Goal: Use online tool/utility: Utilize a website feature to perform a specific function

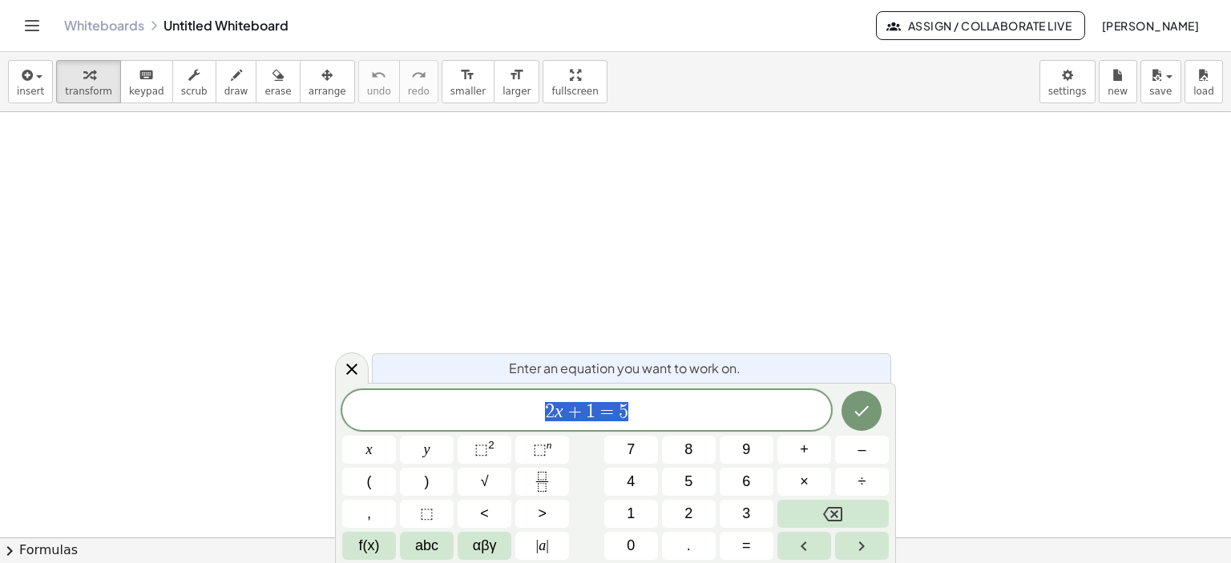
click at [651, 413] on span "2 x + 1 = 5" at bounding box center [586, 412] width 489 height 22
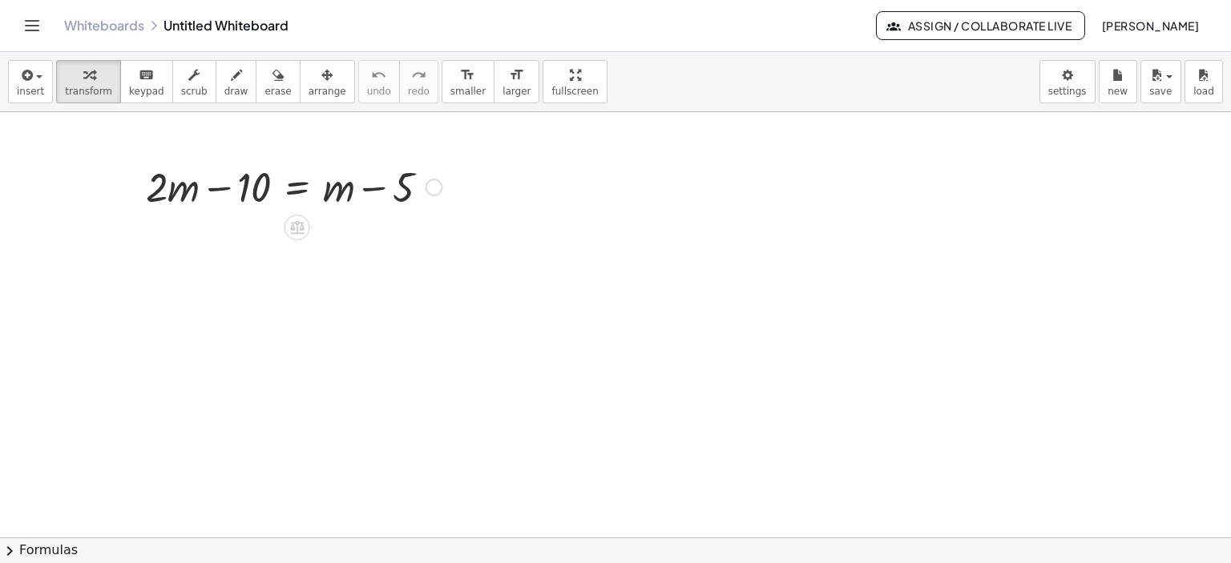
click at [203, 199] on div at bounding box center [294, 186] width 312 height 54
click at [340, 191] on div at bounding box center [294, 186] width 312 height 54
drag, startPoint x: 334, startPoint y: 191, endPoint x: 216, endPoint y: 228, distance: 124.2
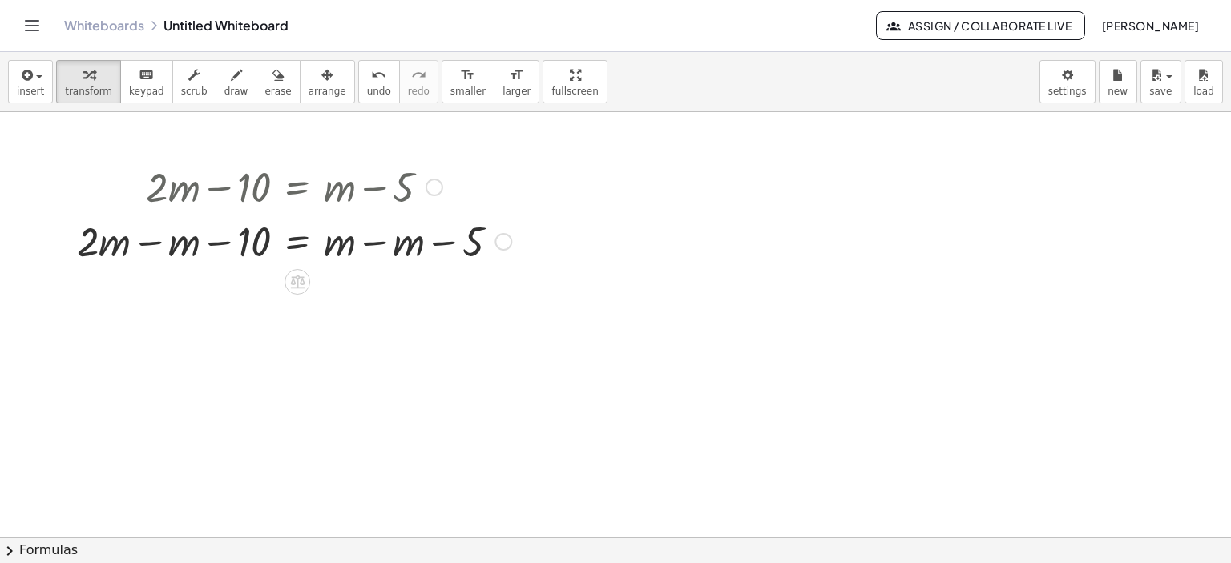
click at [254, 175] on div at bounding box center [294, 186] width 450 height 54
drag, startPoint x: 252, startPoint y: 240, endPoint x: 625, endPoint y: 240, distance: 373.3
drag, startPoint x: 407, startPoint y: 241, endPoint x: 356, endPoint y: 245, distance: 51.4
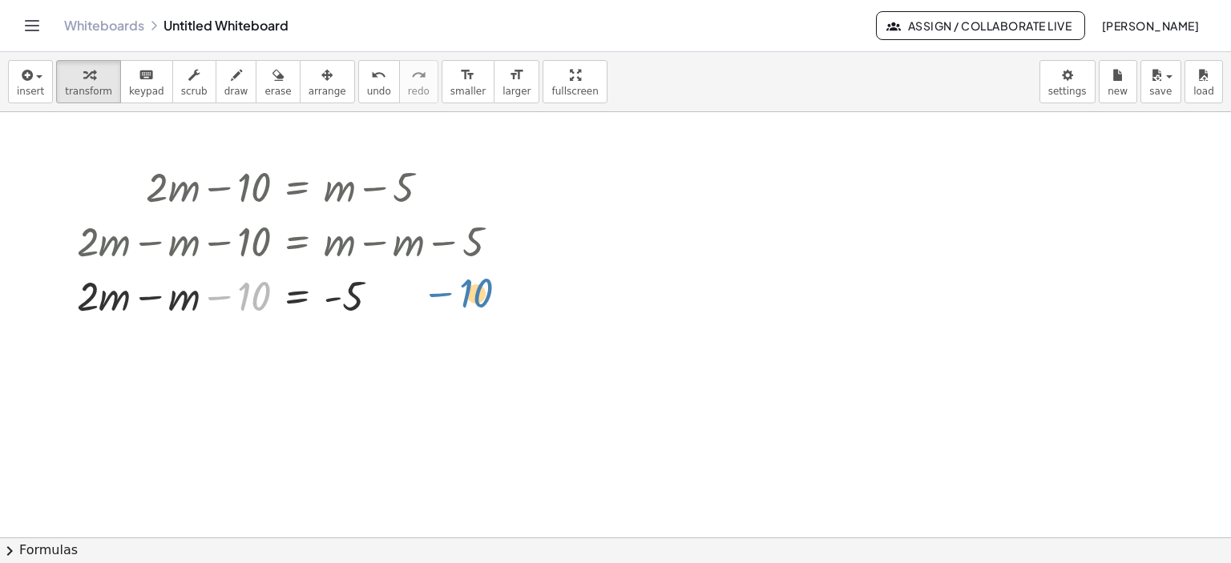
drag, startPoint x: 260, startPoint y: 294, endPoint x: 482, endPoint y: 291, distance: 222.7
click at [482, 291] on div at bounding box center [294, 295] width 450 height 54
drag, startPoint x: 251, startPoint y: 292, endPoint x: 465, endPoint y: 281, distance: 214.2
click at [465, 281] on div at bounding box center [294, 295] width 450 height 54
drag, startPoint x: 207, startPoint y: 301, endPoint x: 392, endPoint y: 300, distance: 185.1
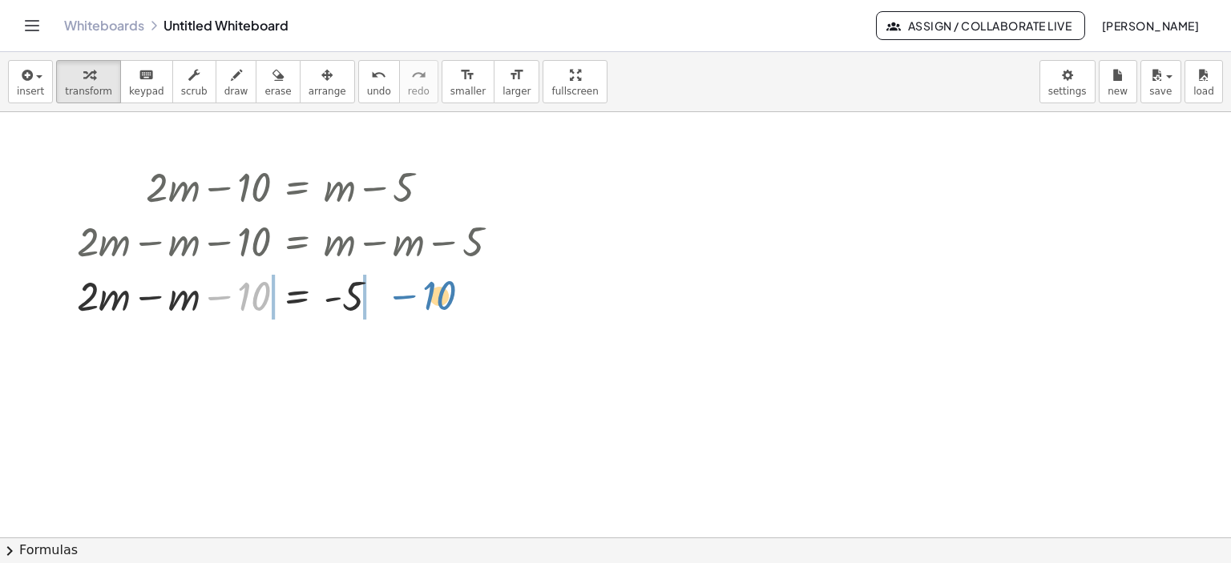
click at [392, 300] on div at bounding box center [294, 295] width 450 height 54
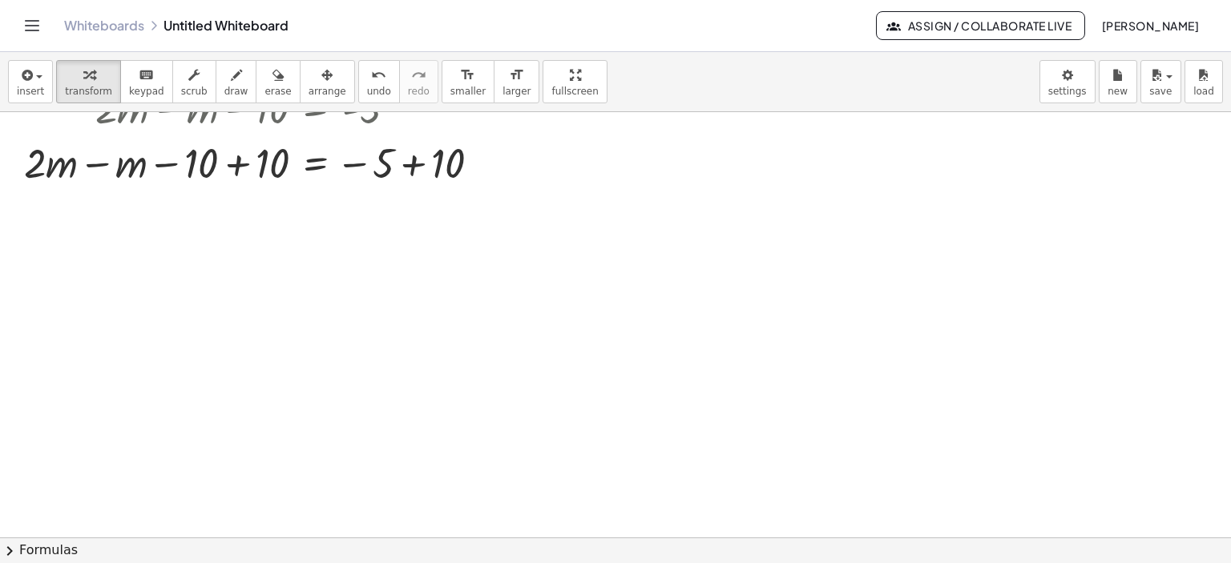
scroll to position [160, 0]
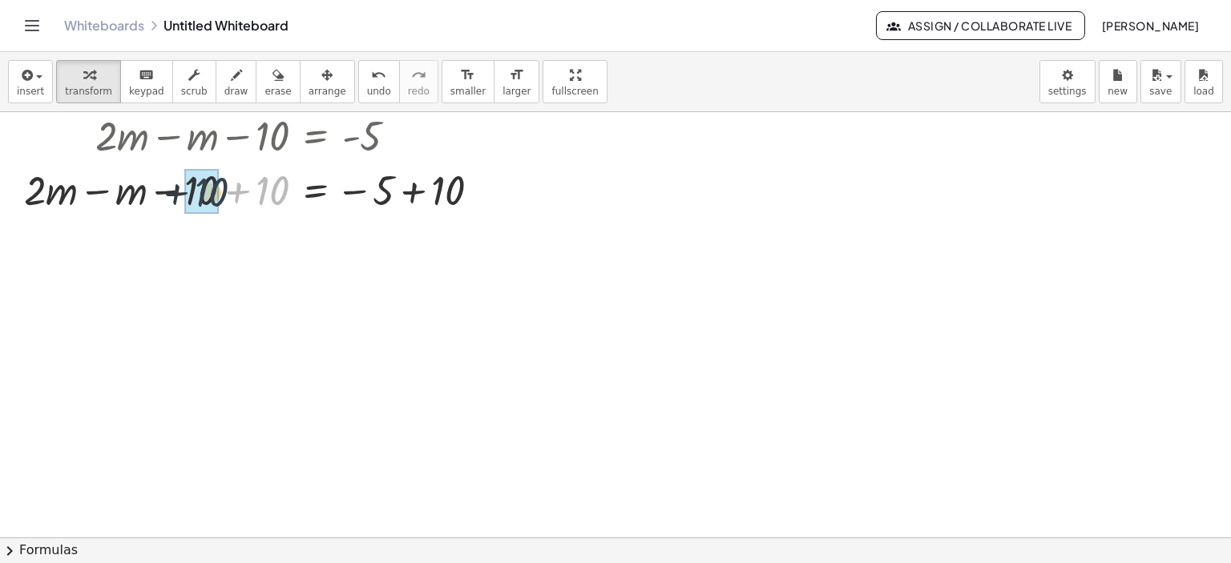
drag, startPoint x: 262, startPoint y: 191, endPoint x: 211, endPoint y: 192, distance: 51.3
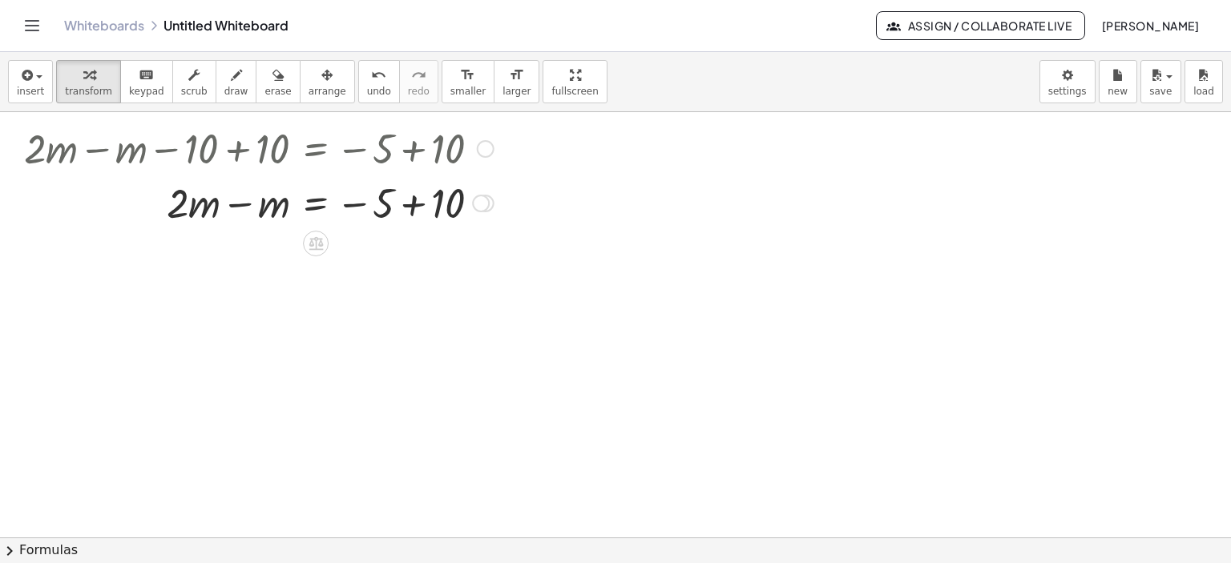
scroll to position [240, 0]
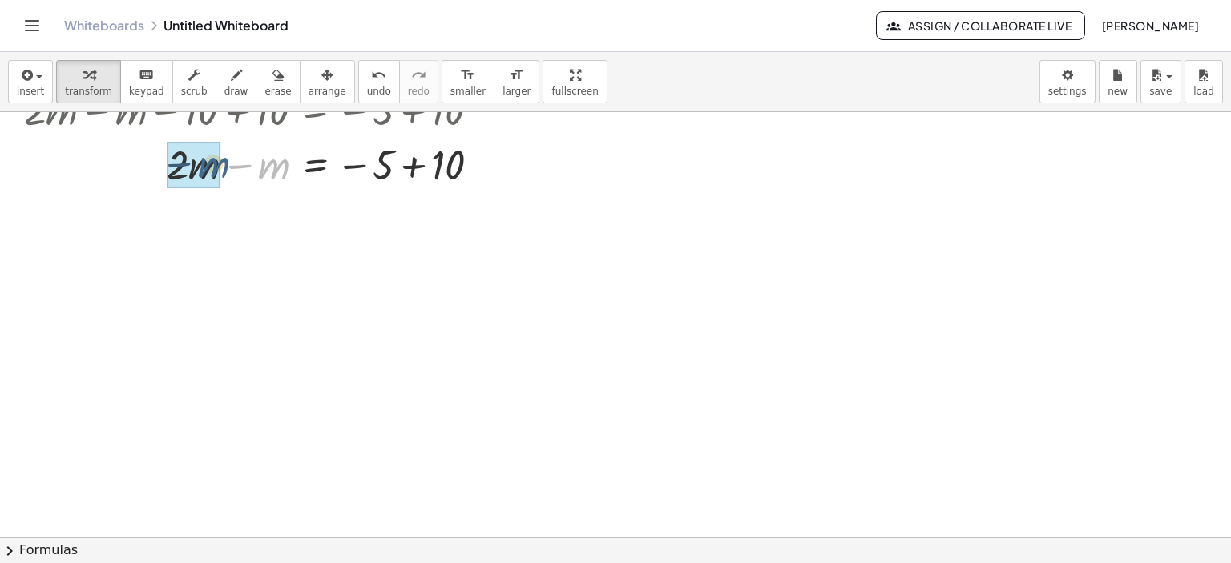
drag, startPoint x: 269, startPoint y: 172, endPoint x: 220, endPoint y: 171, distance: 49.7
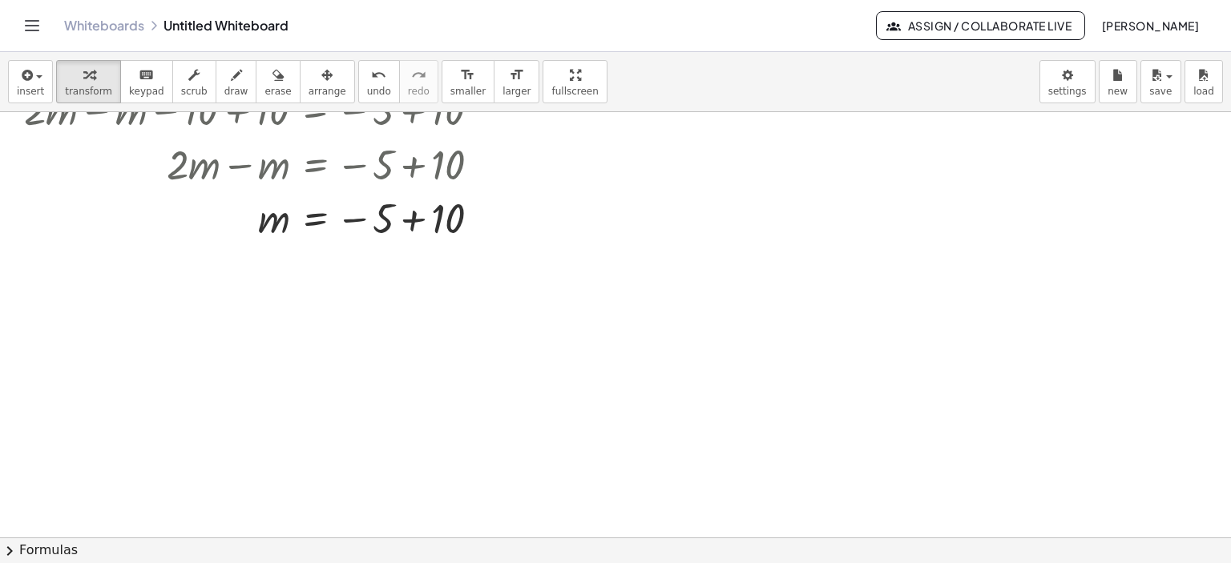
scroll to position [320, 0]
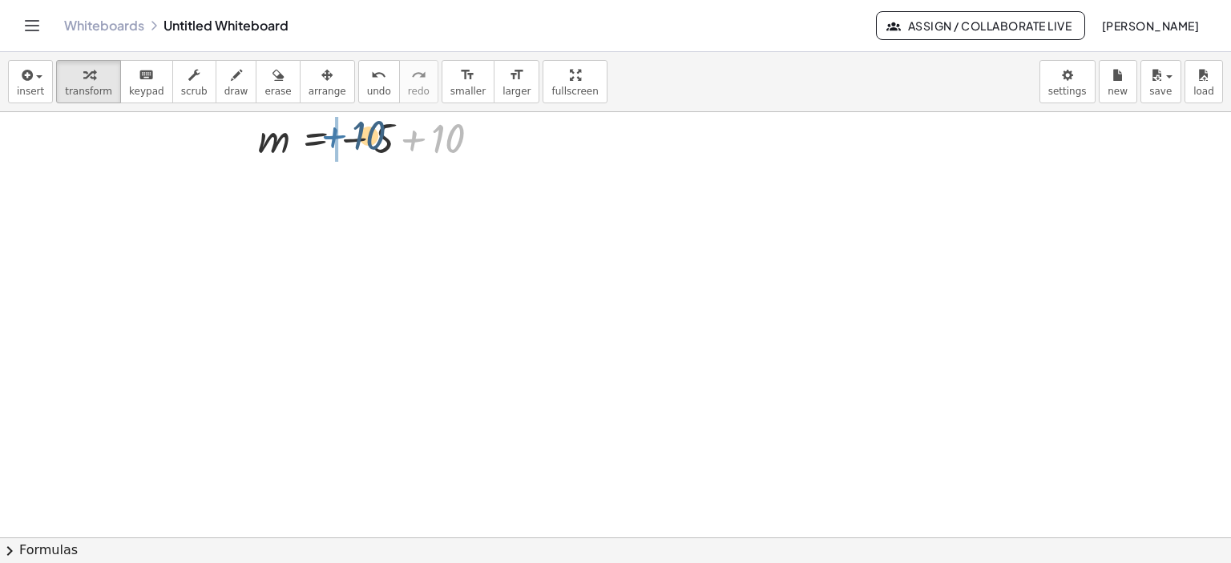
drag, startPoint x: 425, startPoint y: 140, endPoint x: 344, endPoint y: 137, distance: 81.0
click at [344, 137] on div at bounding box center [277, 137] width 522 height 53
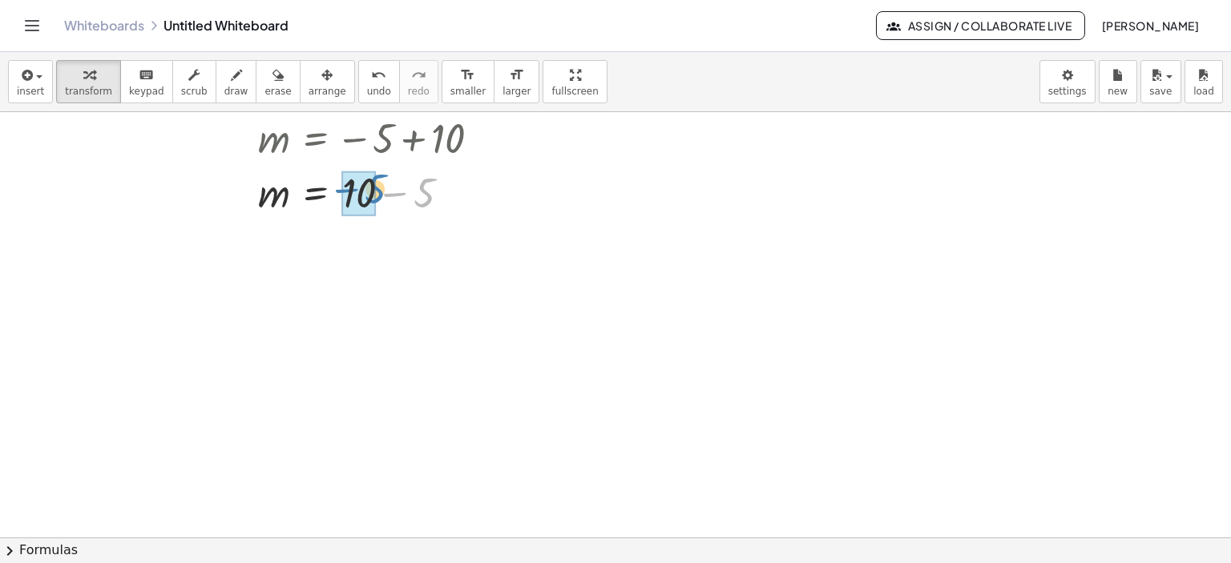
drag, startPoint x: 423, startPoint y: 201, endPoint x: 373, endPoint y: 197, distance: 50.6
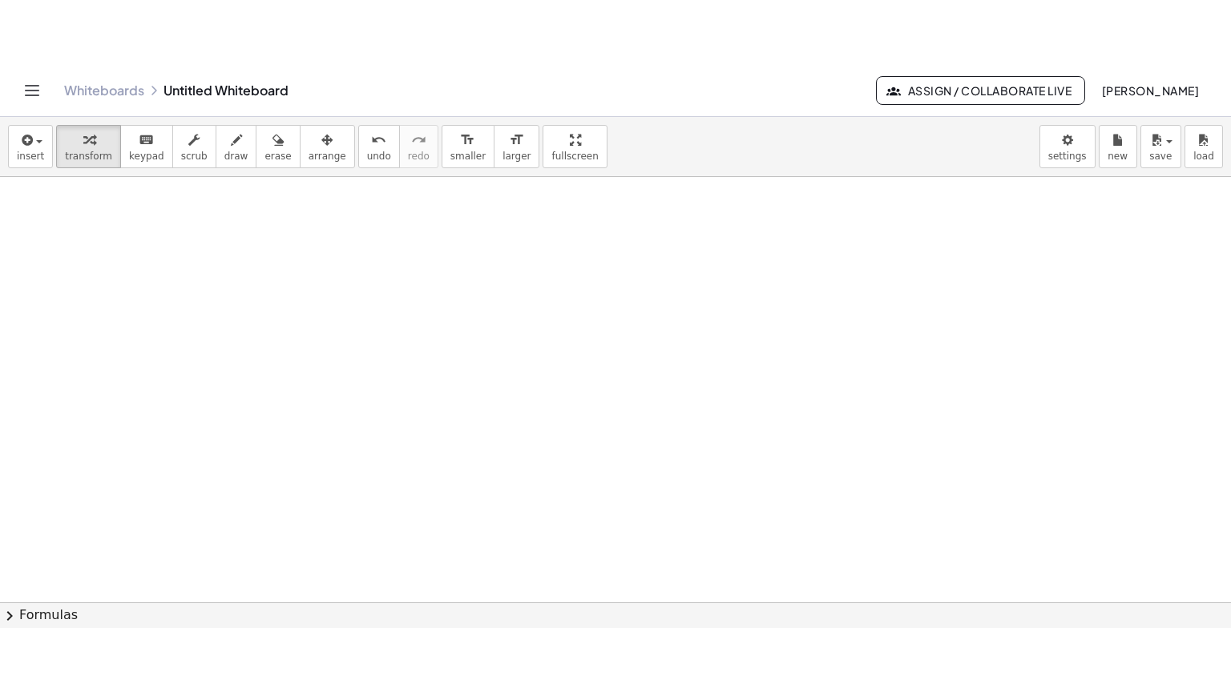
scroll to position [667, 0]
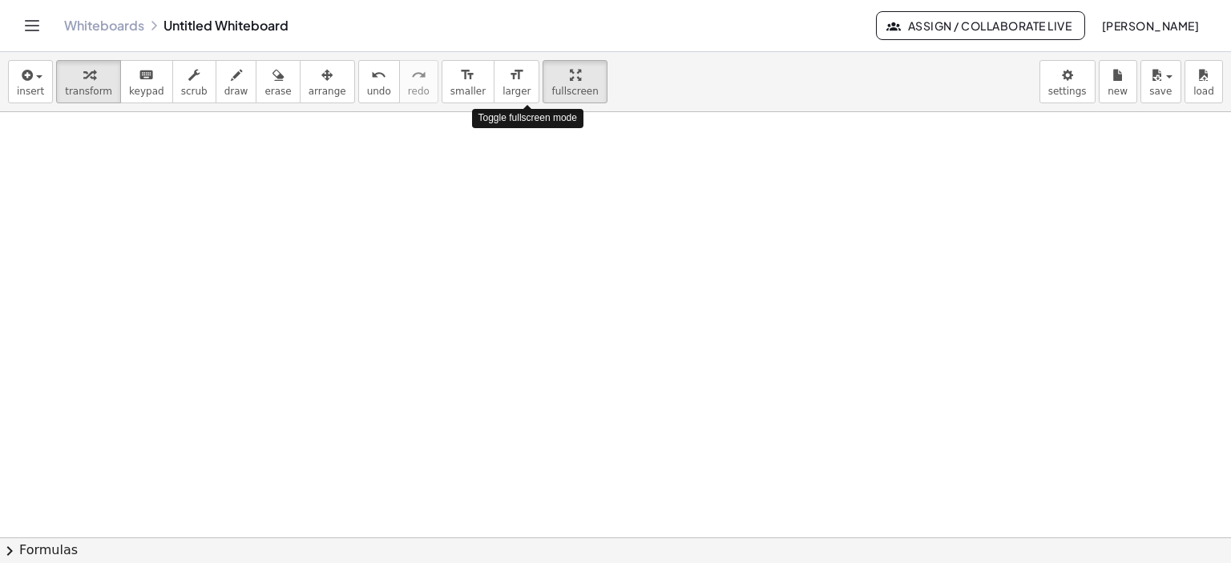
drag, startPoint x: 534, startPoint y: 81, endPoint x: 534, endPoint y: 178, distance: 96.9
click at [534, 178] on div "insert select one: Math Expression Function Text Youtube Video Graphing Geometr…" at bounding box center [615, 307] width 1231 height 511
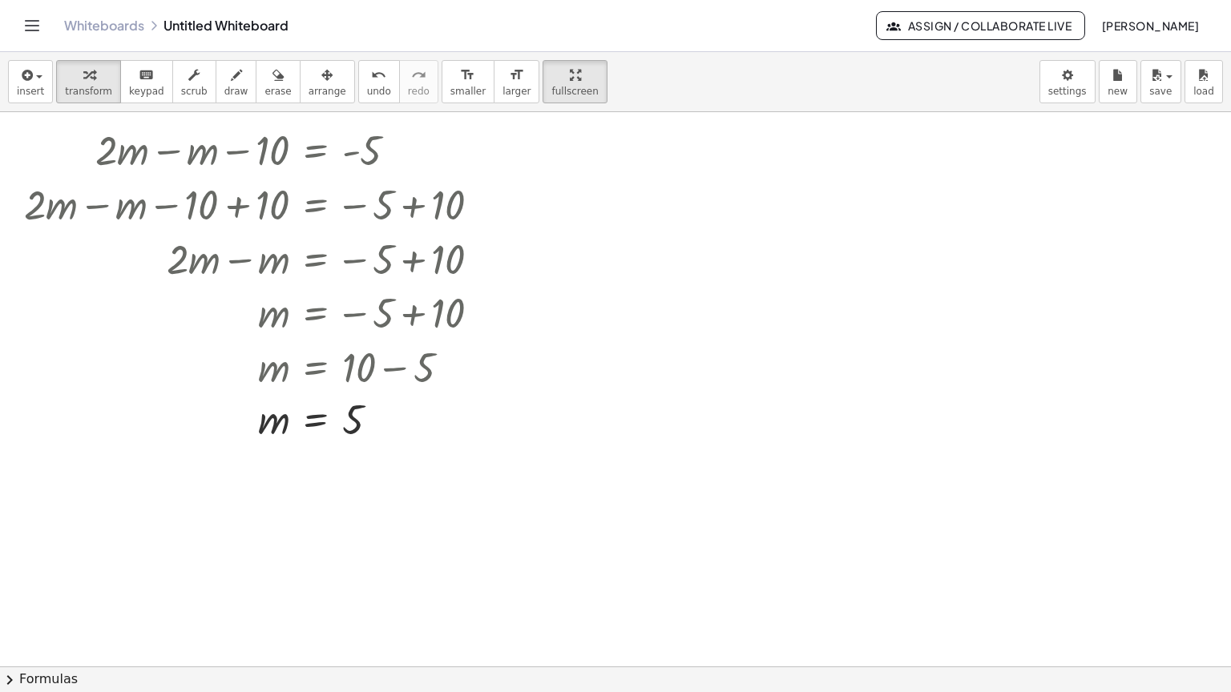
scroll to position [0, 0]
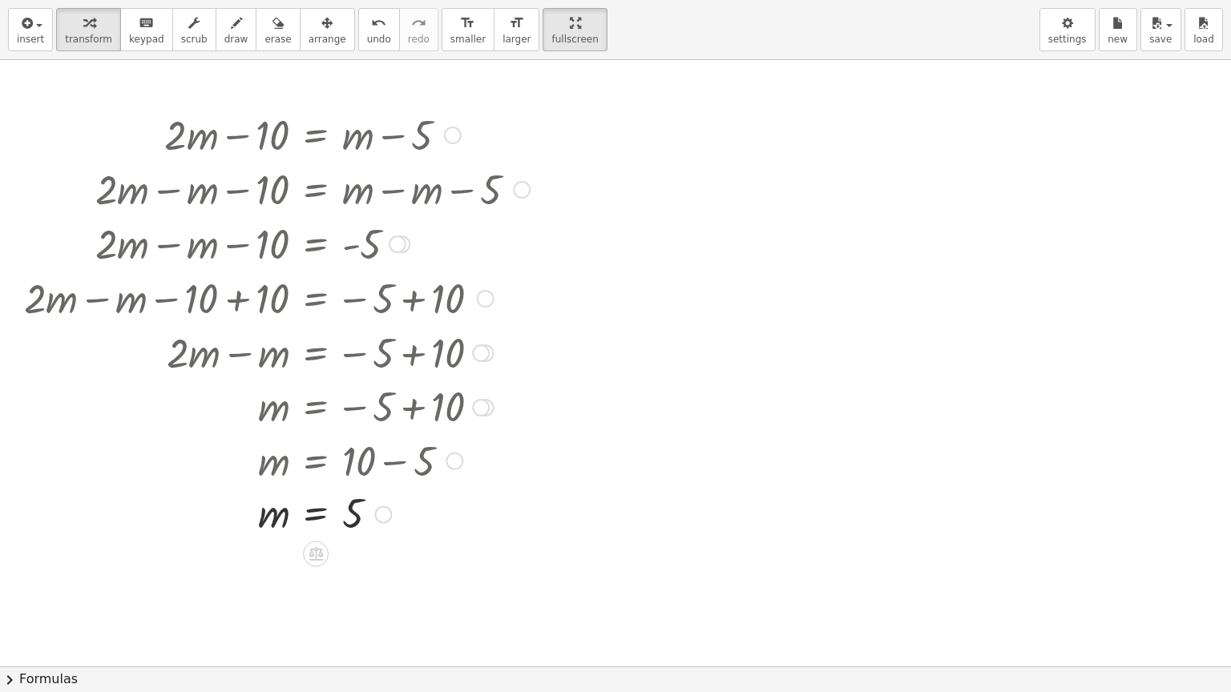
click at [288, 186] on div at bounding box center [277, 188] width 522 height 54
drag, startPoint x: 526, startPoint y: 190, endPoint x: 122, endPoint y: 195, distance: 404.6
click at [316, 190] on div "+ · 2 · m − m − 10 = + m − m − 5" at bounding box center [316, 190] width 0 height 0
click at [367, 34] on span "undo" at bounding box center [379, 39] width 24 height 11
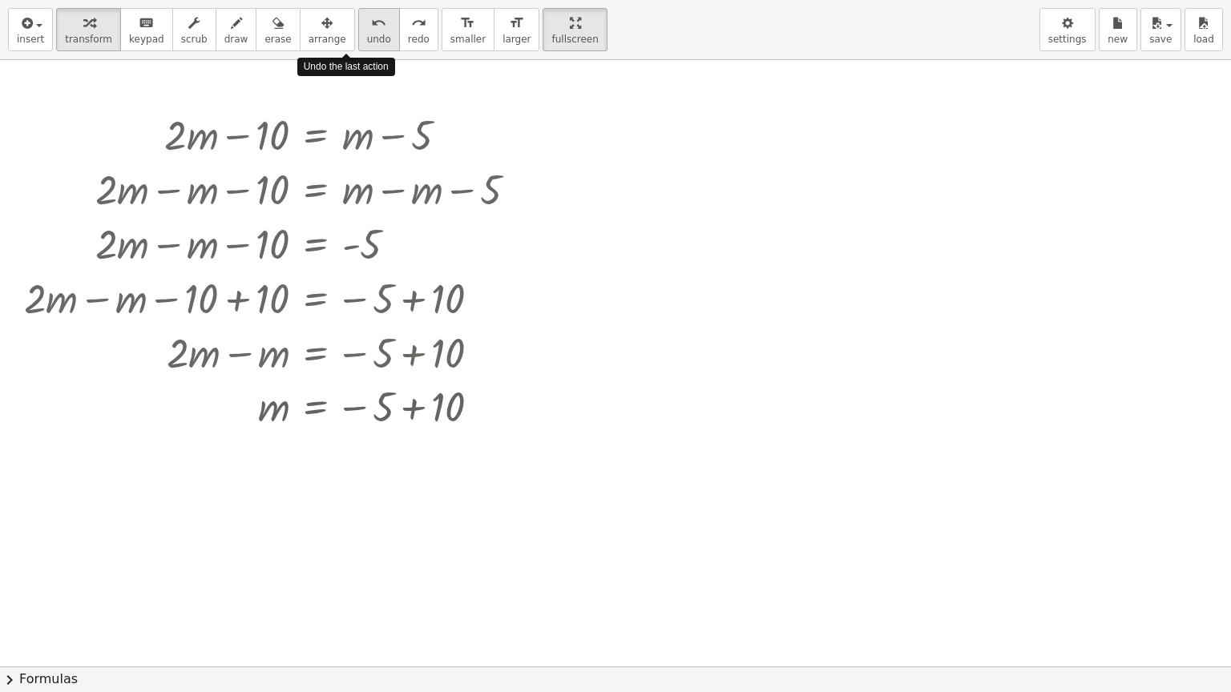
click at [367, 34] on span "undo" at bounding box center [379, 39] width 24 height 11
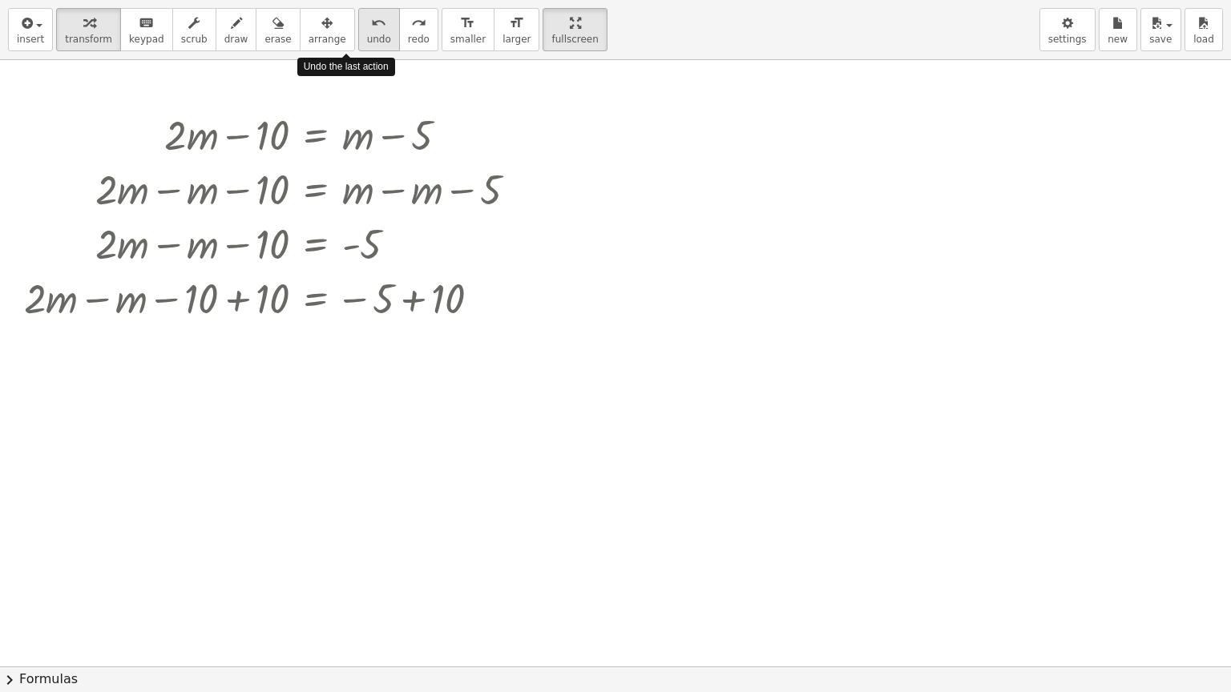
click at [367, 34] on span "undo" at bounding box center [379, 39] width 24 height 11
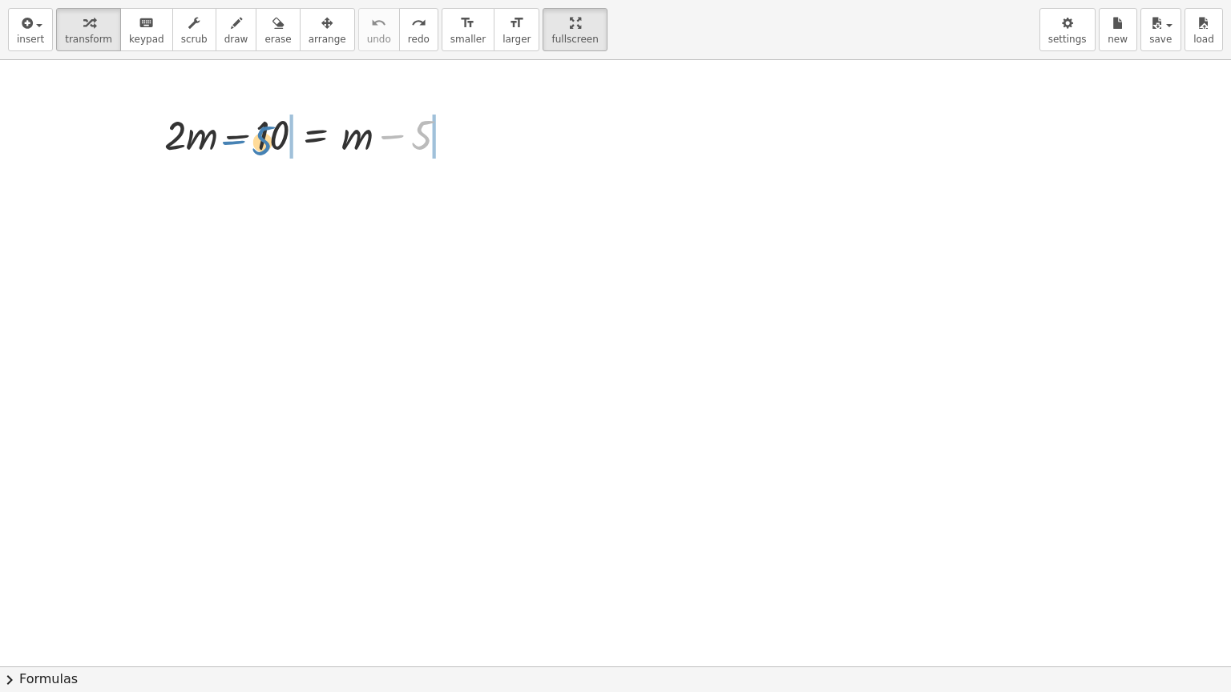
drag, startPoint x: 404, startPoint y: 139, endPoint x: 244, endPoint y: 145, distance: 160.3
click at [244, 145] on div at bounding box center [312, 134] width 312 height 54
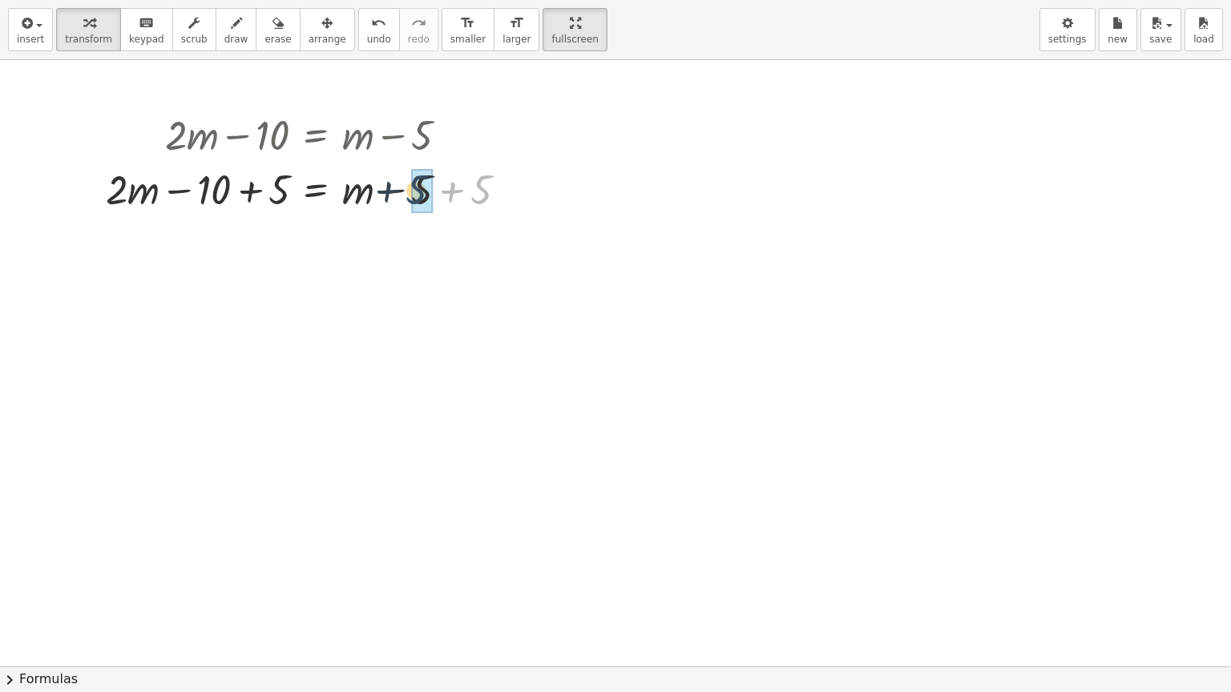
drag, startPoint x: 481, startPoint y: 190, endPoint x: 415, endPoint y: 190, distance: 65.7
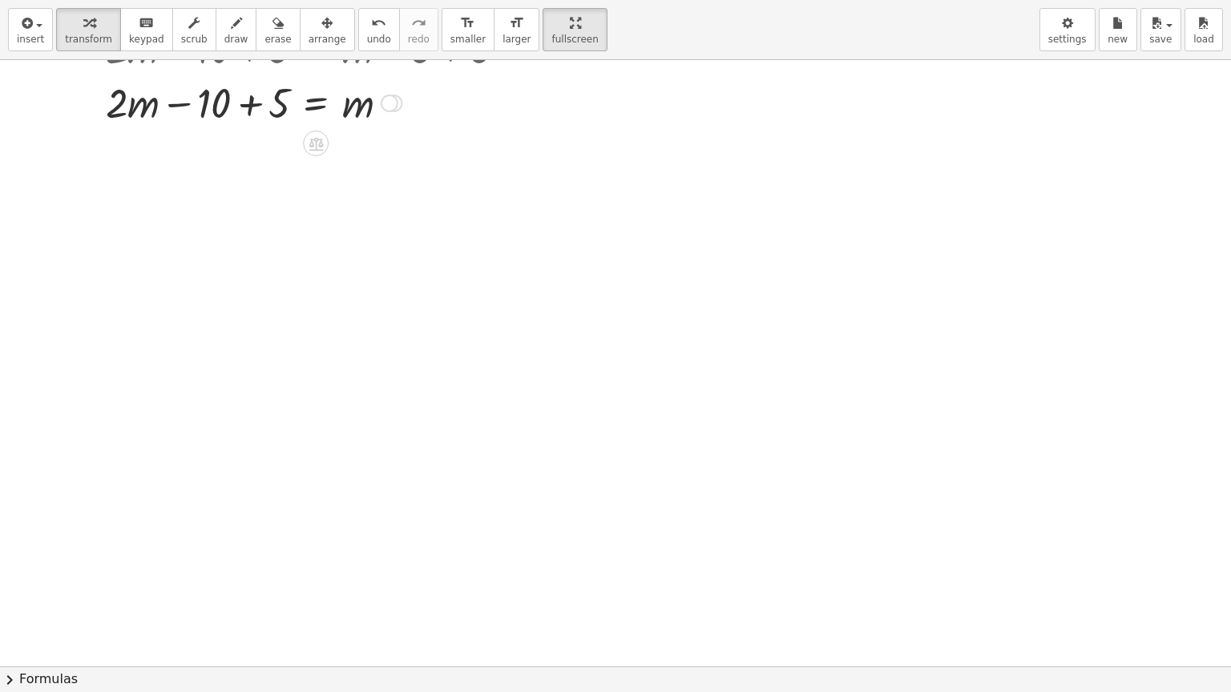
scroll to position [160, 0]
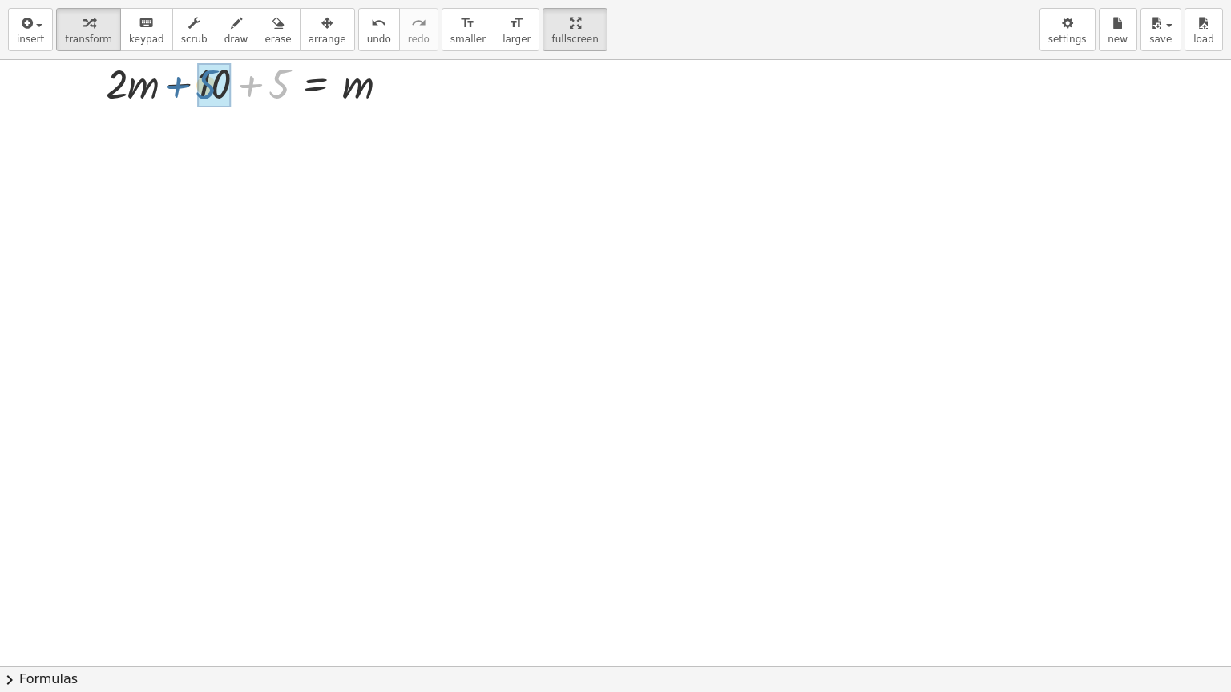
drag, startPoint x: 272, startPoint y: 77, endPoint x: 199, endPoint y: 78, distance: 72.9
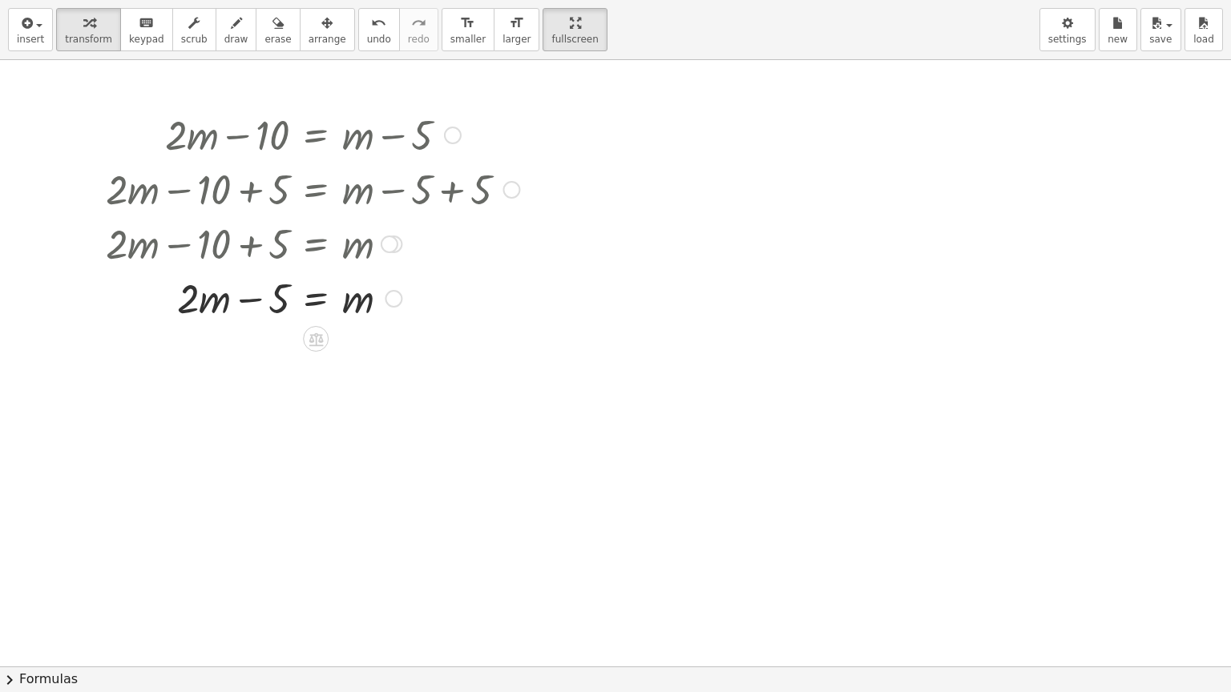
scroll to position [80, 0]
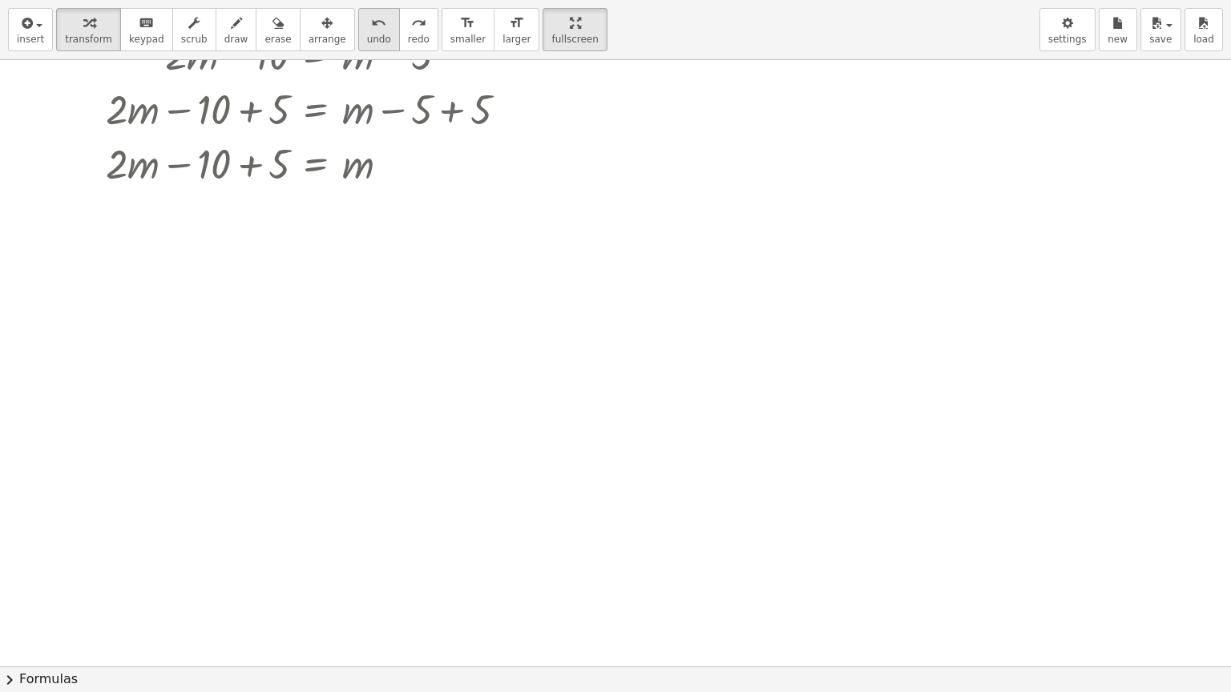
click at [367, 41] on span "undo" at bounding box center [379, 39] width 24 height 11
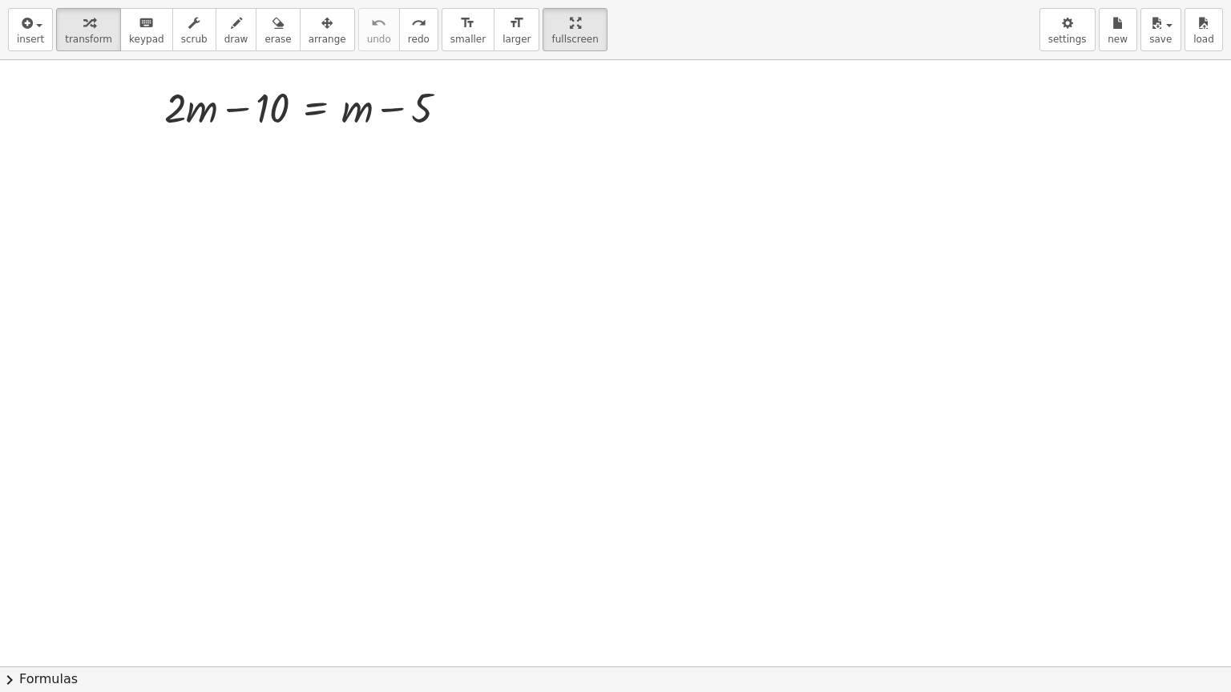
scroll to position [0, 0]
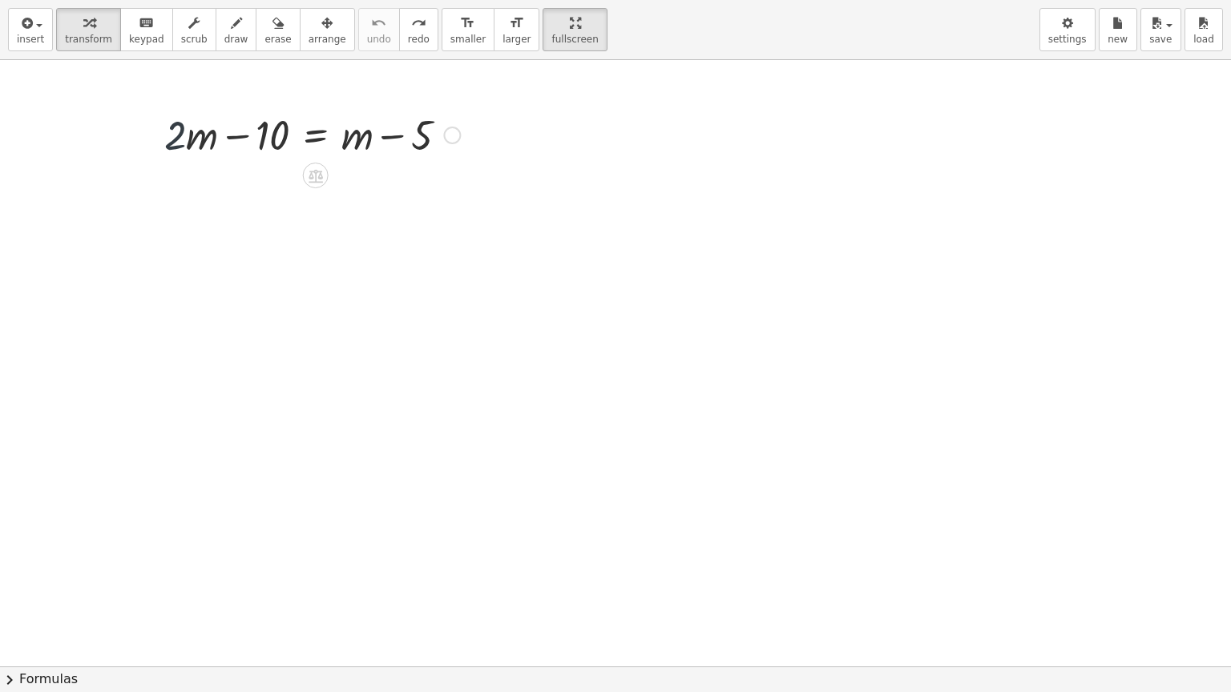
click at [175, 137] on div at bounding box center [312, 134] width 312 height 54
click at [356, 144] on div at bounding box center [312, 134] width 312 height 54
drag, startPoint x: 356, startPoint y: 138, endPoint x: 251, endPoint y: 142, distance: 105.0
click at [251, 142] on div at bounding box center [312, 134] width 312 height 54
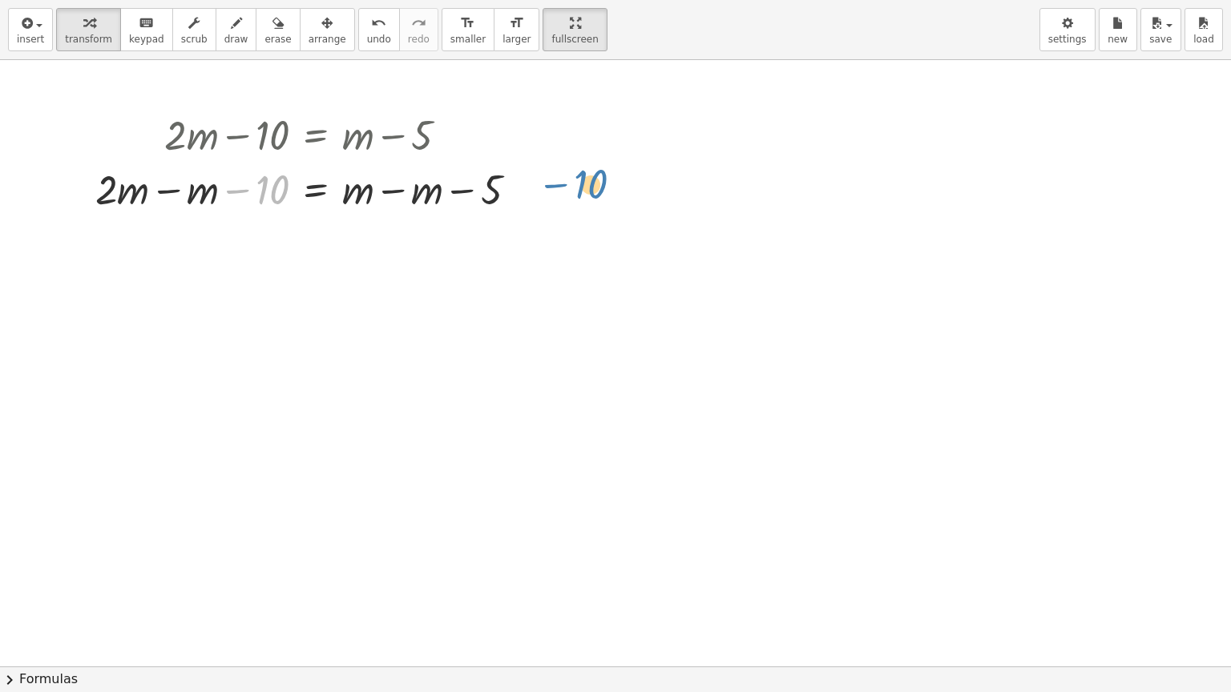
drag, startPoint x: 256, startPoint y: 185, endPoint x: 576, endPoint y: 179, distance: 320.5
click at [576, 179] on div "+ · 2 · m − 10 = + m − 5 − 10 + · 2 · m − 10 = − 5 − m + m − m" at bounding box center [615, 666] width 1231 height 1213
drag, startPoint x: 433, startPoint y: 191, endPoint x: 358, endPoint y: 195, distance: 74.6
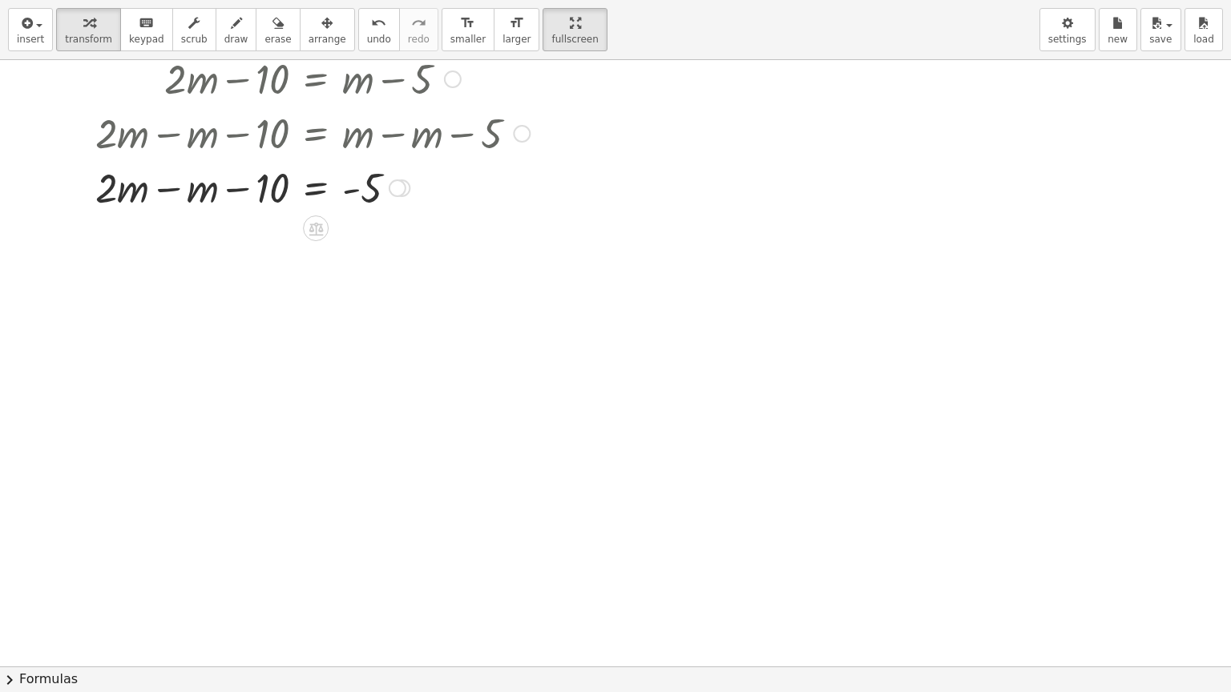
scroll to position [160, 0]
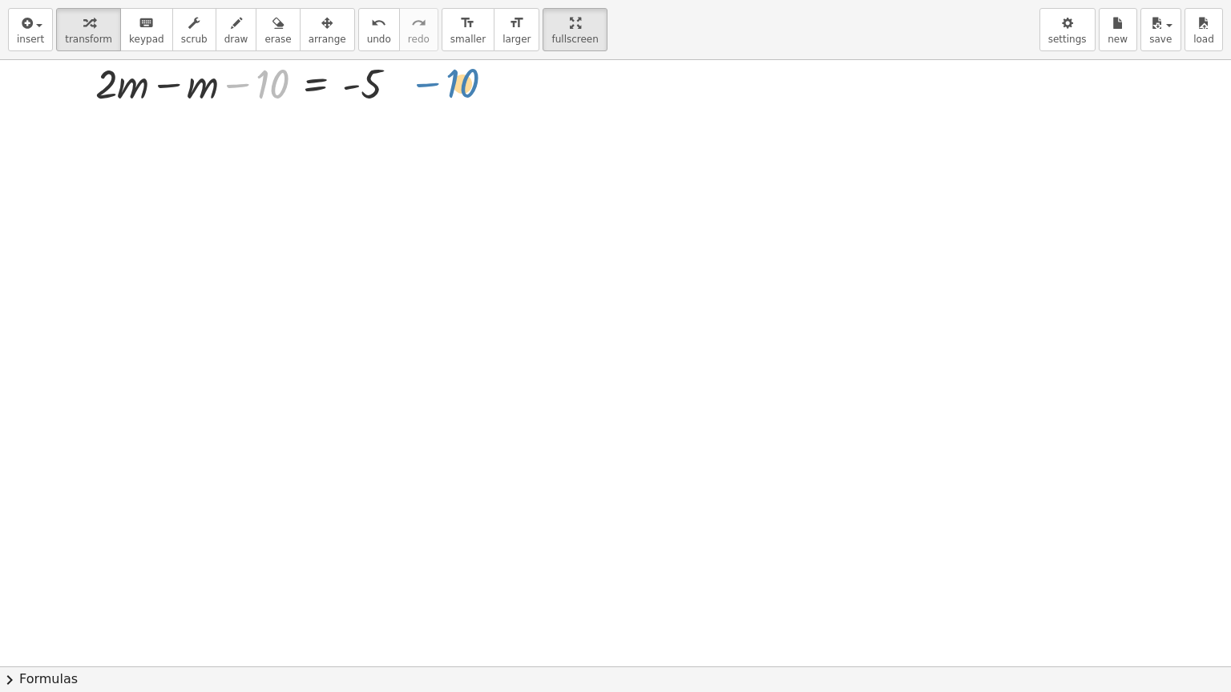
drag, startPoint x: 277, startPoint y: 84, endPoint x: 467, endPoint y: 83, distance: 189.9
click at [467, 83] on div at bounding box center [312, 82] width 450 height 54
drag, startPoint x: 272, startPoint y: 83, endPoint x: 502, endPoint y: 85, distance: 229.9
click at [502, 85] on div at bounding box center [312, 82] width 450 height 54
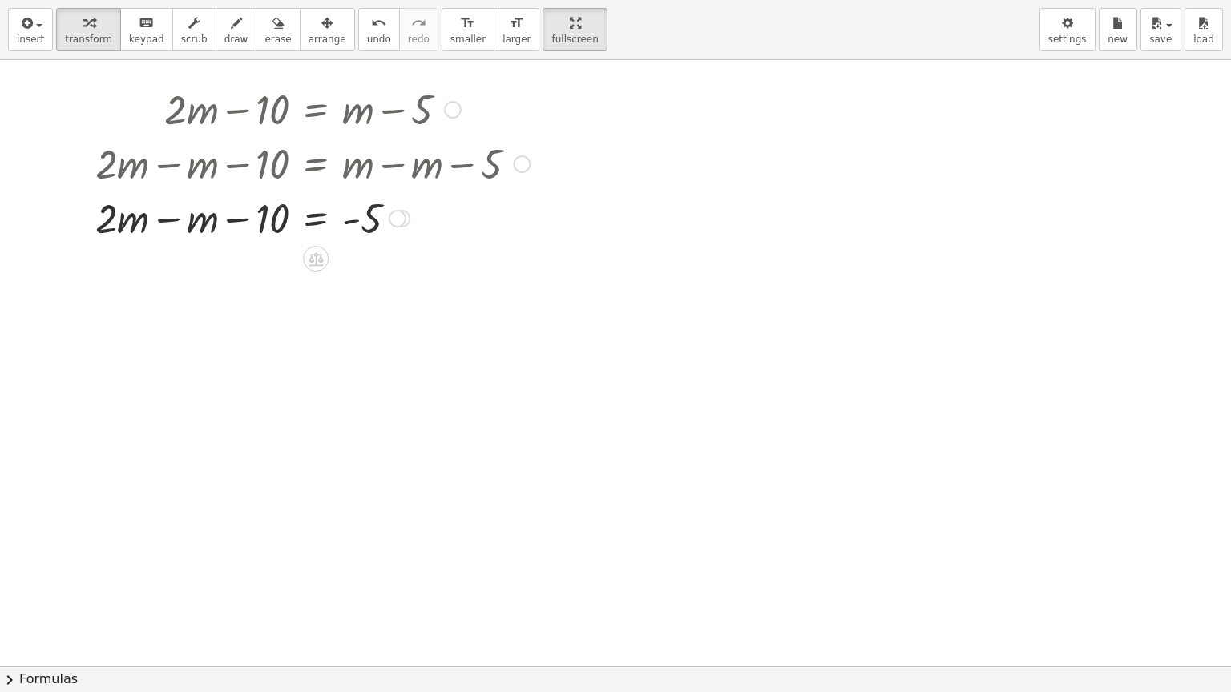
scroll to position [0, 0]
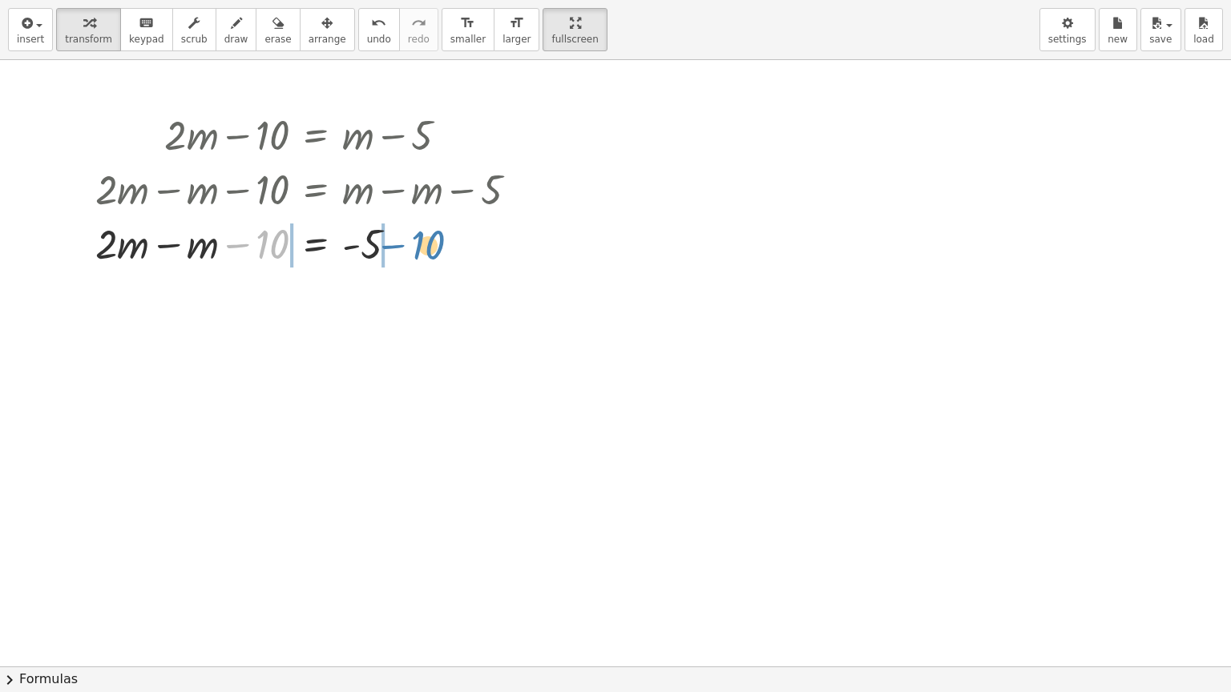
drag, startPoint x: 261, startPoint y: 251, endPoint x: 417, endPoint y: 252, distance: 155.4
click at [417, 252] on div at bounding box center [312, 243] width 450 height 54
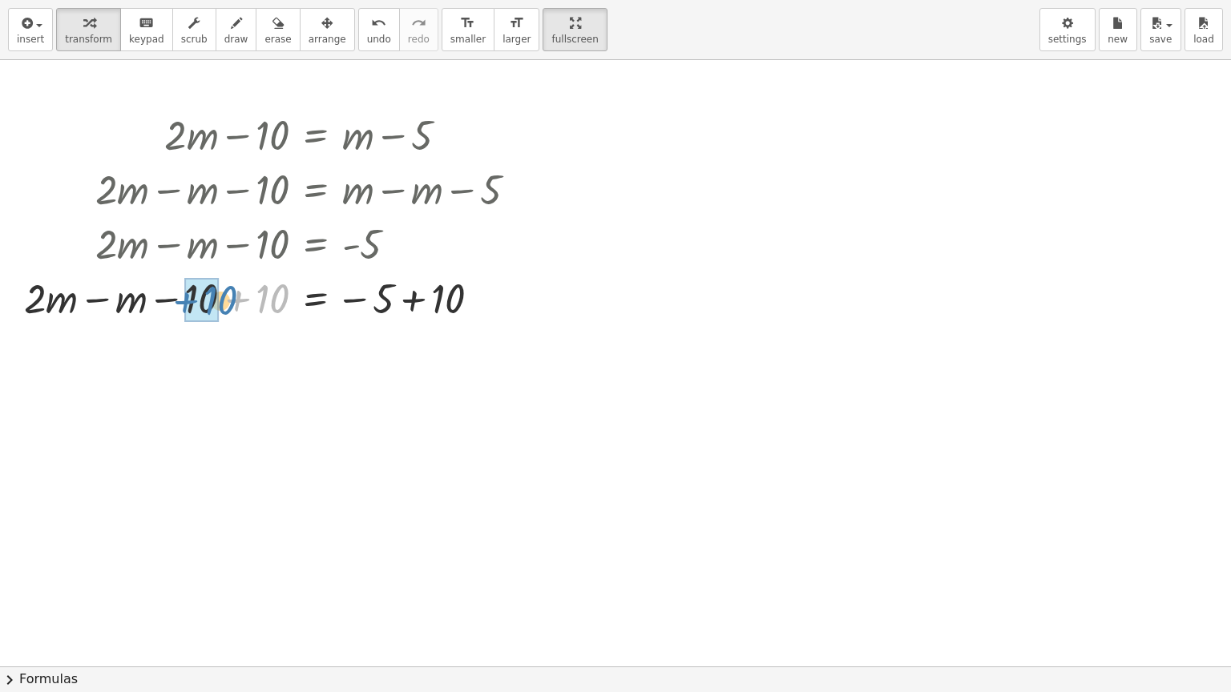
drag, startPoint x: 263, startPoint y: 298, endPoint x: 212, endPoint y: 300, distance: 50.5
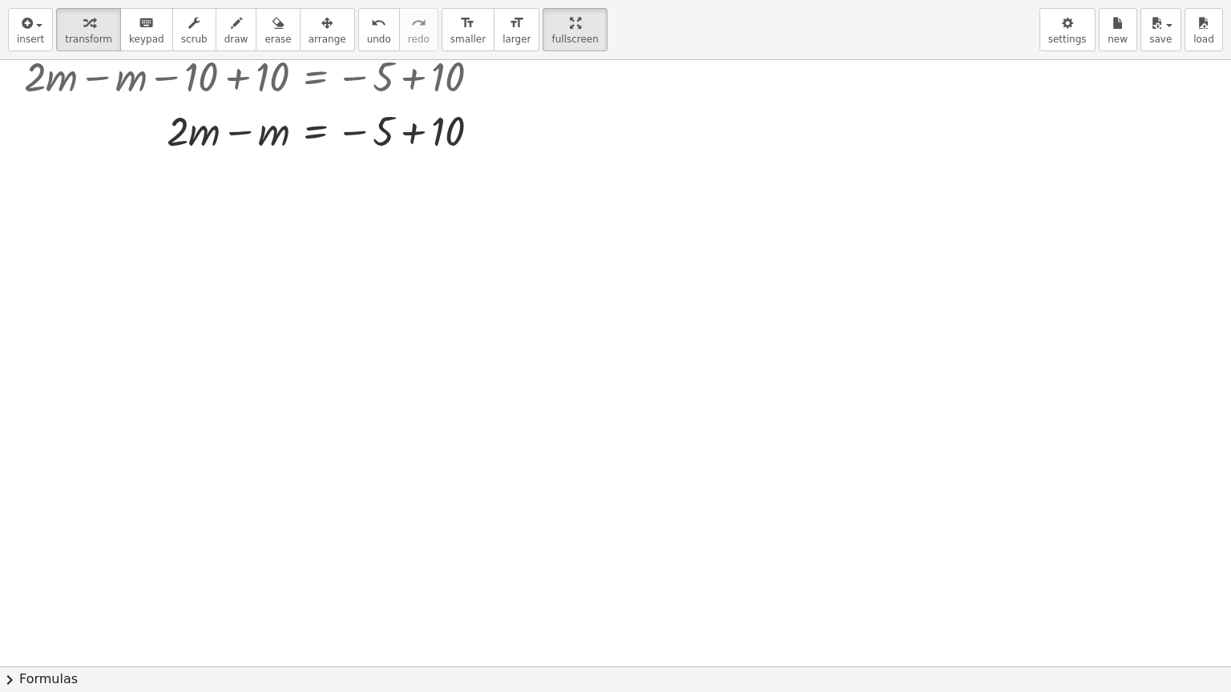
scroll to position [240, 0]
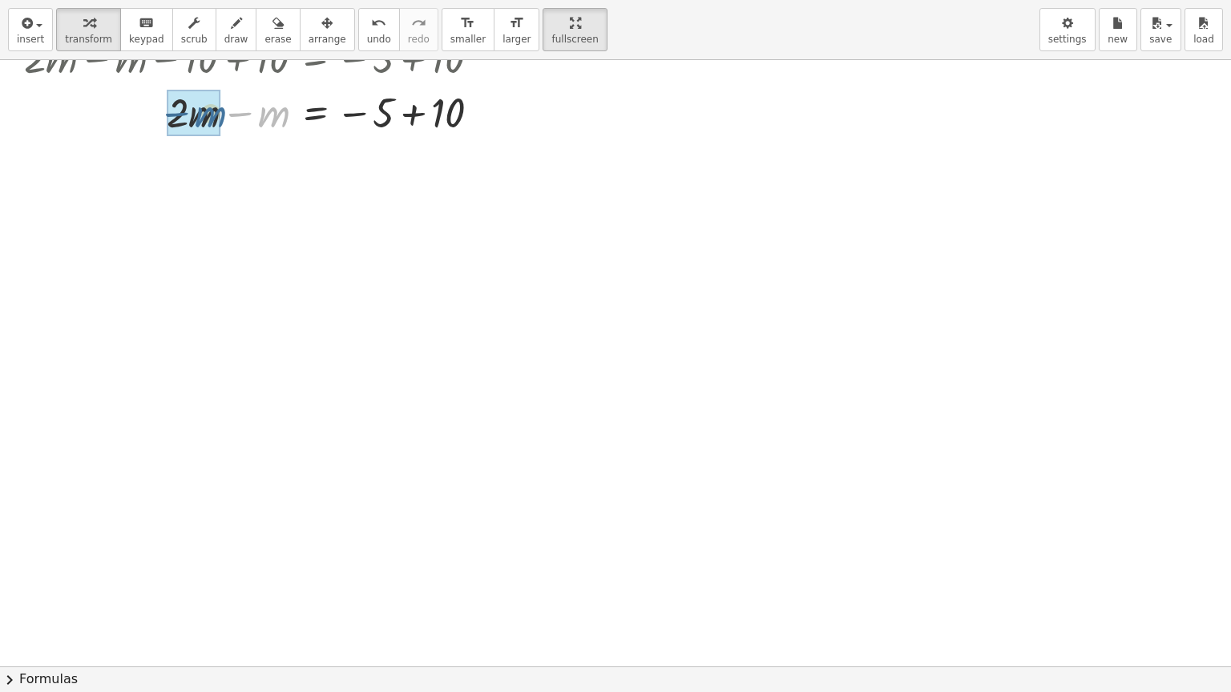
drag, startPoint x: 283, startPoint y: 115, endPoint x: 220, endPoint y: 115, distance: 63.3
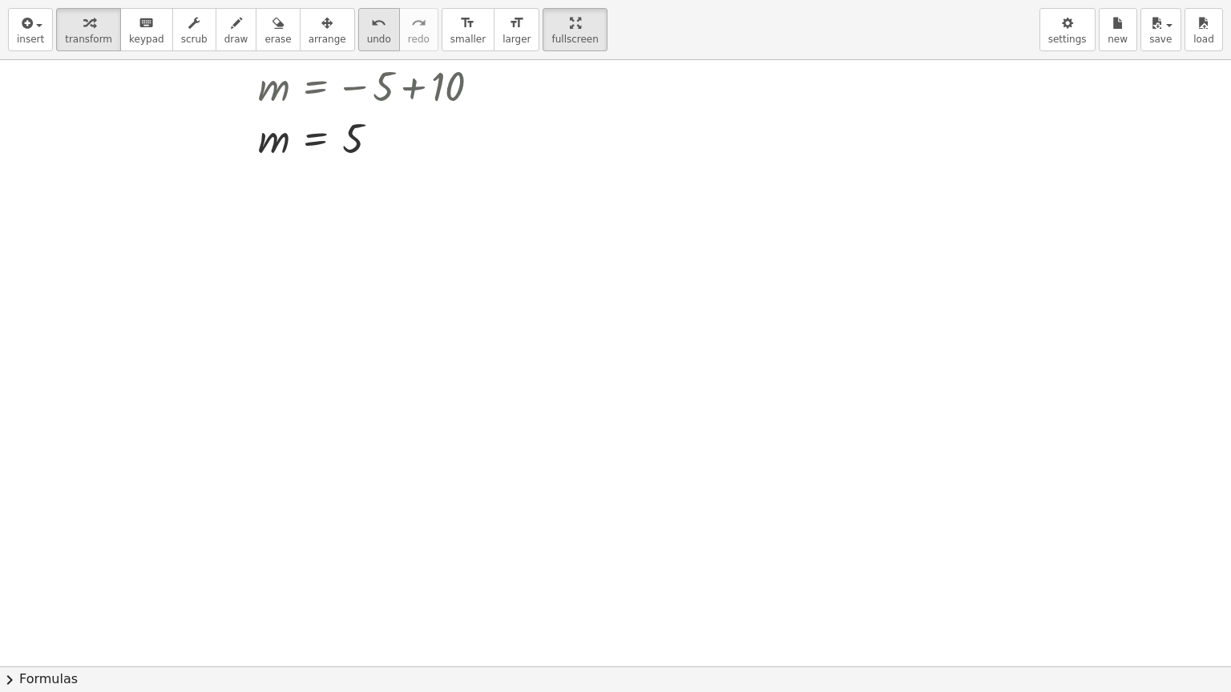
click at [367, 37] on span "undo" at bounding box center [379, 39] width 24 height 11
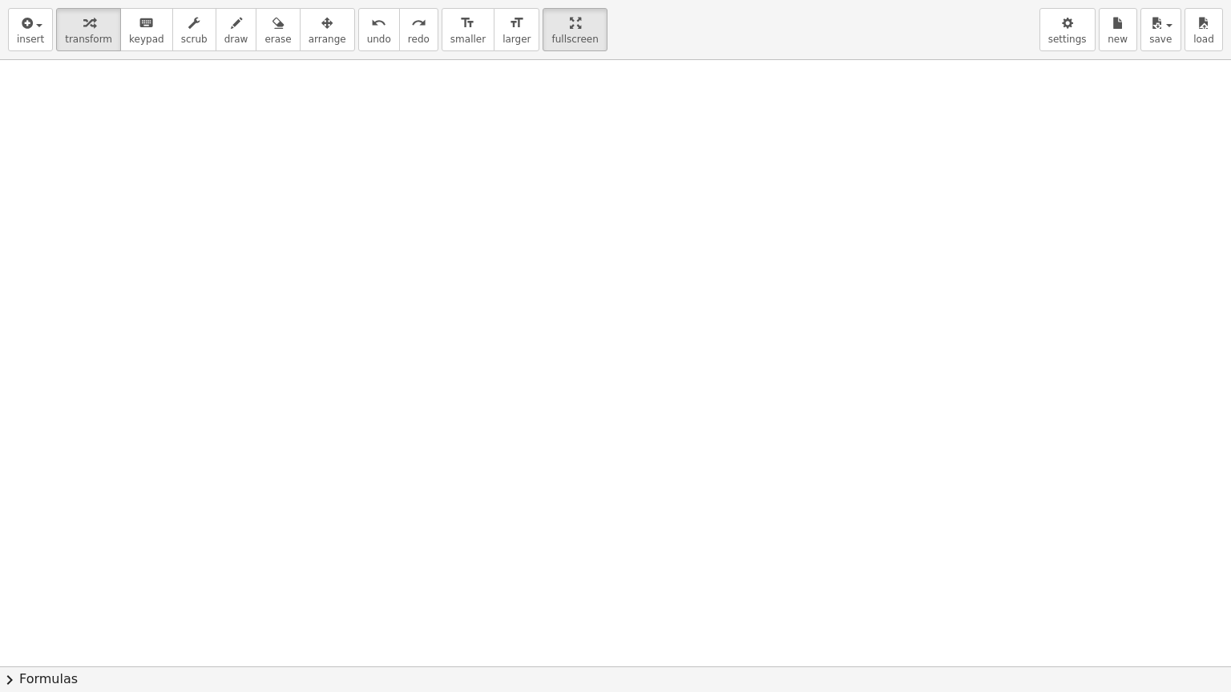
scroll to position [0, 0]
click at [257, 176] on div at bounding box center [615, 666] width 1231 height 1213
click at [375, 149] on div at bounding box center [312, 134] width 312 height 54
click at [375, 148] on div at bounding box center [312, 134] width 312 height 54
drag, startPoint x: 453, startPoint y: 135, endPoint x: 301, endPoint y: 139, distance: 152.3
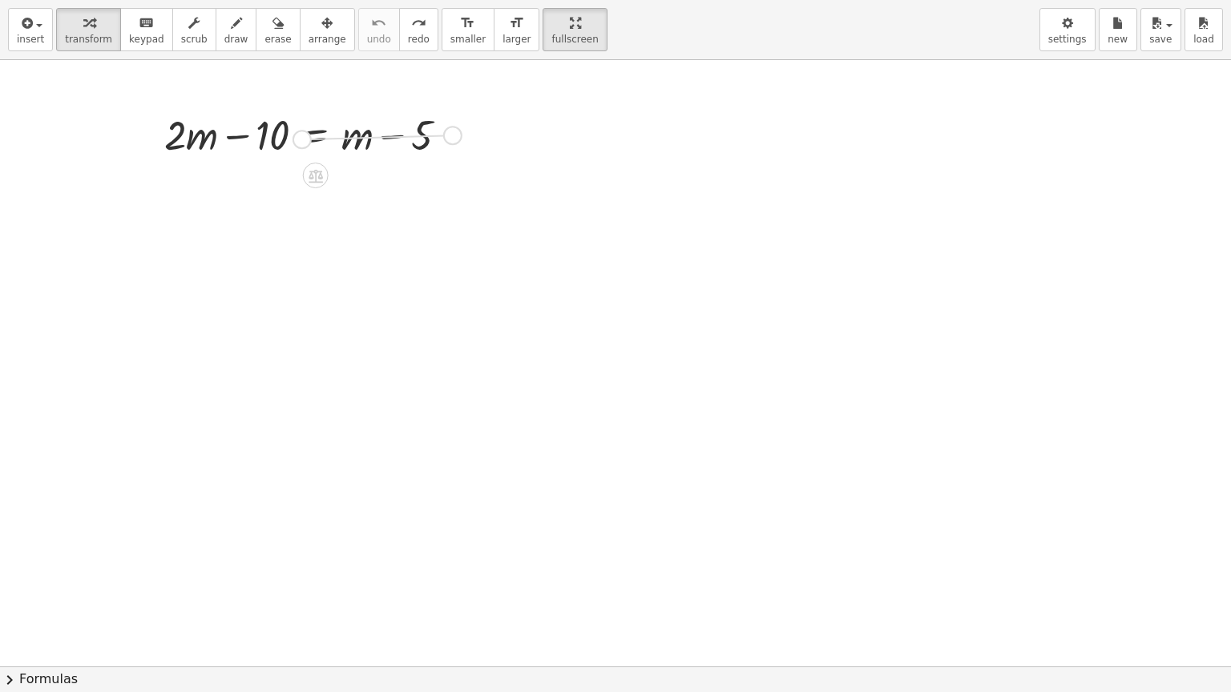
click at [316, 135] on div "+ · 2 · m − 10 = + m − 5" at bounding box center [316, 135] width 0 height 0
click at [137, 40] on span "keypad" at bounding box center [146, 39] width 35 height 11
click at [134, 38] on span "keypad" at bounding box center [146, 39] width 35 height 11
click at [139, 22] on icon "keyboard" at bounding box center [146, 23] width 15 height 19
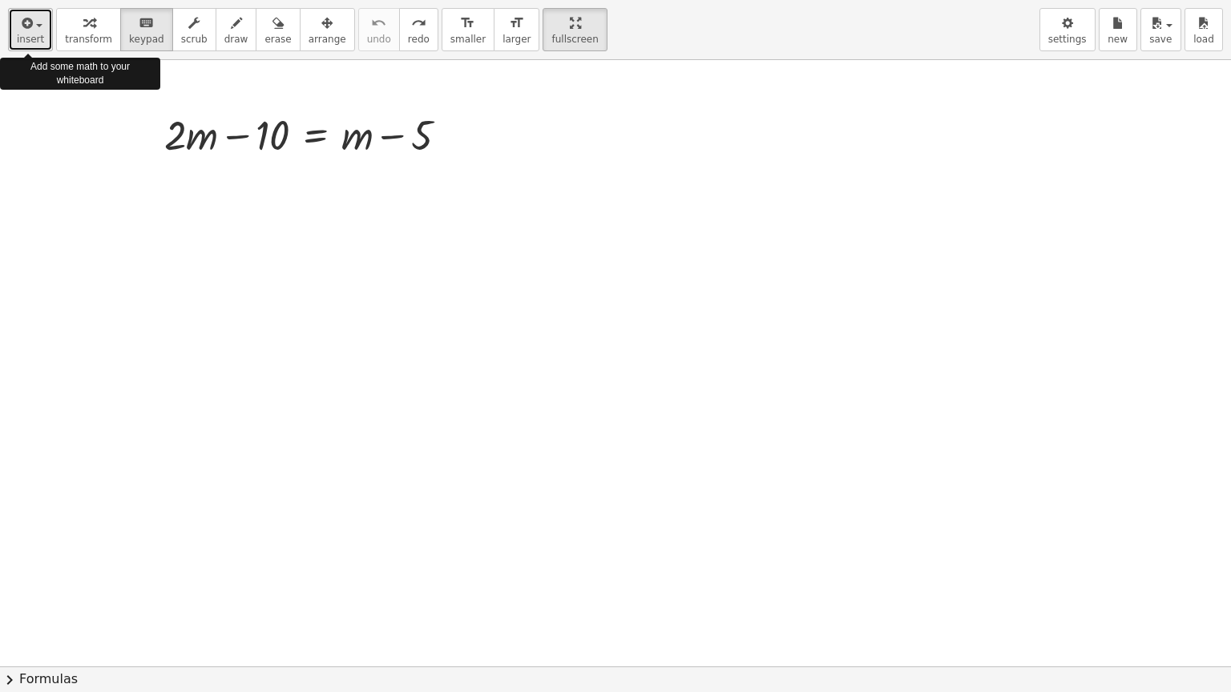
click at [38, 34] on span "insert" at bounding box center [30, 39] width 27 height 11
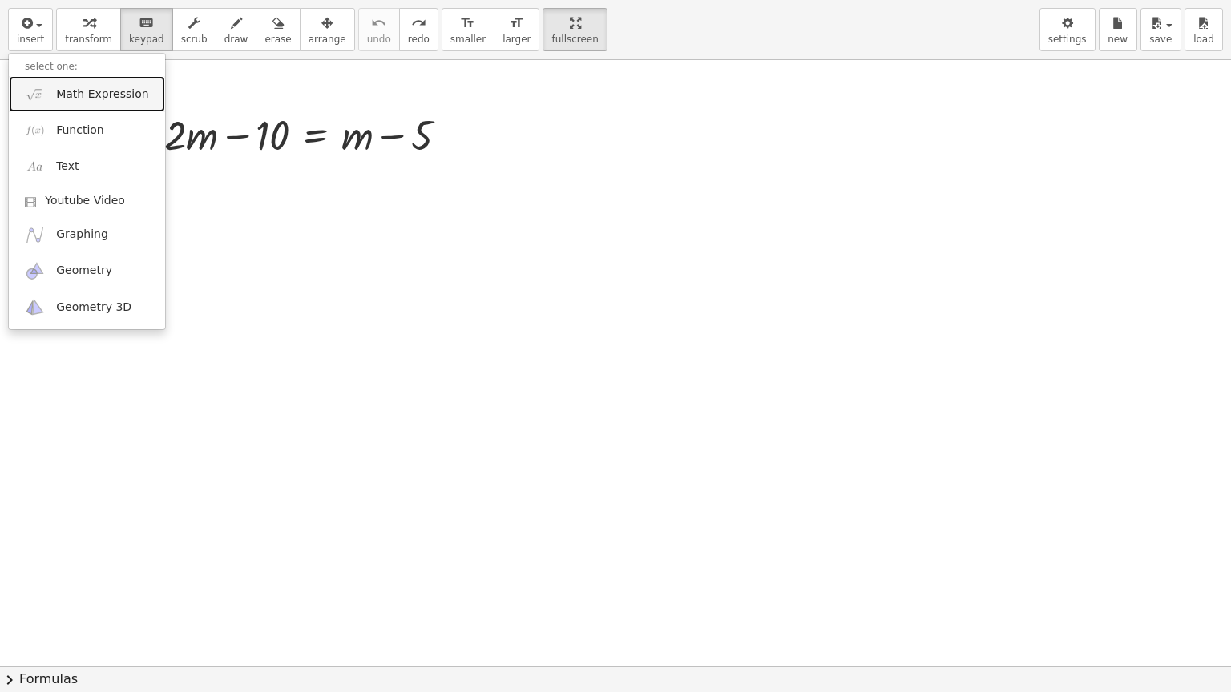
click at [113, 91] on span "Math Expression" at bounding box center [102, 95] width 92 height 16
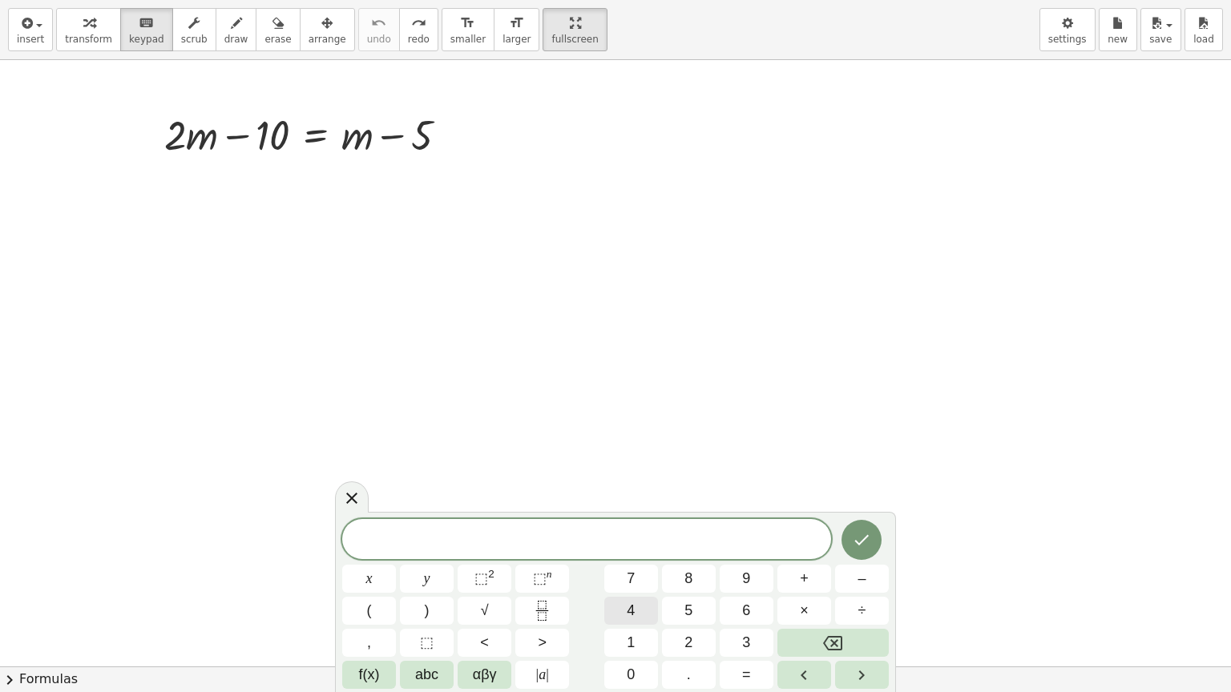
click at [631, 562] on span "4" at bounding box center [631, 611] width 8 height 22
click at [419, 562] on button "y" at bounding box center [427, 579] width 54 height 28
click at [812, 562] on button "+" at bounding box center [804, 579] width 54 height 28
click at [748, 562] on span "3" at bounding box center [746, 643] width 8 height 22
click at [747, 562] on span "=" at bounding box center [746, 675] width 9 height 22
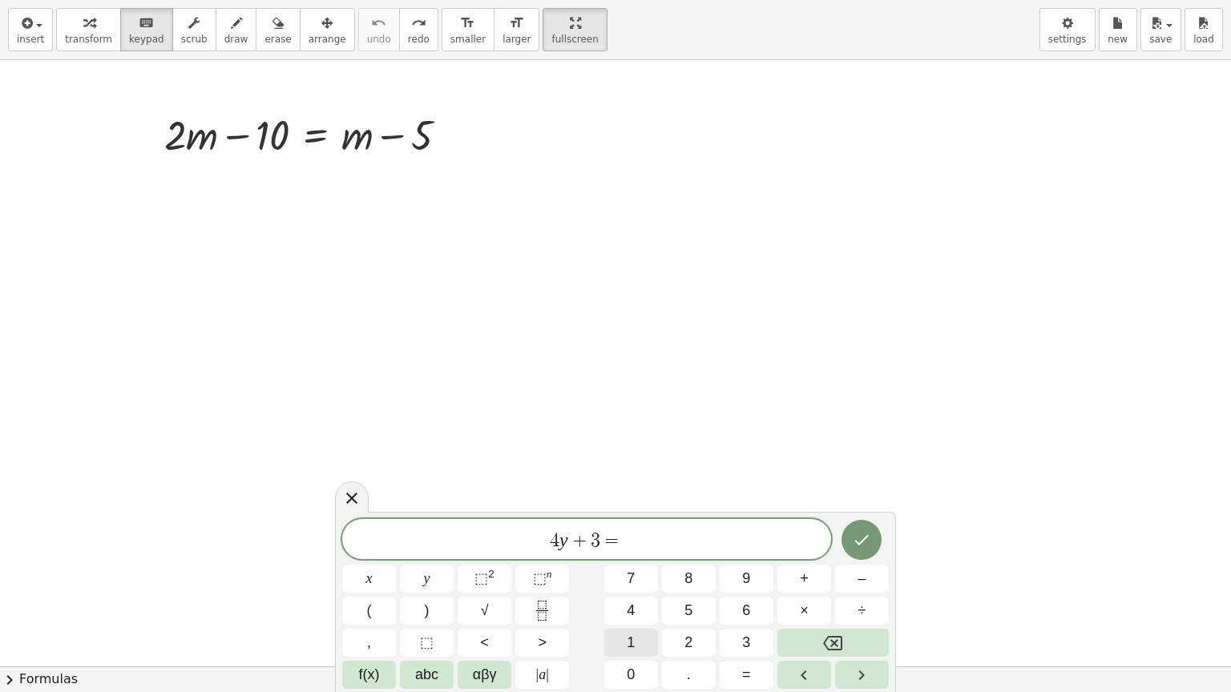
click at [638, 562] on button "1" at bounding box center [631, 643] width 54 height 28
click at [636, 562] on button "4" at bounding box center [631, 611] width 54 height 28
click at [807, 562] on span "+" at bounding box center [804, 579] width 9 height 22
click at [750, 562] on button "3" at bounding box center [746, 643] width 54 height 28
click at [806, 562] on span "×" at bounding box center [804, 611] width 9 height 22
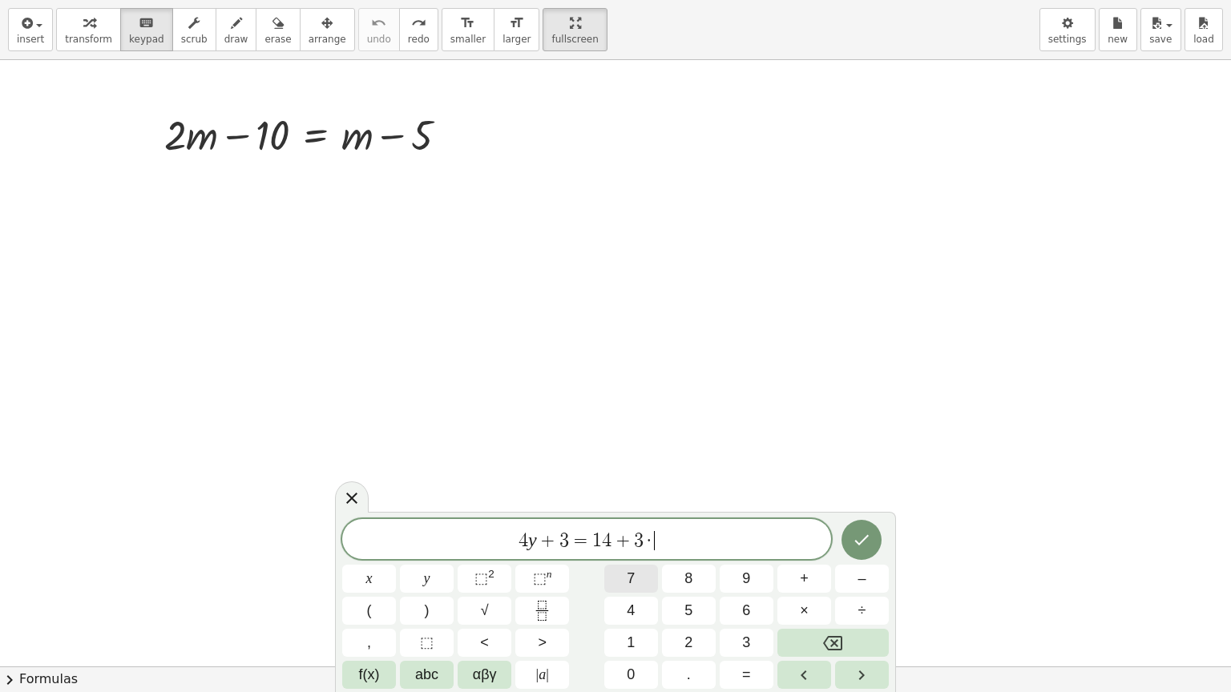
click at [630, 562] on span "7" at bounding box center [631, 579] width 8 height 22
click at [862, 545] on icon "Done" at bounding box center [861, 539] width 19 height 19
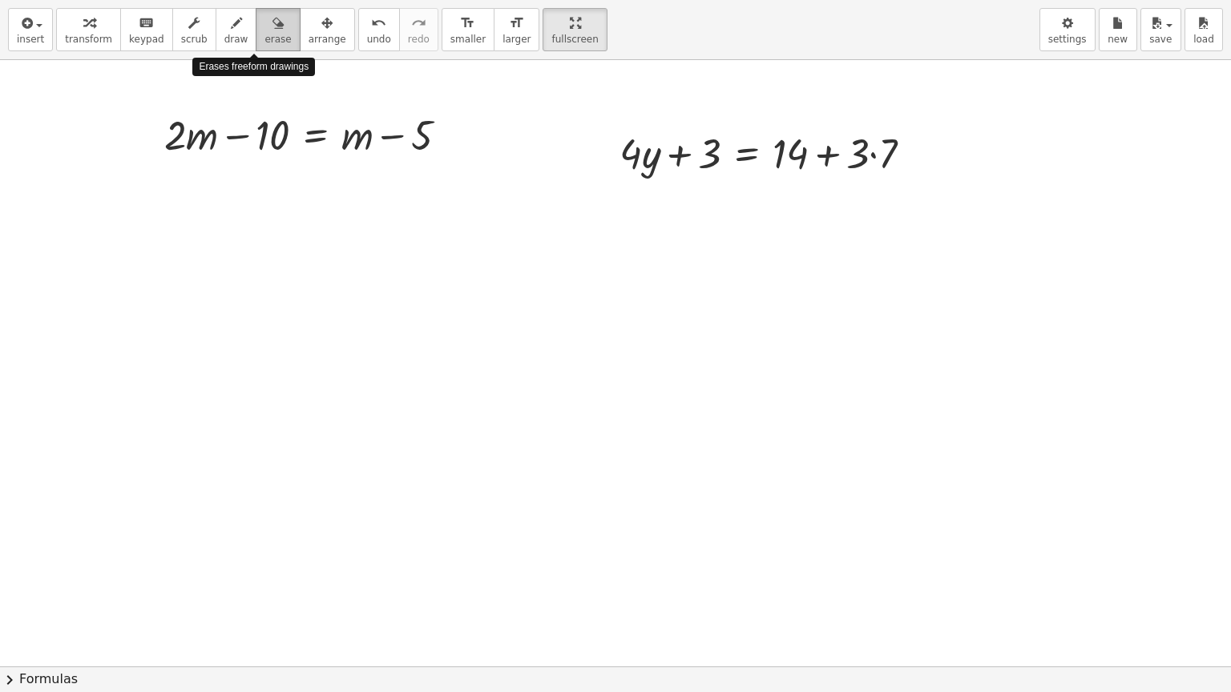
click at [264, 36] on span "erase" at bounding box center [277, 39] width 26 height 11
click at [174, 139] on div at bounding box center [615, 666] width 1231 height 1213
click at [248, 144] on div at bounding box center [615, 666] width 1231 height 1213
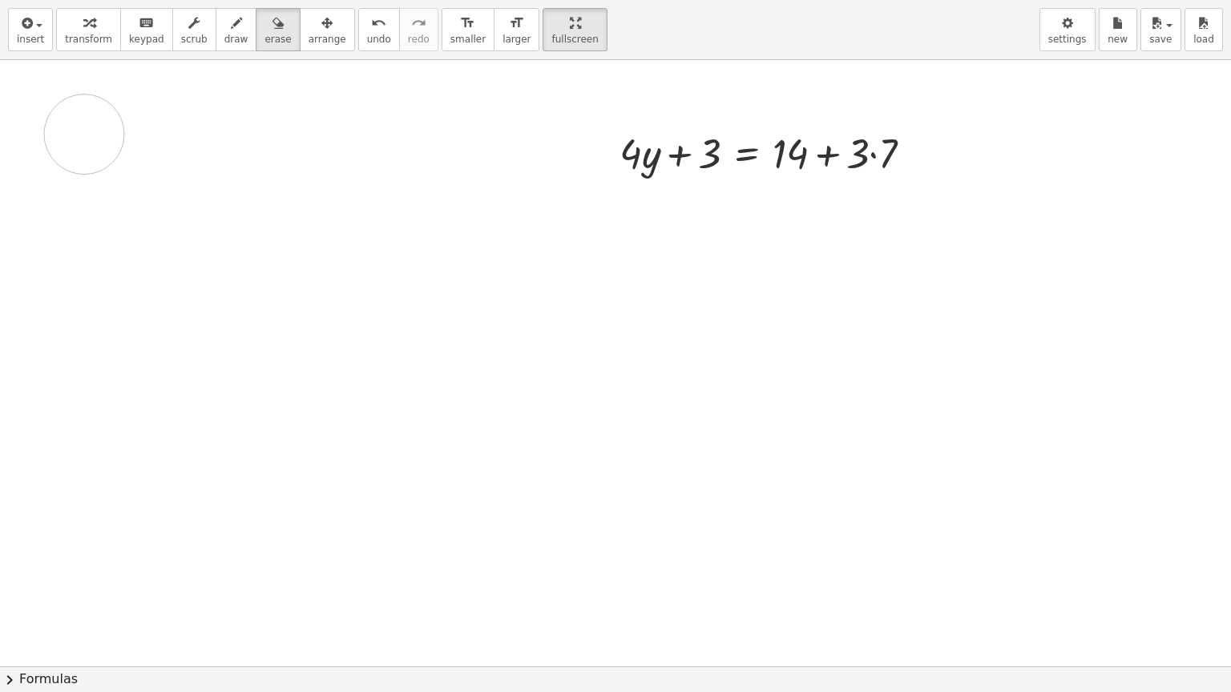
drag, startPoint x: 413, startPoint y: 138, endPoint x: 71, endPoint y: 131, distance: 342.2
click at [80, 134] on div at bounding box center [615, 666] width 1231 height 1213
drag, startPoint x: 357, startPoint y: 129, endPoint x: 91, endPoint y: 304, distance: 318.6
click at [99, 246] on div at bounding box center [615, 666] width 1231 height 1213
drag, startPoint x: 433, startPoint y: 120, endPoint x: 410, endPoint y: 189, distance: 72.5
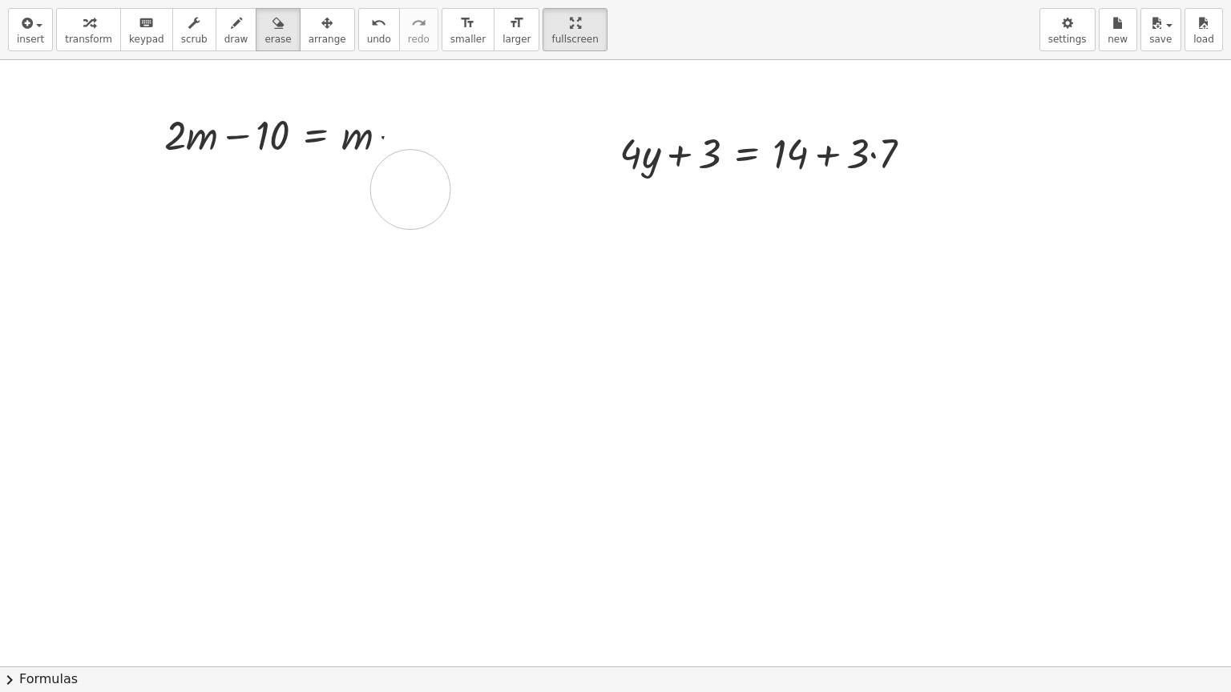
click at [410, 189] on div at bounding box center [615, 666] width 1231 height 1213
drag, startPoint x: 388, startPoint y: 128, endPoint x: 381, endPoint y: 191, distance: 63.6
click at [381, 191] on div at bounding box center [615, 666] width 1231 height 1213
drag, startPoint x: 421, startPoint y: 136, endPoint x: 151, endPoint y: 506, distance: 457.7
click at [151, 506] on div at bounding box center [615, 666] width 1231 height 1213
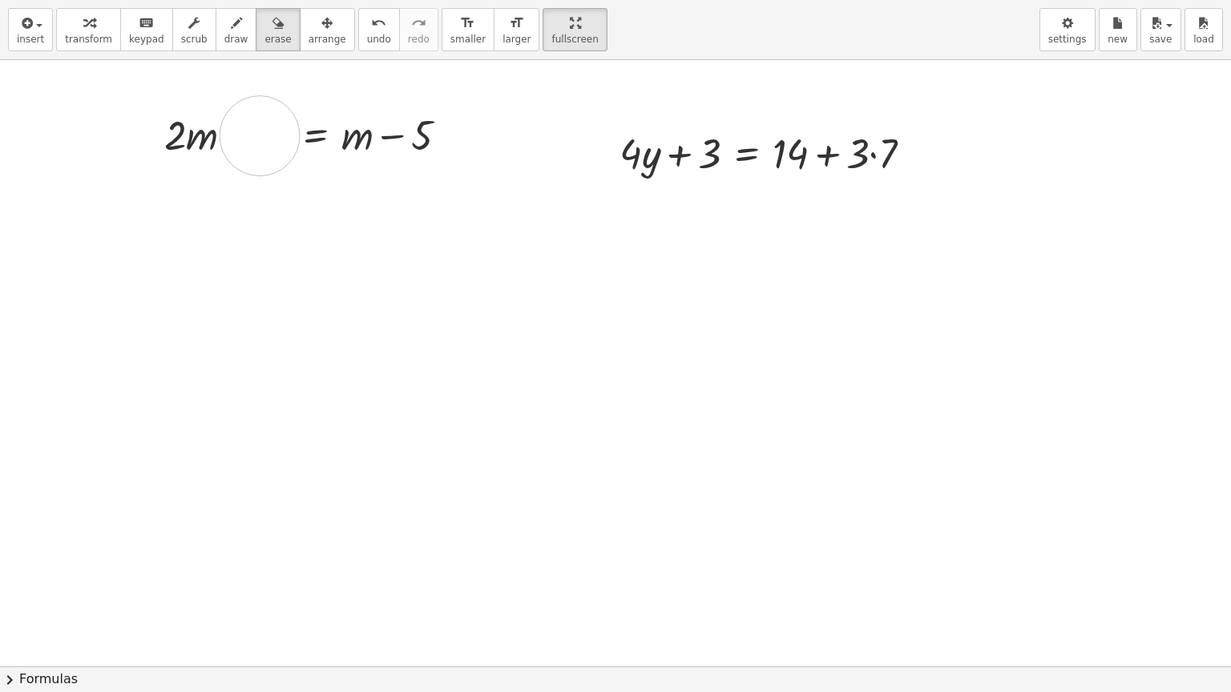
click at [260, 135] on div at bounding box center [615, 666] width 1231 height 1213
click at [708, 149] on div at bounding box center [615, 666] width 1231 height 1213
click at [231, 30] on icon "button" at bounding box center [236, 23] width 11 height 19
click at [644, 165] on div at bounding box center [615, 666] width 1231 height 1213
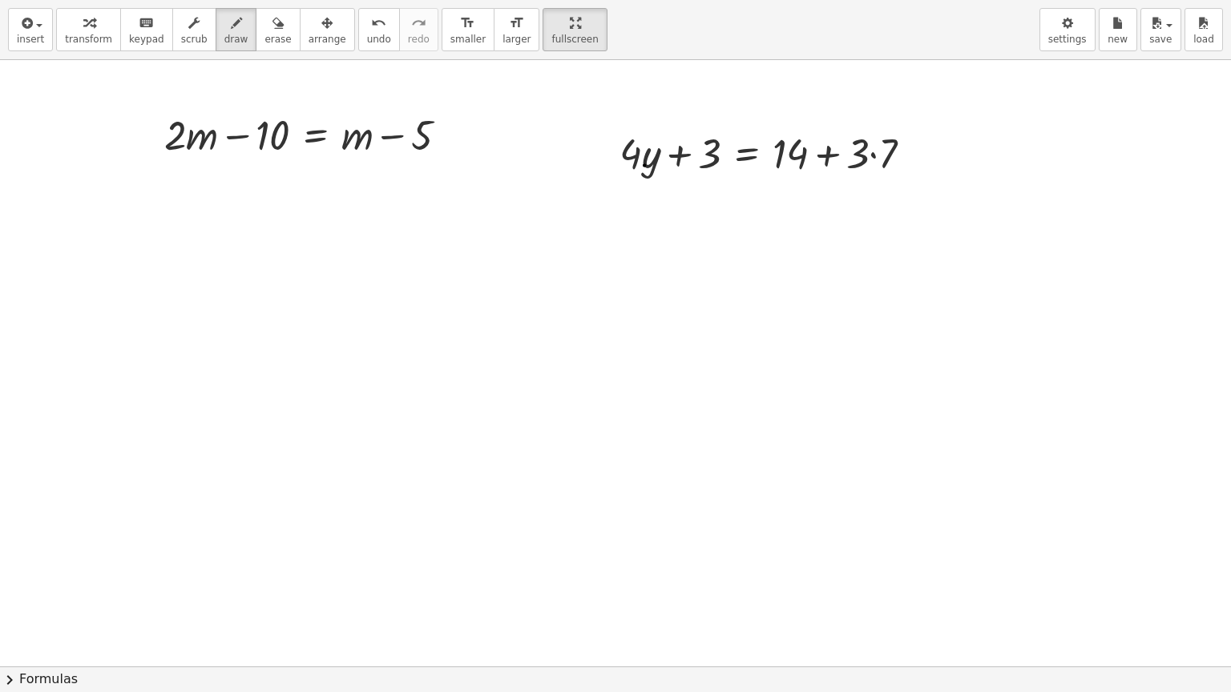
click at [644, 165] on div at bounding box center [615, 666] width 1231 height 1213
click at [36, 37] on span "insert" at bounding box center [30, 39] width 27 height 11
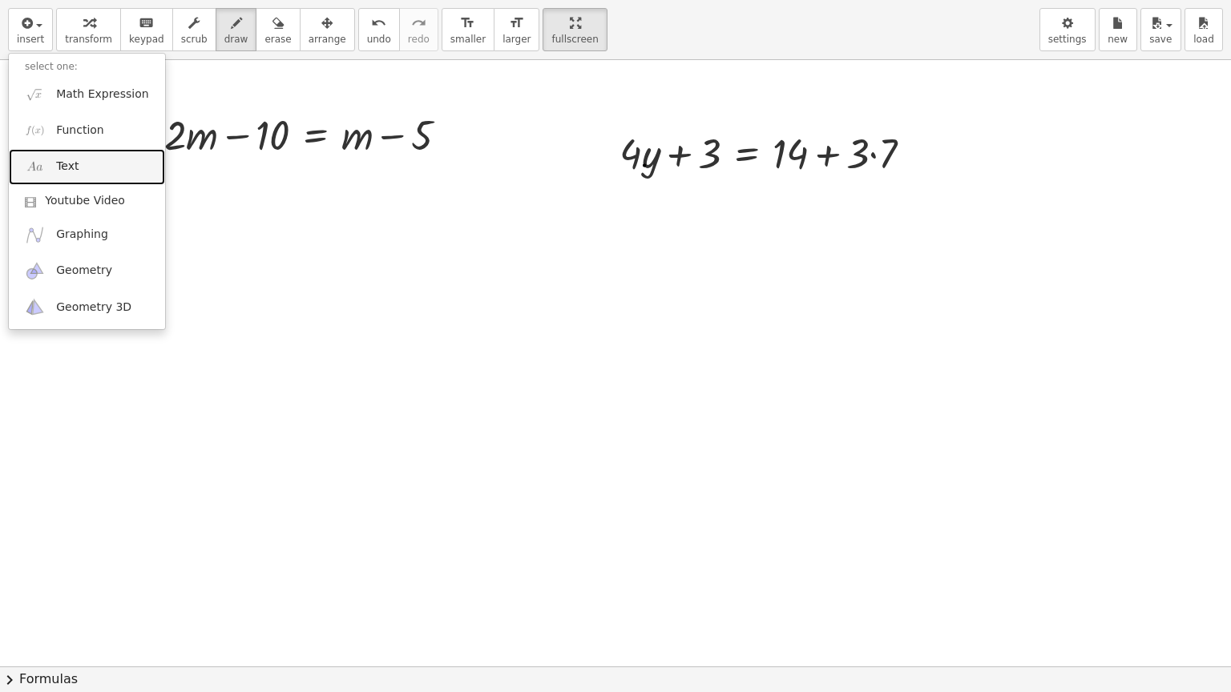
click at [76, 160] on link "Text" at bounding box center [87, 167] width 156 height 36
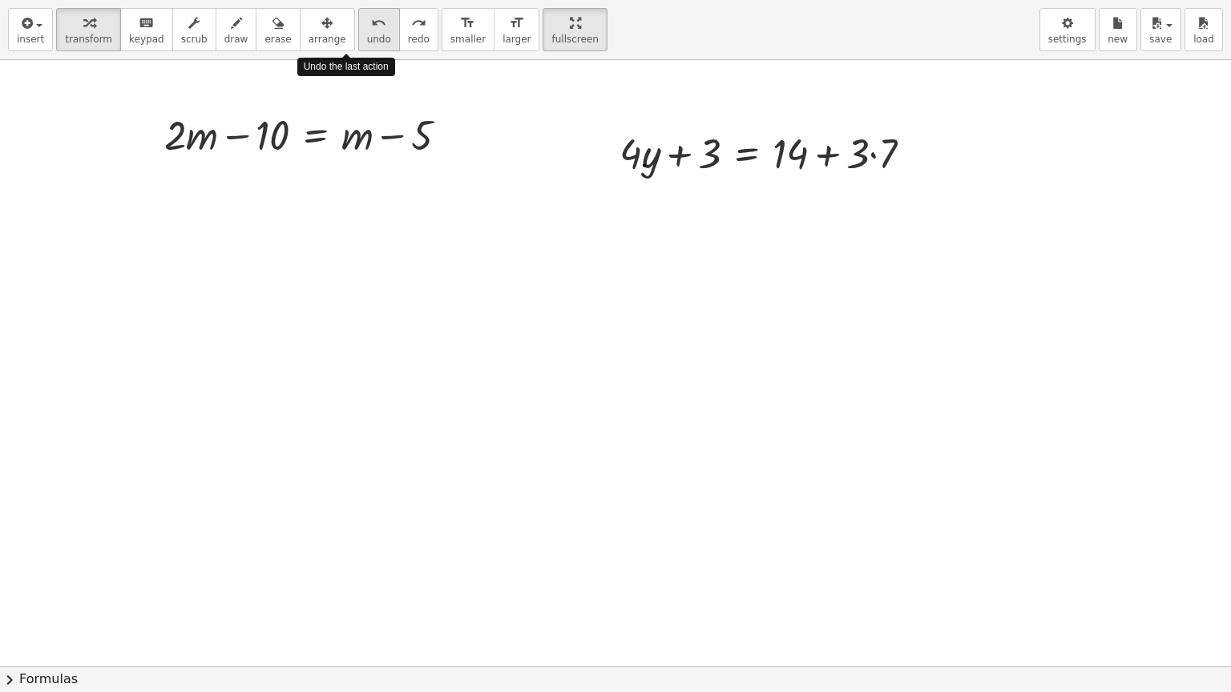
click at [371, 29] on icon "undo" at bounding box center [378, 23] width 15 height 19
click at [30, 29] on icon "button" at bounding box center [25, 23] width 14 height 19
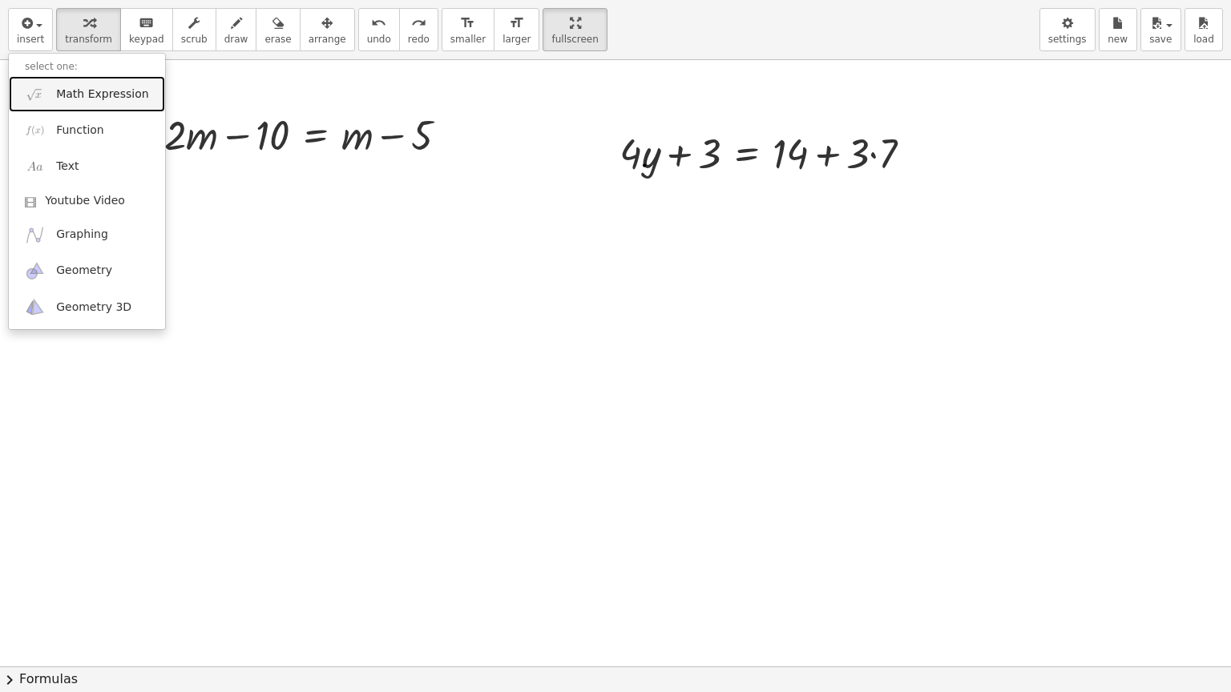
click at [107, 94] on span "Math Expression" at bounding box center [102, 95] width 92 height 16
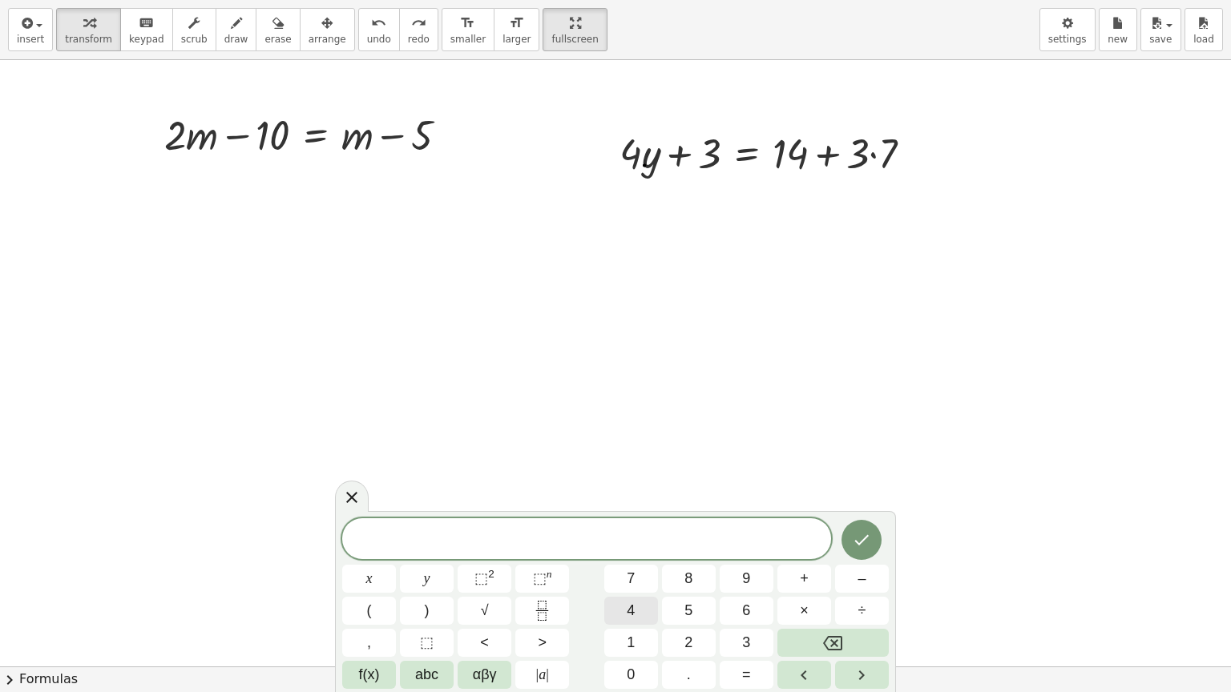
click at [631, 562] on span "4" at bounding box center [631, 611] width 8 height 22
click at [426, 562] on span "y" at bounding box center [427, 579] width 6 height 22
click at [774, 147] on div at bounding box center [771, 152] width 321 height 54
drag, startPoint x: 613, startPoint y: 538, endPoint x: 530, endPoint y: 534, distance: 82.7
click at [530, 534] on span "4 y" at bounding box center [586, 541] width 489 height 22
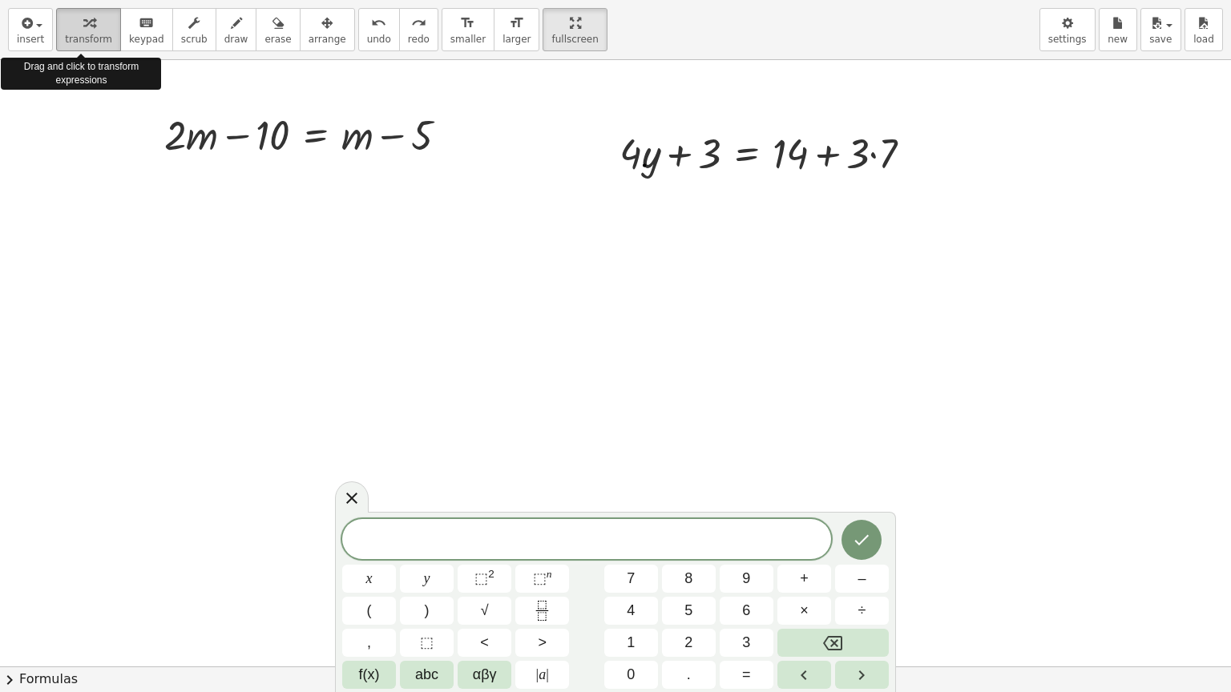
click at [74, 34] on span "transform" at bounding box center [88, 39] width 47 height 11
click at [721, 167] on div at bounding box center [771, 152] width 321 height 54
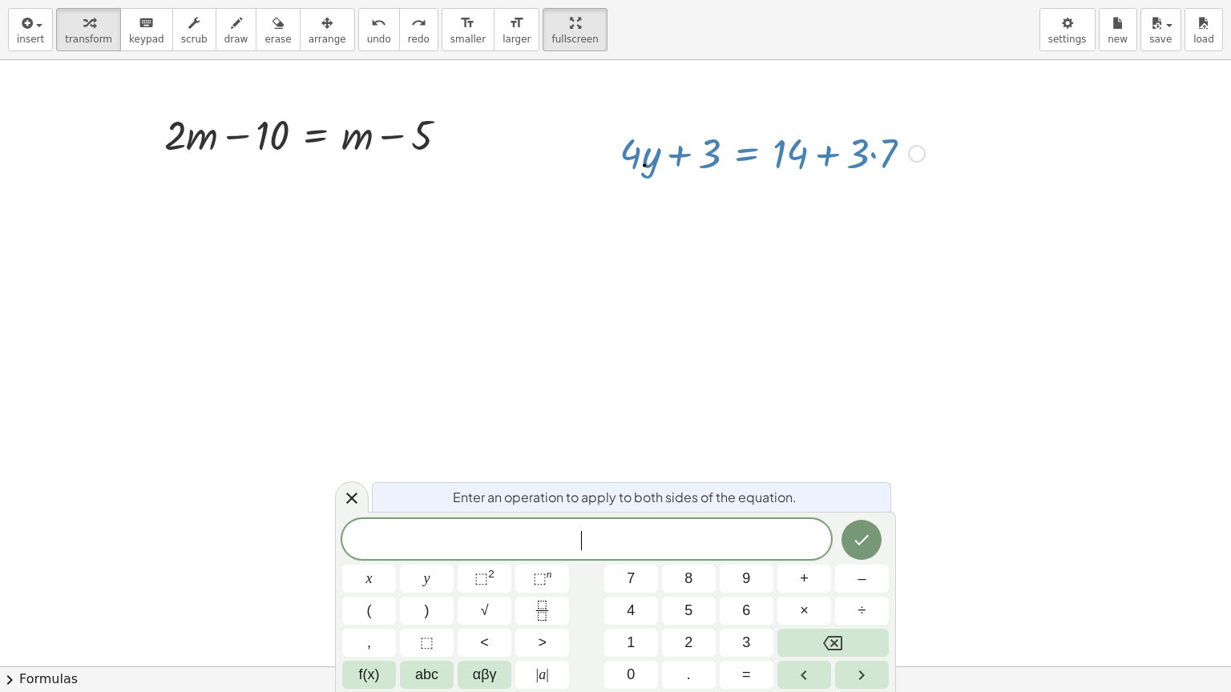
click at [890, 155] on div at bounding box center [771, 152] width 321 height 54
click at [349, 497] on icon at bounding box center [351, 498] width 19 height 19
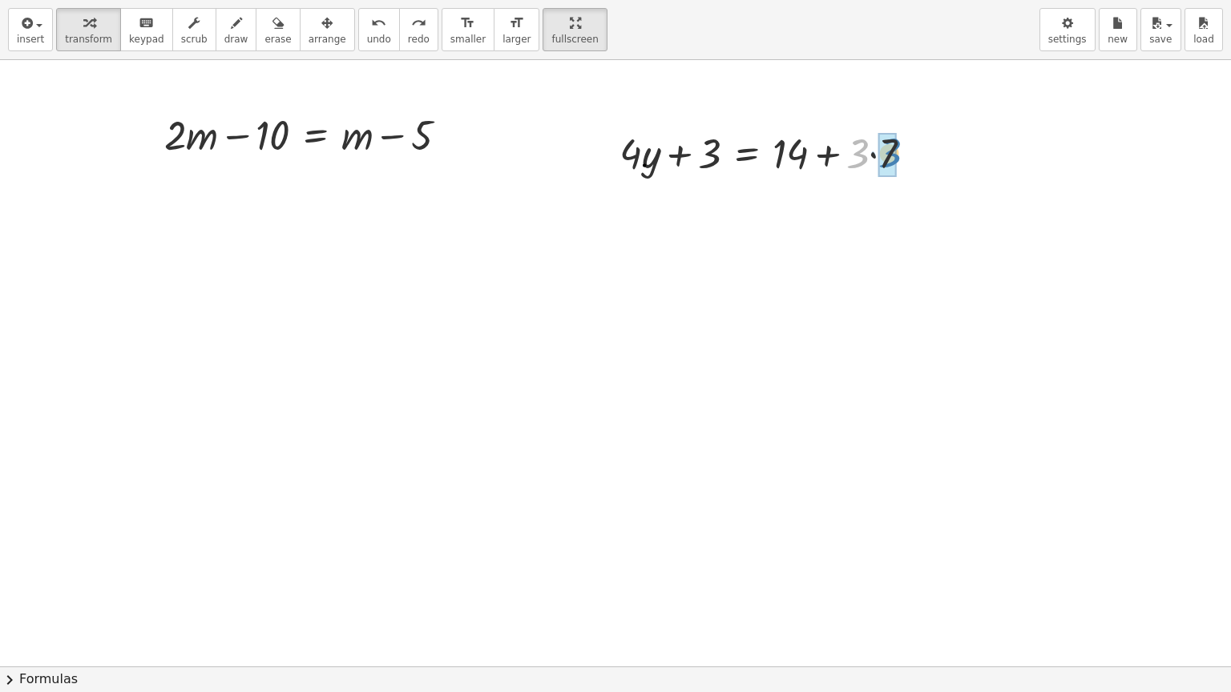
drag, startPoint x: 859, startPoint y: 153, endPoint x: 890, endPoint y: 151, distance: 31.3
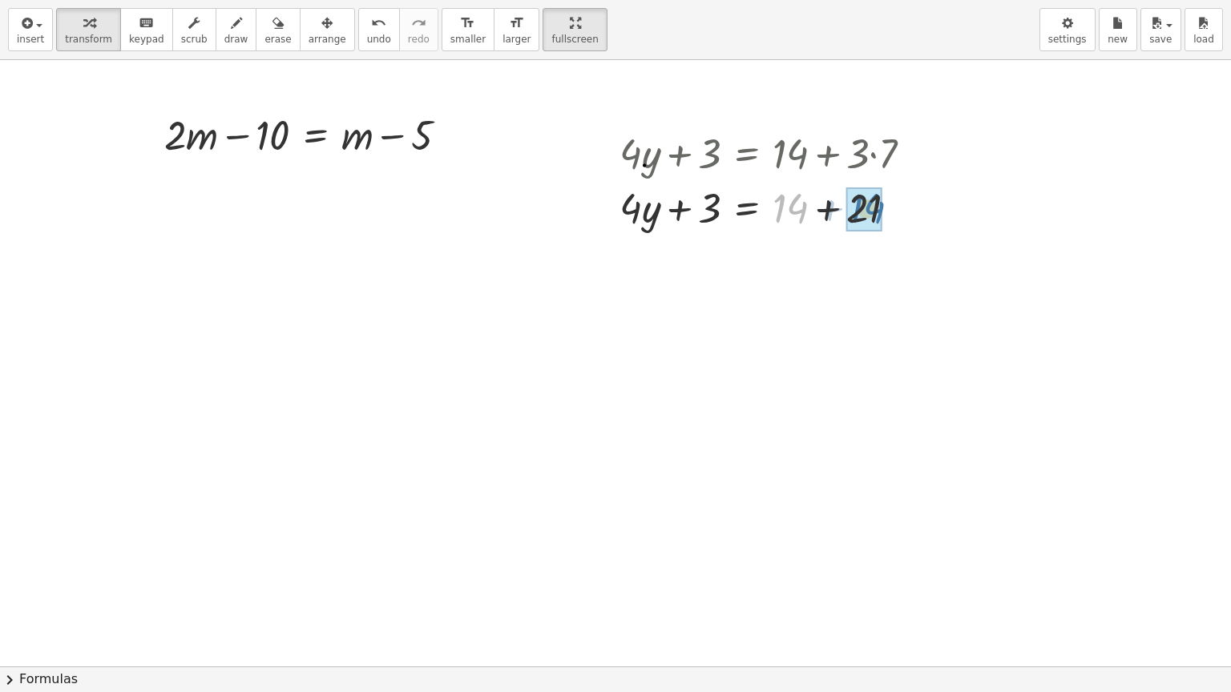
drag, startPoint x: 785, startPoint y: 212, endPoint x: 862, endPoint y: 212, distance: 76.9
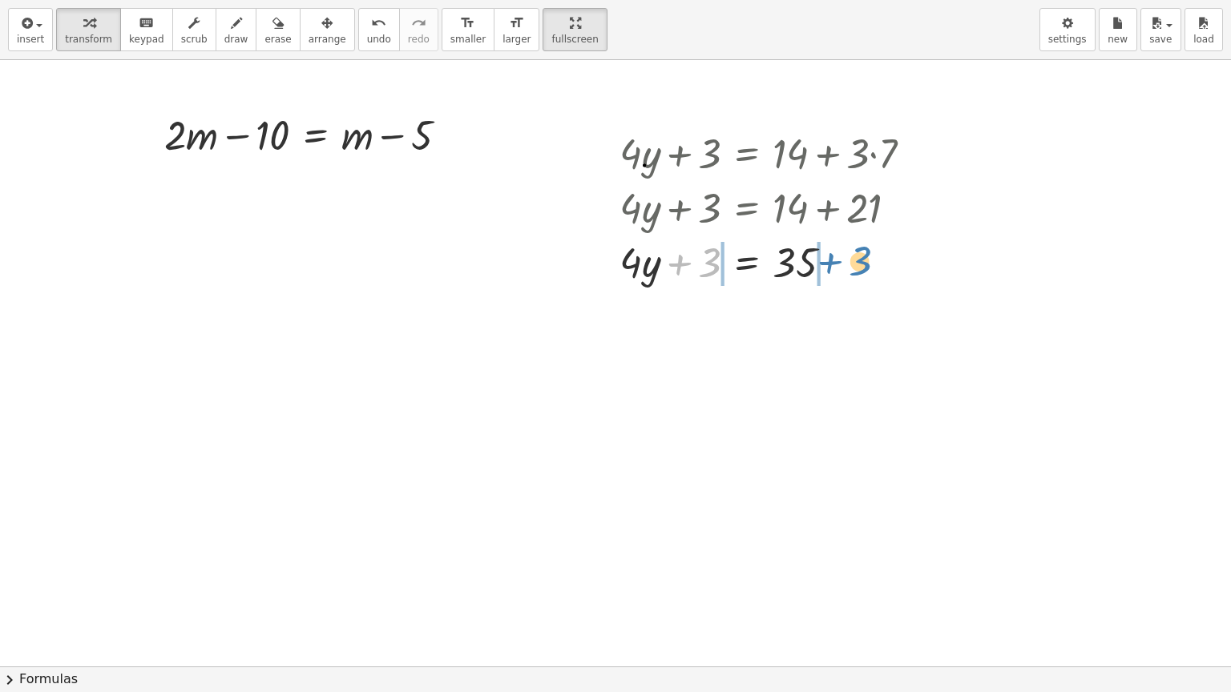
drag, startPoint x: 685, startPoint y: 264, endPoint x: 836, endPoint y: 263, distance: 150.6
click at [836, 263] on div at bounding box center [771, 261] width 321 height 54
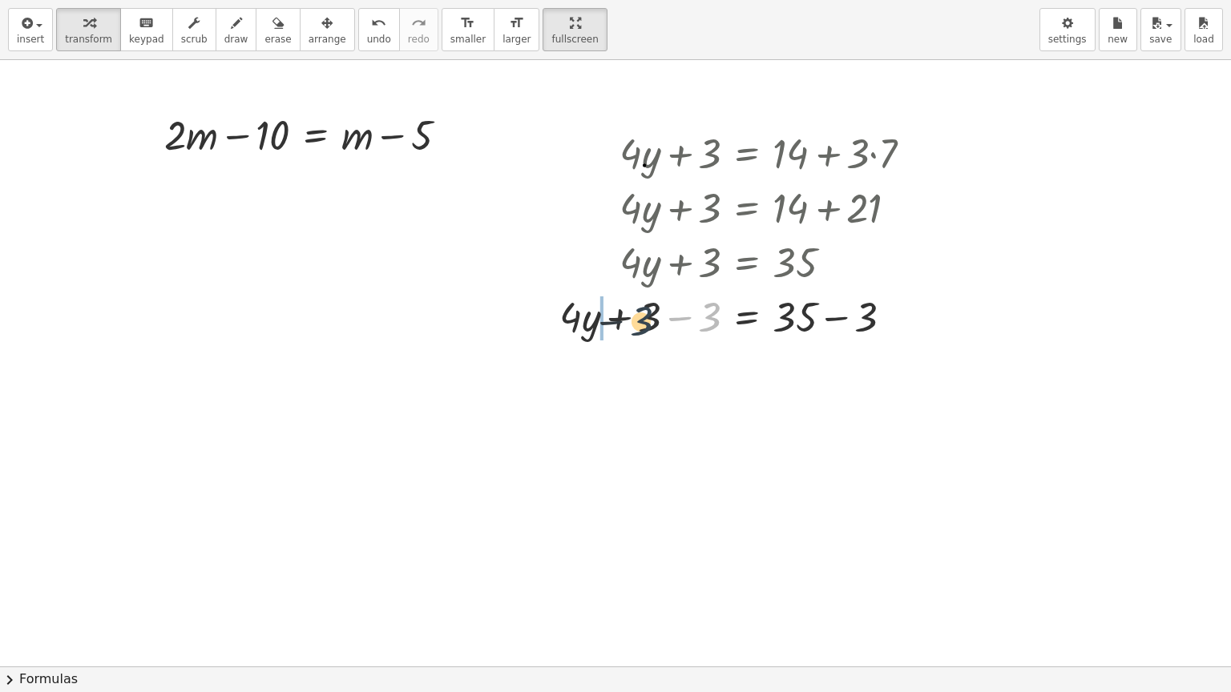
drag, startPoint x: 711, startPoint y: 310, endPoint x: 639, endPoint y: 314, distance: 72.2
click at [639, 314] on div at bounding box center [741, 315] width 381 height 54
click at [367, 34] on span "undo" at bounding box center [379, 39] width 24 height 11
drag, startPoint x: 694, startPoint y: 320, endPoint x: 650, endPoint y: 319, distance: 44.1
click at [650, 319] on div at bounding box center [741, 315] width 381 height 54
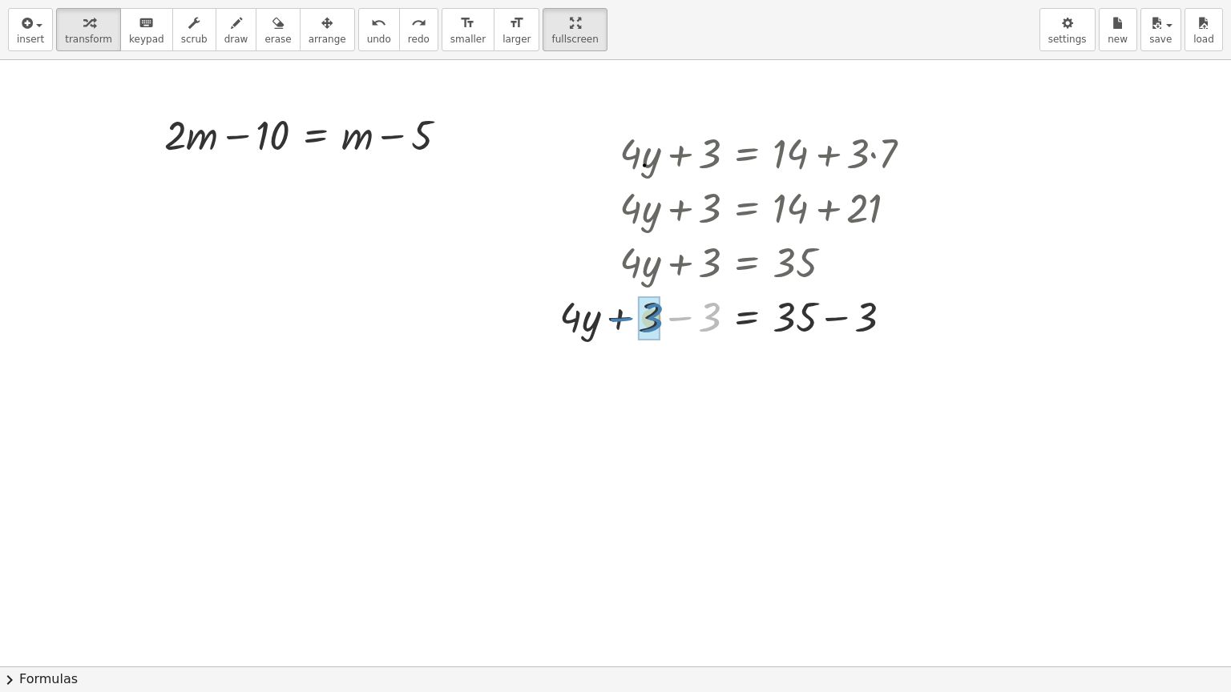
drag, startPoint x: 708, startPoint y: 320, endPoint x: 651, endPoint y: 321, distance: 57.7
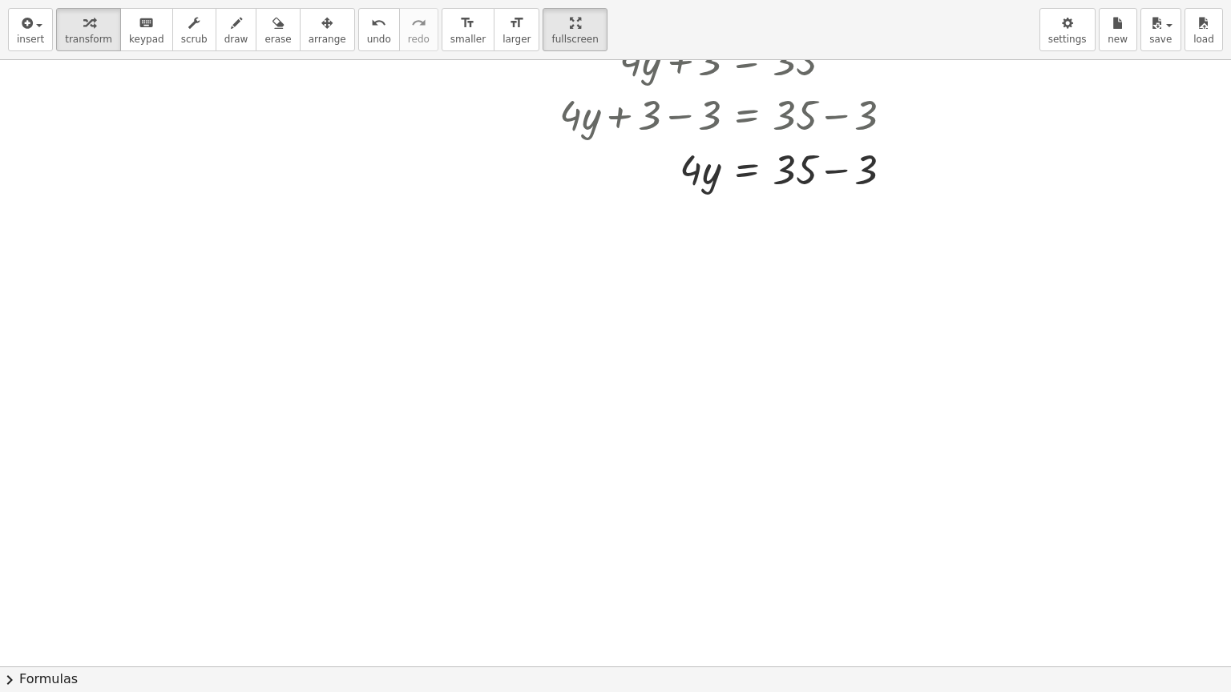
scroll to position [240, 0]
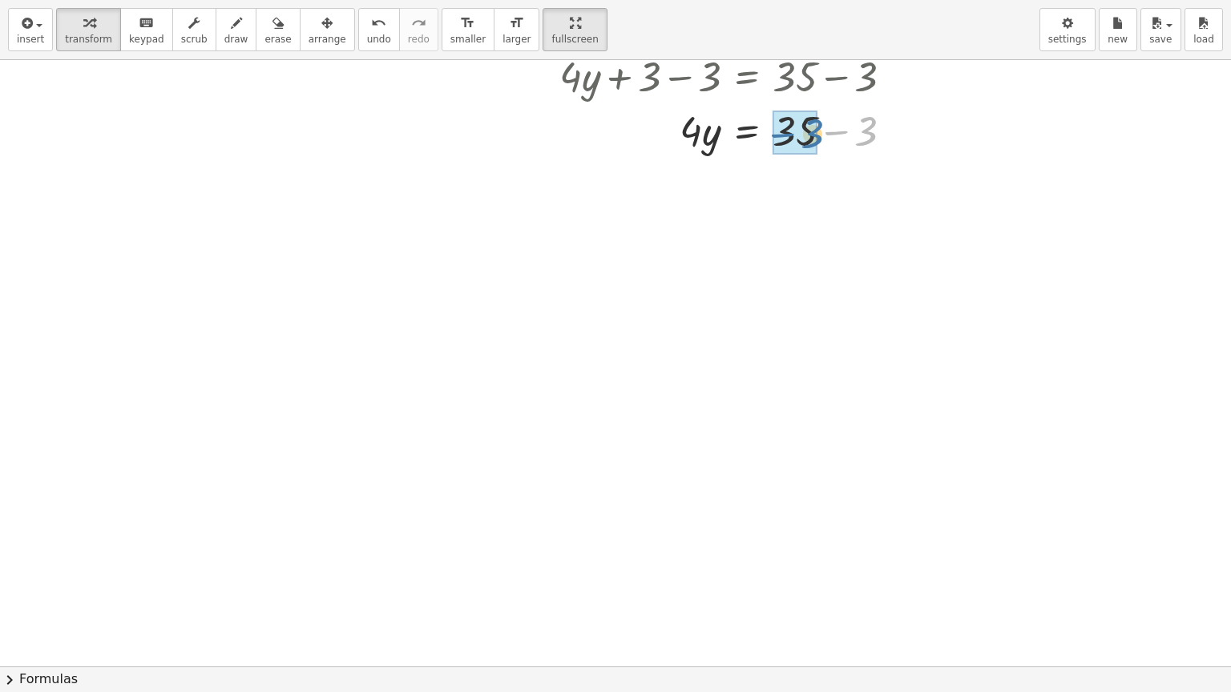
drag, startPoint x: 872, startPoint y: 133, endPoint x: 818, endPoint y: 135, distance: 53.7
click at [818, 135] on div at bounding box center [741, 130] width 381 height 54
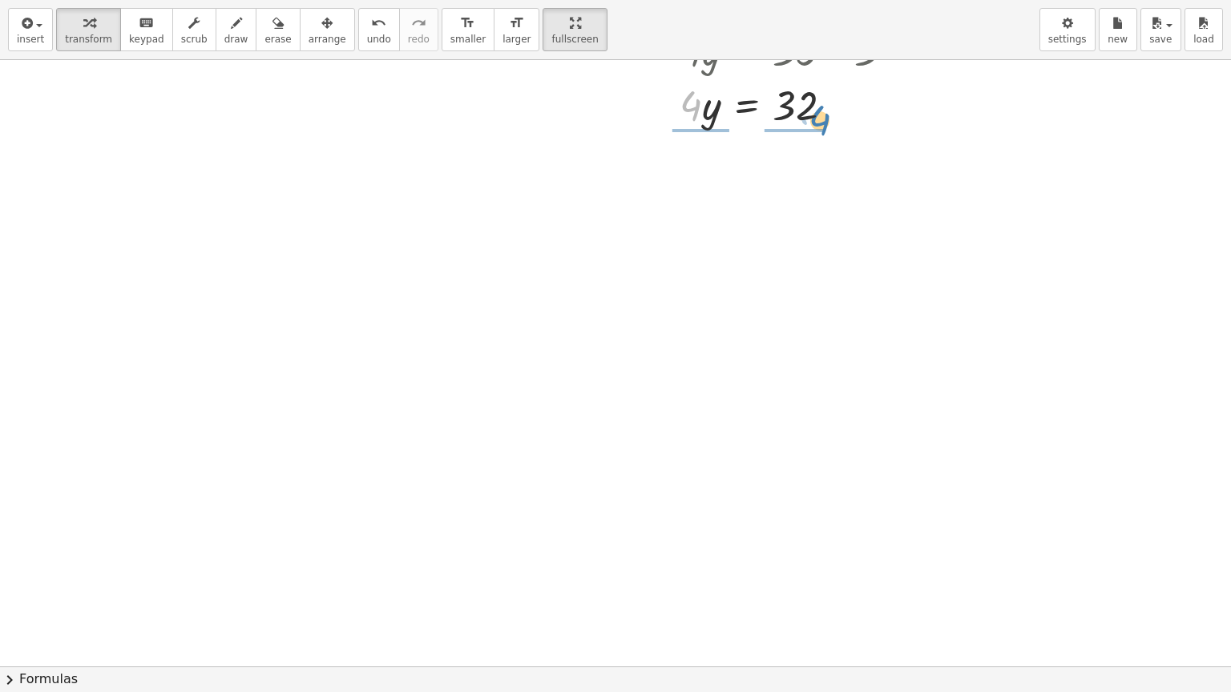
drag, startPoint x: 690, startPoint y: 107, endPoint x: 819, endPoint y: 122, distance: 129.8
click at [819, 122] on div at bounding box center [741, 104] width 381 height 54
drag, startPoint x: 692, startPoint y: 193, endPoint x: 692, endPoint y: 161, distance: 32.0
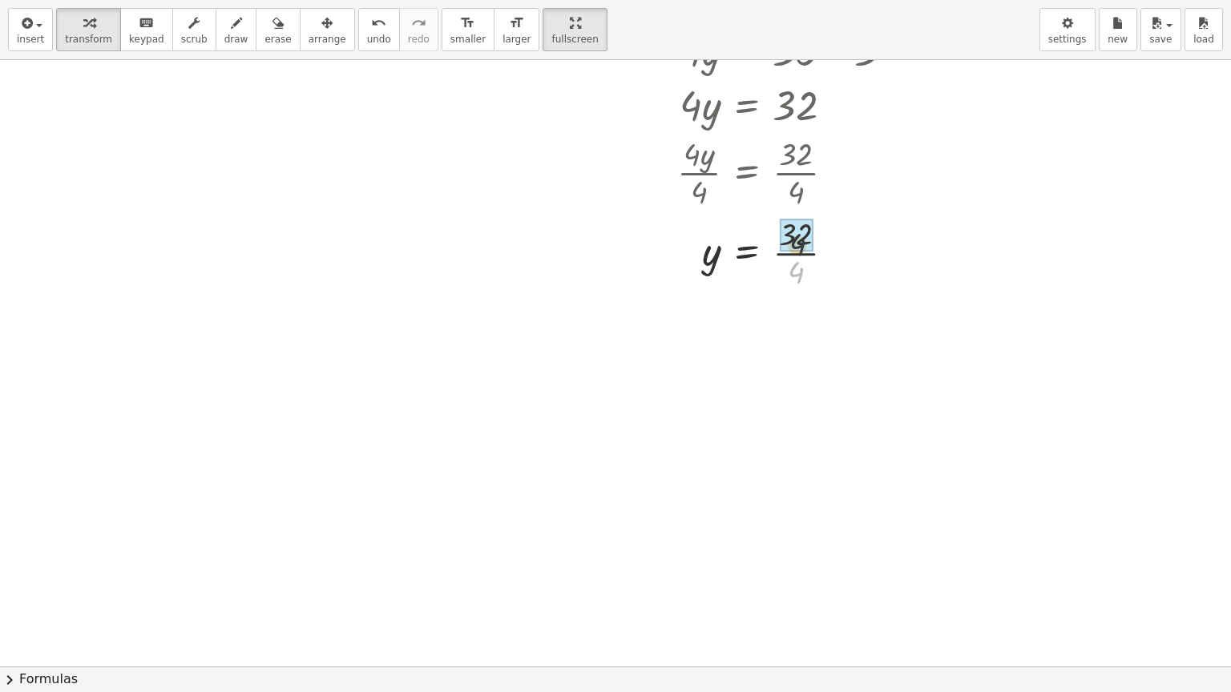
drag, startPoint x: 798, startPoint y: 269, endPoint x: 798, endPoint y: 248, distance: 20.8
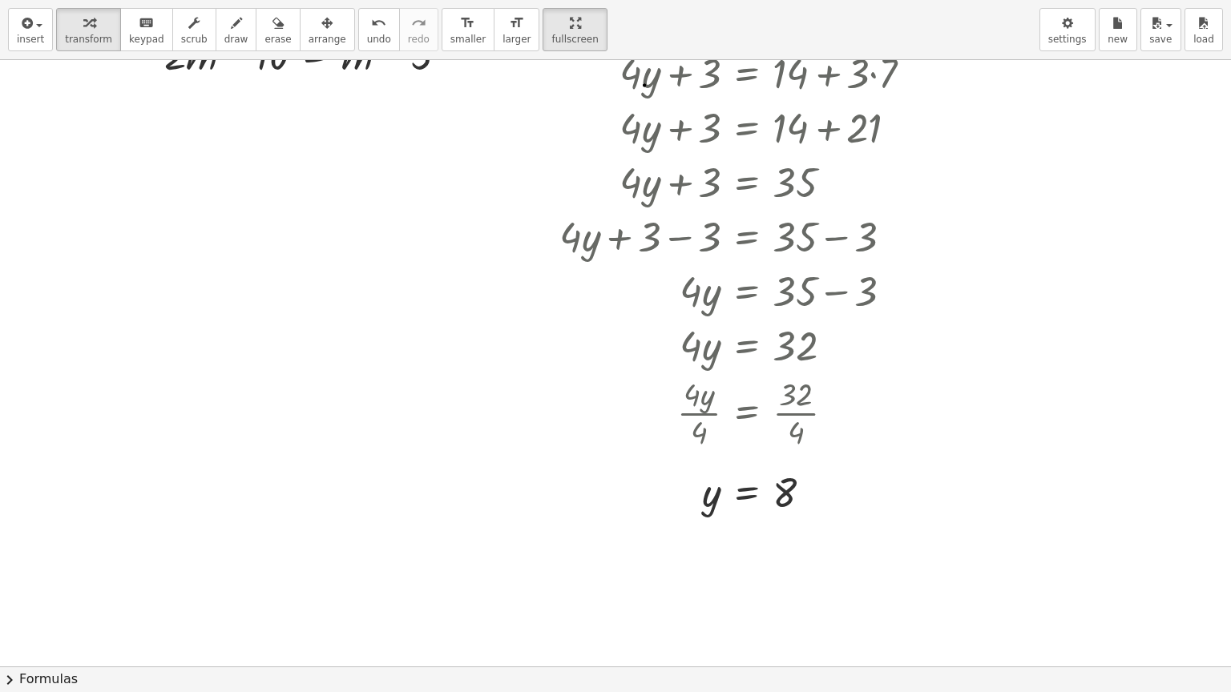
scroll to position [80, 0]
click at [138, 36] on span "keypad" at bounding box center [146, 39] width 35 height 11
click at [29, 29] on icon "button" at bounding box center [25, 23] width 14 height 19
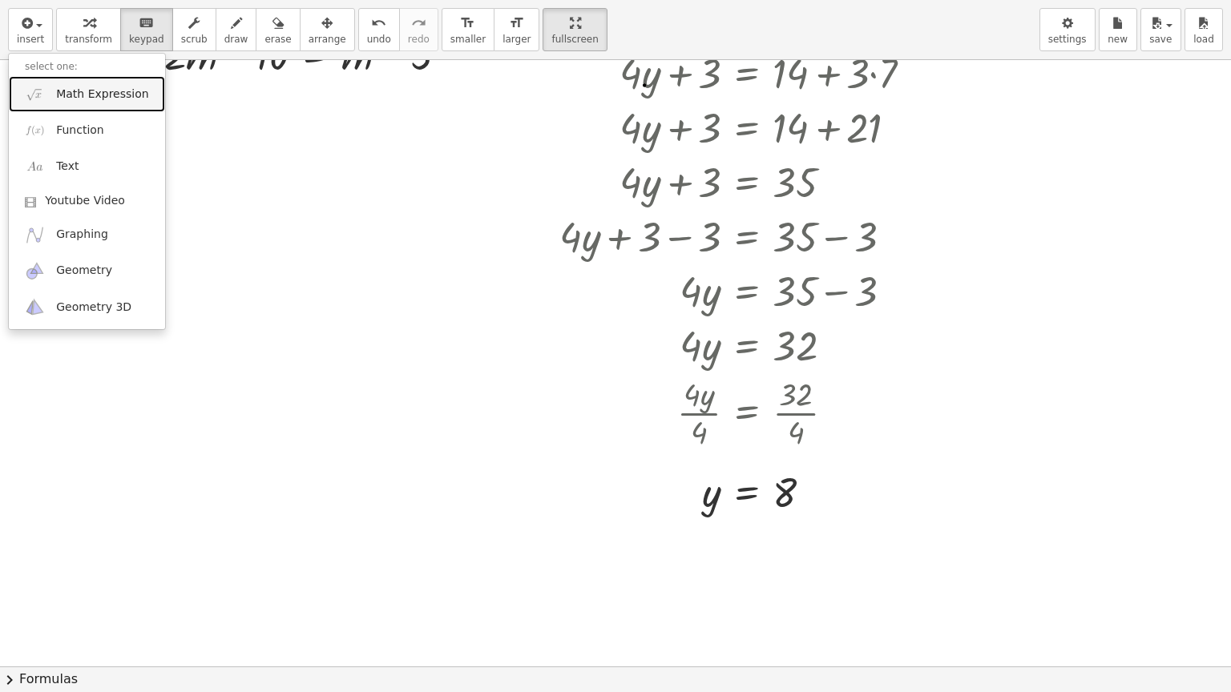
click at [74, 100] on span "Math Expression" at bounding box center [102, 95] width 92 height 16
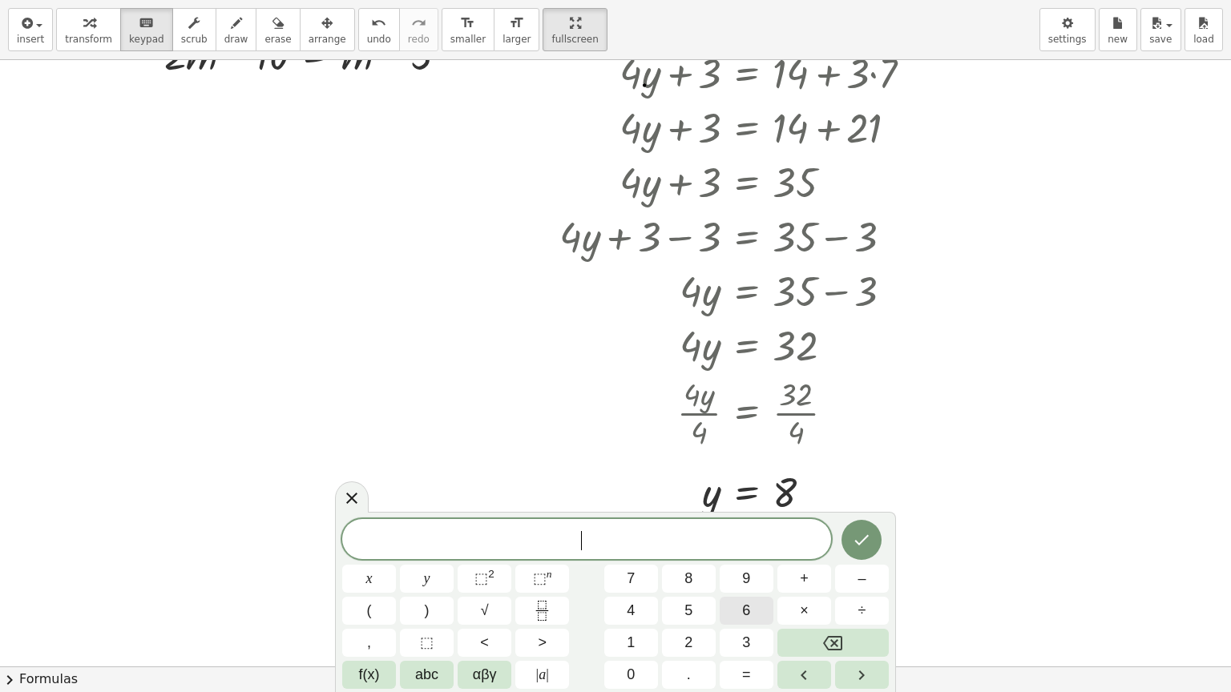
click at [748, 562] on span "6" at bounding box center [746, 611] width 8 height 22
click at [804, 562] on span "+" at bounding box center [804, 579] width 9 height 22
click at [631, 562] on span "1" at bounding box center [631, 643] width 8 height 22
click at [684, 562] on span "5" at bounding box center [688, 611] width 8 height 22
click at [750, 562] on span "=" at bounding box center [746, 675] width 9 height 22
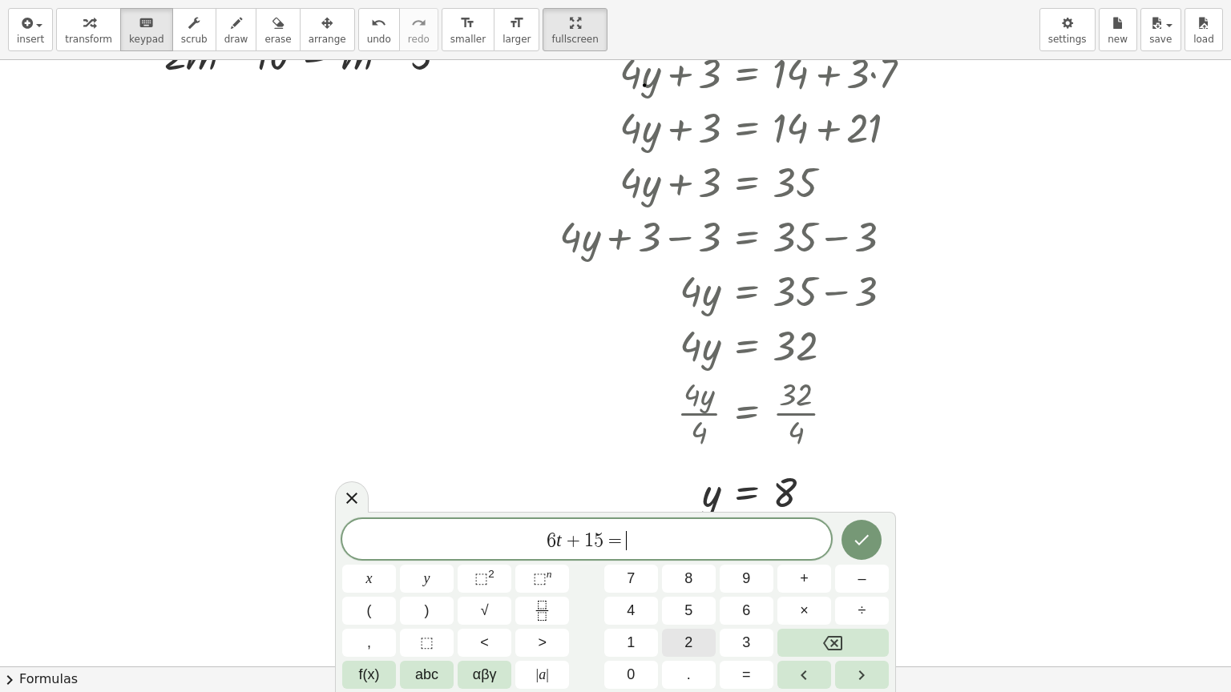
click at [687, 562] on span "2" at bounding box center [688, 643] width 8 height 22
click at [814, 562] on button "+" at bounding box center [804, 579] width 54 height 28
click at [628, 562] on span "1" at bounding box center [631, 643] width 8 height 22
click at [740, 562] on button "3" at bounding box center [746, 643] width 54 height 28
click at [864, 534] on icon "Done" at bounding box center [861, 539] width 19 height 19
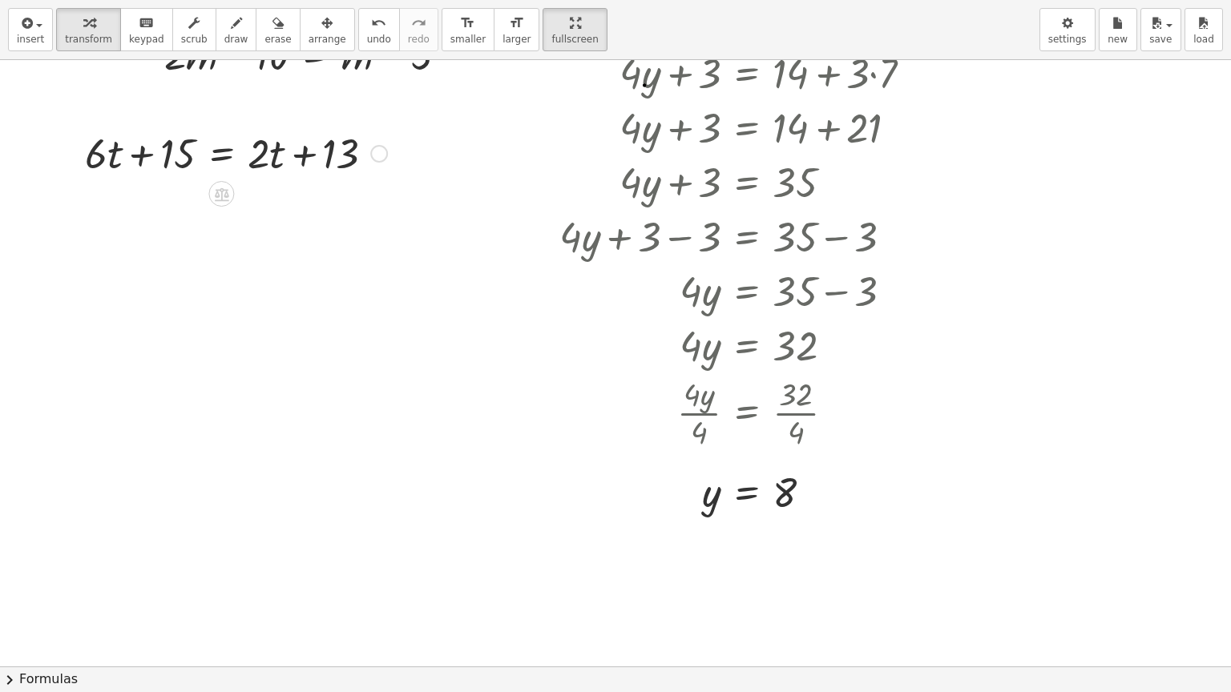
click at [270, 158] on div at bounding box center [236, 152] width 318 height 54
click at [257, 162] on div at bounding box center [236, 152] width 318 height 54
drag, startPoint x: 264, startPoint y: 154, endPoint x: 272, endPoint y: 148, distance: 10.4
click at [272, 148] on div at bounding box center [236, 152] width 318 height 54
drag, startPoint x: 276, startPoint y: 157, endPoint x: 285, endPoint y: 163, distance: 10.9
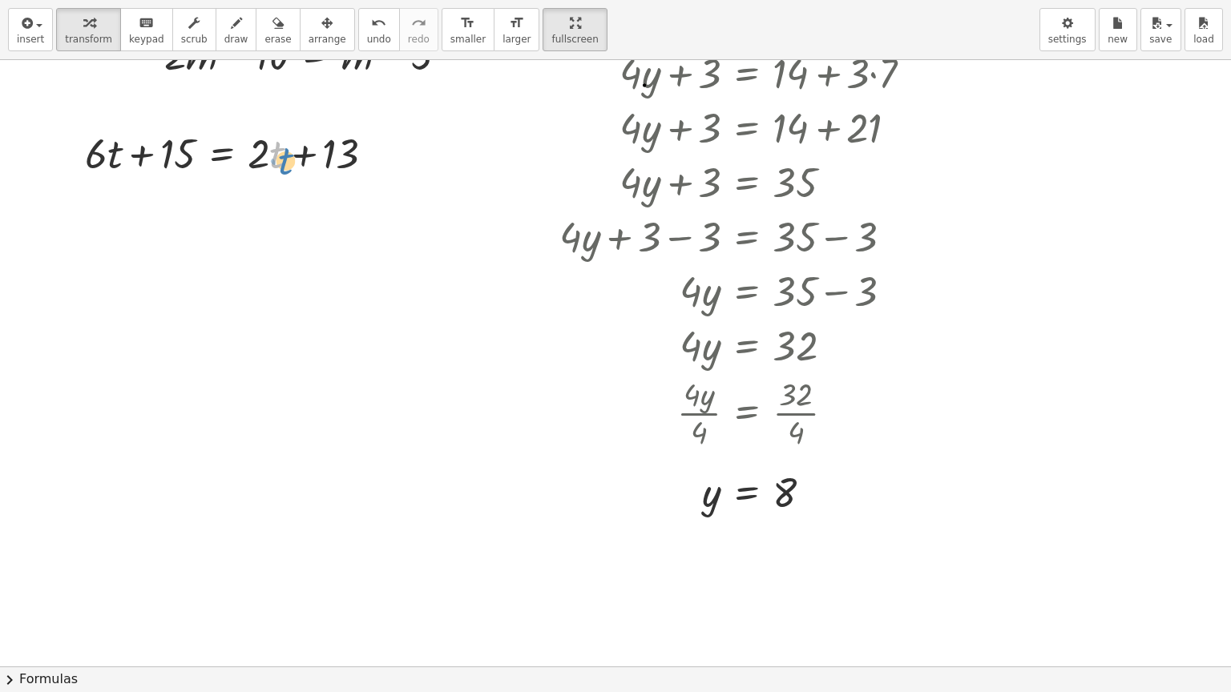
click at [285, 163] on div at bounding box center [236, 152] width 318 height 54
drag, startPoint x: 267, startPoint y: 157, endPoint x: 137, endPoint y: 179, distance: 131.6
click at [137, 179] on div at bounding box center [236, 152] width 318 height 54
click at [256, 144] on div at bounding box center [236, 152] width 318 height 54
click at [256, 153] on div at bounding box center [236, 152] width 318 height 54
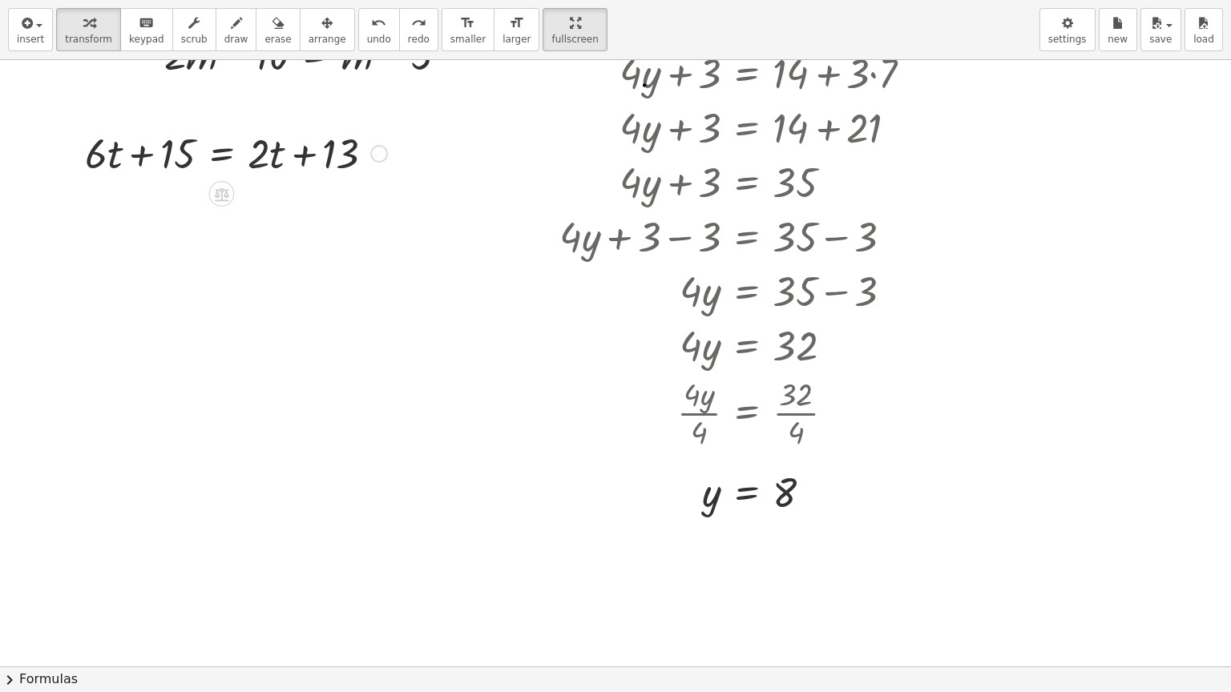
click at [256, 153] on div at bounding box center [236, 152] width 318 height 54
click at [280, 152] on div at bounding box center [236, 152] width 318 height 54
click at [257, 157] on div at bounding box center [236, 152] width 318 height 54
click at [266, 158] on div at bounding box center [236, 152] width 318 height 54
click at [273, 156] on div at bounding box center [236, 152] width 318 height 54
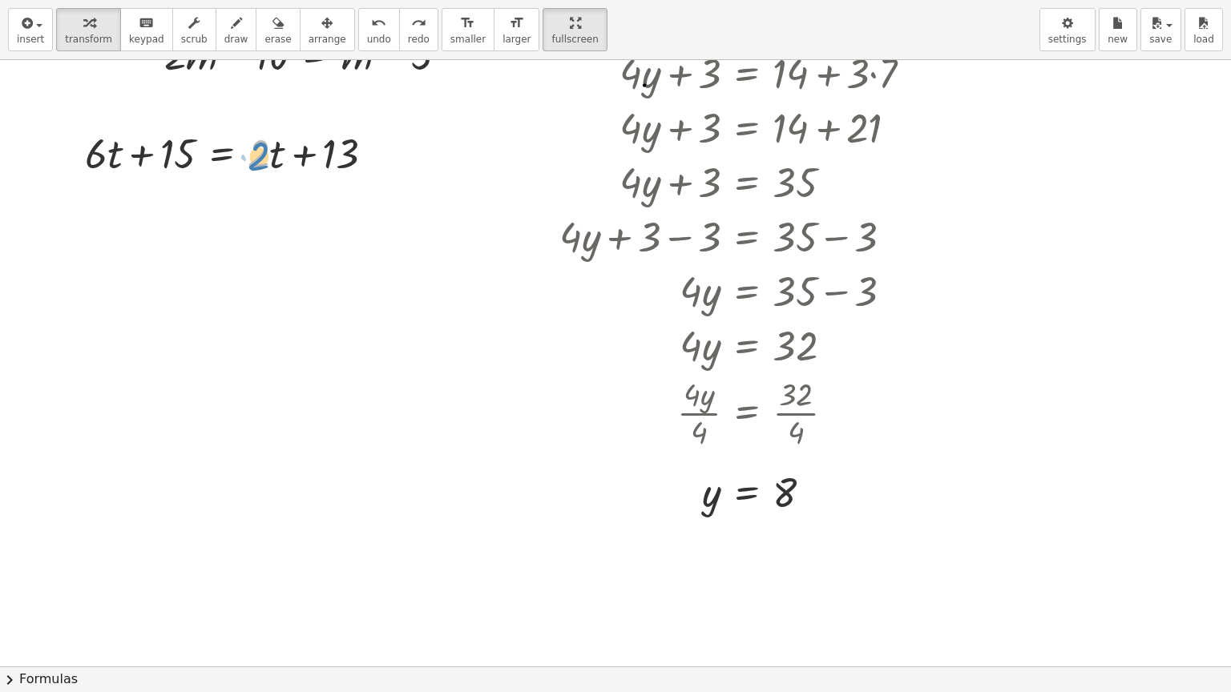
click at [273, 157] on div at bounding box center [236, 152] width 318 height 54
click at [266, 160] on div at bounding box center [236, 152] width 318 height 54
click at [276, 157] on div at bounding box center [236, 152] width 318 height 54
drag, startPoint x: 270, startPoint y: 156, endPoint x: 175, endPoint y: 175, distance: 96.5
click at [175, 175] on div at bounding box center [236, 152] width 318 height 54
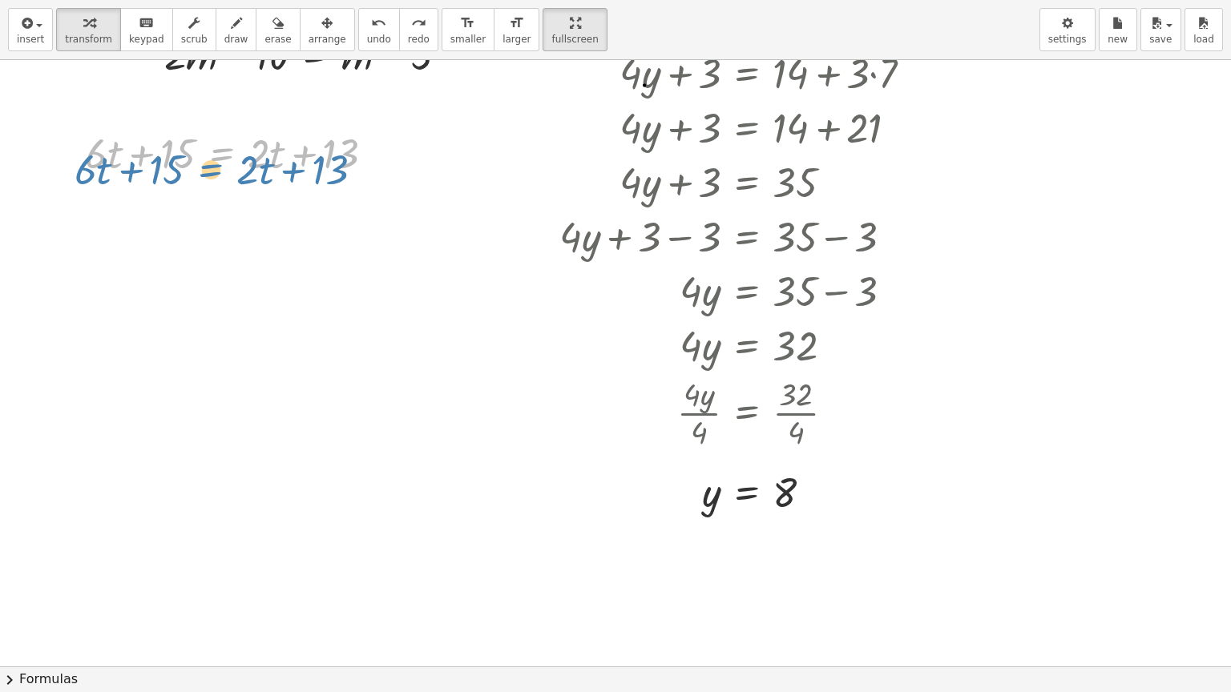
drag, startPoint x: 244, startPoint y: 131, endPoint x: 235, endPoint y: 140, distance: 13.0
click at [235, 140] on div at bounding box center [236, 152] width 318 height 54
click at [251, 143] on div at bounding box center [236, 152] width 318 height 54
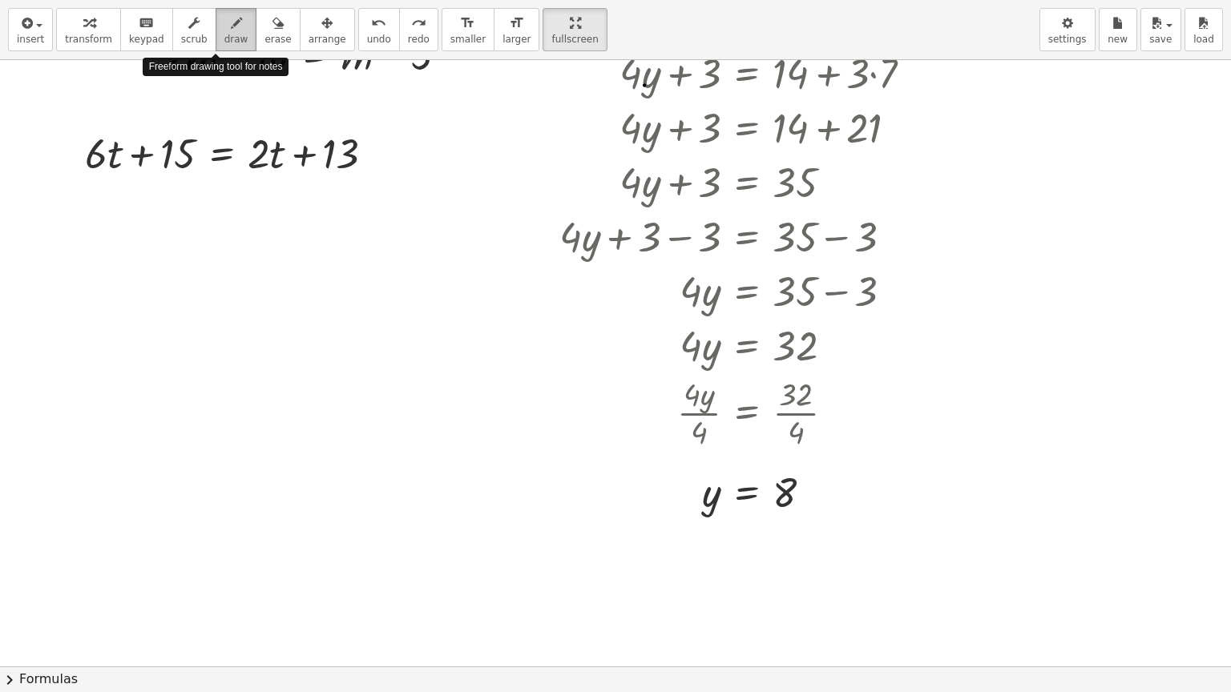
click at [224, 39] on span "draw" at bounding box center [236, 39] width 24 height 11
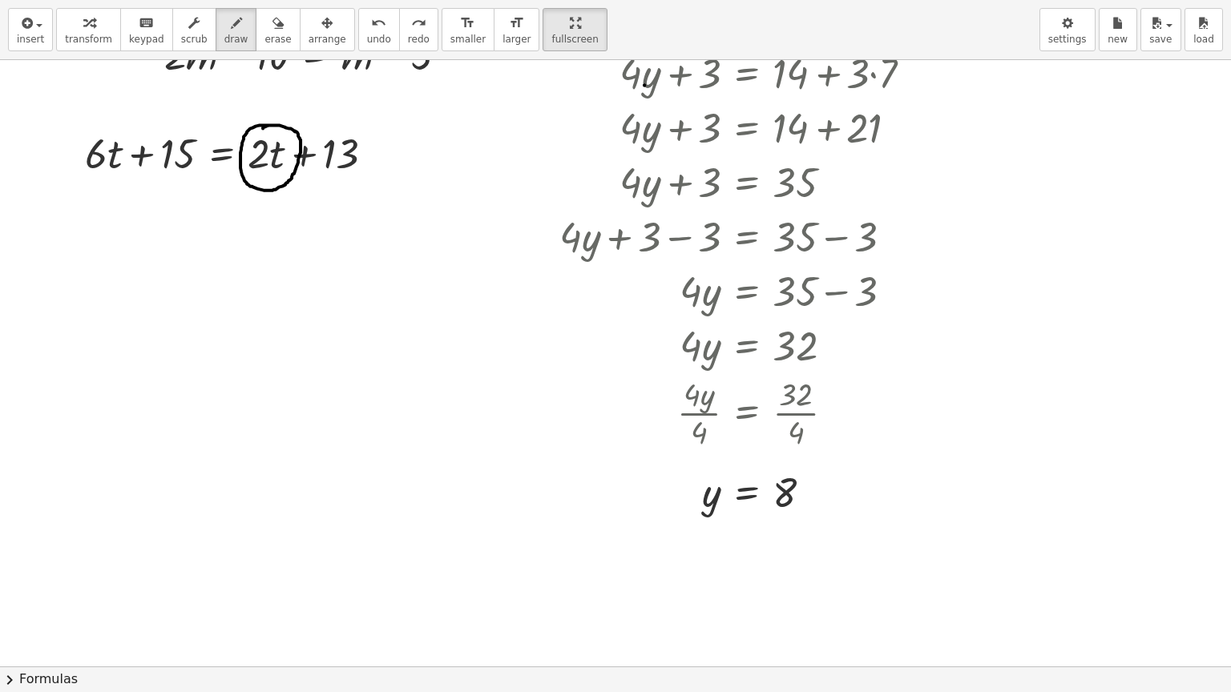
drag, startPoint x: 272, startPoint y: 125, endPoint x: 263, endPoint y: 128, distance: 10.1
click at [263, 128] on div at bounding box center [615, 586] width 1231 height 1213
drag, startPoint x: 263, startPoint y: 135, endPoint x: 203, endPoint y: 133, distance: 60.1
click at [203, 133] on div at bounding box center [615, 586] width 1231 height 1213
drag, startPoint x: 199, startPoint y: 120, endPoint x: 221, endPoint y: 125, distance: 22.9
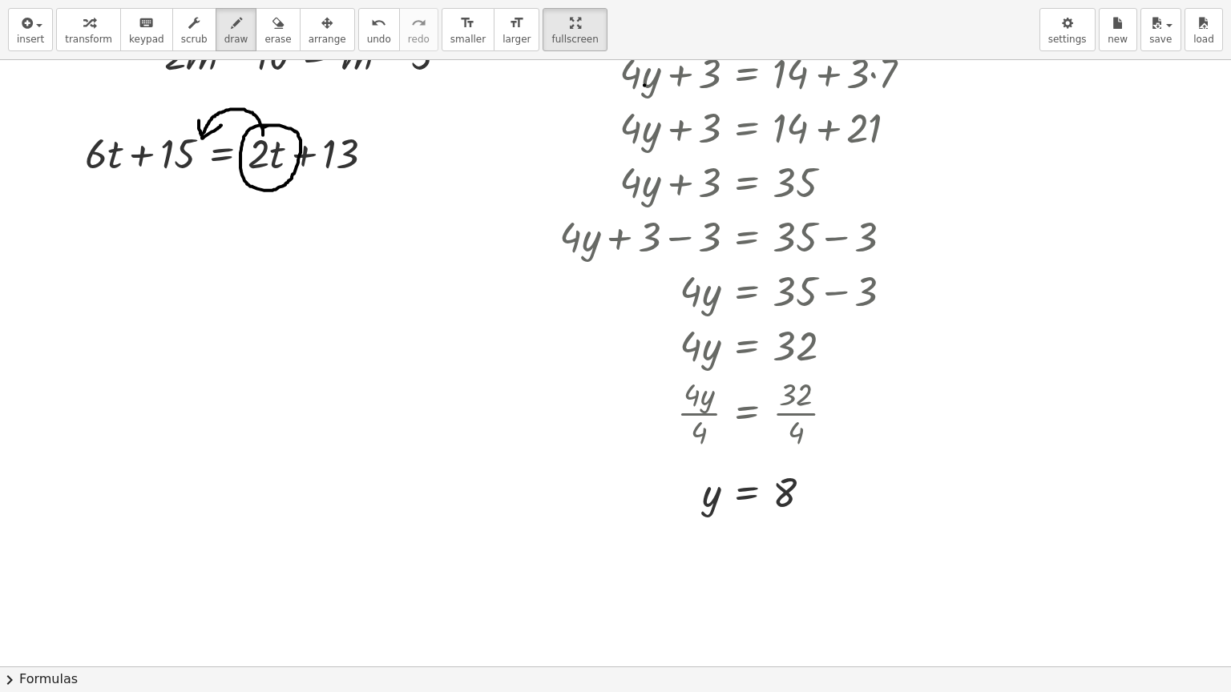
click at [221, 125] on div at bounding box center [615, 586] width 1231 height 1213
drag, startPoint x: 94, startPoint y: 216, endPoint x: 85, endPoint y: 237, distance: 22.6
click at [85, 237] on div at bounding box center [615, 586] width 1231 height 1213
drag, startPoint x: 120, startPoint y: 210, endPoint x: 124, endPoint y: 250, distance: 40.3
click at [124, 250] on div at bounding box center [615, 586] width 1231 height 1213
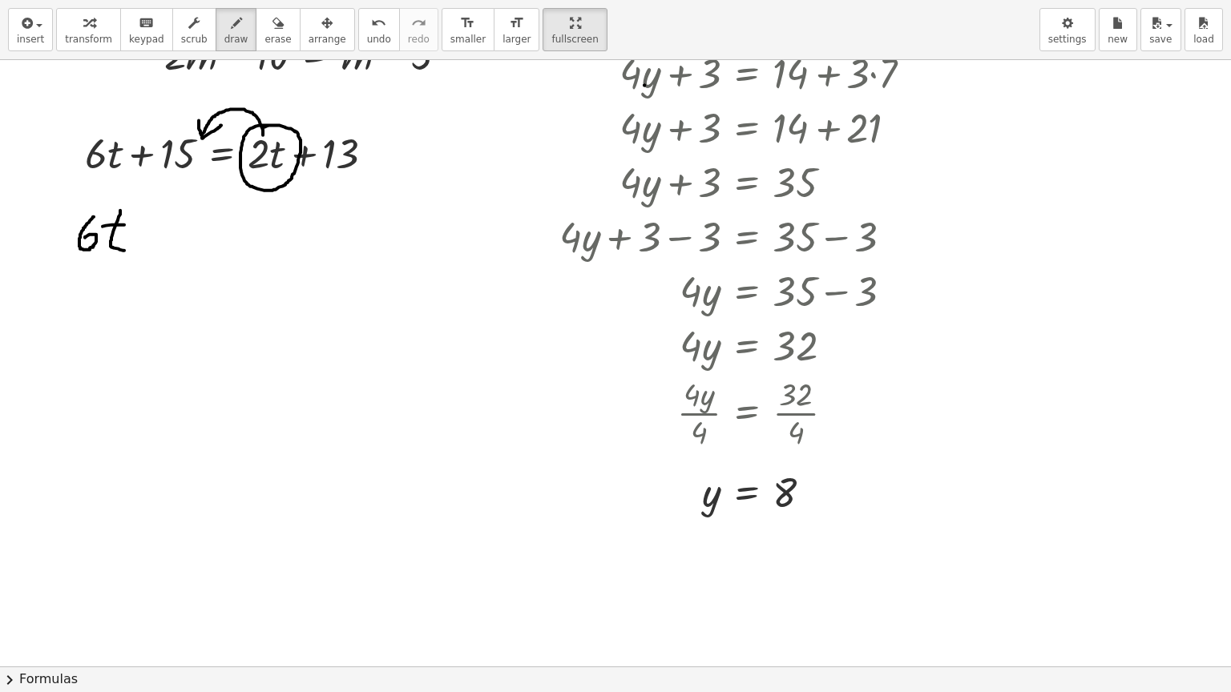
drag, startPoint x: 103, startPoint y: 226, endPoint x: 124, endPoint y: 224, distance: 21.7
click at [124, 224] on div at bounding box center [615, 586] width 1231 height 1213
drag, startPoint x: 134, startPoint y: 233, endPoint x: 149, endPoint y: 234, distance: 15.2
click at [149, 234] on div at bounding box center [615, 586] width 1231 height 1213
drag, startPoint x: 165, startPoint y: 226, endPoint x: 193, endPoint y: 248, distance: 35.9
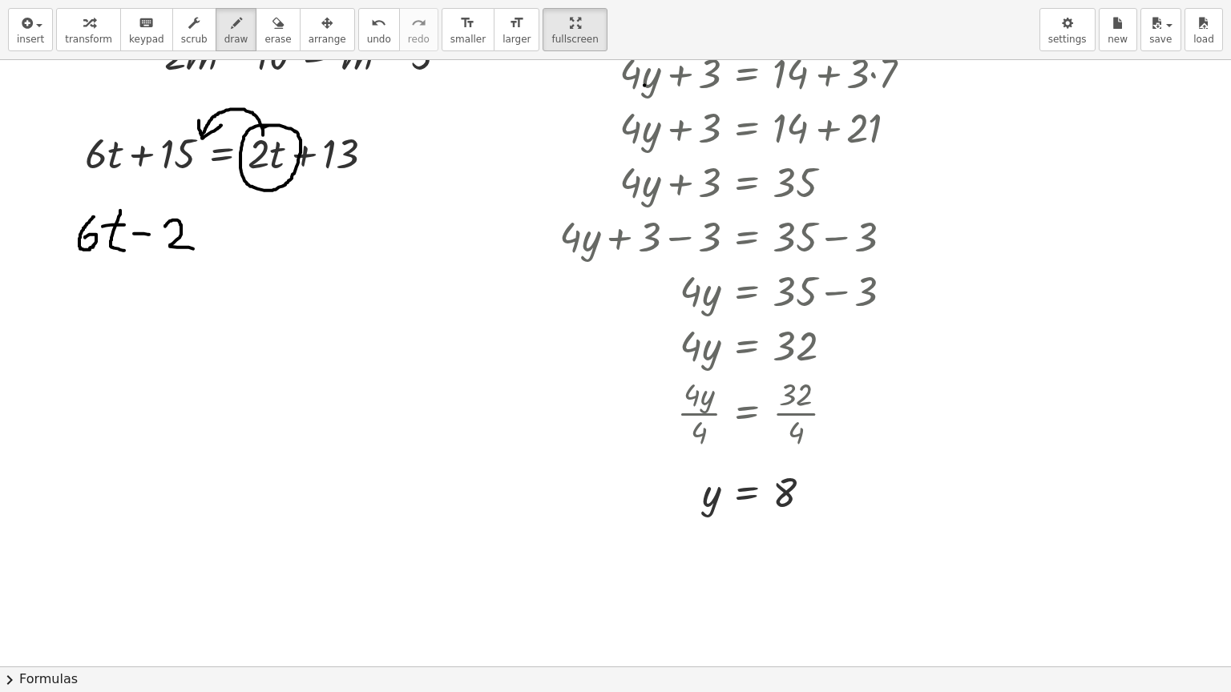
click at [193, 248] on div at bounding box center [615, 586] width 1231 height 1213
drag, startPoint x: 215, startPoint y: 207, endPoint x: 232, endPoint y: 249, distance: 45.2
click at [232, 249] on div at bounding box center [615, 586] width 1231 height 1213
drag, startPoint x: 208, startPoint y: 227, endPoint x: 218, endPoint y: 225, distance: 9.7
click at [218, 225] on div at bounding box center [615, 586] width 1231 height 1213
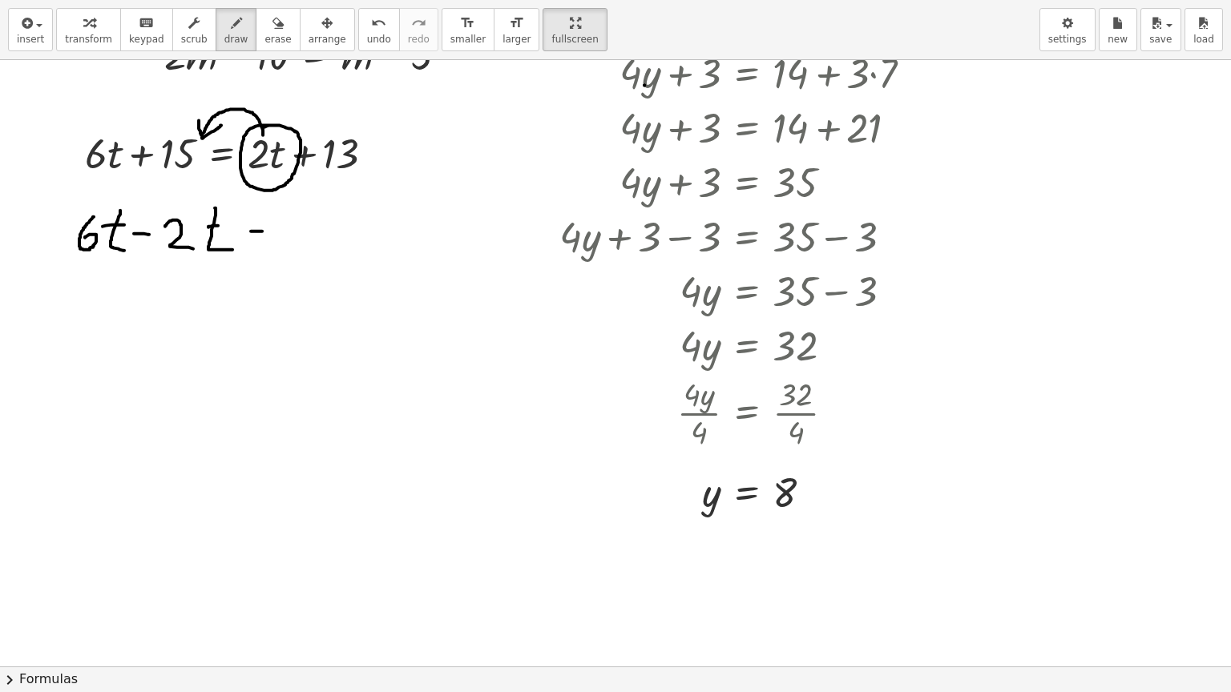
drag, startPoint x: 251, startPoint y: 231, endPoint x: 275, endPoint y: 231, distance: 24.0
click at [275, 231] on div at bounding box center [615, 586] width 1231 height 1213
drag, startPoint x: 260, startPoint y: 241, endPoint x: 270, endPoint y: 243, distance: 10.5
click at [270, 243] on div at bounding box center [615, 586] width 1231 height 1213
drag, startPoint x: 292, startPoint y: 232, endPoint x: 296, endPoint y: 240, distance: 9.7
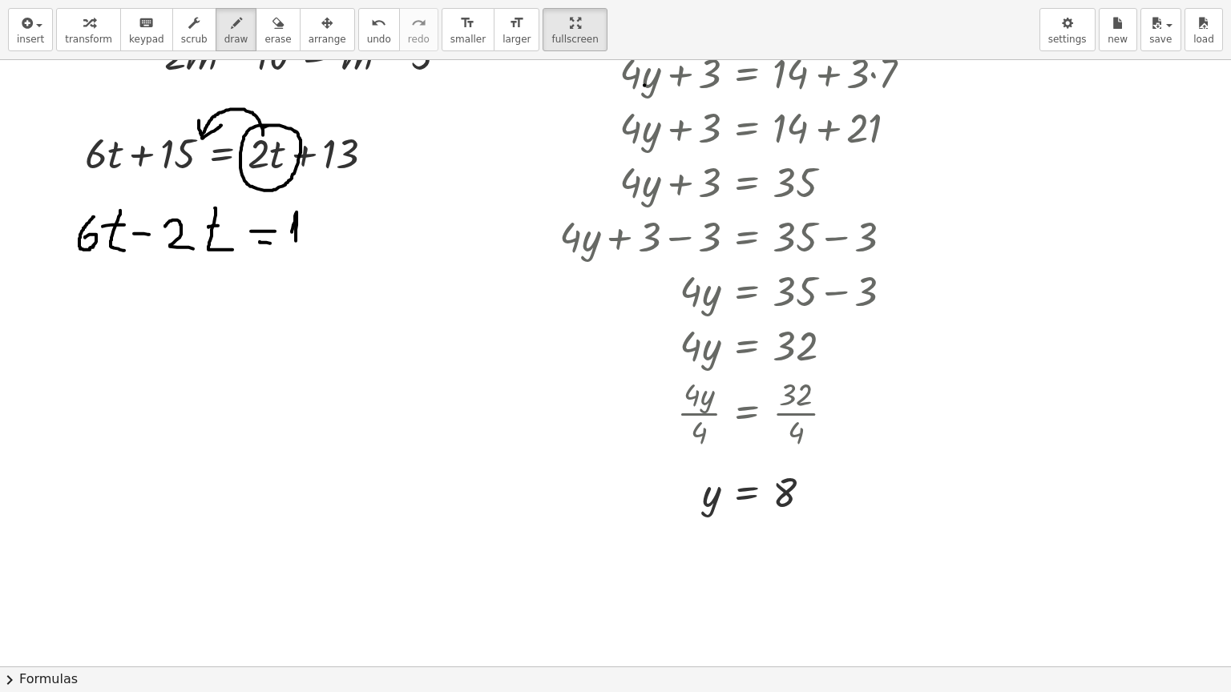
click at [296, 240] on div at bounding box center [615, 586] width 1231 height 1213
drag, startPoint x: 311, startPoint y: 216, endPoint x: 328, endPoint y: 238, distance: 28.0
click at [312, 242] on div at bounding box center [615, 586] width 1231 height 1213
click at [356, 232] on div at bounding box center [615, 586] width 1231 height 1213
drag, startPoint x: 373, startPoint y: 208, endPoint x: 373, endPoint y: 241, distance: 32.9
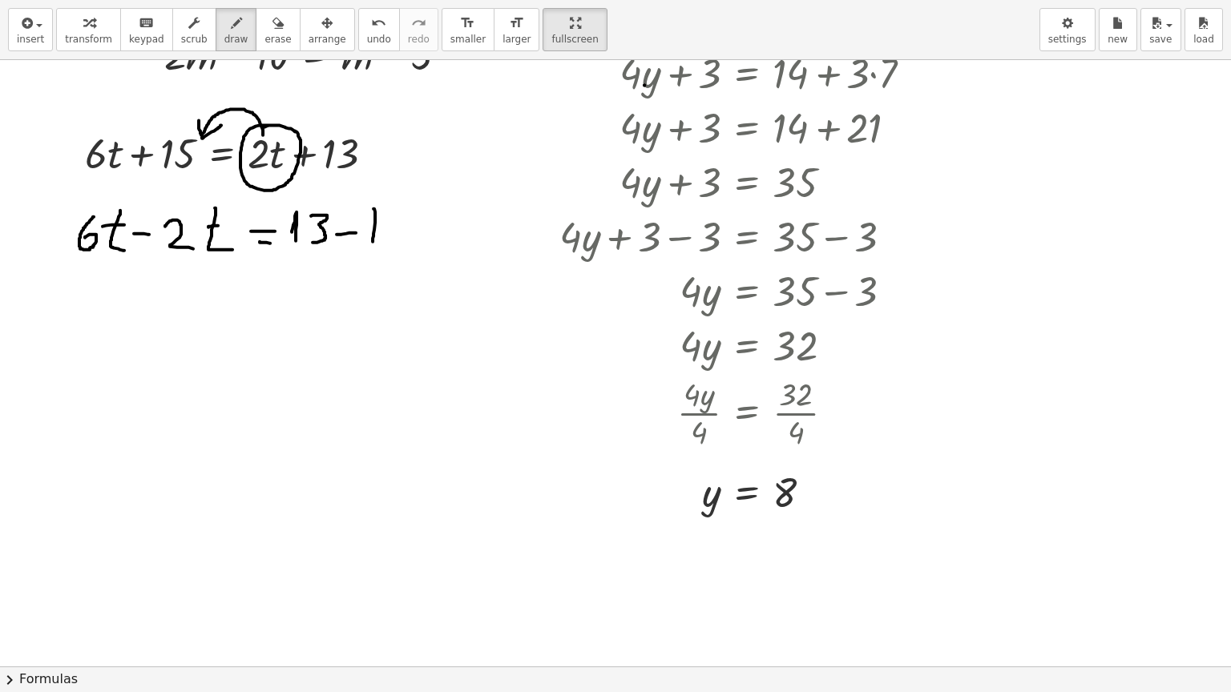
click at [373, 241] on div at bounding box center [615, 586] width 1231 height 1213
drag, startPoint x: 410, startPoint y: 209, endPoint x: 402, endPoint y: 247, distance: 38.5
click at [402, 247] on div at bounding box center [615, 586] width 1231 height 1213
drag, startPoint x: 156, startPoint y: 302, endPoint x: 166, endPoint y: 349, distance: 48.2
click at [166, 349] on div at bounding box center [615, 586] width 1231 height 1213
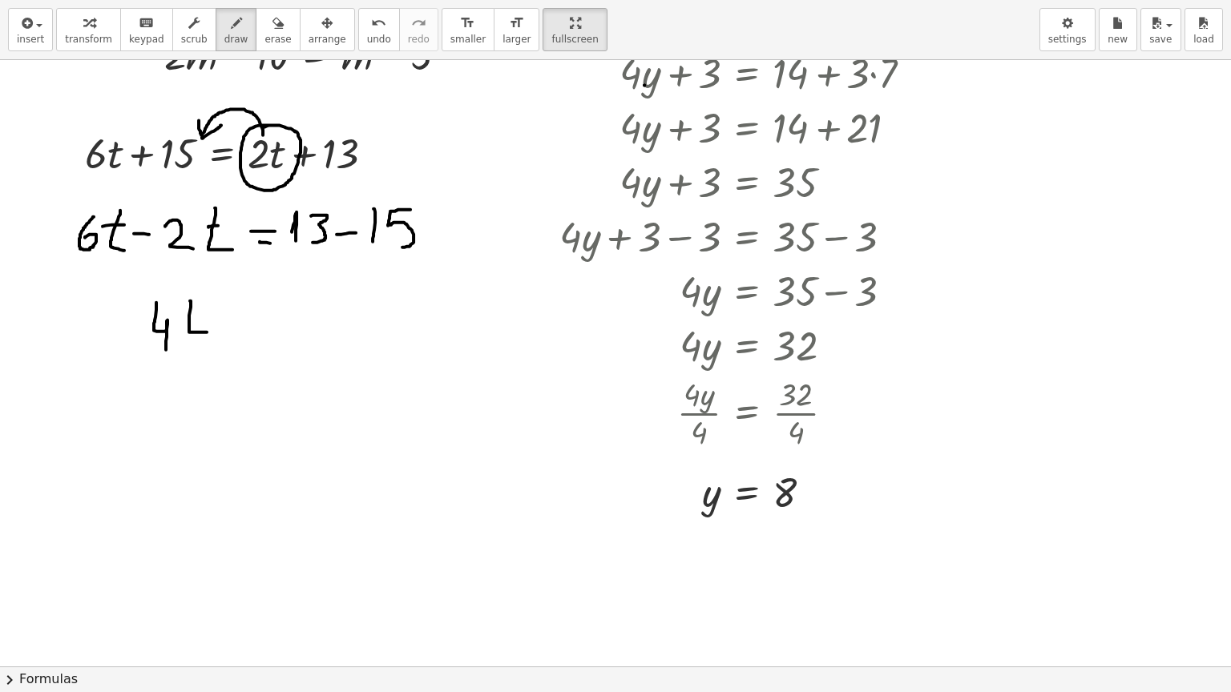
drag, startPoint x: 190, startPoint y: 300, endPoint x: 207, endPoint y: 332, distance: 35.5
click at [207, 332] on div at bounding box center [615, 586] width 1231 height 1213
drag, startPoint x: 186, startPoint y: 312, endPoint x: 211, endPoint y: 310, distance: 24.9
click at [211, 310] on div at bounding box center [615, 586] width 1231 height 1213
drag, startPoint x: 228, startPoint y: 314, endPoint x: 244, endPoint y: 315, distance: 16.0
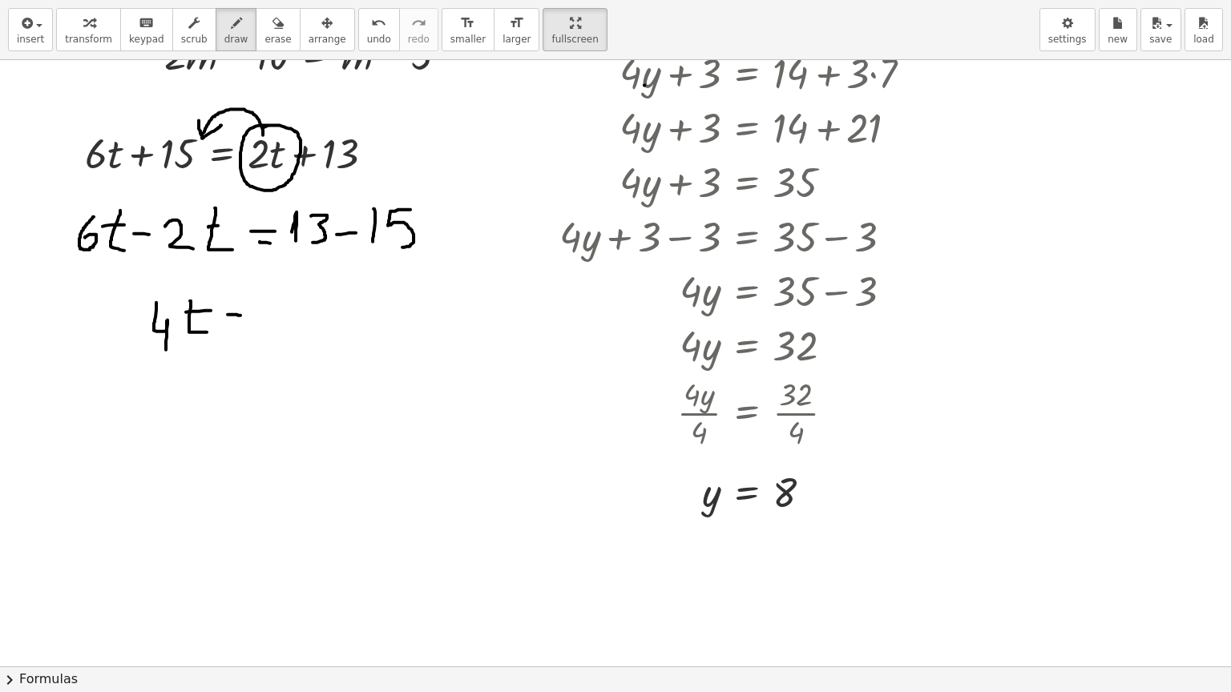
click at [244, 315] on div at bounding box center [615, 586] width 1231 height 1213
drag, startPoint x: 233, startPoint y: 327, endPoint x: 255, endPoint y: 328, distance: 21.6
click at [255, 328] on div at bounding box center [615, 586] width 1231 height 1213
drag, startPoint x: 280, startPoint y: 320, endPoint x: 300, endPoint y: 320, distance: 19.2
click at [300, 320] on div at bounding box center [615, 586] width 1231 height 1213
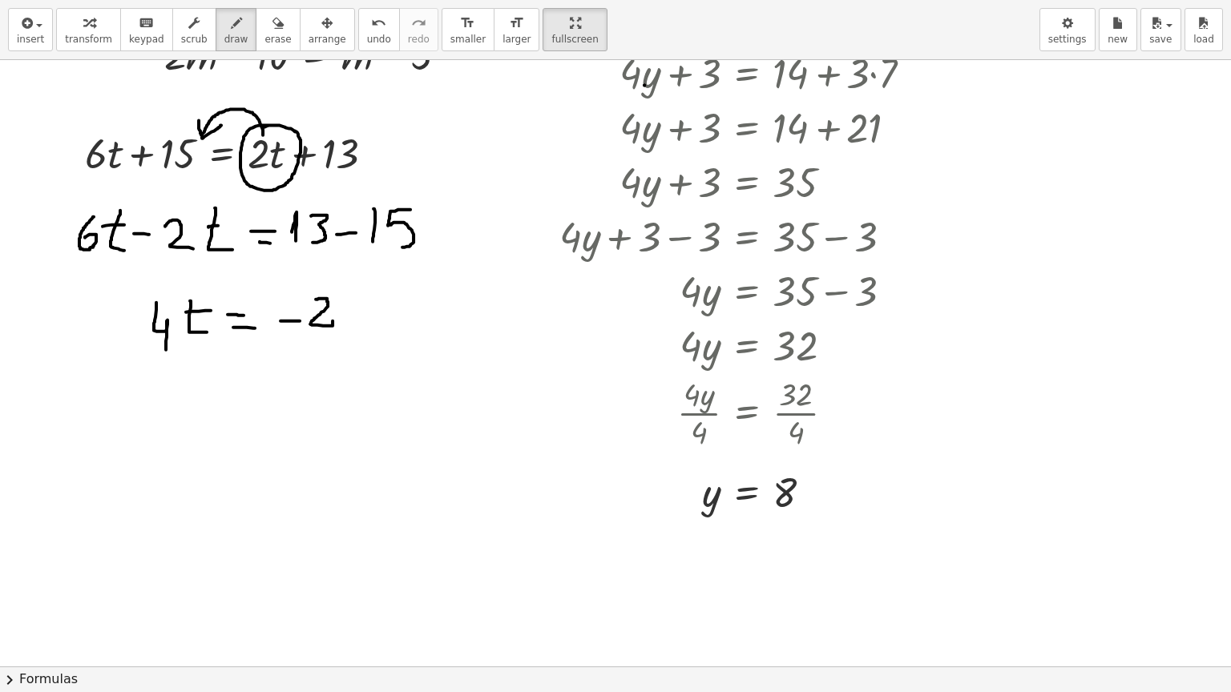
drag, startPoint x: 316, startPoint y: 299, endPoint x: 332, endPoint y: 324, distance: 30.0
click at [332, 324] on div at bounding box center [615, 586] width 1231 height 1213
click at [177, 336] on div at bounding box center [615, 586] width 1231 height 1213
drag, startPoint x: 187, startPoint y: 367, endPoint x: 202, endPoint y: 415, distance: 50.2
click at [202, 415] on div at bounding box center [615, 586] width 1231 height 1213
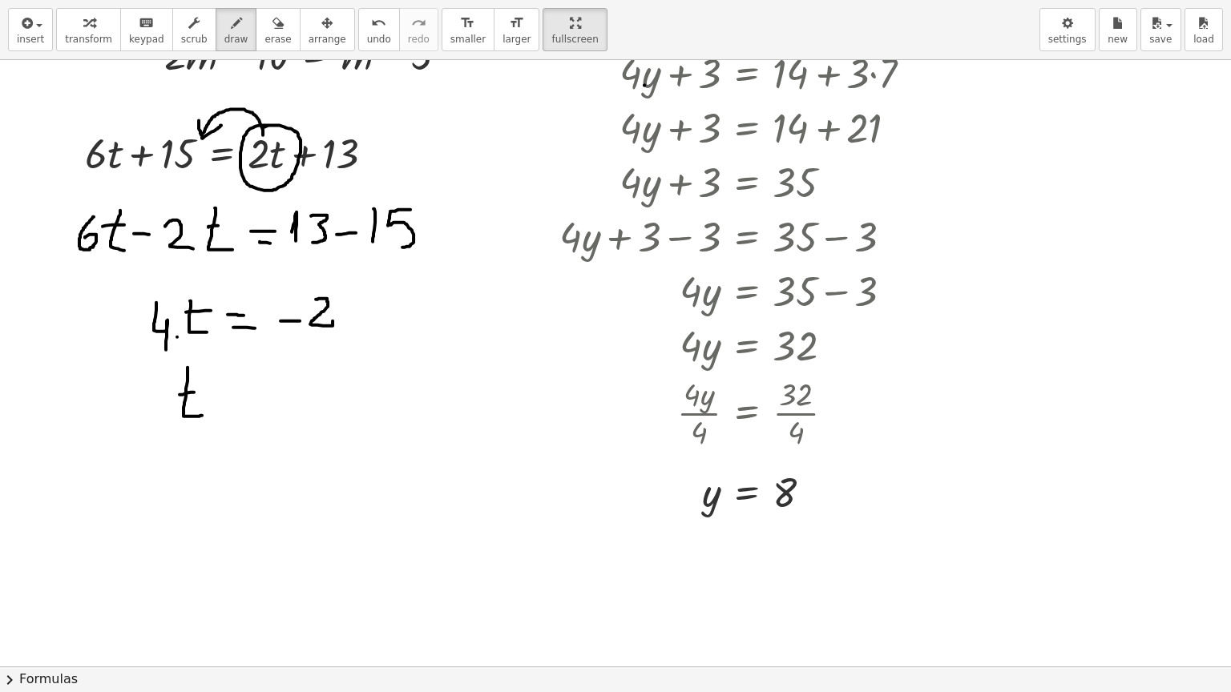
drag, startPoint x: 179, startPoint y: 394, endPoint x: 204, endPoint y: 390, distance: 25.2
click at [204, 390] on div at bounding box center [615, 586] width 1231 height 1213
drag, startPoint x: 220, startPoint y: 394, endPoint x: 231, endPoint y: 396, distance: 10.5
click at [231, 396] on div at bounding box center [615, 586] width 1231 height 1213
drag, startPoint x: 224, startPoint y: 406, endPoint x: 235, endPoint y: 405, distance: 11.2
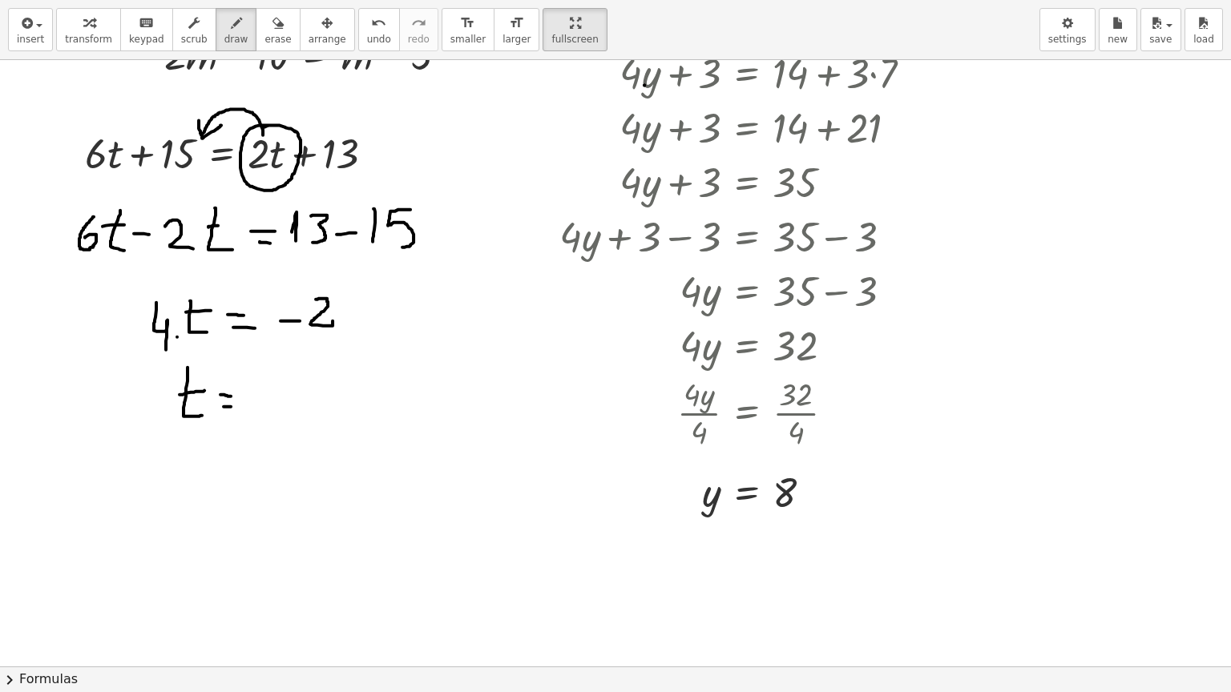
click at [235, 405] on div at bounding box center [615, 586] width 1231 height 1213
drag, startPoint x: 256, startPoint y: 394, endPoint x: 282, endPoint y: 394, distance: 25.6
click at [282, 394] on div at bounding box center [615, 586] width 1231 height 1213
drag, startPoint x: 301, startPoint y: 375, endPoint x: 330, endPoint y: 397, distance: 36.1
click at [330, 397] on div at bounding box center [615, 586] width 1231 height 1213
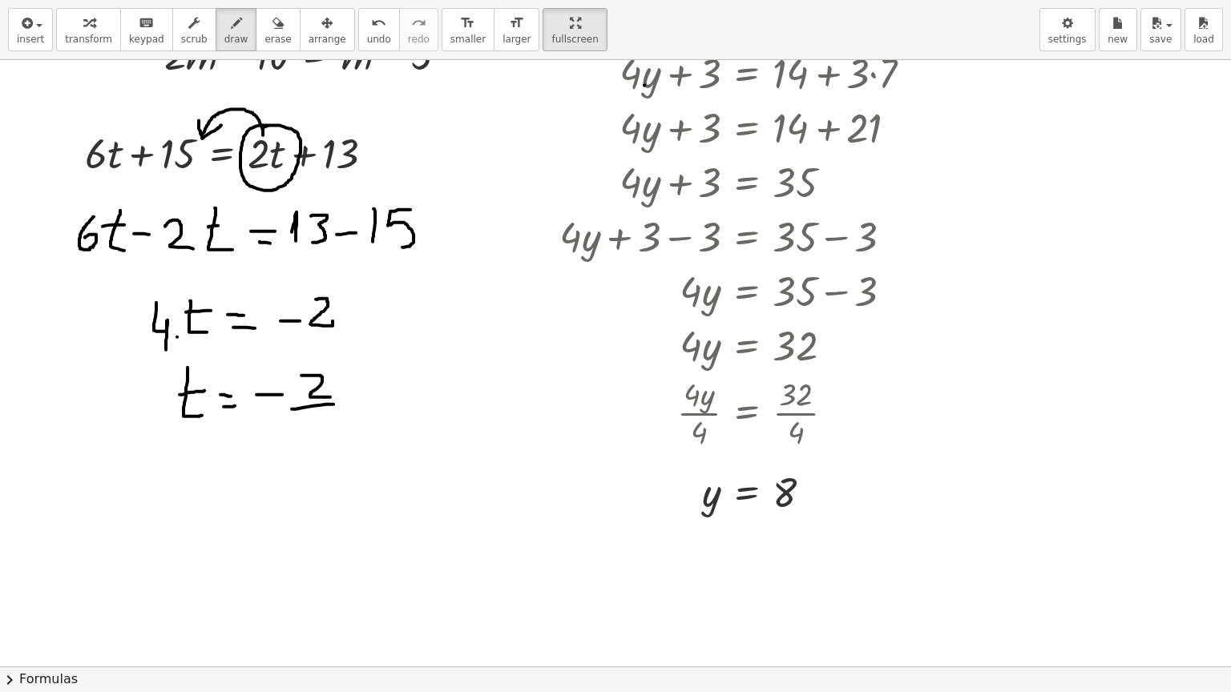
drag, startPoint x: 292, startPoint y: 409, endPoint x: 333, endPoint y: 404, distance: 41.9
click at [333, 404] on div at bounding box center [615, 586] width 1231 height 1213
drag
click at [318, 441] on div at bounding box center [615, 586] width 1231 height 1213
click at [220, 515] on div at bounding box center [615, 586] width 1231 height 1213
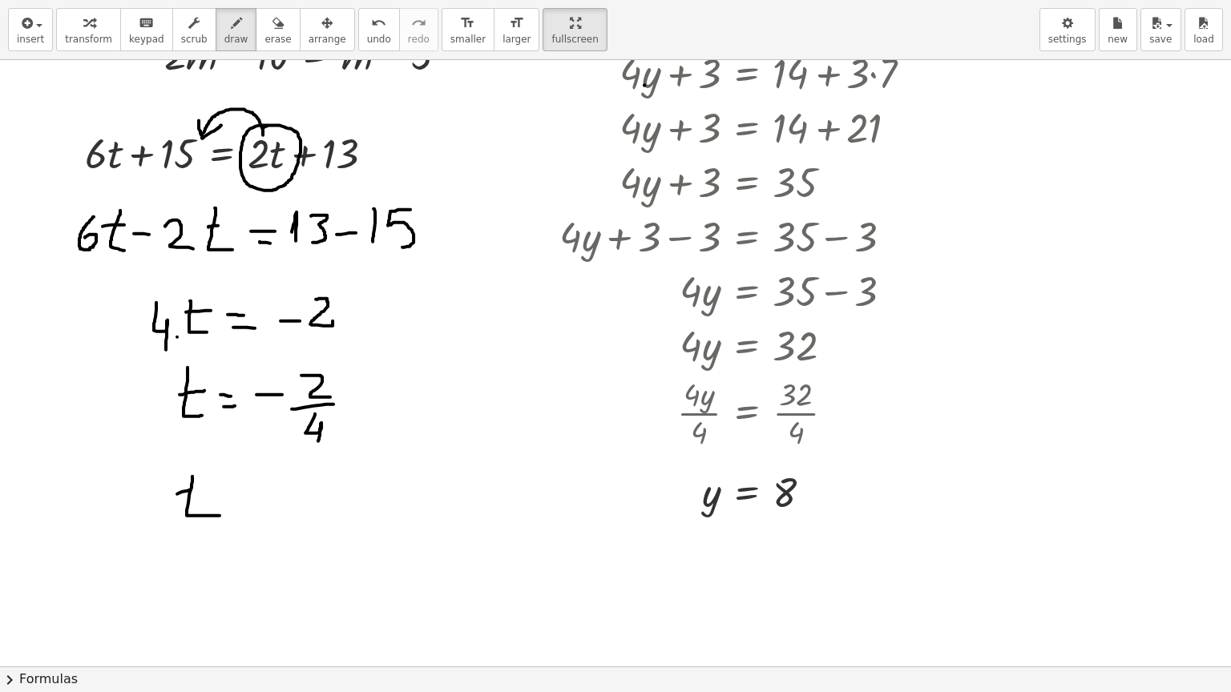
click at [205, 490] on div at bounding box center [615, 586] width 1231 height 1213
click at [240, 501] on div at bounding box center [615, 586] width 1231 height 1213
click at [244, 494] on div at bounding box center [615, 586] width 1231 height 1213
click at [283, 500] on div at bounding box center [615, 586] width 1231 height 1213
click at [304, 500] on div at bounding box center [615, 586] width 1231 height 1213
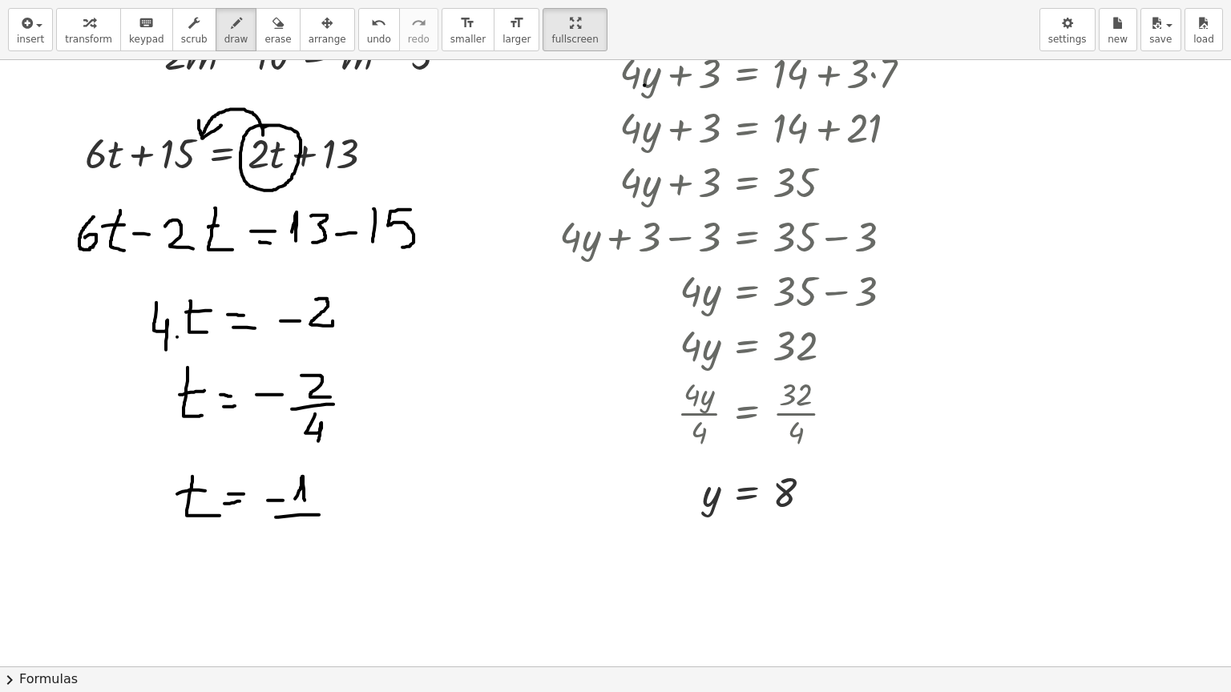
click at [319, 514] on div at bounding box center [615, 586] width 1231 height 1213
click at [311, 548] on div at bounding box center [615, 586] width 1231 height 1213
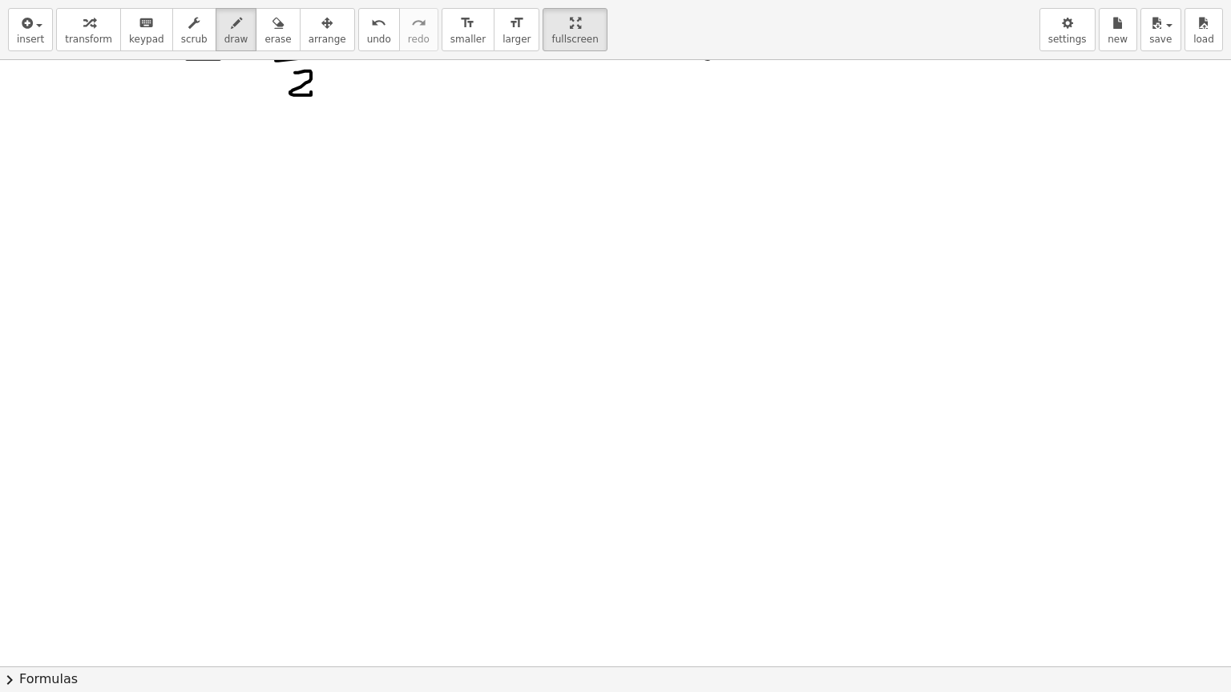
scroll to position [561, 0]
click at [231, 26] on icon "button" at bounding box center [236, 23] width 11 height 19
click at [36, 34] on span "insert" at bounding box center [30, 39] width 27 height 11
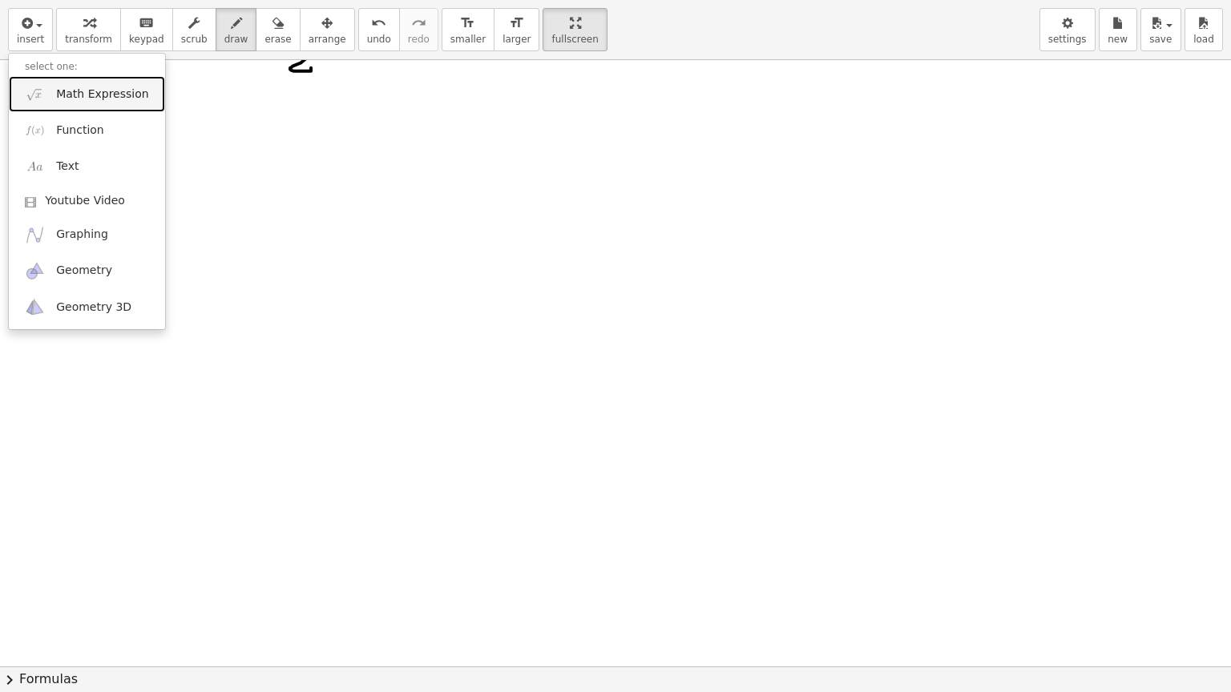
click at [94, 96] on span "Math Expression" at bounding box center [102, 95] width 92 height 16
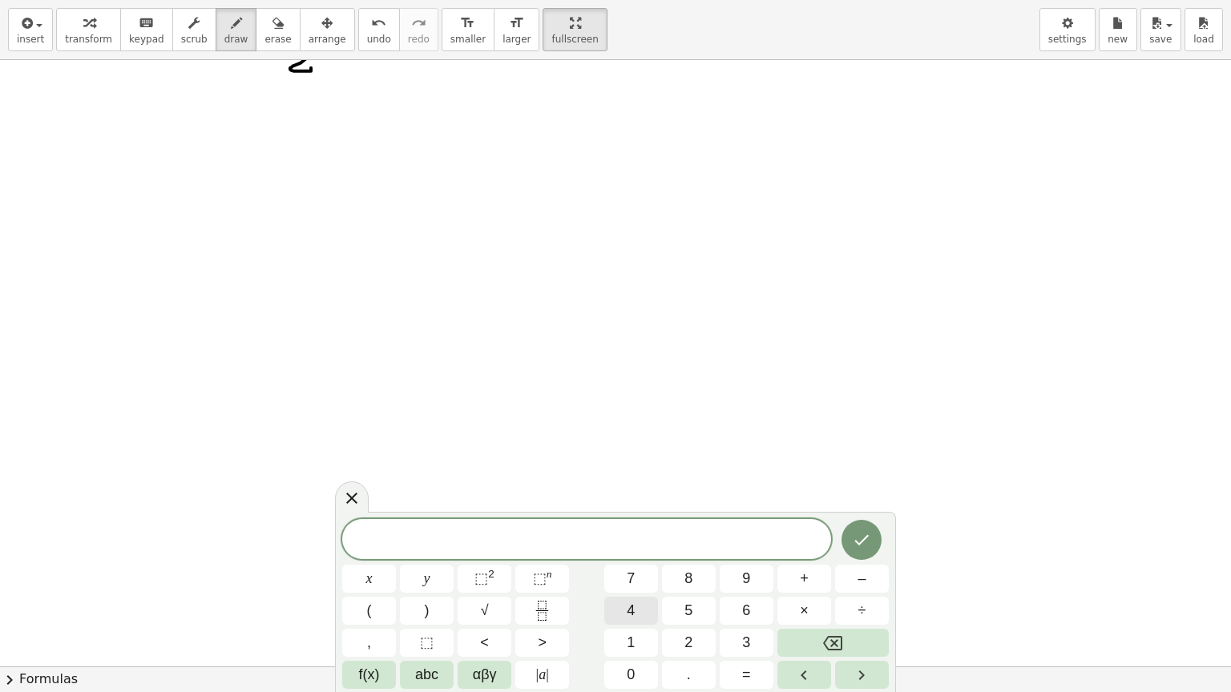
click at [632, 562] on span "4" at bounding box center [631, 611] width 8 height 22
click at [804, 562] on span "+" at bounding box center [804, 579] width 9 height 22
click at [542, 562] on icon "Fraction" at bounding box center [542, 616] width 8 height 8
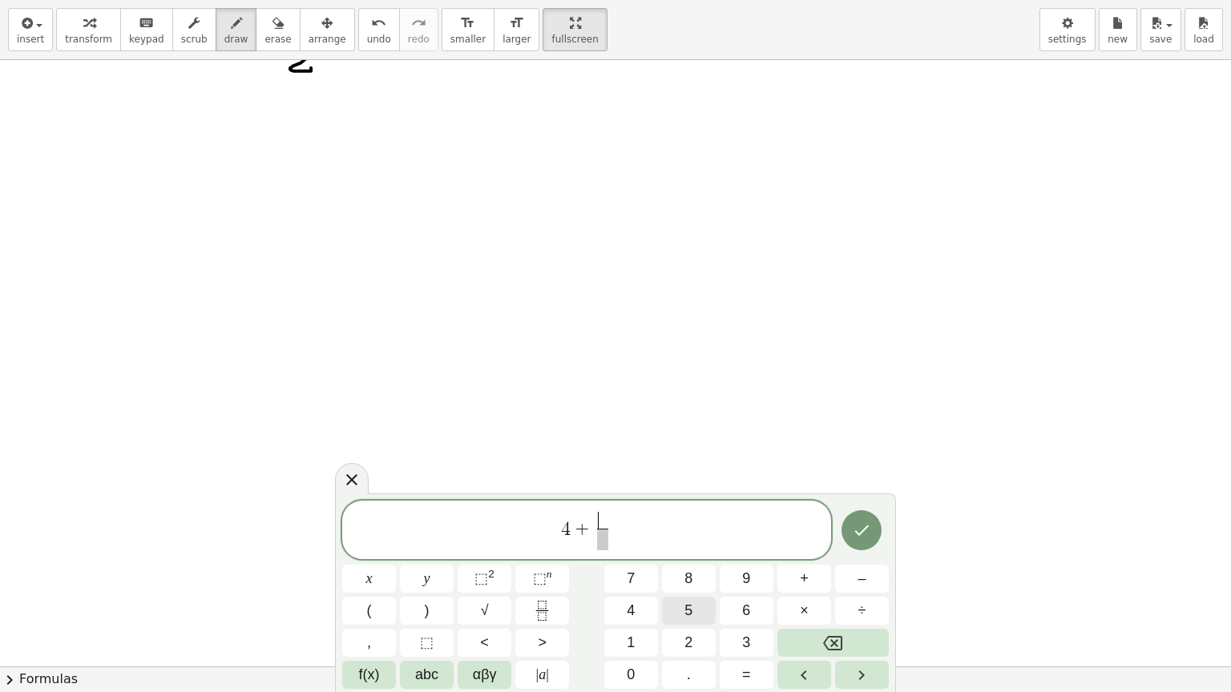
click at [689, 562] on span "5" at bounding box center [688, 611] width 8 height 22
click at [689, 562] on span "2" at bounding box center [688, 643] width 8 height 22
click at [602, 540] on span at bounding box center [603, 540] width 12 height 22
click at [618, 526] on span "4 + 5 ​ ​" at bounding box center [586, 531] width 489 height 42
click at [695, 562] on button "2" at bounding box center [689, 643] width 54 height 28
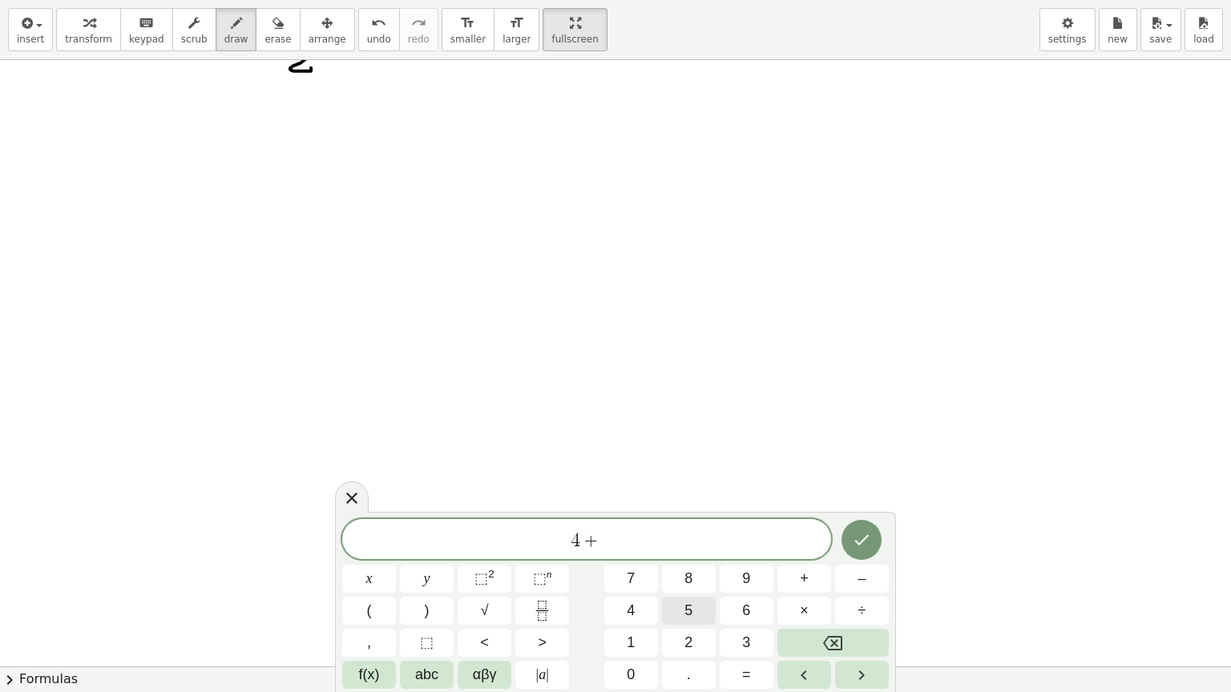
click at [691, 562] on span "5" at bounding box center [688, 611] width 8 height 22
click at [863, 562] on span "÷" at bounding box center [862, 611] width 8 height 22
click at [683, 562] on button "2" at bounding box center [689, 643] width 54 height 28
click at [561, 541] on span "+" at bounding box center [569, 540] width 23 height 19
click at [647, 542] on span "4 + 5 ÷ 2 ​" at bounding box center [586, 541] width 489 height 22
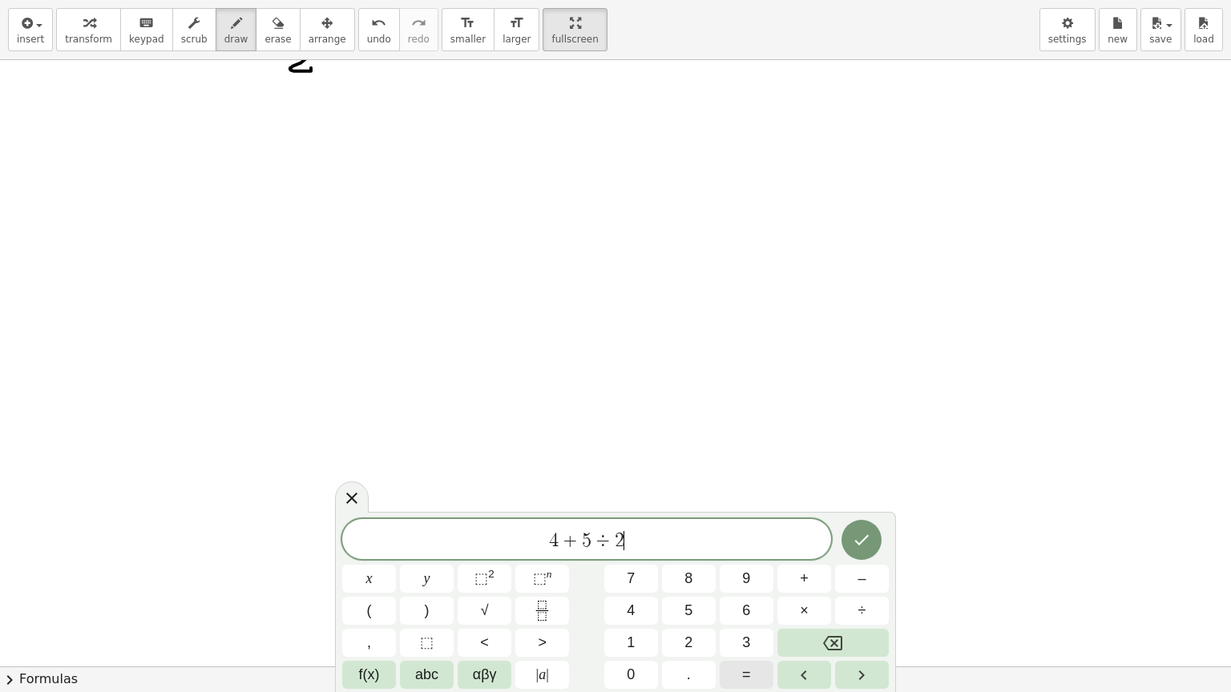
click at [747, 562] on span "=" at bounding box center [746, 675] width 9 height 22
click at [639, 562] on button "1" at bounding box center [631, 643] width 54 height 28
click at [747, 562] on span "6" at bounding box center [746, 611] width 8 height 22
click at [862, 539] on icon "Done" at bounding box center [861, 539] width 19 height 19
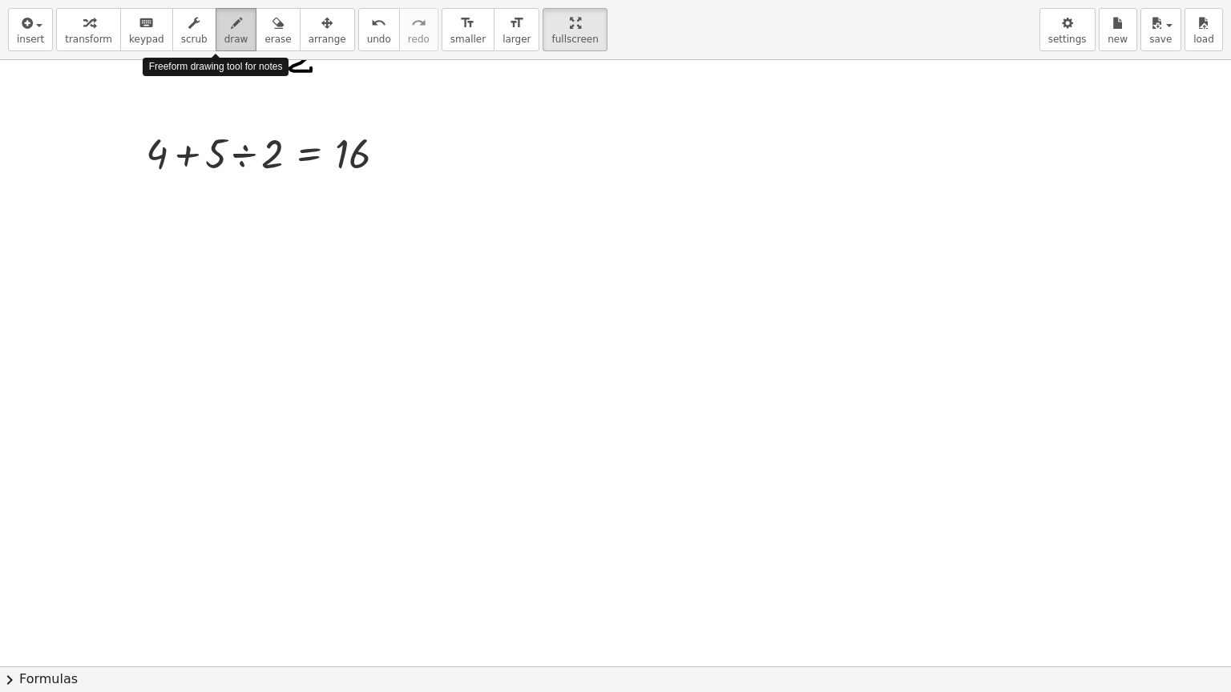
click at [231, 32] on icon "button" at bounding box center [236, 23] width 11 height 19
drag, startPoint x: 139, startPoint y: 131, endPoint x: 186, endPoint y: 131, distance: 47.3
click at [186, 131] on div at bounding box center [615, 105] width 1231 height 1213
drag, startPoint x: 204, startPoint y: 129, endPoint x: 280, endPoint y: 127, distance: 75.3
click at [280, 127] on div at bounding box center [615, 105] width 1231 height 1213
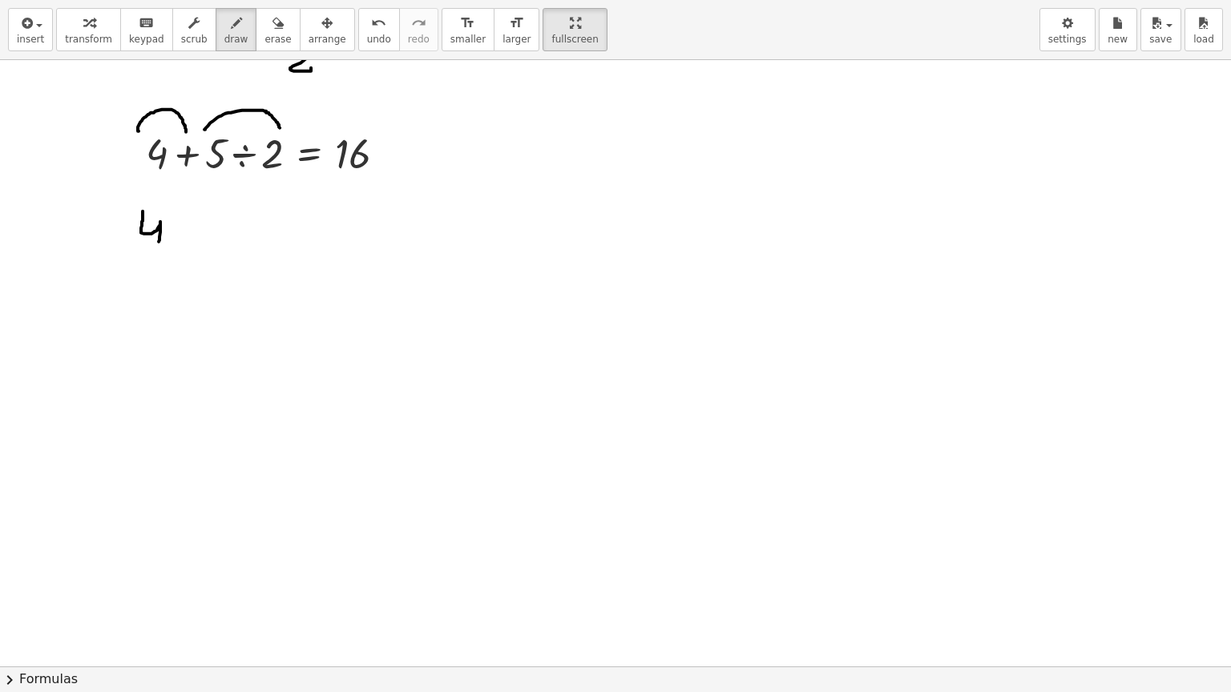
drag, startPoint x: 143, startPoint y: 211, endPoint x: 159, endPoint y: 243, distance: 35.8
click at [159, 243] on div at bounding box center [615, 105] width 1231 height 1213
drag, startPoint x: 197, startPoint y: 216, endPoint x: 195, endPoint y: 243, distance: 27.3
click at [195, 243] on div at bounding box center [615, 105] width 1231 height 1213
drag, startPoint x: 188, startPoint y: 227, endPoint x: 205, endPoint y: 226, distance: 16.8
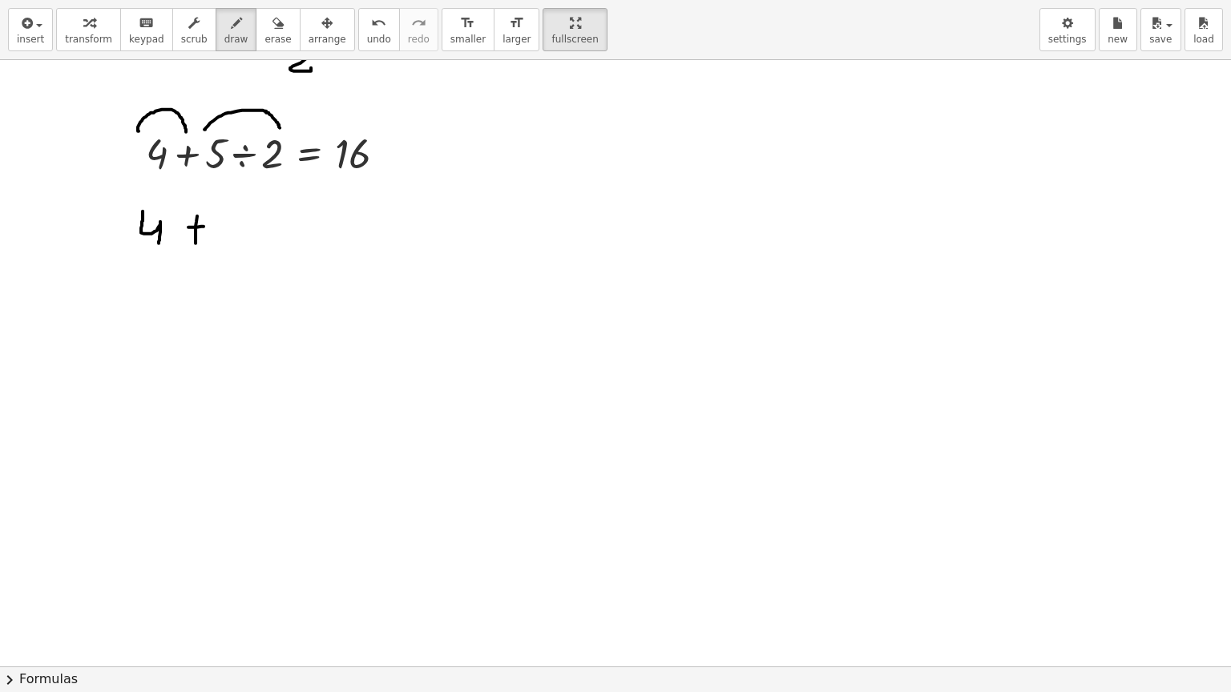
click at [205, 226] on div at bounding box center [615, 105] width 1231 height 1213
drag, startPoint x: 227, startPoint y: 217, endPoint x: 238, endPoint y: 231, distance: 17.6
click at [238, 231] on div at bounding box center [615, 105] width 1231 height 1213
click at [253, 235] on div at bounding box center [615, 105] width 1231 height 1213
drag, startPoint x: 290, startPoint y: 211, endPoint x: 263, endPoint y: 233, distance: 35.3
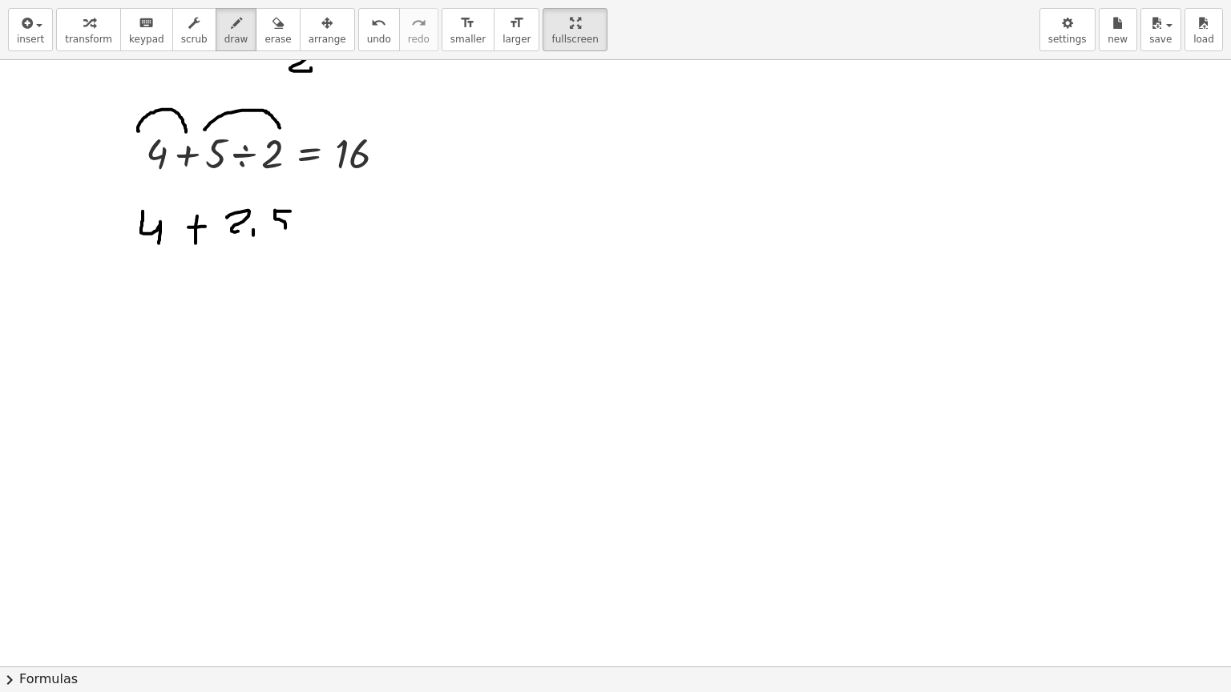
click at [263, 233] on div at bounding box center [615, 105] width 1231 height 1213
drag, startPoint x: 323, startPoint y: 224, endPoint x: 353, endPoint y: 221, distance: 29.7
click at [353, 221] on div at bounding box center [615, 105] width 1231 height 1213
drag, startPoint x: 320, startPoint y: 231, endPoint x: 346, endPoint y: 231, distance: 25.6
click at [346, 231] on div at bounding box center [615, 105] width 1231 height 1213
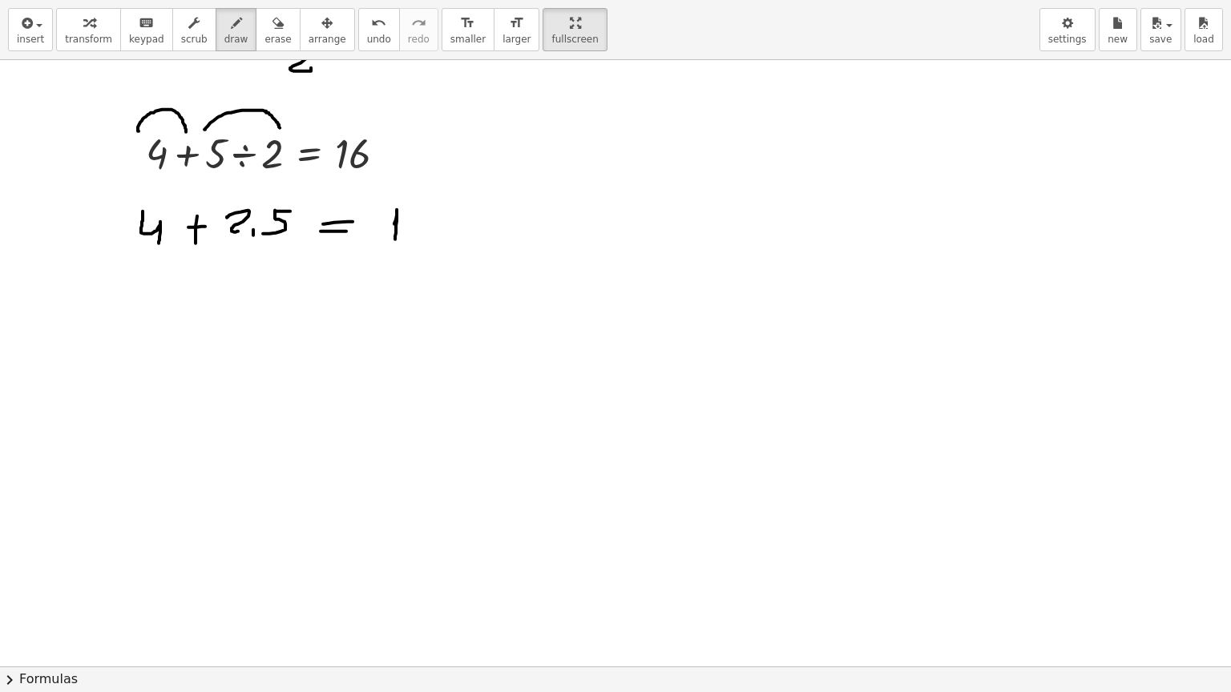
drag, startPoint x: 394, startPoint y: 224, endPoint x: 395, endPoint y: 239, distance: 15.2
click at [395, 239] on div at bounding box center [615, 105] width 1231 height 1213
drag, startPoint x: 439, startPoint y: 201, endPoint x: 427, endPoint y: 228, distance: 29.0
click at [427, 228] on div at bounding box center [615, 105] width 1231 height 1213
drag, startPoint x: 222, startPoint y: 272, endPoint x: 210, endPoint y: 293, distance: 24.0
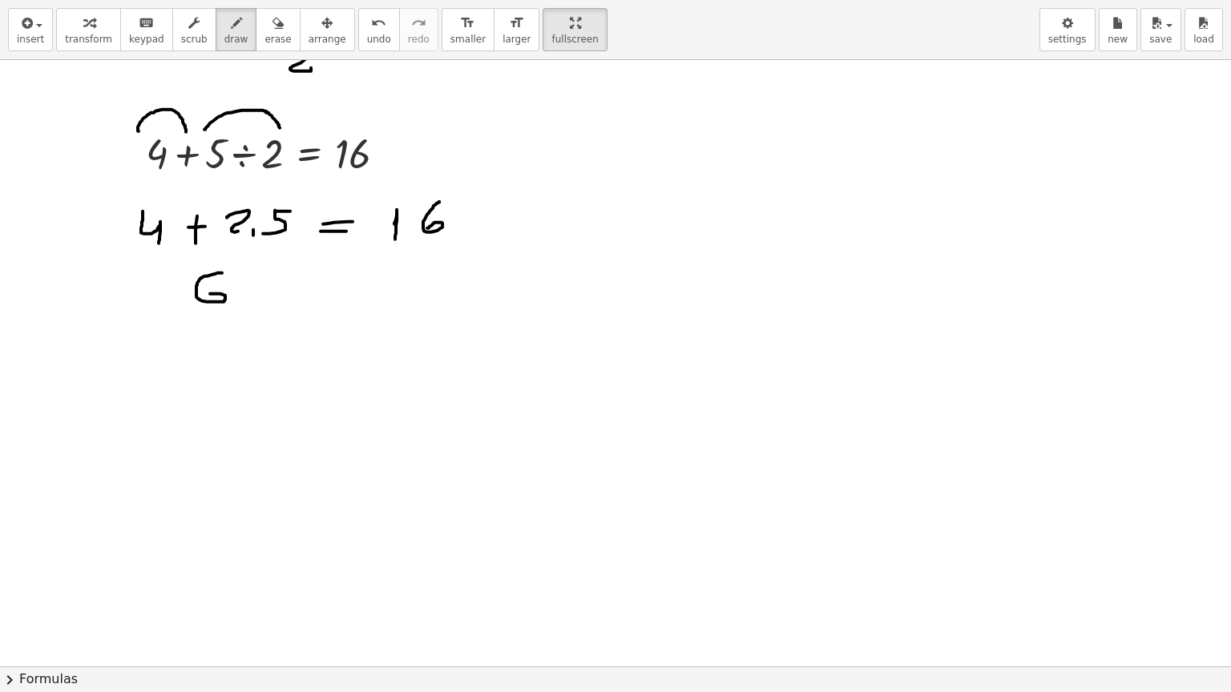
click at [210, 293] on div at bounding box center [615, 105] width 1231 height 1213
drag, startPoint x: 244, startPoint y: 298, endPoint x: 244, endPoint y: 308, distance: 9.6
click at [244, 308] on div at bounding box center [615, 105] width 1231 height 1213
drag, startPoint x: 274, startPoint y: 281, endPoint x: 258, endPoint y: 300, distance: 24.4
click at [258, 300] on div at bounding box center [615, 105] width 1231 height 1213
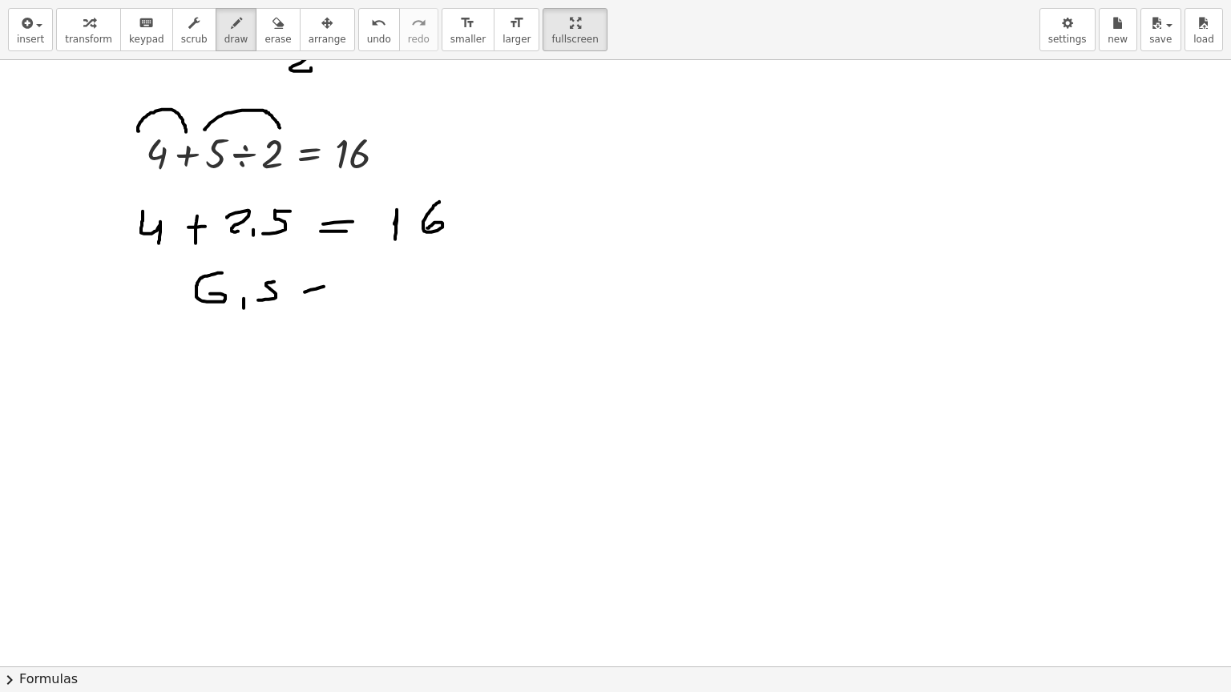
drag, startPoint x: 304, startPoint y: 292, endPoint x: 324, endPoint y: 286, distance: 20.0
click at [324, 286] on div at bounding box center [615, 105] width 1231 height 1213
drag, startPoint x: 304, startPoint y: 277, endPoint x: 318, endPoint y: 272, distance: 14.4
click at [318, 272] on div at bounding box center [615, 105] width 1231 height 1213
drag, startPoint x: 345, startPoint y: 298, endPoint x: 353, endPoint y: 287, distance: 13.3
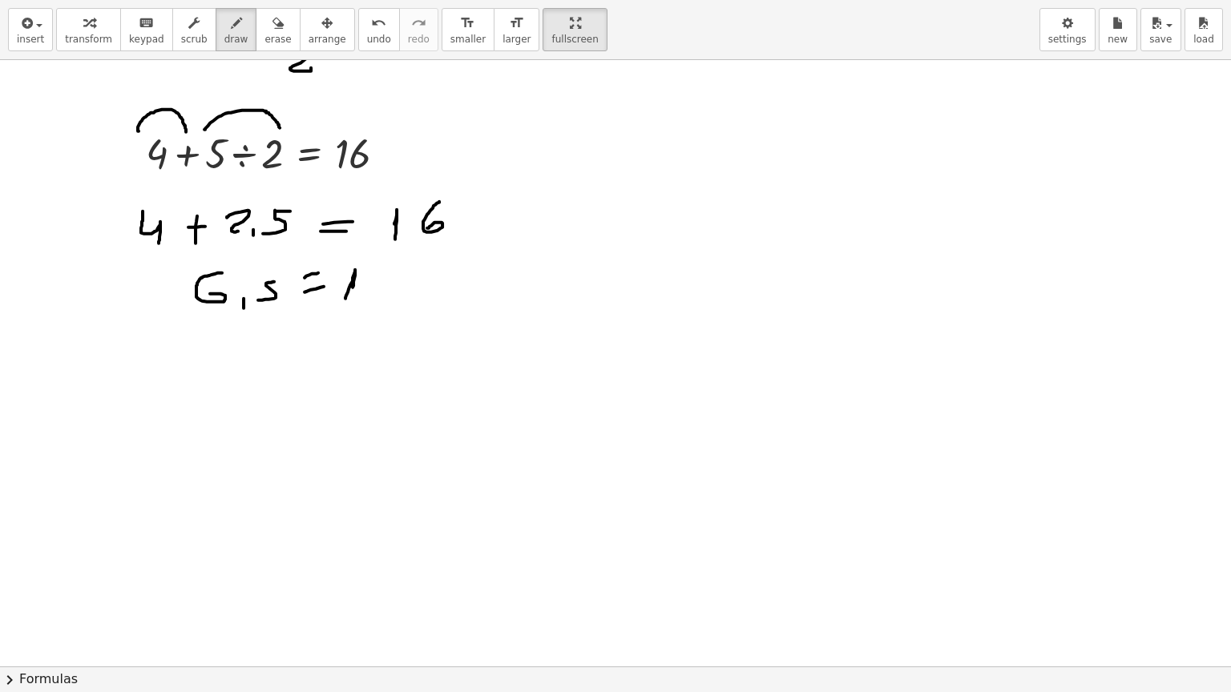
click at [353, 287] on div at bounding box center [615, 105] width 1231 height 1213
drag, startPoint x: 381, startPoint y: 263, endPoint x: 375, endPoint y: 283, distance: 20.8
click at [375, 283] on div at bounding box center [615, 105] width 1231 height 1213
click at [358, 31] on button "undo undo" at bounding box center [379, 29] width 42 height 43
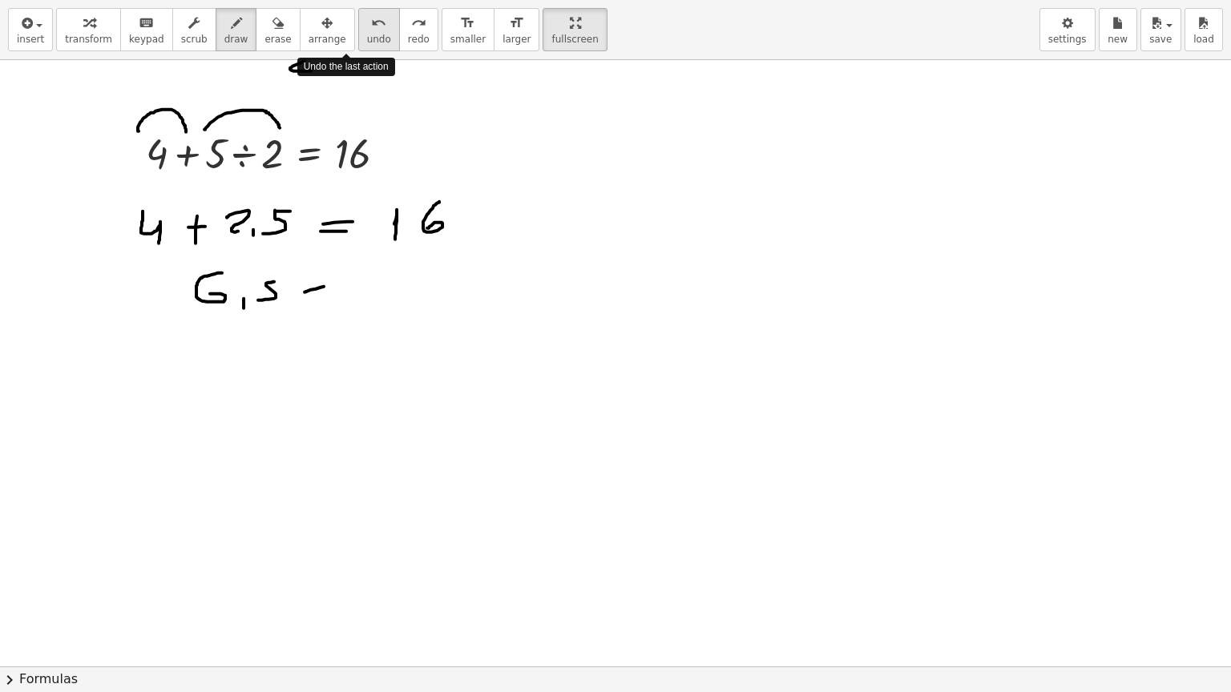
click at [358, 31] on button "undo undo" at bounding box center [379, 29] width 42 height 43
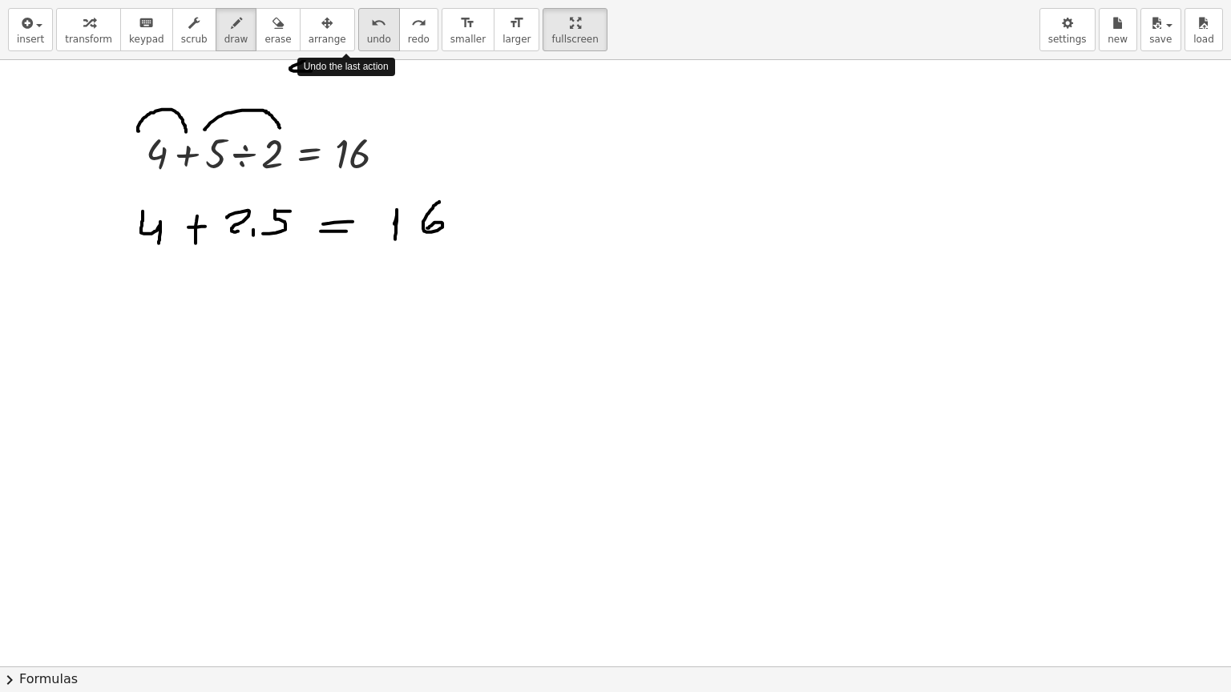
click at [358, 31] on button "undo undo" at bounding box center [379, 29] width 42 height 43
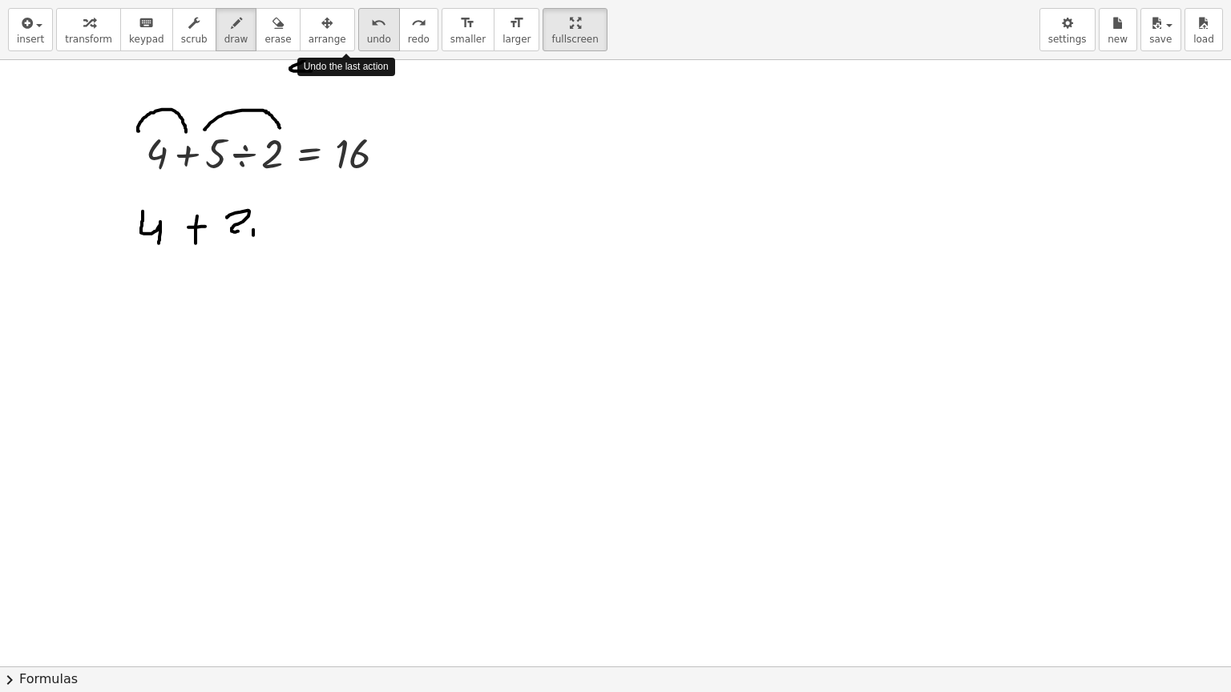
click at [358, 31] on button "undo undo" at bounding box center [379, 29] width 42 height 43
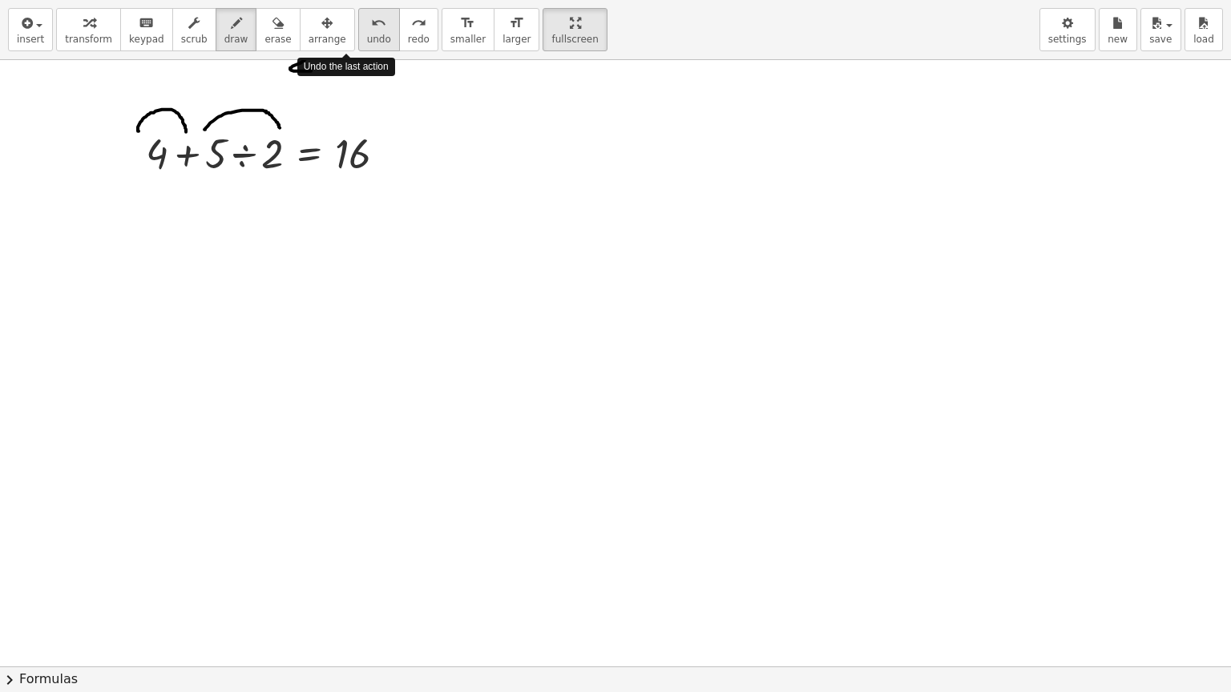
click at [358, 31] on button "undo undo" at bounding box center [379, 29] width 42 height 43
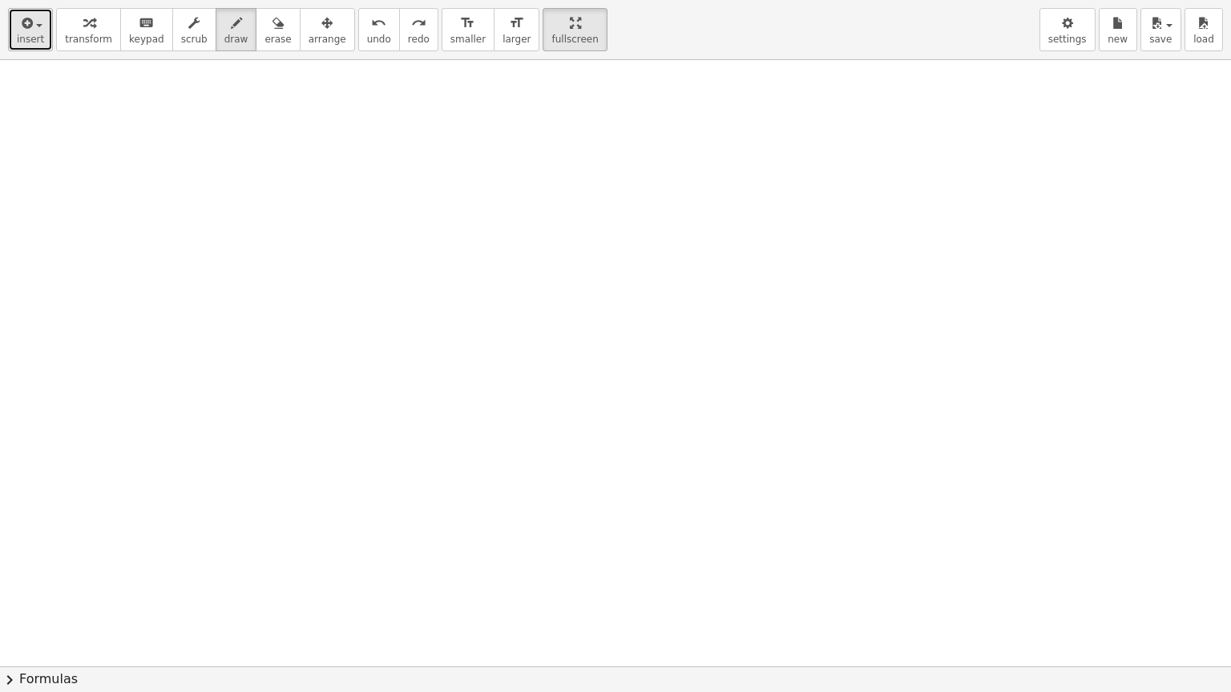
click at [36, 38] on span "insert" at bounding box center [30, 39] width 27 height 11
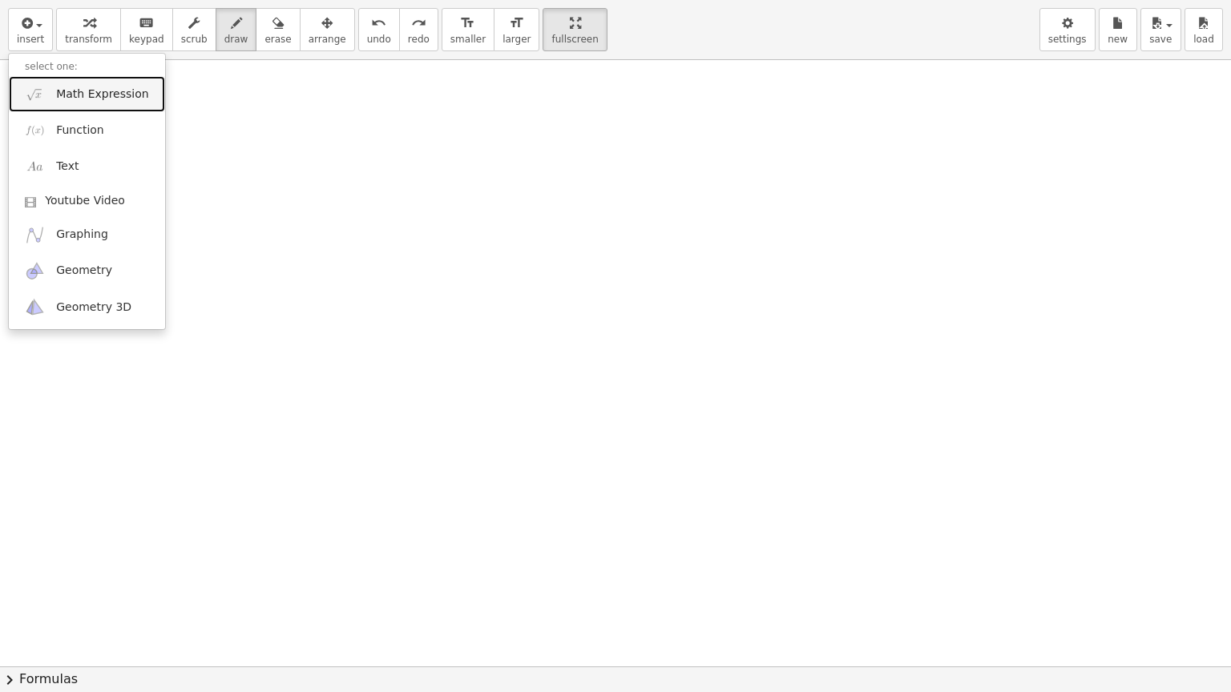
click at [68, 95] on span "Math Expression" at bounding box center [102, 95] width 92 height 16
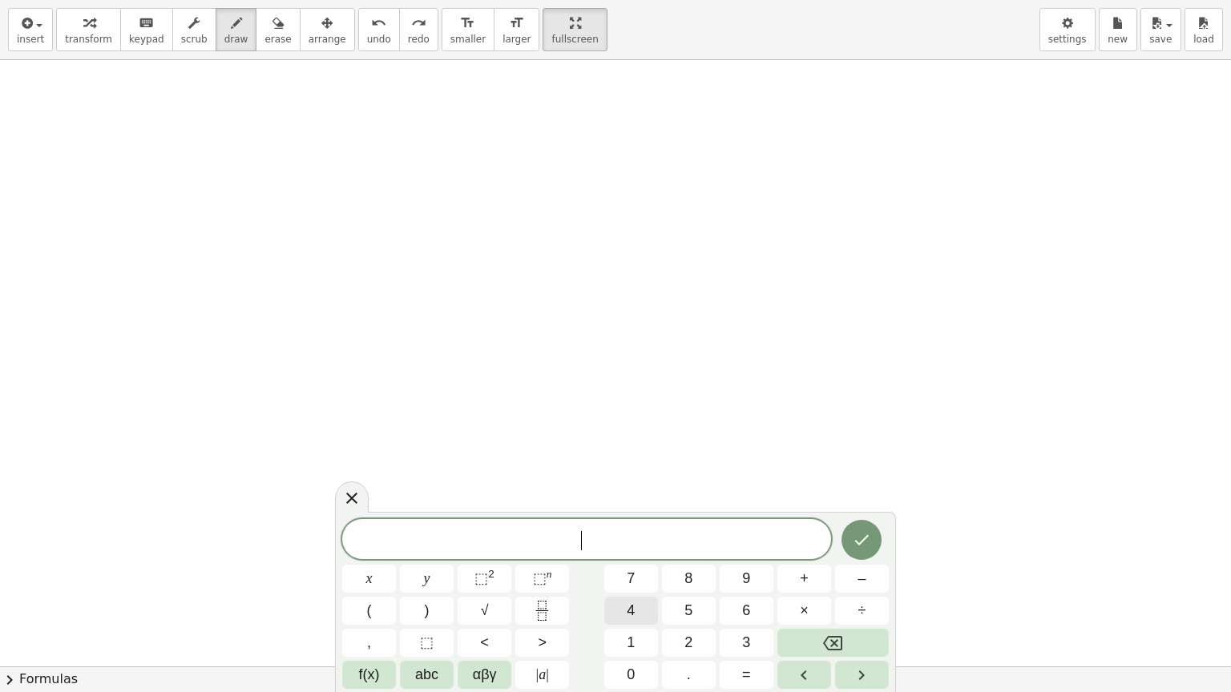
click at [628, 562] on span "4" at bounding box center [631, 611] width 8 height 22
click at [808, 562] on span "+" at bounding box center [804, 579] width 9 height 22
click at [865, 562] on span "÷" at bounding box center [862, 611] width 8 height 22
click at [686, 562] on span "2" at bounding box center [688, 643] width 8 height 22
click at [743, 562] on span "=" at bounding box center [746, 675] width 9 height 22
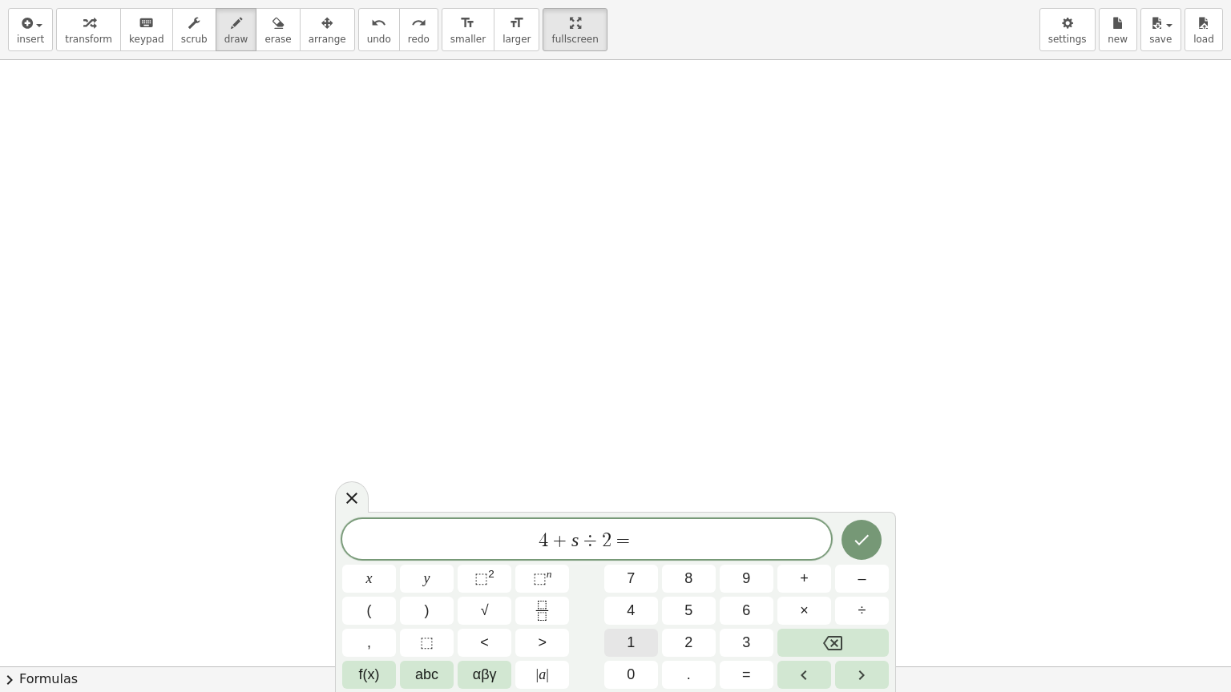
click at [635, 562] on button "1" at bounding box center [631, 643] width 54 height 28
click at [752, 562] on button "6" at bounding box center [746, 611] width 54 height 28
click at [856, 531] on icon "Done" at bounding box center [861, 539] width 19 height 19
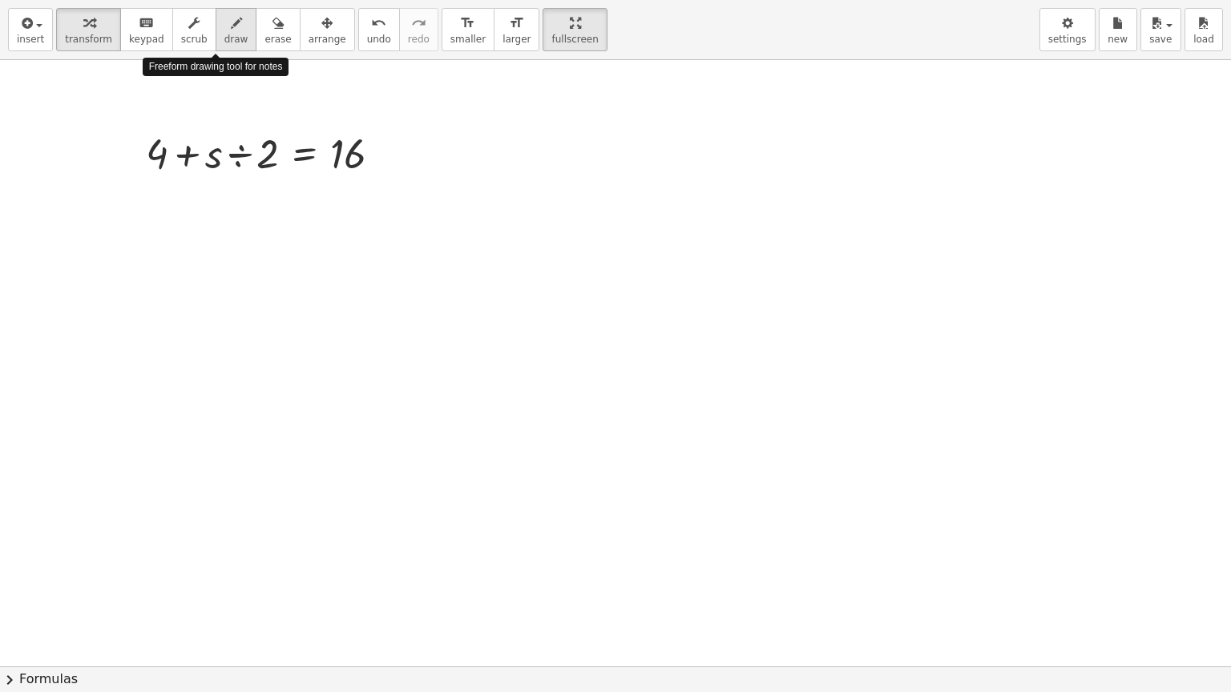
click at [231, 28] on icon "button" at bounding box center [236, 23] width 11 height 19
drag, startPoint x: 128, startPoint y: 139, endPoint x: 191, endPoint y: 136, distance: 63.3
click at [191, 136] on div at bounding box center [615, 105] width 1231 height 1213
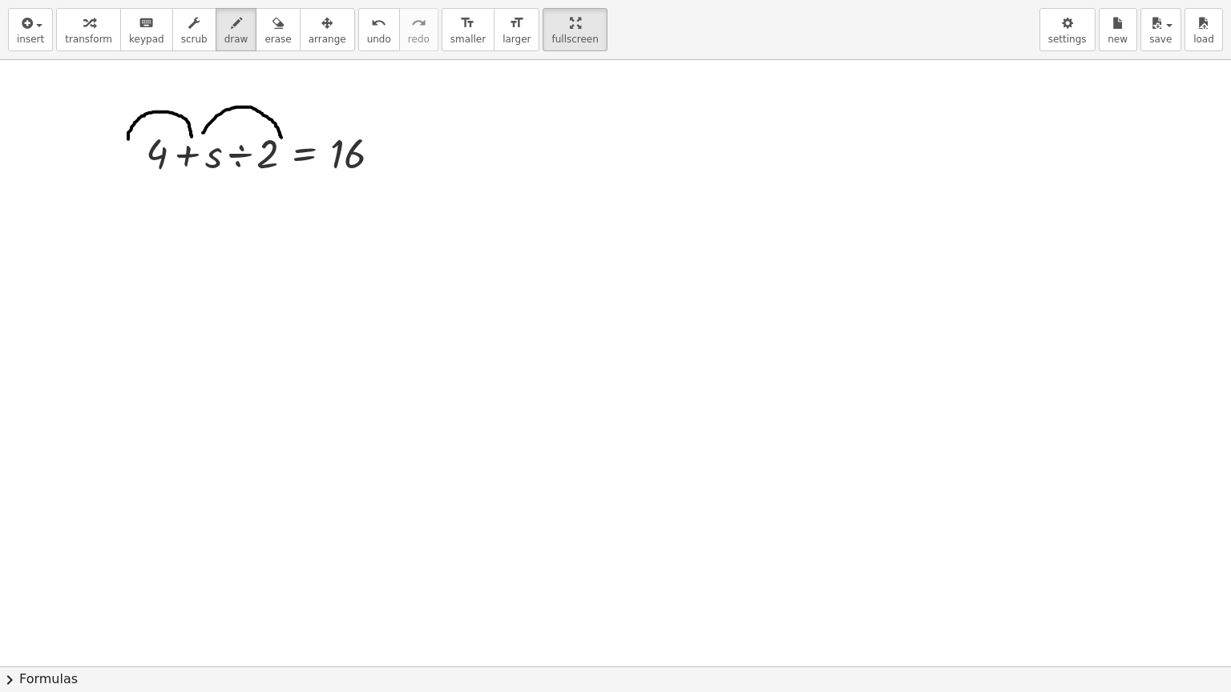
drag, startPoint x: 203, startPoint y: 132, endPoint x: 281, endPoint y: 138, distance: 78.7
click at [281, 138] on div at bounding box center [615, 105] width 1231 height 1213
drag, startPoint x: 330, startPoint y: 131, endPoint x: 369, endPoint y: 132, distance: 39.3
click at [369, 132] on div at bounding box center [615, 105] width 1231 height 1213
drag, startPoint x: 154, startPoint y: 169, endPoint x: 385, endPoint y: 191, distance: 231.8
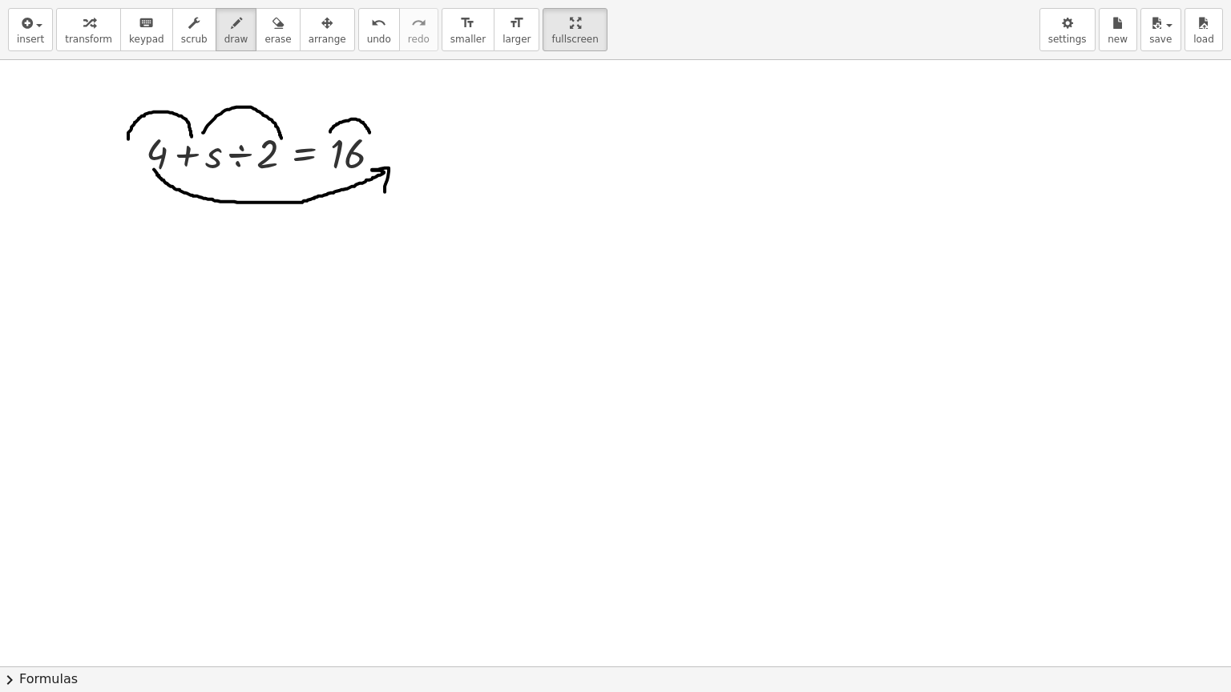
click at [385, 191] on div at bounding box center [615, 105] width 1231 height 1213
drag, startPoint x: 248, startPoint y: 131, endPoint x: 218, endPoint y: 135, distance: 30.6
click at [218, 135] on div at bounding box center [615, 105] width 1231 height 1213
drag, startPoint x: 178, startPoint y: 237, endPoint x: 158, endPoint y: 267, distance: 35.8
click at [158, 267] on div at bounding box center [615, 105] width 1231 height 1213
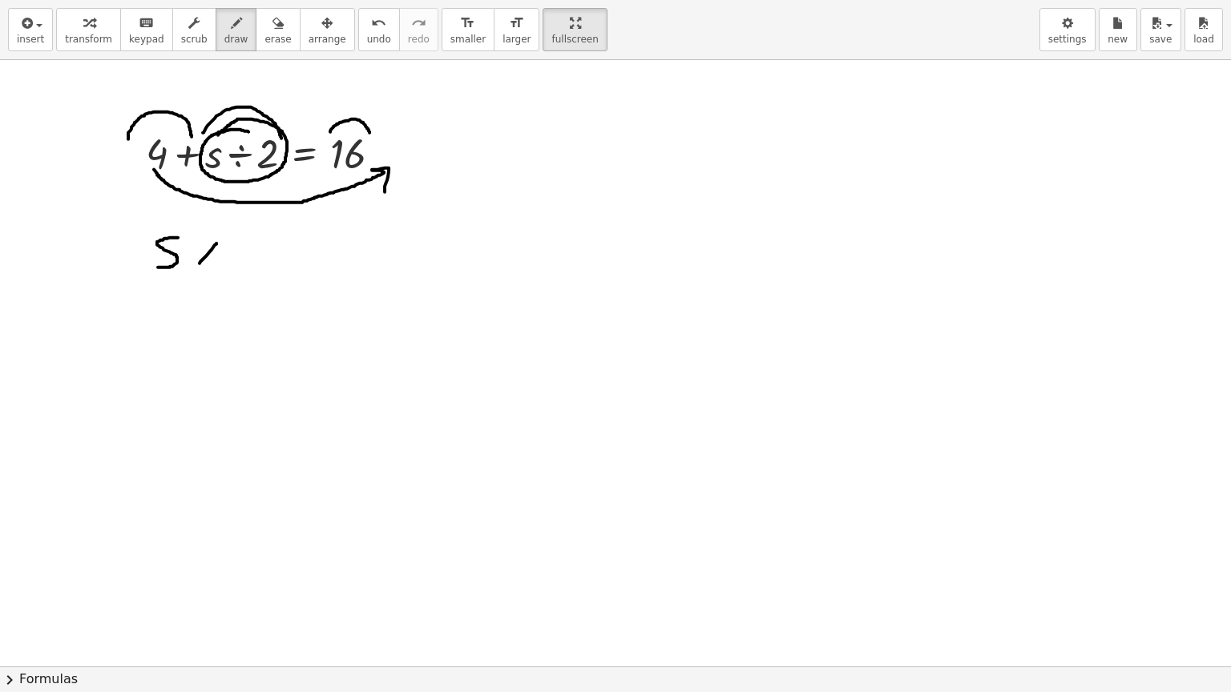
drag, startPoint x: 216, startPoint y: 243, endPoint x: 199, endPoint y: 263, distance: 26.7
click at [199, 263] on div at bounding box center [615, 105] width 1231 height 1213
click at [197, 248] on div at bounding box center [615, 105] width 1231 height 1213
click at [212, 254] on div at bounding box center [615, 105] width 1231 height 1213
drag, startPoint x: 244, startPoint y: 239, endPoint x: 271, endPoint y: 263, distance: 36.3
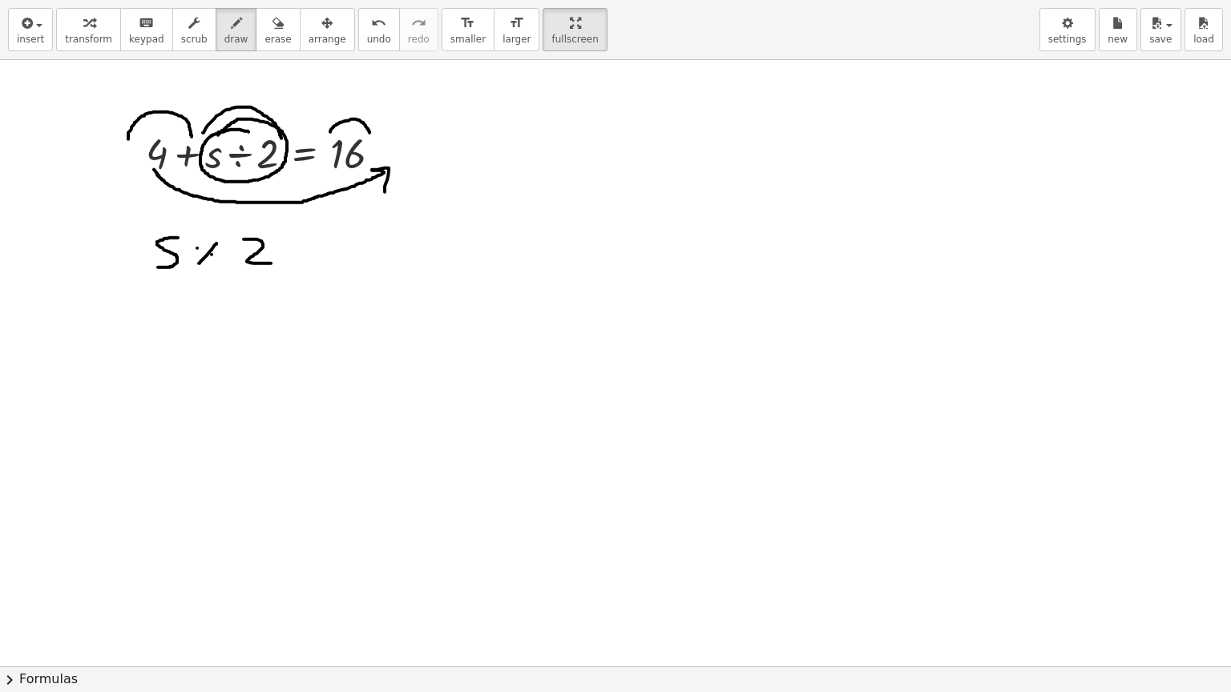
click at [271, 263] on div at bounding box center [615, 105] width 1231 height 1213
drag, startPoint x: 282, startPoint y: 253, endPoint x: 301, endPoint y: 251, distance: 19.4
click at [301, 251] on div at bounding box center [615, 105] width 1231 height 1213
drag, startPoint x: 288, startPoint y: 258, endPoint x: 304, endPoint y: 256, distance: 16.9
click at [304, 256] on div at bounding box center [615, 105] width 1231 height 1213
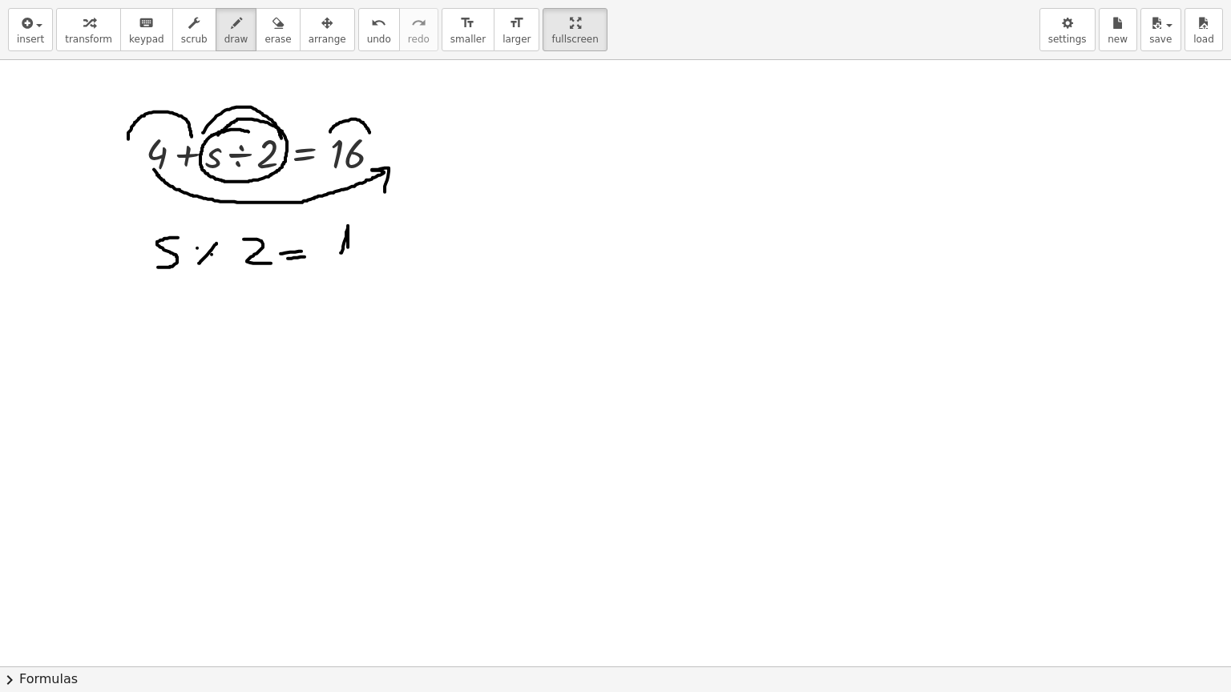
drag, startPoint x: 340, startPoint y: 252, endPoint x: 353, endPoint y: 249, distance: 13.2
click at [349, 252] on div at bounding box center [615, 105] width 1231 height 1213
drag, startPoint x: 384, startPoint y: 220, endPoint x: 372, endPoint y: 235, distance: 19.4
click at [372, 235] on div at bounding box center [615, 105] width 1231 height 1213
drag, startPoint x: 399, startPoint y: 236, endPoint x: 415, endPoint y: 235, distance: 16.0
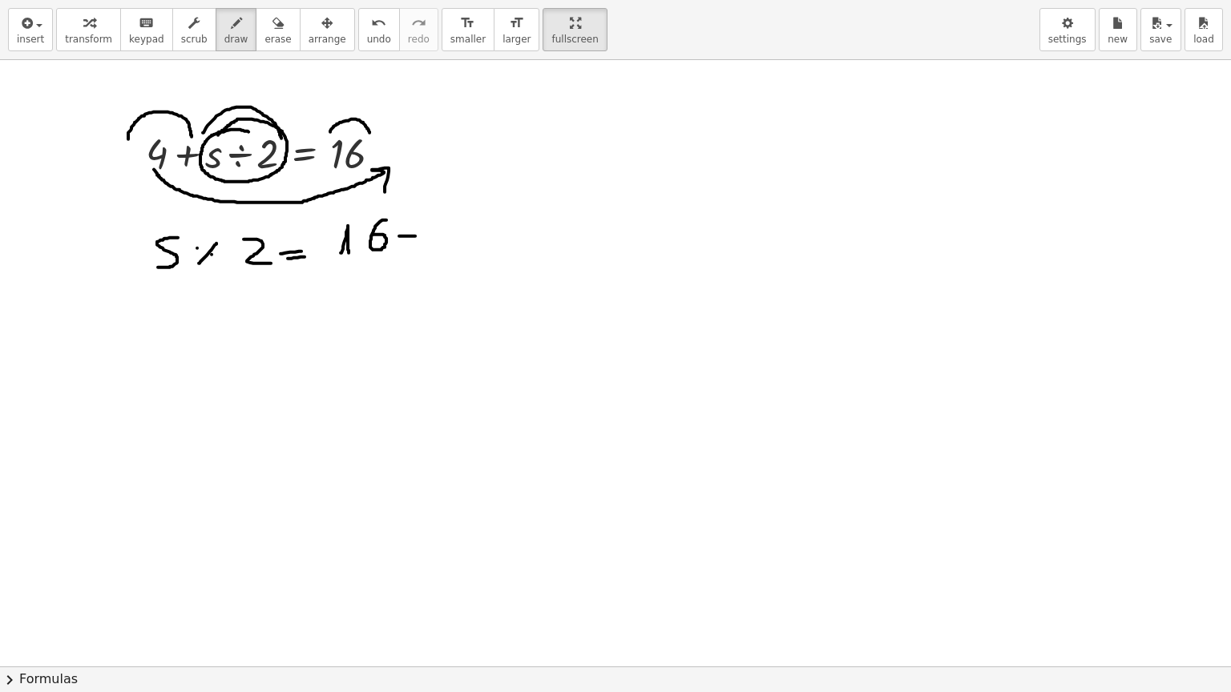
click at [415, 235] on div at bounding box center [615, 105] width 1231 height 1213
drag, startPoint x: 433, startPoint y: 215, endPoint x: 441, endPoint y: 261, distance: 47.2
click at [441, 261] on div at bounding box center [615, 105] width 1231 height 1213
drag, startPoint x: 186, startPoint y: 314, endPoint x: 179, endPoint y: 343, distance: 29.5
click at [167, 351] on div at bounding box center [615, 105] width 1231 height 1213
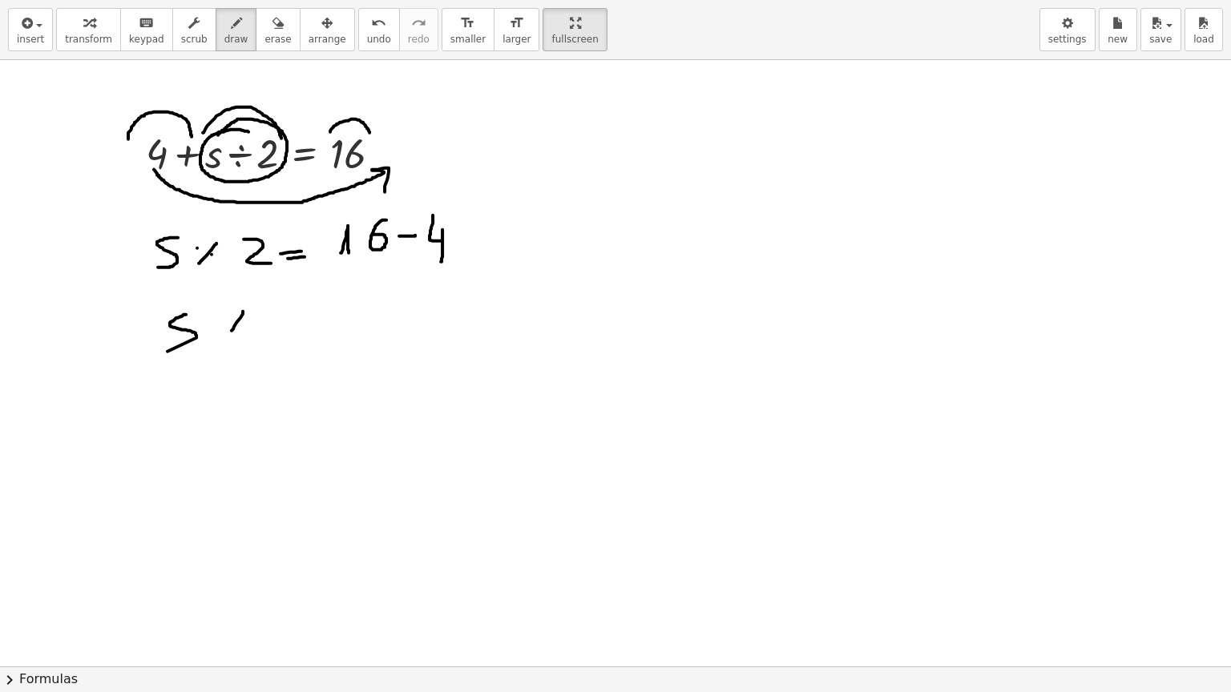
drag, startPoint x: 243, startPoint y: 311, endPoint x: 230, endPoint y: 335, distance: 27.2
click at [230, 335] on div at bounding box center [615, 105] width 1231 height 1213
click at [228, 320] on div at bounding box center [615, 105] width 1231 height 1213
click at [247, 324] on div at bounding box center [615, 105] width 1231 height 1213
drag, startPoint x: 263, startPoint y: 313, endPoint x: 285, endPoint y: 331, distance: 28.5
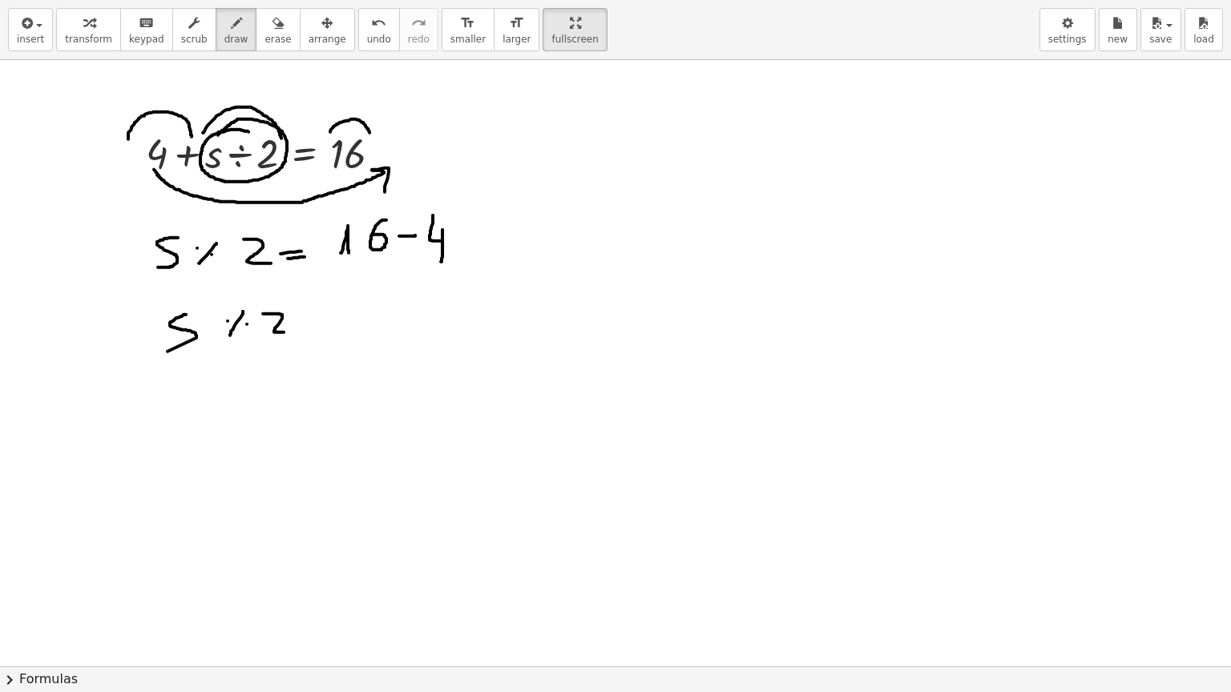
click at [285, 331] on div at bounding box center [615, 105] width 1231 height 1213
drag, startPoint x: 315, startPoint y: 320, endPoint x: 330, endPoint y: 320, distance: 15.2
click at [330, 320] on div at bounding box center [615, 105] width 1231 height 1213
drag, startPoint x: 314, startPoint y: 330, endPoint x: 333, endPoint y: 330, distance: 19.2
click at [333, 330] on div at bounding box center [615, 105] width 1231 height 1213
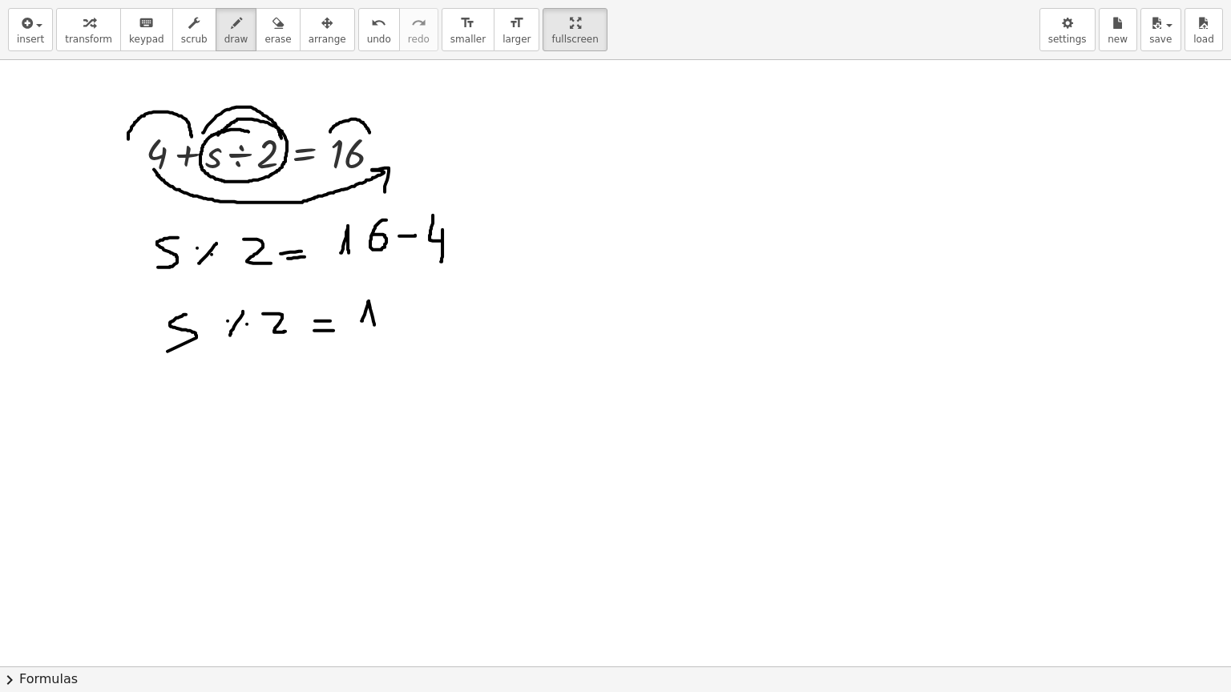
drag, startPoint x: 361, startPoint y: 320, endPoint x: 374, endPoint y: 324, distance: 13.4
click at [374, 324] on div at bounding box center [615, 105] width 1231 height 1213
drag, startPoint x: 389, startPoint y: 301, endPoint x: 418, endPoint y: 324, distance: 37.2
click at [418, 324] on div at bounding box center [615, 105] width 1231 height 1213
drag, startPoint x: 232, startPoint y: 372, endPoint x: 208, endPoint y: 397, distance: 34.6
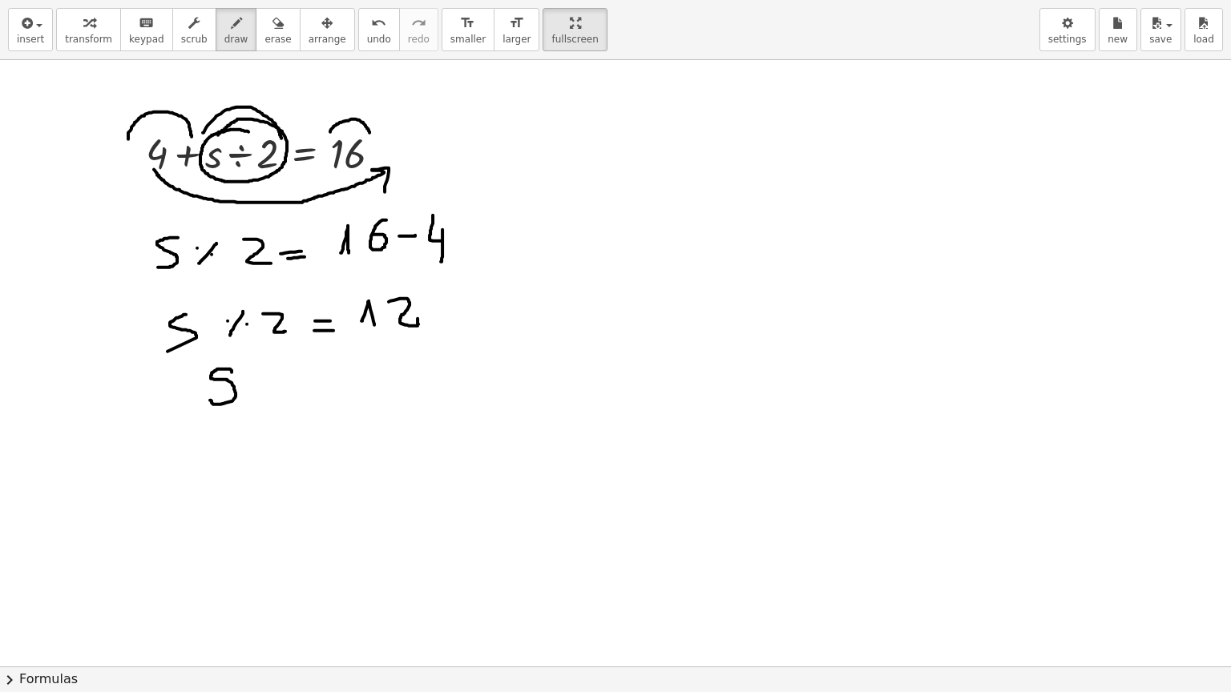
click at [209, 398] on div at bounding box center [615, 105] width 1231 height 1213
drag, startPoint x: 250, startPoint y: 390, endPoint x: 266, endPoint y: 388, distance: 16.2
click at [266, 388] on div at bounding box center [615, 105] width 1231 height 1213
drag, startPoint x: 250, startPoint y: 377, endPoint x: 265, endPoint y: 377, distance: 15.2
click at [265, 377] on div at bounding box center [615, 105] width 1231 height 1213
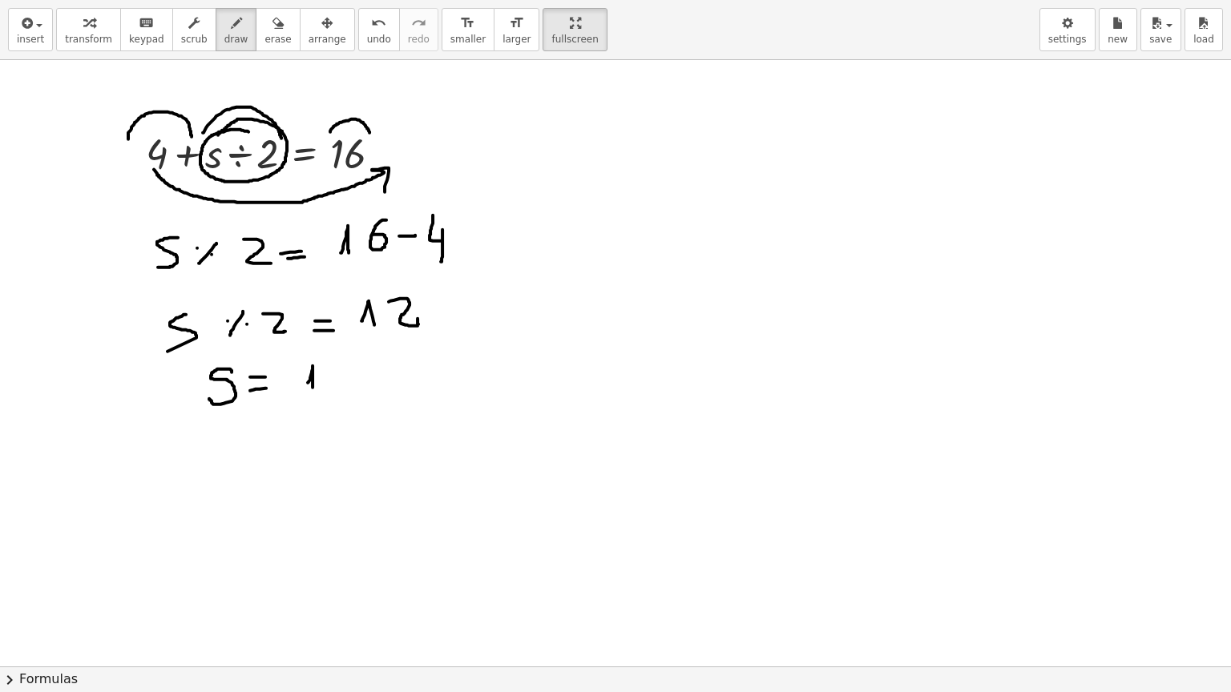
drag, startPoint x: 308, startPoint y: 382, endPoint x: 312, endPoint y: 391, distance: 10.0
click at [312, 391] on div at bounding box center [615, 105] width 1231 height 1213
drag, startPoint x: 330, startPoint y: 368, endPoint x: 342, endPoint y: 388, distance: 23.4
click at [342, 388] on div at bounding box center [615, 105] width 1231 height 1213
drag, startPoint x: 367, startPoint y: 373, endPoint x: 377, endPoint y: 381, distance: 12.0
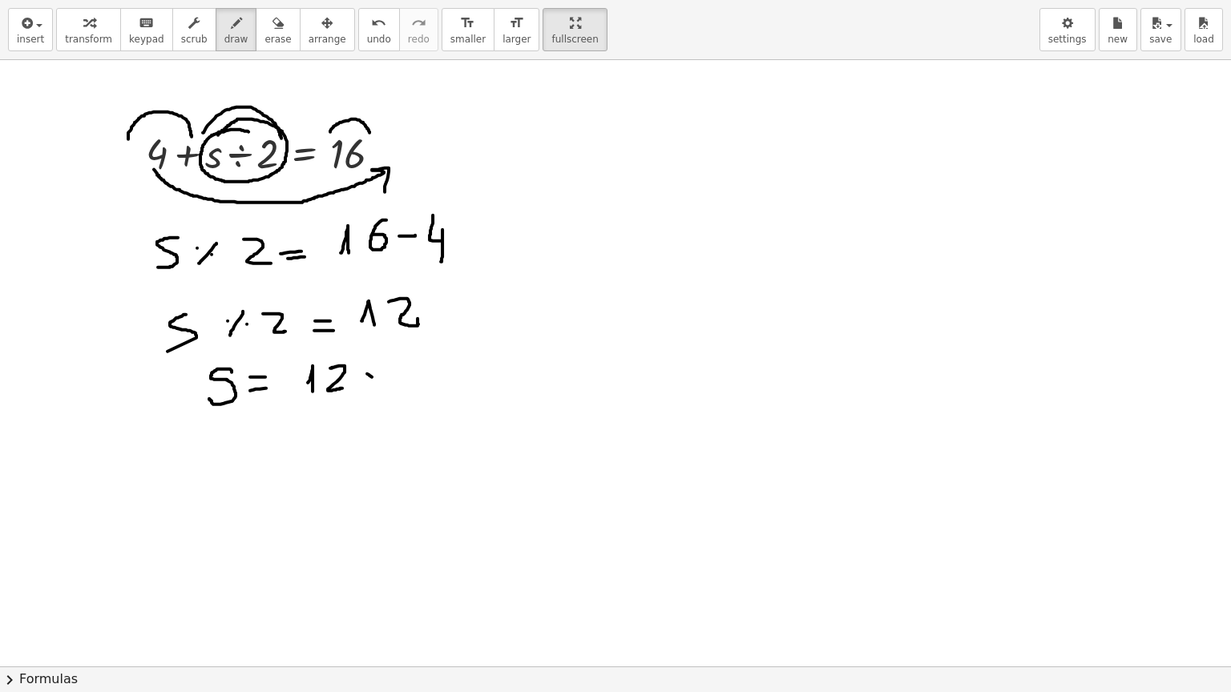
click at [377, 381] on div at bounding box center [615, 105] width 1231 height 1213
drag, startPoint x: 377, startPoint y: 366, endPoint x: 368, endPoint y: 381, distance: 16.9
click at [368, 381] on div at bounding box center [615, 105] width 1231 height 1213
drag, startPoint x: 409, startPoint y: 352, endPoint x: 433, endPoint y: 386, distance: 42.0
click at [433, 386] on div at bounding box center [615, 105] width 1231 height 1213
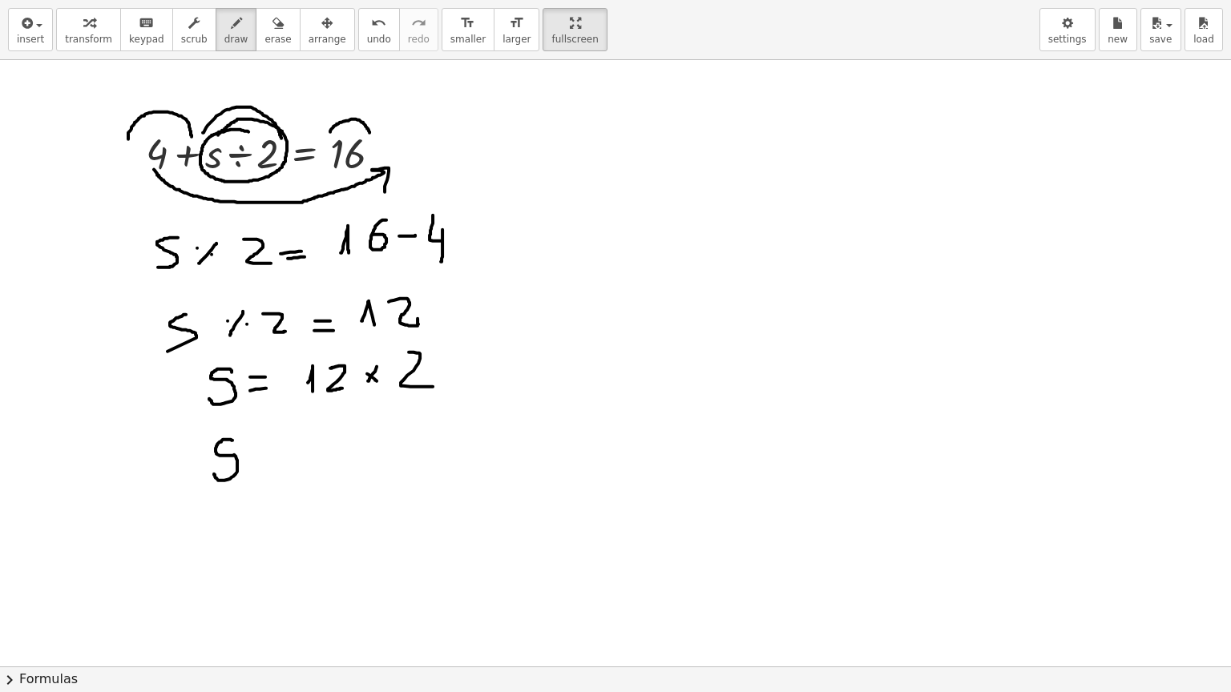
drag, startPoint x: 232, startPoint y: 440, endPoint x: 214, endPoint y: 473, distance: 38.4
click at [214, 473] on div at bounding box center [615, 105] width 1231 height 1213
drag, startPoint x: 262, startPoint y: 460, endPoint x: 276, endPoint y: 458, distance: 13.7
click at [276, 458] on div at bounding box center [615, 105] width 1231 height 1213
drag, startPoint x: 262, startPoint y: 469, endPoint x: 282, endPoint y: 469, distance: 20.0
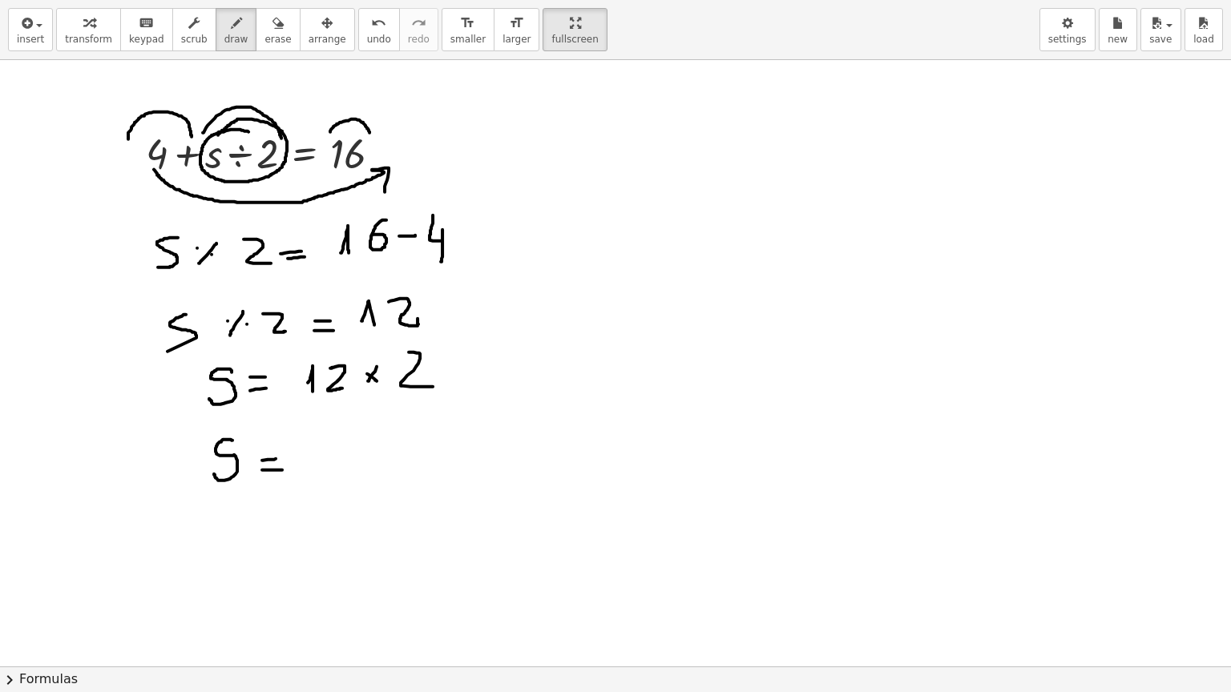
click at [282, 469] on div at bounding box center [615, 105] width 1231 height 1213
drag, startPoint x: 304, startPoint y: 441, endPoint x: 320, endPoint y: 463, distance: 28.0
click at [320, 463] on div at bounding box center [615, 105] width 1231 height 1213
click at [348, 474] on div at bounding box center [615, 105] width 1231 height 1213
drag, startPoint x: 83, startPoint y: 83, endPoint x: 143, endPoint y: 330, distance: 254.0
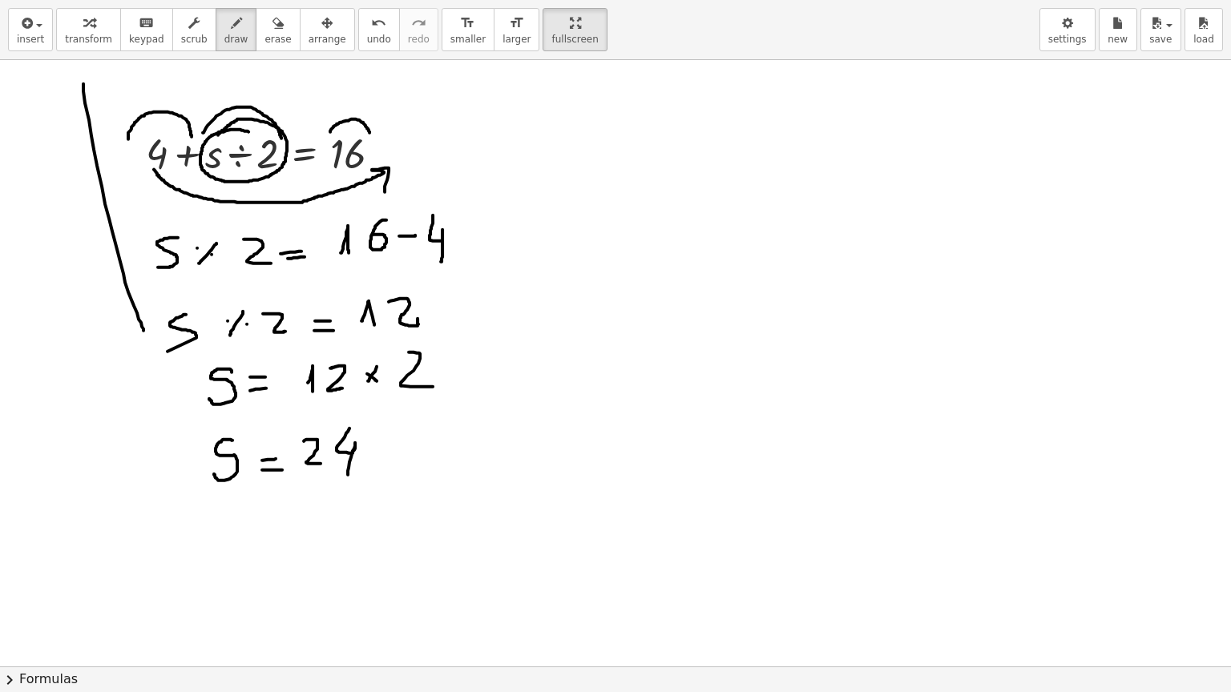
click at [143, 330] on div at bounding box center [615, 105] width 1231 height 1213
click at [264, 24] on div "button" at bounding box center [277, 22] width 26 height 19
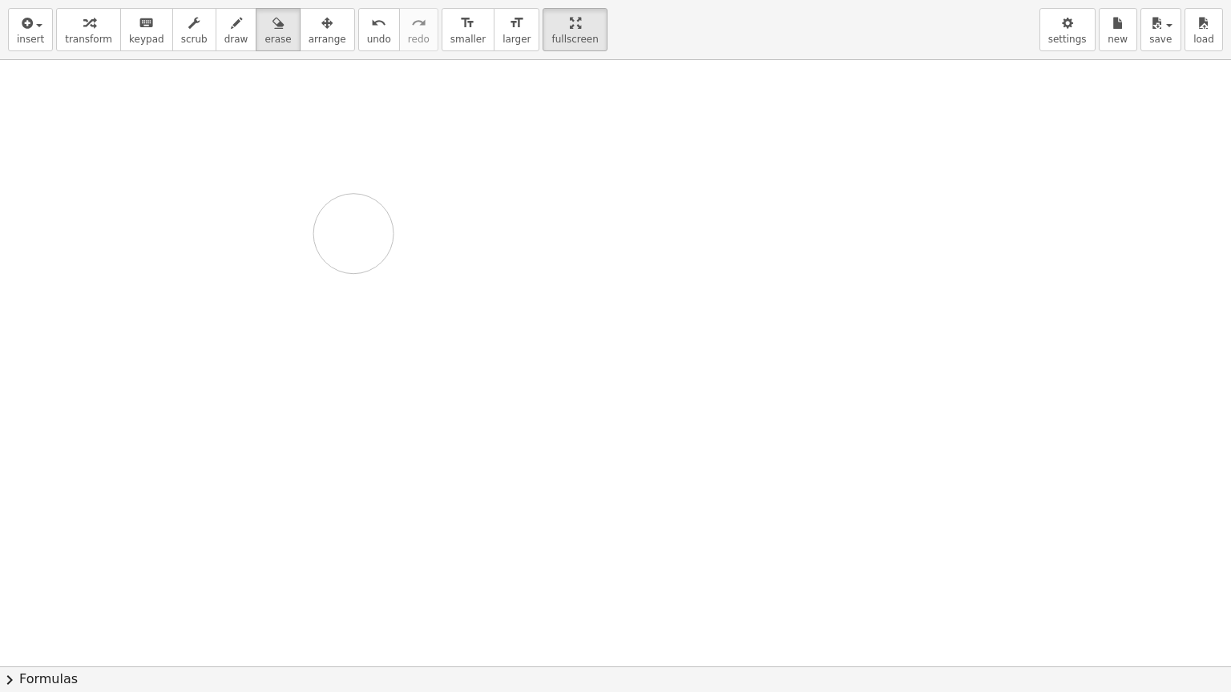
drag, startPoint x: 352, startPoint y: 431, endPoint x: 154, endPoint y: 135, distance: 355.7
click at [341, 248] on div at bounding box center [615, 105] width 1231 height 1213
drag, startPoint x: 148, startPoint y: 155, endPoint x: 306, endPoint y: 164, distance: 158.1
click at [306, 164] on div at bounding box center [615, 105] width 1231 height 1213
drag, startPoint x: 312, startPoint y: 161, endPoint x: 138, endPoint y: 154, distance: 174.8
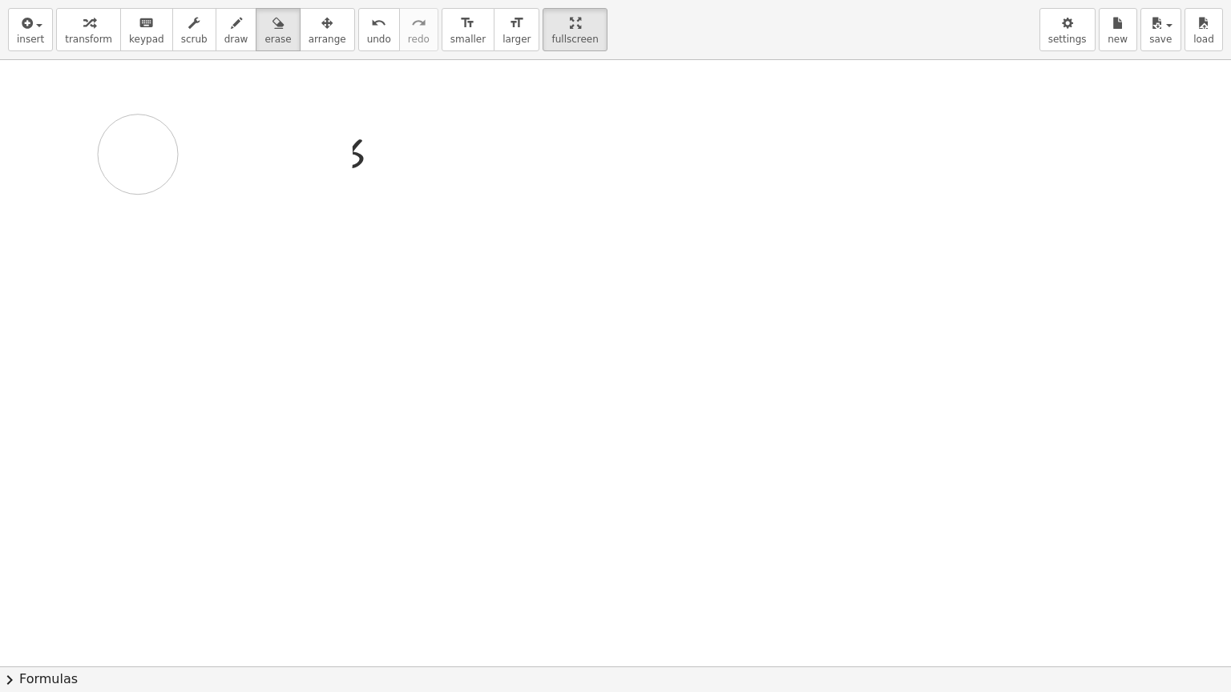
click at [138, 154] on div at bounding box center [615, 105] width 1231 height 1213
click at [39, 31] on button "insert" at bounding box center [30, 29] width 45 height 43
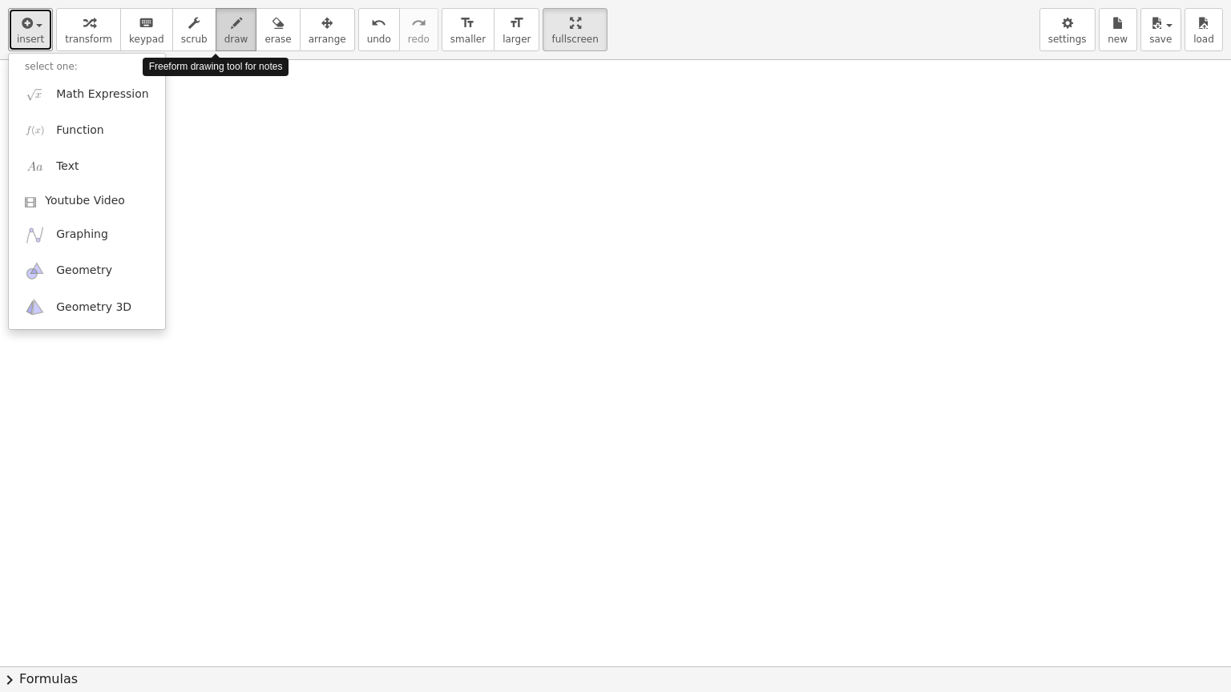
click at [231, 30] on icon "button" at bounding box center [236, 23] width 11 height 19
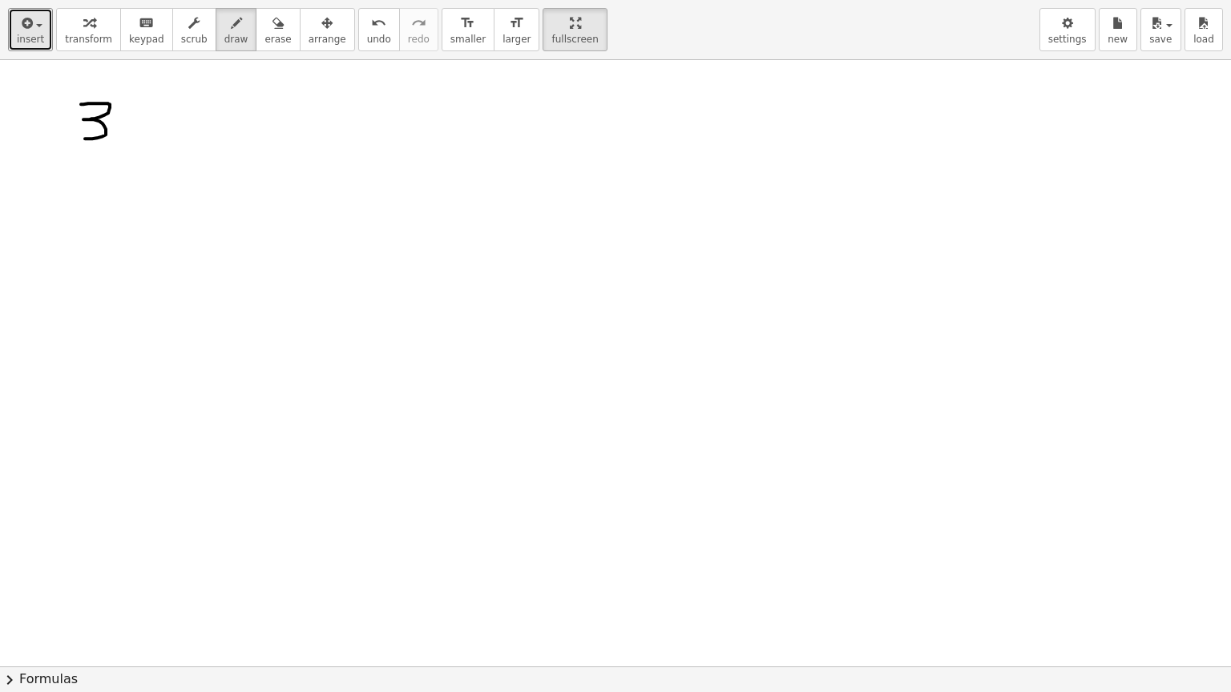
drag, startPoint x: 81, startPoint y: 103, endPoint x: 85, endPoint y: 138, distance: 34.7
click at [85, 138] on div at bounding box center [615, 283] width 1231 height 1821
drag, startPoint x: 144, startPoint y: 103, endPoint x: 160, endPoint y: 131, distance: 32.3
click at [160, 131] on div at bounding box center [615, 283] width 1231 height 1821
drag, startPoint x: 160, startPoint y: 102, endPoint x: 131, endPoint y: 131, distance: 41.4
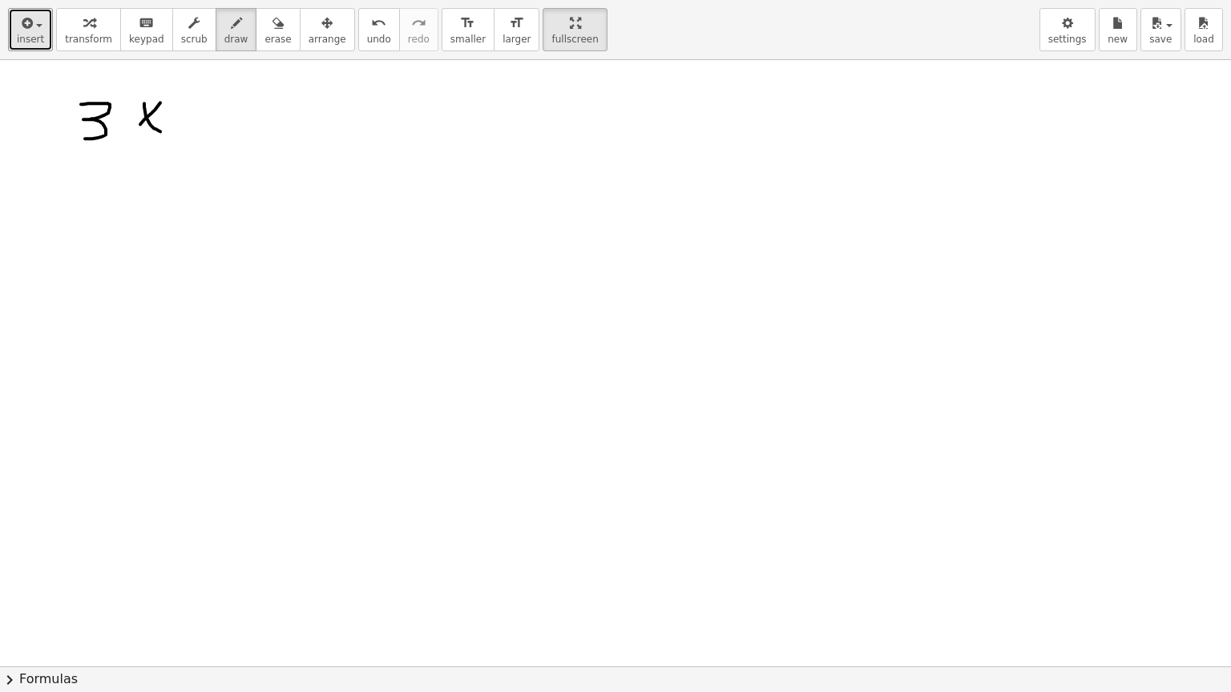
click at [131, 131] on div at bounding box center [615, 283] width 1231 height 1821
drag, startPoint x: 181, startPoint y: 115, endPoint x: 214, endPoint y: 112, distance: 33.0
click at [214, 112] on div at bounding box center [615, 283] width 1231 height 1821
drag, startPoint x: 233, startPoint y: 110, endPoint x: 240, endPoint y: 134, distance: 24.9
click at [240, 134] on div at bounding box center [615, 283] width 1231 height 1821
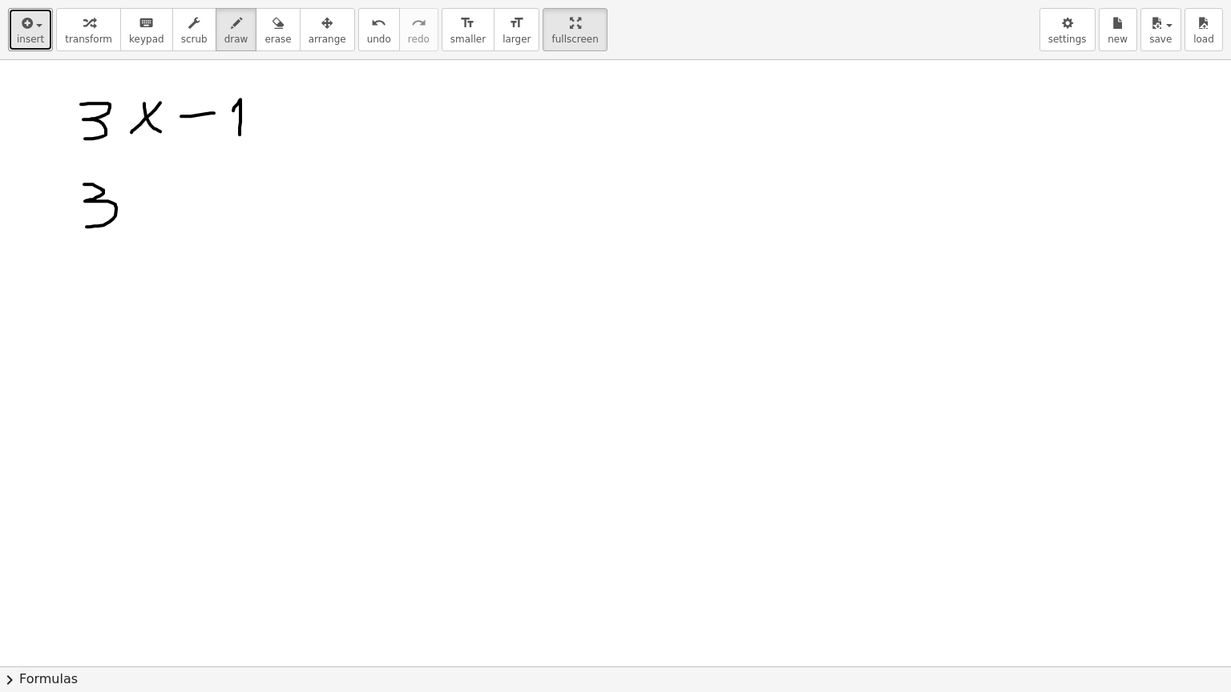
drag, startPoint x: 84, startPoint y: 183, endPoint x: 87, endPoint y: 226, distance: 42.5
click at [87, 226] on div at bounding box center [615, 283] width 1231 height 1821
drag, startPoint x: 147, startPoint y: 169, endPoint x: 147, endPoint y: 231, distance: 61.7
click at [147, 231] on div at bounding box center [615, 283] width 1231 height 1821
drag, startPoint x: 160, startPoint y: 191, endPoint x: 192, endPoint y: 213, distance: 38.7
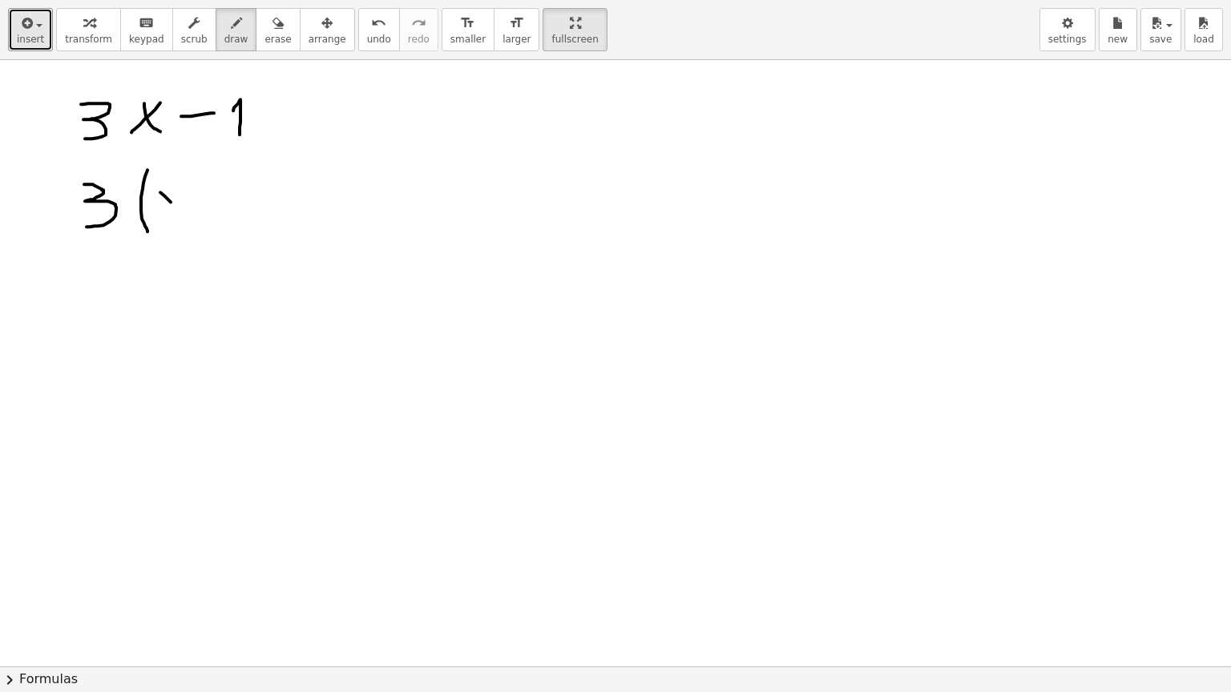
click at [192, 213] on div at bounding box center [615, 283] width 1231 height 1821
drag, startPoint x: 182, startPoint y: 201, endPoint x: 168, endPoint y: 216, distance: 19.8
click at [168, 216] on div at bounding box center [615, 283] width 1231 height 1821
drag, startPoint x: 206, startPoint y: 195, endPoint x: 227, endPoint y: 195, distance: 20.8
click at [227, 195] on div at bounding box center [615, 283] width 1231 height 1821
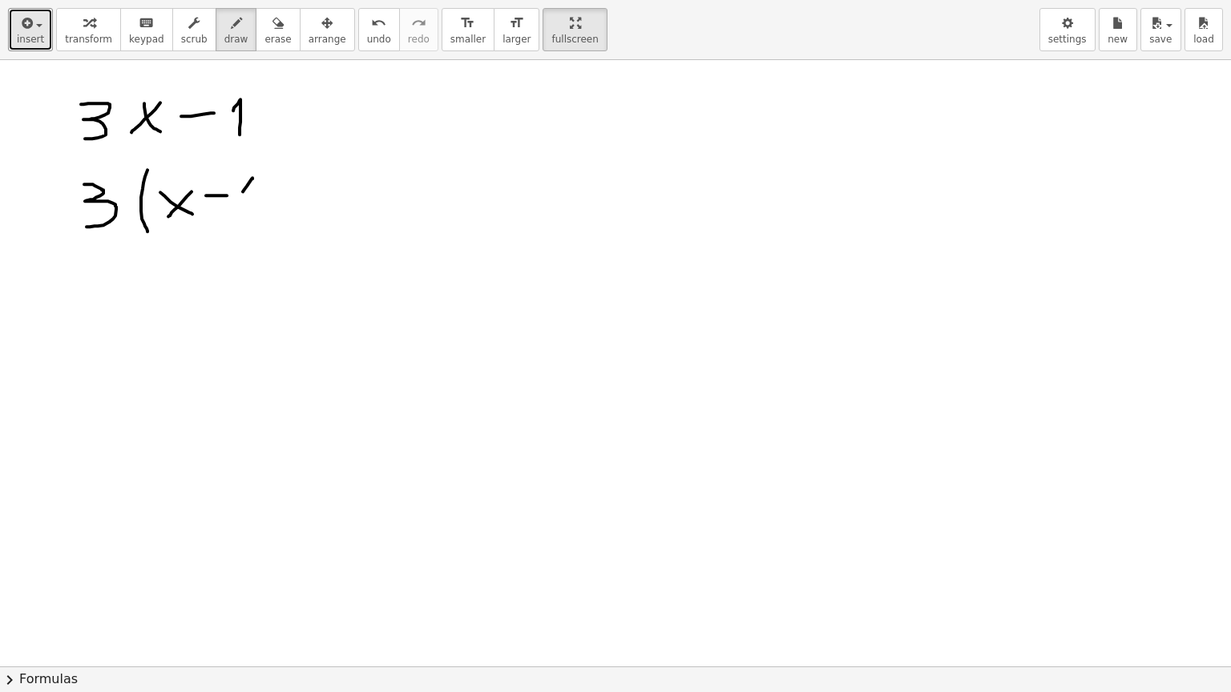
drag, startPoint x: 243, startPoint y: 191, endPoint x: 252, endPoint y: 207, distance: 19.4
click at [252, 207] on div at bounding box center [615, 283] width 1231 height 1821
drag, startPoint x: 266, startPoint y: 159, endPoint x: 275, endPoint y: 224, distance: 65.5
click at [275, 224] on div at bounding box center [615, 283] width 1231 height 1821
drag, startPoint x: 112, startPoint y: 288, endPoint x: 135, endPoint y: 287, distance: 23.2
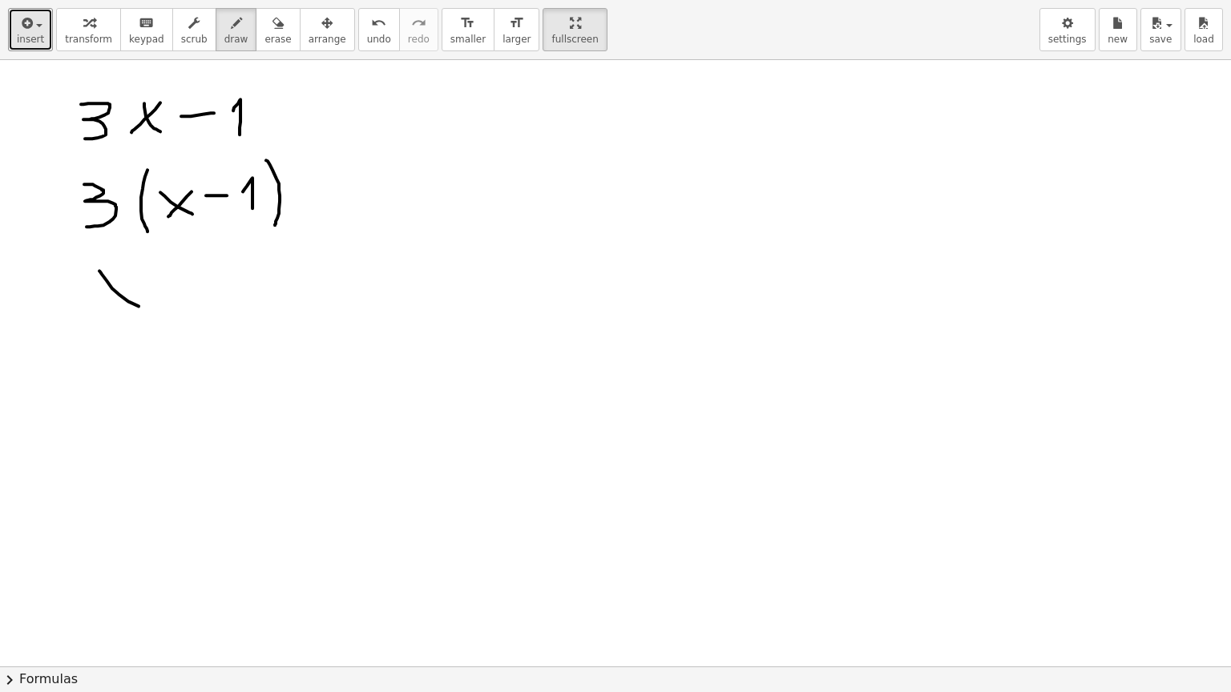
click at [144, 305] on div at bounding box center [615, 283] width 1231 height 1821
drag, startPoint x: 132, startPoint y: 280, endPoint x: 107, endPoint y: 311, distance: 39.9
click at [107, 311] on div at bounding box center [615, 283] width 1231 height 1821
drag, startPoint x: 99, startPoint y: 321, endPoint x: 143, endPoint y: 322, distance: 44.1
click at [143, 322] on div at bounding box center [615, 283] width 1231 height 1821
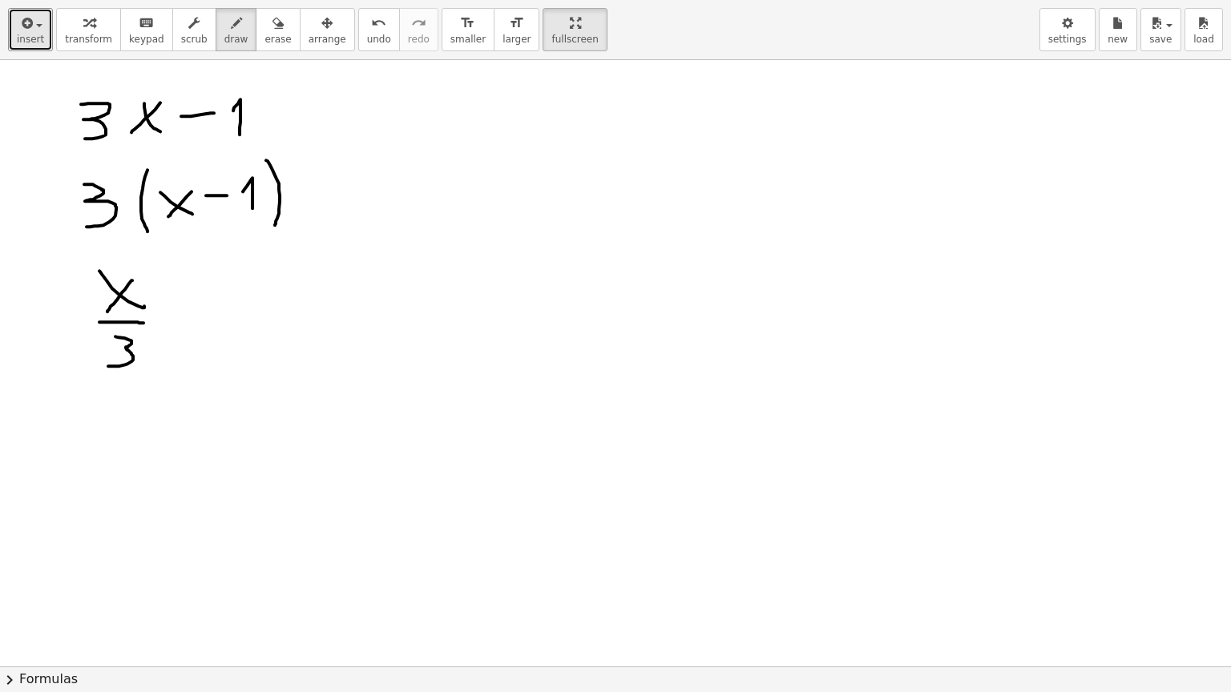
drag, startPoint x: 115, startPoint y: 336, endPoint x: 108, endPoint y: 365, distance: 30.5
click at [108, 365] on div at bounding box center [615, 283] width 1231 height 1821
drag, startPoint x: 192, startPoint y: 311, endPoint x: 215, endPoint y: 311, distance: 22.4
click at [215, 311] on div at bounding box center [615, 283] width 1231 height 1821
drag, startPoint x: 240, startPoint y: 306, endPoint x: 279, endPoint y: 316, distance: 39.8
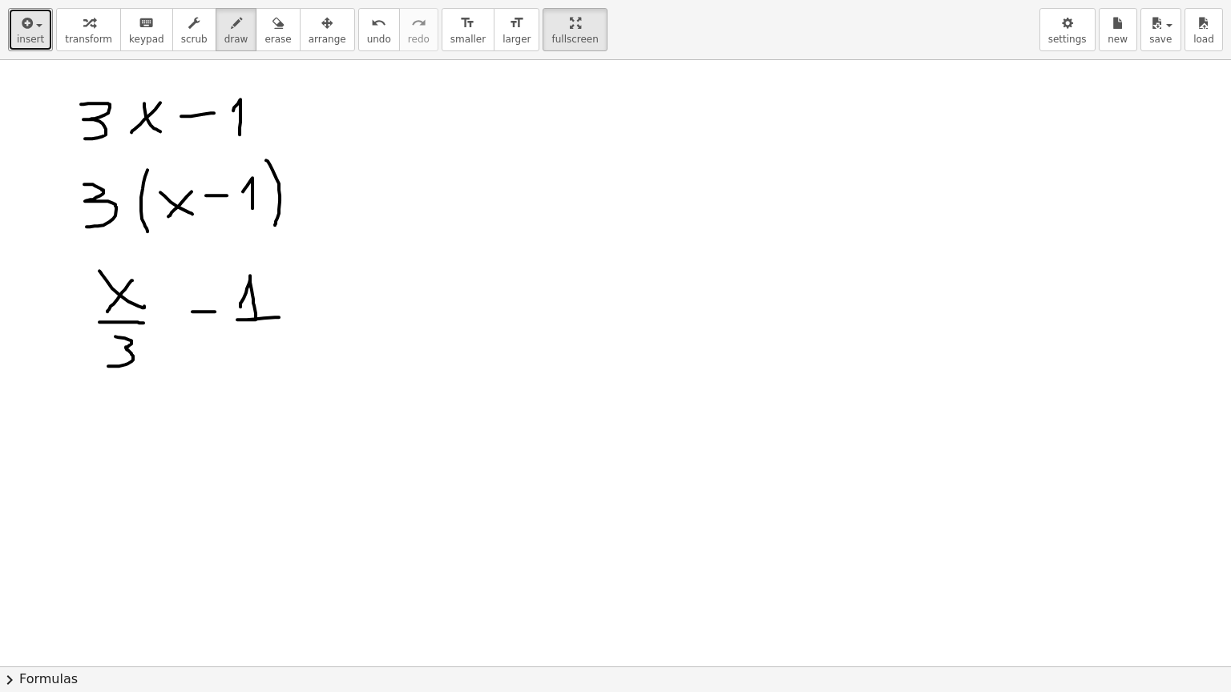
click at [279, 316] on div at bounding box center [615, 283] width 1231 height 1821
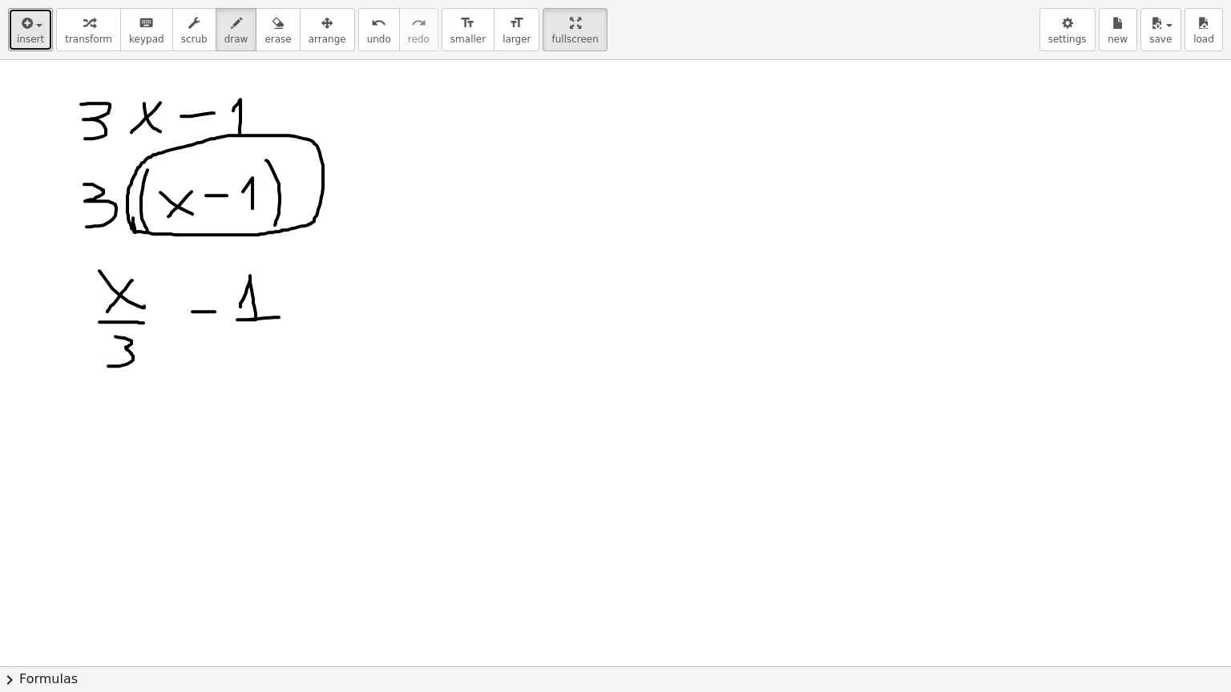
drag, startPoint x: 133, startPoint y: 217, endPoint x: 135, endPoint y: 232, distance: 14.6
click at [135, 232] on div at bounding box center [615, 283] width 1231 height 1821
click at [264, 35] on span "erase" at bounding box center [277, 39] width 26 height 11
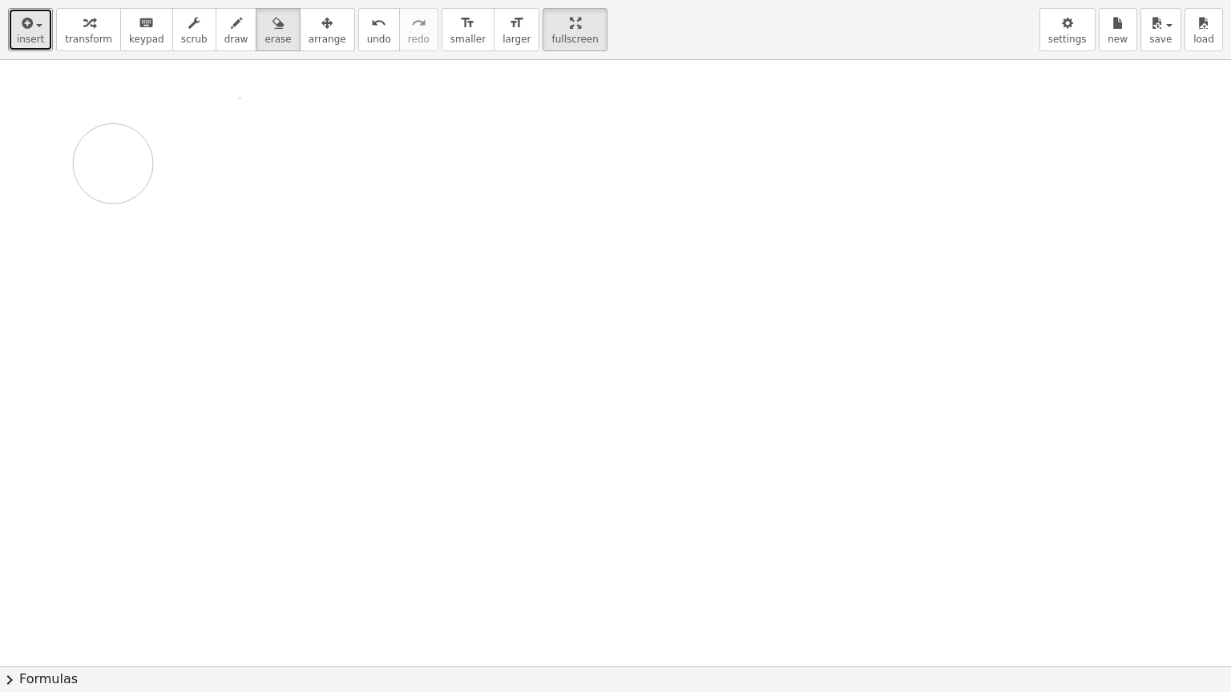
drag, startPoint x: 84, startPoint y: 140, endPoint x: 113, endPoint y: 163, distance: 36.5
click at [113, 163] on div at bounding box center [615, 283] width 1231 height 1821
click at [231, 30] on icon "button" at bounding box center [236, 23] width 11 height 19
drag, startPoint x: 134, startPoint y: 101, endPoint x: 147, endPoint y: 167, distance: 67.1
click at [147, 167] on div at bounding box center [615, 283] width 1231 height 1821
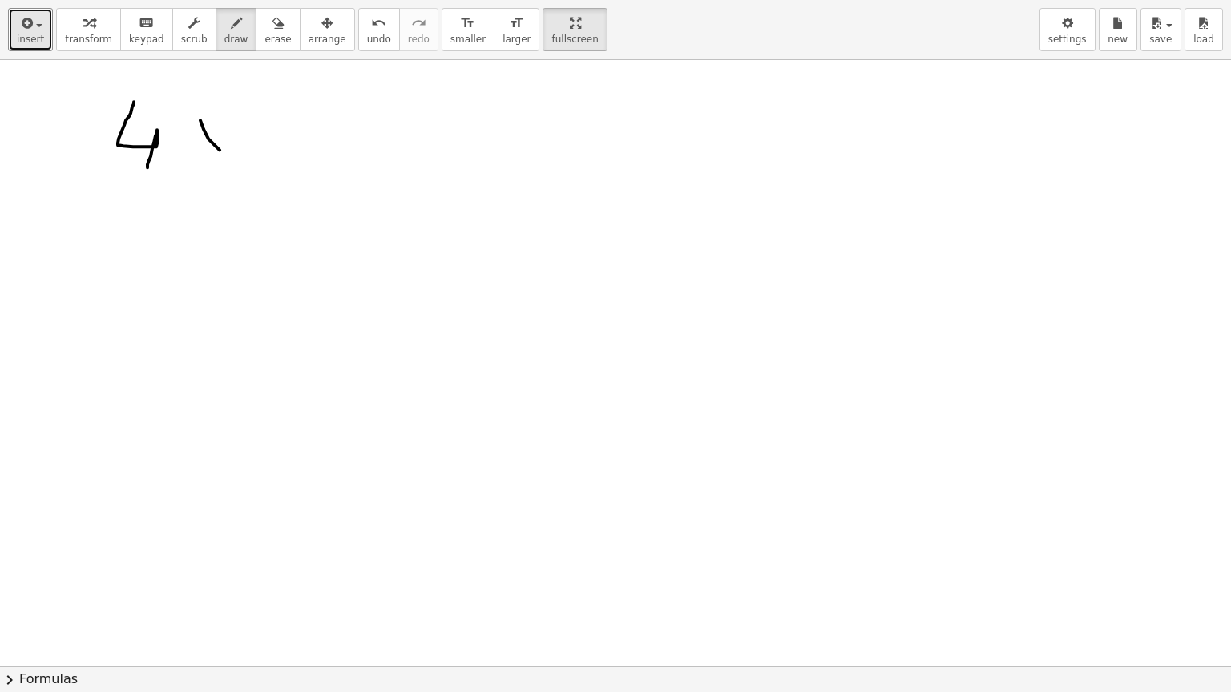
drag, startPoint x: 200, startPoint y: 119, endPoint x: 231, endPoint y: 135, distance: 34.0
click at [228, 152] on div at bounding box center [615, 283] width 1231 height 1821
drag, startPoint x: 231, startPoint y: 128, endPoint x: 193, endPoint y: 170, distance: 56.2
click at [193, 170] on div at bounding box center [615, 283] width 1231 height 1821
drag, startPoint x: 291, startPoint y: 154, endPoint x: 287, endPoint y: 169, distance: 15.7
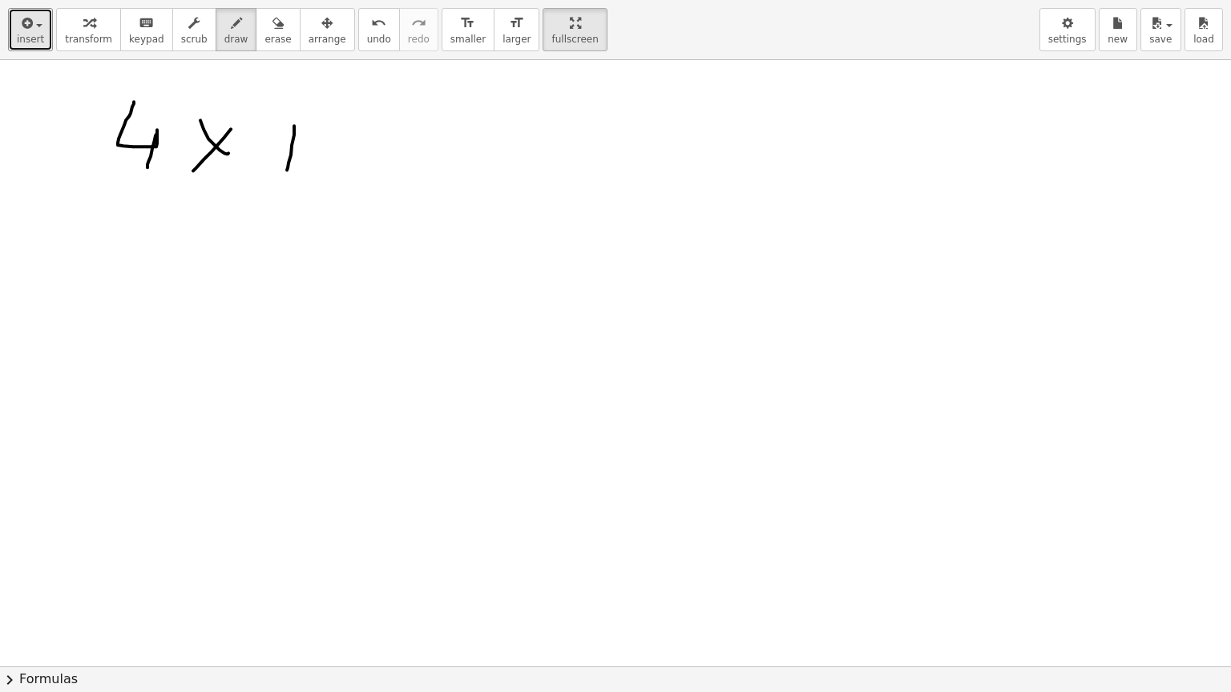
click at [287, 169] on div at bounding box center [615, 283] width 1231 height 1821
drag, startPoint x: 282, startPoint y: 147, endPoint x: 327, endPoint y: 141, distance: 45.3
click at [312, 143] on div at bounding box center [615, 283] width 1231 height 1821
drag, startPoint x: 362, startPoint y: 141, endPoint x: 369, endPoint y: 163, distance: 23.3
click at [369, 163] on div at bounding box center [615, 283] width 1231 height 1821
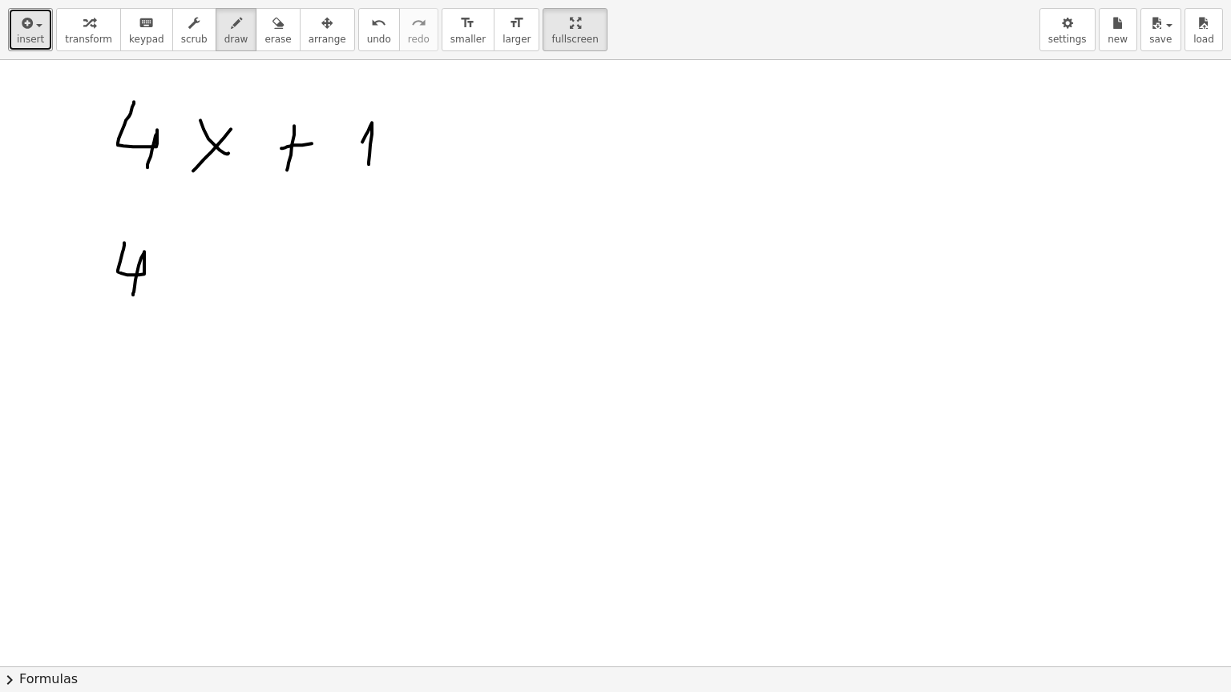
drag, startPoint x: 123, startPoint y: 251, endPoint x: 198, endPoint y: 269, distance: 77.5
click at [133, 292] on div at bounding box center [615, 283] width 1231 height 1821
drag, startPoint x: 181, startPoint y: 288, endPoint x: 188, endPoint y: 313, distance: 26.6
click at [188, 313] on div at bounding box center [615, 283] width 1231 height 1821
drag, startPoint x: 216, startPoint y: 256, endPoint x: 240, endPoint y: 264, distance: 24.3
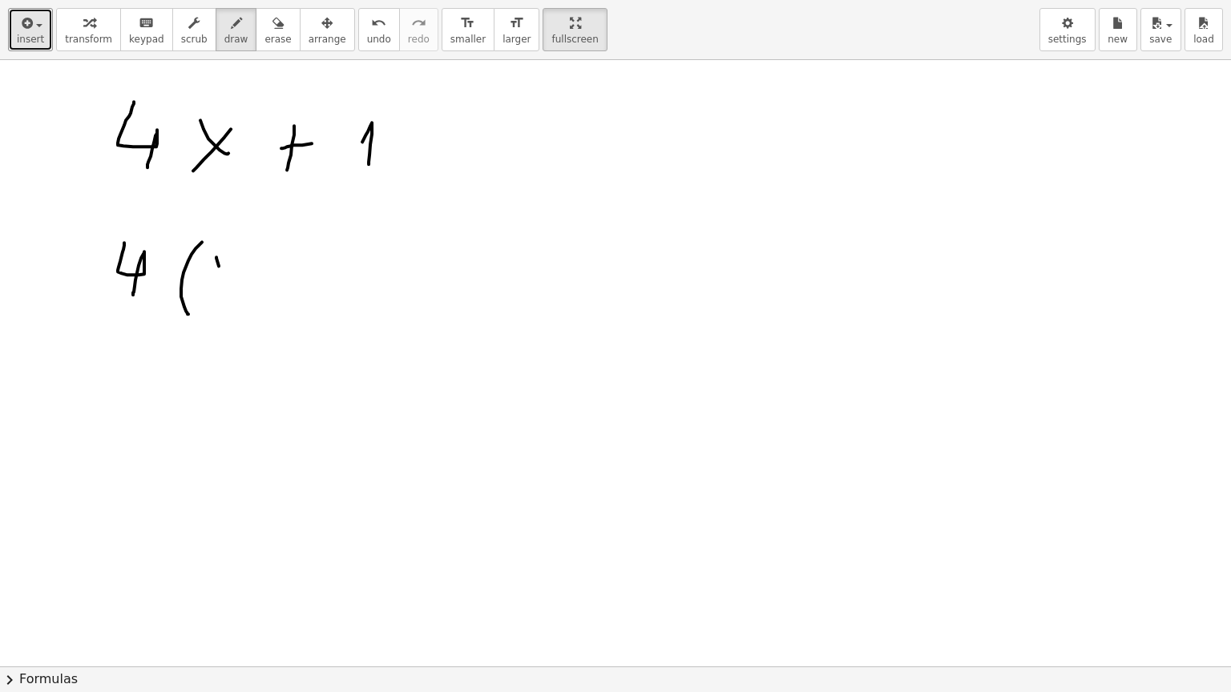
click at [240, 294] on div at bounding box center [615, 283] width 1231 height 1821
drag, startPoint x: 240, startPoint y: 251, endPoint x: 212, endPoint y: 304, distance: 60.6
click at [212, 304] on div at bounding box center [615, 283] width 1231 height 1821
drag, startPoint x: 252, startPoint y: 277, endPoint x: 272, endPoint y: 277, distance: 20.0
click at [272, 277] on div at bounding box center [615, 283] width 1231 height 1821
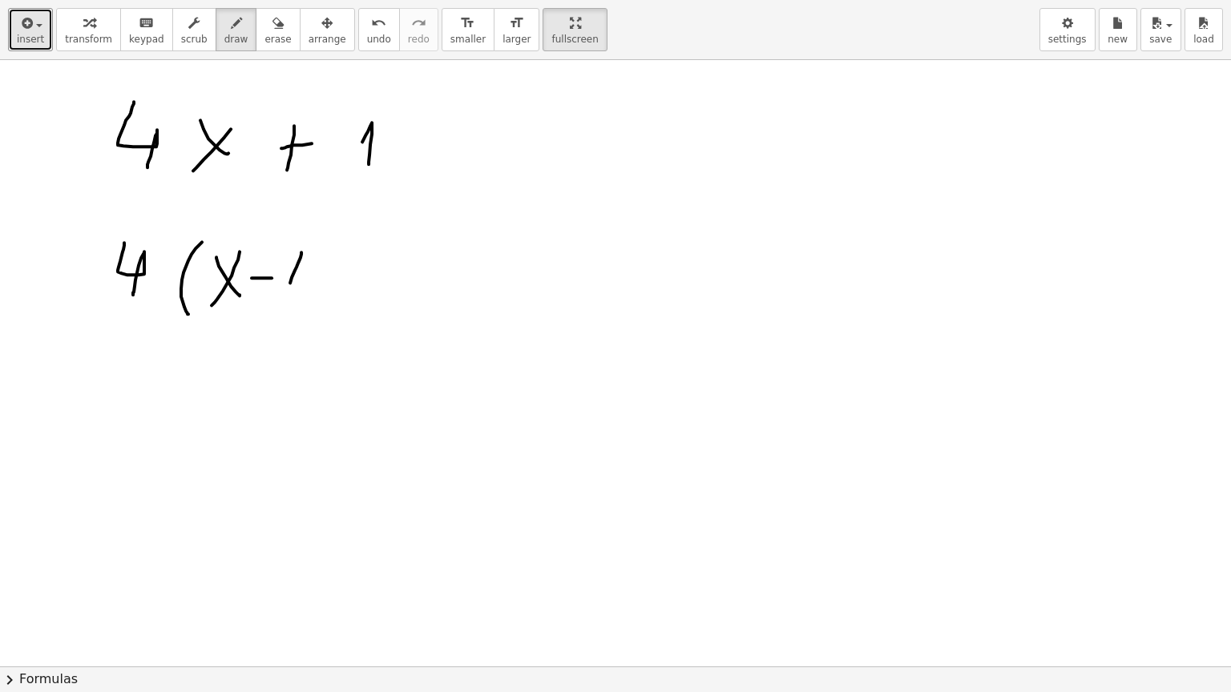
drag, startPoint x: 290, startPoint y: 282, endPoint x: 301, endPoint y: 284, distance: 11.3
click at [301, 284] on div at bounding box center [615, 283] width 1231 height 1821
drag, startPoint x: 316, startPoint y: 229, endPoint x: 326, endPoint y: 309, distance: 80.8
click at [326, 309] on div at bounding box center [615, 283] width 1231 height 1821
drag, startPoint x: 128, startPoint y: 376, endPoint x: 145, endPoint y: 442, distance: 68.6
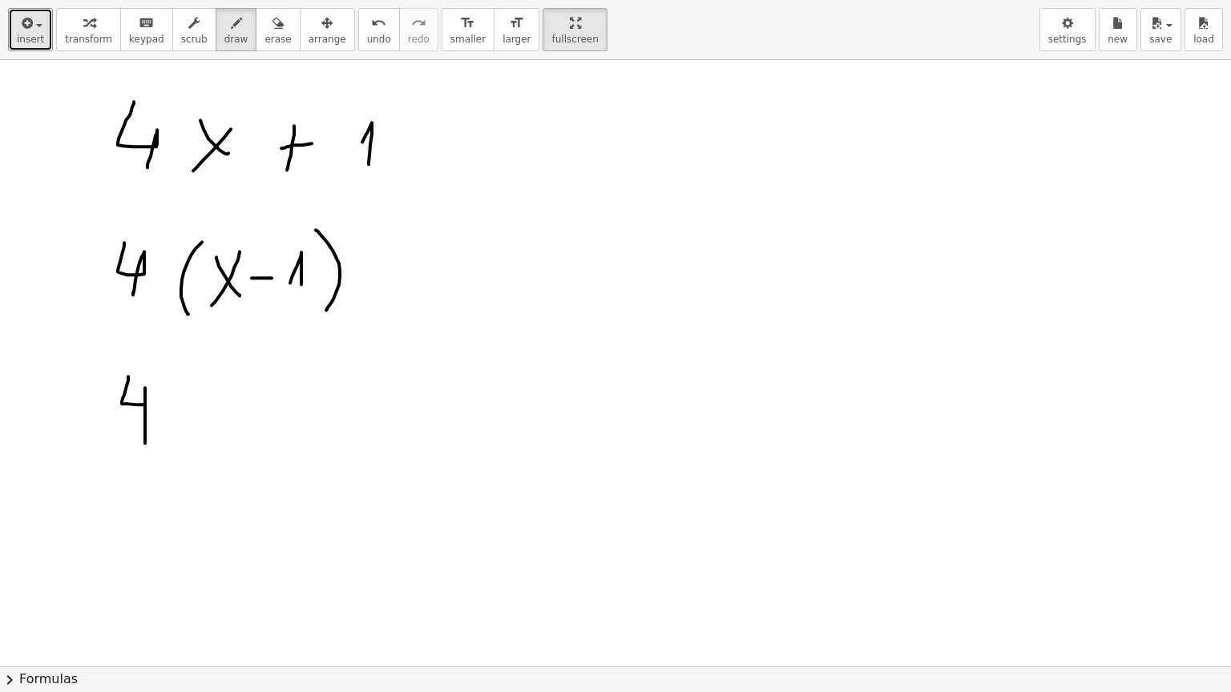
click at [145, 442] on div at bounding box center [615, 283] width 1231 height 1821
drag, startPoint x: 123, startPoint y: 368, endPoint x: 170, endPoint y: 397, distance: 55.1
click at [170, 397] on div at bounding box center [615, 283] width 1231 height 1821
drag, startPoint x: 150, startPoint y: 364, endPoint x: 129, endPoint y: 401, distance: 42.3
click at [129, 401] on div at bounding box center [615, 283] width 1231 height 1821
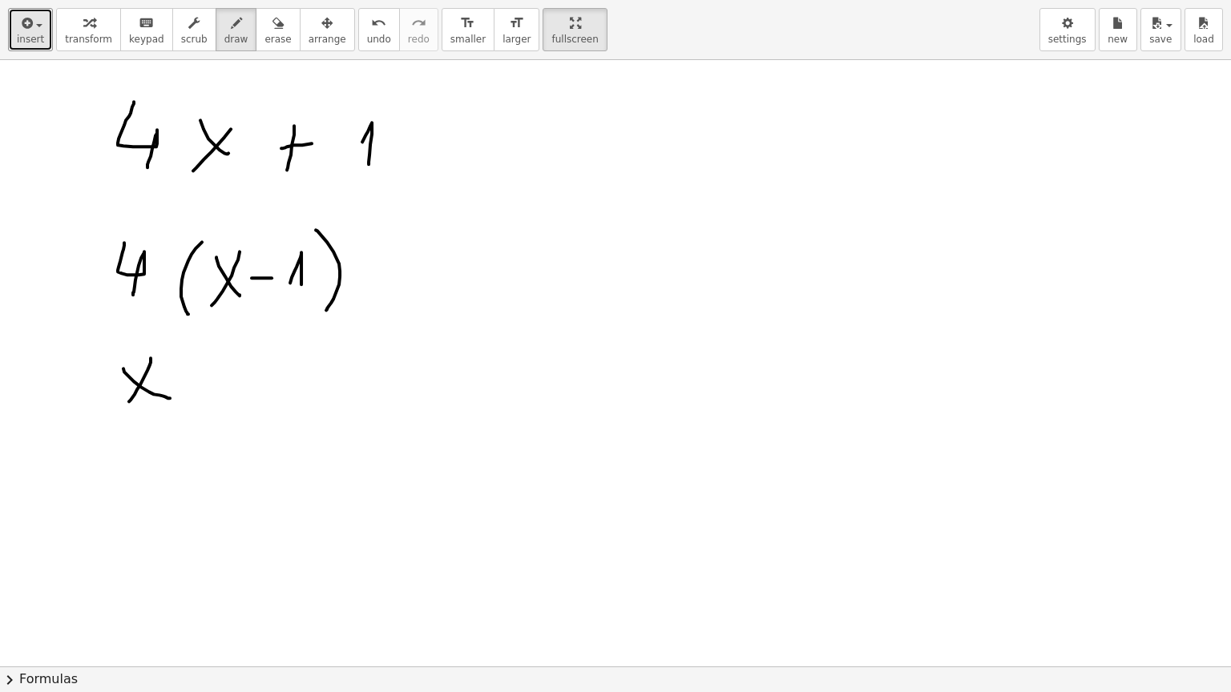
click at [187, 373] on div at bounding box center [615, 283] width 1231 height 1821
click at [185, 385] on div at bounding box center [615, 283] width 1231 height 1821
drag, startPoint x: 228, startPoint y: 362, endPoint x: 234, endPoint y: 403, distance: 41.4
click at [234, 403] on div at bounding box center [615, 283] width 1231 height 1821
click at [295, 395] on div at bounding box center [615, 283] width 1231 height 1821
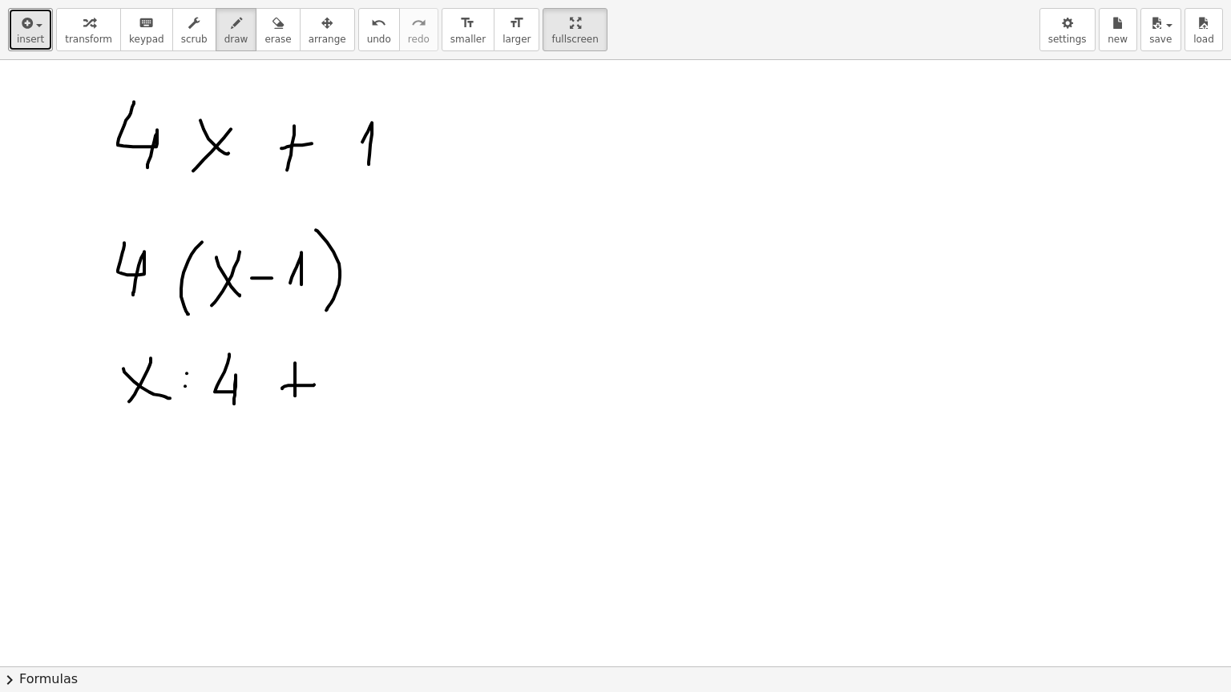
drag, startPoint x: 282, startPoint y: 388, endPoint x: 319, endPoint y: 382, distance: 37.3
click at [317, 382] on div at bounding box center [615, 283] width 1231 height 1821
drag, startPoint x: 353, startPoint y: 385, endPoint x: 381, endPoint y: 404, distance: 34.0
click at [381, 404] on div at bounding box center [615, 283] width 1231 height 1821
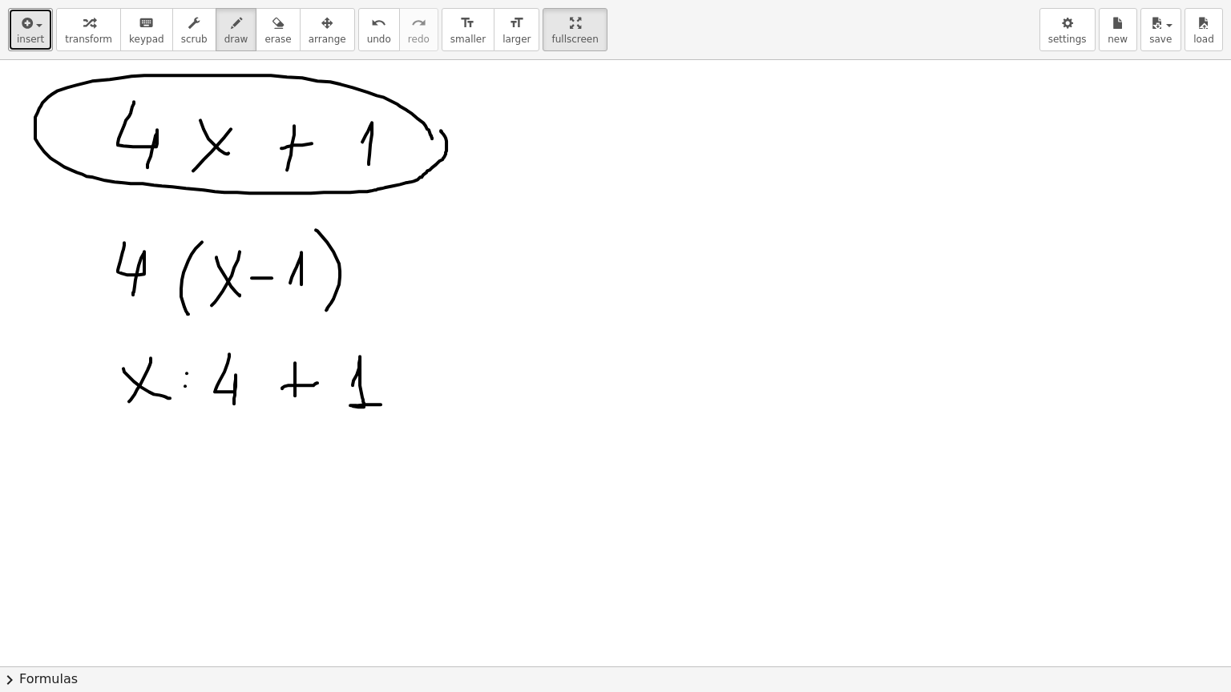
drag, startPoint x: 429, startPoint y: 129, endPoint x: 441, endPoint y: 130, distance: 12.0
click at [441, 130] on div at bounding box center [615, 283] width 1231 height 1821
drag, startPoint x: 547, startPoint y: 95, endPoint x: 562, endPoint y: 147, distance: 53.5
click at [562, 147] on div at bounding box center [615, 283] width 1231 height 1821
drag, startPoint x: 581, startPoint y: 112, endPoint x: 622, endPoint y: 145, distance: 52.4
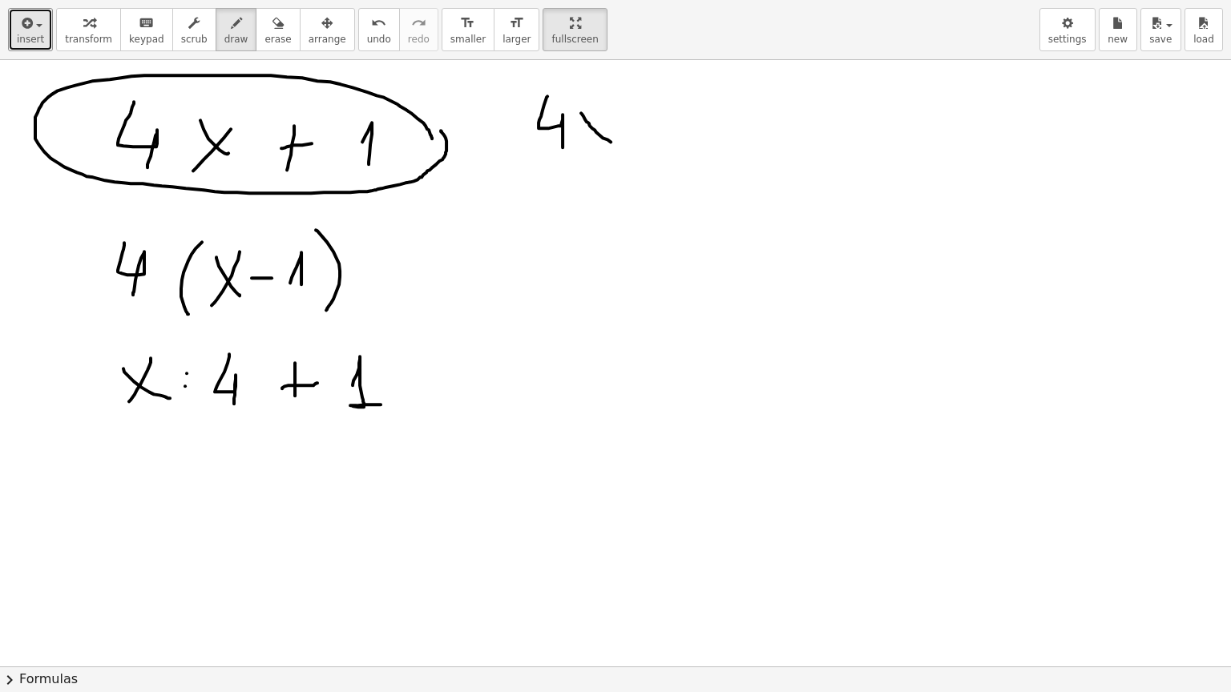
click at [622, 145] on div at bounding box center [615, 283] width 1231 height 1821
drag, startPoint x: 603, startPoint y: 111, endPoint x: 585, endPoint y: 153, distance: 46.3
click at [585, 153] on div at bounding box center [615, 283] width 1231 height 1821
drag, startPoint x: 663, startPoint y: 106, endPoint x: 667, endPoint y: 138, distance: 32.2
click at [667, 138] on div at bounding box center [615, 283] width 1231 height 1821
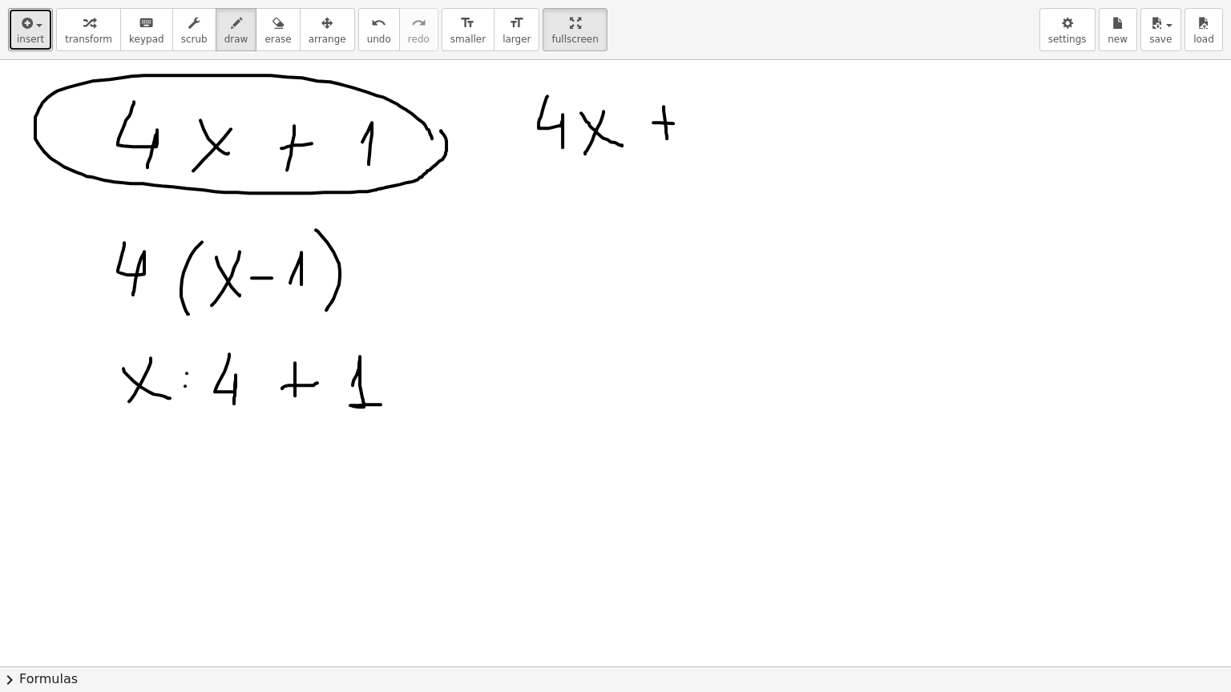
drag, startPoint x: 673, startPoint y: 123, endPoint x: 689, endPoint y: 123, distance: 16.0
click at [689, 123] on div at bounding box center [615, 283] width 1231 height 1821
drag, startPoint x: 709, startPoint y: 111, endPoint x: 743, endPoint y: 151, distance: 51.7
click at [743, 151] on div at bounding box center [615, 283] width 1231 height 1821
drag, startPoint x: 164, startPoint y: 293, endPoint x: 369, endPoint y: 280, distance: 205.5
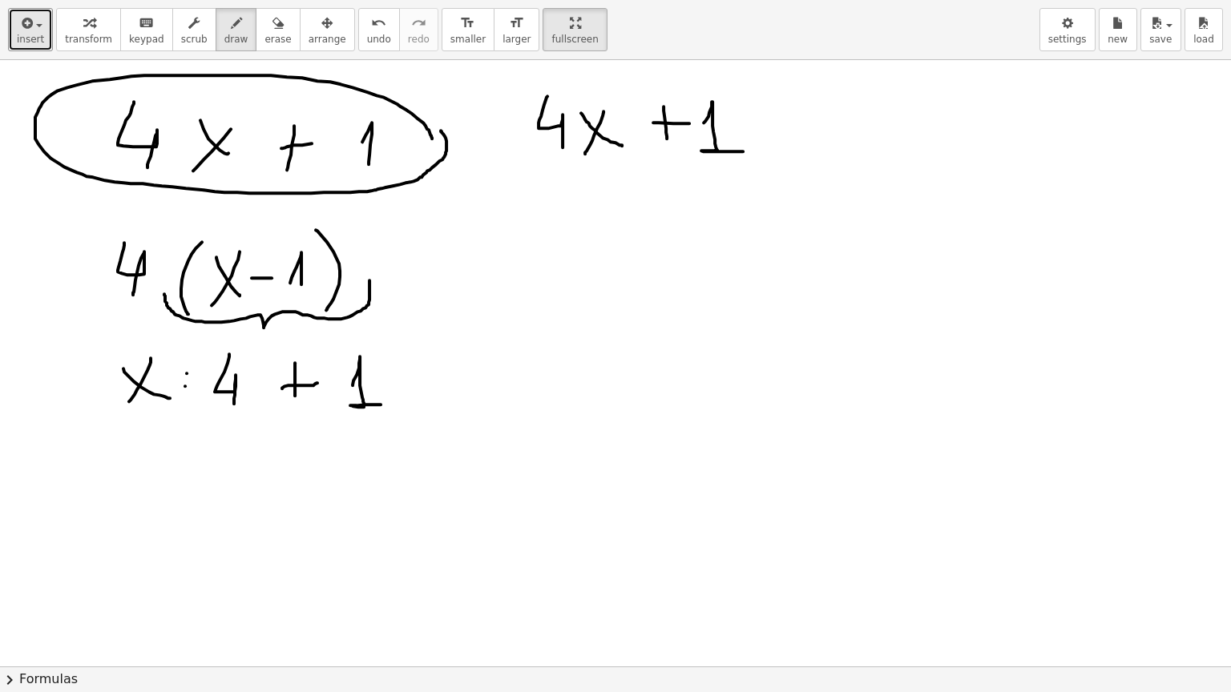
click at [369, 280] on div at bounding box center [615, 283] width 1231 height 1821
drag, startPoint x: 119, startPoint y: 404, endPoint x: 269, endPoint y: 394, distance: 150.9
click at [269, 394] on div at bounding box center [615, 283] width 1231 height 1821
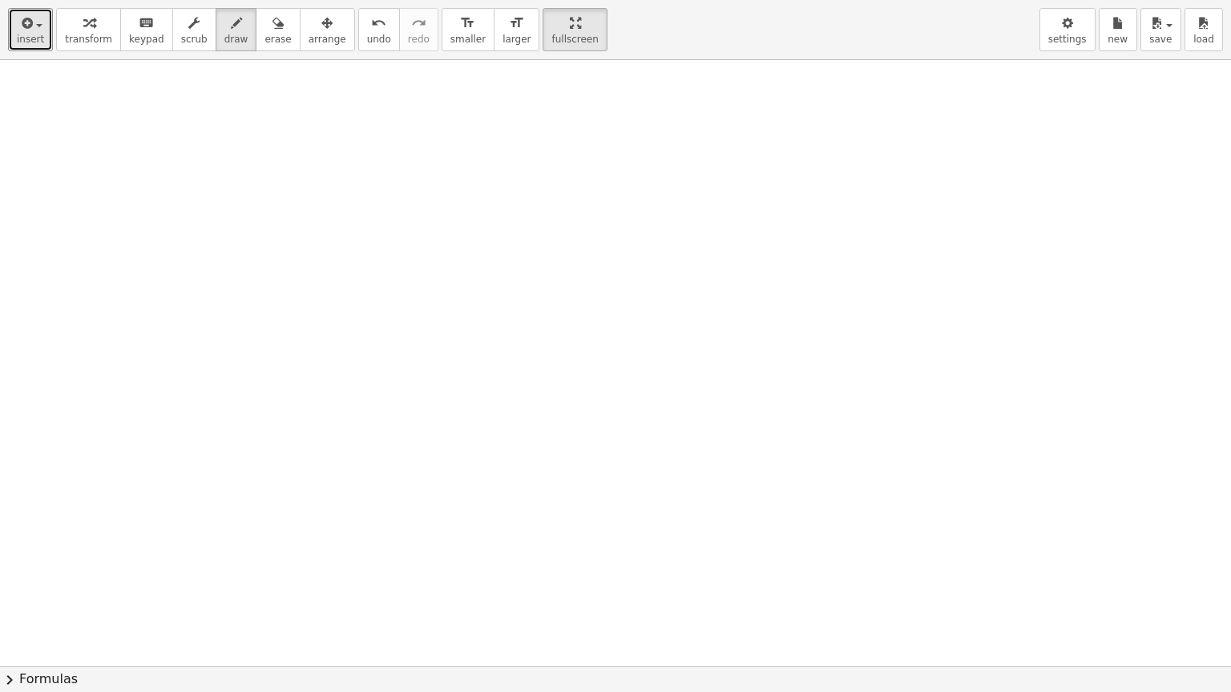
scroll to position [1087, 0]
drag, startPoint x: 131, startPoint y: 133, endPoint x: 103, endPoint y: 171, distance: 47.6
drag, startPoint x: 154, startPoint y: 113, endPoint x: 147, endPoint y: 186, distance: 73.2
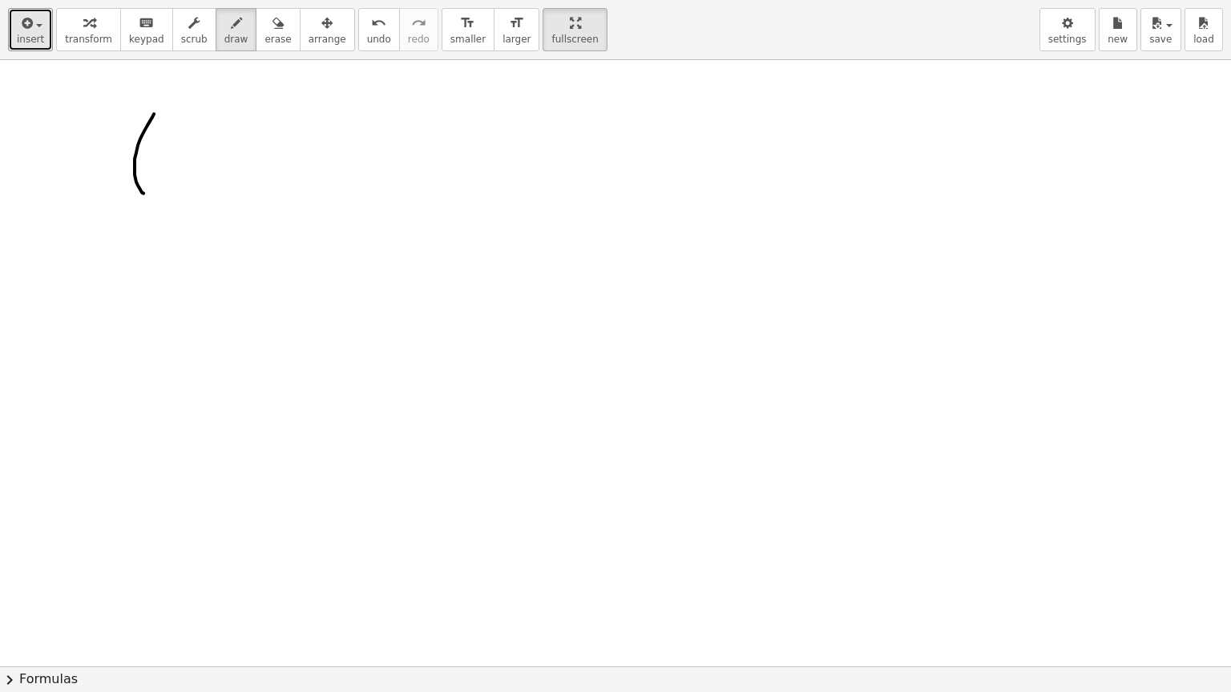
drag, startPoint x: 167, startPoint y: 142, endPoint x: 199, endPoint y: 167, distance: 40.5
drag, startPoint x: 170, startPoint y: 171, endPoint x: 175, endPoint y: 165, distance: 8.5
drag, startPoint x: 229, startPoint y: 132, endPoint x: 231, endPoint y: 168, distance: 36.1
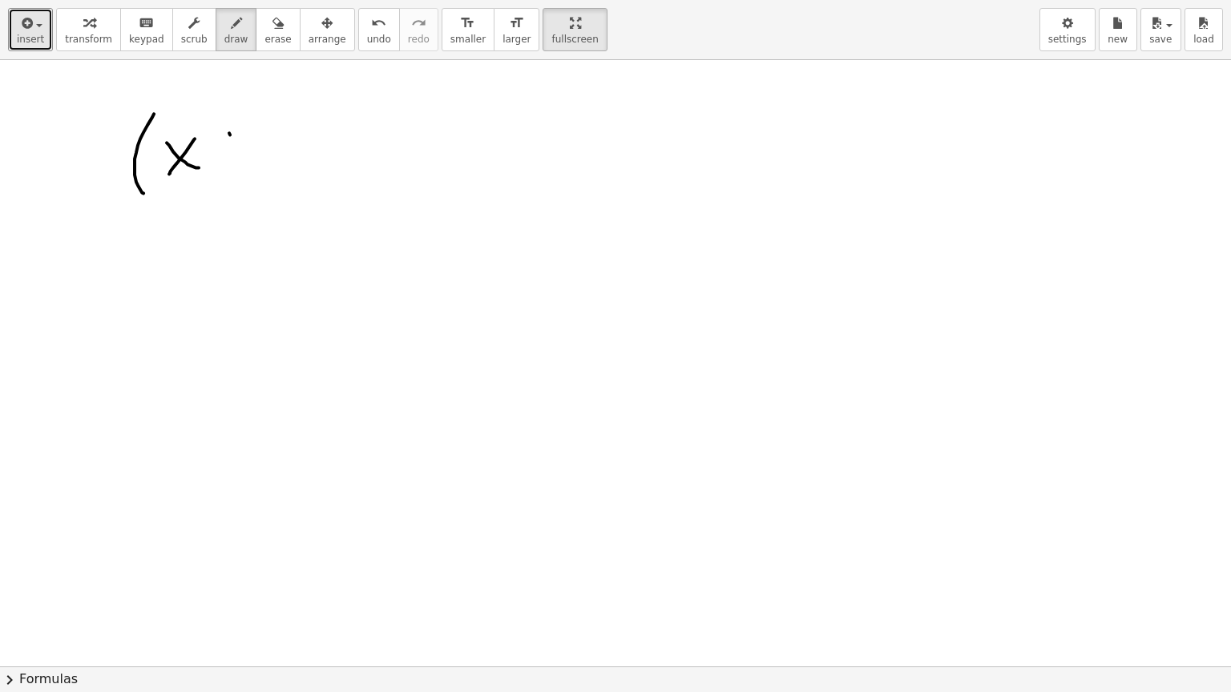
drag, startPoint x: 222, startPoint y: 154, endPoint x: 247, endPoint y: 147, distance: 25.6
drag, startPoint x: 278, startPoint y: 135, endPoint x: 279, endPoint y: 159, distance: 24.8
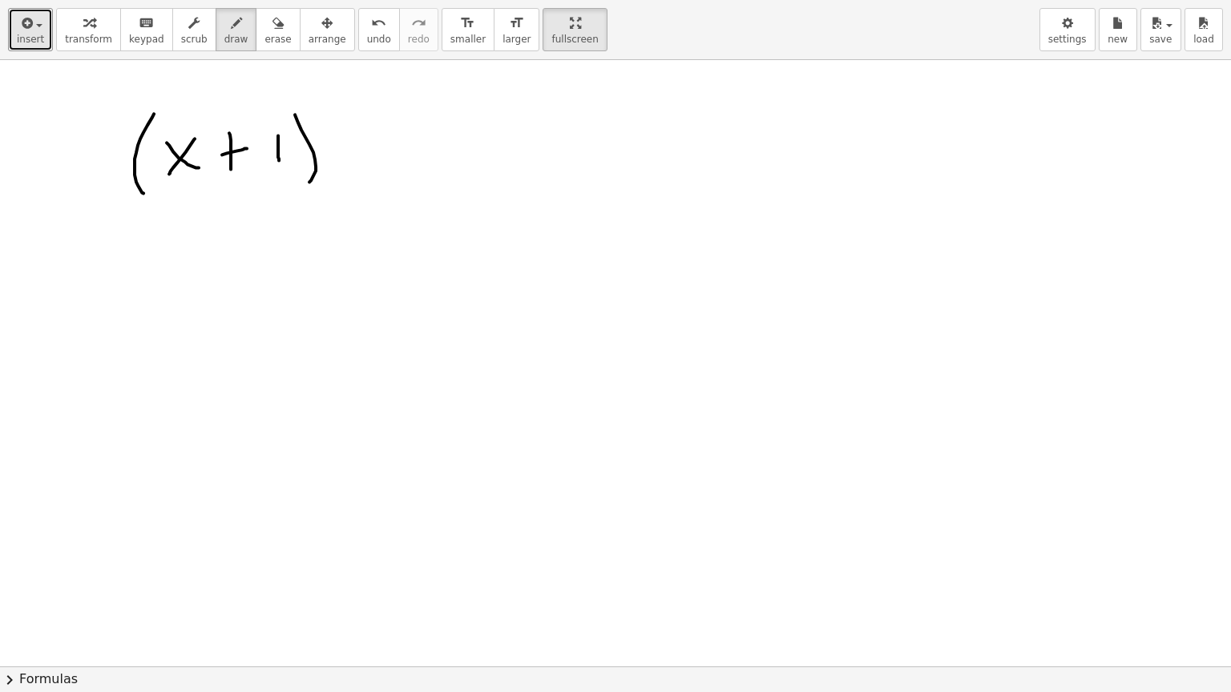
drag, startPoint x: 295, startPoint y: 114, endPoint x: 308, endPoint y: 178, distance: 65.5
drag, startPoint x: 391, startPoint y: 127, endPoint x: 378, endPoint y: 163, distance: 38.3
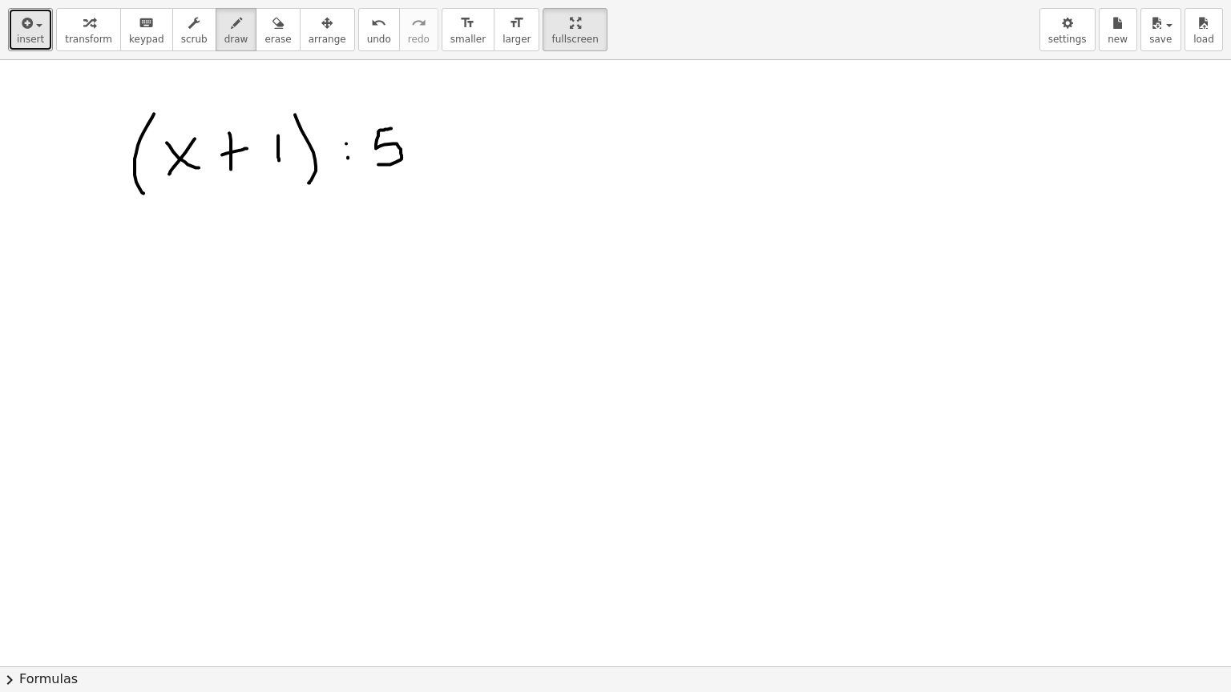
drag, startPoint x: 157, startPoint y: 260, endPoint x: 189, endPoint y: 288, distance: 42.6
drag, startPoint x: 183, startPoint y: 264, endPoint x: 171, endPoint y: 282, distance: 22.0
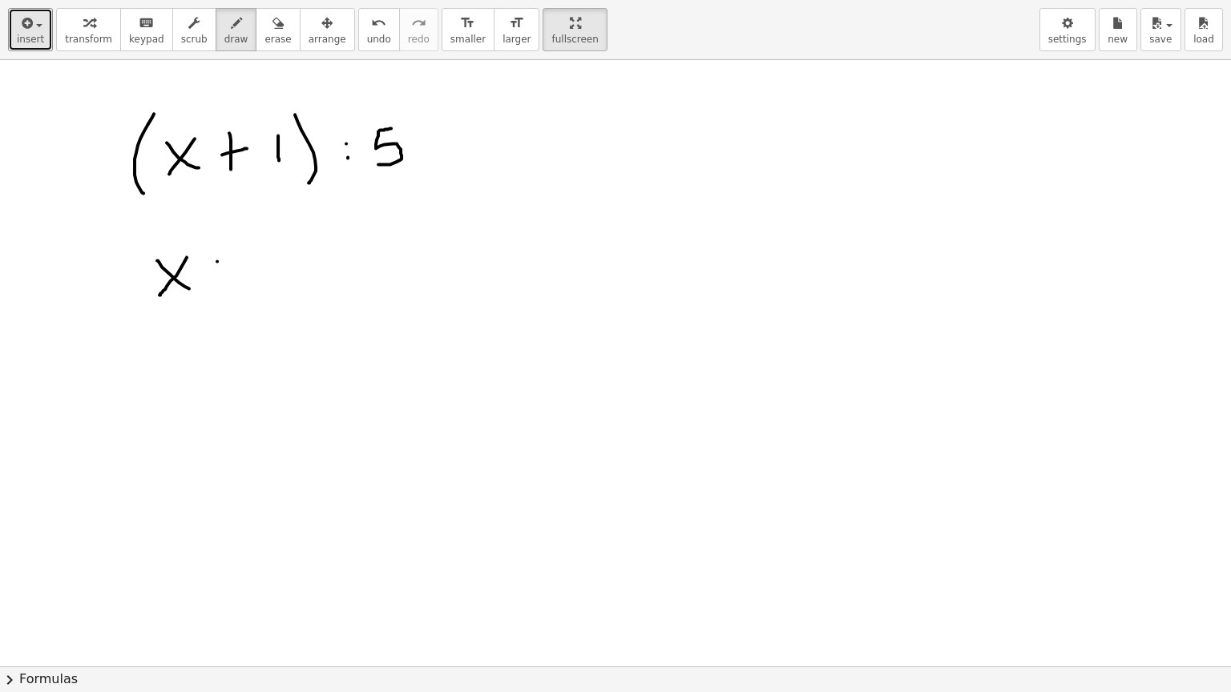
drag, startPoint x: 276, startPoint y: 250, endPoint x: 248, endPoint y: 286, distance: 45.7
drag, startPoint x: 326, startPoint y: 249, endPoint x: 326, endPoint y: 288, distance: 39.3
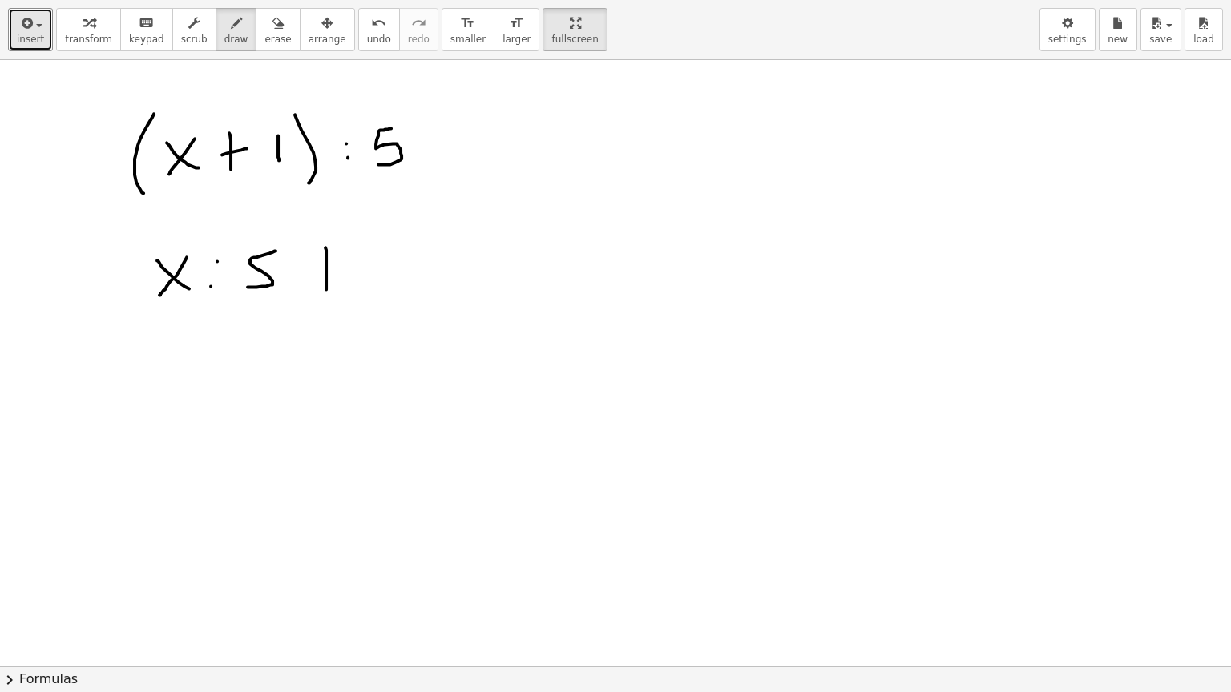
drag, startPoint x: 314, startPoint y: 270, endPoint x: 362, endPoint y: 265, distance: 48.3
drag, startPoint x: 385, startPoint y: 260, endPoint x: 390, endPoint y: 282, distance: 23.1
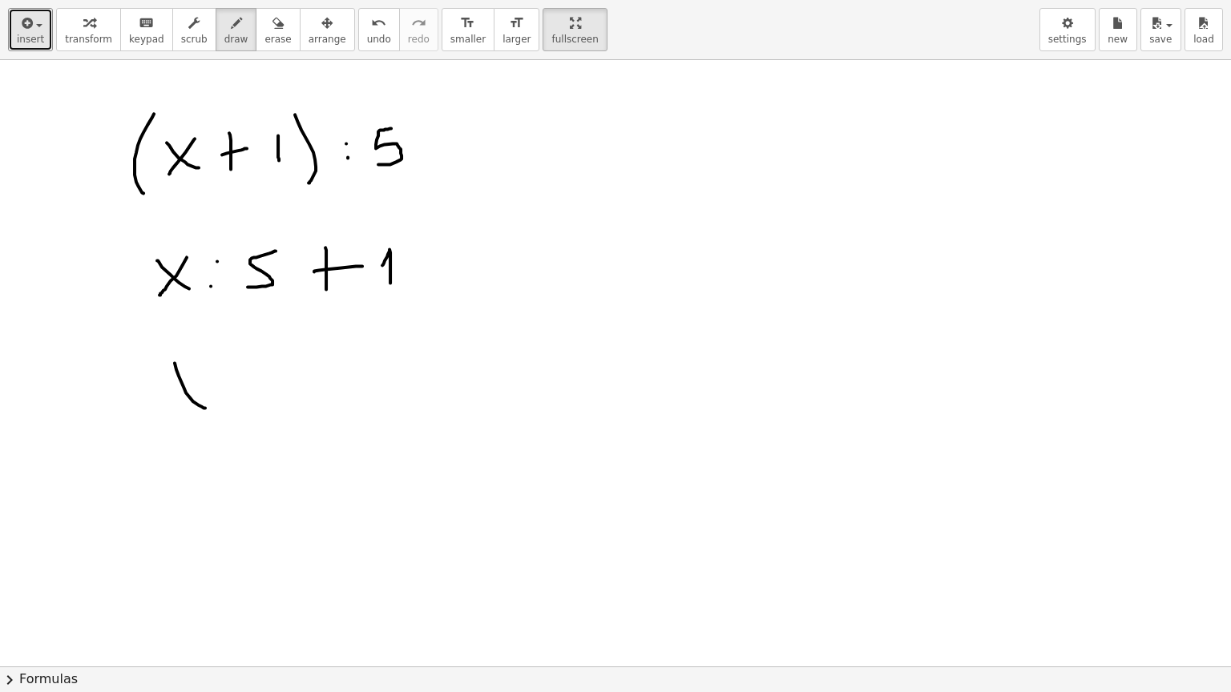
drag, startPoint x: 175, startPoint y: 362, endPoint x: 205, endPoint y: 407, distance: 54.2
drag, startPoint x: 190, startPoint y: 365, endPoint x: 170, endPoint y: 401, distance: 41.2
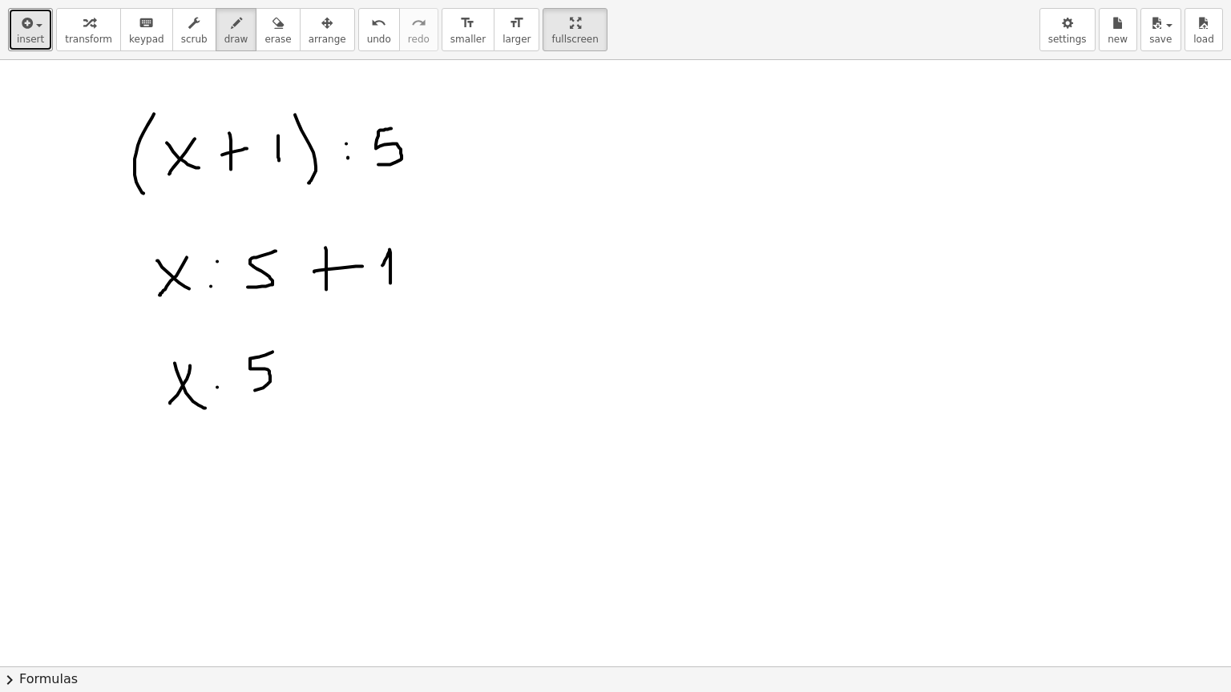
drag, startPoint x: 271, startPoint y: 352, endPoint x: 240, endPoint y: 389, distance: 48.3
drag, startPoint x: 320, startPoint y: 346, endPoint x: 320, endPoint y: 393, distance: 47.3
drag, startPoint x: 308, startPoint y: 378, endPoint x: 346, endPoint y: 368, distance: 39.1
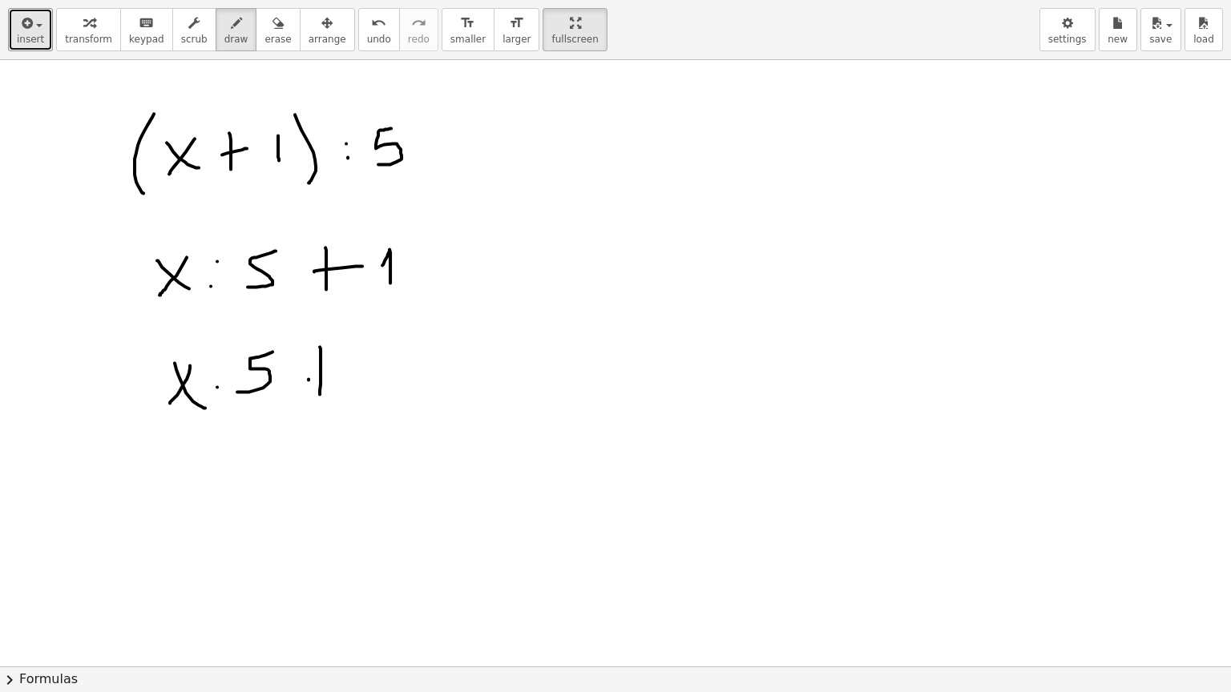
drag, startPoint x: 377, startPoint y: 374, endPoint x: 394, endPoint y: 400, distance: 31.1
drag, startPoint x: 210, startPoint y: 256, endPoint x: 212, endPoint y: 281, distance: 25.0
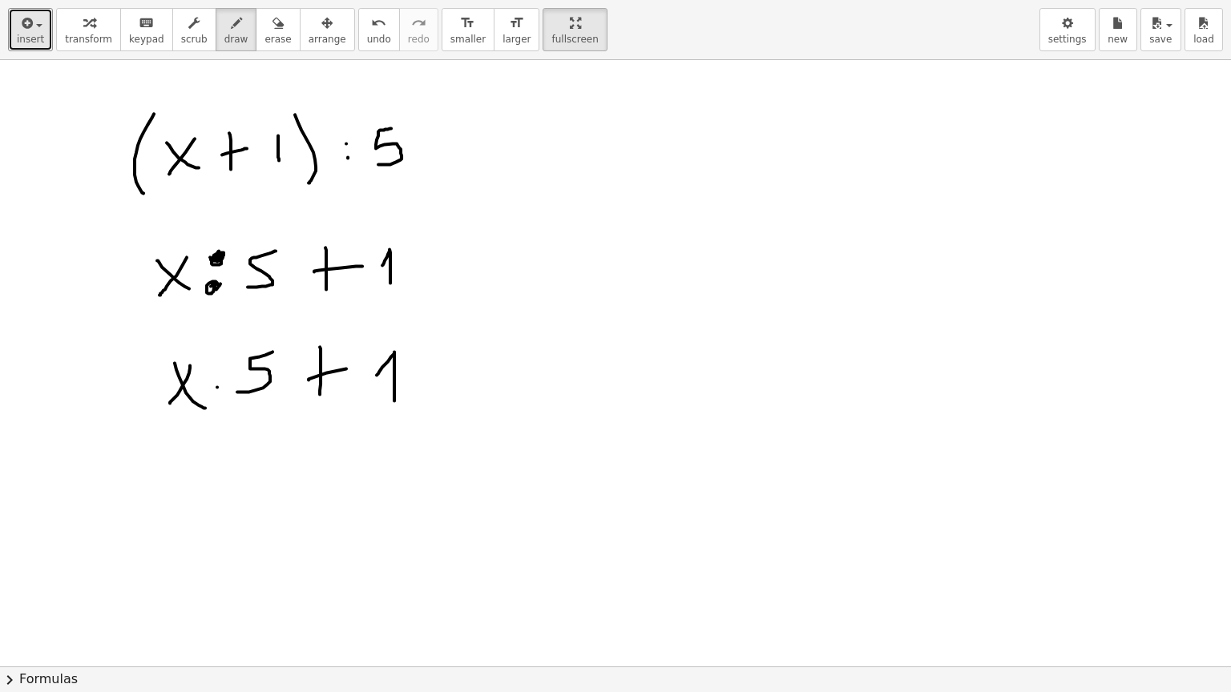
drag, startPoint x: 437, startPoint y: 298, endPoint x: 157, endPoint y: 457, distance: 321.9
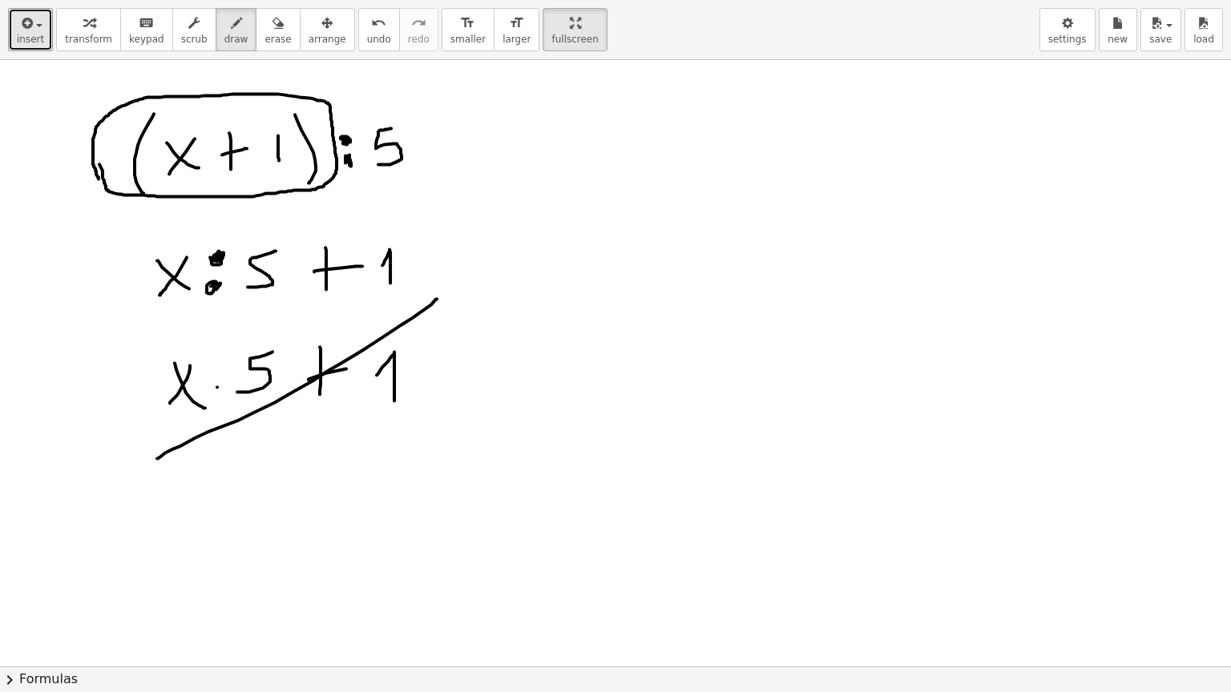
drag, startPoint x: 99, startPoint y: 163, endPoint x: 99, endPoint y: 178, distance: 14.4
drag, startPoint x: 465, startPoint y: 122, endPoint x: 490, endPoint y: 156, distance: 42.5
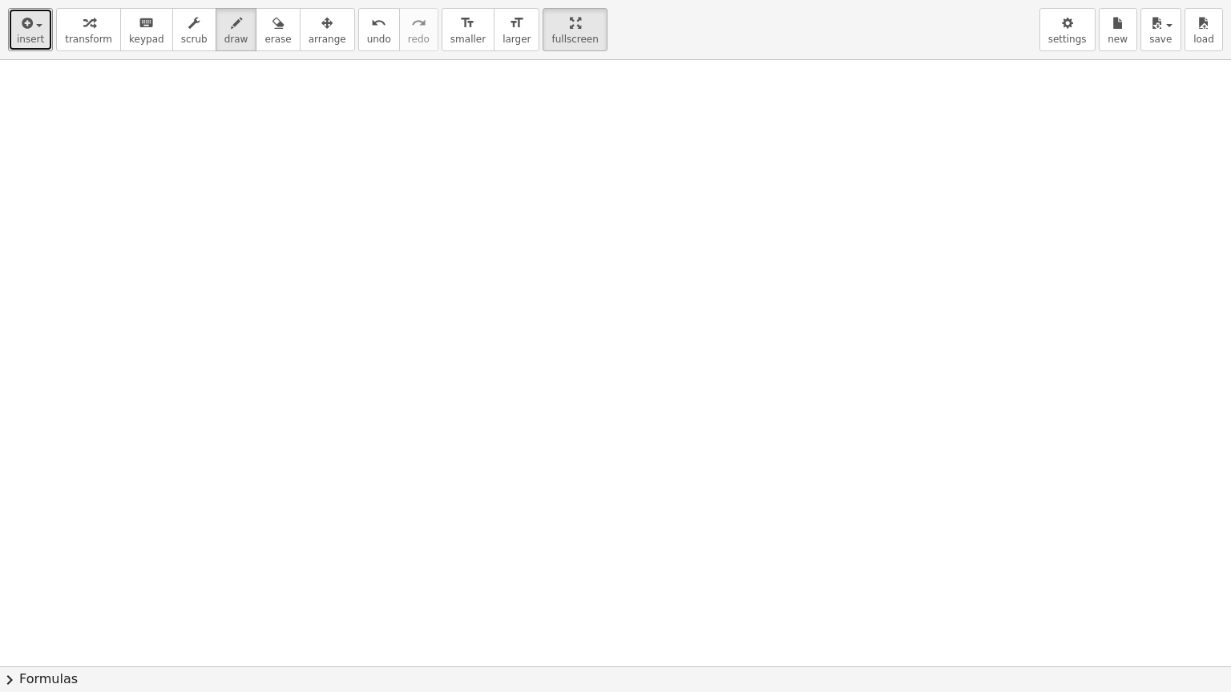
scroll to position [1534, 0]
drag, startPoint x: 144, startPoint y: 133, endPoint x: 157, endPoint y: 183, distance: 52.1
drag, startPoint x: 65, startPoint y: 135, endPoint x: 87, endPoint y: 178, distance: 47.7
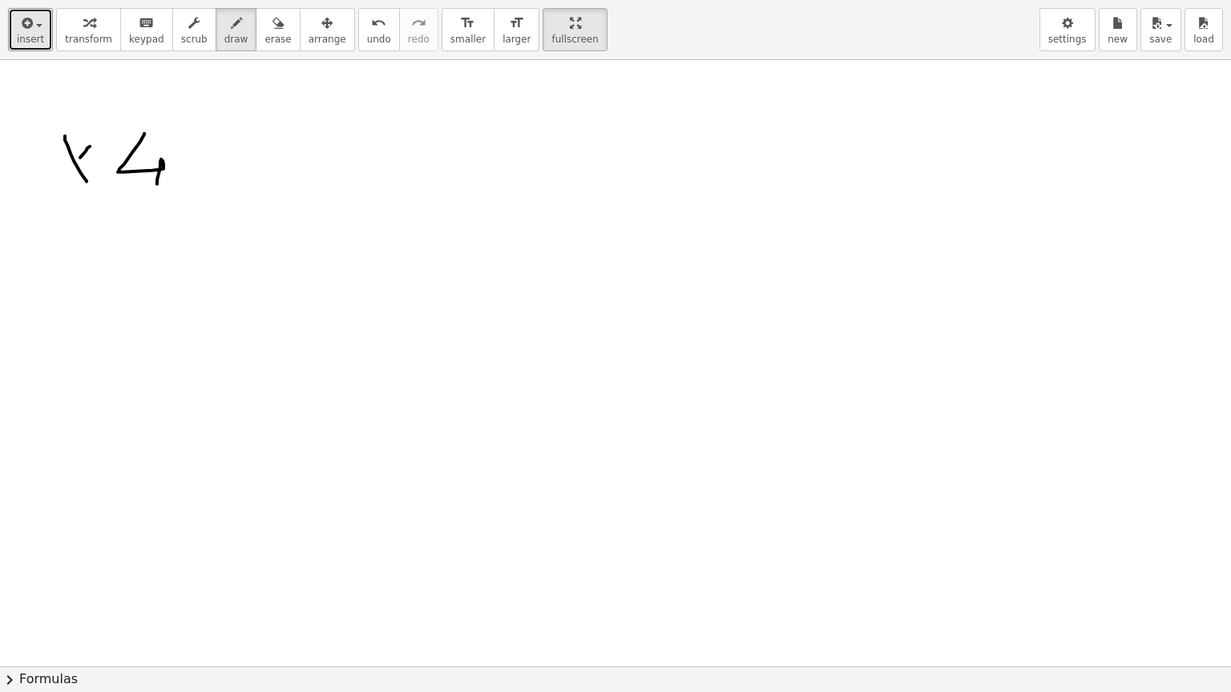
drag, startPoint x: 80, startPoint y: 157, endPoint x: 62, endPoint y: 178, distance: 27.3
drag, startPoint x: 201, startPoint y: 163, endPoint x: 233, endPoint y: 165, distance: 32.1
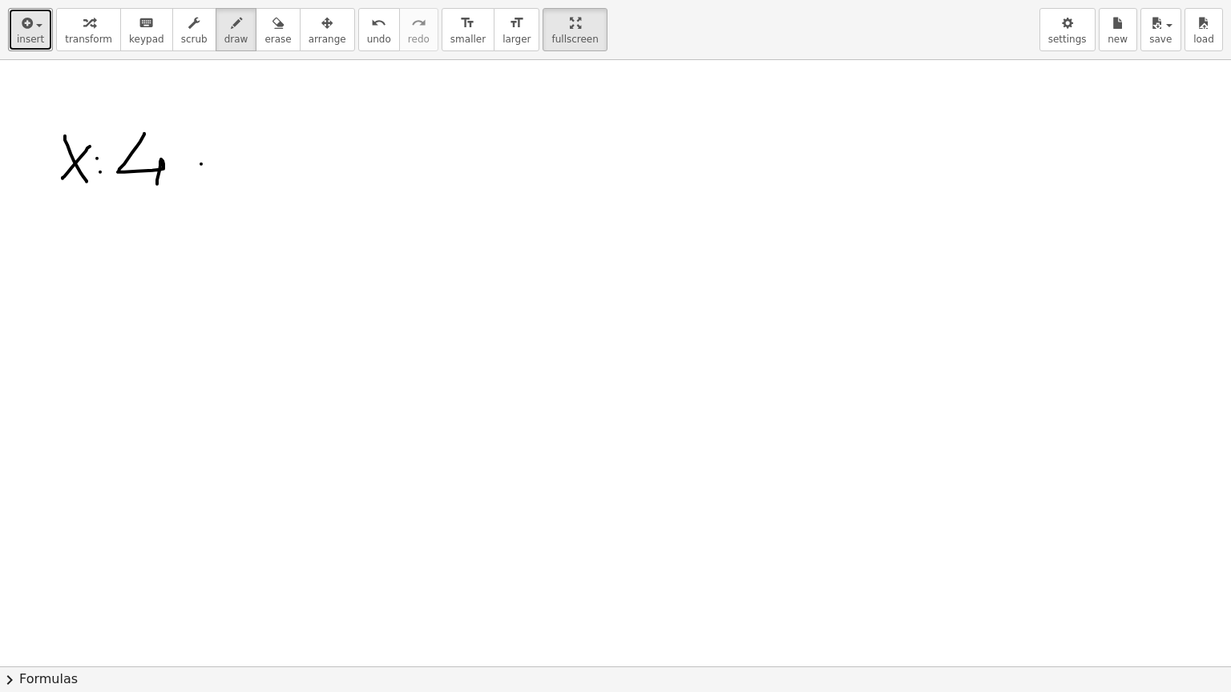
drag, startPoint x: 256, startPoint y: 160, endPoint x: 279, endPoint y: 163, distance: 22.7
drag, startPoint x: 83, startPoint y: 232, endPoint x: 103, endPoint y: 262, distance: 35.8
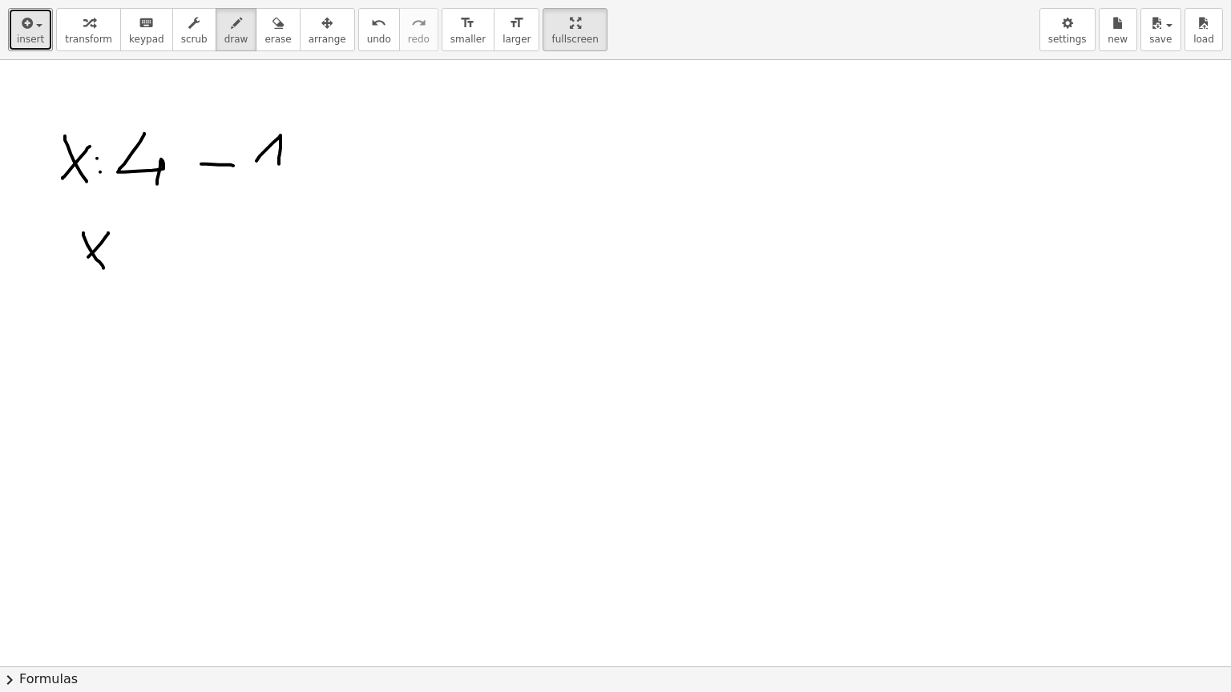
drag, startPoint x: 95, startPoint y: 249, endPoint x: 86, endPoint y: 261, distance: 15.4
drag, startPoint x: 114, startPoint y: 253, endPoint x: 131, endPoint y: 253, distance: 17.6
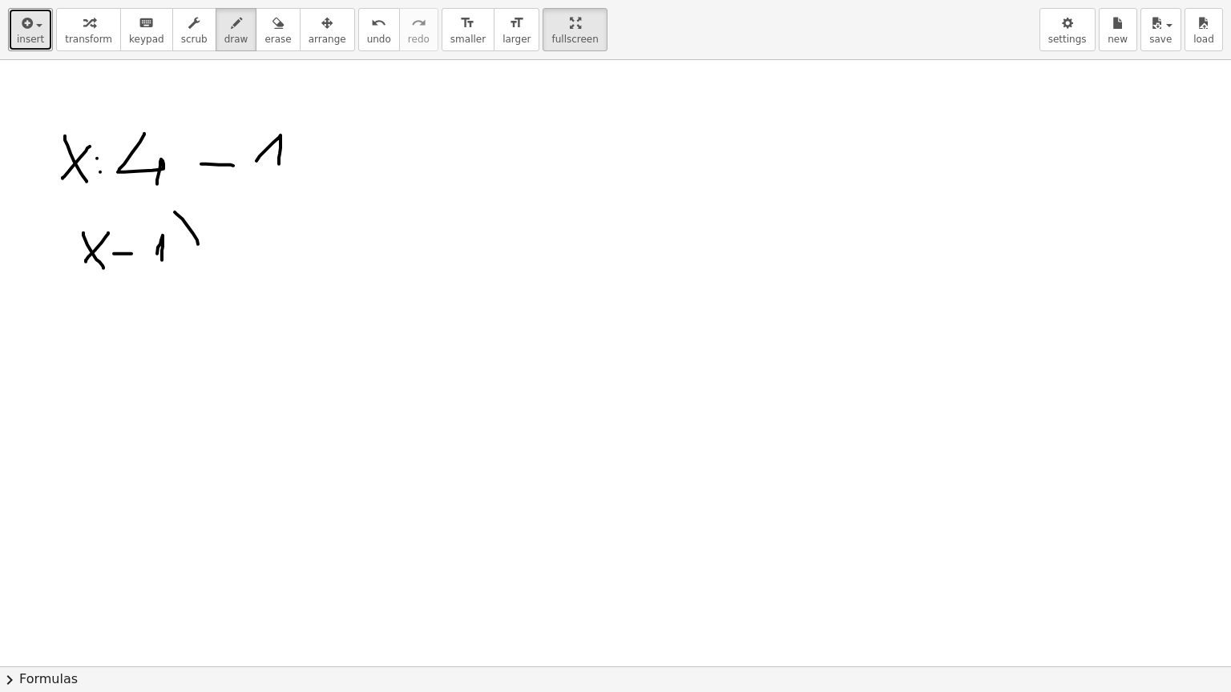
drag, startPoint x: 183, startPoint y: 219, endPoint x: 192, endPoint y: 271, distance: 53.0
drag, startPoint x: 83, startPoint y: 224, endPoint x: 93, endPoint y: 292, distance: 68.9
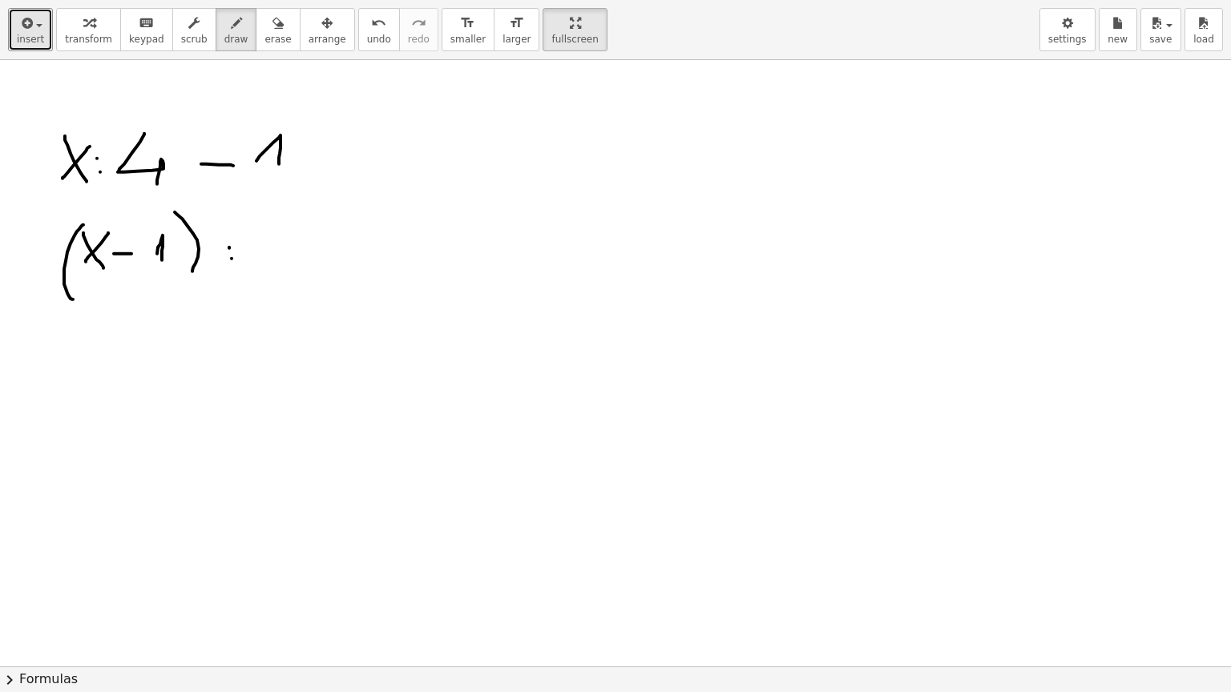
drag, startPoint x: 271, startPoint y: 228, endPoint x: 286, endPoint y: 269, distance: 44.4
drag, startPoint x: 74, startPoint y: 336, endPoint x: 62, endPoint y: 411, distance: 75.3
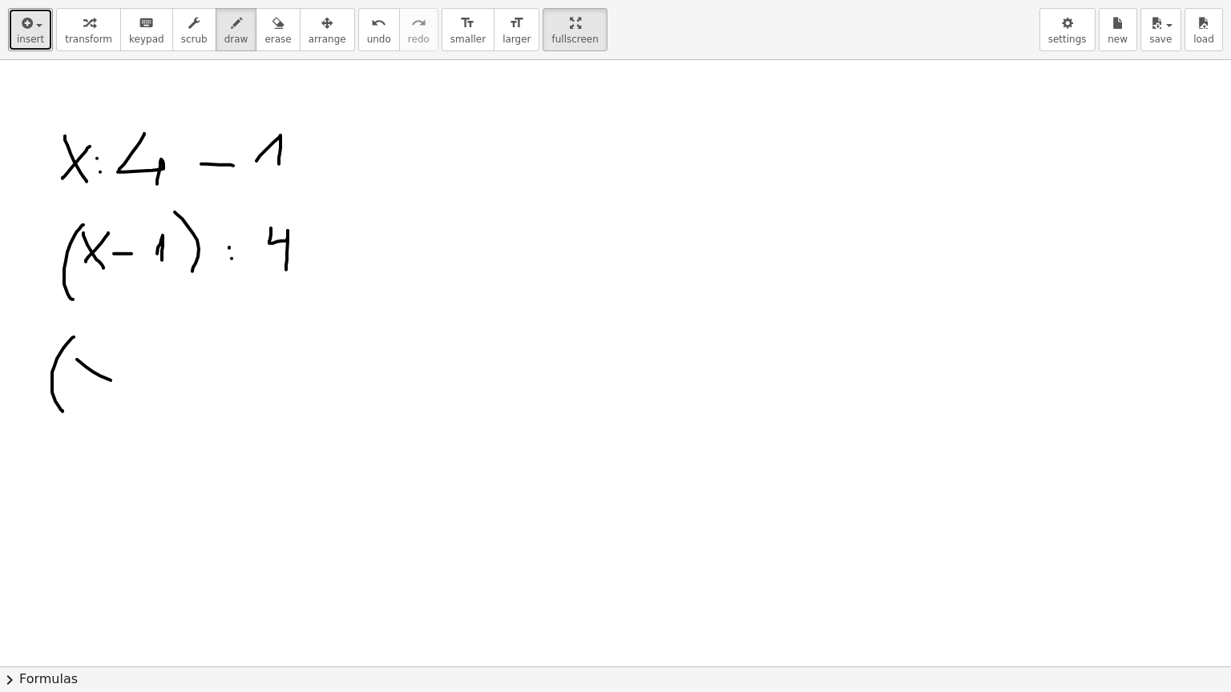
drag, startPoint x: 77, startPoint y: 359, endPoint x: 111, endPoint y: 380, distance: 39.6
drag, startPoint x: 91, startPoint y: 381, endPoint x: 87, endPoint y: 388, distance: 8.2
drag, startPoint x: 133, startPoint y: 367, endPoint x: 156, endPoint y: 365, distance: 23.3
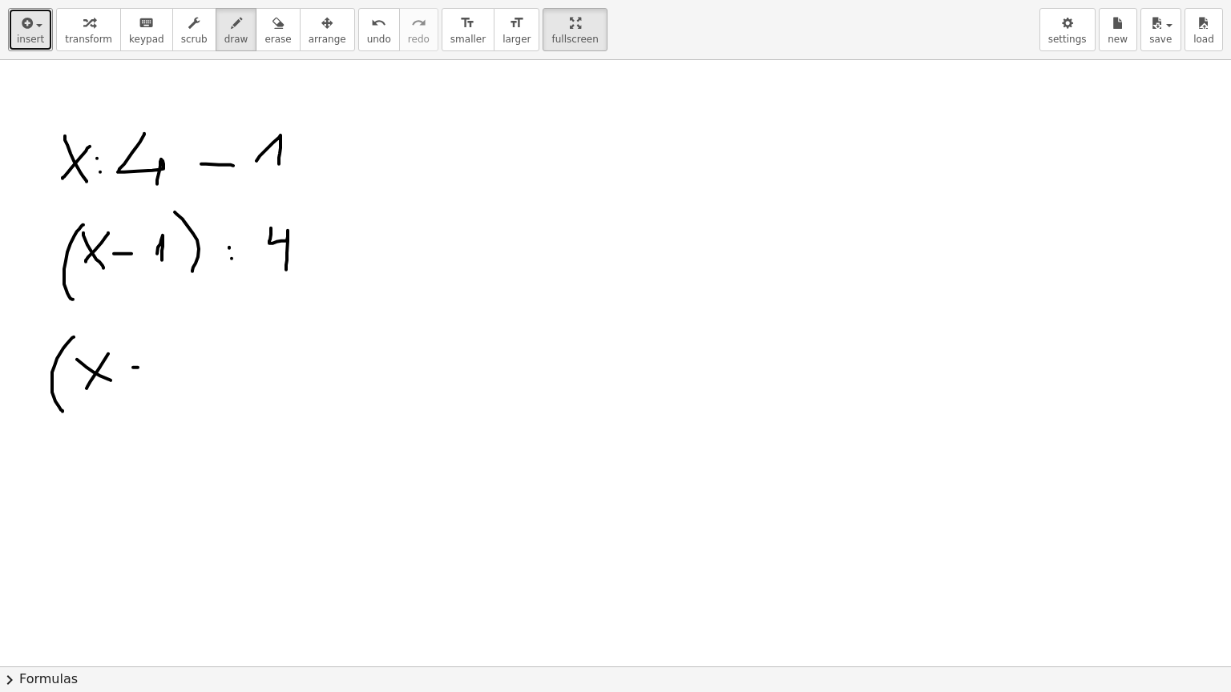
drag, startPoint x: 172, startPoint y: 367, endPoint x: 182, endPoint y: 379, distance: 15.4
drag, startPoint x: 203, startPoint y: 336, endPoint x: 218, endPoint y: 394, distance: 59.7
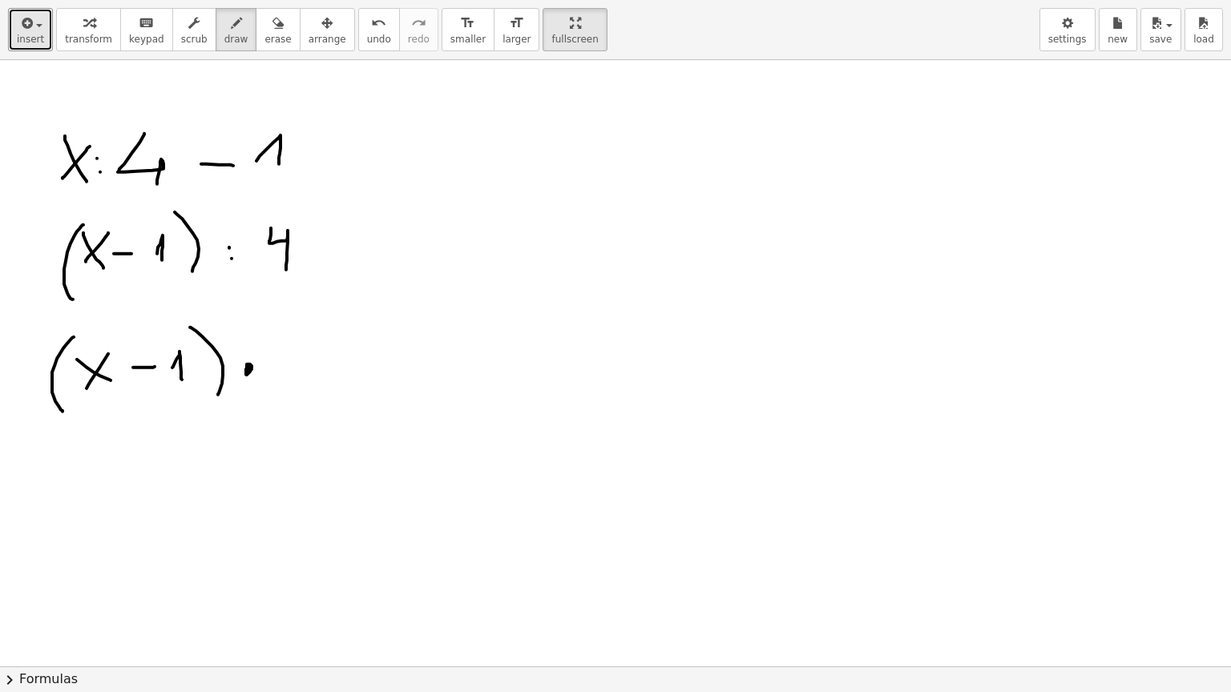
drag, startPoint x: 248, startPoint y: 366, endPoint x: 264, endPoint y: 362, distance: 17.3
drag, startPoint x: 290, startPoint y: 327, endPoint x: 263, endPoint y: 317, distance: 28.9
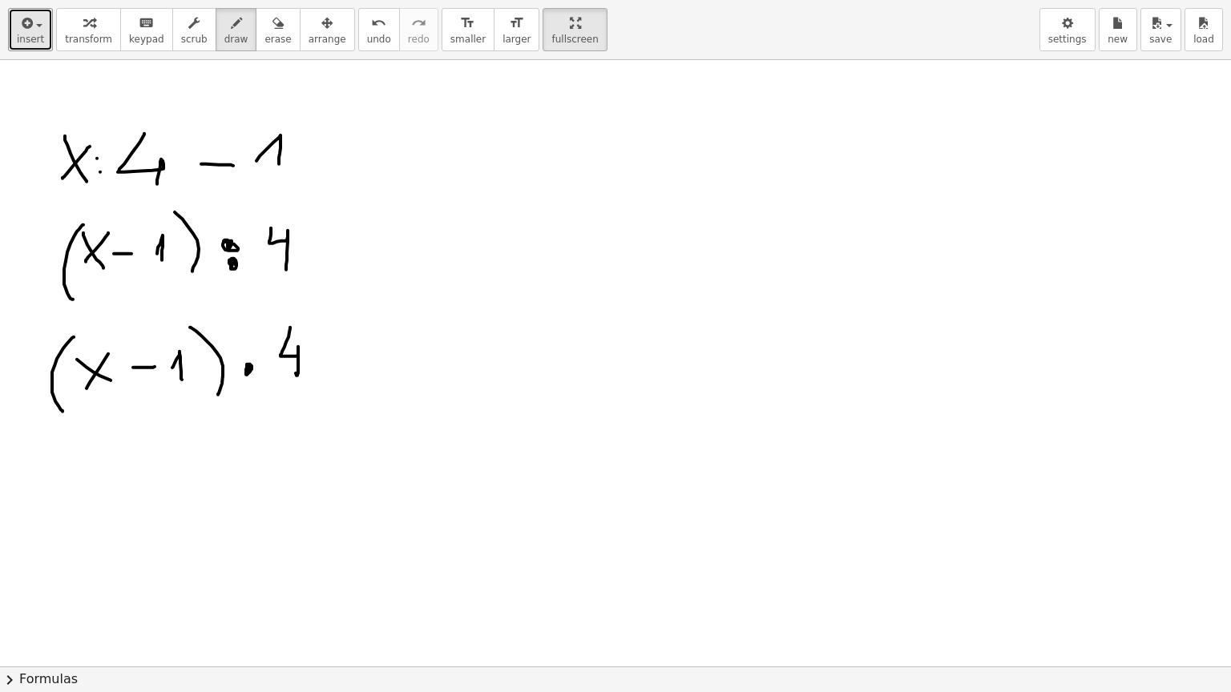
drag, startPoint x: 375, startPoint y: 228, endPoint x: 407, endPoint y: 212, distance: 35.8
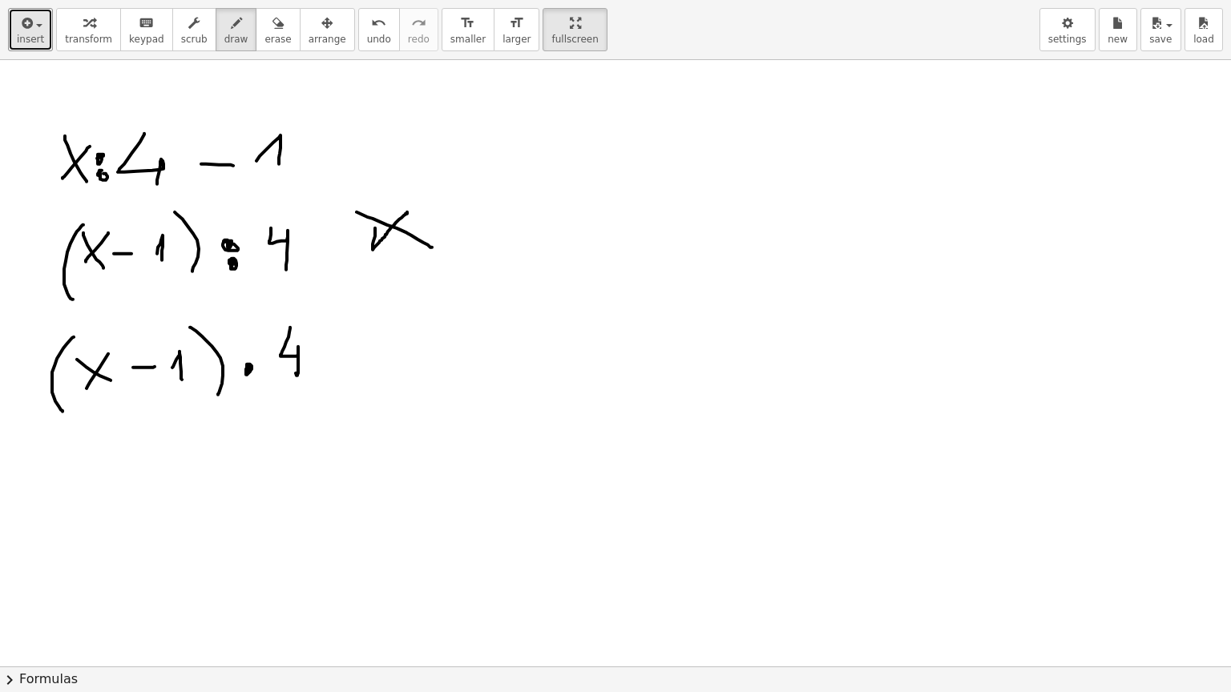
drag, startPoint x: 357, startPoint y: 212, endPoint x: 432, endPoint y: 247, distance: 83.2
drag, startPoint x: 183, startPoint y: 156, endPoint x: 188, endPoint y: 142, distance: 15.2
drag, startPoint x: 200, startPoint y: 163, endPoint x: 228, endPoint y: 160, distance: 27.3
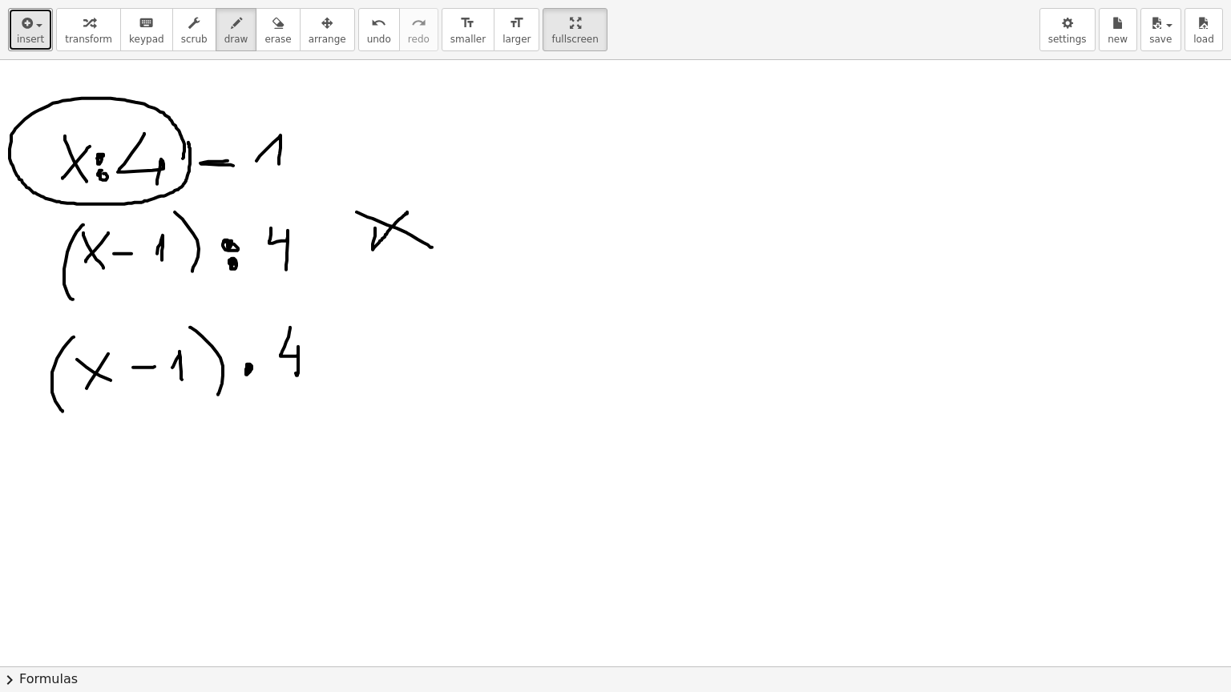
drag, startPoint x: 417, startPoint y: 97, endPoint x: 441, endPoint y: 122, distance: 34.6
drag, startPoint x: 421, startPoint y: 107, endPoint x: 430, endPoint y: 104, distance: 9.9
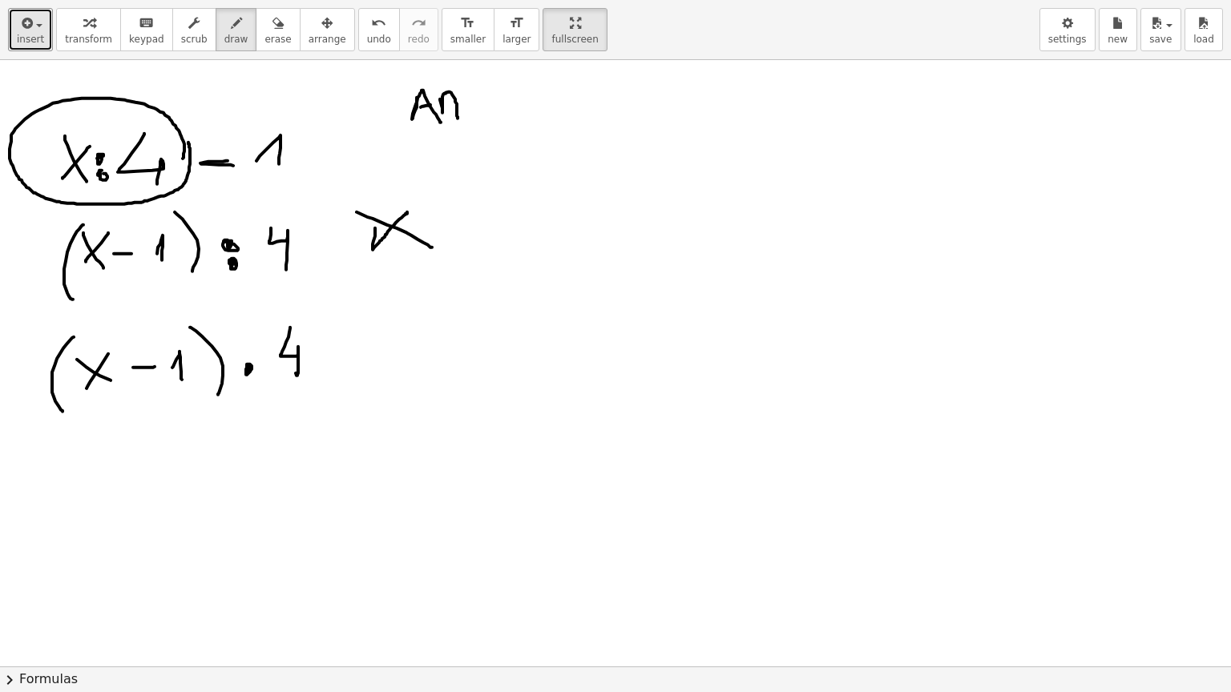
drag, startPoint x: 440, startPoint y: 99, endPoint x: 457, endPoint y: 118, distance: 25.5
drag, startPoint x: 465, startPoint y: 75, endPoint x: 471, endPoint y: 115, distance: 40.4
drag, startPoint x: 465, startPoint y: 99, endPoint x: 488, endPoint y: 98, distance: 23.3
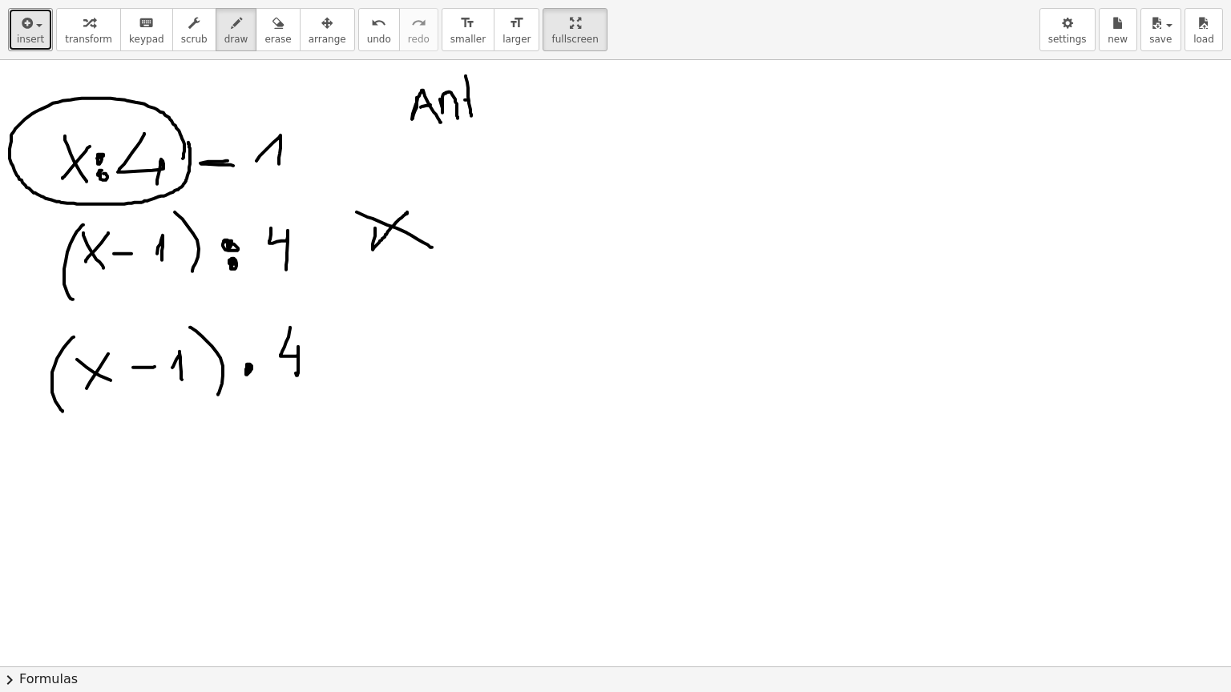
drag, startPoint x: 495, startPoint y: 99, endPoint x: 526, endPoint y: 99, distance: 31.3
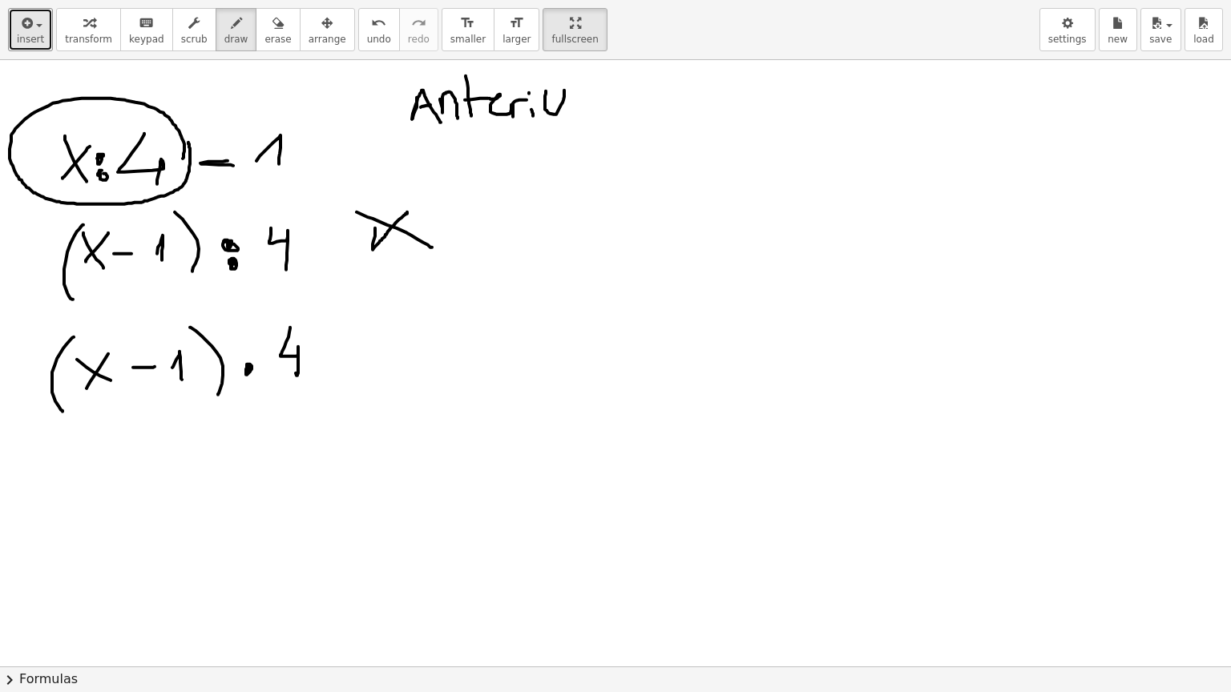
drag, startPoint x: 545, startPoint y: 109, endPoint x: 548, endPoint y: 90, distance: 19.5
drag, startPoint x: 625, startPoint y: 85, endPoint x: 746, endPoint y: 83, distance: 121.0
drag, startPoint x: 659, startPoint y: 78, endPoint x: 676, endPoint y: 99, distance: 27.4
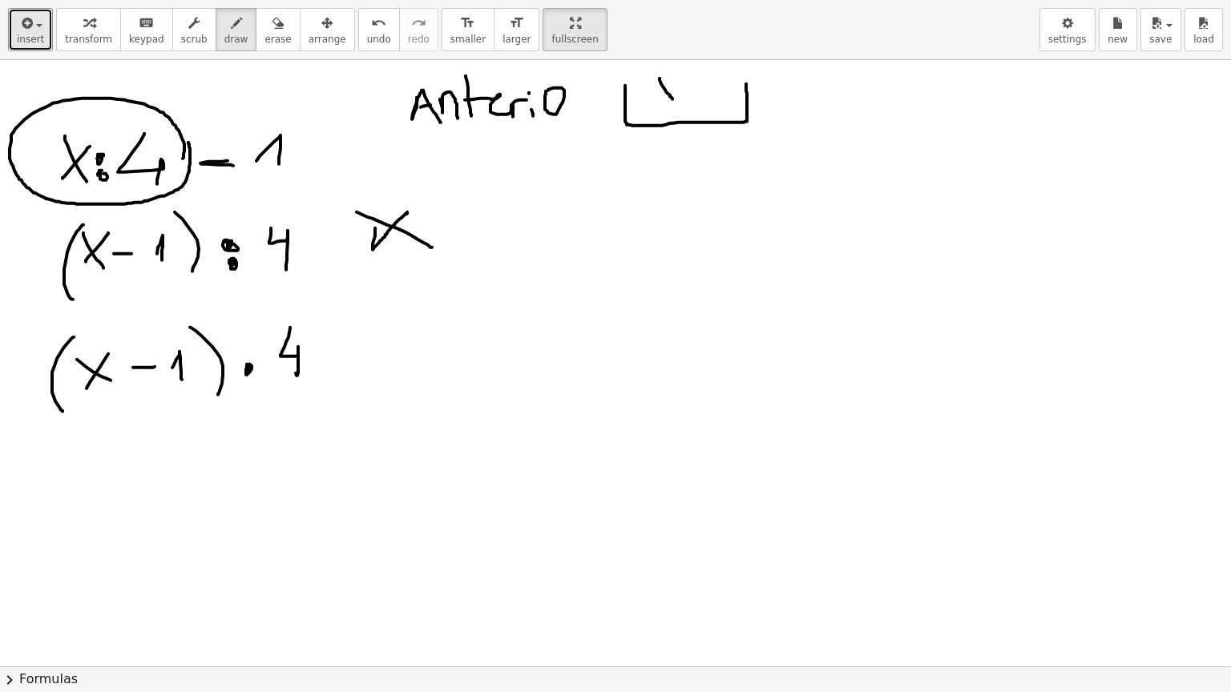
drag, startPoint x: 703, startPoint y: 80, endPoint x: 717, endPoint y: 106, distance: 29.4
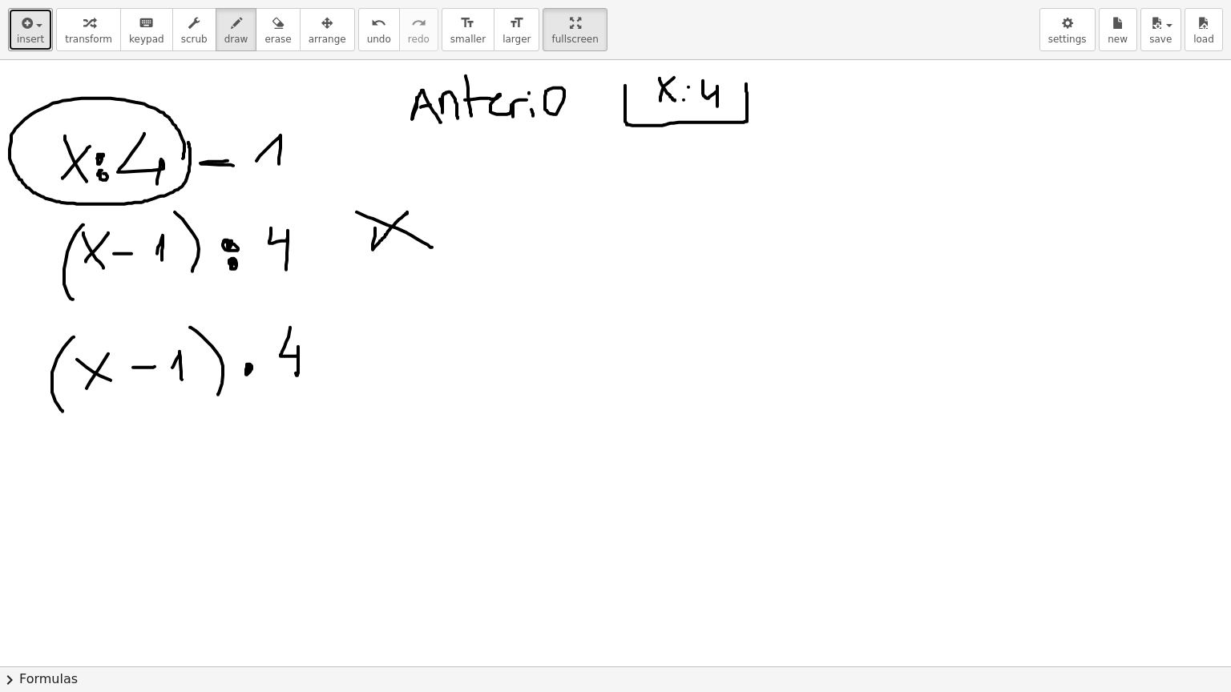
drag, startPoint x: 777, startPoint y: 95, endPoint x: 811, endPoint y: 96, distance: 33.7
drag, startPoint x: 836, startPoint y: 90, endPoint x: 864, endPoint y: 109, distance: 34.0
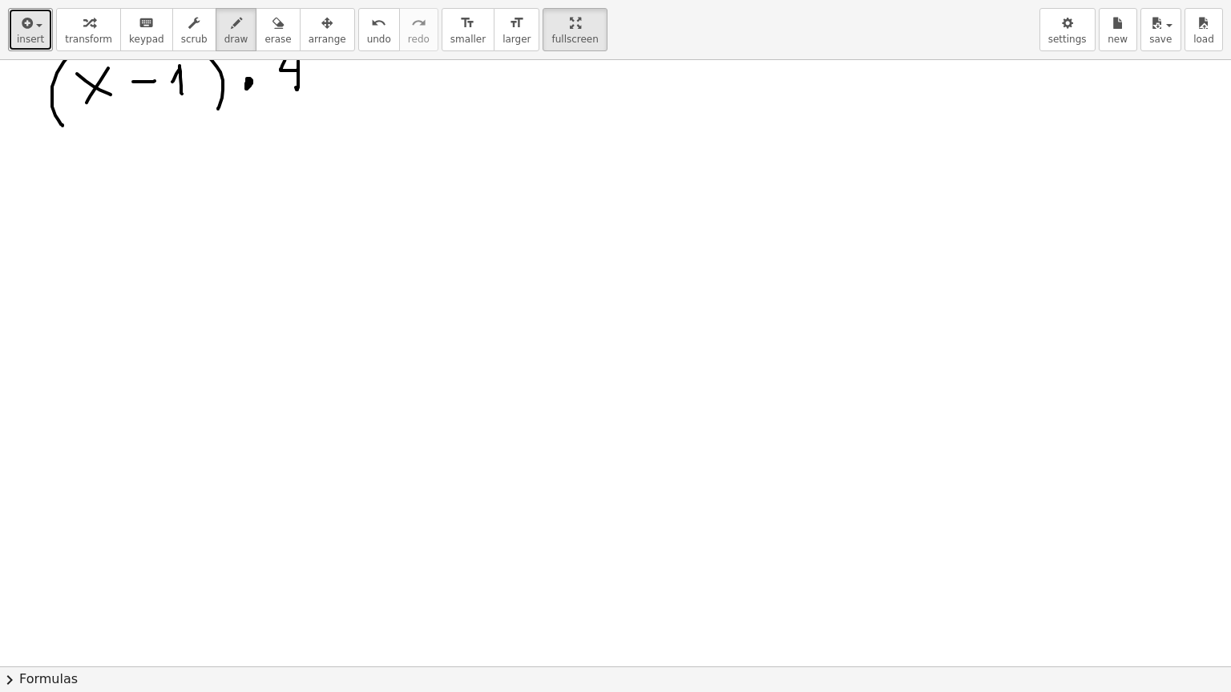
scroll to position [1900, 0]
drag, startPoint x: 144, startPoint y: 106, endPoint x: 140, endPoint y: 164, distance: 58.6
drag, startPoint x: 166, startPoint y: 121, endPoint x: 189, endPoint y: 147, distance: 34.6
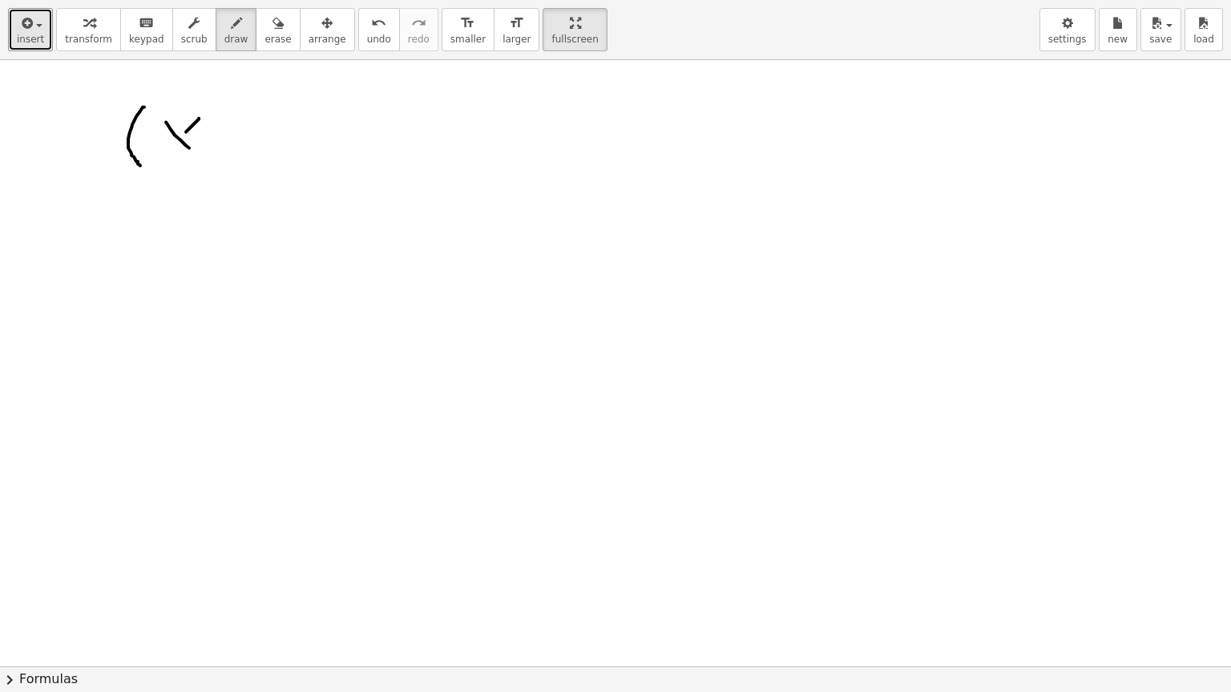
drag, startPoint x: 186, startPoint y: 131, endPoint x: 159, endPoint y: 154, distance: 35.8
drag, startPoint x: 267, startPoint y: 121, endPoint x: 295, endPoint y: 144, distance: 36.4
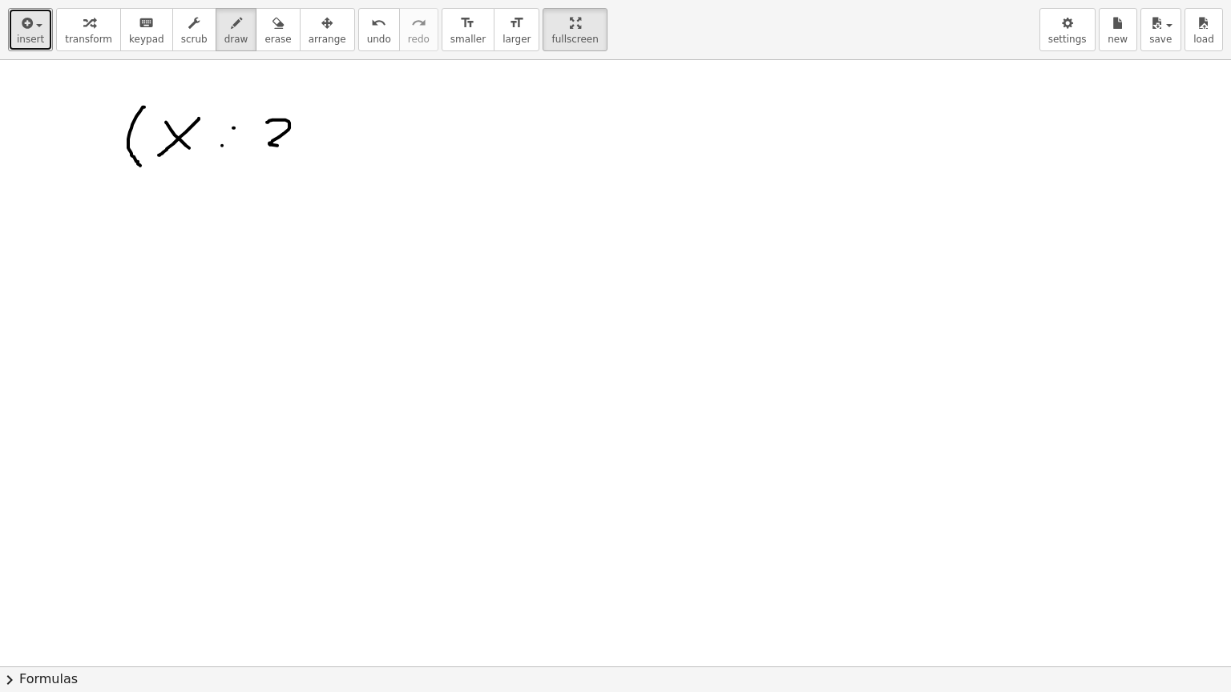
drag, startPoint x: 311, startPoint y: 99, endPoint x: 312, endPoint y: 165, distance: 65.7
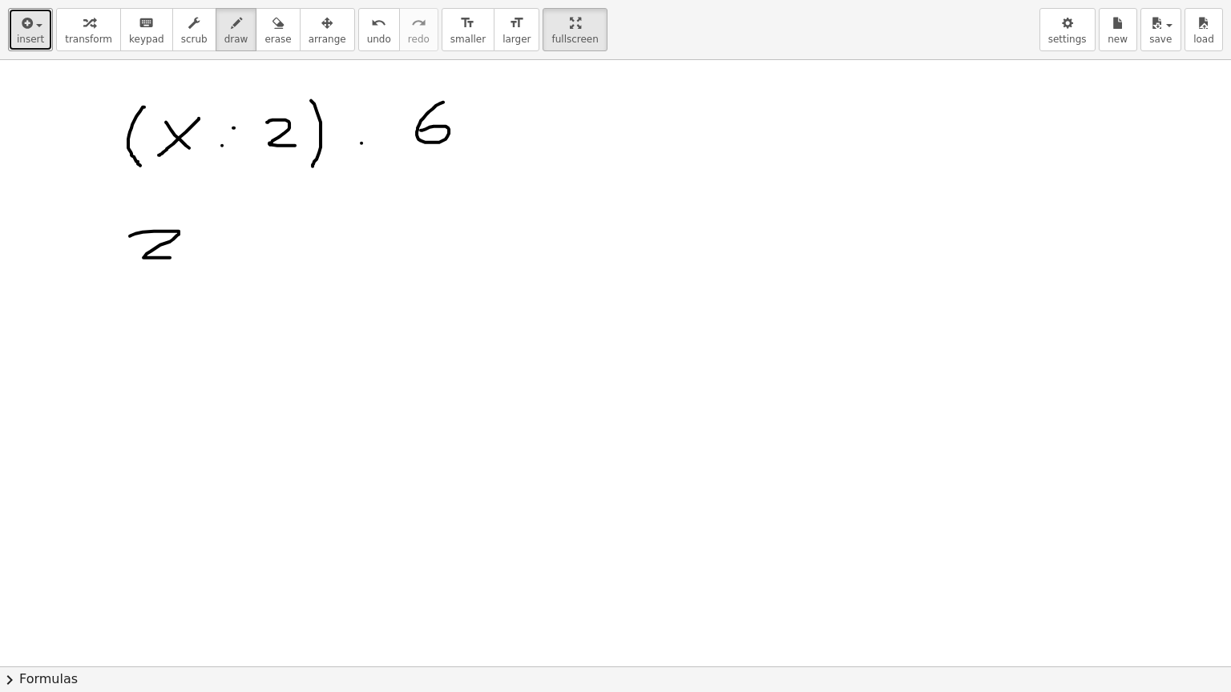
drag, startPoint x: 130, startPoint y: 235, endPoint x: 170, endPoint y: 256, distance: 45.5
drag, startPoint x: 237, startPoint y: 206, endPoint x: 213, endPoint y: 269, distance: 67.7
drag, startPoint x: 256, startPoint y: 228, endPoint x: 292, endPoint y: 250, distance: 42.5
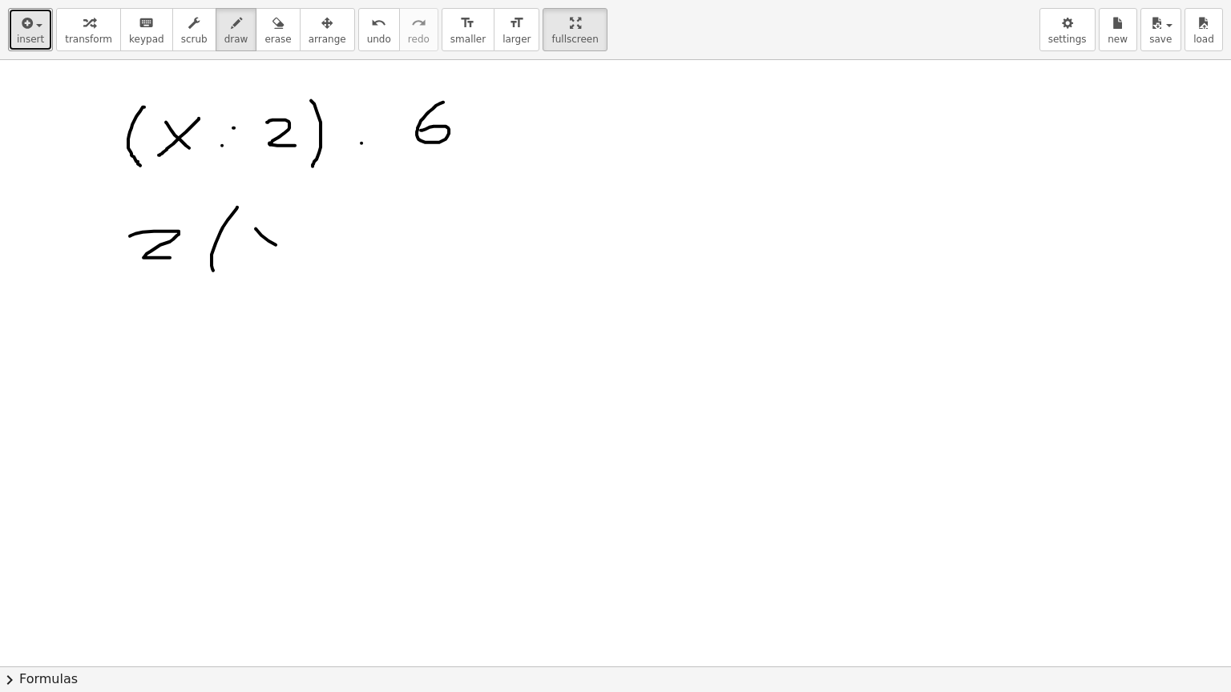
drag, startPoint x: 281, startPoint y: 231, endPoint x: 259, endPoint y: 256, distance: 34.1
drag, startPoint x: 311, startPoint y: 247, endPoint x: 323, endPoint y: 245, distance: 12.1
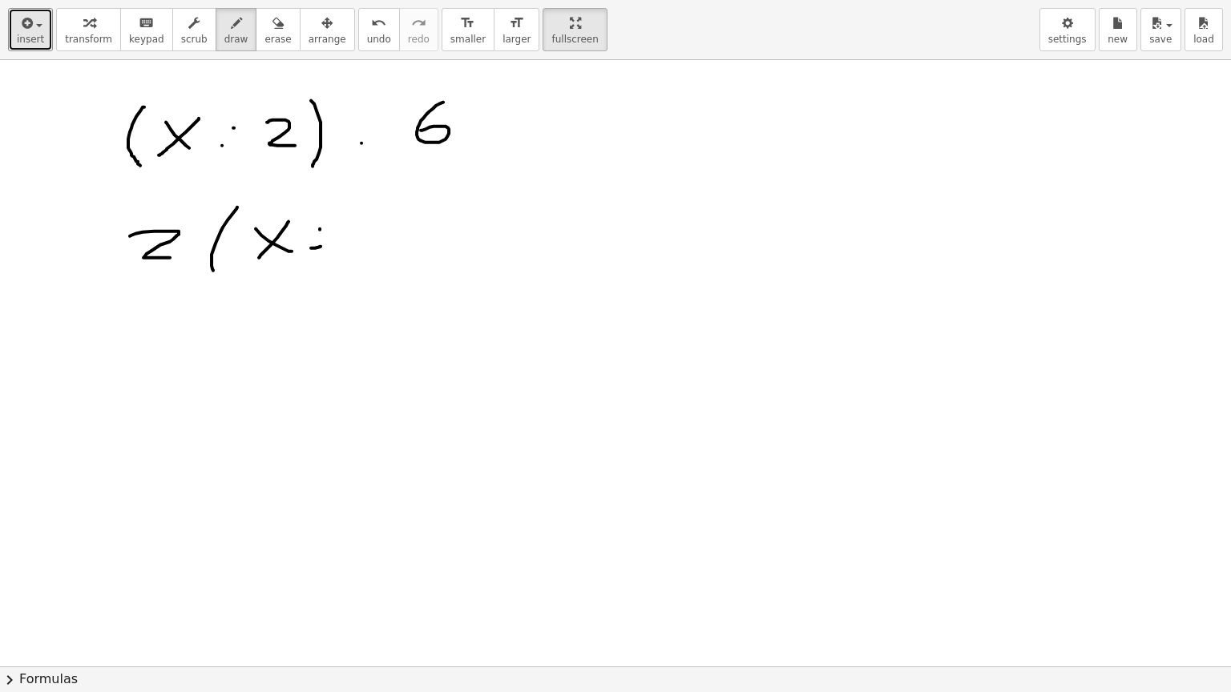
drag, startPoint x: 373, startPoint y: 213, endPoint x: 328, endPoint y: 229, distance: 48.4
drag, startPoint x: 309, startPoint y: 224, endPoint x: 308, endPoint y: 240, distance: 16.1
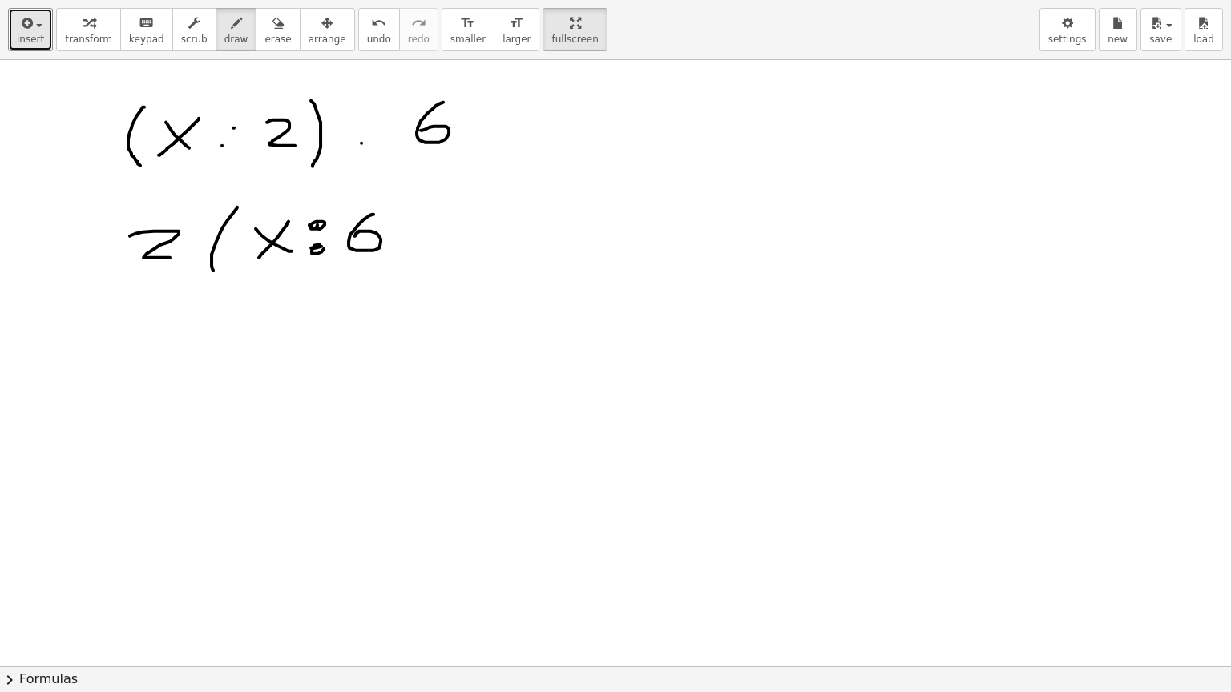
drag, startPoint x: 402, startPoint y: 208, endPoint x: 394, endPoint y: 268, distance: 60.6
drag, startPoint x: 128, startPoint y: 330, endPoint x: 175, endPoint y: 364, distance: 57.4
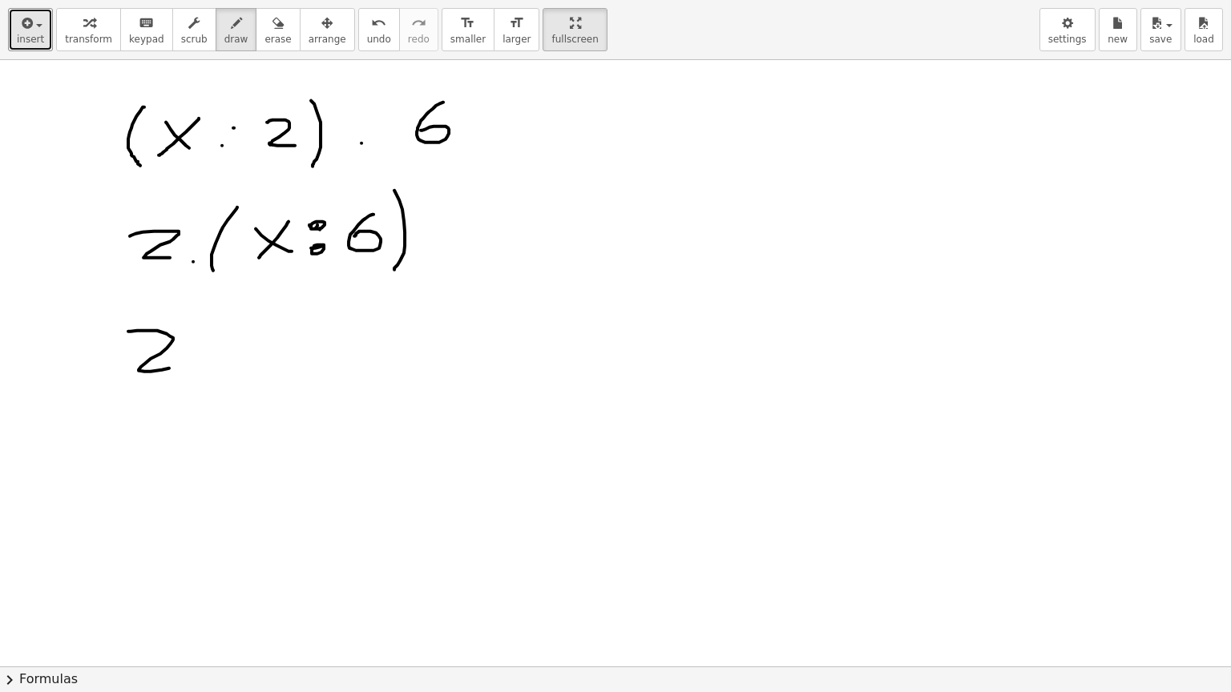
drag, startPoint x: 209, startPoint y: 324, endPoint x: 238, endPoint y: 349, distance: 38.6
drag, startPoint x: 235, startPoint y: 321, endPoint x: 208, endPoint y: 365, distance: 51.4
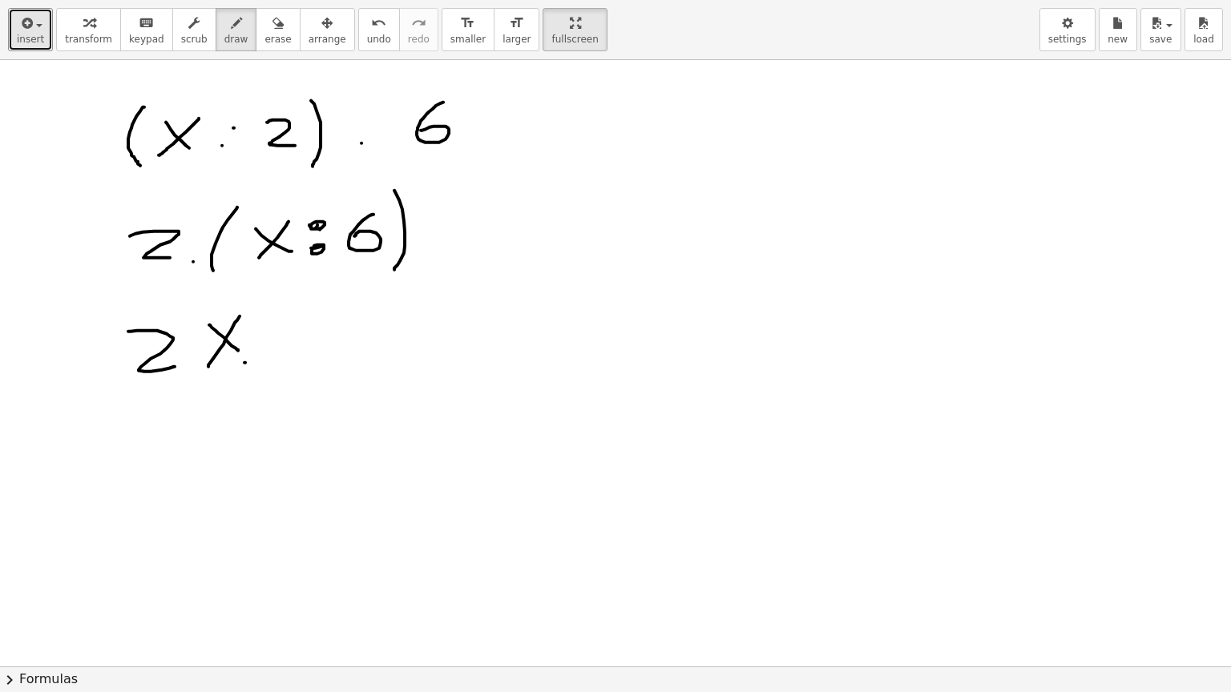
drag, startPoint x: 343, startPoint y: 304, endPoint x: 321, endPoint y: 345, distance: 46.9
drag, startPoint x: 260, startPoint y: 353, endPoint x: 265, endPoint y: 361, distance: 9.1
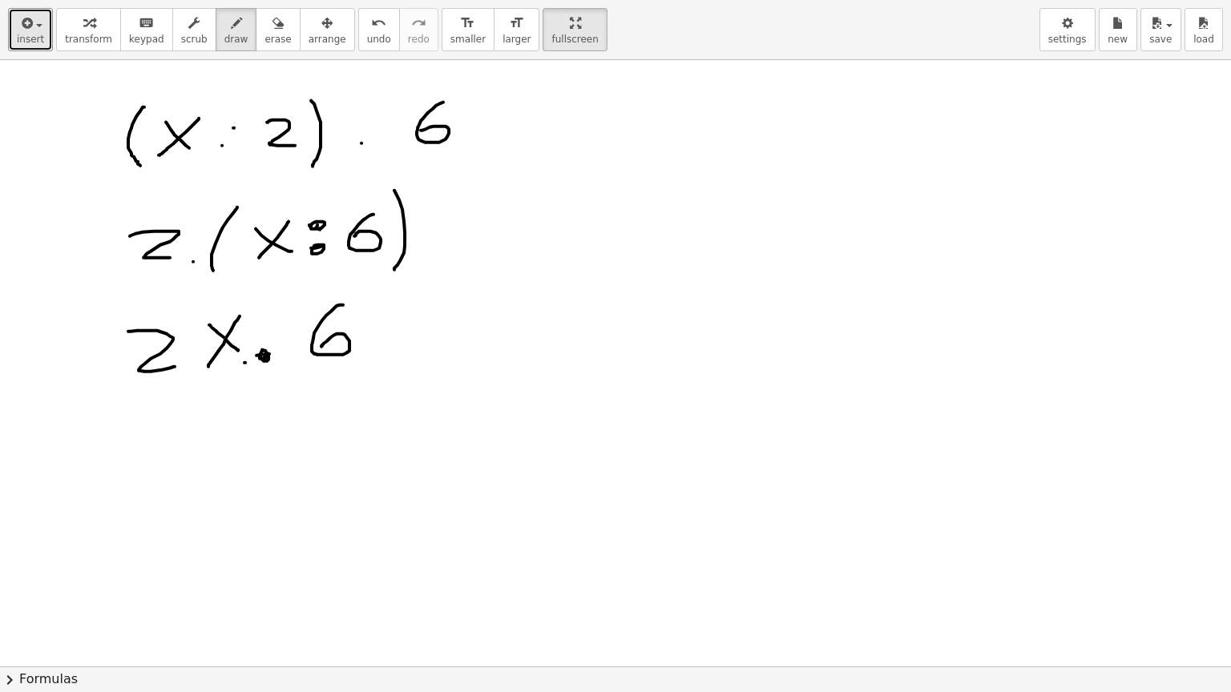
drag, startPoint x: 201, startPoint y: 259, endPoint x: 422, endPoint y: 248, distance: 221.4
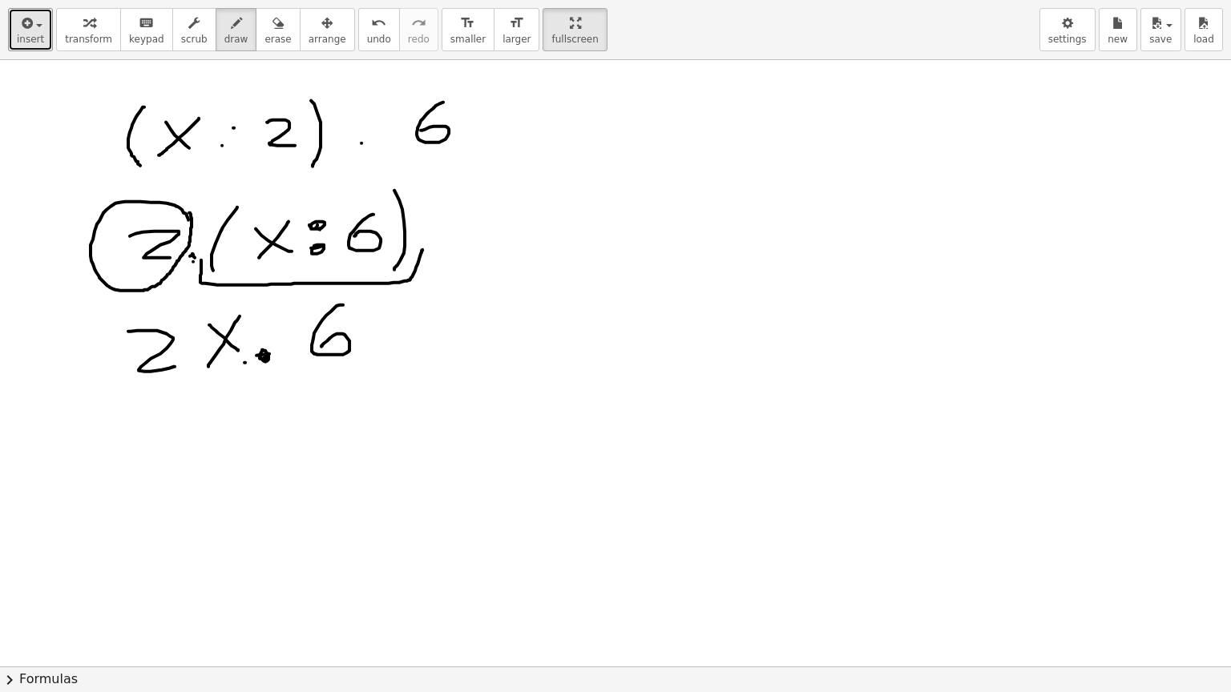
drag, startPoint x: 177, startPoint y: 205, endPoint x: 189, endPoint y: 211, distance: 13.3
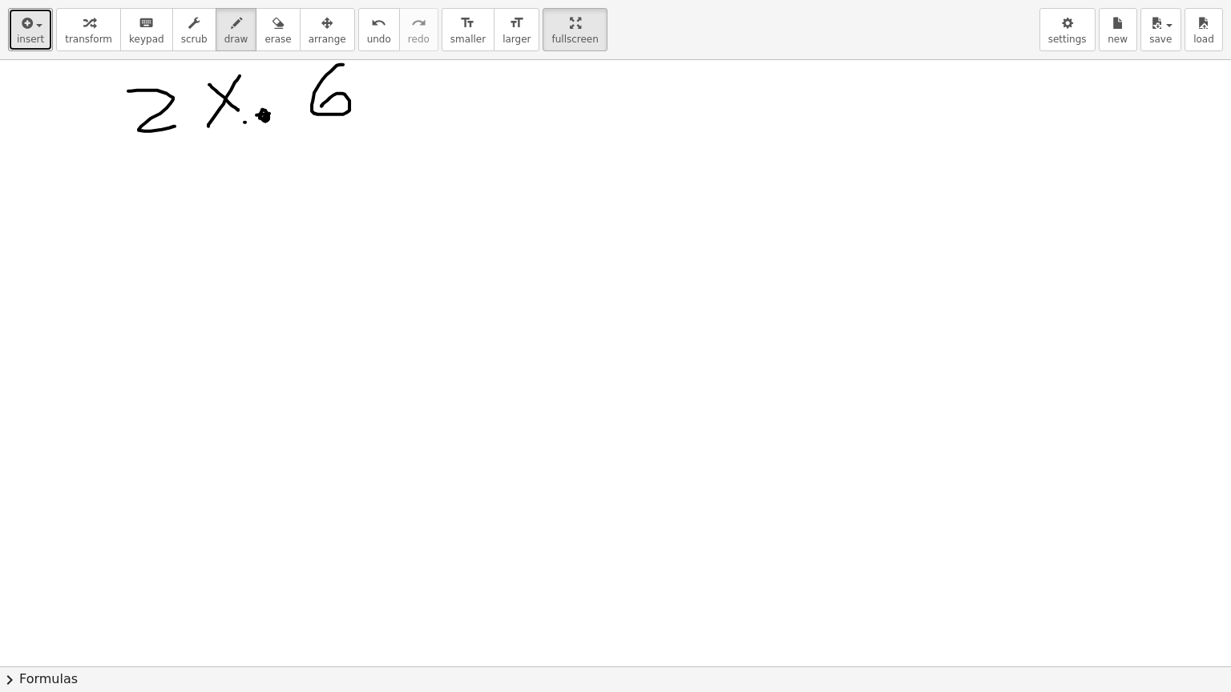
scroll to position [2221, 0]
drag, startPoint x: 93, startPoint y: 119, endPoint x: 79, endPoint y: 173, distance: 55.4
drag, startPoint x: 110, startPoint y: 128, endPoint x: 134, endPoint y: 143, distance: 28.4
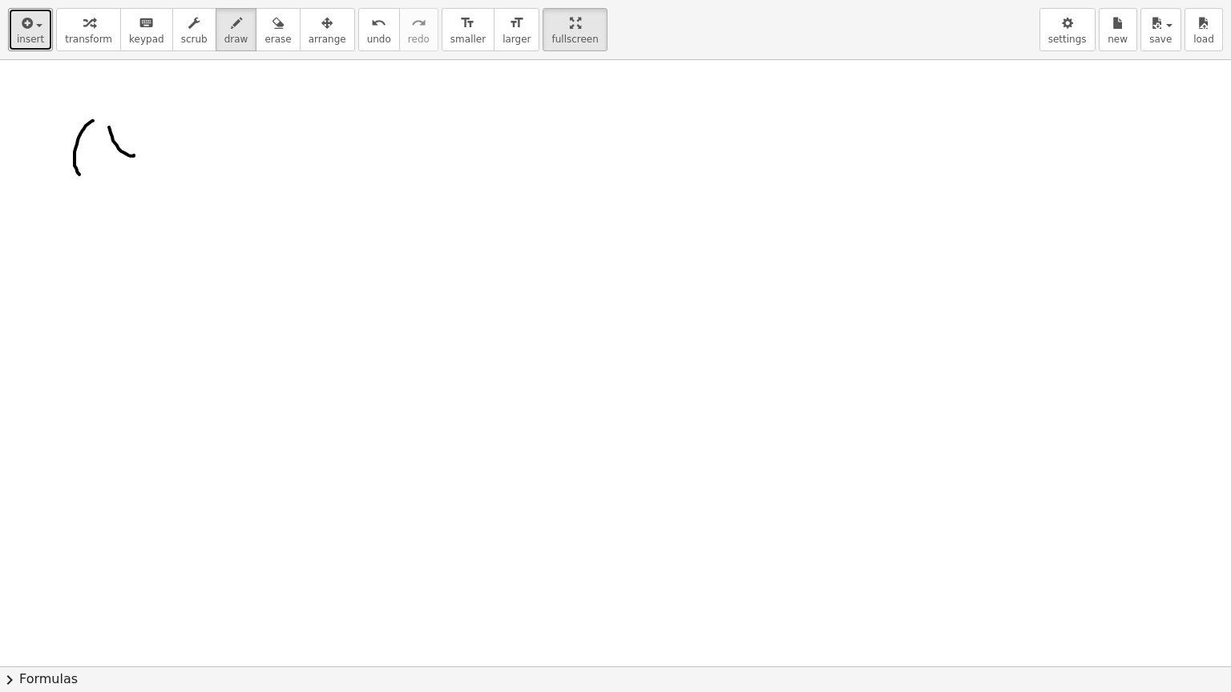
drag, startPoint x: 124, startPoint y: 135, endPoint x: 95, endPoint y: 164, distance: 41.4
drag, startPoint x: 166, startPoint y: 128, endPoint x: 197, endPoint y: 144, distance: 35.1
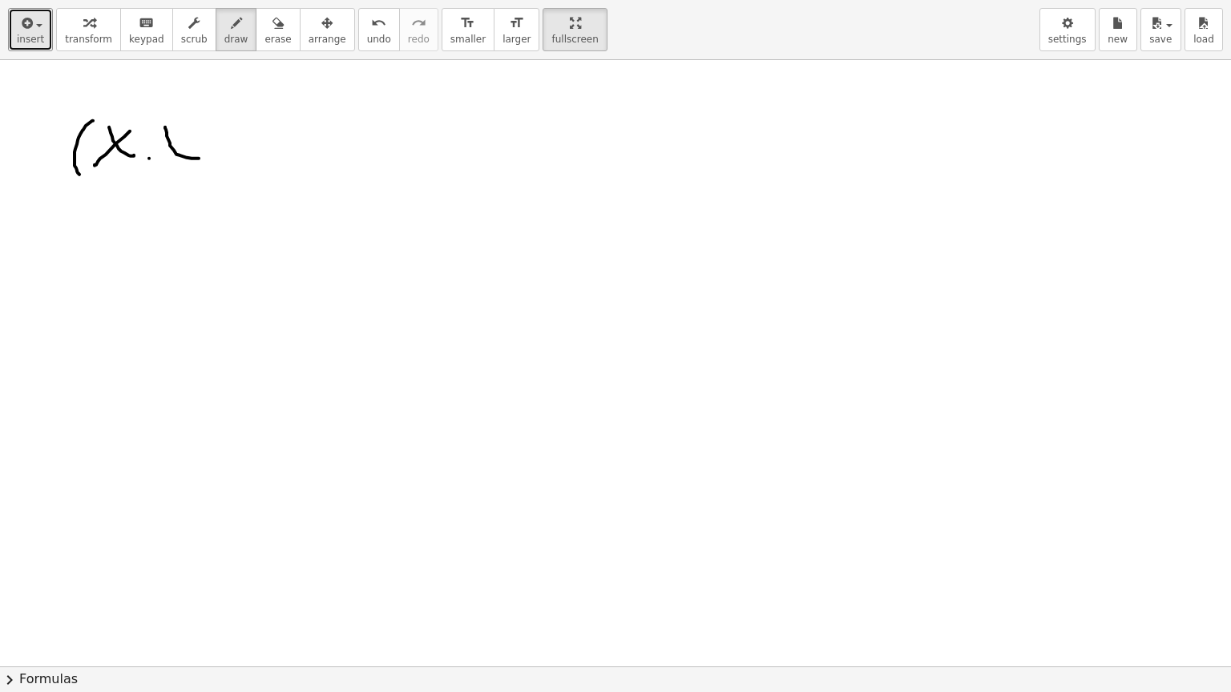
drag, startPoint x: 179, startPoint y: 144, endPoint x: 163, endPoint y: 163, distance: 25.0
drag, startPoint x: 218, startPoint y: 109, endPoint x: 219, endPoint y: 123, distance: 13.6
drag, startPoint x: 235, startPoint y: 115, endPoint x: 244, endPoint y: 163, distance: 49.7
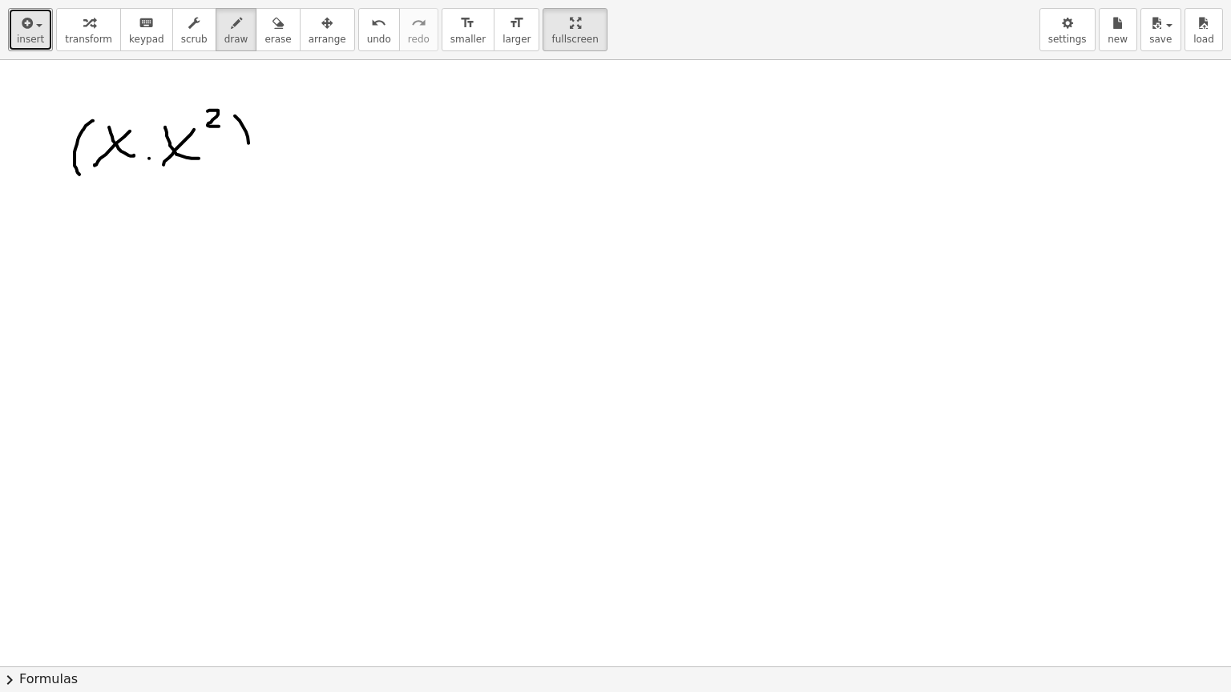
drag, startPoint x: 260, startPoint y: 91, endPoint x: 276, endPoint y: 109, distance: 23.3
drag, startPoint x: 63, startPoint y: 252, endPoint x: 87, endPoint y: 304, distance: 58.1
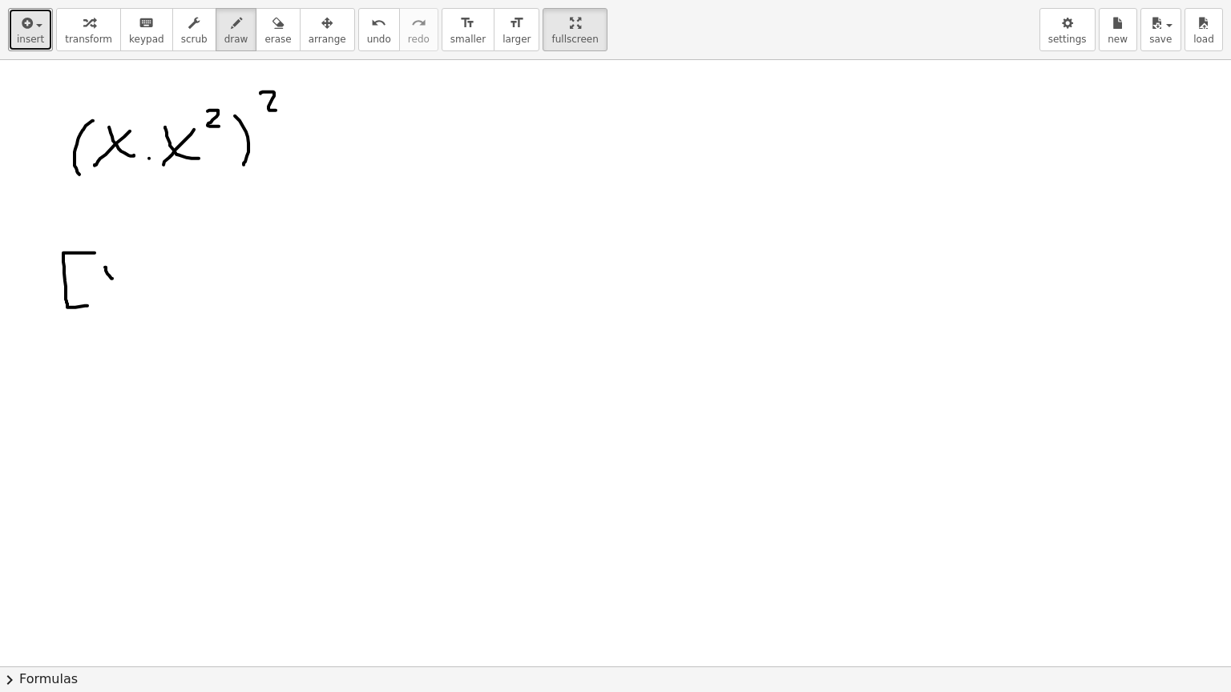
drag, startPoint x: 105, startPoint y: 266, endPoint x: 112, endPoint y: 278, distance: 14.0
drag, startPoint x: 106, startPoint y: 264, endPoint x: 121, endPoint y: 285, distance: 26.5
drag, startPoint x: 119, startPoint y: 260, endPoint x: 103, endPoint y: 284, distance: 29.1
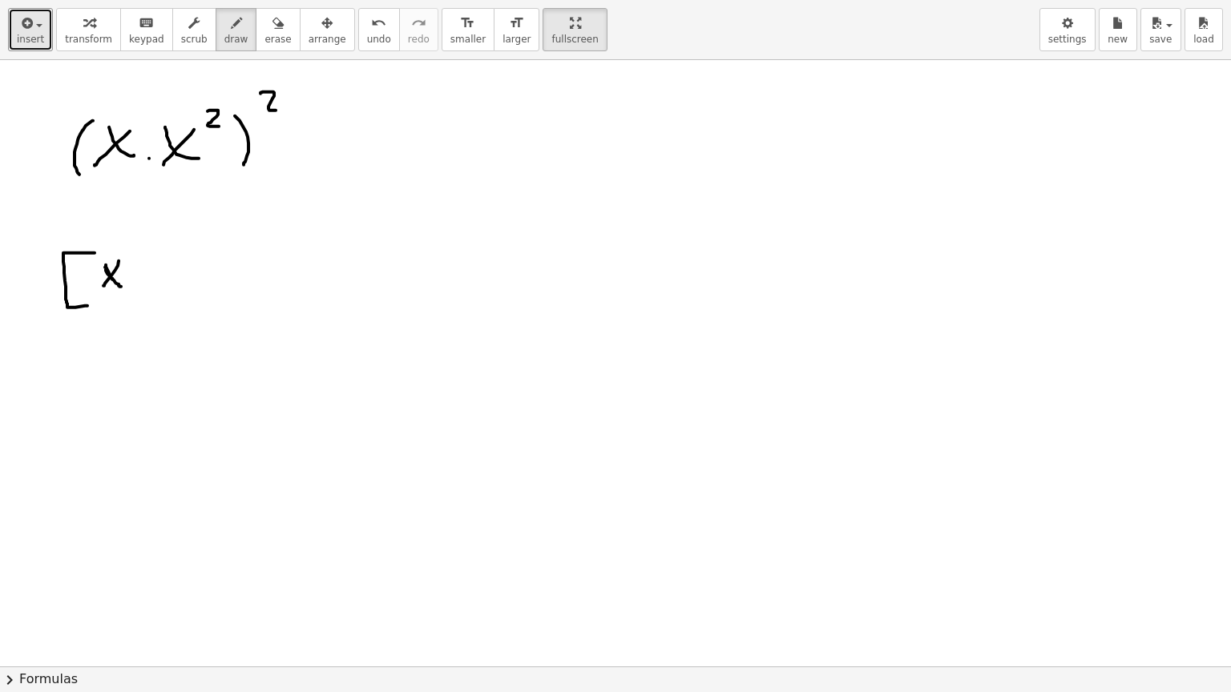
drag, startPoint x: 155, startPoint y: 251, endPoint x: 141, endPoint y: 276, distance: 28.3
drag, startPoint x: 146, startPoint y: 268, endPoint x: 164, endPoint y: 268, distance: 18.4
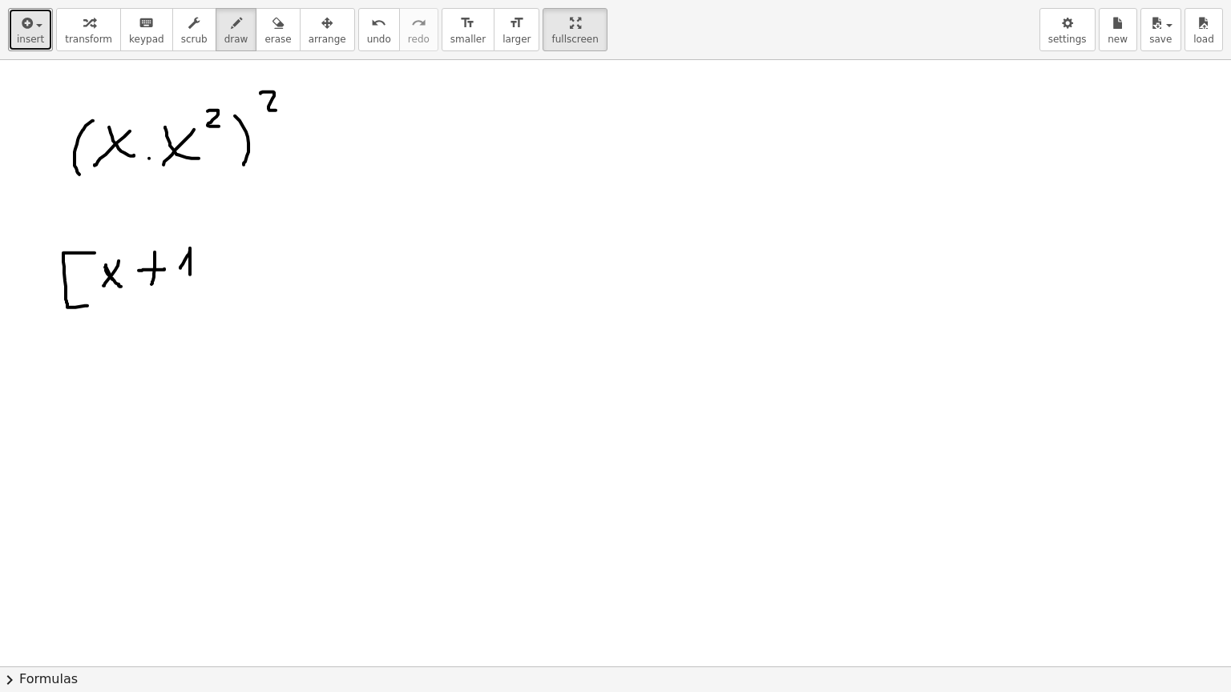
drag, startPoint x: 180, startPoint y: 267, endPoint x: 190, endPoint y: 276, distance: 13.0
drag, startPoint x: 197, startPoint y: 237, endPoint x: 191, endPoint y: 298, distance: 61.2
drag, startPoint x: 138, startPoint y: 258, endPoint x: 157, endPoint y: 284, distance: 32.7
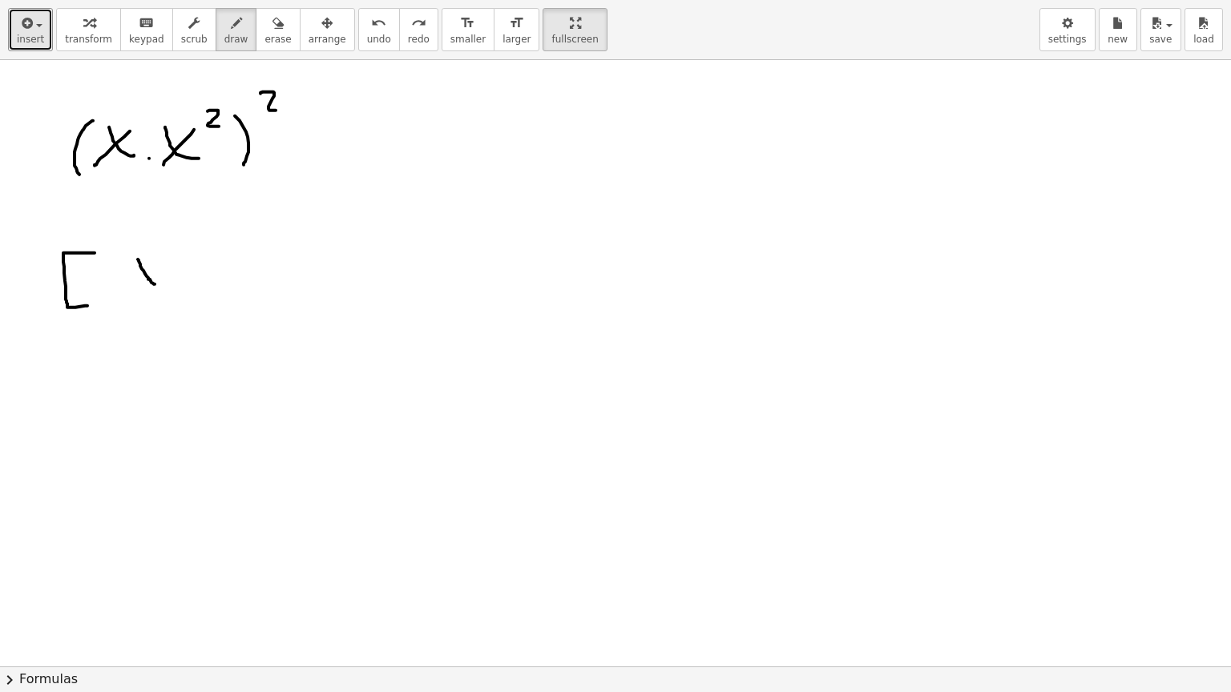
drag, startPoint x: 151, startPoint y: 256, endPoint x: 138, endPoint y: 284, distance: 30.1
drag, startPoint x: 173, startPoint y: 255, endPoint x: 176, endPoint y: 283, distance: 28.2
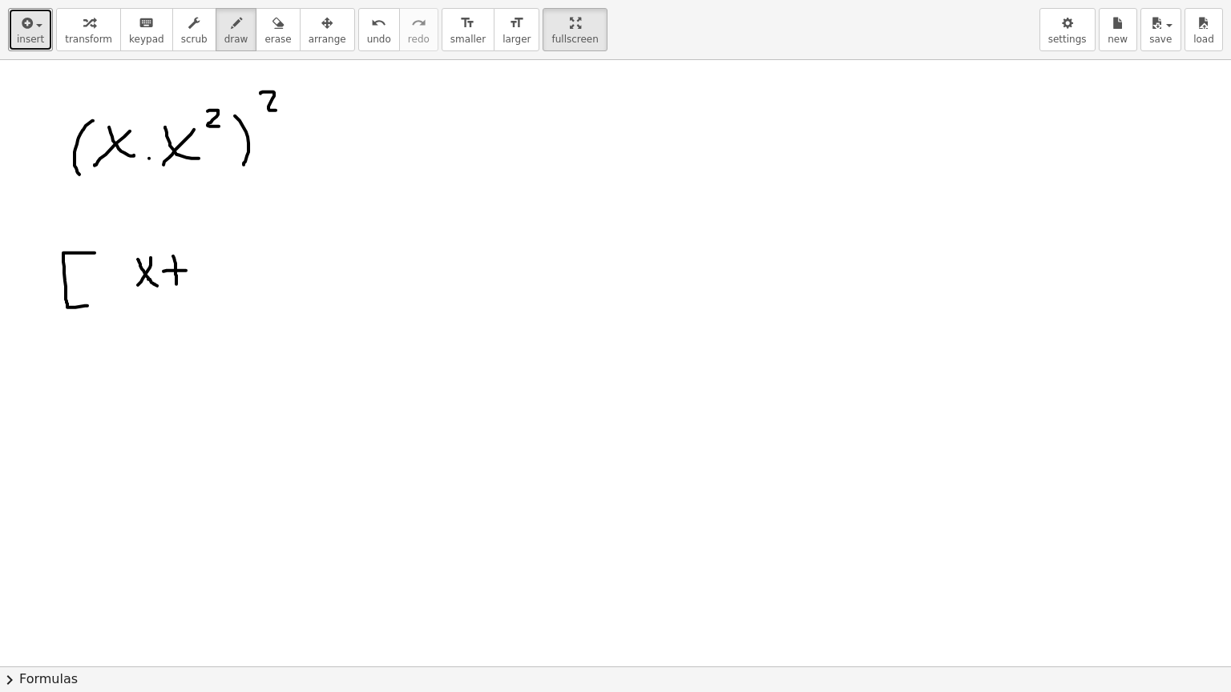
drag, startPoint x: 163, startPoint y: 270, endPoint x: 217, endPoint y: 260, distance: 54.7
drag, startPoint x: 205, startPoint y: 264, endPoint x: 215, endPoint y: 291, distance: 28.9
drag, startPoint x: 221, startPoint y: 256, endPoint x: 244, endPoint y: 282, distance: 34.7
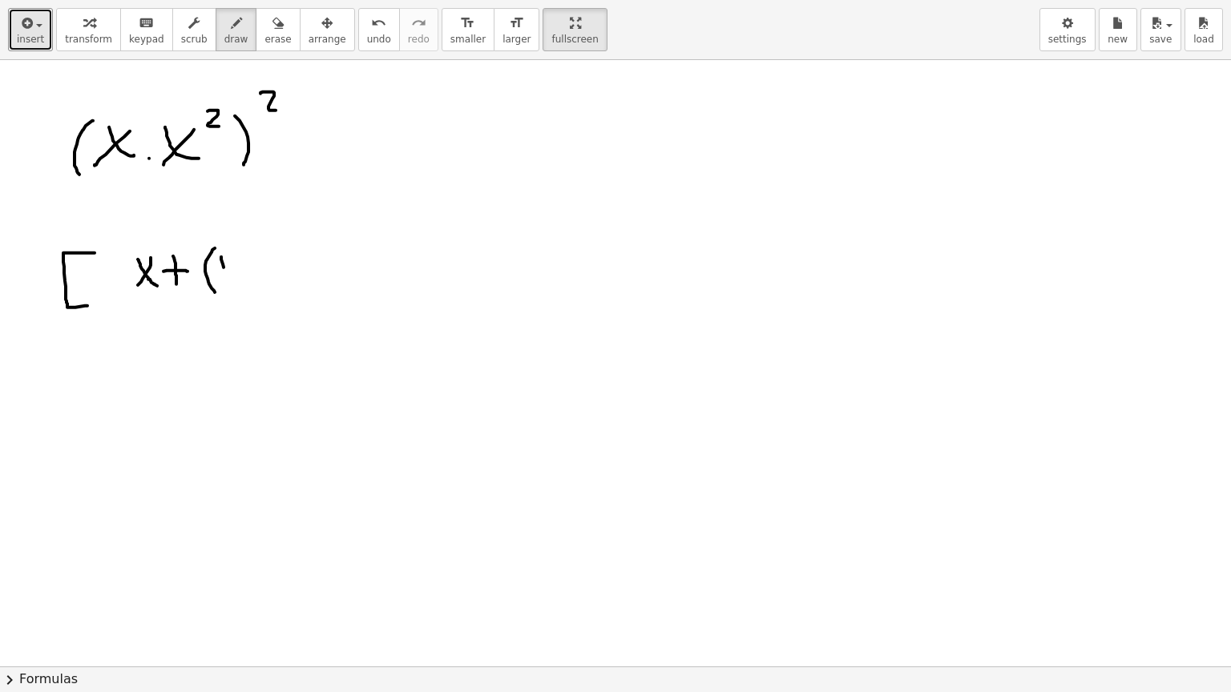
drag, startPoint x: 233, startPoint y: 257, endPoint x: 220, endPoint y: 284, distance: 30.5
drag, startPoint x: 254, startPoint y: 256, endPoint x: 260, endPoint y: 281, distance: 26.2
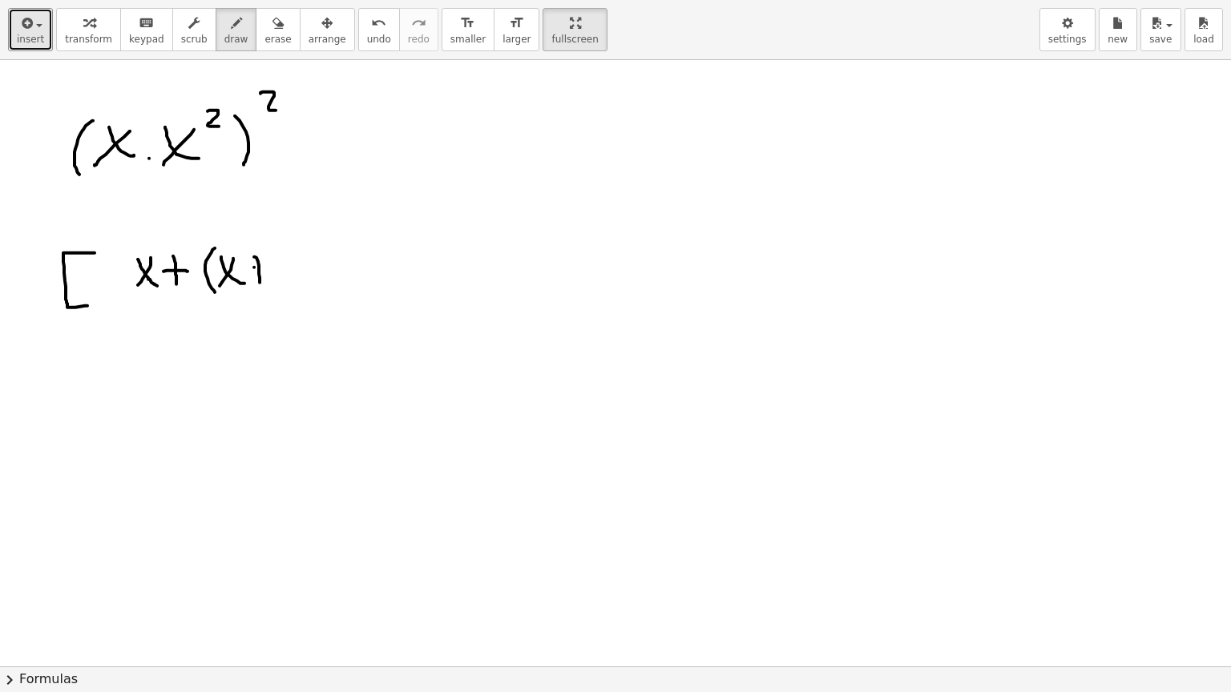
drag, startPoint x: 254, startPoint y: 266, endPoint x: 264, endPoint y: 265, distance: 9.6
drag, startPoint x: 279, startPoint y: 264, endPoint x: 285, endPoint y: 276, distance: 13.6
drag, startPoint x: 295, startPoint y: 240, endPoint x: 301, endPoint y: 290, distance: 50.1
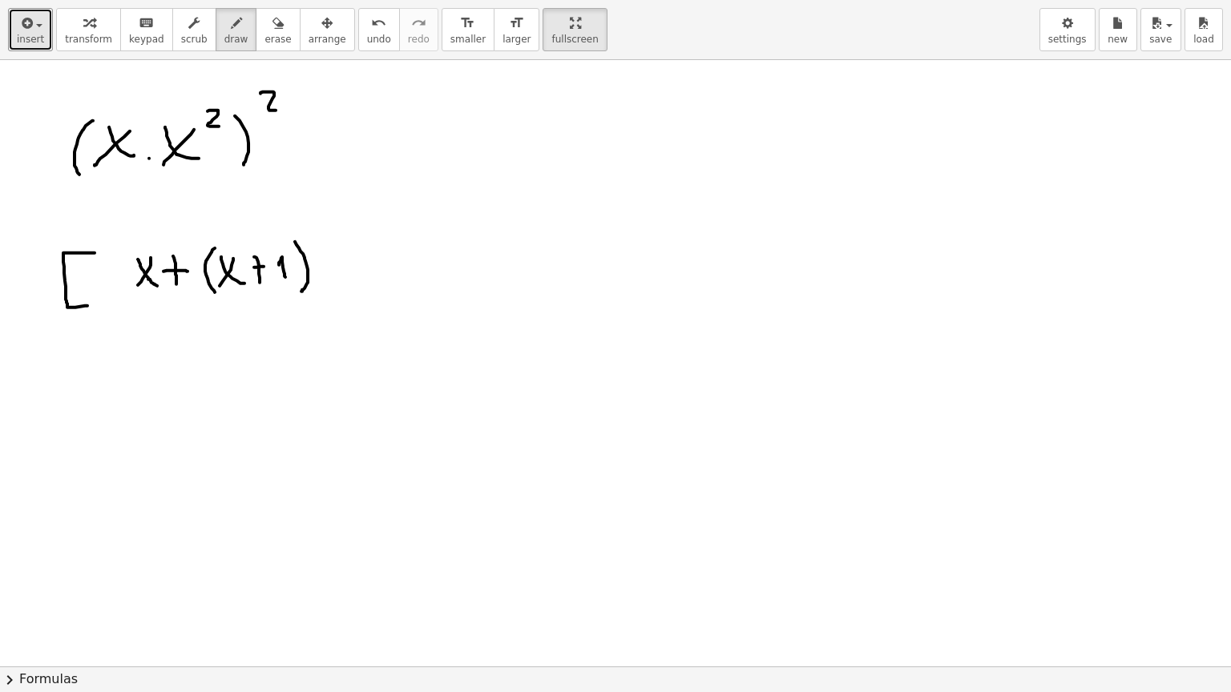
drag, startPoint x: 304, startPoint y: 234, endPoint x: 302, endPoint y: 293, distance: 59.3
drag, startPoint x: 346, startPoint y: 277, endPoint x: 344, endPoint y: 269, distance: 8.2
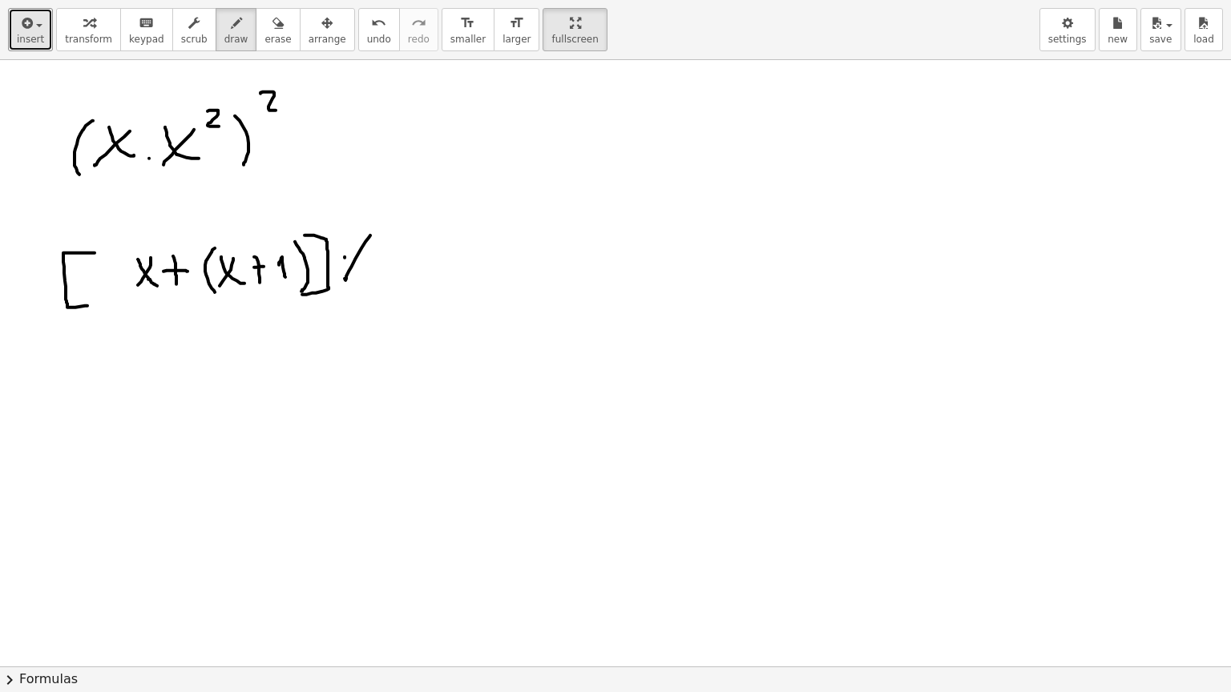
drag, startPoint x: 399, startPoint y: 242, endPoint x: 390, endPoint y: 285, distance: 44.2
drag, startPoint x: 78, startPoint y: 395, endPoint x: 343, endPoint y: 345, distance: 269.8
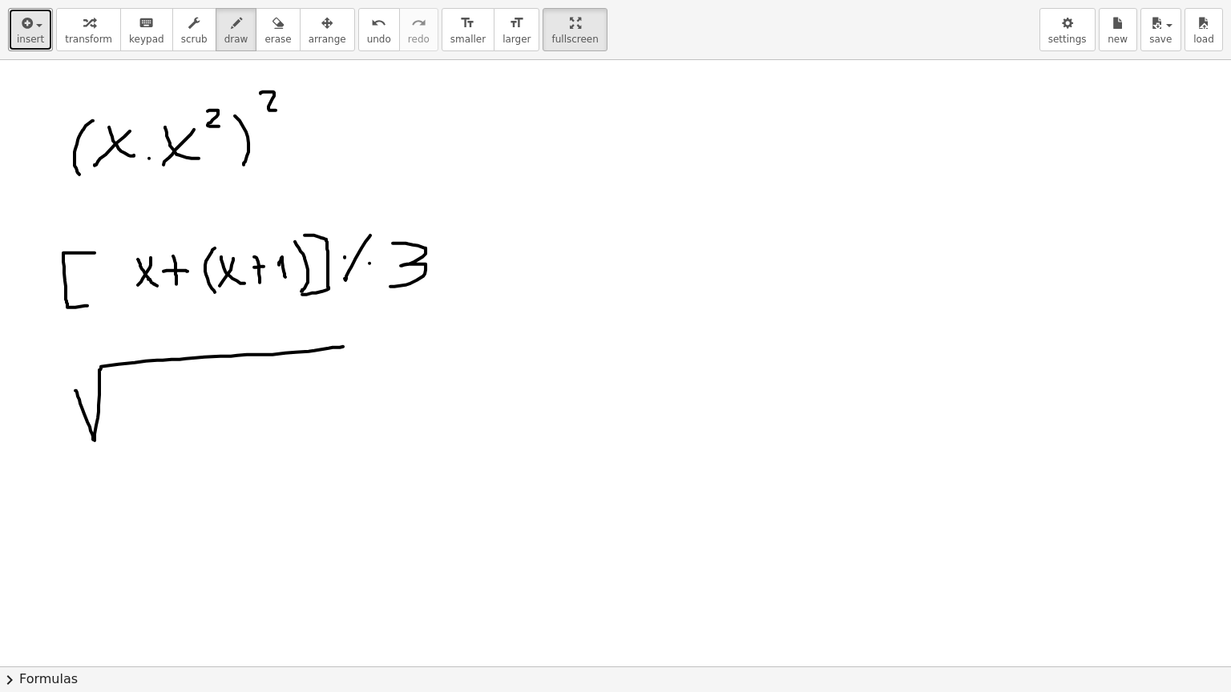
drag, startPoint x: 127, startPoint y: 396, endPoint x: 147, endPoint y: 405, distance: 21.9
drag, startPoint x: 144, startPoint y: 390, endPoint x: 135, endPoint y: 424, distance: 35.0
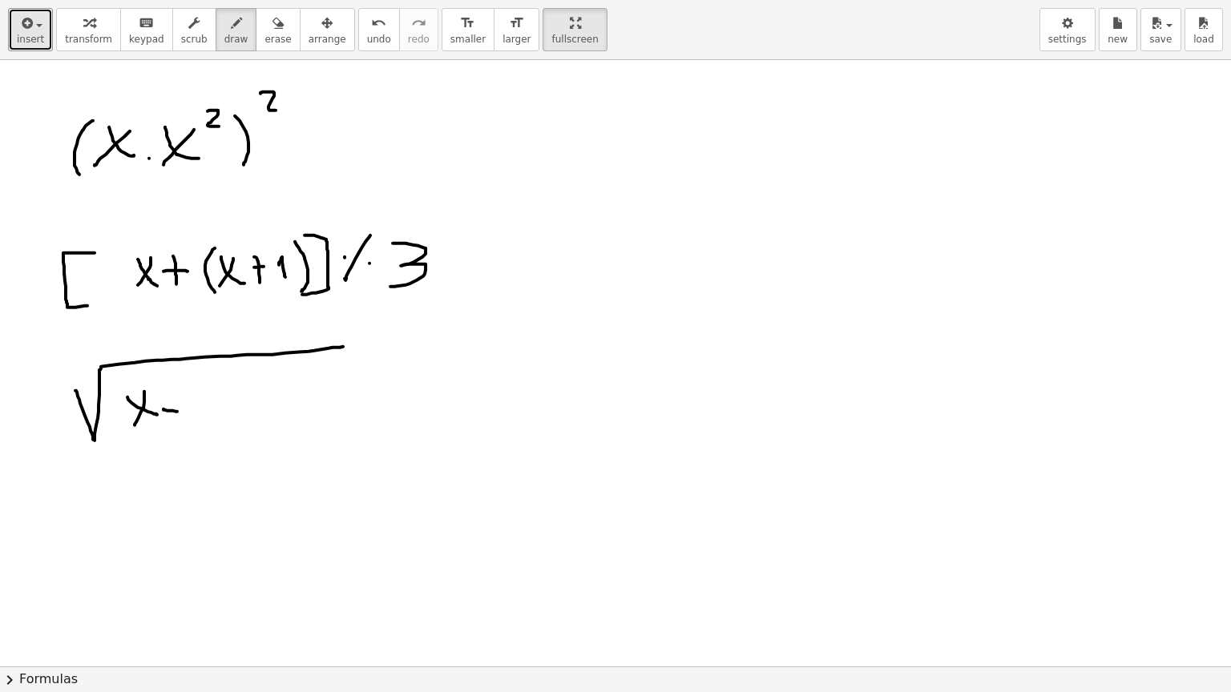
drag, startPoint x: 170, startPoint y: 409, endPoint x: 179, endPoint y: 410, distance: 9.6
drag, startPoint x: 210, startPoint y: 377, endPoint x: 212, endPoint y: 423, distance: 45.7
drag, startPoint x: 226, startPoint y: 389, endPoint x: 237, endPoint y: 405, distance: 18.9
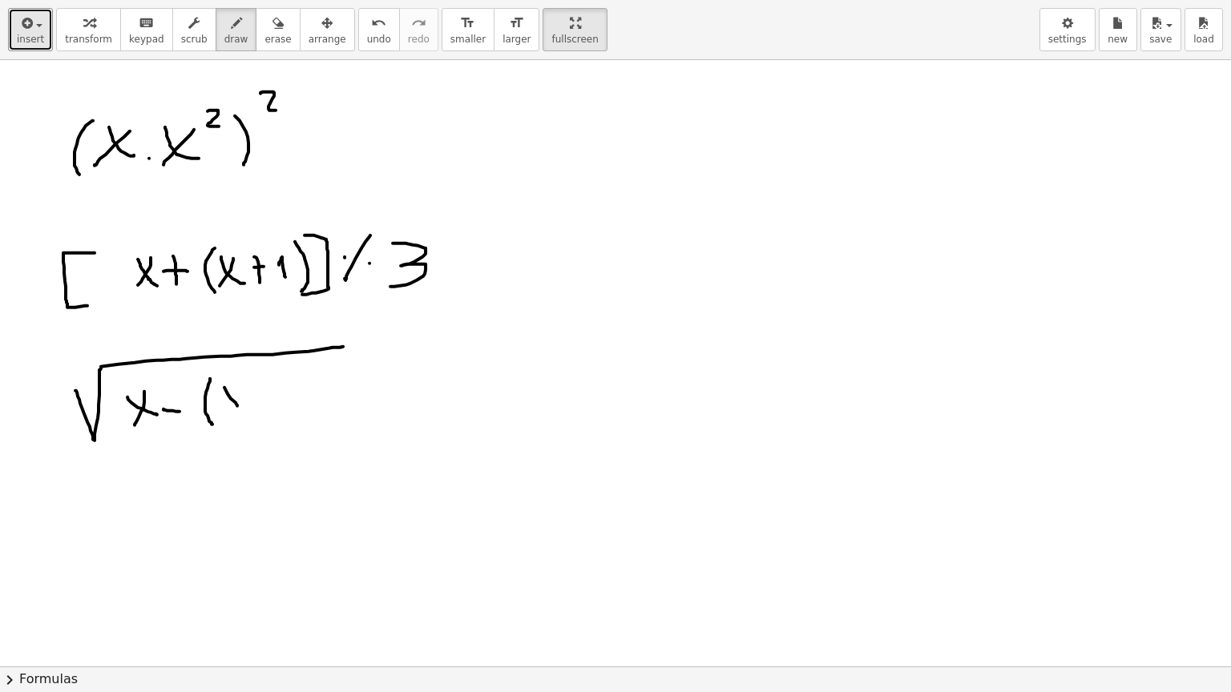
drag, startPoint x: 235, startPoint y: 384, endPoint x: 224, endPoint y: 409, distance: 26.9
drag, startPoint x: 292, startPoint y: 401, endPoint x: 303, endPoint y: 397, distance: 12.2
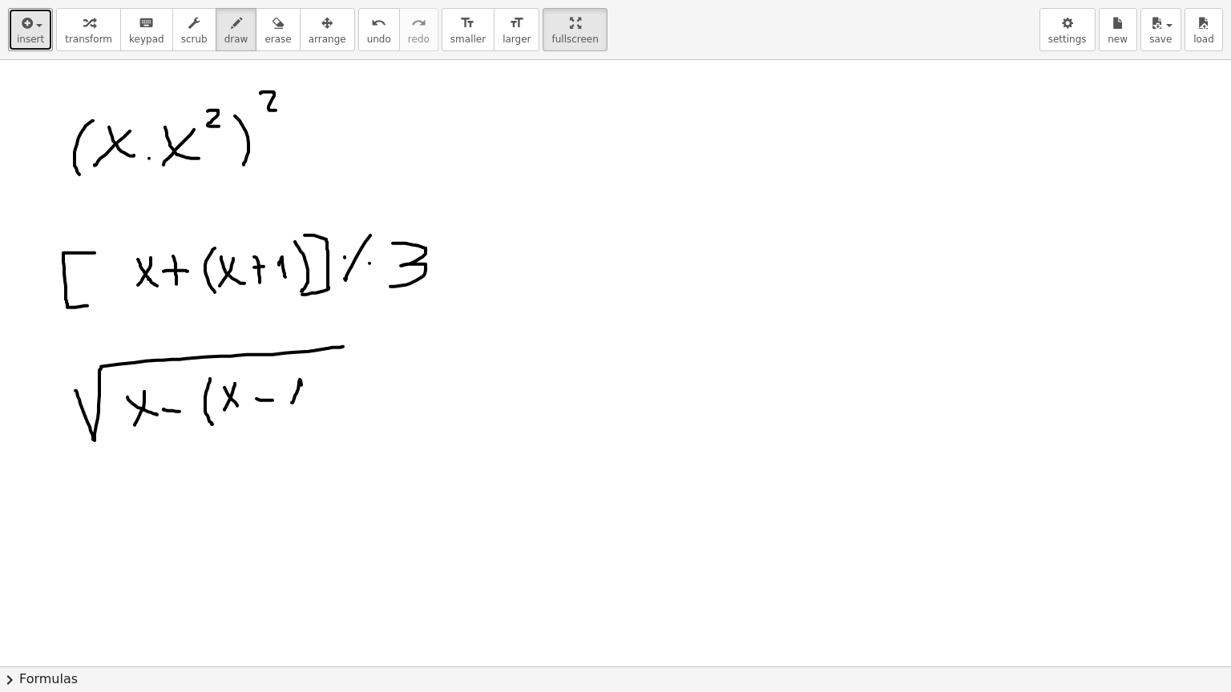
drag, startPoint x: 343, startPoint y: 341, endPoint x: 344, endPoint y: 357, distance: 16.0
drag, startPoint x: 74, startPoint y: 495, endPoint x: 106, endPoint y: 577, distance: 87.8
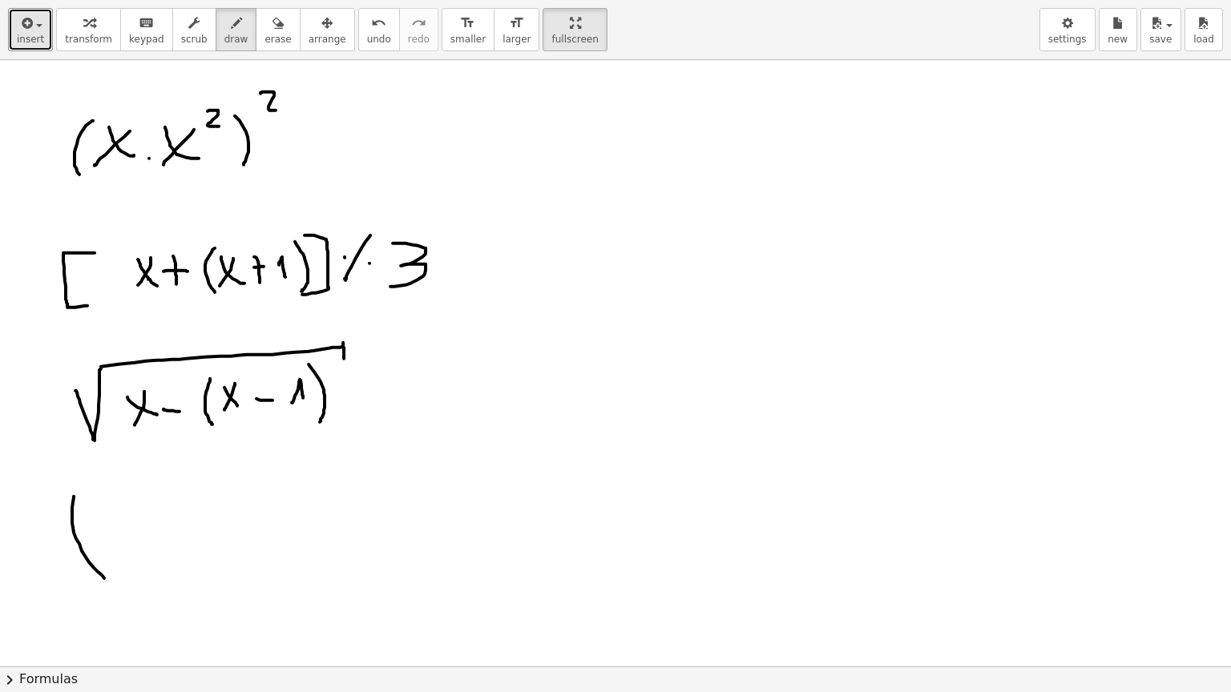
drag, startPoint x: 115, startPoint y: 515, endPoint x: 151, endPoint y: 544, distance: 46.2
drag, startPoint x: 144, startPoint y: 519, endPoint x: 155, endPoint y: 535, distance: 19.6
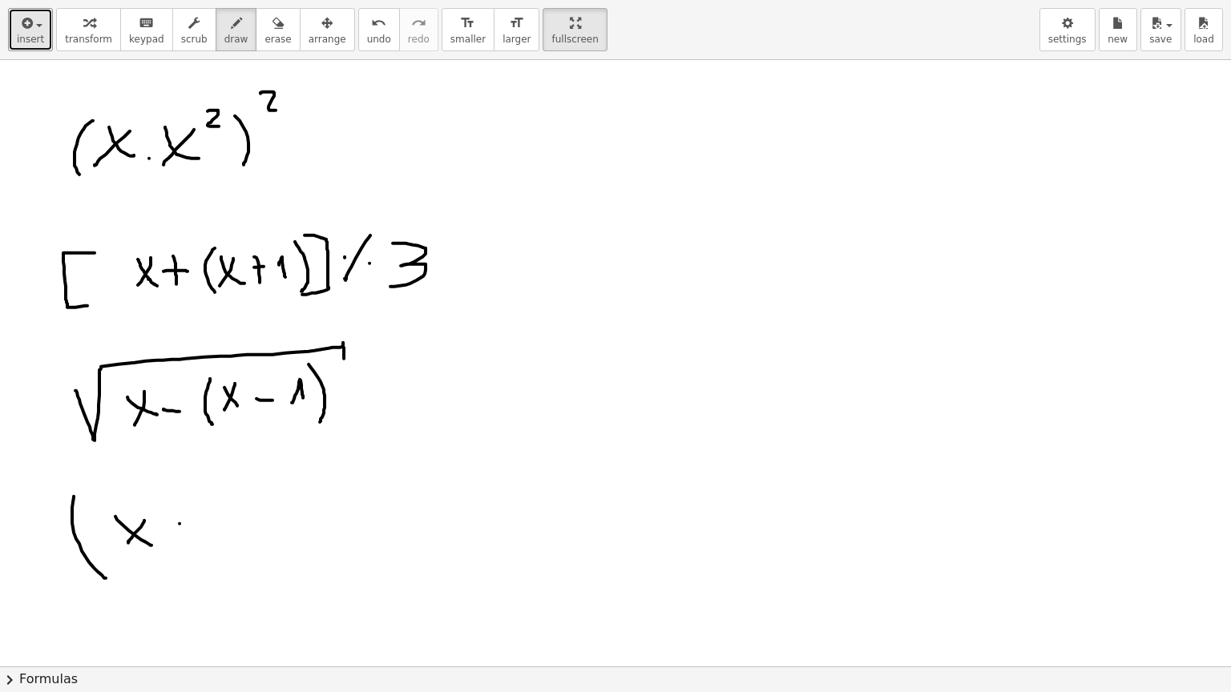
drag, startPoint x: 209, startPoint y: 513, endPoint x: 239, endPoint y: 548, distance: 46.1
drag, startPoint x: 240, startPoint y: 484, endPoint x: 270, endPoint y: 553, distance: 75.0
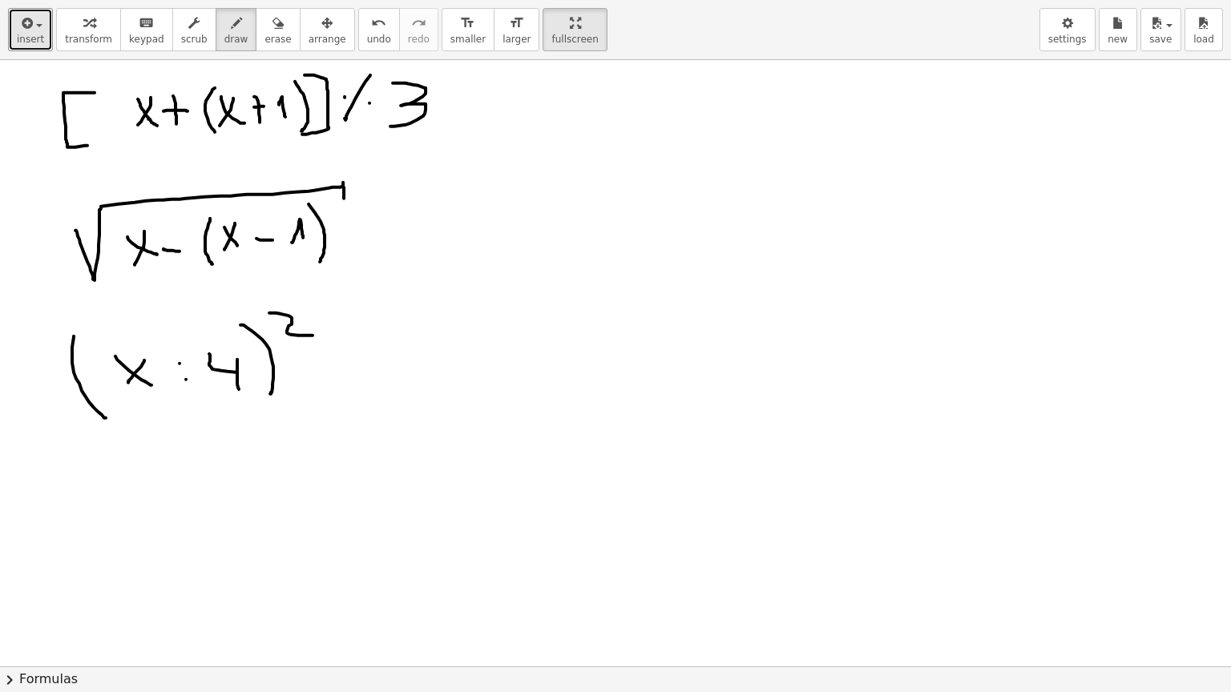
scroll to position [2427, 0]
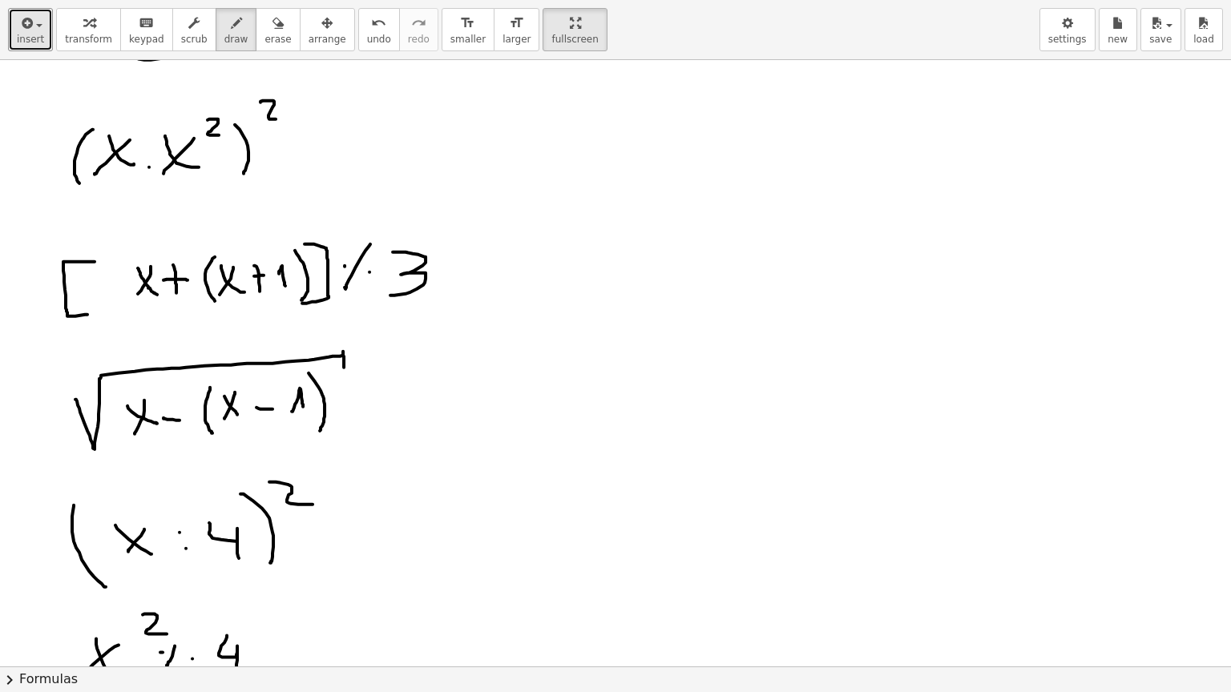
scroll to position [2107, 0]
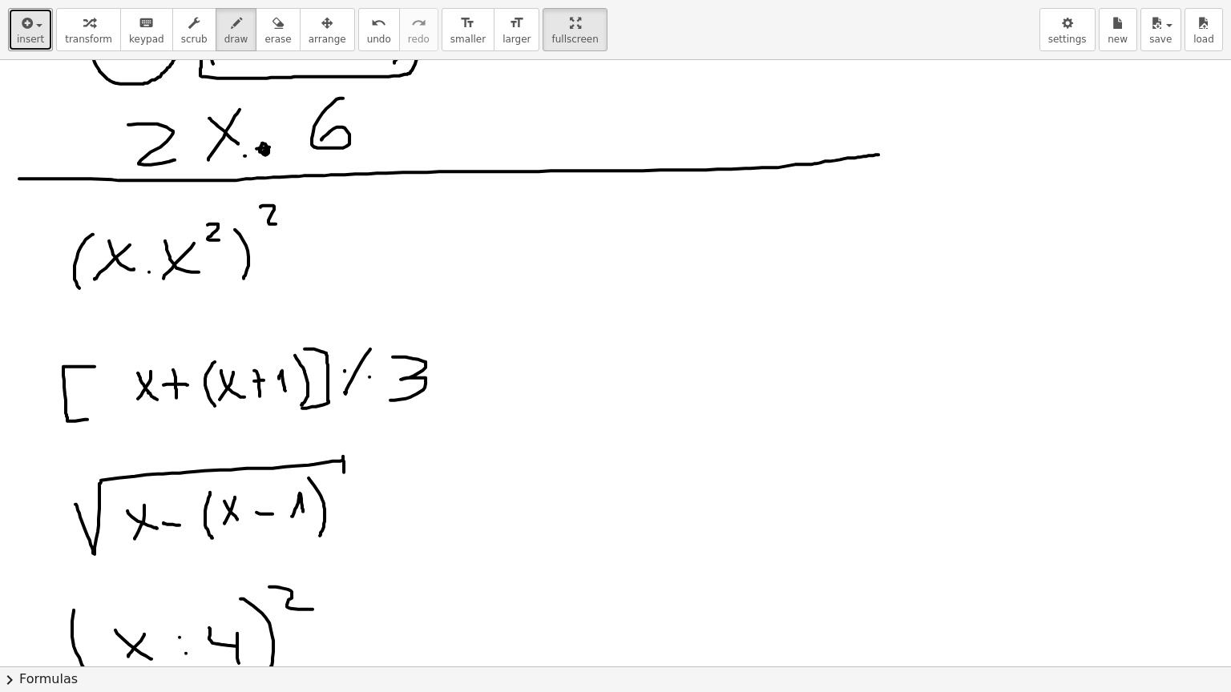
drag, startPoint x: 19, startPoint y: 178, endPoint x: 872, endPoint y: 150, distance: 853.7
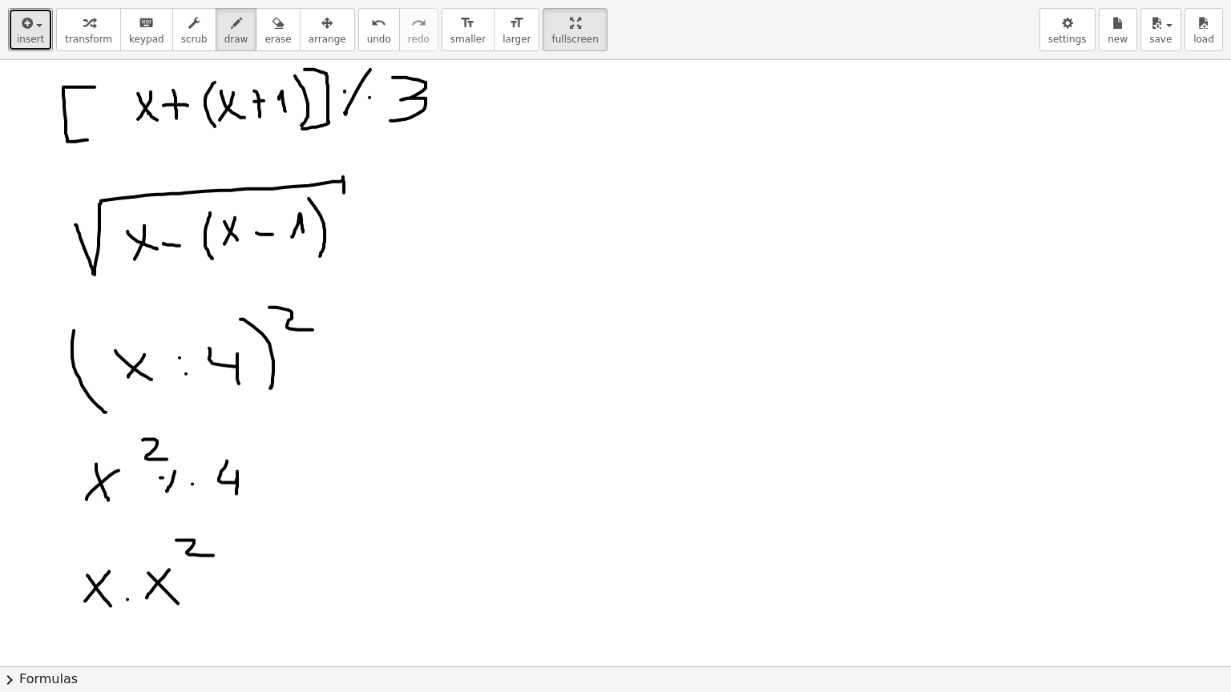
scroll to position [2347, 0]
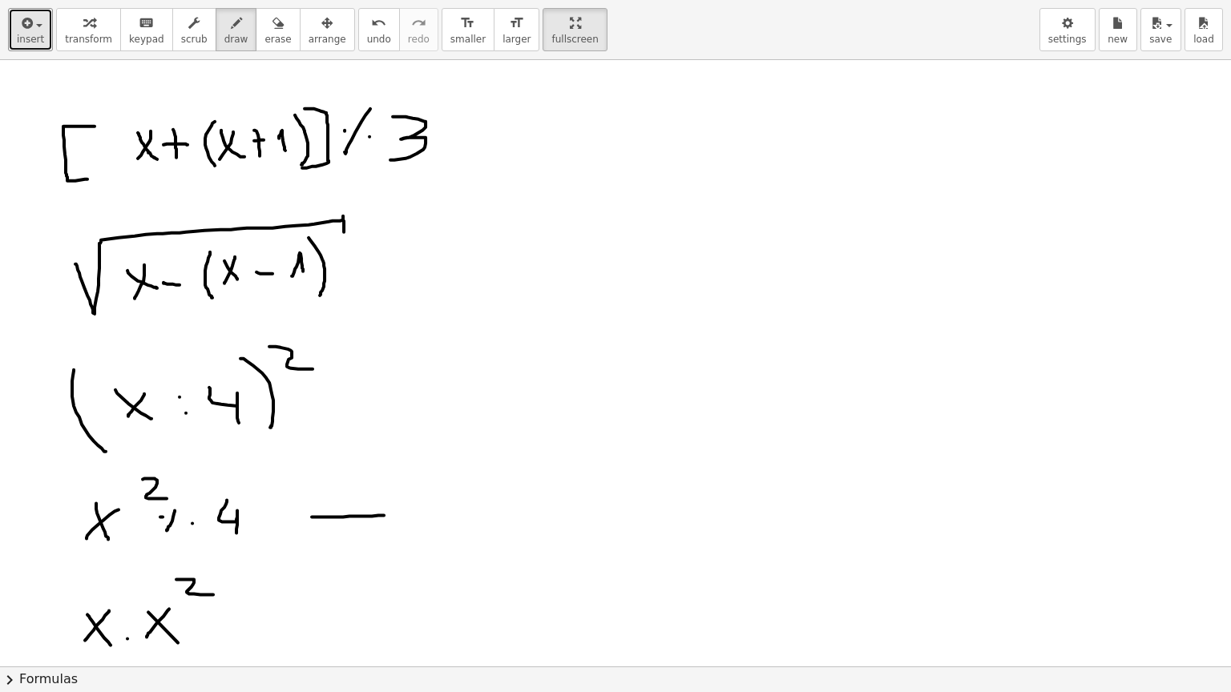
drag, startPoint x: 384, startPoint y: 514, endPoint x: 309, endPoint y: 517, distance: 74.5
drag, startPoint x: 319, startPoint y: 497, endPoint x: 315, endPoint y: 535, distance: 38.7
drag, startPoint x: 460, startPoint y: 385, endPoint x: 332, endPoint y: 397, distance: 128.0
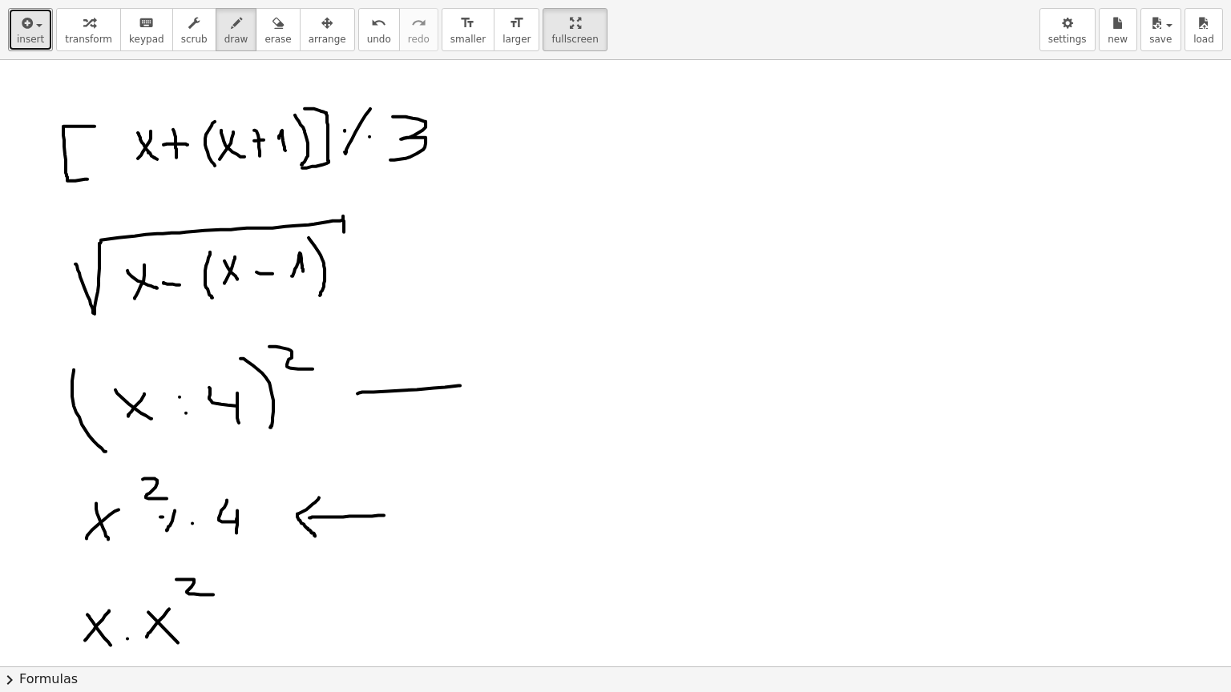
drag, startPoint x: 356, startPoint y: 376, endPoint x: 365, endPoint y: 419, distance: 44.3
drag, startPoint x: 472, startPoint y: 365, endPoint x: 518, endPoint y: 349, distance: 49.2
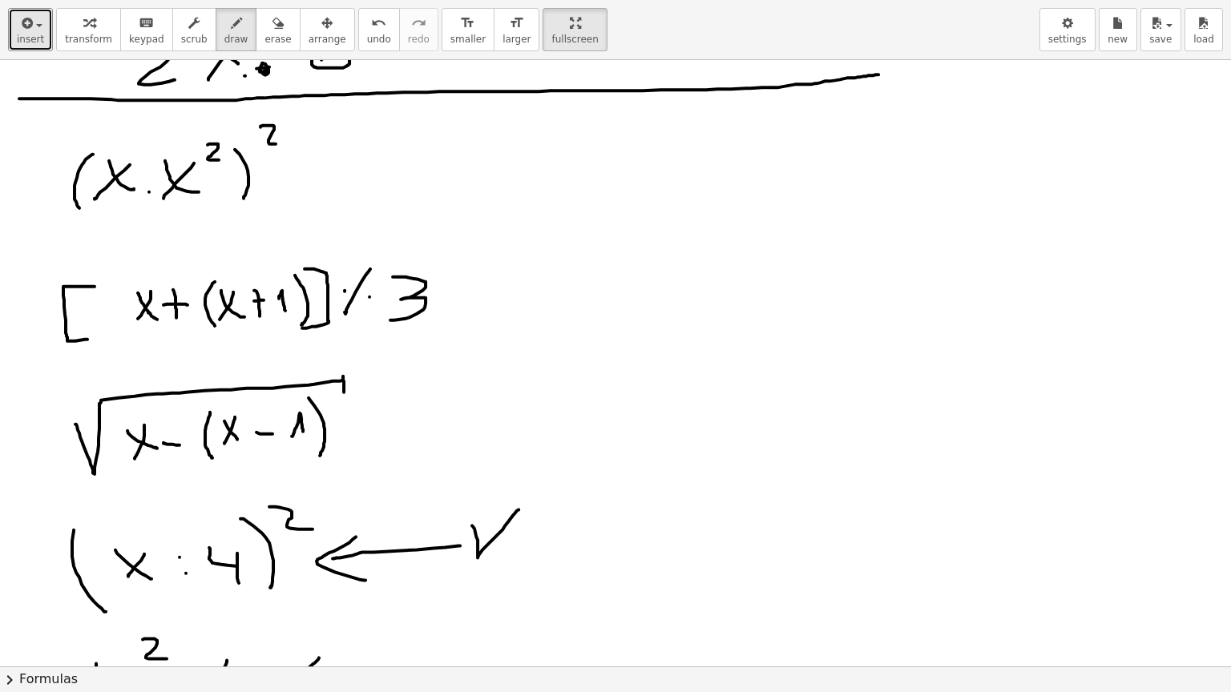
scroll to position [2107, 0]
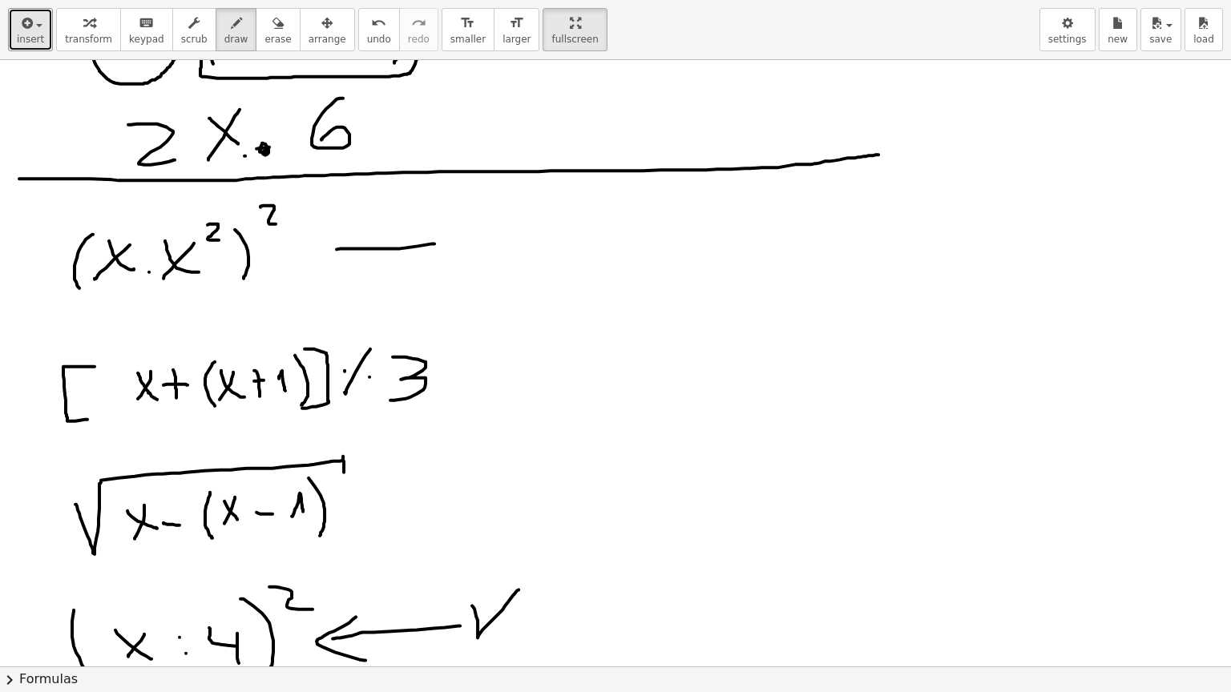
drag, startPoint x: 434, startPoint y: 243, endPoint x: 332, endPoint y: 249, distance: 102.7
drag, startPoint x: 346, startPoint y: 224, endPoint x: 344, endPoint y: 260, distance: 36.1
drag, startPoint x: 476, startPoint y: 225, endPoint x: 536, endPoint y: 208, distance: 62.4
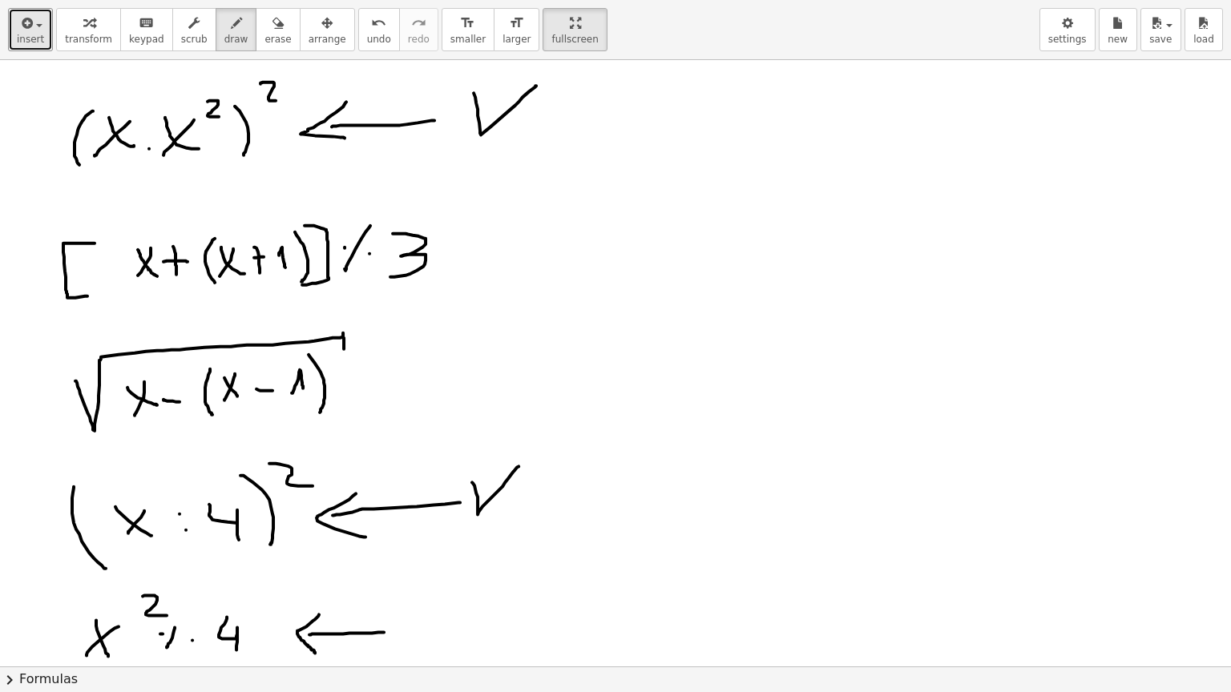
scroll to position [2267, 0]
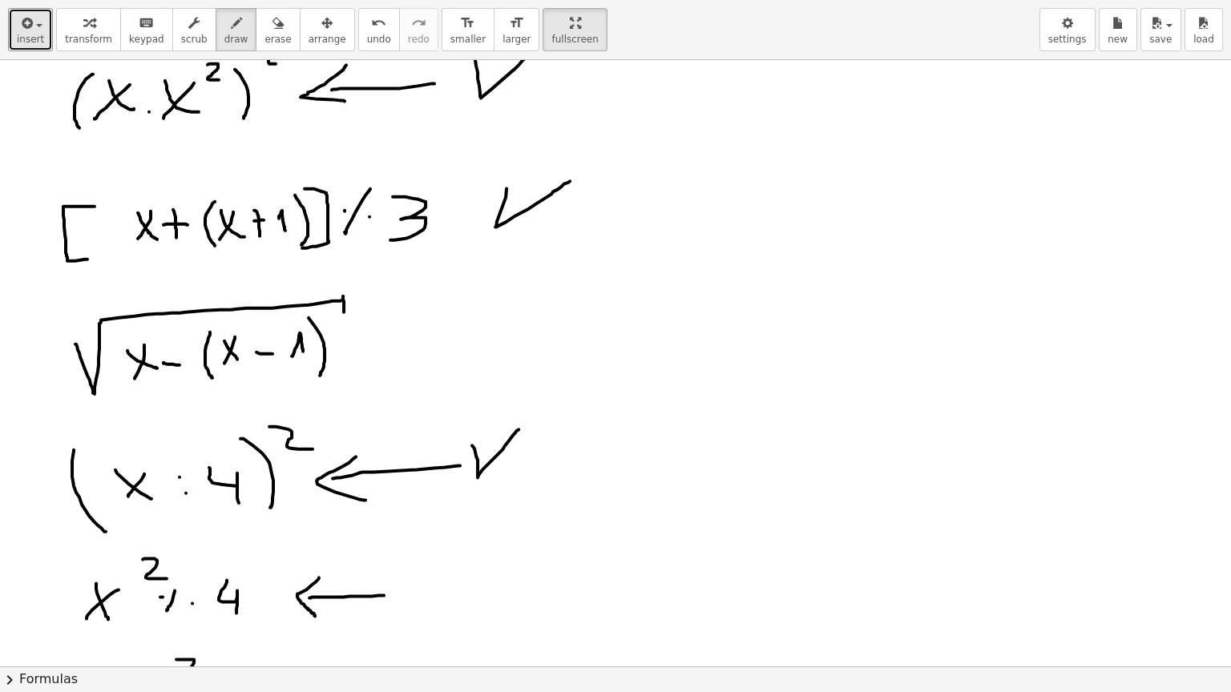
drag, startPoint x: 506, startPoint y: 187, endPoint x: 570, endPoint y: 179, distance: 64.6
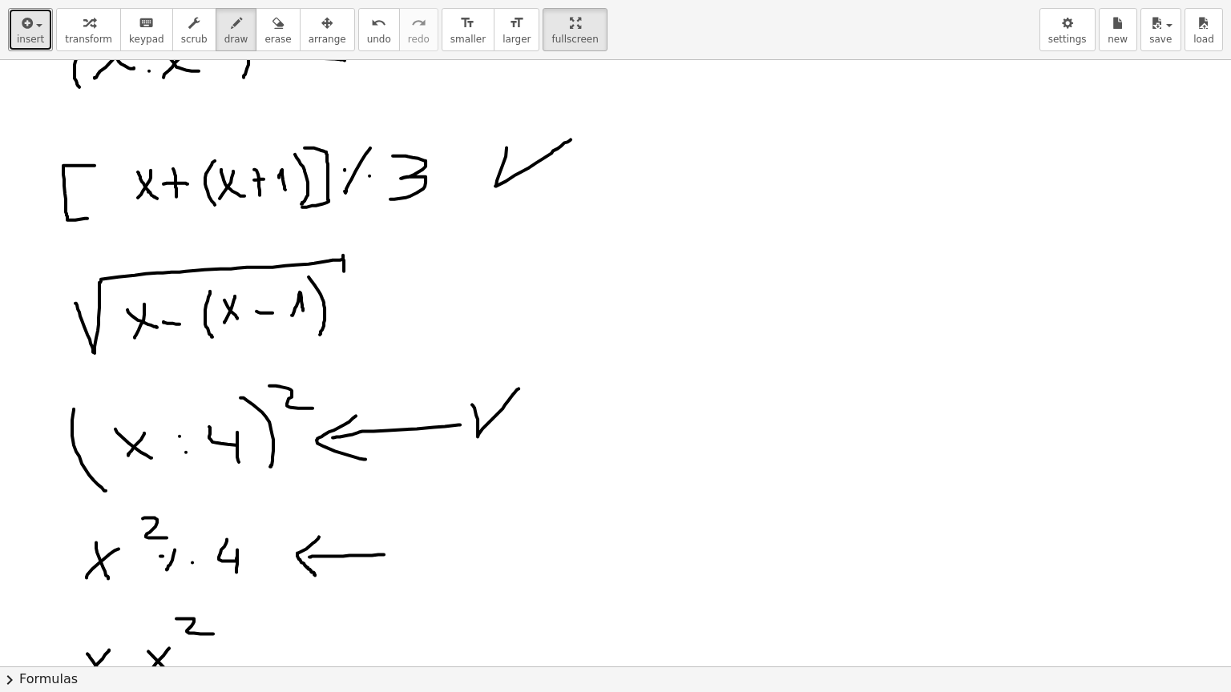
scroll to position [2347, 0]
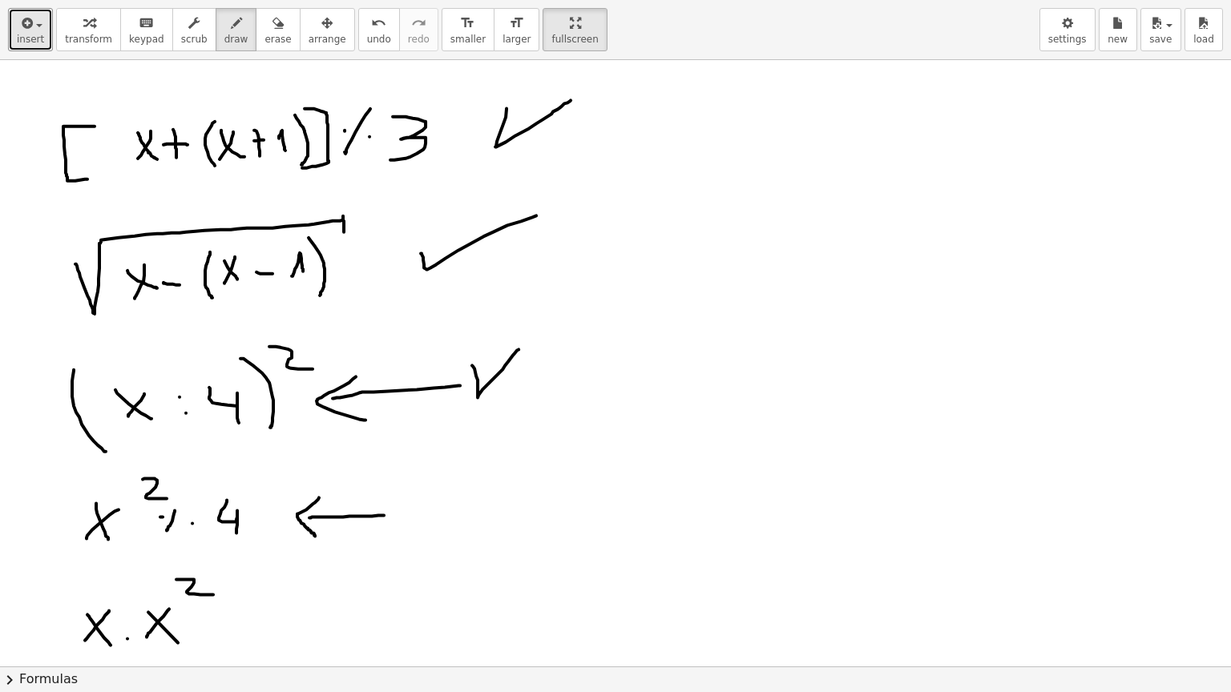
drag, startPoint x: 421, startPoint y: 252, endPoint x: 536, endPoint y: 215, distance: 121.4
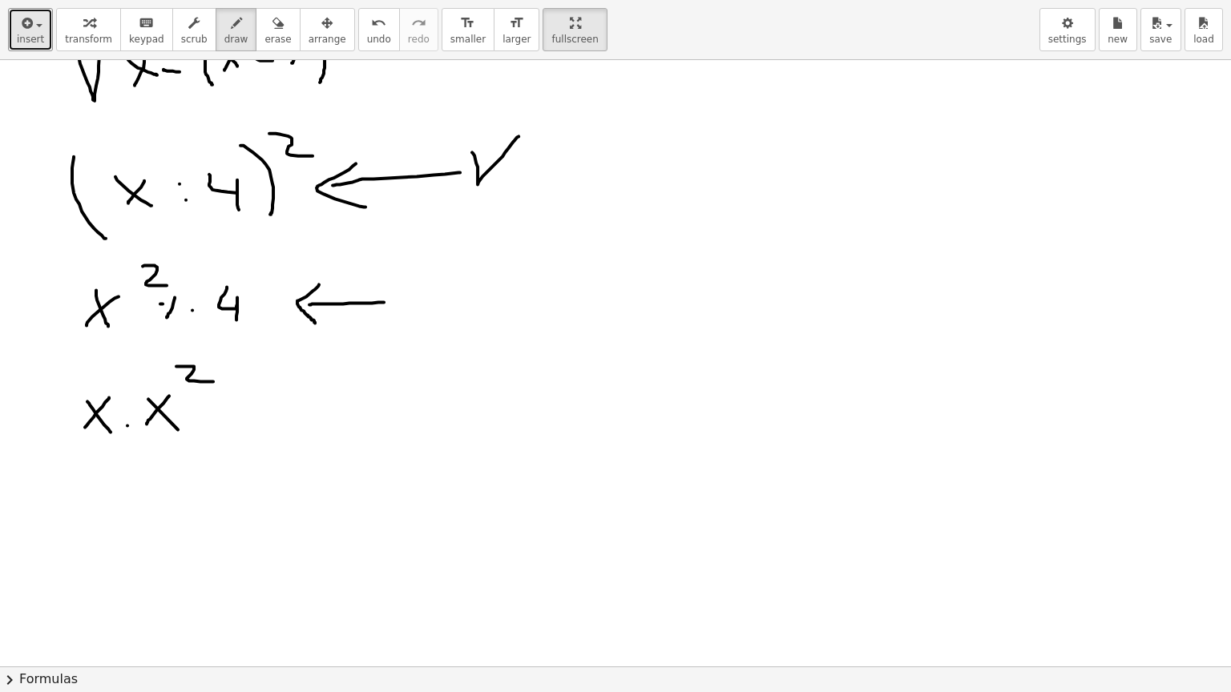
scroll to position [2588, 0]
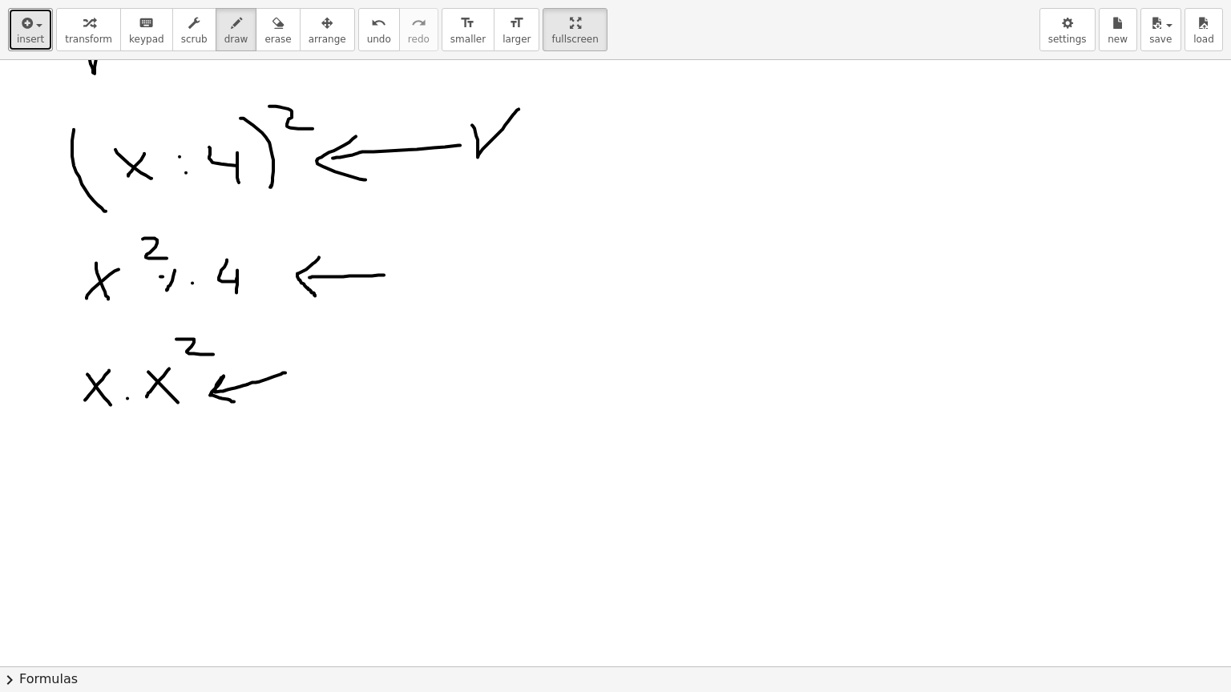
drag, startPoint x: 285, startPoint y: 372, endPoint x: 234, endPoint y: 401, distance: 58.8
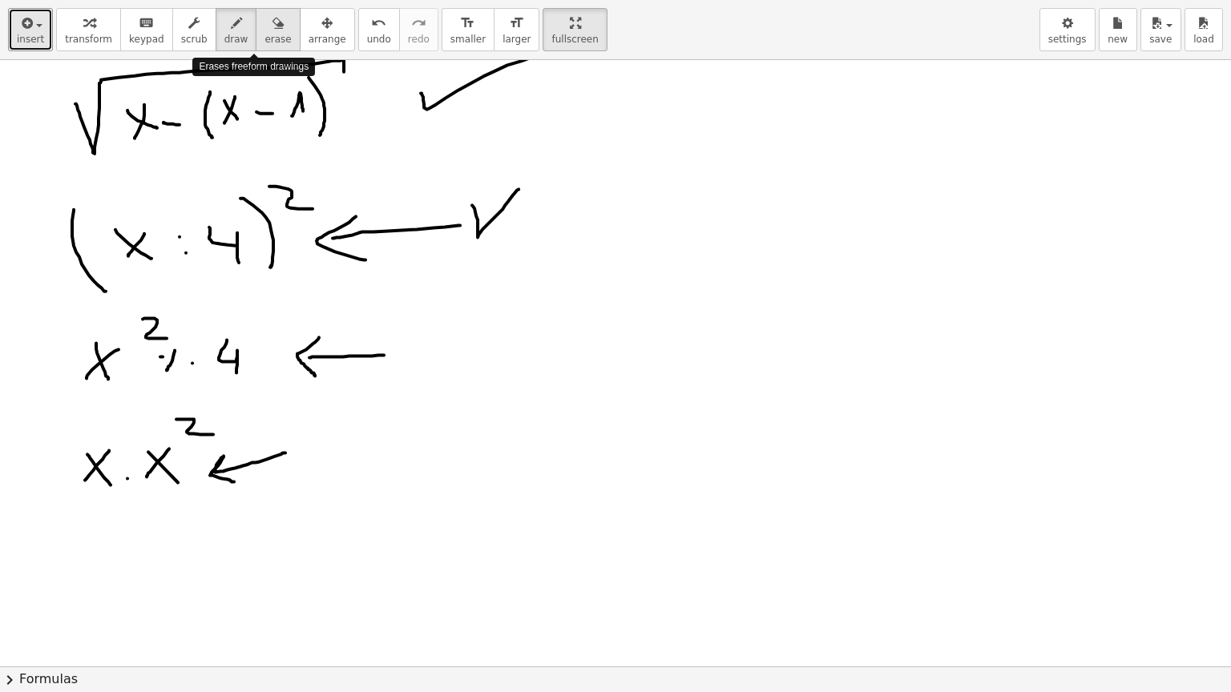
click at [264, 34] on span "erase" at bounding box center [277, 39] width 26 height 11
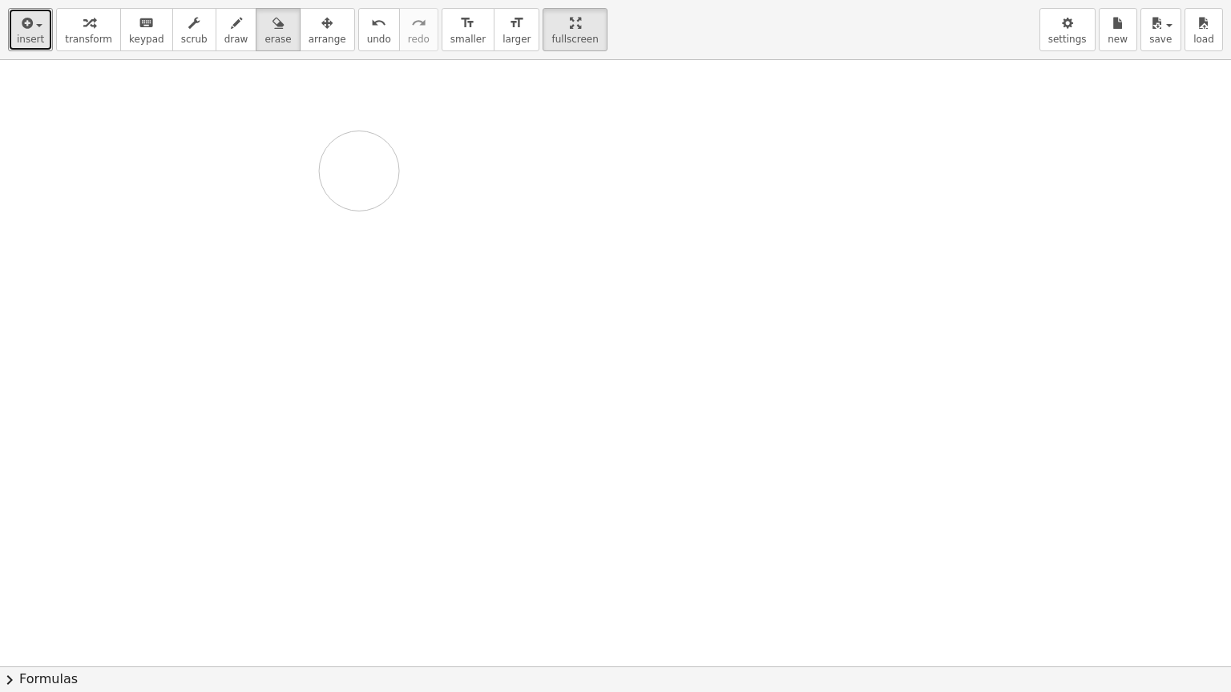
drag, startPoint x: 155, startPoint y: 153, endPoint x: 364, endPoint y: 387, distance: 313.2
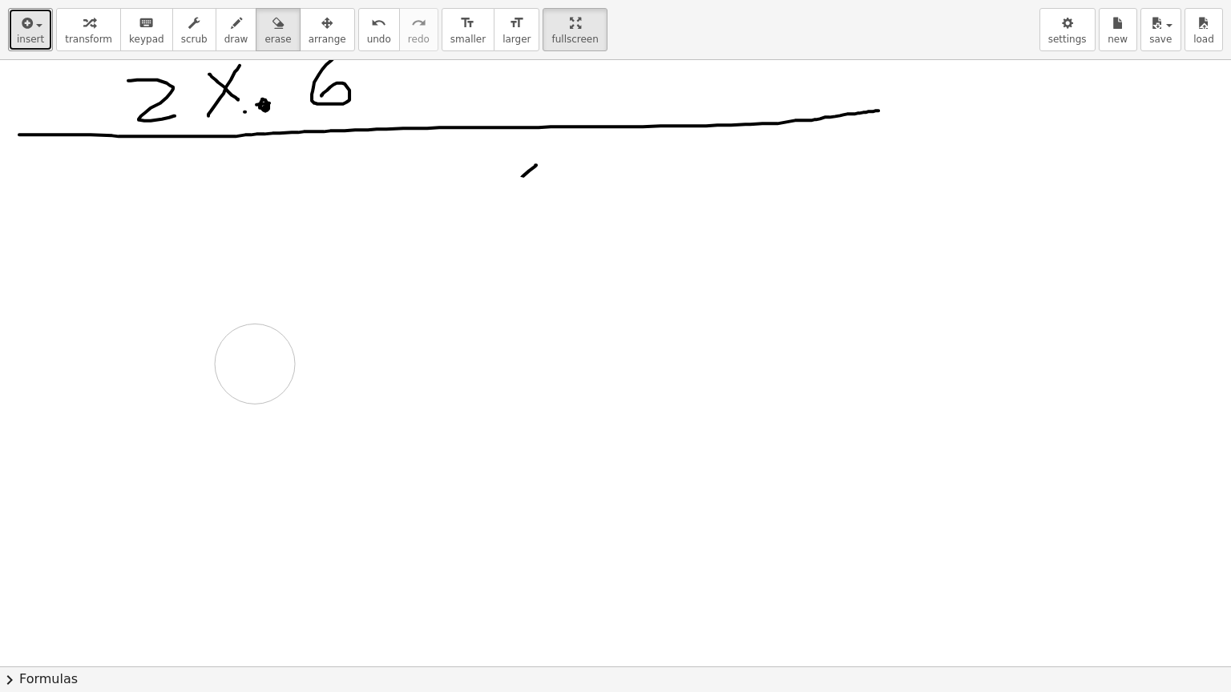
scroll to position [1947, 0]
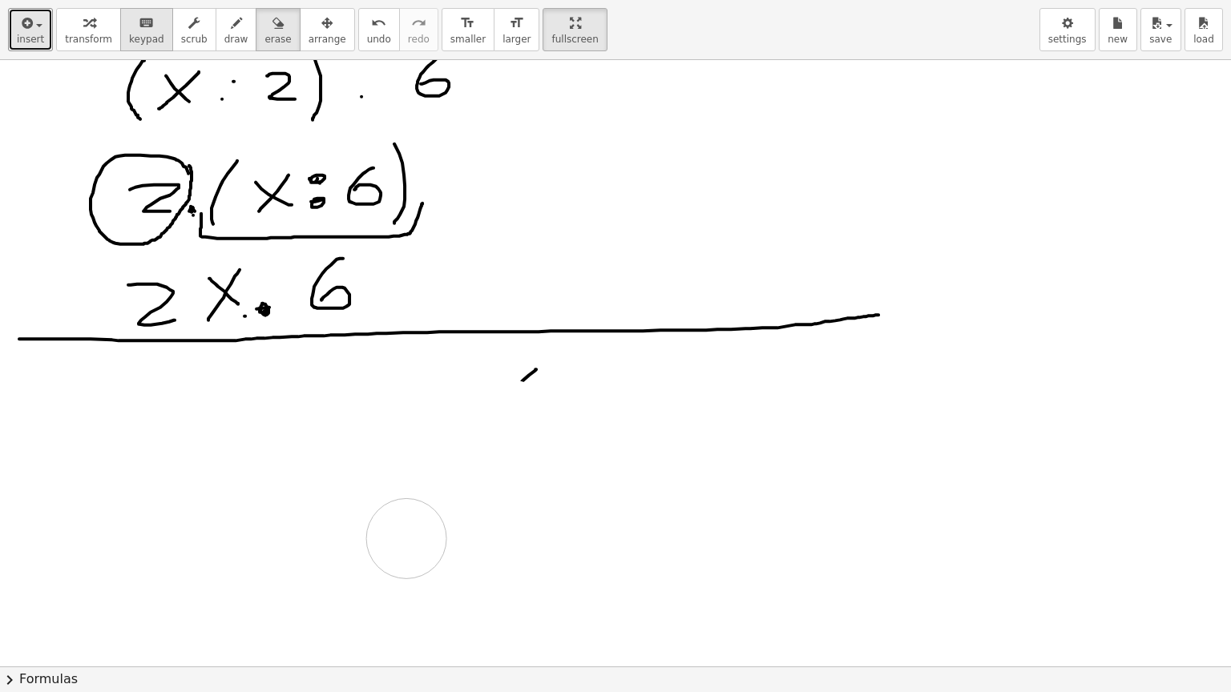
drag, startPoint x: 361, startPoint y: 425, endPoint x: 141, endPoint y: 41, distance: 442.1
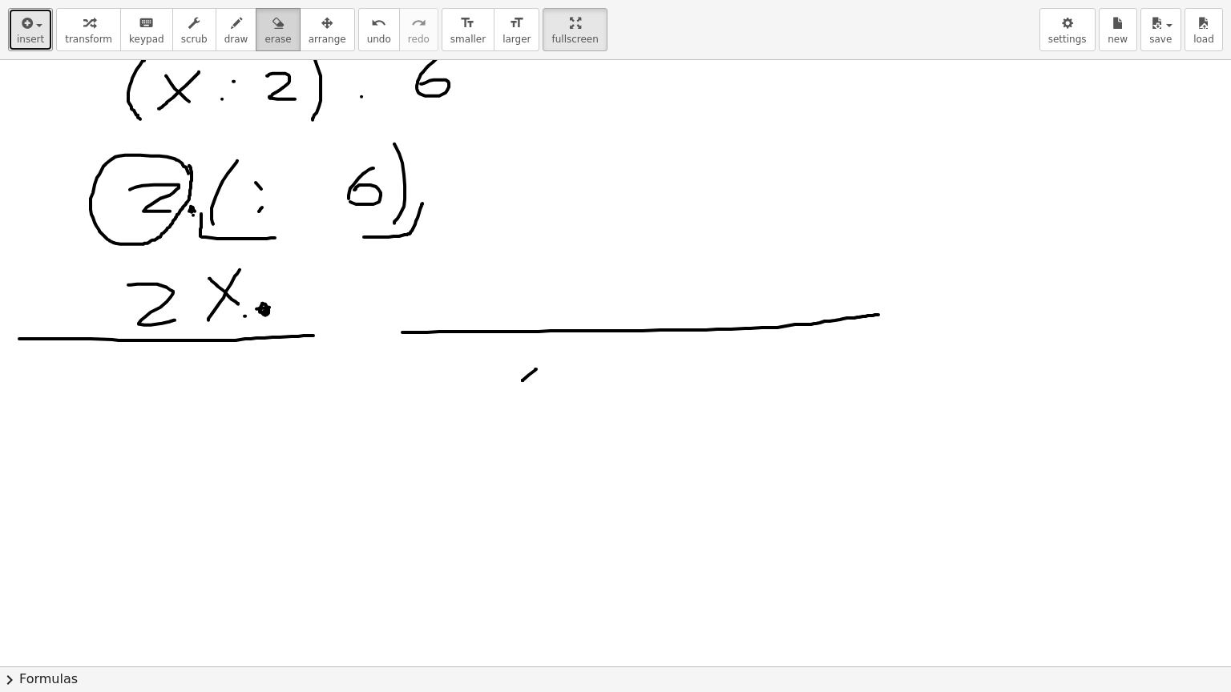
click at [264, 35] on span "erase" at bounding box center [277, 39] width 26 height 11
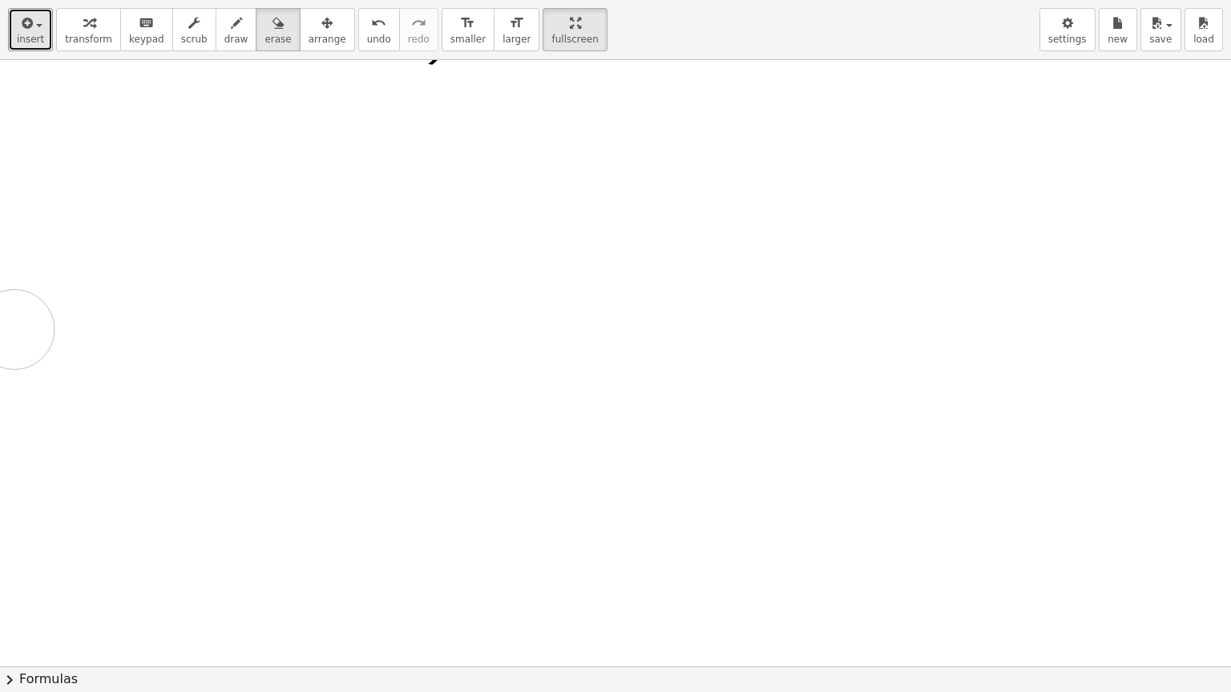
drag, startPoint x: 128, startPoint y: 131, endPoint x: 14, endPoint y: 328, distance: 228.3
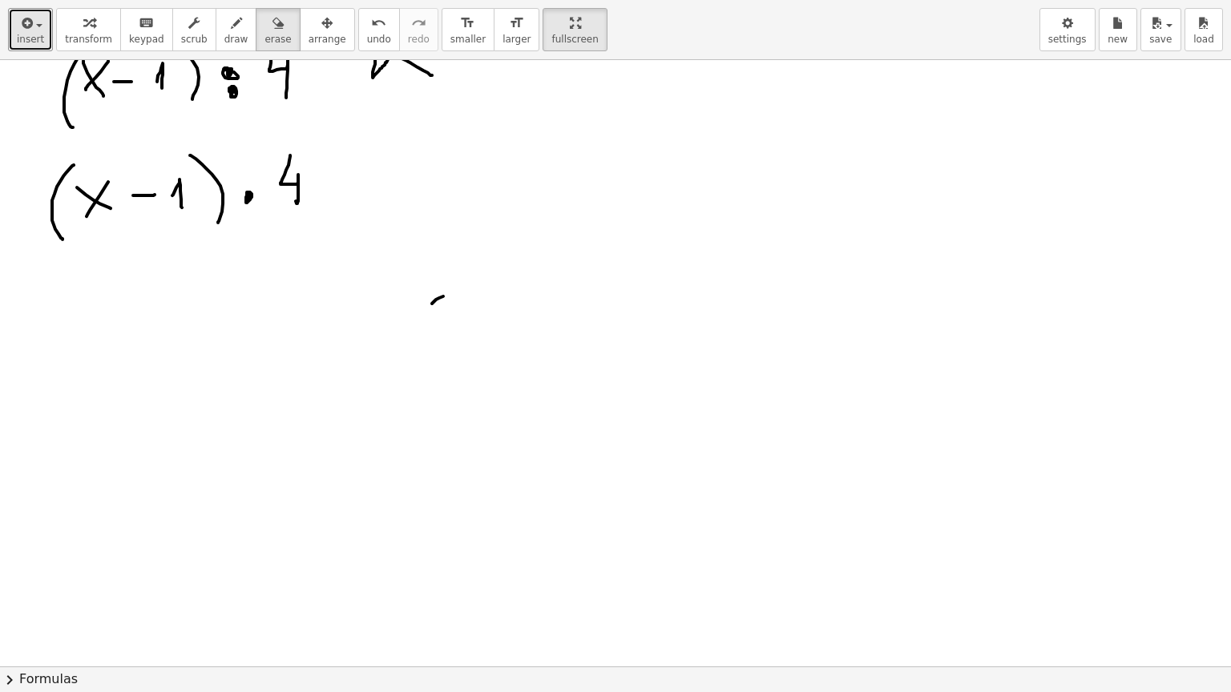
drag, startPoint x: 19, startPoint y: 560, endPoint x: 95, endPoint y: 435, distance: 145.9
click at [35, 532] on div at bounding box center [615, 175] width 1231 height 3642
click at [264, 38] on span "erase" at bounding box center [277, 39] width 26 height 11
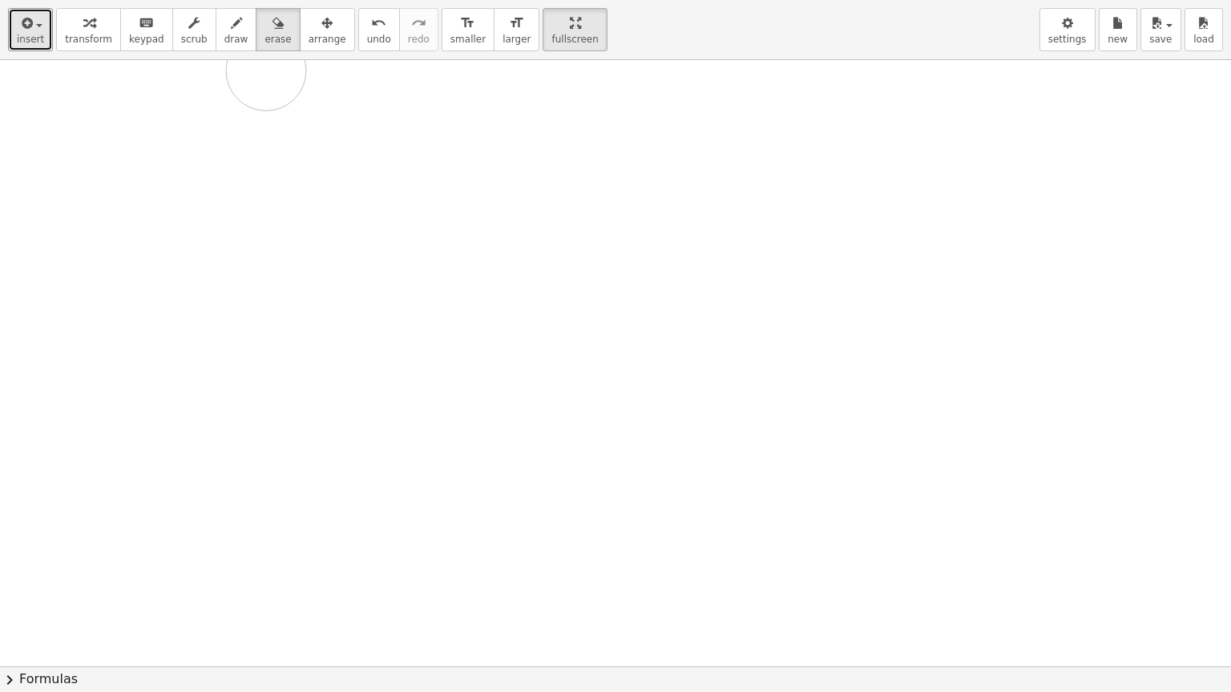
drag, startPoint x: 71, startPoint y: 92, endPoint x: 266, endPoint y: 70, distance: 196.0
click at [266, 70] on div at bounding box center [615, 175] width 1231 height 3642
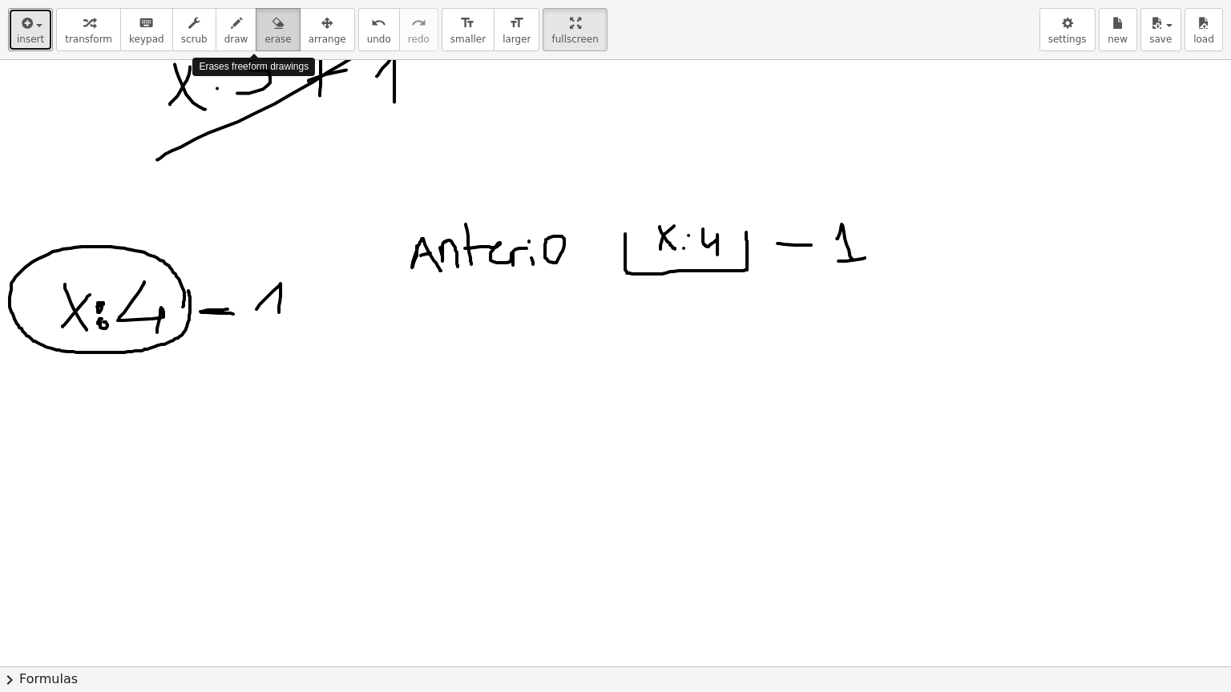
click at [264, 34] on span "erase" at bounding box center [277, 39] width 26 height 11
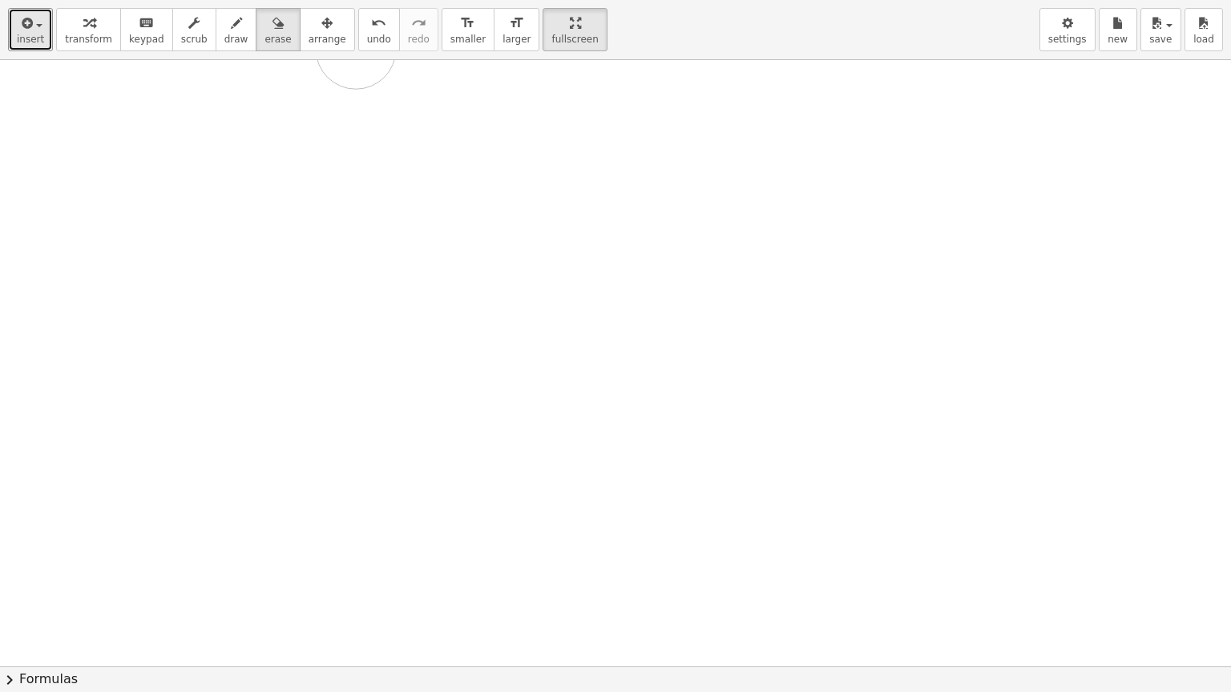
drag, startPoint x: 0, startPoint y: 328, endPoint x: 328, endPoint y: 442, distance: 347.1
click at [356, 49] on div "insert select one: Math Expression Function Text Youtube Video Graphing Geometr…" at bounding box center [615, 346] width 1231 height 692
drag, startPoint x: 333, startPoint y: 438, endPoint x: 356, endPoint y: 155, distance: 283.7
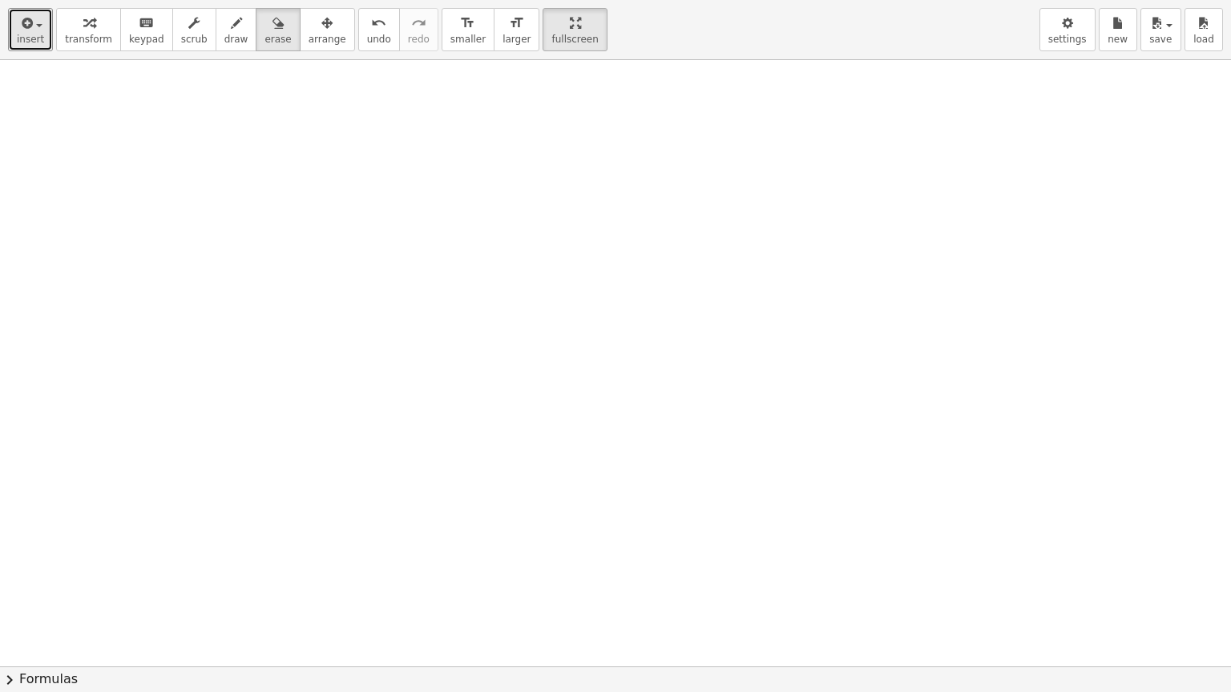
scroll to position [745, 0]
drag, startPoint x: 353, startPoint y: 393, endPoint x: 173, endPoint y: 234, distance: 240.0
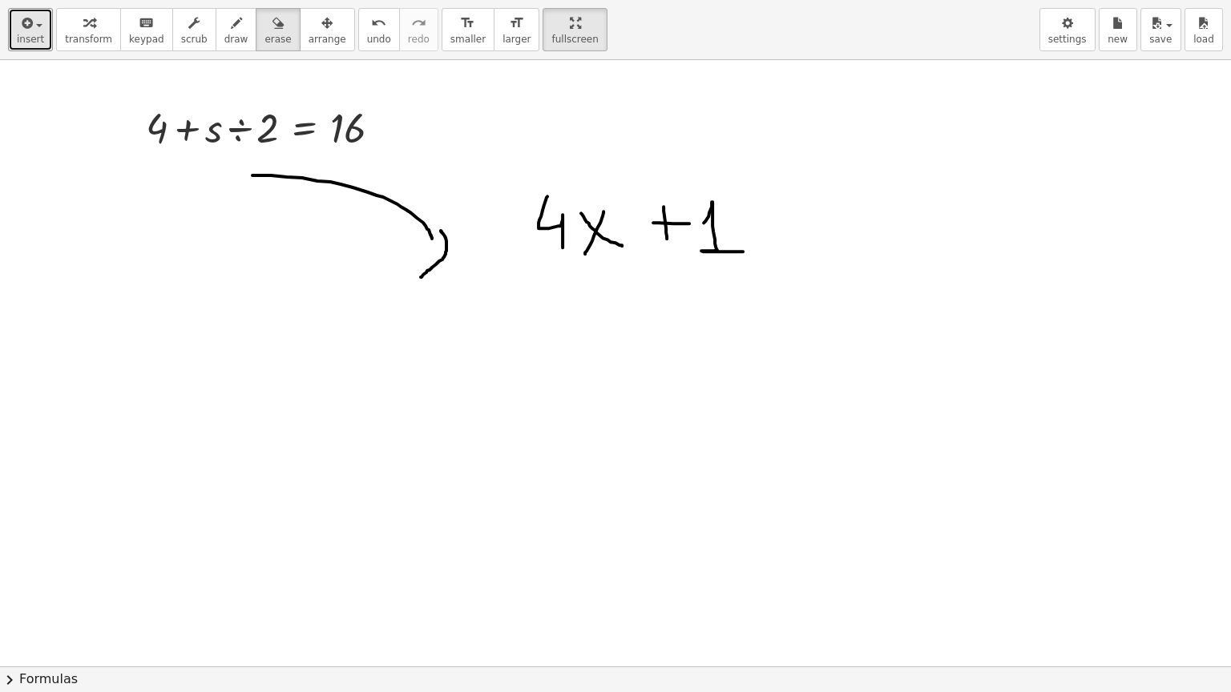
scroll to position [585, 0]
click at [264, 35] on span "erase" at bounding box center [277, 39] width 26 height 11
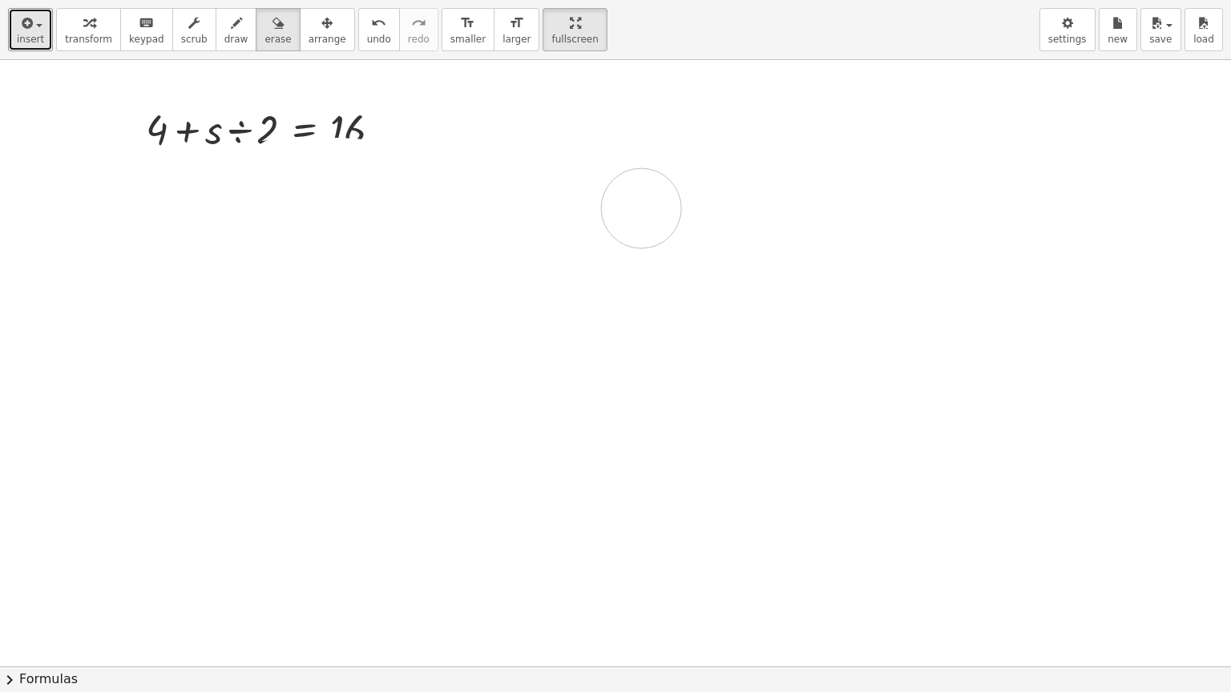
drag, startPoint x: 282, startPoint y: 177, endPoint x: 609, endPoint y: 158, distance: 327.4
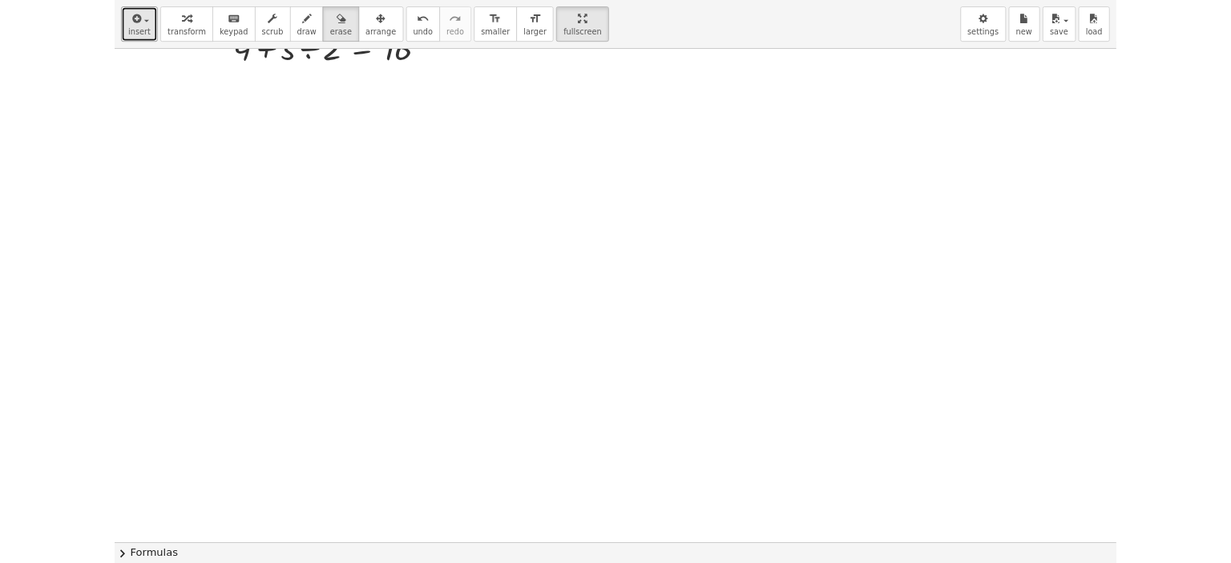
scroll to position [745, 0]
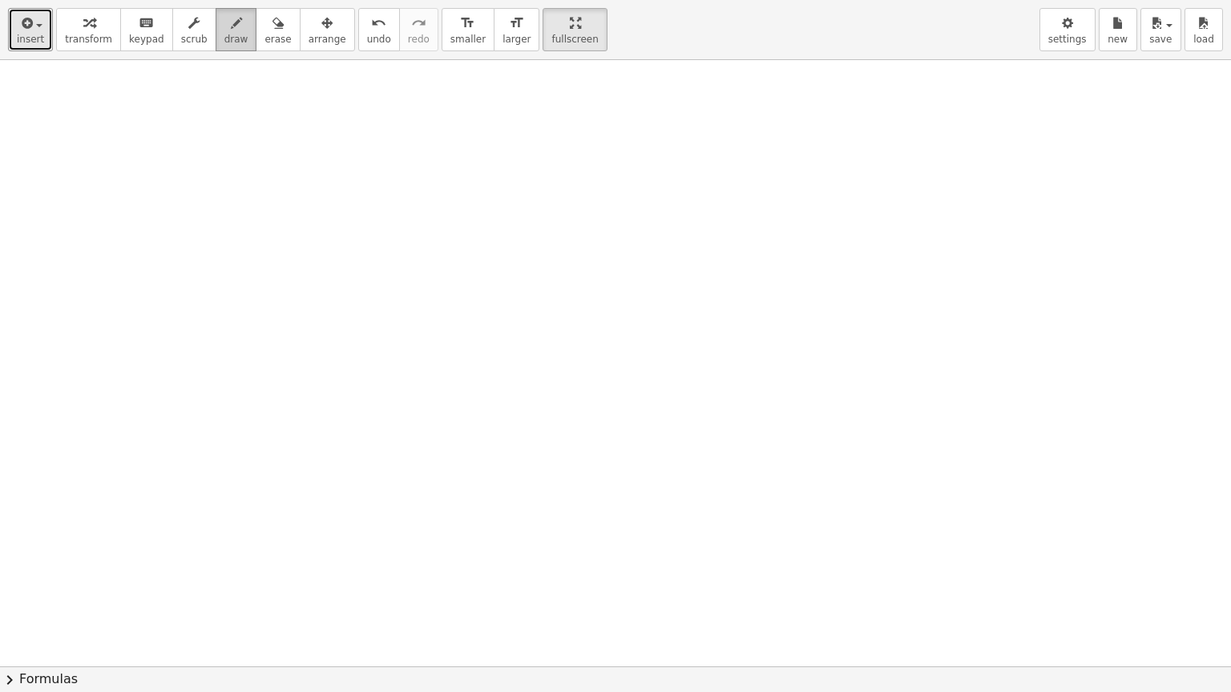
click at [231, 32] on icon "button" at bounding box center [236, 23] width 11 height 19
drag, startPoint x: 117, startPoint y: 165, endPoint x: 176, endPoint y: 211, distance: 74.8
drag, startPoint x: 170, startPoint y: 148, endPoint x: 107, endPoint y: 205, distance: 84.5
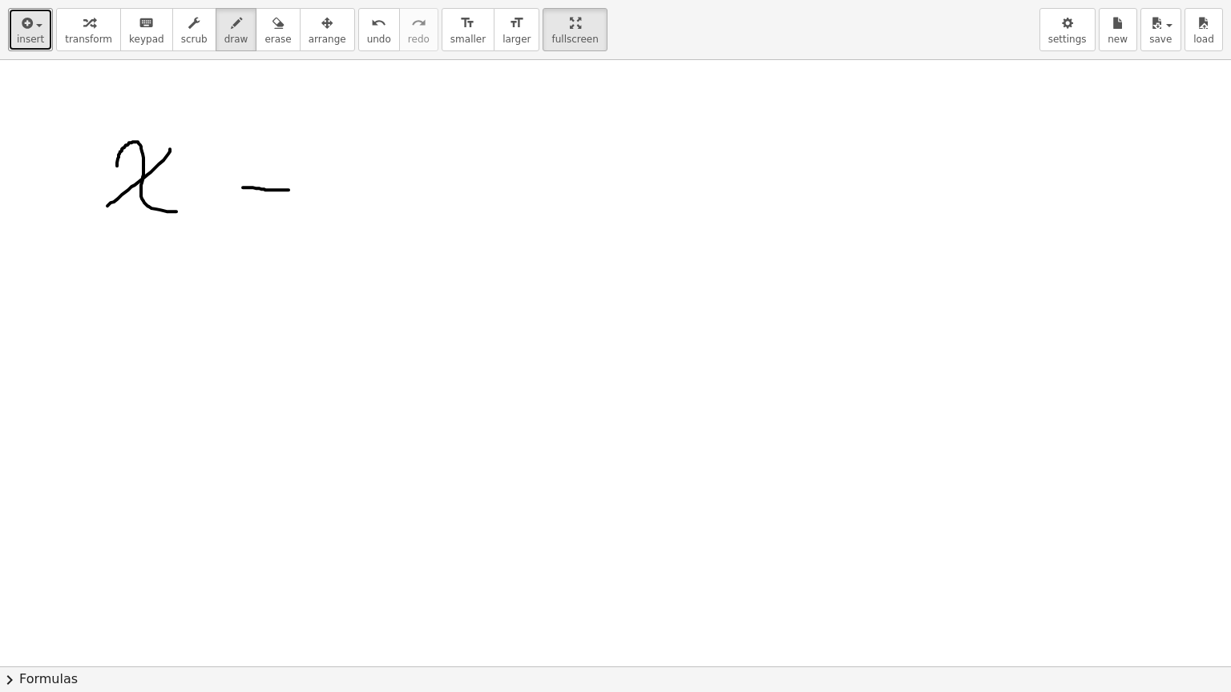
drag, startPoint x: 243, startPoint y: 187, endPoint x: 288, endPoint y: 189, distance: 45.7
drag, startPoint x: 350, startPoint y: 143, endPoint x: 340, endPoint y: 221, distance: 78.3
drag, startPoint x: 348, startPoint y: 163, endPoint x: 384, endPoint y: 192, distance: 46.2
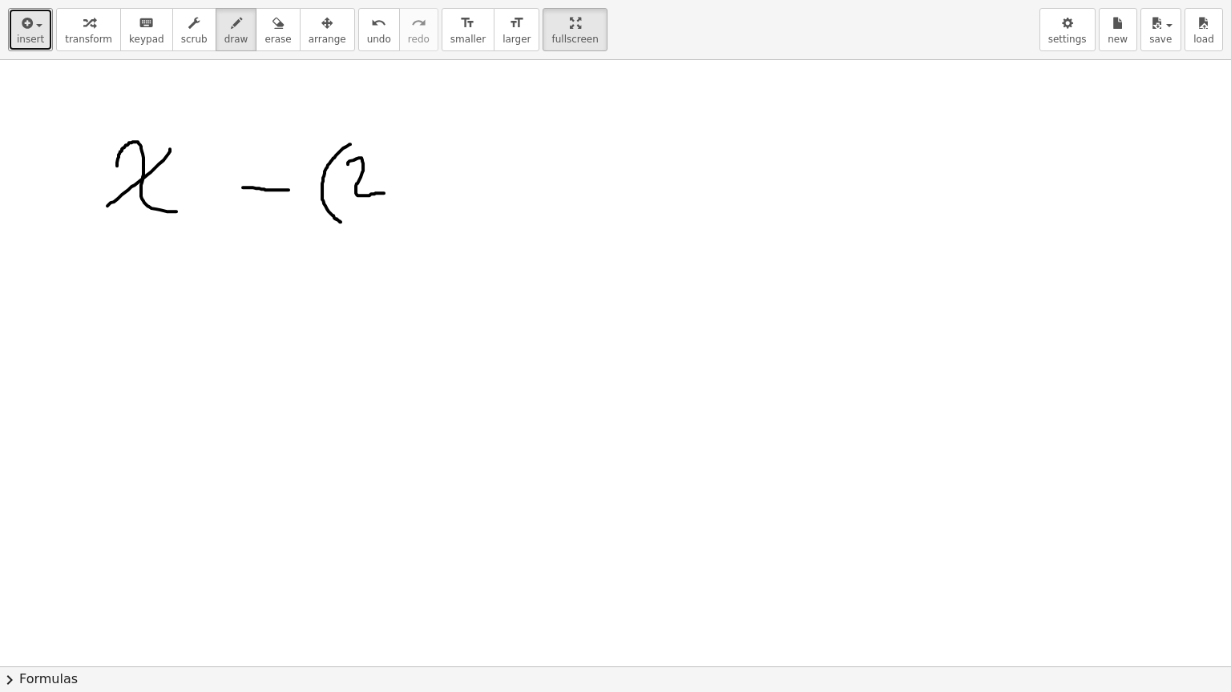
drag, startPoint x: 380, startPoint y: 163, endPoint x: 336, endPoint y: 196, distance: 55.0
drag, startPoint x: 401, startPoint y: 179, endPoint x: 420, endPoint y: 177, distance: 19.3
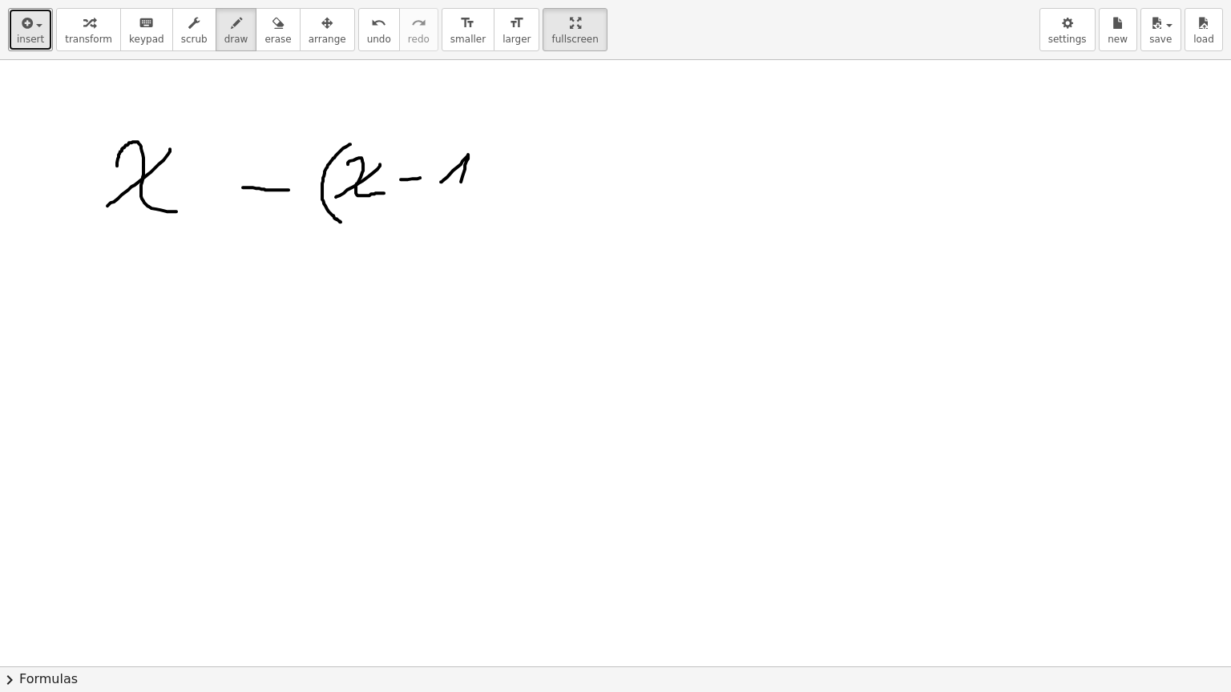
drag, startPoint x: 441, startPoint y: 181, endPoint x: 454, endPoint y: 194, distance: 18.7
drag, startPoint x: 481, startPoint y: 130, endPoint x: 464, endPoint y: 215, distance: 86.6
drag, startPoint x: 147, startPoint y: 300, endPoint x: 184, endPoint y: 336, distance: 52.1
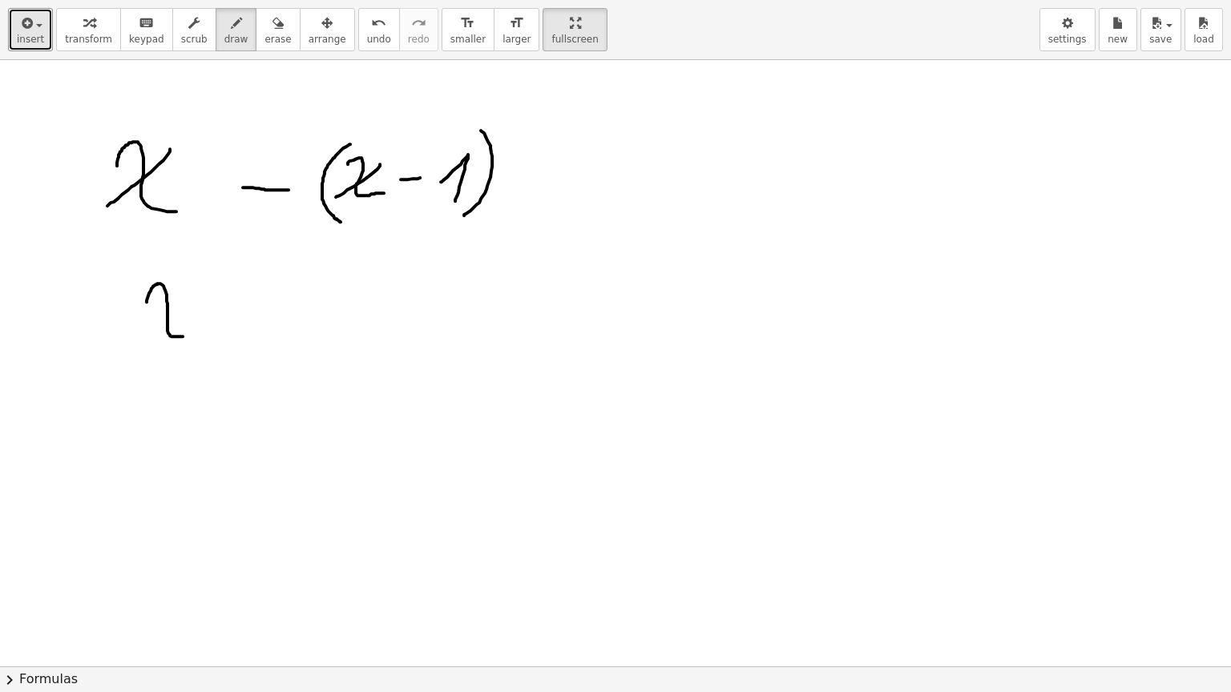
drag, startPoint x: 179, startPoint y: 292, endPoint x: 150, endPoint y: 336, distance: 53.8
drag, startPoint x: 239, startPoint y: 313, endPoint x: 265, endPoint y: 313, distance: 26.4
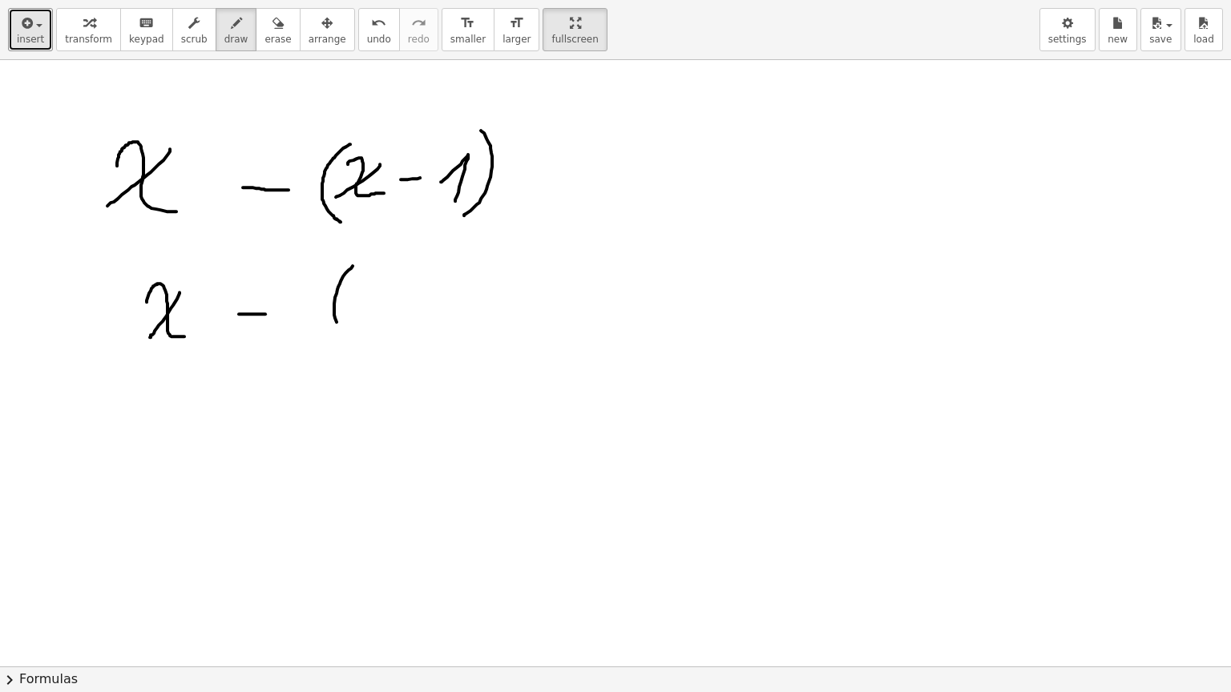
drag, startPoint x: 349, startPoint y: 269, endPoint x: 344, endPoint y: 329, distance: 60.3
drag, startPoint x: 353, startPoint y: 294, endPoint x: 397, endPoint y: 316, distance: 49.4
drag, startPoint x: 401, startPoint y: 276, endPoint x: 362, endPoint y: 318, distance: 57.2
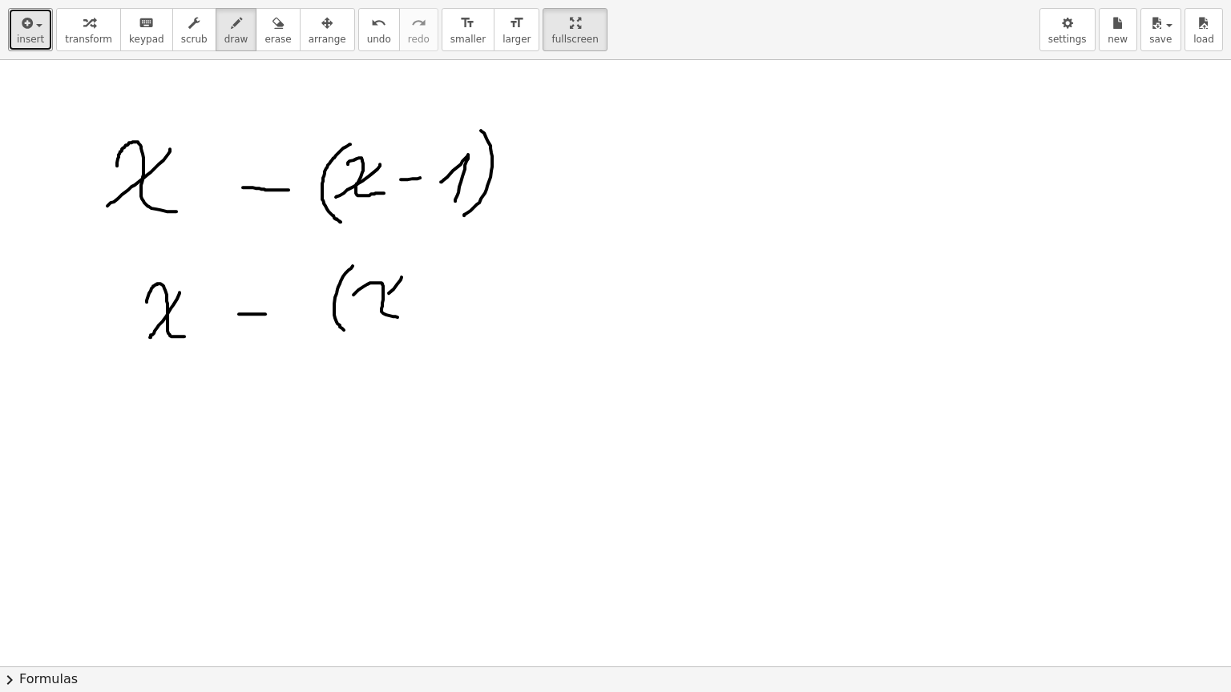
drag, startPoint x: 425, startPoint y: 276, endPoint x: 413, endPoint y: 312, distance: 37.2
drag, startPoint x: 409, startPoint y: 298, endPoint x: 449, endPoint y: 295, distance: 40.2
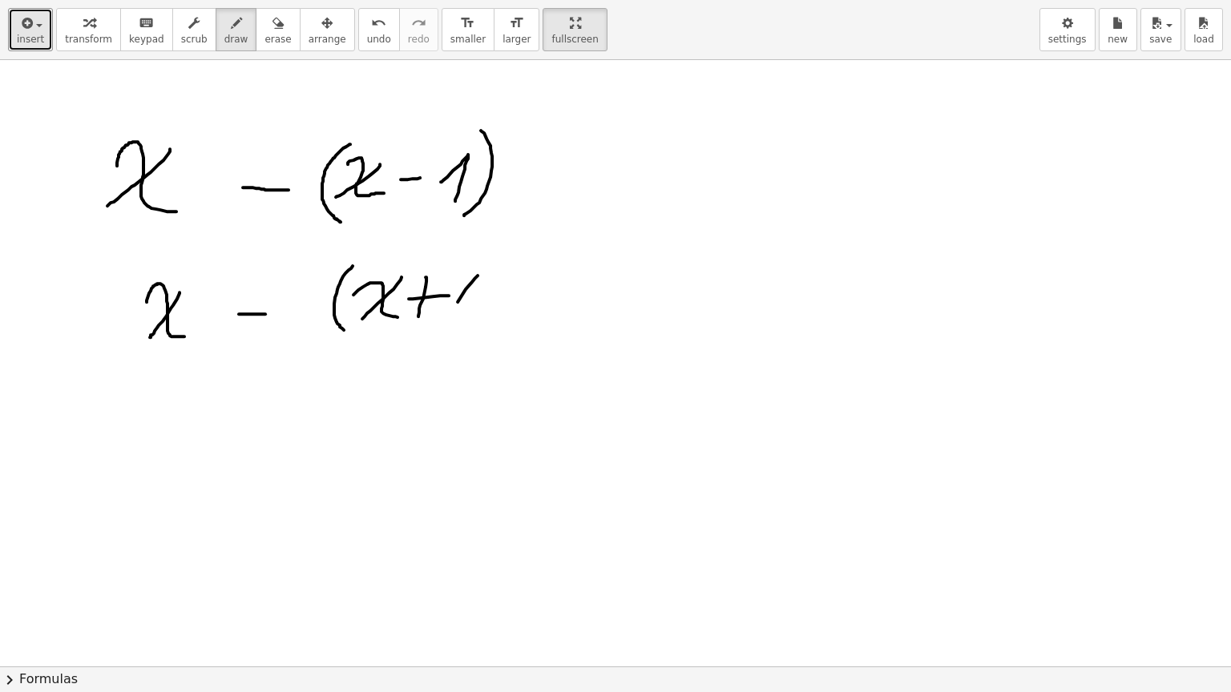
drag, startPoint x: 457, startPoint y: 301, endPoint x: 466, endPoint y: 323, distance: 23.4
drag, startPoint x: 490, startPoint y: 260, endPoint x: 474, endPoint y: 351, distance: 91.9
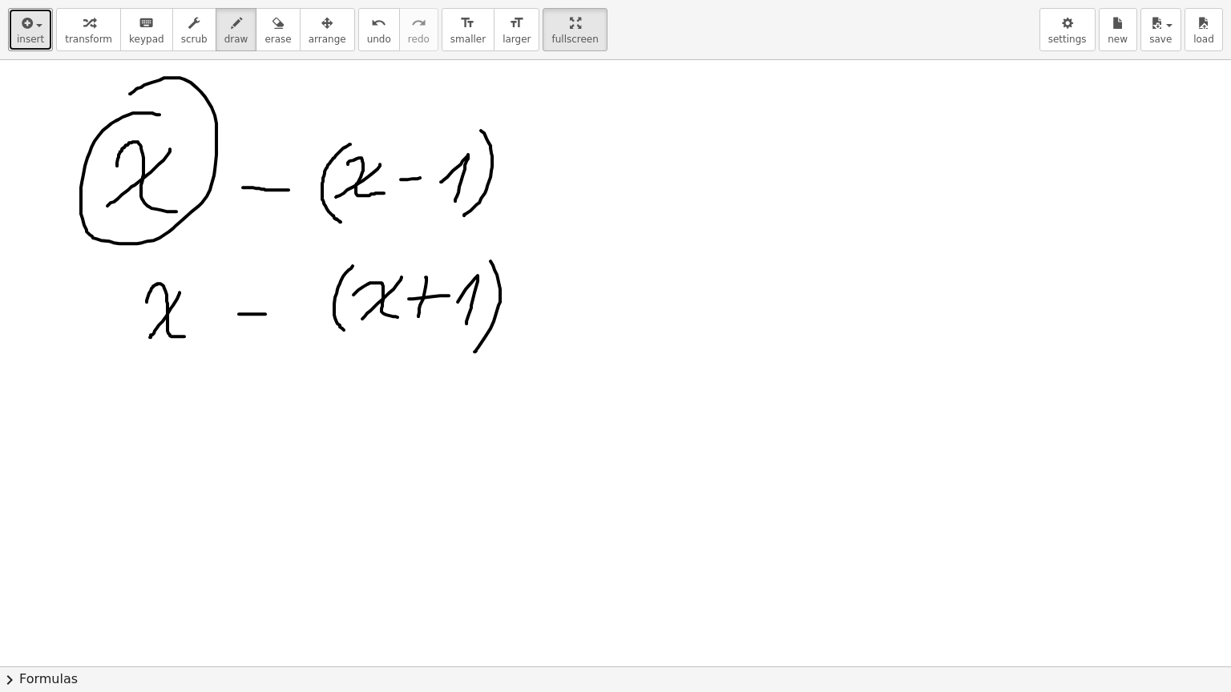
drag, startPoint x: 158, startPoint y: 114, endPoint x: 130, endPoint y: 93, distance: 34.9
click at [264, 36] on span "erase" at bounding box center [277, 39] width 26 height 11
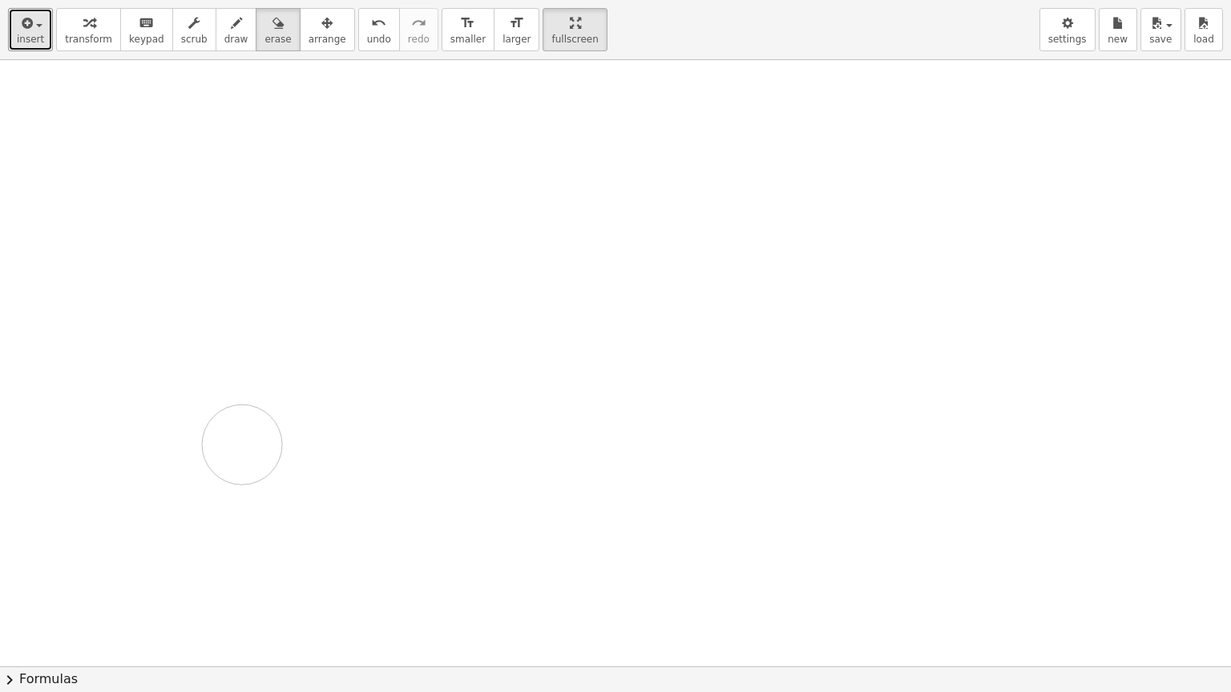
drag, startPoint x: 492, startPoint y: 318, endPoint x: 207, endPoint y: 175, distance: 318.9
click at [231, 18] on icon "button" at bounding box center [236, 23] width 11 height 19
click at [224, 42] on span "draw" at bounding box center [236, 39] width 24 height 11
drag, startPoint x: 173, startPoint y: 145, endPoint x: 231, endPoint y: 217, distance: 92.3
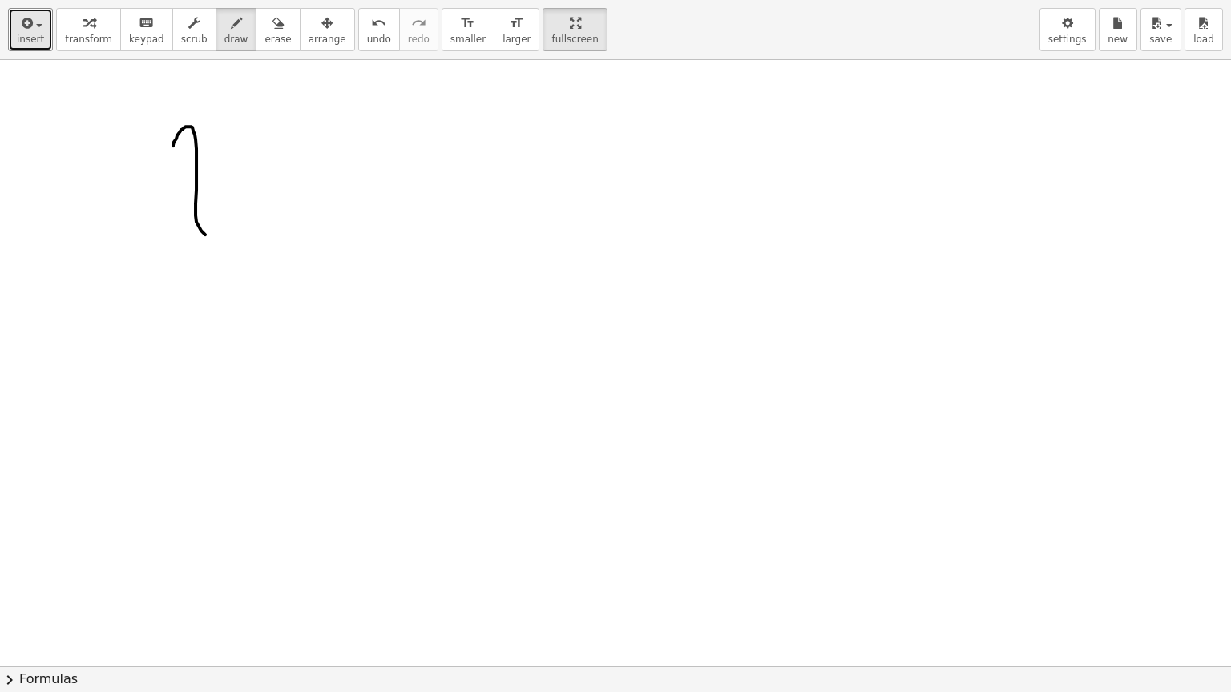
drag, startPoint x: 229, startPoint y: 154, endPoint x: 170, endPoint y: 223, distance: 90.9
drag, startPoint x: 278, startPoint y: 171, endPoint x: 323, endPoint y: 215, distance: 62.3
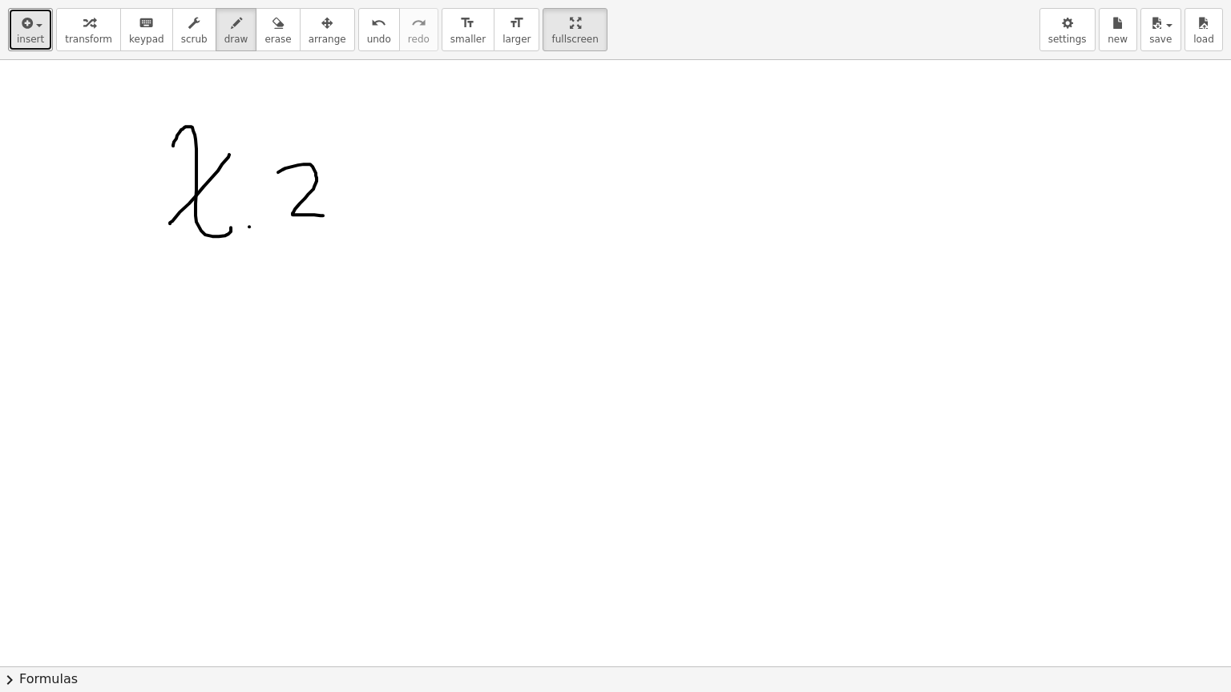
drag, startPoint x: 417, startPoint y: 183, endPoint x: 415, endPoint y: 236, distance: 52.9
drag, startPoint x: 388, startPoint y: 196, endPoint x: 458, endPoint y: 190, distance: 70.8
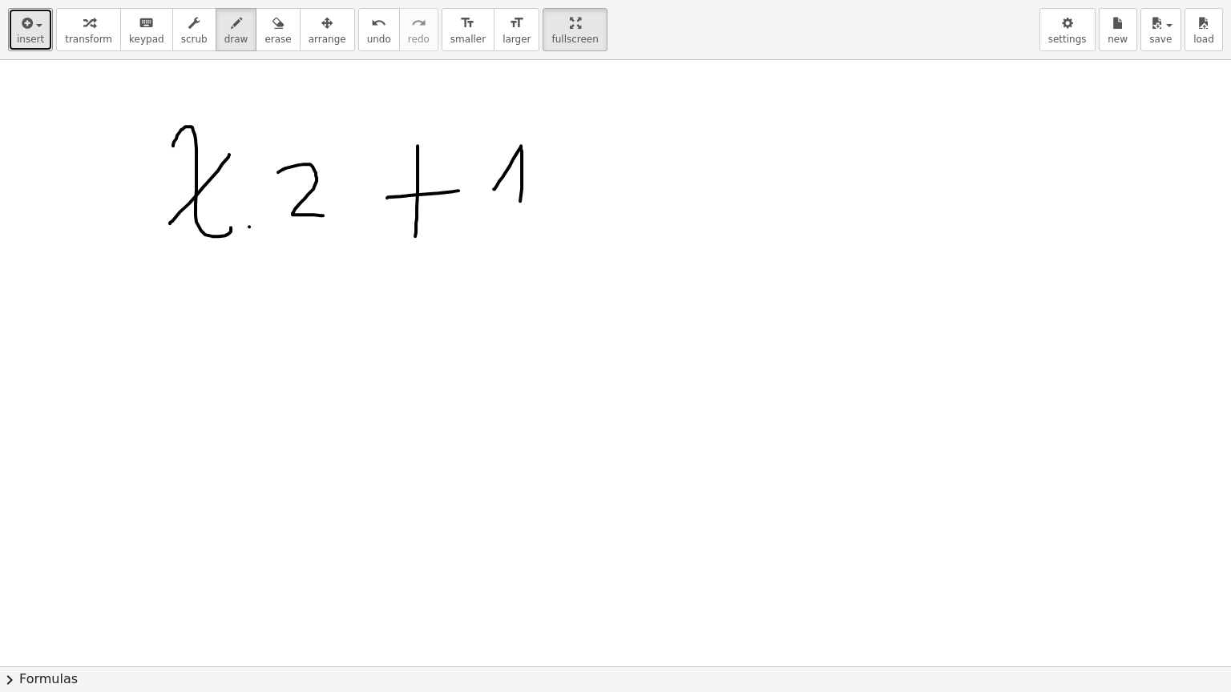
drag, startPoint x: 499, startPoint y: 180, endPoint x: 518, endPoint y: 225, distance: 48.5
drag, startPoint x: 149, startPoint y: 334, endPoint x: 171, endPoint y: 395, distance: 64.6
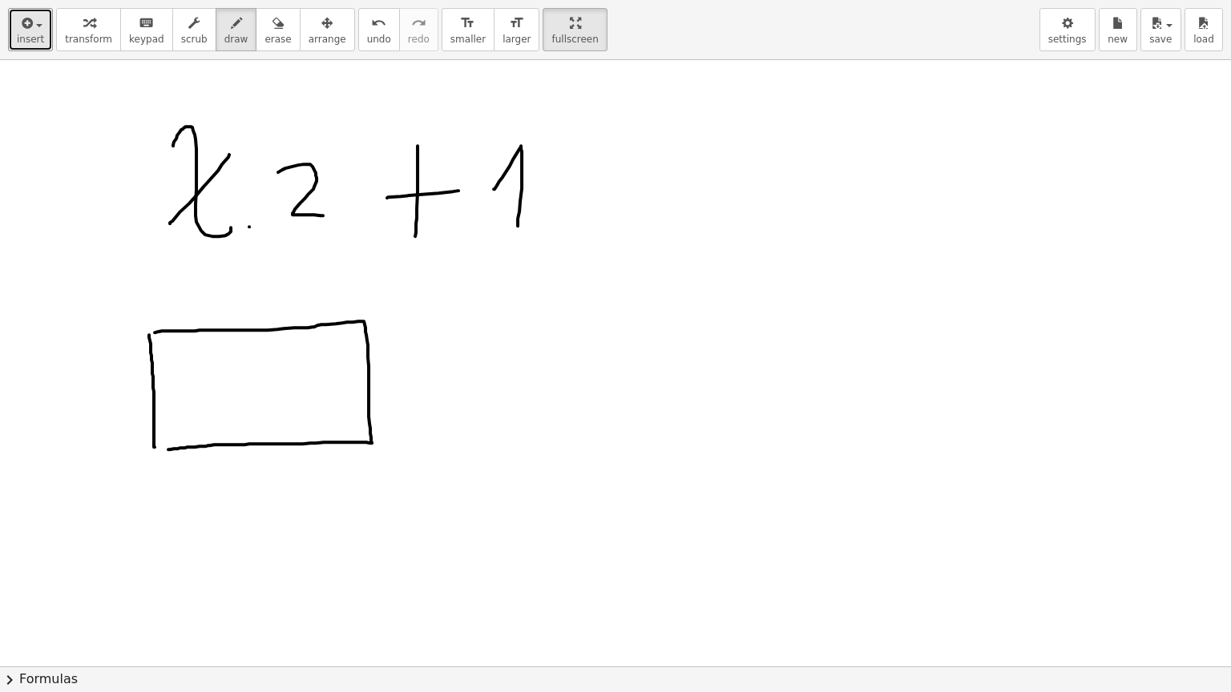
drag, startPoint x: 155, startPoint y: 332, endPoint x: 156, endPoint y: 449, distance: 117.0
drag, startPoint x: 433, startPoint y: 418, endPoint x: 444, endPoint y: 410, distance: 13.1
drag, startPoint x: 494, startPoint y: 310, endPoint x: 507, endPoint y: 434, distance: 124.9
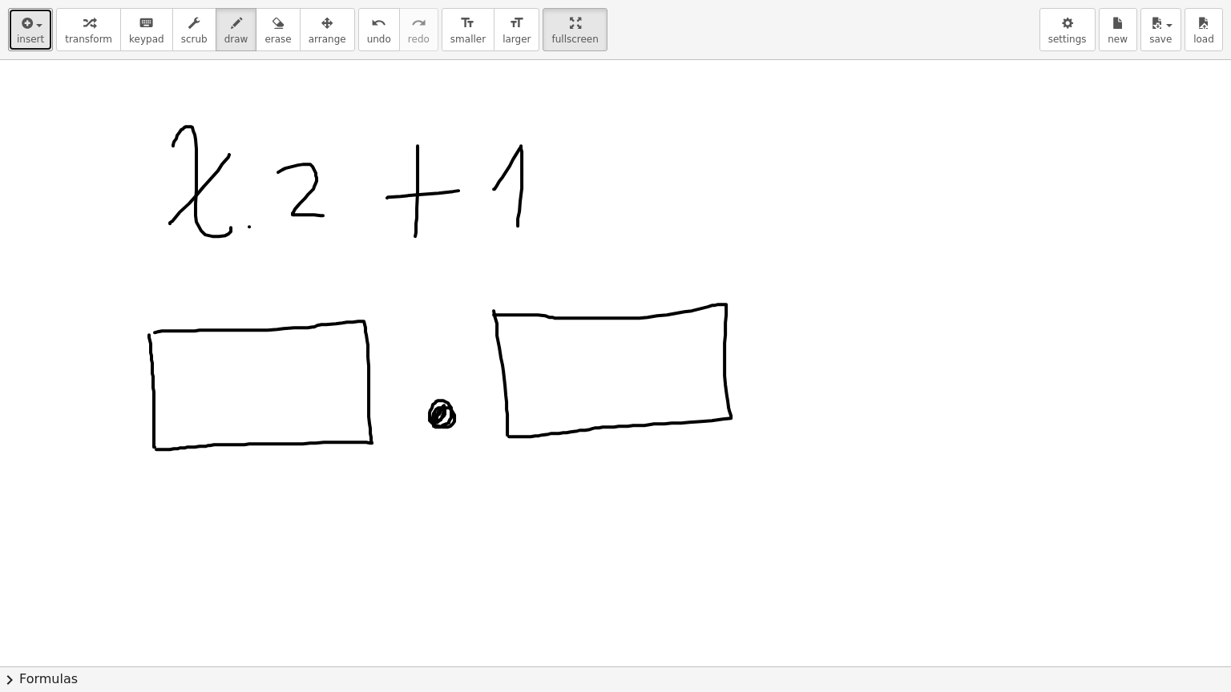
drag, startPoint x: 494, startPoint y: 314, endPoint x: 509, endPoint y: 436, distance: 122.7
drag, startPoint x: 183, startPoint y: 365, endPoint x: 225, endPoint y: 405, distance: 58.9
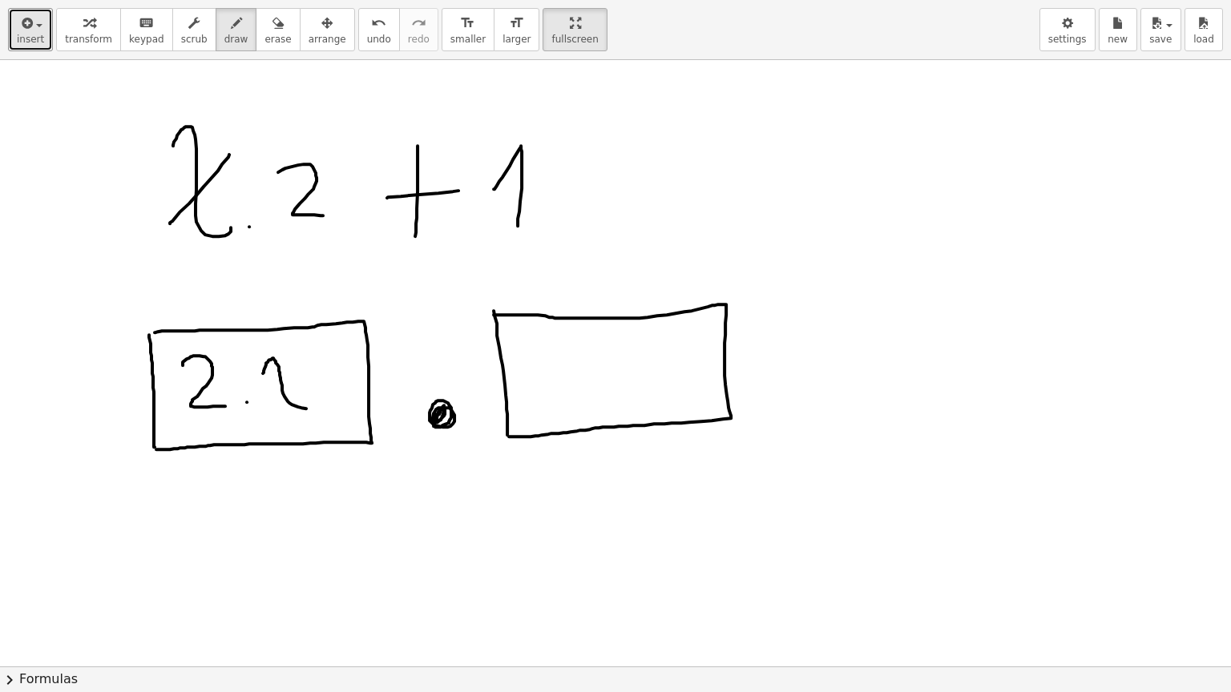
drag, startPoint x: 263, startPoint y: 373, endPoint x: 324, endPoint y: 409, distance: 70.8
drag, startPoint x: 306, startPoint y: 355, endPoint x: 271, endPoint y: 411, distance: 66.2
drag, startPoint x: 575, startPoint y: 347, endPoint x: 609, endPoint y: 385, distance: 50.5
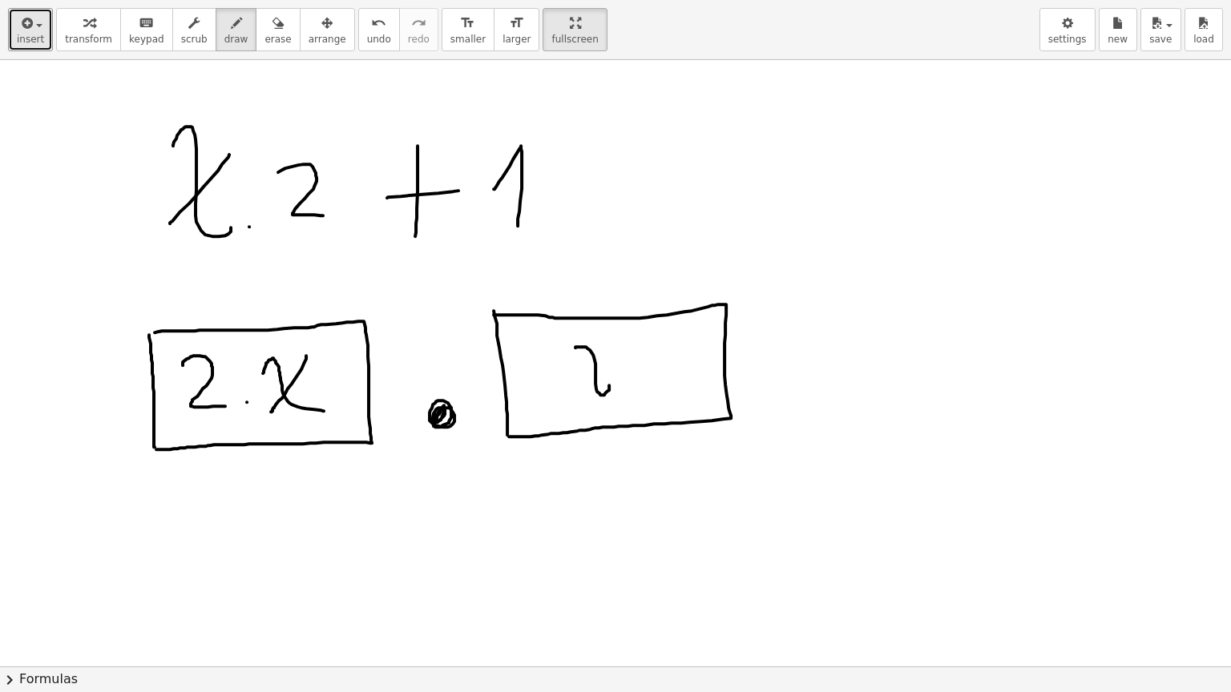
drag, startPoint x: 610, startPoint y: 349, endPoint x: 580, endPoint y: 391, distance: 51.1
drag, startPoint x: 638, startPoint y: 343, endPoint x: 638, endPoint y: 392, distance: 48.9
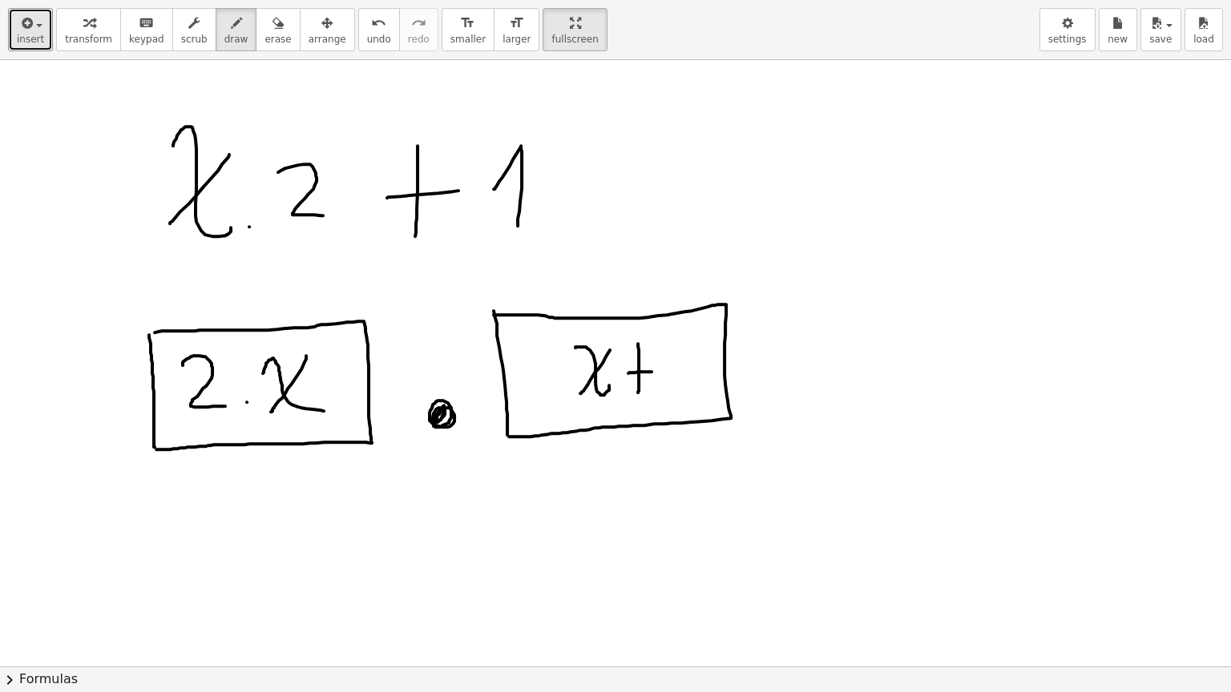
drag, startPoint x: 628, startPoint y: 373, endPoint x: 657, endPoint y: 371, distance: 28.9
drag, startPoint x: 671, startPoint y: 371, endPoint x: 680, endPoint y: 379, distance: 12.5
drag, startPoint x: 538, startPoint y: 332, endPoint x: 536, endPoint y: 413, distance: 81.0
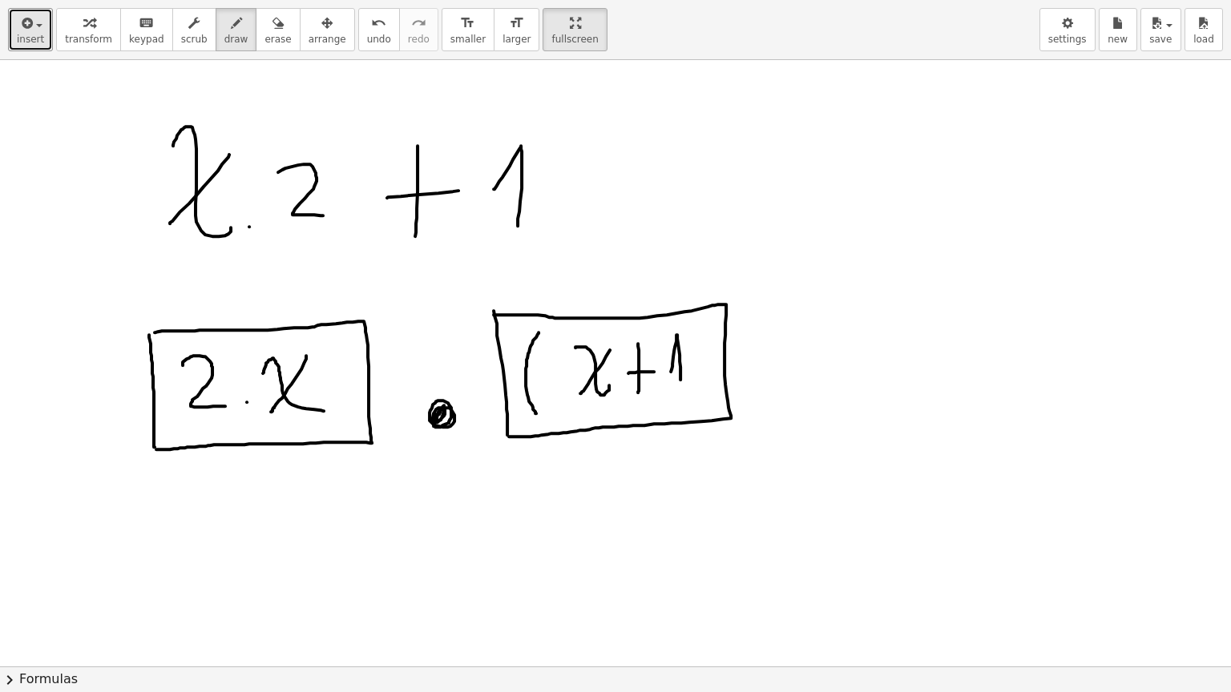
drag, startPoint x: 687, startPoint y: 320, endPoint x: 697, endPoint y: 407, distance: 87.1
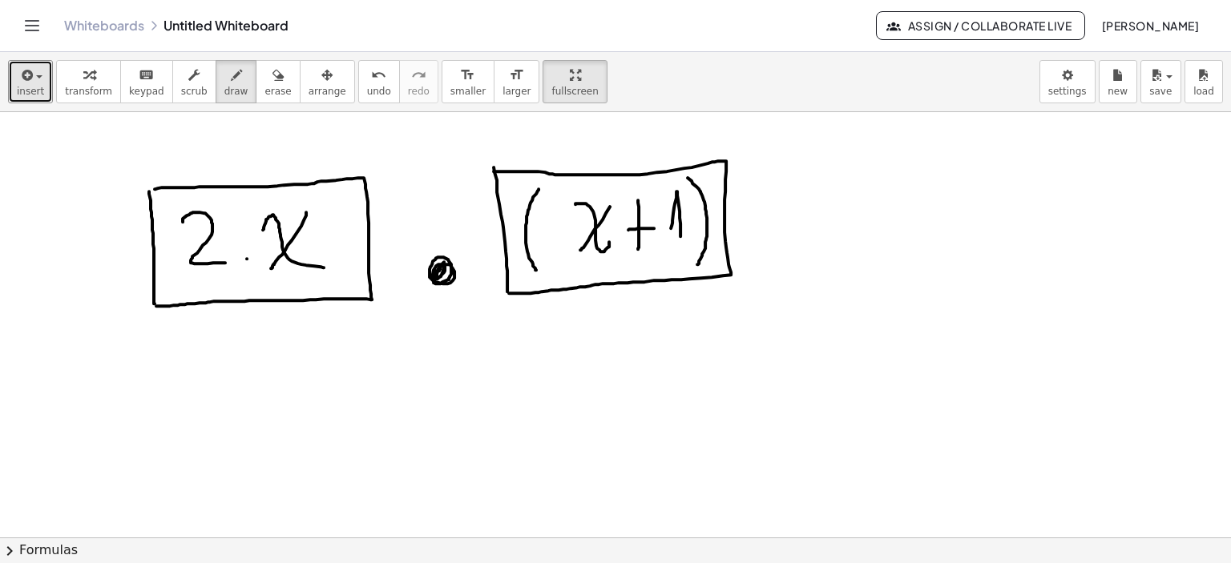
scroll to position [905, 0]
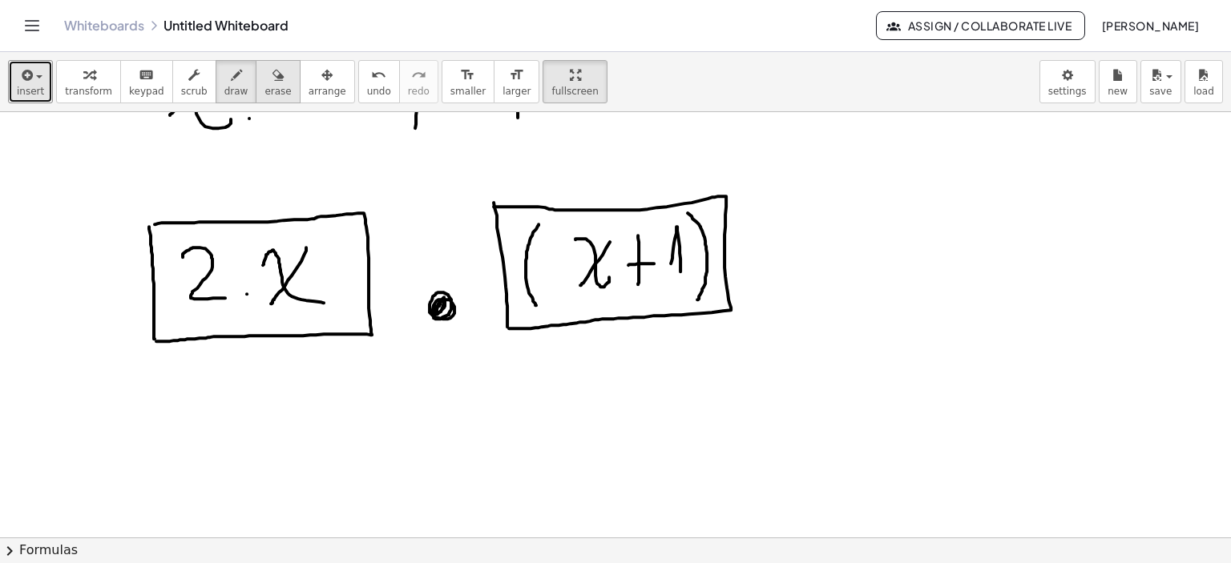
click at [264, 89] on span "erase" at bounding box center [277, 91] width 26 height 11
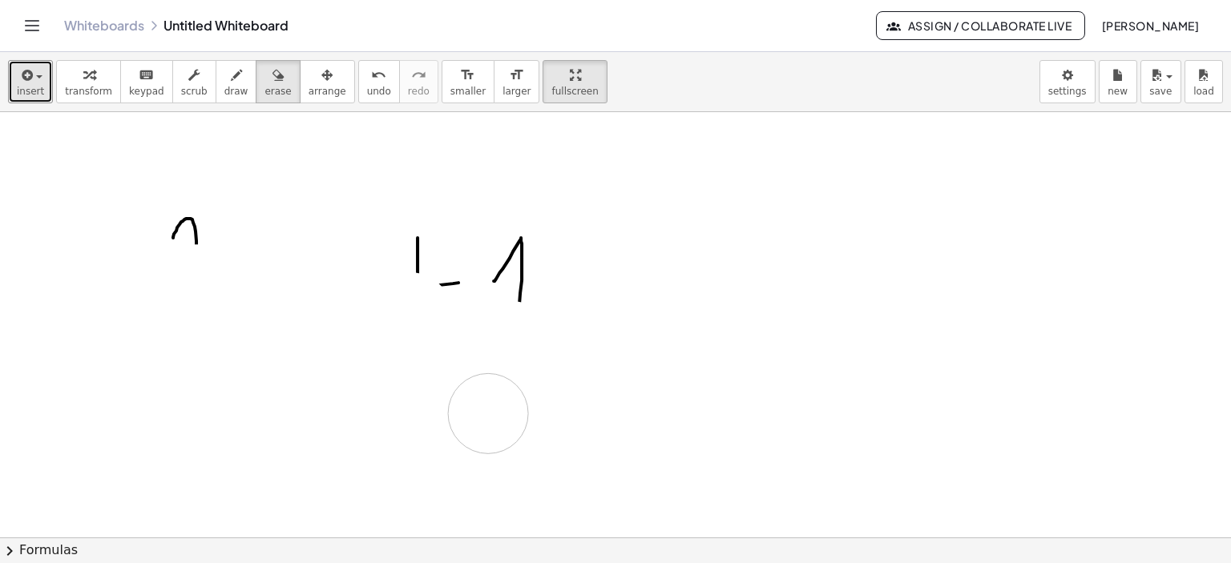
scroll to position [585, 0]
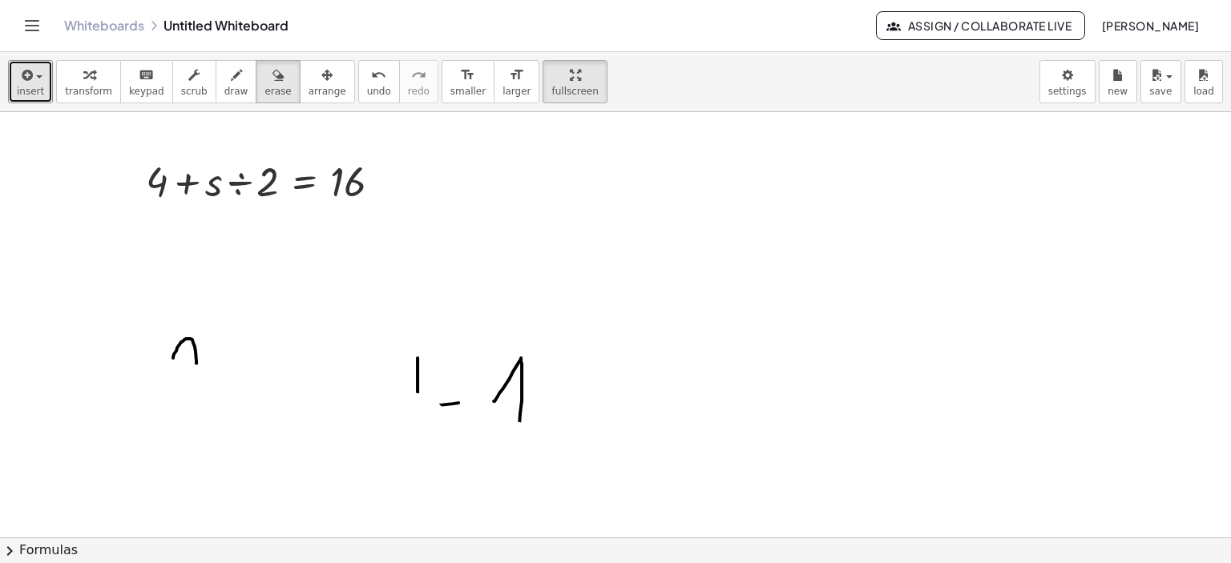
drag, startPoint x: 236, startPoint y: 239, endPoint x: 377, endPoint y: 83, distance: 210.4
click at [443, 361] on div at bounding box center [615, 379] width 1231 height 1705
click at [272, 83] on icon "button" at bounding box center [277, 75] width 11 height 19
drag, startPoint x: 186, startPoint y: 323, endPoint x: 464, endPoint y: 379, distance: 283.6
click at [464, 379] on div at bounding box center [615, 379] width 1231 height 1705
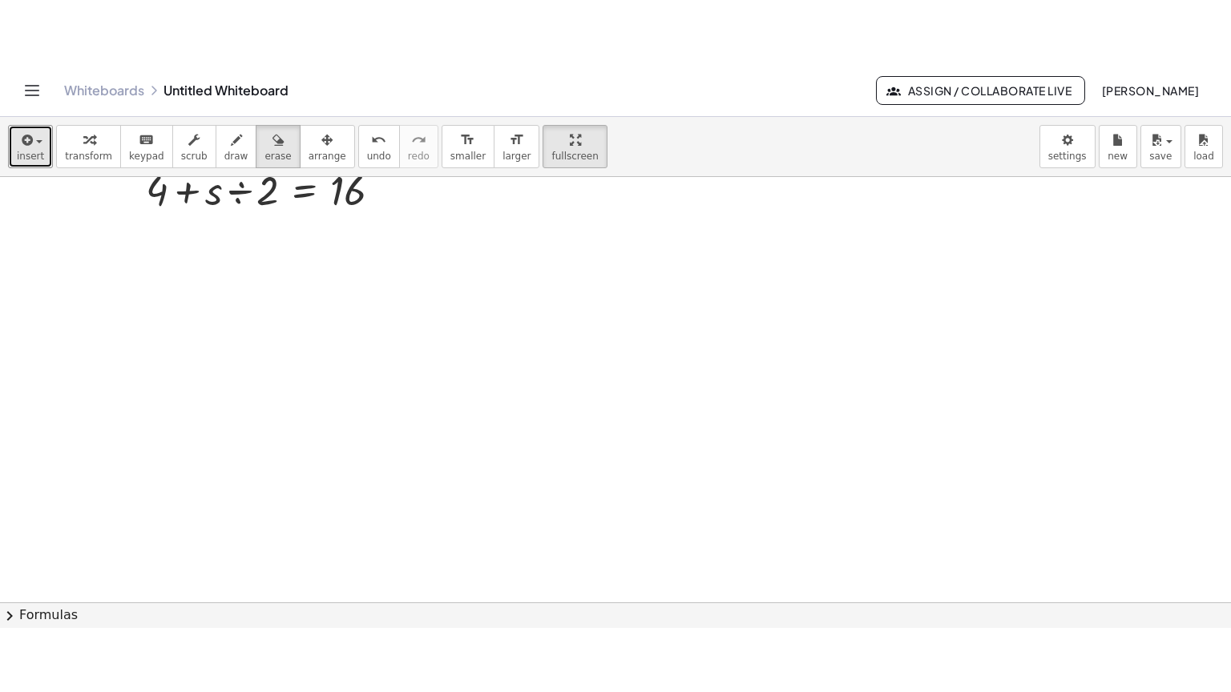
scroll to position [665, 0]
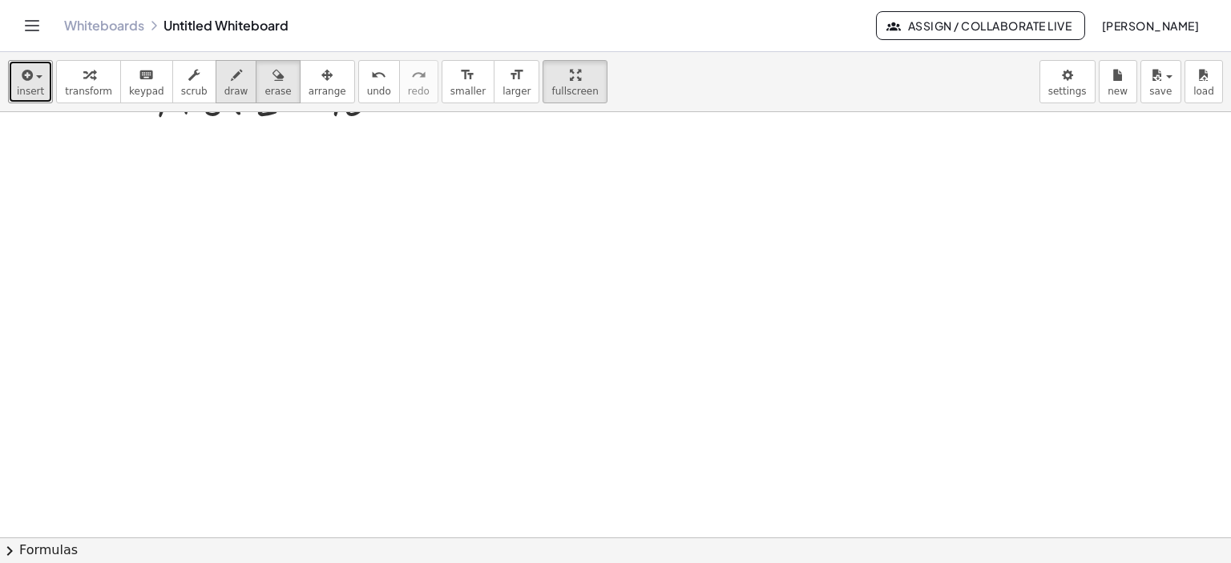
click at [231, 84] on icon "button" at bounding box center [236, 75] width 11 height 19
drag, startPoint x: 355, startPoint y: 251, endPoint x: 426, endPoint y: 252, distance: 71.3
click at [426, 252] on div at bounding box center [615, 299] width 1231 height 1705
drag, startPoint x: 74, startPoint y: 192, endPoint x: 86, endPoint y: 297, distance: 105.6
click at [86, 297] on div at bounding box center [615, 299] width 1231 height 1705
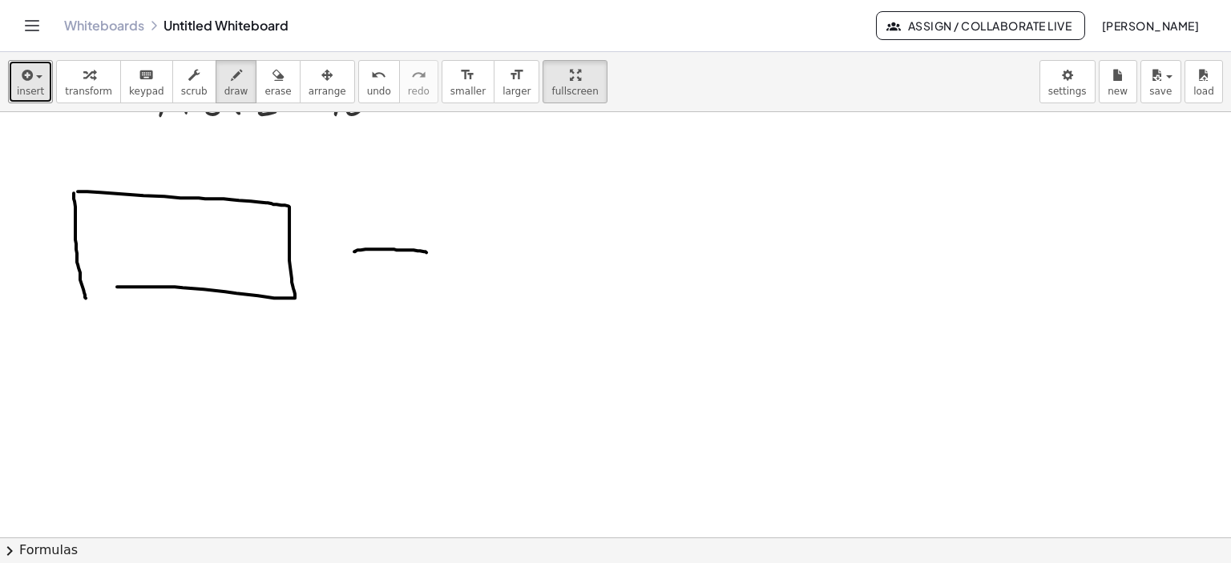
drag, startPoint x: 78, startPoint y: 191, endPoint x: 96, endPoint y: 287, distance: 97.9
click at [96, 287] on div at bounding box center [615, 299] width 1231 height 1705
drag, startPoint x: 489, startPoint y: 193, endPoint x: 486, endPoint y: 293, distance: 100.2
click at [486, 293] on div at bounding box center [615, 299] width 1231 height 1705
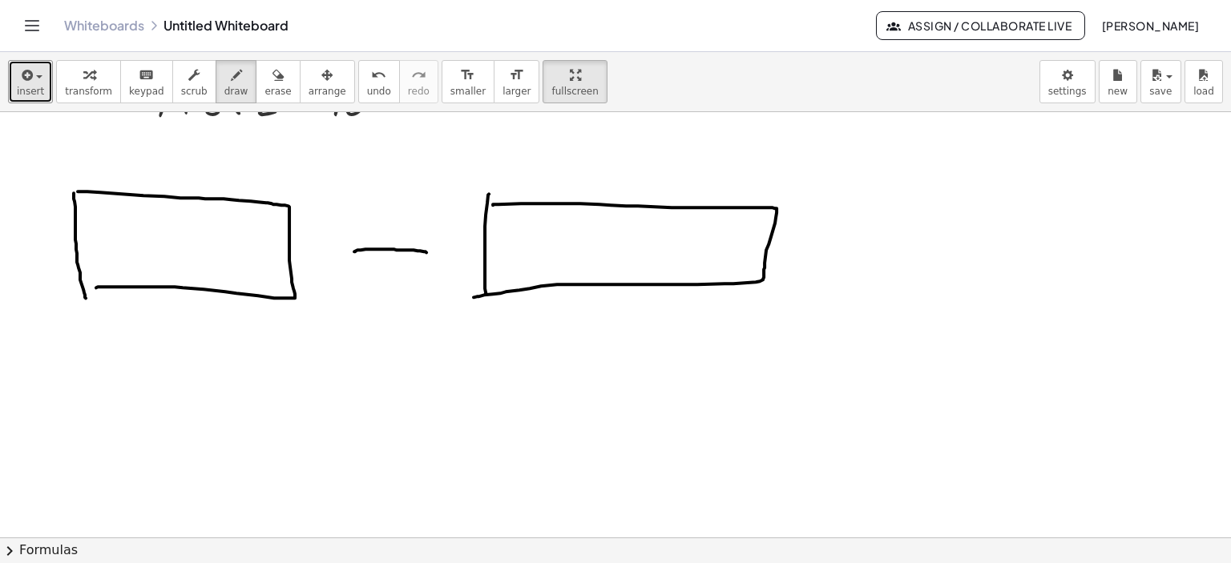
drag, startPoint x: 493, startPoint y: 204, endPoint x: 471, endPoint y: 297, distance: 95.4
click at [471, 297] on div at bounding box center [615, 299] width 1231 height 1705
drag, startPoint x: 110, startPoint y: 214, endPoint x: 109, endPoint y: 257, distance: 43.3
click at [109, 257] on div at bounding box center [615, 299] width 1231 height 1705
click at [170, 252] on div at bounding box center [615, 299] width 1231 height 1705
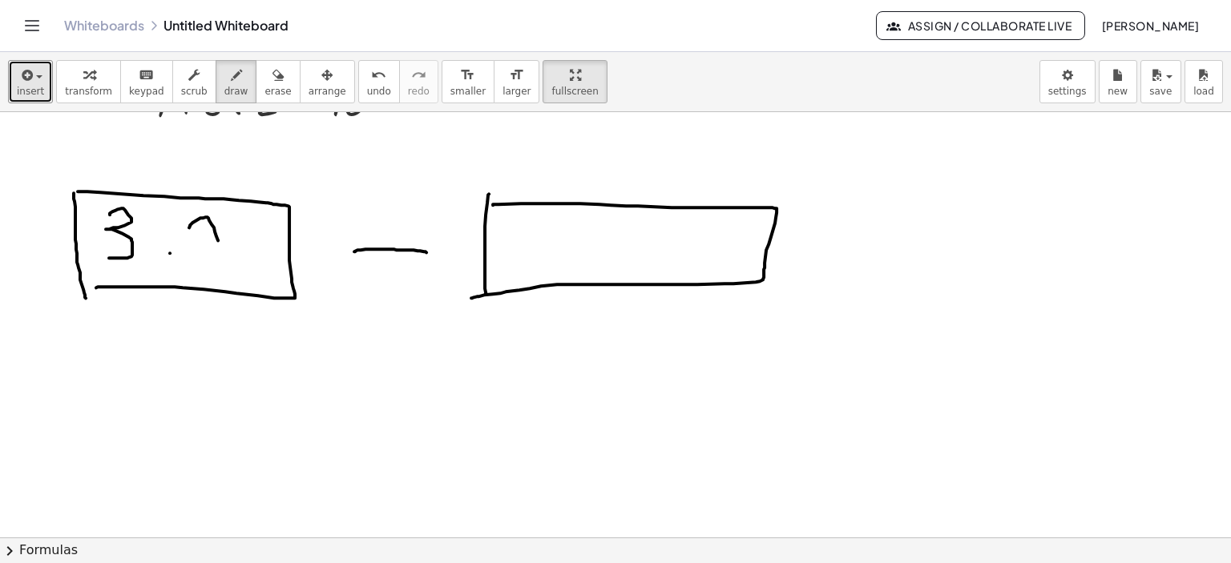
drag, startPoint x: 190, startPoint y: 225, endPoint x: 256, endPoint y: 252, distance: 70.8
click at [256, 252] on div at bounding box center [615, 299] width 1231 height 1705
drag, startPoint x: 247, startPoint y: 217, endPoint x: 193, endPoint y: 263, distance: 70.5
click at [193, 263] on div at bounding box center [615, 299] width 1231 height 1705
drag, startPoint x: 509, startPoint y: 224, endPoint x: 534, endPoint y: 252, distance: 37.5
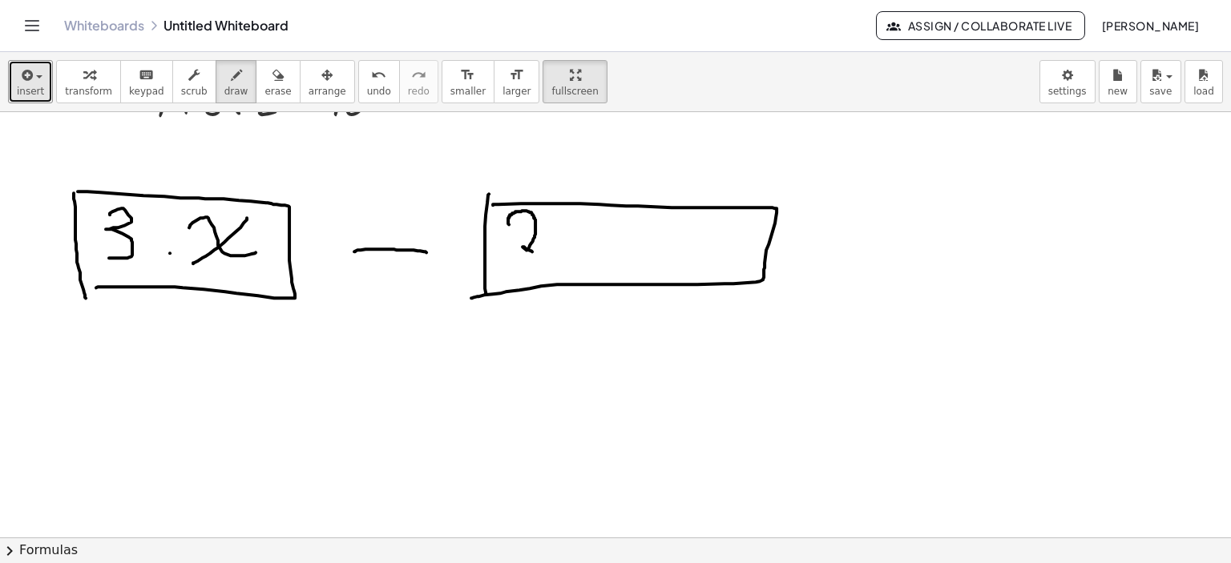
click at [534, 252] on div at bounding box center [615, 299] width 1231 height 1705
drag, startPoint x: 534, startPoint y: 252, endPoint x: 550, endPoint y: 242, distance: 18.7
click at [550, 242] on div at bounding box center [615, 299] width 1231 height 1705
click at [574, 247] on div at bounding box center [615, 299] width 1231 height 1705
drag, startPoint x: 610, startPoint y: 211, endPoint x: 615, endPoint y: 262, distance: 51.5
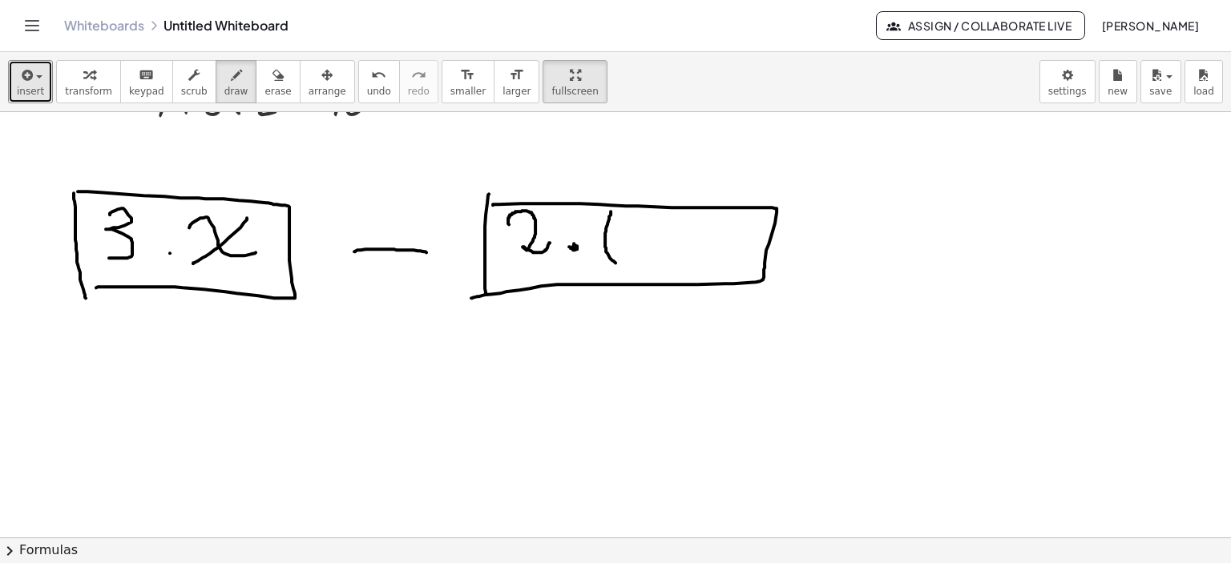
click at [615, 262] on div at bounding box center [615, 299] width 1231 height 1705
drag, startPoint x: 641, startPoint y: 217, endPoint x: 667, endPoint y: 250, distance: 42.2
click at [667, 250] on div at bounding box center [615, 299] width 1231 height 1705
drag, startPoint x: 647, startPoint y: 238, endPoint x: 627, endPoint y: 252, distance: 24.2
click at [627, 252] on div at bounding box center [615, 299] width 1231 height 1705
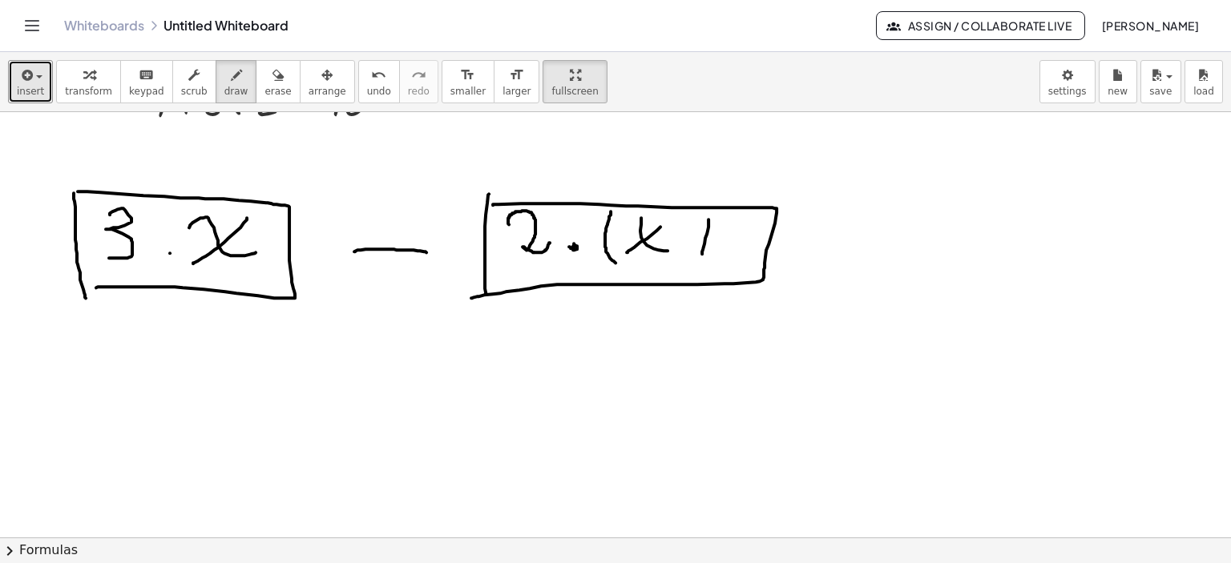
drag, startPoint x: 708, startPoint y: 219, endPoint x: 702, endPoint y: 253, distance: 35.0
click at [702, 253] on div at bounding box center [615, 299] width 1231 height 1705
drag, startPoint x: 695, startPoint y: 236, endPoint x: 715, endPoint y: 236, distance: 20.0
click at [715, 236] on div at bounding box center [615, 299] width 1231 height 1705
drag, startPoint x: 732, startPoint y: 240, endPoint x: 735, endPoint y: 256, distance: 16.3
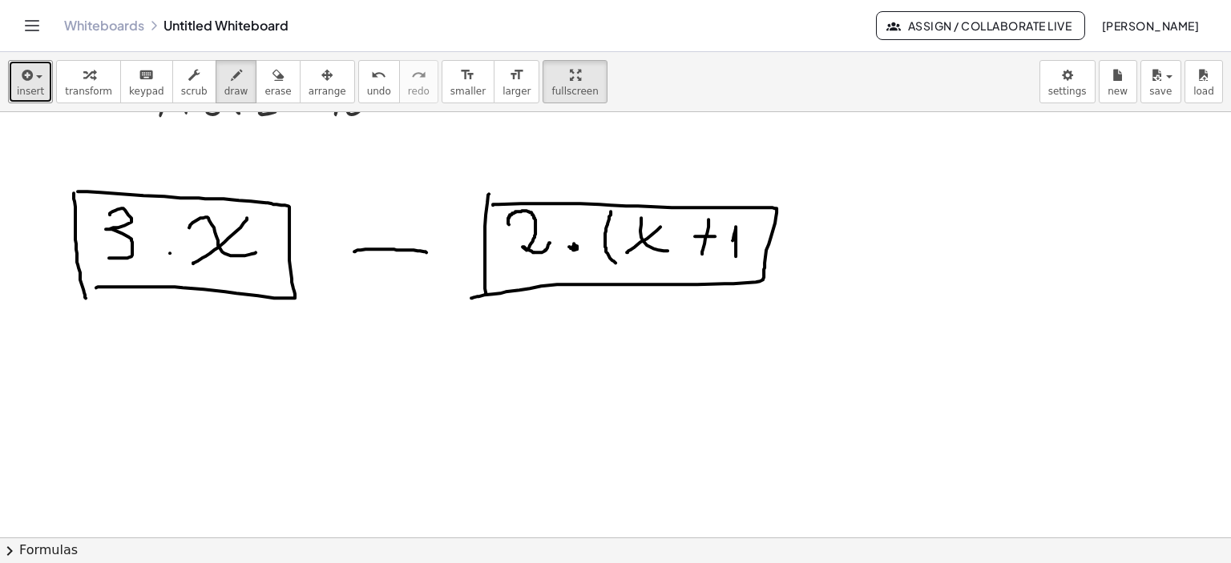
click at [735, 256] on div at bounding box center [615, 299] width 1231 height 1705
drag, startPoint x: 743, startPoint y: 211, endPoint x: 737, endPoint y: 268, distance: 58.0
click at [737, 268] on div at bounding box center [615, 299] width 1231 height 1705
click at [570, 72] on icon "button" at bounding box center [575, 75] width 11 height 19
drag, startPoint x: 527, startPoint y: 75, endPoint x: 527, endPoint y: 172, distance: 96.9
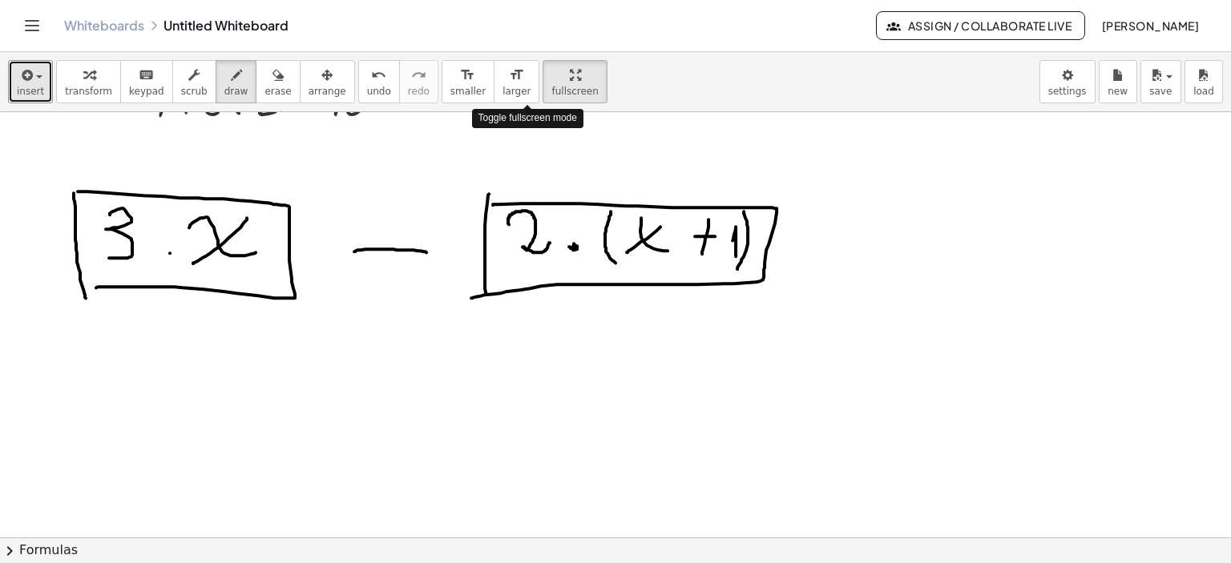
click at [527, 172] on div "insert select one: Math Expression Function Text Youtube Video Graphing Geometr…" at bounding box center [615, 307] width 1231 height 511
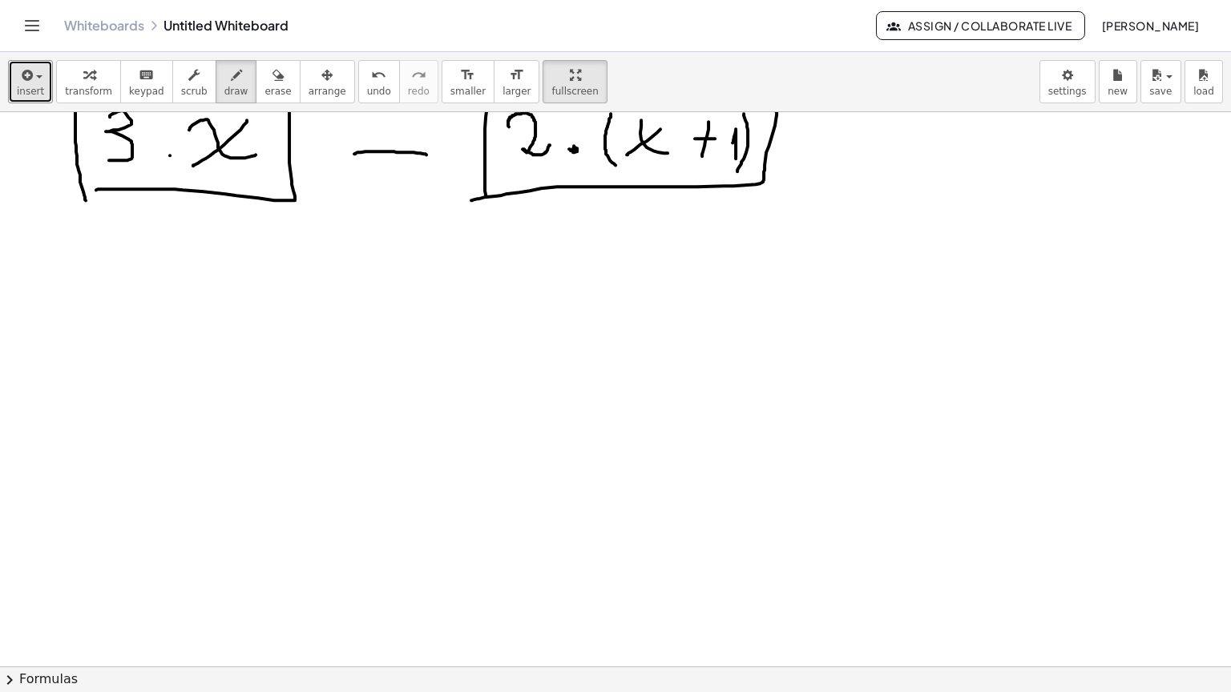
scroll to position [825, 0]
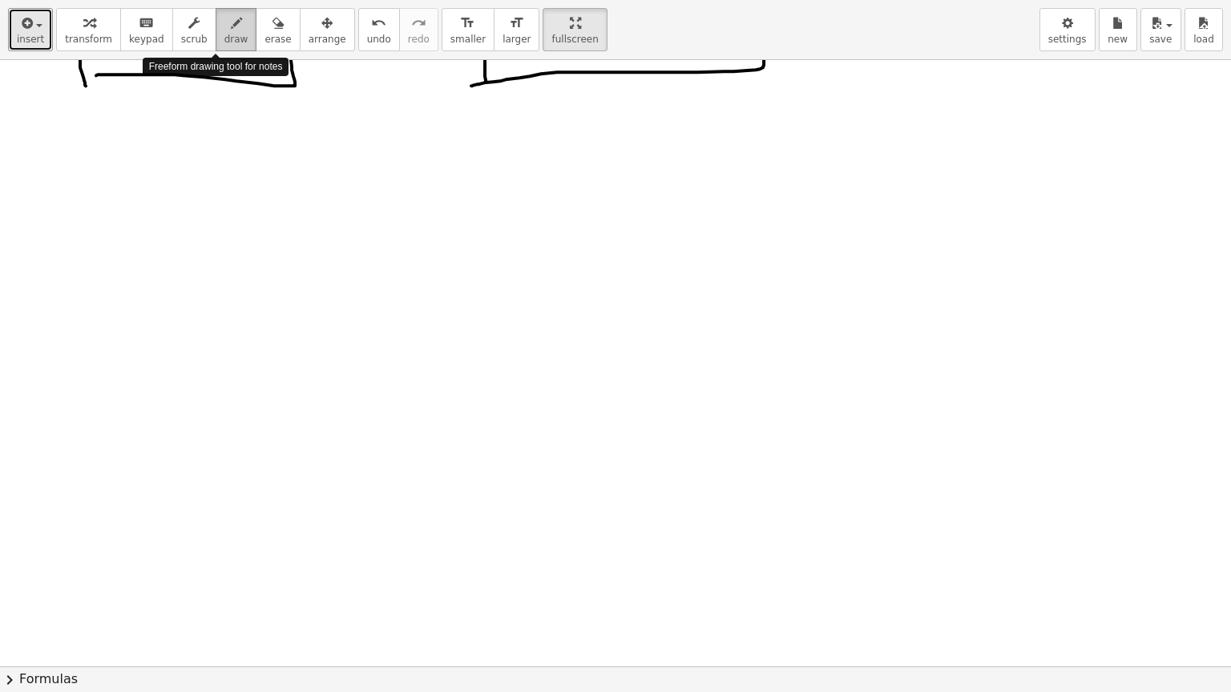
click at [224, 38] on span "draw" at bounding box center [236, 39] width 24 height 11
drag, startPoint x: 119, startPoint y: 170, endPoint x: 130, endPoint y: 201, distance: 33.2
click at [127, 203] on div at bounding box center [615, 87] width 1231 height 1705
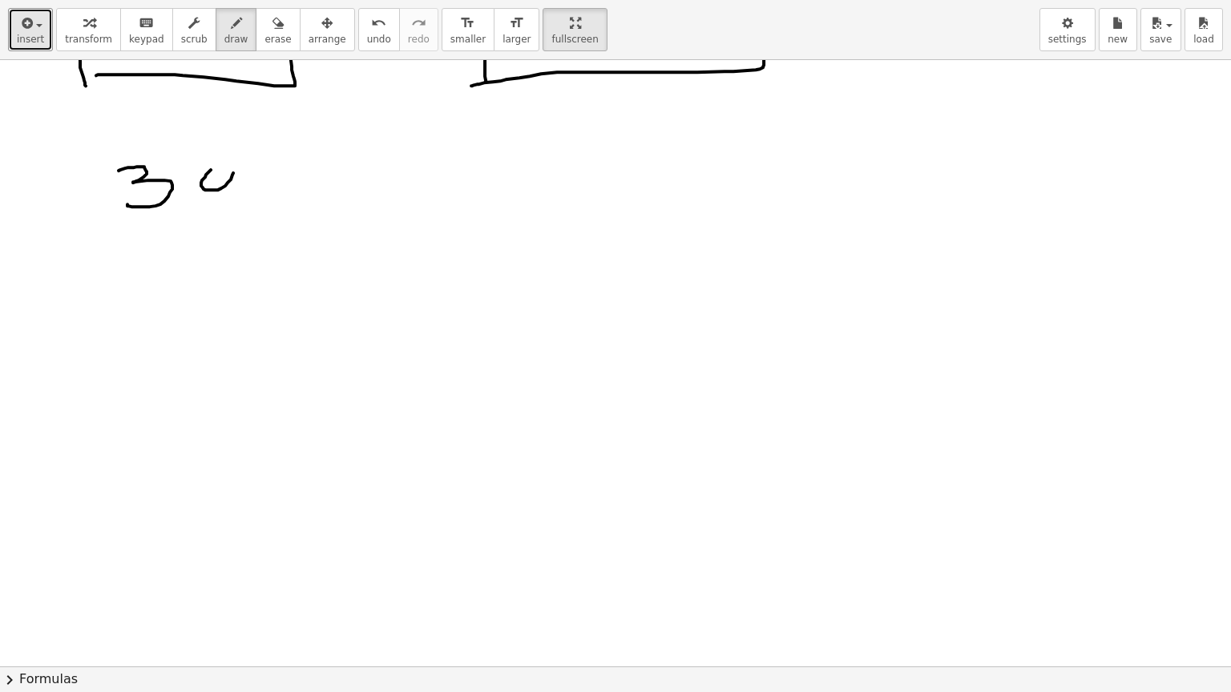
drag, startPoint x: 206, startPoint y: 174, endPoint x: 217, endPoint y: 170, distance: 11.9
click at [217, 170] on div at bounding box center [615, 87] width 1231 height 1705
drag, startPoint x: 236, startPoint y: 168, endPoint x: 247, endPoint y: 187, distance: 22.3
click at [247, 187] on div at bounding box center [615, 87] width 1231 height 1705
drag, startPoint x: 208, startPoint y: 168, endPoint x: 220, endPoint y: 163, distance: 12.9
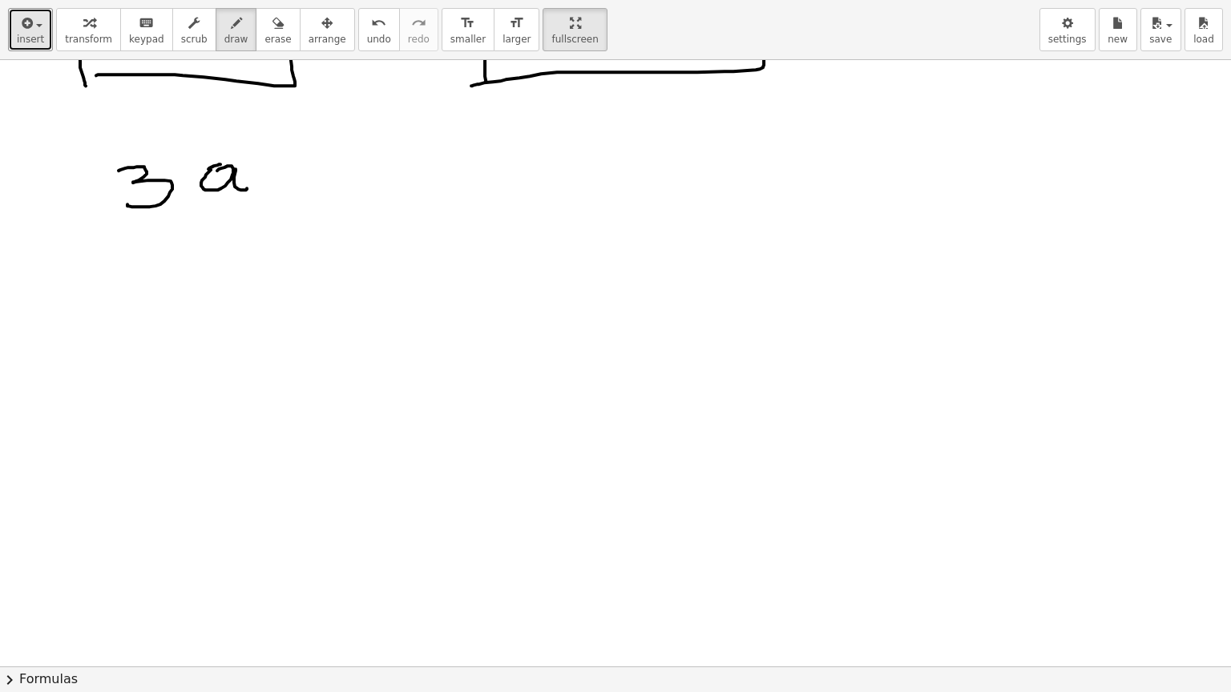
click at [220, 163] on div at bounding box center [615, 87] width 1231 height 1705
drag, startPoint x: 330, startPoint y: 154, endPoint x: 316, endPoint y: 199, distance: 46.9
click at [318, 198] on div at bounding box center [615, 87] width 1231 height 1705
drag, startPoint x: 324, startPoint y: 177, endPoint x: 341, endPoint y: 175, distance: 17.7
click at [341, 175] on div at bounding box center [615, 87] width 1231 height 1705
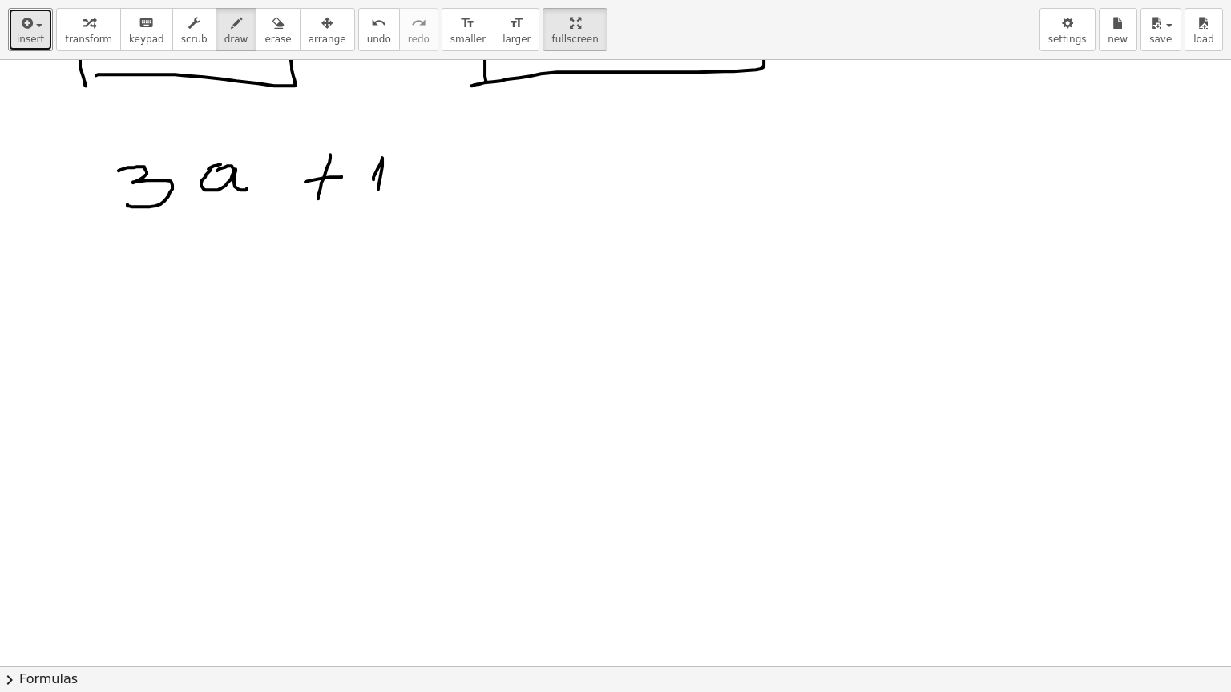
drag, startPoint x: 373, startPoint y: 179, endPoint x: 378, endPoint y: 188, distance: 10.7
click at [378, 188] on div at bounding box center [615, 87] width 1231 height 1705
click at [408, 166] on div at bounding box center [615, 87] width 1231 height 1705
drag, startPoint x: 484, startPoint y: 167, endPoint x: 497, endPoint y: 165, distance: 12.9
click at [497, 165] on div at bounding box center [615, 87] width 1231 height 1705
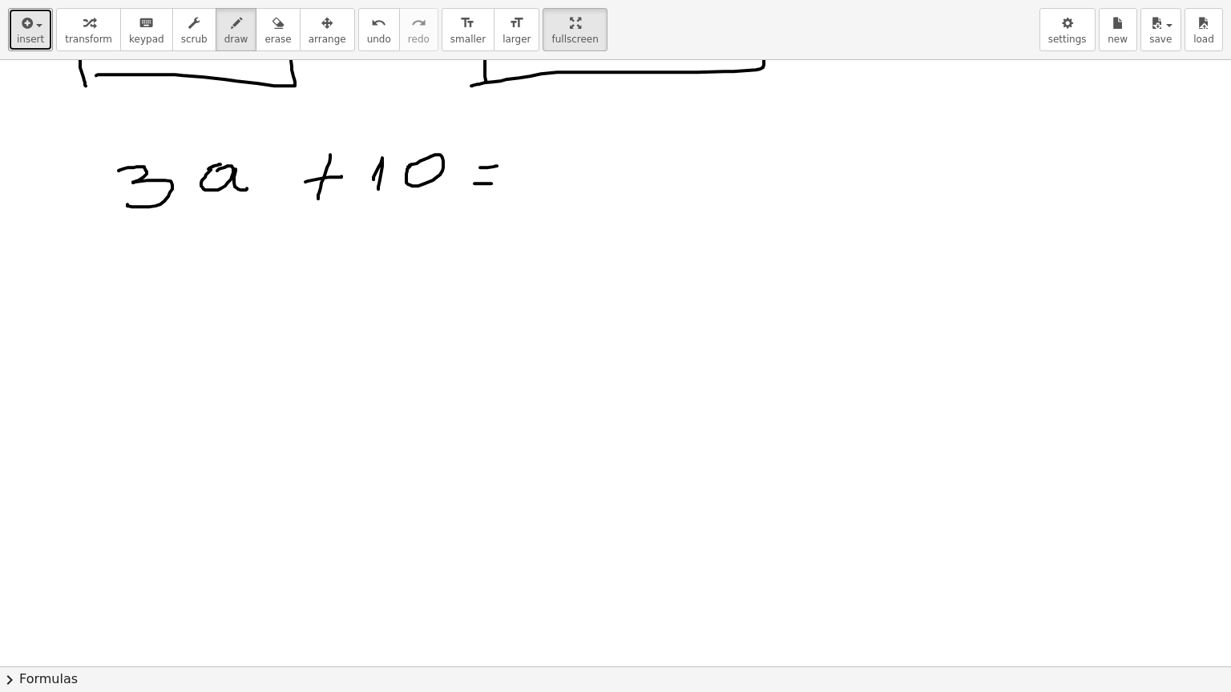
click at [491, 183] on div at bounding box center [615, 87] width 1231 height 1705
drag, startPoint x: 555, startPoint y: 147, endPoint x: 561, endPoint y: 196, distance: 49.2
click at [561, 196] on div at bounding box center [615, 87] width 1231 height 1705
drag, startPoint x: 586, startPoint y: 177, endPoint x: 594, endPoint y: 160, distance: 18.6
click at [594, 160] on div at bounding box center [615, 87] width 1231 height 1705
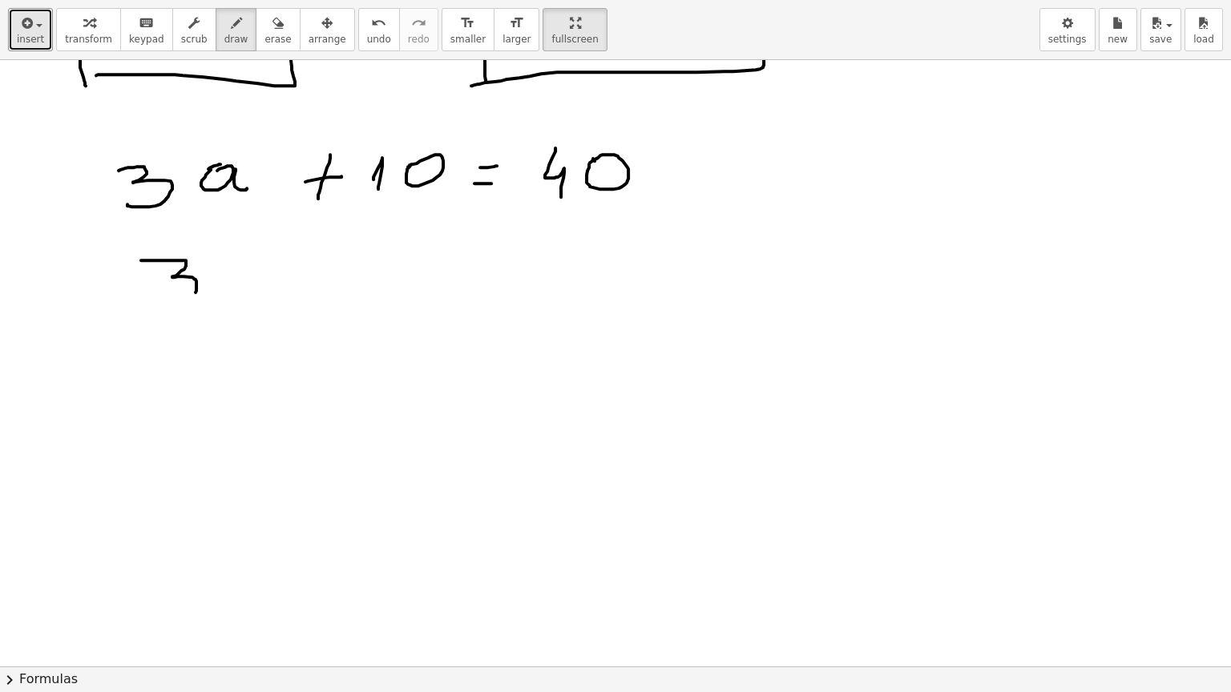
drag, startPoint x: 141, startPoint y: 260, endPoint x: 173, endPoint y: 293, distance: 46.5
click at [172, 297] on div at bounding box center [615, 87] width 1231 height 1705
drag, startPoint x: 228, startPoint y: 274, endPoint x: 252, endPoint y: 268, distance: 25.5
click at [234, 269] on div at bounding box center [615, 87] width 1231 height 1705
drag, startPoint x: 254, startPoint y: 276, endPoint x: 277, endPoint y: 280, distance: 23.7
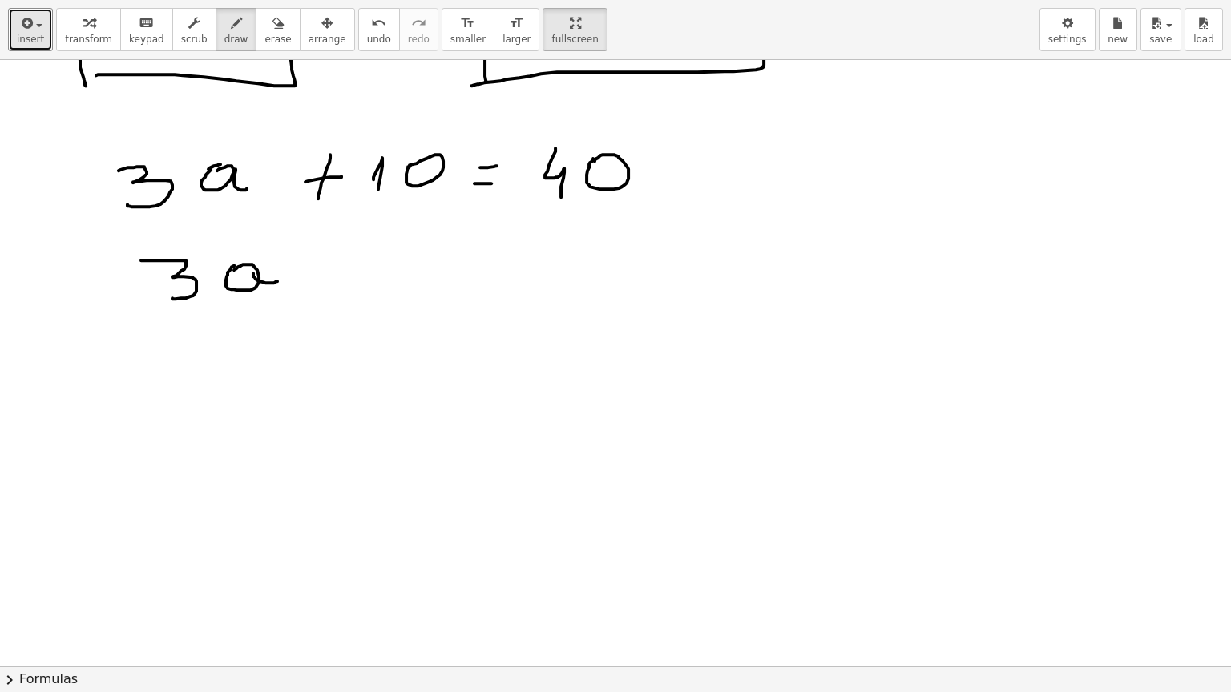
click at [277, 280] on div at bounding box center [615, 87] width 1231 height 1705
drag, startPoint x: 329, startPoint y: 240, endPoint x: 364, endPoint y: 240, distance: 34.5
click at [364, 240] on div at bounding box center [615, 87] width 1231 height 1705
drag, startPoint x: 341, startPoint y: 268, endPoint x: 369, endPoint y: 265, distance: 28.1
click at [369, 265] on div at bounding box center [615, 87] width 1231 height 1705
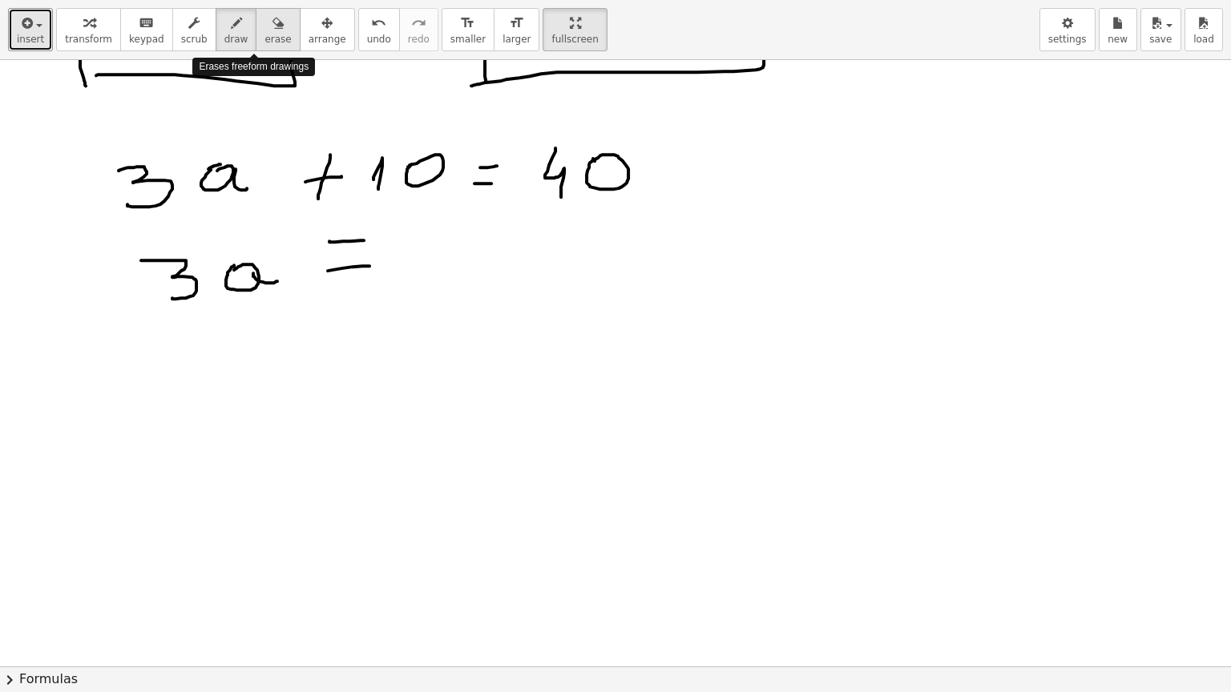
click at [264, 34] on span "erase" at bounding box center [277, 39] width 26 height 11
click at [264, 38] on span "erase" at bounding box center [277, 39] width 26 height 11
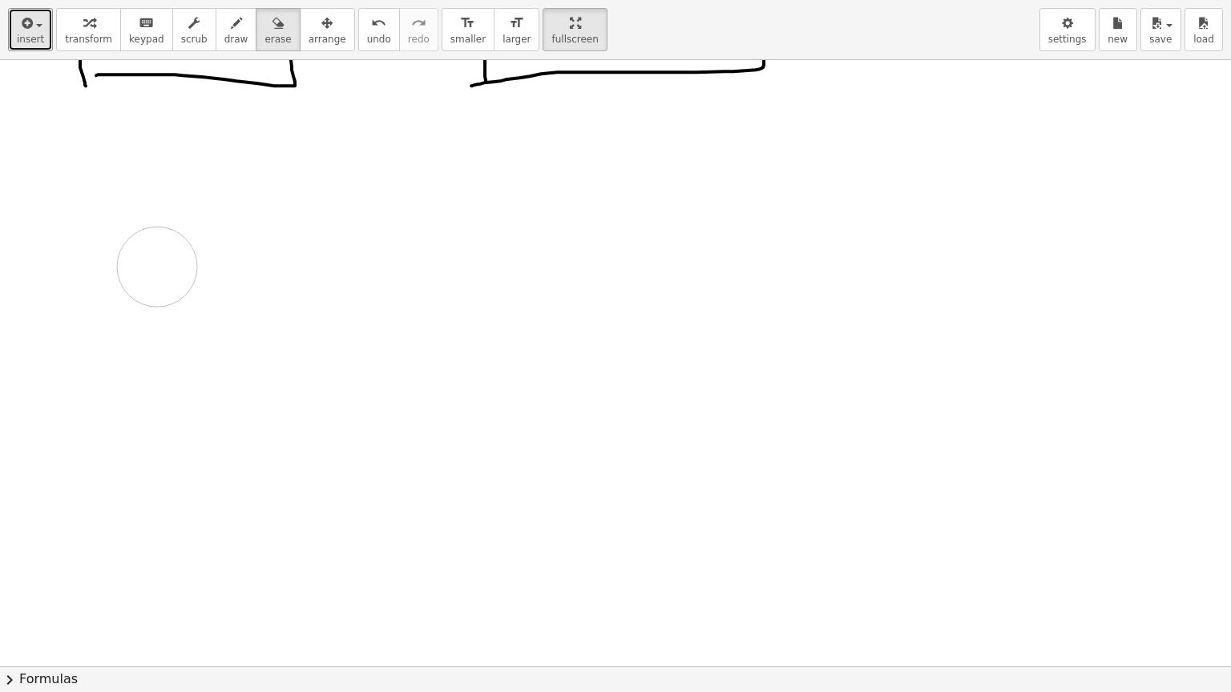
drag, startPoint x: 150, startPoint y: 183, endPoint x: 236, endPoint y: 259, distance: 115.2
click at [236, 259] on div at bounding box center [615, 87] width 1231 height 1705
click at [231, 27] on icon "button" at bounding box center [236, 23] width 11 height 19
drag, startPoint x: 139, startPoint y: 147, endPoint x: 134, endPoint y: 157, distance: 10.7
click at [134, 157] on div at bounding box center [615, 87] width 1231 height 1705
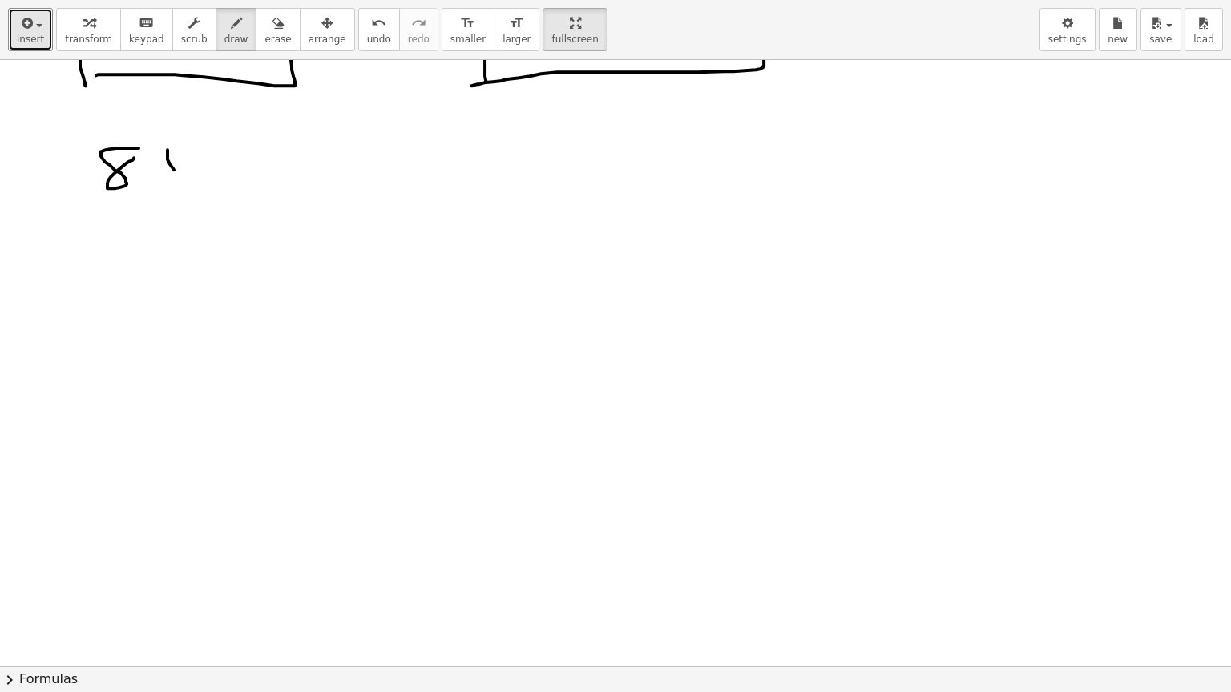
drag, startPoint x: 167, startPoint y: 149, endPoint x: 191, endPoint y: 163, distance: 28.0
click at [189, 174] on div at bounding box center [615, 87] width 1231 height 1705
drag, startPoint x: 182, startPoint y: 160, endPoint x: 162, endPoint y: 184, distance: 31.3
click at [162, 184] on div at bounding box center [615, 87] width 1231 height 1705
drag, startPoint x: 222, startPoint y: 171, endPoint x: 243, endPoint y: 170, distance: 20.9
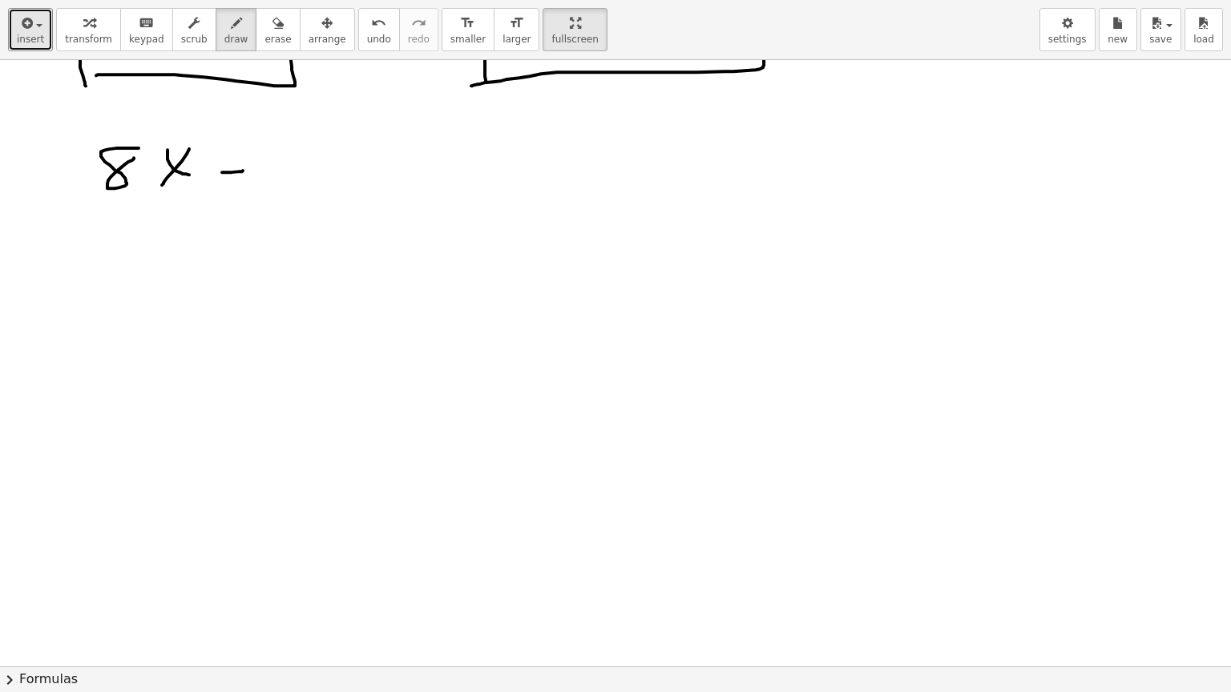
click at [243, 170] on div at bounding box center [615, 87] width 1231 height 1705
drag, startPoint x: 280, startPoint y: 160, endPoint x: 279, endPoint y: 187, distance: 27.3
click at [279, 187] on div at bounding box center [615, 87] width 1231 height 1705
drag, startPoint x: 340, startPoint y: 145, endPoint x: 305, endPoint y: 179, distance: 49.3
click at [305, 179] on div at bounding box center [615, 87] width 1231 height 1705
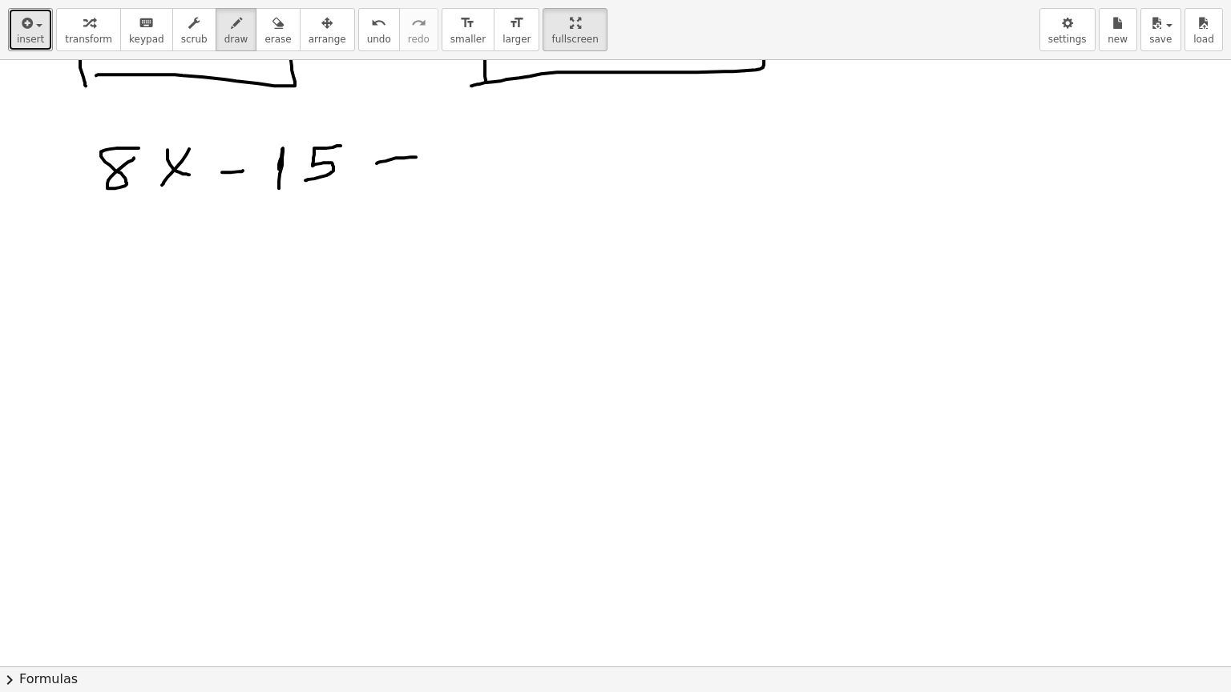
drag, startPoint x: 385, startPoint y: 160, endPoint x: 416, endPoint y: 156, distance: 30.7
click at [416, 156] on div at bounding box center [615, 87] width 1231 height 1705
click at [423, 171] on div at bounding box center [615, 87] width 1231 height 1705
drag, startPoint x: 425, startPoint y: 138, endPoint x: 417, endPoint y: 154, distance: 17.6
click at [417, 154] on div at bounding box center [615, 87] width 1231 height 1705
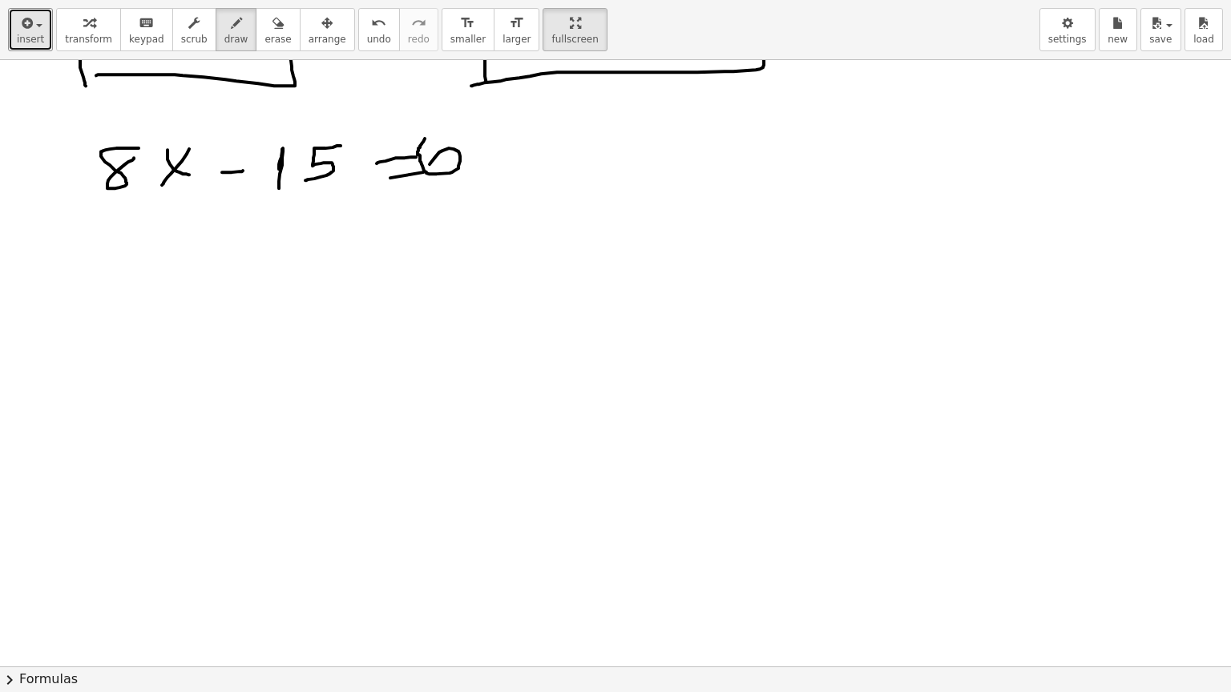
drag, startPoint x: 417, startPoint y: 154, endPoint x: 429, endPoint y: 167, distance: 17.6
click at [429, 167] on div at bounding box center [615, 87] width 1231 height 1705
drag, startPoint x: 524, startPoint y: 122, endPoint x: 494, endPoint y: 165, distance: 52.9
click at [494, 165] on div at bounding box center [615, 87] width 1231 height 1705
click at [264, 37] on span "erase" at bounding box center [277, 39] width 26 height 11
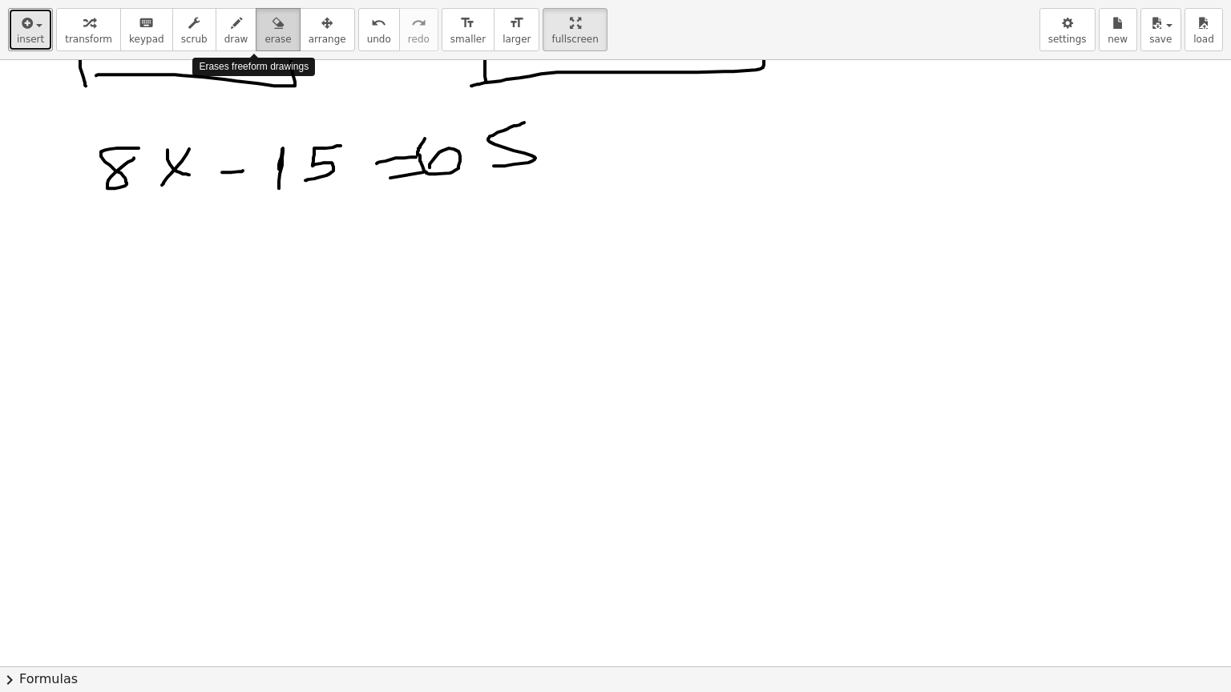
click at [272, 27] on icon "button" at bounding box center [277, 23] width 11 height 19
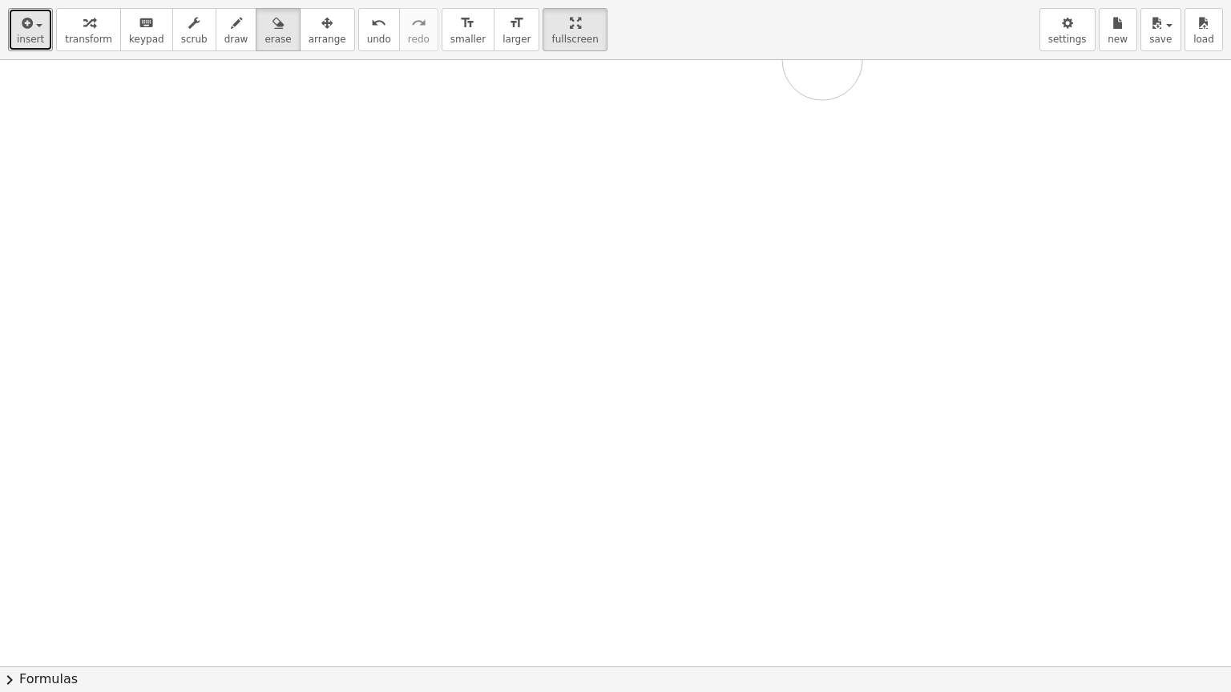
drag, startPoint x: 490, startPoint y: 124, endPoint x: 489, endPoint y: 197, distance: 72.9
click at [673, 61] on div at bounding box center [615, 87] width 1231 height 1705
drag, startPoint x: 205, startPoint y: 397, endPoint x: 390, endPoint y: 187, distance: 279.8
click at [0, 109] on div at bounding box center [615, 487] width 1231 height 1705
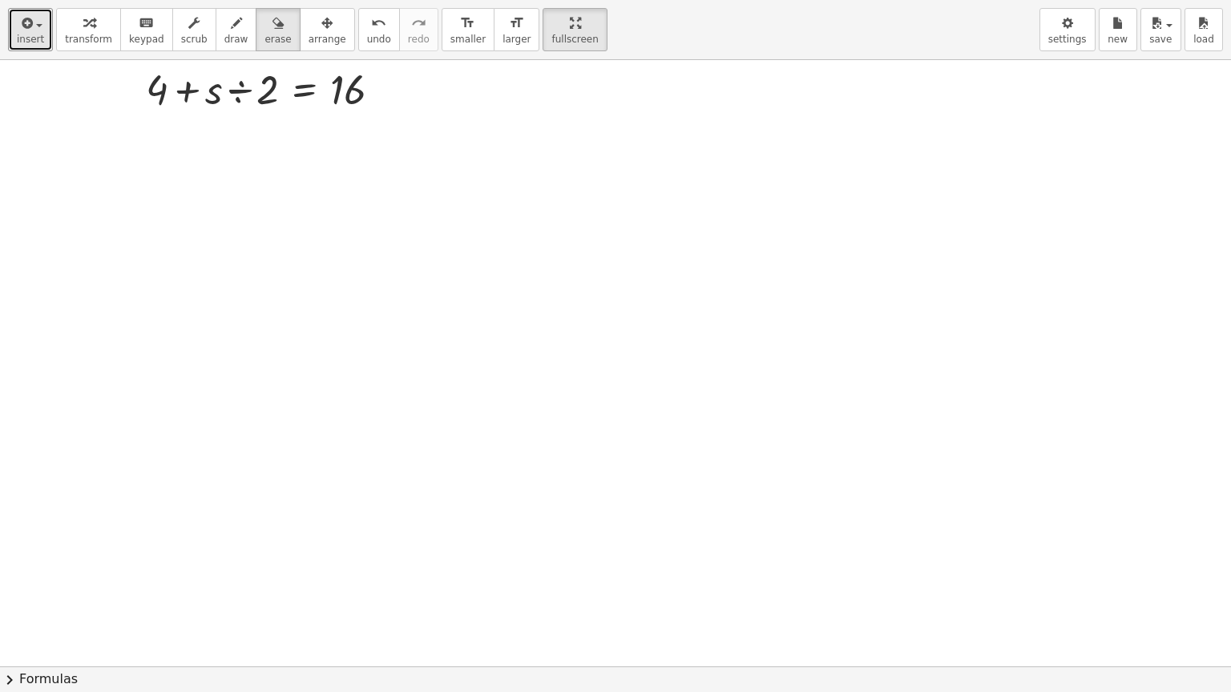
scroll to position [665, 0]
click at [231, 29] on icon "button" at bounding box center [236, 23] width 11 height 19
click at [29, 34] on span "insert" at bounding box center [30, 39] width 27 height 11
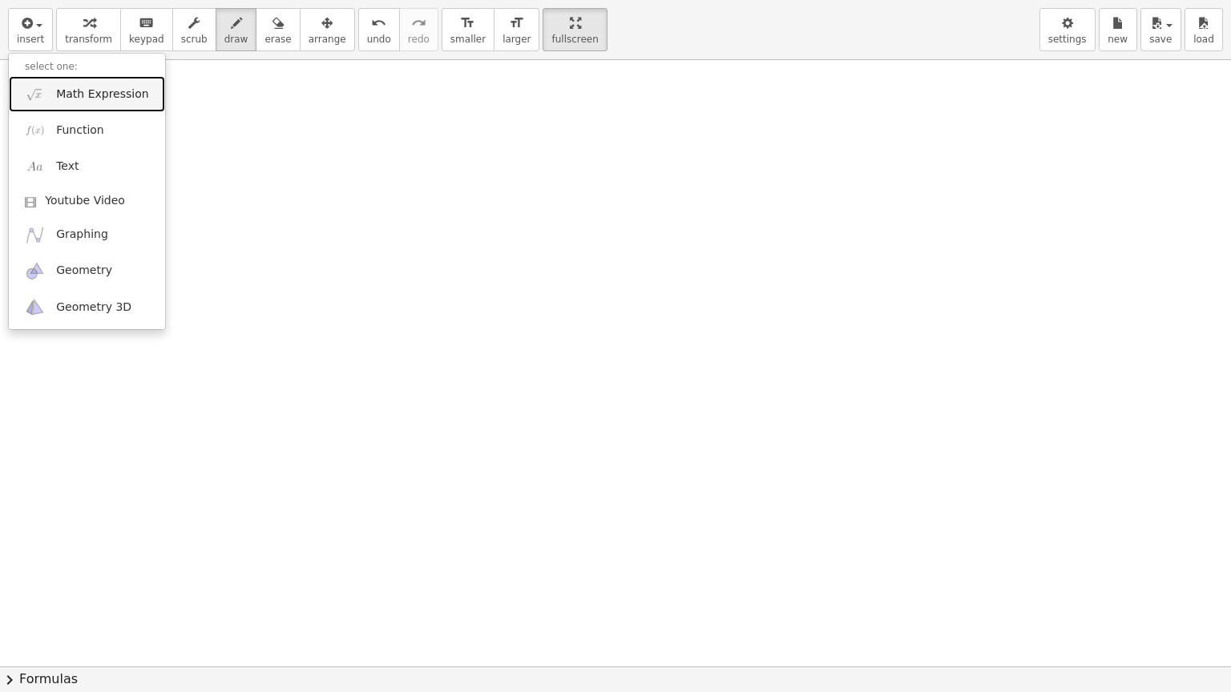
click at [89, 99] on span "Math Expression" at bounding box center [102, 95] width 92 height 16
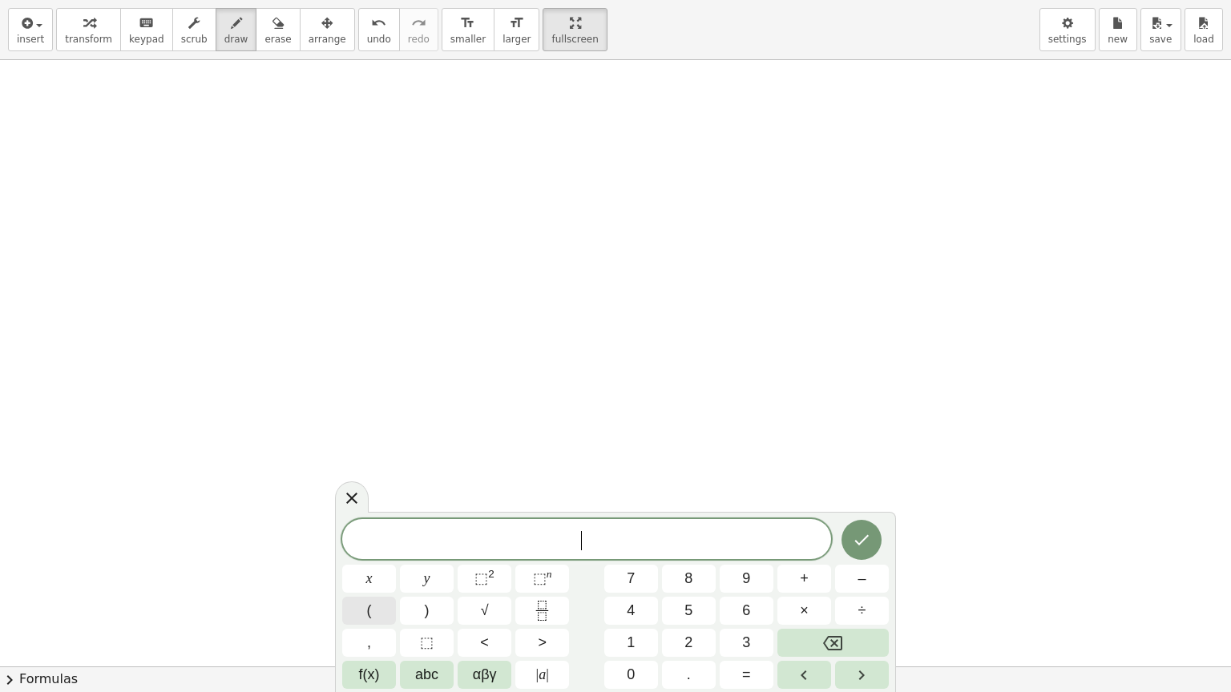
click at [367, 562] on span "(" at bounding box center [369, 611] width 5 height 22
click at [369, 562] on span "x" at bounding box center [369, 579] width 6 height 22
click at [862, 562] on span "–" at bounding box center [861, 579] width 8 height 22
click at [630, 562] on span "1" at bounding box center [631, 643] width 8 height 22
click at [422, 562] on button ")" at bounding box center [427, 611] width 54 height 28
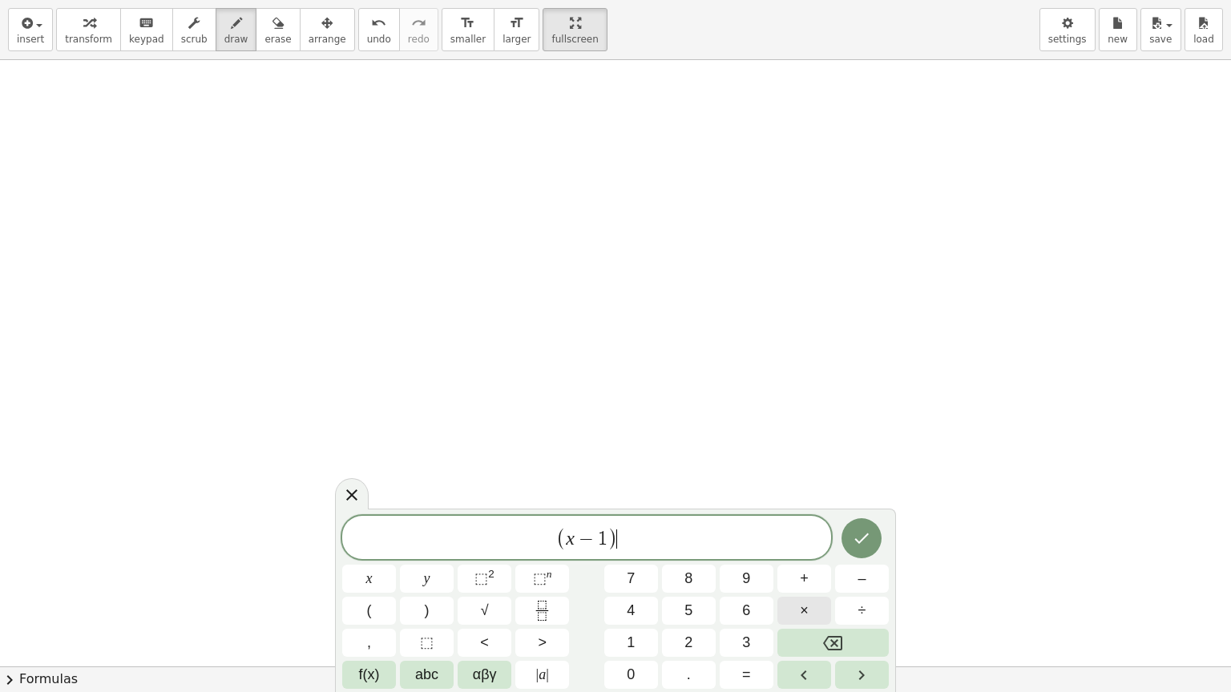
click at [802, 562] on span "×" at bounding box center [804, 611] width 9 height 22
click at [680, 562] on button "2" at bounding box center [689, 643] width 54 height 28
click at [867, 562] on button "–" at bounding box center [862, 579] width 54 height 28
click at [825, 562] on icon "Backspace" at bounding box center [832, 643] width 19 height 19
click at [750, 562] on span "=" at bounding box center [746, 675] width 9 height 22
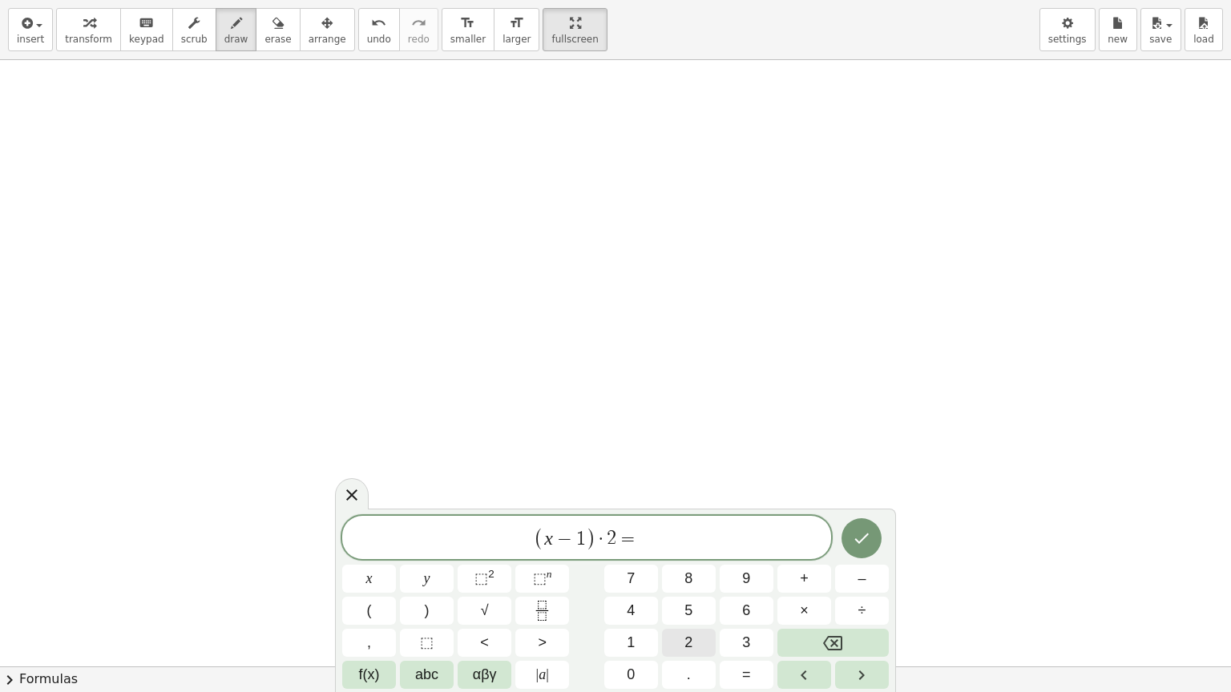
click at [692, 562] on button "2" at bounding box center [689, 643] width 54 height 28
click at [798, 562] on button "×" at bounding box center [804, 611] width 54 height 28
click at [750, 562] on button "3" at bounding box center [746, 643] width 54 height 28
click at [488, 562] on sup "2" at bounding box center [491, 574] width 6 height 12
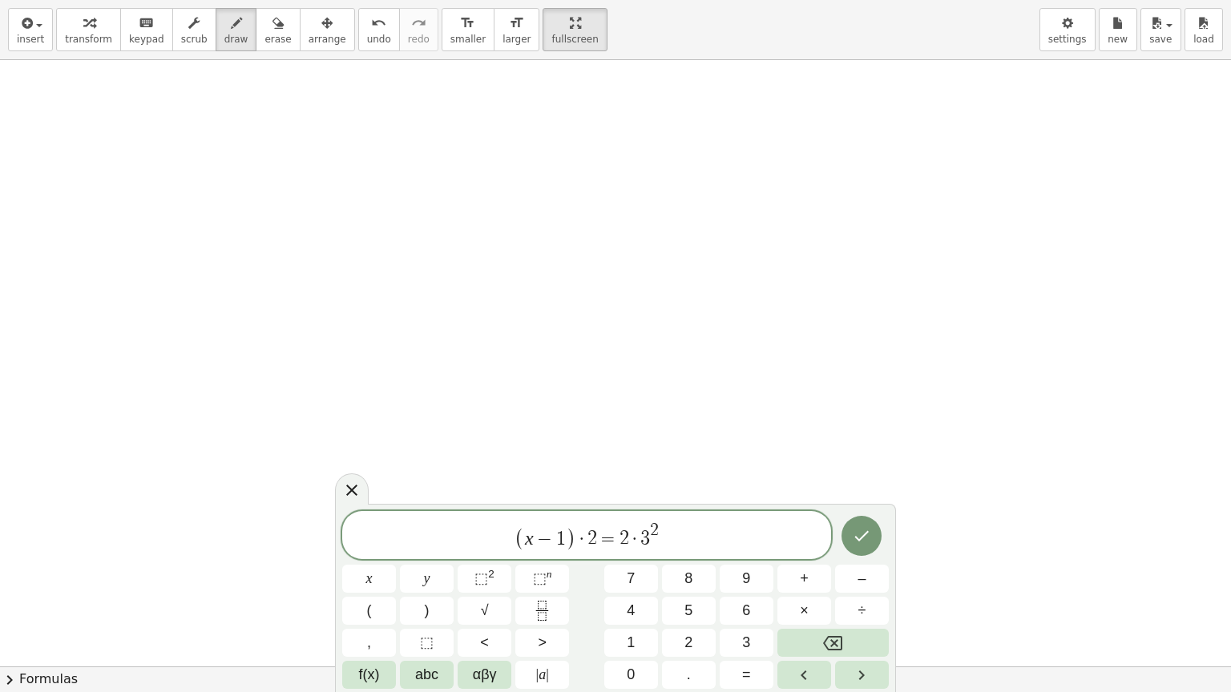
click at [867, 536] on icon "Done" at bounding box center [861, 535] width 19 height 19
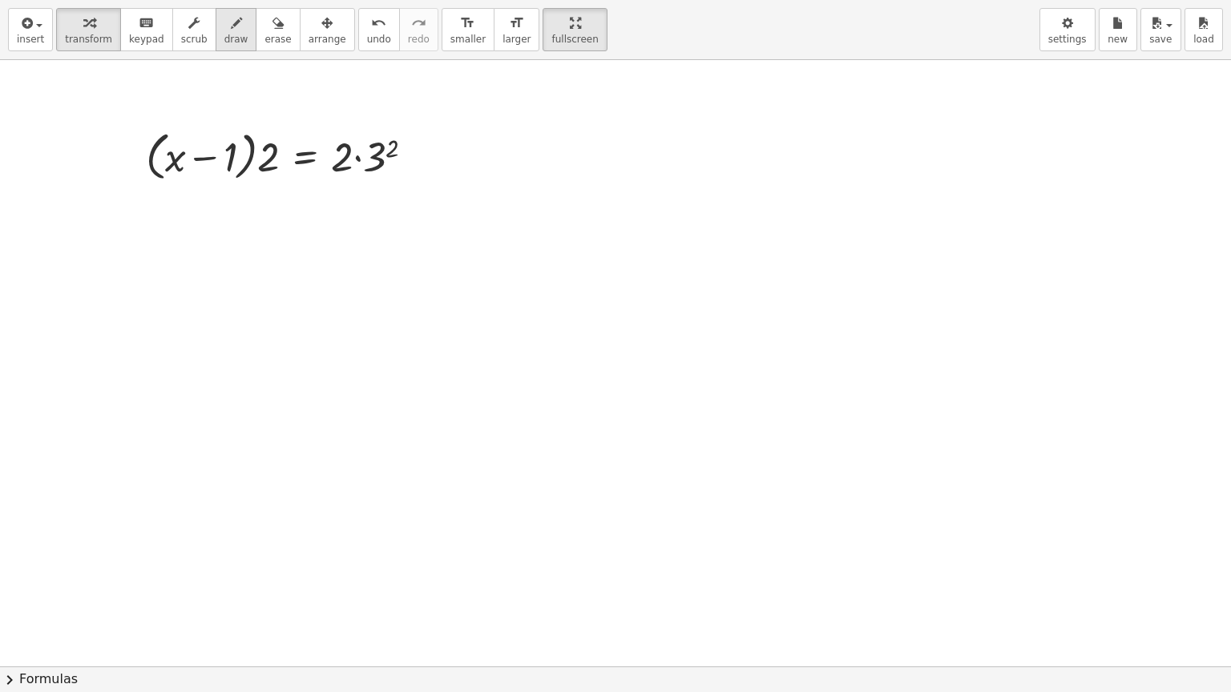
click at [224, 34] on span "draw" at bounding box center [236, 39] width 24 height 11
drag, startPoint x: 302, startPoint y: 215, endPoint x: 320, endPoint y: 216, distance: 18.5
click at [320, 216] on div at bounding box center [615, 167] width 1231 height 1705
drag, startPoint x: 305, startPoint y: 229, endPoint x: 314, endPoint y: 229, distance: 8.8
click at [314, 229] on div at bounding box center [615, 167] width 1231 height 1705
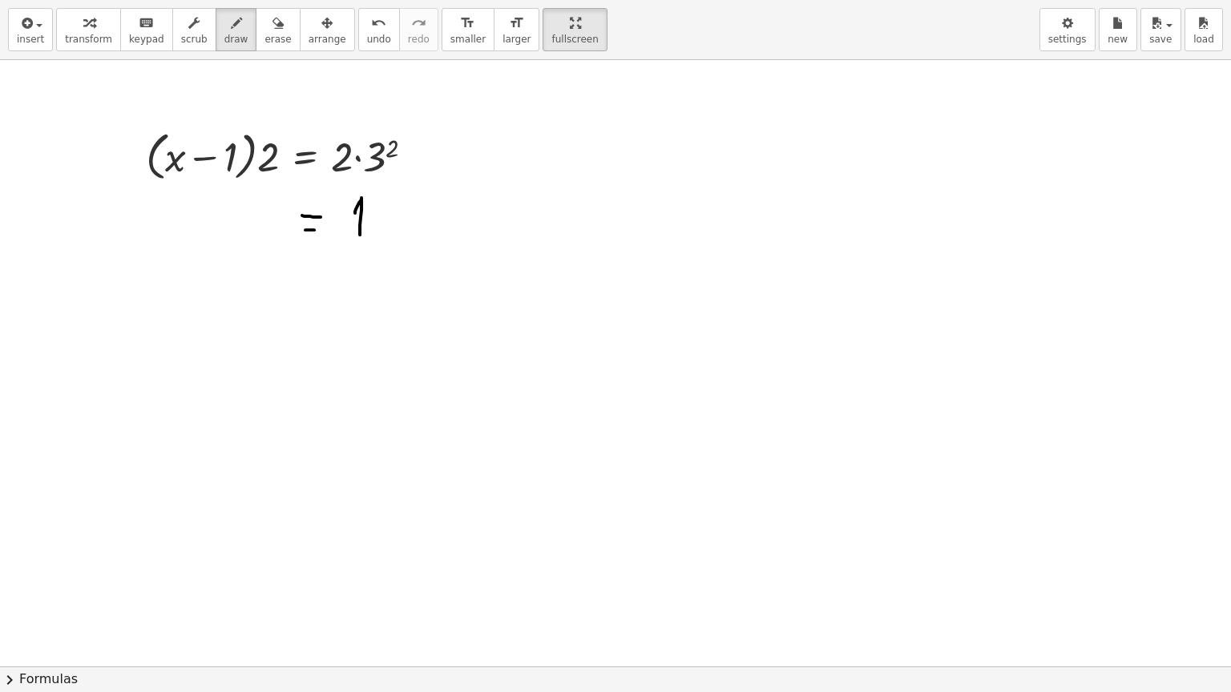
drag, startPoint x: 355, startPoint y: 212, endPoint x: 360, endPoint y: 235, distance: 22.9
click at [360, 235] on div at bounding box center [615, 167] width 1231 height 1705
click at [405, 200] on div at bounding box center [615, 167] width 1231 height 1705
click at [253, 171] on div at bounding box center [615, 167] width 1231 height 1705
drag, startPoint x: 450, startPoint y: 203, endPoint x: 423, endPoint y: 236, distance: 42.7
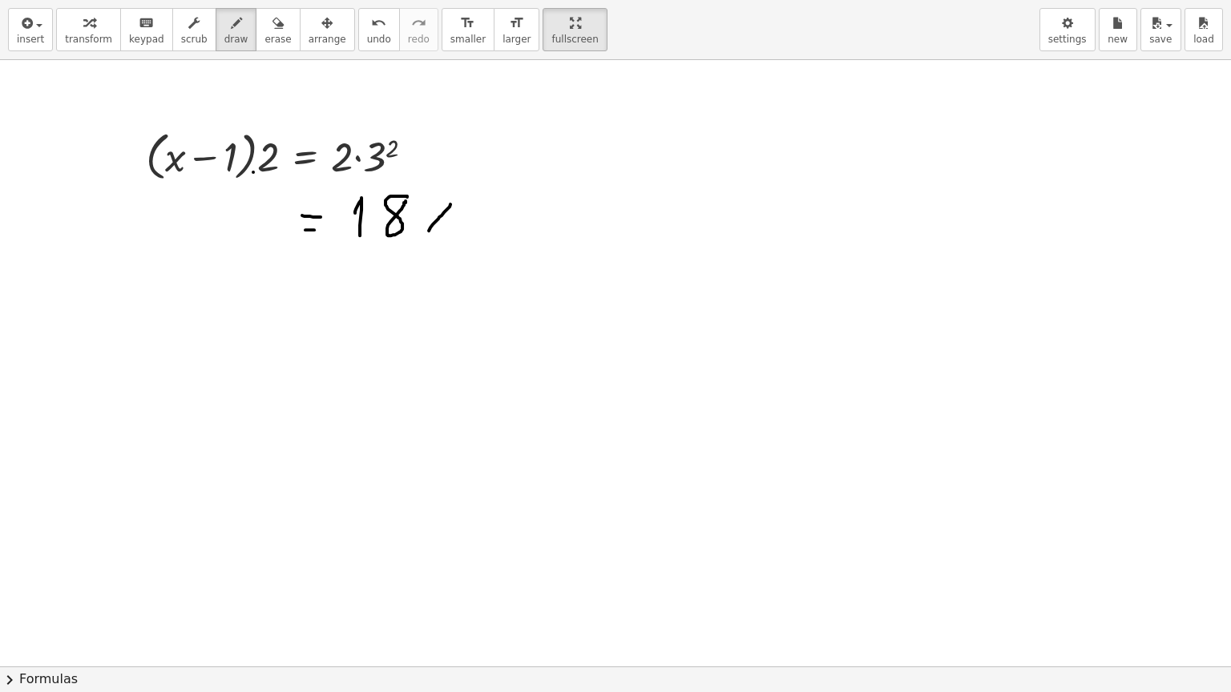
click at [423, 236] on div at bounding box center [615, 167] width 1231 height 1705
click at [426, 216] on div at bounding box center [615, 167] width 1231 height 1705
click at [452, 222] on div at bounding box center [615, 167] width 1231 height 1705
drag, startPoint x: 481, startPoint y: 203, endPoint x: 519, endPoint y: 231, distance: 46.9
click at [519, 231] on div at bounding box center [615, 167] width 1231 height 1705
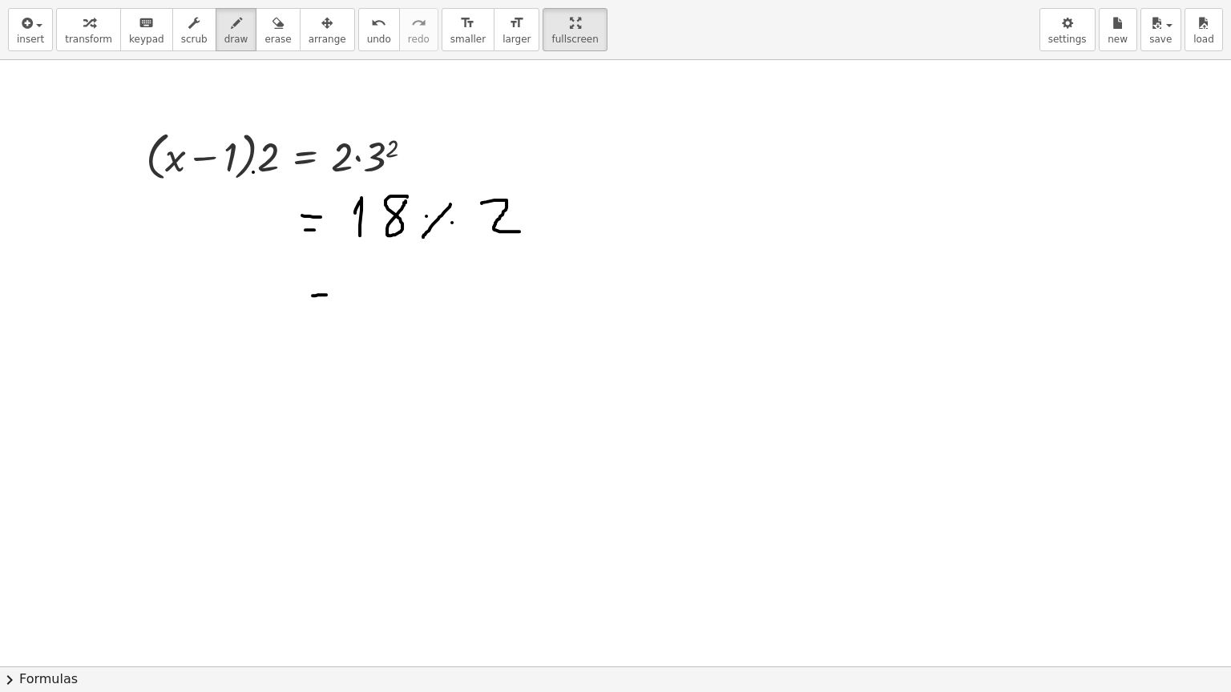
drag, startPoint x: 312, startPoint y: 295, endPoint x: 326, endPoint y: 294, distance: 13.6
click at [326, 294] on div at bounding box center [615, 167] width 1231 height 1705
drag, startPoint x: 162, startPoint y: 277, endPoint x: 170, endPoint y: 298, distance: 22.3
click at [170, 298] on div at bounding box center [615, 167] width 1231 height 1705
click at [179, 279] on div at bounding box center [615, 167] width 1231 height 1705
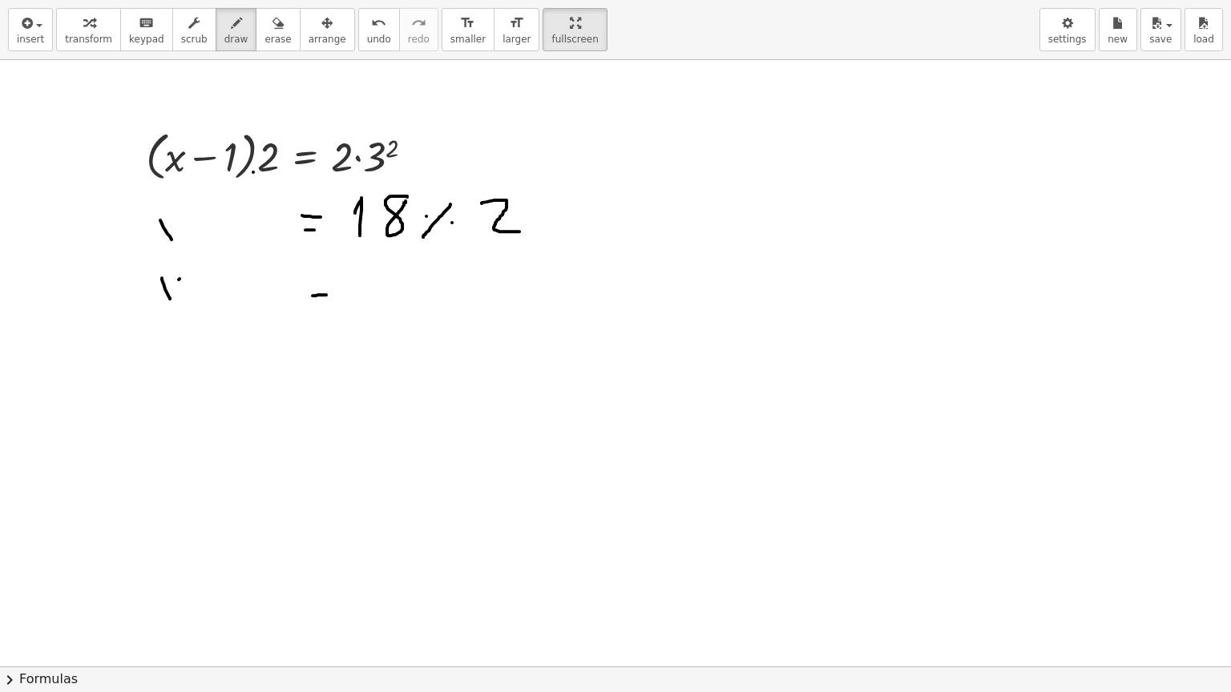
drag, startPoint x: 160, startPoint y: 220, endPoint x: 179, endPoint y: 234, distance: 24.0
click at [175, 241] on div at bounding box center [615, 167] width 1231 height 1705
drag, startPoint x: 175, startPoint y: 226, endPoint x: 155, endPoint y: 243, distance: 26.8
click at [155, 243] on div at bounding box center [615, 167] width 1231 height 1705
click at [205, 232] on div at bounding box center [615, 167] width 1231 height 1705
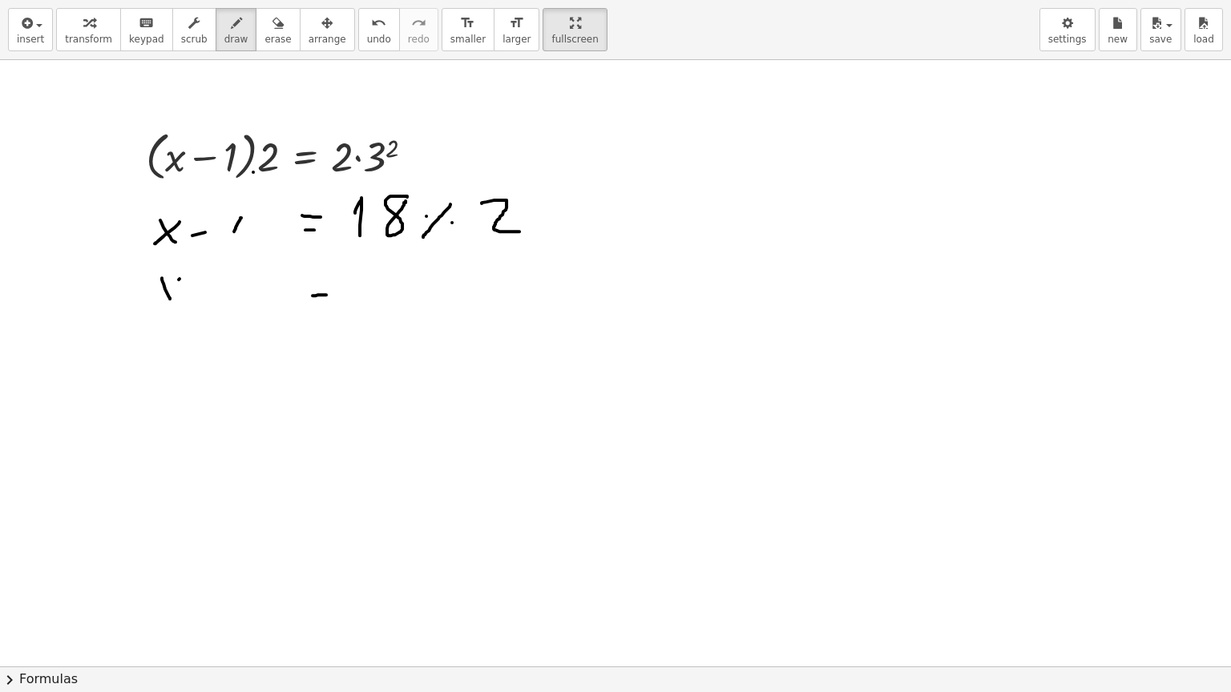
drag, startPoint x: 234, startPoint y: 231, endPoint x: 240, endPoint y: 244, distance: 14.0
click at [240, 244] on div at bounding box center [615, 167] width 1231 height 1705
click at [327, 307] on div at bounding box center [615, 167] width 1231 height 1705
drag, startPoint x: 167, startPoint y: 283, endPoint x: 196, endPoint y: 308, distance: 39.2
click at [196, 308] on div at bounding box center [615, 167] width 1231 height 1705
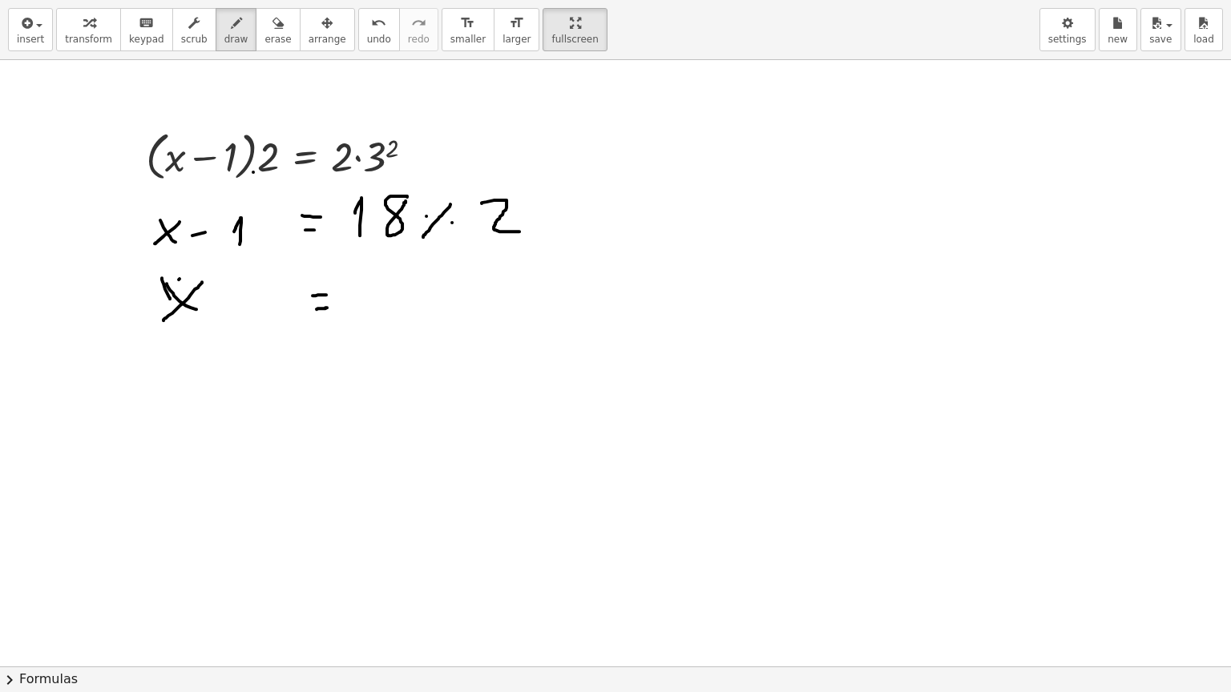
drag, startPoint x: 184, startPoint y: 301, endPoint x: 163, endPoint y: 320, distance: 27.8
click at [163, 320] on div at bounding box center [615, 167] width 1231 height 1705
drag, startPoint x: 368, startPoint y: 283, endPoint x: 385, endPoint y: 314, distance: 35.9
click at [385, 314] on div at bounding box center [615, 167] width 1231 height 1705
drag, startPoint x: 452, startPoint y: 276, endPoint x: 444, endPoint y: 309, distance: 34.6
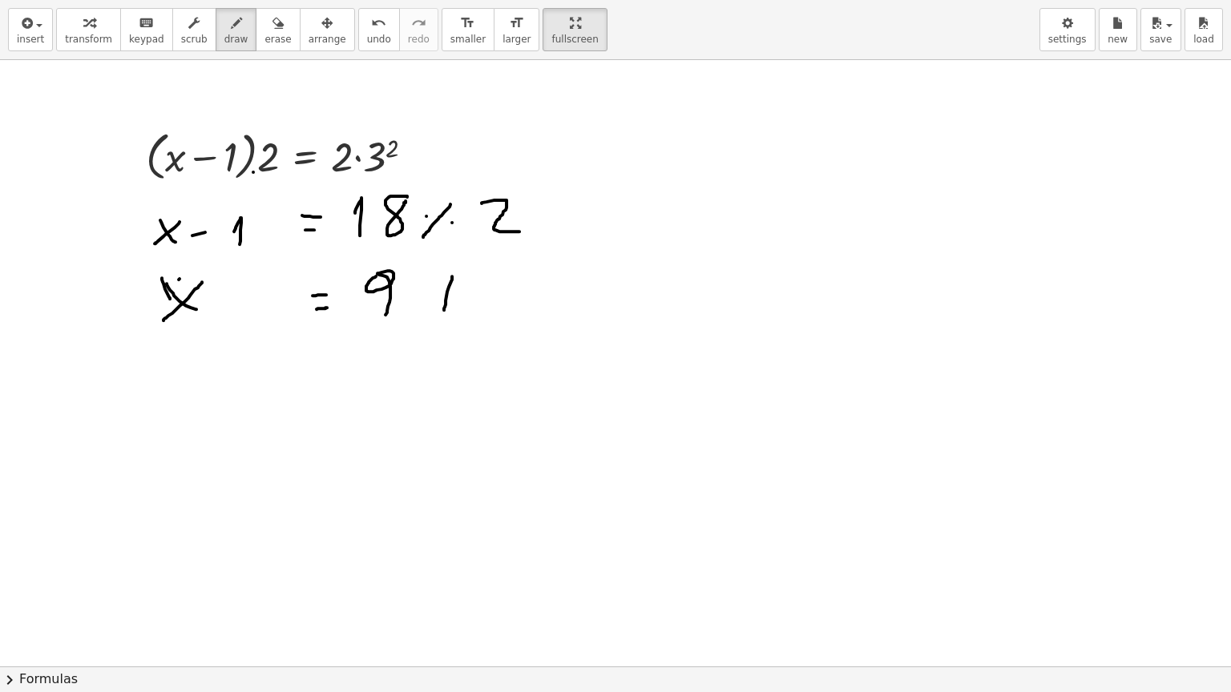
click at [444, 309] on div at bounding box center [615, 167] width 1231 height 1705
drag, startPoint x: 435, startPoint y: 293, endPoint x: 458, endPoint y: 292, distance: 23.3
click at [458, 292] on div at bounding box center [615, 167] width 1231 height 1705
drag, startPoint x: 481, startPoint y: 294, endPoint x: 486, endPoint y: 316, distance: 23.1
click at [486, 316] on div at bounding box center [615, 167] width 1231 height 1705
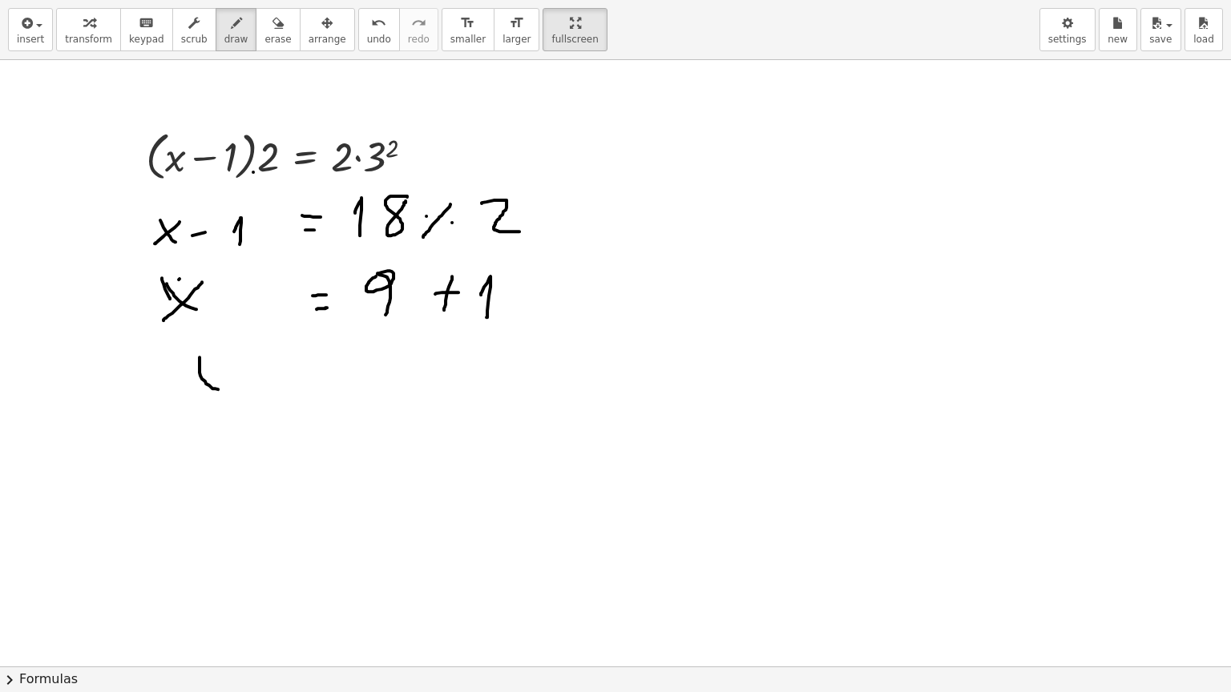
drag, startPoint x: 199, startPoint y: 357, endPoint x: 219, endPoint y: 389, distance: 37.4
click at [219, 389] on div at bounding box center [615, 167] width 1231 height 1705
drag, startPoint x: 215, startPoint y: 362, endPoint x: 176, endPoint y: 397, distance: 51.6
click at [175, 398] on div at bounding box center [615, 167] width 1231 height 1705
drag, startPoint x: 236, startPoint y: 375, endPoint x: 258, endPoint y: 374, distance: 22.4
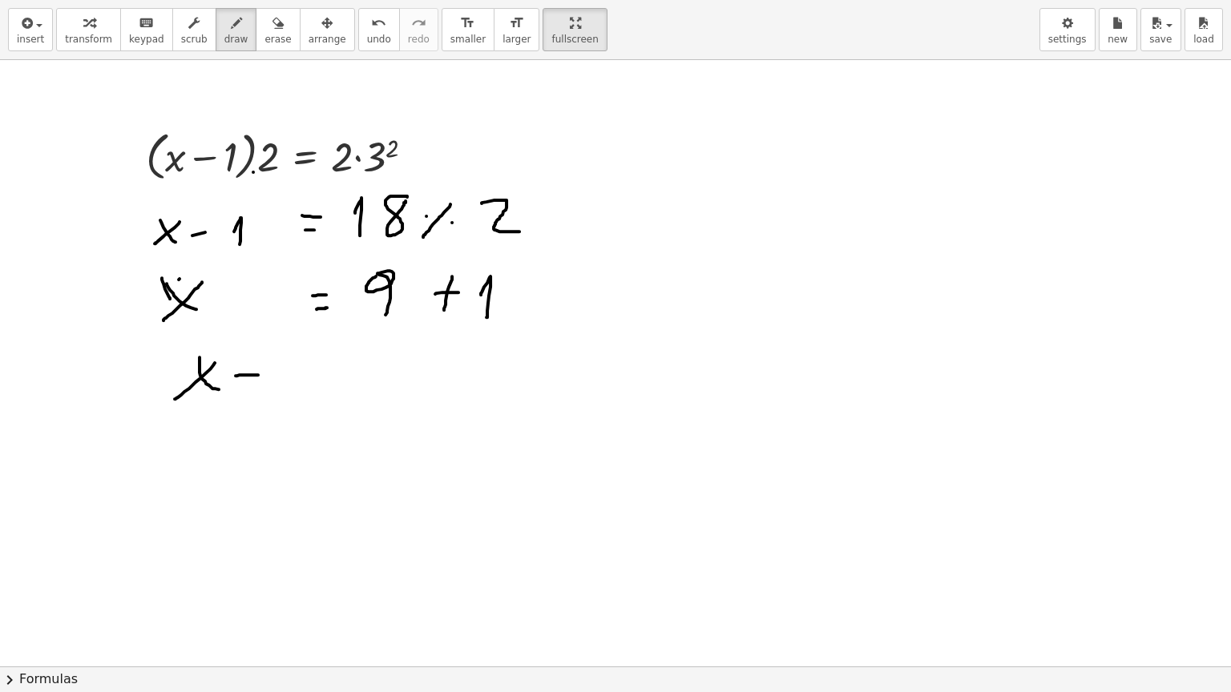
click at [258, 374] on div at bounding box center [615, 167] width 1231 height 1705
drag, startPoint x: 223, startPoint y: 385, endPoint x: 249, endPoint y: 385, distance: 26.4
click at [249, 385] on div at bounding box center [615, 167] width 1231 height 1705
drag, startPoint x: 280, startPoint y: 372, endPoint x: 285, endPoint y: 392, distance: 20.8
click at [285, 392] on div at bounding box center [615, 167] width 1231 height 1705
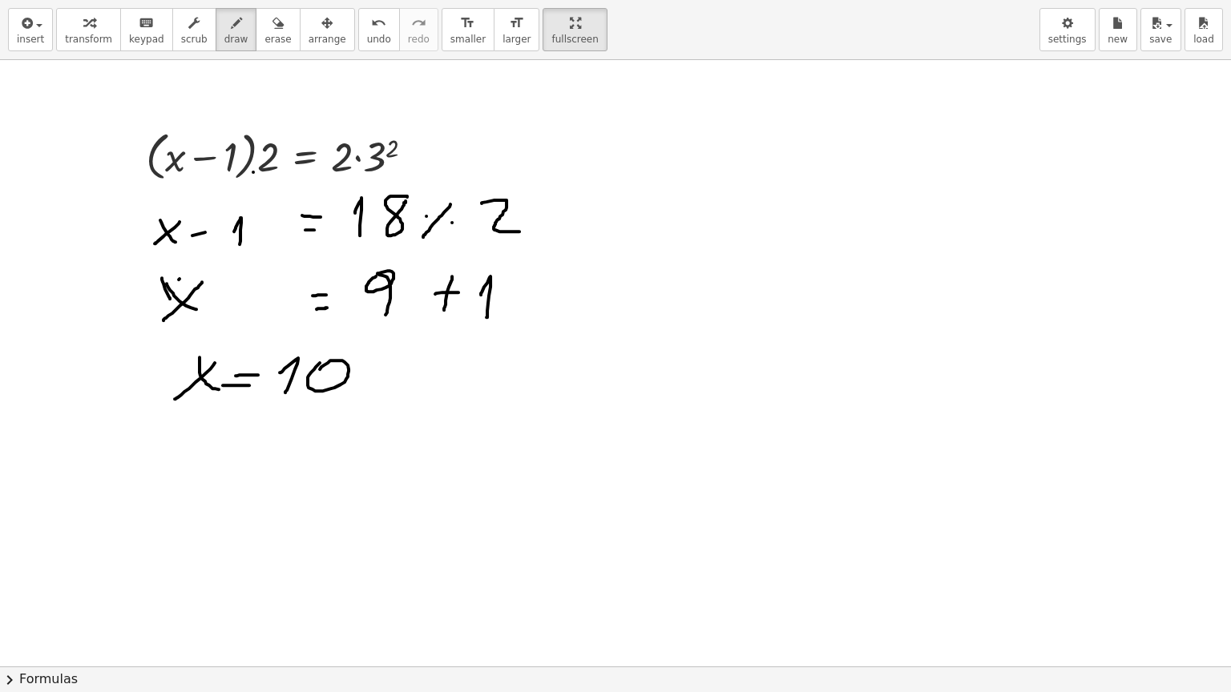
click at [316, 369] on div at bounding box center [615, 167] width 1231 height 1705
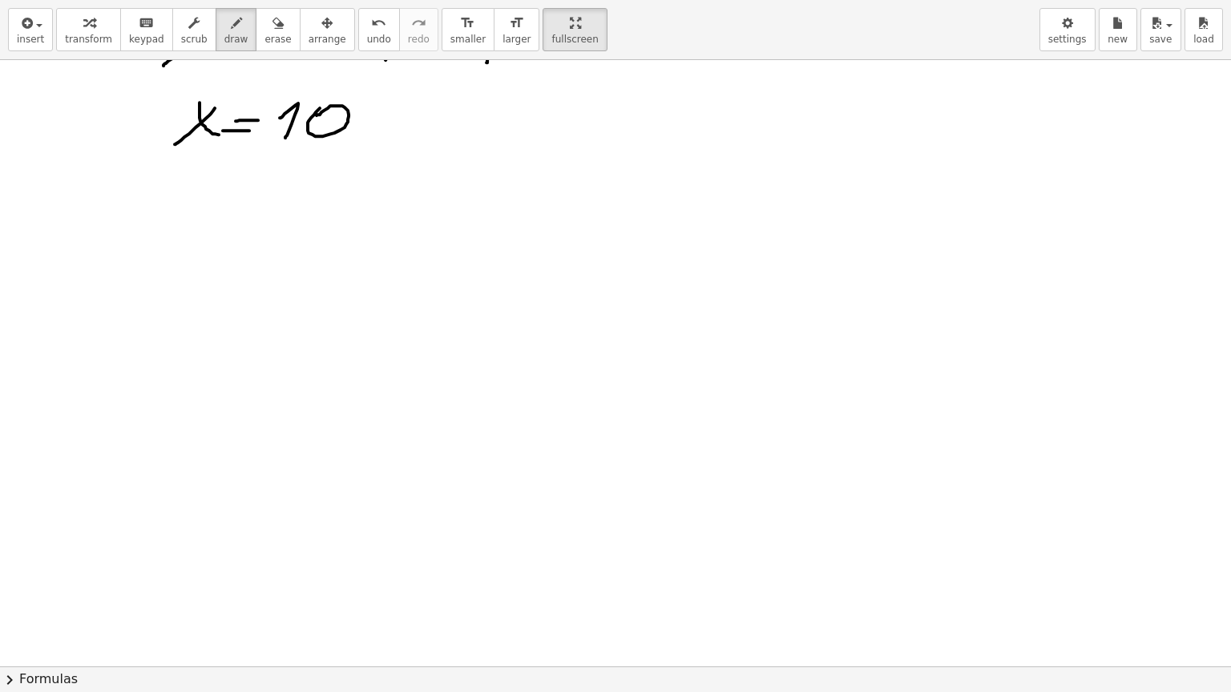
scroll to position [1066, 0]
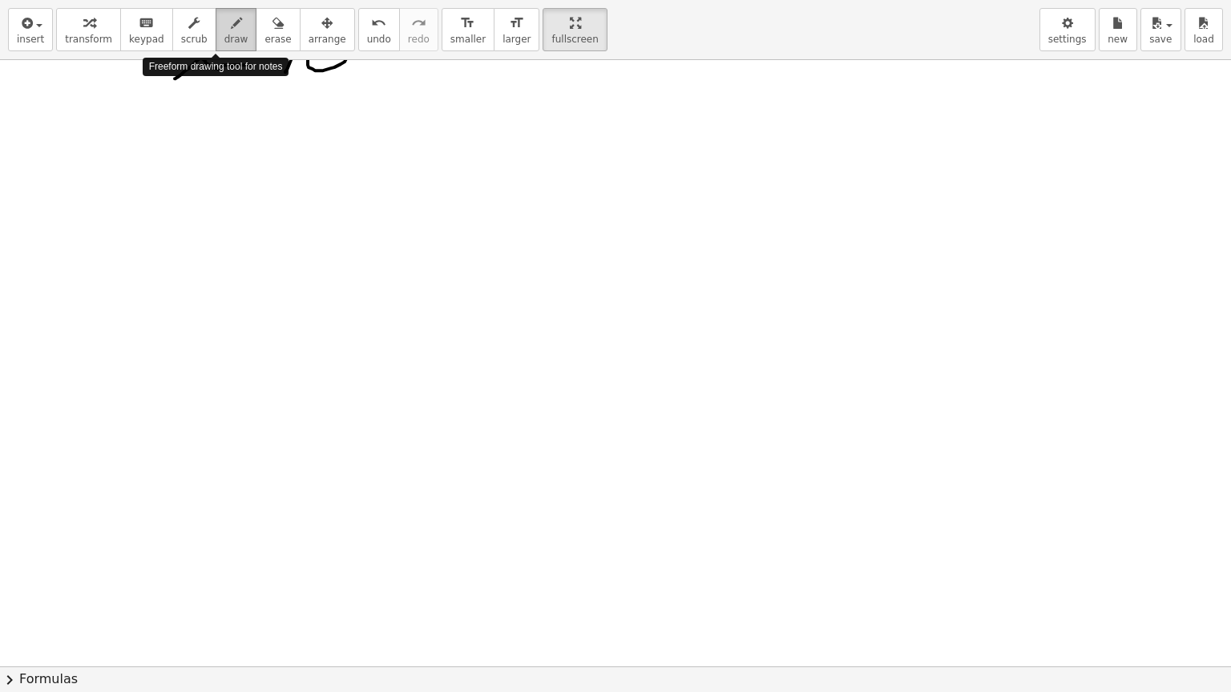
click at [224, 37] on span "draw" at bounding box center [236, 39] width 24 height 11
drag, startPoint x: 191, startPoint y: 128, endPoint x: 221, endPoint y: 170, distance: 51.1
drag, startPoint x: 173, startPoint y: 139, endPoint x: 208, endPoint y: 139, distance: 35.3
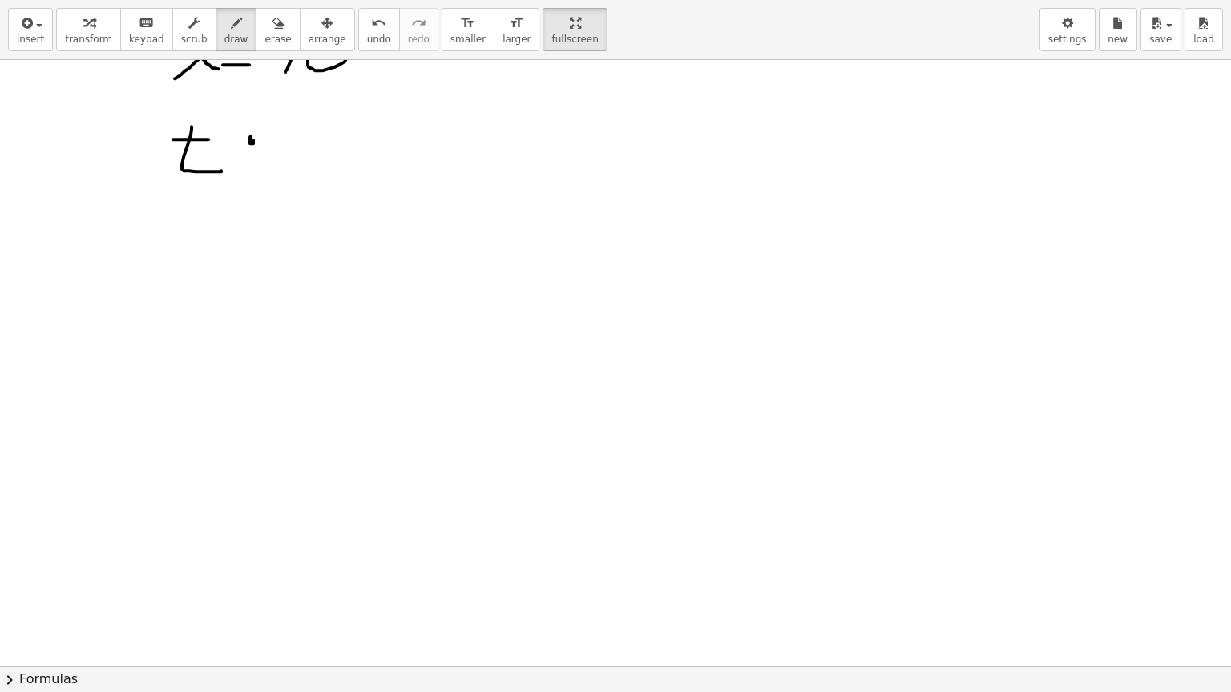
drag, startPoint x: 251, startPoint y: 135, endPoint x: 244, endPoint y: 140, distance: 8.7
drag, startPoint x: 246, startPoint y: 156, endPoint x: 253, endPoint y: 160, distance: 8.2
drag, startPoint x: 272, startPoint y: 131, endPoint x: 292, endPoint y: 165, distance: 39.6
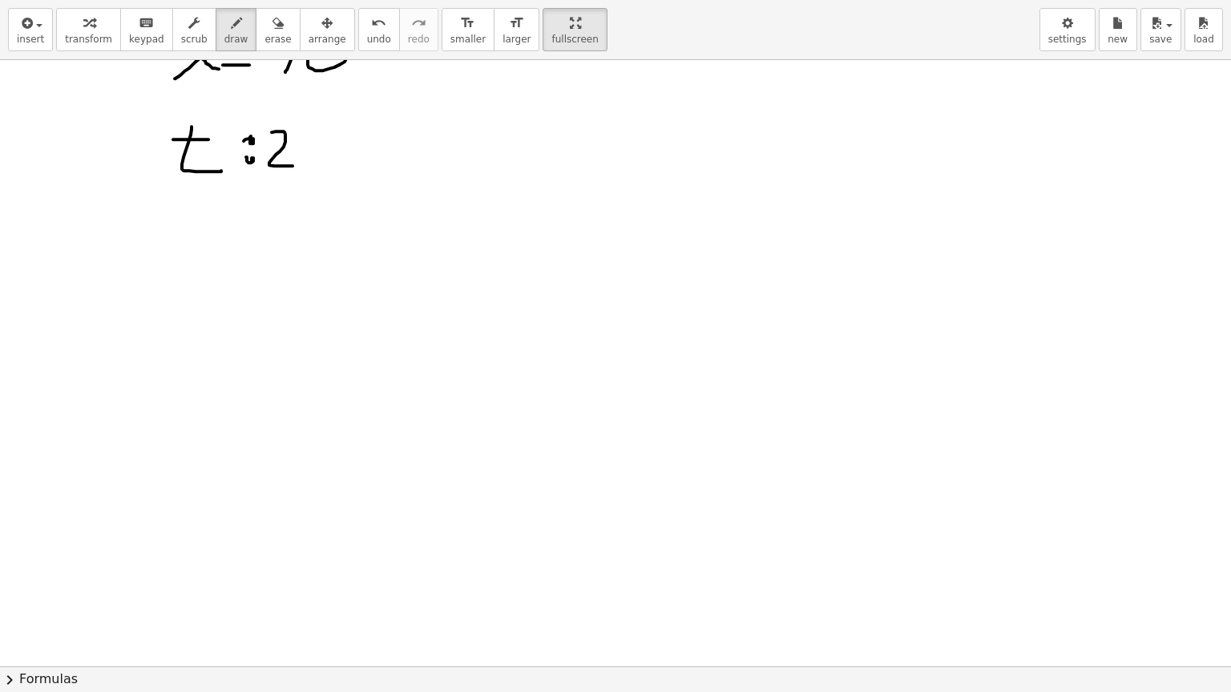
drag, startPoint x: 345, startPoint y: 120, endPoint x: 343, endPoint y: 171, distance: 51.3
drag, startPoint x: 328, startPoint y: 147, endPoint x: 351, endPoint y: 147, distance: 23.2
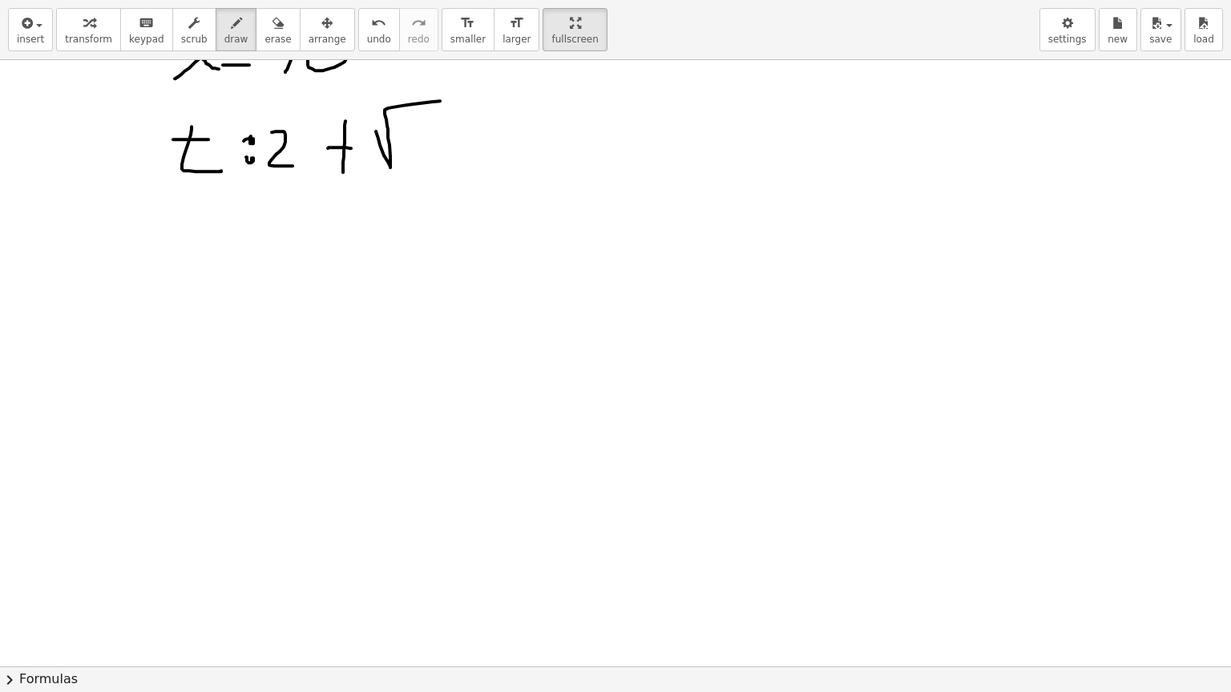
drag, startPoint x: 376, startPoint y: 131, endPoint x: 474, endPoint y: 99, distance: 103.4
drag, startPoint x: 429, startPoint y: 127, endPoint x: 427, endPoint y: 151, distance: 24.2
drag, startPoint x: 444, startPoint y: 132, endPoint x: 460, endPoint y: 131, distance: 16.0
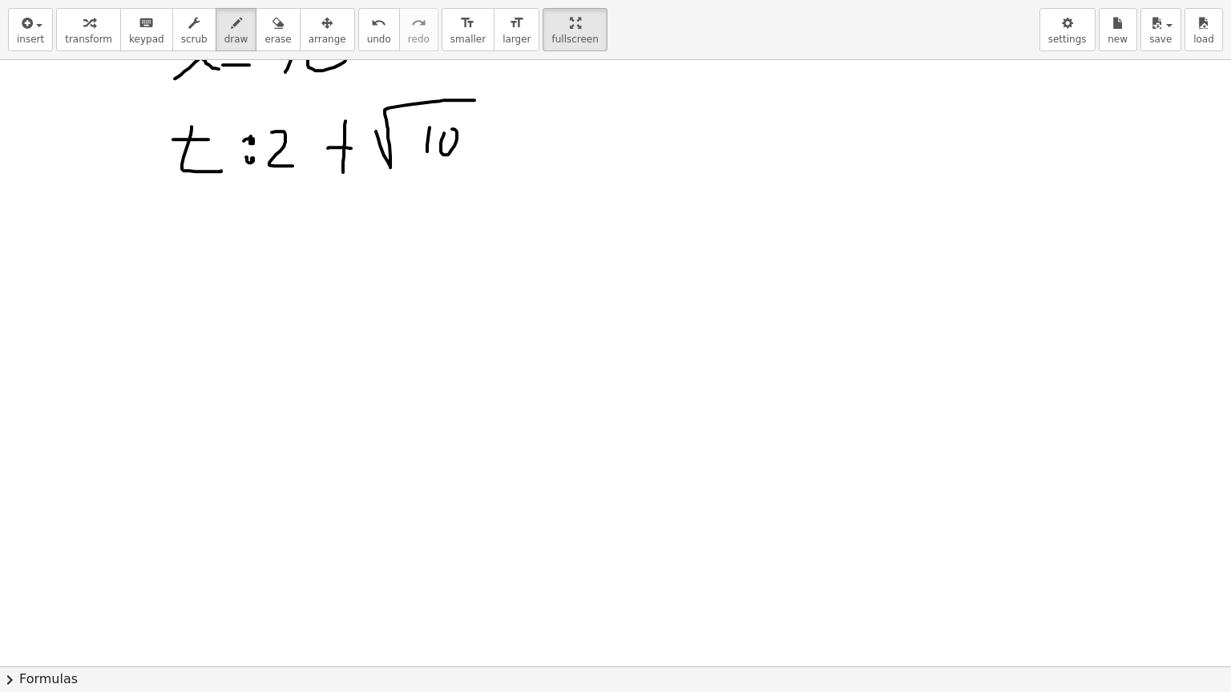
drag, startPoint x: 513, startPoint y: 142, endPoint x: 539, endPoint y: 143, distance: 26.5
drag, startPoint x: 515, startPoint y: 161, endPoint x: 535, endPoint y: 161, distance: 20.0
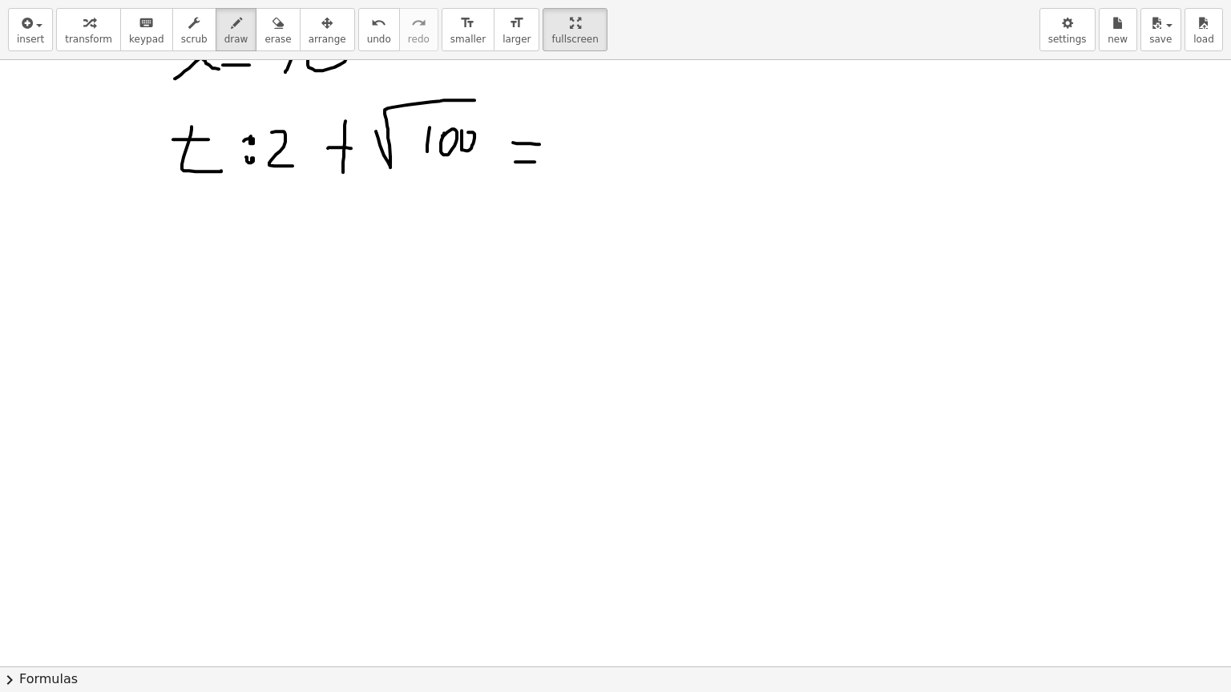
drag, startPoint x: 582, startPoint y: 123, endPoint x: 587, endPoint y: 166, distance: 42.8
drag, startPoint x: 645, startPoint y: 120, endPoint x: 655, endPoint y: 147, distance: 28.9
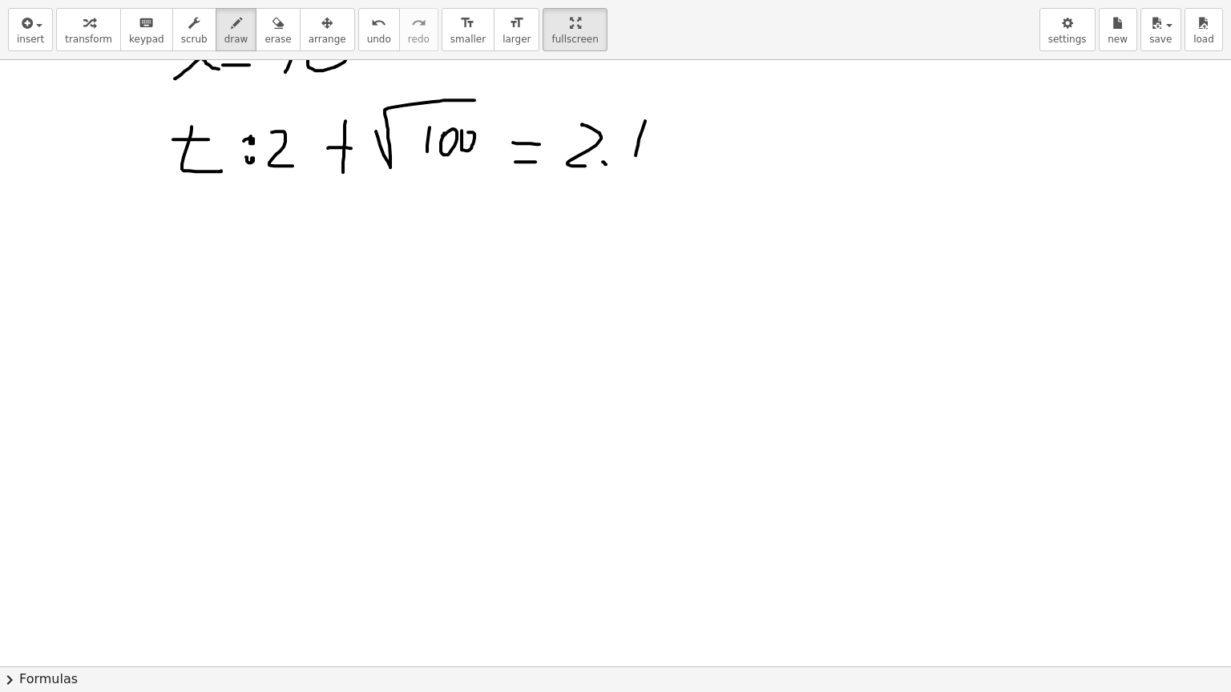
drag, startPoint x: 667, startPoint y: 135, endPoint x: 683, endPoint y: 126, distance: 17.6
drag, startPoint x: 221, startPoint y: 236, endPoint x: 210, endPoint y: 263, distance: 29.5
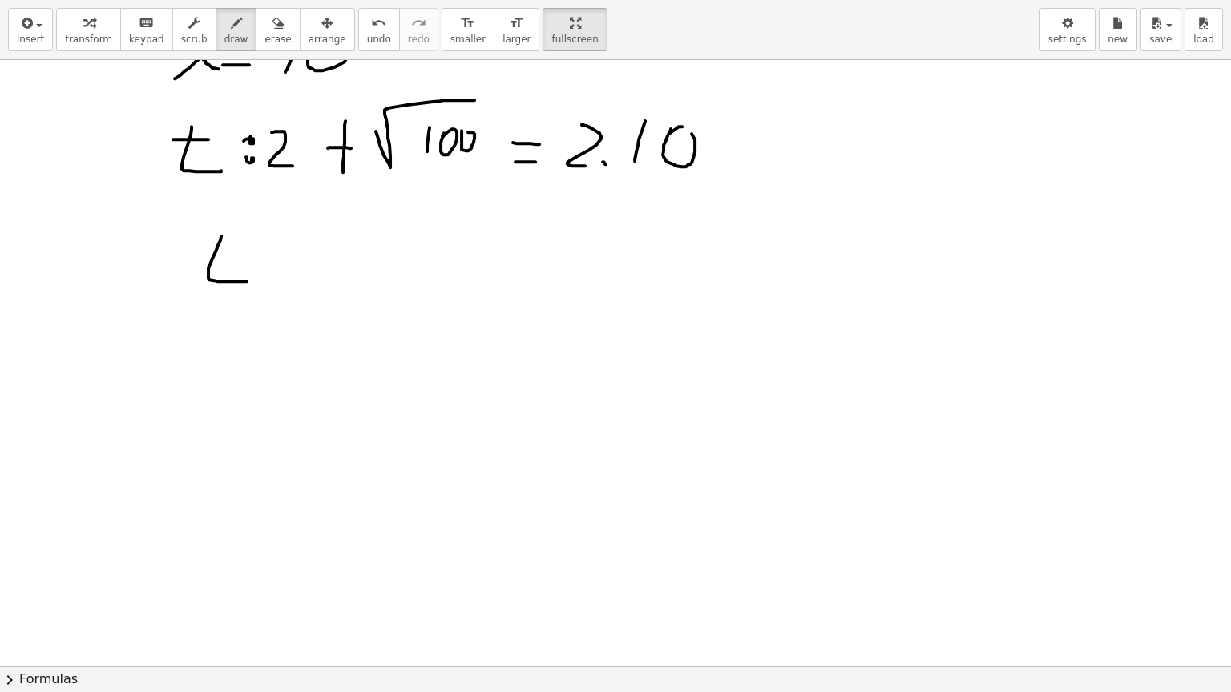
drag, startPoint x: 203, startPoint y: 255, endPoint x: 242, endPoint y: 253, distance: 38.5
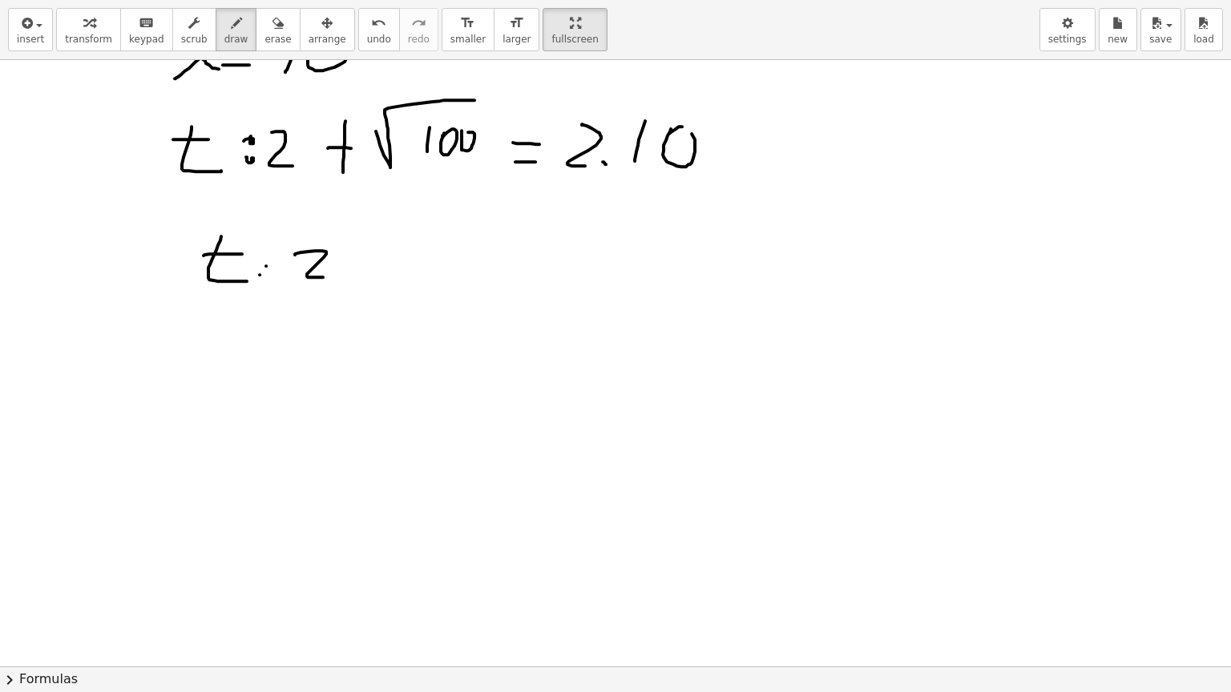
drag, startPoint x: 295, startPoint y: 254, endPoint x: 331, endPoint y: 272, distance: 40.5
drag, startPoint x: 385, startPoint y: 244, endPoint x: 385, endPoint y: 266, distance: 22.4
drag, startPoint x: 375, startPoint y: 253, endPoint x: 402, endPoint y: 253, distance: 27.2
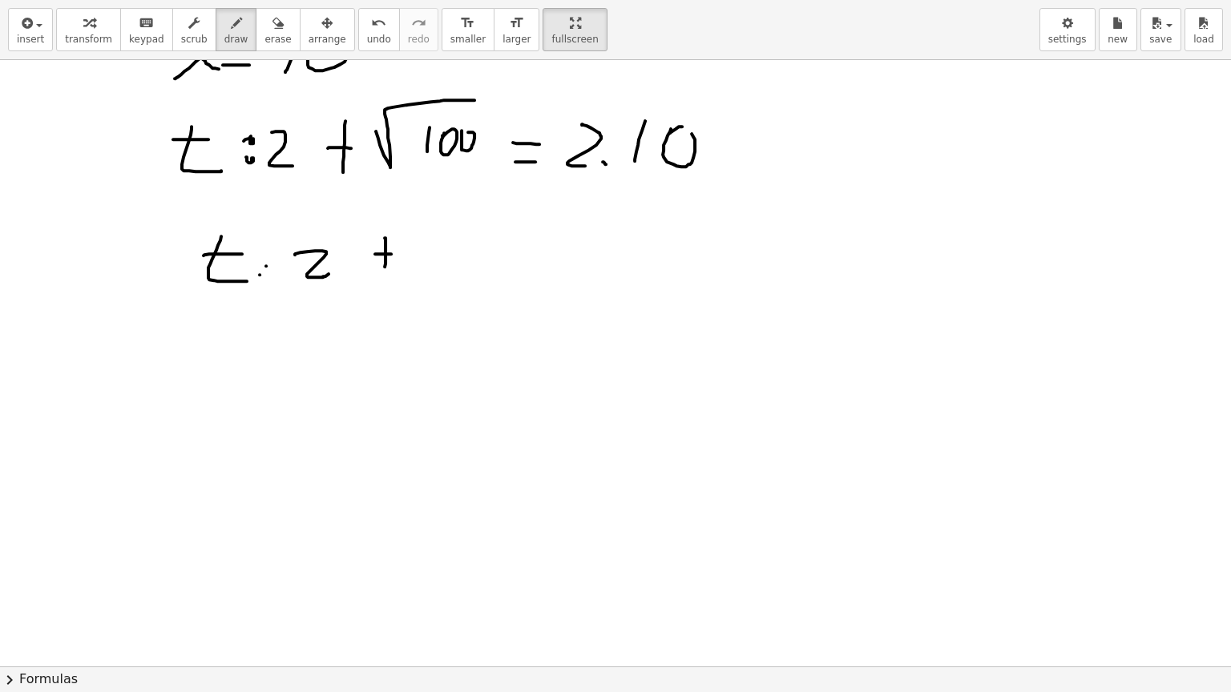
drag, startPoint x: 433, startPoint y: 240, endPoint x: 433, endPoint y: 263, distance: 22.4
drag, startPoint x: 458, startPoint y: 253, endPoint x: 457, endPoint y: 243, distance: 10.4
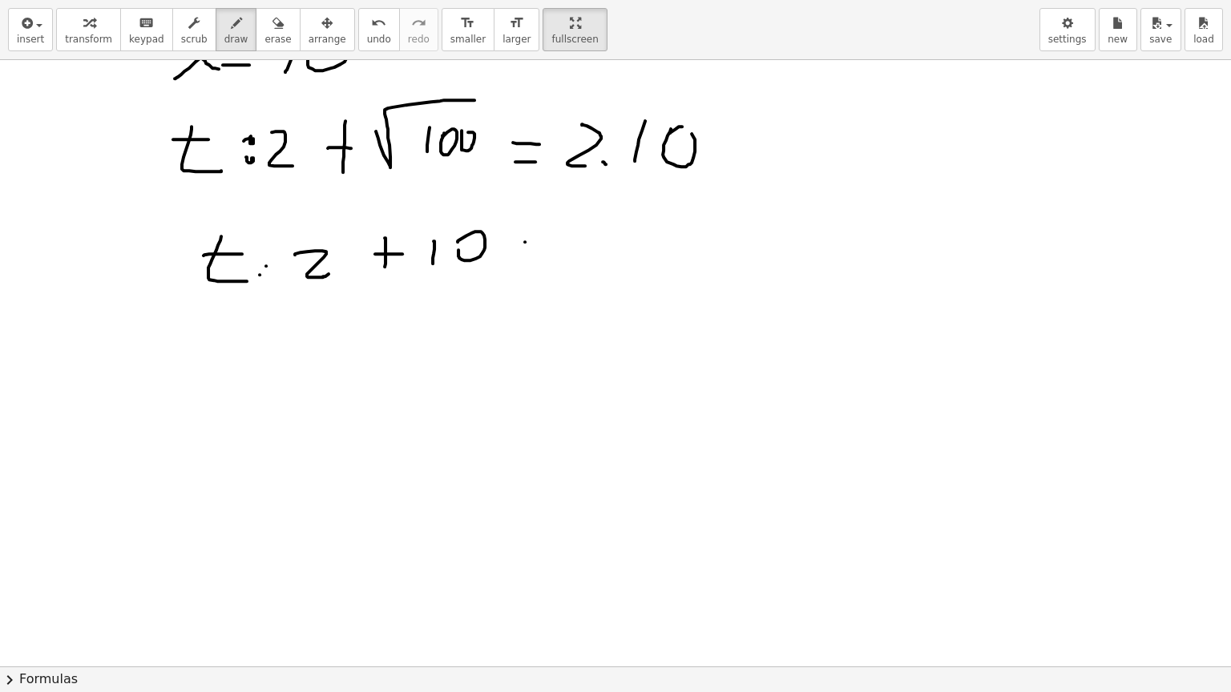
drag, startPoint x: 525, startPoint y: 241, endPoint x: 546, endPoint y: 239, distance: 21.8
drag, startPoint x: 565, startPoint y: 236, endPoint x: 569, endPoint y: 263, distance: 26.7
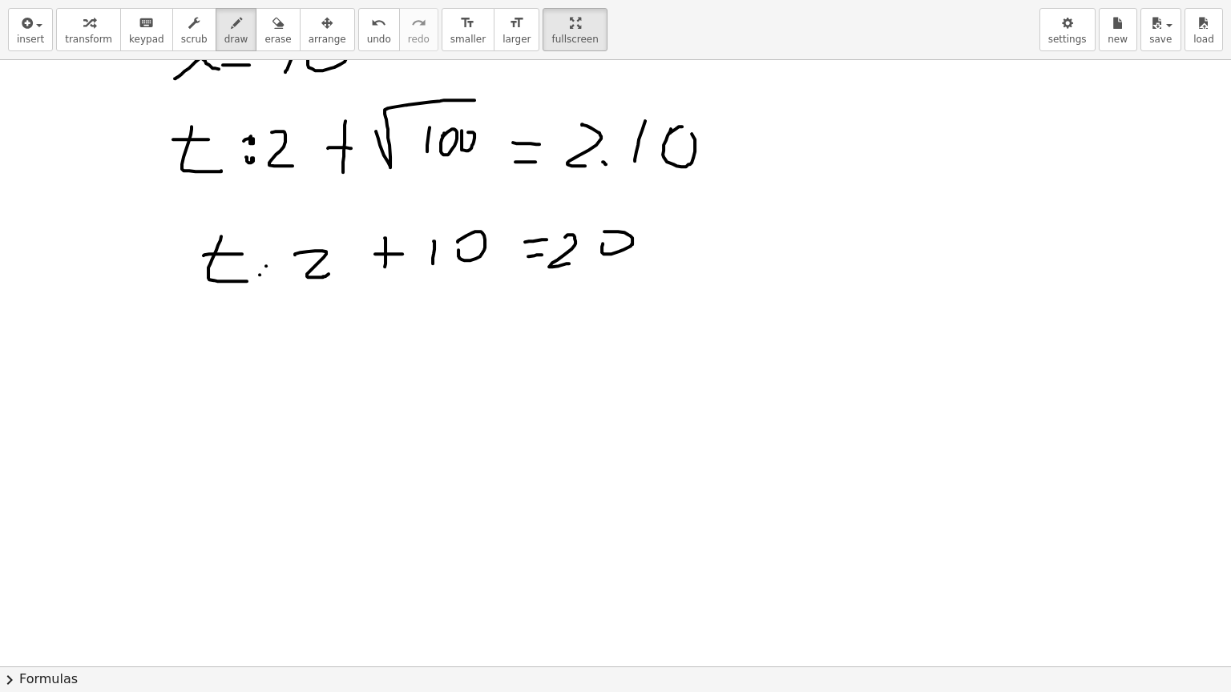
drag, startPoint x: 602, startPoint y: 243, endPoint x: 593, endPoint y: 245, distance: 9.9
click at [264, 42] on span "erase" at bounding box center [277, 39] width 26 height 11
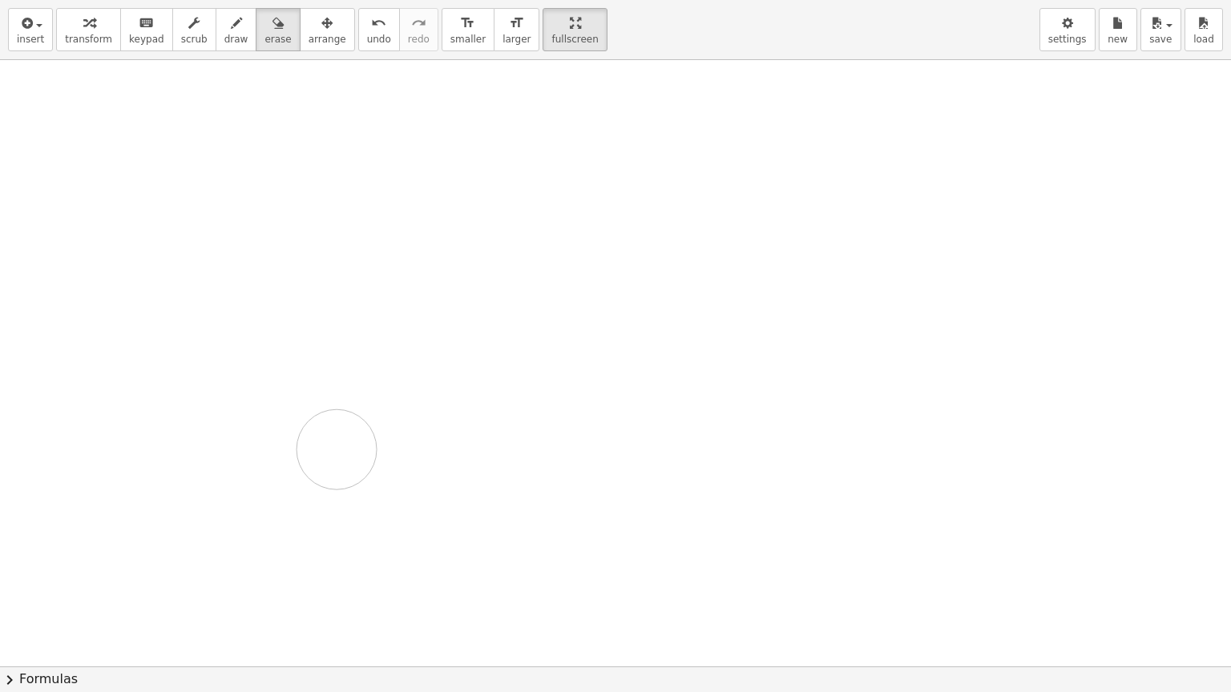
drag, startPoint x: 176, startPoint y: 147, endPoint x: 320, endPoint y: 442, distance: 327.9
click at [231, 28] on icon "button" at bounding box center [236, 23] width 11 height 19
drag, startPoint x: 180, startPoint y: 110, endPoint x: 151, endPoint y: 147, distance: 47.9
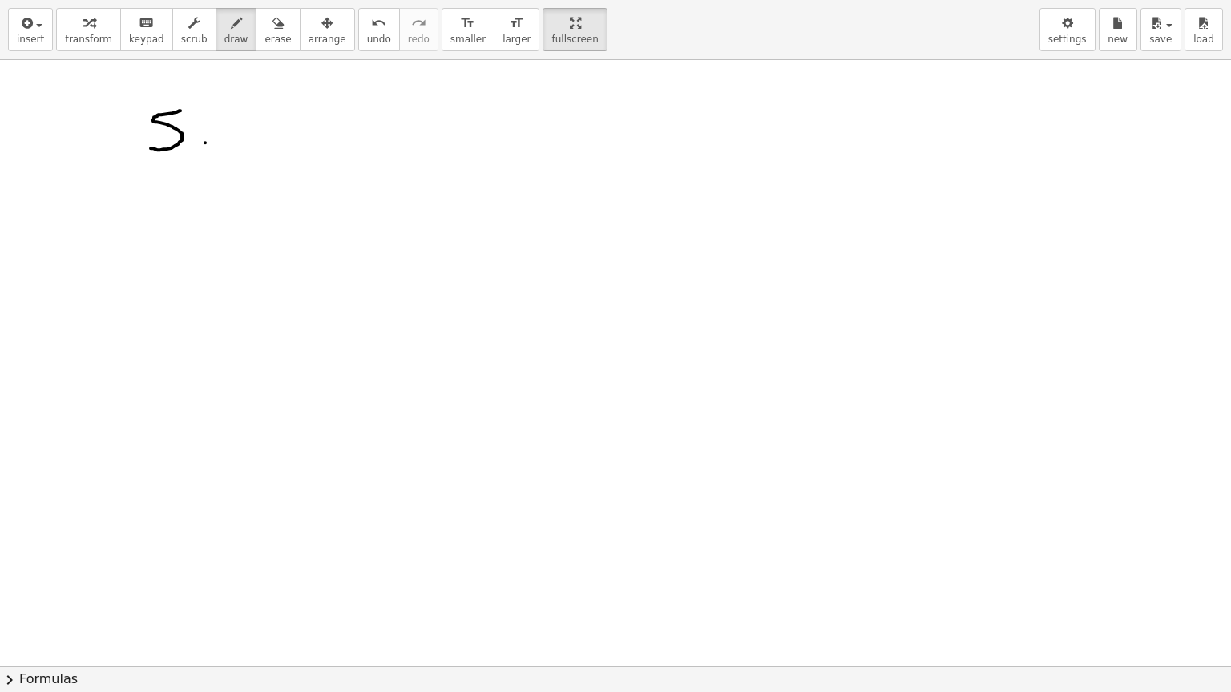
drag, startPoint x: 236, startPoint y: 110, endPoint x: 267, endPoint y: 142, distance: 44.2
drag, startPoint x: 308, startPoint y: 97, endPoint x: 296, endPoint y: 145, distance: 49.5
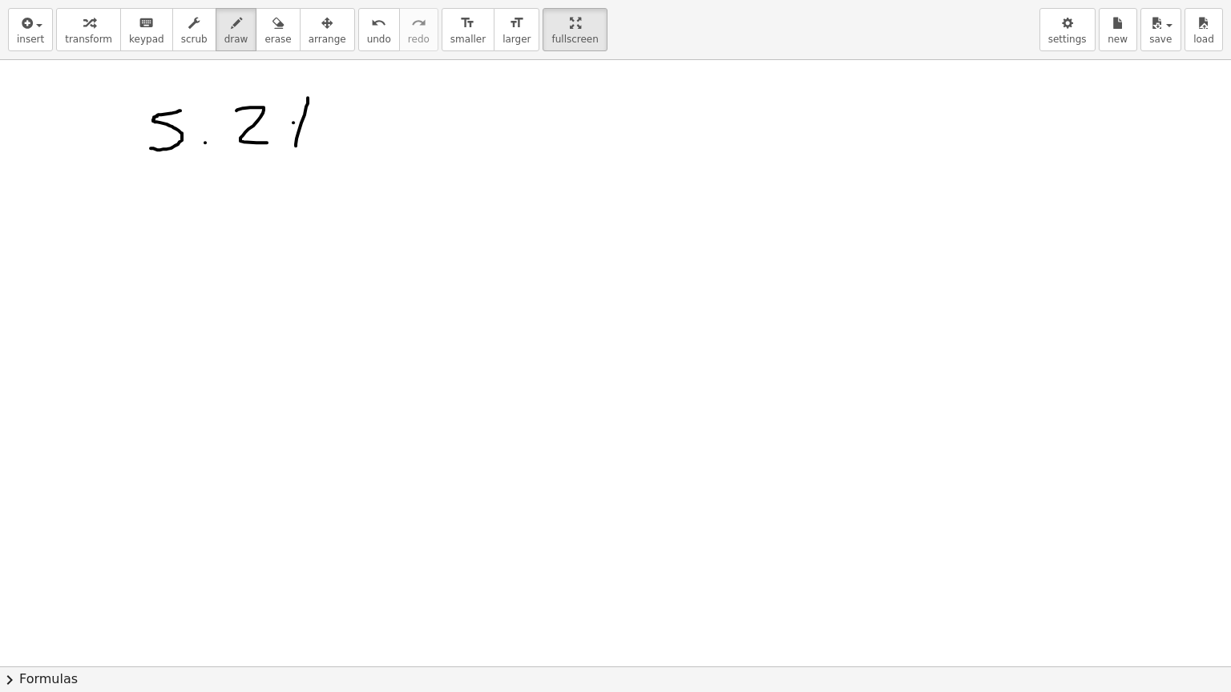
drag, startPoint x: 293, startPoint y: 122, endPoint x: 320, endPoint y: 118, distance: 27.5
drag, startPoint x: 401, startPoint y: 105, endPoint x: 368, endPoint y: 141, distance: 48.8
drag, startPoint x: 405, startPoint y: 80, endPoint x: 421, endPoint y: 102, distance: 27.4
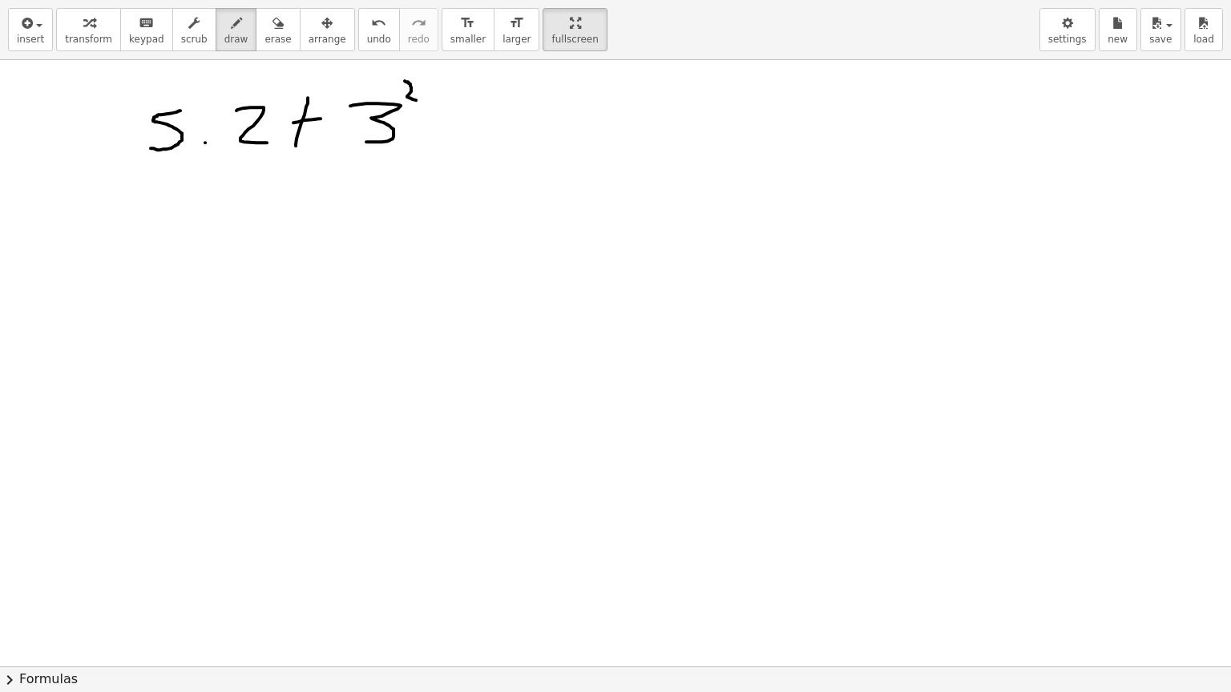
drag, startPoint x: 455, startPoint y: 143, endPoint x: 480, endPoint y: 139, distance: 25.2
drag, startPoint x: 514, startPoint y: 101, endPoint x: 506, endPoint y: 141, distance: 40.7
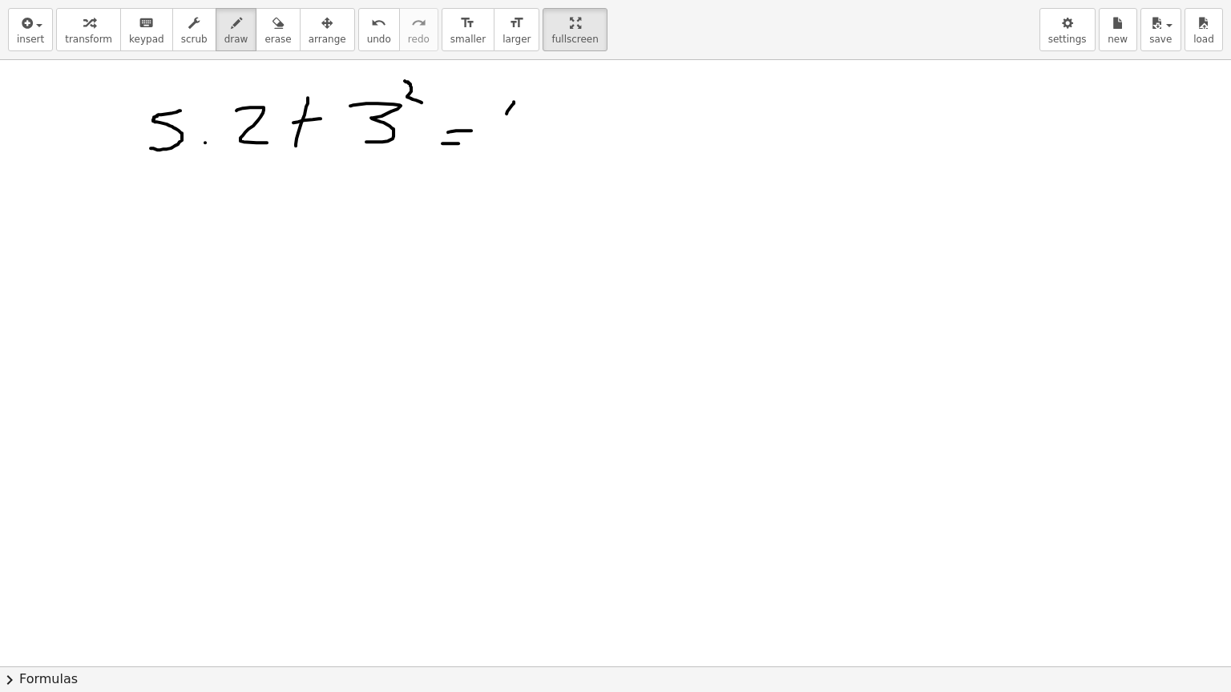
drag, startPoint x: 567, startPoint y: 103, endPoint x: 546, endPoint y: 133, distance: 36.7
drag, startPoint x: 349, startPoint y: 192, endPoint x: 374, endPoint y: 225, distance: 41.7
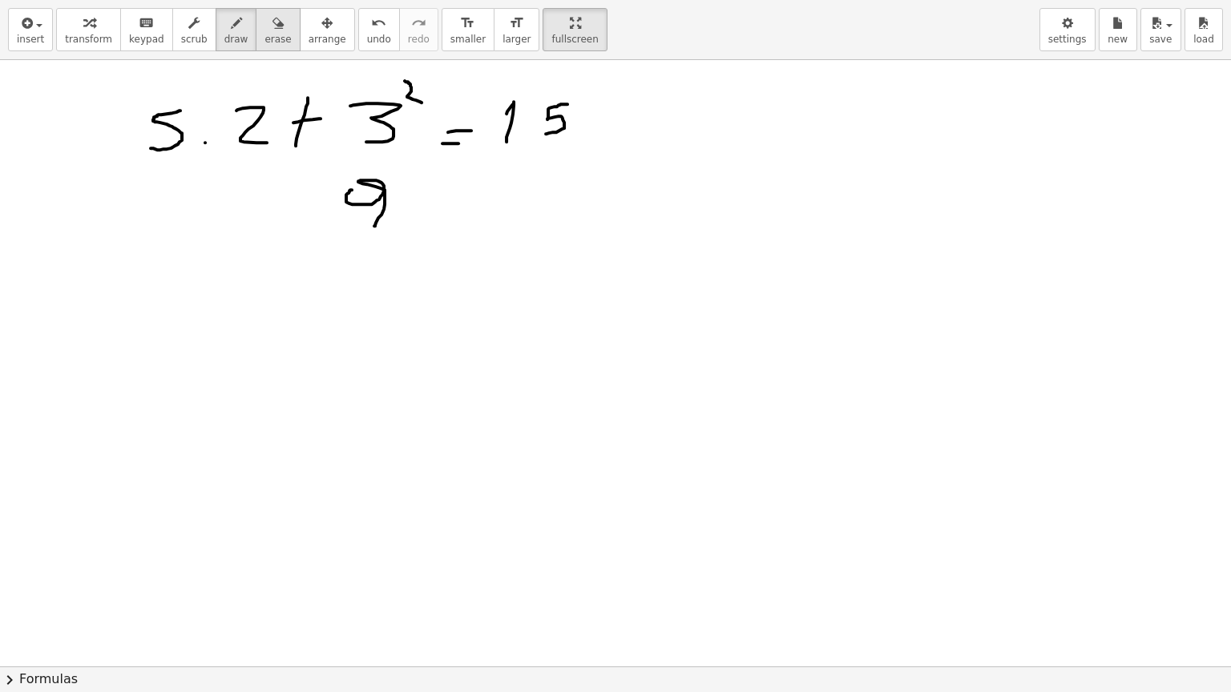
click at [262, 31] on button "erase" at bounding box center [278, 29] width 44 height 43
click at [264, 35] on span "erase" at bounding box center [277, 39] width 26 height 11
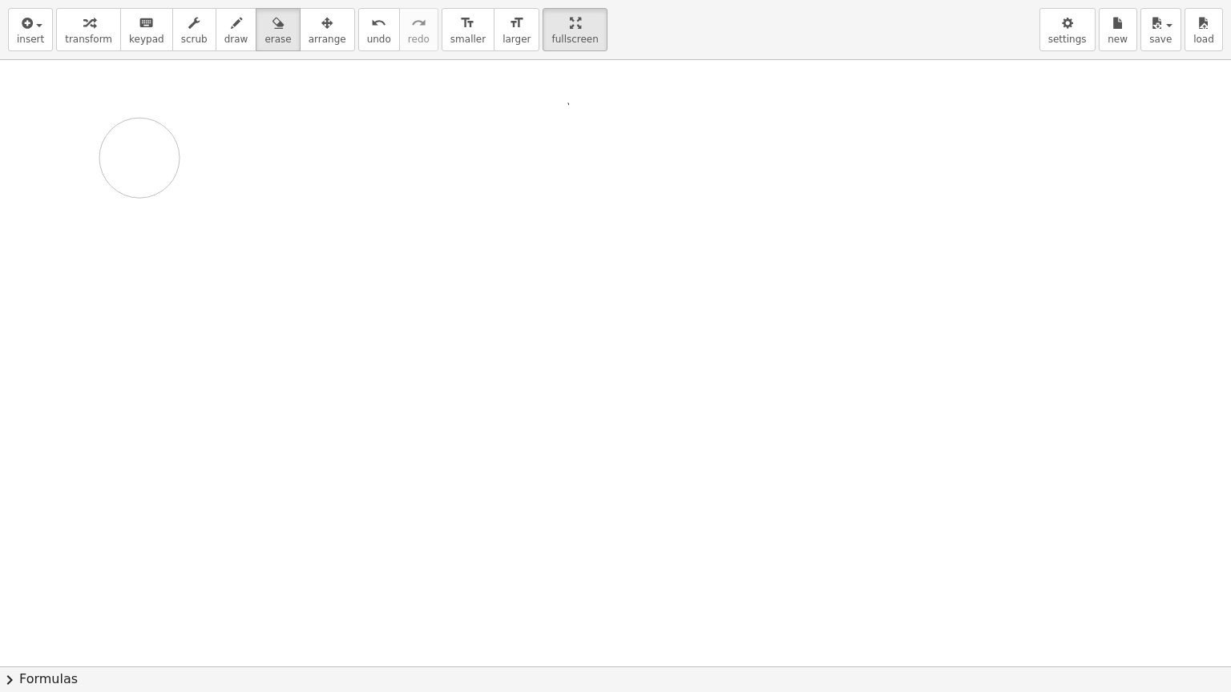
drag, startPoint x: 182, startPoint y: 118, endPoint x: 139, endPoint y: 157, distance: 57.8
drag, startPoint x: 212, startPoint y: 34, endPoint x: 155, endPoint y: 101, distance: 87.0
click at [224, 34] on span "draw" at bounding box center [236, 39] width 24 height 11
drag, startPoint x: 170, startPoint y: 95, endPoint x: 181, endPoint y: 131, distance: 37.8
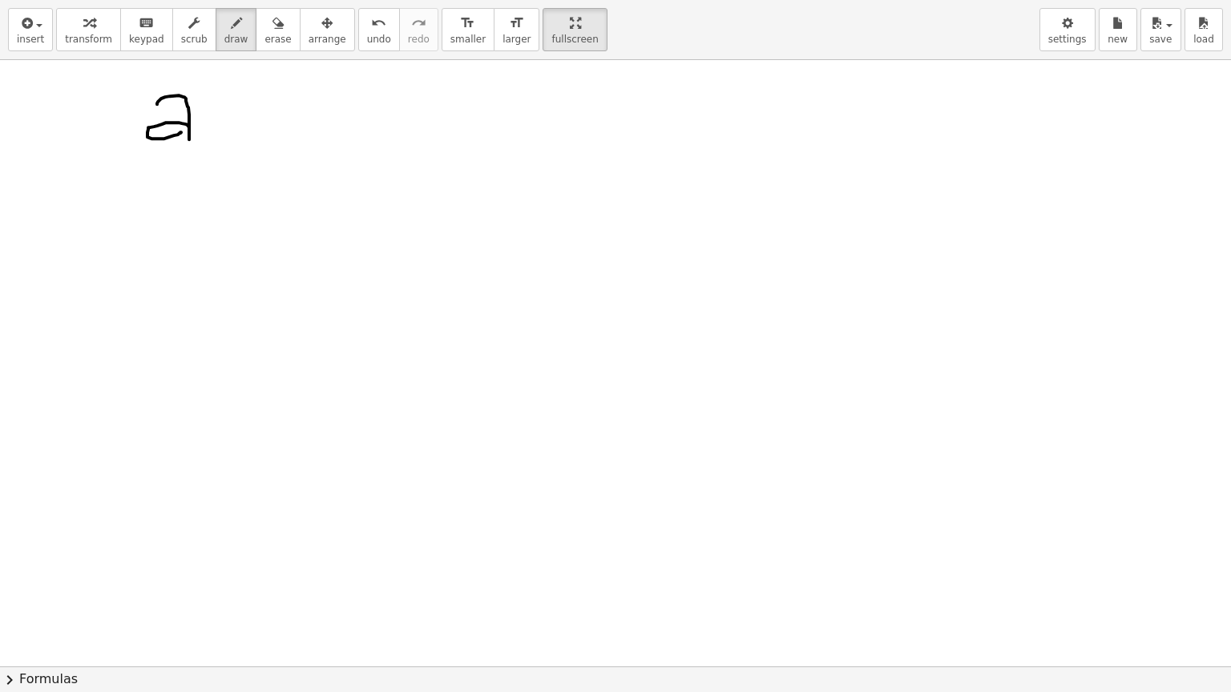
drag, startPoint x: 225, startPoint y: 99, endPoint x: 236, endPoint y: 131, distance: 33.2
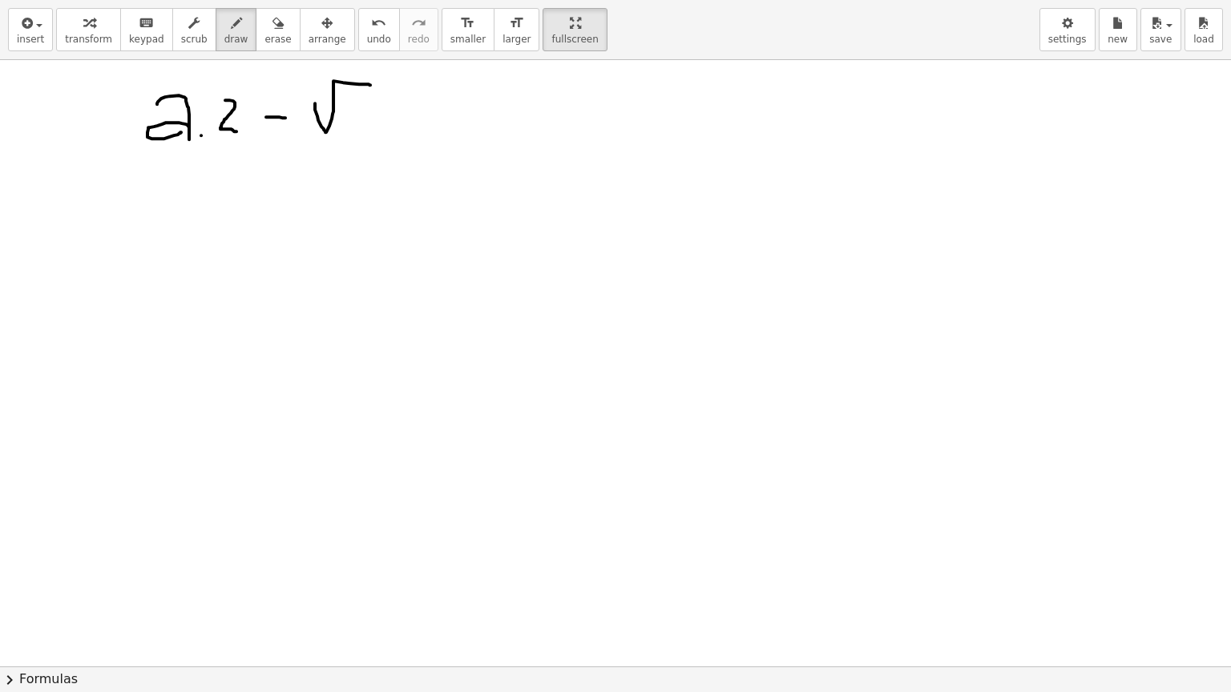
drag, startPoint x: 315, startPoint y: 103, endPoint x: 370, endPoint y: 84, distance: 58.3
drag, startPoint x: 353, startPoint y: 103, endPoint x: 364, endPoint y: 132, distance: 31.7
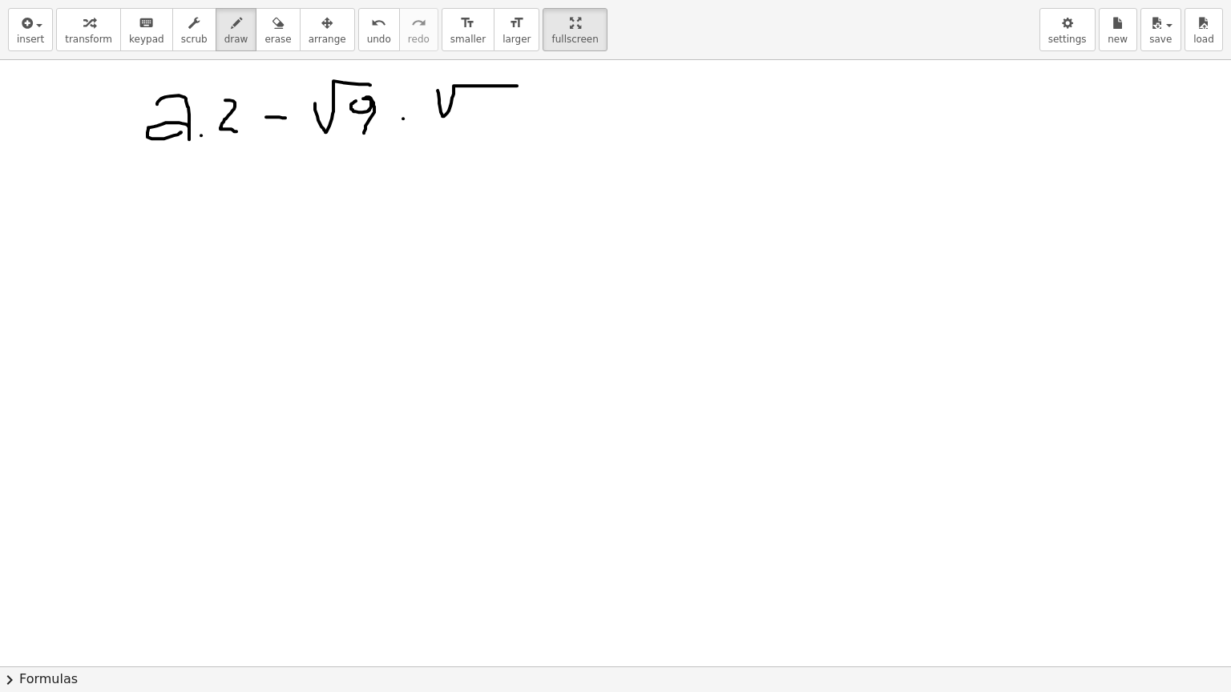
drag, startPoint x: 437, startPoint y: 90, endPoint x: 518, endPoint y: 85, distance: 80.3
drag, startPoint x: 465, startPoint y: 107, endPoint x: 506, endPoint y: 126, distance: 45.9
drag, startPoint x: 526, startPoint y: 102, endPoint x: 518, endPoint y: 125, distance: 24.6
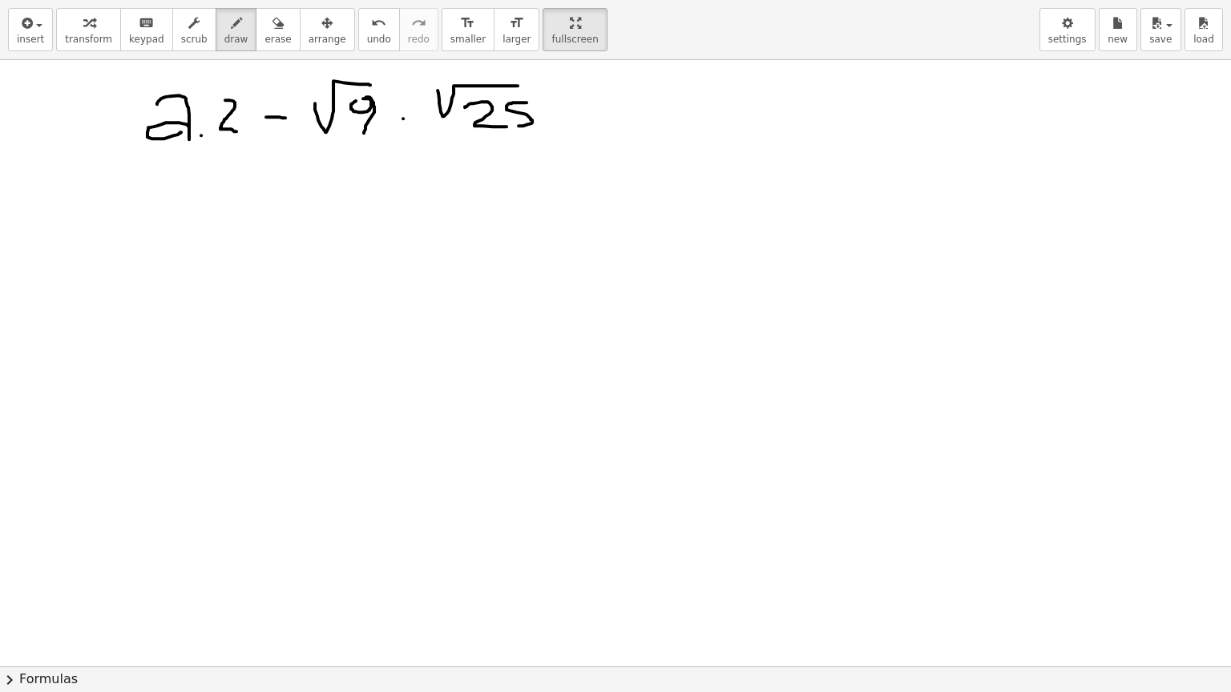
drag, startPoint x: 588, startPoint y: 115, endPoint x: 606, endPoint y: 115, distance: 18.4
drag, startPoint x: 581, startPoint y: 103, endPoint x: 598, endPoint y: 103, distance: 16.8
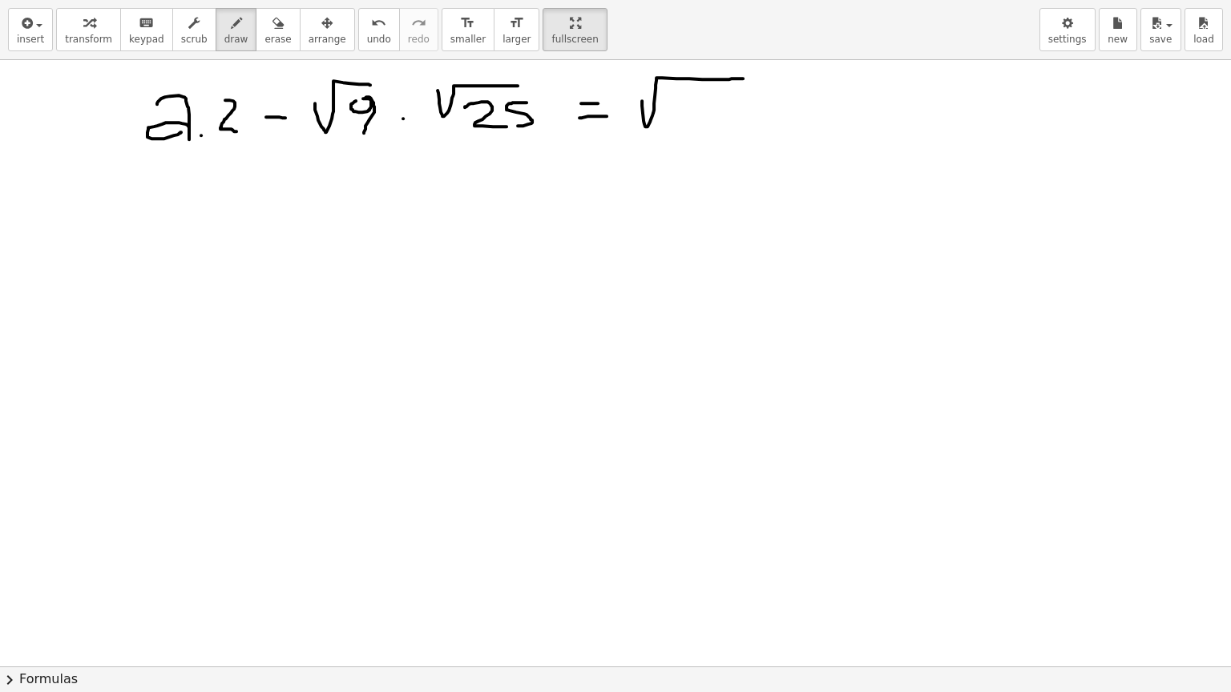
drag, startPoint x: 643, startPoint y: 113, endPoint x: 743, endPoint y: 78, distance: 106.9
drag, startPoint x: 689, startPoint y: 96, endPoint x: 695, endPoint y: 120, distance: 24.9
drag, startPoint x: 730, startPoint y: 100, endPoint x: 711, endPoint y: 123, distance: 29.0
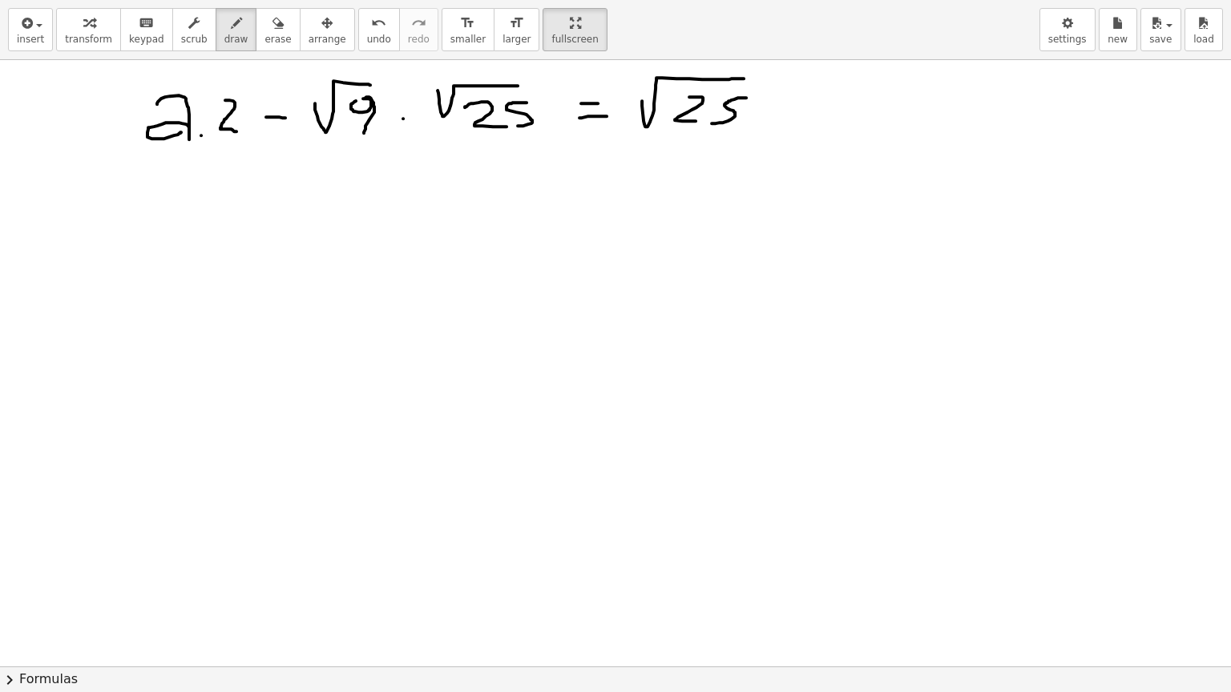
drag, startPoint x: 772, startPoint y: 95, endPoint x: 751, endPoint y: 120, distance: 33.5
drag, startPoint x: 181, startPoint y: 176, endPoint x: 220, endPoint y: 206, distance: 49.2
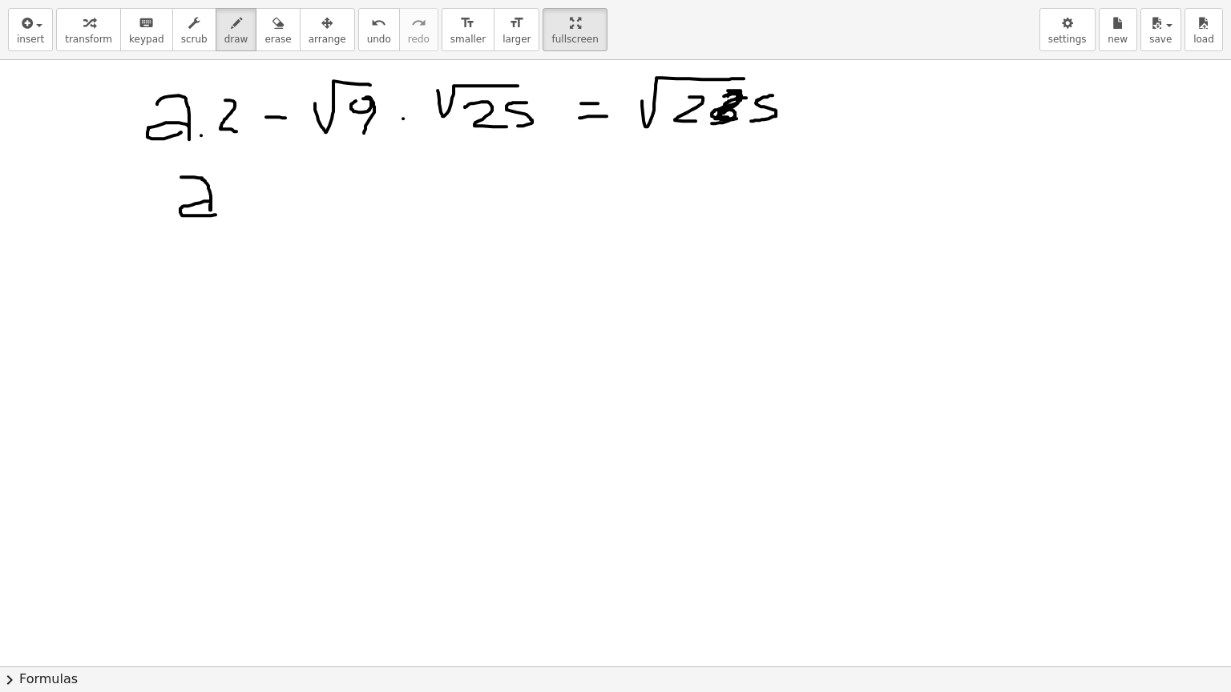
drag, startPoint x: 237, startPoint y: 190, endPoint x: 262, endPoint y: 216, distance: 36.3
drag, startPoint x: 336, startPoint y: 209, endPoint x: 357, endPoint y: 208, distance: 20.0
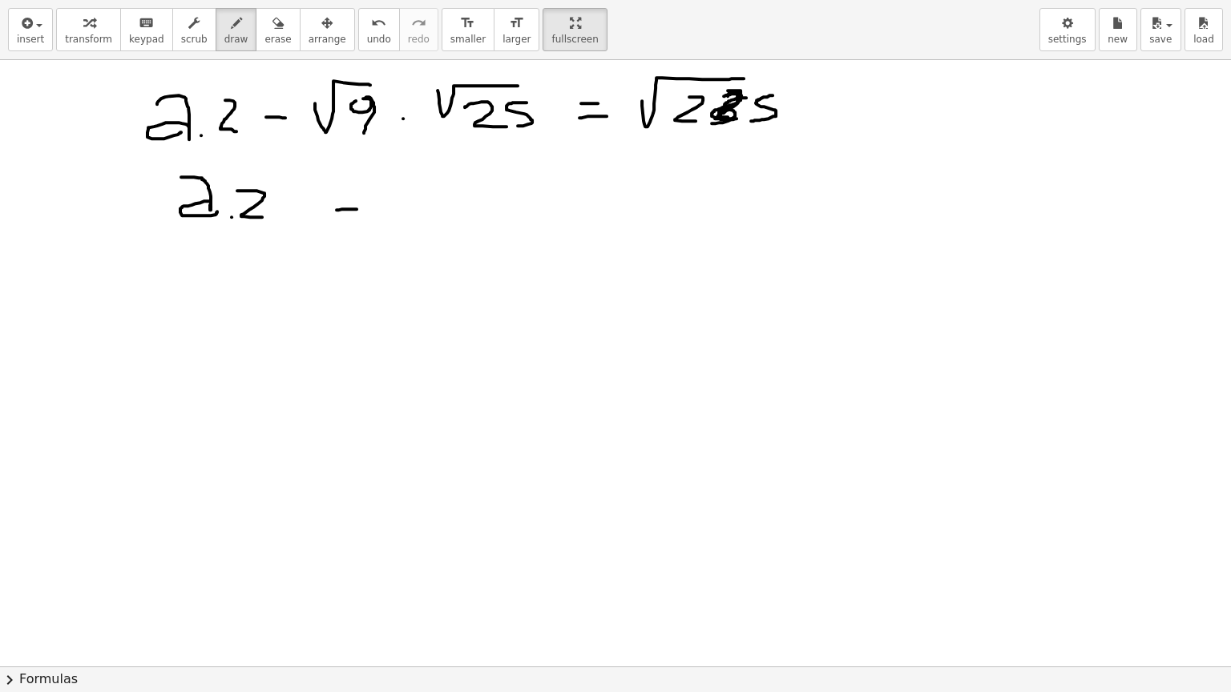
drag, startPoint x: 340, startPoint y: 217, endPoint x: 349, endPoint y: 217, distance: 9.6
drag, startPoint x: 392, startPoint y: 192, endPoint x: 382, endPoint y: 219, distance: 28.1
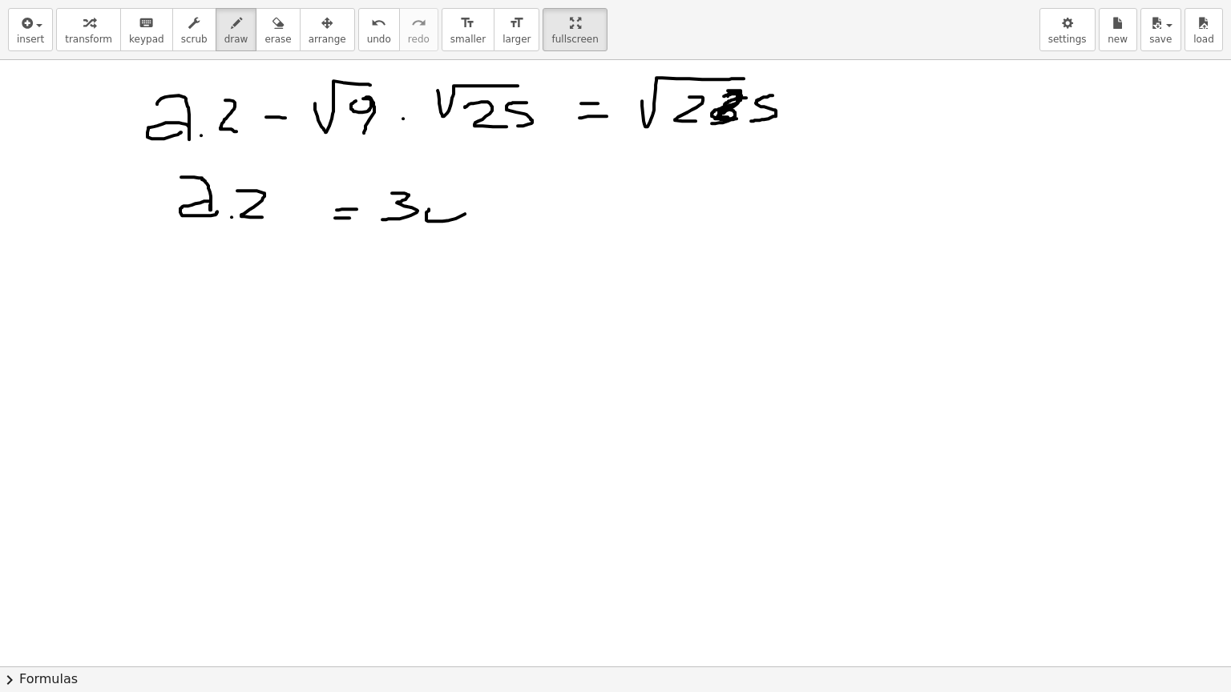
drag, startPoint x: 426, startPoint y: 215, endPoint x: 468, endPoint y: 205, distance: 42.8
drag, startPoint x: 470, startPoint y: 199, endPoint x: 429, endPoint y: 200, distance: 40.9
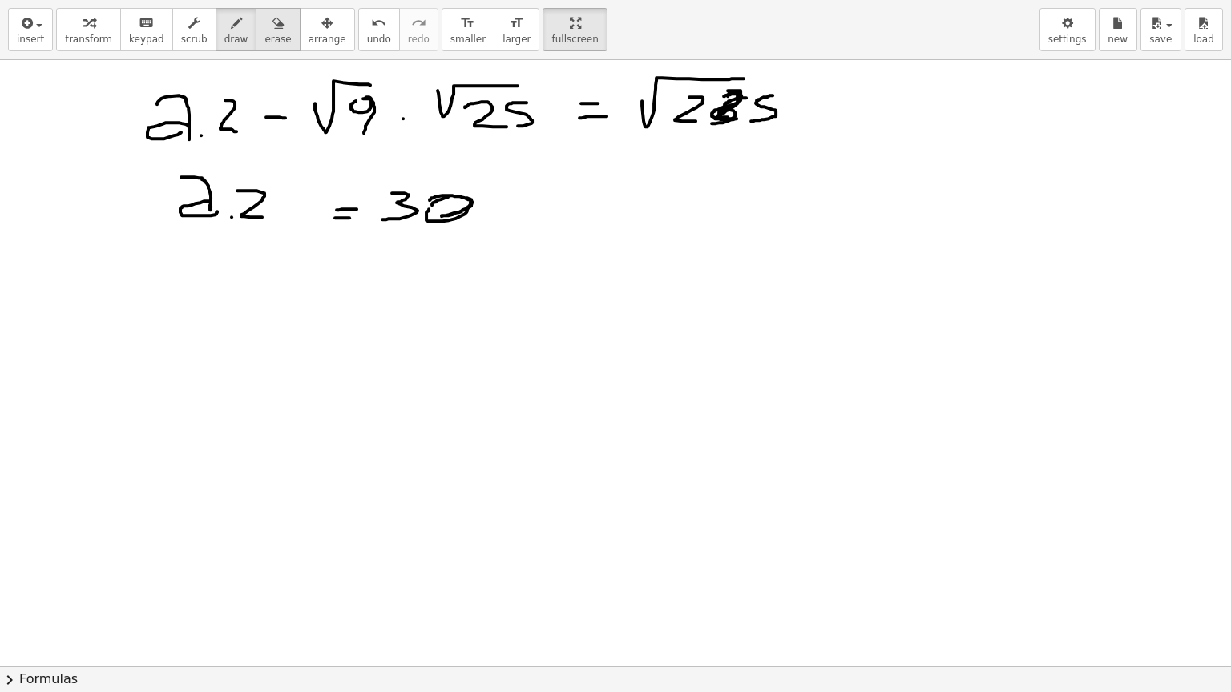
click at [268, 35] on button "erase" at bounding box center [278, 29] width 44 height 43
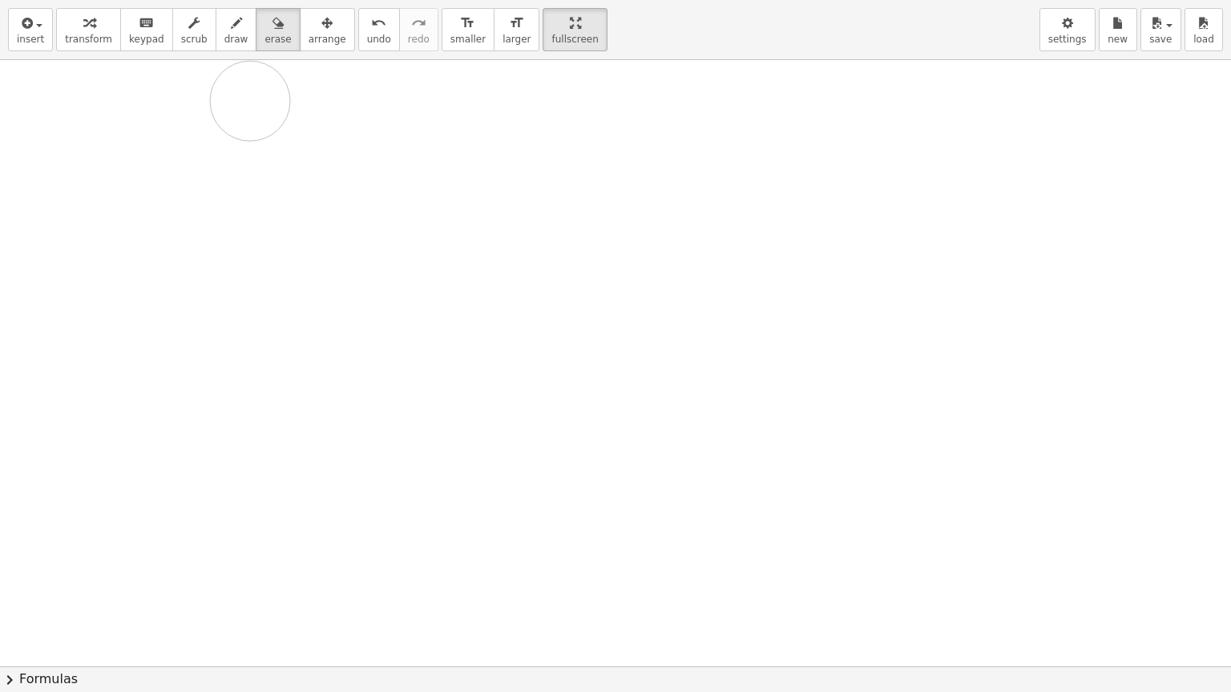
drag, startPoint x: 445, startPoint y: 190, endPoint x: 250, endPoint y: 100, distance: 215.1
click at [35, 42] on span "insert" at bounding box center [30, 39] width 27 height 11
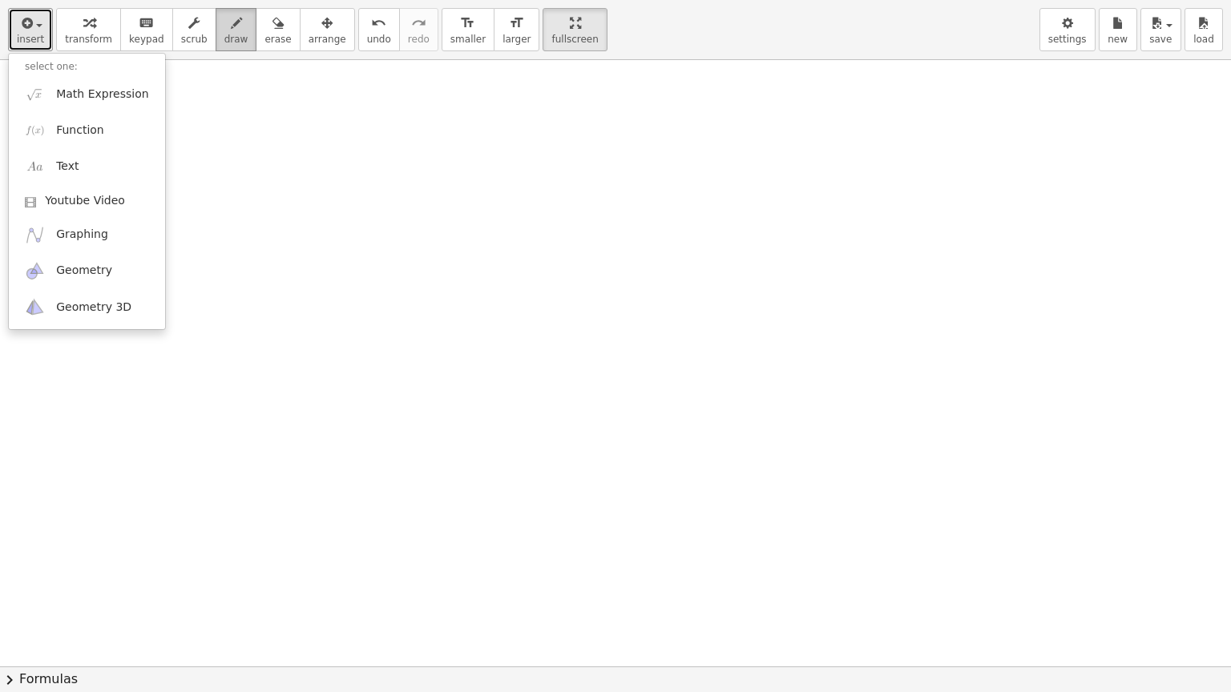
click at [224, 41] on span "draw" at bounding box center [236, 39] width 24 height 11
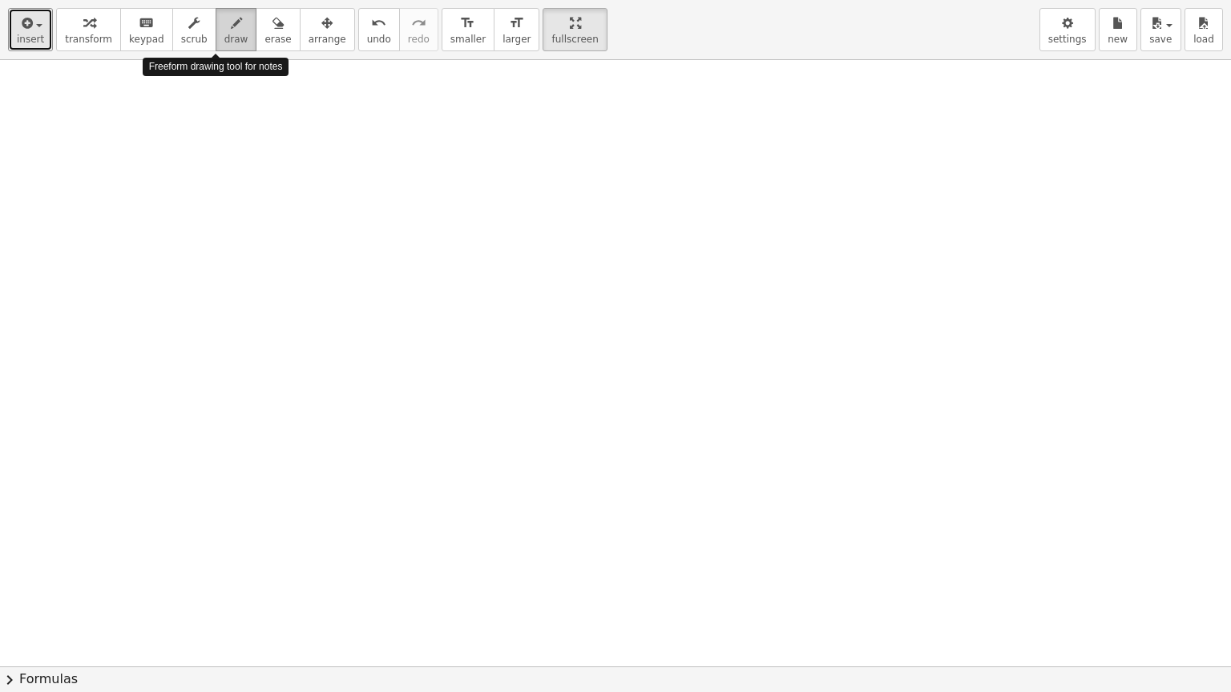
click at [224, 42] on span "draw" at bounding box center [236, 39] width 24 height 11
drag, startPoint x: 179, startPoint y: 173, endPoint x: 238, endPoint y: 176, distance: 58.6
drag, startPoint x: 276, startPoint y: 135, endPoint x: 272, endPoint y: 144, distance: 9.4
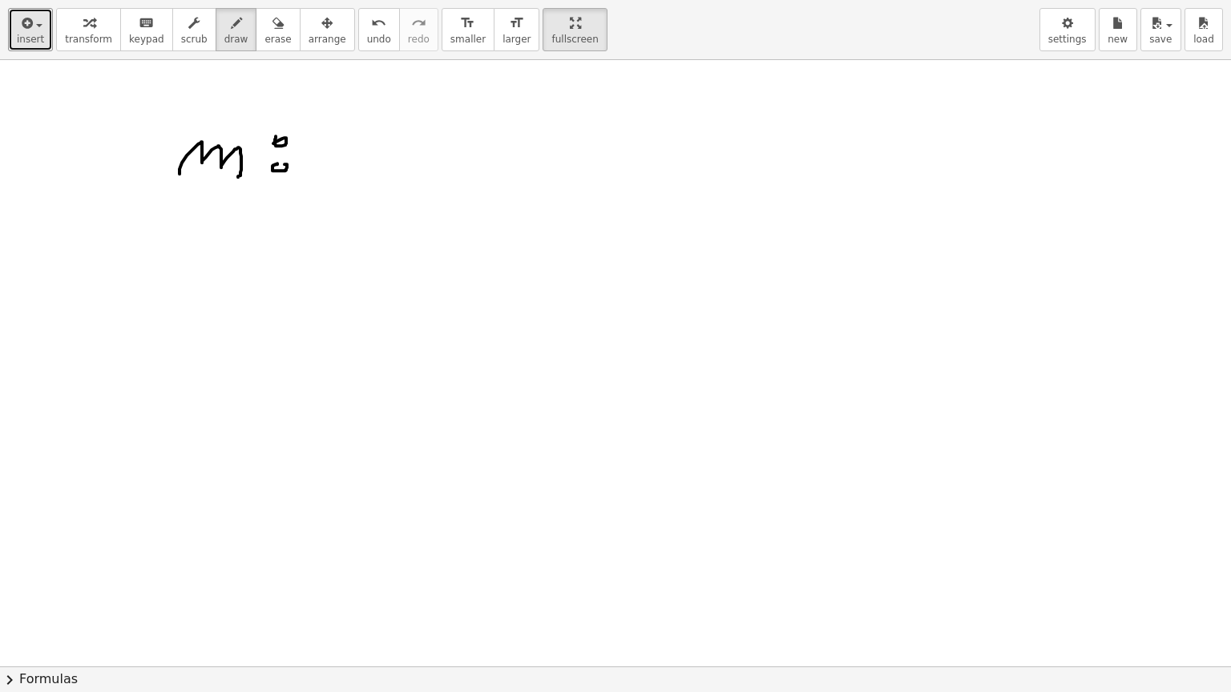
drag, startPoint x: 301, startPoint y: 137, endPoint x: 309, endPoint y: 168, distance: 32.3
drag, startPoint x: 364, startPoint y: 156, endPoint x: 401, endPoint y: 155, distance: 37.7
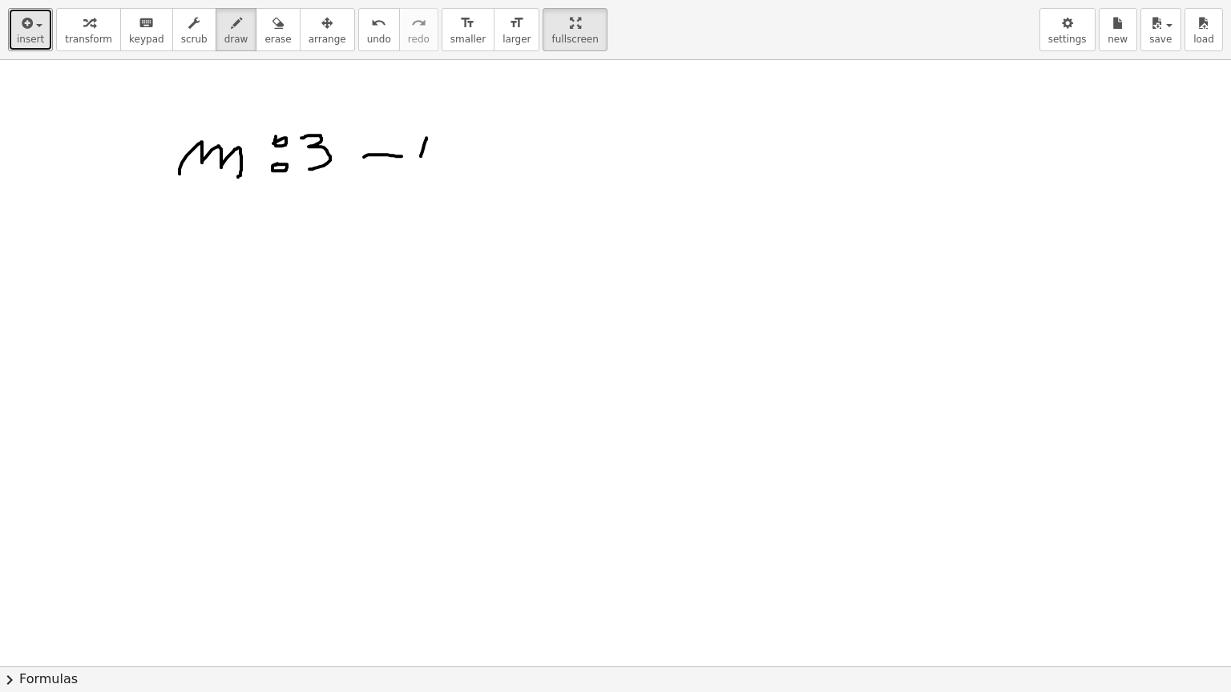
drag, startPoint x: 421, startPoint y: 155, endPoint x: 426, endPoint y: 170, distance: 16.2
drag, startPoint x: 529, startPoint y: 144, endPoint x: 545, endPoint y: 144, distance: 16.0
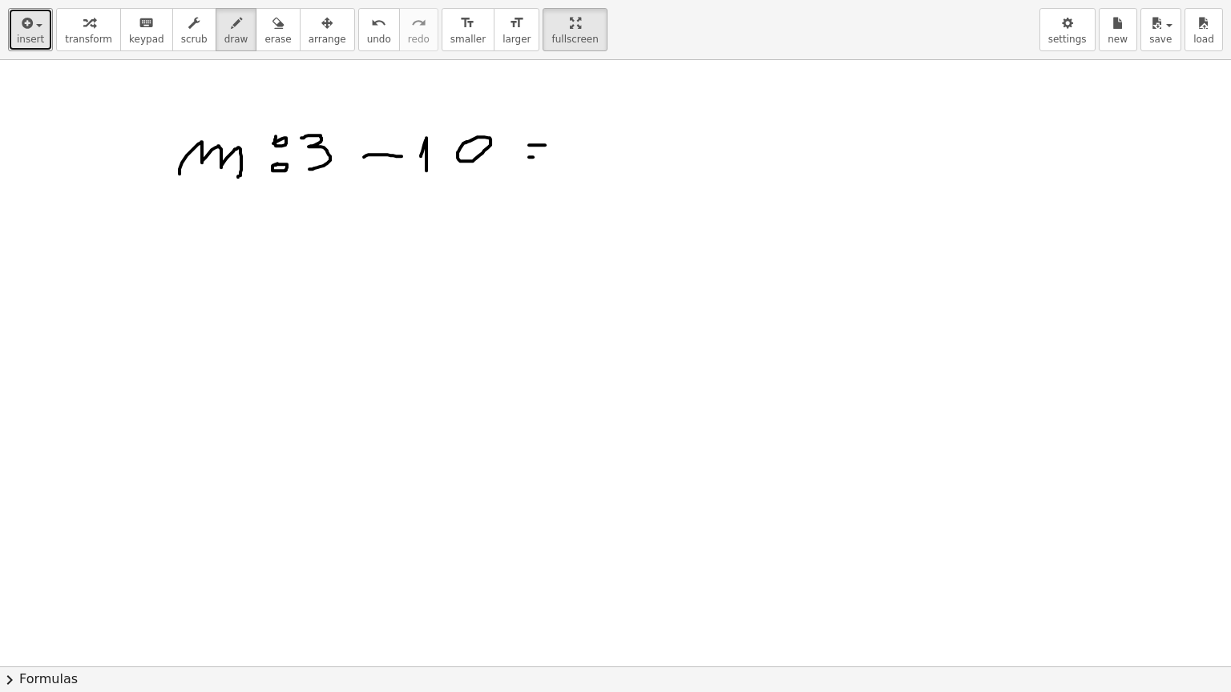
drag, startPoint x: 529, startPoint y: 156, endPoint x: 538, endPoint y: 156, distance: 8.8
drag, startPoint x: 655, startPoint y: 104, endPoint x: 682, endPoint y: 122, distance: 32.4
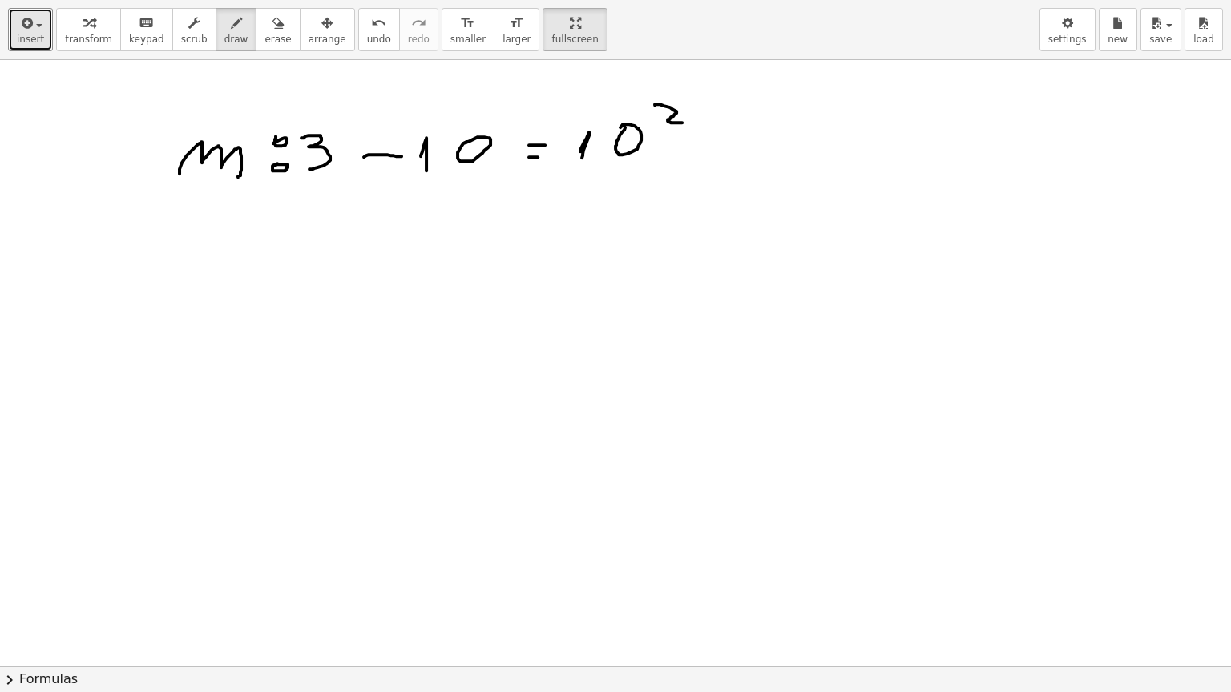
drag, startPoint x: 731, startPoint y: 147, endPoint x: 798, endPoint y: 99, distance: 82.1
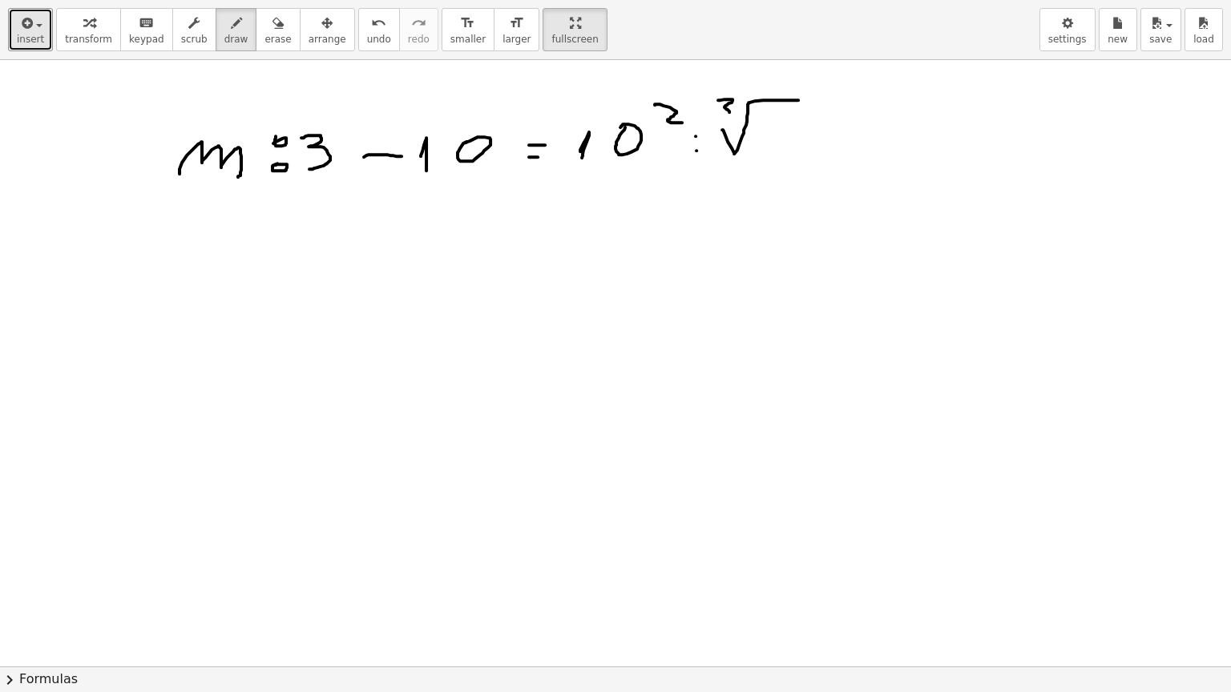
drag, startPoint x: 718, startPoint y: 99, endPoint x: 715, endPoint y: 115, distance: 16.3
drag, startPoint x: 759, startPoint y: 115, endPoint x: 768, endPoint y: 129, distance: 16.5
drag, startPoint x: 773, startPoint y: 115, endPoint x: 784, endPoint y: 141, distance: 28.0
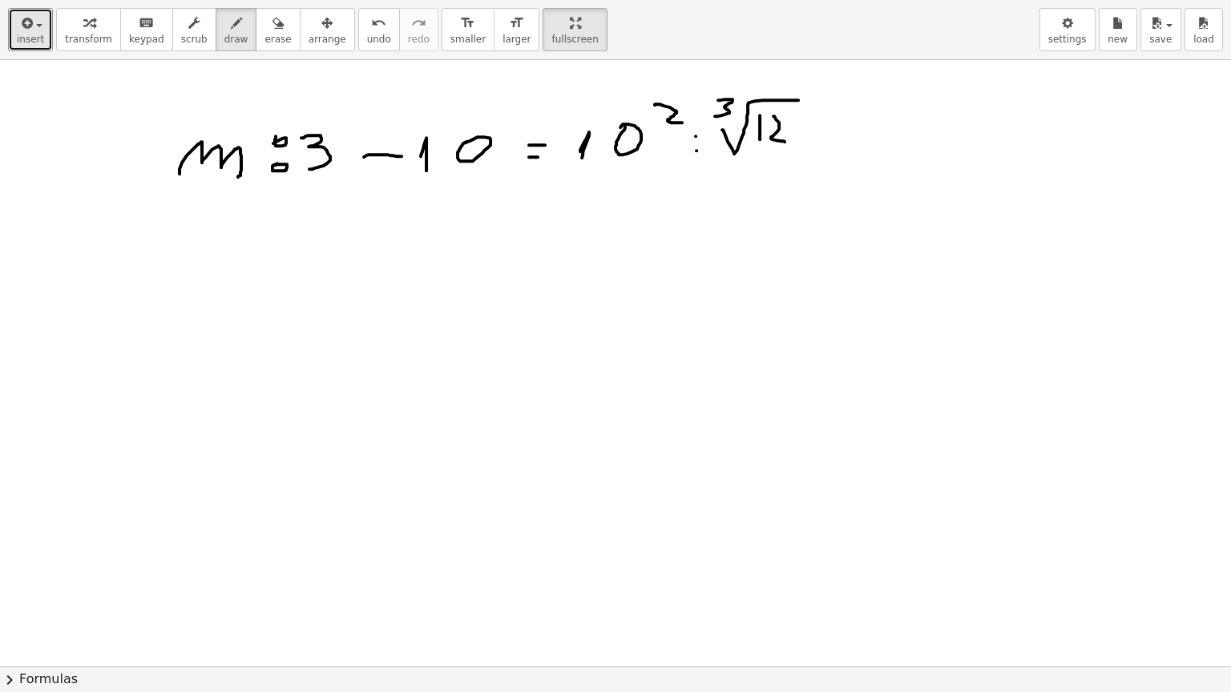
drag, startPoint x: 809, startPoint y: 115, endPoint x: 801, endPoint y: 143, distance: 28.4
drag, startPoint x: 846, startPoint y: 134, endPoint x: 865, endPoint y: 129, distance: 19.8
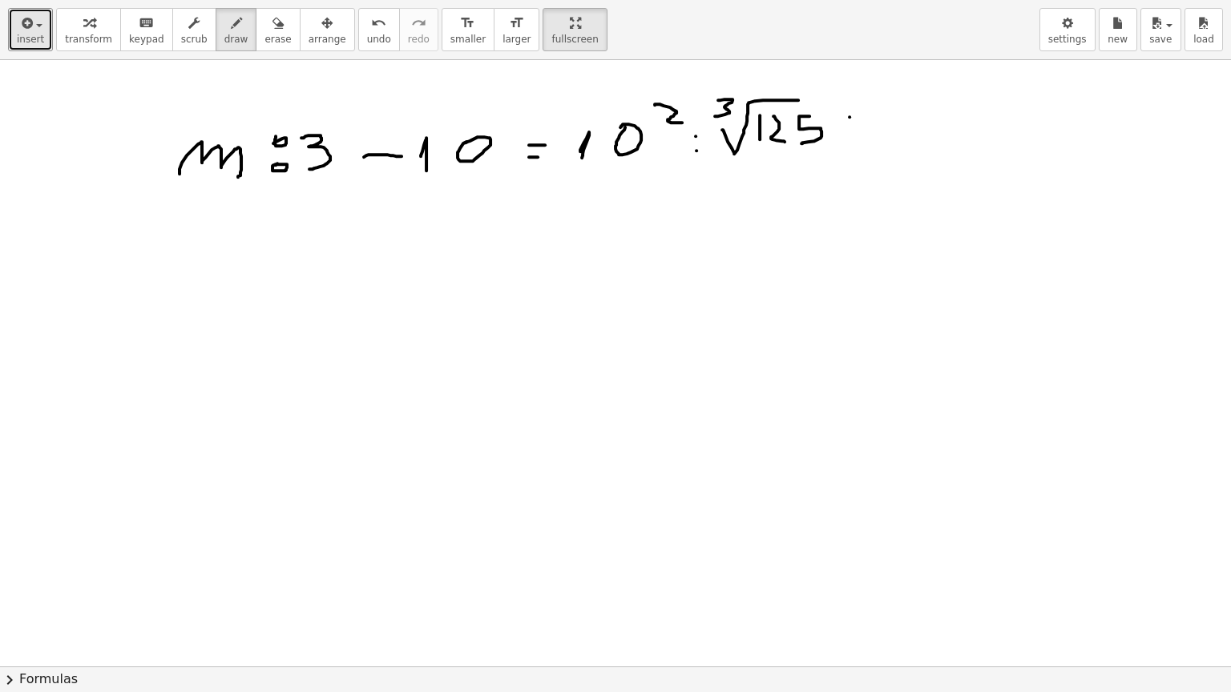
drag, startPoint x: 880, startPoint y: 110, endPoint x: 917, endPoint y: 136, distance: 44.7
drag, startPoint x: 923, startPoint y: 89, endPoint x: 943, endPoint y: 106, distance: 26.2
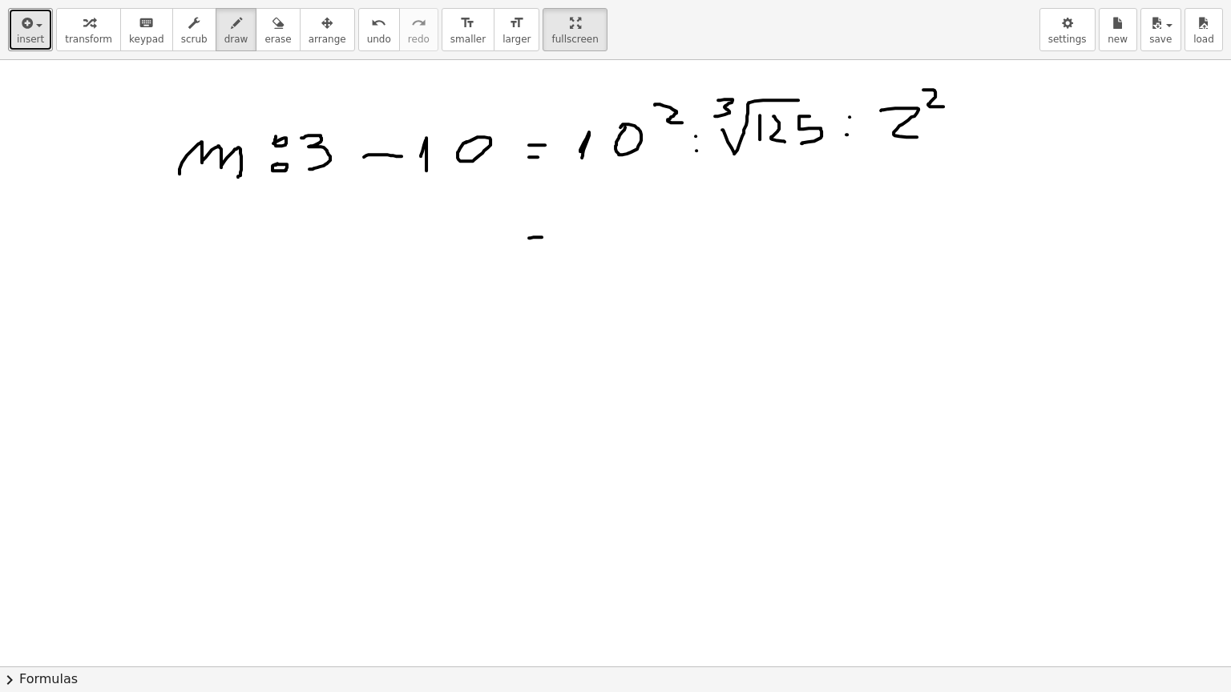
drag, startPoint x: 529, startPoint y: 237, endPoint x: 542, endPoint y: 236, distance: 12.8
drag, startPoint x: 530, startPoint y: 253, endPoint x: 551, endPoint y: 253, distance: 21.6
drag, startPoint x: 586, startPoint y: 219, endPoint x: 577, endPoint y: 254, distance: 36.3
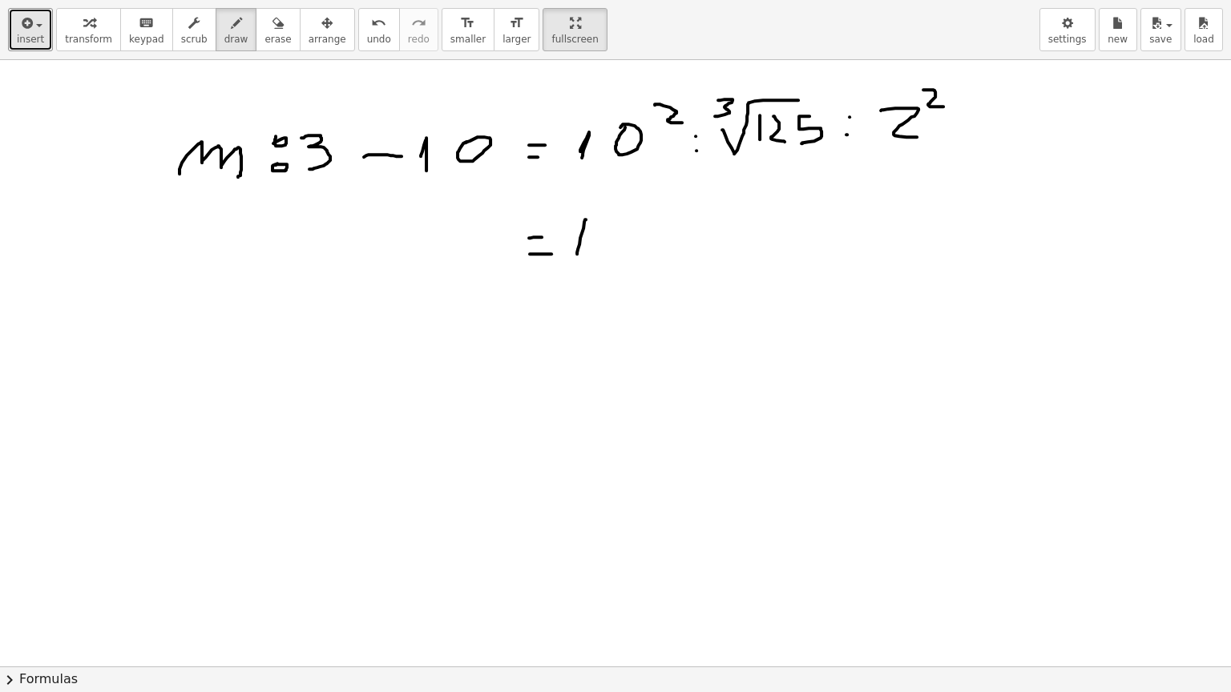
drag, startPoint x: 595, startPoint y: 252, endPoint x: 593, endPoint y: 236, distance: 16.2
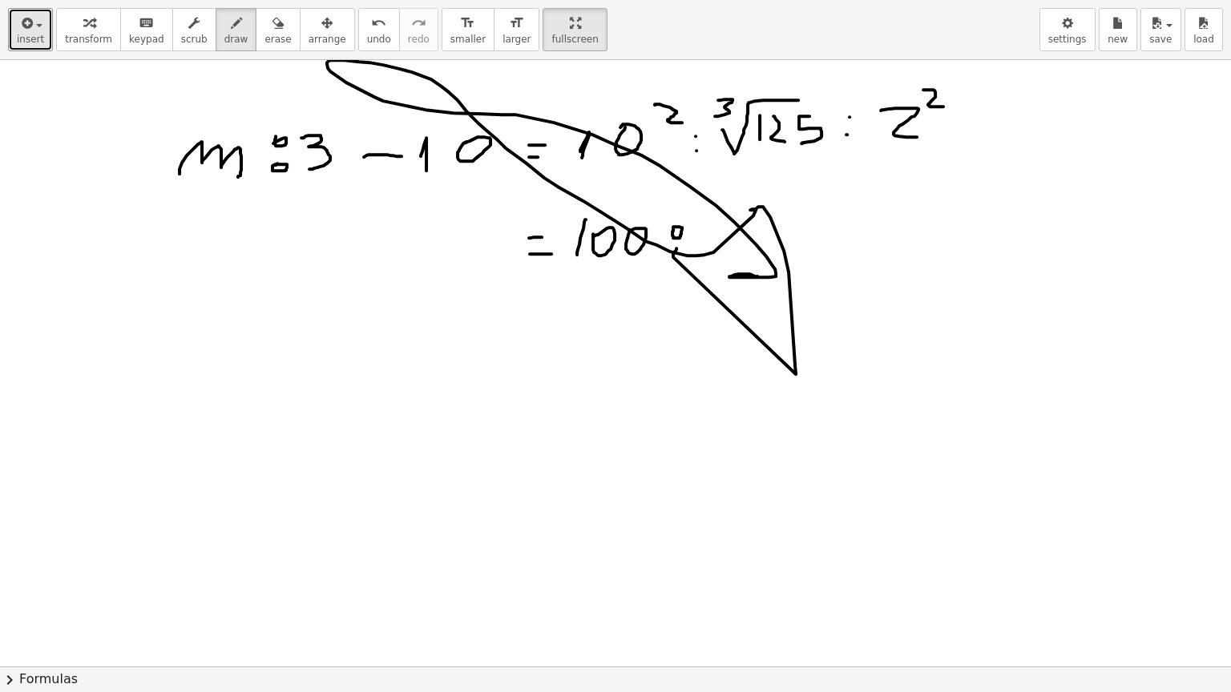
click at [367, 29] on div "undo" at bounding box center [379, 22] width 24 height 19
click at [371, 29] on icon "undo" at bounding box center [378, 23] width 15 height 19
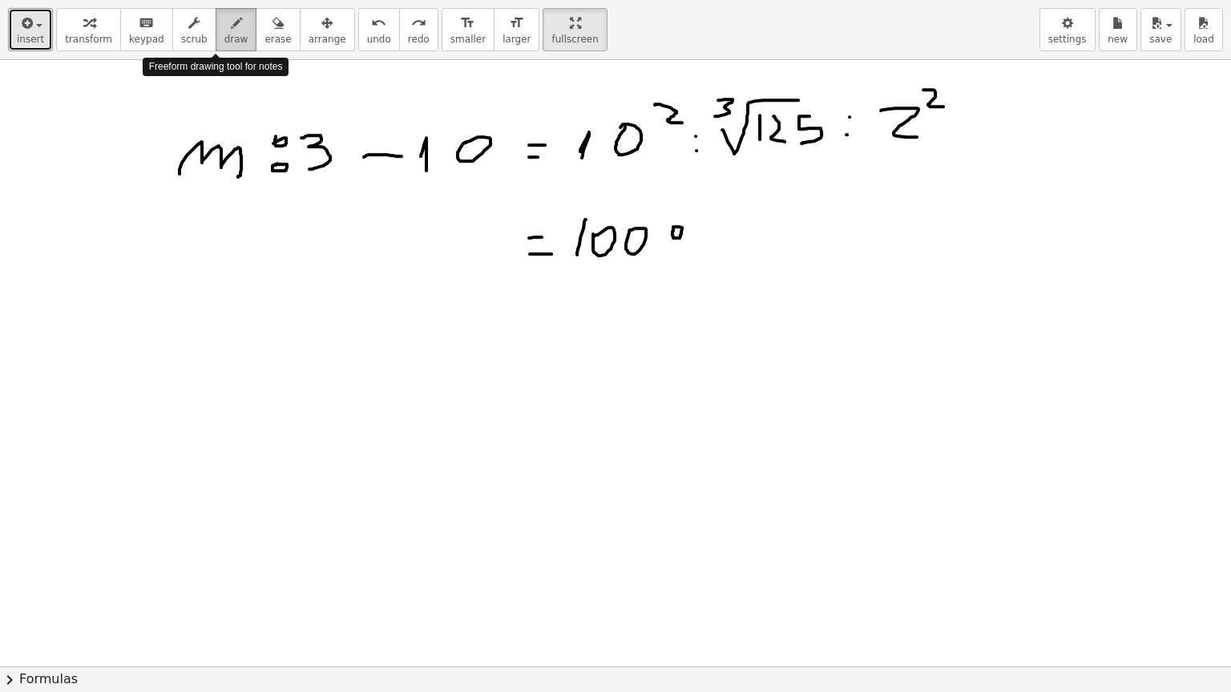
click at [224, 38] on span "draw" at bounding box center [236, 39] width 24 height 11
drag, startPoint x: 747, startPoint y: 224, endPoint x: 725, endPoint y: 261, distance: 43.8
drag, startPoint x: 805, startPoint y: 219, endPoint x: 810, endPoint y: 228, distance: 10.0
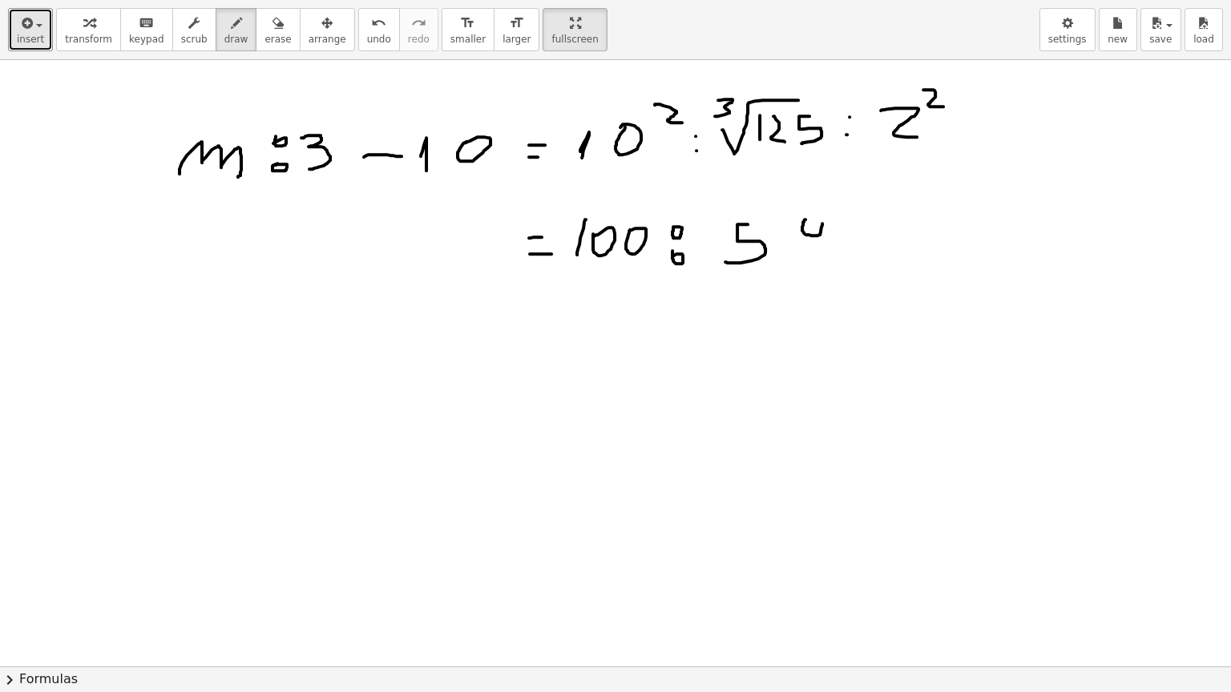
drag, startPoint x: 853, startPoint y: 215, endPoint x: 885, endPoint y: 233, distance: 37.0
drag, startPoint x: 885, startPoint y: 229, endPoint x: 885, endPoint y: 268, distance: 39.3
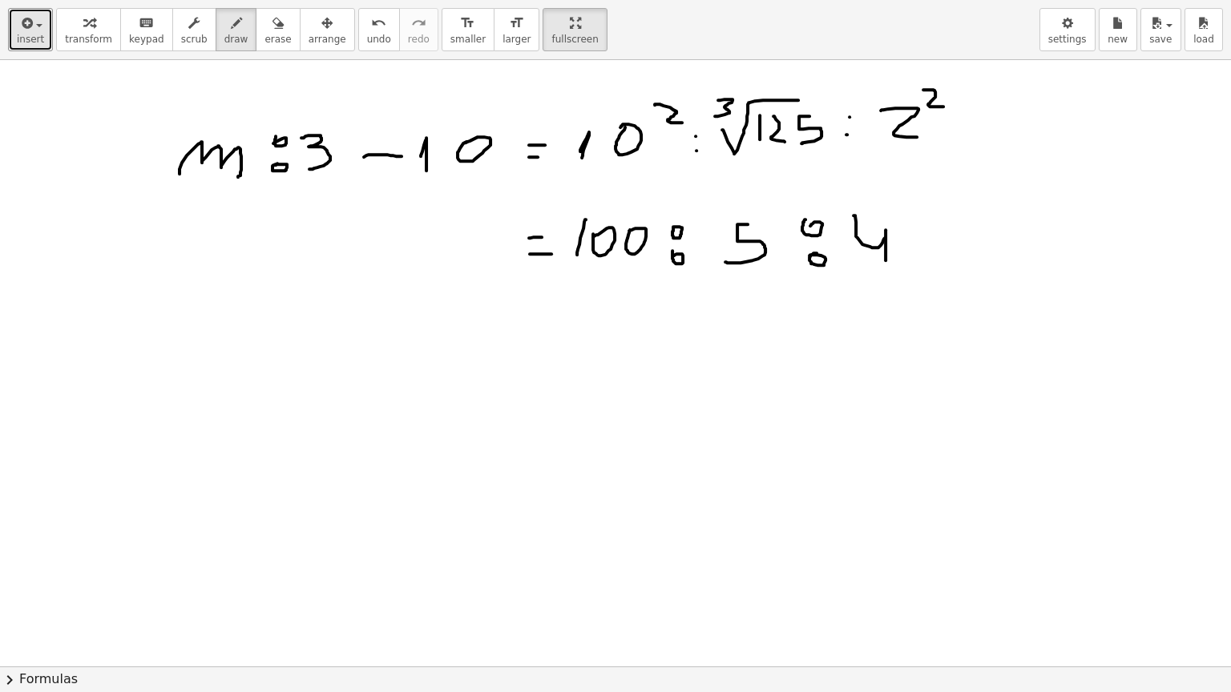
drag, startPoint x: 542, startPoint y: 324, endPoint x: 561, endPoint y: 324, distance: 19.2
drag, startPoint x: 542, startPoint y: 343, endPoint x: 555, endPoint y: 343, distance: 12.8
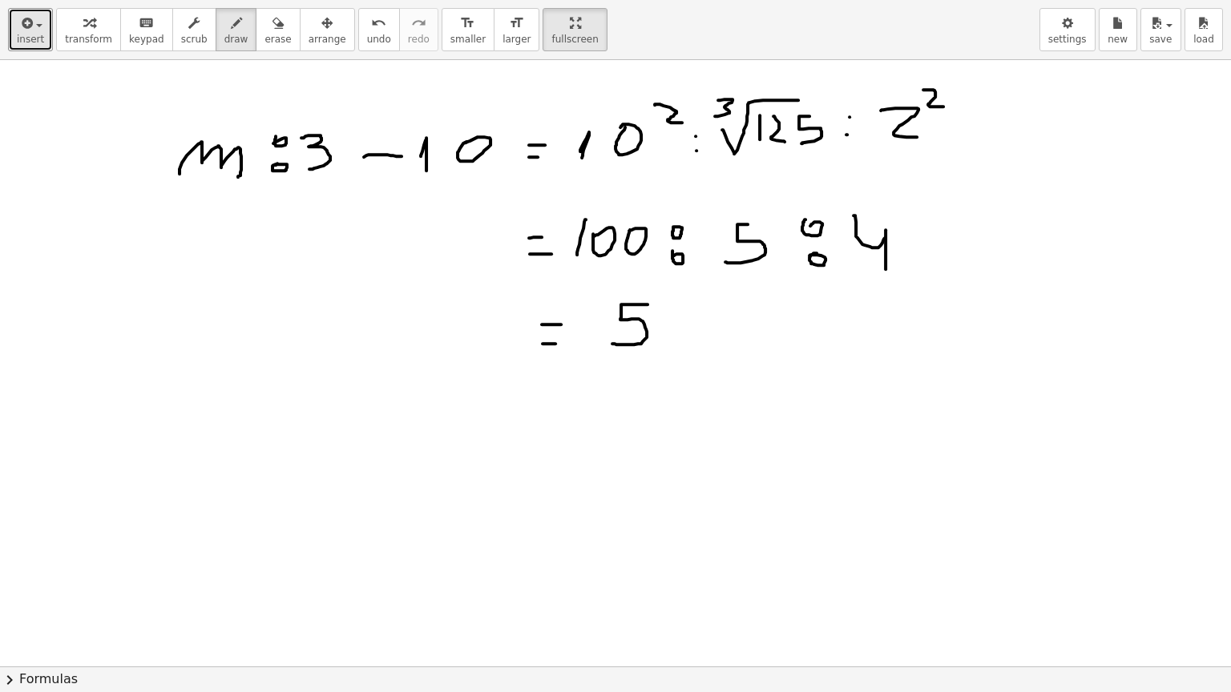
drag, startPoint x: 647, startPoint y: 304, endPoint x: 612, endPoint y: 343, distance: 52.8
drag, startPoint x: 679, startPoint y: 306, endPoint x: 679, endPoint y: 353, distance: 47.3
drag, startPoint x: 676, startPoint y: 328, endPoint x: 688, endPoint y: 328, distance: 12.0
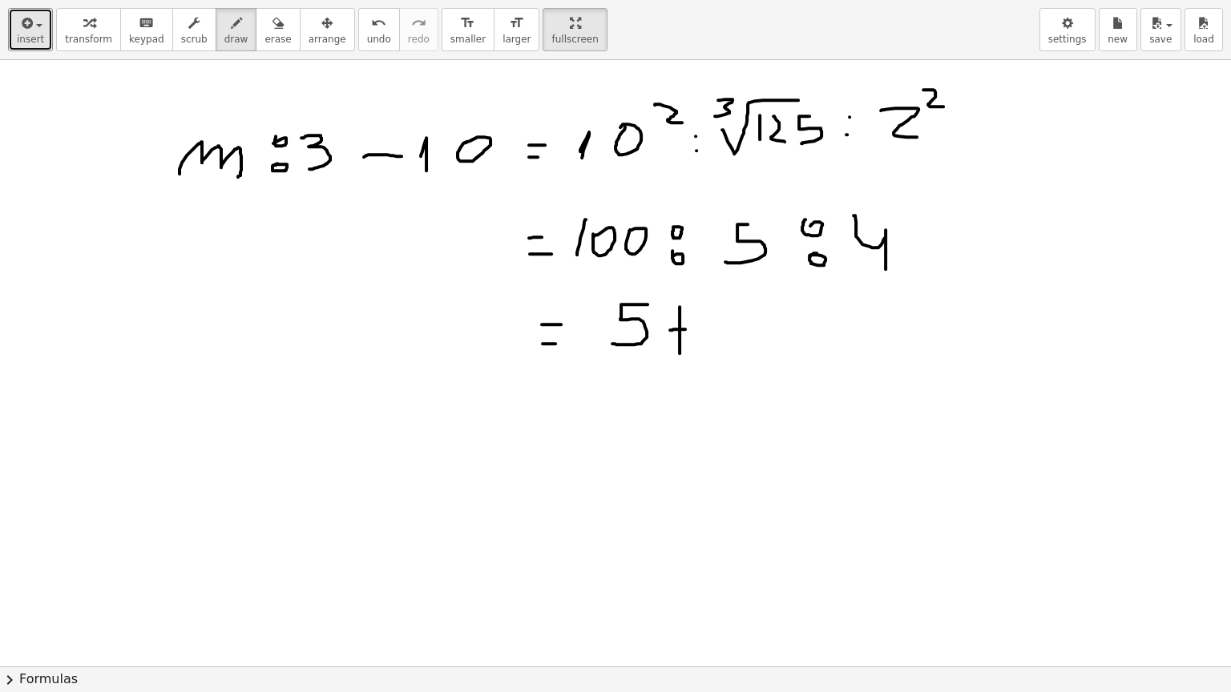
drag, startPoint x: 722, startPoint y: 314, endPoint x: 723, endPoint y: 343, distance: 28.9
drag, startPoint x: 747, startPoint y: 316, endPoint x: 757, endPoint y: 316, distance: 10.4
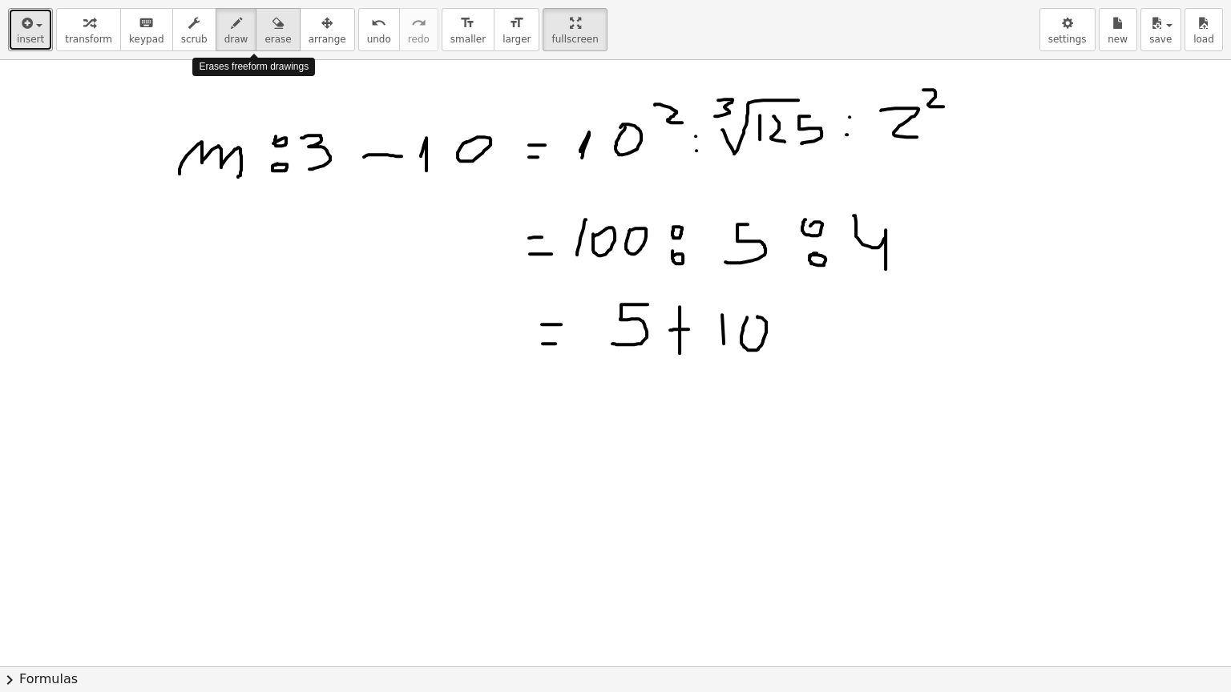
click at [264, 45] on span "erase" at bounding box center [277, 39] width 26 height 11
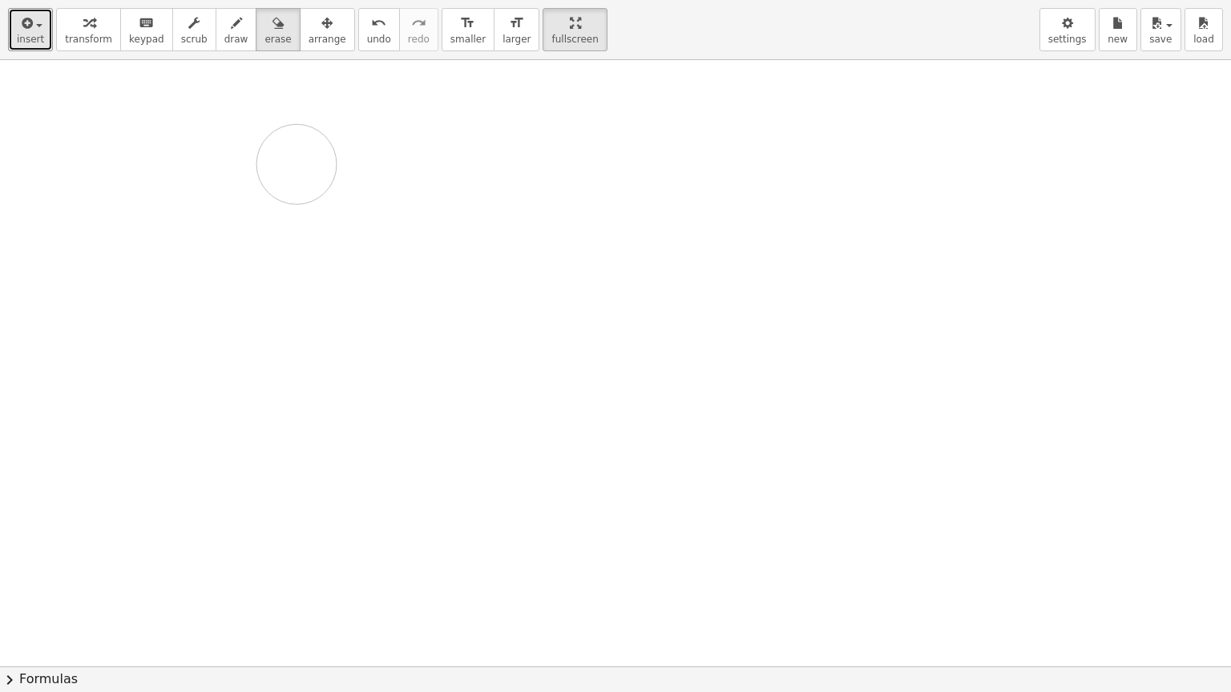
drag, startPoint x: 183, startPoint y: 147, endPoint x: 291, endPoint y: 152, distance: 108.3
click at [224, 39] on span "draw" at bounding box center [236, 39] width 24 height 11
click at [231, 31] on icon "button" at bounding box center [236, 23] width 11 height 19
drag, startPoint x: 147, startPoint y: 111, endPoint x: 147, endPoint y: 173, distance: 61.7
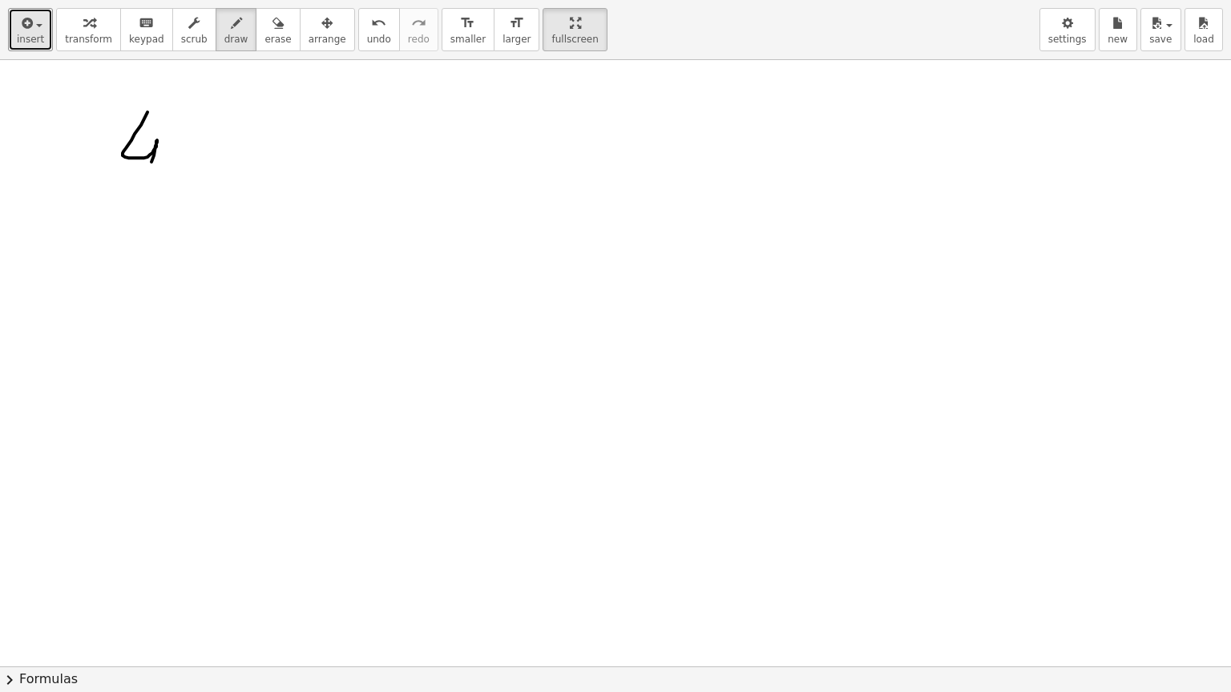
drag, startPoint x: 179, startPoint y: 140, endPoint x: 198, endPoint y: 163, distance: 29.0
drag, startPoint x: 256, startPoint y: 142, endPoint x: 248, endPoint y: 175, distance: 33.8
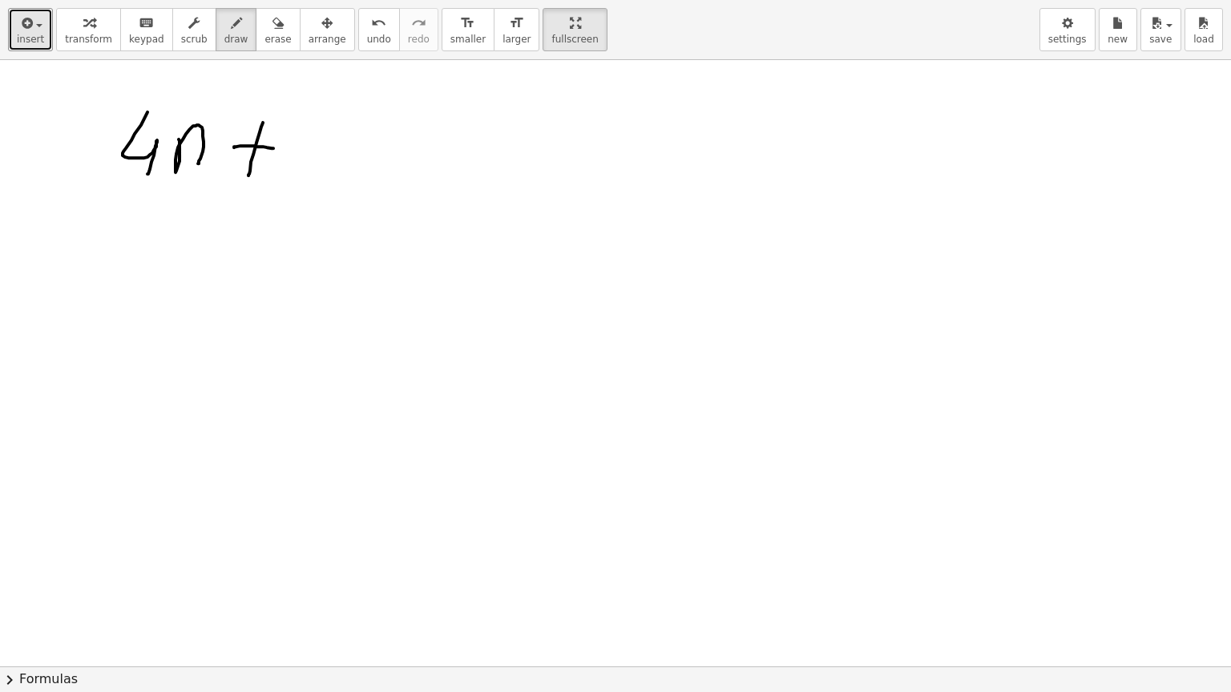
drag, startPoint x: 234, startPoint y: 147, endPoint x: 273, endPoint y: 147, distance: 39.3
drag, startPoint x: 311, startPoint y: 159, endPoint x: 540, endPoint y: 114, distance: 233.6
drag, startPoint x: 349, startPoint y: 151, endPoint x: 352, endPoint y: 173, distance: 22.7
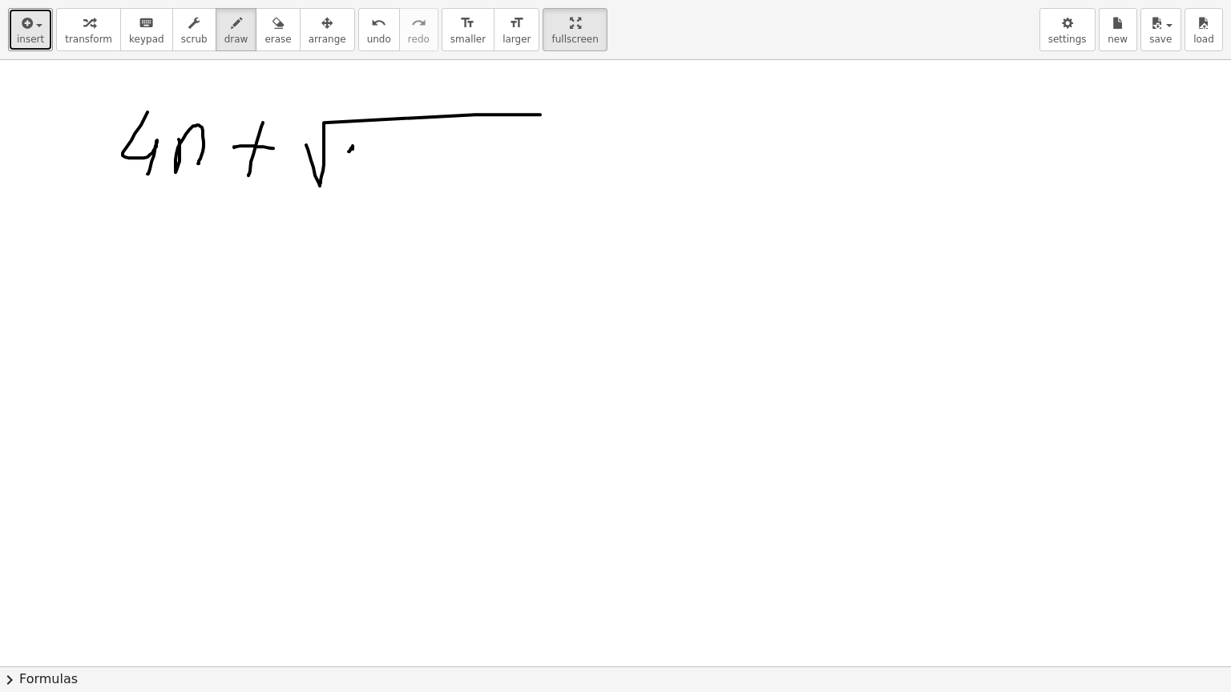
drag, startPoint x: 369, startPoint y: 143, endPoint x: 378, endPoint y: 173, distance: 31.2
drag, startPoint x: 356, startPoint y: 156, endPoint x: 389, endPoint y: 157, distance: 33.7
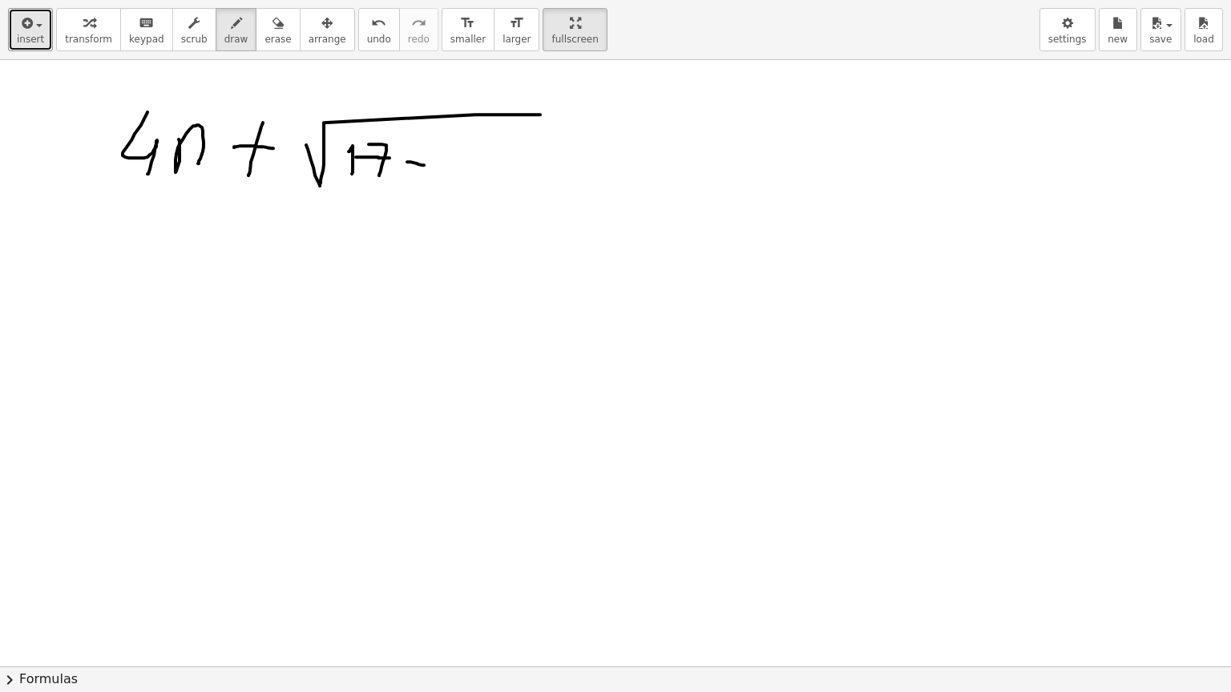
drag, startPoint x: 407, startPoint y: 161, endPoint x: 455, endPoint y: 163, distance: 48.1
drag, startPoint x: 455, startPoint y: 162, endPoint x: 471, endPoint y: 173, distance: 19.6
drag, startPoint x: 558, startPoint y: 147, endPoint x: 586, endPoint y: 151, distance: 27.4
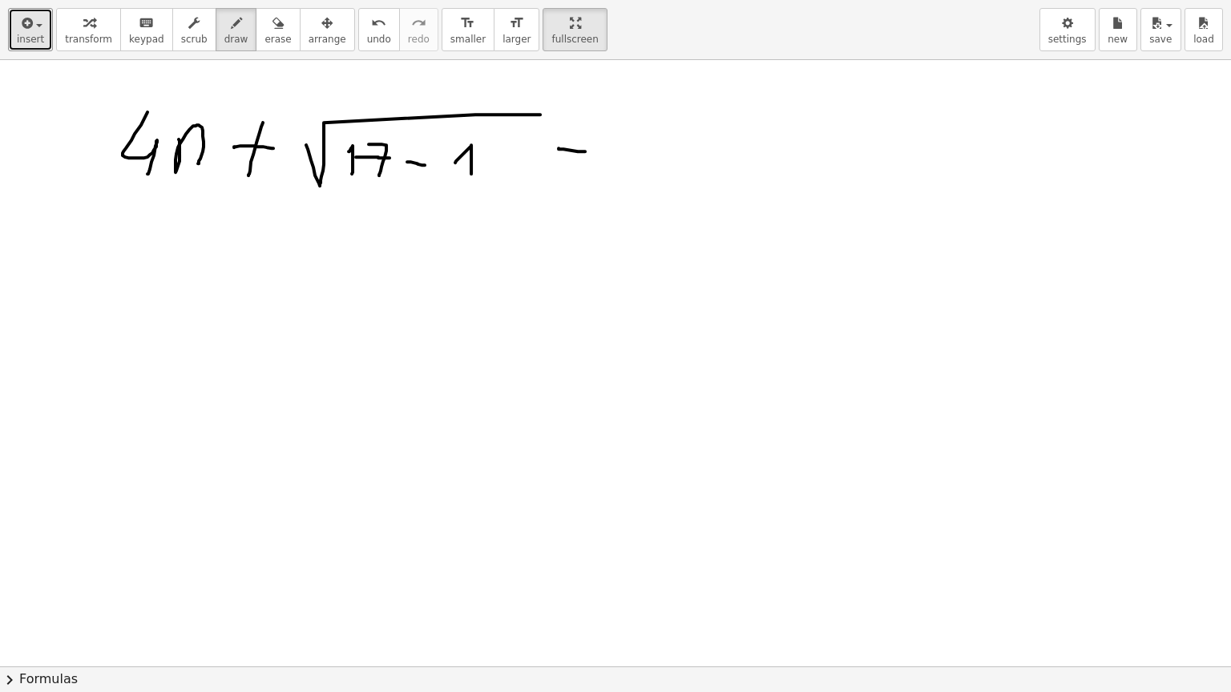
drag, startPoint x: 568, startPoint y: 163, endPoint x: 586, endPoint y: 172, distance: 20.4
drag, startPoint x: 635, startPoint y: 131, endPoint x: 644, endPoint y: 133, distance: 9.7
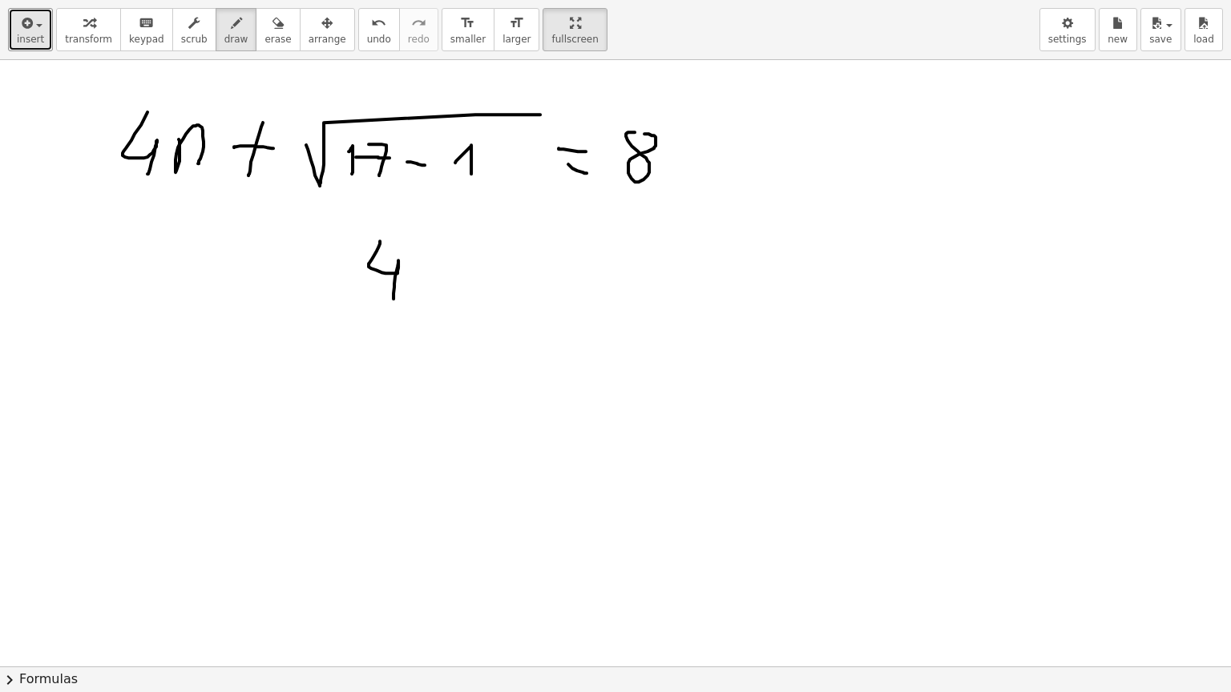
drag, startPoint x: 380, startPoint y: 240, endPoint x: 393, endPoint y: 298, distance: 59.3
drag, startPoint x: 305, startPoint y: 265, endPoint x: 320, endPoint y: 265, distance: 14.4
drag, startPoint x: 302, startPoint y: 281, endPoint x: 317, endPoint y: 281, distance: 15.2
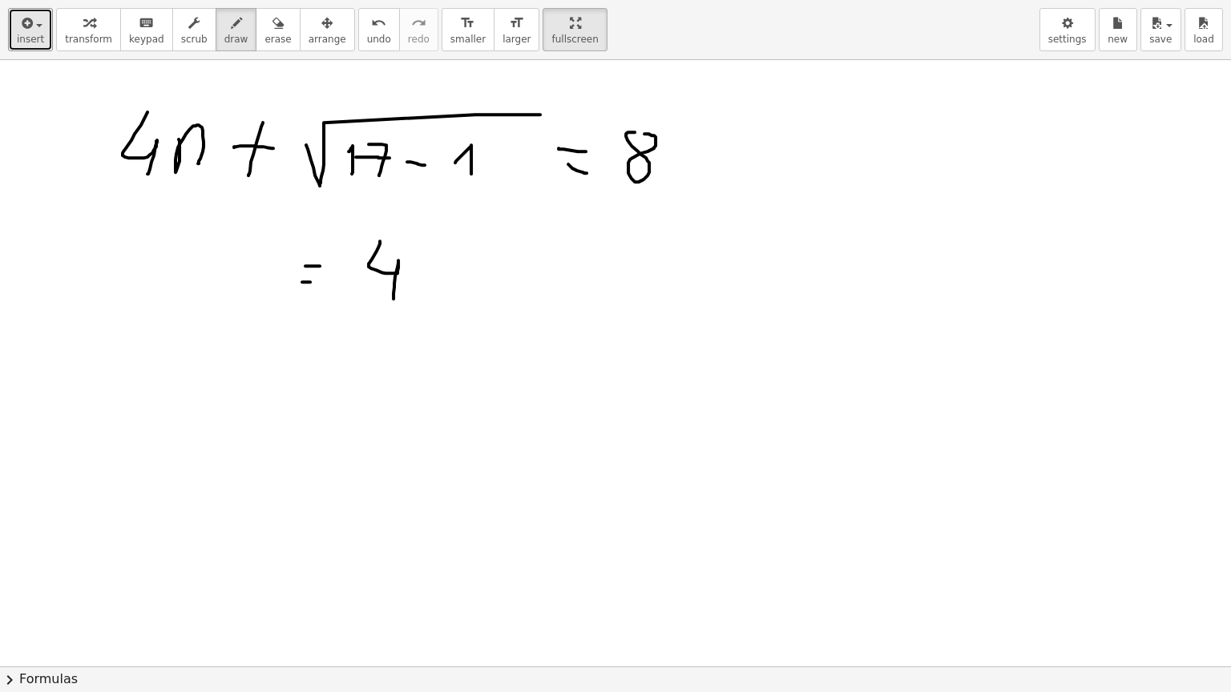
drag, startPoint x: 375, startPoint y: 250, endPoint x: 369, endPoint y: 256, distance: 9.1
drag, startPoint x: 393, startPoint y: 272, endPoint x: 369, endPoint y: 272, distance: 23.2
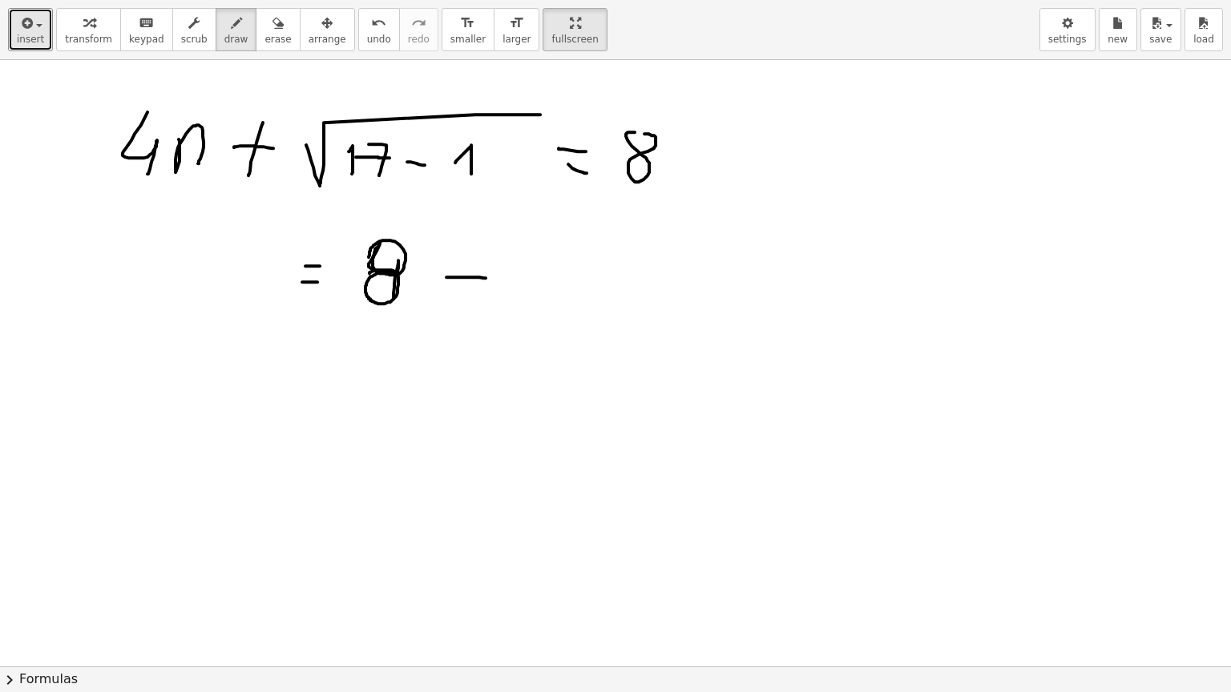
drag, startPoint x: 446, startPoint y: 276, endPoint x: 485, endPoint y: 277, distance: 39.3
drag, startPoint x: 511, startPoint y: 251, endPoint x: 532, endPoint y: 308, distance: 60.6
drag, startPoint x: 320, startPoint y: 349, endPoint x: 336, endPoint y: 349, distance: 16.0
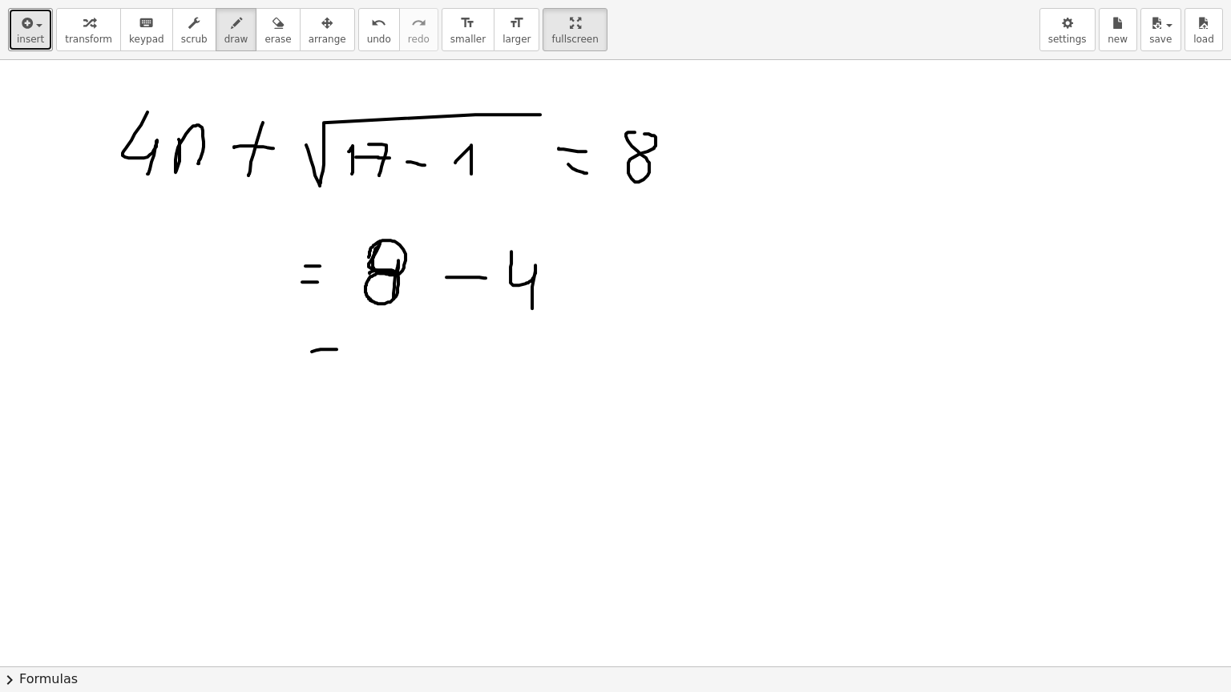
drag, startPoint x: 316, startPoint y: 361, endPoint x: 336, endPoint y: 363, distance: 20.1
drag, startPoint x: 432, startPoint y: 324, endPoint x: 427, endPoint y: 374, distance: 49.9
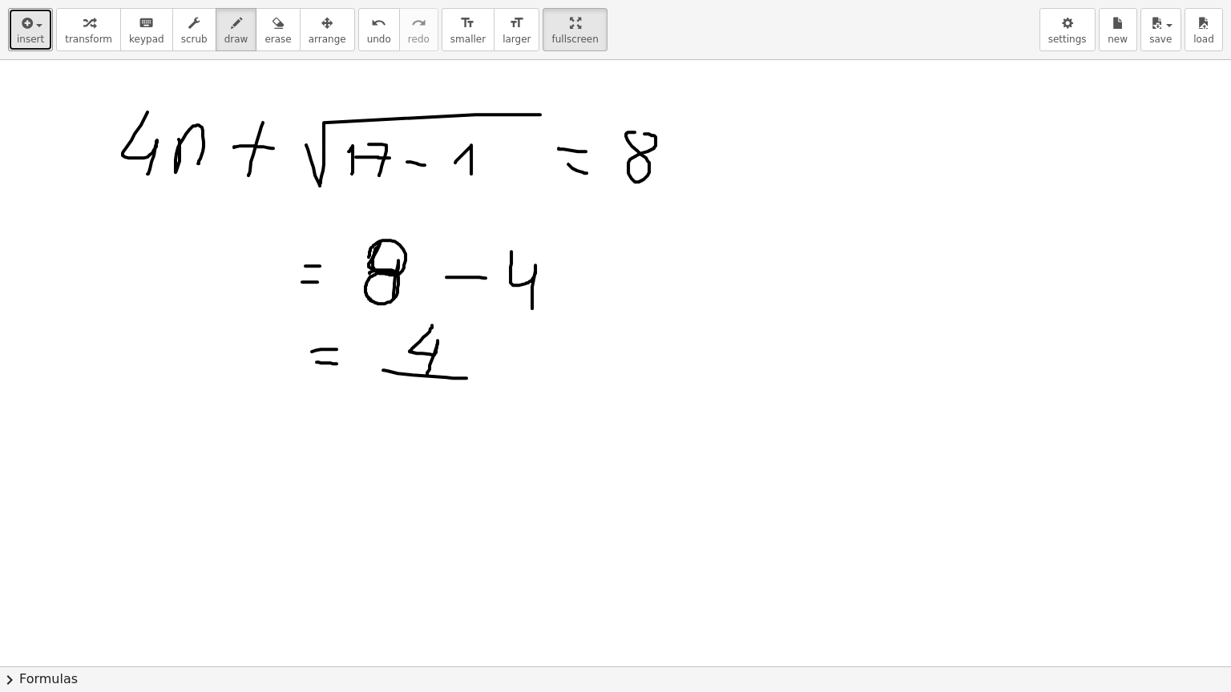
drag, startPoint x: 383, startPoint y: 369, endPoint x: 483, endPoint y: 377, distance: 100.5
drag, startPoint x: 420, startPoint y: 387, endPoint x: 432, endPoint y: 441, distance: 55.8
click at [264, 30] on div "button" at bounding box center [277, 22] width 26 height 19
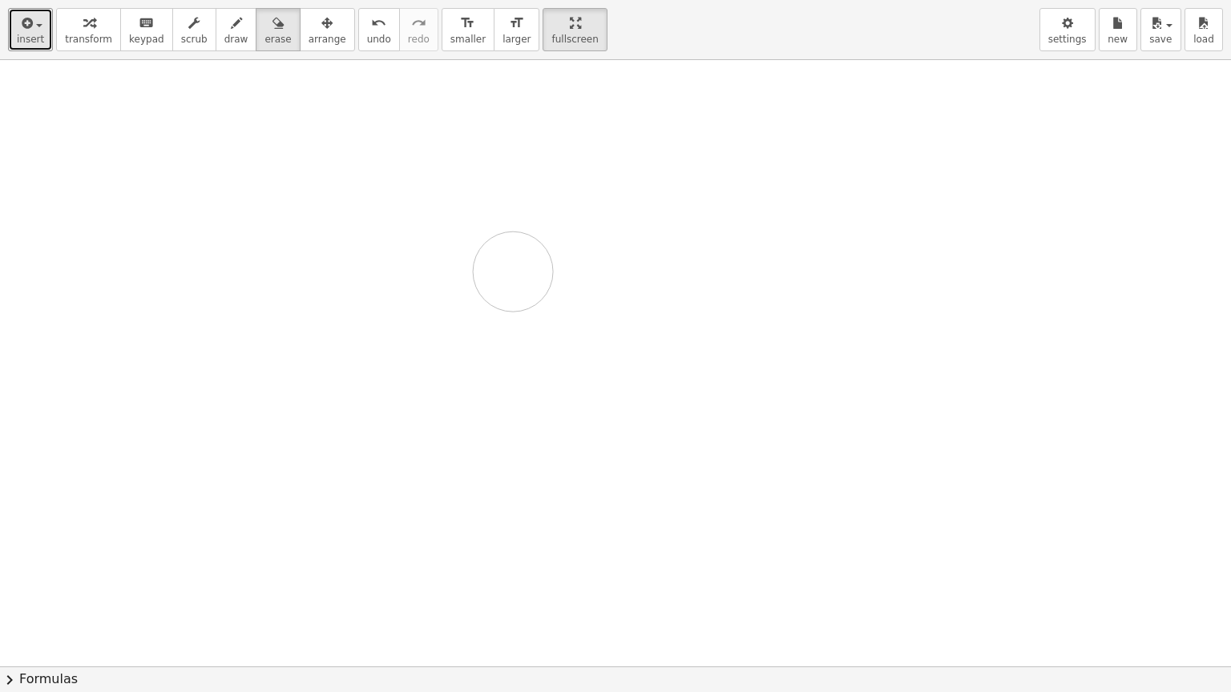
drag, startPoint x: 116, startPoint y: 127, endPoint x: 513, endPoint y: 271, distance: 422.0
click at [231, 32] on icon "button" at bounding box center [236, 23] width 11 height 19
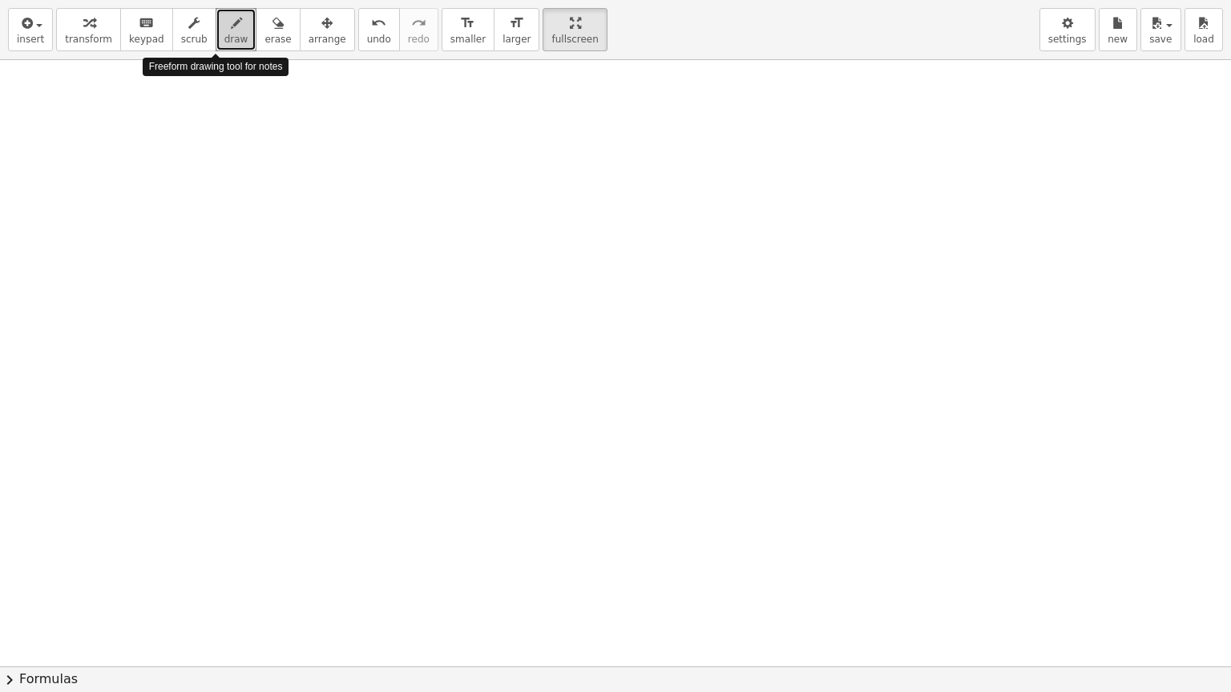
drag, startPoint x: 211, startPoint y: 32, endPoint x: 107, endPoint y: 99, distance: 123.3
drag, startPoint x: 958, startPoint y: 474, endPoint x: 122, endPoint y: 107, distance: 913.7
click at [358, 31] on button "undo undo" at bounding box center [379, 29] width 42 height 43
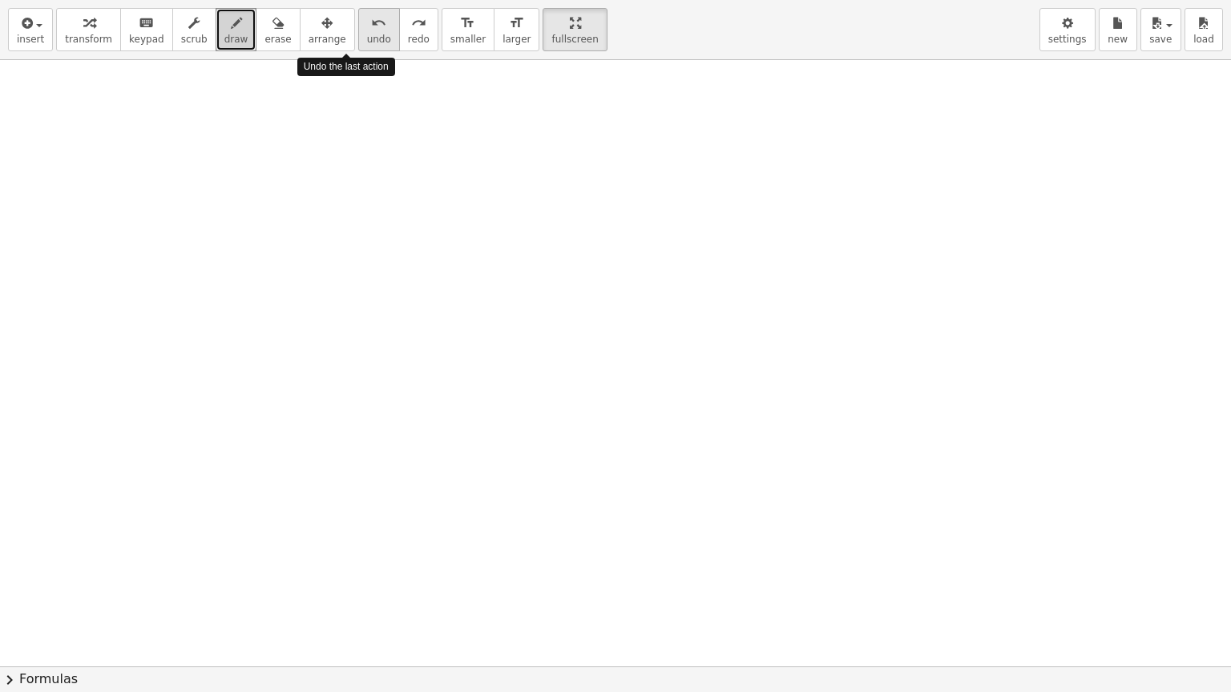
click at [358, 31] on button "undo undo" at bounding box center [379, 29] width 42 height 43
drag, startPoint x: 115, startPoint y: 107, endPoint x: 122, endPoint y: 140, distance: 33.6
drag, startPoint x: 193, startPoint y: 81, endPoint x: 171, endPoint y: 170, distance: 91.5
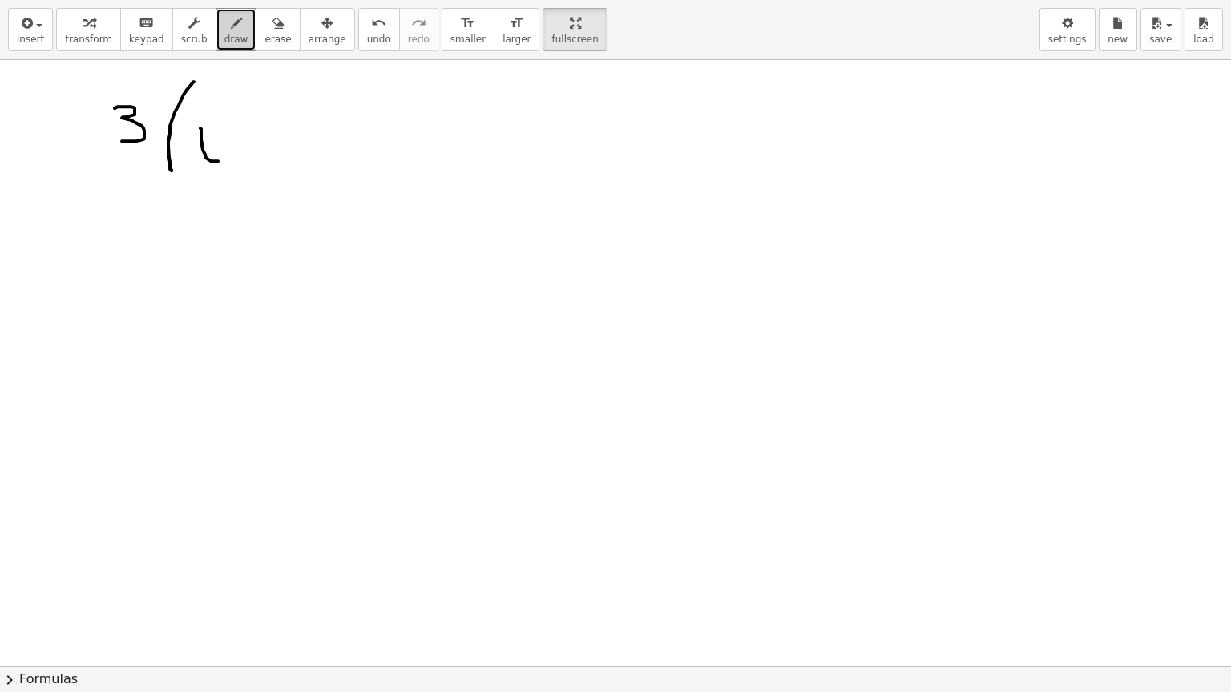
drag, startPoint x: 203, startPoint y: 149, endPoint x: 226, endPoint y: 141, distance: 24.6
drag, startPoint x: 256, startPoint y: 121, endPoint x: 257, endPoint y: 155, distance: 34.5
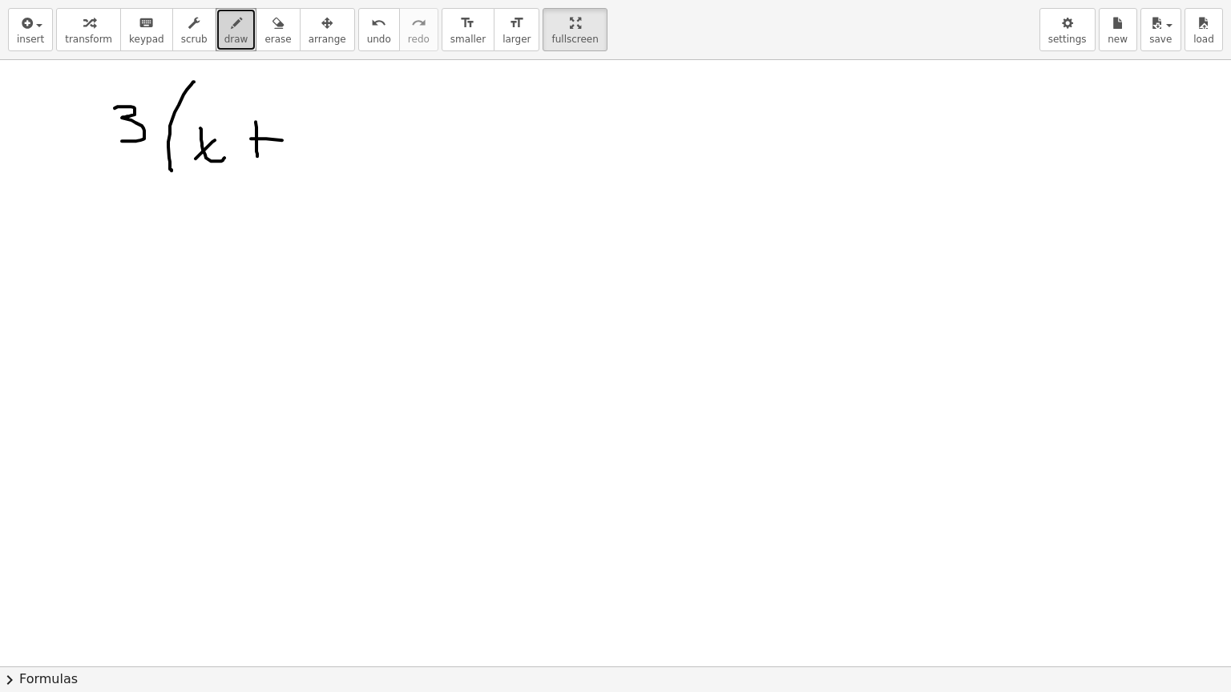
drag, startPoint x: 251, startPoint y: 138, endPoint x: 287, endPoint y: 140, distance: 36.1
drag, startPoint x: 308, startPoint y: 115, endPoint x: 324, endPoint y: 134, distance: 25.0
drag, startPoint x: 330, startPoint y: 90, endPoint x: 343, endPoint y: 157, distance: 68.5
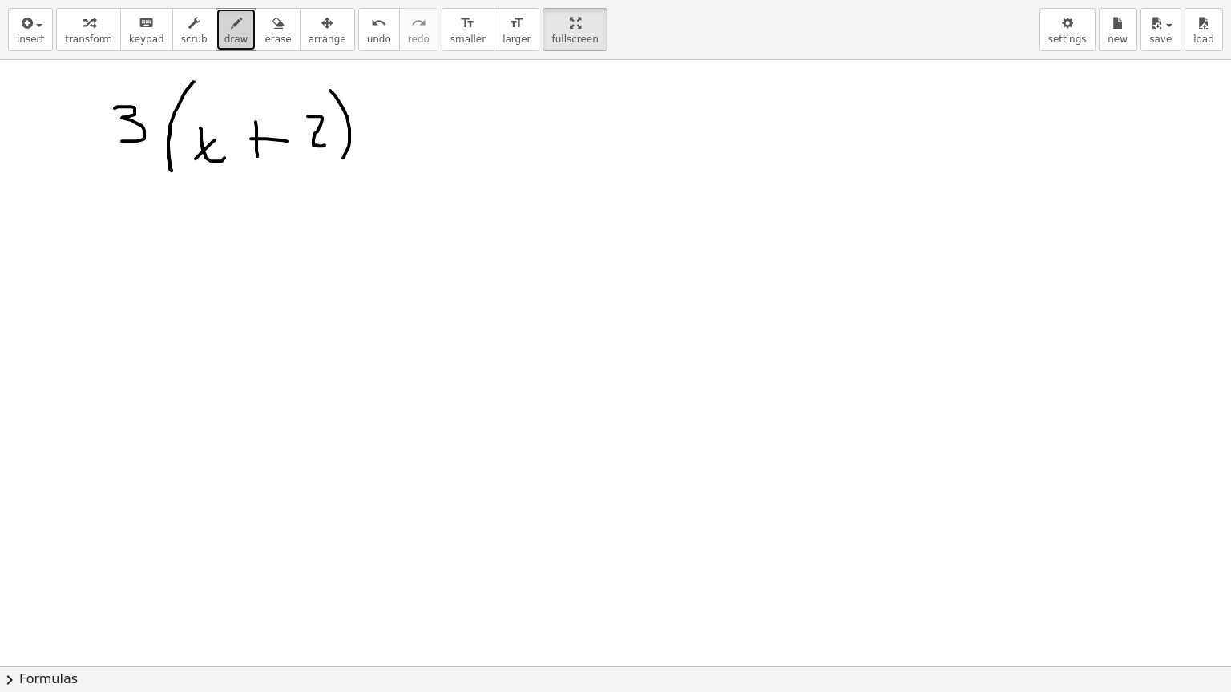
drag, startPoint x: 405, startPoint y: 141, endPoint x: 429, endPoint y: 142, distance: 23.2
drag, startPoint x: 490, startPoint y: 113, endPoint x: 506, endPoint y: 143, distance: 34.4
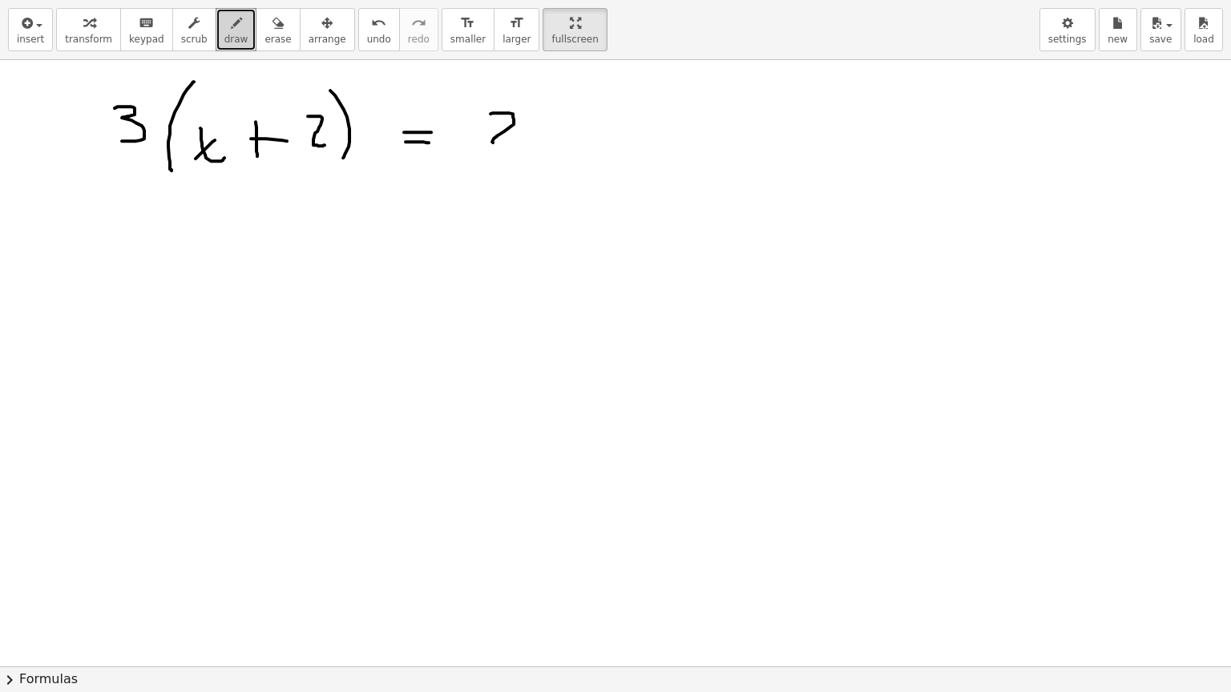
drag, startPoint x: 582, startPoint y: 107, endPoint x: 601, endPoint y: 139, distance: 37.4
drag, startPoint x: 590, startPoint y: 127, endPoint x: 622, endPoint y: 127, distance: 32.0
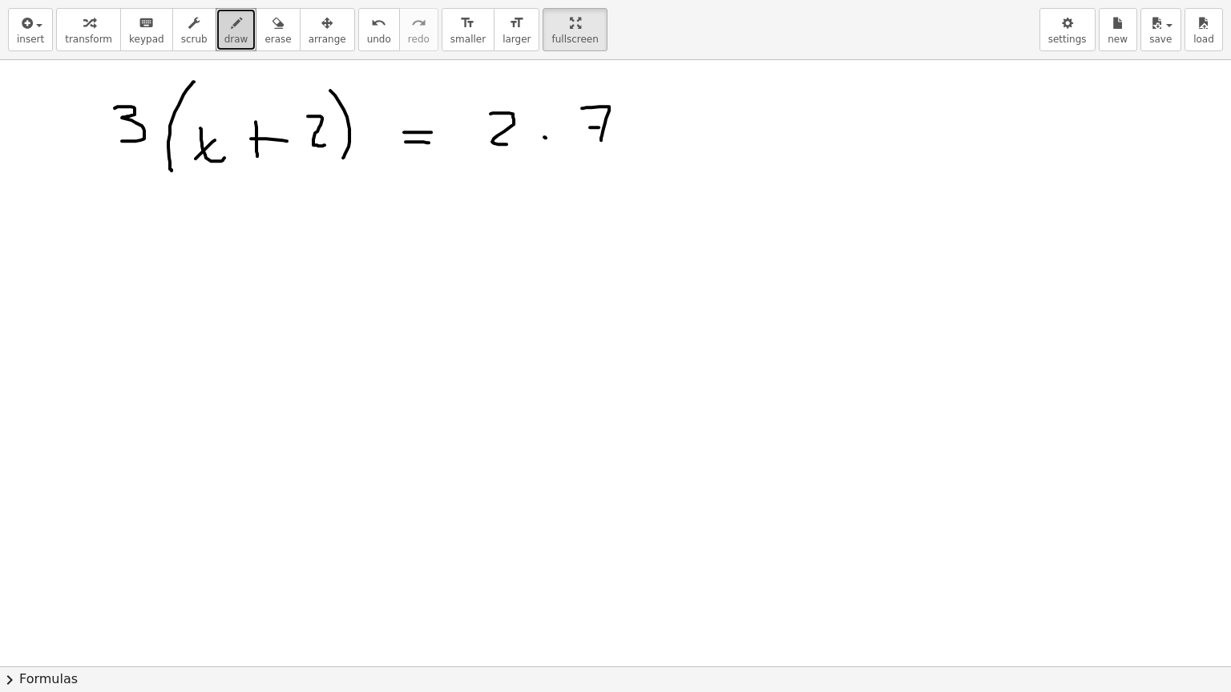
drag, startPoint x: 256, startPoint y: 35, endPoint x: 447, endPoint y: 90, distance: 198.3
click at [264, 35] on span "erase" at bounding box center [277, 39] width 26 height 11
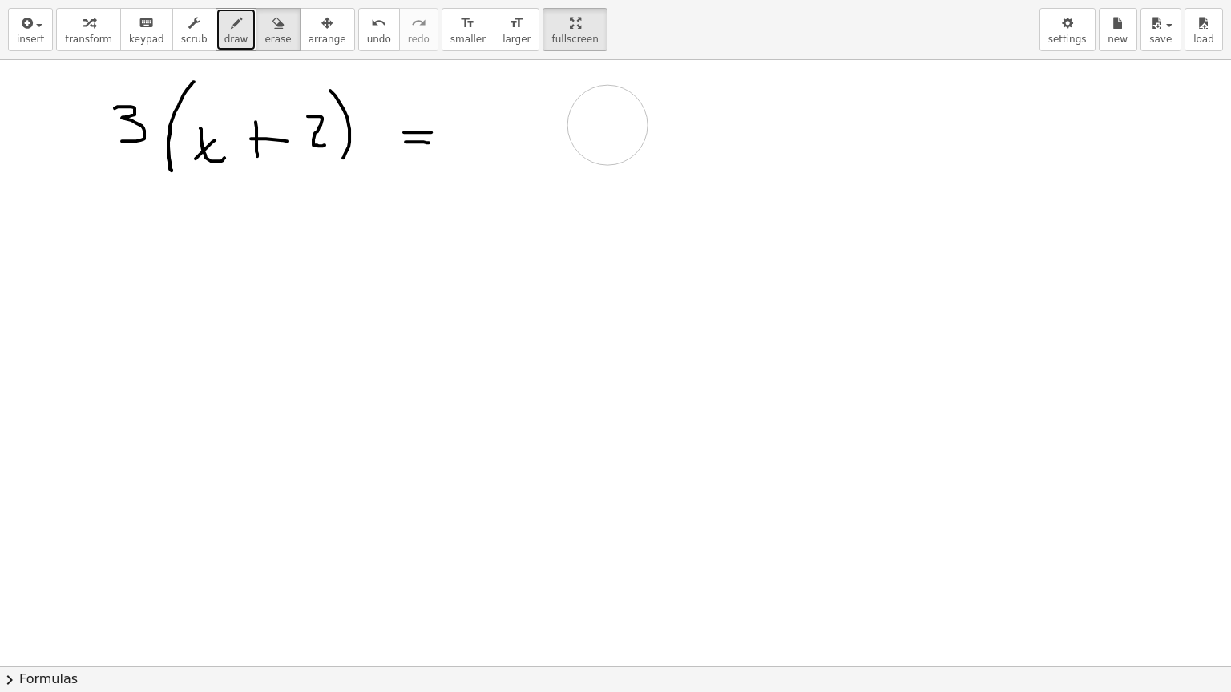
click at [224, 40] on span "draw" at bounding box center [236, 39] width 24 height 11
drag, startPoint x: 452, startPoint y: 95, endPoint x: 485, endPoint y: 121, distance: 41.7
drag, startPoint x: 503, startPoint y: 90, endPoint x: 522, endPoint y: 134, distance: 48.1
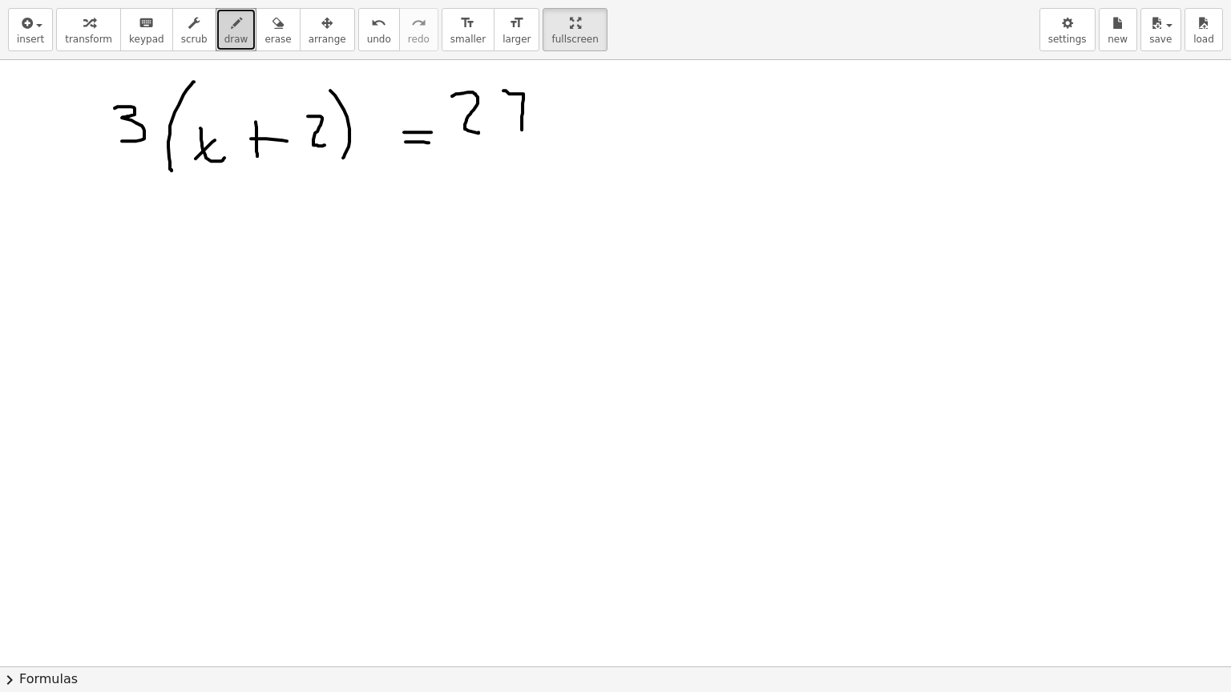
drag, startPoint x: 510, startPoint y: 111, endPoint x: 538, endPoint y: 112, distance: 28.1
click at [264, 38] on span "erase" at bounding box center [277, 39] width 26 height 11
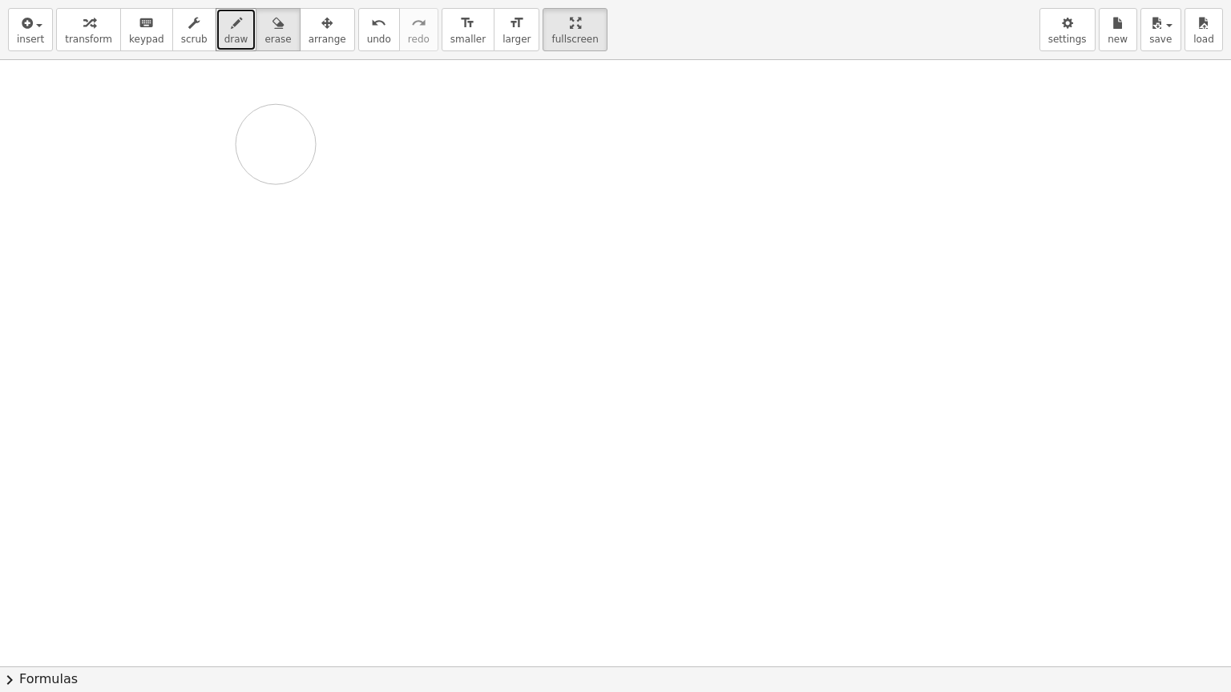
drag, startPoint x: 115, startPoint y: 128, endPoint x: 218, endPoint y: 128, distance: 102.5
click at [216, 31] on button "draw" at bounding box center [237, 29] width 42 height 43
drag, startPoint x: 141, startPoint y: 83, endPoint x: 184, endPoint y: 122, distance: 57.9
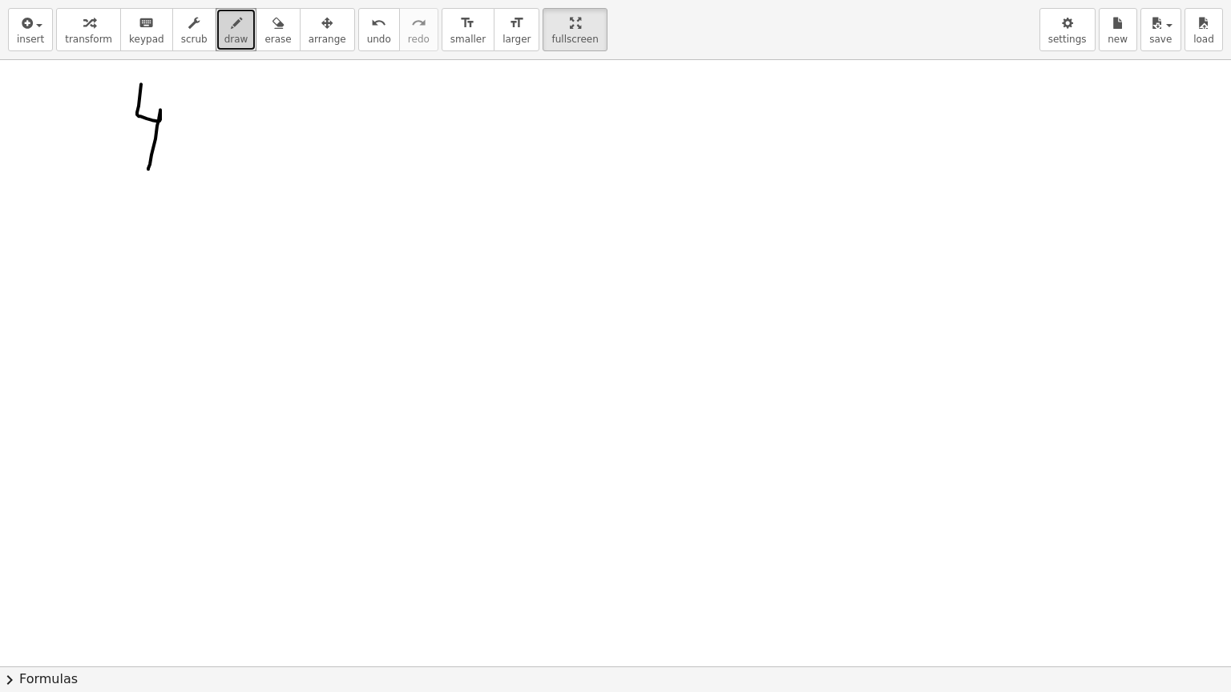
drag, startPoint x: 221, startPoint y: 83, endPoint x: 227, endPoint y: 171, distance: 87.5
drag, startPoint x: 247, startPoint y: 108, endPoint x: 268, endPoint y: 126, distance: 27.3
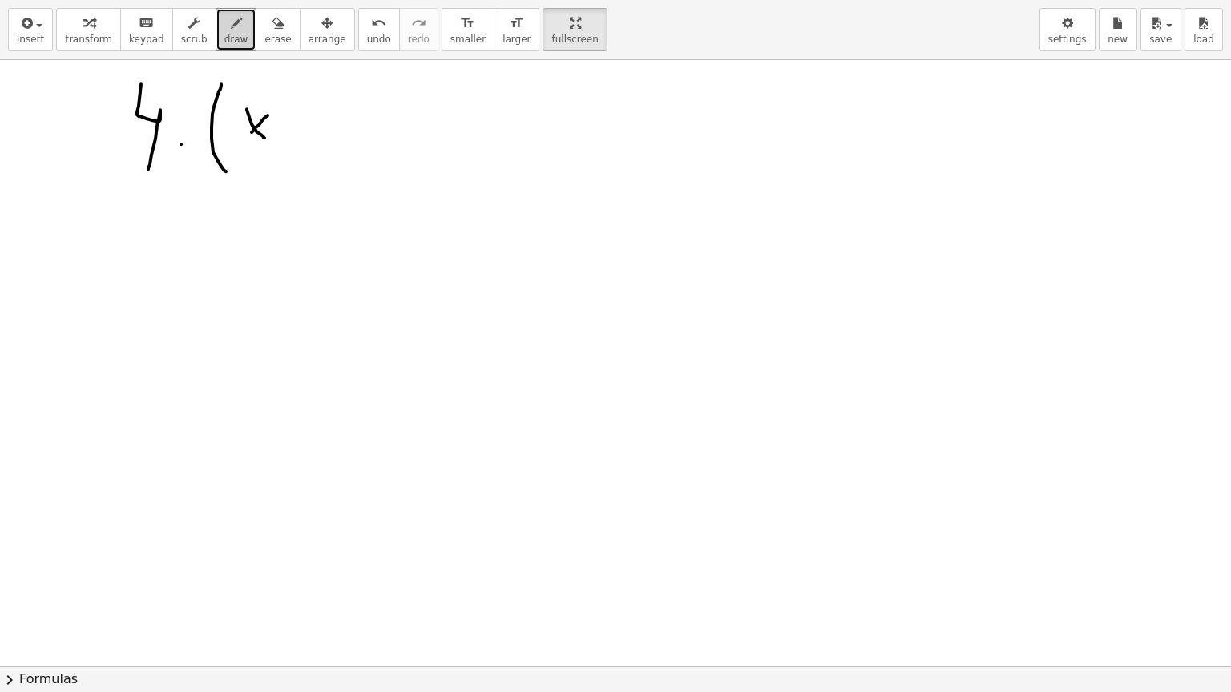
drag, startPoint x: 268, startPoint y: 115, endPoint x: 252, endPoint y: 131, distance: 23.2
drag, startPoint x: 311, startPoint y: 101, endPoint x: 311, endPoint y: 130, distance: 28.8
drag, startPoint x: 304, startPoint y: 119, endPoint x: 336, endPoint y: 110, distance: 33.2
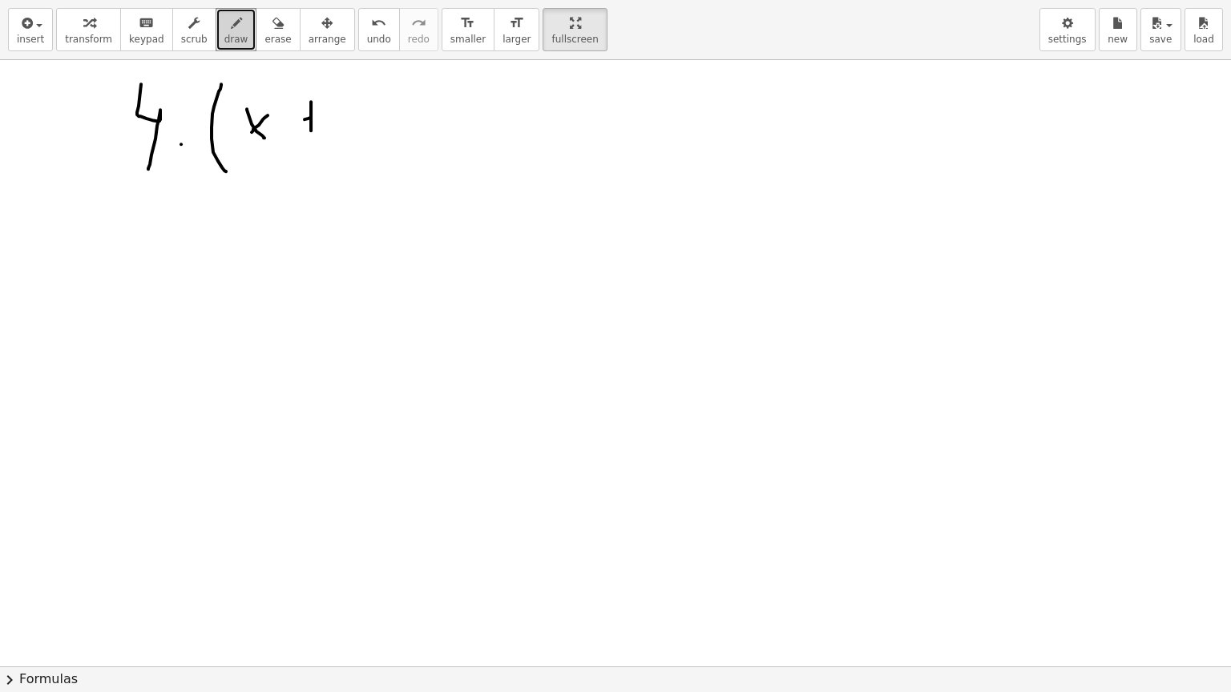
drag, startPoint x: 336, startPoint y: 107, endPoint x: 356, endPoint y: 110, distance: 19.5
drag, startPoint x: 338, startPoint y: 103, endPoint x: 361, endPoint y: 102, distance: 23.3
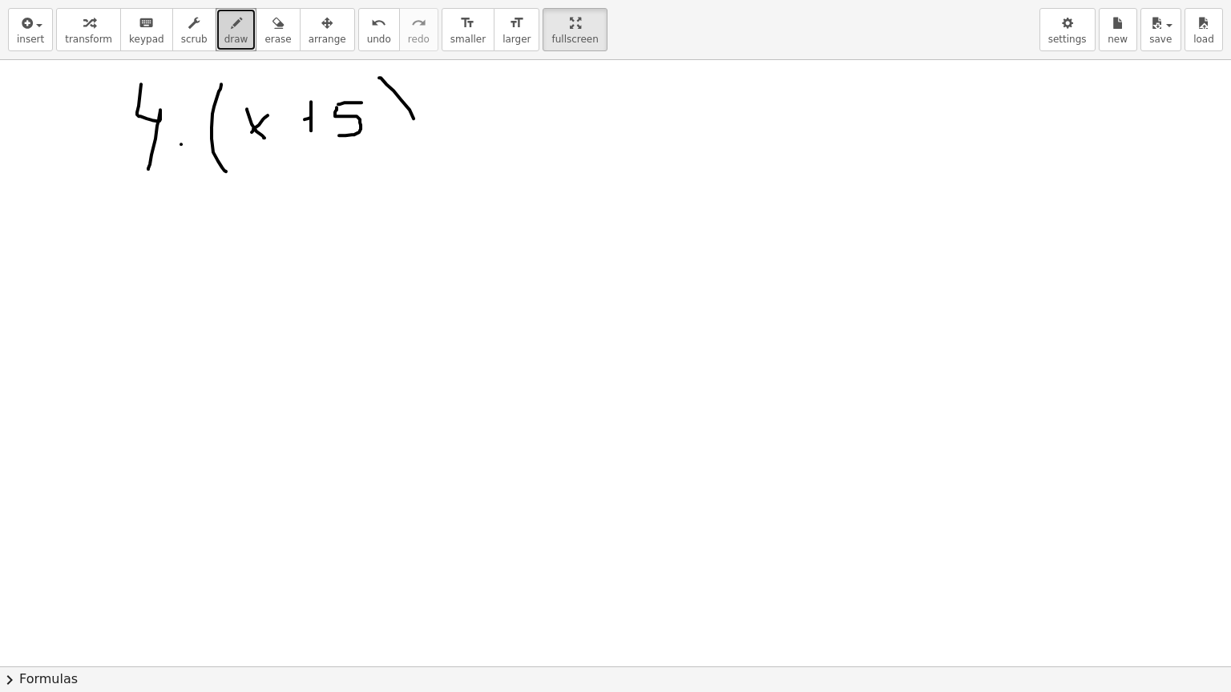
drag, startPoint x: 386, startPoint y: 83, endPoint x: 421, endPoint y: 142, distance: 67.9
drag, startPoint x: 451, startPoint y: 109, endPoint x: 504, endPoint y: 115, distance: 53.3
drag, startPoint x: 484, startPoint y: 96, endPoint x: 481, endPoint y: 155, distance: 59.4
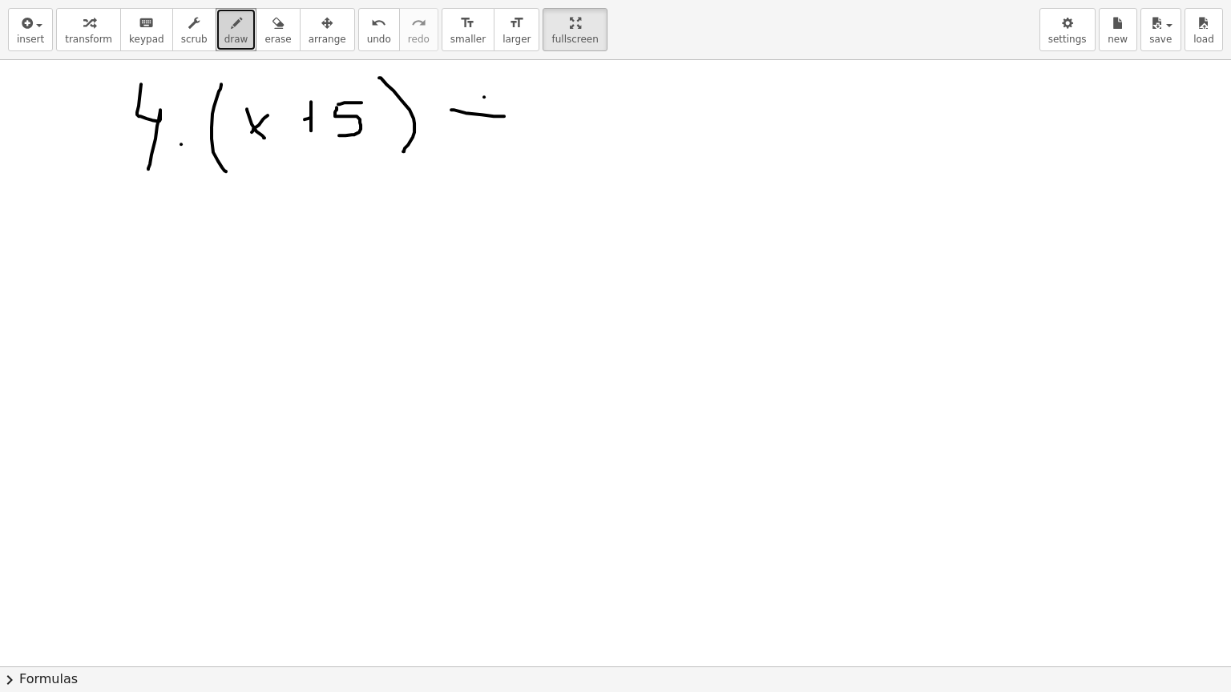
drag, startPoint x: 554, startPoint y: 96, endPoint x: 545, endPoint y: 142, distance: 46.7
drag, startPoint x: 535, startPoint y: 122, endPoint x: 561, endPoint y: 118, distance: 25.9
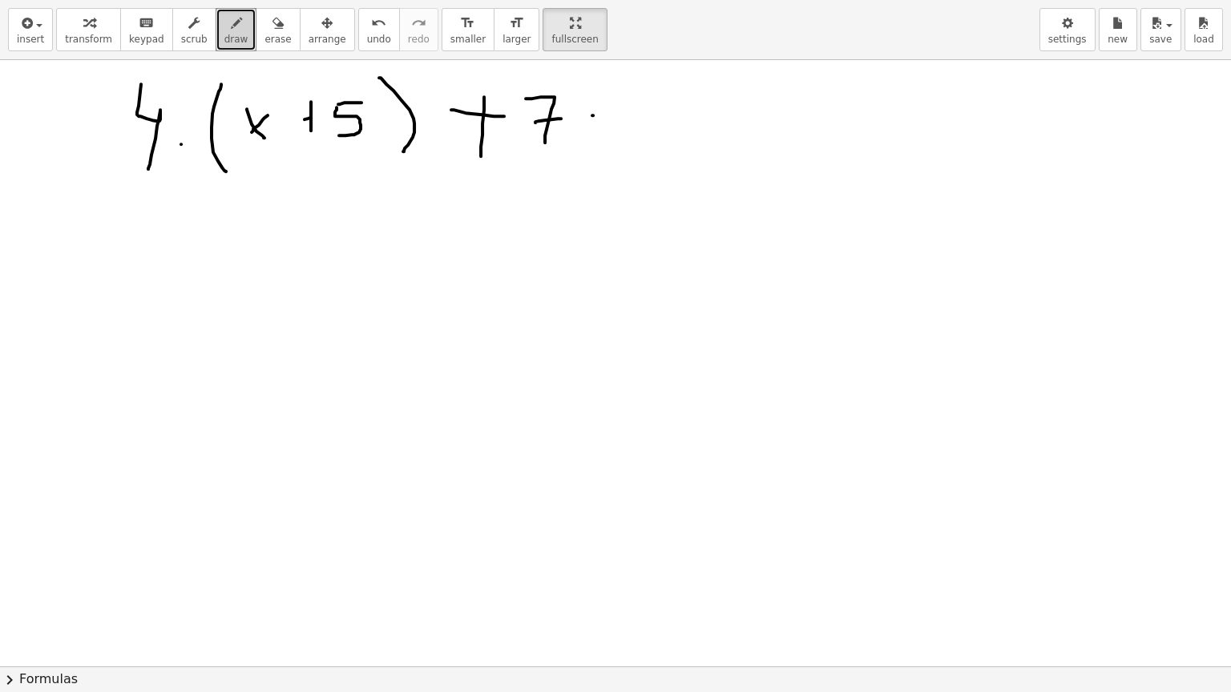
drag, startPoint x: 592, startPoint y: 115, endPoint x: 612, endPoint y: 115, distance: 20.0
drag, startPoint x: 594, startPoint y: 135, endPoint x: 605, endPoint y: 135, distance: 10.4
drag, startPoint x: 649, startPoint y: 119, endPoint x: 667, endPoint y: 151, distance: 36.3
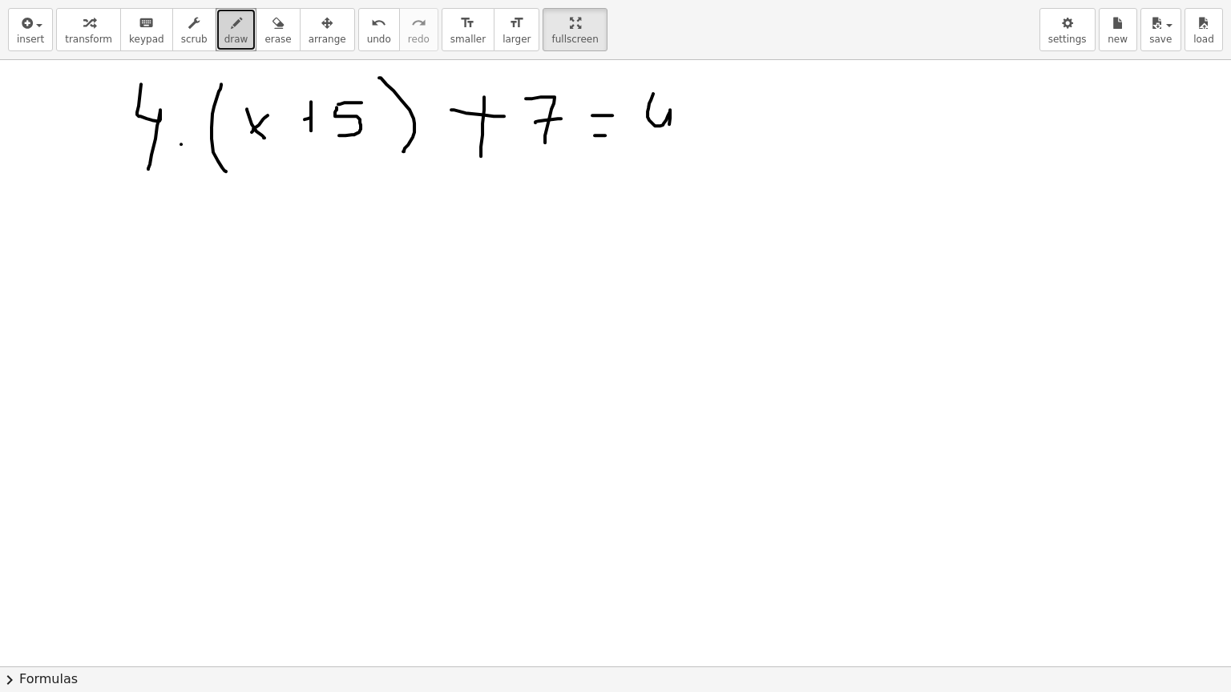
drag, startPoint x: 692, startPoint y: 102, endPoint x: 695, endPoint y: 135, distance: 33.7
drag, startPoint x: 469, startPoint y: 212, endPoint x: 480, endPoint y: 250, distance: 40.1
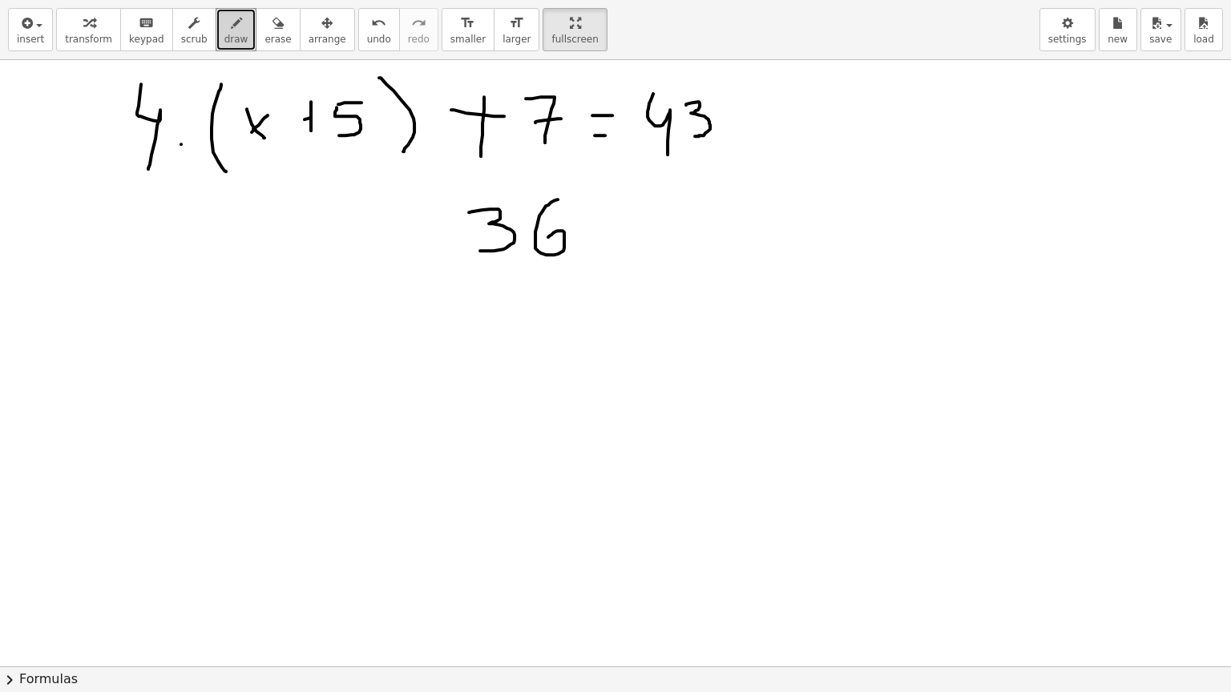
drag, startPoint x: 537, startPoint y: 225, endPoint x: 548, endPoint y: 236, distance: 15.9
drag, startPoint x: 433, startPoint y: 229, endPoint x: 442, endPoint y: 229, distance: 9.6
drag, startPoint x: 429, startPoint y: 256, endPoint x: 439, endPoint y: 256, distance: 9.6
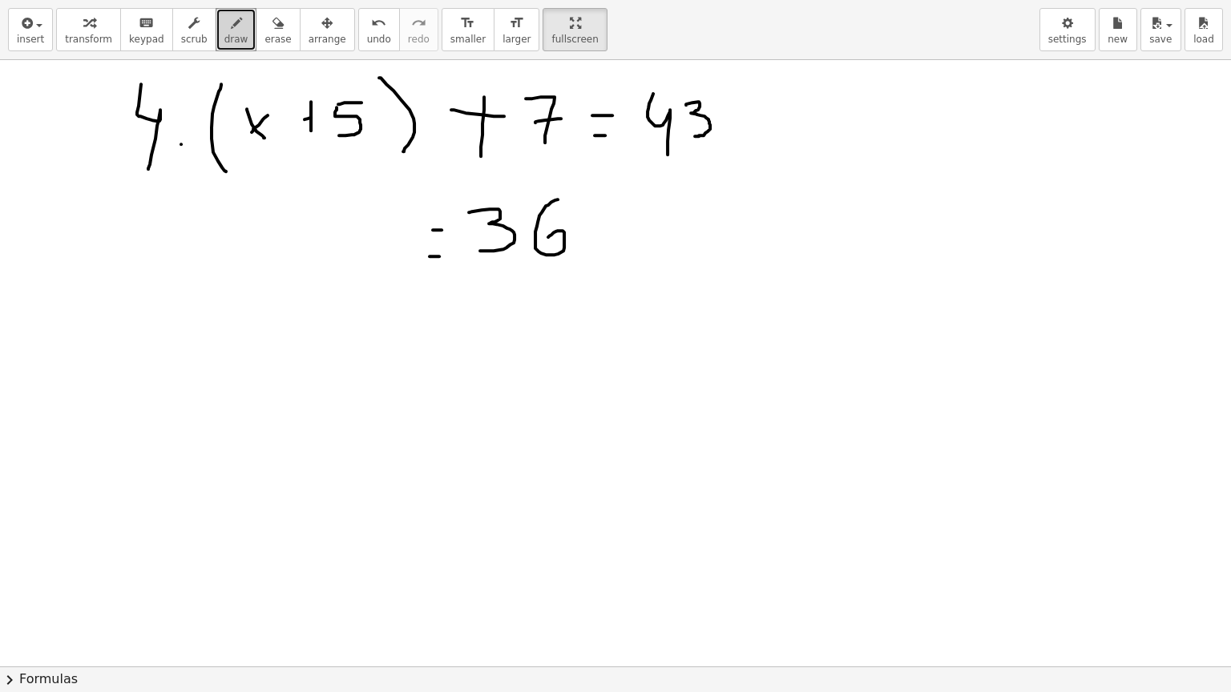
drag, startPoint x: 487, startPoint y: 260, endPoint x: 577, endPoint y: 263, distance: 89.8
drag, startPoint x: 548, startPoint y: 273, endPoint x: 561, endPoint y: 327, distance: 55.2
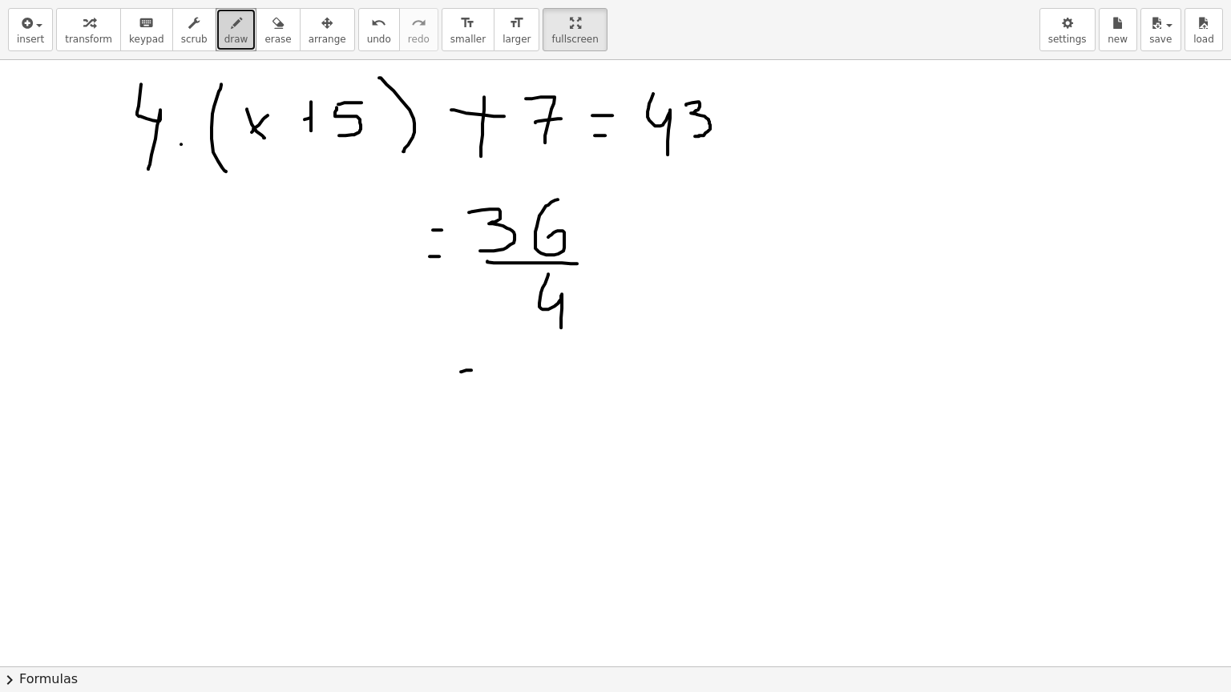
drag, startPoint x: 461, startPoint y: 371, endPoint x: 474, endPoint y: 369, distance: 13.8
drag, startPoint x: 453, startPoint y: 393, endPoint x: 477, endPoint y: 385, distance: 26.4
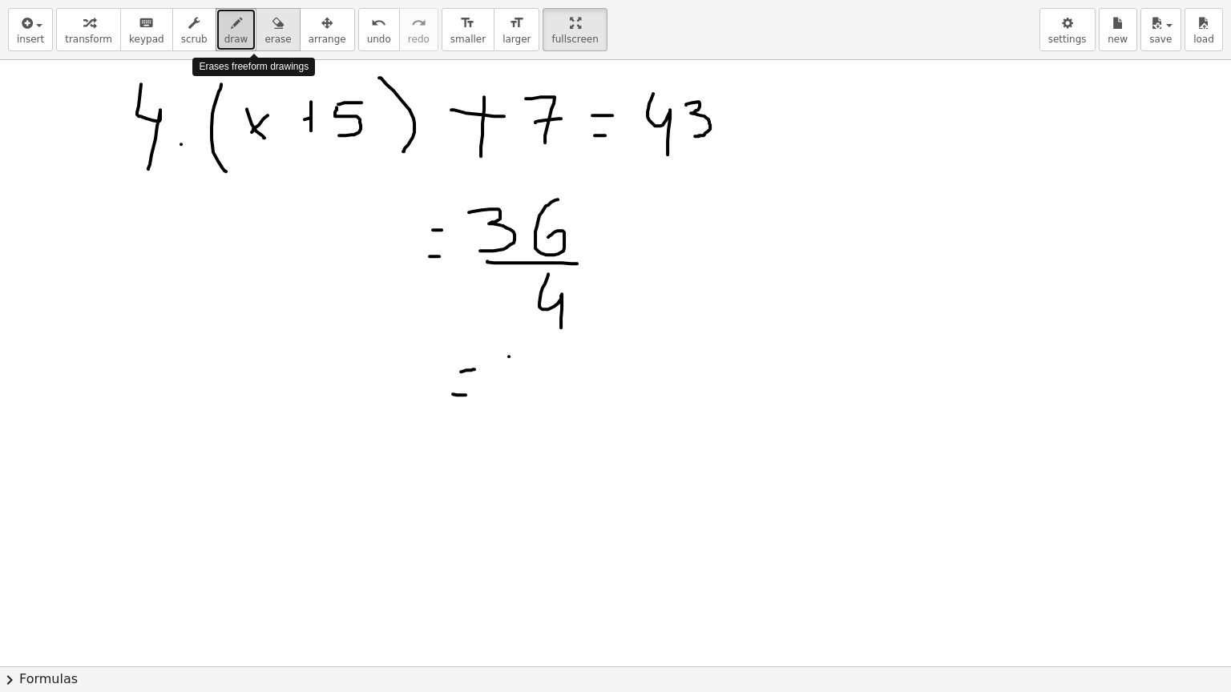
click at [264, 36] on span "erase" at bounding box center [277, 39] width 26 height 11
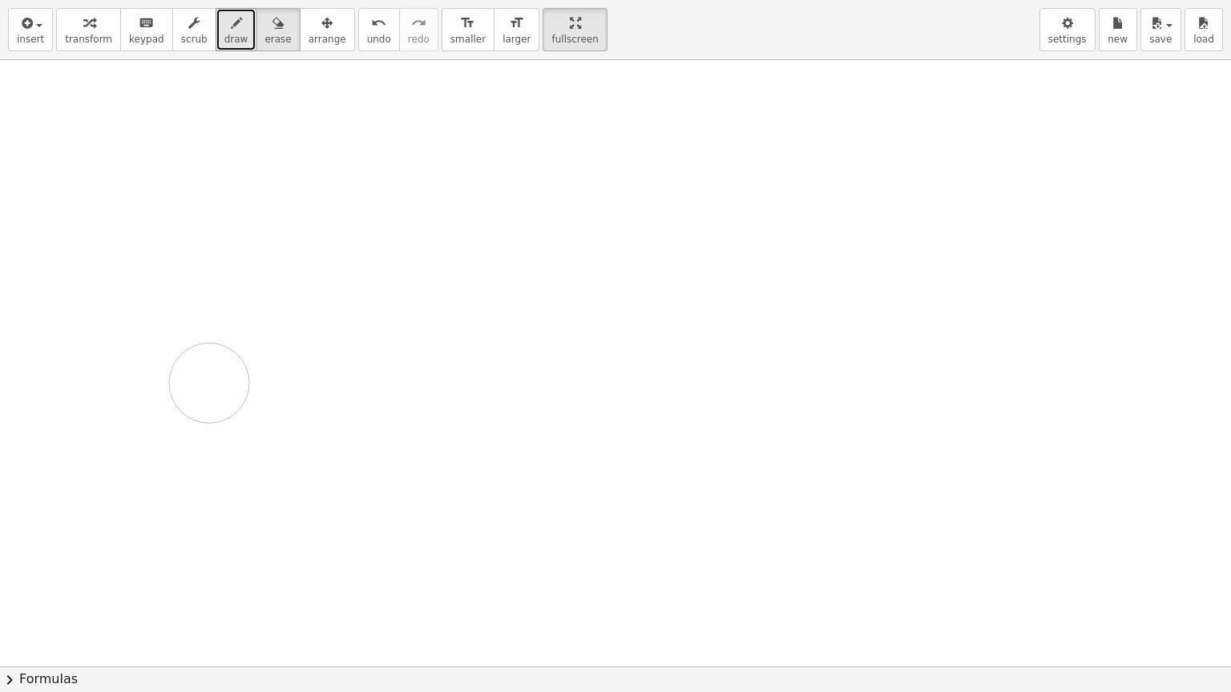
drag, startPoint x: 116, startPoint y: 135, endPoint x: 185, endPoint y: 67, distance: 96.3
click at [224, 34] on span "draw" at bounding box center [236, 39] width 24 height 11
drag, startPoint x: 115, startPoint y: 99, endPoint x: 117, endPoint y: 248, distance: 149.8
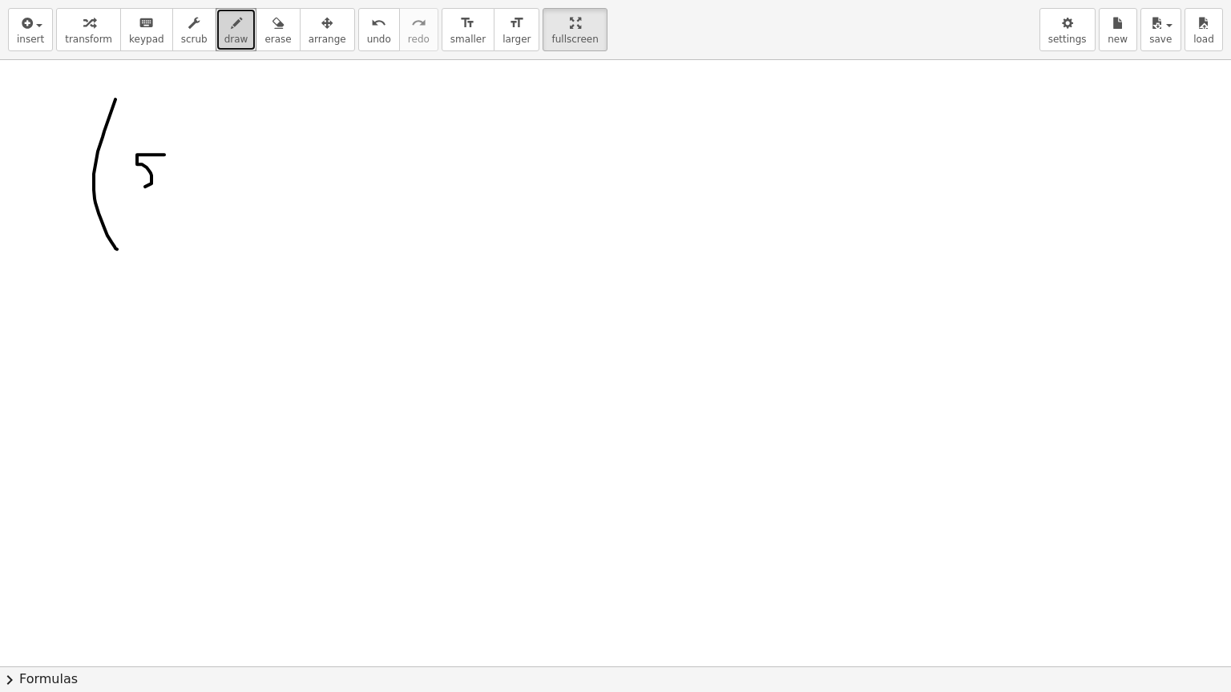
drag, startPoint x: 164, startPoint y: 154, endPoint x: 128, endPoint y: 189, distance: 50.4
drag, startPoint x: 191, startPoint y: 153, endPoint x: 214, endPoint y: 189, distance: 42.9
drag, startPoint x: 258, startPoint y: 150, endPoint x: 304, endPoint y: 187, distance: 59.8
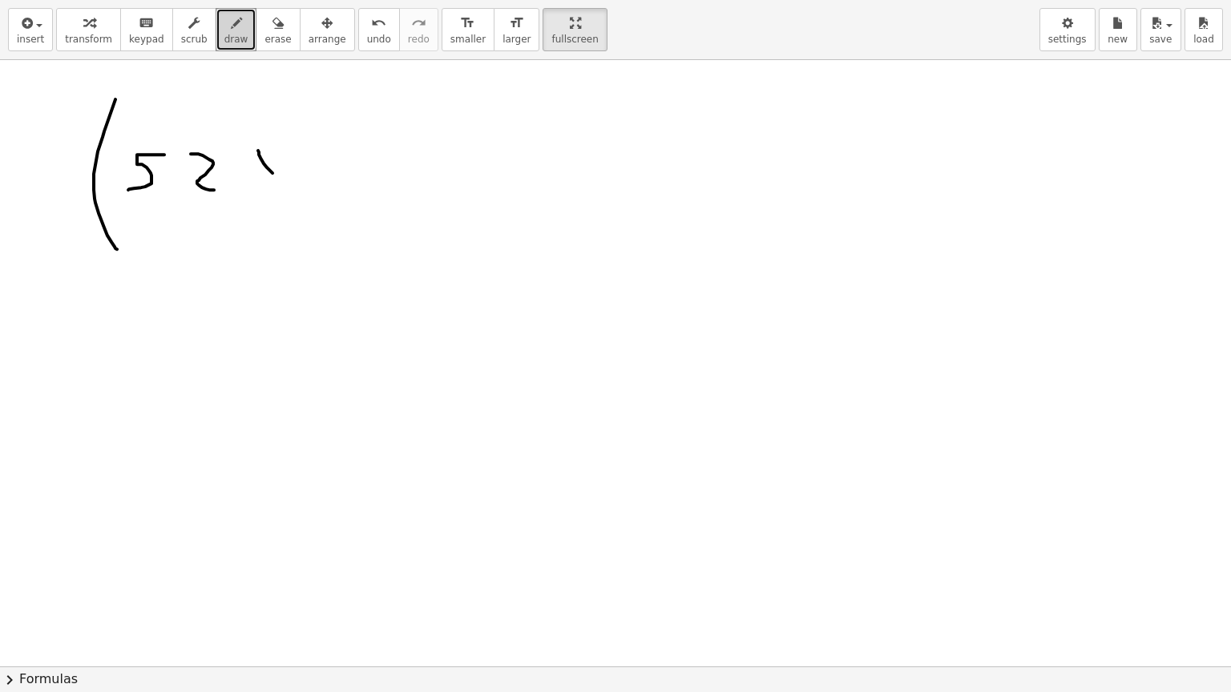
drag, startPoint x: 357, startPoint y: 150, endPoint x: 353, endPoint y: 183, distance: 33.2
drag, startPoint x: 352, startPoint y: 174, endPoint x: 370, endPoint y: 174, distance: 18.4
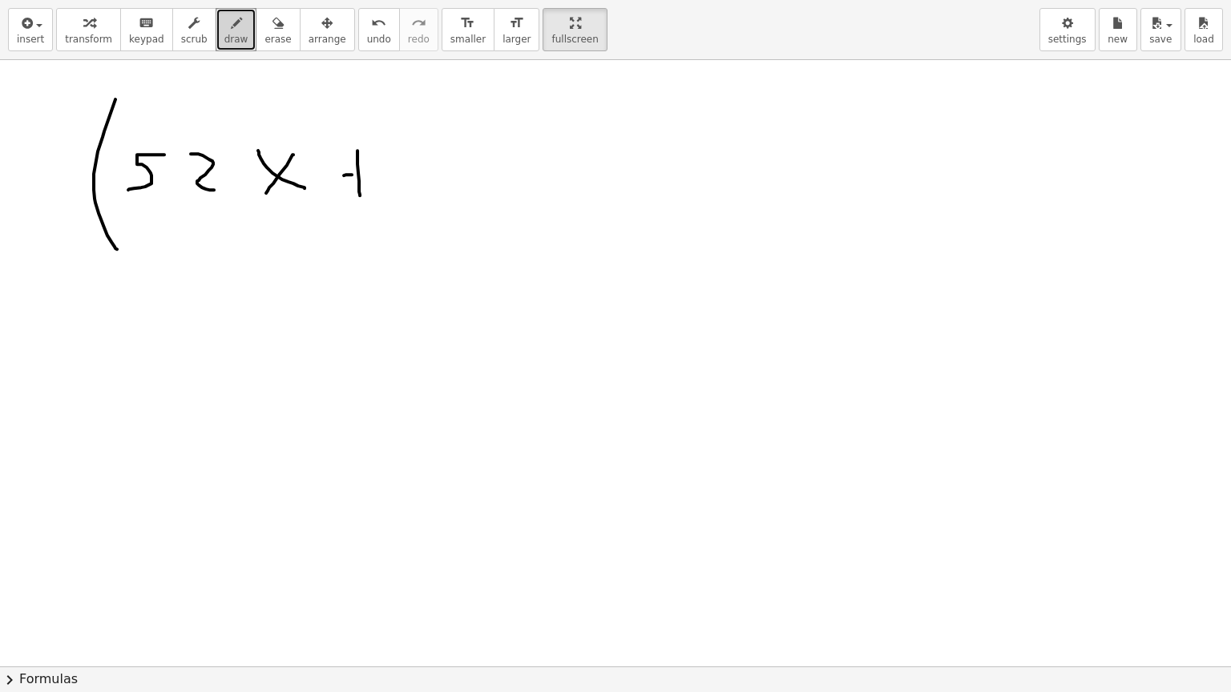
drag, startPoint x: 398, startPoint y: 168, endPoint x: 401, endPoint y: 199, distance: 30.5
drag, startPoint x: 436, startPoint y: 101, endPoint x: 458, endPoint y: 236, distance: 137.2
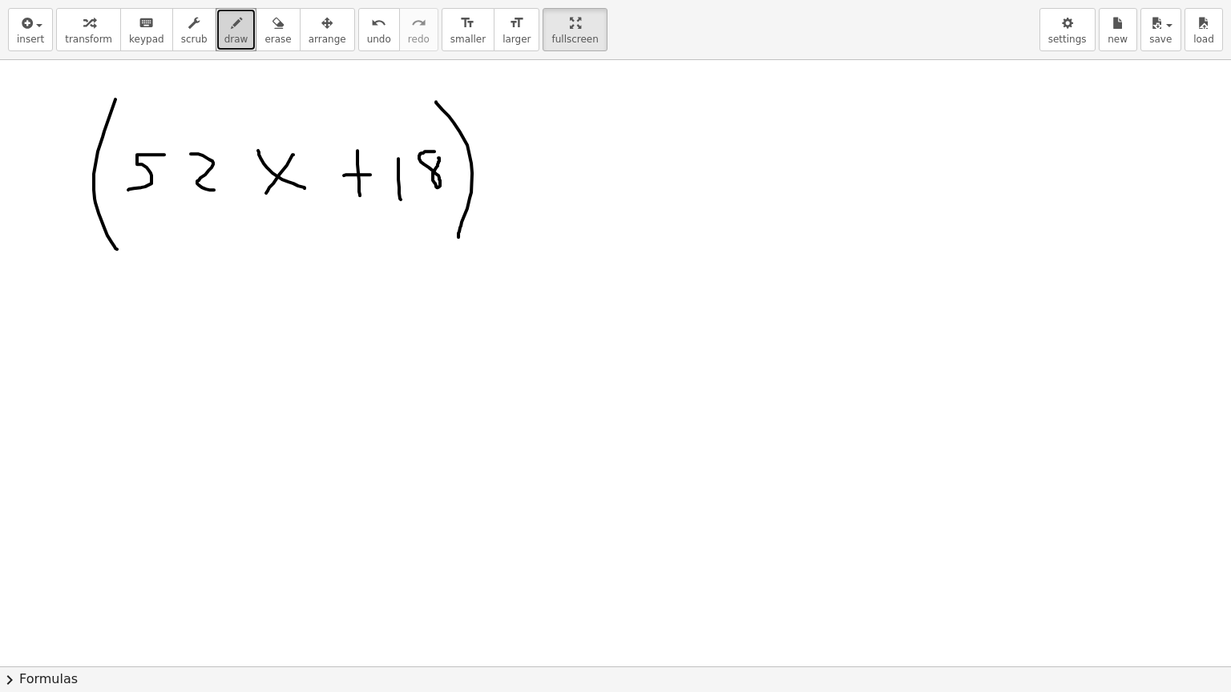
drag, startPoint x: 515, startPoint y: 139, endPoint x: 523, endPoint y: 182, distance: 43.2
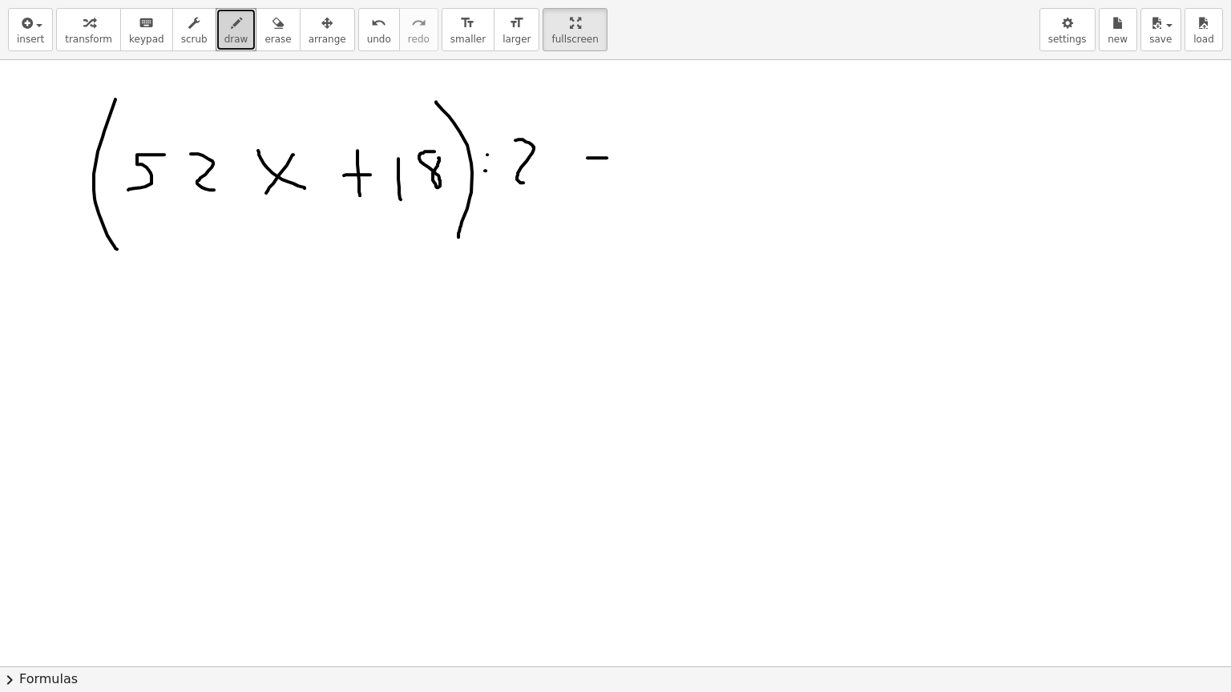
drag, startPoint x: 606, startPoint y: 157, endPoint x: 599, endPoint y: 165, distance: 10.8
drag, startPoint x: 601, startPoint y: 175, endPoint x: 628, endPoint y: 175, distance: 27.2
drag, startPoint x: 659, startPoint y: 127, endPoint x: 661, endPoint y: 174, distance: 46.5
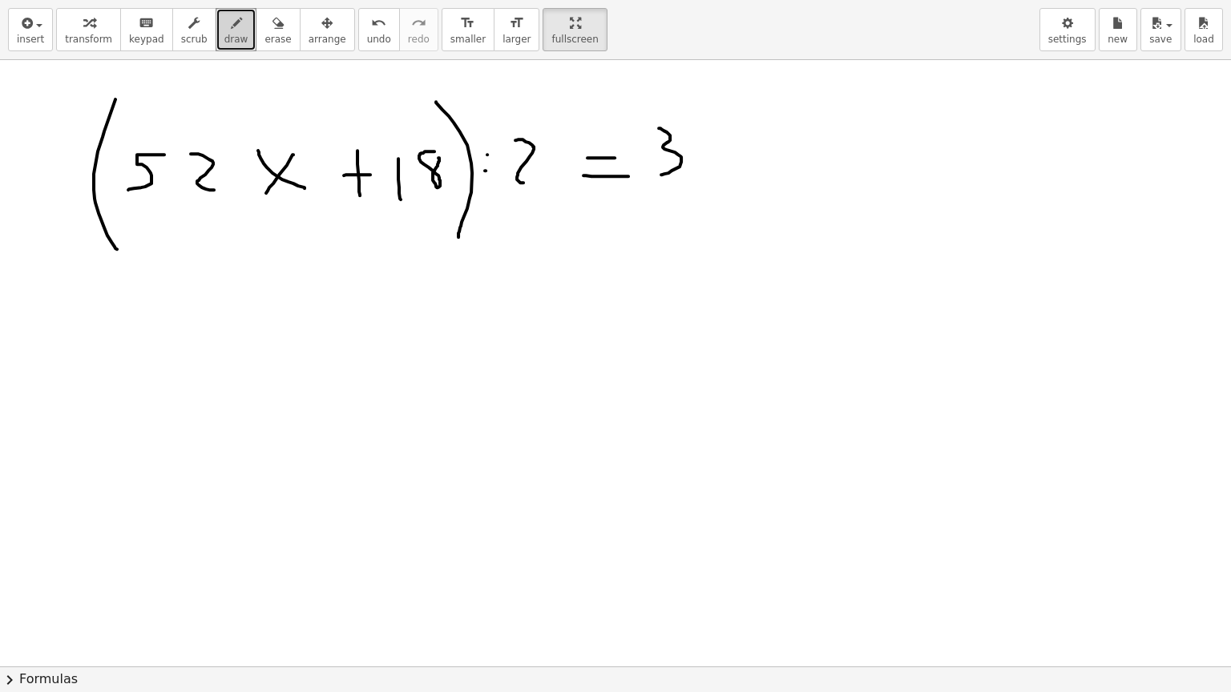
drag, startPoint x: 711, startPoint y: 131, endPoint x: 706, endPoint y: 176, distance: 46.0
click at [264, 38] on span "erase" at bounding box center [277, 39] width 26 height 11
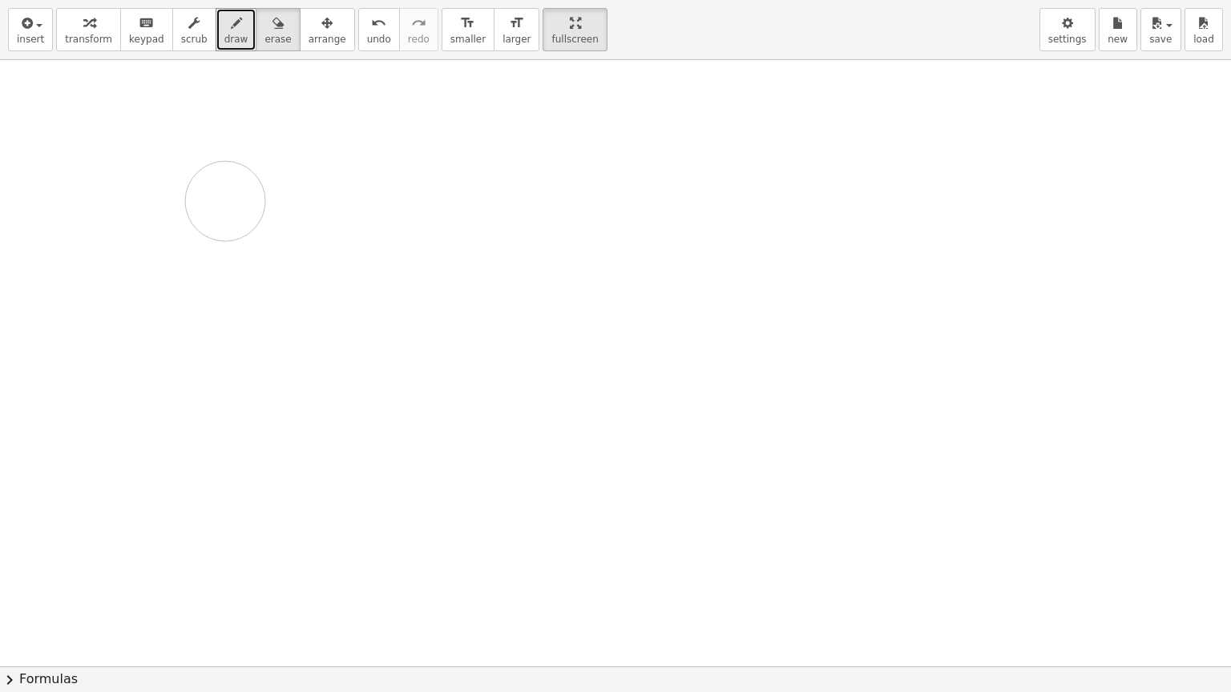
drag, startPoint x: 91, startPoint y: 167, endPoint x: 218, endPoint y: 196, distance: 130.8
drag, startPoint x: 106, startPoint y: 133, endPoint x: 123, endPoint y: 155, distance: 27.9
click at [224, 36] on span "draw" at bounding box center [236, 39] width 24 height 11
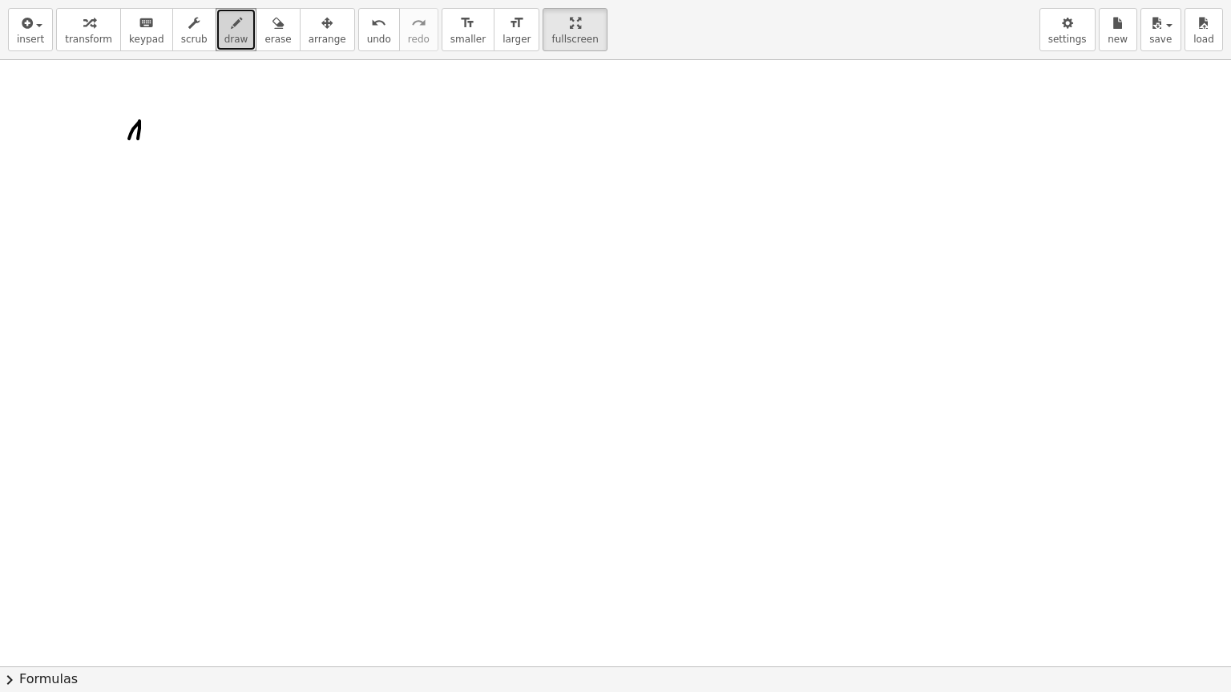
drag, startPoint x: 129, startPoint y: 138, endPoint x: 137, endPoint y: 149, distance: 13.8
drag, startPoint x: 175, startPoint y: 119, endPoint x: 163, endPoint y: 147, distance: 30.2
drag, startPoint x: 191, startPoint y: 115, endPoint x: 211, endPoint y: 140, distance: 31.9
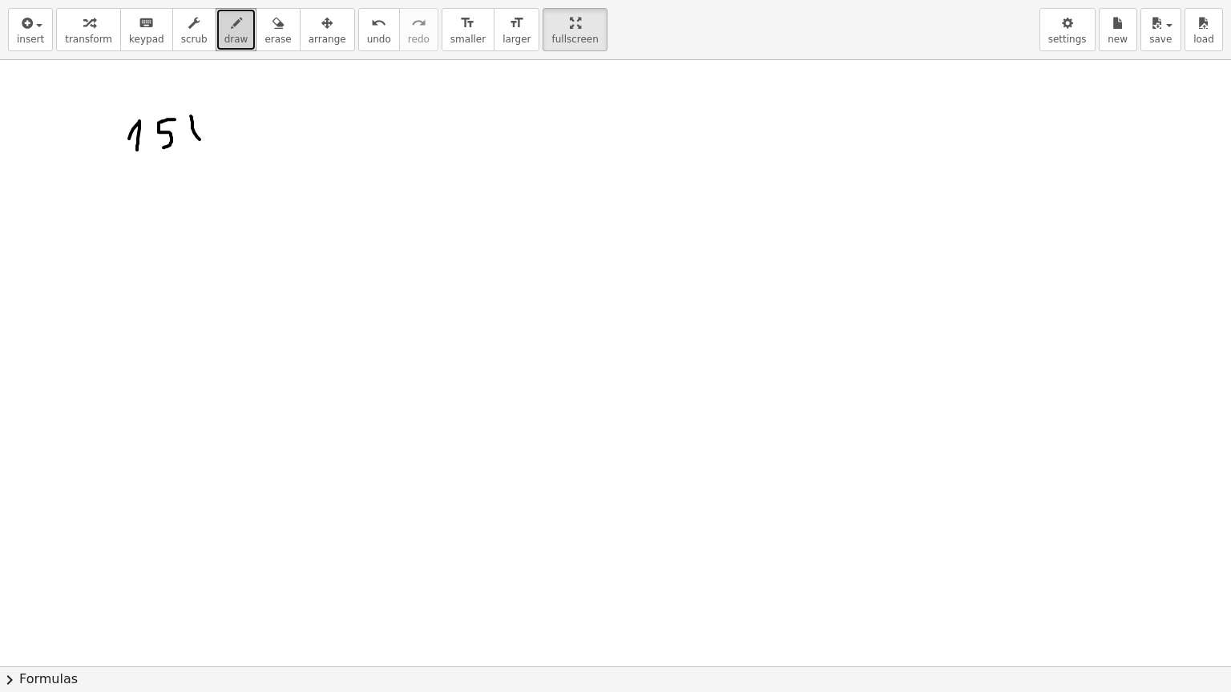
drag, startPoint x: 208, startPoint y: 119, endPoint x: 203, endPoint y: 137, distance: 19.3
drag, startPoint x: 244, startPoint y: 115, endPoint x: 247, endPoint y: 149, distance: 33.8
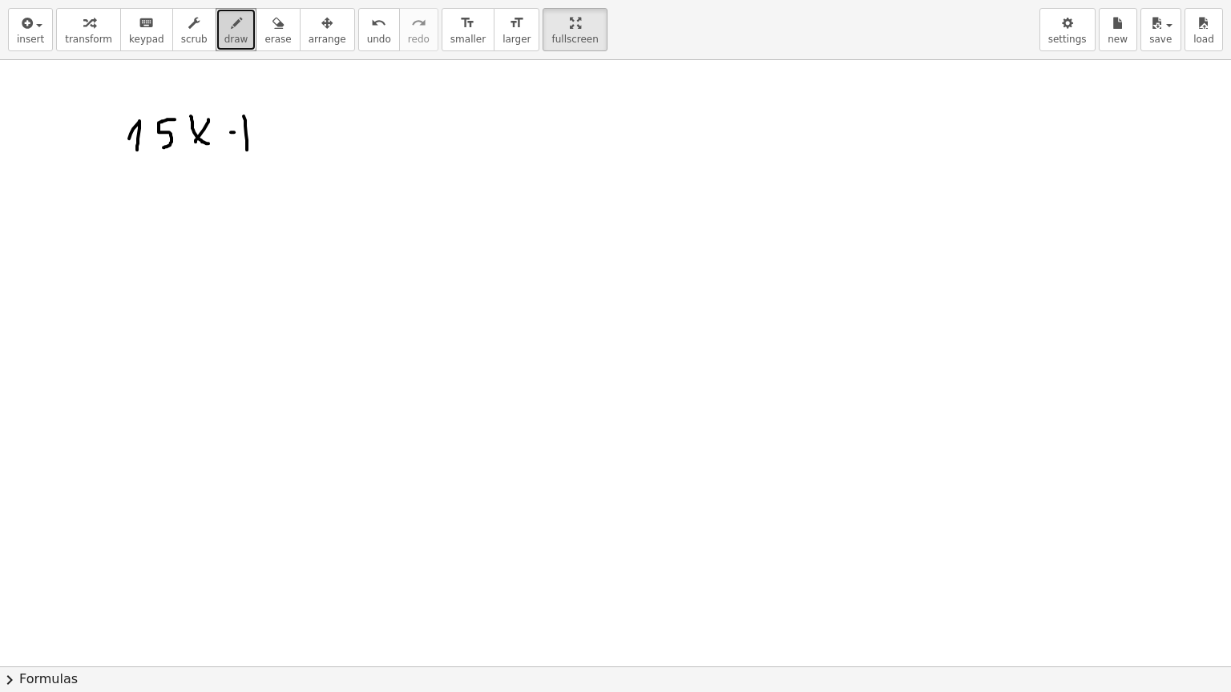
drag, startPoint x: 234, startPoint y: 131, endPoint x: 260, endPoint y: 132, distance: 25.6
drag, startPoint x: 286, startPoint y: 127, endPoint x: 298, endPoint y: 151, distance: 26.9
drag, startPoint x: 330, startPoint y: 131, endPoint x: 353, endPoint y: 129, distance: 22.5
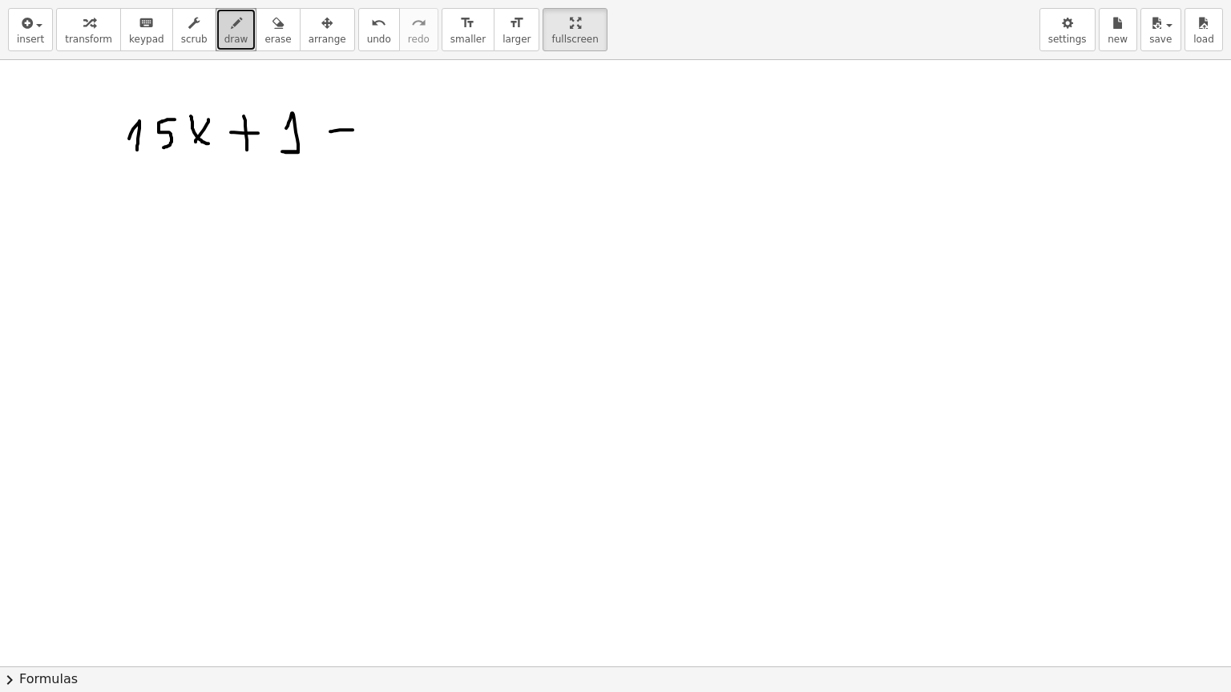
drag, startPoint x: 336, startPoint y: 140, endPoint x: 355, endPoint y: 140, distance: 19.2
drag, startPoint x: 396, startPoint y: 108, endPoint x: 388, endPoint y: 138, distance: 30.7
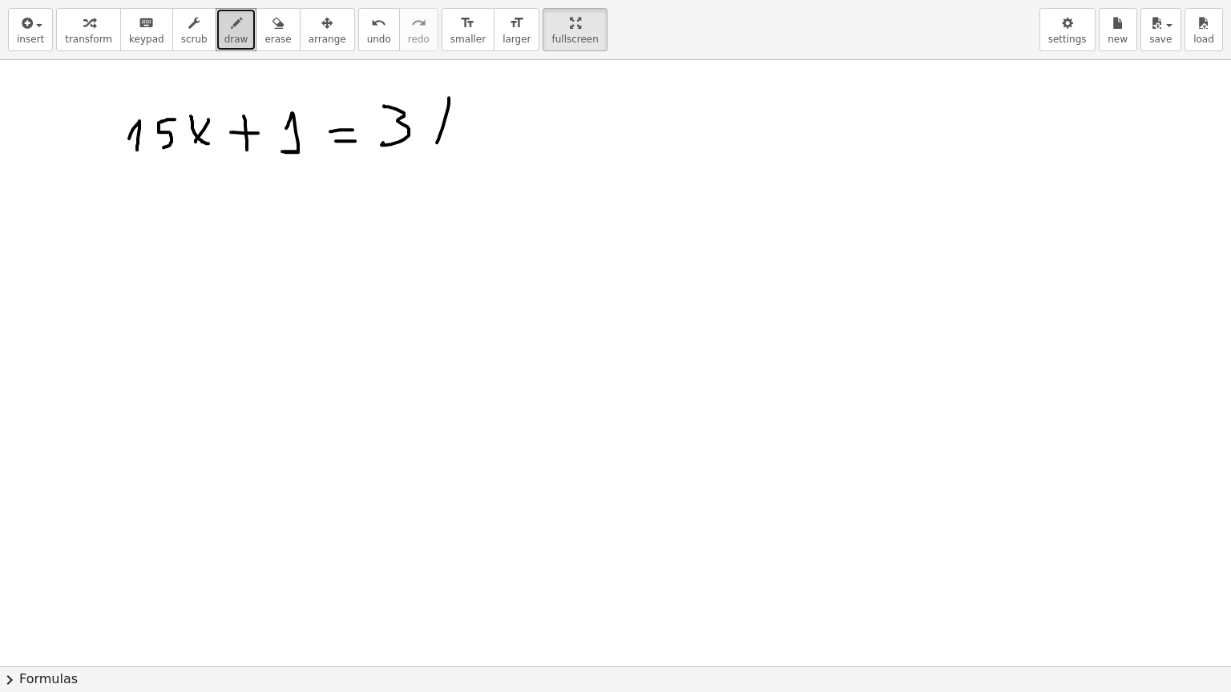
drag, startPoint x: 449, startPoint y: 97, endPoint x: 425, endPoint y: 128, distance: 38.9
drag, startPoint x: 484, startPoint y: 92, endPoint x: 490, endPoint y: 151, distance: 58.8
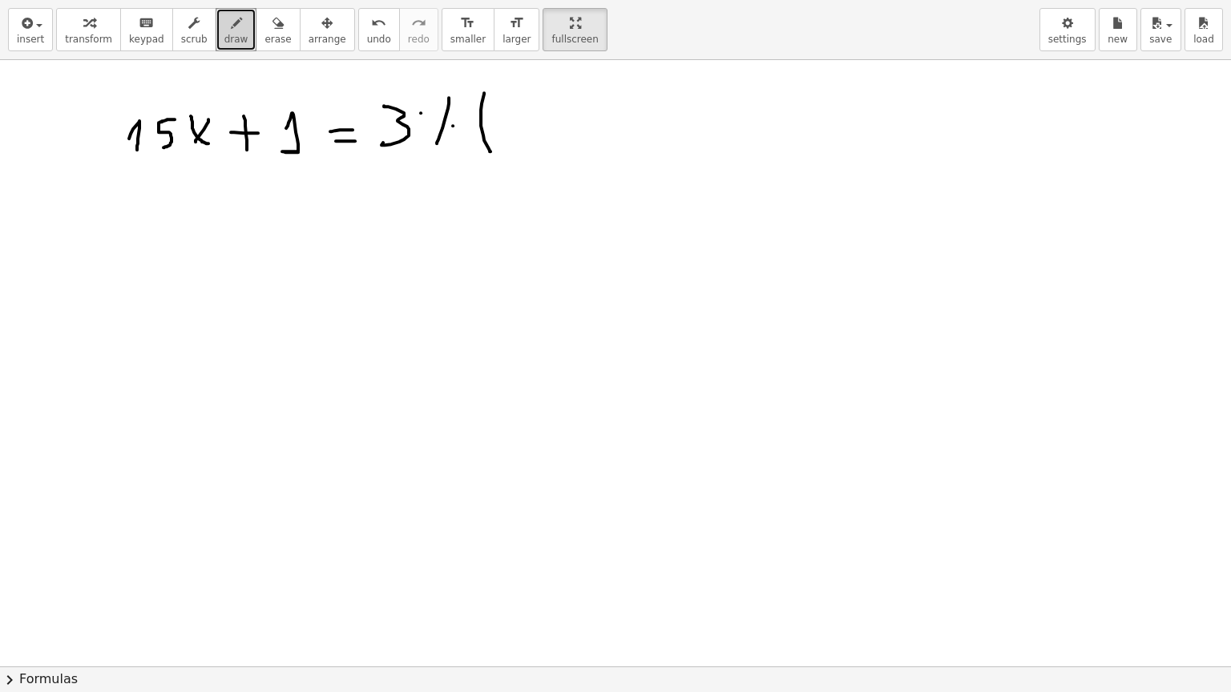
drag, startPoint x: 498, startPoint y: 108, endPoint x: 516, endPoint y: 133, distance: 30.5
drag, startPoint x: 538, startPoint y: 105, endPoint x: 564, endPoint y: 119, distance: 30.1
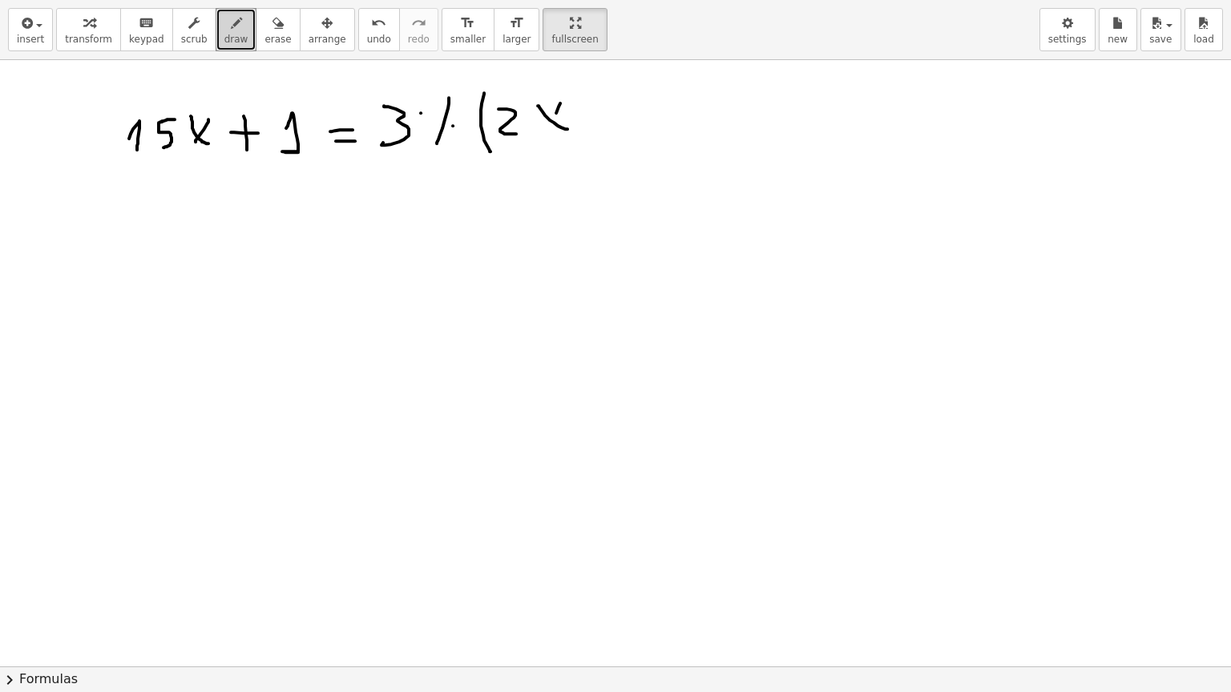
drag, startPoint x: 556, startPoint y: 112, endPoint x: 542, endPoint y: 136, distance: 28.0
drag, startPoint x: 600, startPoint y: 97, endPoint x: 606, endPoint y: 128, distance: 31.7
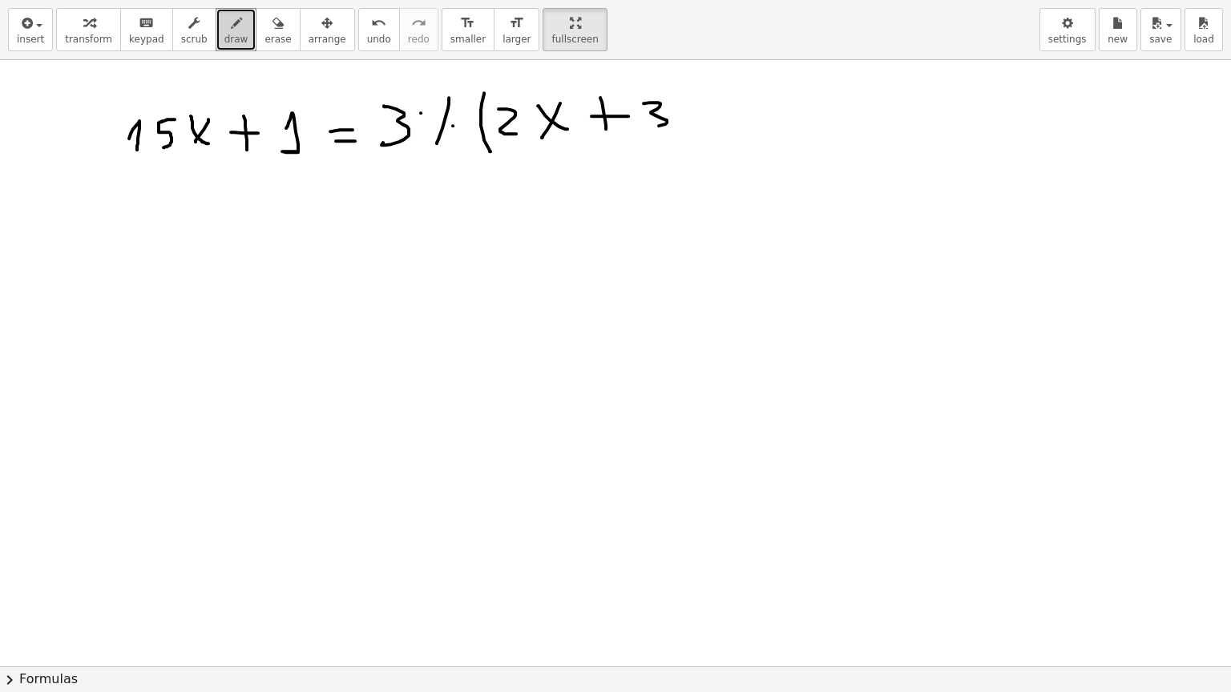
drag, startPoint x: 643, startPoint y: 103, endPoint x: 654, endPoint y: 126, distance: 25.5
drag, startPoint x: 667, startPoint y: 83, endPoint x: 678, endPoint y: 154, distance: 71.4
drag, startPoint x: 720, startPoint y: 103, endPoint x: 728, endPoint y: 135, distance: 33.8
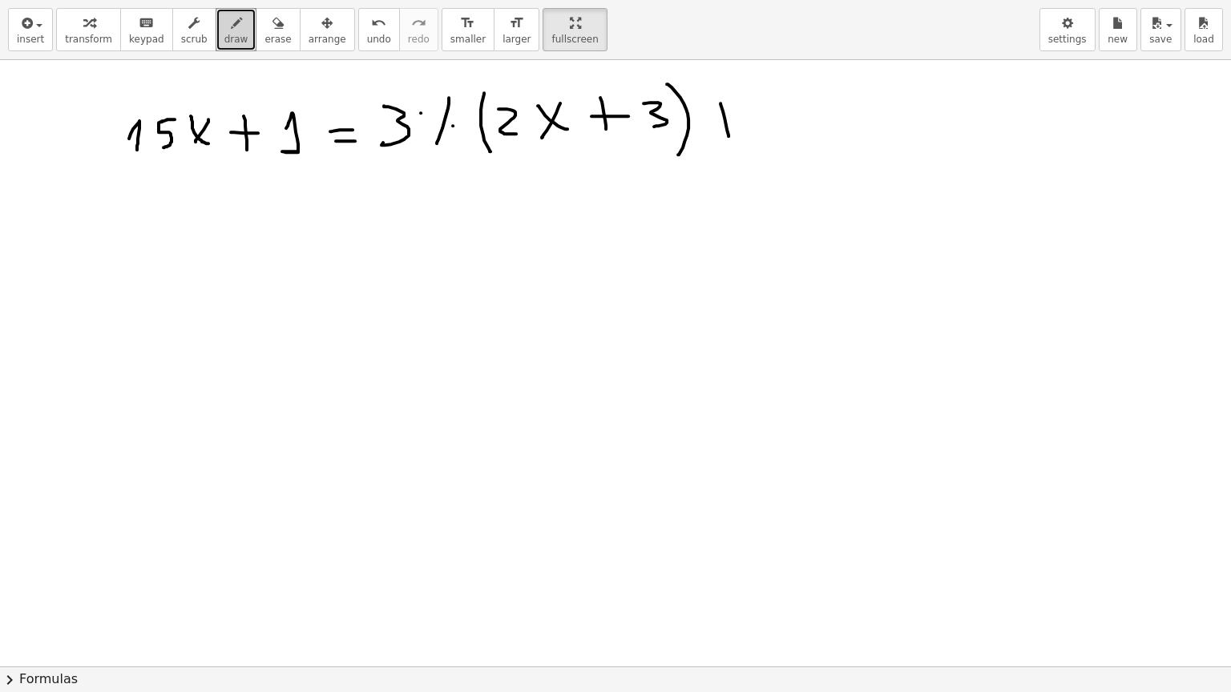
drag, startPoint x: 715, startPoint y: 125, endPoint x: 731, endPoint y: 124, distance: 16.0
drag, startPoint x: 753, startPoint y: 120, endPoint x: 766, endPoint y: 134, distance: 18.7
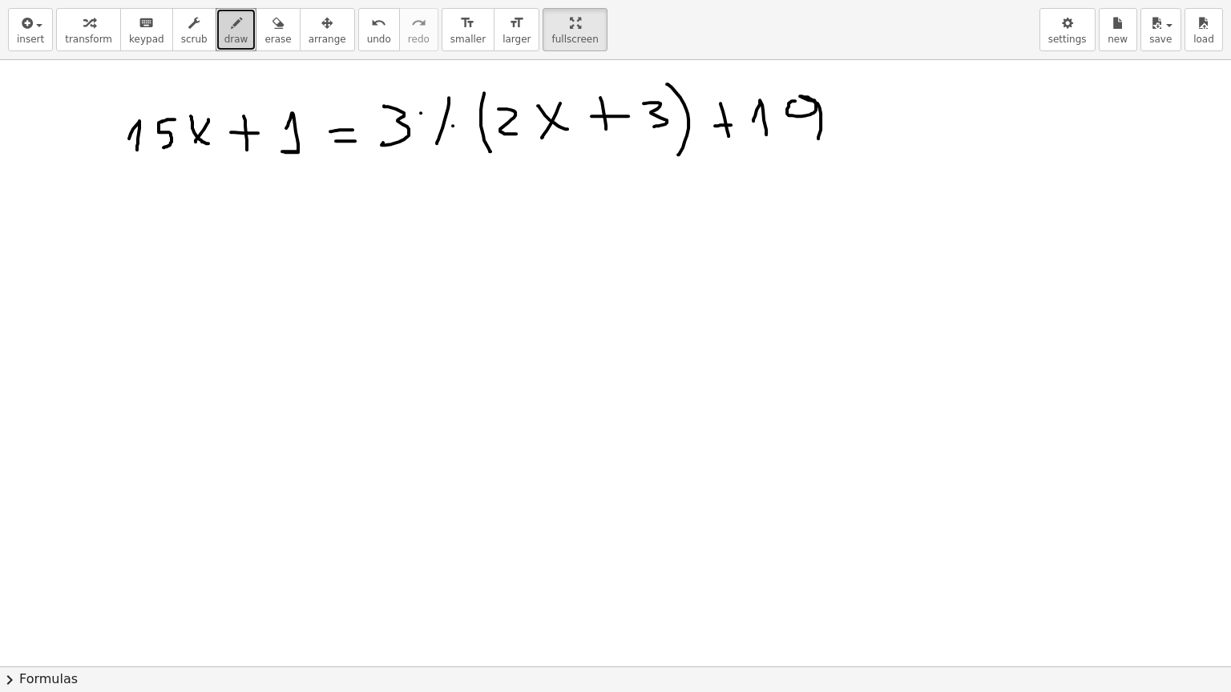
drag, startPoint x: 792, startPoint y: 100, endPoint x: 818, endPoint y: 138, distance: 46.0
drag, startPoint x: 718, startPoint y: 144, endPoint x: 835, endPoint y: 141, distance: 117.0
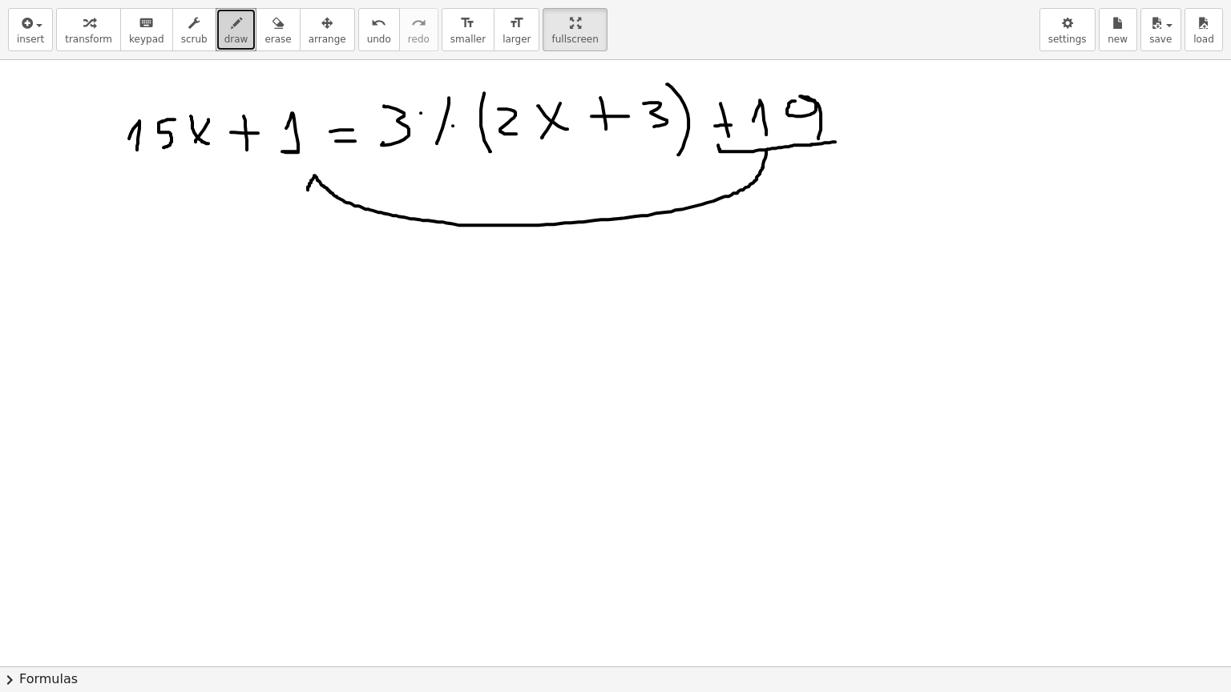
drag, startPoint x: 766, startPoint y: 149, endPoint x: 308, endPoint y: 189, distance: 460.0
click at [264, 38] on span "erase" at bounding box center [277, 39] width 26 height 11
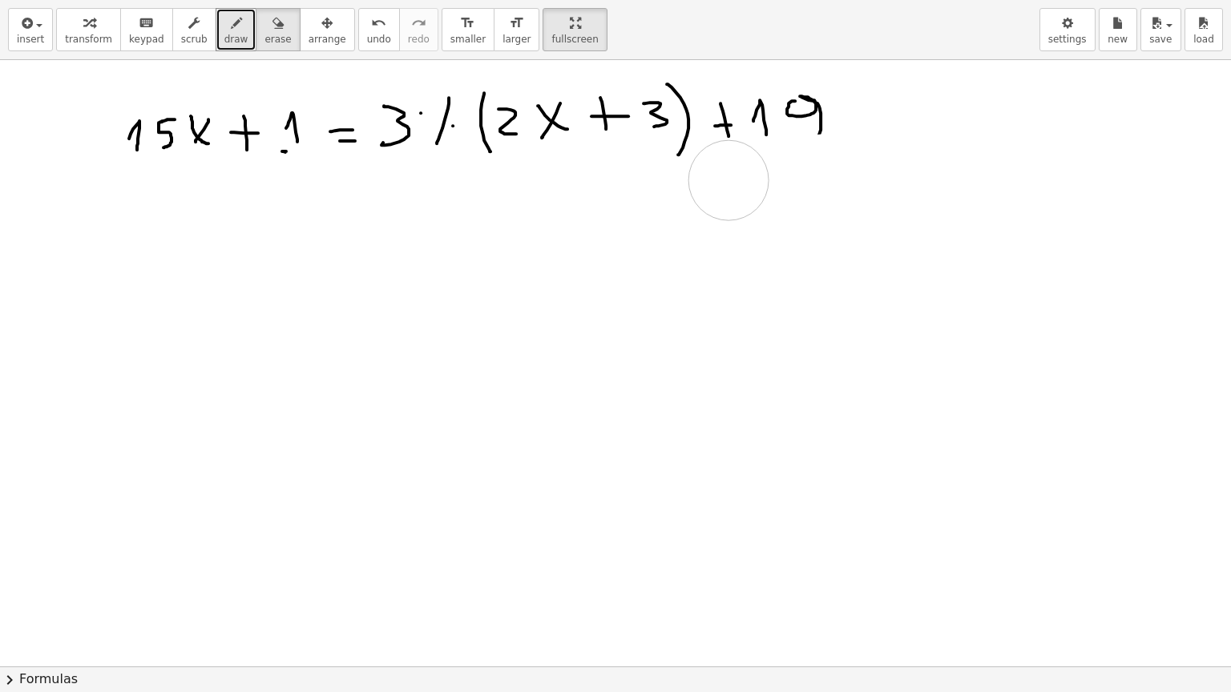
drag, startPoint x: 349, startPoint y: 202, endPoint x: 728, endPoint y: 179, distance: 379.6
click at [264, 38] on span "erase" at bounding box center [277, 39] width 26 height 11
drag, startPoint x: 436, startPoint y: 89, endPoint x: 445, endPoint y: 207, distance: 118.2
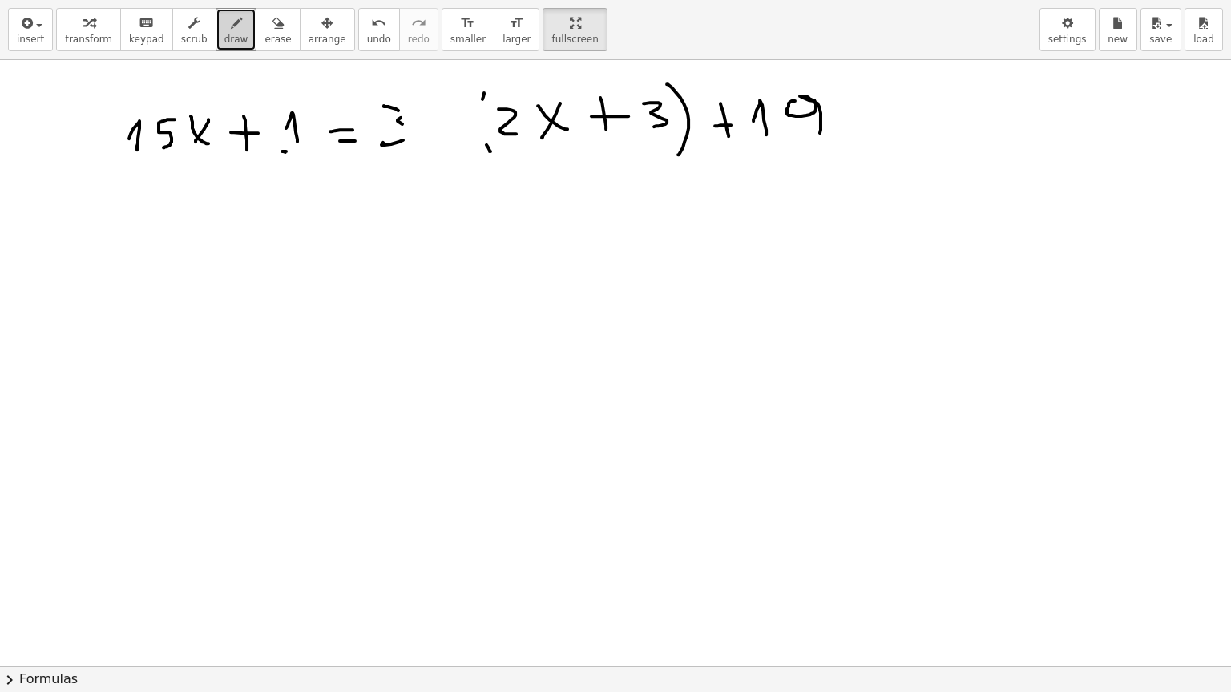
click at [231, 30] on icon "button" at bounding box center [236, 23] width 11 height 19
drag, startPoint x: 383, startPoint y: 103, endPoint x: 383, endPoint y: 141, distance: 38.5
drag, startPoint x: 439, startPoint y: 113, endPoint x: 458, endPoint y: 139, distance: 32.7
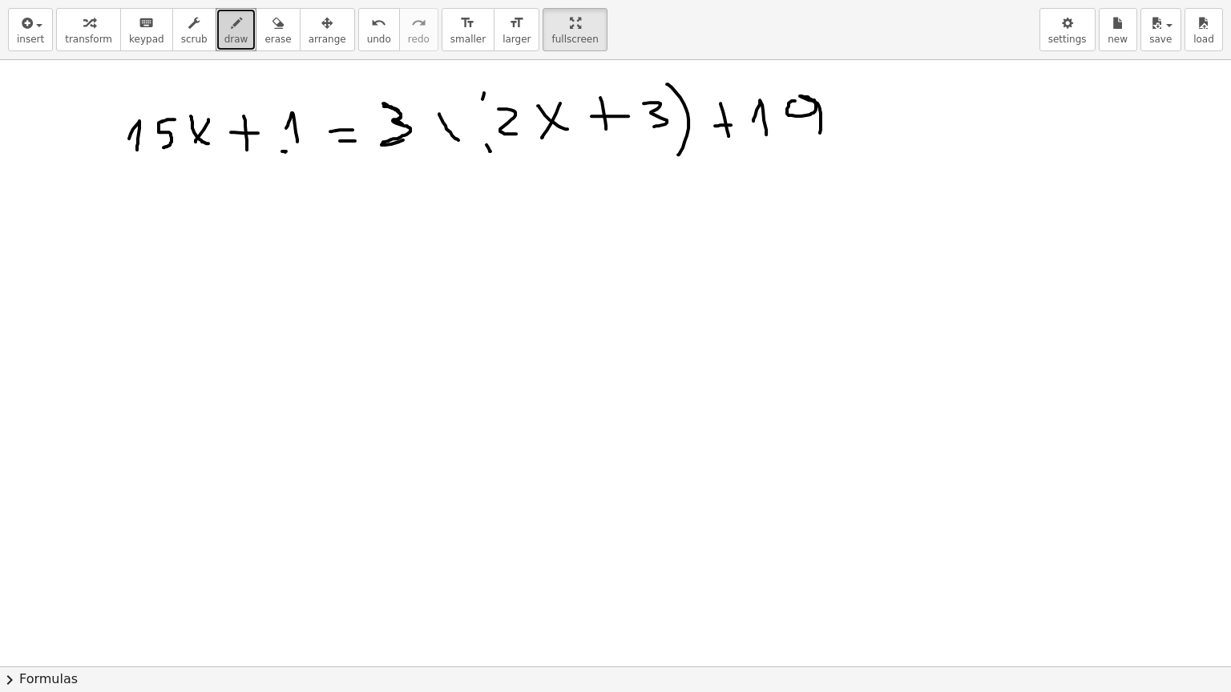
drag, startPoint x: 456, startPoint y: 116, endPoint x: 442, endPoint y: 119, distance: 14.0
click at [264, 37] on span "erase" at bounding box center [277, 39] width 26 height 11
drag, startPoint x: 446, startPoint y: 83, endPoint x: 449, endPoint y: 143, distance: 60.1
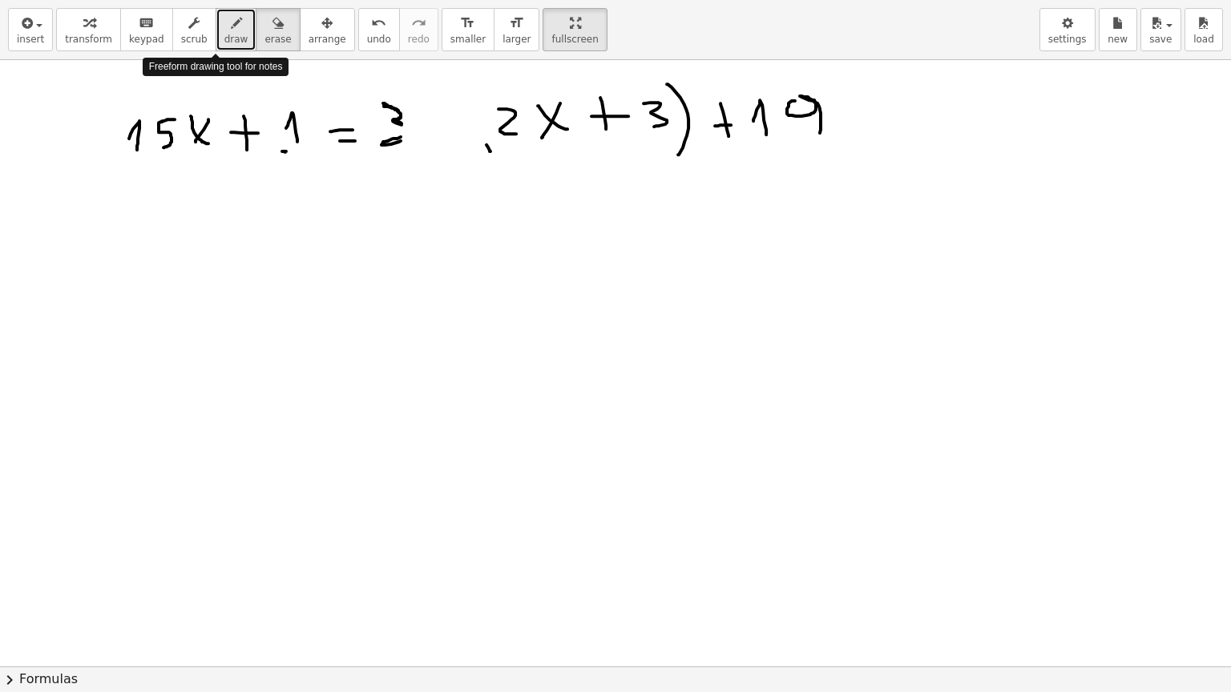
drag, startPoint x: 216, startPoint y: 39, endPoint x: 229, endPoint y: 49, distance: 16.0
click at [224, 39] on span "draw" at bounding box center [236, 39] width 24 height 11
drag, startPoint x: 490, startPoint y: 83, endPoint x: 493, endPoint y: 156, distance: 72.9
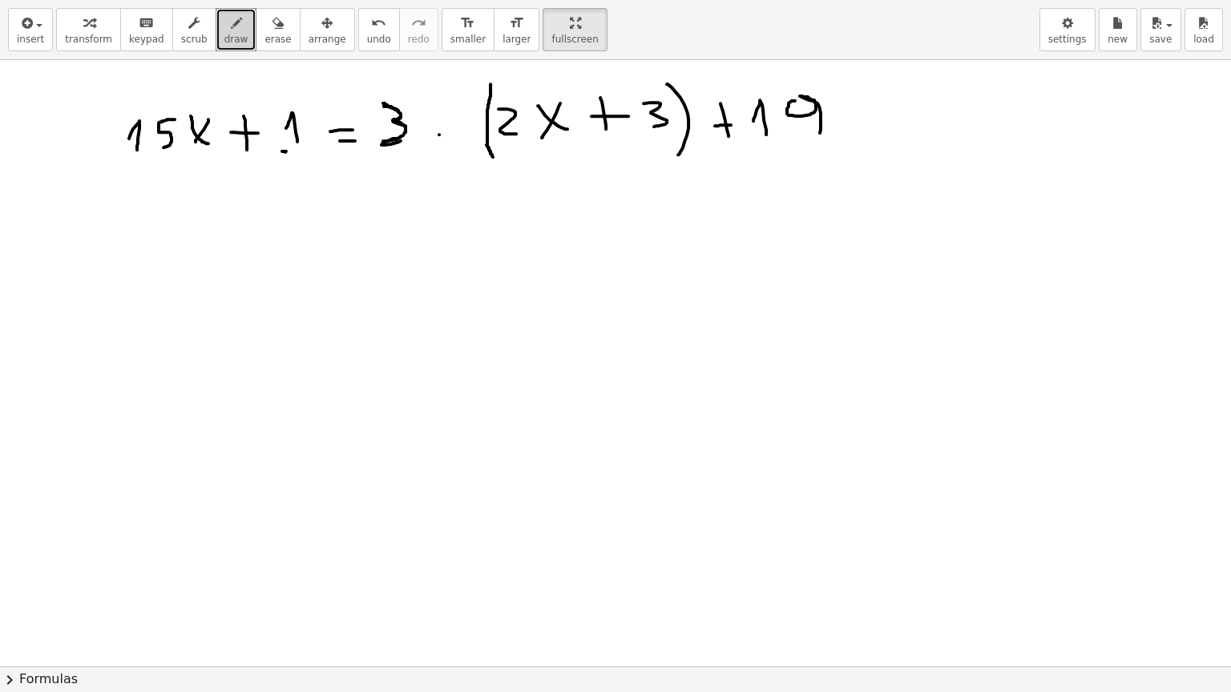
drag, startPoint x: 393, startPoint y: 121, endPoint x: 383, endPoint y: 140, distance: 21.9
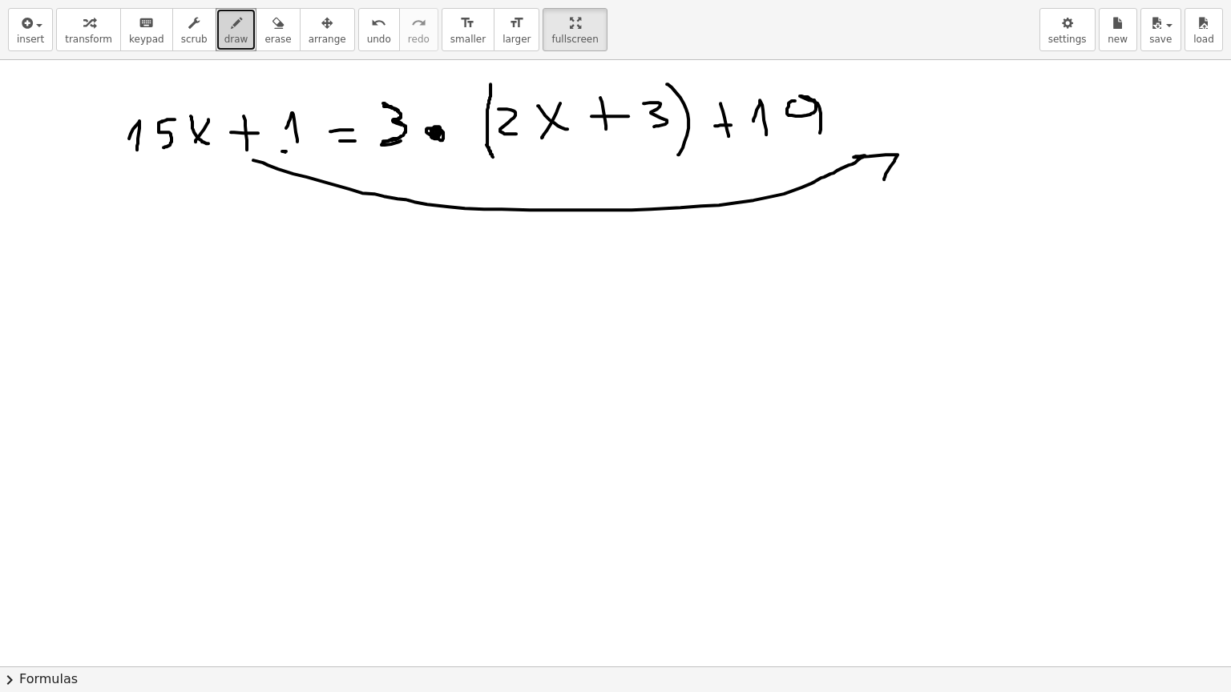
drag, startPoint x: 253, startPoint y: 159, endPoint x: 884, endPoint y: 179, distance: 630.8
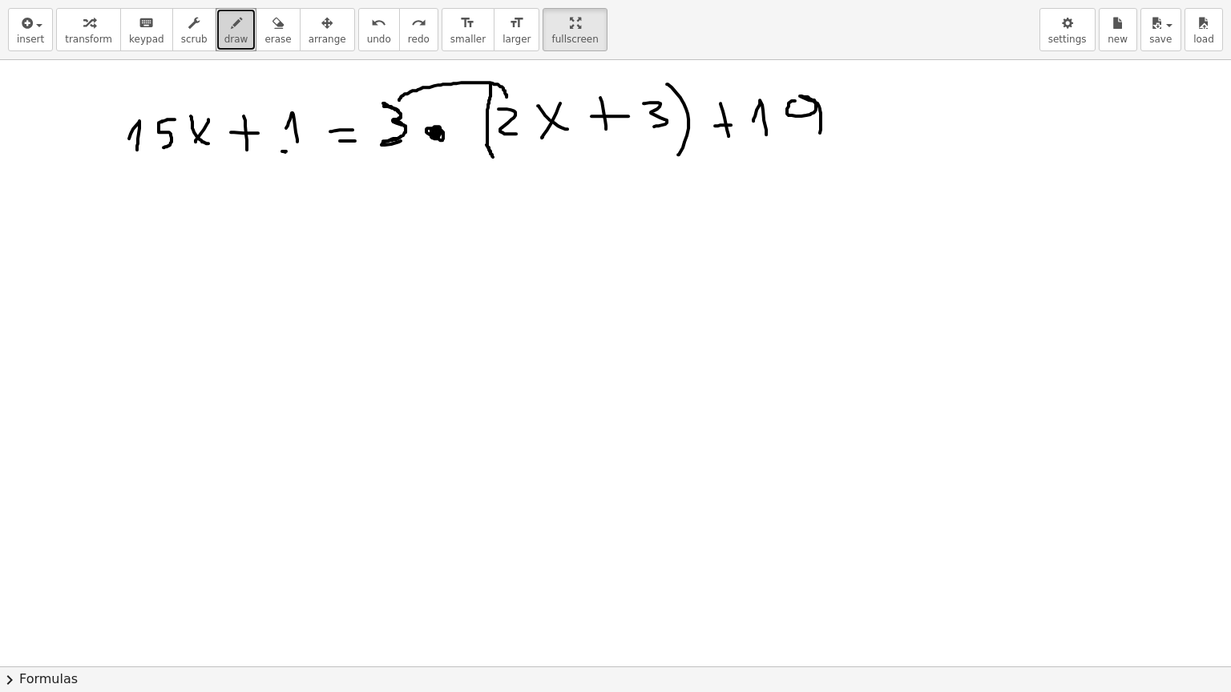
drag, startPoint x: 399, startPoint y: 99, endPoint x: 506, endPoint y: 96, distance: 107.4
drag, startPoint x: 513, startPoint y: 80, endPoint x: 495, endPoint y: 99, distance: 26.1
drag, startPoint x: 404, startPoint y: 93, endPoint x: 631, endPoint y: 91, distance: 226.7
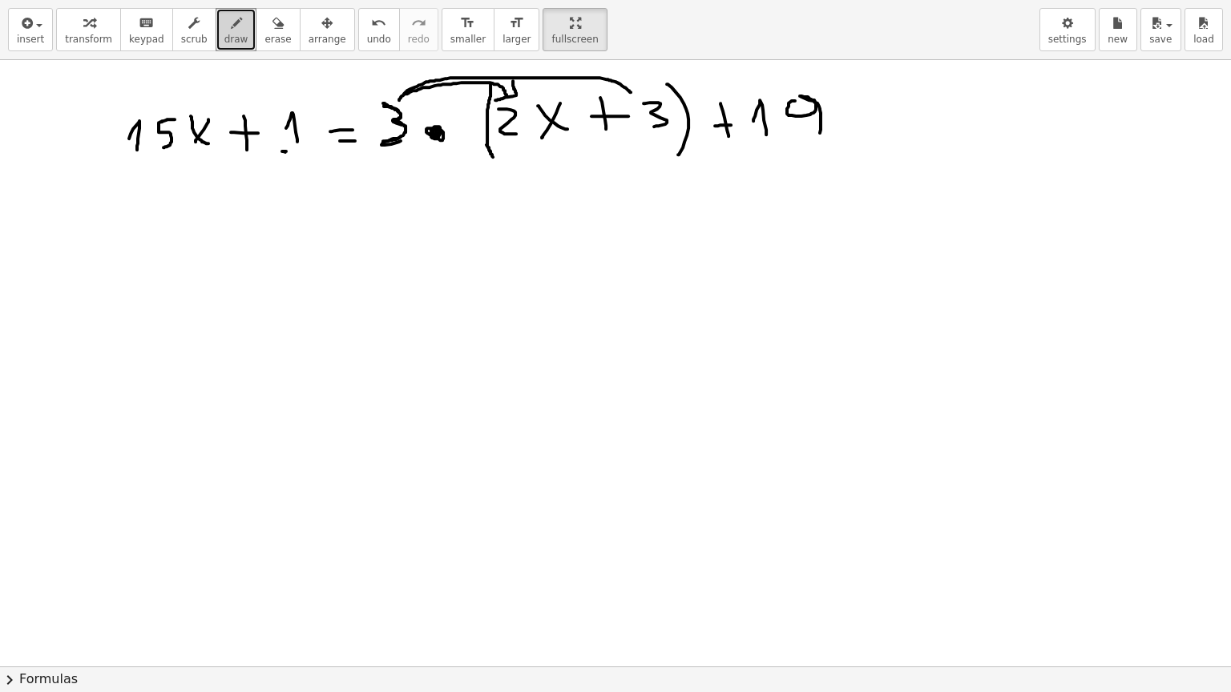
drag, startPoint x: 631, startPoint y: 75, endPoint x: 622, endPoint y: 97, distance: 23.7
drag, startPoint x: 347, startPoint y: 213, endPoint x: 384, endPoint y: 216, distance: 36.9
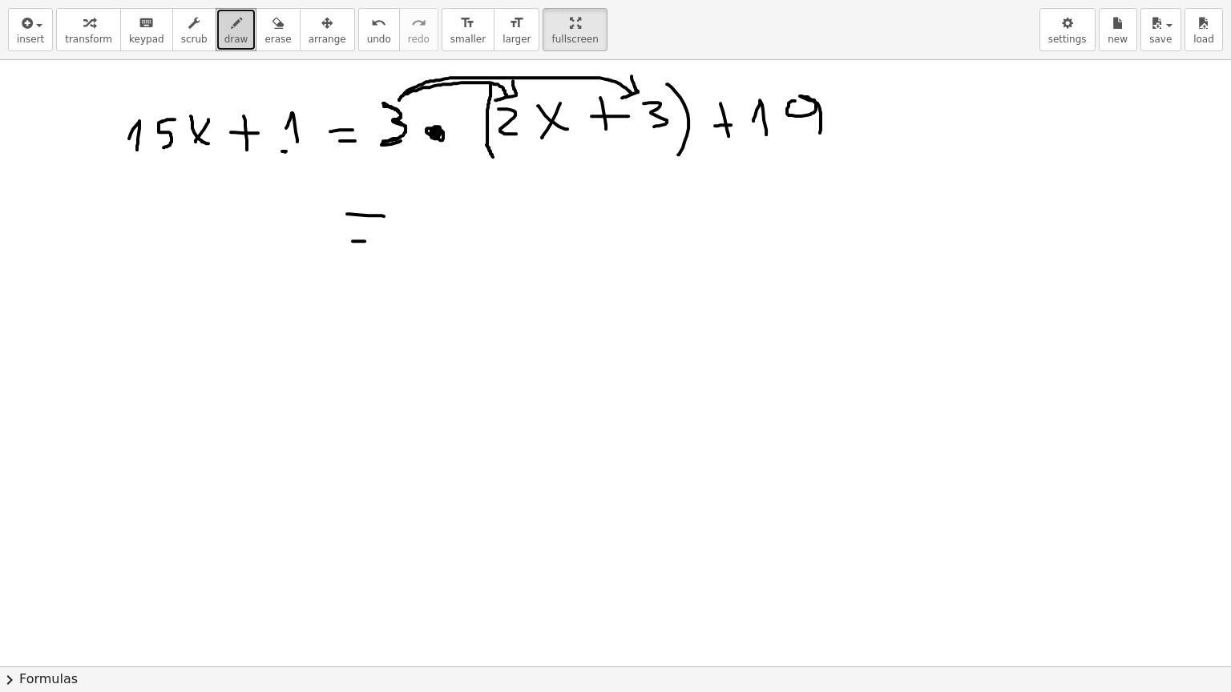
drag, startPoint x: 353, startPoint y: 240, endPoint x: 373, endPoint y: 240, distance: 20.0
drag, startPoint x: 459, startPoint y: 192, endPoint x: 432, endPoint y: 224, distance: 41.5
drag, startPoint x: 471, startPoint y: 198, endPoint x: 502, endPoint y: 230, distance: 44.8
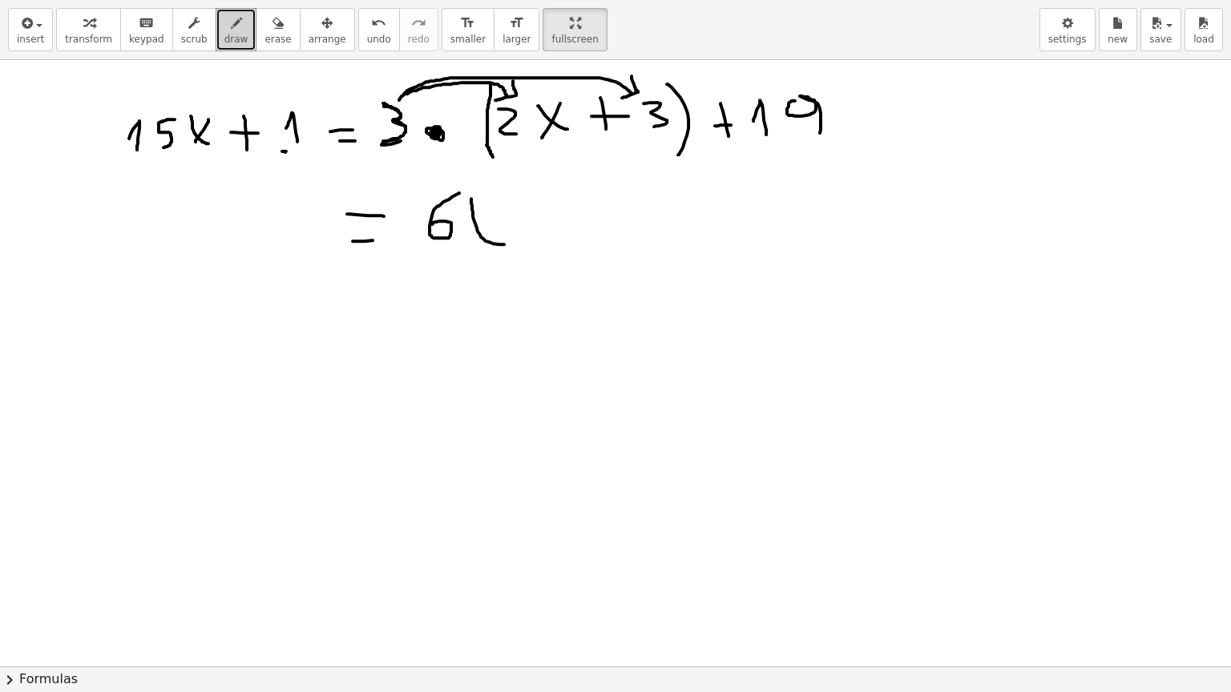
drag, startPoint x: 499, startPoint y: 208, endPoint x: 469, endPoint y: 244, distance: 46.6
drag, startPoint x: 561, startPoint y: 183, endPoint x: 554, endPoint y: 235, distance: 52.5
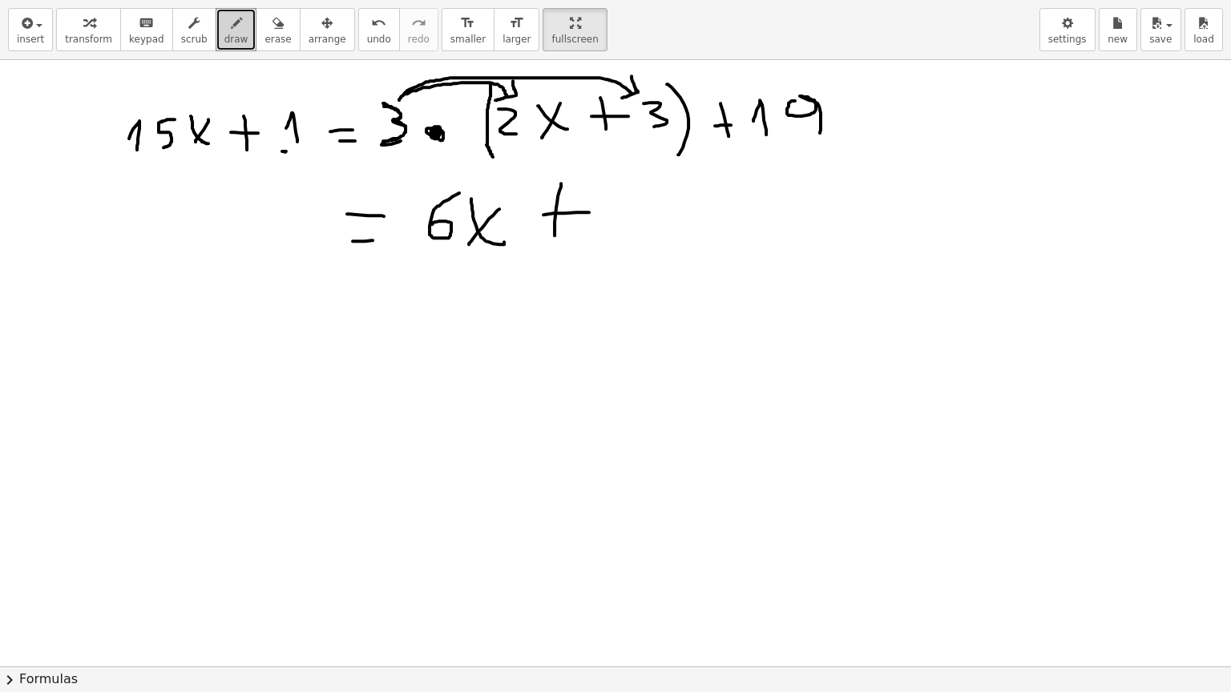
drag, startPoint x: 543, startPoint y: 214, endPoint x: 589, endPoint y: 212, distance: 45.7
drag, startPoint x: 619, startPoint y: 192, endPoint x: 631, endPoint y: 246, distance: 55.0
drag, startPoint x: 677, startPoint y: 191, endPoint x: 679, endPoint y: 228, distance: 36.9
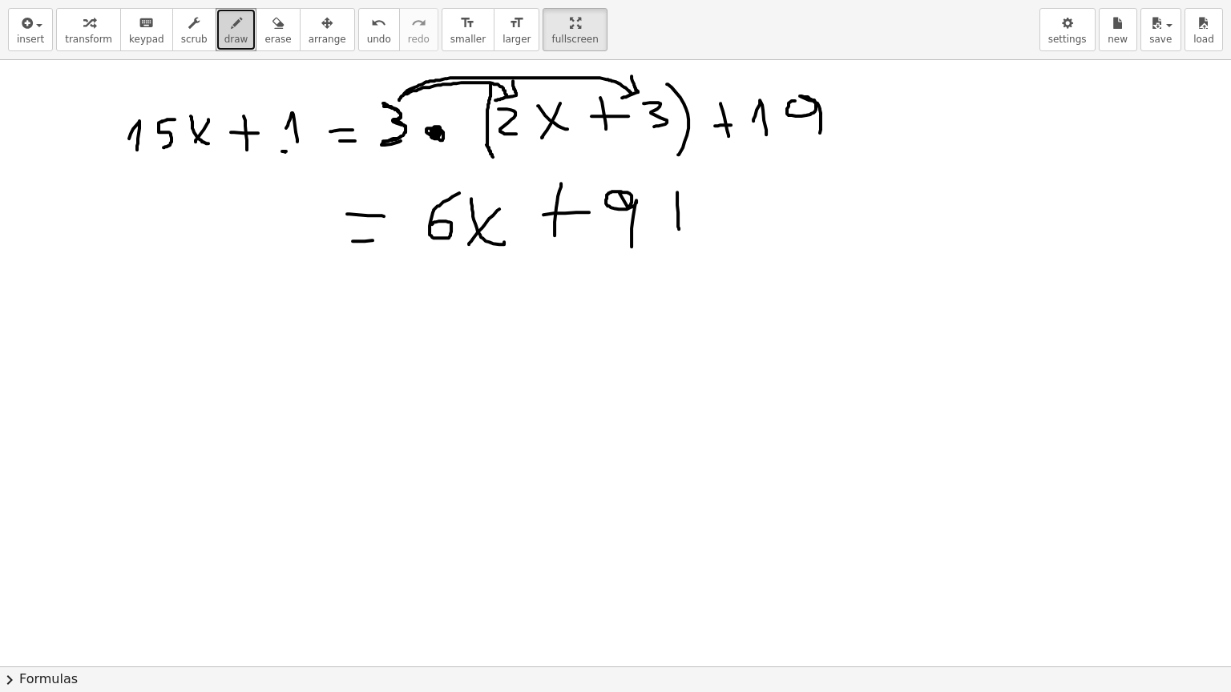
drag, startPoint x: 667, startPoint y: 211, endPoint x: 692, endPoint y: 207, distance: 25.9
drag, startPoint x: 724, startPoint y: 214, endPoint x: 732, endPoint y: 237, distance: 24.6
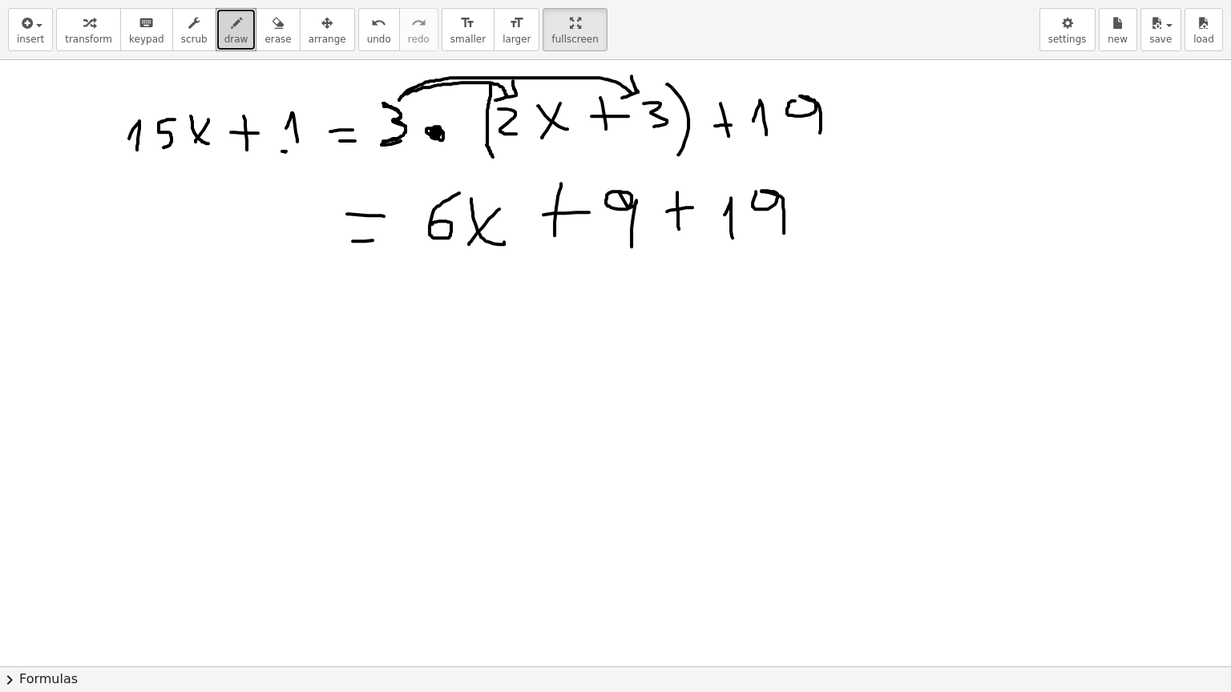
drag, startPoint x: 755, startPoint y: 191, endPoint x: 784, endPoint y: 232, distance: 50.2
drag, startPoint x: 139, startPoint y: 215, endPoint x: 138, endPoint y: 244, distance: 28.9
drag, startPoint x: 170, startPoint y: 212, endPoint x: 167, endPoint y: 242, distance: 29.7
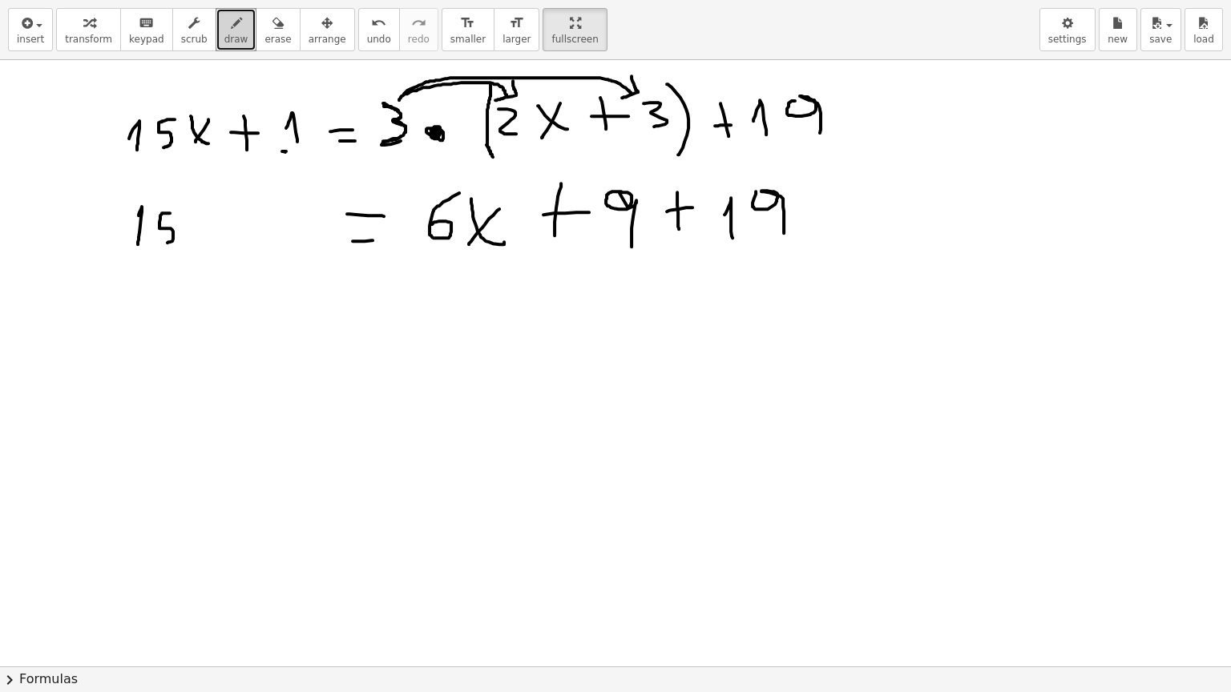
drag, startPoint x: 204, startPoint y: 207, endPoint x: 228, endPoint y: 231, distance: 33.4
drag, startPoint x: 212, startPoint y: 229, endPoint x: 212, endPoint y: 239, distance: 9.6
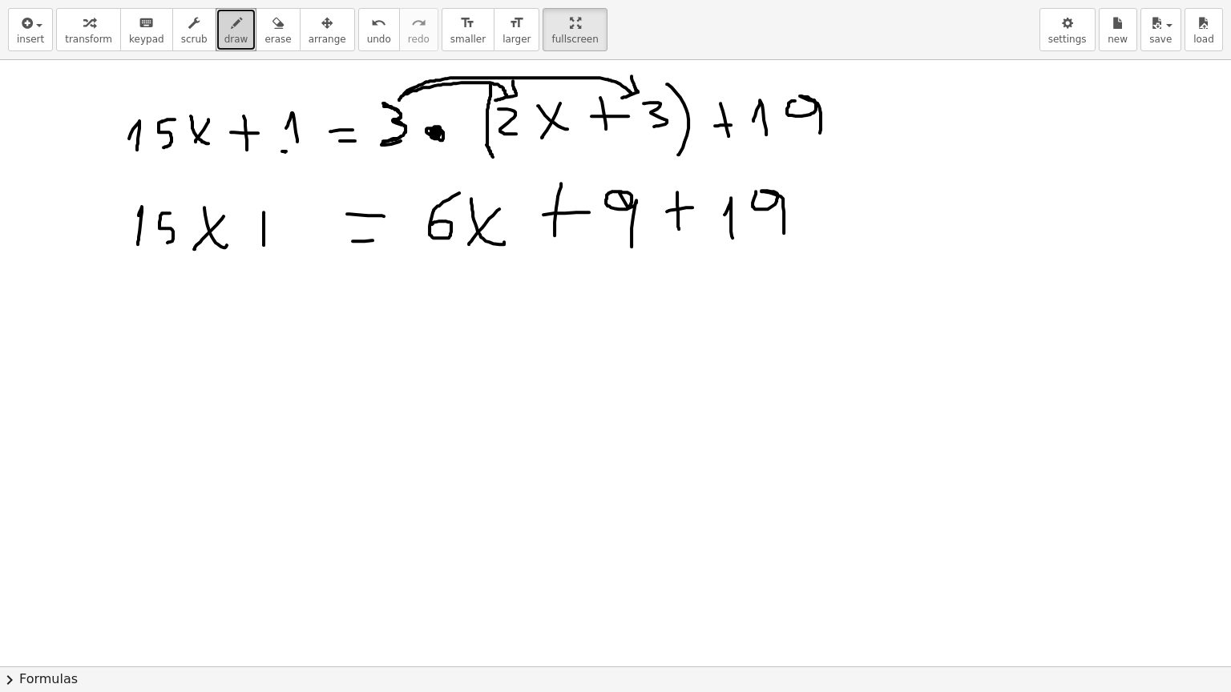
drag, startPoint x: 264, startPoint y: 212, endPoint x: 263, endPoint y: 240, distance: 28.1
drag, startPoint x: 259, startPoint y: 228, endPoint x: 284, endPoint y: 228, distance: 25.6
drag, startPoint x: 305, startPoint y: 232, endPoint x: 340, endPoint y: 258, distance: 43.4
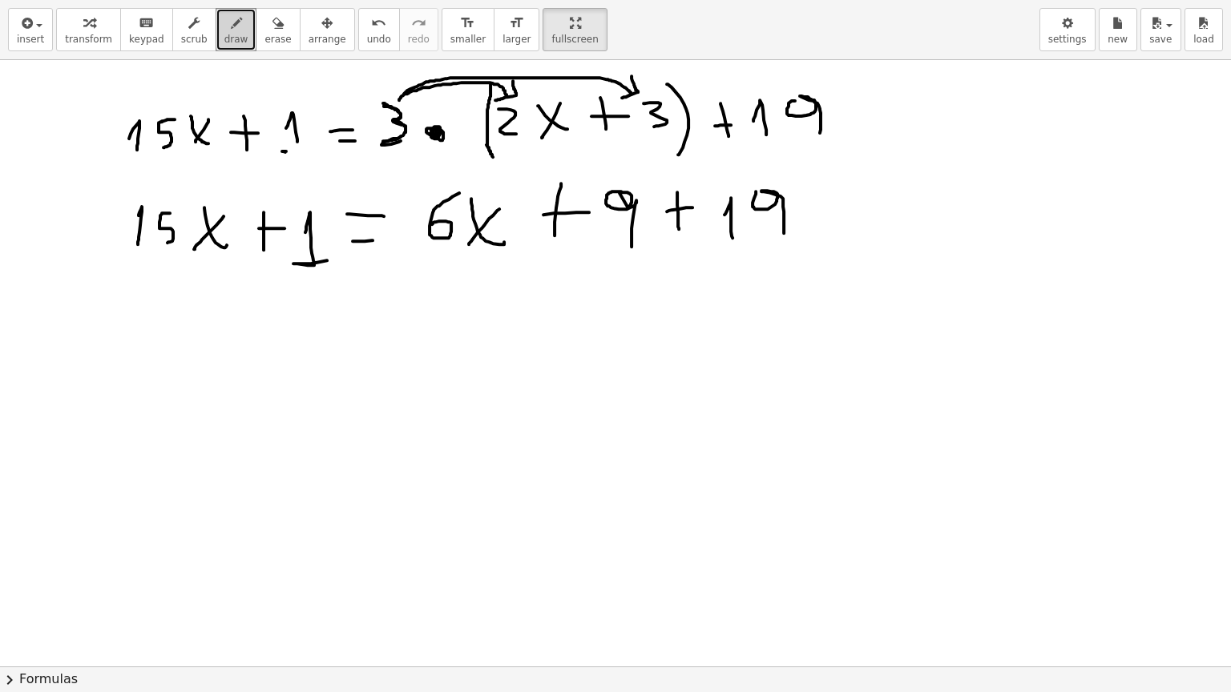
click at [224, 41] on span "draw" at bounding box center [236, 39] width 24 height 11
drag, startPoint x: 409, startPoint y: 234, endPoint x: 513, endPoint y: 245, distance: 104.0
drag, startPoint x: 550, startPoint y: 244, endPoint x: 808, endPoint y: 221, distance: 259.8
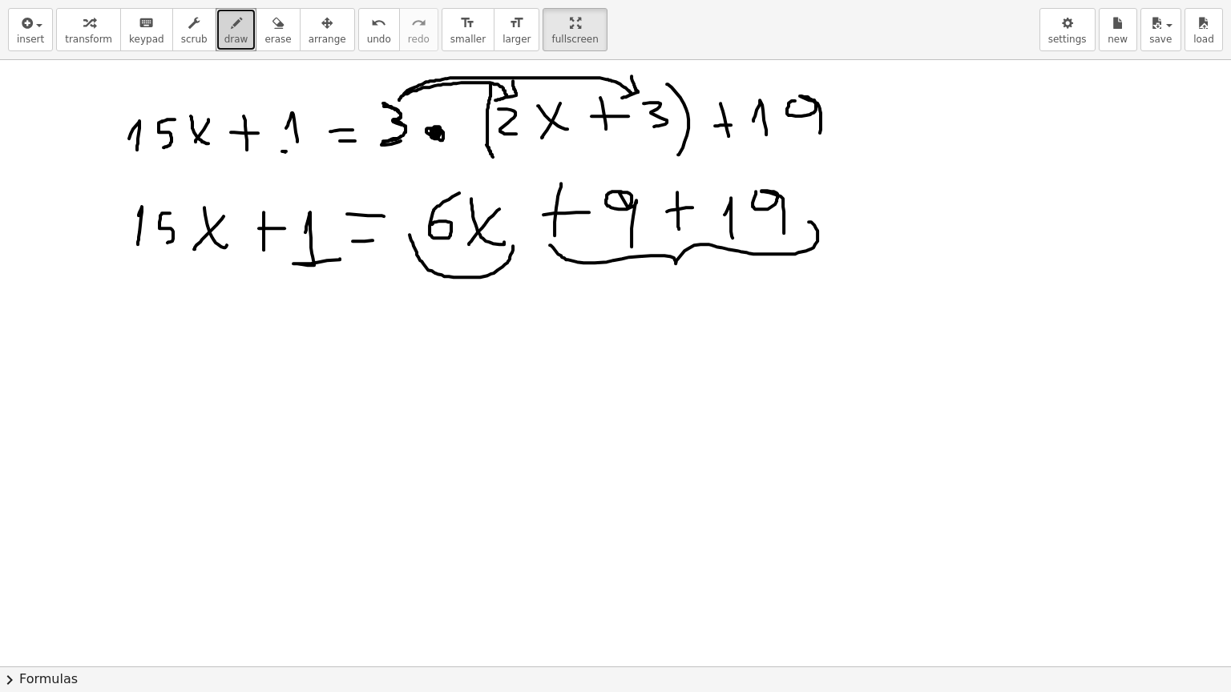
drag, startPoint x: 434, startPoint y: 274, endPoint x: 266, endPoint y: 289, distance: 168.9
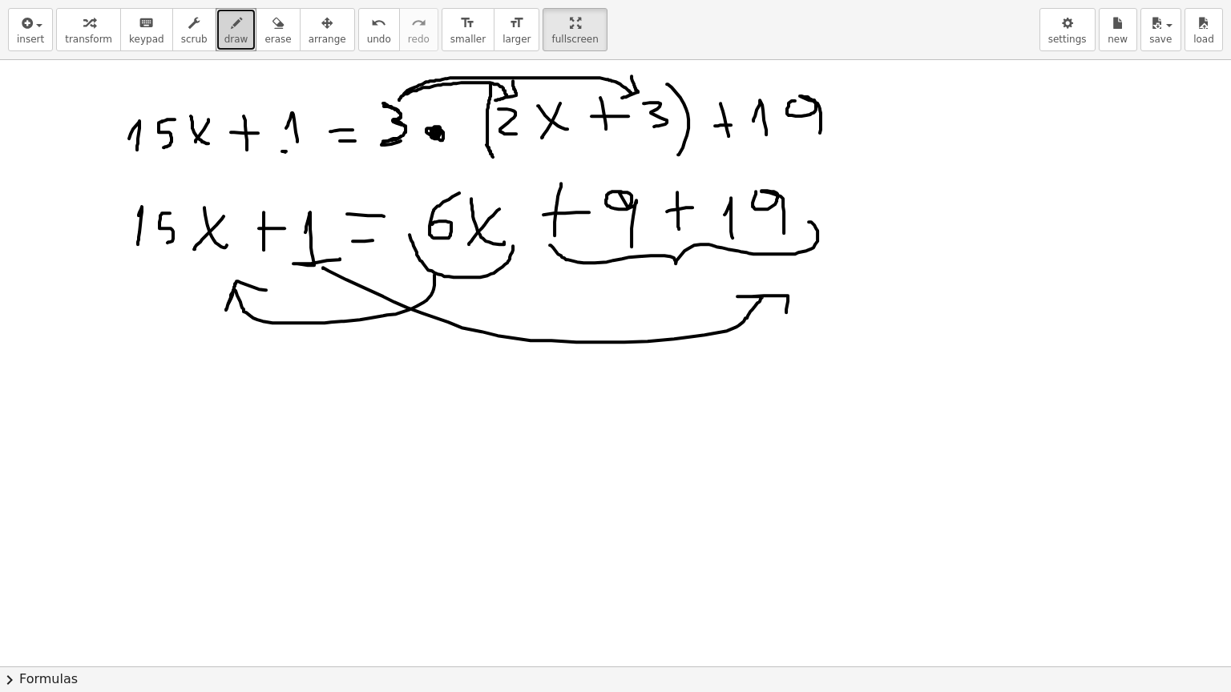
drag, startPoint x: 323, startPoint y: 268, endPoint x: 786, endPoint y: 312, distance: 465.2
drag, startPoint x: 240, startPoint y: 409, endPoint x: 261, endPoint y: 471, distance: 65.1
drag, startPoint x: 345, startPoint y: 433, endPoint x: 363, endPoint y: 449, distance: 23.3
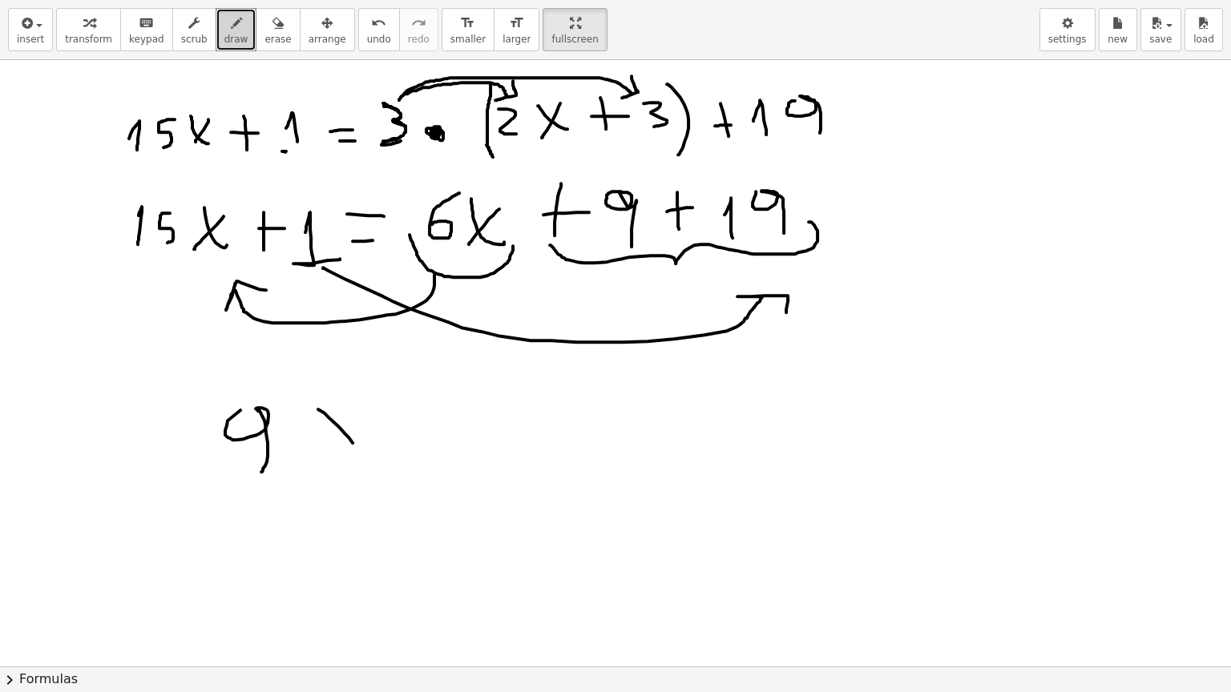
drag, startPoint x: 356, startPoint y: 413, endPoint x: 313, endPoint y: 457, distance: 61.2
drag, startPoint x: 446, startPoint y: 429, endPoint x: 455, endPoint y: 429, distance: 8.8
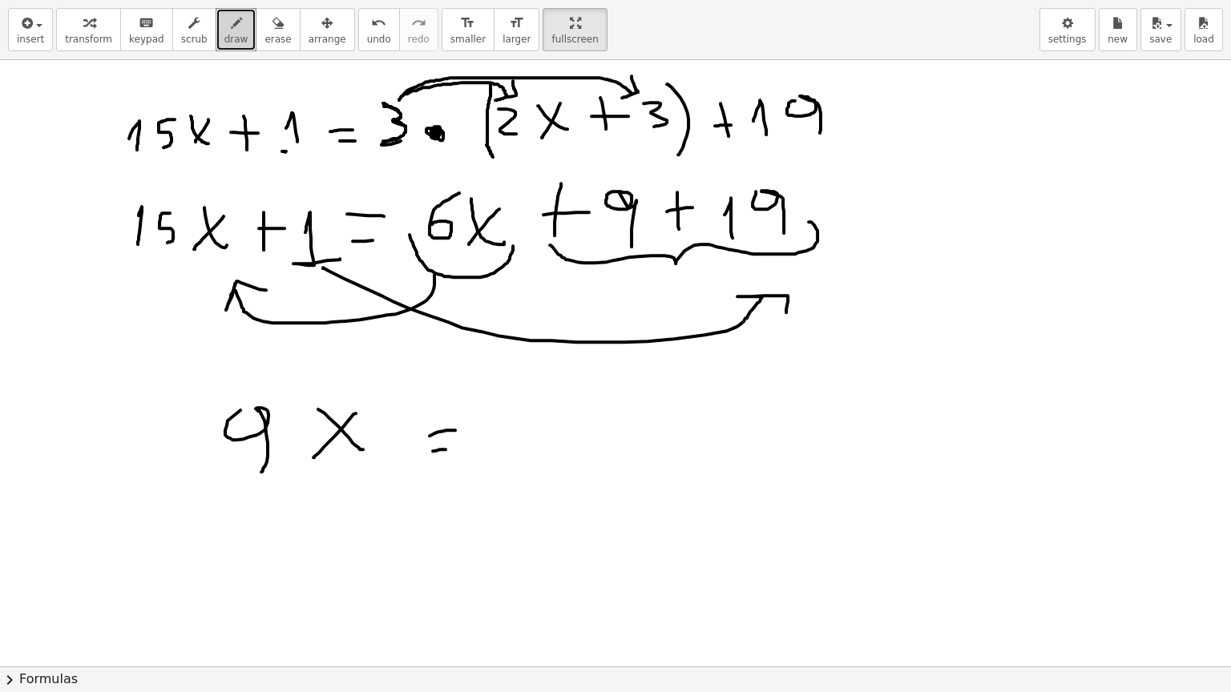
drag, startPoint x: 433, startPoint y: 450, endPoint x: 481, endPoint y: 436, distance: 50.2
drag, startPoint x: 490, startPoint y: 397, endPoint x: 510, endPoint y: 447, distance: 53.3
drag, startPoint x: 531, startPoint y: 397, endPoint x: 551, endPoint y: 477, distance: 81.8
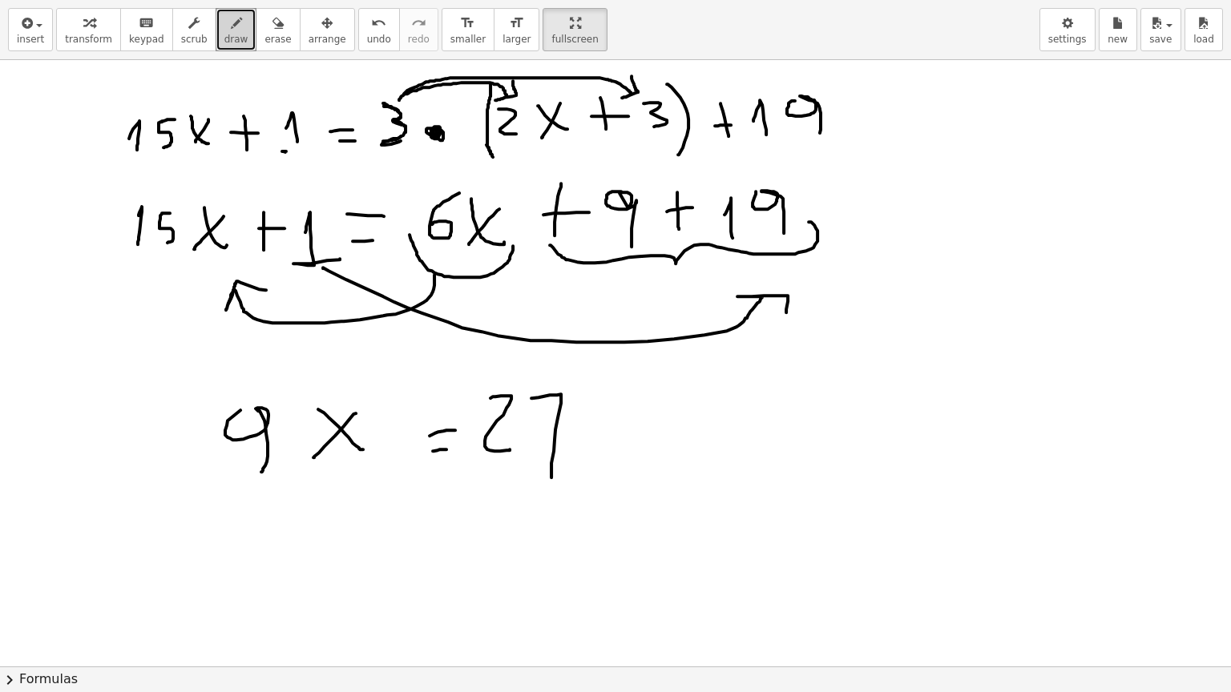
drag, startPoint x: 536, startPoint y: 445, endPoint x: 566, endPoint y: 436, distance: 31.2
click at [264, 39] on span "erase" at bounding box center [277, 39] width 26 height 11
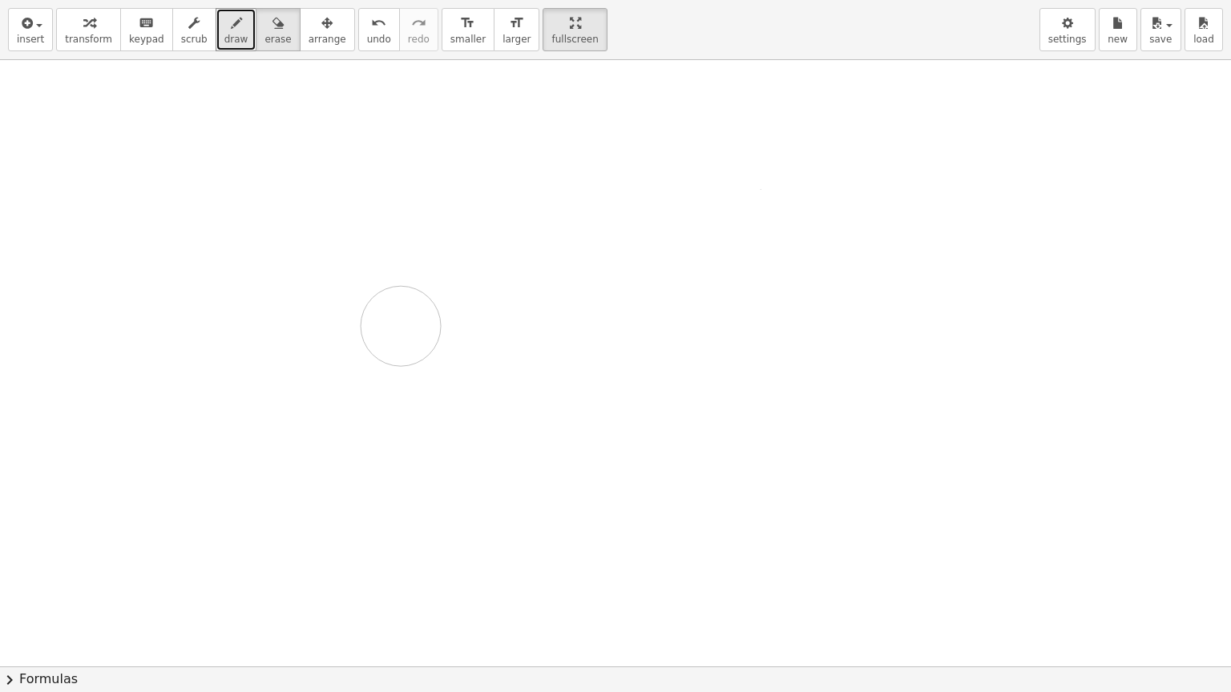
drag, startPoint x: 113, startPoint y: 128, endPoint x: 397, endPoint y: 324, distance: 345.6
drag, startPoint x: 210, startPoint y: 38, endPoint x: 192, endPoint y: 86, distance: 50.4
click at [224, 38] on span "draw" at bounding box center [236, 39] width 24 height 11
drag, startPoint x: 183, startPoint y: 91, endPoint x: 192, endPoint y: 138, distance: 48.1
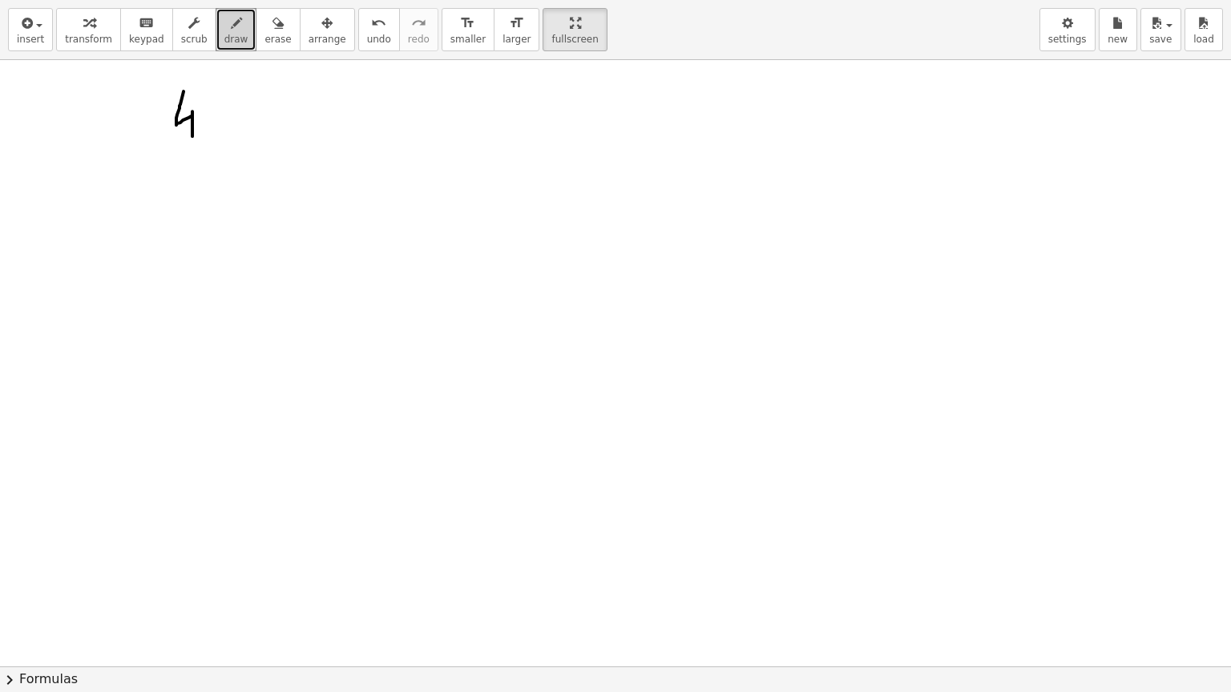
drag, startPoint x: 210, startPoint y: 99, endPoint x: 244, endPoint y: 128, distance: 44.3
drag, startPoint x: 240, startPoint y: 99, endPoint x: 222, endPoint y: 132, distance: 37.7
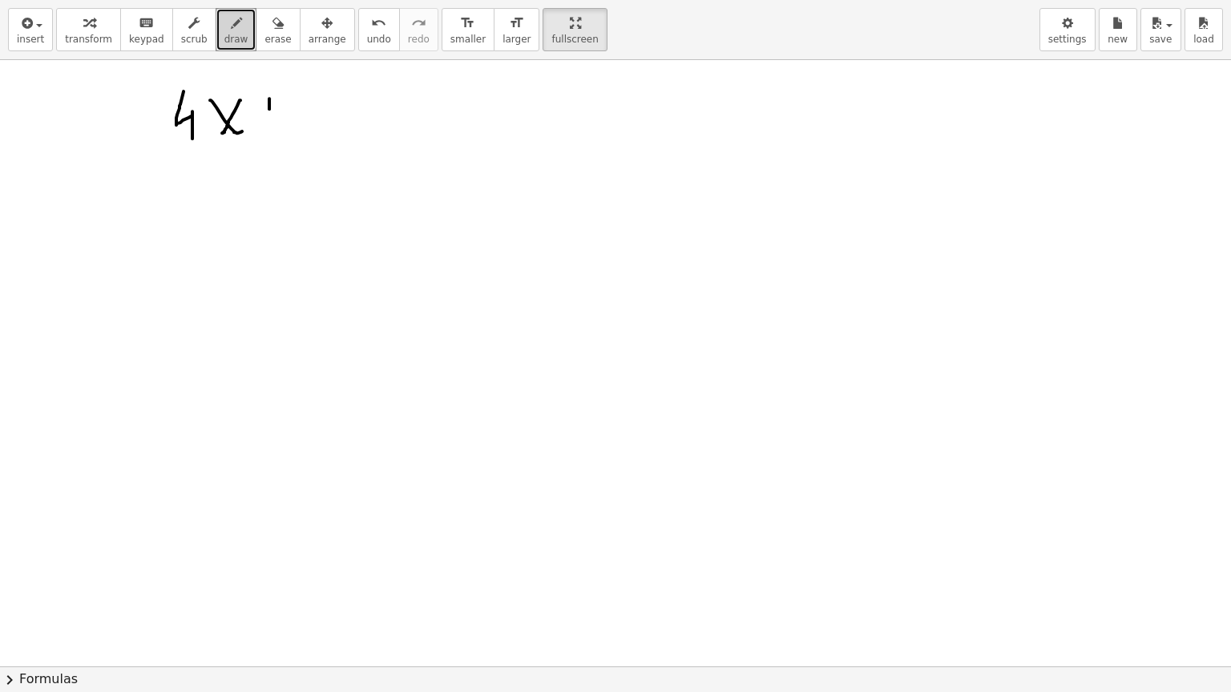
drag, startPoint x: 269, startPoint y: 108, endPoint x: 269, endPoint y: 132, distance: 24.0
drag, startPoint x: 262, startPoint y: 117, endPoint x: 282, endPoint y: 117, distance: 20.0
drag, startPoint x: 300, startPoint y: 102, endPoint x: 311, endPoint y: 137, distance: 36.8
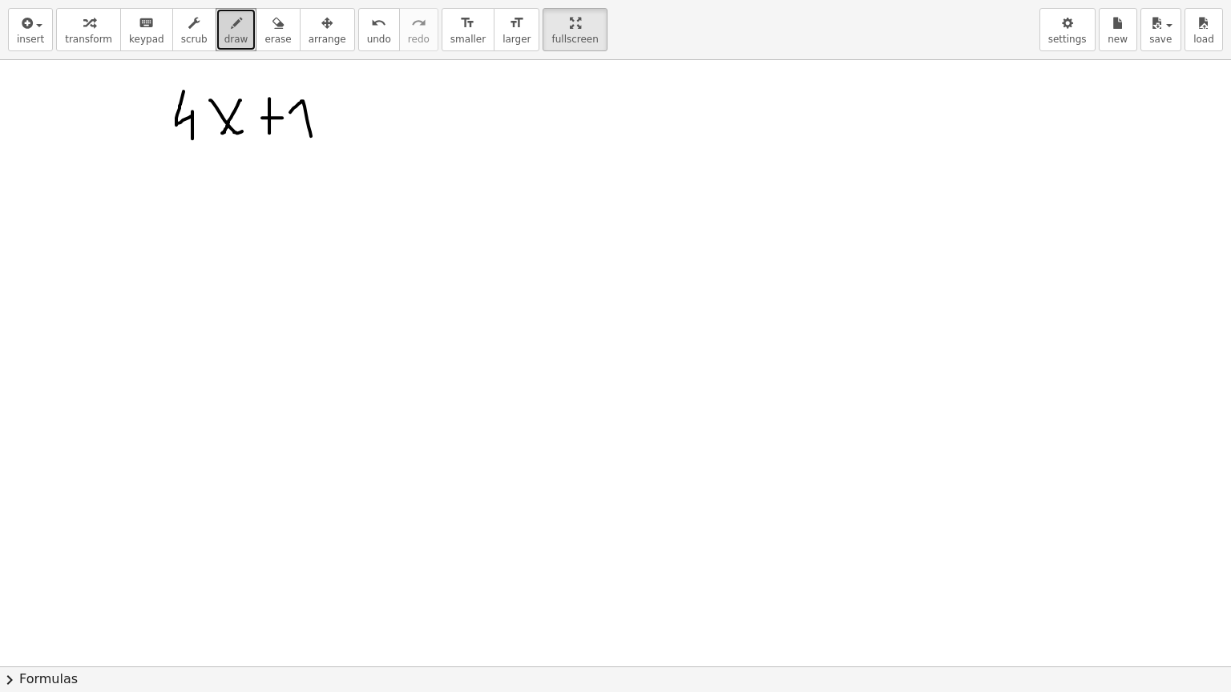
drag, startPoint x: 220, startPoint y: 84, endPoint x: 208, endPoint y: 144, distance: 61.3
drag, startPoint x: 317, startPoint y: 73, endPoint x: 336, endPoint y: 148, distance: 77.7
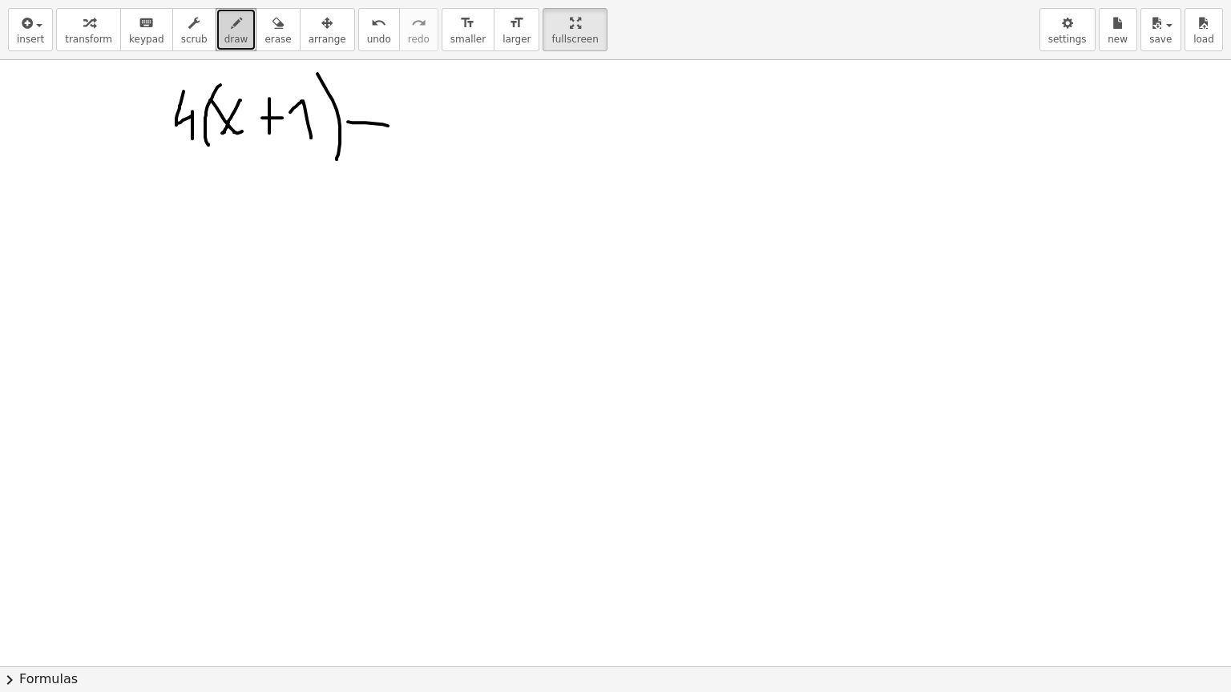
drag, startPoint x: 382, startPoint y: 123, endPoint x: 391, endPoint y: 125, distance: 9.0
drag, startPoint x: 420, startPoint y: 87, endPoint x: 413, endPoint y: 131, distance: 44.6
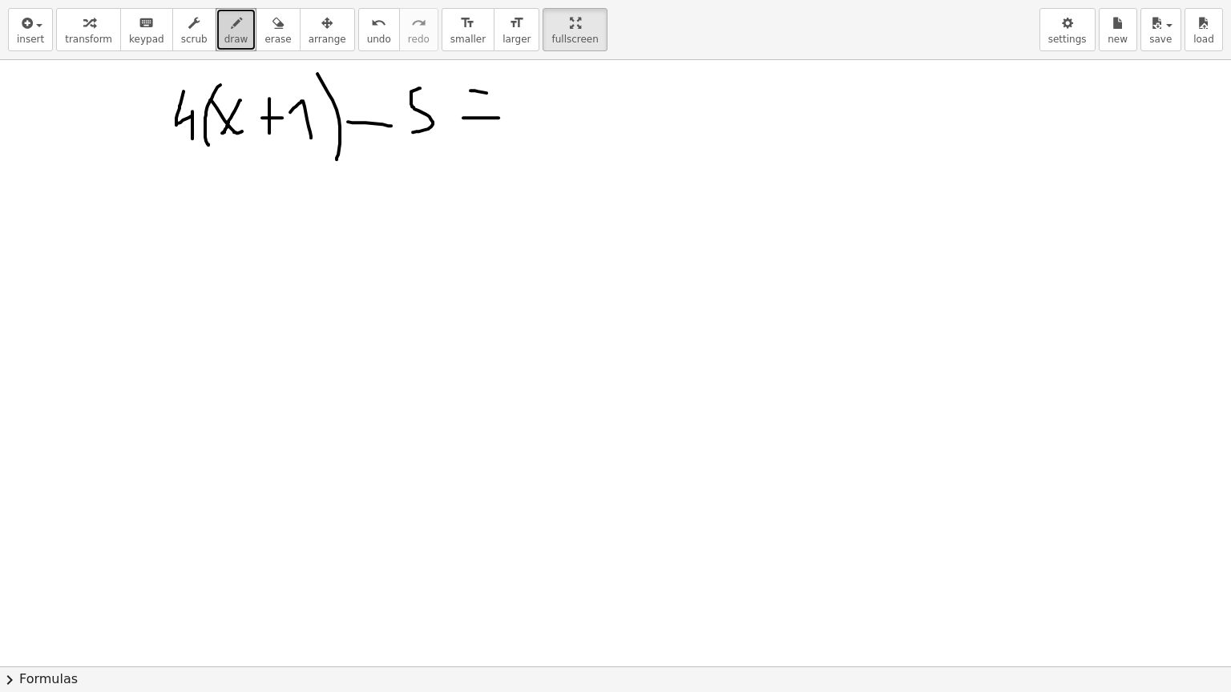
drag, startPoint x: 470, startPoint y: 90, endPoint x: 502, endPoint y: 93, distance: 32.2
drag, startPoint x: 573, startPoint y: 77, endPoint x: 586, endPoint y: 75, distance: 13.7
drag, startPoint x: 538, startPoint y: 82, endPoint x: 562, endPoint y: 116, distance: 42.0
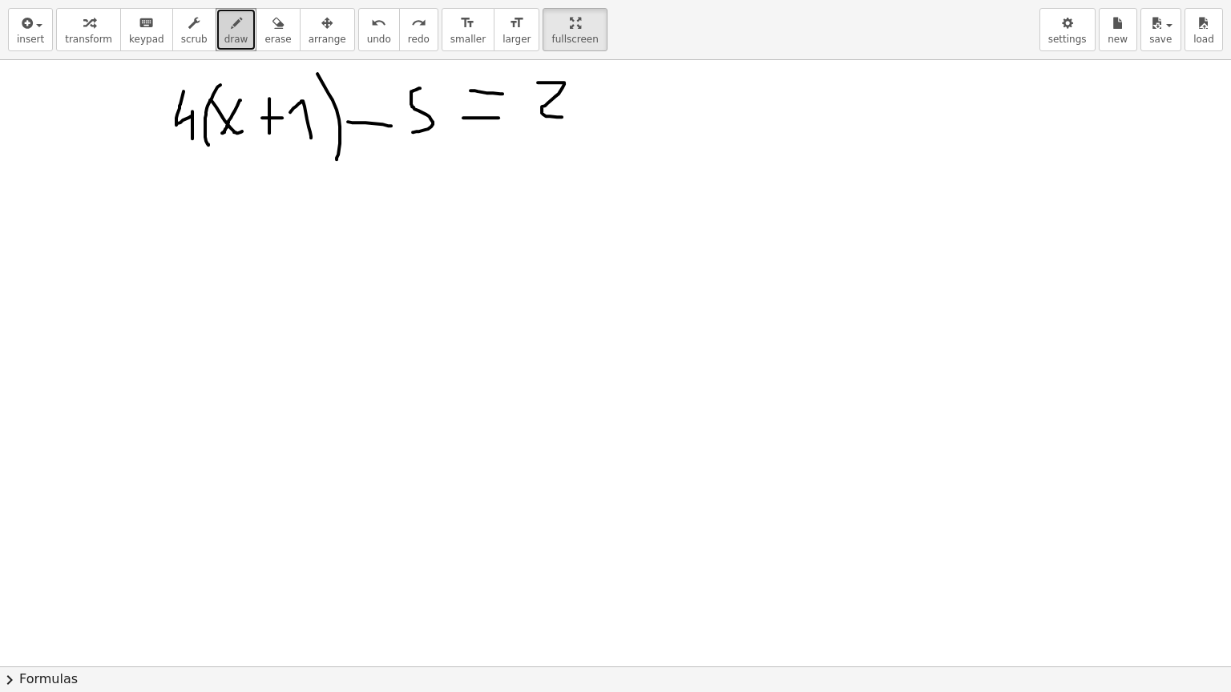
drag, startPoint x: 627, startPoint y: 68, endPoint x: 634, endPoint y: 131, distance: 62.8
drag, startPoint x: 644, startPoint y: 88, endPoint x: 669, endPoint y: 98, distance: 26.6
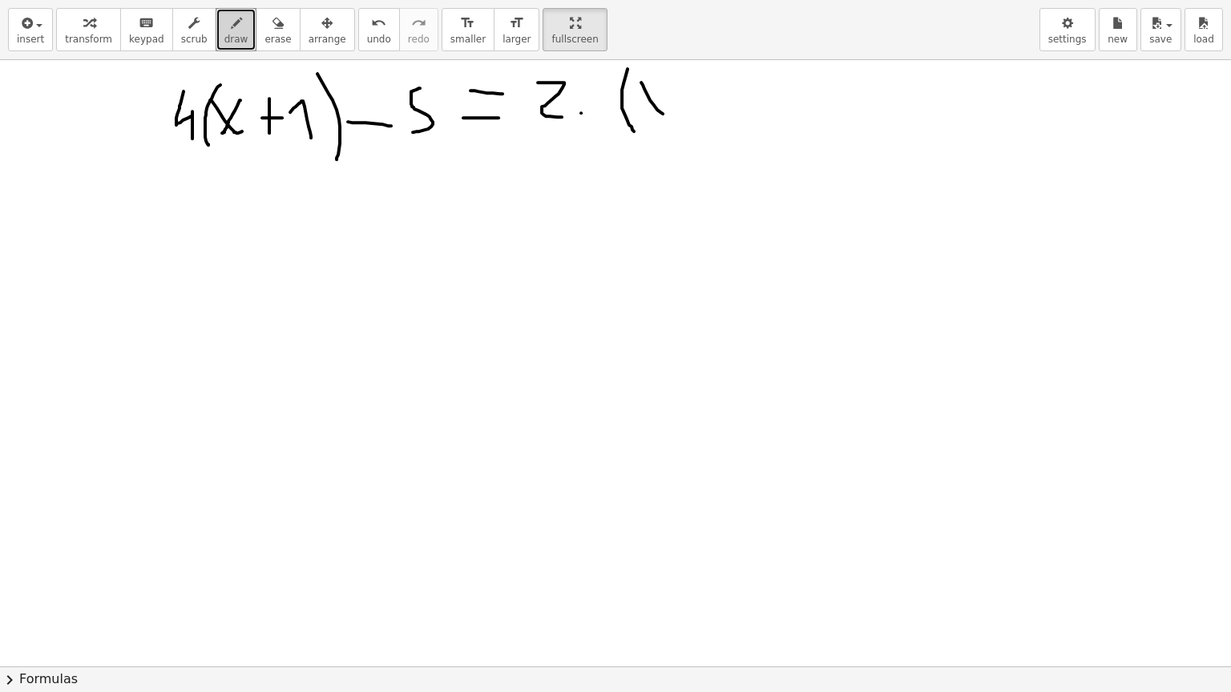
drag, startPoint x: 666, startPoint y: 83, endPoint x: 643, endPoint y: 115, distance: 38.5
drag, startPoint x: 711, startPoint y: 82, endPoint x: 711, endPoint y: 119, distance: 37.7
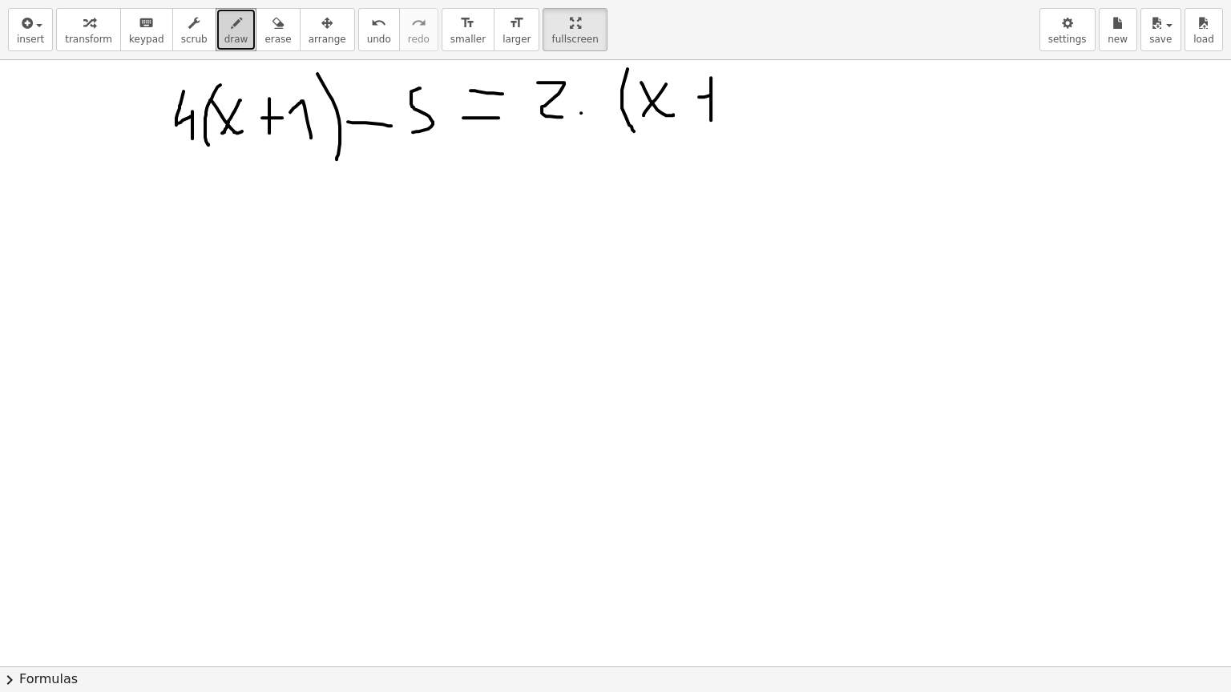
drag, startPoint x: 699, startPoint y: 96, endPoint x: 720, endPoint y: 95, distance: 21.7
drag, startPoint x: 739, startPoint y: 86, endPoint x: 751, endPoint y: 115, distance: 32.0
drag, startPoint x: 782, startPoint y: 71, endPoint x: 795, endPoint y: 148, distance: 78.8
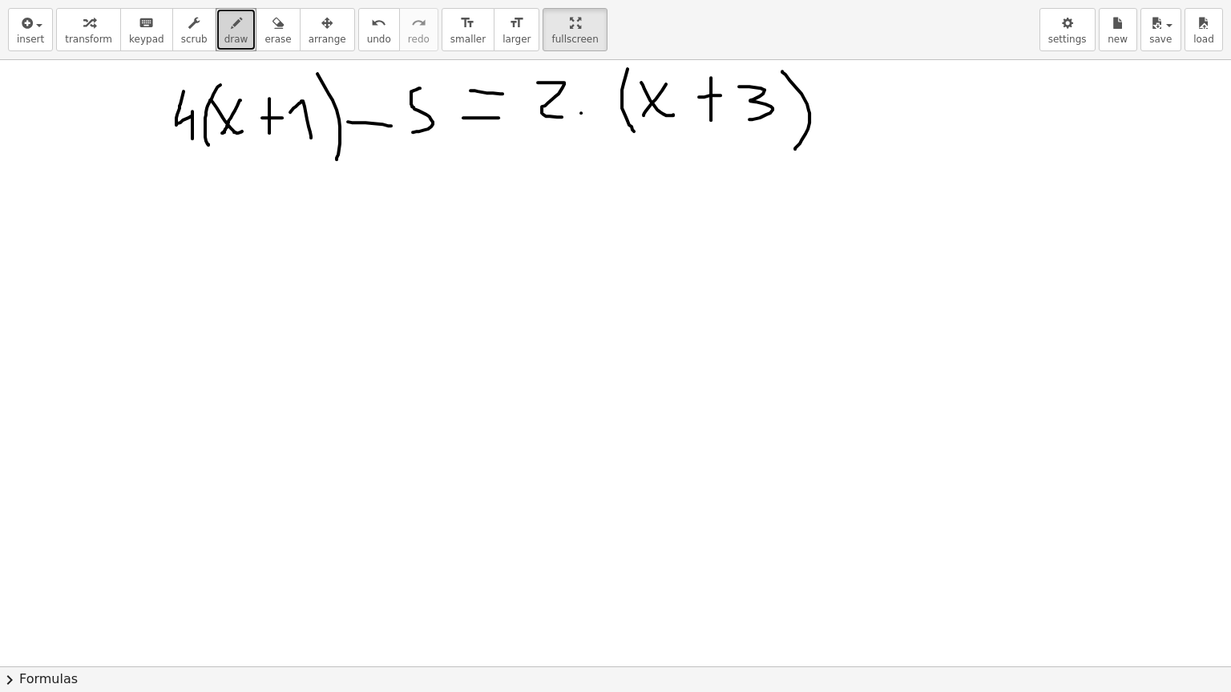
drag, startPoint x: 855, startPoint y: 87, endPoint x: 852, endPoint y: 113, distance: 26.6
drag, startPoint x: 841, startPoint y: 103, endPoint x: 865, endPoint y: 102, distance: 24.0
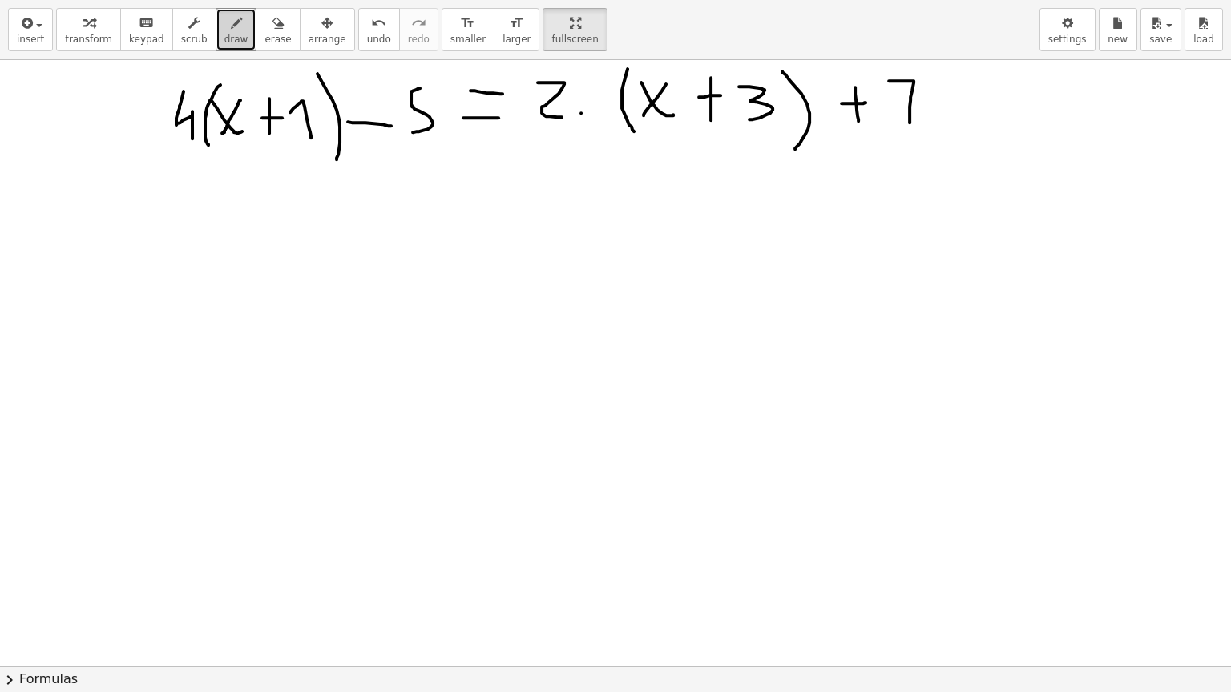
drag, startPoint x: 888, startPoint y: 80, endPoint x: 909, endPoint y: 122, distance: 46.6
drag, startPoint x: 897, startPoint y: 103, endPoint x: 923, endPoint y: 103, distance: 25.6
drag, startPoint x: 39, startPoint y: 115, endPoint x: 54, endPoint y: 128, distance: 20.4
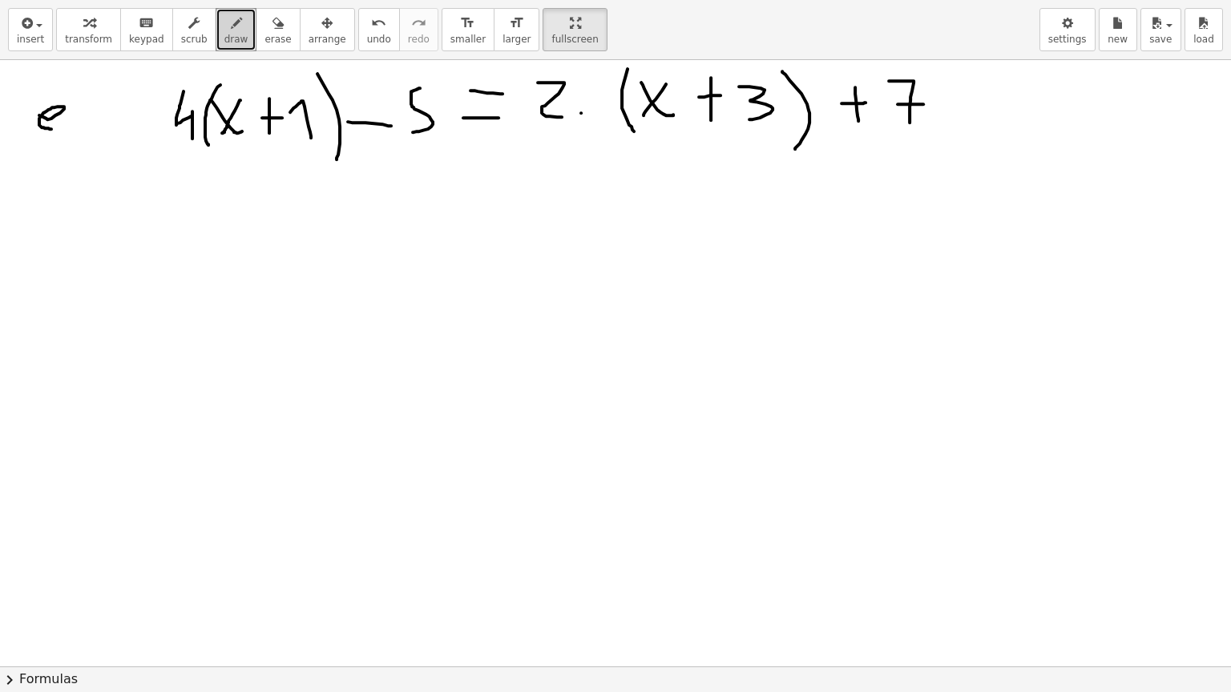
drag, startPoint x: 70, startPoint y: 81, endPoint x: 55, endPoint y: 170, distance: 90.1
drag, startPoint x: 192, startPoint y: 91, endPoint x: 236, endPoint y: 90, distance: 43.3
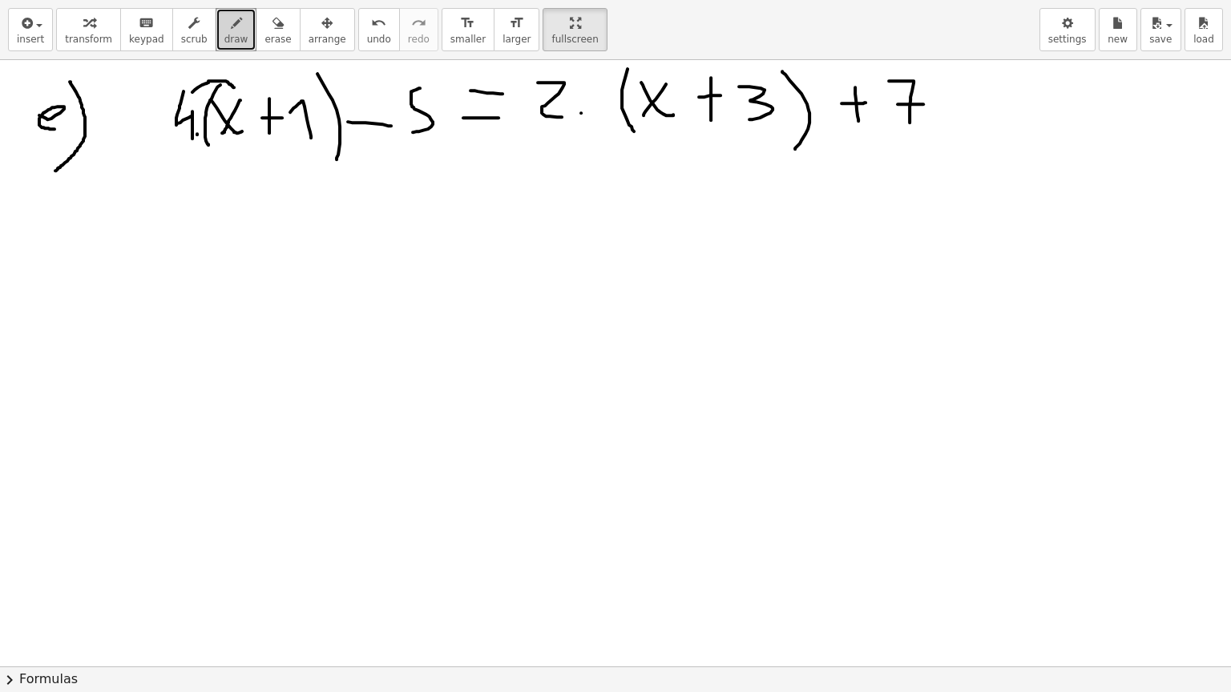
drag, startPoint x: 239, startPoint y: 76, endPoint x: 227, endPoint y: 95, distance: 22.7
drag, startPoint x: 192, startPoint y: 83, endPoint x: 288, endPoint y: 87, distance: 96.2
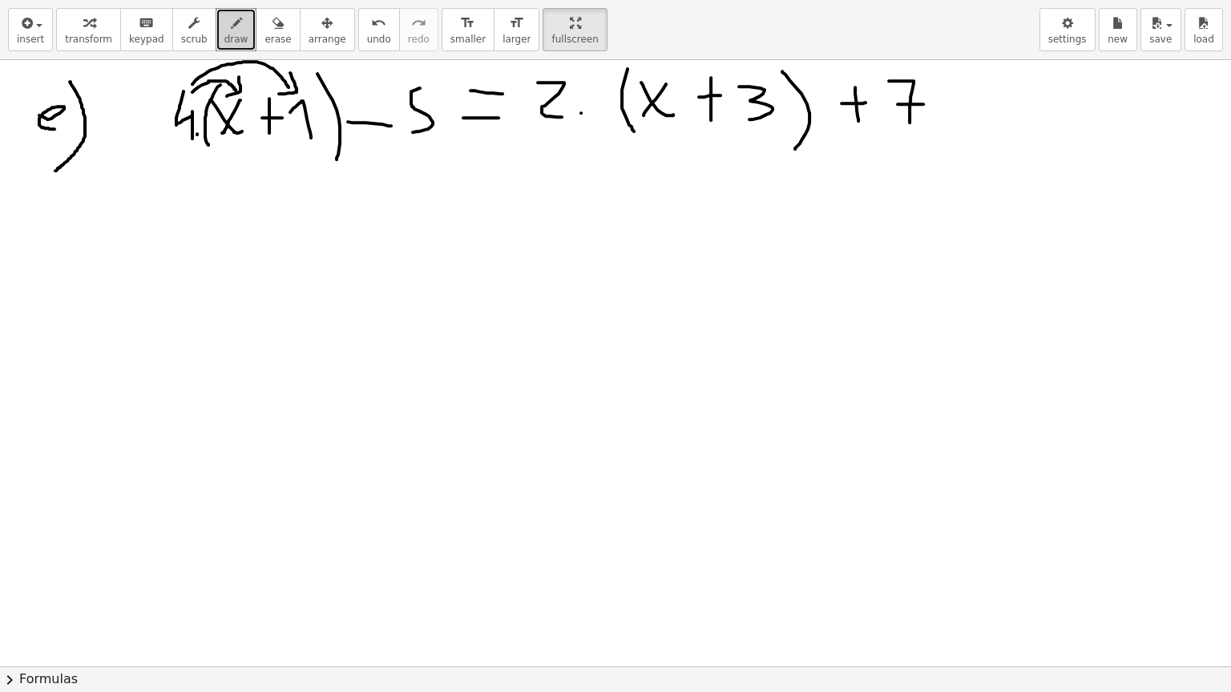
drag, startPoint x: 290, startPoint y: 72, endPoint x: 279, endPoint y: 93, distance: 23.7
drag, startPoint x: 131, startPoint y: 103, endPoint x: 127, endPoint y: 115, distance: 12.7
drag, startPoint x: 125, startPoint y: 115, endPoint x: 149, endPoint y: 115, distance: 24.0
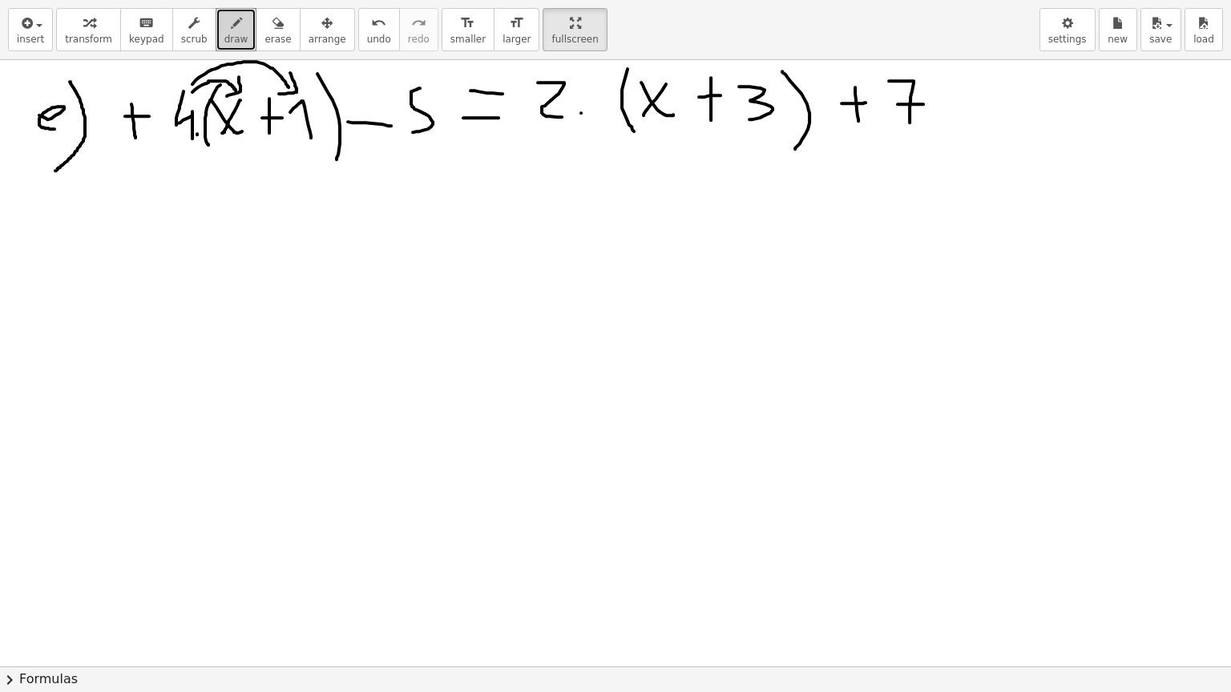
click at [371, 26] on icon "undo" at bounding box center [378, 23] width 15 height 19
click at [367, 34] on span "undo" at bounding box center [379, 39] width 24 height 11
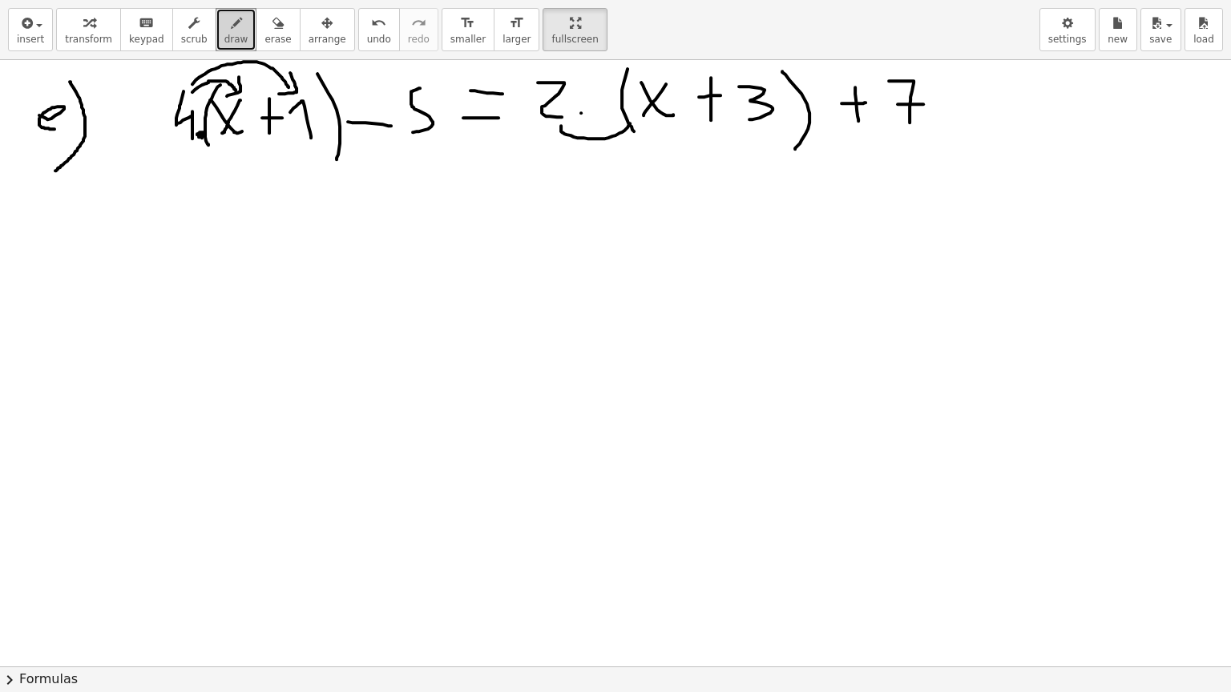
drag, startPoint x: 561, startPoint y: 125, endPoint x: 630, endPoint y: 123, distance: 68.9
drag, startPoint x: 613, startPoint y: 115, endPoint x: 639, endPoint y: 133, distance: 31.1
drag, startPoint x: 562, startPoint y: 131, endPoint x: 727, endPoint y: 121, distance: 166.2
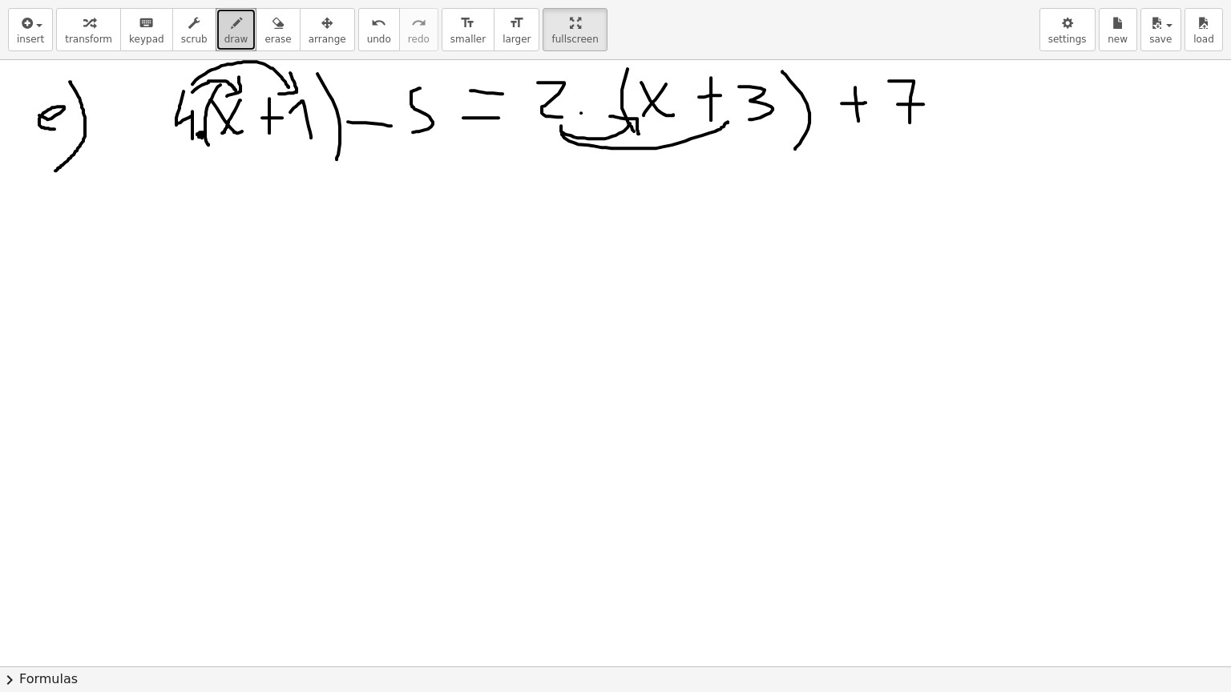
drag, startPoint x: 716, startPoint y: 115, endPoint x: 734, endPoint y: 138, distance: 28.5
drag, startPoint x: 186, startPoint y: 204, endPoint x: 202, endPoint y: 251, distance: 49.2
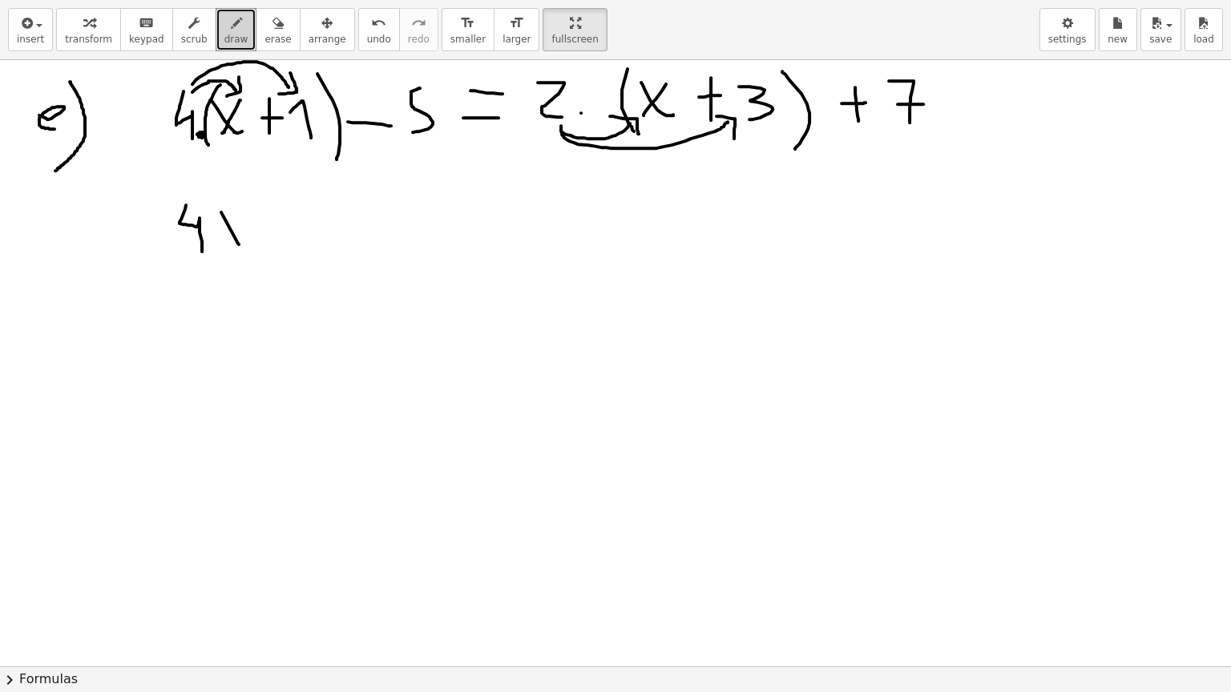
drag, startPoint x: 272, startPoint y: 216, endPoint x: 273, endPoint y: 244, distance: 27.3
drag, startPoint x: 266, startPoint y: 233, endPoint x: 295, endPoint y: 233, distance: 28.8
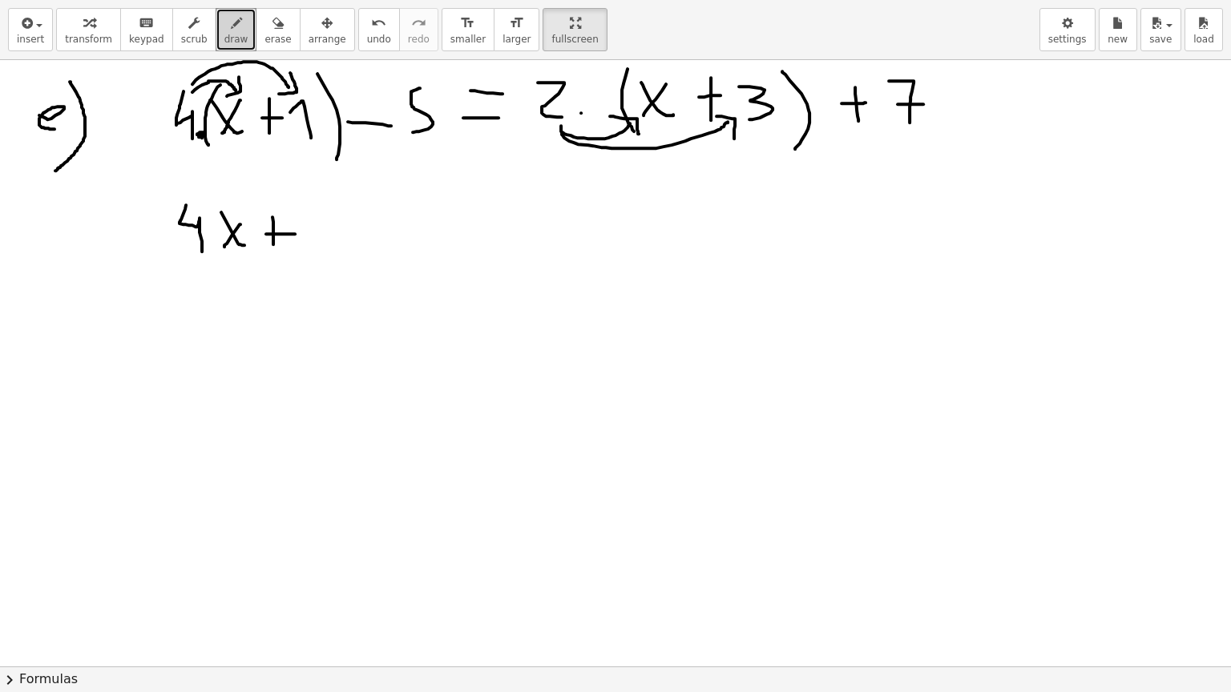
drag, startPoint x: 310, startPoint y: 213, endPoint x: 340, endPoint y: 228, distance: 33.0
drag, startPoint x: 340, startPoint y: 228, endPoint x: 340, endPoint y: 260, distance: 32.9
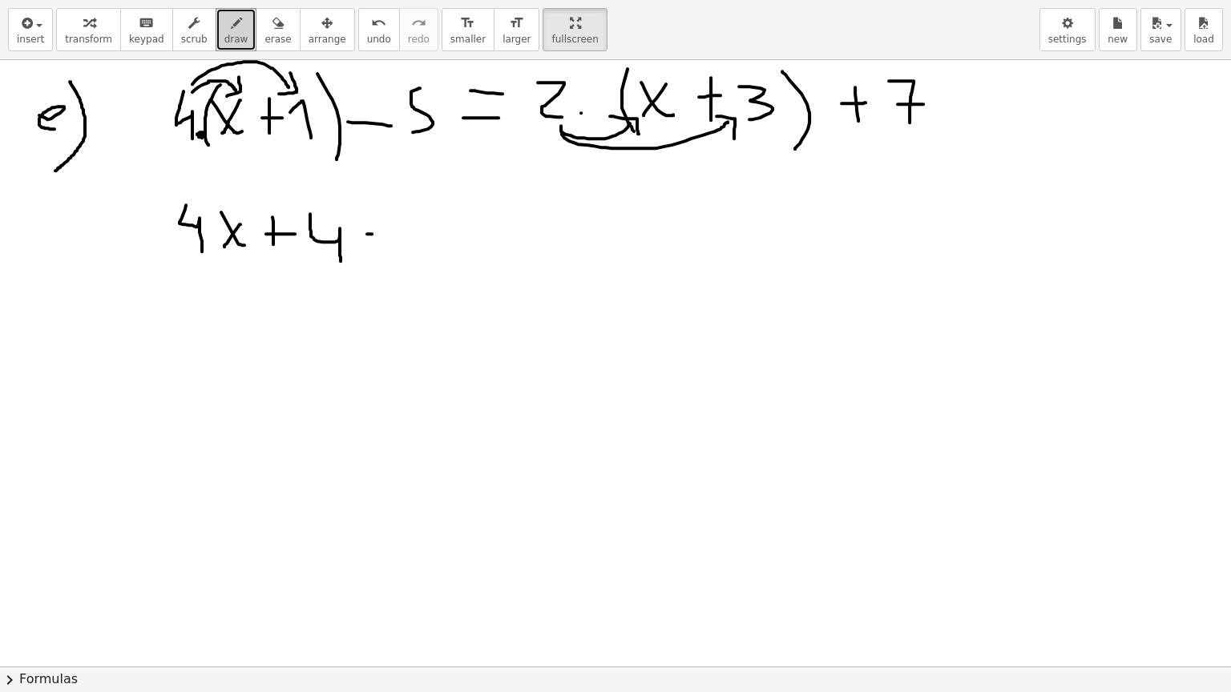
drag, startPoint x: 367, startPoint y: 233, endPoint x: 393, endPoint y: 237, distance: 26.7
drag, startPoint x: 457, startPoint y: 208, endPoint x: 430, endPoint y: 248, distance: 47.8
drag, startPoint x: 513, startPoint y: 234, endPoint x: 522, endPoint y: 234, distance: 9.6
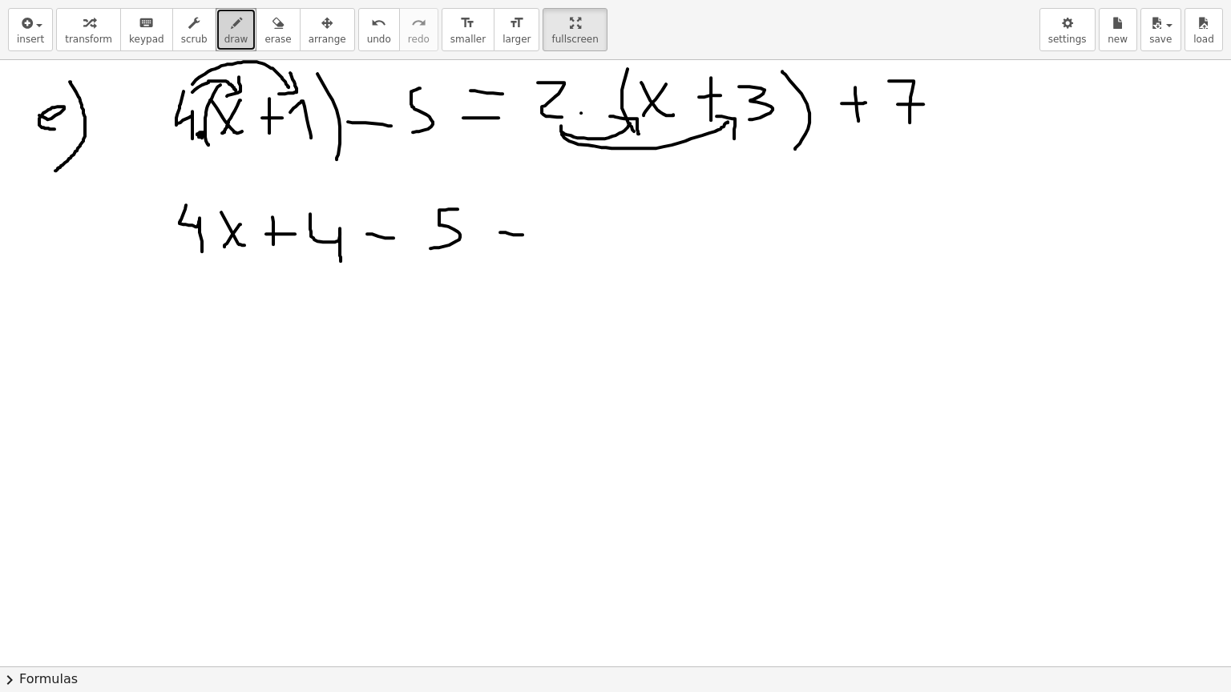
drag, startPoint x: 502, startPoint y: 247, endPoint x: 522, endPoint y: 248, distance: 20.9
drag, startPoint x: 572, startPoint y: 218, endPoint x: 599, endPoint y: 250, distance: 42.1
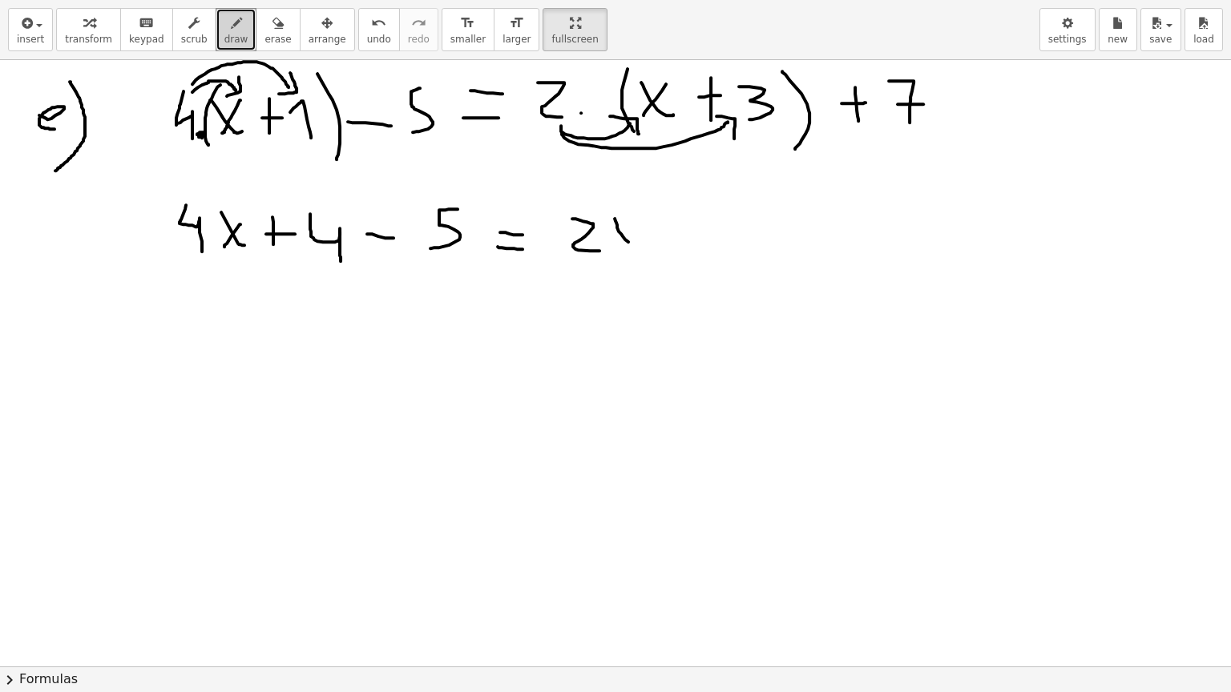
drag, startPoint x: 614, startPoint y: 218, endPoint x: 651, endPoint y: 248, distance: 47.2
drag, startPoint x: 624, startPoint y: 244, endPoint x: 632, endPoint y: 248, distance: 9.0
drag, startPoint x: 692, startPoint y: 218, endPoint x: 680, endPoint y: 243, distance: 27.6
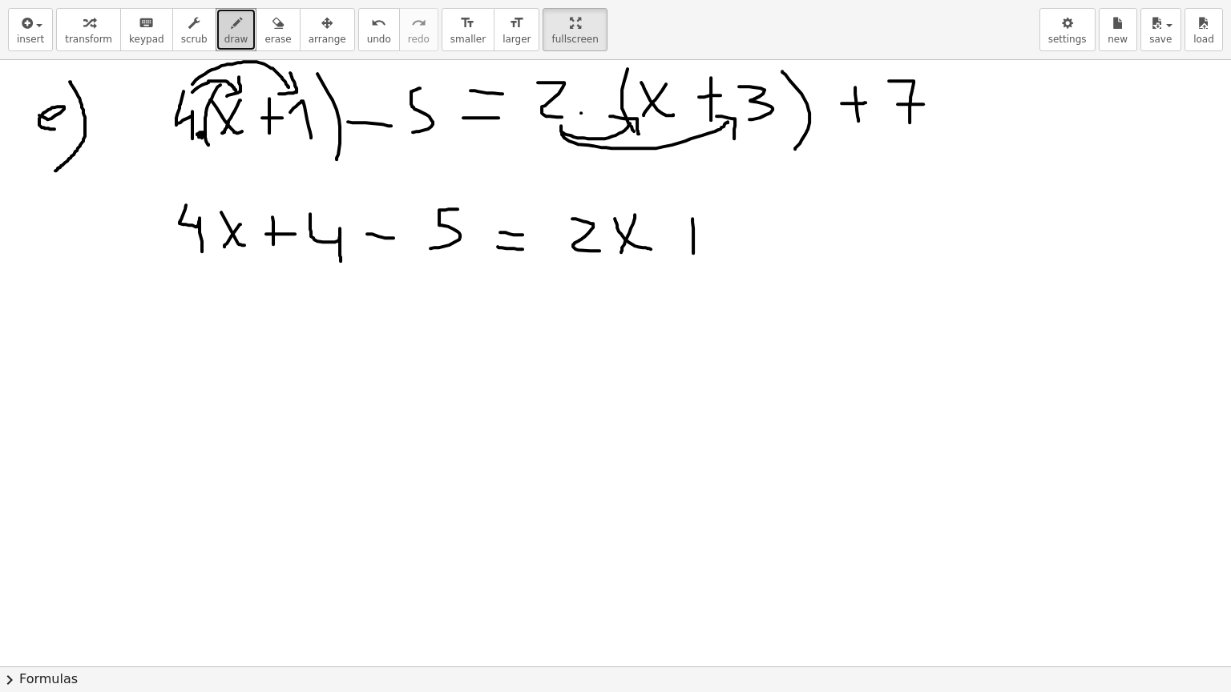
drag, startPoint x: 679, startPoint y: 236, endPoint x: 716, endPoint y: 236, distance: 36.9
drag, startPoint x: 776, startPoint y: 212, endPoint x: 788, endPoint y: 232, distance: 23.1
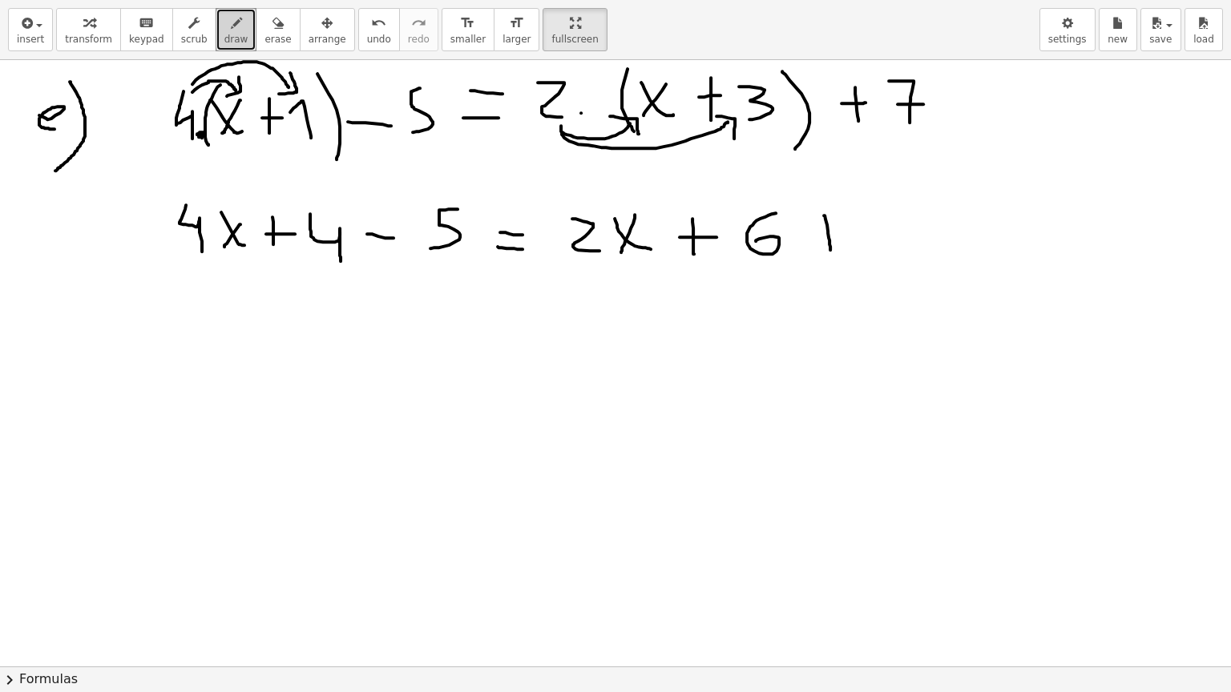
drag, startPoint x: 824, startPoint y: 215, endPoint x: 830, endPoint y: 249, distance: 35.0
drag, startPoint x: 816, startPoint y: 231, endPoint x: 844, endPoint y: 230, distance: 28.1
drag, startPoint x: 865, startPoint y: 208, endPoint x: 892, endPoint y: 245, distance: 45.4
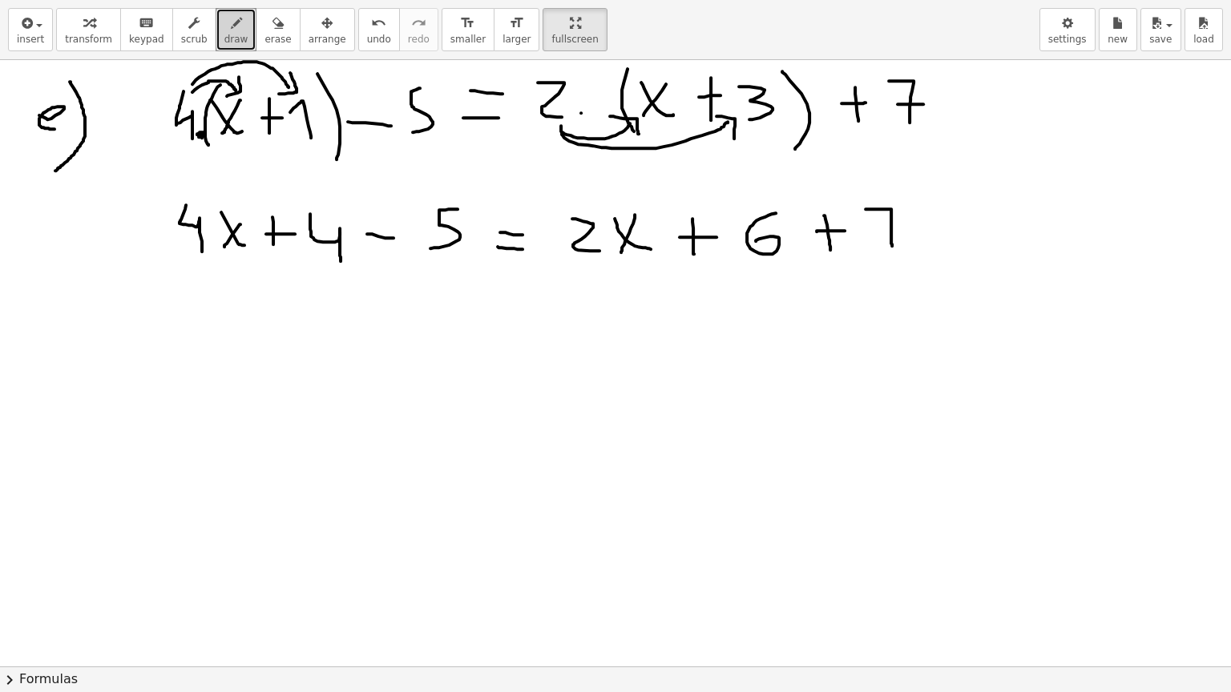
drag, startPoint x: 881, startPoint y: 228, endPoint x: 908, endPoint y: 231, distance: 26.6
drag, startPoint x: 597, startPoint y: 267, endPoint x: 251, endPoint y: 279, distance: 346.3
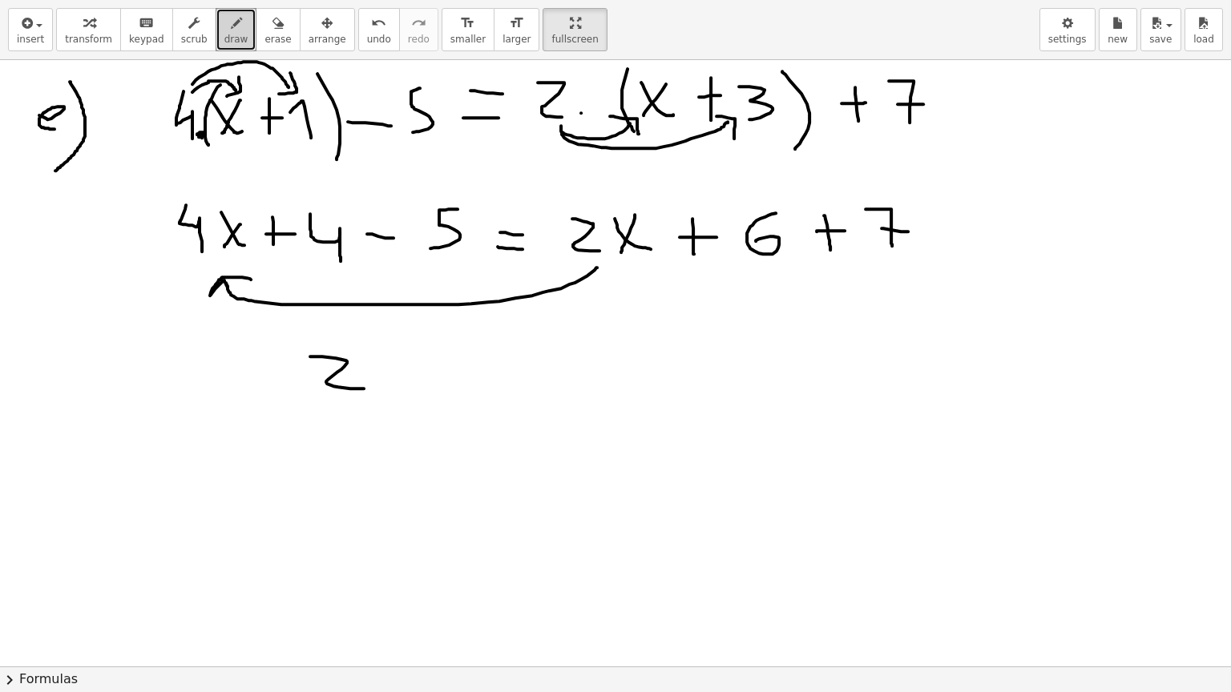
drag, startPoint x: 310, startPoint y: 356, endPoint x: 380, endPoint y: 360, distance: 69.8
drag, startPoint x: 385, startPoint y: 353, endPoint x: 421, endPoint y: 379, distance: 44.7
drag, startPoint x: 401, startPoint y: 365, endPoint x: 389, endPoint y: 377, distance: 17.0
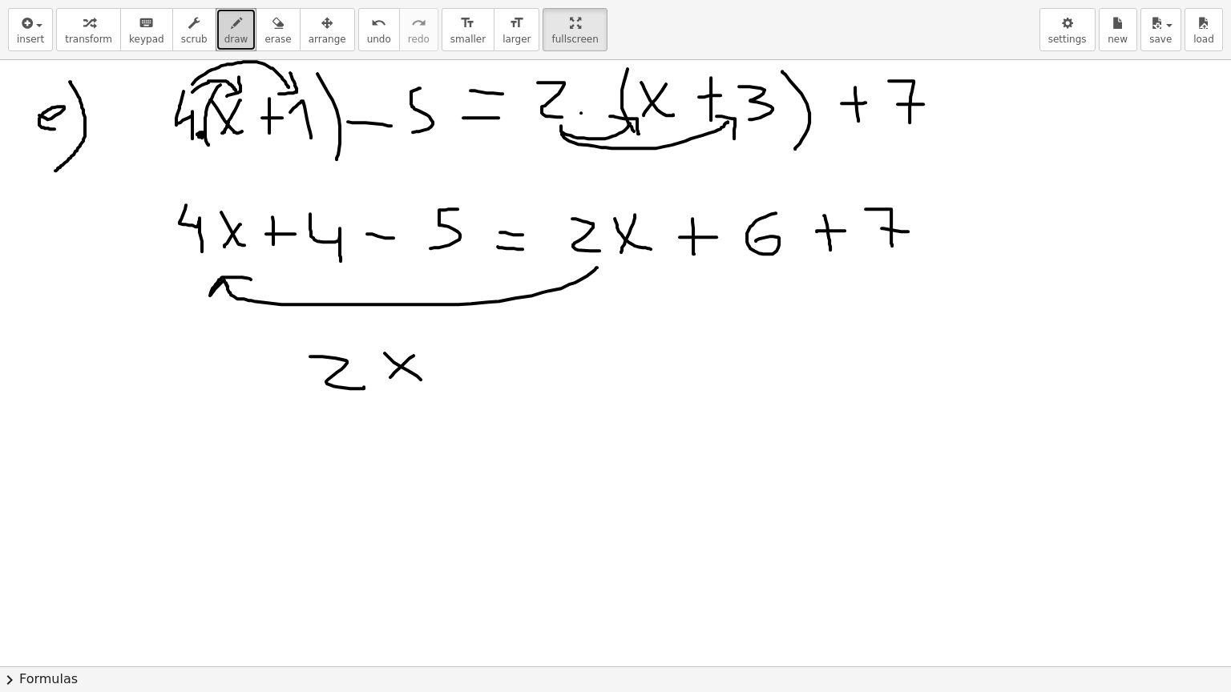
drag, startPoint x: 461, startPoint y: 358, endPoint x: 500, endPoint y: 360, distance: 38.5
drag, startPoint x: 480, startPoint y: 371, endPoint x: 502, endPoint y: 372, distance: 22.4
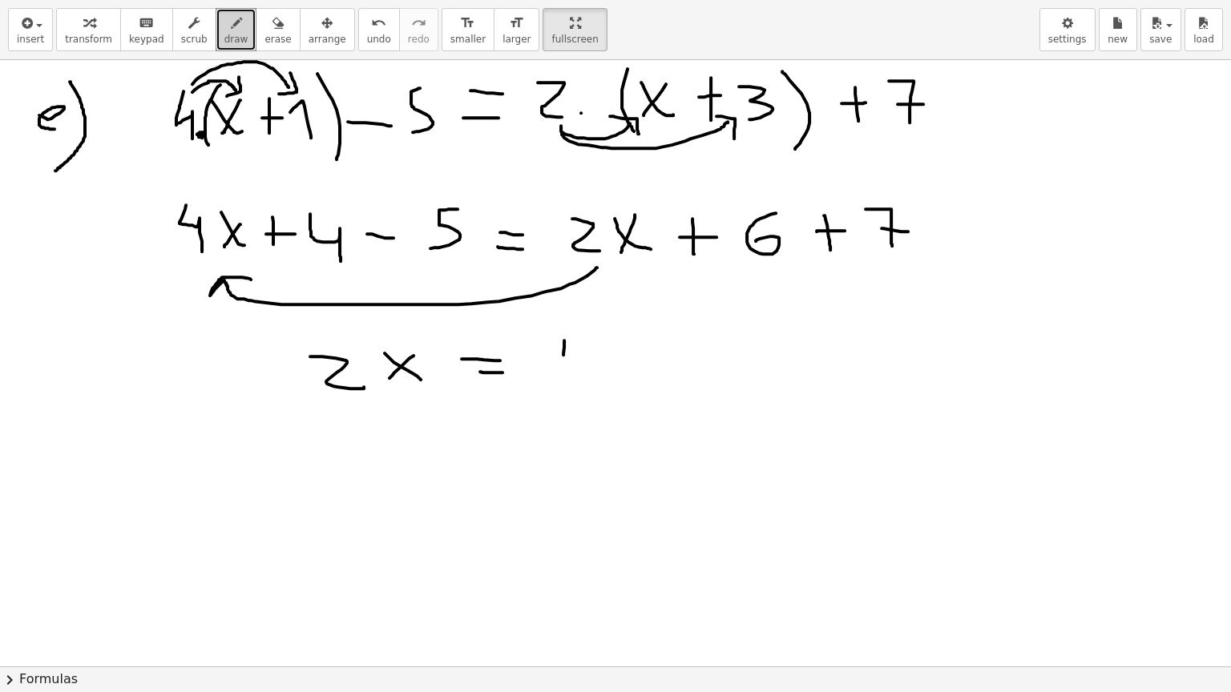
drag, startPoint x: 564, startPoint y: 340, endPoint x: 562, endPoint y: 370, distance: 30.5
drag, startPoint x: 382, startPoint y: 437, endPoint x: 428, endPoint y: 465, distance: 53.6
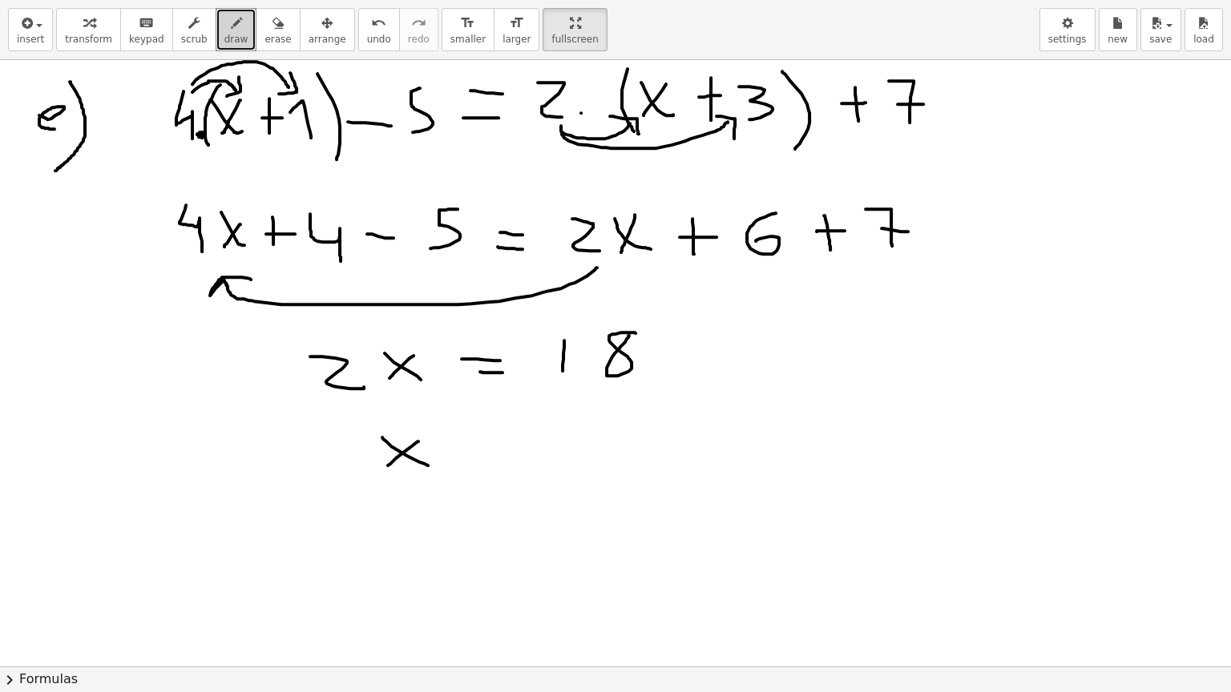
drag, startPoint x: 418, startPoint y: 441, endPoint x: 386, endPoint y: 465, distance: 40.5
drag, startPoint x: 472, startPoint y: 449, endPoint x: 497, endPoint y: 448, distance: 24.9
drag, startPoint x: 472, startPoint y: 462, endPoint x: 506, endPoint y: 460, distance: 34.5
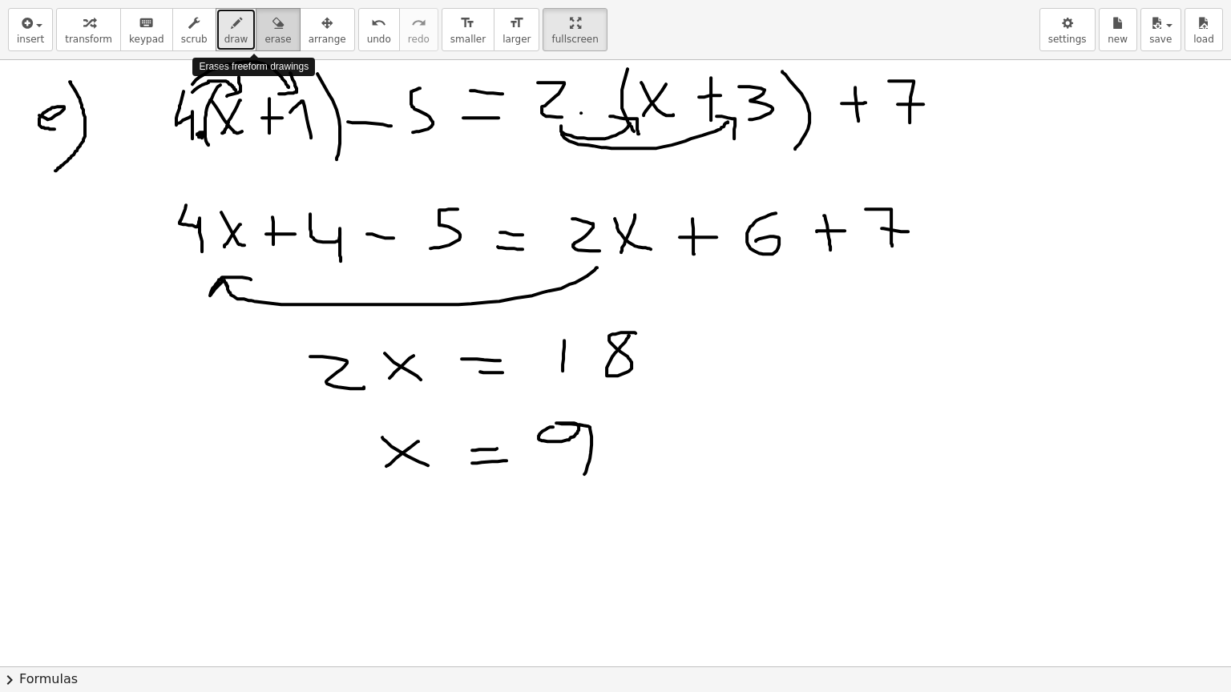
click at [264, 38] on span "erase" at bounding box center [277, 39] width 26 height 11
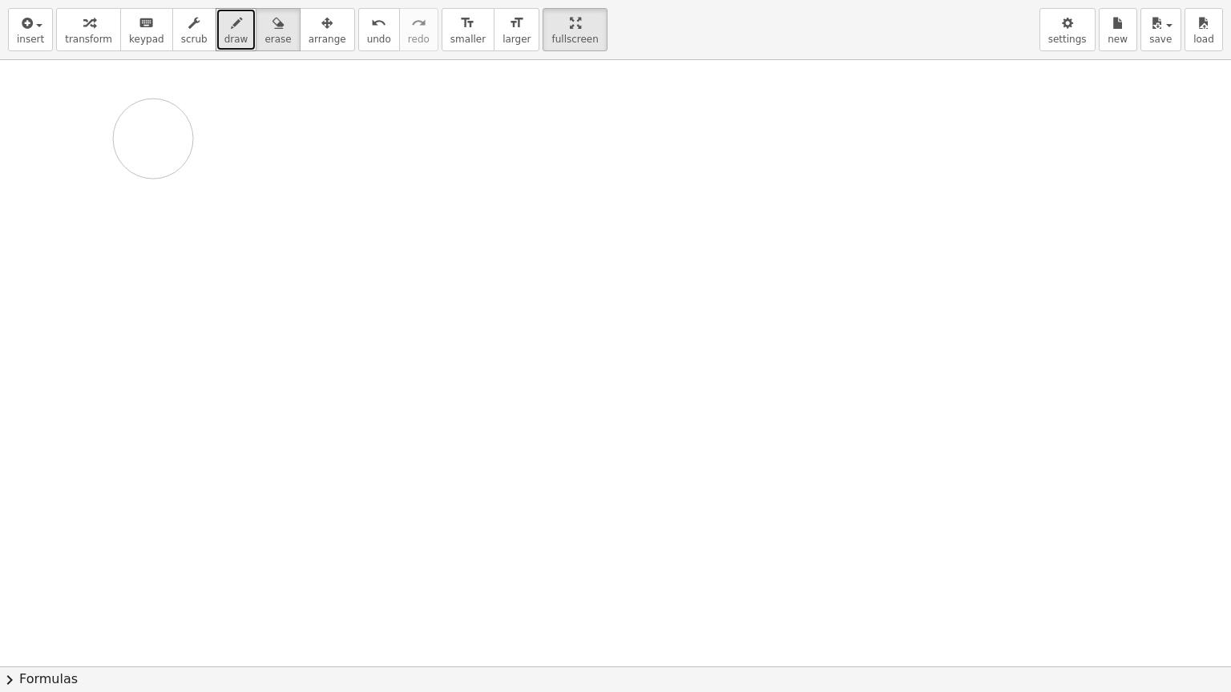
drag, startPoint x: 216, startPoint y: 101, endPoint x: 153, endPoint y: 138, distance: 73.2
click at [224, 41] on span "draw" at bounding box center [236, 39] width 24 height 11
click at [224, 30] on div "button" at bounding box center [236, 22] width 24 height 19
drag, startPoint x: 107, startPoint y: 86, endPoint x: 82, endPoint y: 151, distance: 69.5
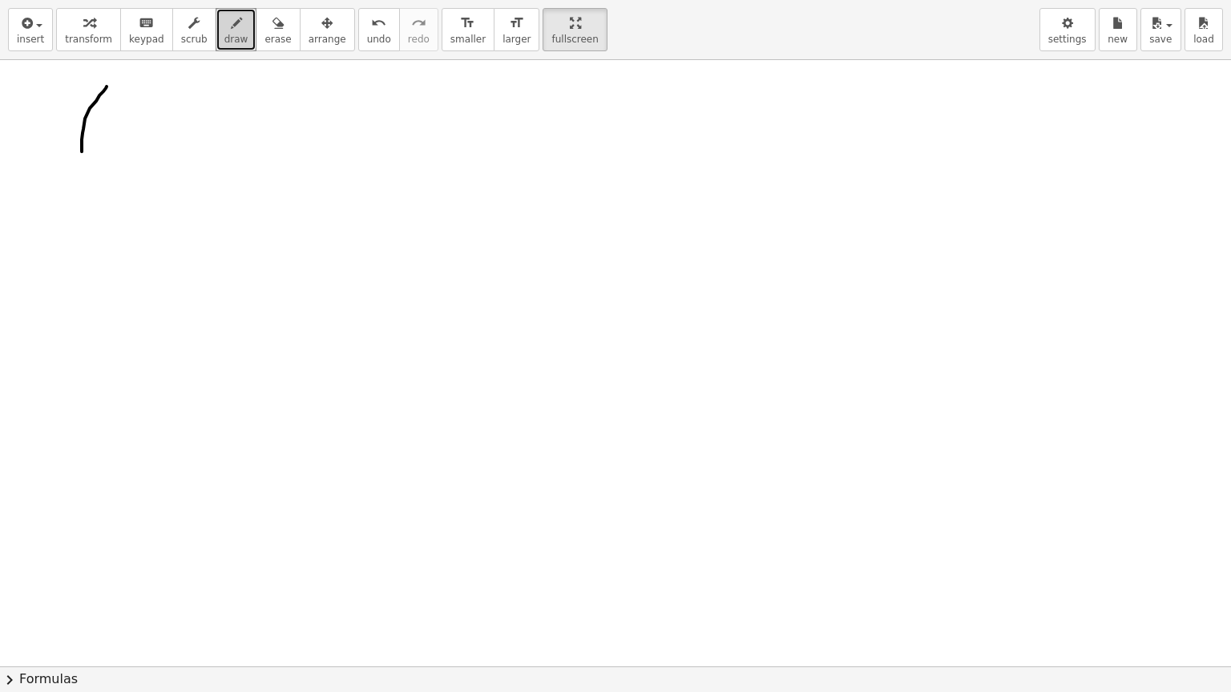
drag, startPoint x: 110, startPoint y: 106, endPoint x: 106, endPoint y: 137, distance: 31.5
drag, startPoint x: 135, startPoint y: 106, endPoint x: 128, endPoint y: 125, distance: 20.3
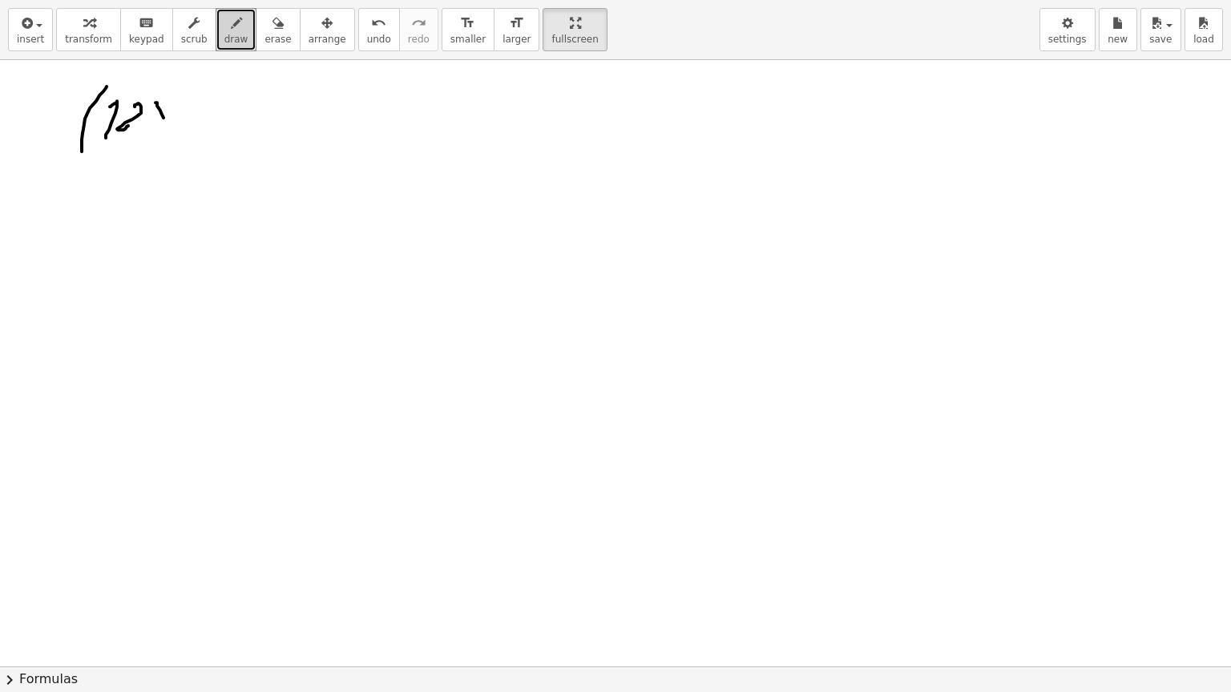
drag, startPoint x: 155, startPoint y: 102, endPoint x: 173, endPoint y: 125, distance: 29.2
drag, startPoint x: 212, startPoint y: 103, endPoint x: 205, endPoint y: 125, distance: 22.6
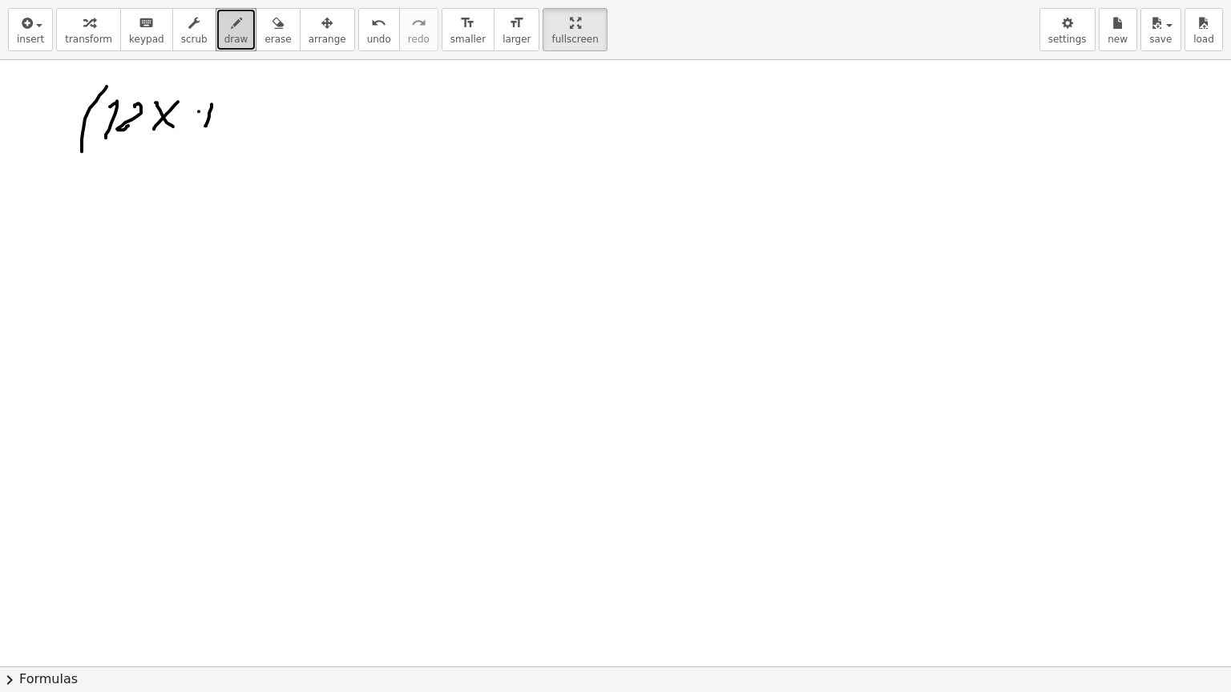
drag, startPoint x: 199, startPoint y: 111, endPoint x: 219, endPoint y: 111, distance: 20.0
drag, startPoint x: 254, startPoint y: 97, endPoint x: 263, endPoint y: 131, distance: 34.8
drag, startPoint x: 291, startPoint y: 94, endPoint x: 271, endPoint y: 147, distance: 56.5
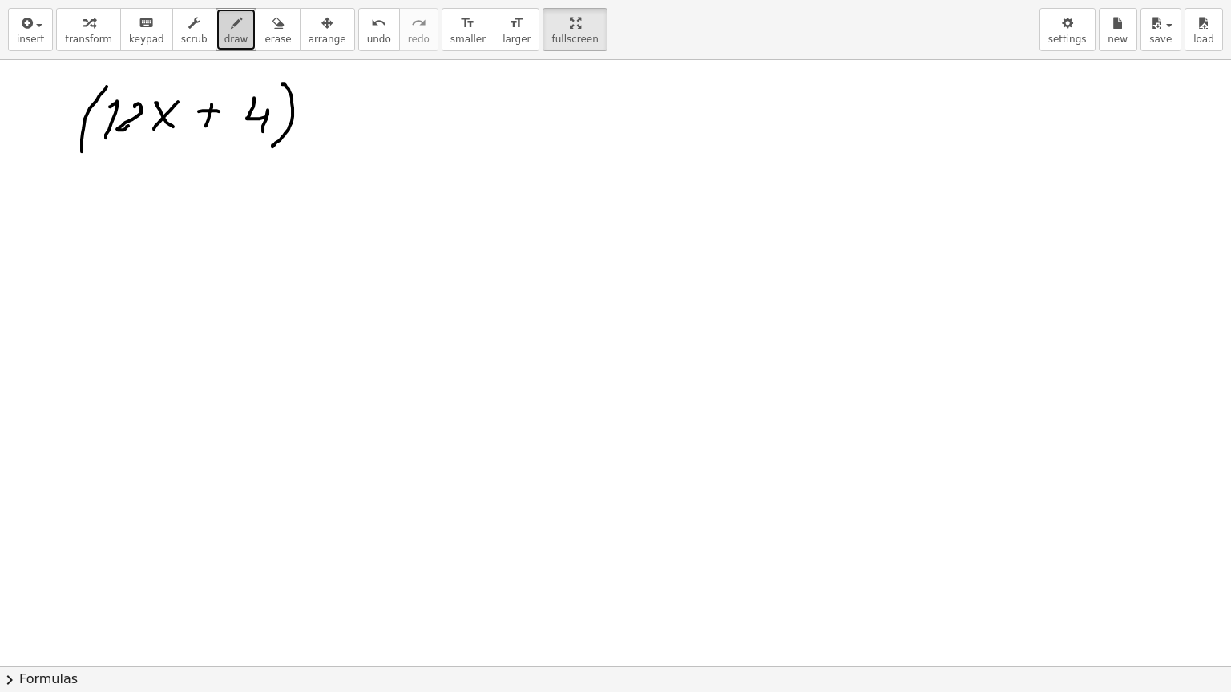
drag, startPoint x: 359, startPoint y: 94, endPoint x: 362, endPoint y: 131, distance: 37.8
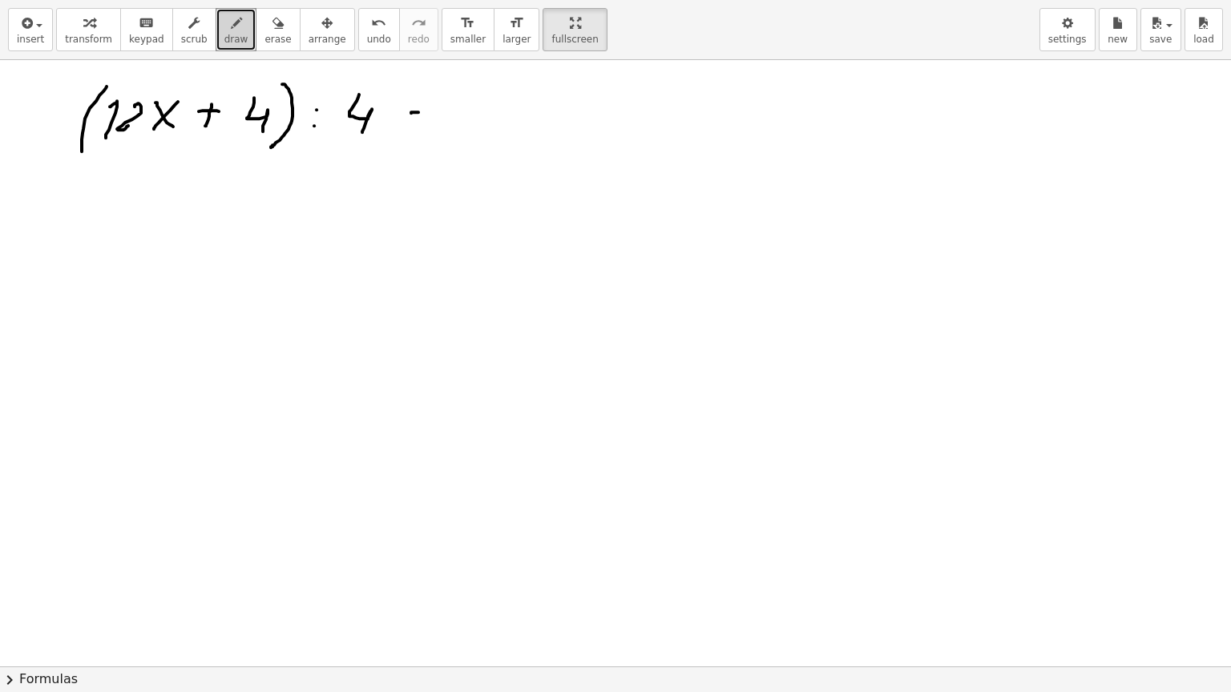
drag, startPoint x: 411, startPoint y: 112, endPoint x: 429, endPoint y: 111, distance: 17.6
drag, startPoint x: 407, startPoint y: 120, endPoint x: 420, endPoint y: 122, distance: 12.9
drag, startPoint x: 475, startPoint y: 83, endPoint x: 457, endPoint y: 143, distance: 62.6
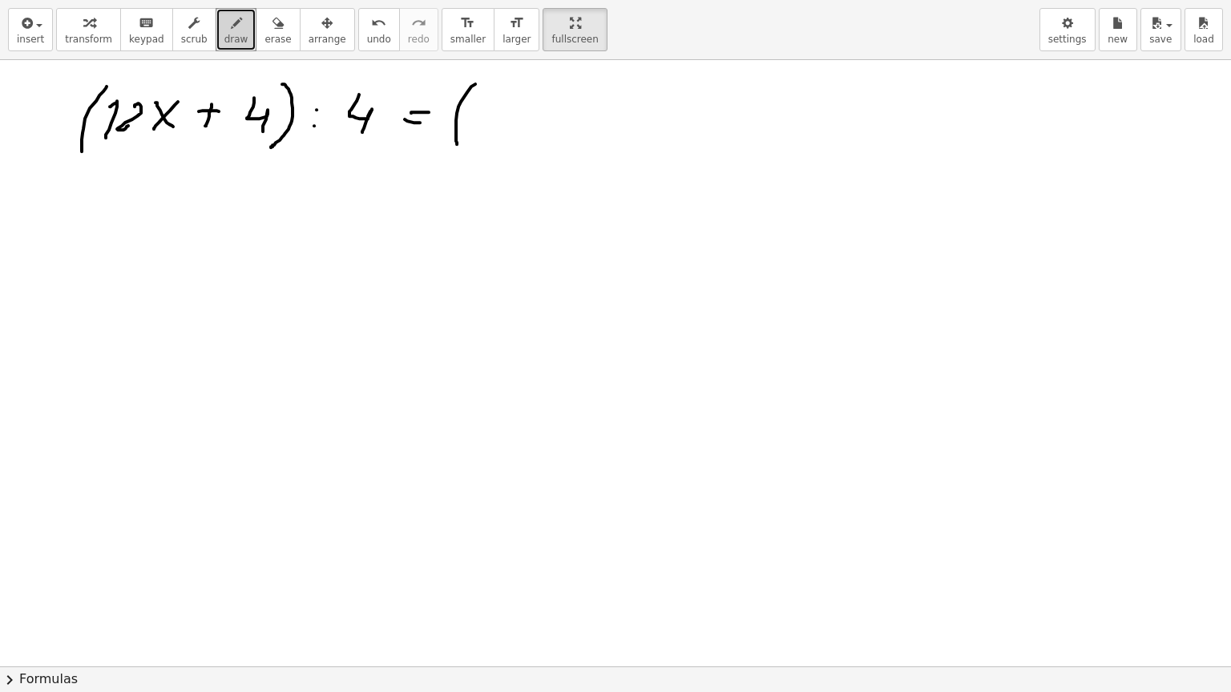
drag, startPoint x: 477, startPoint y: 101, endPoint x: 487, endPoint y: 106, distance: 11.5
drag, startPoint x: 487, startPoint y: 99, endPoint x: 461, endPoint y: 125, distance: 36.3
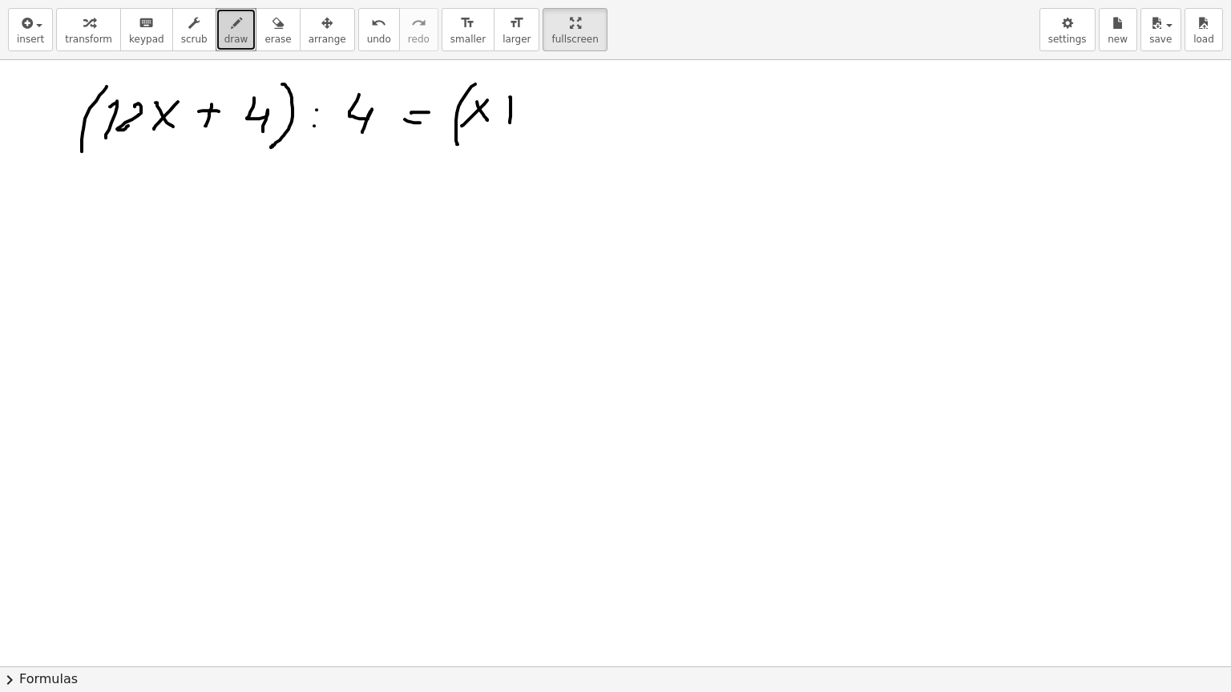
drag, startPoint x: 510, startPoint y: 96, endPoint x: 510, endPoint y: 122, distance: 25.6
drag, startPoint x: 502, startPoint y: 110, endPoint x: 516, endPoint y: 109, distance: 13.6
drag, startPoint x: 535, startPoint y: 108, endPoint x: 550, endPoint y: 123, distance: 20.4
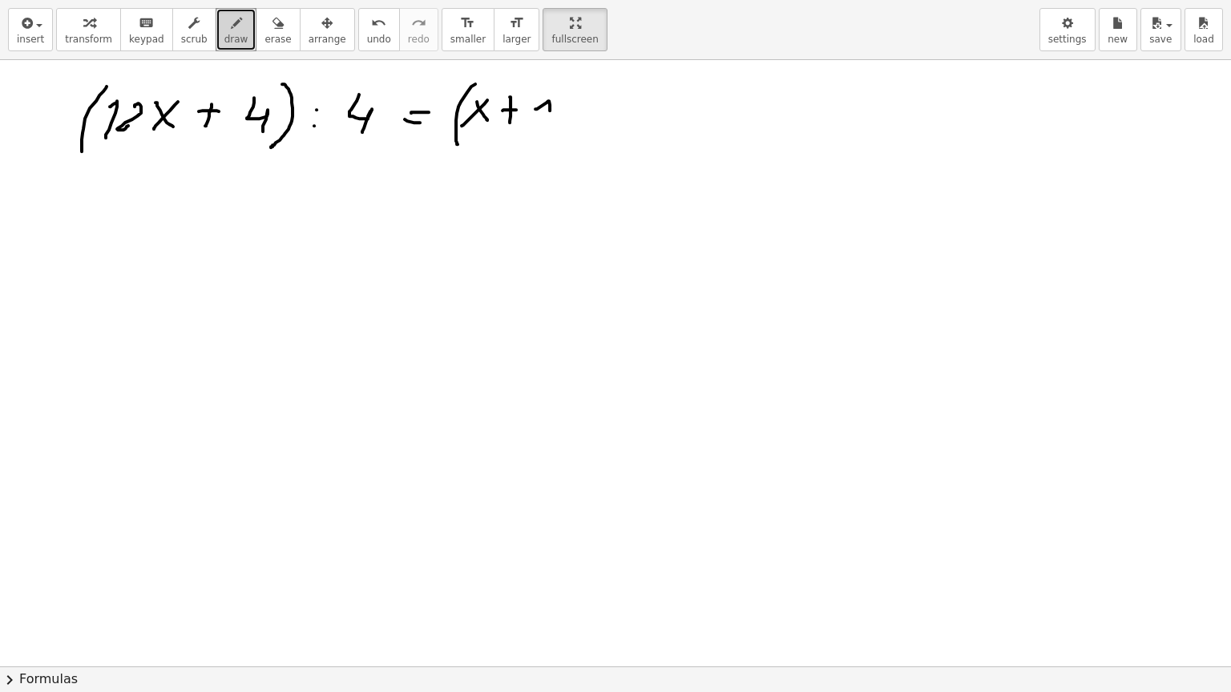
drag, startPoint x: 564, startPoint y: 80, endPoint x: 570, endPoint y: 145, distance: 65.2
drag, startPoint x: 627, startPoint y: 96, endPoint x: 636, endPoint y: 123, distance: 28.6
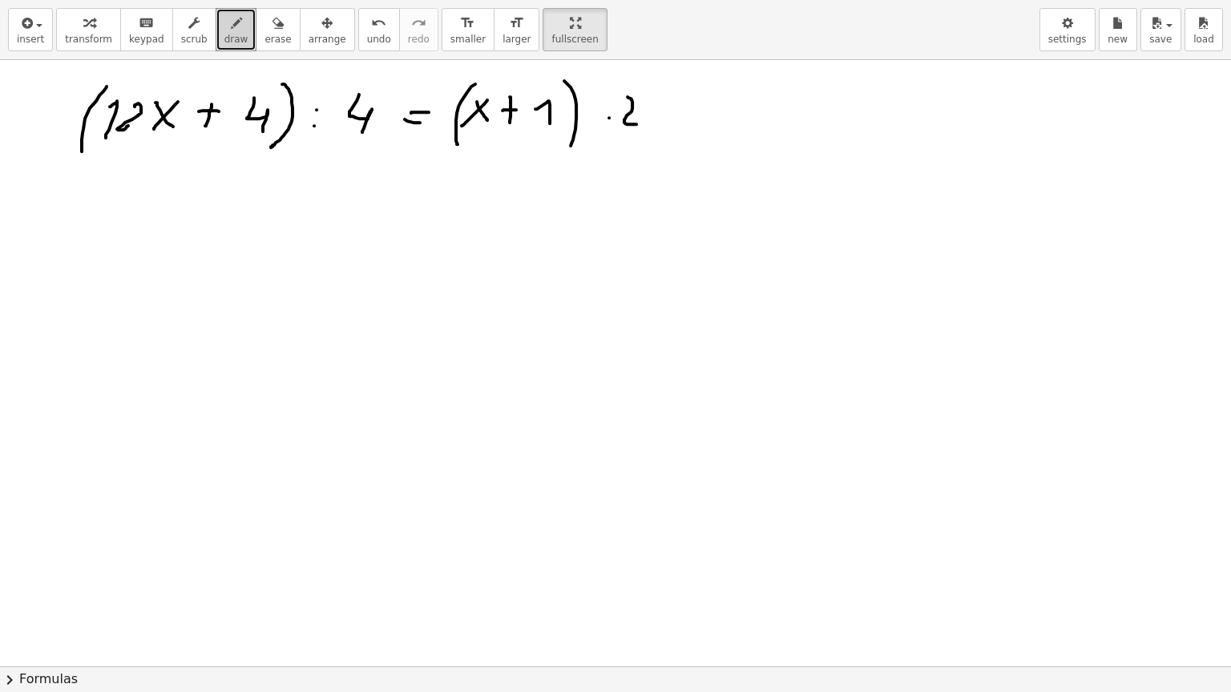
drag, startPoint x: 703, startPoint y: 90, endPoint x: 704, endPoint y: 122, distance: 32.1
drag, startPoint x: 691, startPoint y: 109, endPoint x: 715, endPoint y: 106, distance: 23.5
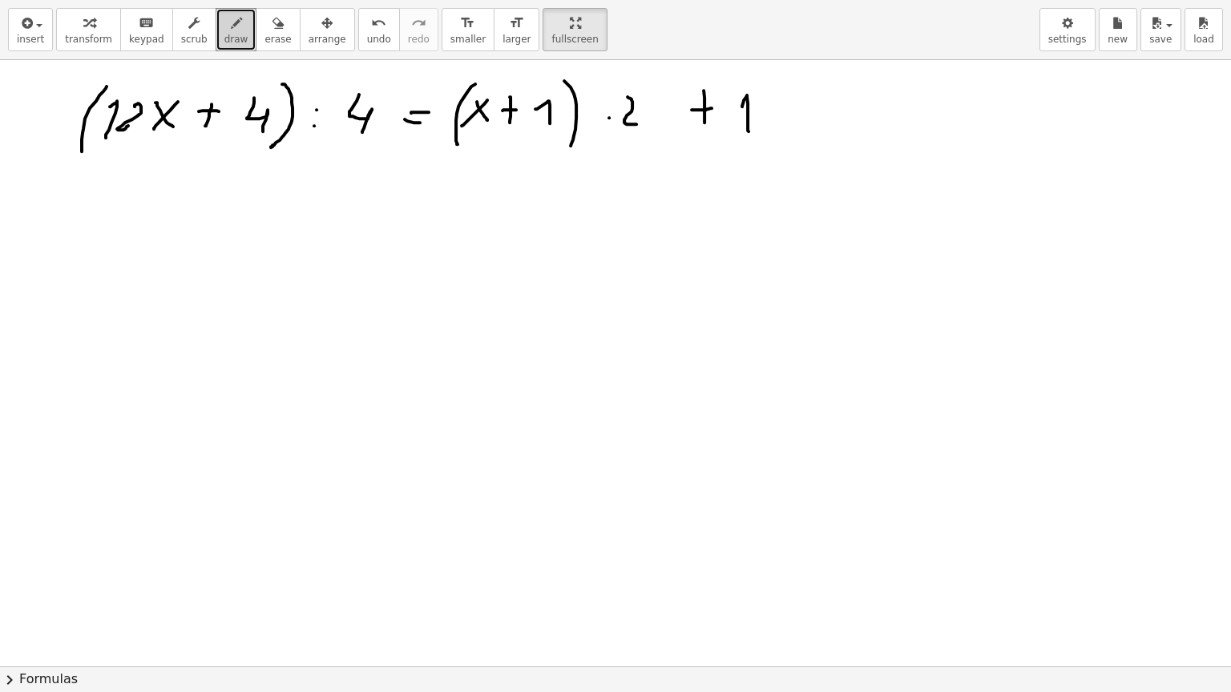
drag, startPoint x: 742, startPoint y: 106, endPoint x: 748, endPoint y: 131, distance: 25.6
drag, startPoint x: 137, startPoint y: 93, endPoint x: 320, endPoint y: 95, distance: 182.7
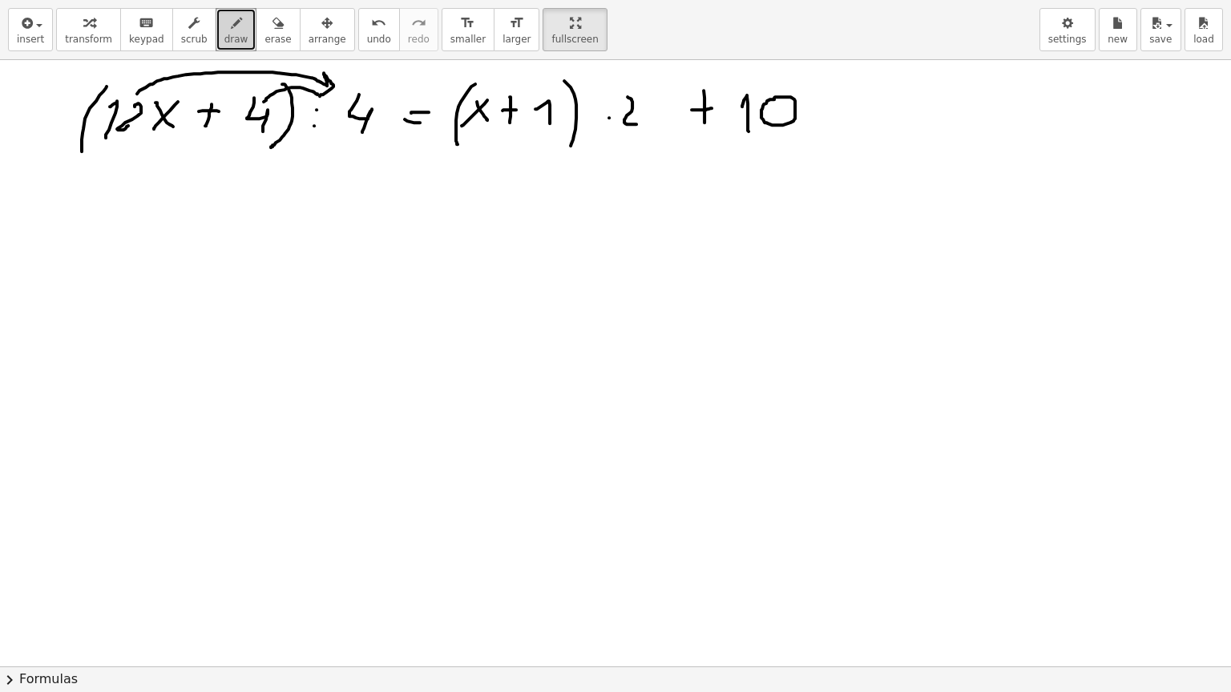
drag, startPoint x: 264, startPoint y: 101, endPoint x: 317, endPoint y: 94, distance: 54.2
drag, startPoint x: 307, startPoint y: 83, endPoint x: 301, endPoint y: 106, distance: 23.9
drag, startPoint x: 128, startPoint y: 200, endPoint x: 132, endPoint y: 241, distance: 41.1
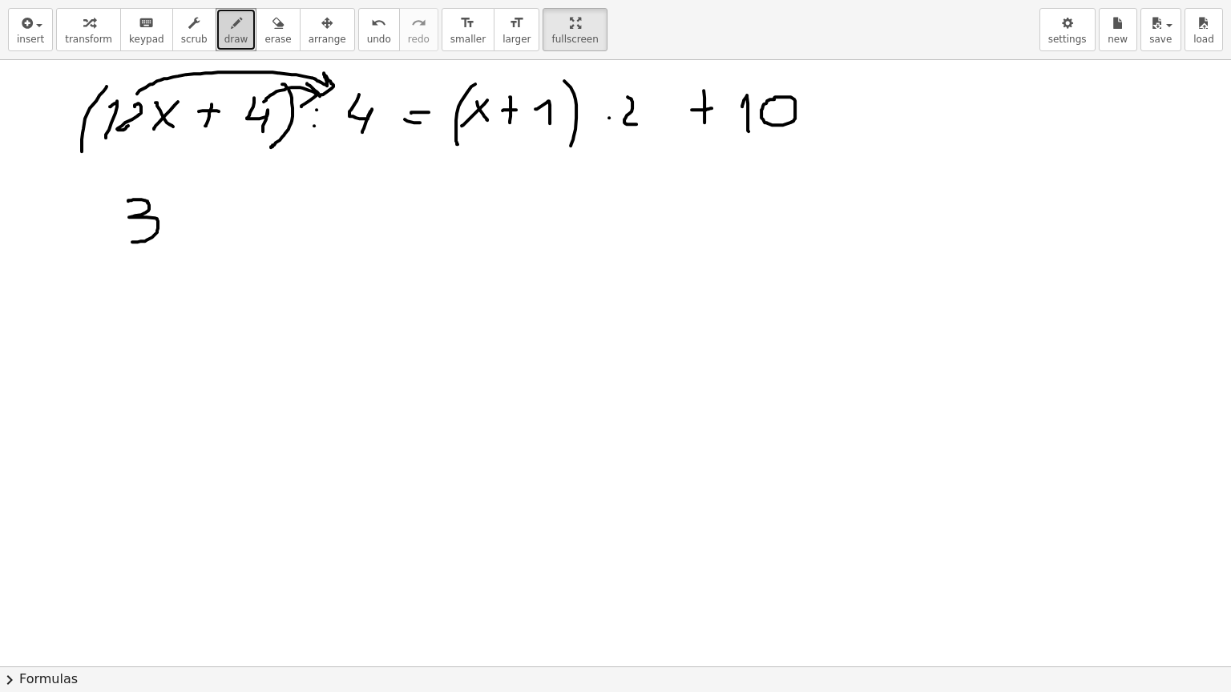
drag, startPoint x: 176, startPoint y: 201, endPoint x: 204, endPoint y: 234, distance: 43.2
drag, startPoint x: 196, startPoint y: 199, endPoint x: 171, endPoint y: 245, distance: 53.1
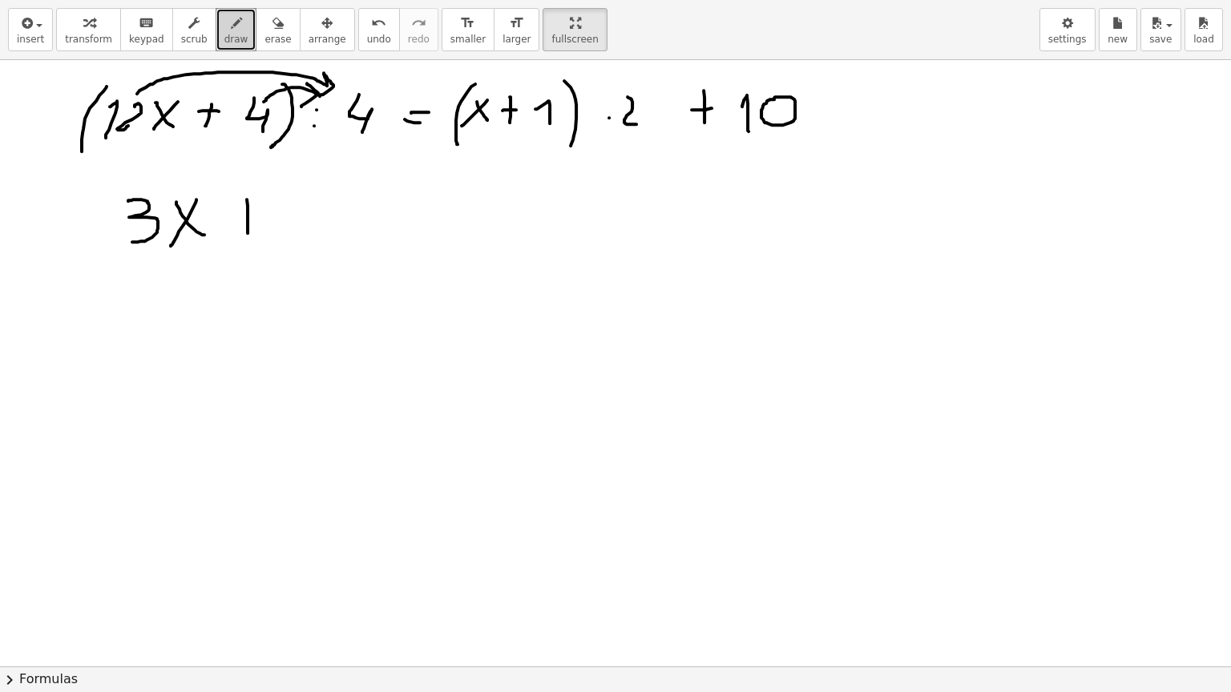
drag, startPoint x: 247, startPoint y: 199, endPoint x: 248, endPoint y: 240, distance: 40.9
drag, startPoint x: 240, startPoint y: 223, endPoint x: 259, endPoint y: 220, distance: 19.5
drag, startPoint x: 293, startPoint y: 218, endPoint x: 317, endPoint y: 234, distance: 28.9
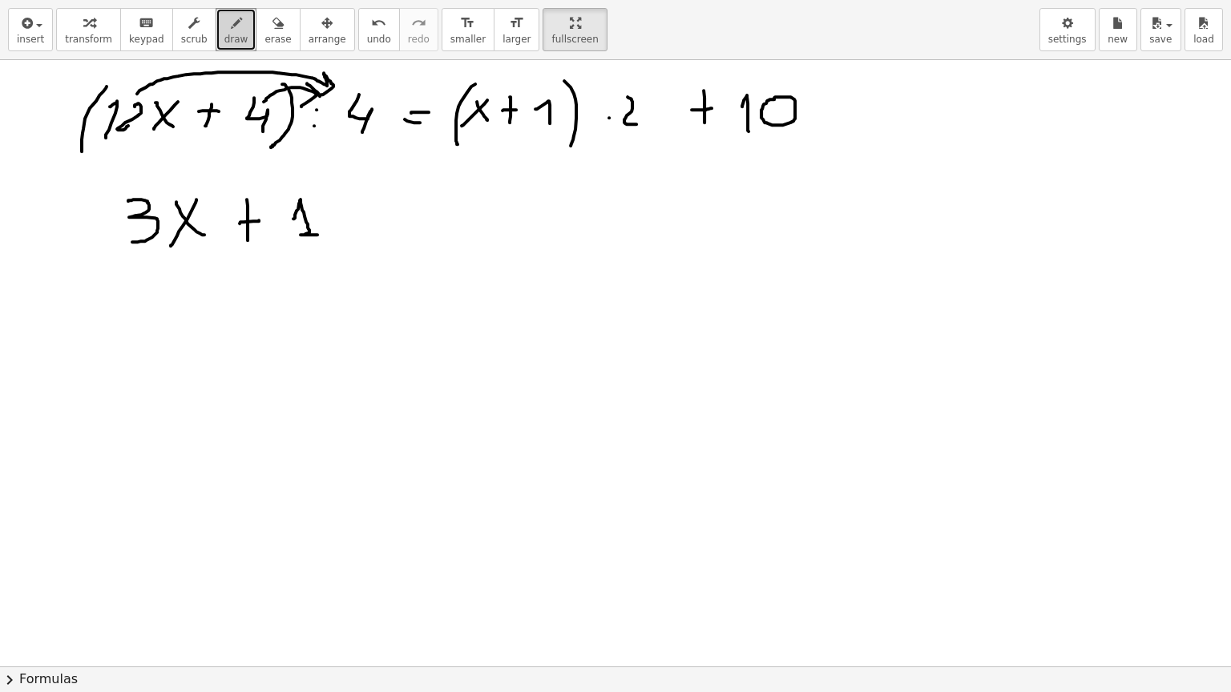
drag, startPoint x: 378, startPoint y: 212, endPoint x: 393, endPoint y: 208, distance: 15.6
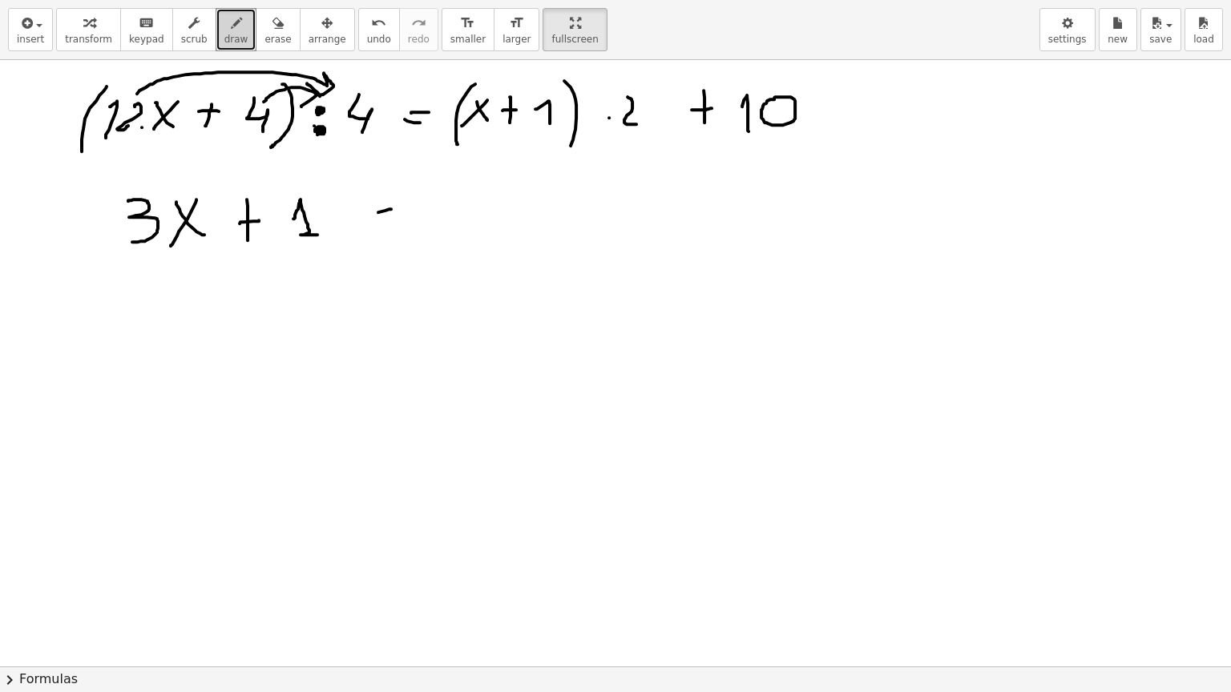
drag, startPoint x: 377, startPoint y: 236, endPoint x: 401, endPoint y: 234, distance: 24.2
drag, startPoint x: 621, startPoint y: 93, endPoint x: 554, endPoint y: 91, distance: 66.5
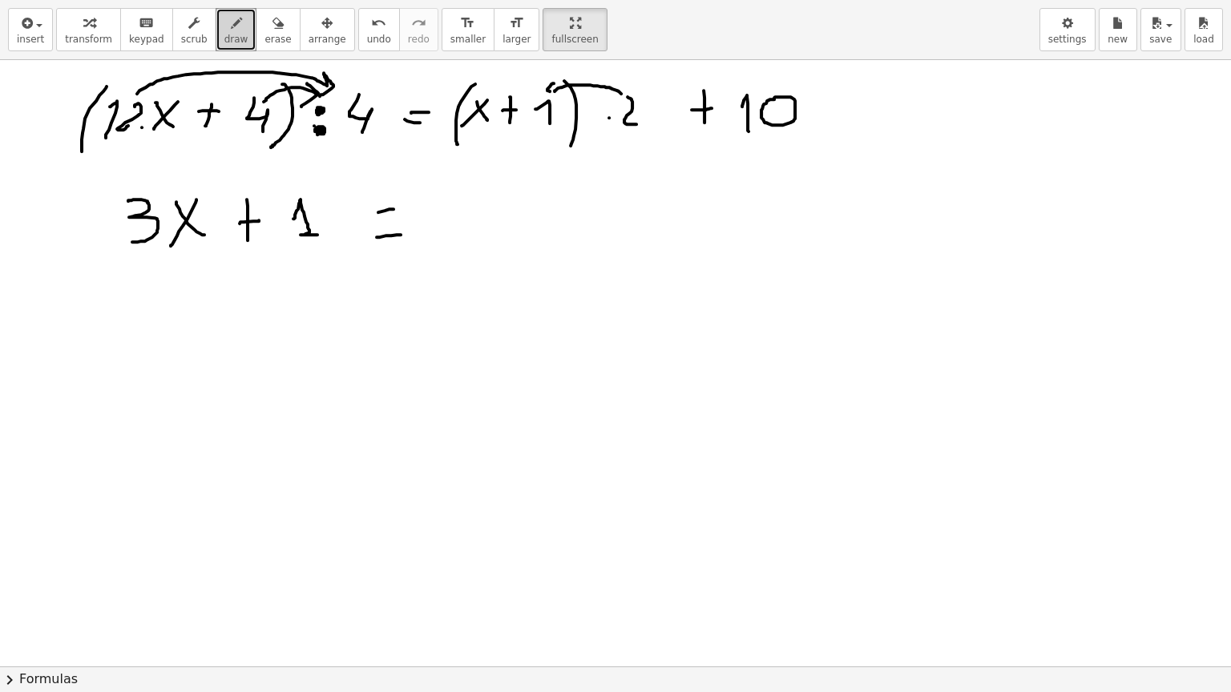
drag, startPoint x: 554, startPoint y: 83, endPoint x: 560, endPoint y: 93, distance: 12.2
drag, startPoint x: 622, startPoint y: 84, endPoint x: 494, endPoint y: 95, distance: 127.8
drag, startPoint x: 497, startPoint y: 86, endPoint x: 497, endPoint y: 99, distance: 12.8
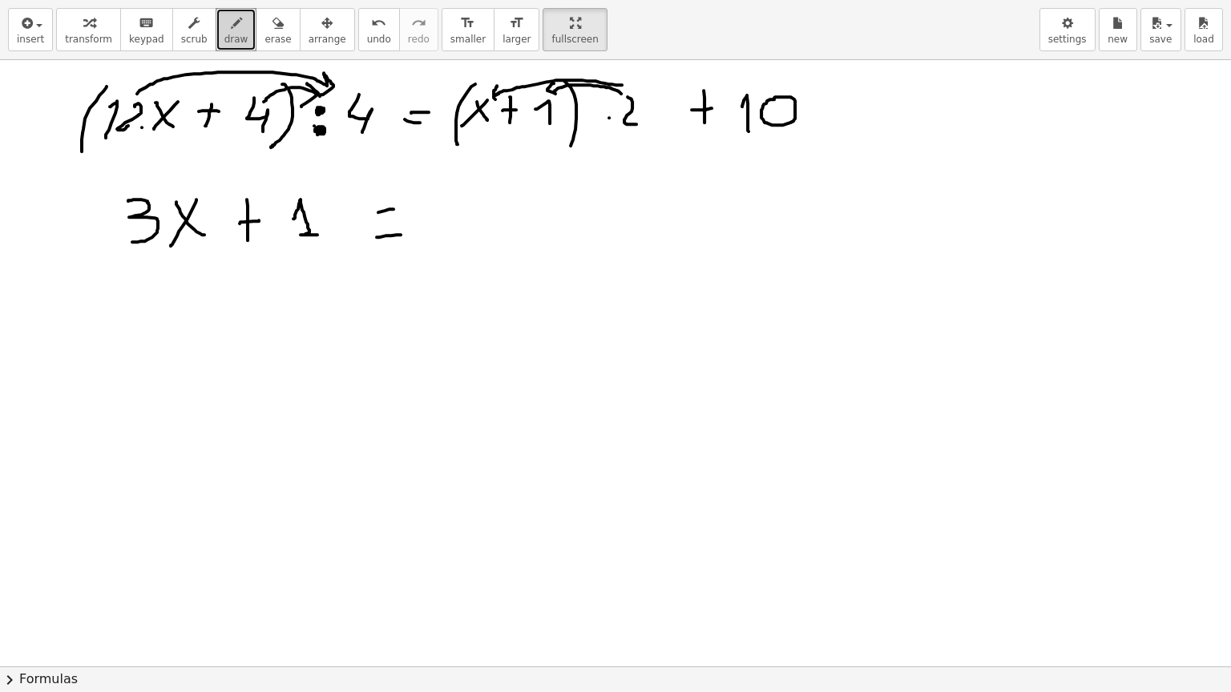
drag, startPoint x: 453, startPoint y: 207, endPoint x: 470, endPoint y: 229, distance: 28.0
drag, startPoint x: 495, startPoint y: 195, endPoint x: 522, endPoint y: 218, distance: 35.8
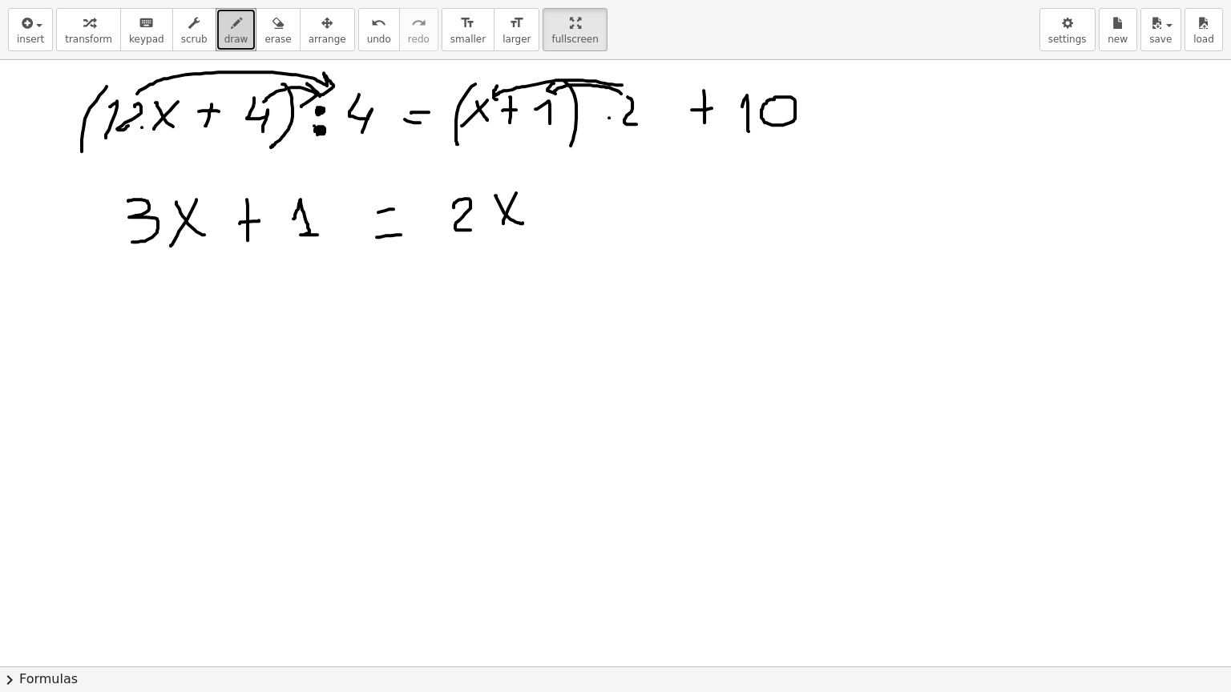
drag, startPoint x: 516, startPoint y: 192, endPoint x: 502, endPoint y: 224, distance: 35.1
drag, startPoint x: 568, startPoint y: 189, endPoint x: 582, endPoint y: 202, distance: 18.7
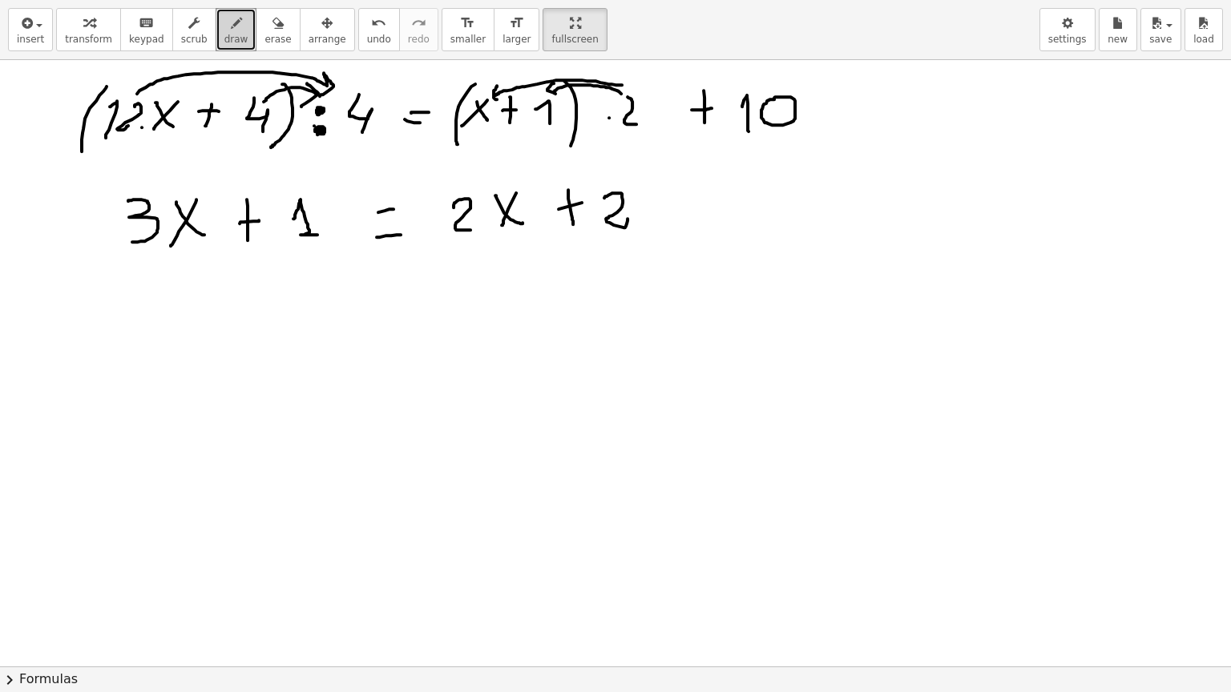
drag, startPoint x: 620, startPoint y: 192, endPoint x: 627, endPoint y: 217, distance: 25.9
drag, startPoint x: 681, startPoint y: 185, endPoint x: 686, endPoint y: 224, distance: 39.5
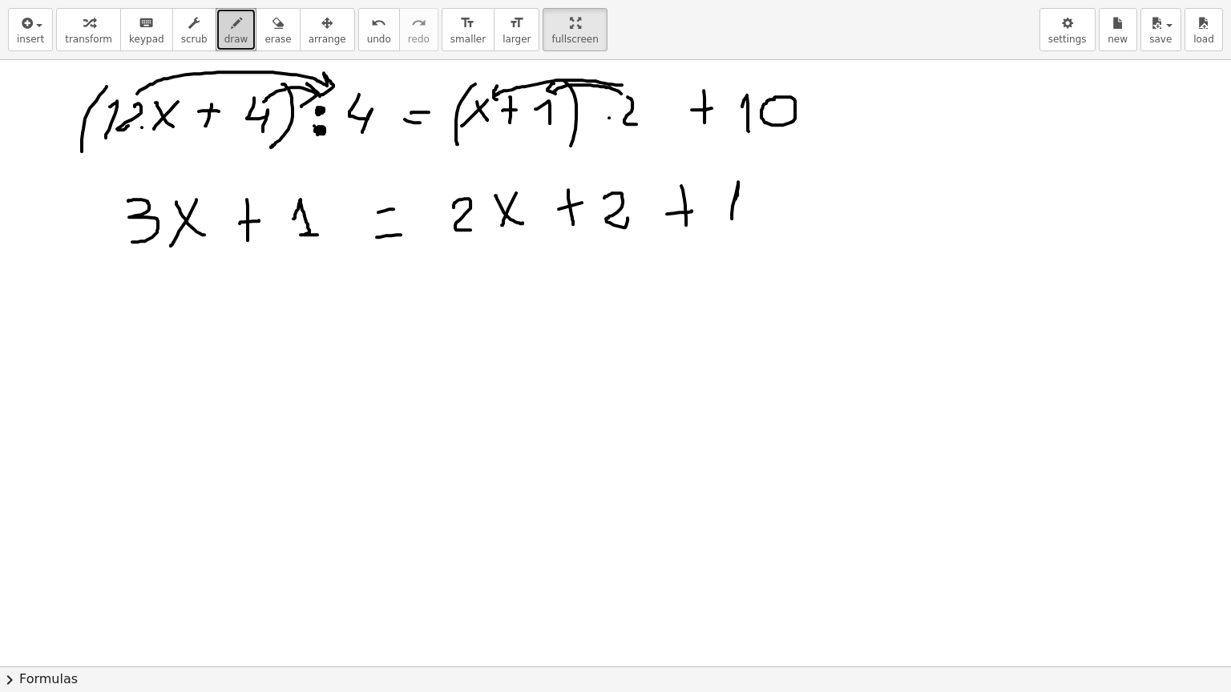
drag, startPoint x: 735, startPoint y: 198, endPoint x: 731, endPoint y: 224, distance: 25.9
drag, startPoint x: 755, startPoint y: 195, endPoint x: 745, endPoint y: 199, distance: 11.2
drag, startPoint x: 449, startPoint y: 241, endPoint x: 522, endPoint y: 229, distance: 73.9
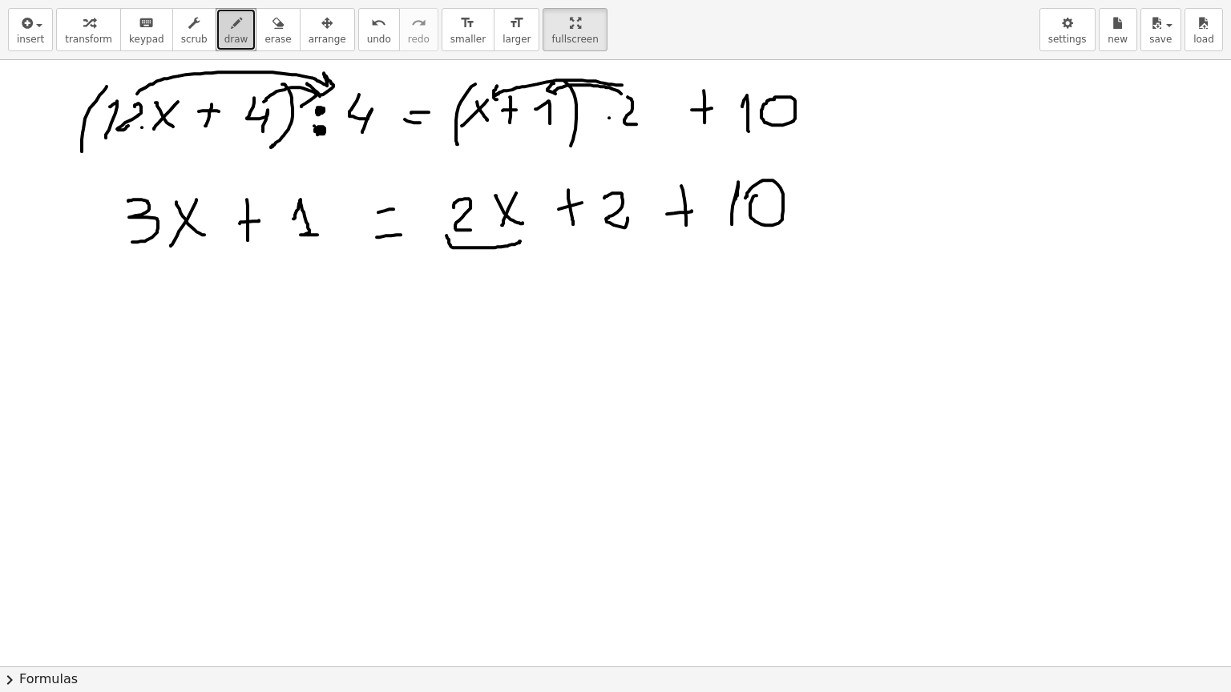
drag, startPoint x: 473, startPoint y: 247, endPoint x: 272, endPoint y: 263, distance: 201.7
drag, startPoint x: 151, startPoint y: 318, endPoint x: 148, endPoint y: 363, distance: 44.9
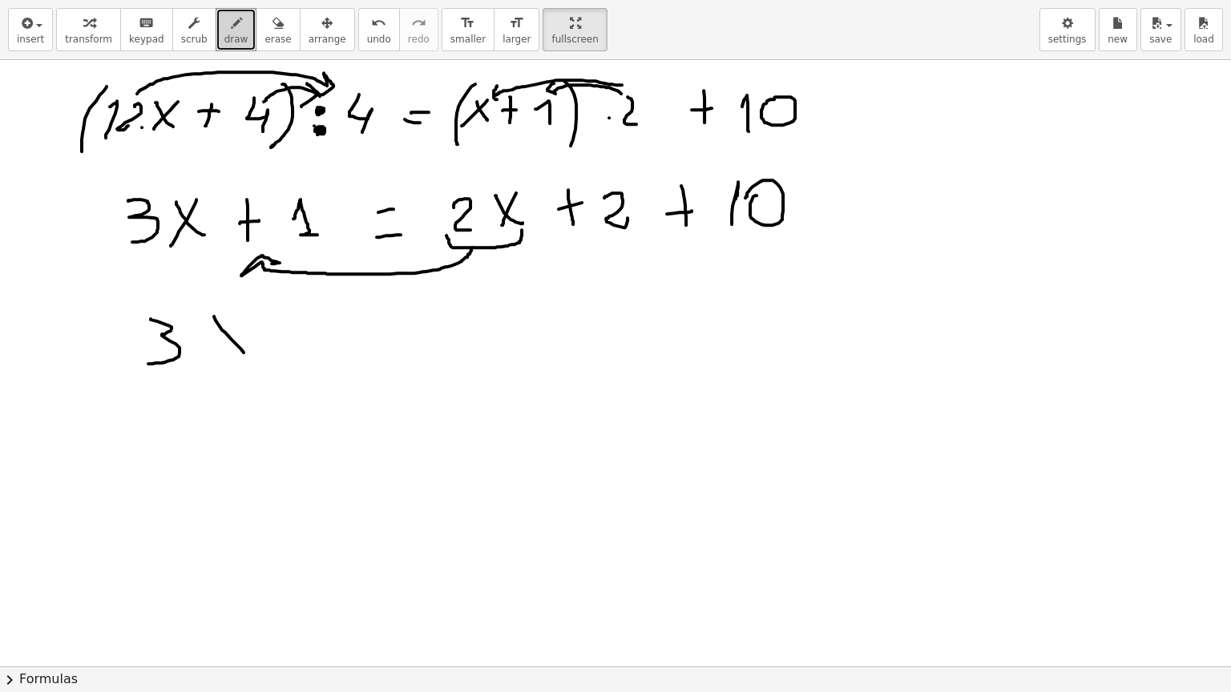
drag, startPoint x: 214, startPoint y: 316, endPoint x: 247, endPoint y: 341, distance: 41.7
drag, startPoint x: 246, startPoint y: 320, endPoint x: 243, endPoint y: 350, distance: 29.8
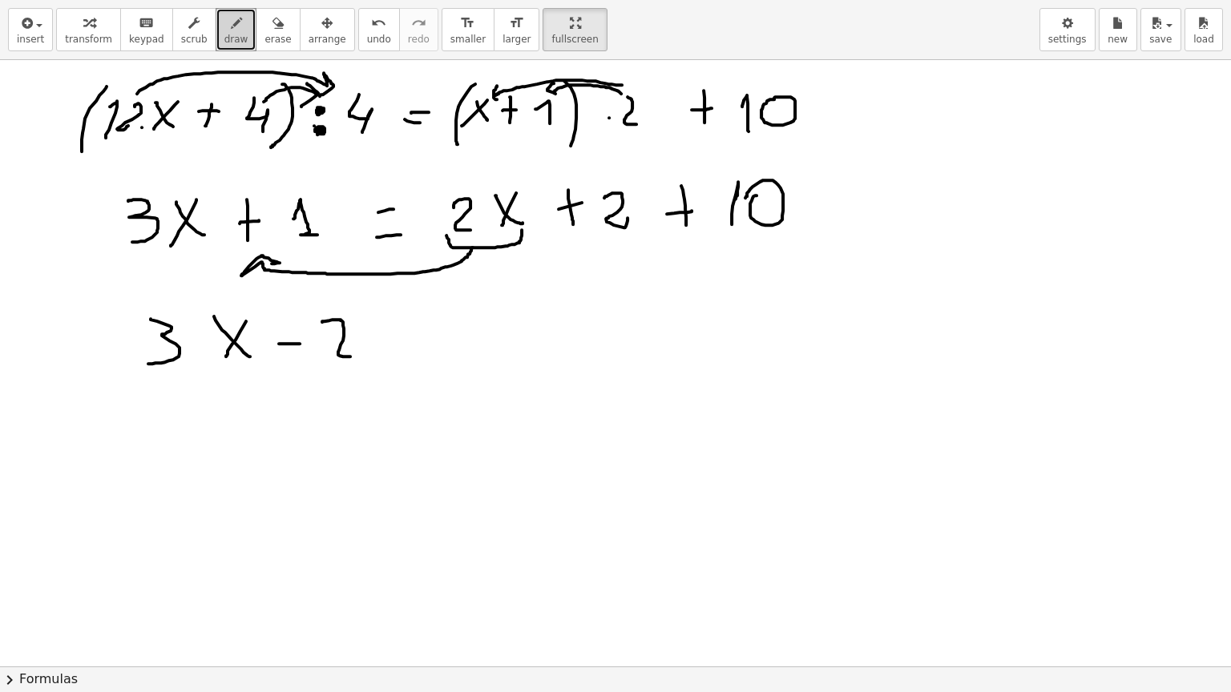
drag, startPoint x: 329, startPoint y: 320, endPoint x: 368, endPoint y: 337, distance: 42.3
drag, startPoint x: 376, startPoint y: 314, endPoint x: 410, endPoint y: 346, distance: 47.1
drag, startPoint x: 401, startPoint y: 312, endPoint x: 392, endPoint y: 343, distance: 31.9
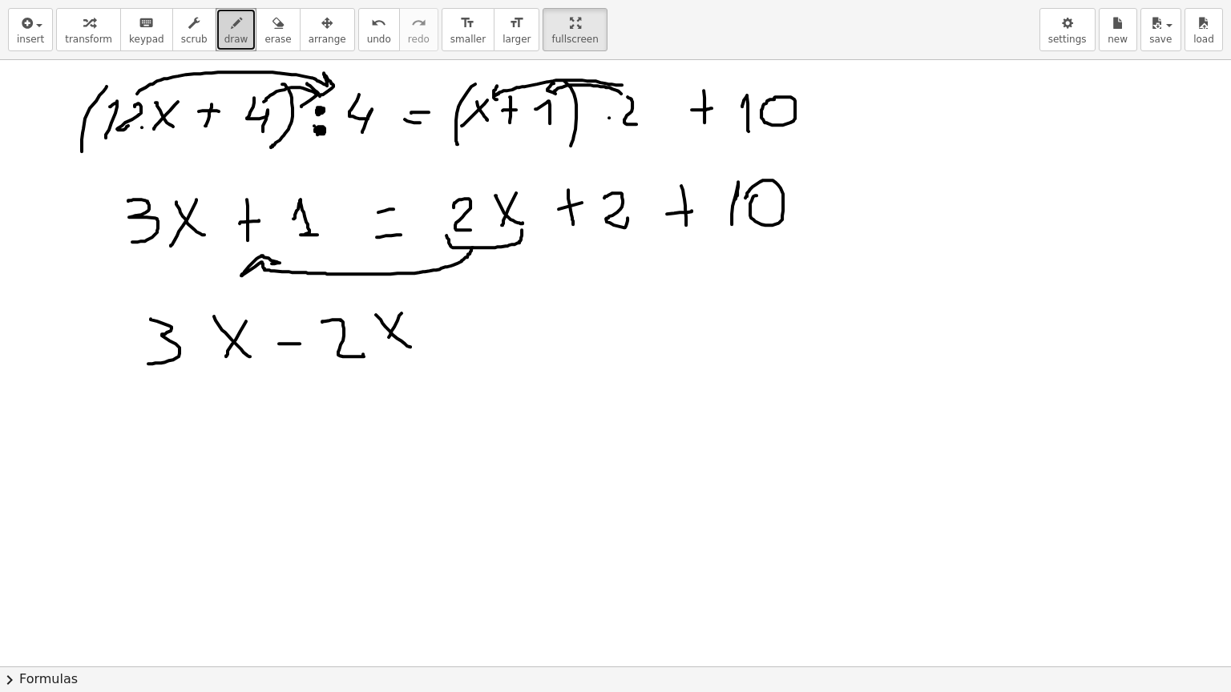
drag, startPoint x: 454, startPoint y: 330, endPoint x: 471, endPoint y: 330, distance: 16.8
drag, startPoint x: 453, startPoint y: 347, endPoint x: 474, endPoint y: 348, distance: 20.8
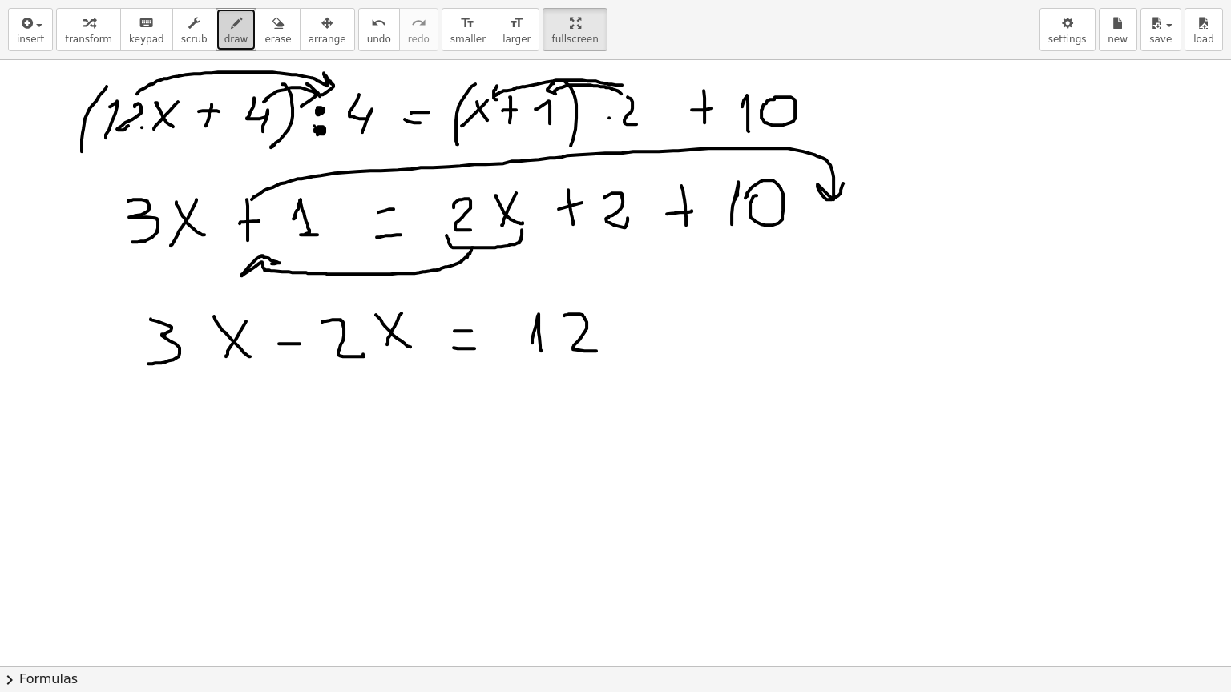
drag, startPoint x: 252, startPoint y: 199, endPoint x: 843, endPoint y: 183, distance: 591.5
drag, startPoint x: 628, startPoint y: 340, endPoint x: 651, endPoint y: 337, distance: 22.6
drag, startPoint x: 678, startPoint y: 323, endPoint x: 734, endPoint y: 350, distance: 62.3
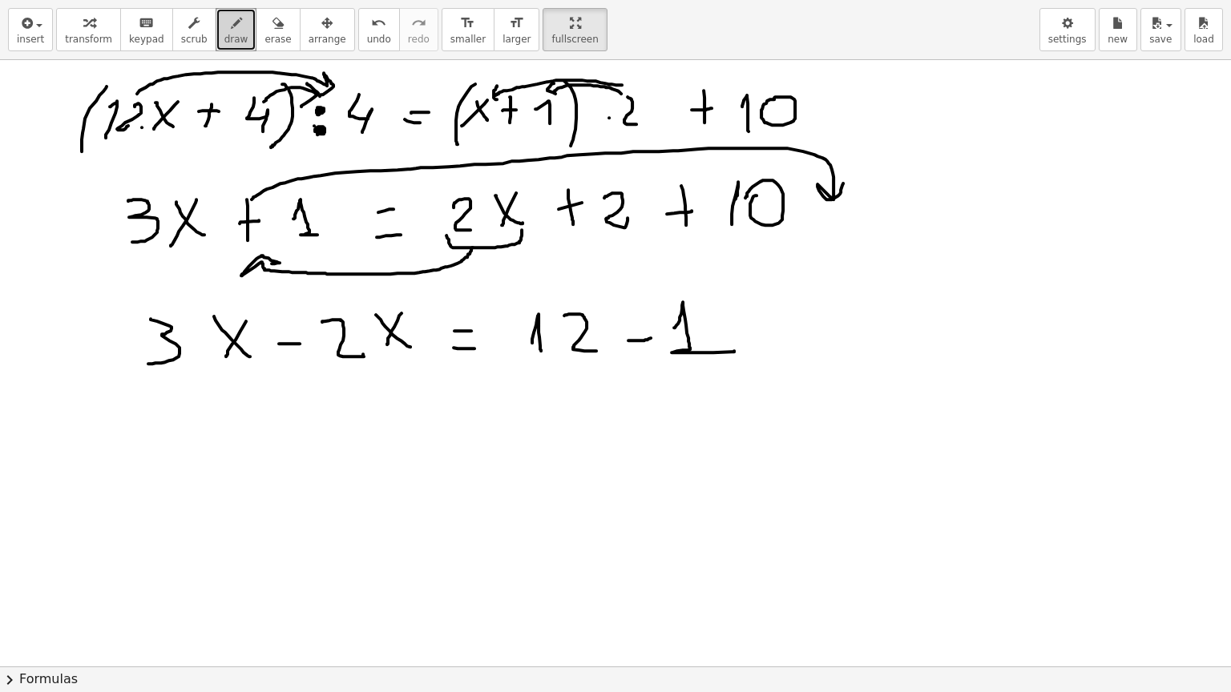
drag, startPoint x: 308, startPoint y: 420, endPoint x: 346, endPoint y: 453, distance: 50.0
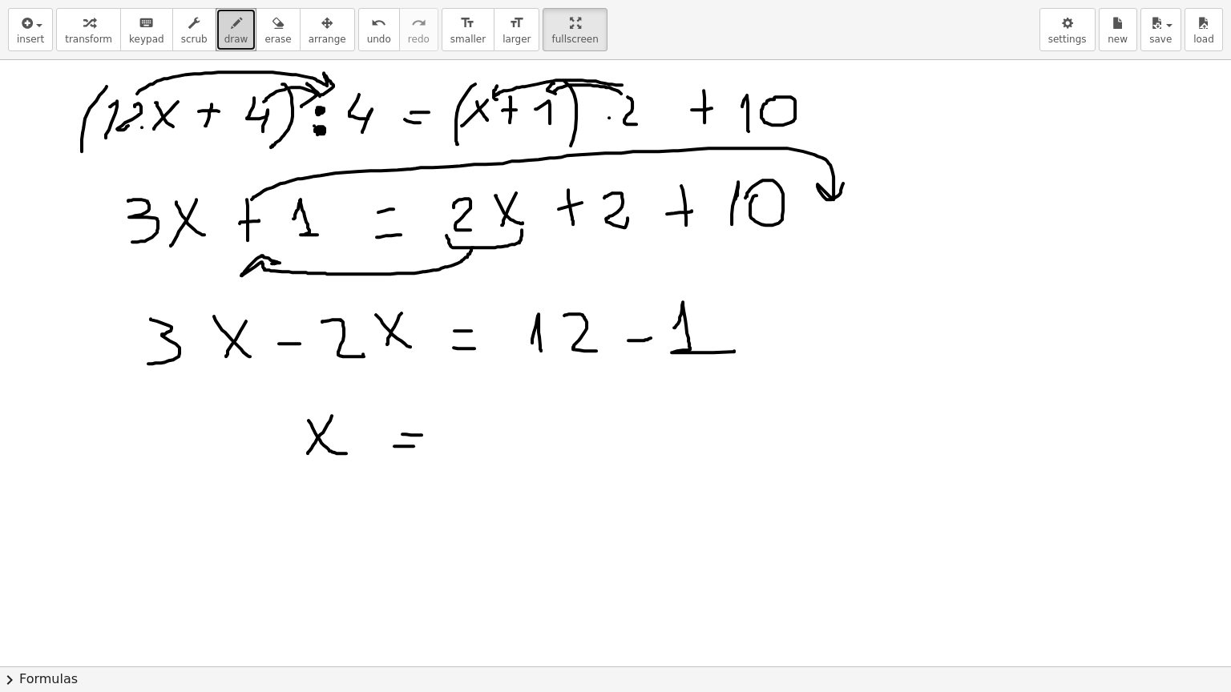
drag, startPoint x: 99, startPoint y: 137, endPoint x: 180, endPoint y: 135, distance: 81.0
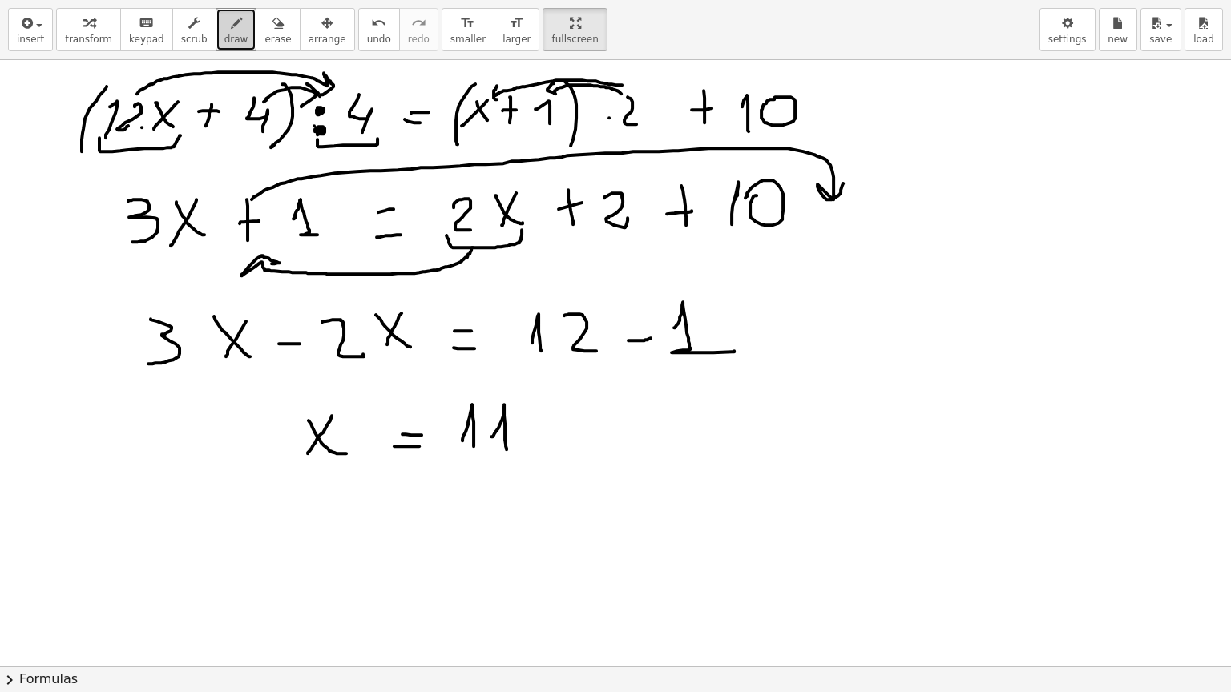
drag, startPoint x: 317, startPoint y: 139, endPoint x: 377, endPoint y: 137, distance: 60.1
drag, startPoint x: 216, startPoint y: 90, endPoint x: 207, endPoint y: 108, distance: 20.4
drag, startPoint x: 194, startPoint y: 106, endPoint x: 211, endPoint y: 111, distance: 17.7
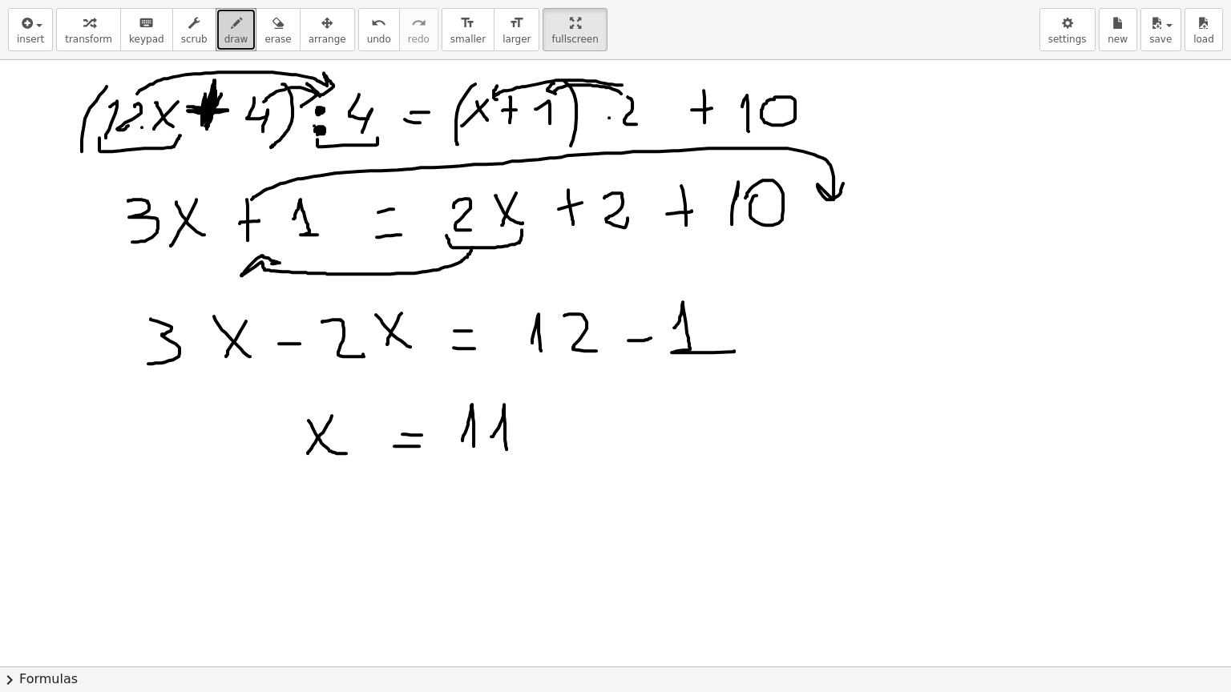
click at [264, 34] on span "erase" at bounding box center [277, 39] width 26 height 11
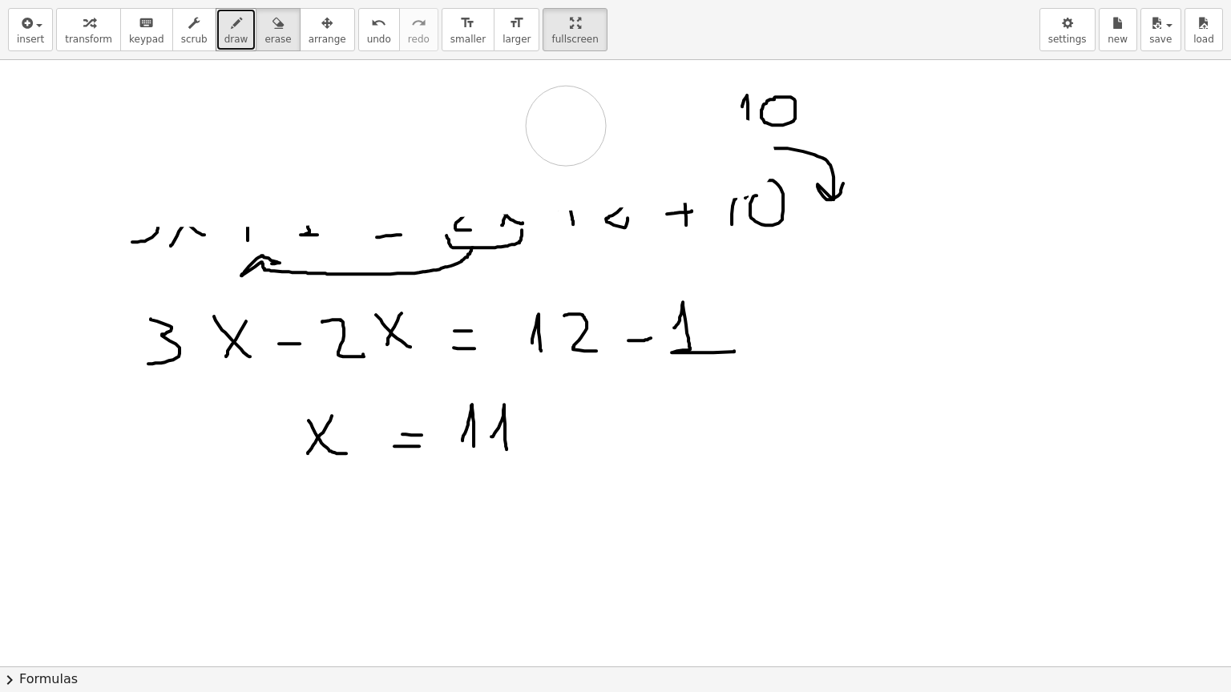
drag, startPoint x: 204, startPoint y: 121, endPoint x: 449, endPoint y: 127, distance: 245.2
click at [367, 34] on span "undo" at bounding box center [379, 39] width 24 height 11
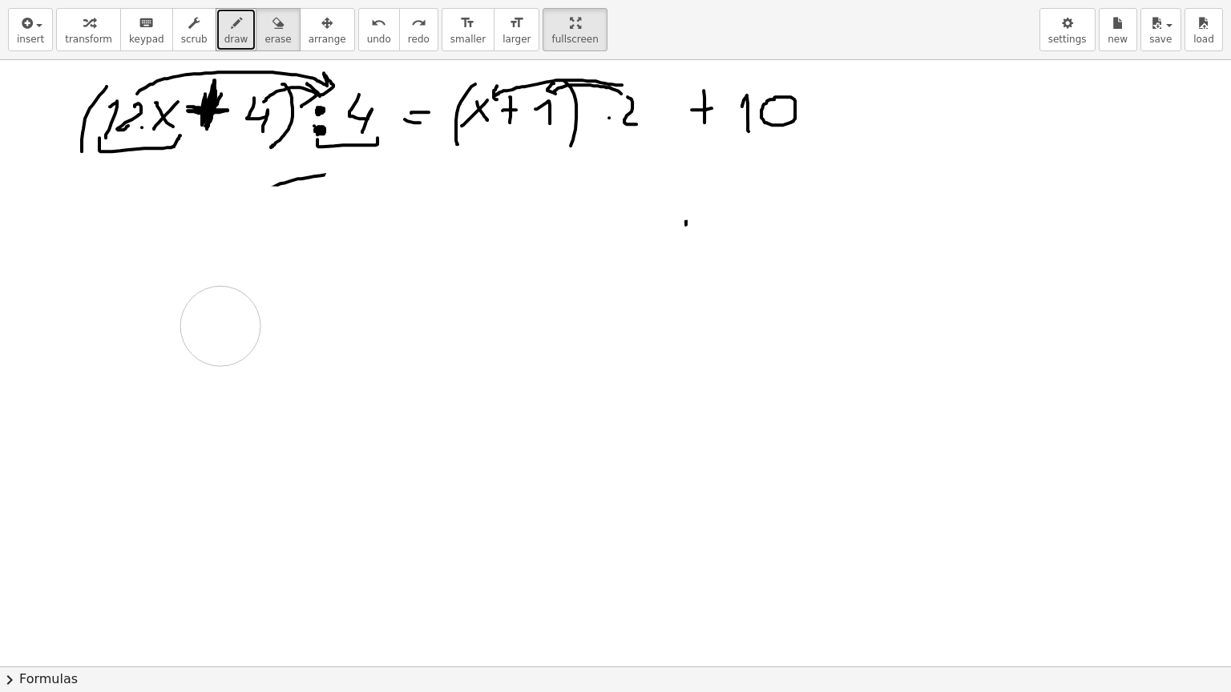
drag, startPoint x: 155, startPoint y: 215, endPoint x: 94, endPoint y: 216, distance: 60.9
click at [224, 35] on span "draw" at bounding box center [236, 39] width 24 height 11
drag, startPoint x: 99, startPoint y: 238, endPoint x: 100, endPoint y: 282, distance: 44.1
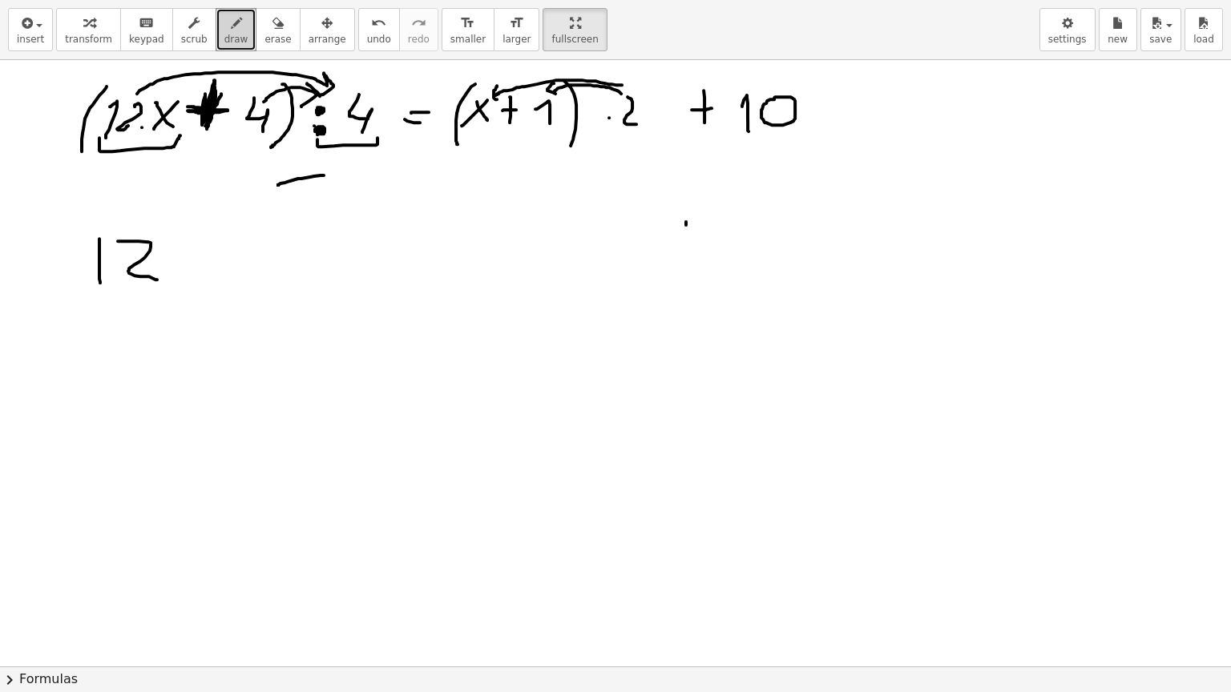
drag, startPoint x: 118, startPoint y: 240, endPoint x: 157, endPoint y: 279, distance: 55.0
drag, startPoint x: 195, startPoint y: 250, endPoint x: 215, endPoint y: 253, distance: 19.5
drag, startPoint x: 215, startPoint y: 236, endPoint x: 192, endPoint y: 282, distance: 51.6
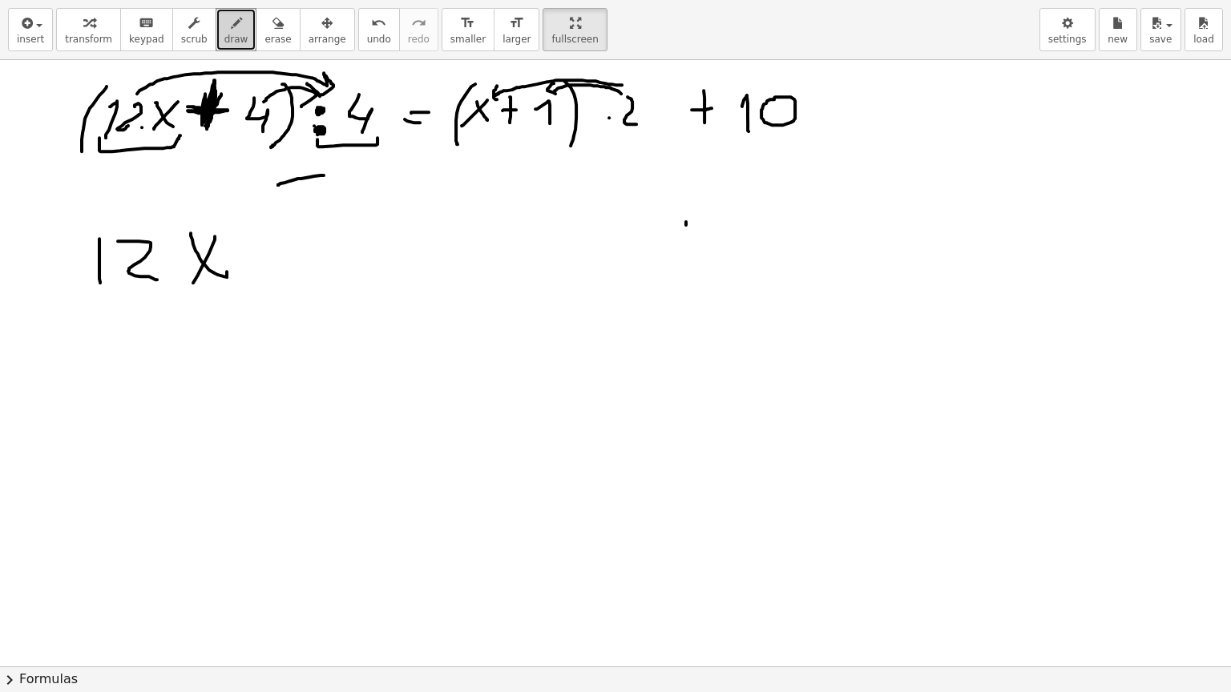
drag, startPoint x: 264, startPoint y: 254, endPoint x: 263, endPoint y: 276, distance: 22.4
drag, startPoint x: 255, startPoint y: 253, endPoint x: 290, endPoint y: 252, distance: 35.3
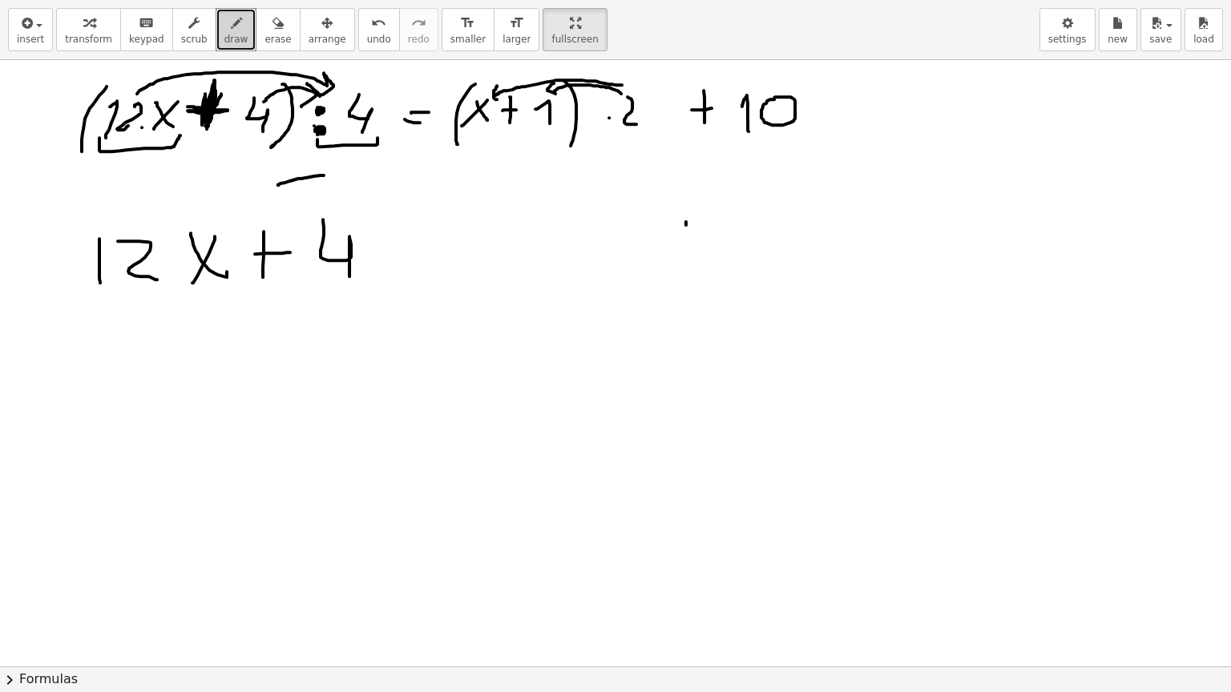
drag, startPoint x: 323, startPoint y: 220, endPoint x: 343, endPoint y: 269, distance: 52.8
drag, startPoint x: 70, startPoint y: 264, endPoint x: 94, endPoint y: 307, distance: 48.8
drag, startPoint x: 365, startPoint y: 186, endPoint x: 365, endPoint y: 284, distance: 97.7
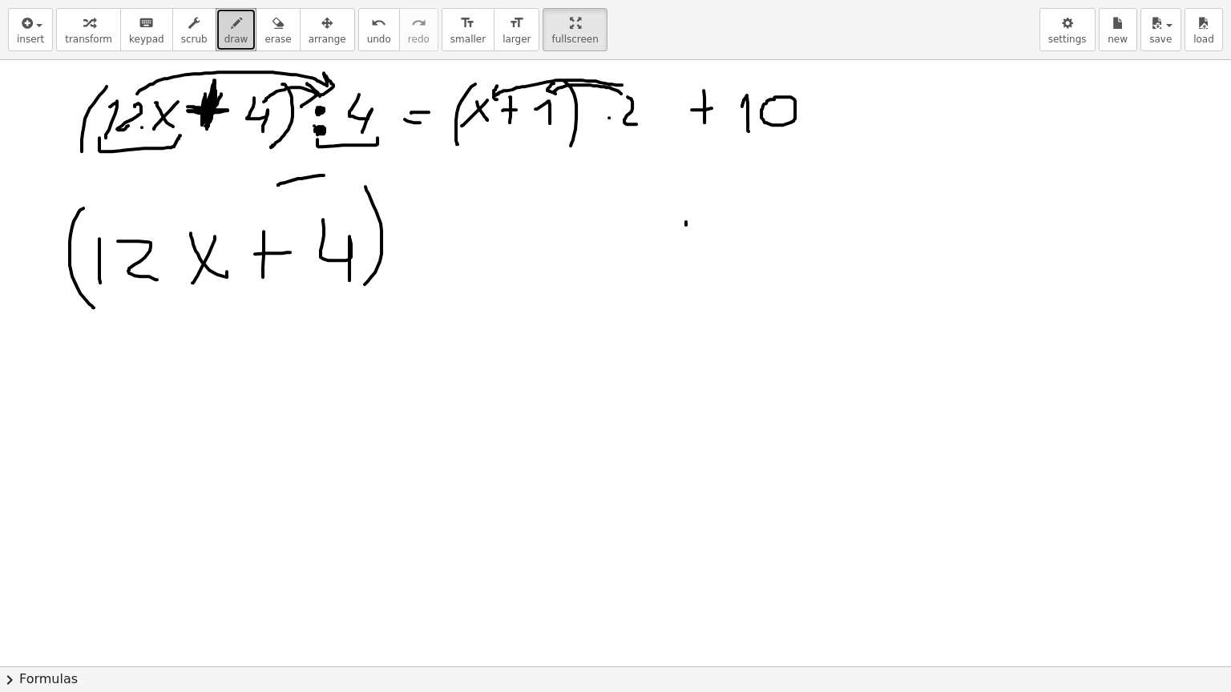
drag, startPoint x: 430, startPoint y: 237, endPoint x: 455, endPoint y: 282, distance: 51.3
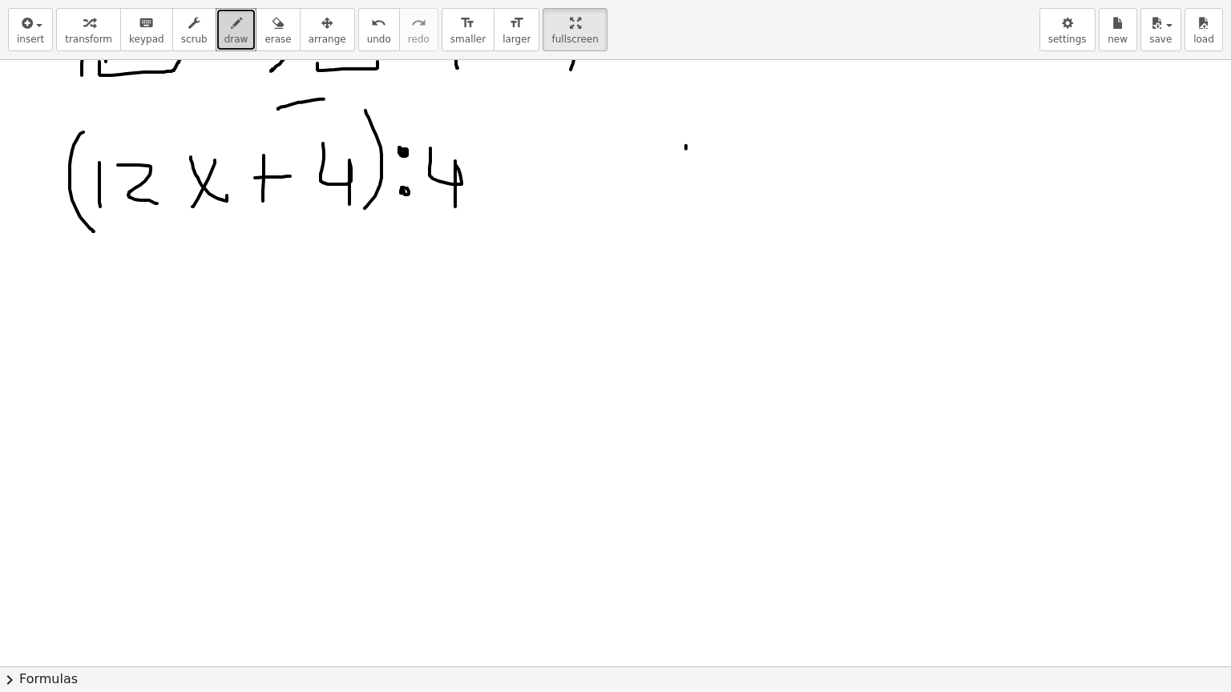
scroll to position [1178, 0]
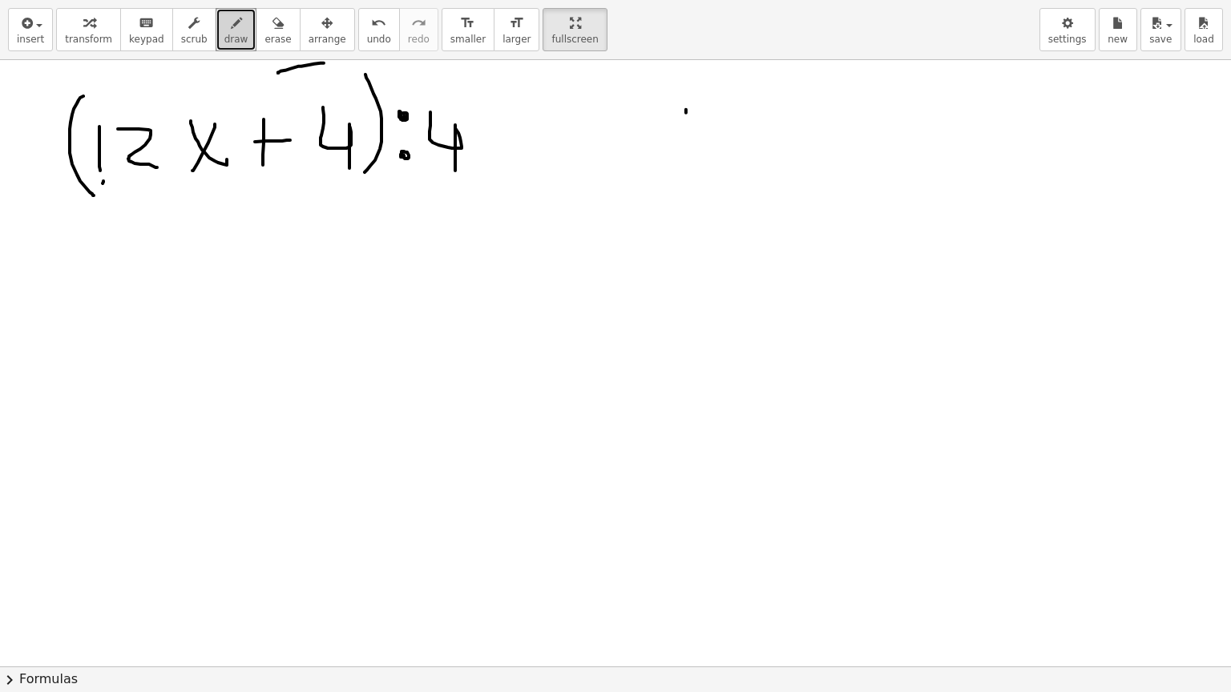
click at [103, 183] on div at bounding box center [615, 95] width 1231 height 2427
drag, startPoint x: 97, startPoint y: 175, endPoint x: 222, endPoint y: 175, distance: 125.0
click at [222, 175] on div at bounding box center [615, 95] width 1231 height 2427
drag, startPoint x: 172, startPoint y: 189, endPoint x: 427, endPoint y: 175, distance: 255.1
click at [427, 175] on div at bounding box center [615, 95] width 1231 height 2427
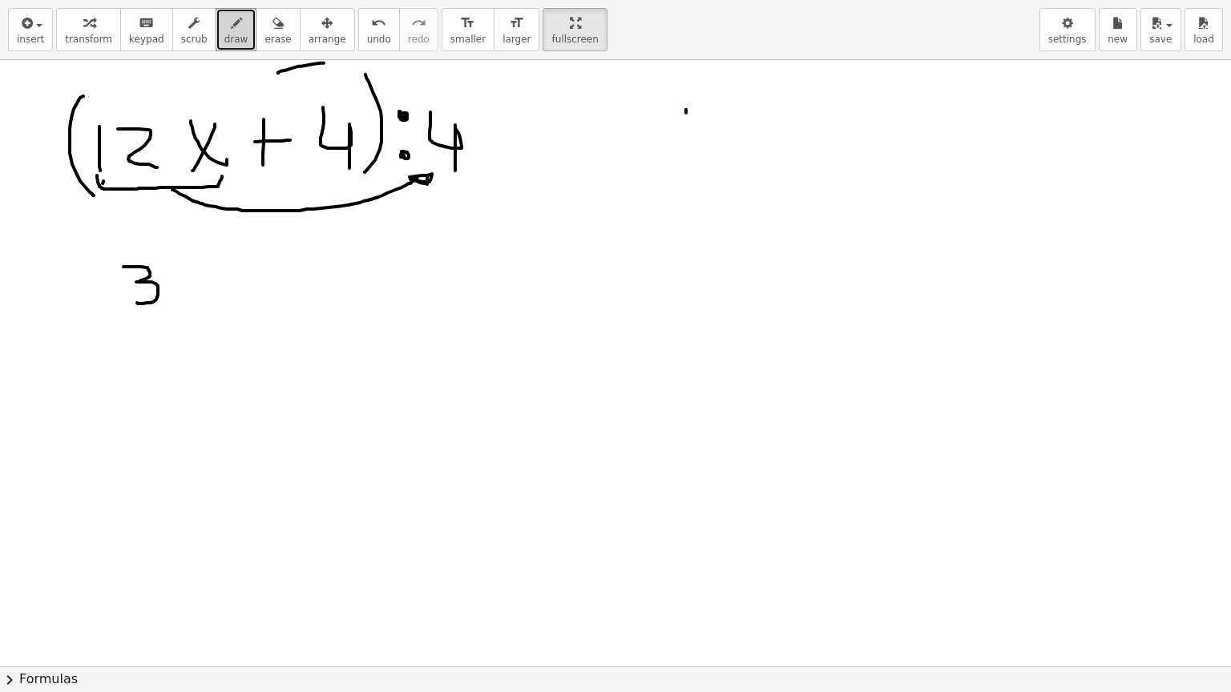
drag, startPoint x: 123, startPoint y: 266, endPoint x: 137, endPoint y: 302, distance: 38.5
click at [137, 302] on div at bounding box center [615, 95] width 1231 height 2427
drag, startPoint x: 175, startPoint y: 268, endPoint x: 215, endPoint y: 288, distance: 44.4
click at [215, 288] on div at bounding box center [615, 95] width 1231 height 2427
drag, startPoint x: 205, startPoint y: 263, endPoint x: 183, endPoint y: 295, distance: 39.1
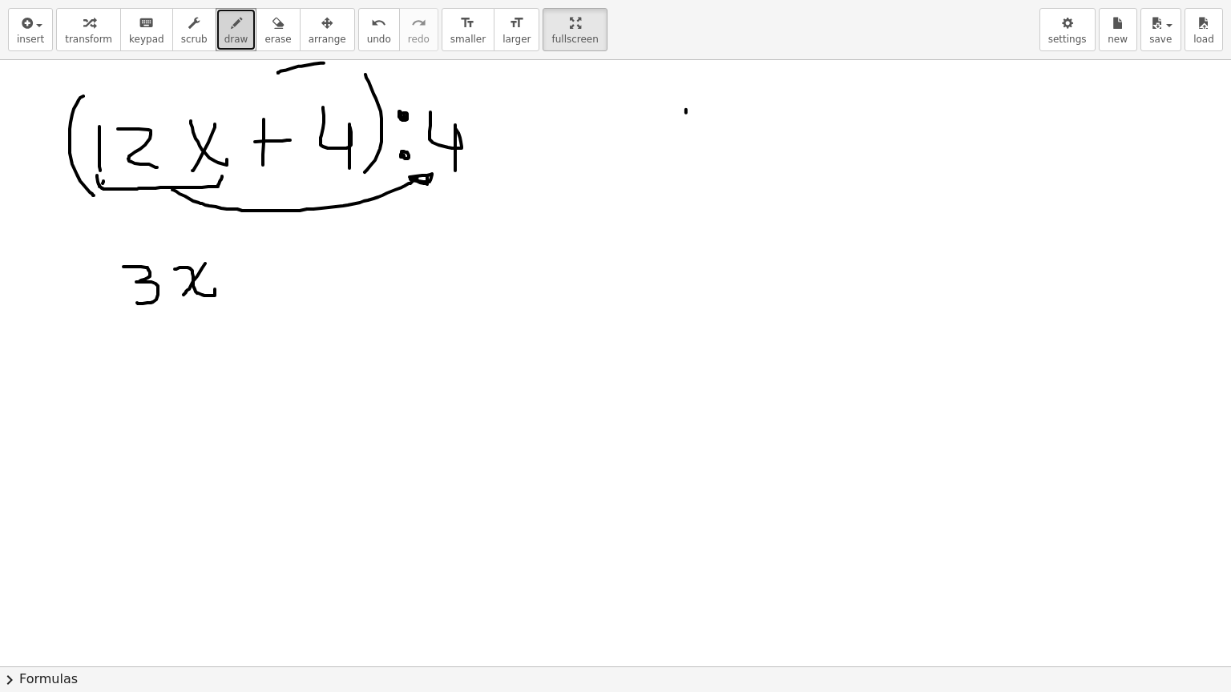
click at [183, 295] on div at bounding box center [615, 95] width 1231 height 2427
drag, startPoint x: 317, startPoint y: 110, endPoint x: 439, endPoint y: 111, distance: 121.8
click at [439, 111] on div at bounding box center [615, 95] width 1231 height 2427
drag, startPoint x: 252, startPoint y: 257, endPoint x: 259, endPoint y: 301, distance: 44.5
click at [259, 301] on div at bounding box center [615, 95] width 1231 height 2427
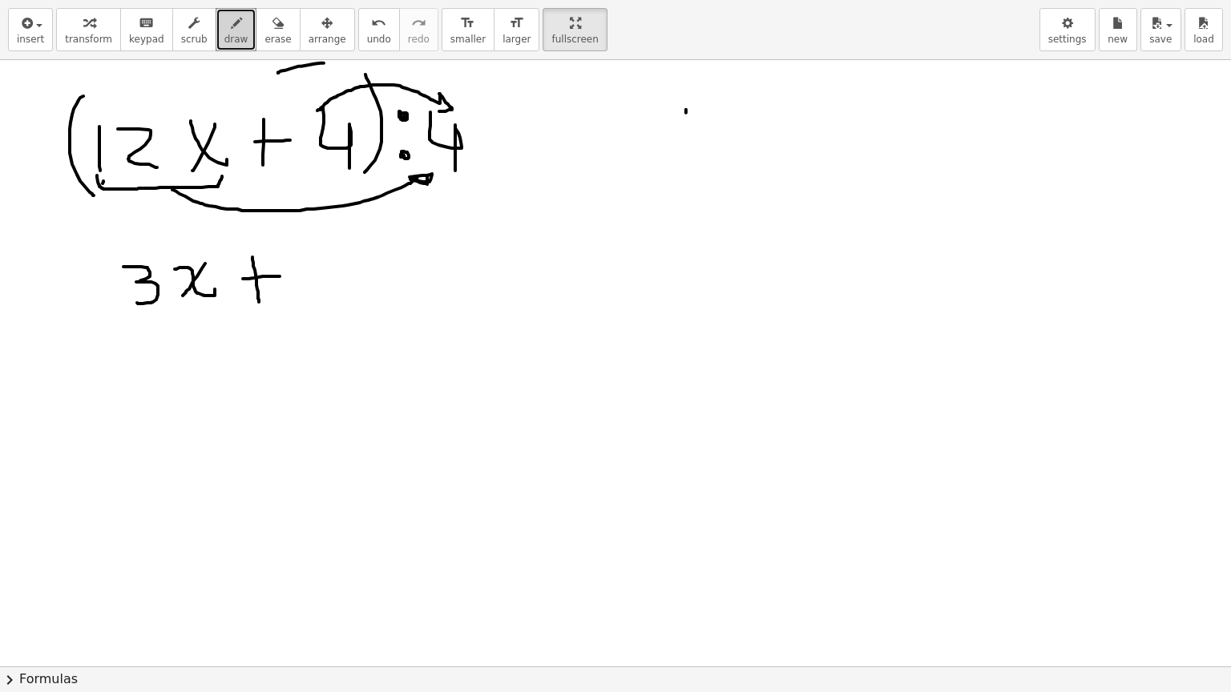
drag, startPoint x: 243, startPoint y: 278, endPoint x: 280, endPoint y: 276, distance: 36.9
click at [280, 276] on div at bounding box center [615, 95] width 1231 height 2427
drag, startPoint x: 306, startPoint y: 280, endPoint x: 330, endPoint y: 293, distance: 27.6
click at [330, 293] on div at bounding box center [615, 95] width 1231 height 2427
drag, startPoint x: 377, startPoint y: 271, endPoint x: 401, endPoint y: 271, distance: 24.0
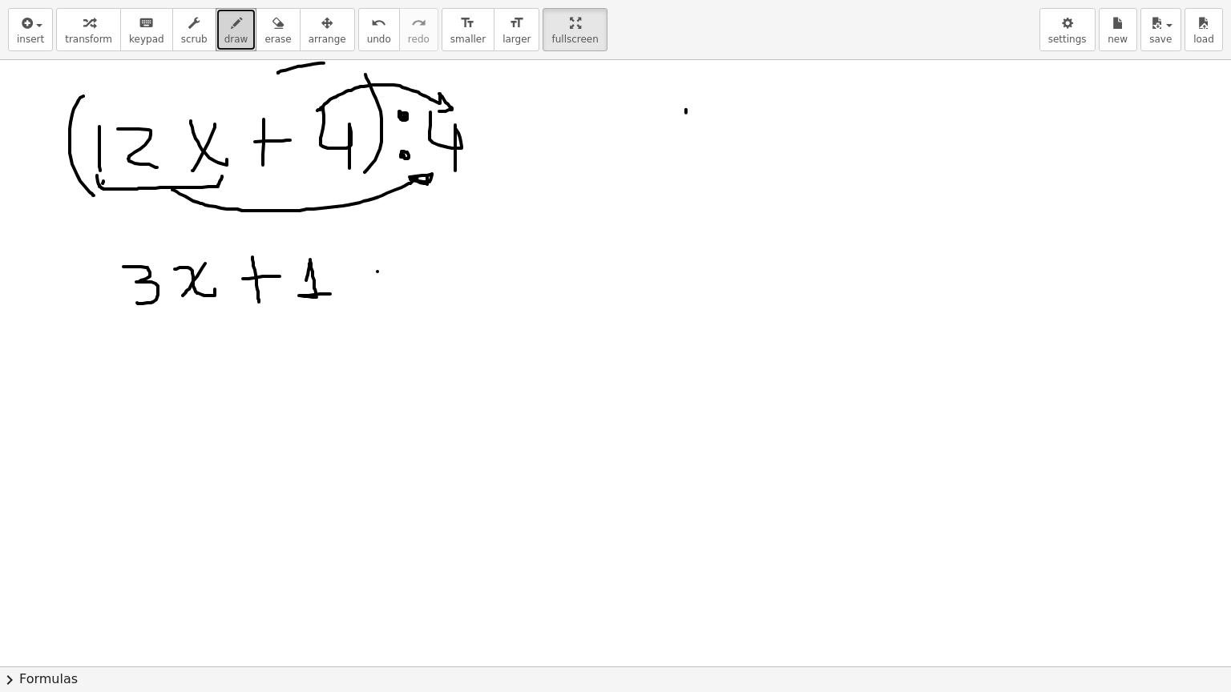
click at [401, 271] on div at bounding box center [615, 95] width 1231 height 2427
drag, startPoint x: 369, startPoint y: 285, endPoint x: 389, endPoint y: 285, distance: 20.0
click at [389, 285] on div at bounding box center [615, 95] width 1231 height 2427
click at [504, 148] on div at bounding box center [615, 95] width 1231 height 2427
click at [494, 166] on div at bounding box center [615, 95] width 1231 height 2427
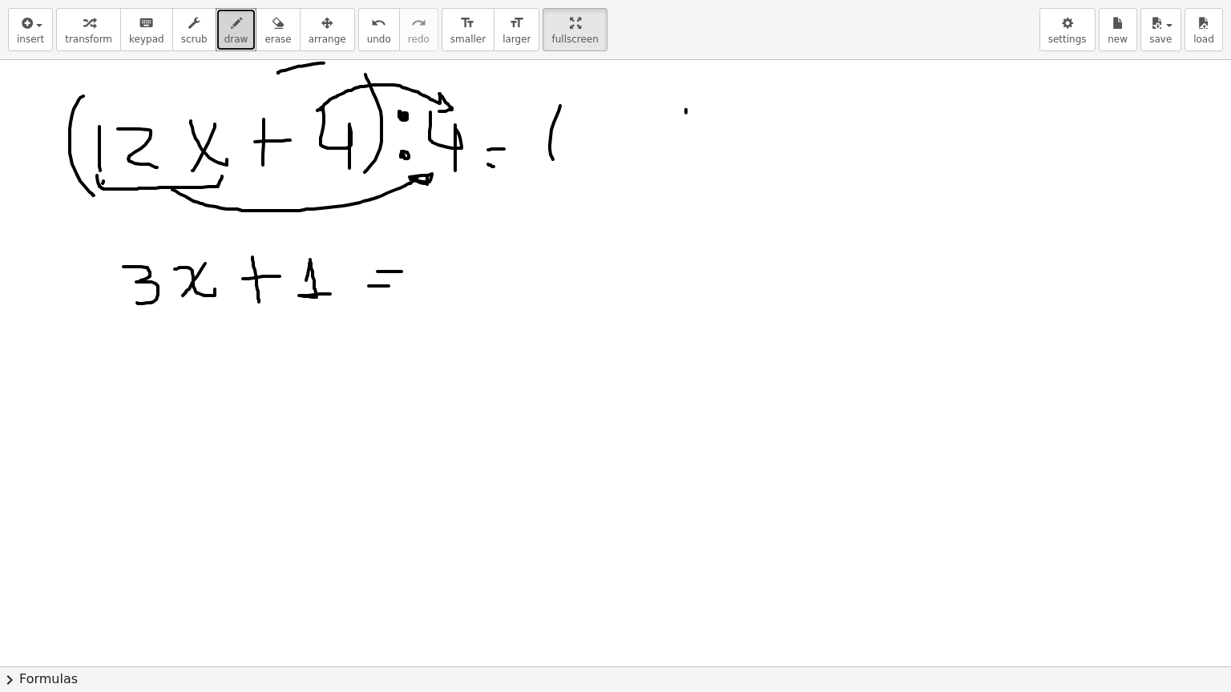
drag, startPoint x: 554, startPoint y: 122, endPoint x: 560, endPoint y: 167, distance: 46.1
click at [560, 171] on div at bounding box center [615, 95] width 1231 height 2427
drag, startPoint x: 562, startPoint y: 130, endPoint x: 585, endPoint y: 143, distance: 26.5
click at [586, 151] on div at bounding box center [615, 95] width 1231 height 2427
drag, startPoint x: 583, startPoint y: 127, endPoint x: 574, endPoint y: 150, distance: 25.1
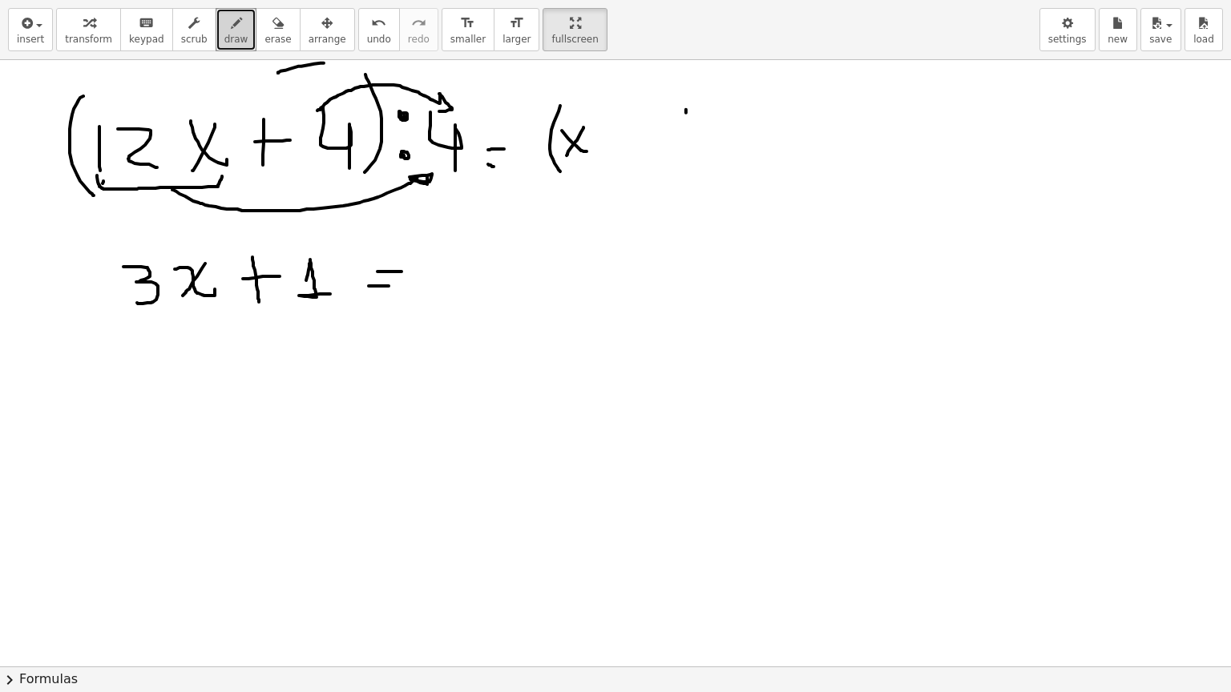
click at [566, 155] on div at bounding box center [615, 95] width 1231 height 2427
drag, startPoint x: 607, startPoint y: 127, endPoint x: 610, endPoint y: 149, distance: 21.8
click at [610, 149] on div at bounding box center [615, 95] width 1231 height 2427
drag, startPoint x: 606, startPoint y: 138, endPoint x: 623, endPoint y: 138, distance: 17.6
click at [623, 138] on div at bounding box center [615, 95] width 1231 height 2427
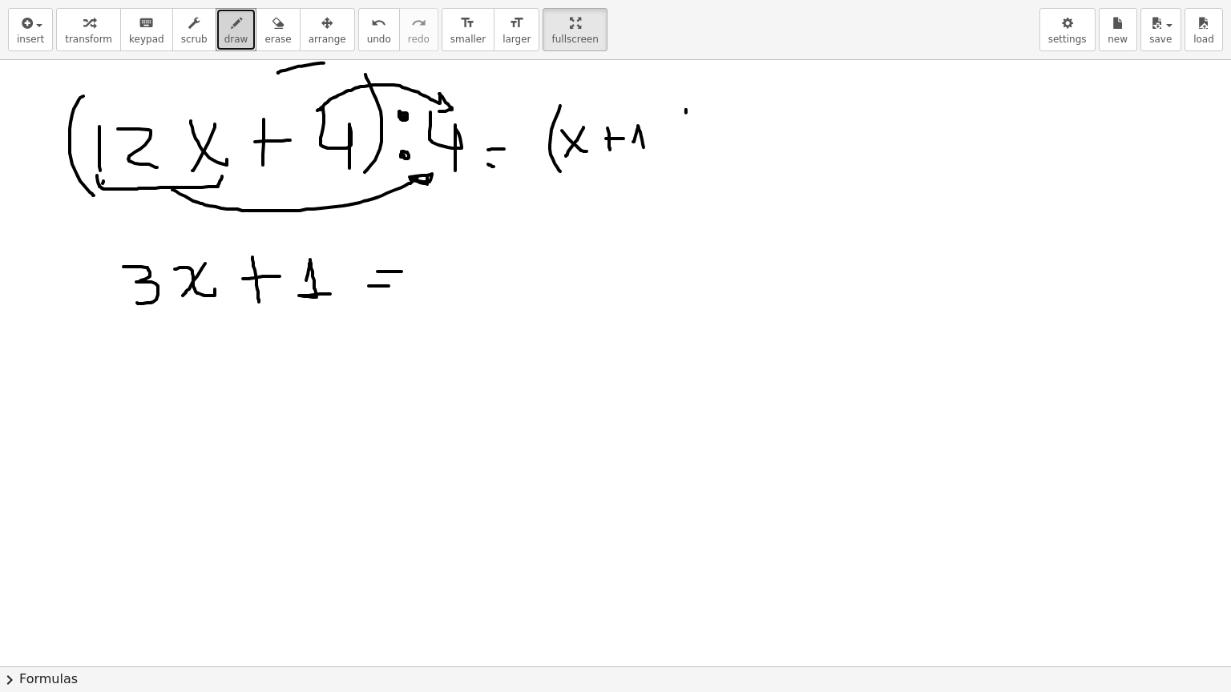
drag, startPoint x: 633, startPoint y: 141, endPoint x: 644, endPoint y: 145, distance: 11.9
click at [644, 151] on div at bounding box center [615, 95] width 1231 height 2427
drag, startPoint x: 641, startPoint y: 101, endPoint x: 651, endPoint y: 167, distance: 66.4
click at [650, 170] on div at bounding box center [615, 95] width 1231 height 2427
click at [681, 147] on div at bounding box center [615, 95] width 1231 height 2427
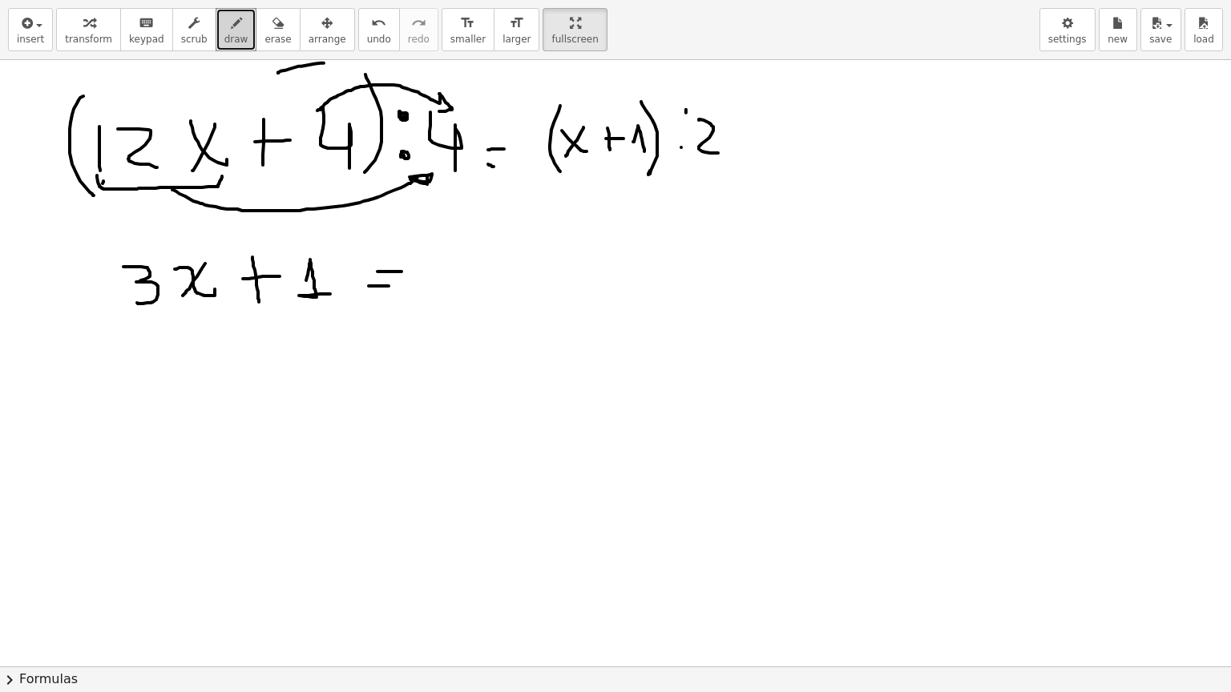
drag, startPoint x: 699, startPoint y: 119, endPoint x: 748, endPoint y: 125, distance: 50.0
click at [718, 151] on div at bounding box center [615, 95] width 1231 height 2427
click at [767, 156] on div at bounding box center [615, 95] width 1231 height 2427
click at [787, 133] on div at bounding box center [615, 95] width 1231 height 2427
click at [855, 157] on div at bounding box center [615, 95] width 1231 height 2427
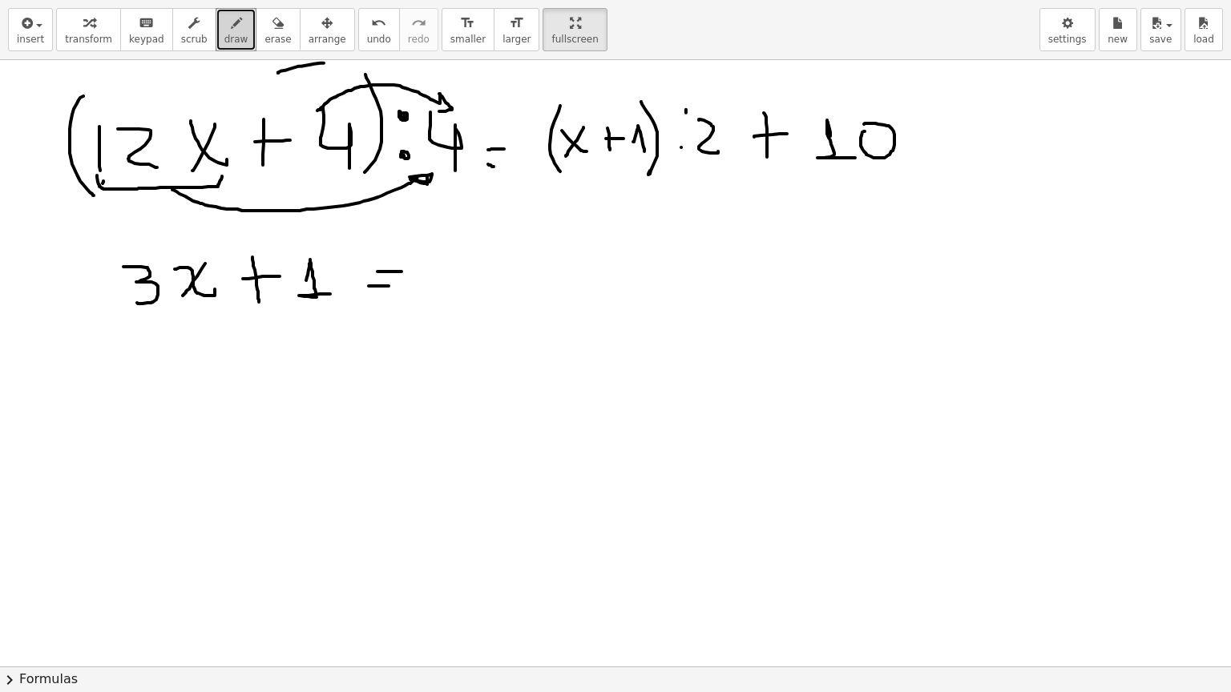
click at [859, 131] on div at bounding box center [615, 95] width 1231 height 2427
click at [677, 142] on div at bounding box center [615, 95] width 1231 height 2427
drag, startPoint x: 695, startPoint y: 115, endPoint x: 601, endPoint y: 106, distance: 94.1
click at [601, 106] on div at bounding box center [615, 95] width 1231 height 2427
drag, startPoint x: 481, startPoint y: 260, endPoint x: 526, endPoint y: 258, distance: 44.9
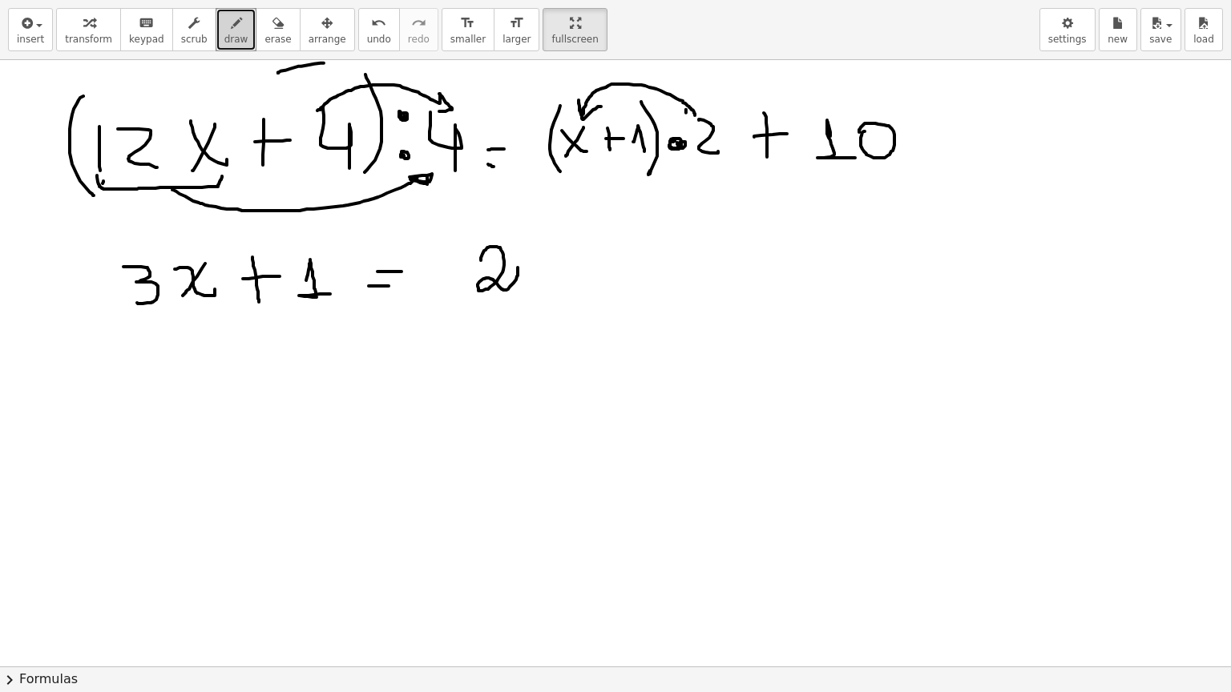
click at [516, 267] on div at bounding box center [615, 95] width 1231 height 2427
drag, startPoint x: 533, startPoint y: 247, endPoint x: 559, endPoint y: 252, distance: 27.0
click at [558, 280] on div at bounding box center [615, 95] width 1231 height 2427
drag, startPoint x: 558, startPoint y: 244, endPoint x: 534, endPoint y: 287, distance: 49.5
click at [534, 287] on div at bounding box center [615, 95] width 1231 height 2427
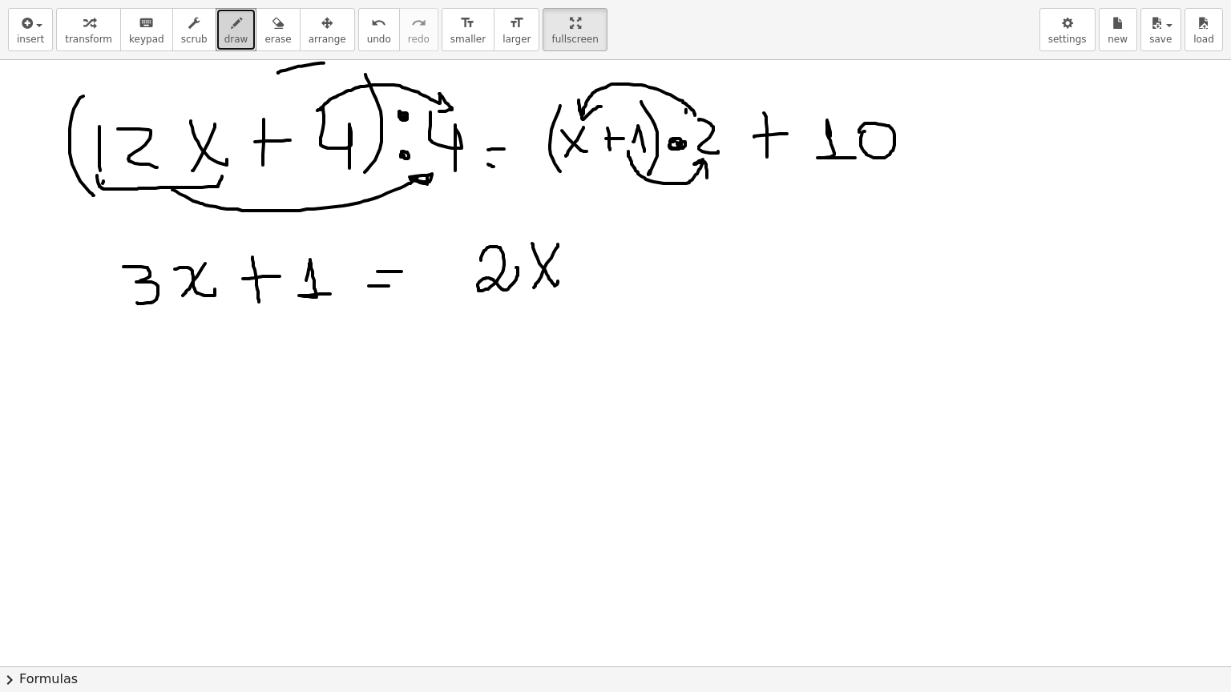
drag, startPoint x: 628, startPoint y: 151, endPoint x: 707, endPoint y: 177, distance: 82.8
click at [707, 177] on div at bounding box center [615, 95] width 1231 height 2427
drag, startPoint x: 615, startPoint y: 240, endPoint x: 614, endPoint y: 278, distance: 37.7
click at [614, 278] on div at bounding box center [615, 95] width 1231 height 2427
drag, startPoint x: 590, startPoint y: 268, endPoint x: 631, endPoint y: 263, distance: 41.2
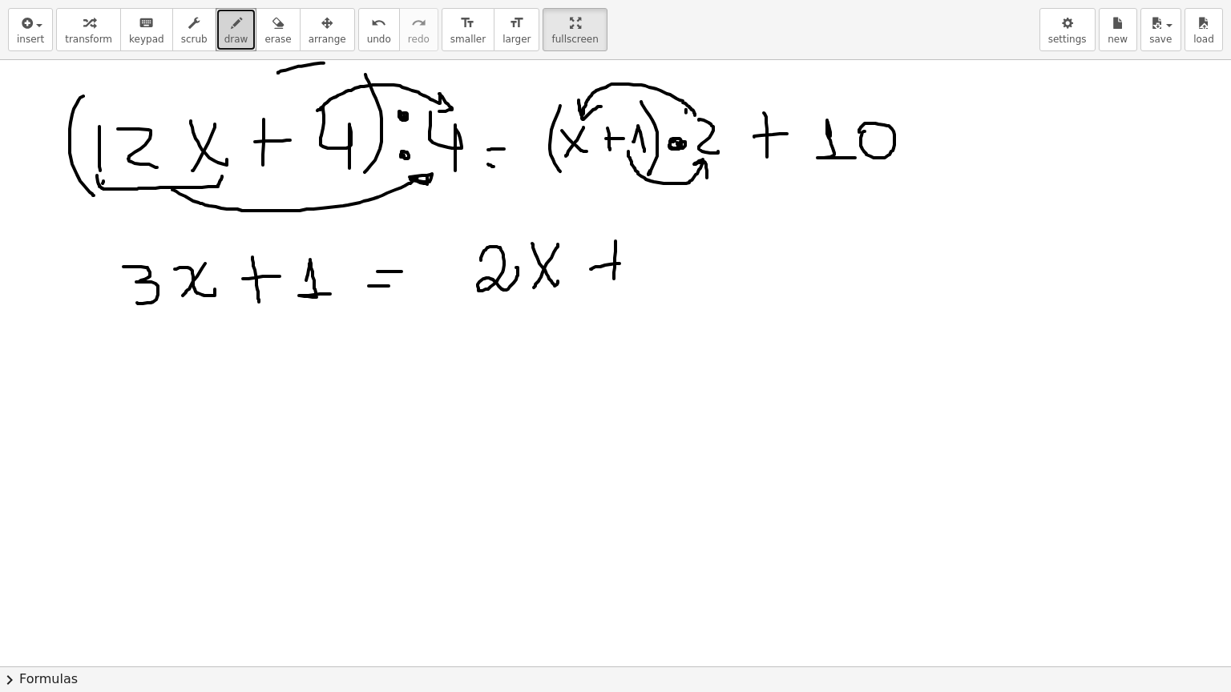
click at [631, 263] on div at bounding box center [615, 95] width 1231 height 2427
click at [675, 284] on div at bounding box center [615, 95] width 1231 height 2427
click at [729, 279] on div at bounding box center [615, 95] width 1231 height 2427
click at [735, 256] on div at bounding box center [615, 95] width 1231 height 2427
click at [778, 281] on div at bounding box center [615, 95] width 1231 height 2427
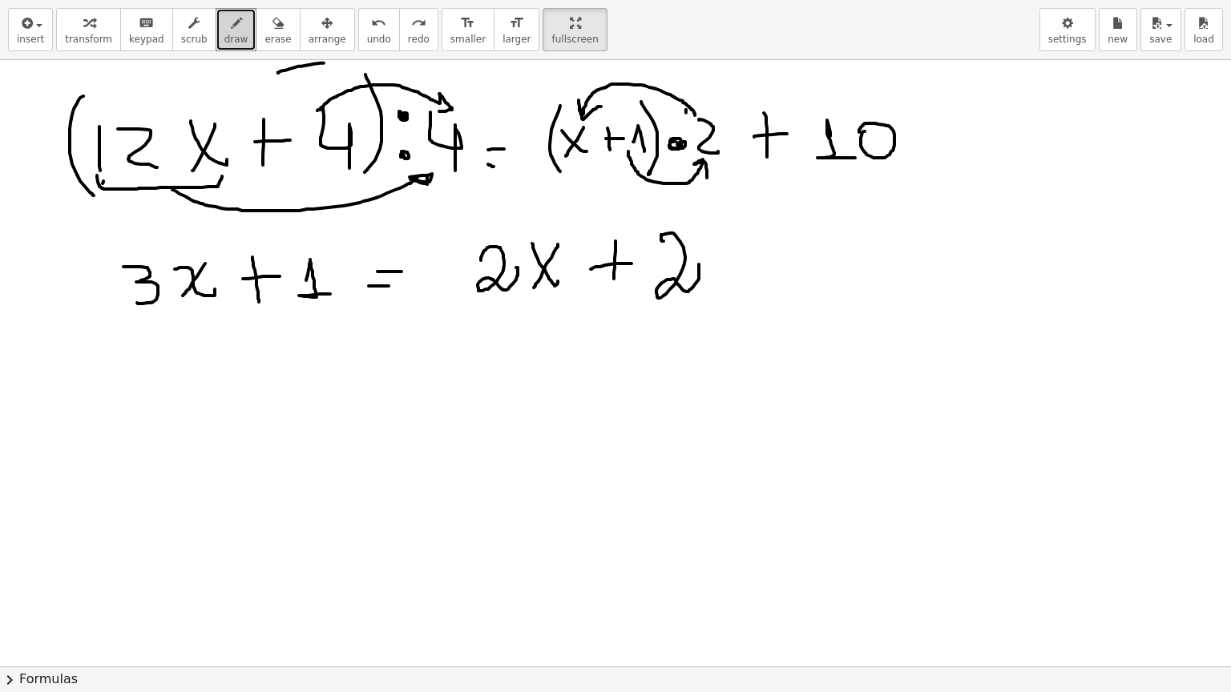
click at [702, 267] on div at bounding box center [615, 95] width 1231 height 2427
click at [739, 292] on div at bounding box center [615, 95] width 1231 height 2427
click at [748, 263] on div at bounding box center [615, 95] width 1231 height 2427
click at [808, 287] on div at bounding box center [615, 95] width 1231 height 2427
click at [828, 240] on div at bounding box center [615, 95] width 1231 height 2427
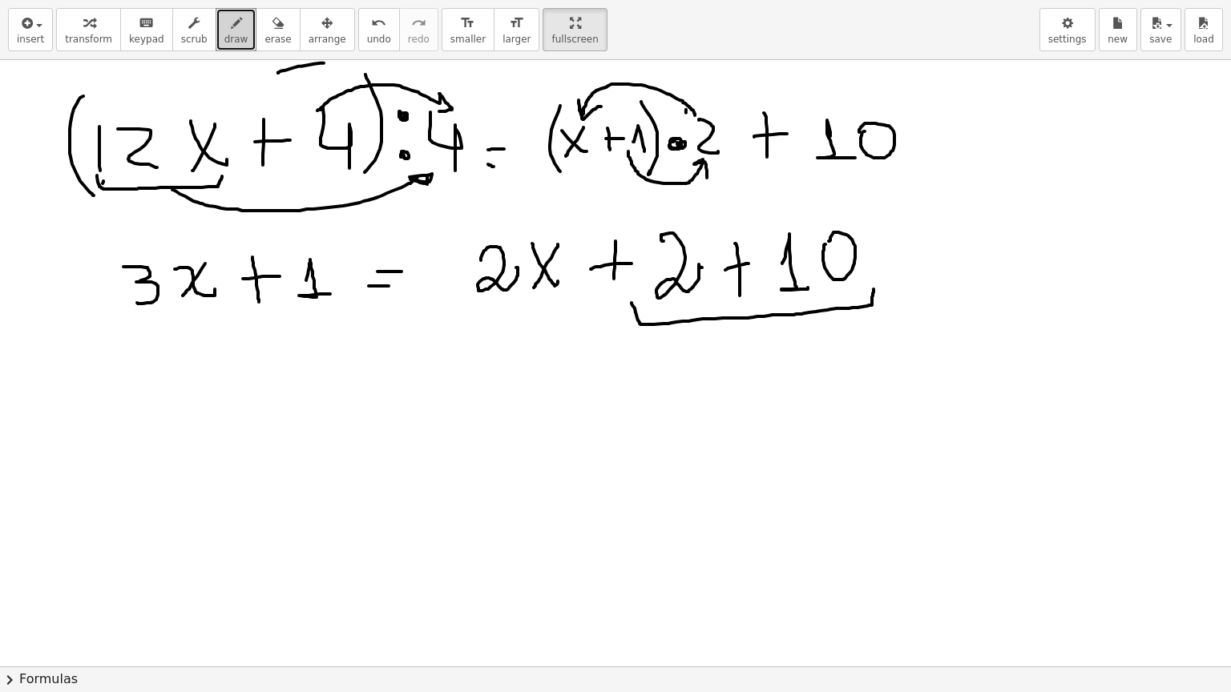
click at [873, 288] on div at bounding box center [615, 95] width 1231 height 2427
click at [171, 404] on div at bounding box center [615, 95] width 1231 height 2427
click at [240, 397] on div at bounding box center [615, 95] width 1231 height 2427
click at [205, 403] on div at bounding box center [615, 95] width 1231 height 2427
click at [284, 397] on div at bounding box center [615, 95] width 1231 height 2427
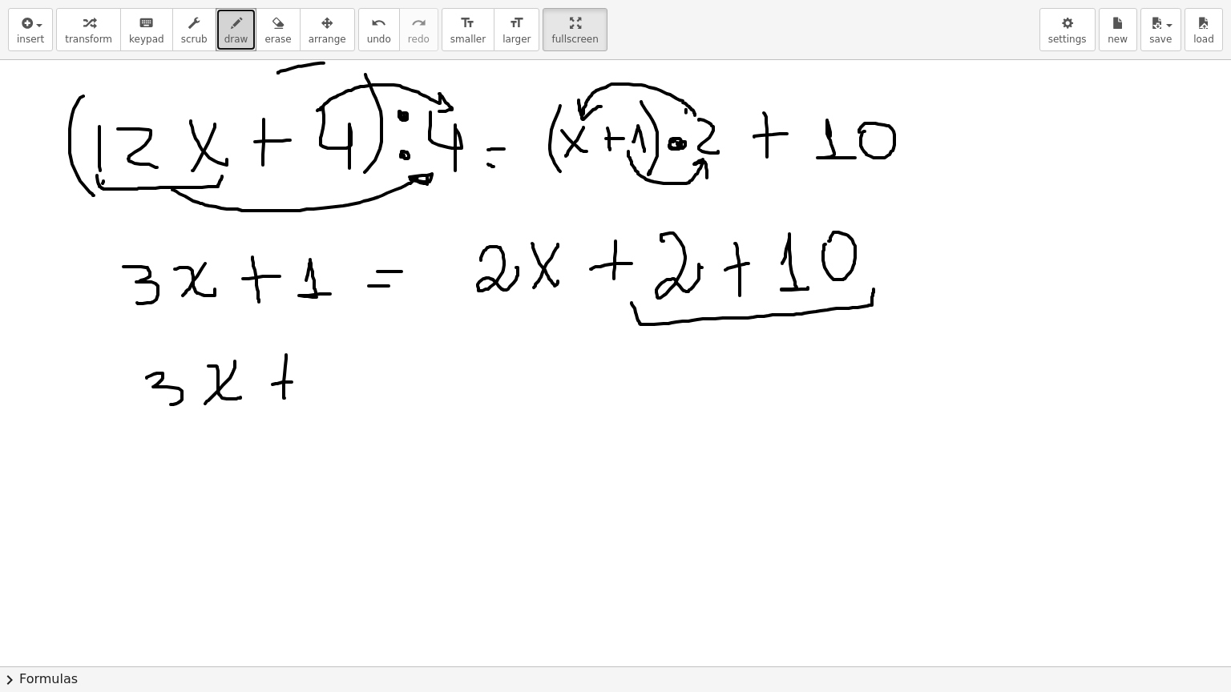
click at [301, 380] on div at bounding box center [615, 95] width 1231 height 2427
click at [343, 387] on div at bounding box center [615, 95] width 1231 height 2427
click at [398, 375] on div at bounding box center [615, 95] width 1231 height 2427
click at [393, 389] on div at bounding box center [615, 95] width 1231 height 2427
click at [467, 395] on div at bounding box center [615, 95] width 1231 height 2427
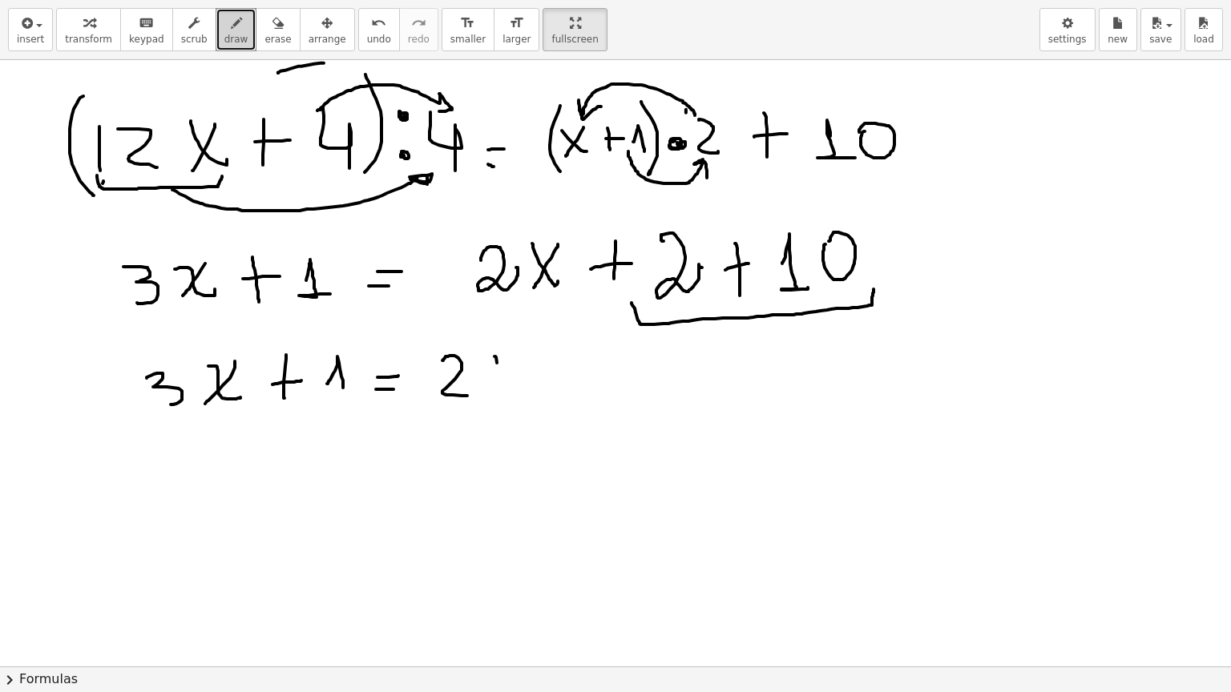
click at [526, 388] on div at bounding box center [615, 95] width 1231 height 2427
click at [502, 389] on div at bounding box center [615, 95] width 1231 height 2427
click at [579, 395] on div at bounding box center [615, 95] width 1231 height 2427
click at [590, 381] on div at bounding box center [615, 95] width 1231 height 2427
click at [638, 377] on div at bounding box center [615, 95] width 1231 height 2427
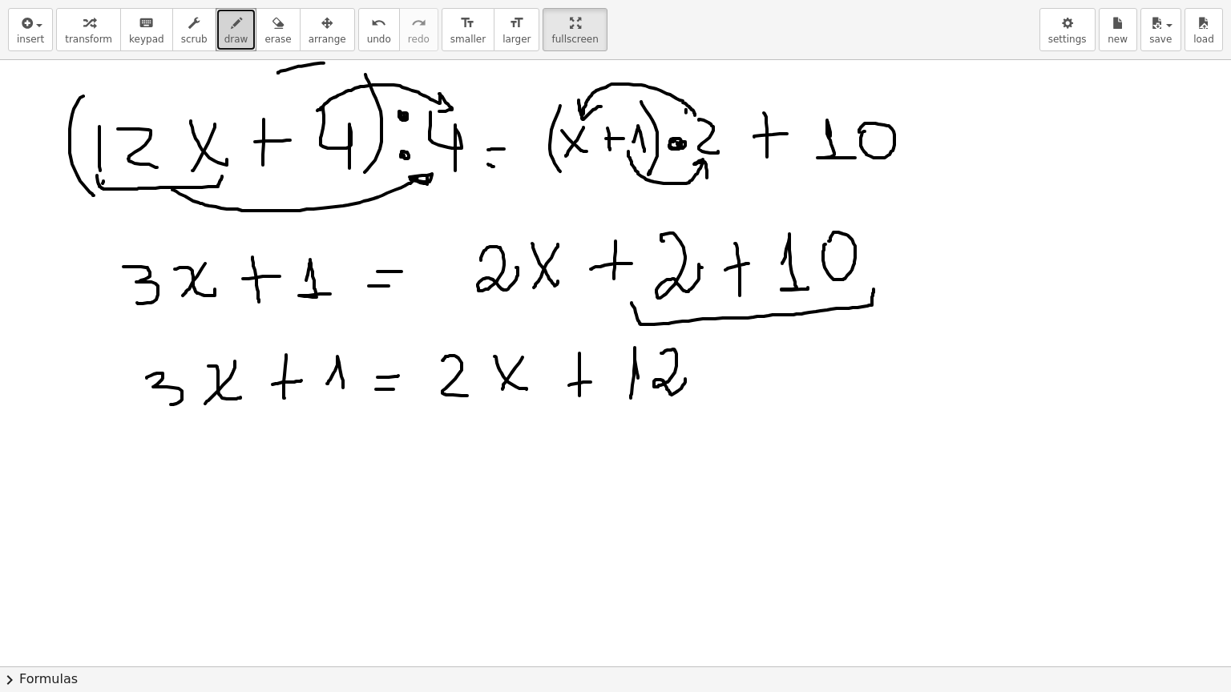
click at [685, 378] on div at bounding box center [615, 95] width 1231 height 2427
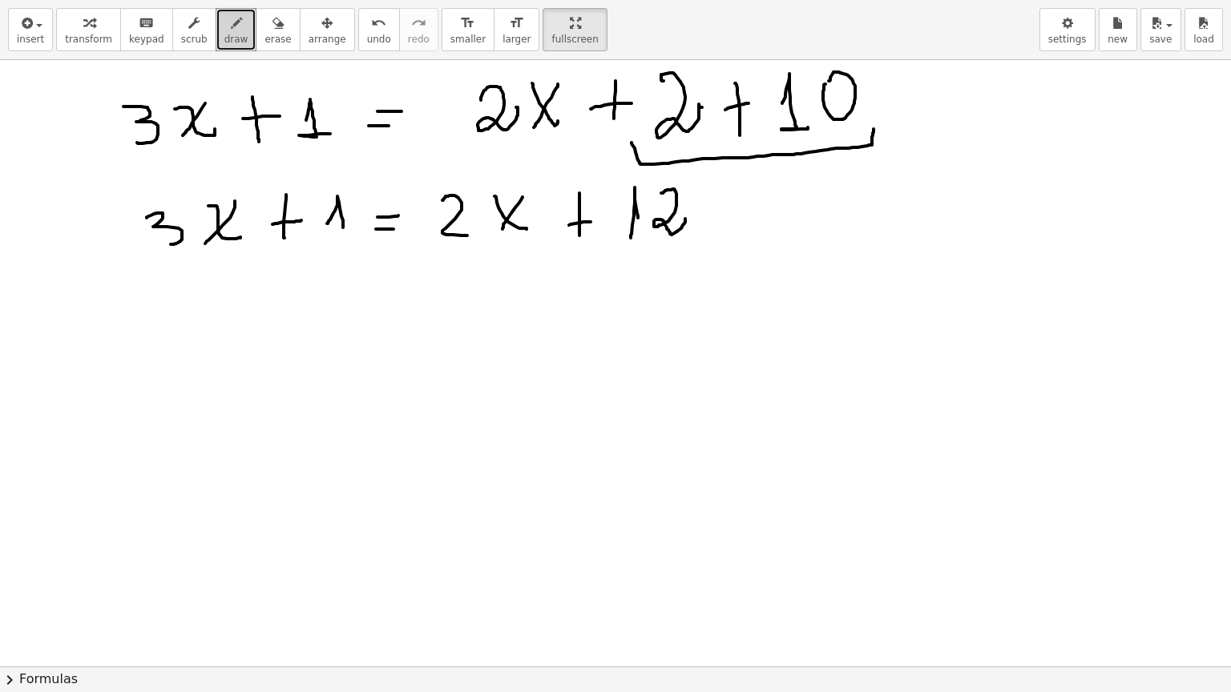
scroll to position [1418, 0]
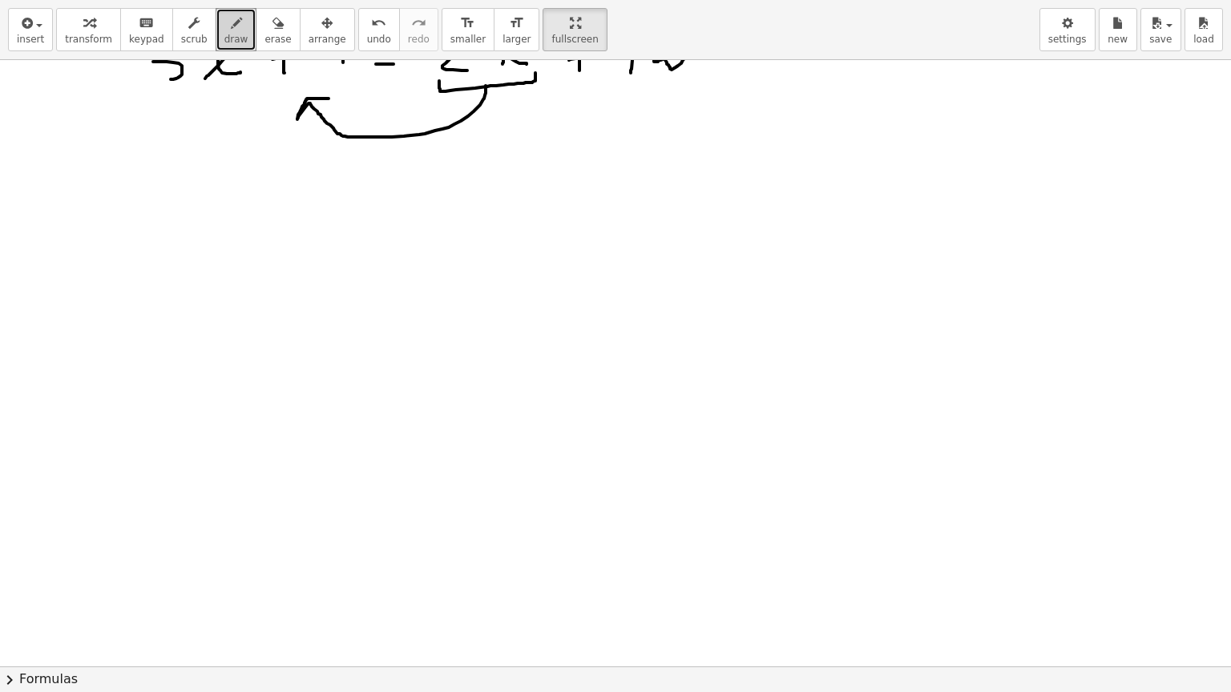
scroll to position [1578, 0]
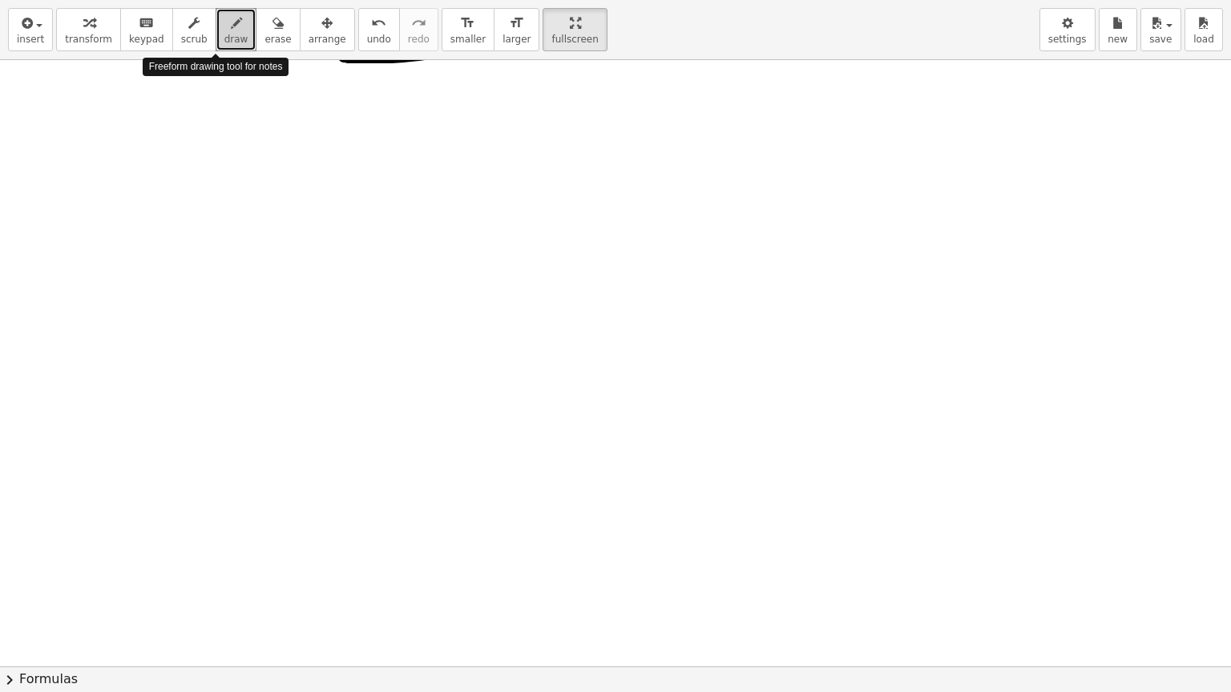
click at [224, 38] on span "draw" at bounding box center [236, 39] width 24 height 11
drag, startPoint x: 72, startPoint y: 107, endPoint x: 89, endPoint y: 109, distance: 16.9
drag, startPoint x: 131, startPoint y: 131, endPoint x: 142, endPoint y: 179, distance: 49.2
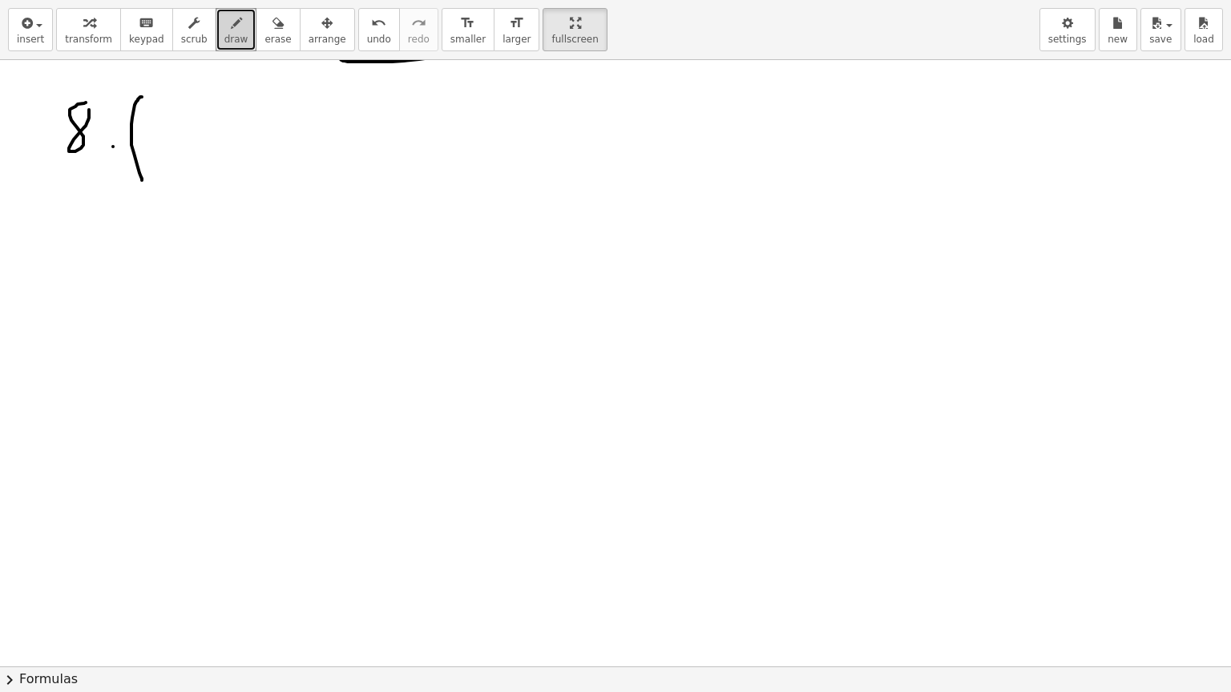
drag, startPoint x: 166, startPoint y: 116, endPoint x: 194, endPoint y: 136, distance: 34.5
drag, startPoint x: 171, startPoint y: 138, endPoint x: 162, endPoint y: 153, distance: 18.0
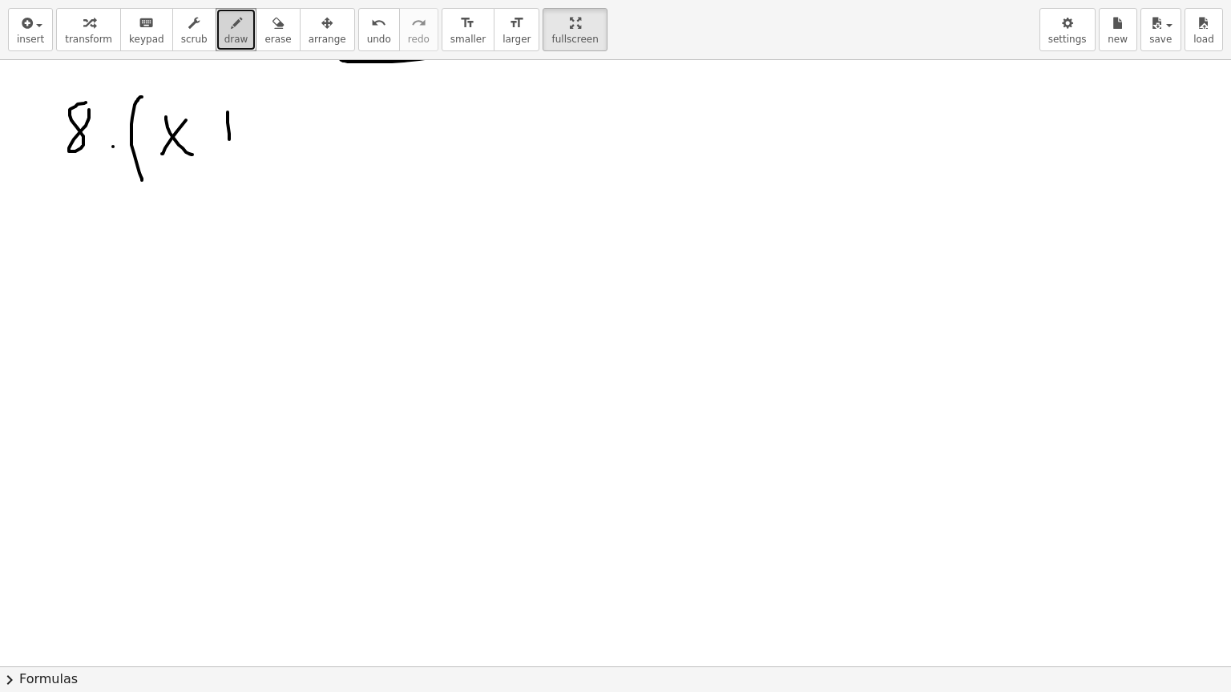
drag, startPoint x: 229, startPoint y: 133, endPoint x: 230, endPoint y: 154, distance: 20.8
drag, startPoint x: 212, startPoint y: 137, endPoint x: 250, endPoint y: 134, distance: 38.6
drag, startPoint x: 261, startPoint y: 128, endPoint x: 280, endPoint y: 144, distance: 25.0
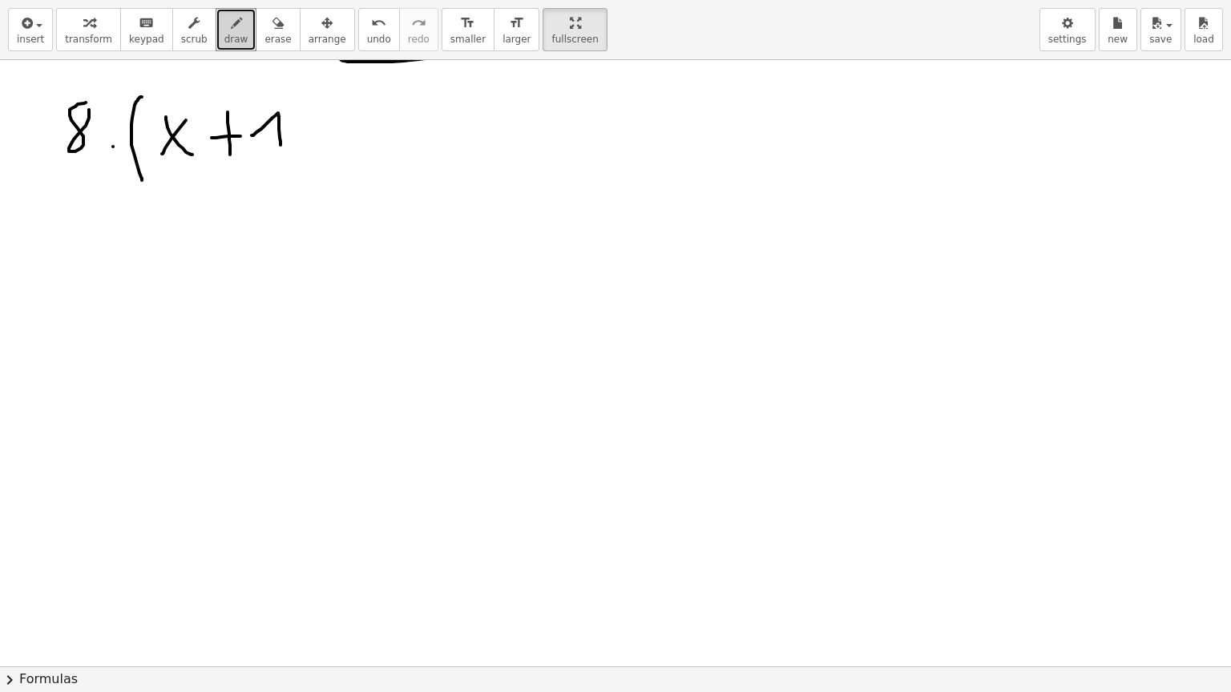
drag, startPoint x: 287, startPoint y: 99, endPoint x: 300, endPoint y: 173, distance: 75.7
drag, startPoint x: 333, startPoint y: 139, endPoint x: 362, endPoint y: 137, distance: 28.9
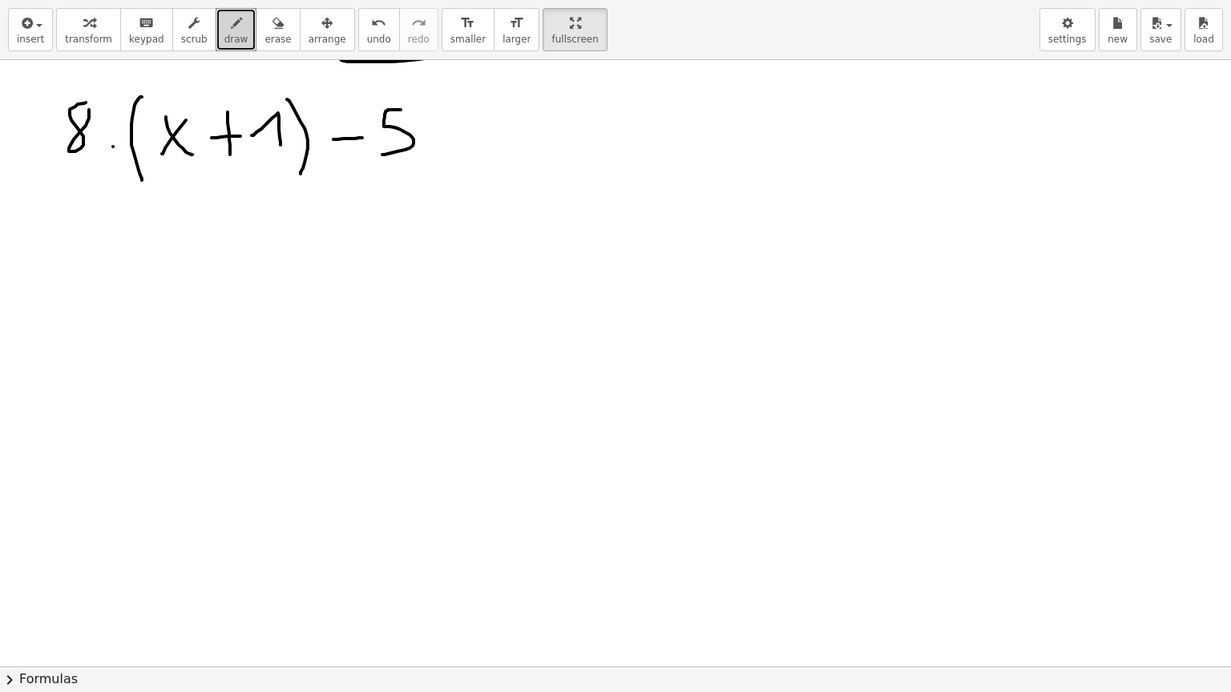
drag, startPoint x: 401, startPoint y: 109, endPoint x: 382, endPoint y: 154, distance: 48.5
drag, startPoint x: 482, startPoint y: 112, endPoint x: 481, endPoint y: 147, distance: 35.3
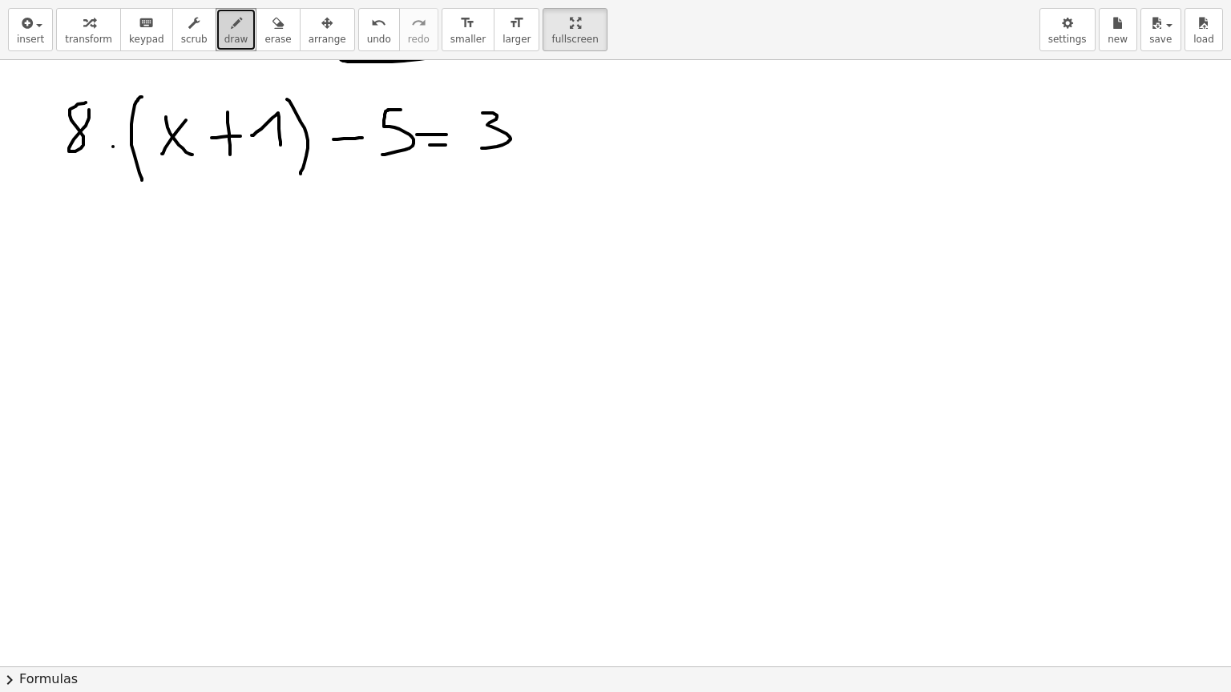
drag, startPoint x: 542, startPoint y: 144, endPoint x: 551, endPoint y: 162, distance: 19.7
drag, startPoint x: 569, startPoint y: 123, endPoint x: 571, endPoint y: 142, distance: 18.6
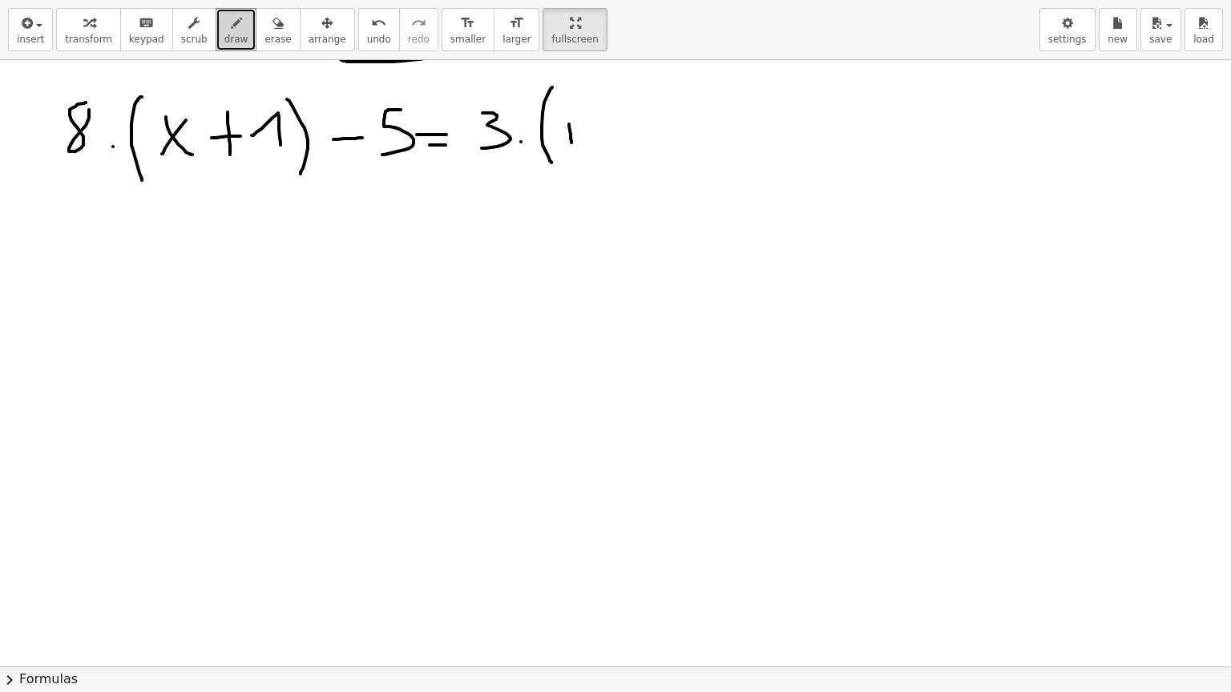
drag, startPoint x: 593, startPoint y: 120, endPoint x: 602, endPoint y: 128, distance: 12.5
drag, startPoint x: 656, startPoint y: 113, endPoint x: 670, endPoint y: 149, distance: 38.5
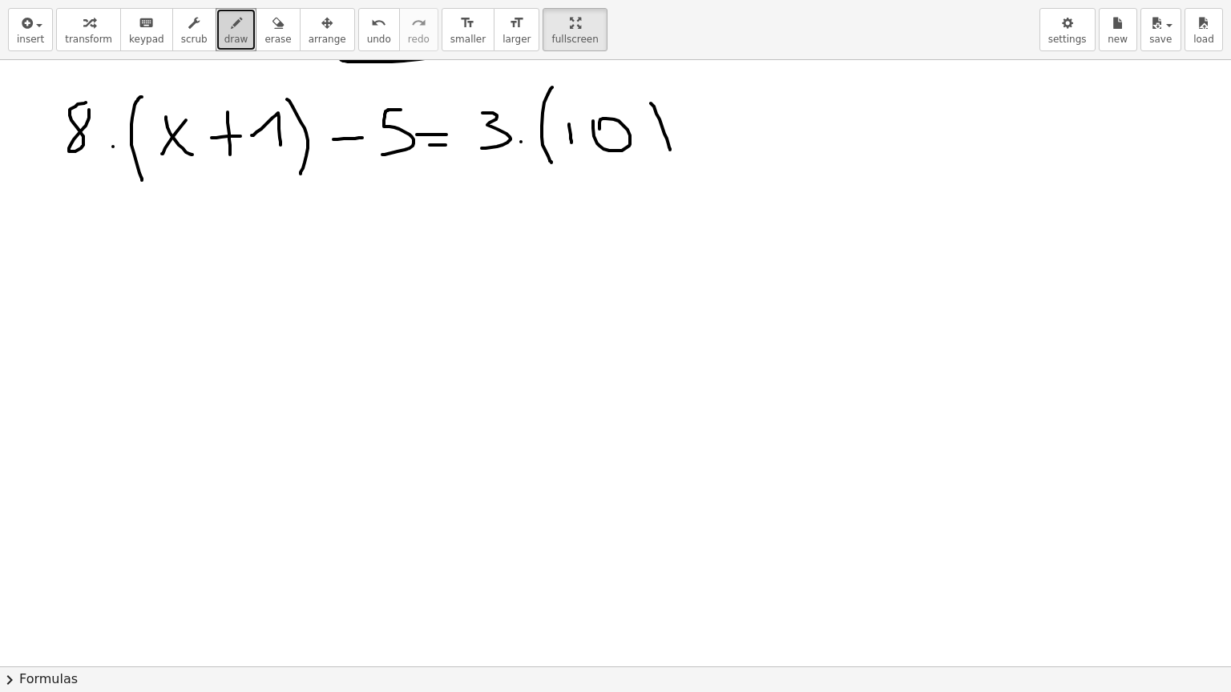
drag, startPoint x: 710, startPoint y: 119, endPoint x: 737, endPoint y: 148, distance: 40.3
drag, startPoint x: 728, startPoint y: 118, endPoint x: 711, endPoint y: 160, distance: 45.7
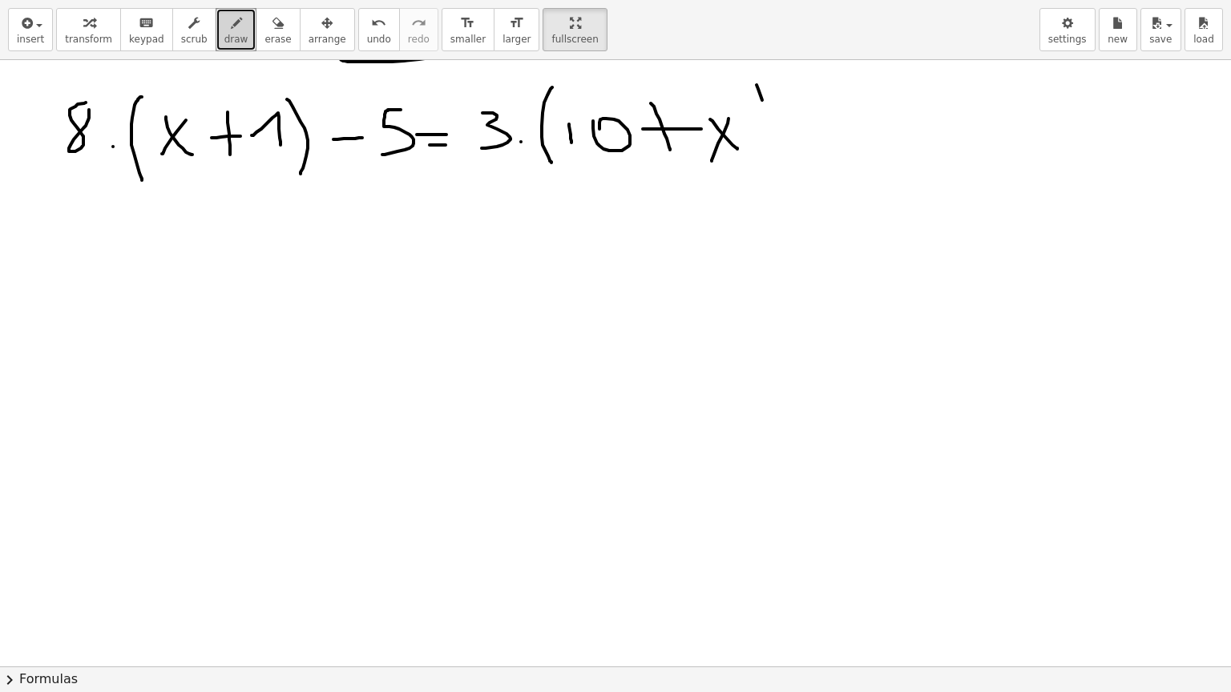
drag, startPoint x: 756, startPoint y: 84, endPoint x: 769, endPoint y: 151, distance: 68.5
drag, startPoint x: 804, startPoint y: 115, endPoint x: 800, endPoint y: 155, distance: 39.4
drag, startPoint x: 806, startPoint y: 134, endPoint x: 828, endPoint y: 130, distance: 22.8
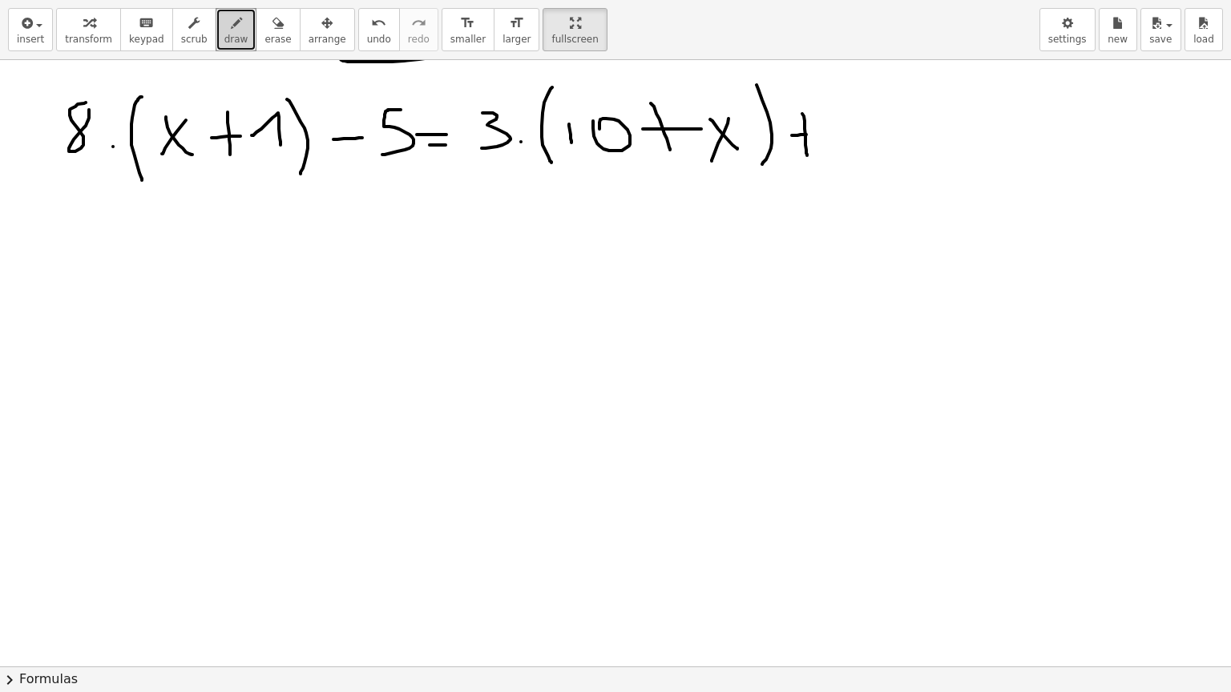
drag, startPoint x: 848, startPoint y: 110, endPoint x: 852, endPoint y: 167, distance: 57.8
drag, startPoint x: 131, startPoint y: 244, endPoint x: 139, endPoint y: 248, distance: 9.4
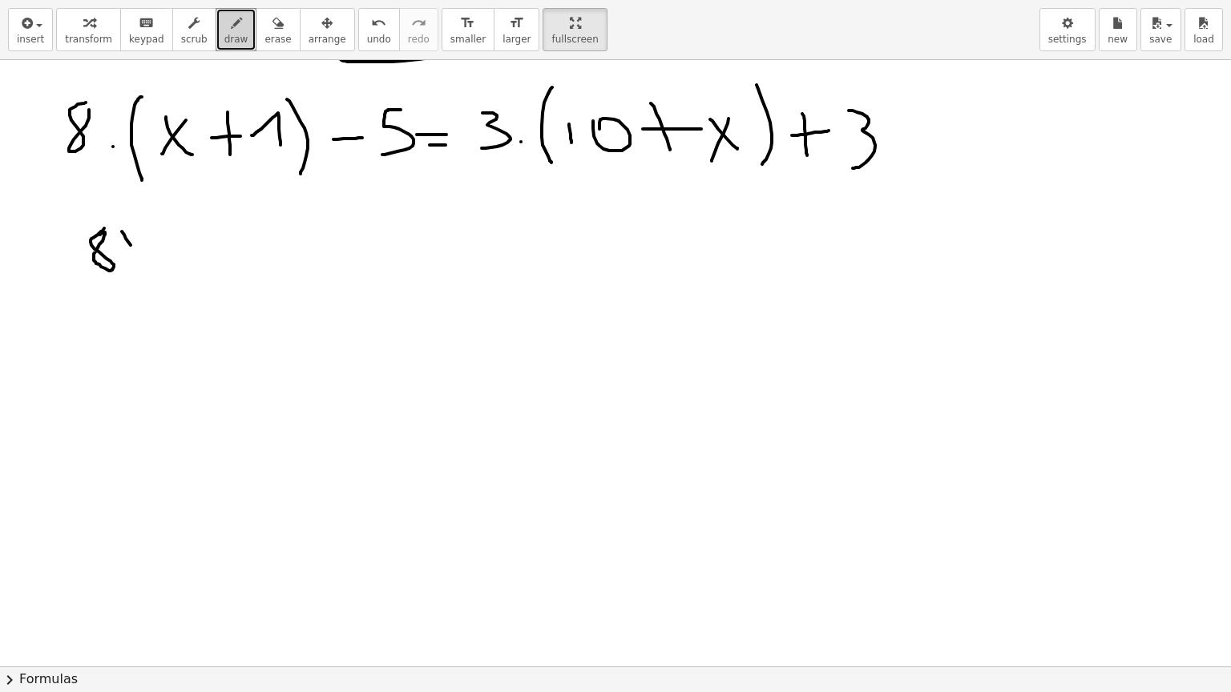
drag, startPoint x: 131, startPoint y: 225, endPoint x: 119, endPoint y: 263, distance: 39.5
drag, startPoint x: 180, startPoint y: 217, endPoint x: 161, endPoint y: 250, distance: 38.1
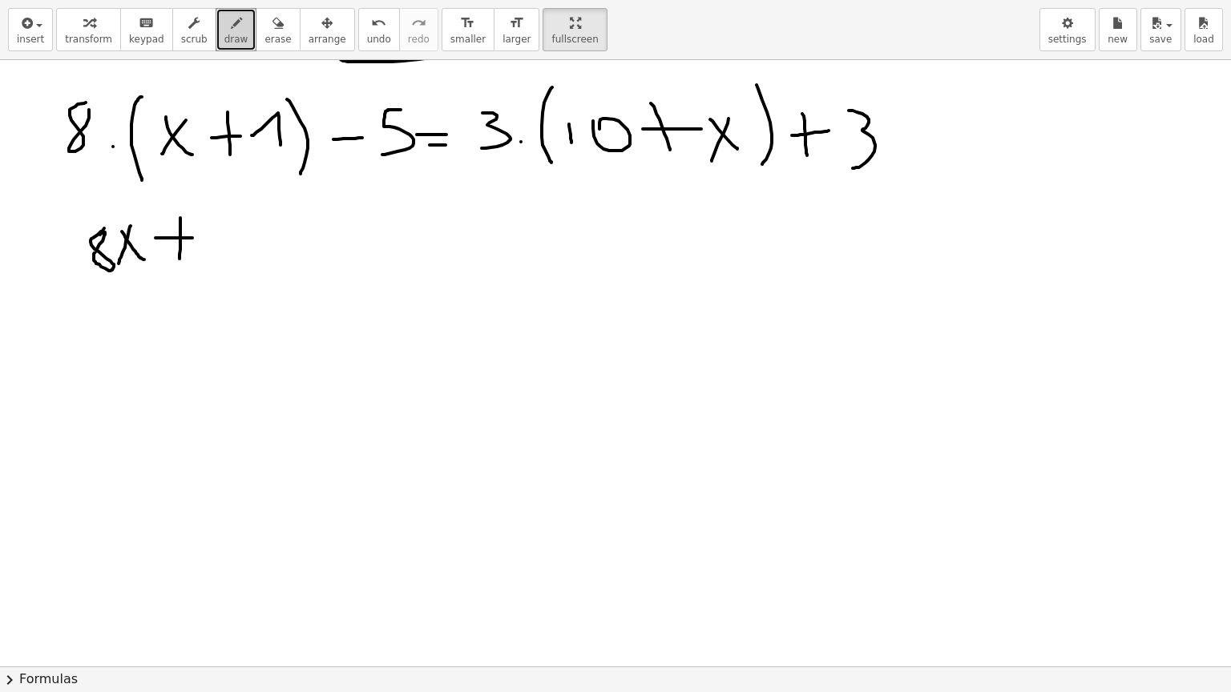
drag, startPoint x: 155, startPoint y: 237, endPoint x: 206, endPoint y: 236, distance: 50.5
drag, startPoint x: 228, startPoint y: 227, endPoint x: 242, endPoint y: 228, distance: 14.5
drag, startPoint x: 297, startPoint y: 252, endPoint x: 320, endPoint y: 252, distance: 23.2
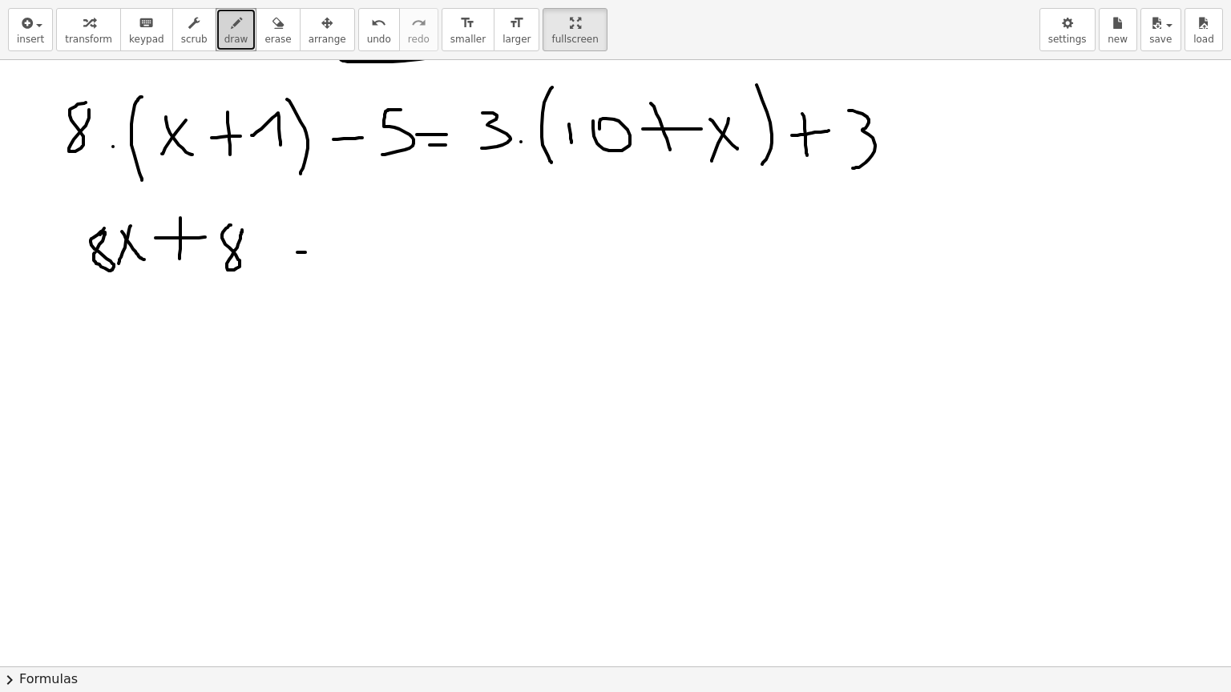
drag, startPoint x: 386, startPoint y: 224, endPoint x: 347, endPoint y: 266, distance: 57.2
drag, startPoint x: 409, startPoint y: 242, endPoint x: 427, endPoint y: 242, distance: 18.4
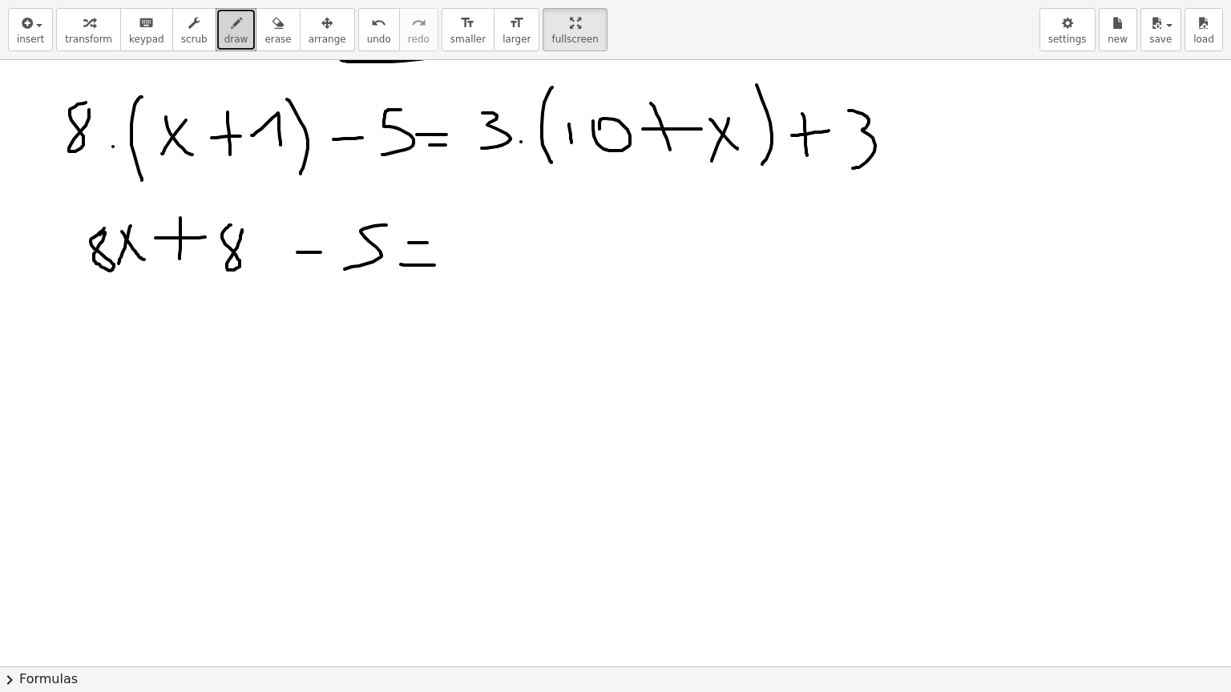
drag, startPoint x: 424, startPoint y: 264, endPoint x: 437, endPoint y: 264, distance: 12.8
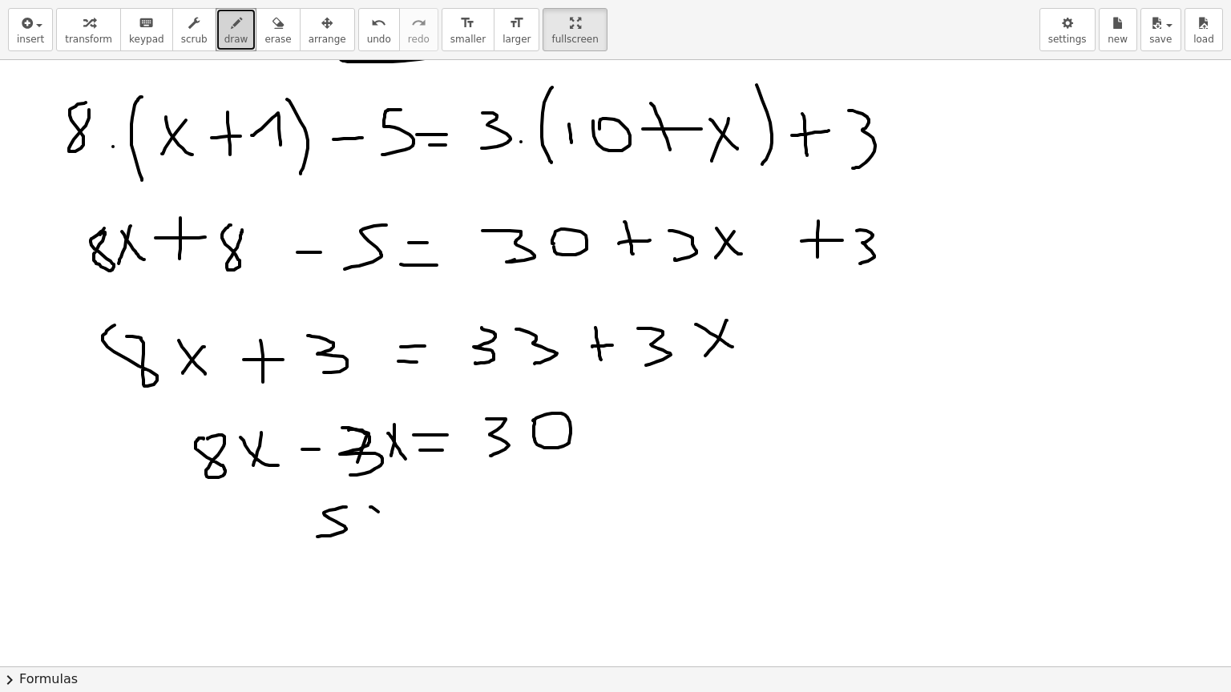
click at [264, 40] on span "erase" at bounding box center [277, 39] width 26 height 11
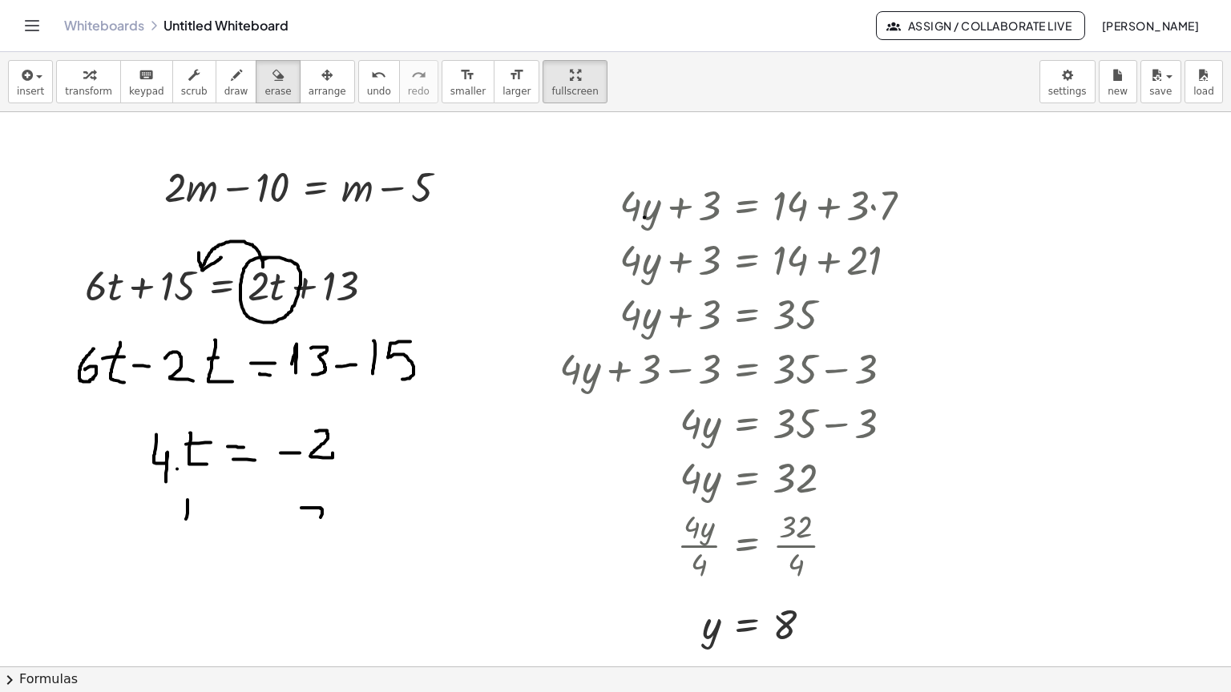
scroll to position [1578, 0]
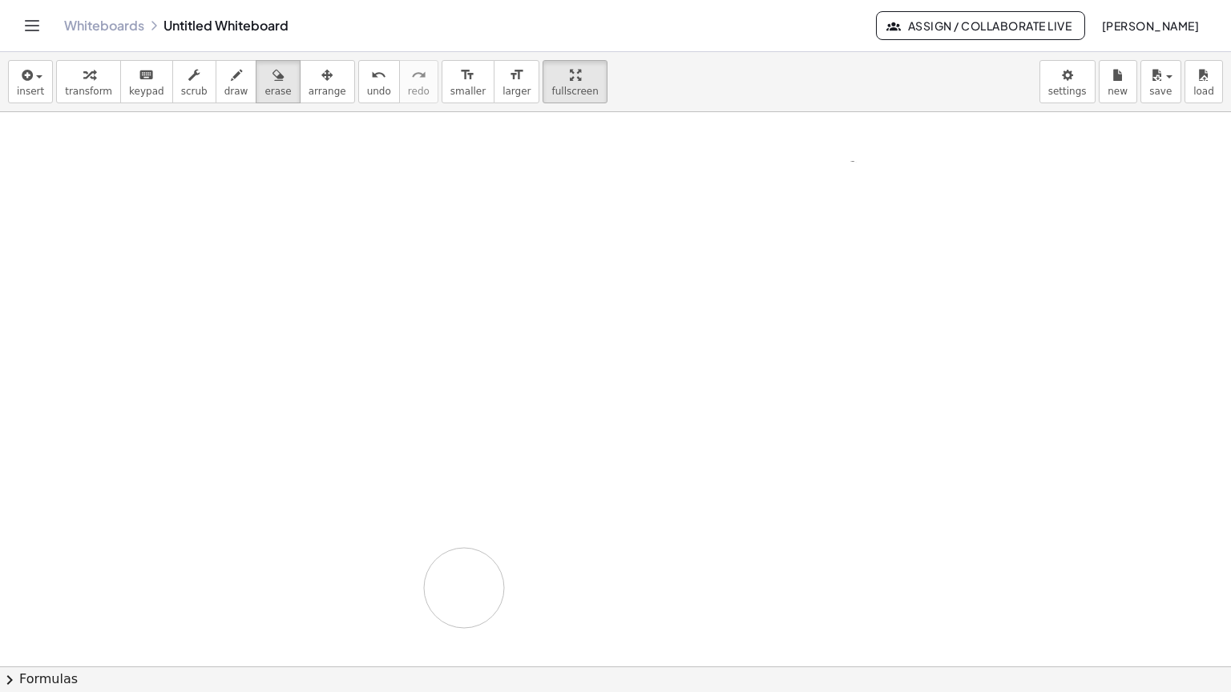
drag, startPoint x: 87, startPoint y: 93, endPoint x: 64, endPoint y: 163, distance: 74.0
click at [216, 60] on button "draw" at bounding box center [237, 81] width 42 height 43
drag, startPoint x: 68, startPoint y: 87, endPoint x: 50, endPoint y: 165, distance: 80.5
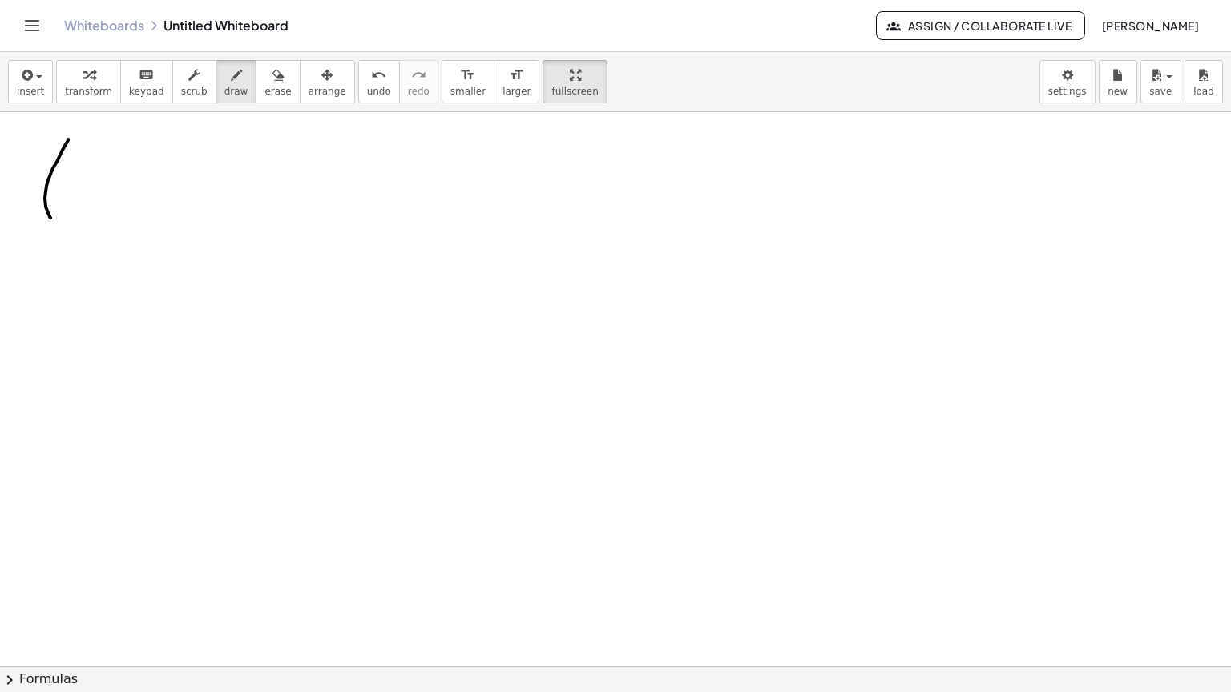
drag, startPoint x: 109, startPoint y: 110, endPoint x: 100, endPoint y: 142, distance: 33.2
drag, startPoint x: 158, startPoint y: 113, endPoint x: 183, endPoint y: 132, distance: 32.0
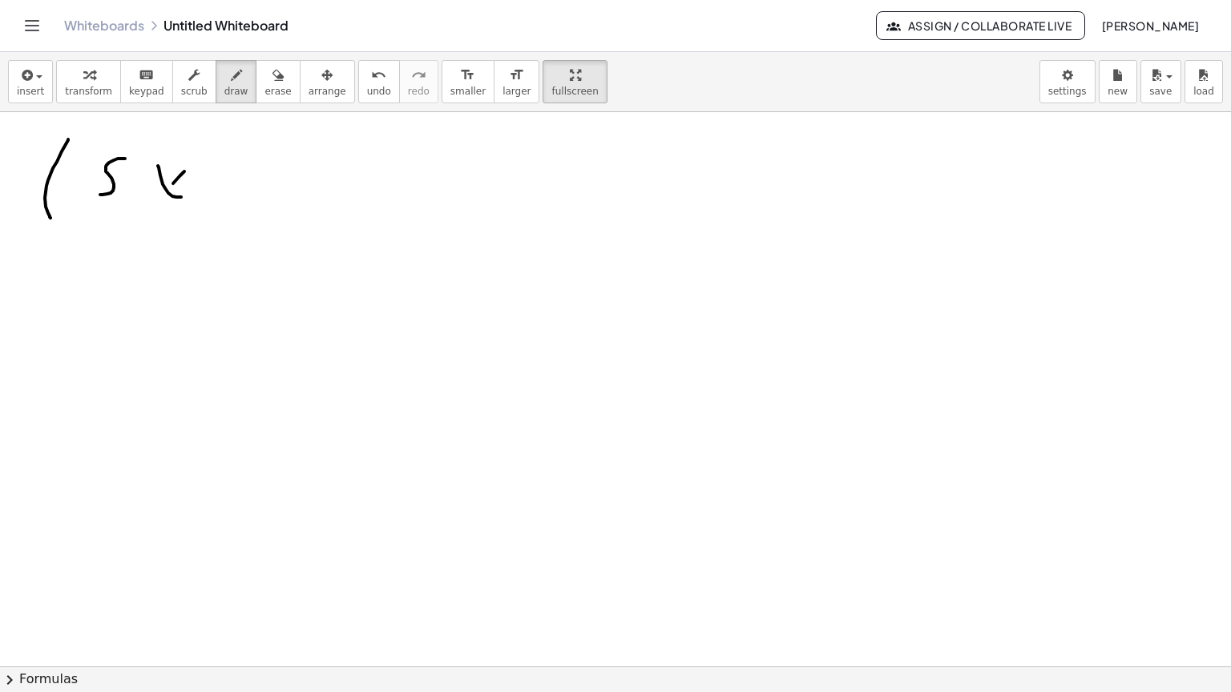
drag, startPoint x: 183, startPoint y: 120, endPoint x: 161, endPoint y: 143, distance: 31.2
drag, startPoint x: 221, startPoint y: 107, endPoint x: 221, endPoint y: 139, distance: 32.0
drag, startPoint x: 213, startPoint y: 127, endPoint x: 228, endPoint y: 122, distance: 16.0
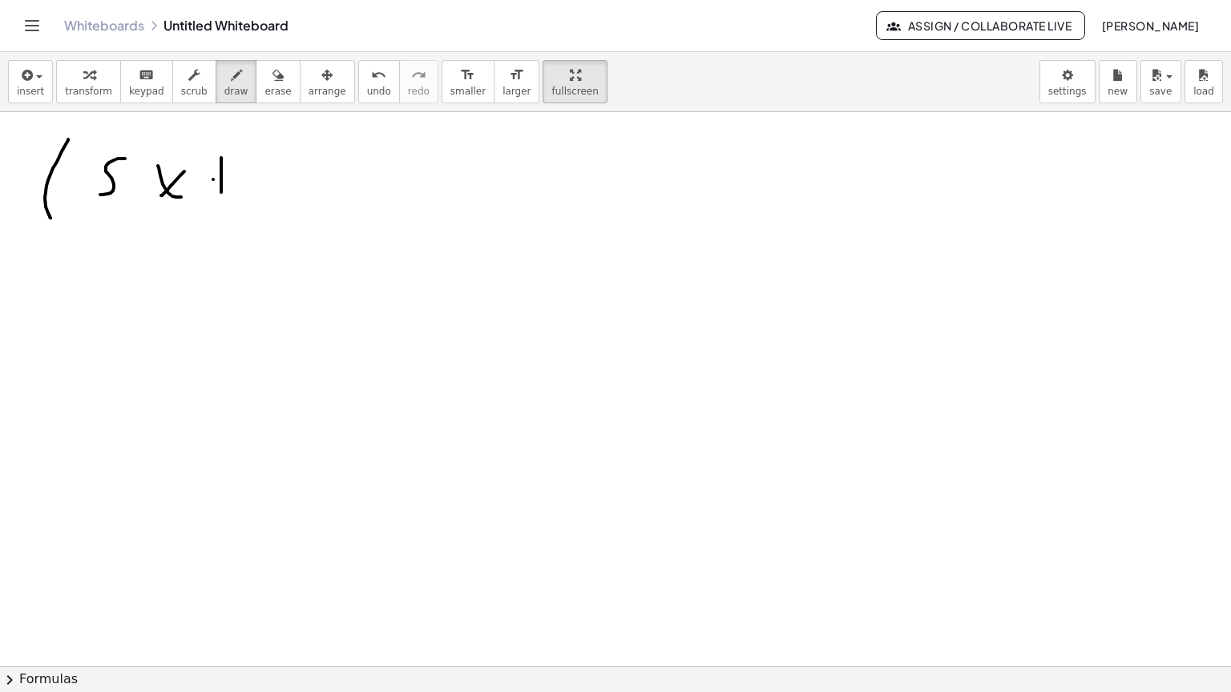
drag, startPoint x: 240, startPoint y: 117, endPoint x: 265, endPoint y: 138, distance: 33.0
drag, startPoint x: 336, startPoint y: 86, endPoint x: 328, endPoint y: 171, distance: 86.0
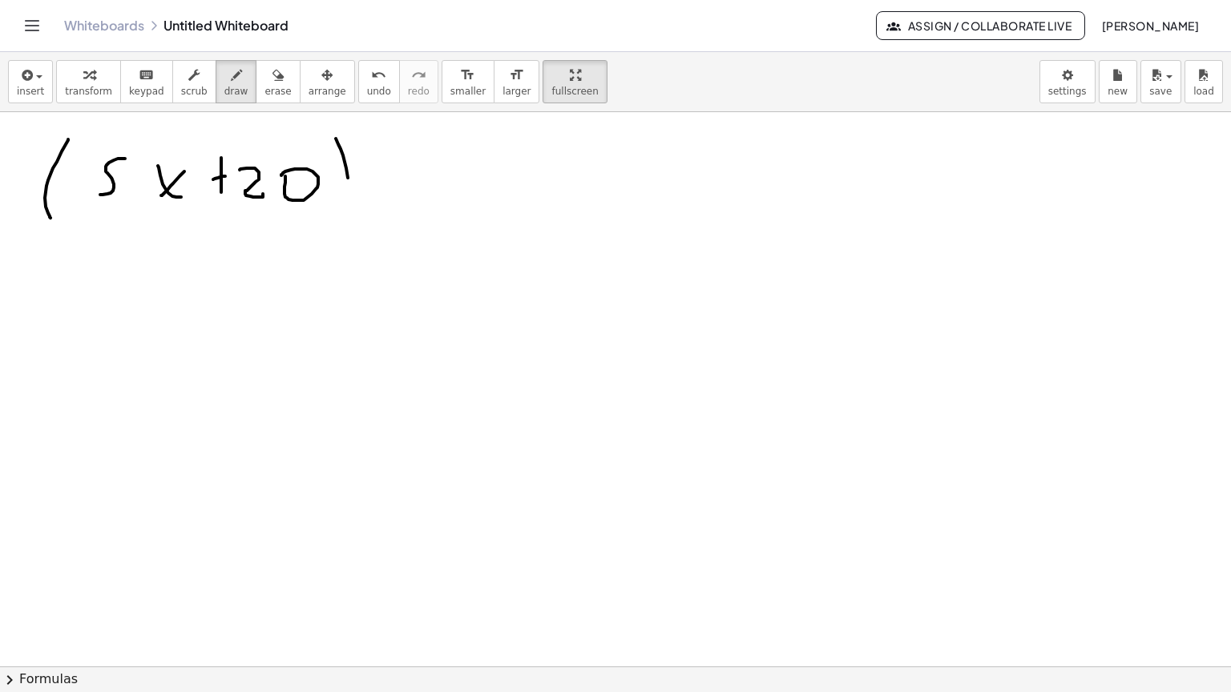
drag, startPoint x: 458, startPoint y: 98, endPoint x: 442, endPoint y: 129, distance: 35.1
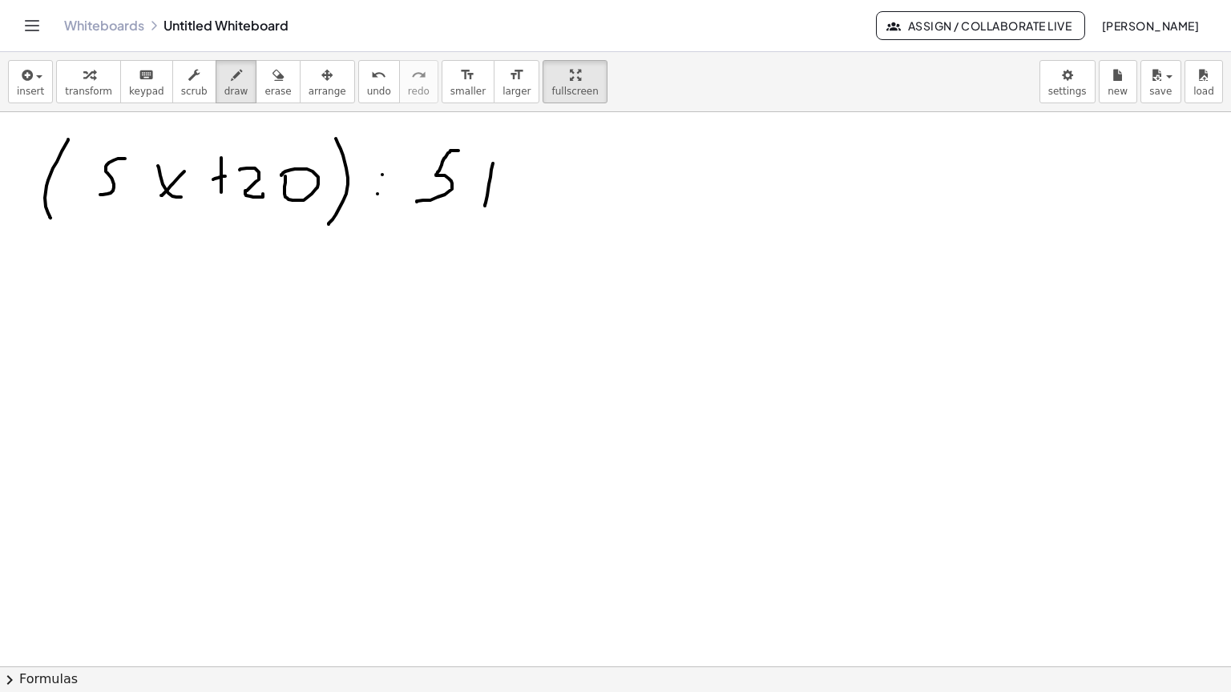
drag, startPoint x: 493, startPoint y: 111, endPoint x: 485, endPoint y: 153, distance: 43.2
drag, startPoint x: 480, startPoint y: 132, endPoint x: 491, endPoint y: 128, distance: 11.9
drag, startPoint x: 510, startPoint y: 112, endPoint x: 538, endPoint y: 119, distance: 28.8
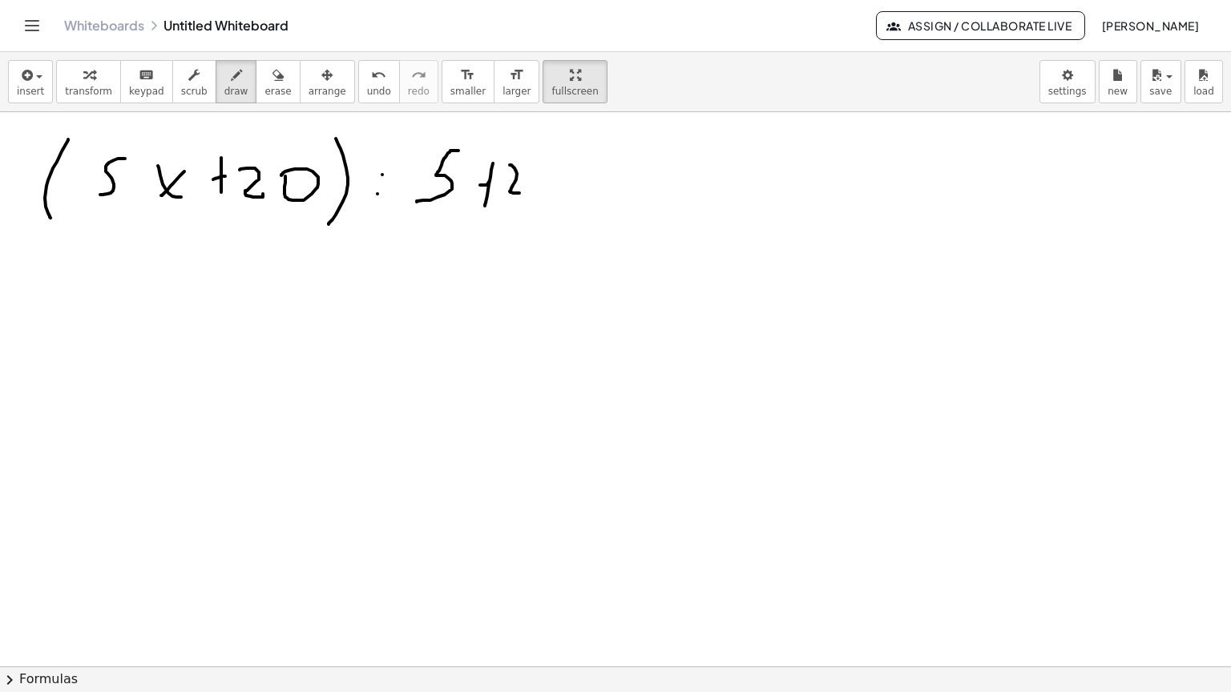
drag, startPoint x: 538, startPoint y: 119, endPoint x: 487, endPoint y: 126, distance: 51.0
drag, startPoint x: 476, startPoint y: 126, endPoint x: 526, endPoint y: 128, distance: 49.7
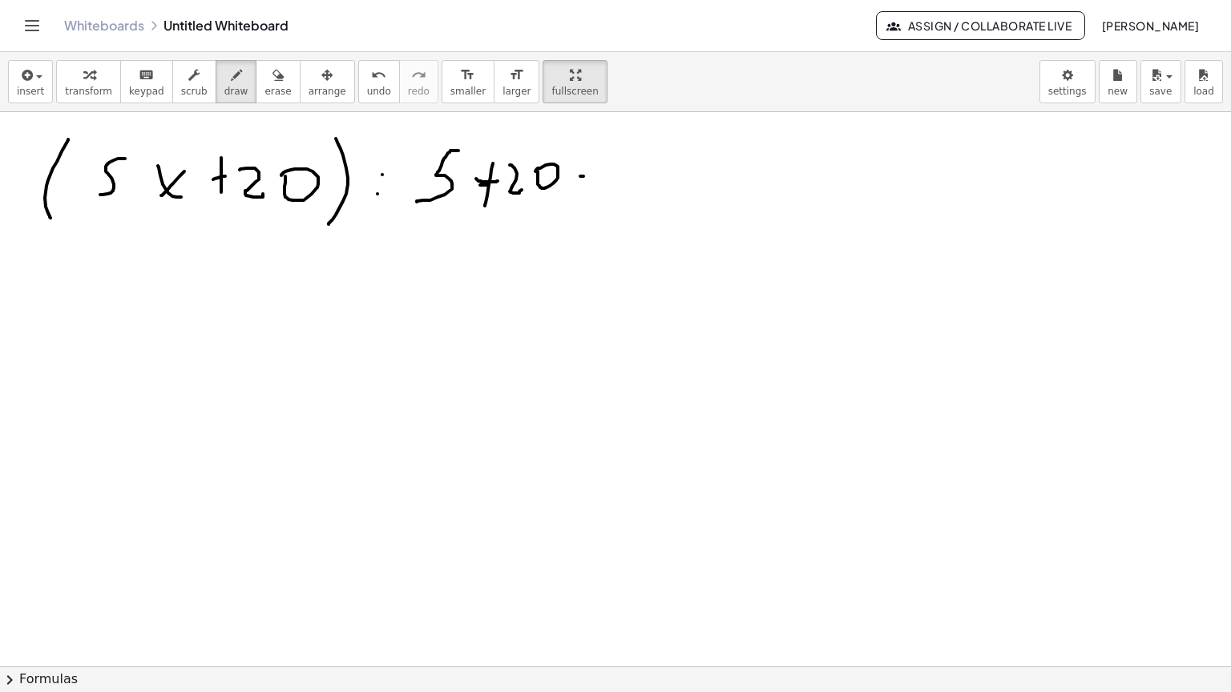
drag, startPoint x: 581, startPoint y: 139, endPoint x: 599, endPoint y: 137, distance: 18.6
drag, startPoint x: 631, startPoint y: 105, endPoint x: 651, endPoint y: 122, distance: 26.2
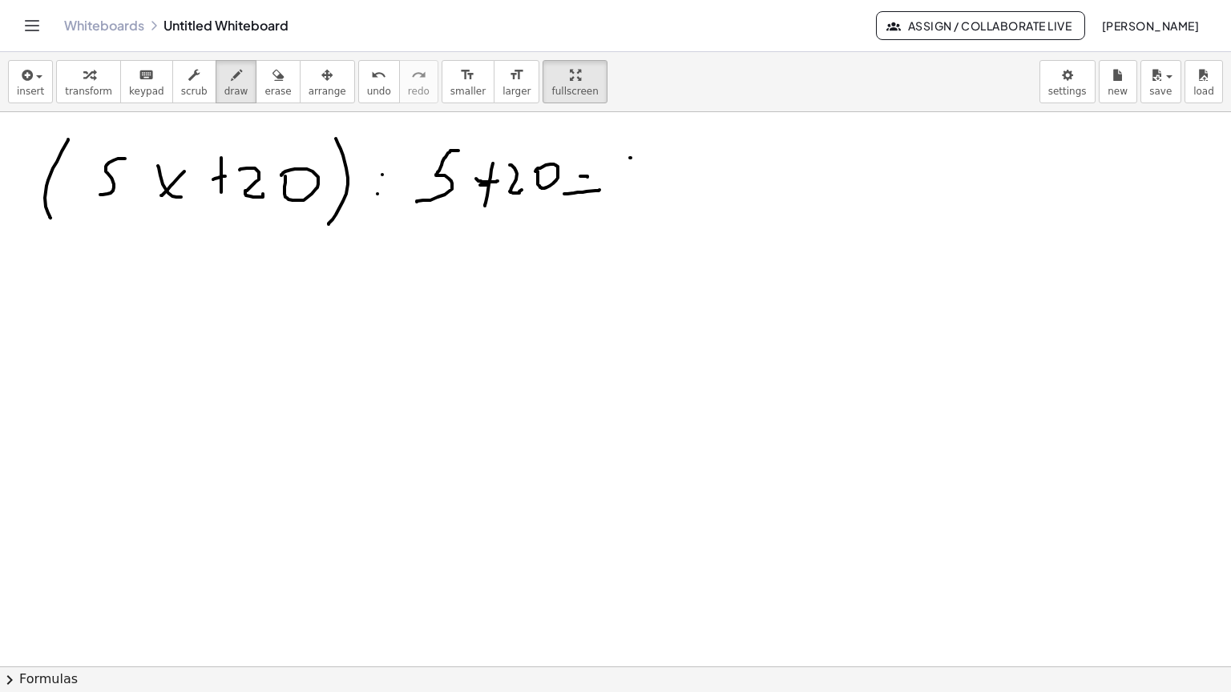
drag, startPoint x: 659, startPoint y: 130, endPoint x: 667, endPoint y: 120, distance: 12.5
drag, startPoint x: 718, startPoint y: 122, endPoint x: 731, endPoint y: 103, distance: 23.6
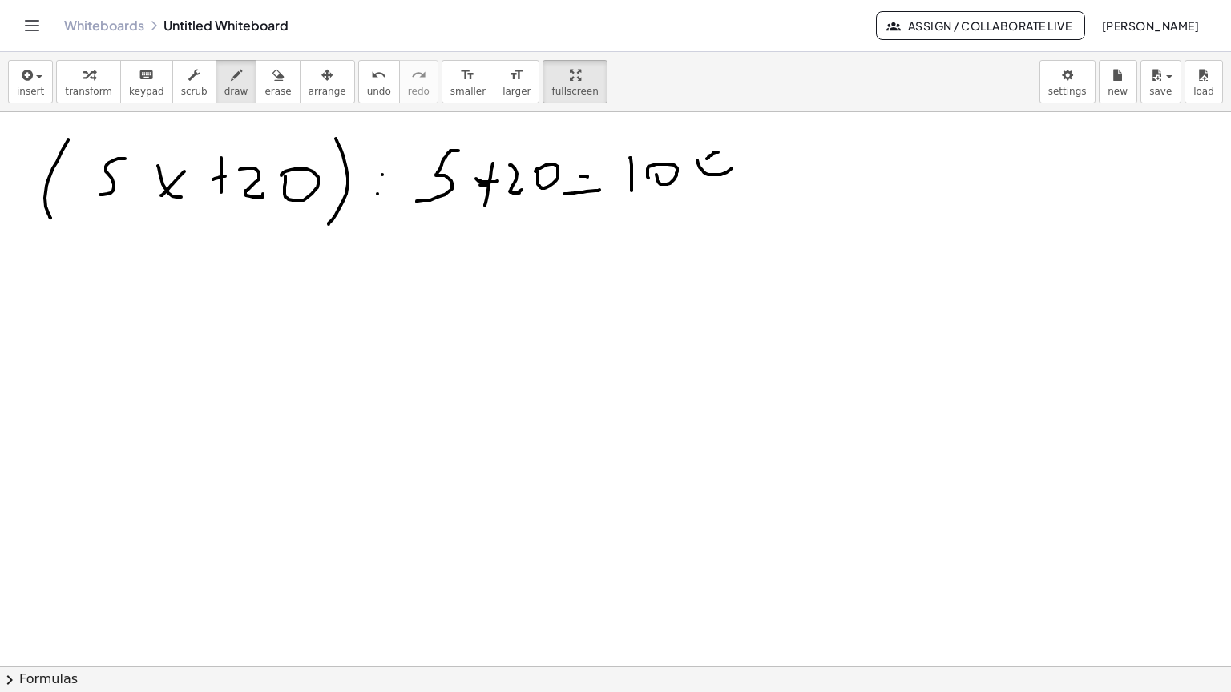
drag, startPoint x: 715, startPoint y: 99, endPoint x: 707, endPoint y: 106, distance: 10.9
drag, startPoint x: 701, startPoint y: 109, endPoint x: 728, endPoint y: 117, distance: 28.4
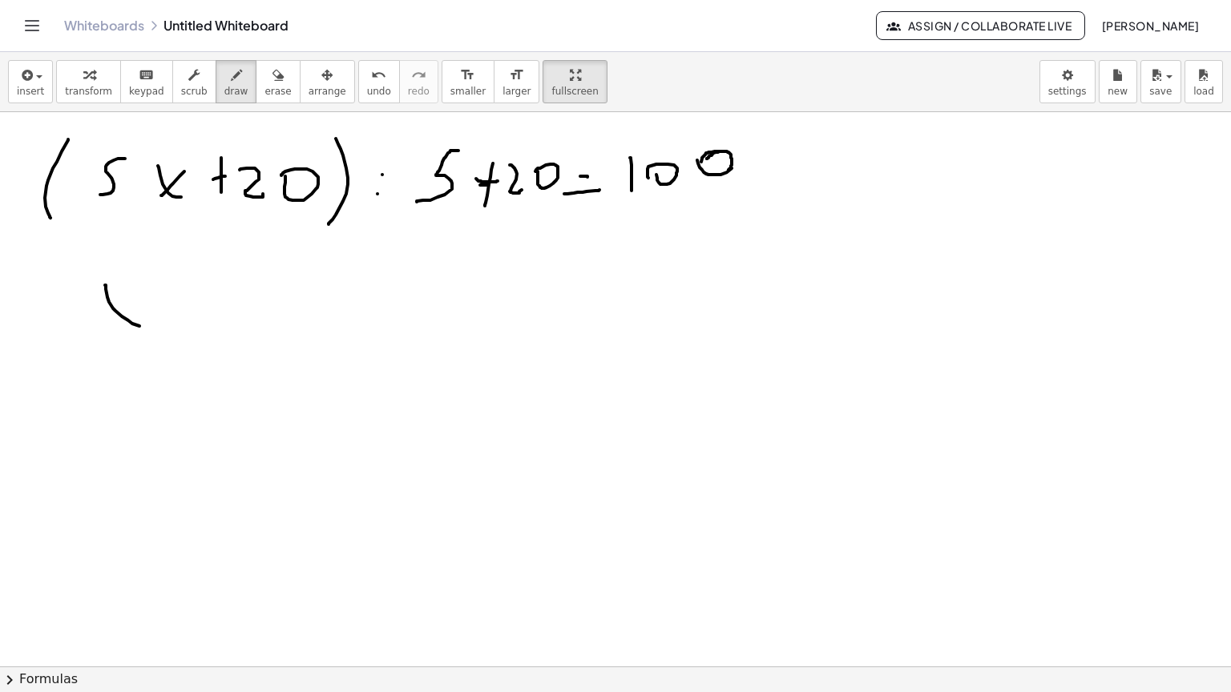
drag, startPoint x: 105, startPoint y: 232, endPoint x: 143, endPoint y: 274, distance: 56.2
drag, startPoint x: 139, startPoint y: 240, endPoint x: 107, endPoint y: 274, distance: 47.6
drag, startPoint x: 199, startPoint y: 235, endPoint x: 188, endPoint y: 259, distance: 26.2
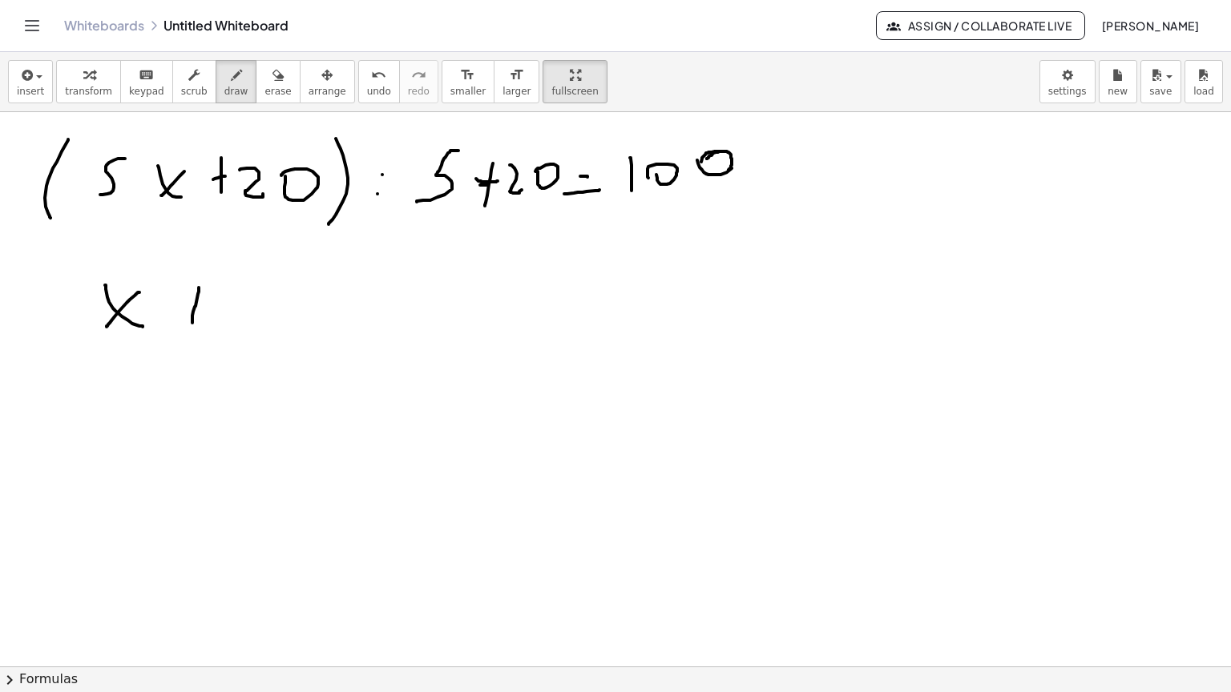
drag, startPoint x: 187, startPoint y: 254, endPoint x: 215, endPoint y: 254, distance: 28.0
drag, startPoint x: 247, startPoint y: 235, endPoint x: 268, endPoint y: 276, distance: 45.9
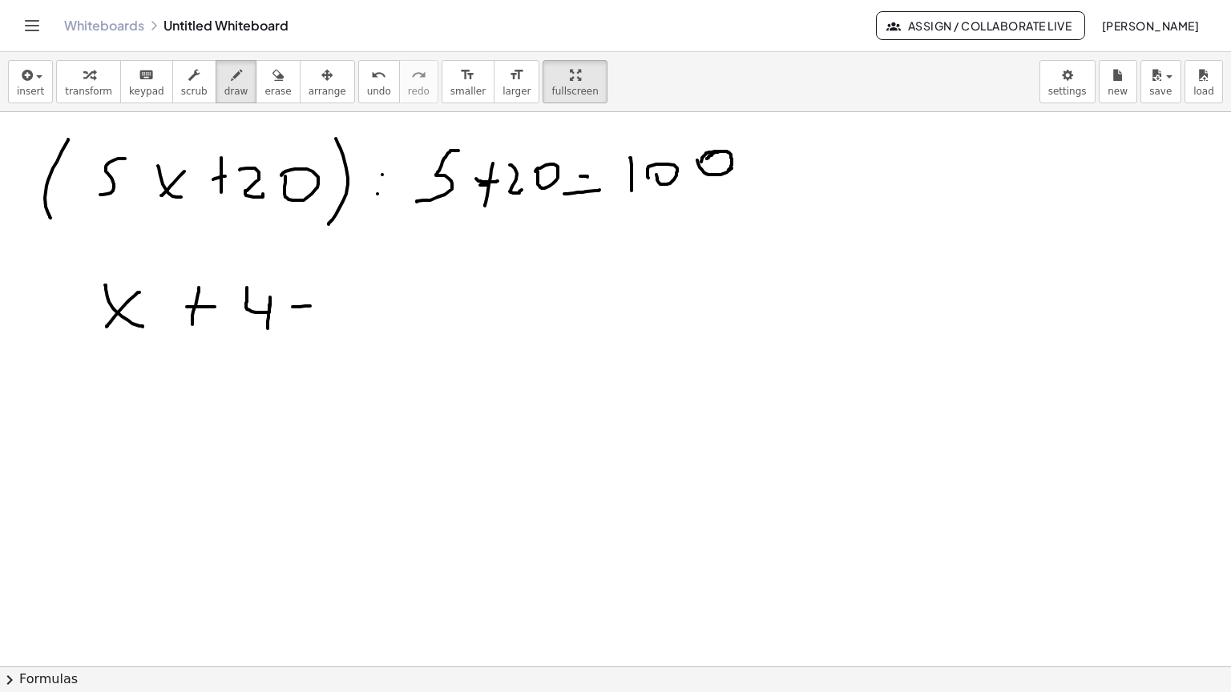
drag, startPoint x: 292, startPoint y: 254, endPoint x: 310, endPoint y: 253, distance: 17.6
drag, startPoint x: 304, startPoint y: 240, endPoint x: 298, endPoint y: 268, distance: 28.8
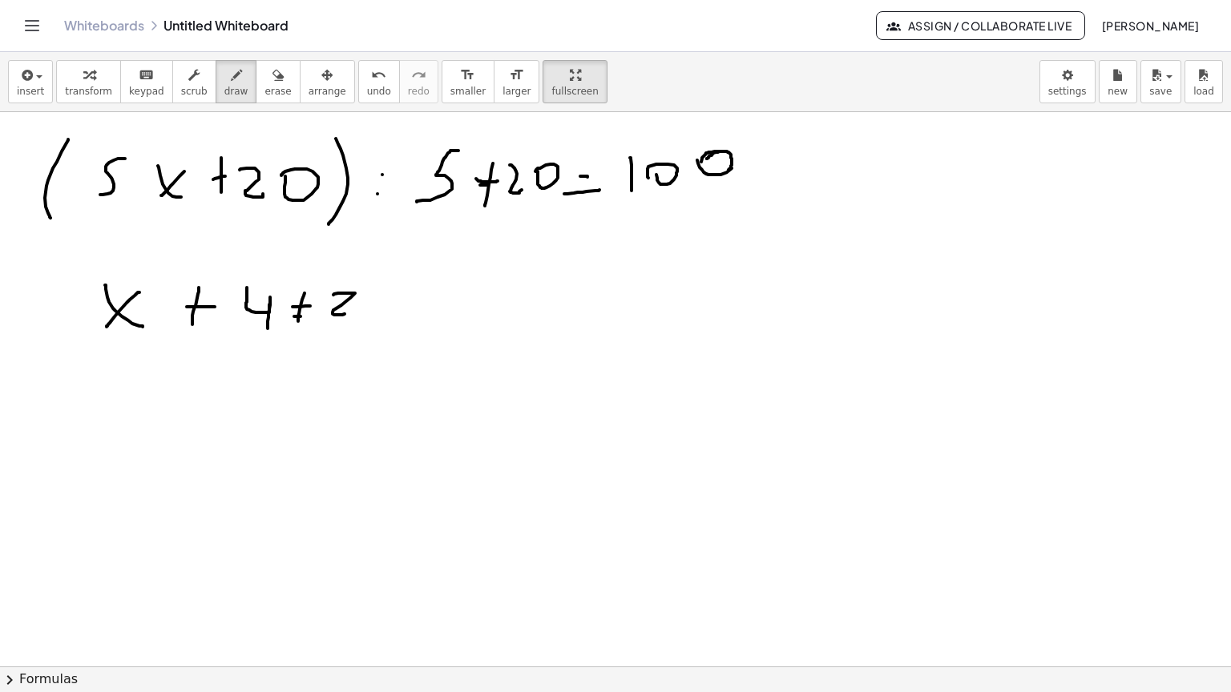
drag, startPoint x: 333, startPoint y: 242, endPoint x: 347, endPoint y: 260, distance: 22.9
drag, startPoint x: 415, startPoint y: 250, endPoint x: 397, endPoint y: 264, distance: 22.3
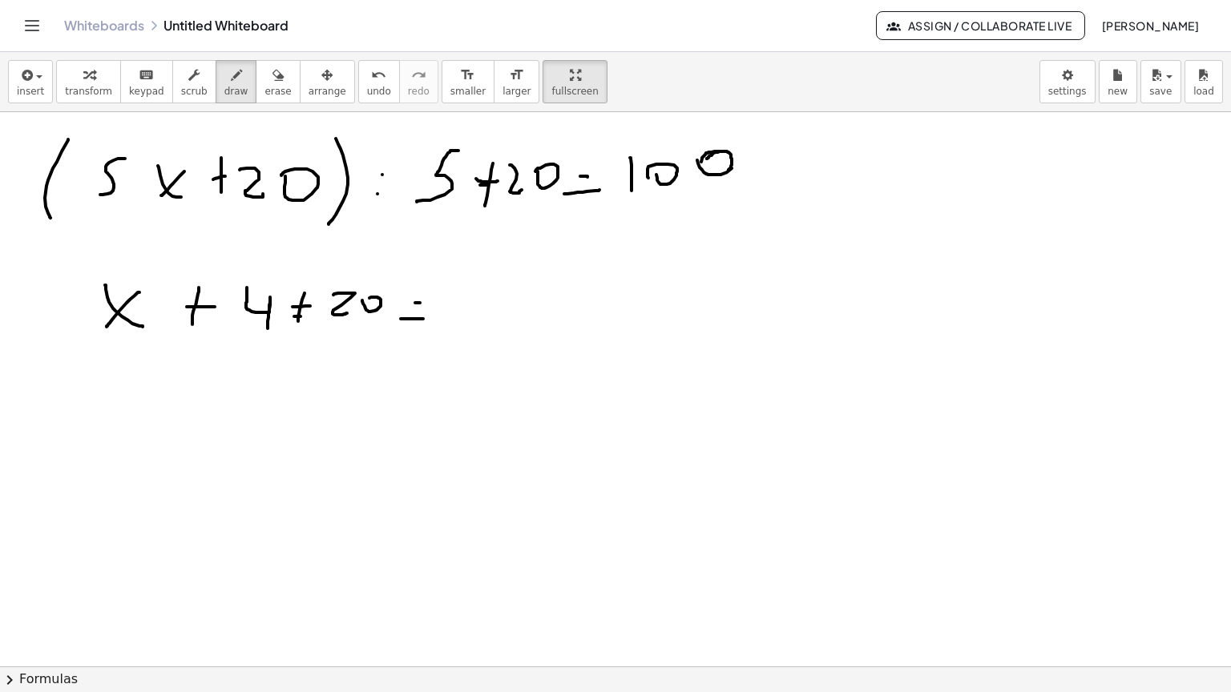
drag
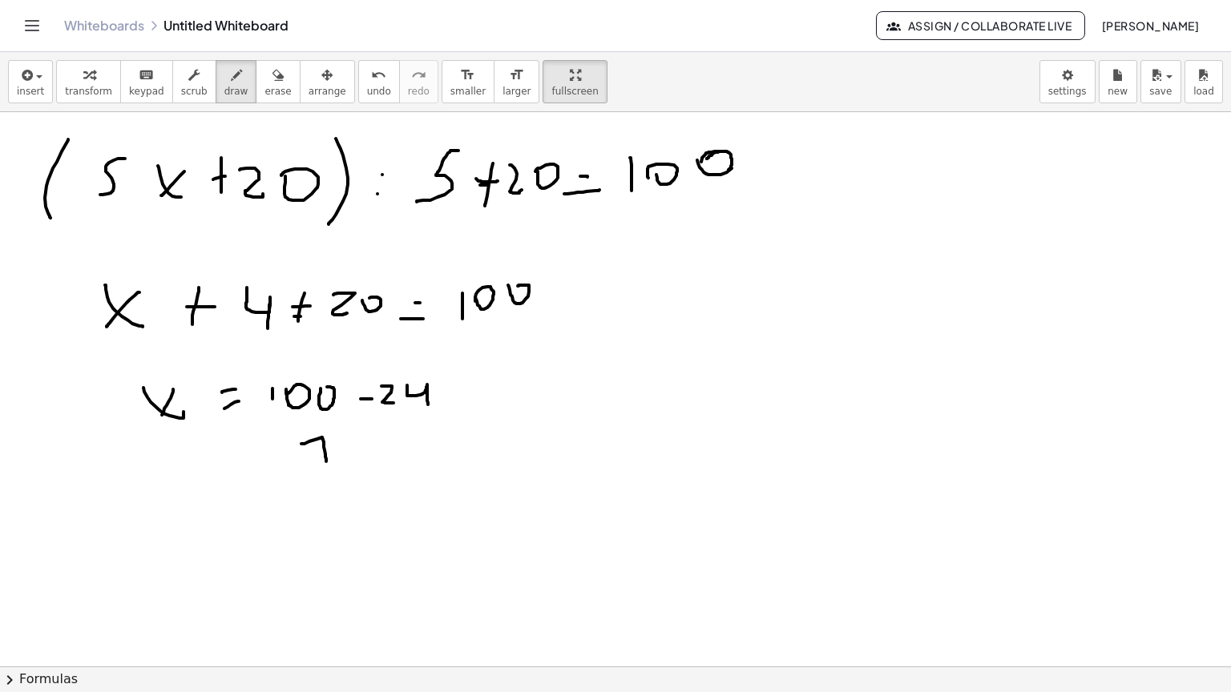
click at [264, 65] on div "button" at bounding box center [277, 74] width 26 height 19
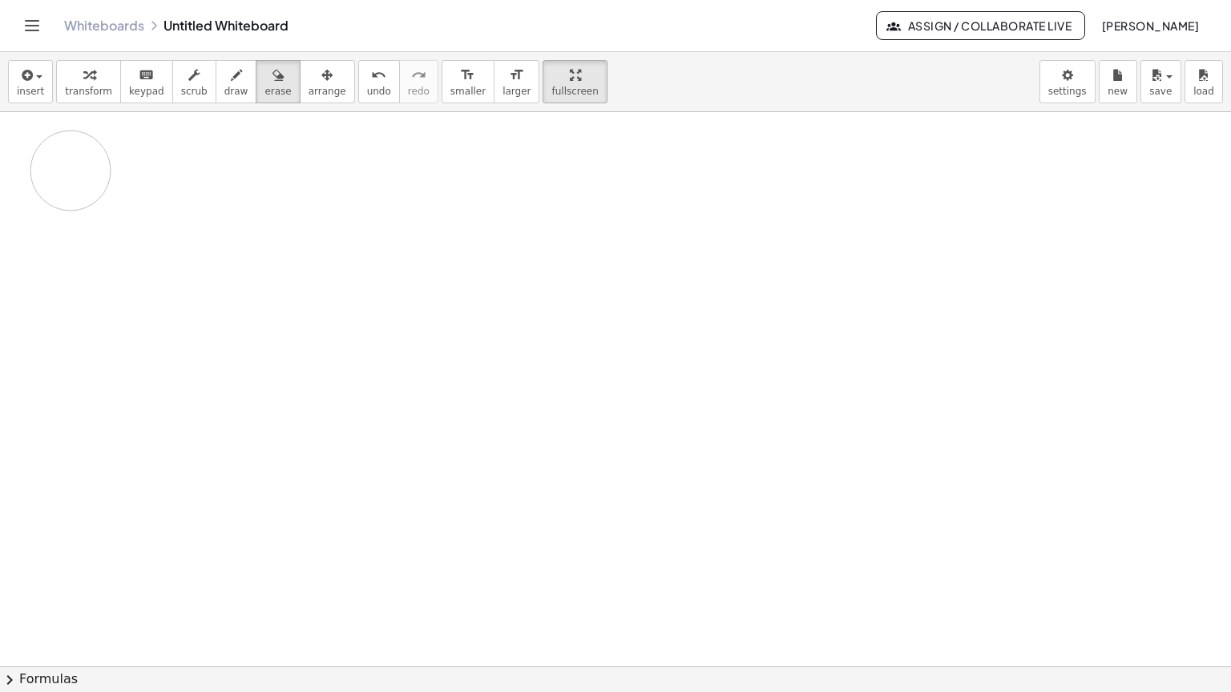
drag, startPoint x: 104, startPoint y: 107, endPoint x: 71, endPoint y: 118, distance: 35.2
click at [224, 86] on span "draw" at bounding box center [236, 91] width 24 height 11
drag, startPoint x: 59, startPoint y: 106, endPoint x: 87, endPoint y: 137, distance: 42.0
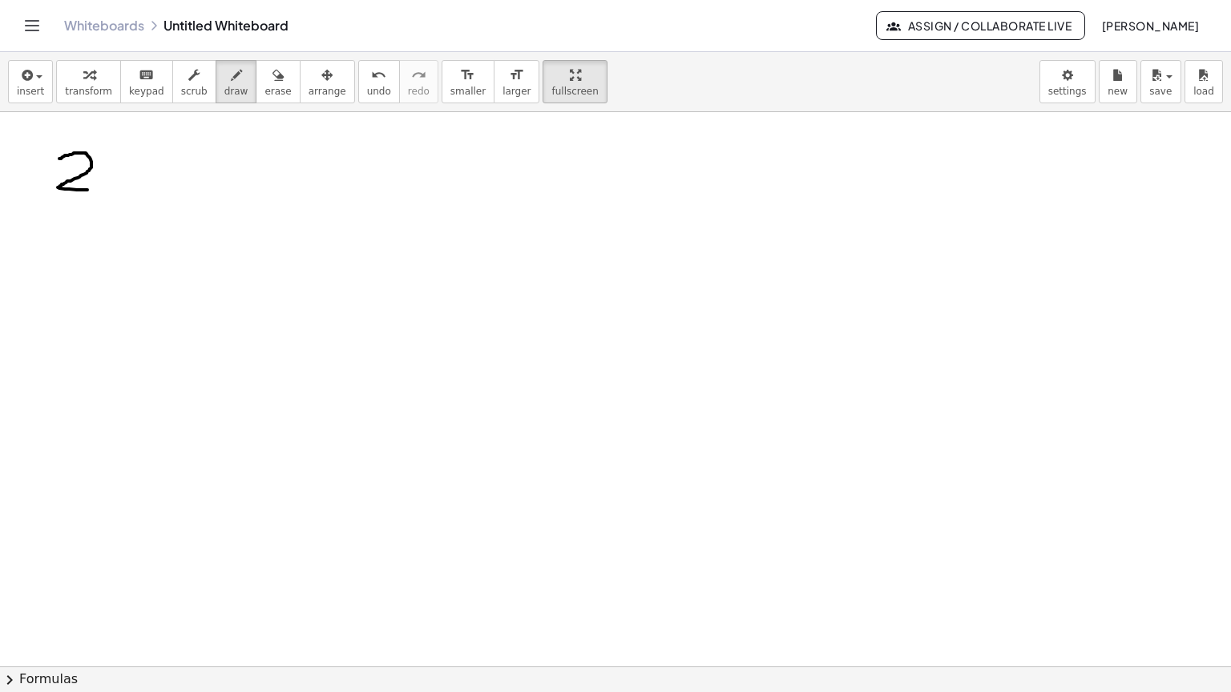
drag, startPoint x: 127, startPoint y: 96, endPoint x: 125, endPoint y: 141, distance: 44.9
drag, startPoint x: 138, startPoint y: 111, endPoint x: 157, endPoint y: 136, distance: 31.4
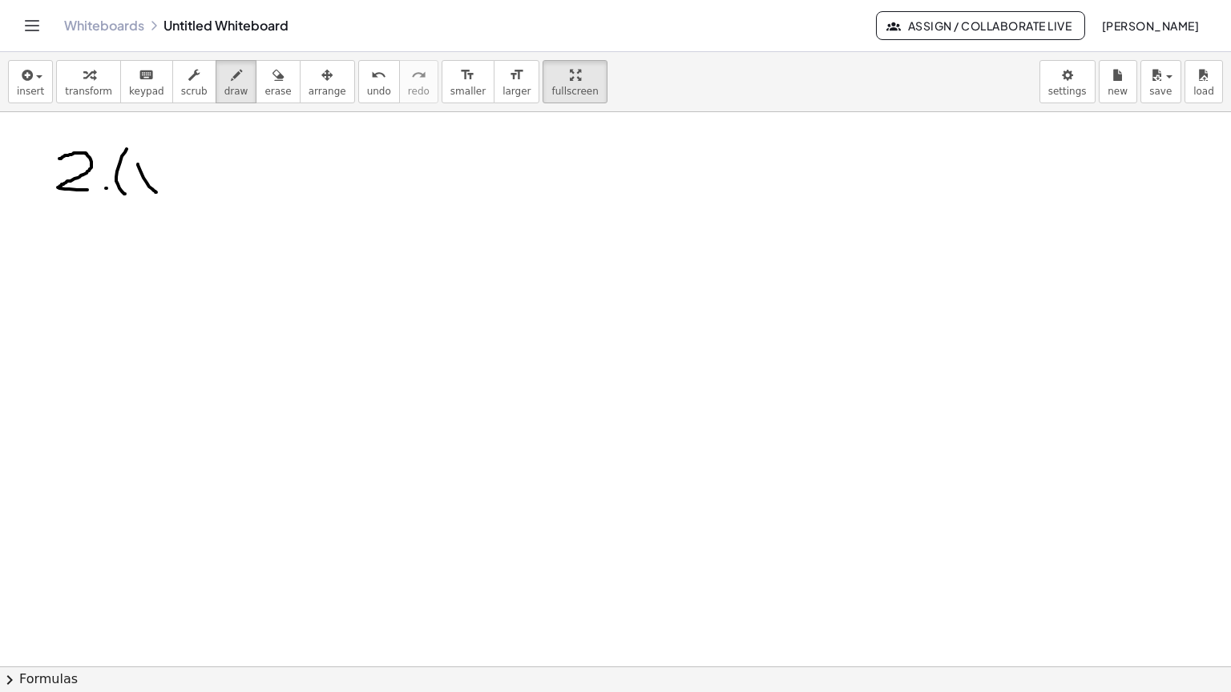
drag, startPoint x: 162, startPoint y: 112, endPoint x: 141, endPoint y: 135, distance: 31.2
drag, startPoint x: 189, startPoint y: 107, endPoint x: 188, endPoint y: 137, distance: 29.7
drag, startPoint x: 198, startPoint y: 123, endPoint x: 207, endPoint y: 123, distance: 8.8
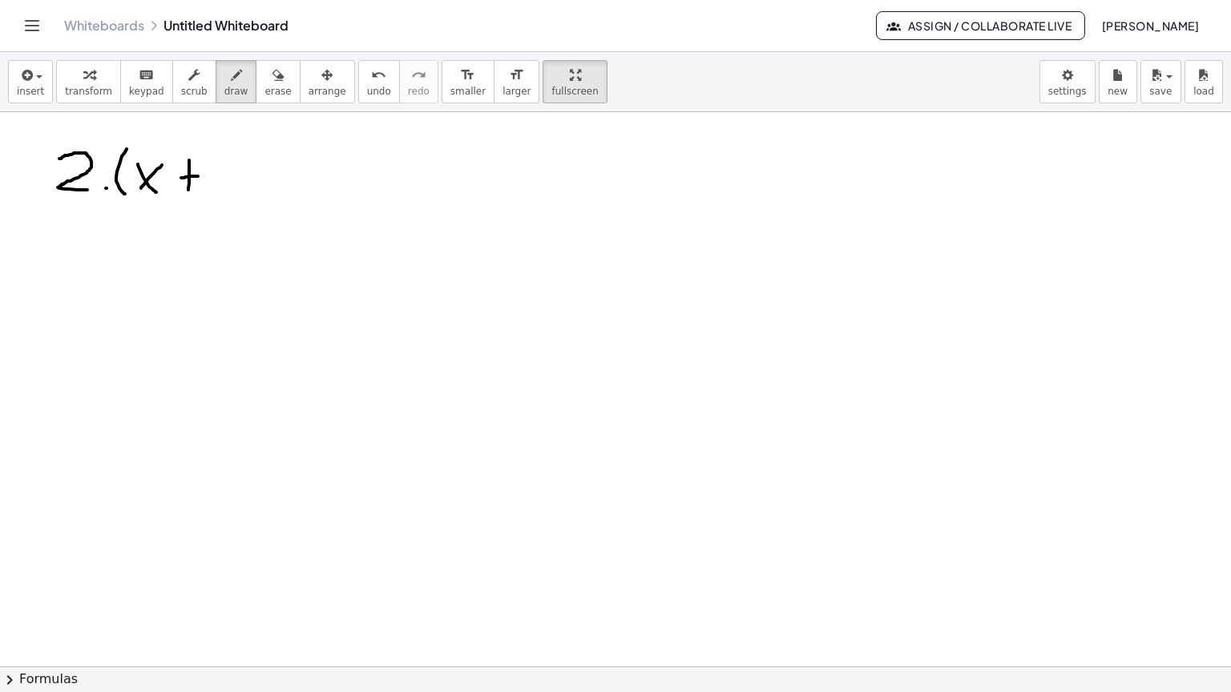
drag, startPoint x: 222, startPoint y: 125, endPoint x: 231, endPoint y: 139, distance: 16.2
drag, startPoint x: 248, startPoint y: 92, endPoint x: 276, endPoint y: 129, distance: 45.8
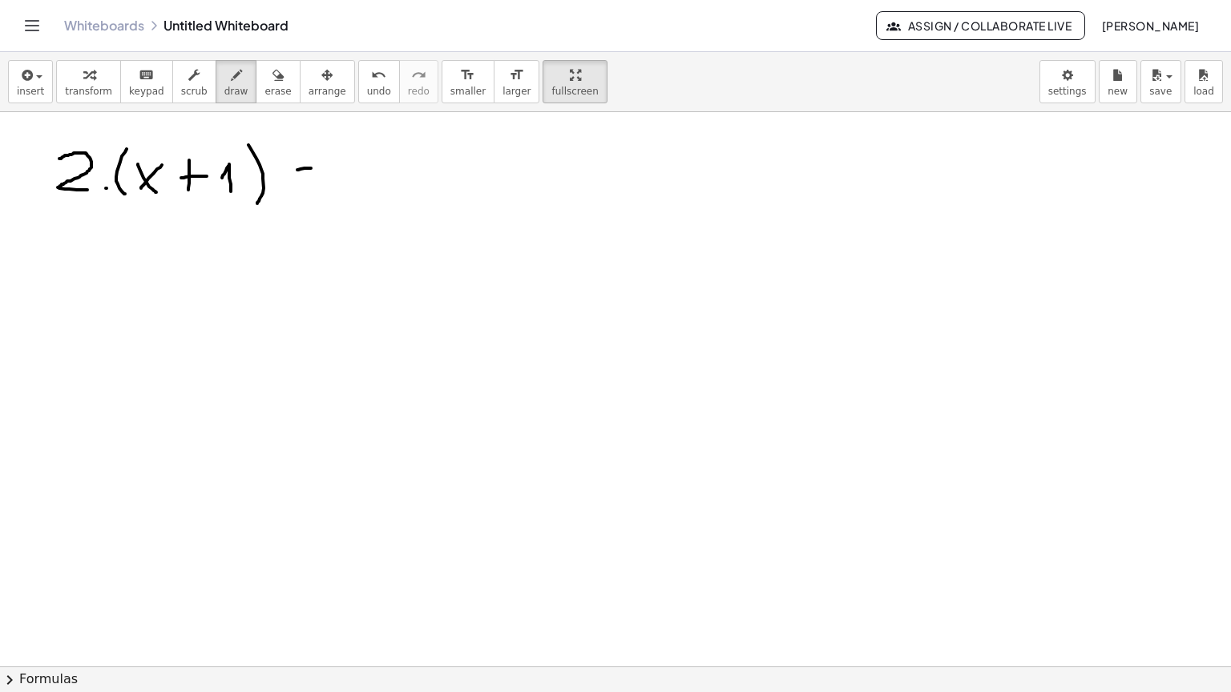
drag, startPoint x: 297, startPoint y: 117, endPoint x: 322, endPoint y: 115, distance: 24.9
drag, startPoint x: 403, startPoint y: 77, endPoint x: 417, endPoint y: 94, distance: 21.6
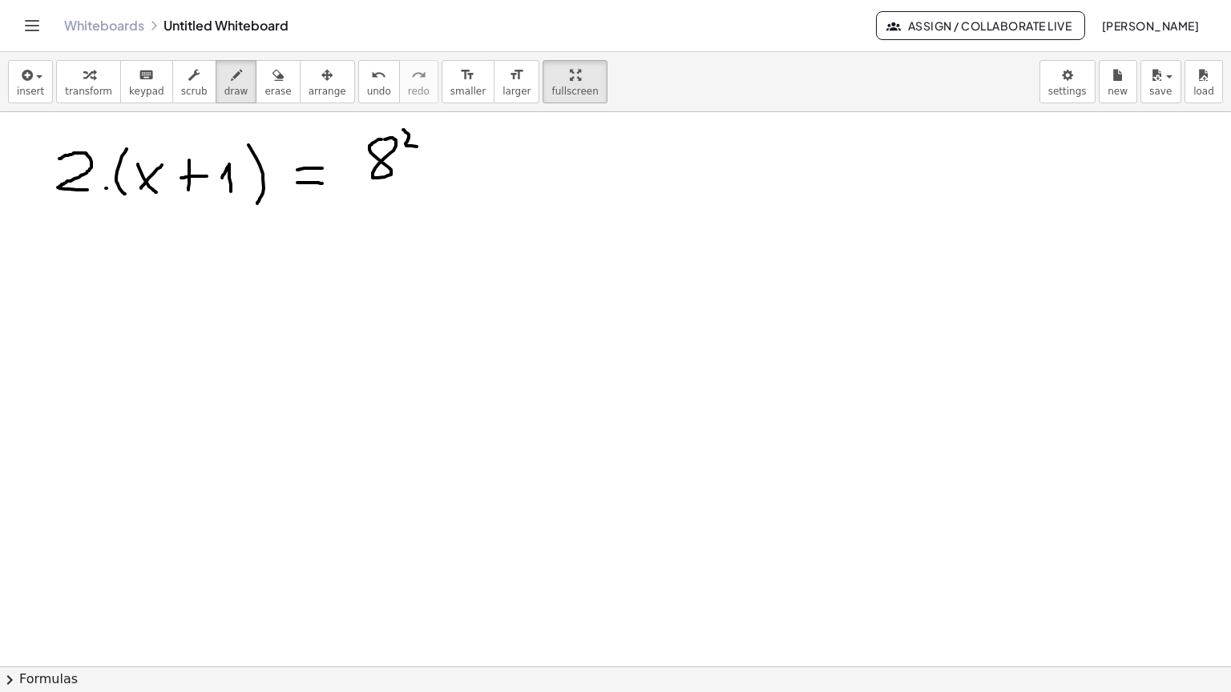
drag, startPoint x: 313, startPoint y: 212, endPoint x: 327, endPoint y: 212, distance: 13.6
drag, startPoint x: 312, startPoint y: 228, endPoint x: 328, endPoint y: 228, distance: 16.0
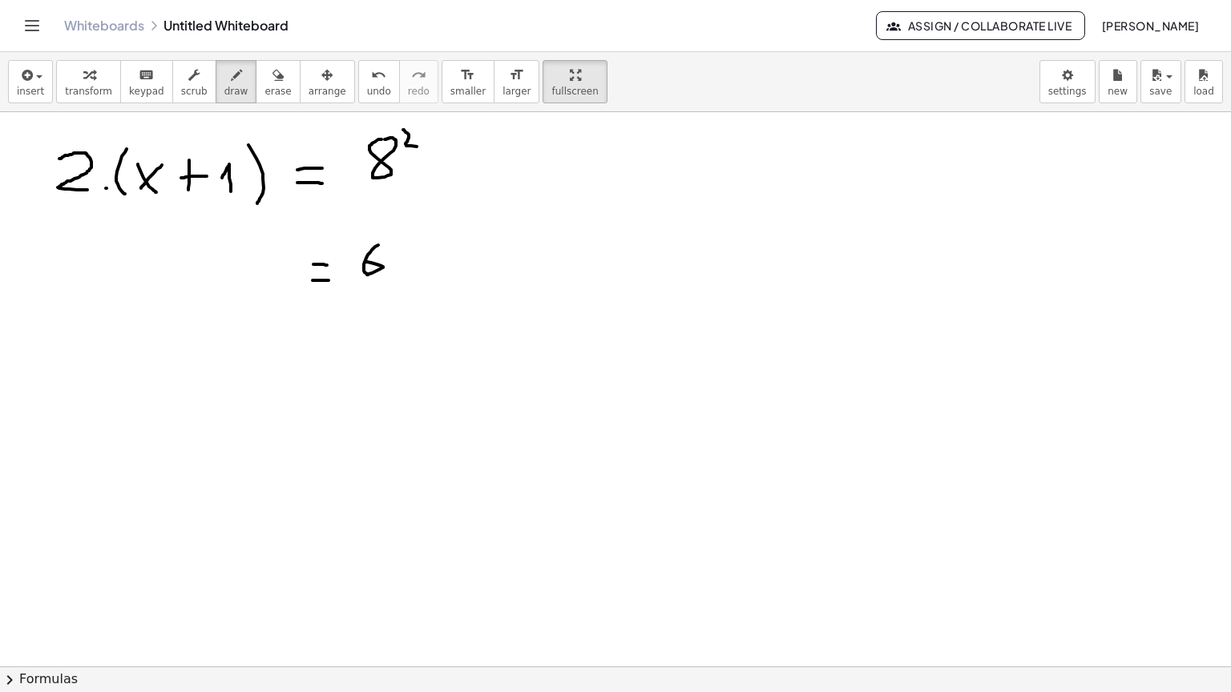
drag, startPoint x: 378, startPoint y: 192, endPoint x: 365, endPoint y: 209, distance: 21.2
drag, startPoint x: 393, startPoint y: 192, endPoint x: 404, endPoint y: 224, distance: 32.9
drag, startPoint x: 417, startPoint y: 210, endPoint x: 428, endPoint y: 210, distance: 11.2
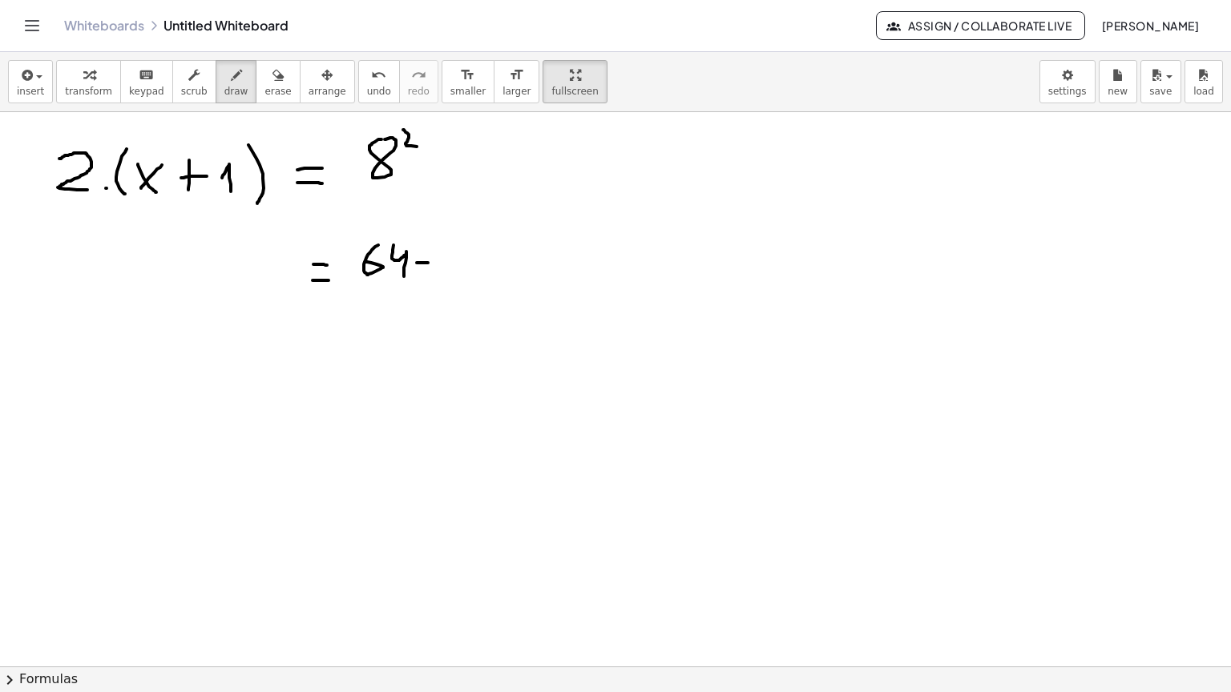
drag, startPoint x: 448, startPoint y: 195, endPoint x: 467, endPoint y: 220, distance: 31.4
drag, startPoint x: 375, startPoint y: 262, endPoint x: 370, endPoint y: 288, distance: 26.9
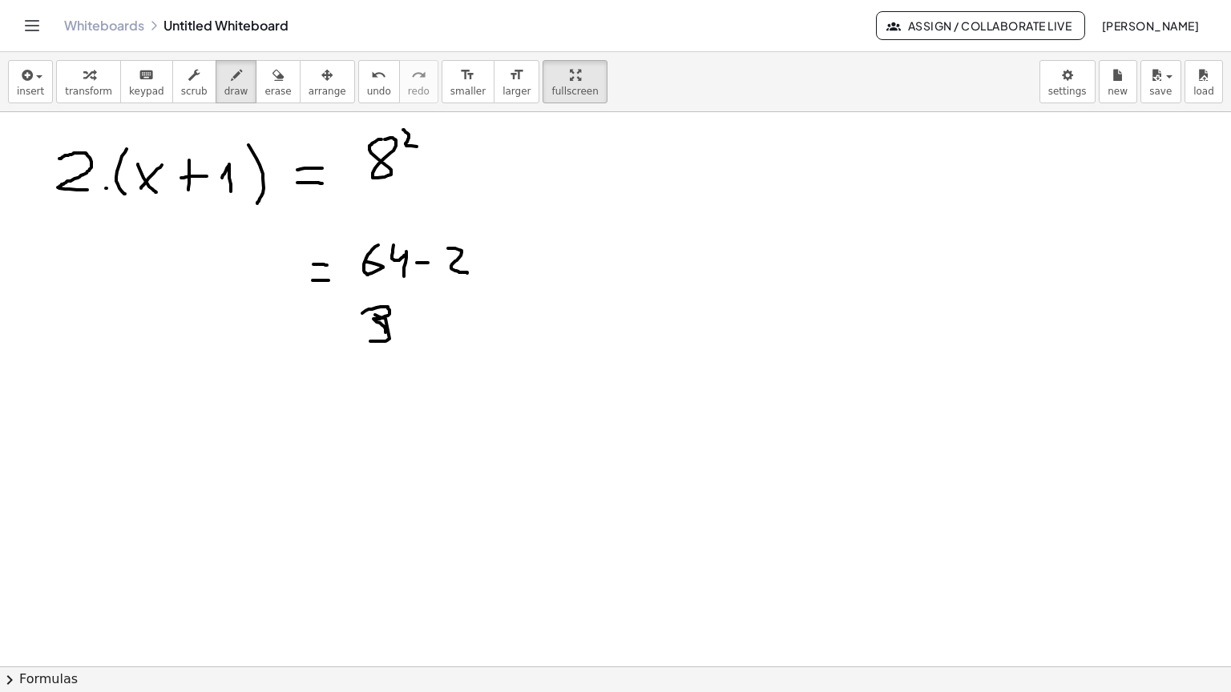
drag, startPoint x: 362, startPoint y: 260, endPoint x: 369, endPoint y: 287, distance: 27.4
drag, startPoint x: 402, startPoint y: 271, endPoint x: 413, endPoint y: 287, distance: 19.1
click at [264, 86] on span "erase" at bounding box center [277, 91] width 26 height 11
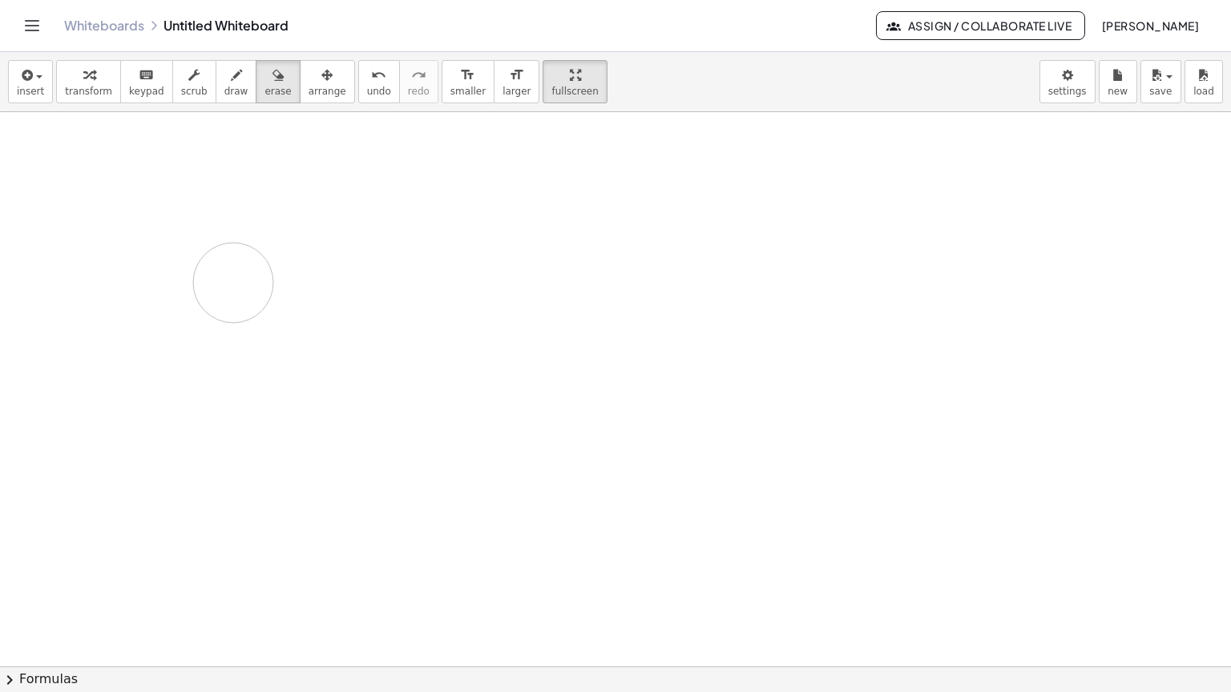
drag, startPoint x: 86, startPoint y: 109, endPoint x: 161, endPoint y: 77, distance: 81.8
click at [231, 66] on icon "button" at bounding box center [236, 75] width 11 height 19
drag, startPoint x: 128, startPoint y: 96, endPoint x: 141, endPoint y: 143, distance: 48.2
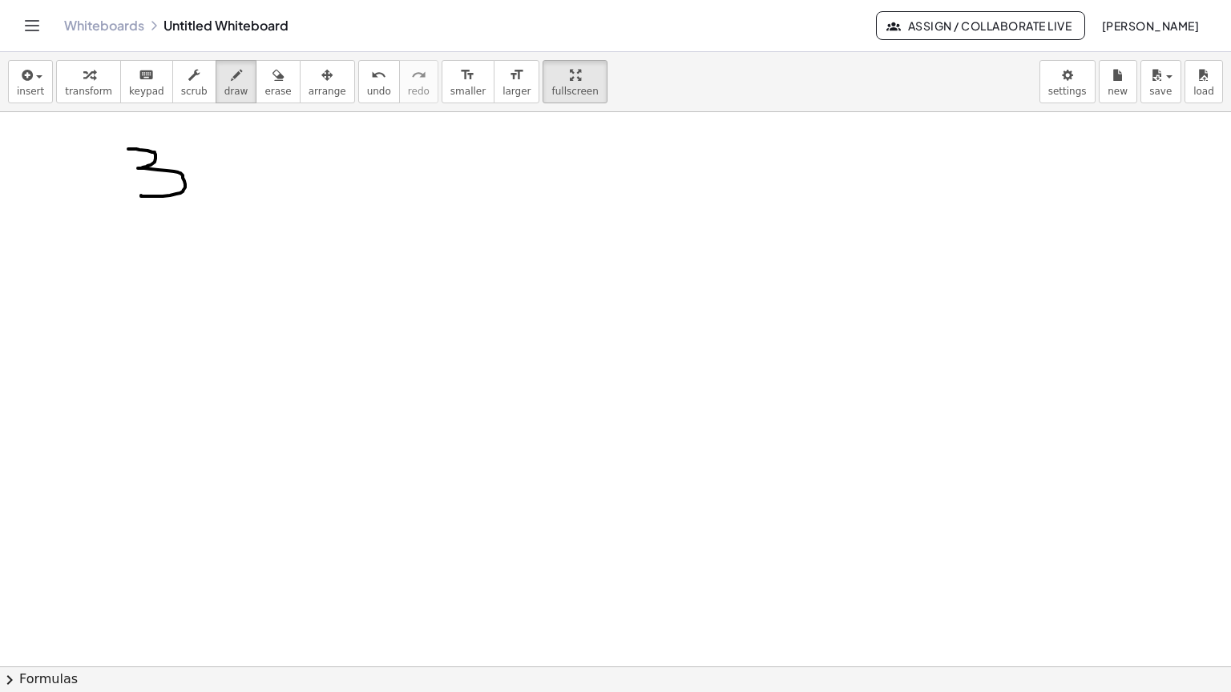
drag, startPoint x: 221, startPoint y: 125, endPoint x: 249, endPoint y: 115, distance: 29.6
drag, startPoint x: 240, startPoint y: 110, endPoint x: 214, endPoint y: 139, distance: 39.7
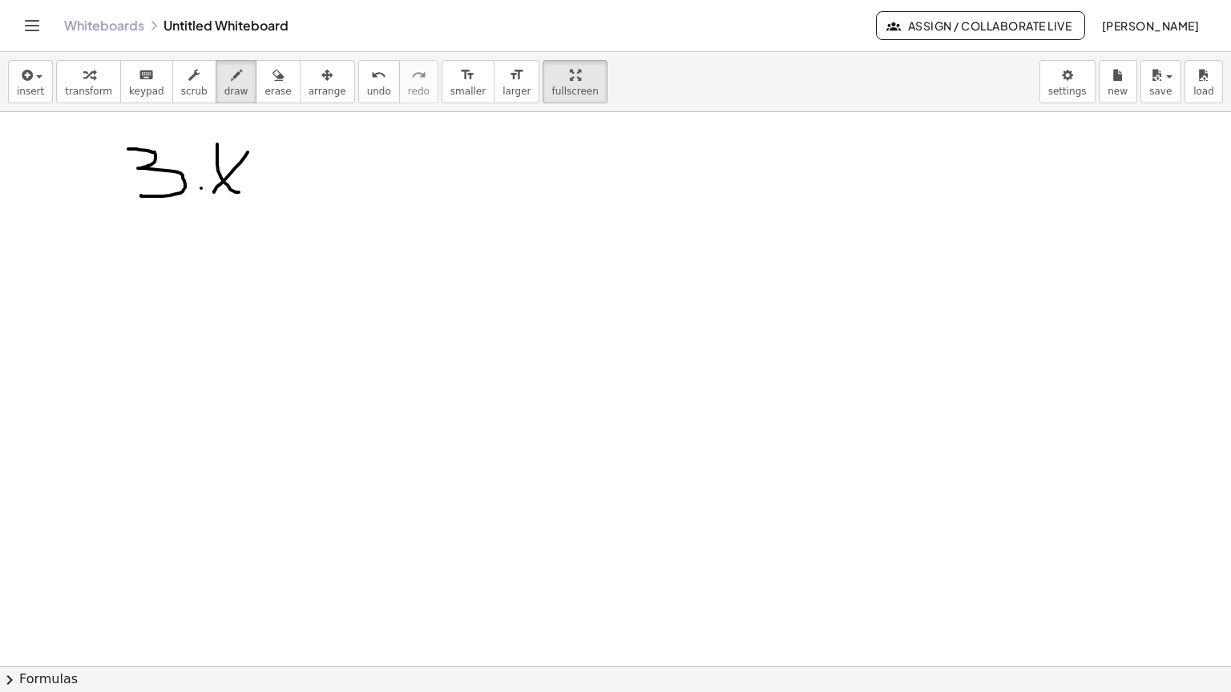
drag, startPoint x: 282, startPoint y: 120, endPoint x: 312, endPoint y: 123, distance: 30.5
drag, startPoint x: 376, startPoint y: 112, endPoint x: 339, endPoint y: 159, distance: 59.9
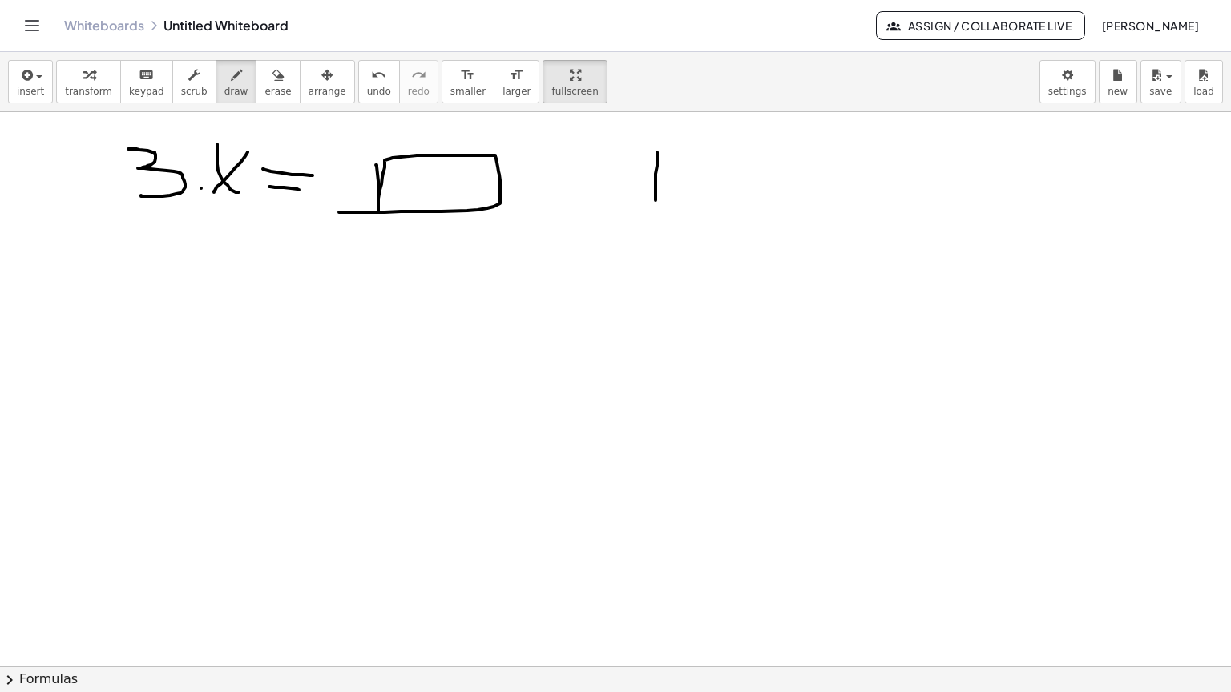
drag, startPoint x: 657, startPoint y: 99, endPoint x: 655, endPoint y: 147, distance: 48.1
drag, startPoint x: 660, startPoint y: 90, endPoint x: 682, endPoint y: 144, distance: 58.6
drag, startPoint x: 561, startPoint y: 122, endPoint x: 596, endPoint y: 119, distance: 35.3
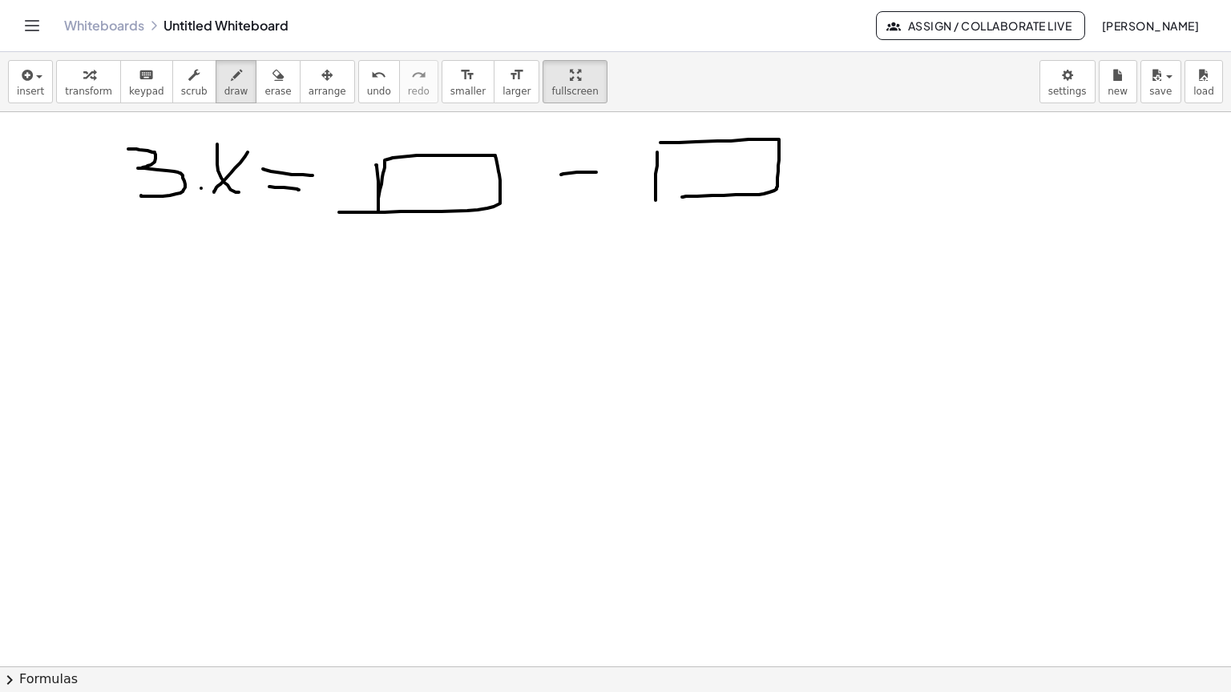
drag, startPoint x: 397, startPoint y: 122, endPoint x: 430, endPoint y: 143, distance: 38.9
drag, startPoint x: 453, startPoint y: 127, endPoint x: 473, endPoint y: 139, distance: 23.4
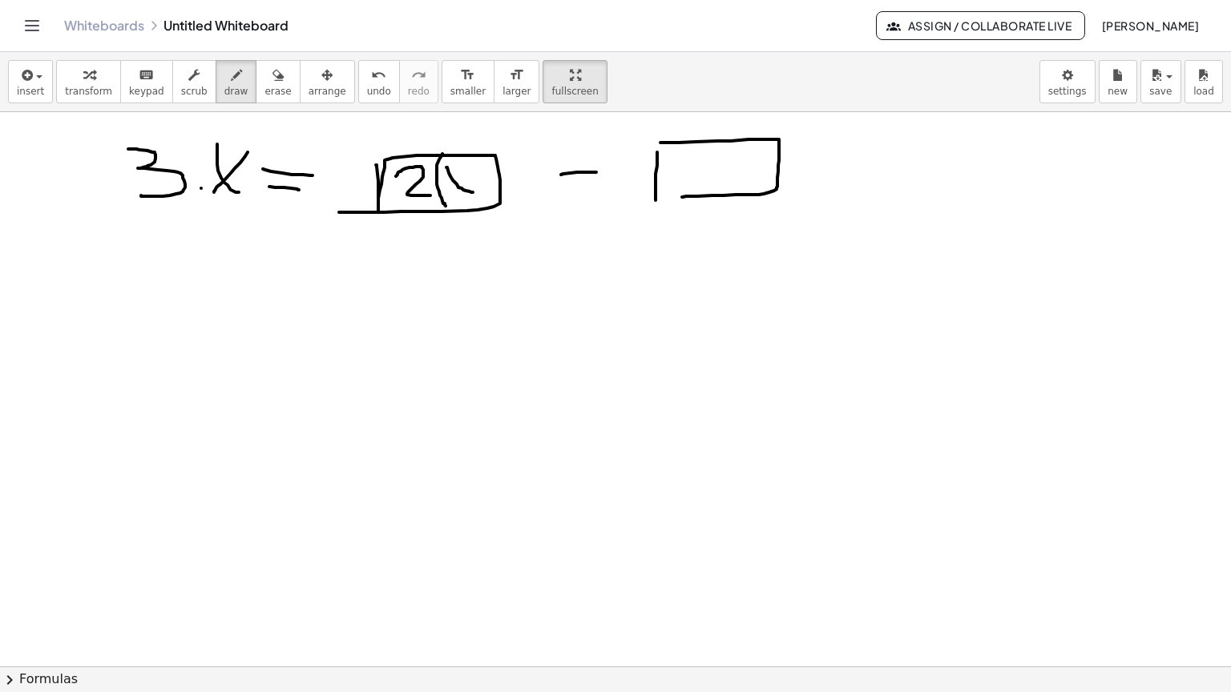
drag, startPoint x: 442, startPoint y: 101, endPoint x: 445, endPoint y: 154, distance: 53.0
drag, startPoint x: 477, startPoint y: 115, endPoint x: 479, endPoint y: 135, distance: 19.3
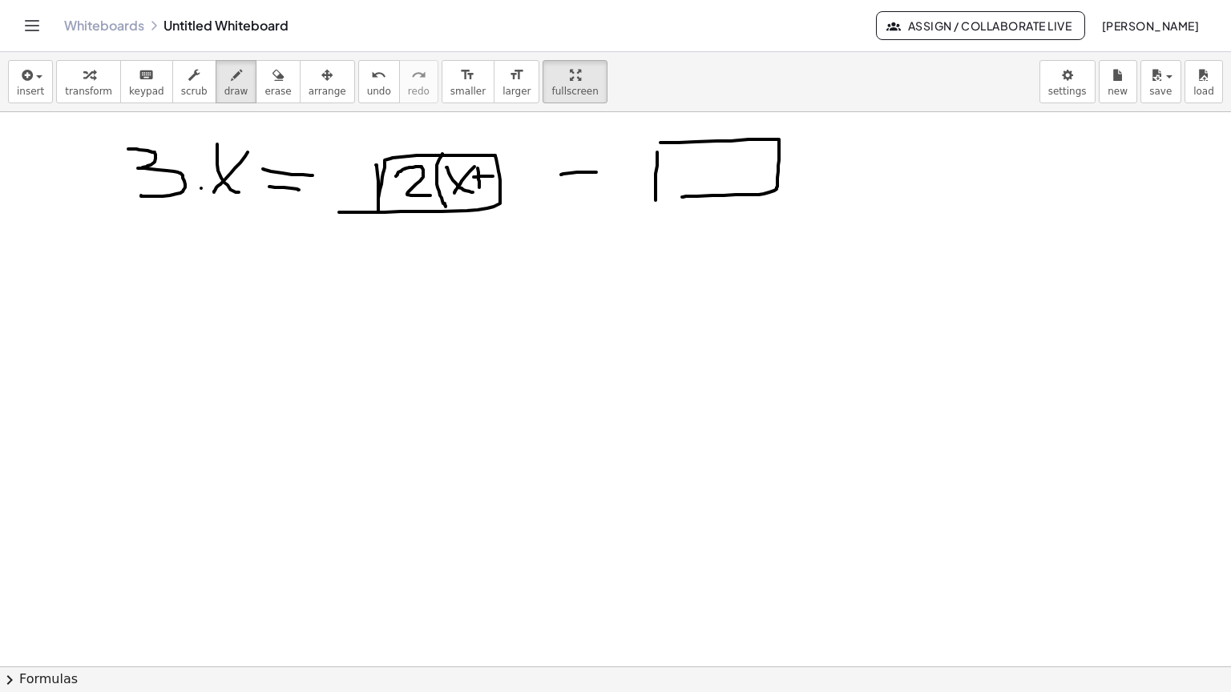
drag, startPoint x: 473, startPoint y: 124, endPoint x: 493, endPoint y: 123, distance: 19.2
drag, startPoint x: 497, startPoint y: 121, endPoint x: 513, endPoint y: 135, distance: 21.0
drag, startPoint x: 519, startPoint y: 98, endPoint x: 514, endPoint y: 161, distance: 63.5
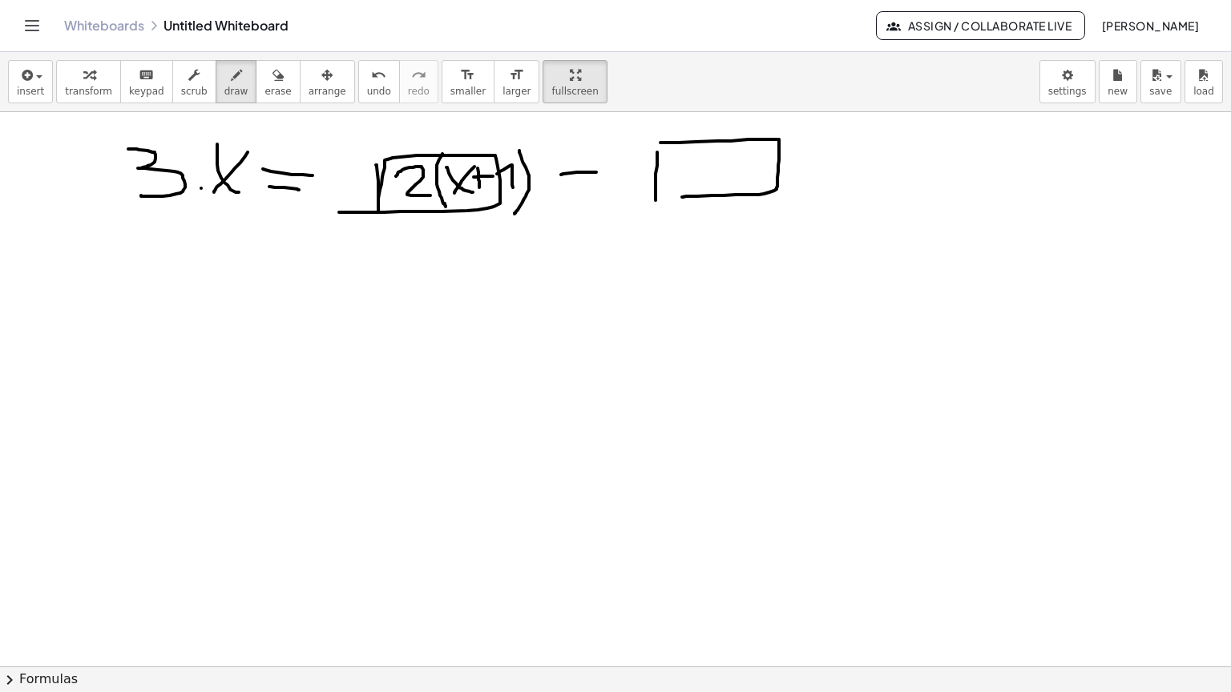
drag, startPoint x: 221, startPoint y: 80, endPoint x: 207, endPoint y: 74, distance: 15.1
drag, startPoint x: 433, startPoint y: 144, endPoint x: 529, endPoint y: 150, distance: 95.5
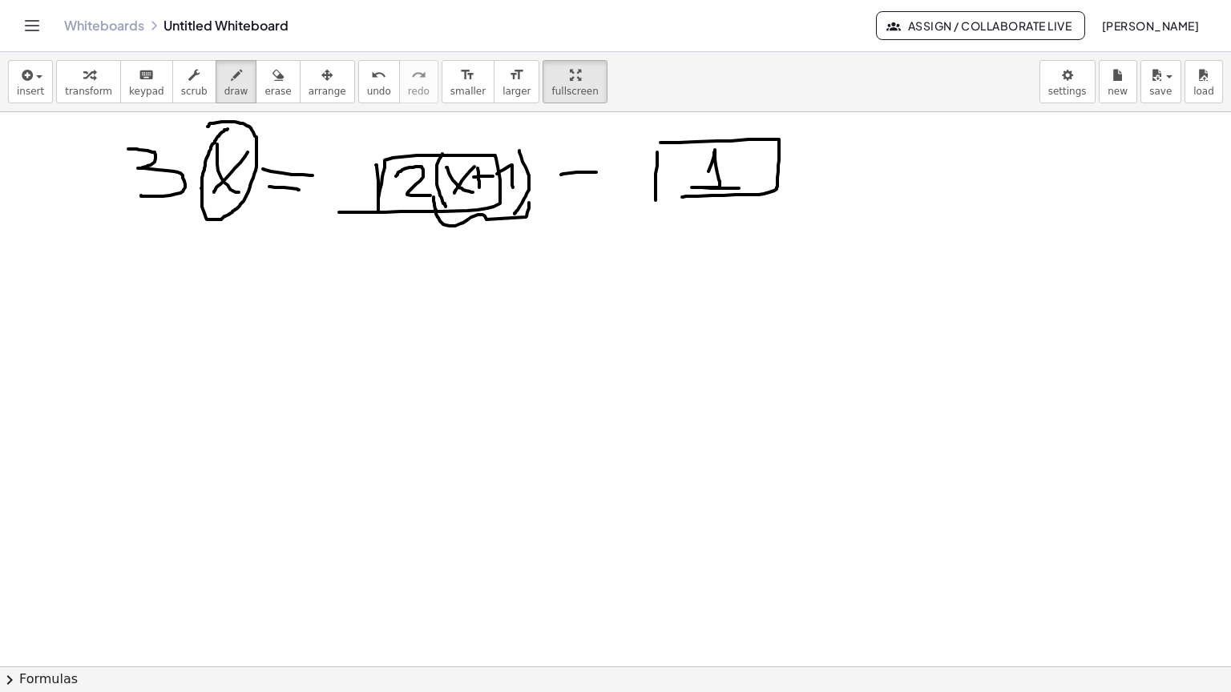
drag, startPoint x: 708, startPoint y: 119, endPoint x: 739, endPoint y: 135, distance: 34.8
drag, startPoint x: 353, startPoint y: 259, endPoint x: 391, endPoint y: 288, distance: 48.6
drag, startPoint x: 463, startPoint y: 225, endPoint x: 468, endPoint y: 271, distance: 45.9
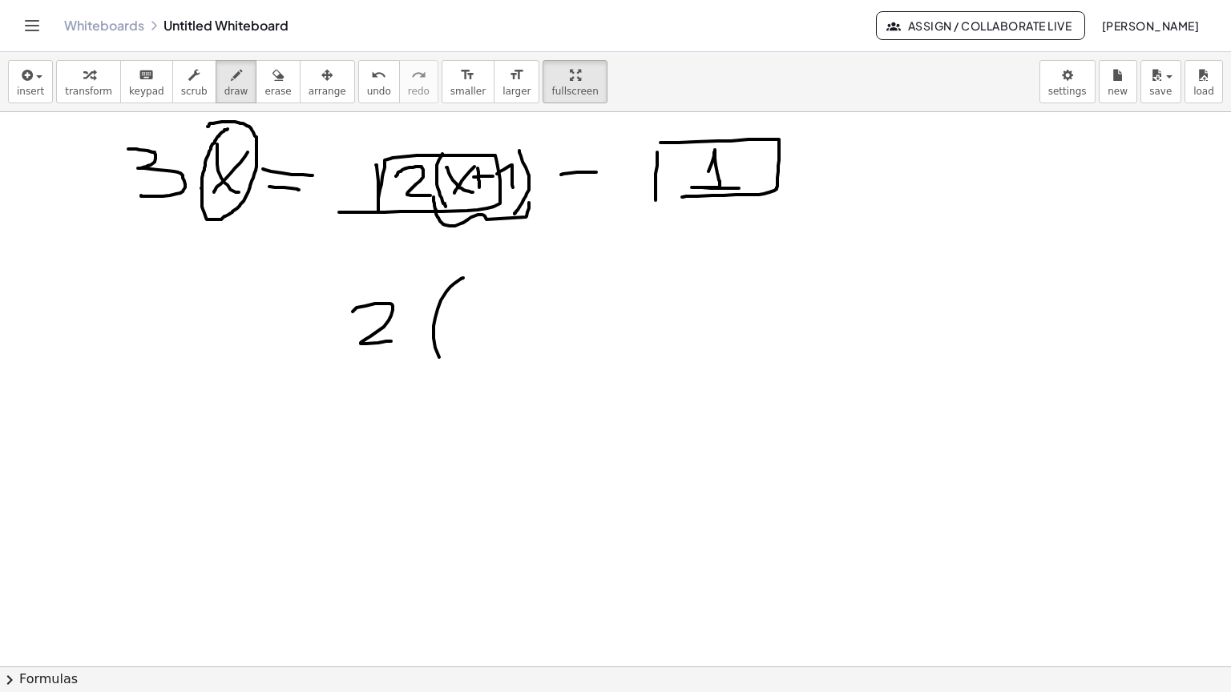
drag, startPoint x: 473, startPoint y: 254, endPoint x: 502, endPoint y: 295, distance: 50.0
drag, startPoint x: 500, startPoint y: 255, endPoint x: 465, endPoint y: 304, distance: 60.4
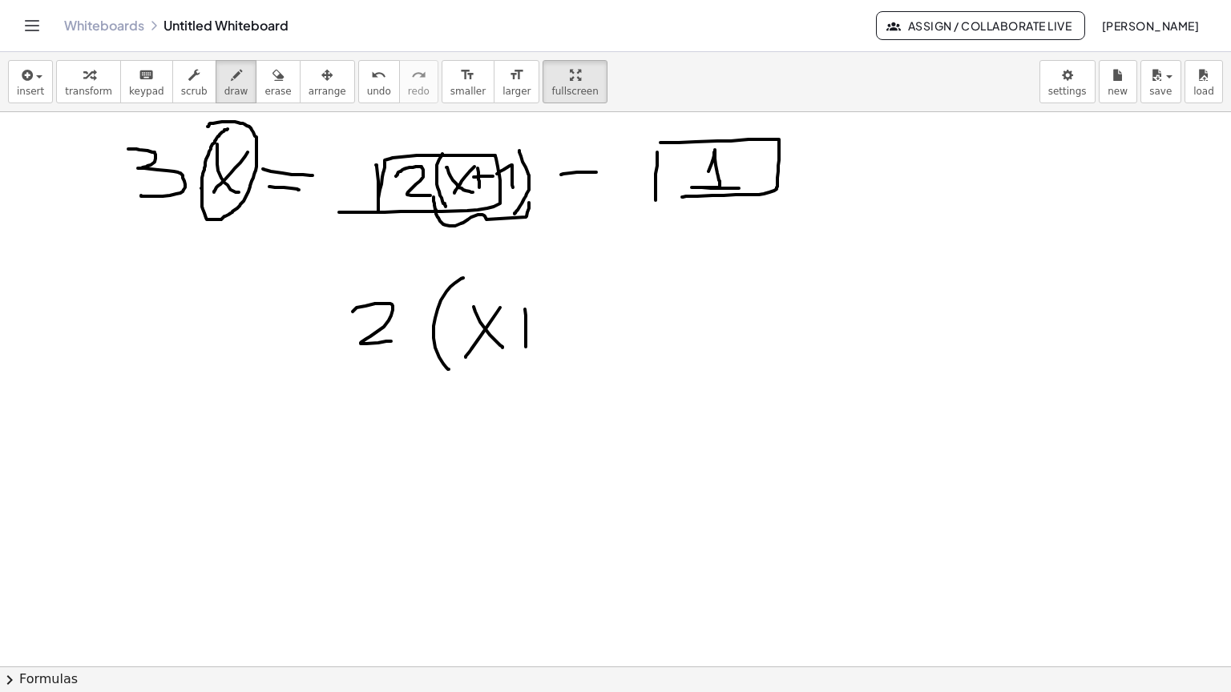
drag, startPoint x: 525, startPoint y: 256, endPoint x: 526, endPoint y: 294, distance: 37.7
drag, startPoint x: 517, startPoint y: 276, endPoint x: 538, endPoint y: 273, distance: 21.8
drag, startPoint x: 563, startPoint y: 272, endPoint x: 580, endPoint y: 292, distance: 25.5
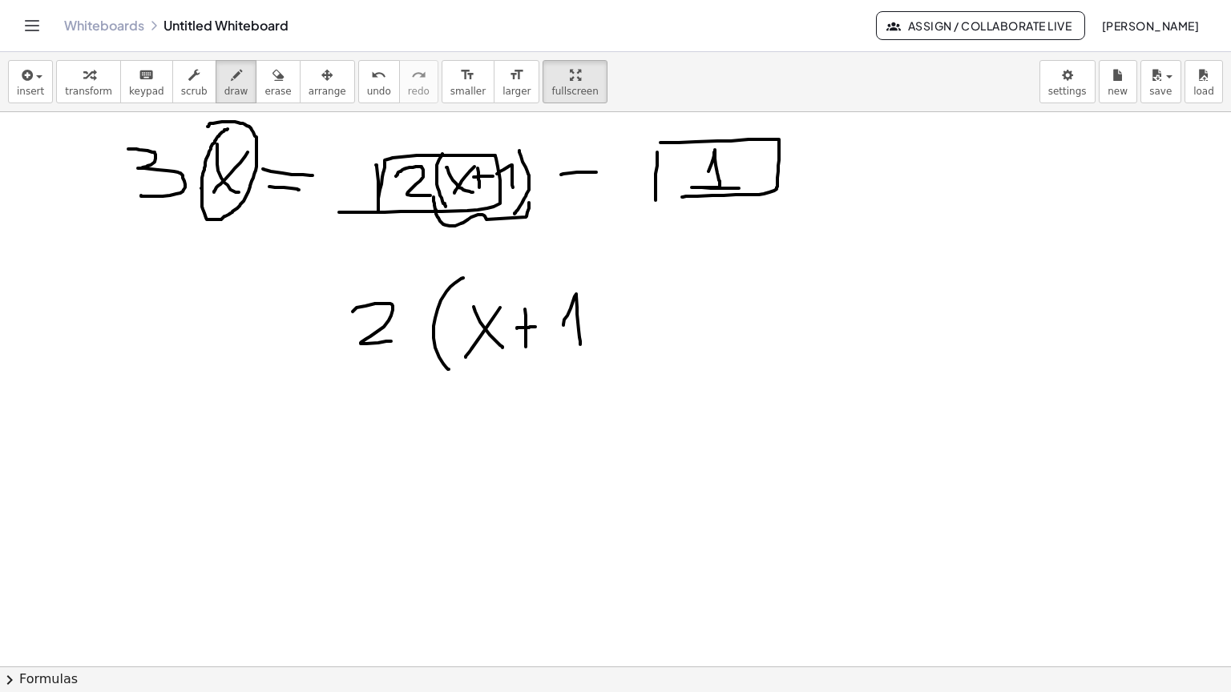
drag, startPoint x: 590, startPoint y: 218, endPoint x: 598, endPoint y: 292, distance: 74.1
drag, startPoint x: 572, startPoint y: 119, endPoint x: 595, endPoint y: 122, distance: 23.5
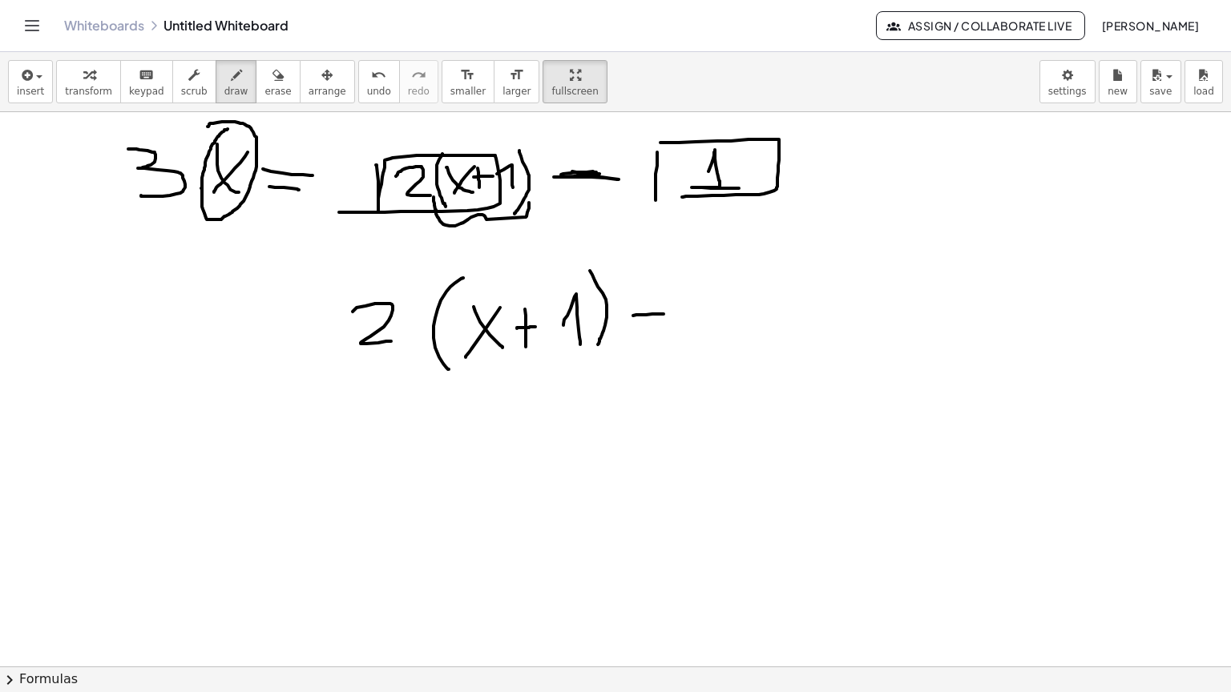
drag, startPoint x: 633, startPoint y: 263, endPoint x: 663, endPoint y: 261, distance: 30.5
drag, startPoint x: 421, startPoint y: 320, endPoint x: 628, endPoint y: 294, distance: 208.4
drag, startPoint x: 759, startPoint y: 246, endPoint x: 795, endPoint y: 270, distance: 42.7
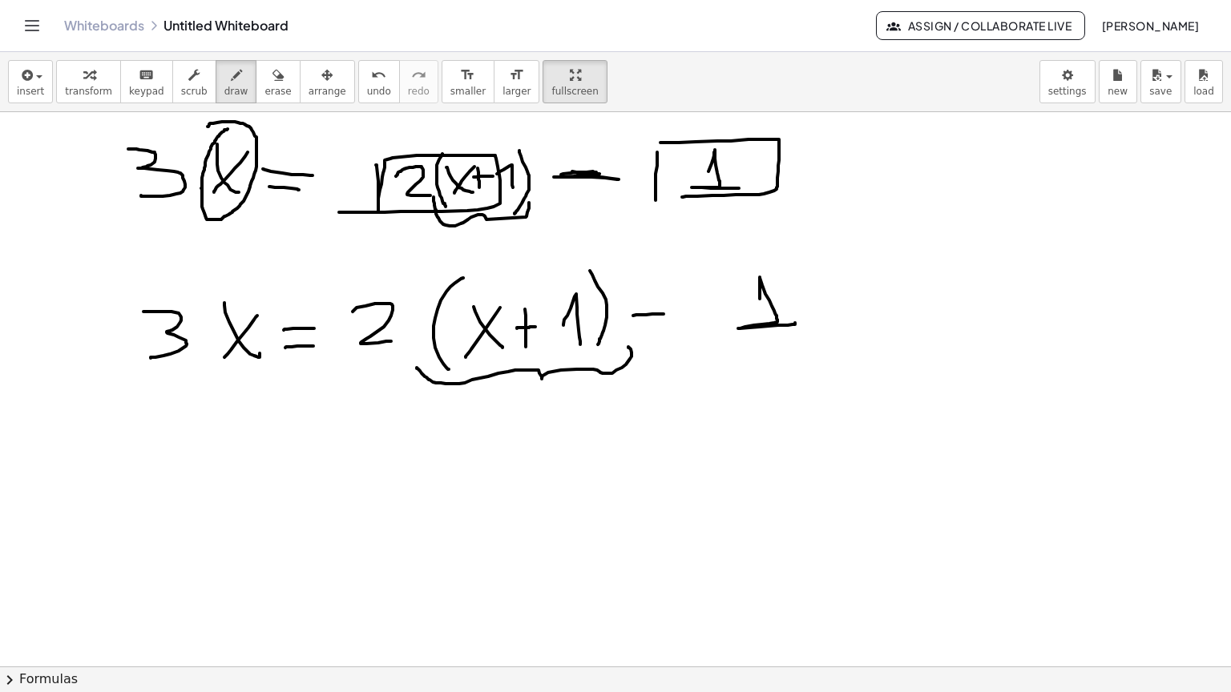
drag, startPoint x: 155, startPoint y: 381, endPoint x: 159, endPoint y: 419, distance: 38.0
click at [264, 65] on div "button" at bounding box center [277, 74] width 26 height 19
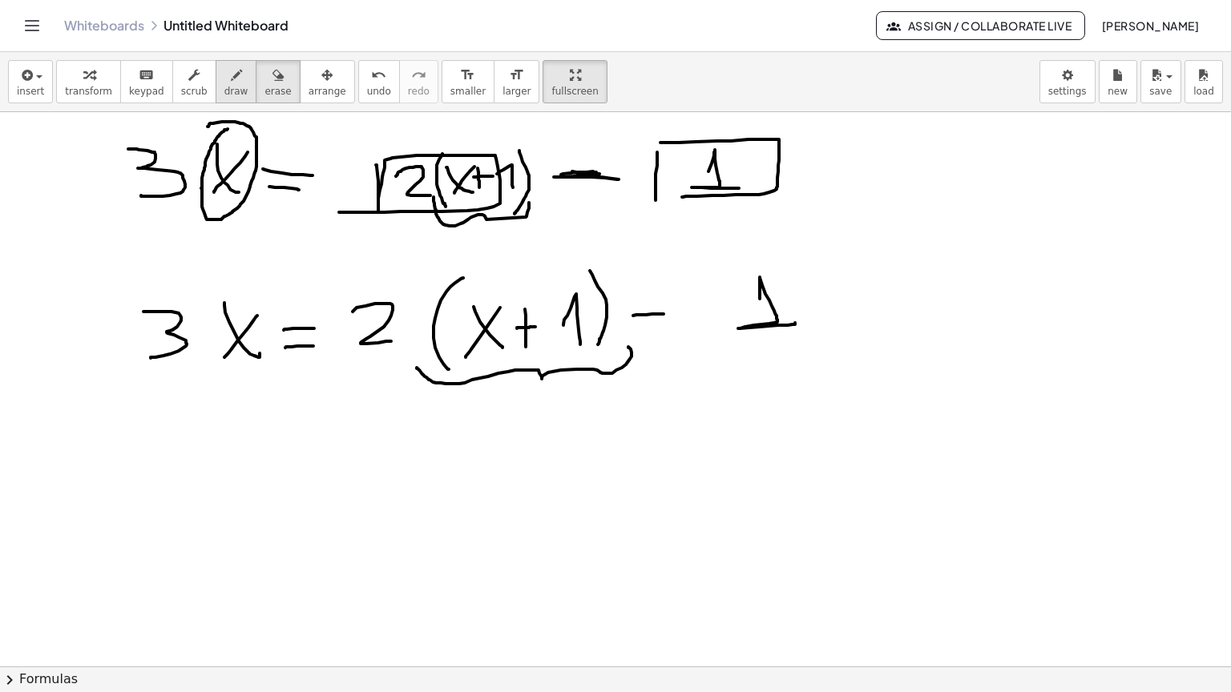
click at [224, 86] on span "draw" at bounding box center [236, 91] width 24 height 11
drag, startPoint x: 199, startPoint y: 389, endPoint x: 232, endPoint y: 421, distance: 46.5
drag, startPoint x: 283, startPoint y: 403, endPoint x: 314, endPoint y: 405, distance: 31.3
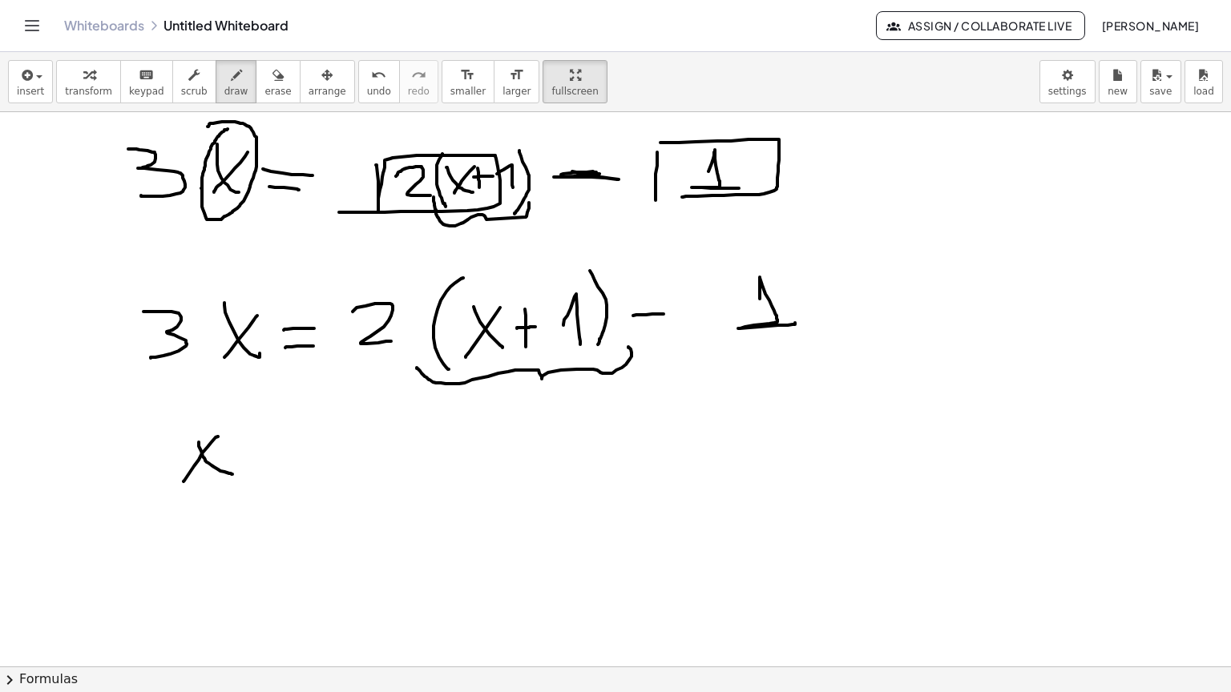
drag, startPoint x: 293, startPoint y: 415, endPoint x: 322, endPoint y: 415, distance: 28.8
drag, startPoint x: 407, startPoint y: 366, endPoint x: 410, endPoint y: 395, distance: 29.0
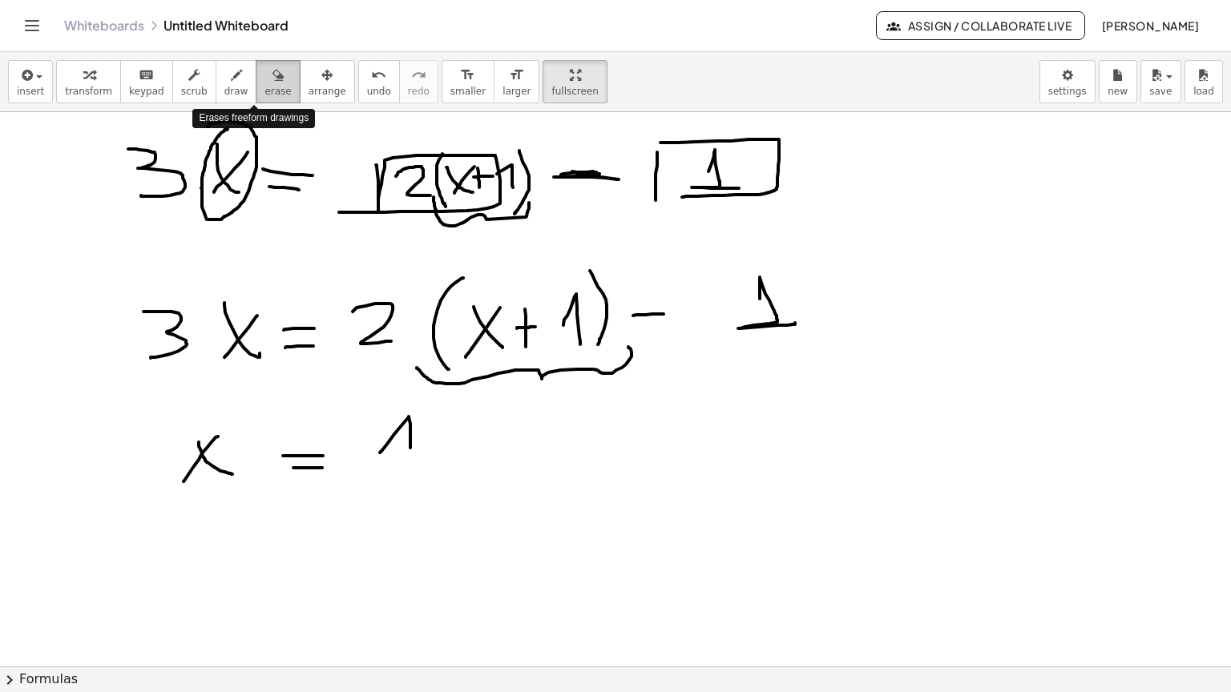
click at [264, 86] on span "erase" at bounding box center [277, 91] width 26 height 11
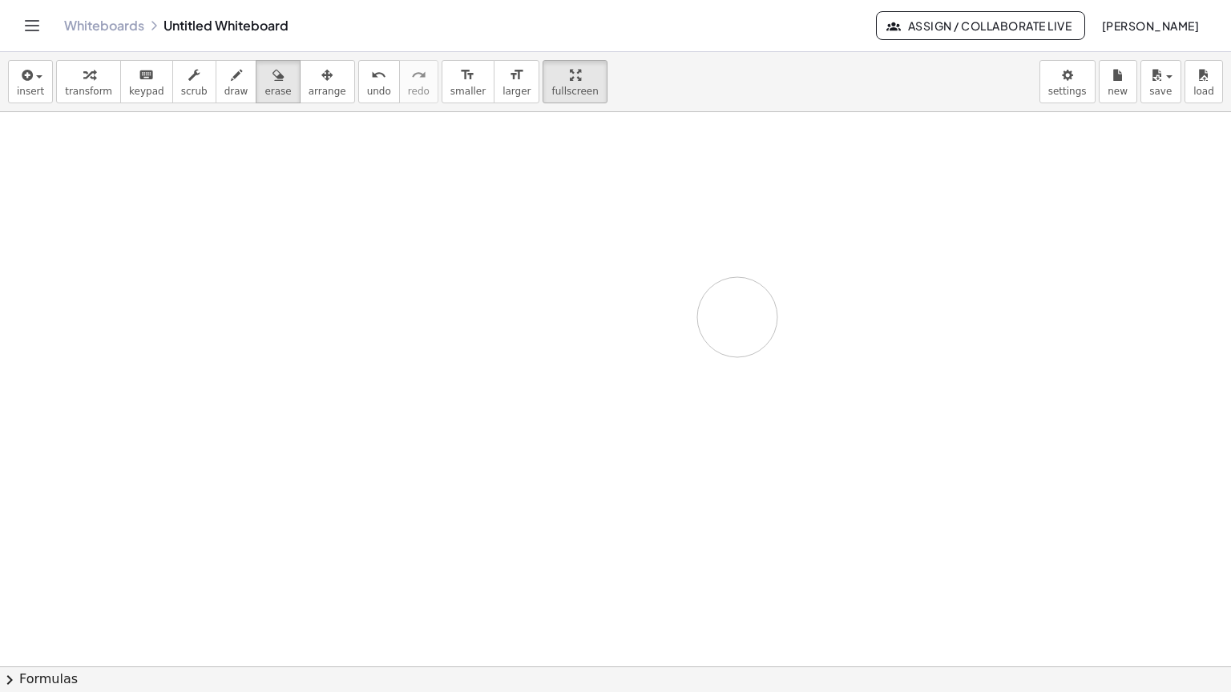
drag, startPoint x: 138, startPoint y: 119, endPoint x: 737, endPoint y: 264, distance: 616.7
click at [224, 86] on span "draw" at bounding box center [236, 91] width 24 height 11
drag, startPoint x: 183, startPoint y: 113, endPoint x: 176, endPoint y: 171, distance: 58.0
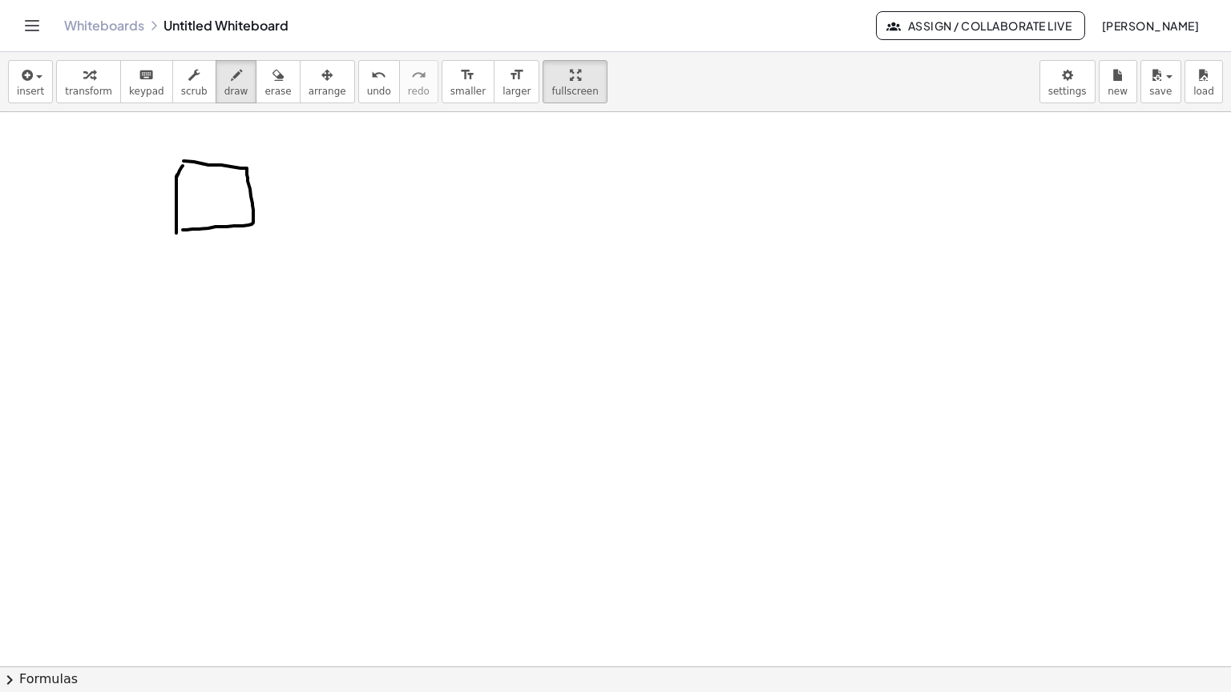
drag, startPoint x: 183, startPoint y: 108, endPoint x: 182, endPoint y: 177, distance: 68.9
drag, startPoint x: 346, startPoint y: 141, endPoint x: 390, endPoint y: 141, distance: 44.1
drag, startPoint x: 430, startPoint y: 115, endPoint x: 437, endPoint y: 165, distance: 51.0
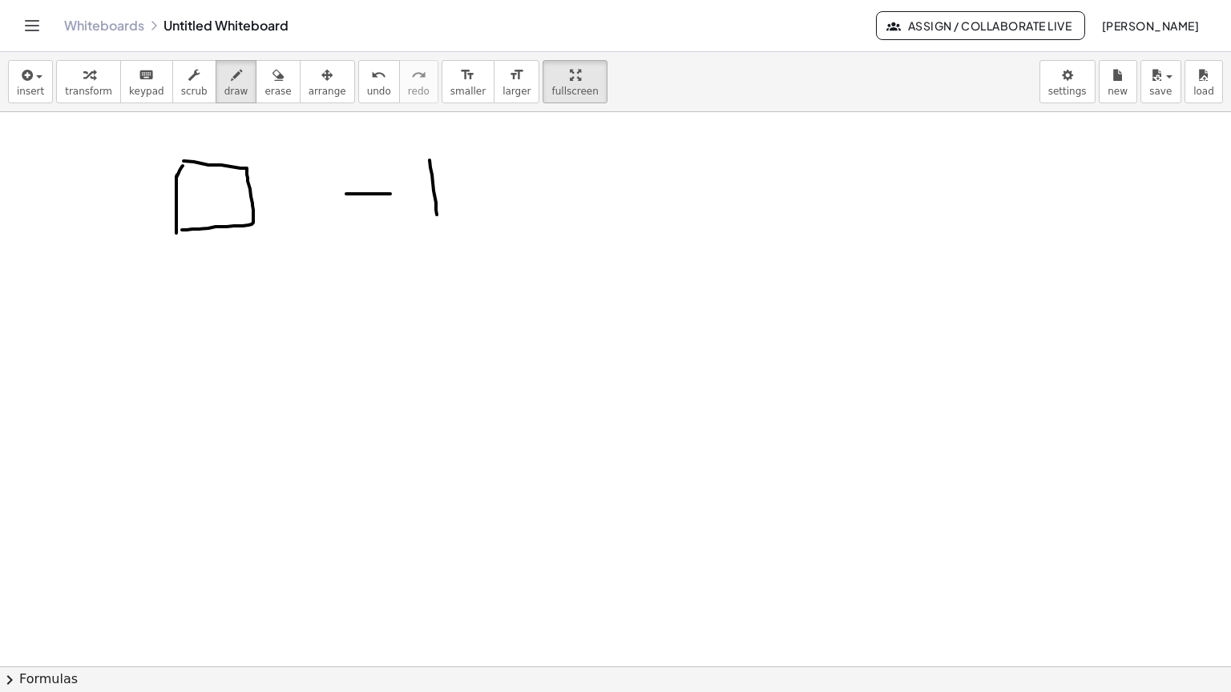
drag, startPoint x: 434, startPoint y: 106, endPoint x: 439, endPoint y: 171, distance: 65.1
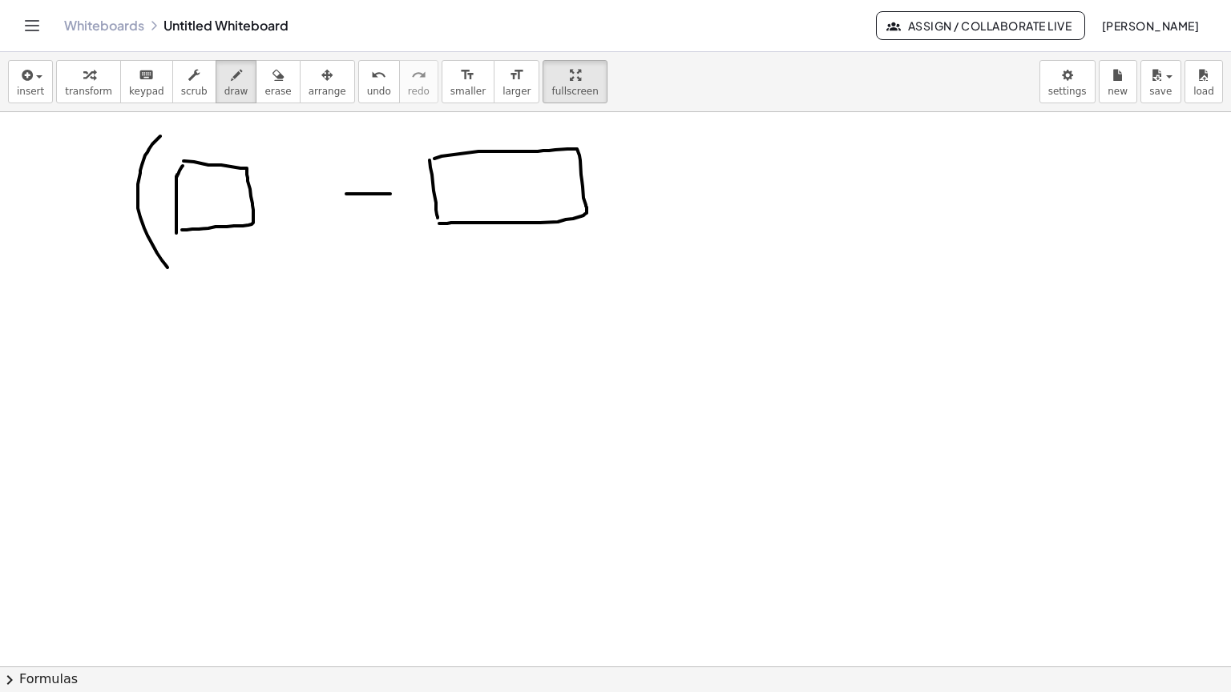
drag, startPoint x: 149, startPoint y: 96, endPoint x: 171, endPoint y: 215, distance: 120.5
drag, startPoint x: 596, startPoint y: 66, endPoint x: 607, endPoint y: 175, distance: 108.7
drag, startPoint x: 663, startPoint y: 125, endPoint x: 676, endPoint y: 131, distance: 14.3
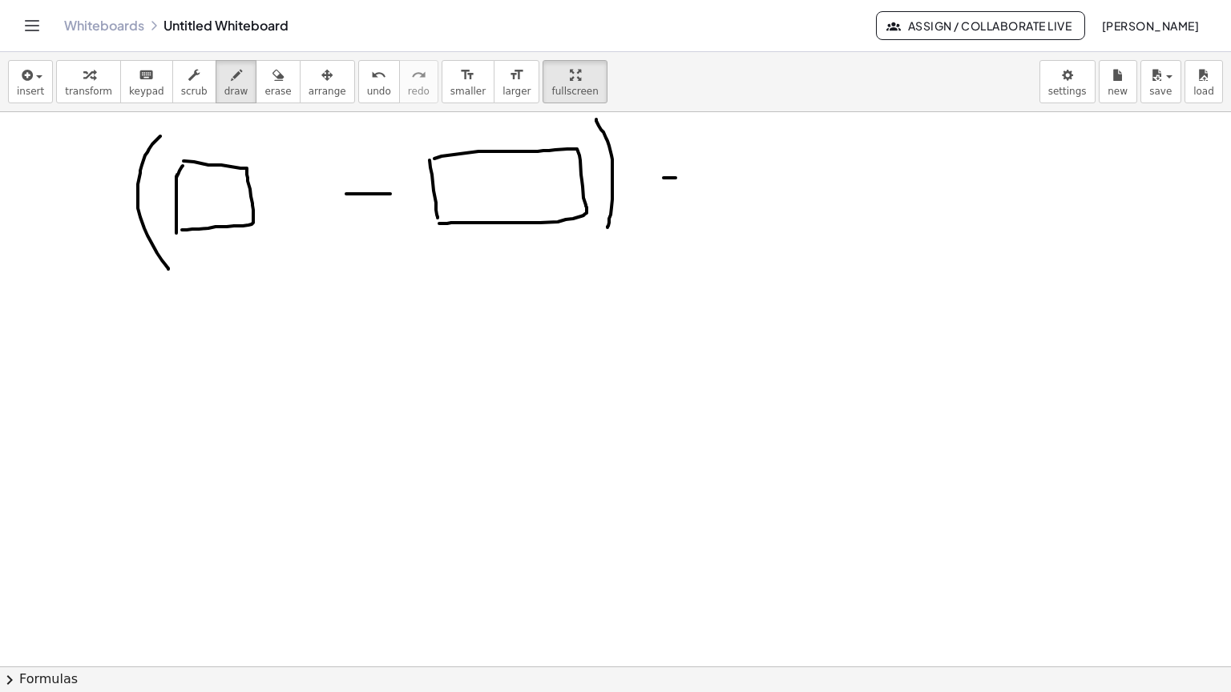
drag, startPoint x: 666, startPoint y: 149, endPoint x: 695, endPoint y: 149, distance: 29.6
drag, startPoint x: 729, startPoint y: 97, endPoint x: 731, endPoint y: 188, distance: 91.4
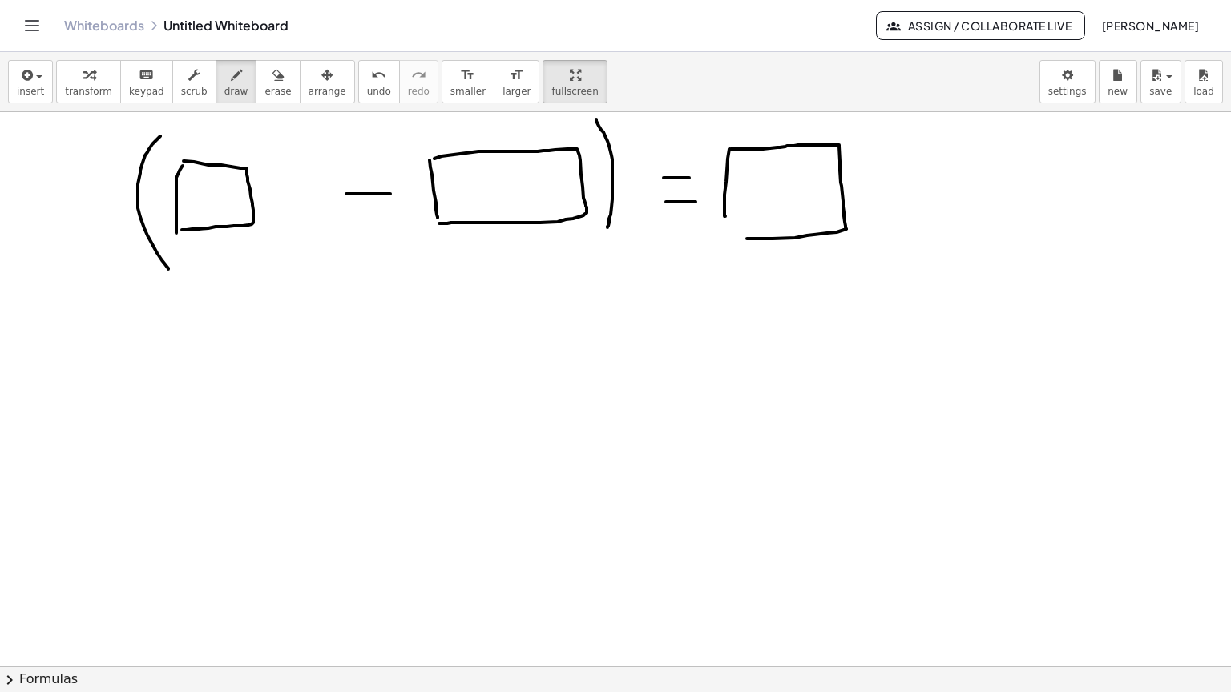
drag, startPoint x: 875, startPoint y: 107, endPoint x: 881, endPoint y: 155, distance: 47.7
drag, startPoint x: 868, startPoint y: 143, endPoint x: 900, endPoint y: 137, distance: 32.5
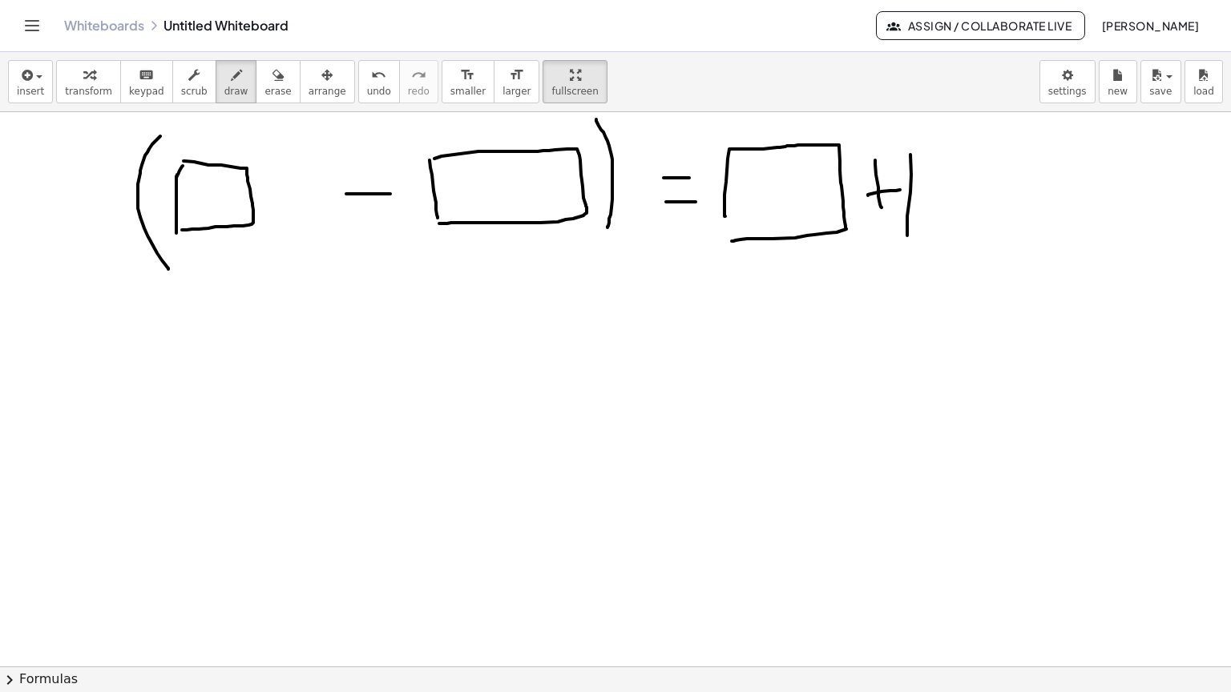
drag, startPoint x: 910, startPoint y: 102, endPoint x: 907, endPoint y: 183, distance: 81.0
drag, startPoint x: 910, startPoint y: 106, endPoint x: 904, endPoint y: 183, distance: 77.2
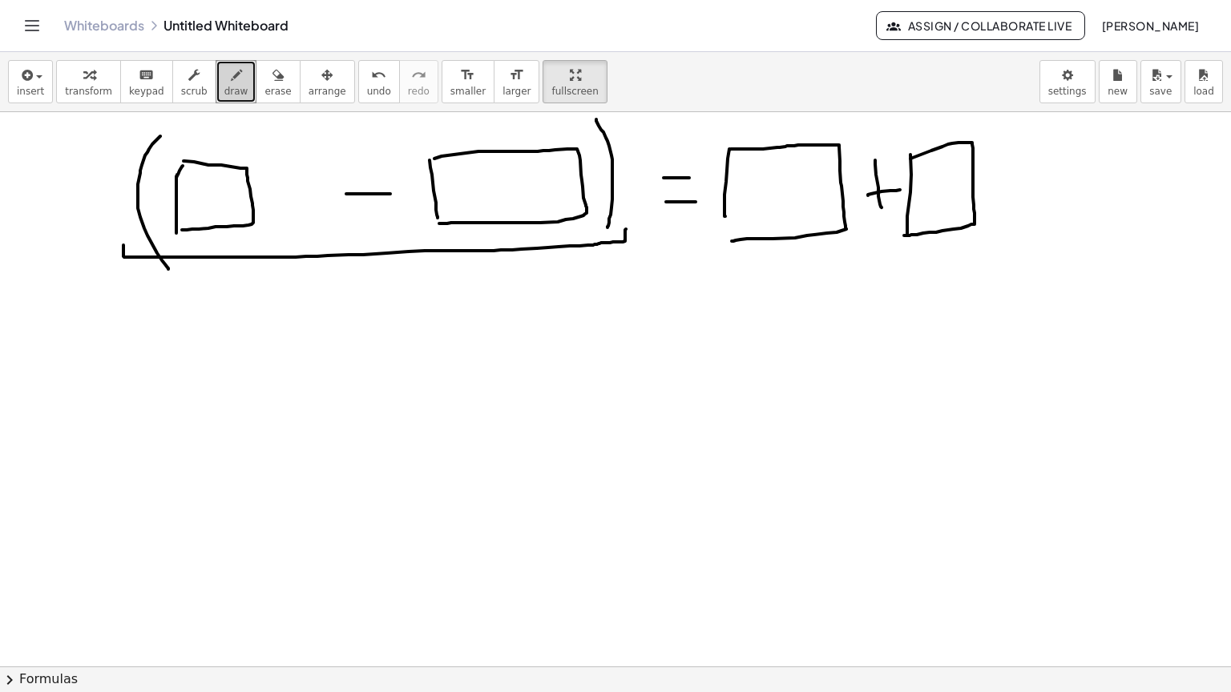
drag, startPoint x: 123, startPoint y: 192, endPoint x: 604, endPoint y: 185, distance: 480.7
drag, startPoint x: 276, startPoint y: 244, endPoint x: 355, endPoint y: 276, distance: 85.5
drag, startPoint x: 332, startPoint y: 143, endPoint x: 349, endPoint y: 141, distance: 16.2
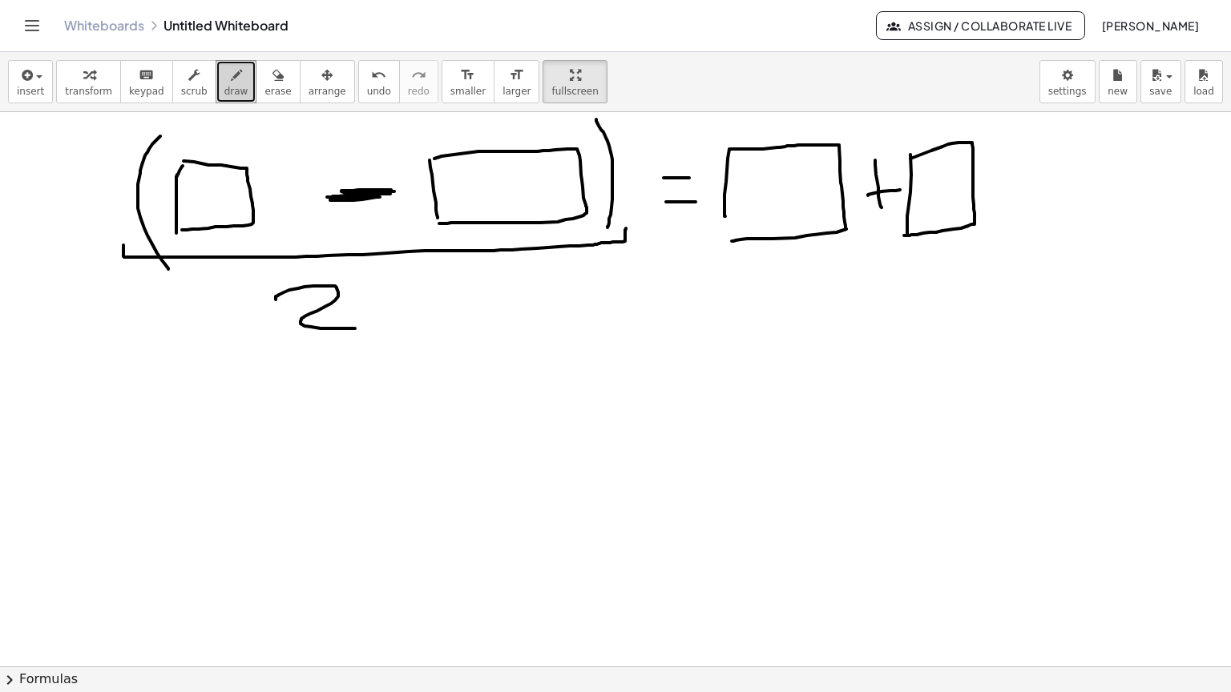
drag, startPoint x: 181, startPoint y: 139, endPoint x: 199, endPoint y: 144, distance: 19.0
drag, startPoint x: 213, startPoint y: 131, endPoint x: 242, endPoint y: 159, distance: 40.2
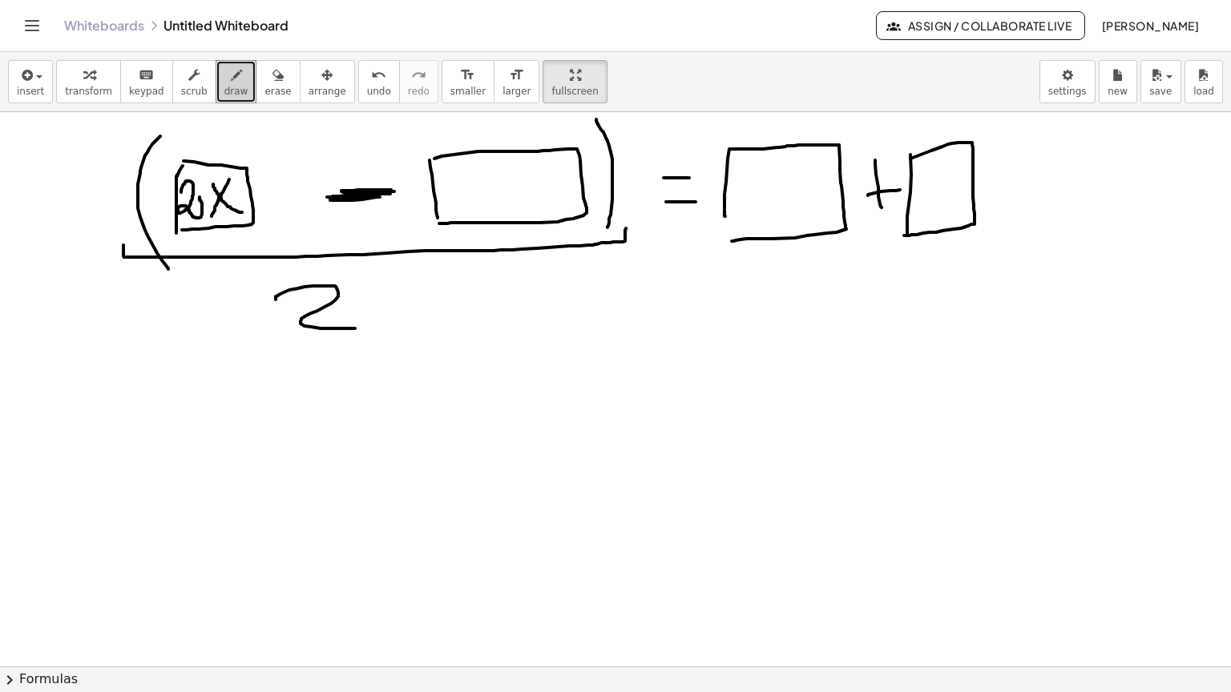
drag, startPoint x: 229, startPoint y: 127, endPoint x: 212, endPoint y: 163, distance: 40.9
drag, startPoint x: 441, startPoint y: 114, endPoint x: 462, endPoint y: 176, distance: 65.9
drag, startPoint x: 334, startPoint y: 142, endPoint x: 372, endPoint y: 142, distance: 37.7
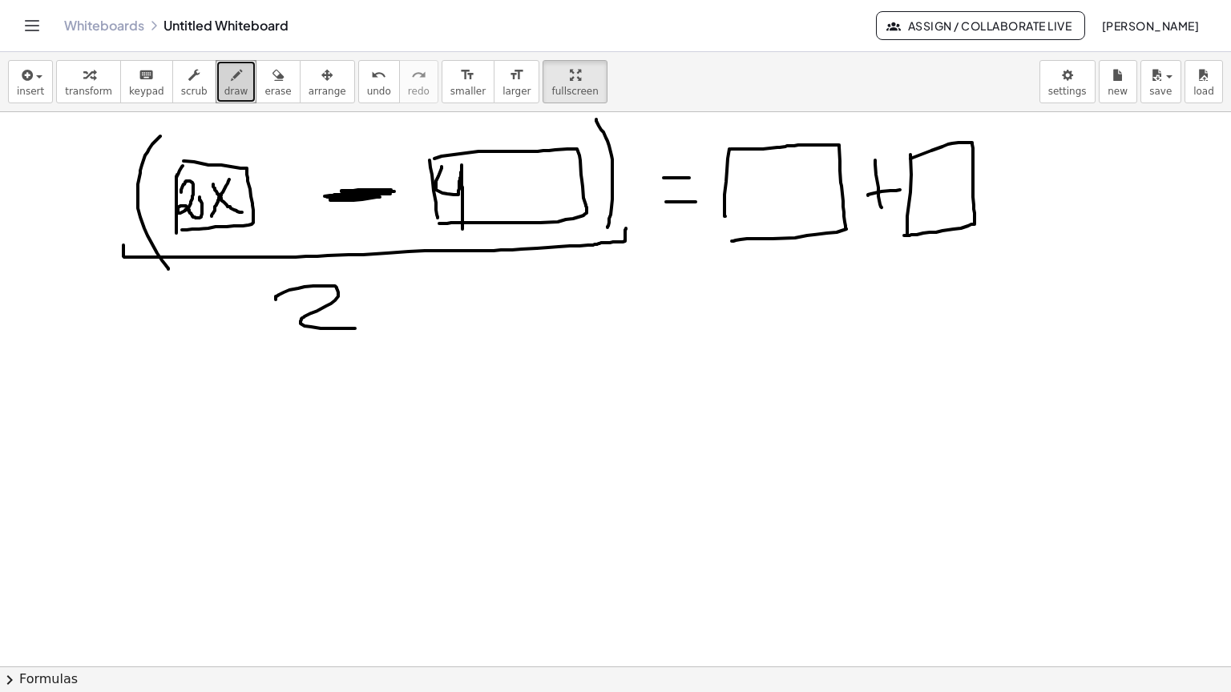
drag, startPoint x: 162, startPoint y: 365, endPoint x: 199, endPoint y: 369, distance: 37.1
drag, startPoint x: 220, startPoint y: 357, endPoint x: 249, endPoint y: 380, distance: 37.0
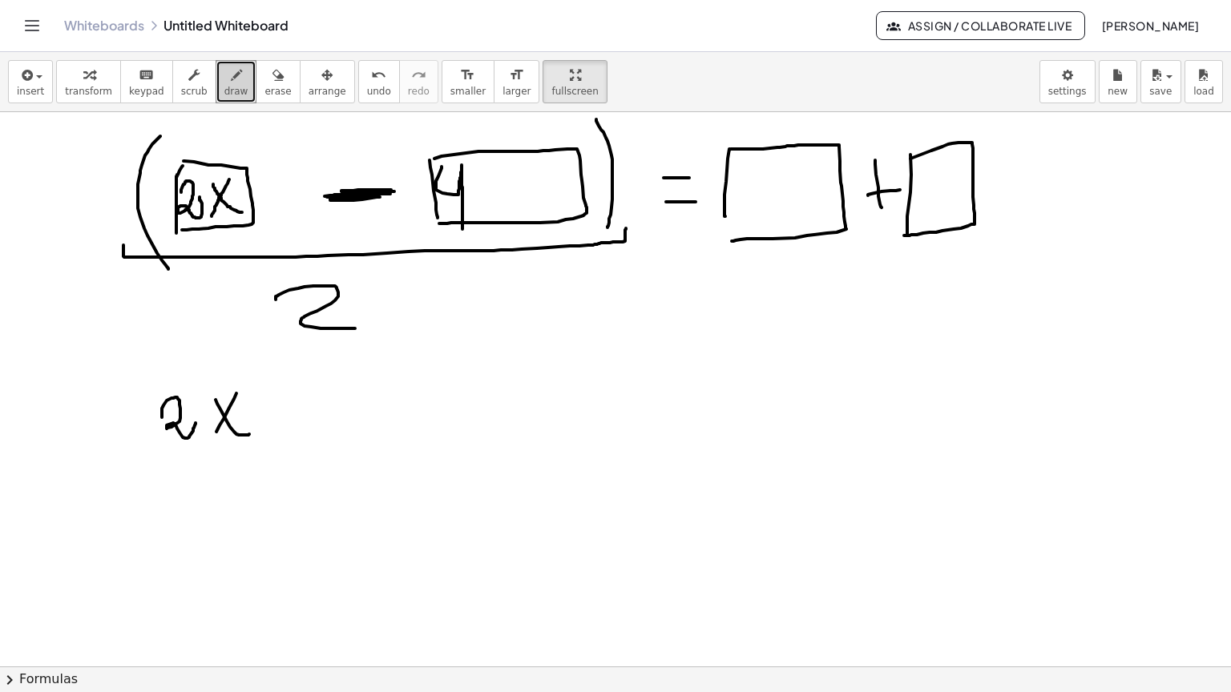
drag, startPoint x: 224, startPoint y: 366, endPoint x: 222, endPoint y: 381, distance: 15.3
drag, startPoint x: 324, startPoint y: 364, endPoint x: 342, endPoint y: 344, distance: 26.1
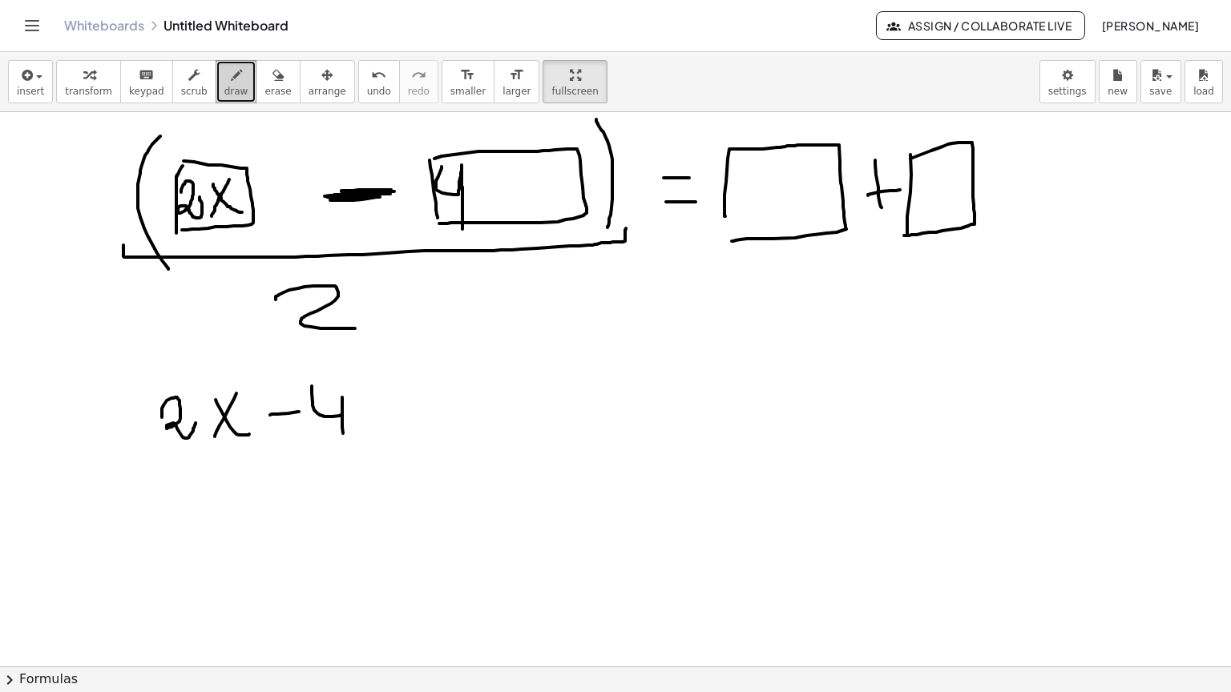
drag, startPoint x: 342, startPoint y: 344, endPoint x: 335, endPoint y: 385, distance: 40.7
drag, startPoint x: 176, startPoint y: 405, endPoint x: 352, endPoint y: 402, distance: 175.5
drag, startPoint x: 238, startPoint y: 430, endPoint x: 308, endPoint y: 455, distance: 74.0
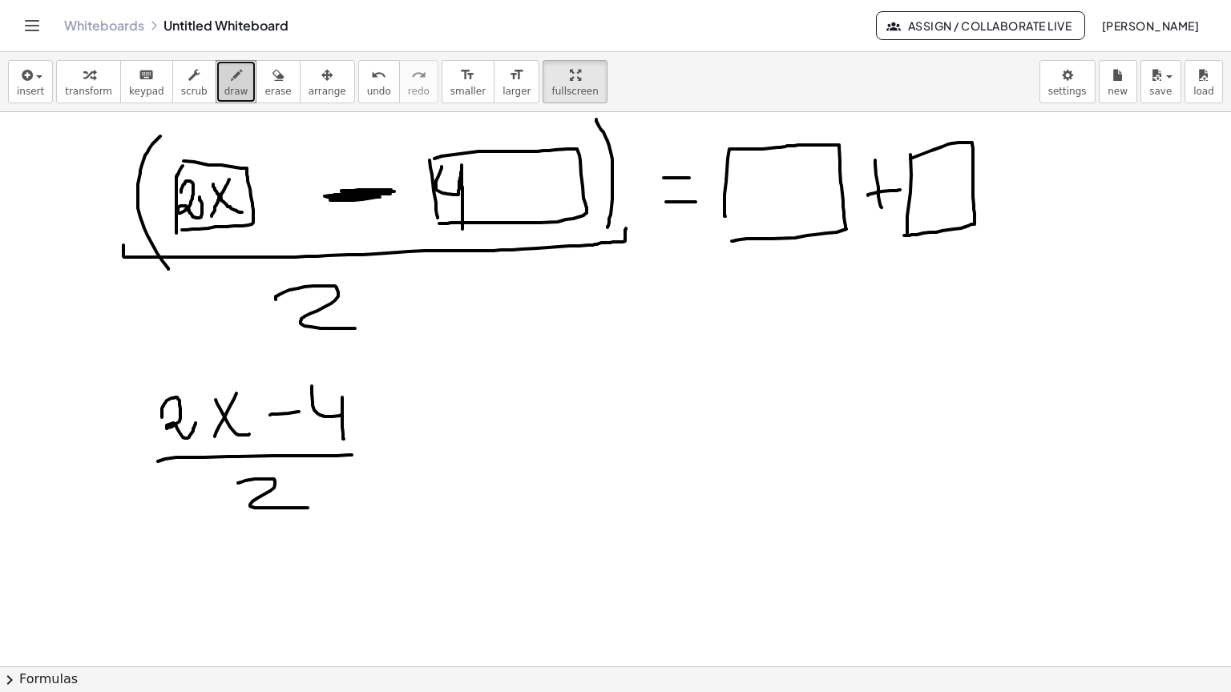
drag, startPoint x: 435, startPoint y: 371, endPoint x: 455, endPoint y: 368, distance: 20.3
drag, startPoint x: 435, startPoint y: 391, endPoint x: 451, endPoint y: 390, distance: 16.0
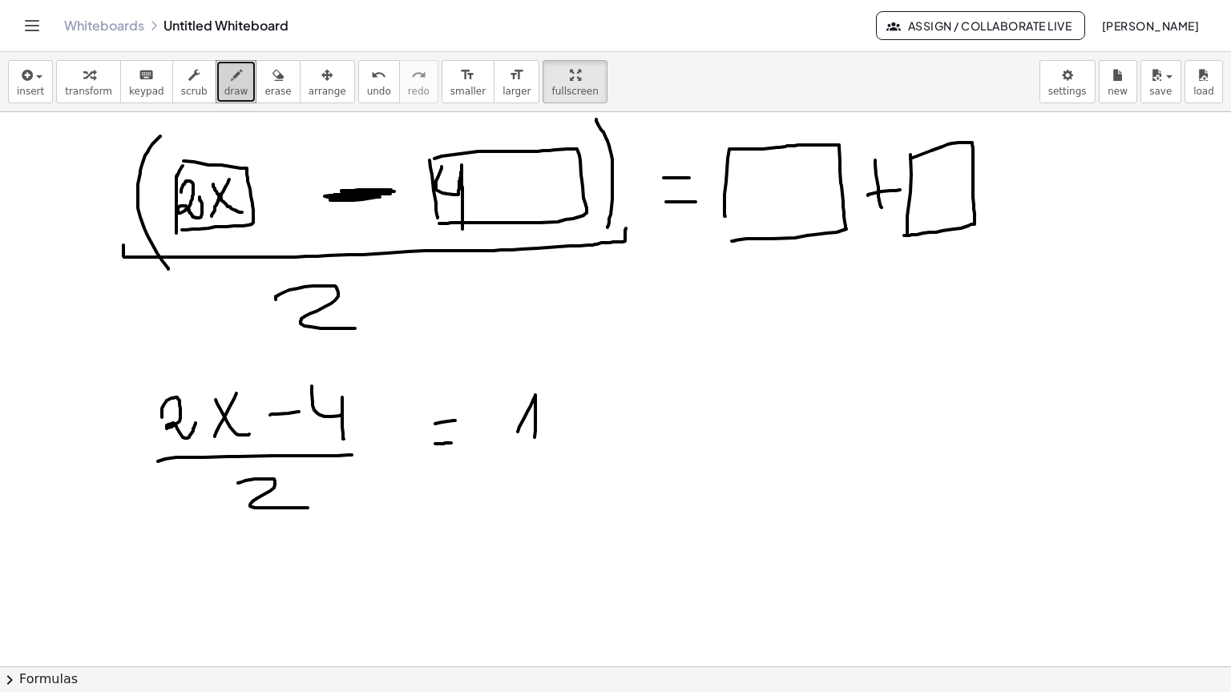
drag, startPoint x: 518, startPoint y: 379, endPoint x: 534, endPoint y: 388, distance: 19.0
drag, startPoint x: 548, startPoint y: 370, endPoint x: 546, endPoint y: 362, distance: 8.4
drag, startPoint x: 183, startPoint y: 491, endPoint x: 202, endPoint y: 526, distance: 40.2
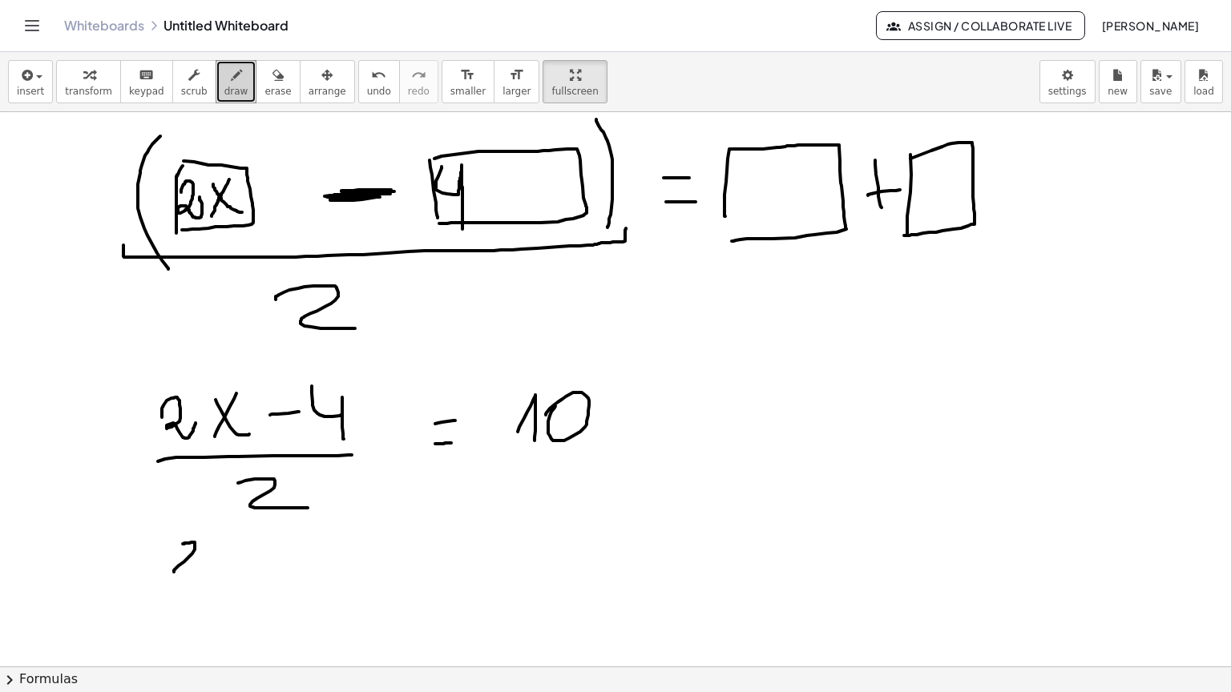
drag, startPoint x: 234, startPoint y: 487, endPoint x: 262, endPoint y: 510, distance: 35.9
drag, startPoint x: 283, startPoint y: 500, endPoint x: 304, endPoint y: 501, distance: 21.6
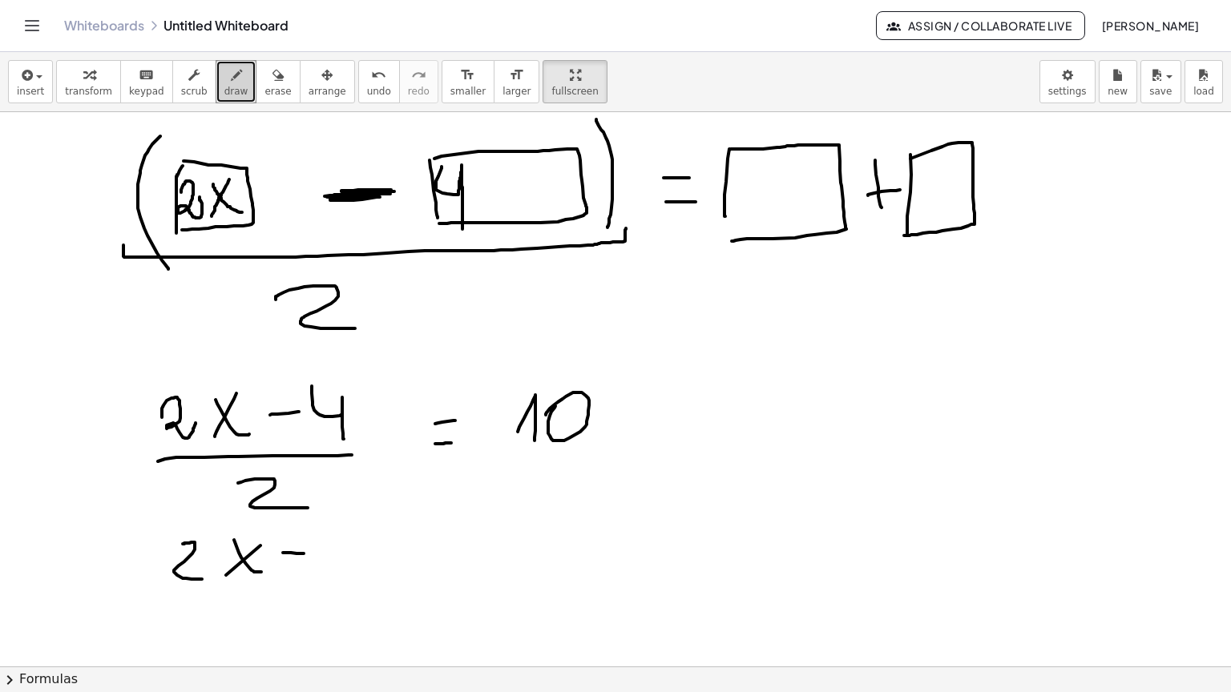
drag, startPoint x: 337, startPoint y: 484, endPoint x: 359, endPoint y: 495, distance: 24.4
drag, startPoint x: 359, startPoint y: 495, endPoint x: 360, endPoint y: 517, distance: 21.6
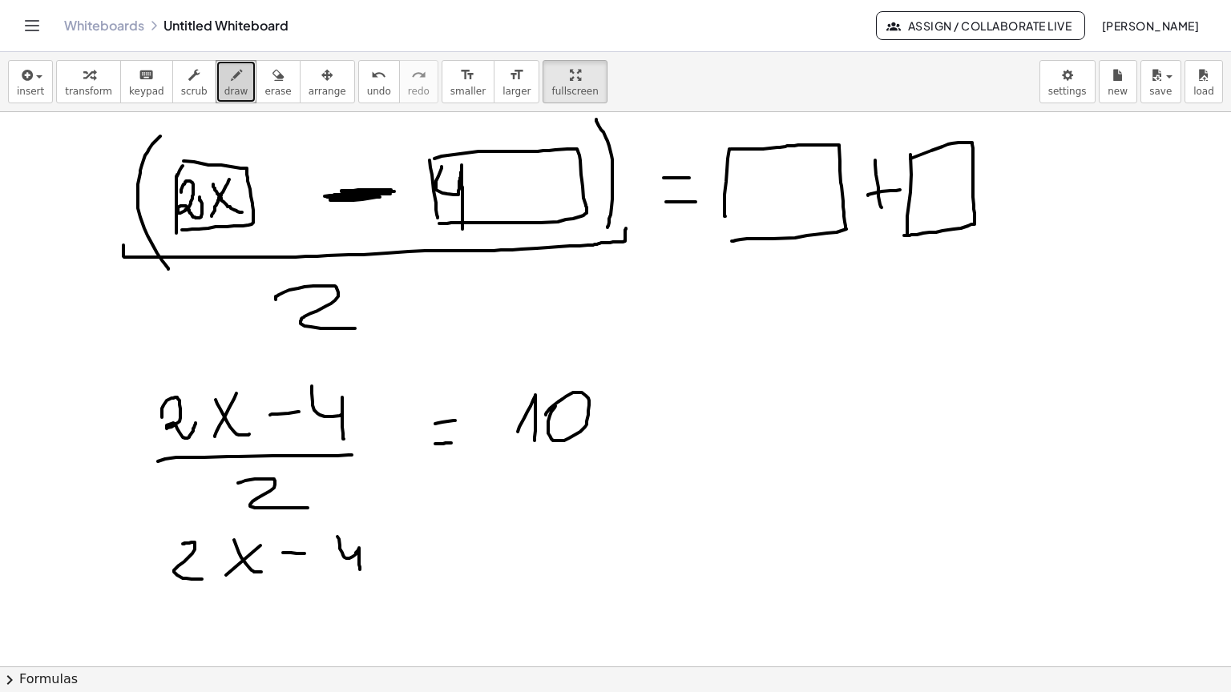
drag, startPoint x: 410, startPoint y: 500, endPoint x: 429, endPoint y: 498, distance: 18.6
drag, startPoint x: 412, startPoint y: 513, endPoint x: 434, endPoint y: 511, distance: 22.5
drag, startPoint x: 479, startPoint y: 475, endPoint x: 515, endPoint y: 506, distance: 47.7
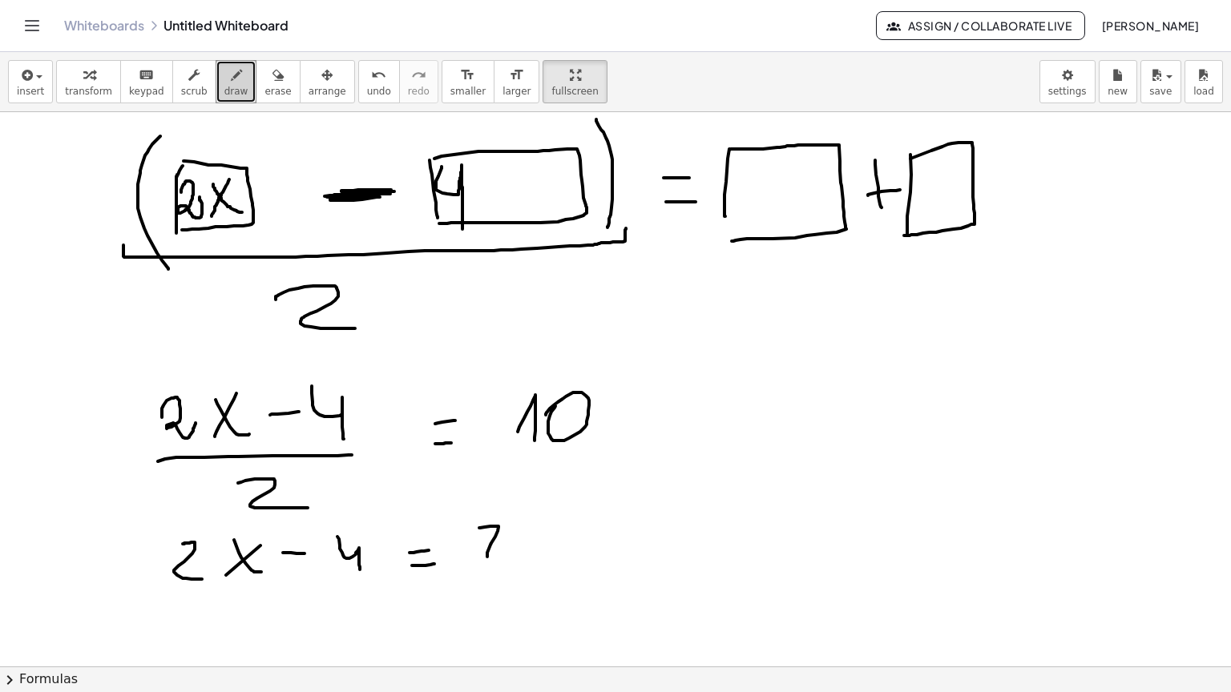
drag, startPoint x: 535, startPoint y: 500, endPoint x: 535, endPoint y: 477, distance: 22.4
drag, startPoint x: 333, startPoint y: 497, endPoint x: 296, endPoint y: 517, distance: 41.9
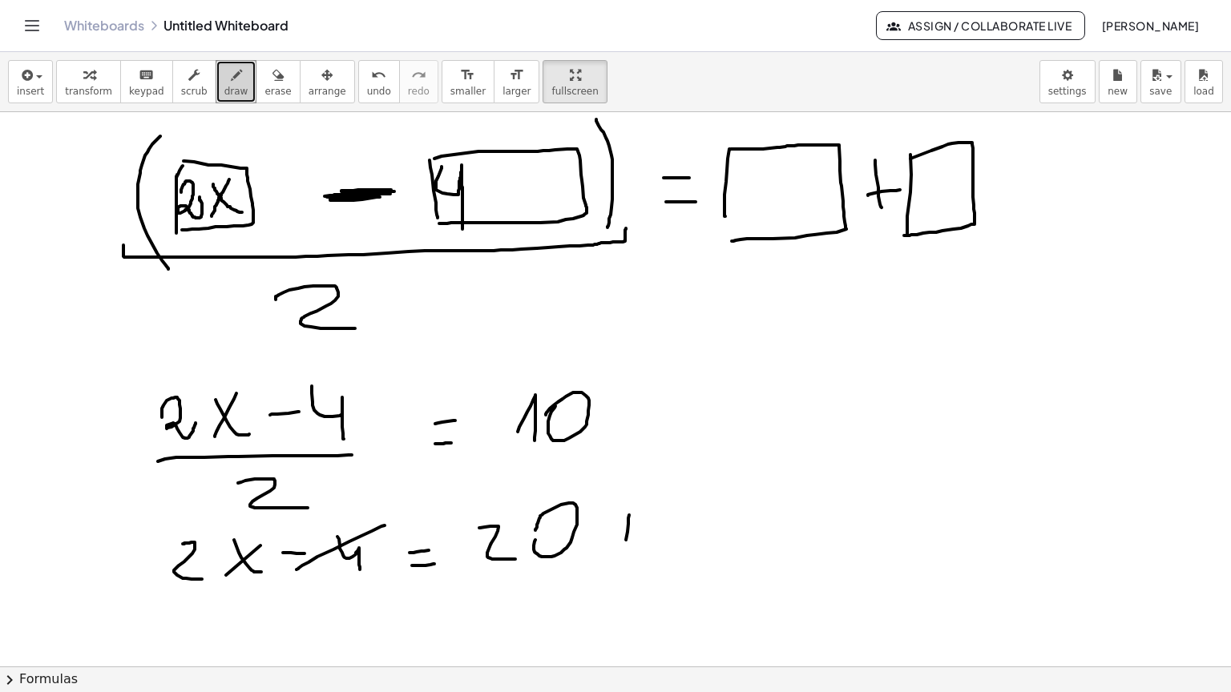
drag, startPoint x: 627, startPoint y: 479, endPoint x: 625, endPoint y: 501, distance: 21.8
drag, startPoint x: 609, startPoint y: 485, endPoint x: 640, endPoint y: 478, distance: 31.9
drag, startPoint x: 667, startPoint y: 459, endPoint x: 686, endPoint y: 513, distance: 57.0
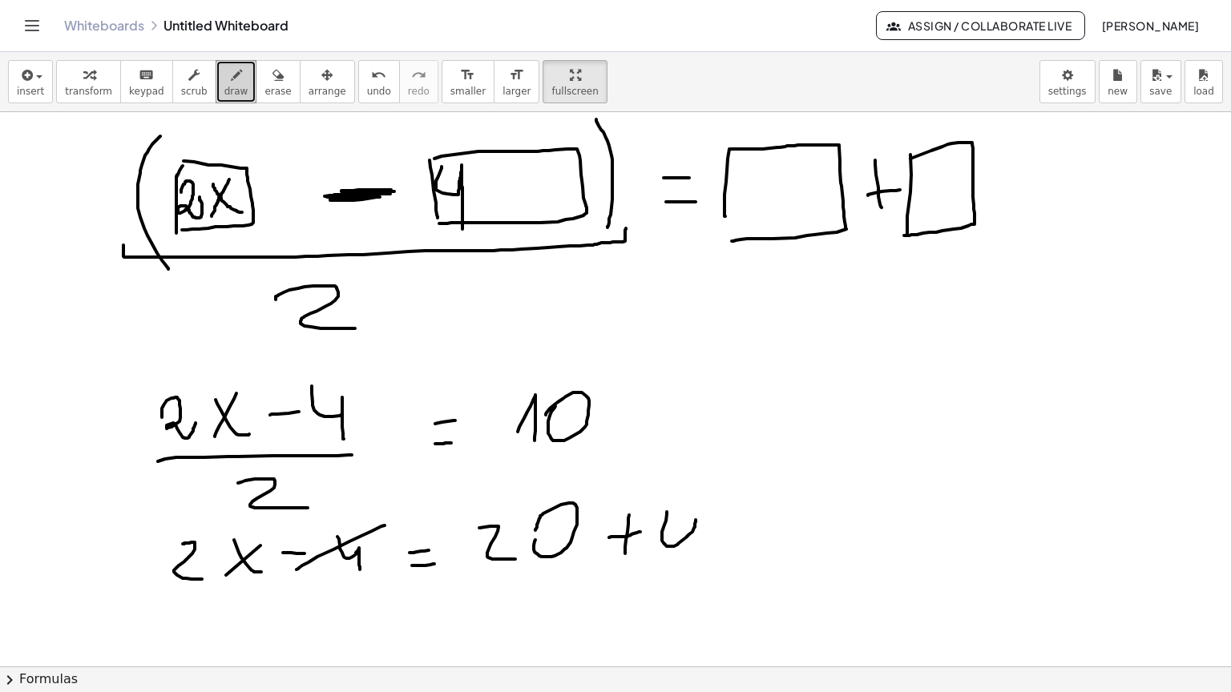
drag, startPoint x: 183, startPoint y: 510, endPoint x: 195, endPoint y: 529, distance: 23.1
click at [264, 86] on span "erase" at bounding box center [277, 91] width 26 height 11
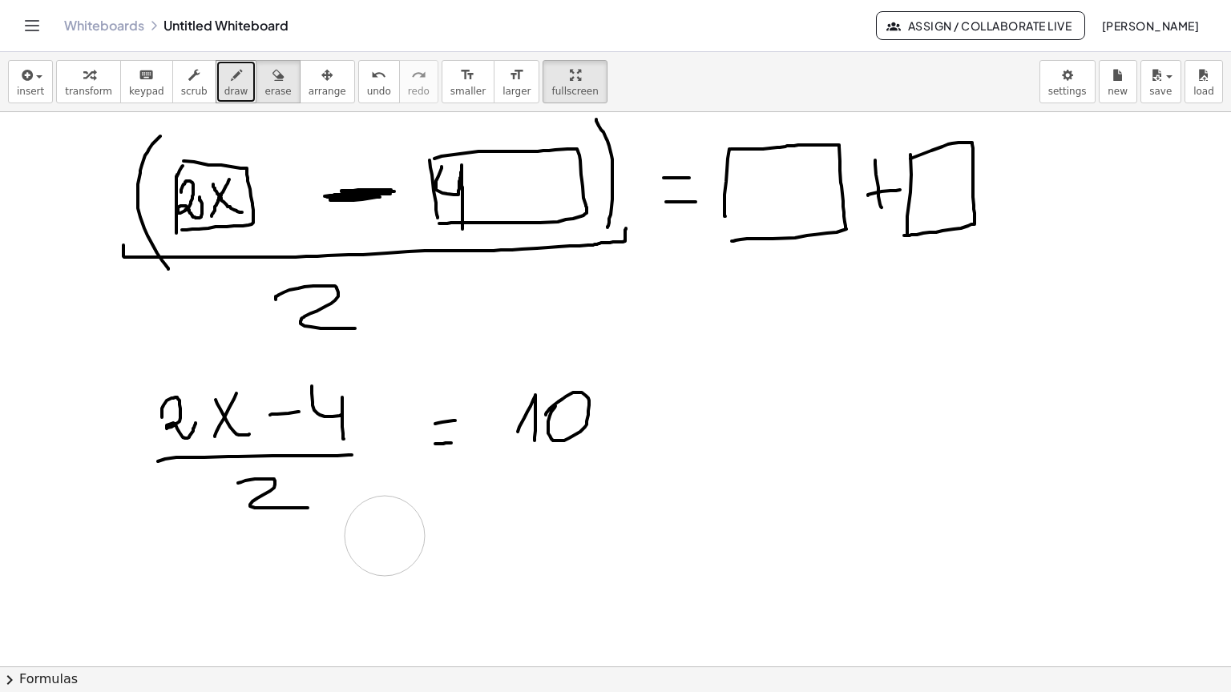
drag, startPoint x: 170, startPoint y: 516, endPoint x: 385, endPoint y: 483, distance: 217.2
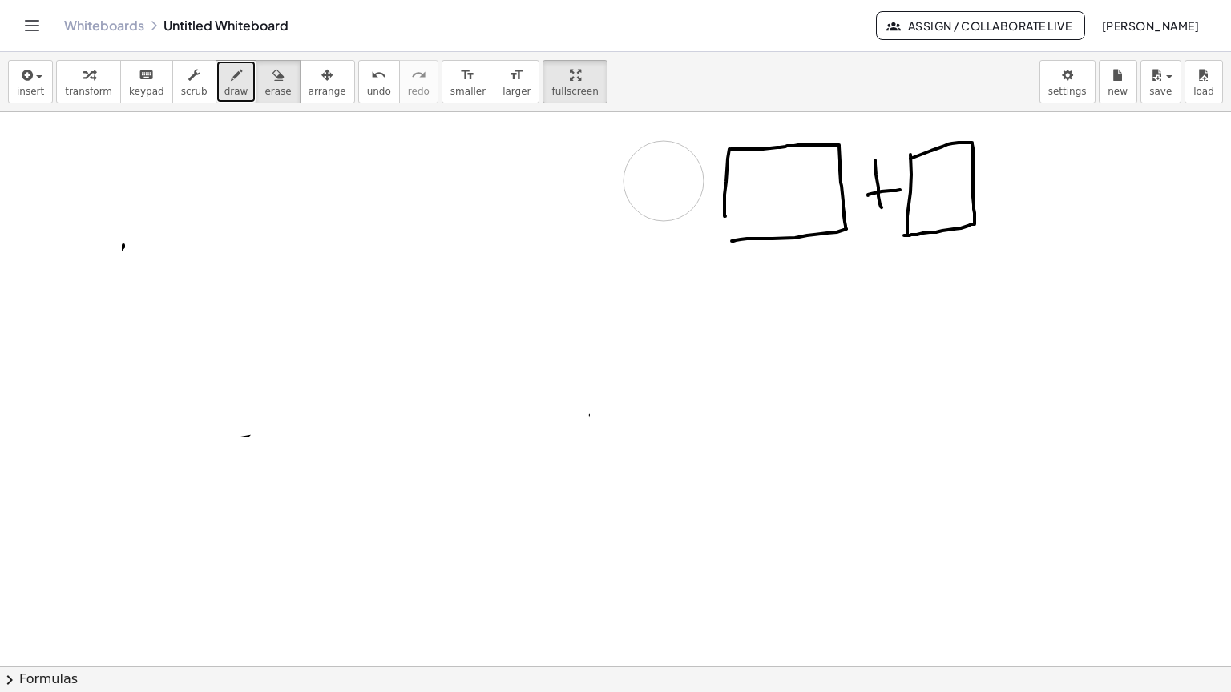
drag, startPoint x: 207, startPoint y: 458, endPoint x: 769, endPoint y: 185, distance: 625.2
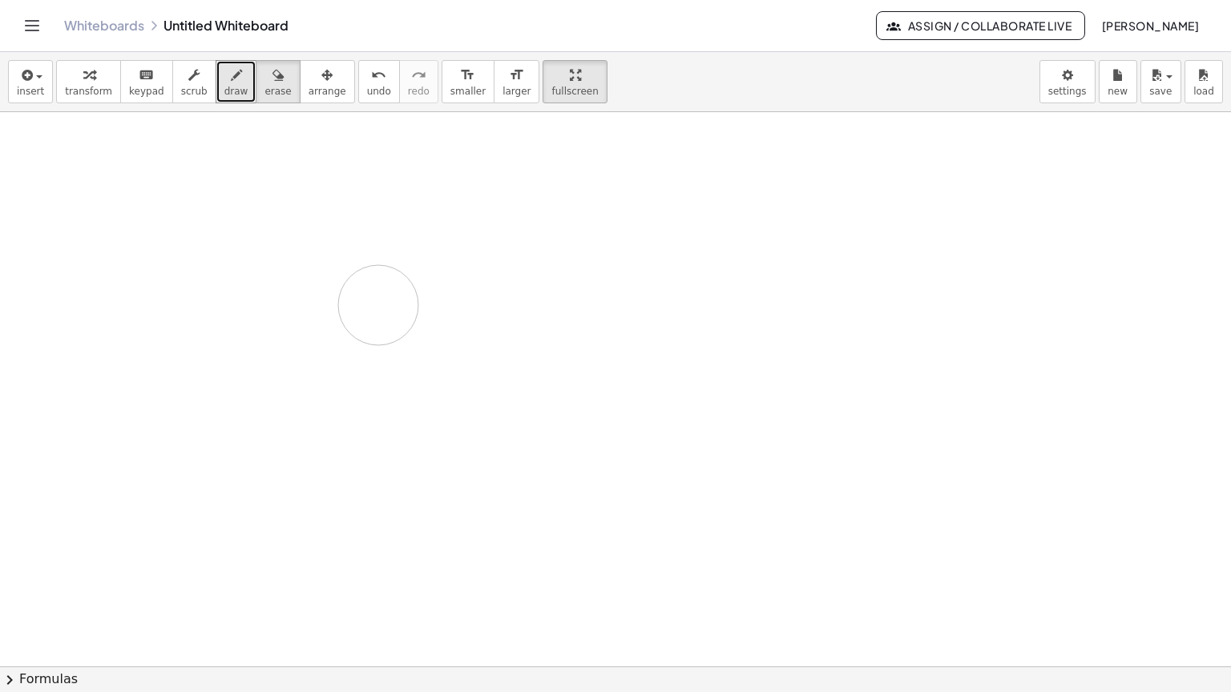
drag, startPoint x: 904, startPoint y: 139, endPoint x: 394, endPoint y: 251, distance: 522.5
drag, startPoint x: 64, startPoint y: 126, endPoint x: 64, endPoint y: 175, distance: 48.9
click at [224, 86] on span "draw" at bounding box center [236, 91] width 24 height 11
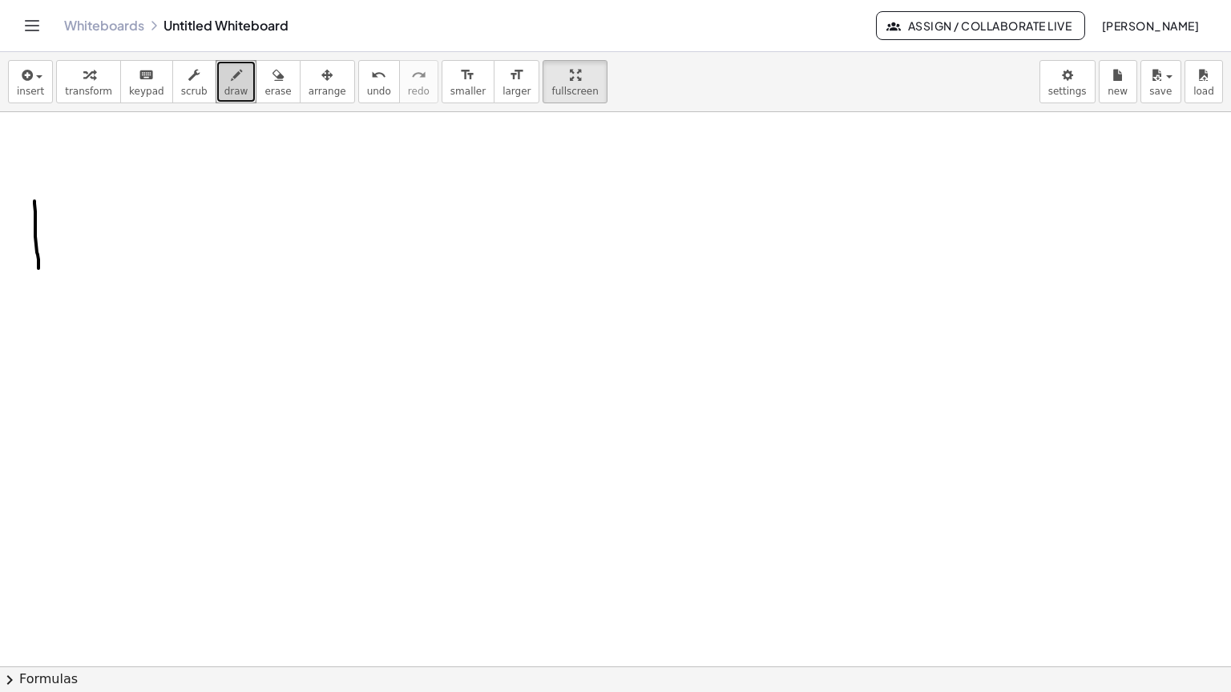
drag, startPoint x: 34, startPoint y: 148, endPoint x: 38, endPoint y: 216, distance: 67.4
drag, startPoint x: 32, startPoint y: 147, endPoint x: 38, endPoint y: 216, distance: 68.4
drag, startPoint x: 222, startPoint y: 179, endPoint x: 296, endPoint y: 176, distance: 73.8
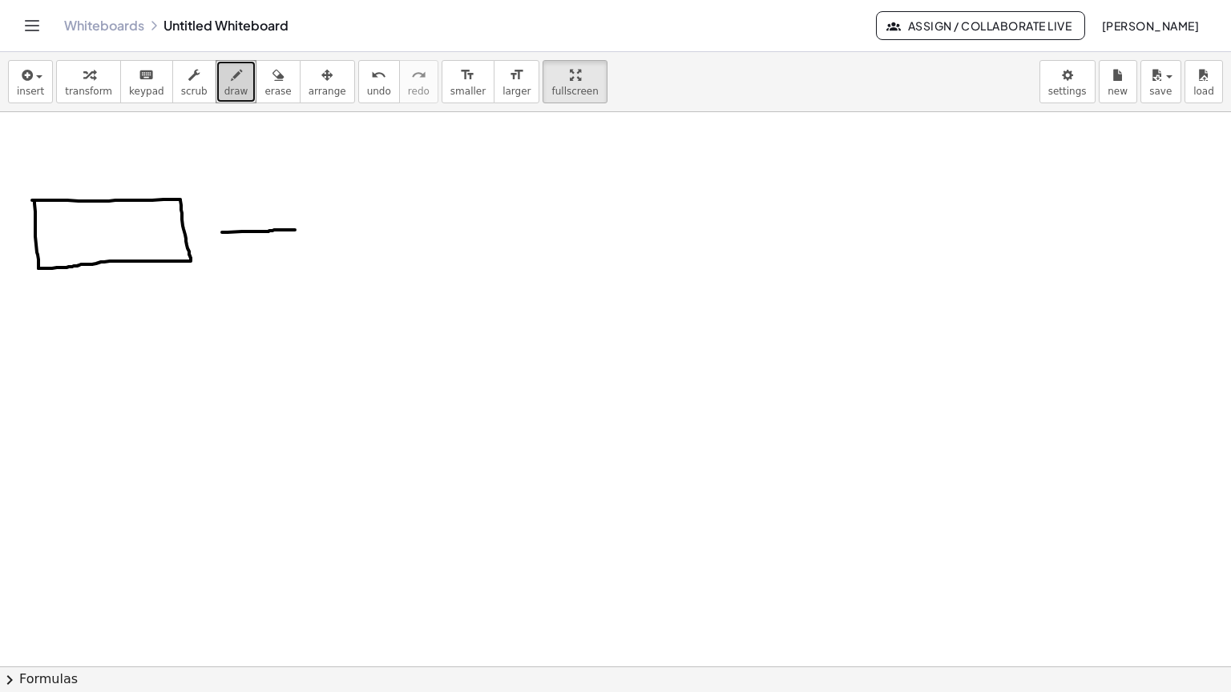
drag, startPoint x: 308, startPoint y: 143, endPoint x: 314, endPoint y: 199, distance: 56.4
drag, startPoint x: 308, startPoint y: 141, endPoint x: 314, endPoint y: 191, distance: 50.8
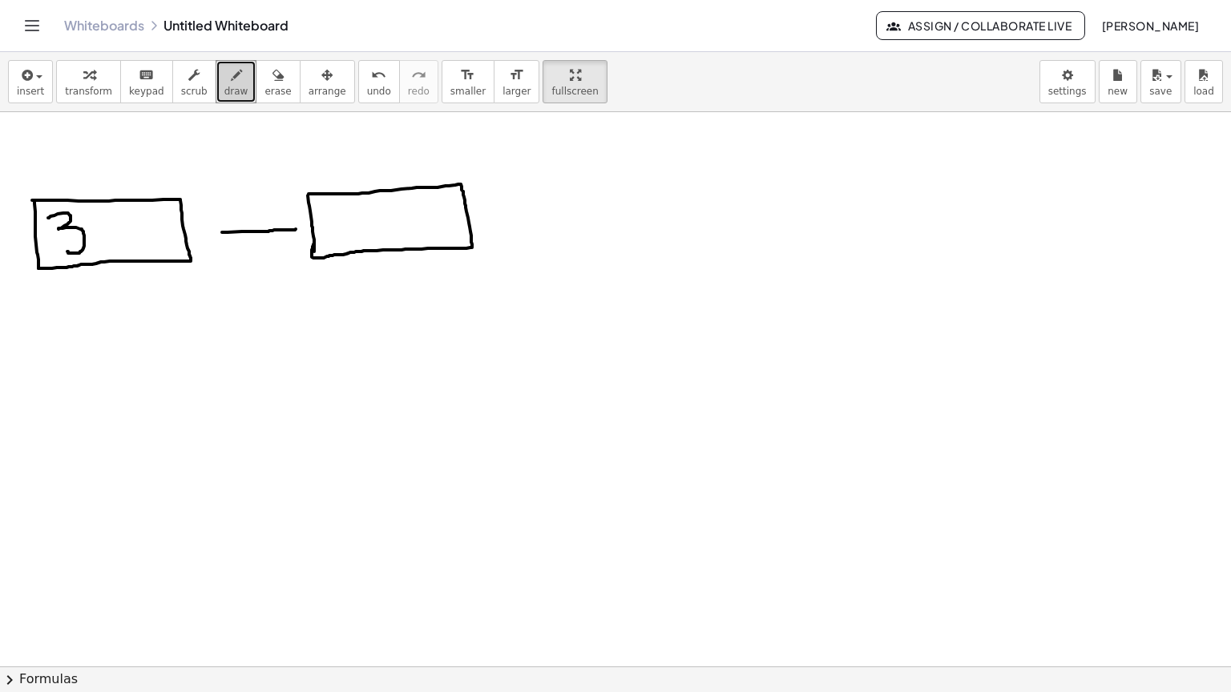
drag, startPoint x: 48, startPoint y: 165, endPoint x: 67, endPoint y: 199, distance: 38.8
drag, startPoint x: 115, startPoint y: 162, endPoint x: 144, endPoint y: 184, distance: 36.5
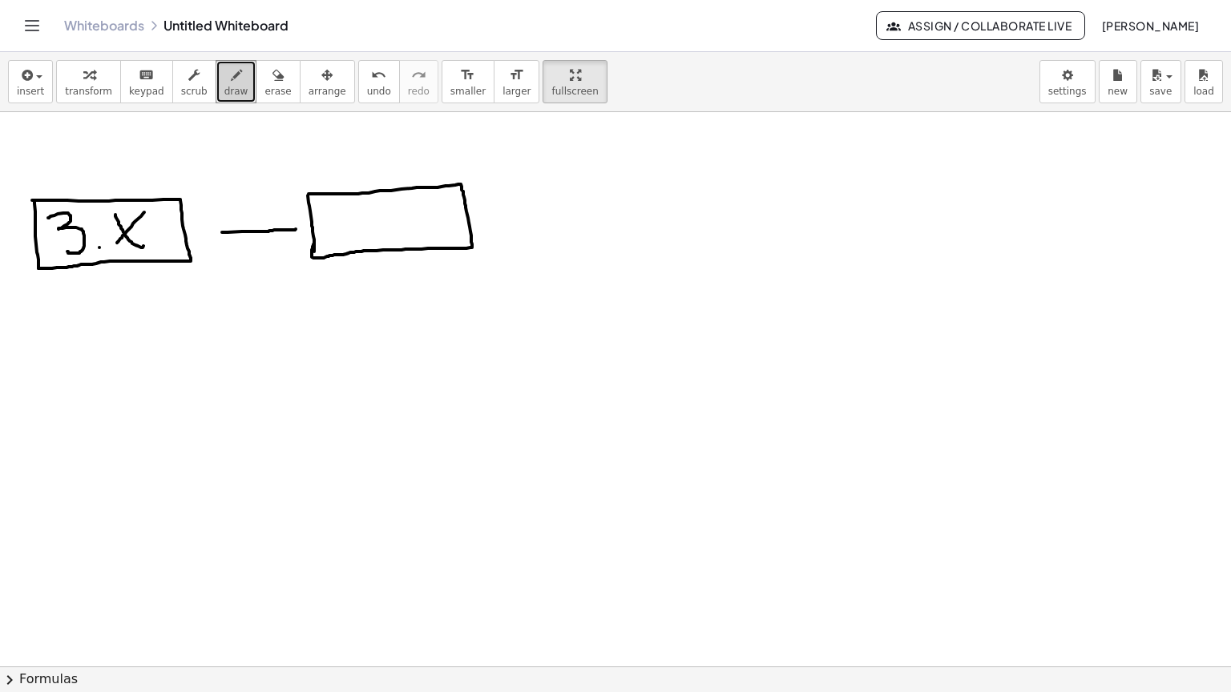
drag, startPoint x: 144, startPoint y: 159, endPoint x: 116, endPoint y: 191, distance: 42.0
drag, startPoint x: 354, startPoint y: 167, endPoint x: 381, endPoint y: 179, distance: 28.7
drag, startPoint x: 484, startPoint y: 163, endPoint x: 518, endPoint y: 158, distance: 34.1
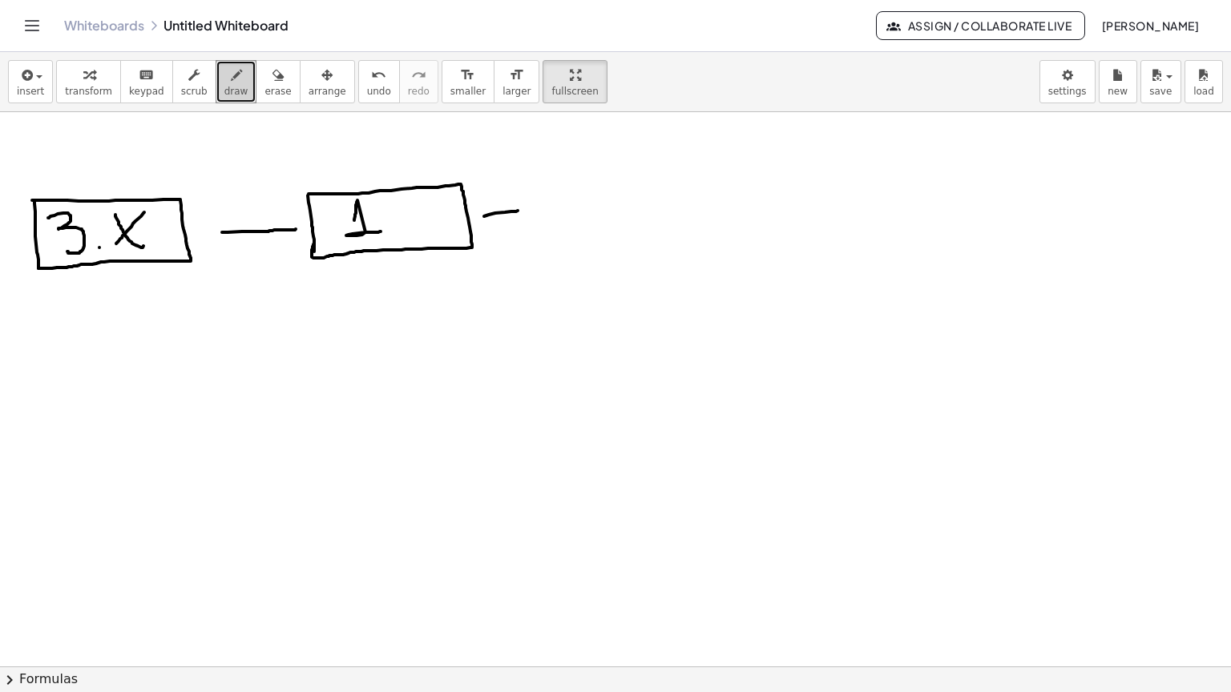
drag, startPoint x: 500, startPoint y: 168, endPoint x: 524, endPoint y: 170, distance: 24.1
drag, startPoint x: 542, startPoint y: 138, endPoint x: 558, endPoint y: 159, distance: 26.3
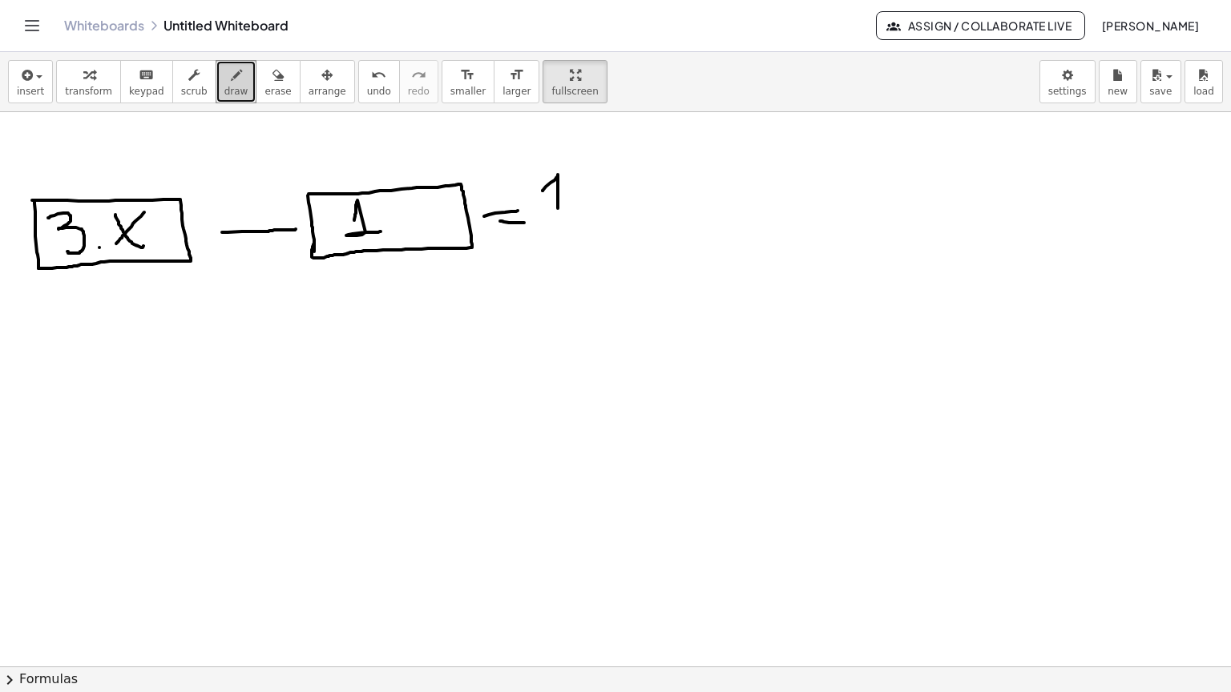
drag, startPoint x: 545, startPoint y: 170, endPoint x: 591, endPoint y: 170, distance: 46.5
drag, startPoint x: 549, startPoint y: 190, endPoint x: 540, endPoint y: 219, distance: 30.2
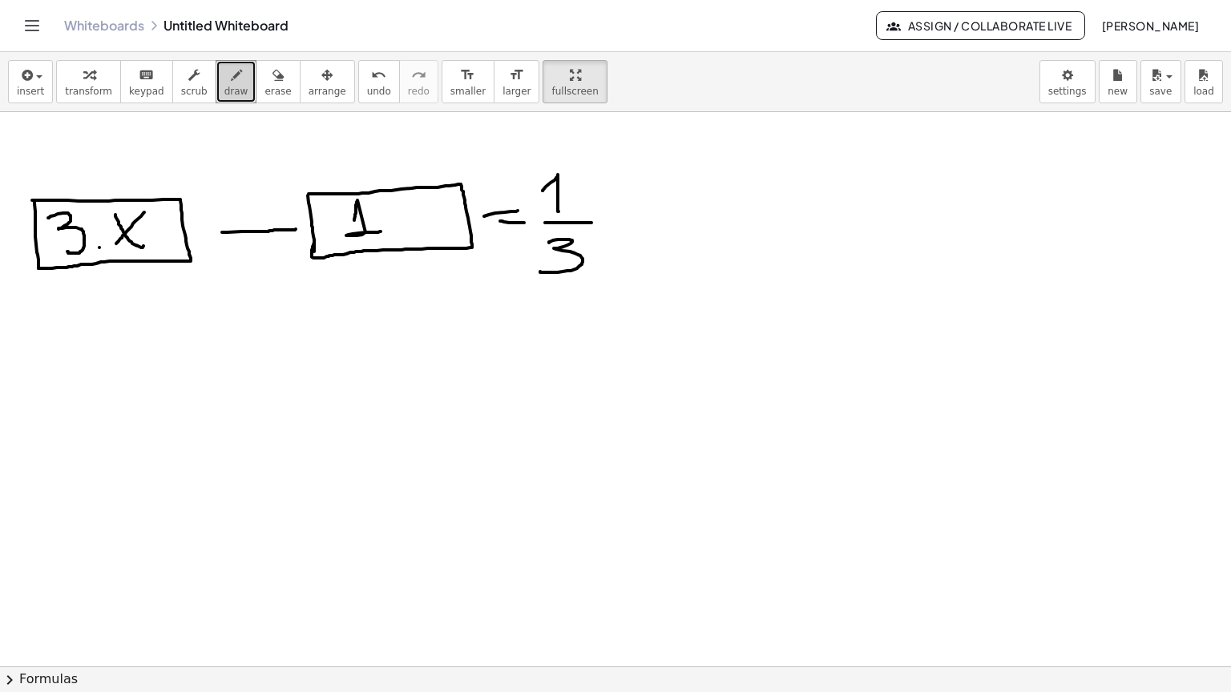
drag, startPoint x: 629, startPoint y: 96, endPoint x: 638, endPoint y: 223, distance: 126.9
drag, startPoint x: 628, startPoint y: 141, endPoint x: 635, endPoint y: 168, distance: 28.0
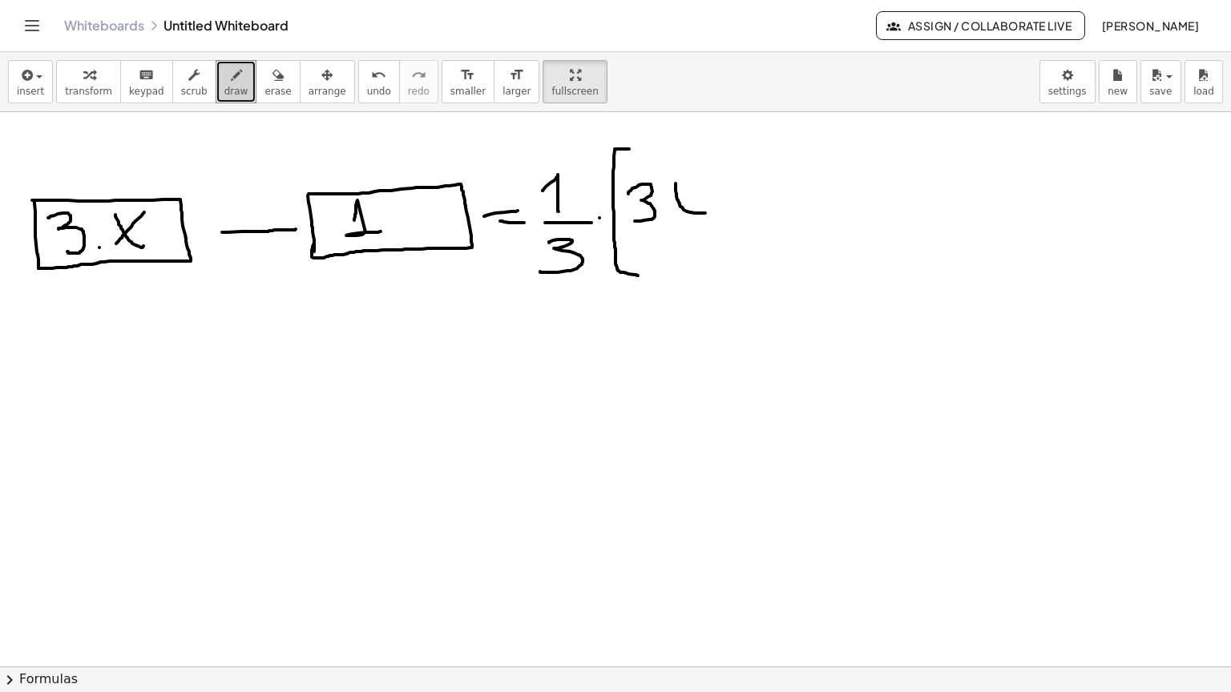
drag, startPoint x: 675, startPoint y: 131, endPoint x: 705, endPoint y: 156, distance: 39.2
drag, startPoint x: 702, startPoint y: 127, endPoint x: 707, endPoint y: 144, distance: 17.5
drag, startPoint x: 743, startPoint y: 121, endPoint x: 743, endPoint y: 160, distance: 39.3
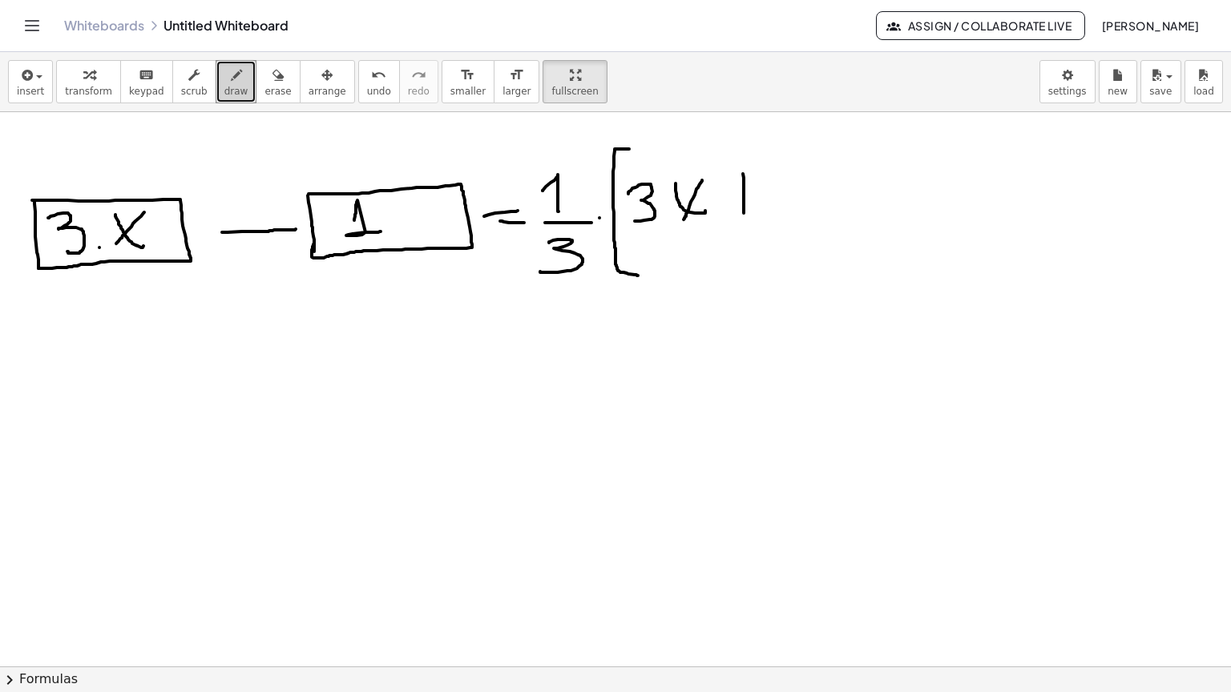
drag, startPoint x: 737, startPoint y: 139, endPoint x: 770, endPoint y: 135, distance: 33.2
drag, startPoint x: 787, startPoint y: 118, endPoint x: 830, endPoint y: 165, distance: 64.1
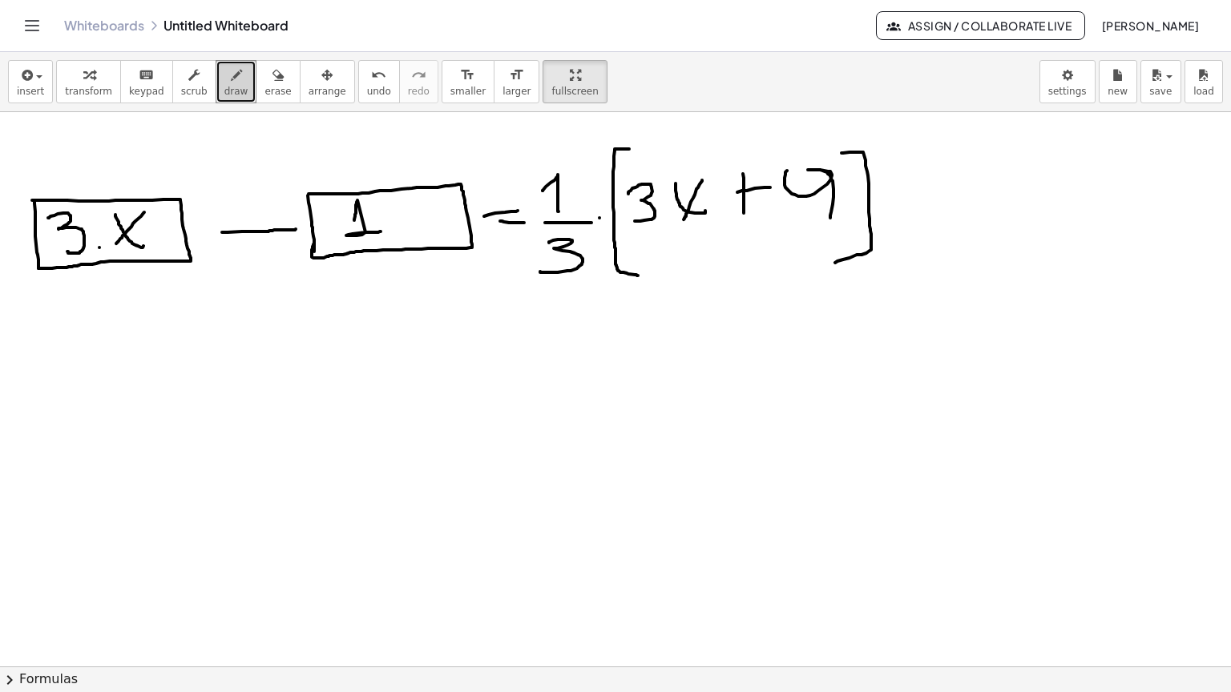
drag, startPoint x: 841, startPoint y: 100, endPoint x: 835, endPoint y: 210, distance: 109.9
drag, startPoint x: 85, startPoint y: 279, endPoint x: 91, endPoint y: 317, distance: 38.9
drag, startPoint x: 132, startPoint y: 284, endPoint x: 157, endPoint y: 312, distance: 37.5
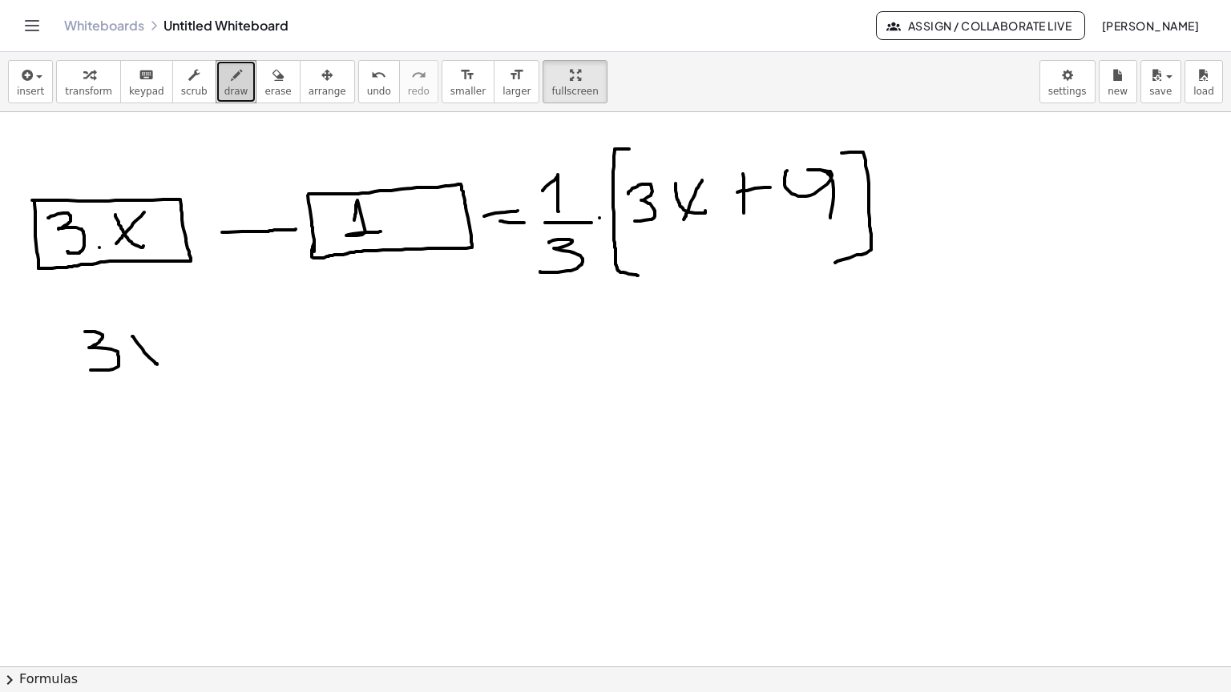
drag, startPoint x: 163, startPoint y: 284, endPoint x: 146, endPoint y: 304, distance: 26.8
drag, startPoint x: 206, startPoint y: 300, endPoint x: 220, endPoint y: 298, distance: 14.5
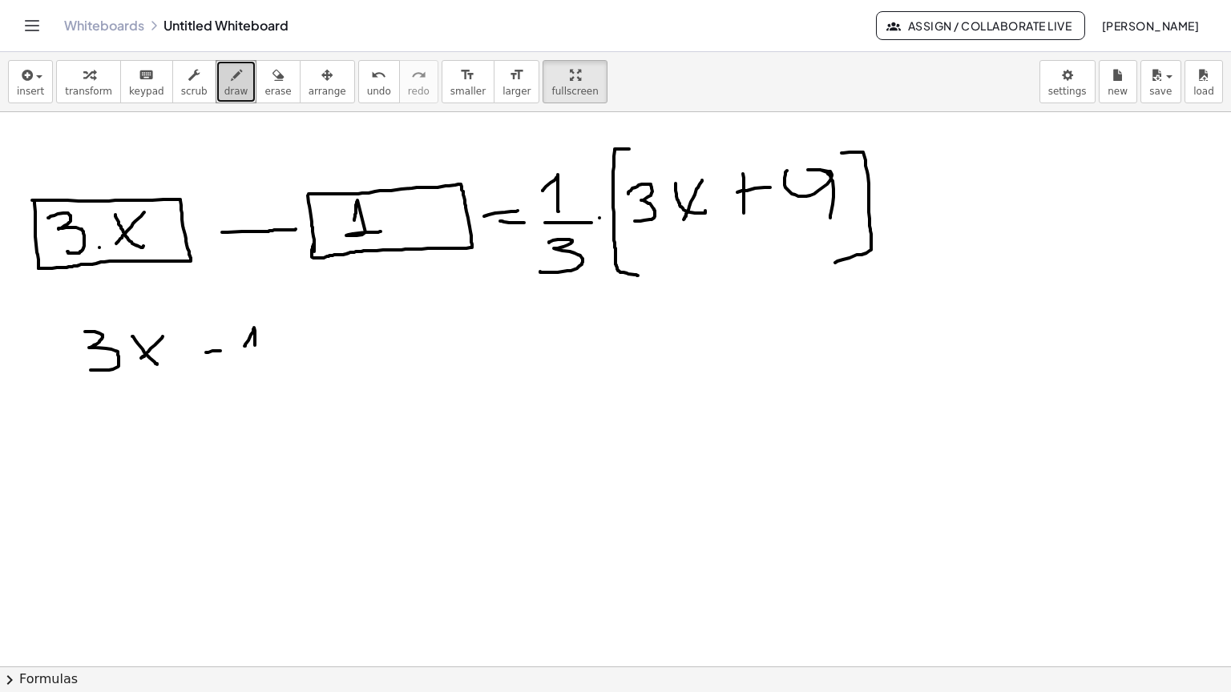
drag, startPoint x: 244, startPoint y: 293, endPoint x: 256, endPoint y: 313, distance: 23.4
drag, startPoint x: 297, startPoint y: 279, endPoint x: 320, endPoint y: 278, distance: 22.4
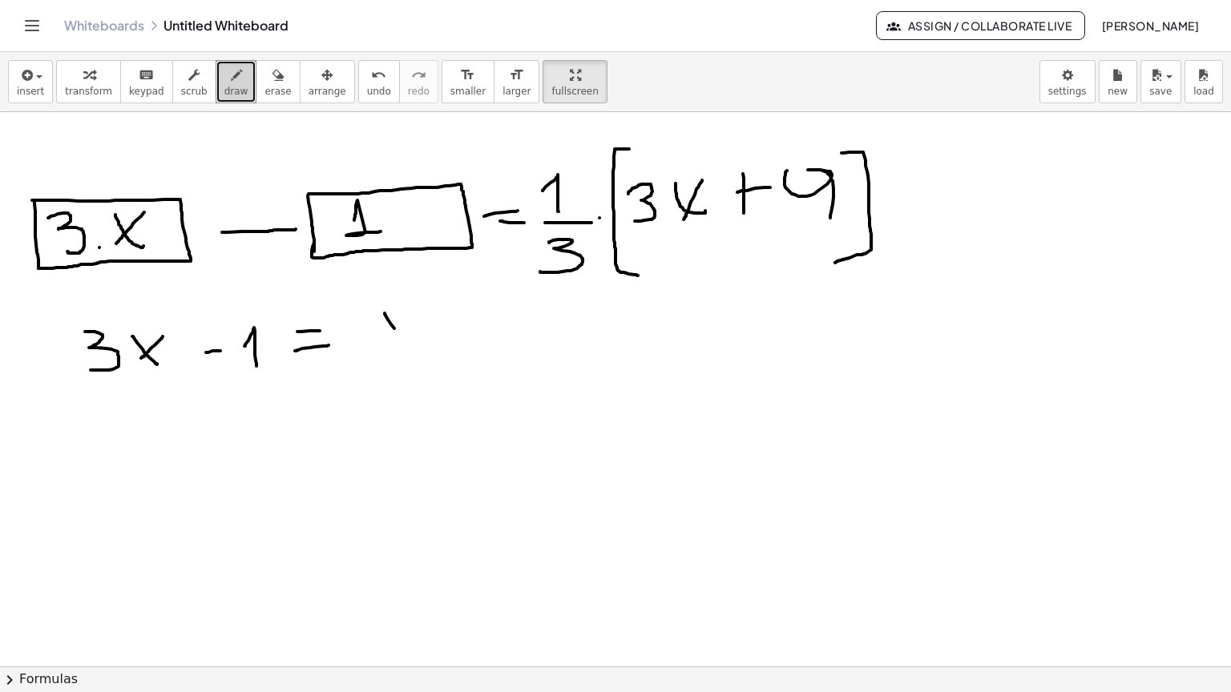
drag, startPoint x: 385, startPoint y: 260, endPoint x: 412, endPoint y: 284, distance: 35.8
drag, startPoint x: 409, startPoint y: 263, endPoint x: 379, endPoint y: 299, distance: 46.7
drag, startPoint x: 469, startPoint y: 259, endPoint x: 471, endPoint y: 294, distance: 35.3
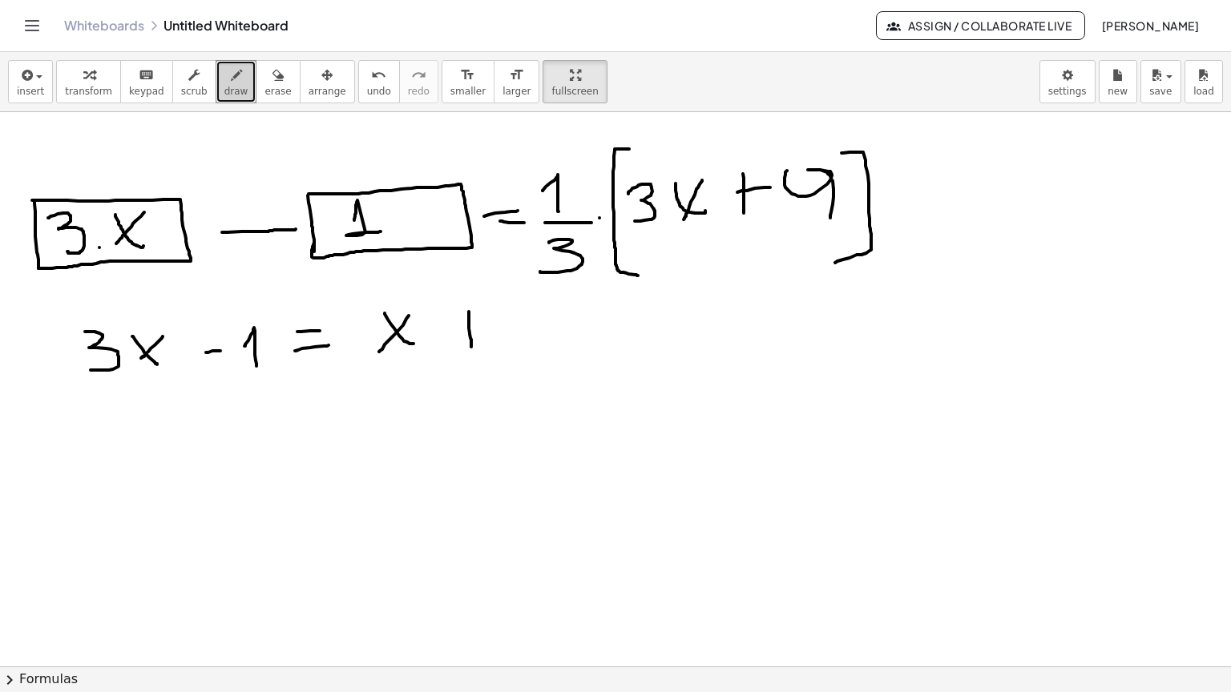
drag, startPoint x: 461, startPoint y: 279, endPoint x: 502, endPoint y: 276, distance: 40.2
drag, startPoint x: 512, startPoint y: 259, endPoint x: 534, endPoint y: 304, distance: 50.5
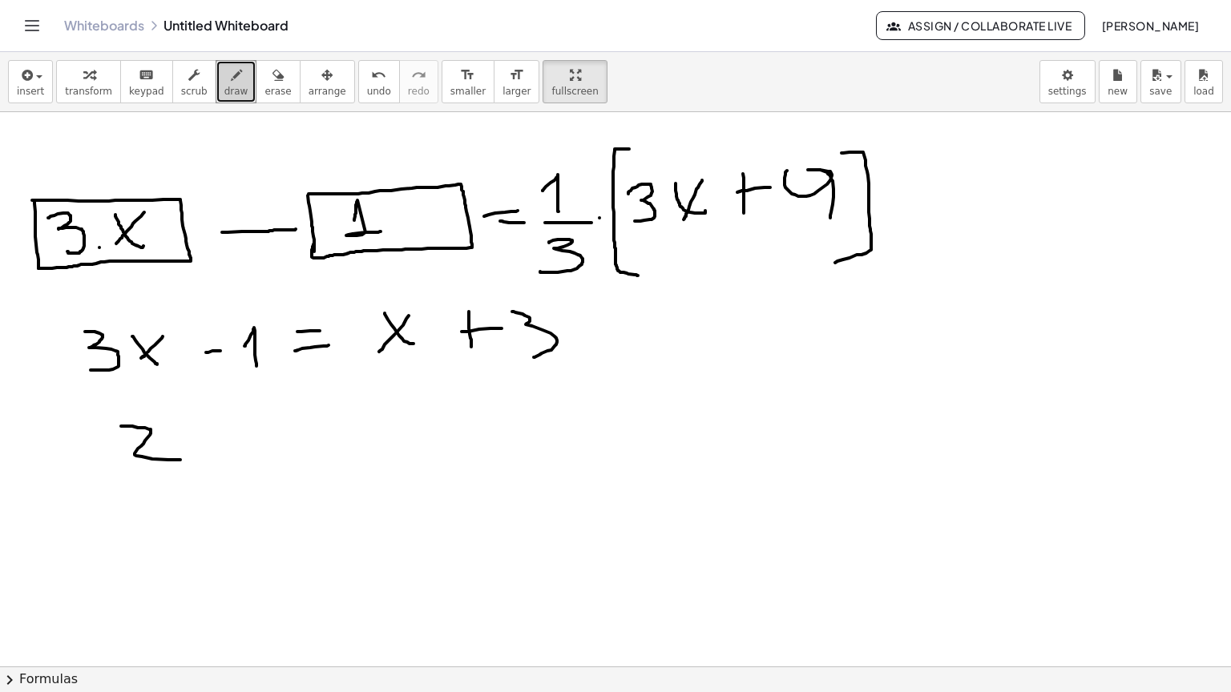
drag, startPoint x: 121, startPoint y: 373, endPoint x: 180, endPoint y: 407, distance: 68.2
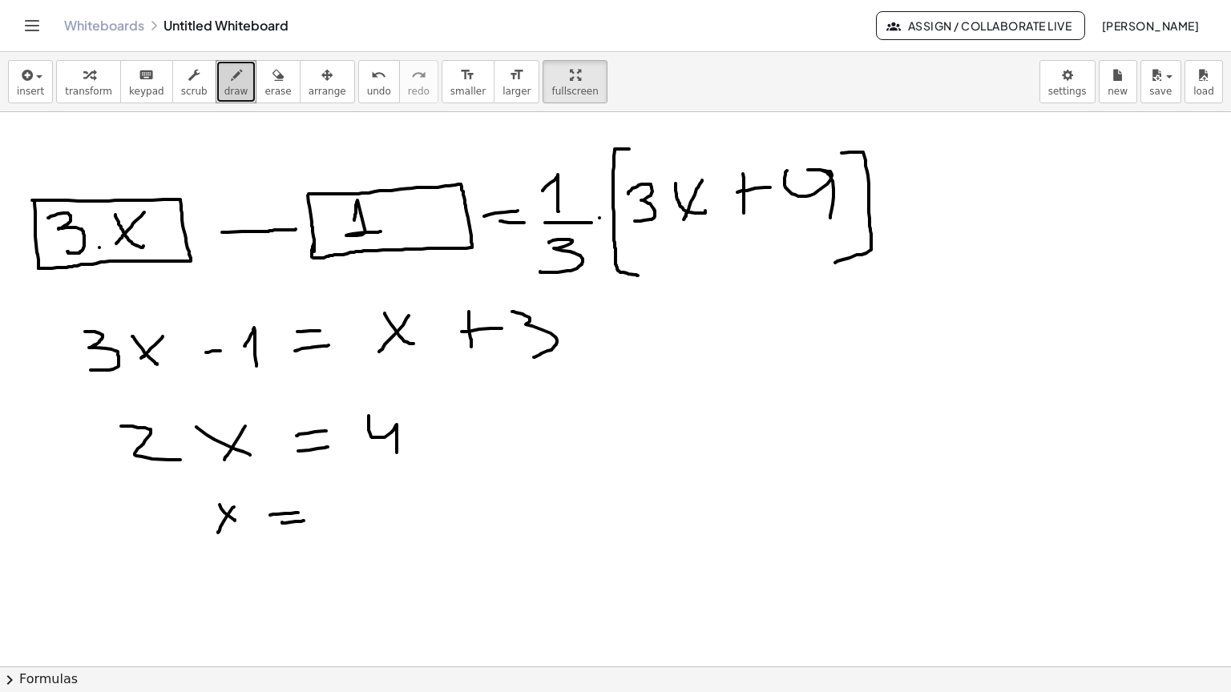
click at [371, 66] on icon "undo" at bounding box center [378, 75] width 15 height 19
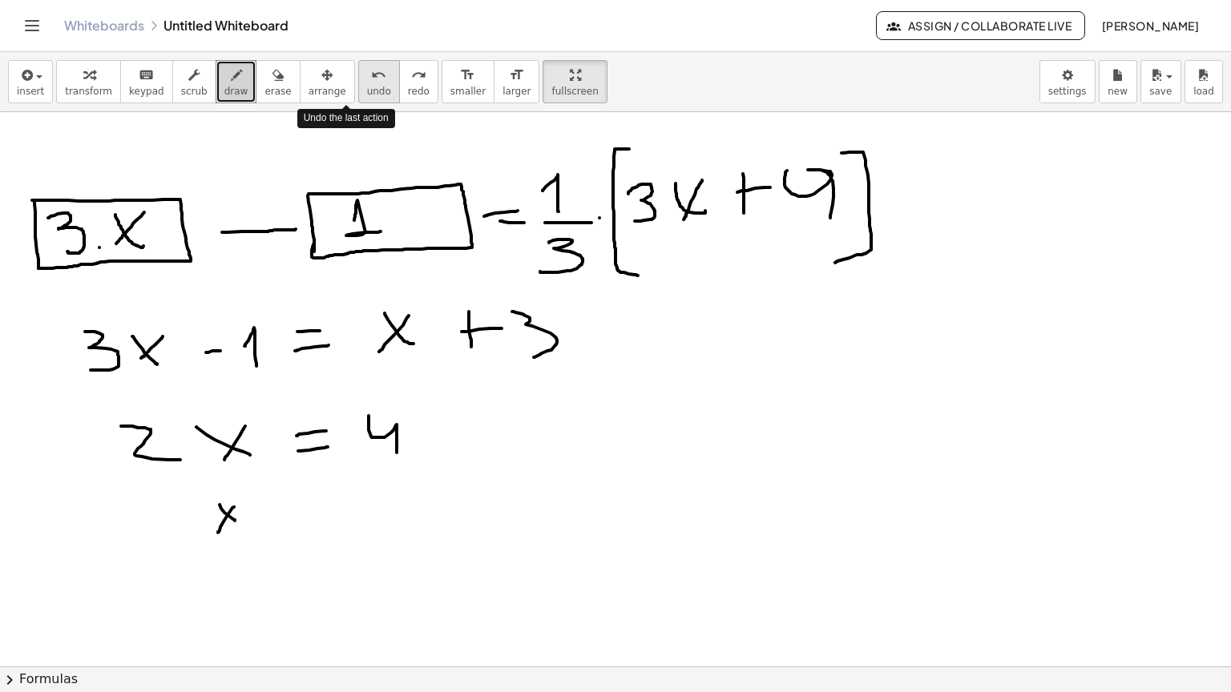
click at [371, 66] on icon "undo" at bounding box center [378, 75] width 15 height 19
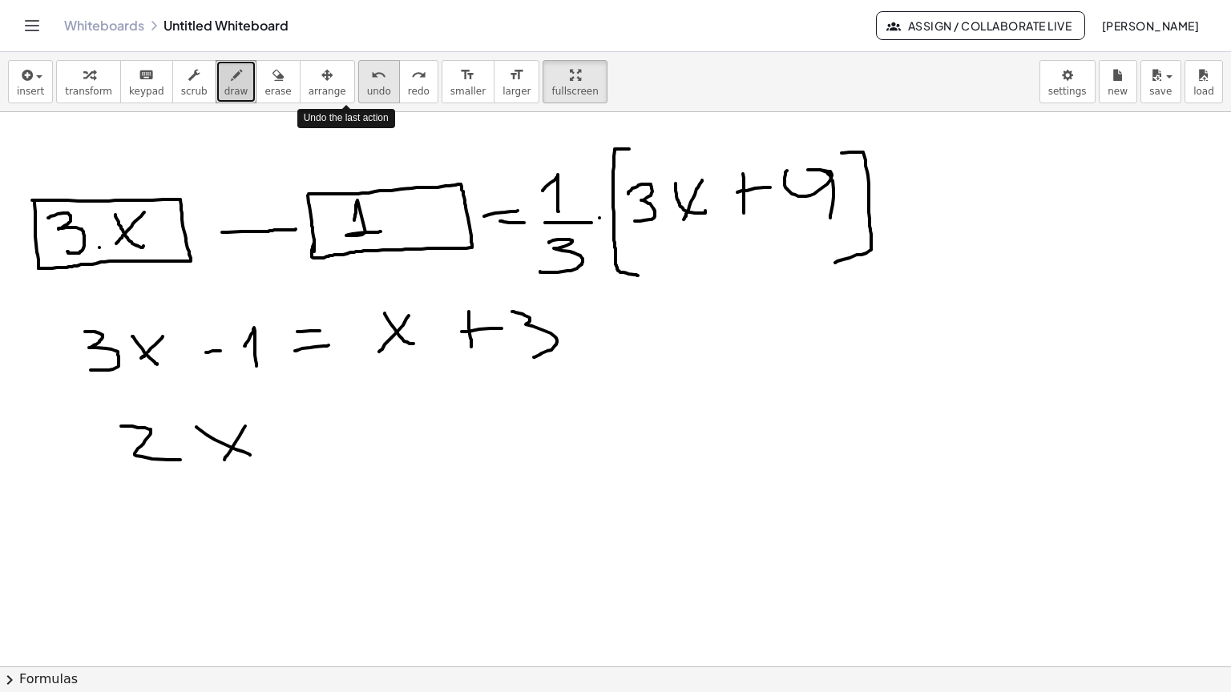
click at [371, 66] on icon "undo" at bounding box center [378, 75] width 15 height 19
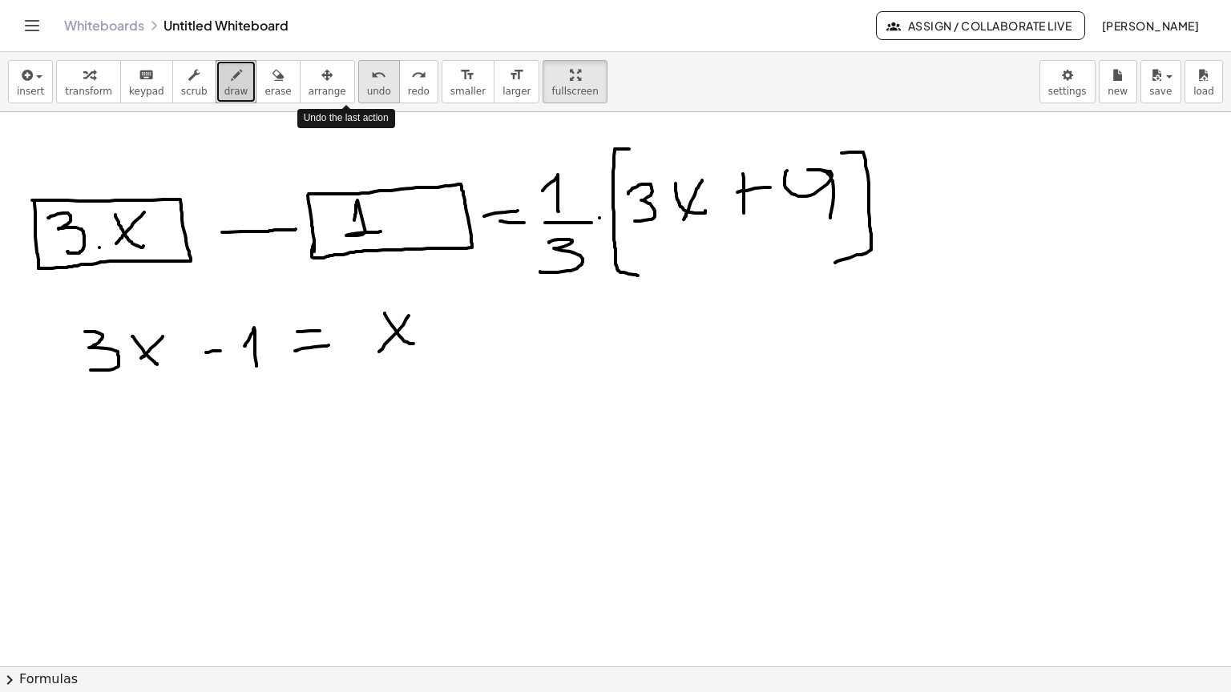
click at [371, 66] on icon "undo" at bounding box center [378, 75] width 15 height 19
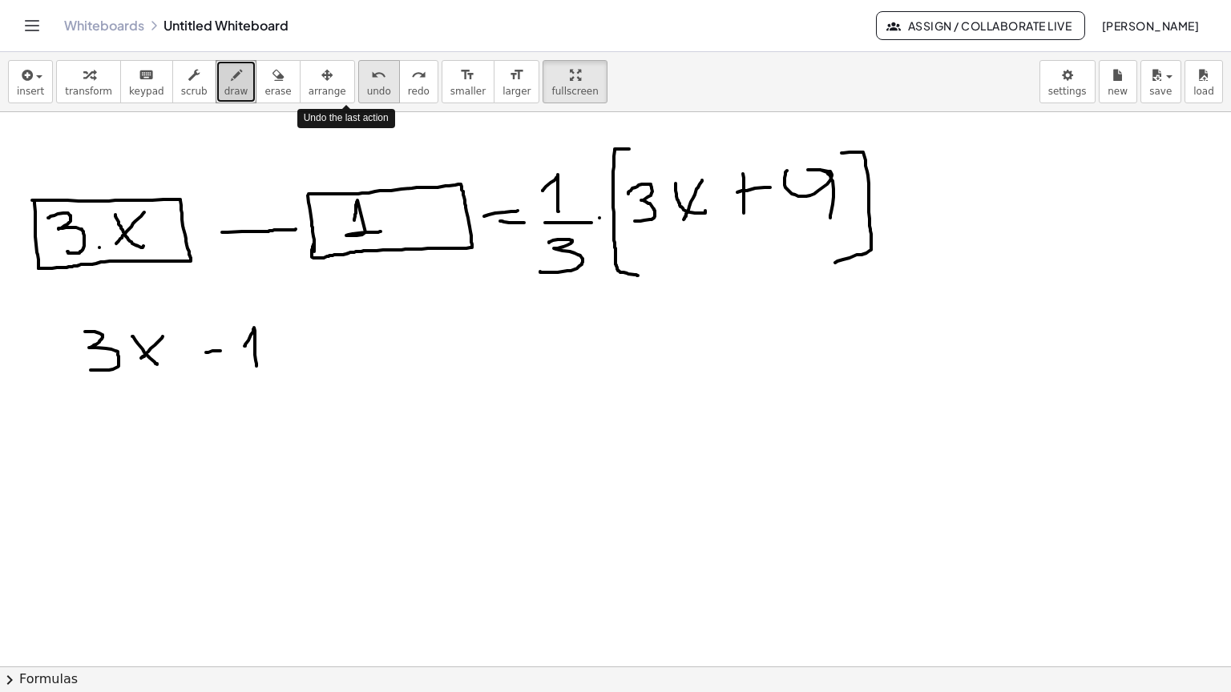
click at [371, 66] on icon "undo" at bounding box center [378, 75] width 15 height 19
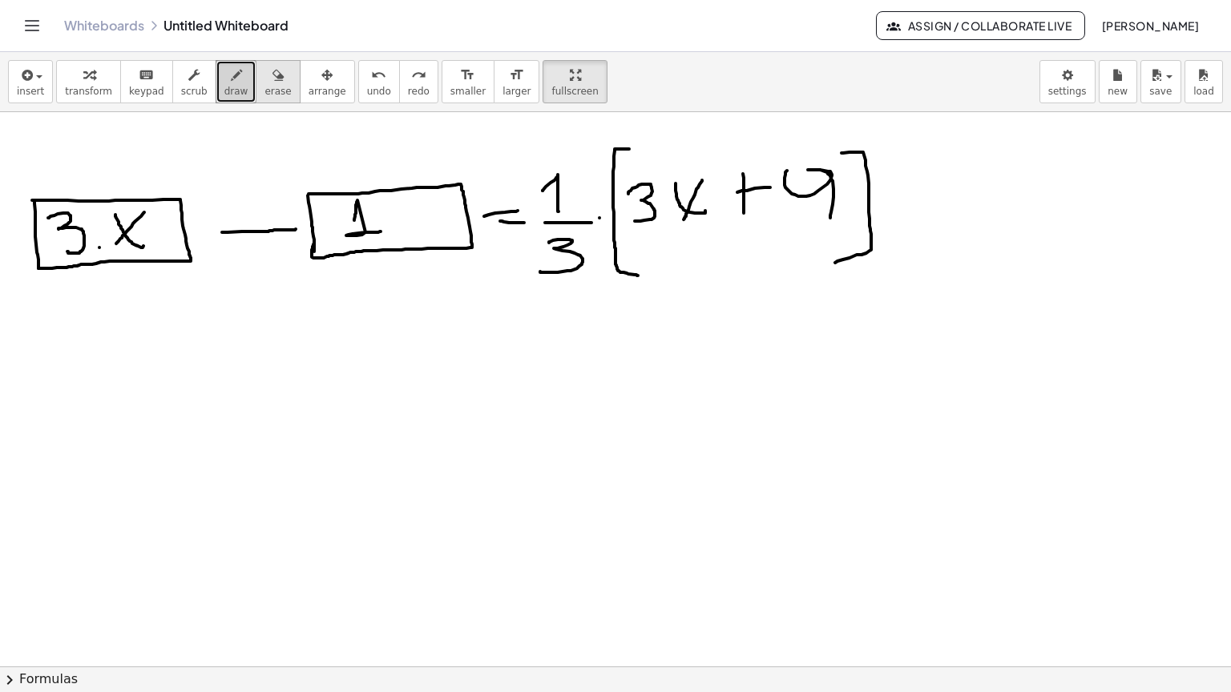
click at [272, 66] on icon "button" at bounding box center [277, 75] width 11 height 19
drag, startPoint x: 546, startPoint y: 120, endPoint x: 574, endPoint y: 148, distance: 39.1
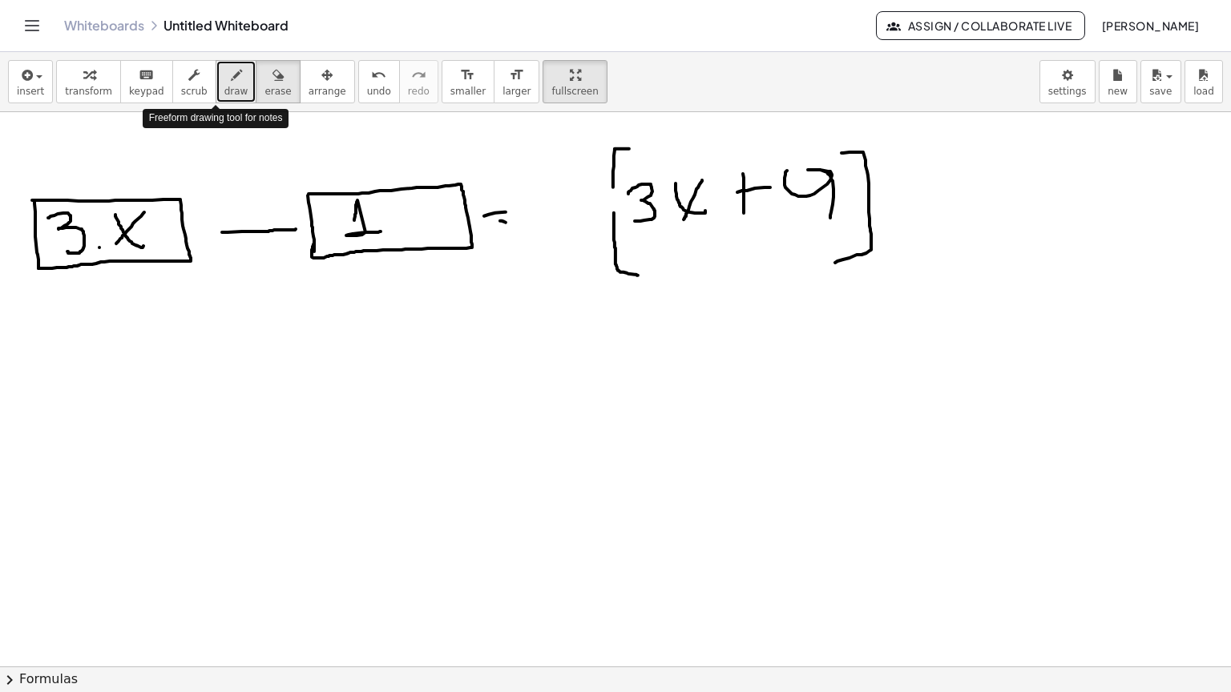
click at [224, 86] on span "draw" at bounding box center [236, 91] width 24 height 11
drag, startPoint x: 888, startPoint y: 152, endPoint x: 887, endPoint y: 163, distance: 11.2
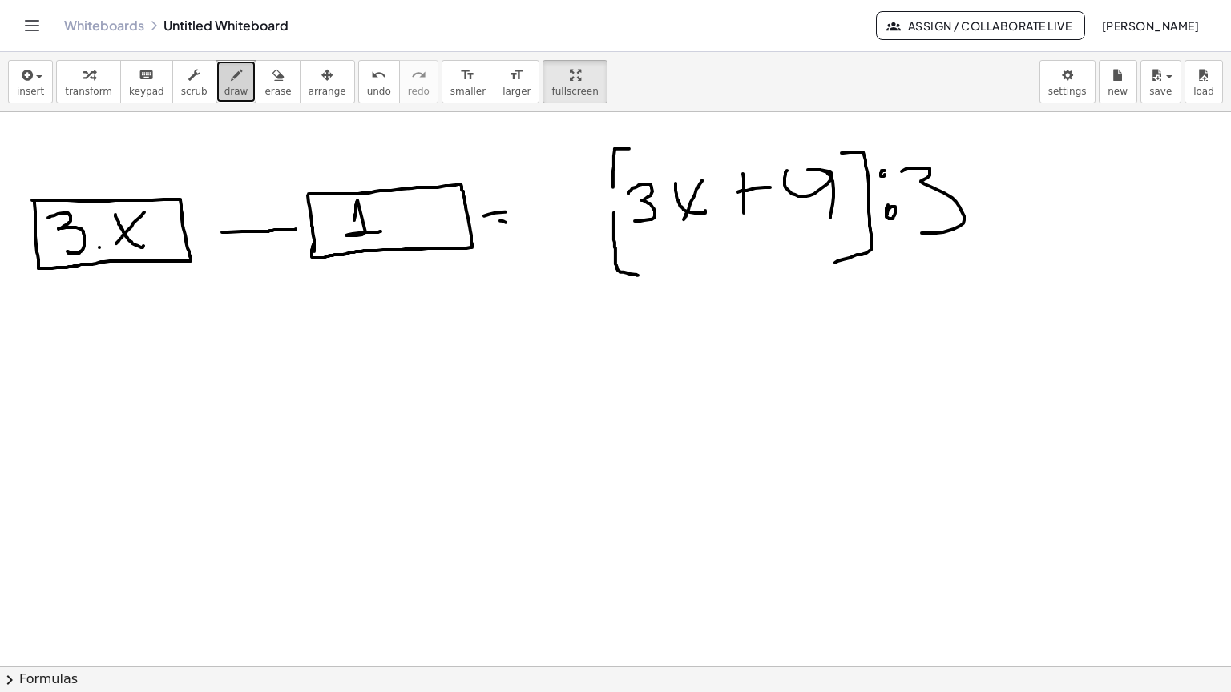
drag, startPoint x: 901, startPoint y: 119, endPoint x: 921, endPoint y: 180, distance: 64.9
click at [272, 66] on icon "button" at bounding box center [277, 75] width 11 height 19
click at [264, 86] on span "erase" at bounding box center [277, 91] width 26 height 11
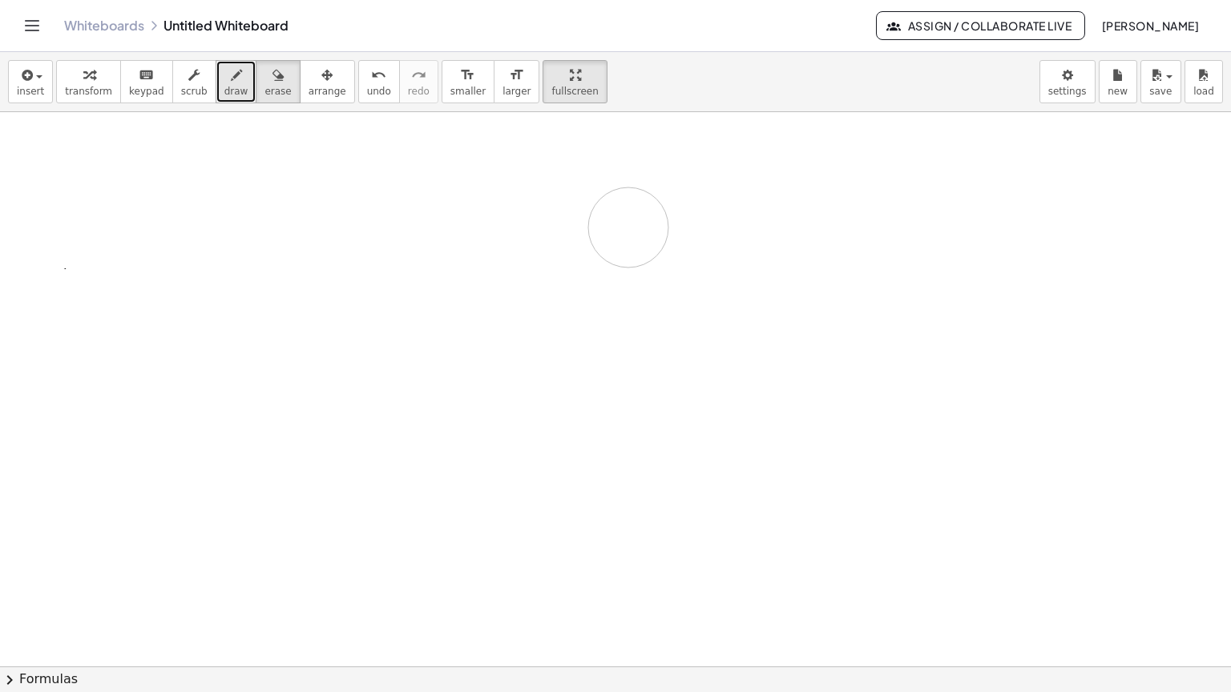
drag, startPoint x: 48, startPoint y: 179, endPoint x: 221, endPoint y: 42, distance: 221.2
click at [224, 86] on span "draw" at bounding box center [236, 91] width 24 height 11
drag, startPoint x: 153, startPoint y: 97, endPoint x: 206, endPoint y: 115, distance: 56.0
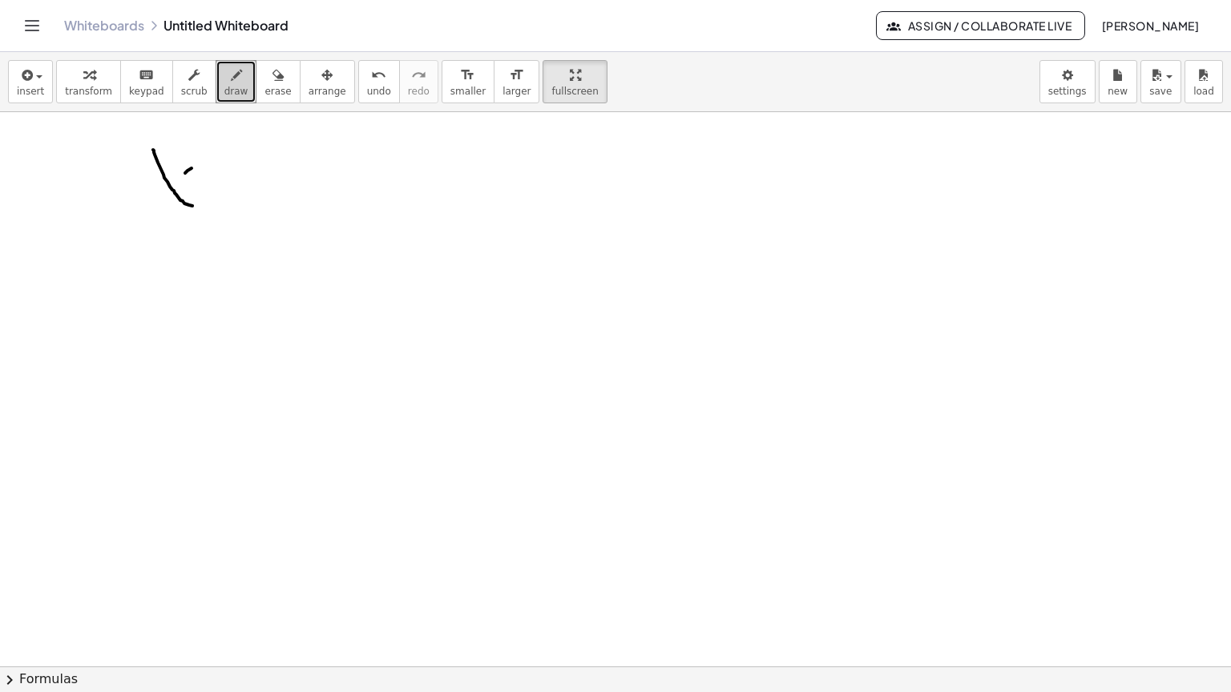
drag, startPoint x: 185, startPoint y: 120, endPoint x: 165, endPoint y: 139, distance: 27.8
drag, startPoint x: 216, startPoint y: 92, endPoint x: 232, endPoint y: 112, distance: 25.2
drag, startPoint x: 230, startPoint y: 135, endPoint x: 247, endPoint y: 135, distance: 16.8
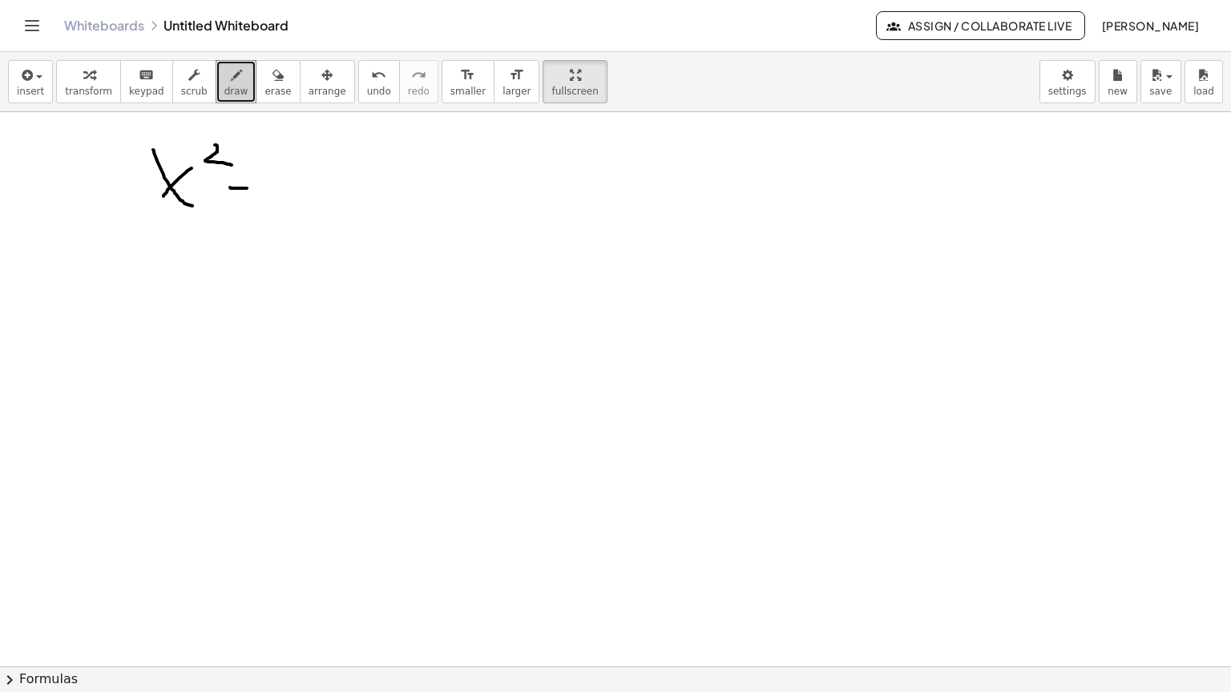
drag, startPoint x: 232, startPoint y: 155, endPoint x: 254, endPoint y: 152, distance: 21.9
drag, startPoint x: 299, startPoint y: 144, endPoint x: 330, endPoint y: 132, distance: 33.5
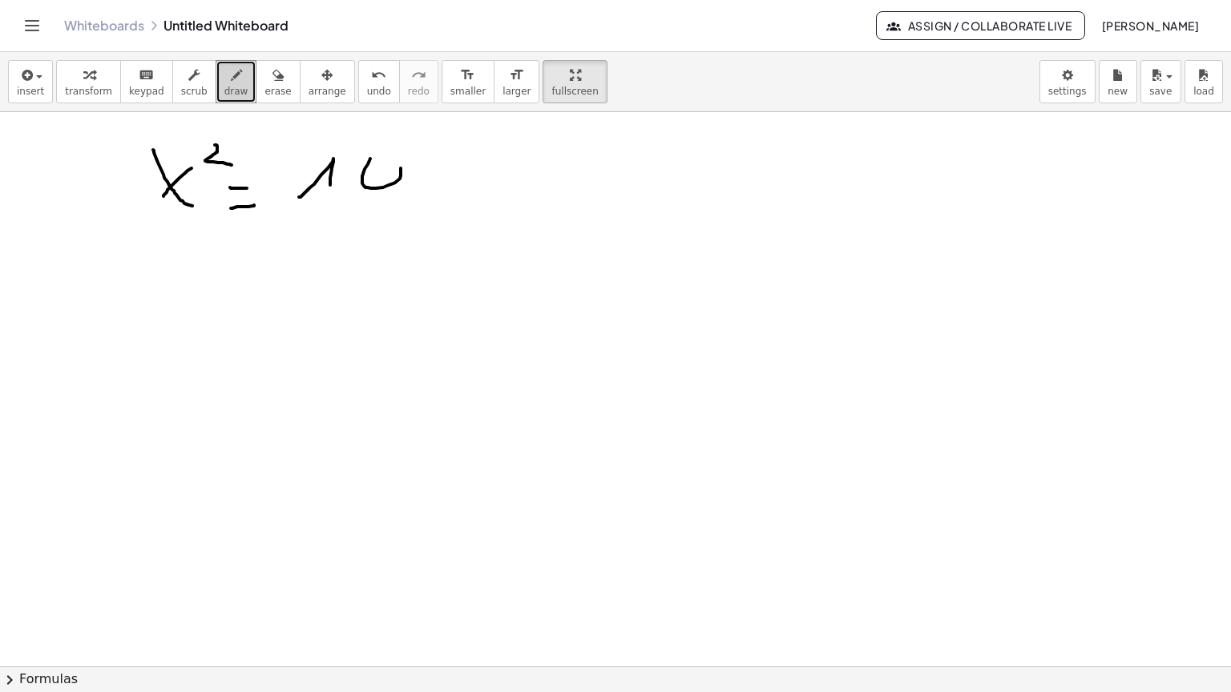
drag, startPoint x: 370, startPoint y: 106, endPoint x: 381, endPoint y: 108, distance: 11.5
drag, startPoint x: 187, startPoint y: 223, endPoint x: 206, endPoint y: 248, distance: 31.6
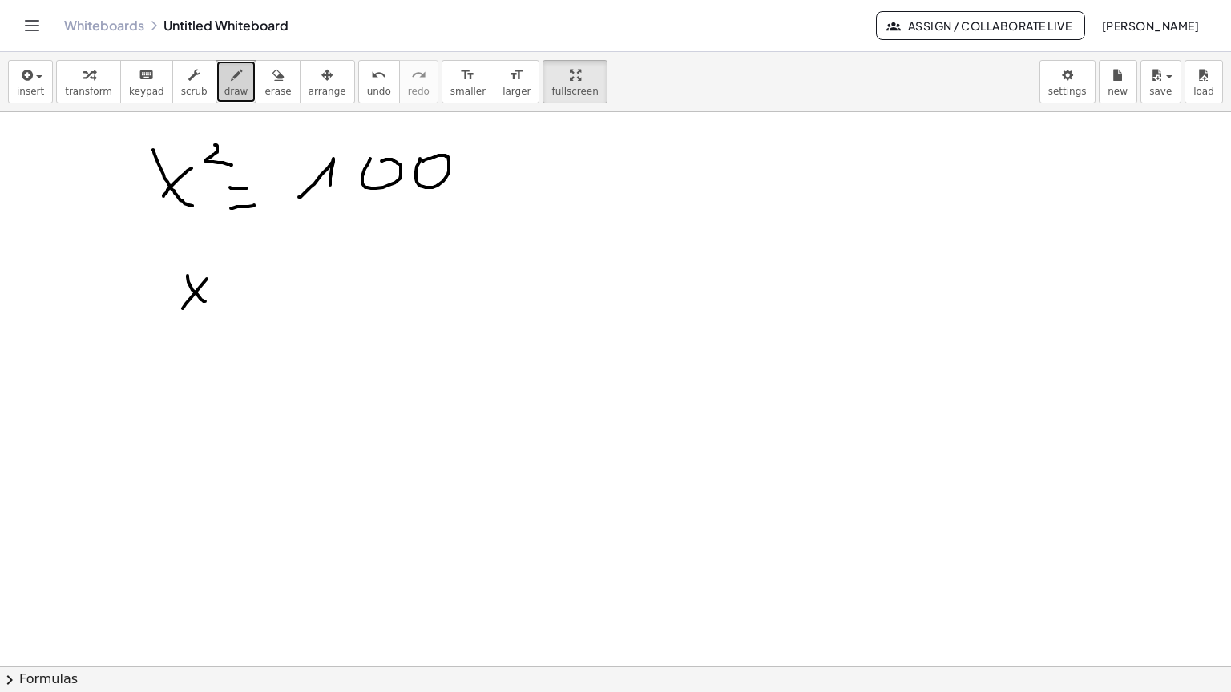
drag, startPoint x: 195, startPoint y: 240, endPoint x: 183, endPoint y: 256, distance: 19.4
drag, startPoint x: 232, startPoint y: 244, endPoint x: 259, endPoint y: 237, distance: 27.4
drag, startPoint x: 235, startPoint y: 221, endPoint x: 291, endPoint y: 217, distance: 56.2
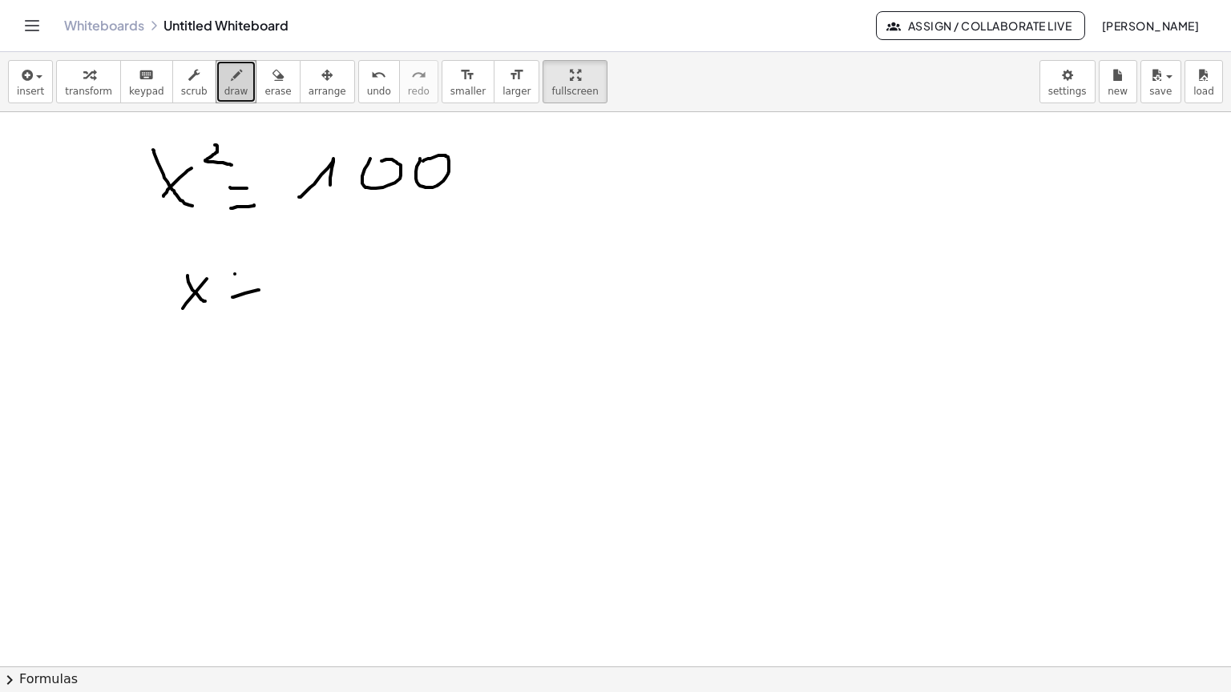
drag, startPoint x: 292, startPoint y: 216, endPoint x: 417, endPoint y: 181, distance: 129.9
drag, startPoint x: 352, startPoint y: 208, endPoint x: 346, endPoint y: 248, distance: 39.7
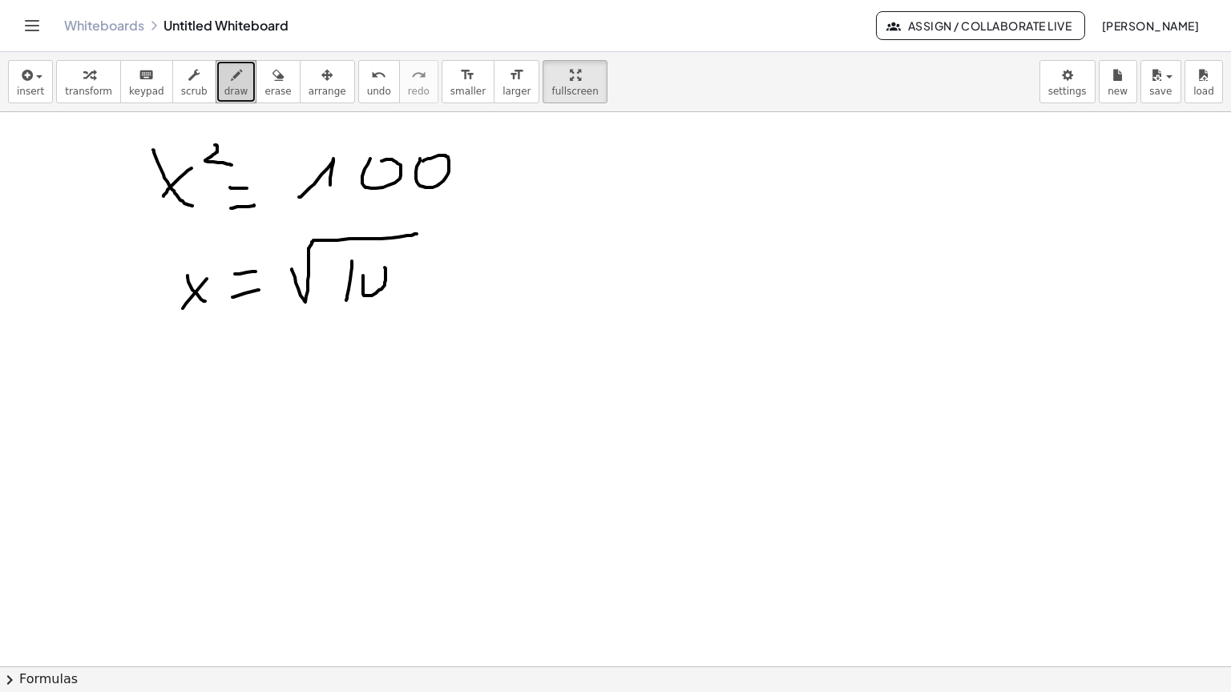
drag, startPoint x: 404, startPoint y: 216, endPoint x: 413, endPoint y: 211, distance: 10.7
drag, startPoint x: 215, startPoint y: 91, endPoint x: 199, endPoint y: 89, distance: 16.1
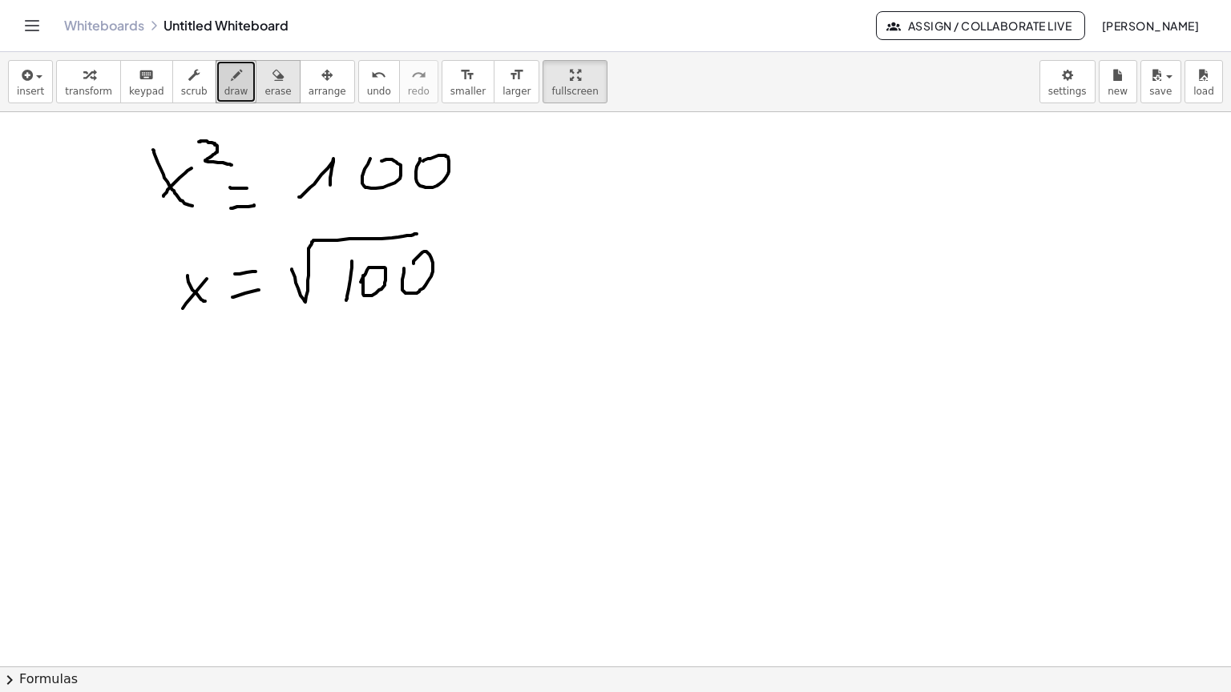
click at [264, 86] on span "erase" at bounding box center [277, 91] width 26 height 11
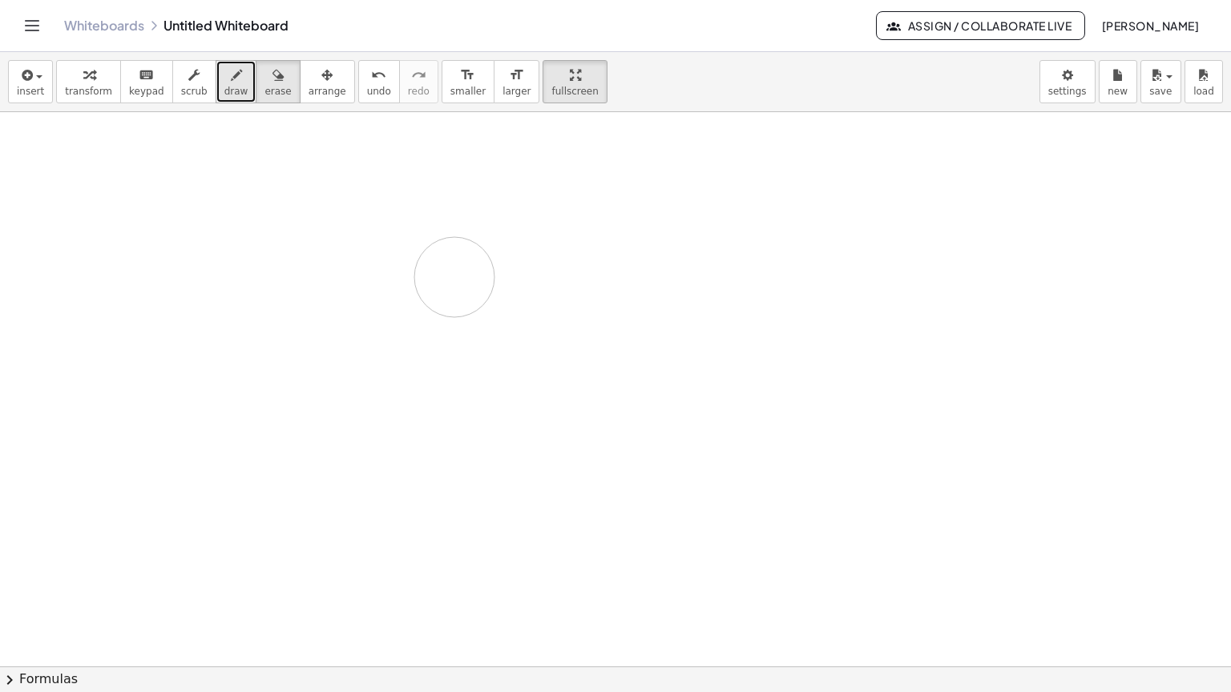
drag, startPoint x: 155, startPoint y: 132, endPoint x: 229, endPoint y: 48, distance: 112.4
click at [231, 66] on icon "button" at bounding box center [236, 75] width 11 height 19
drag, startPoint x: 141, startPoint y: 91, endPoint x: 160, endPoint y: 137, distance: 49.5
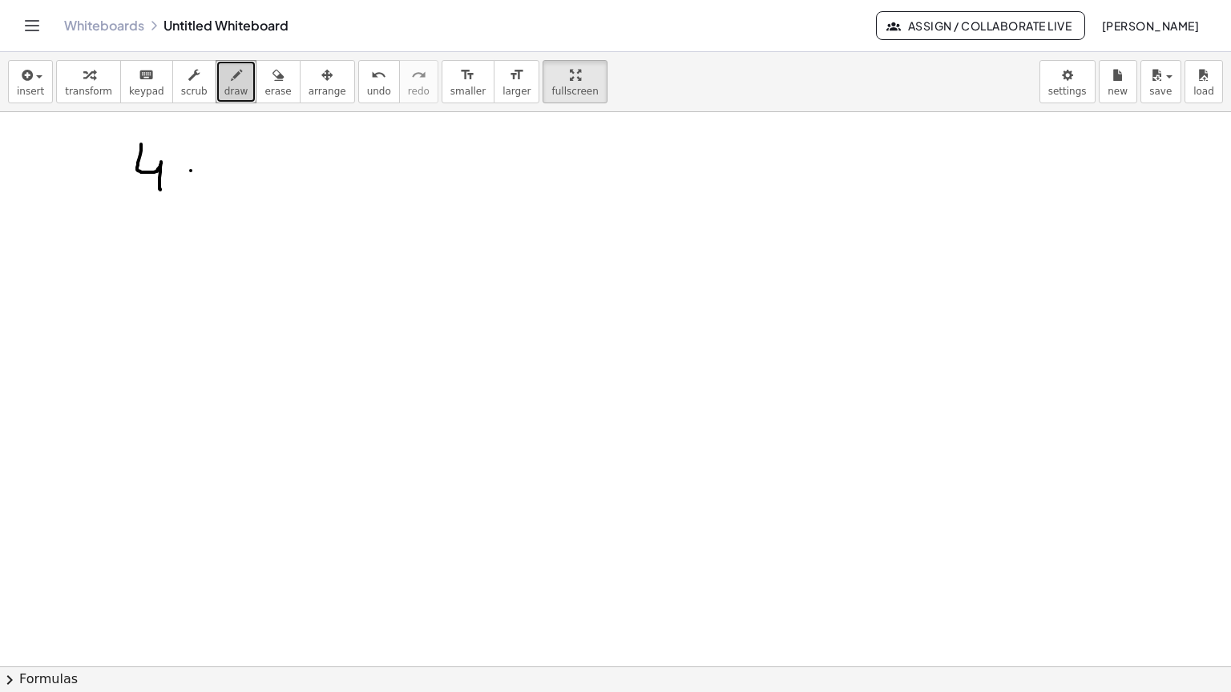
drag, startPoint x: 208, startPoint y: 99, endPoint x: 265, endPoint y: 107, distance: 57.4
drag, startPoint x: 331, startPoint y: 87, endPoint x: 338, endPoint y: 128, distance: 42.3
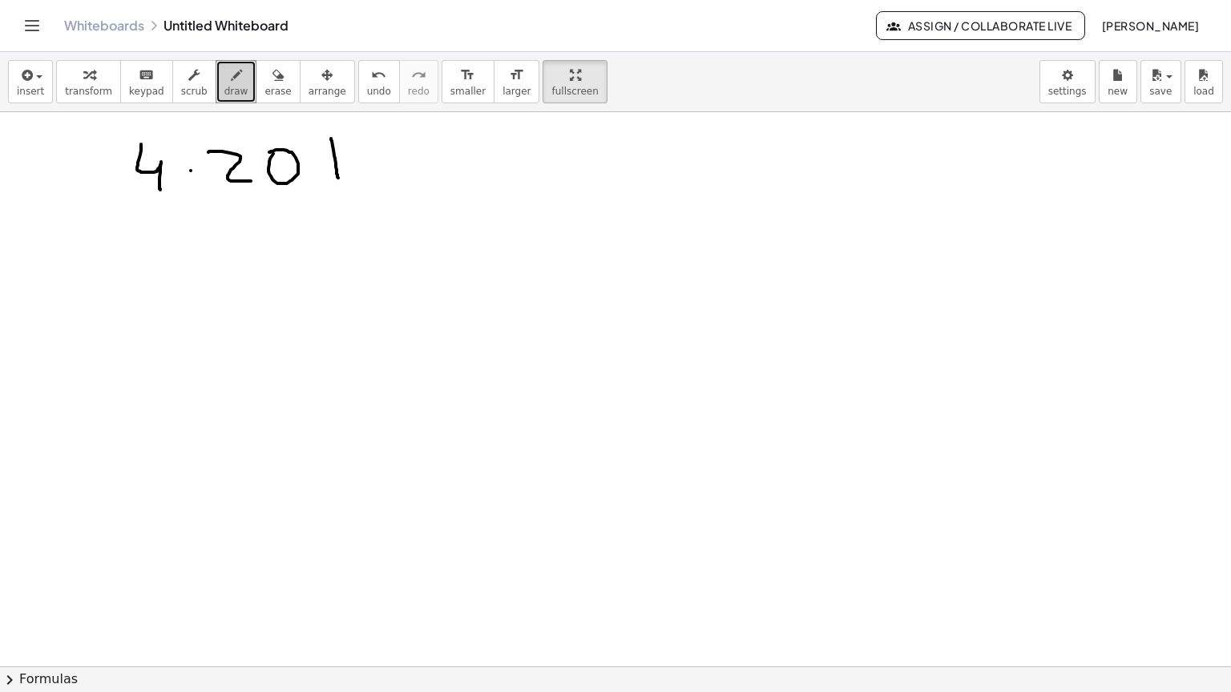
drag, startPoint x: 324, startPoint y: 107, endPoint x: 346, endPoint y: 107, distance: 21.6
drag, startPoint x: 369, startPoint y: 95, endPoint x: 369, endPoint y: 126, distance: 30.4
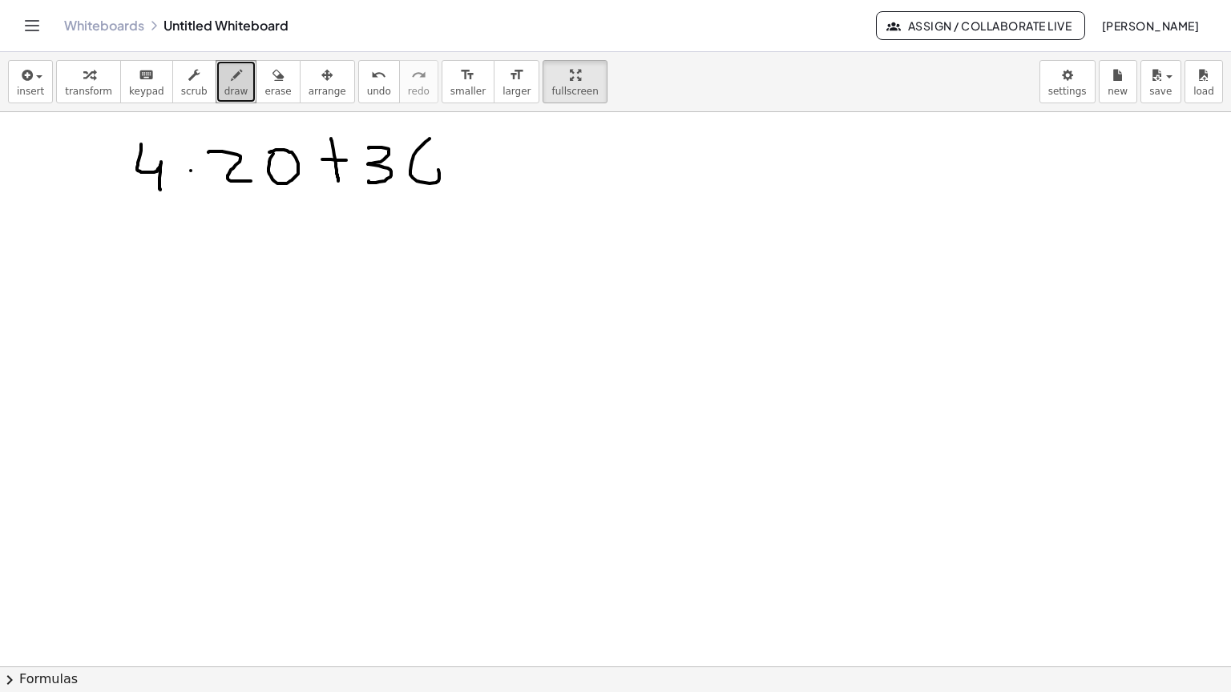
drag, startPoint x: 411, startPoint y: 112, endPoint x: 413, endPoint y: 122, distance: 9.9
drag, startPoint x: 465, startPoint y: 106, endPoint x: 494, endPoint y: 105, distance: 28.9
drag, startPoint x: 468, startPoint y: 121, endPoint x: 488, endPoint y: 119, distance: 20.1
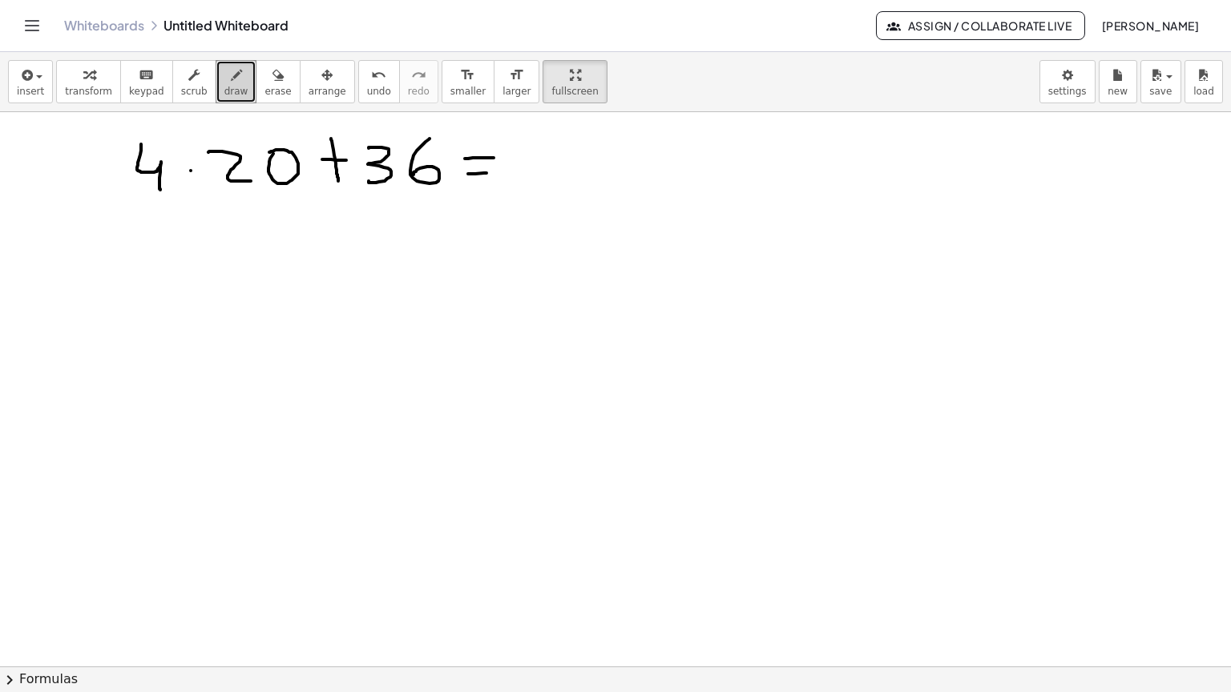
drag, startPoint x: 526, startPoint y: 87, endPoint x: 671, endPoint y: 77, distance: 146.2
drag, startPoint x: 597, startPoint y: 87, endPoint x: 628, endPoint y: 111, distance: 38.9
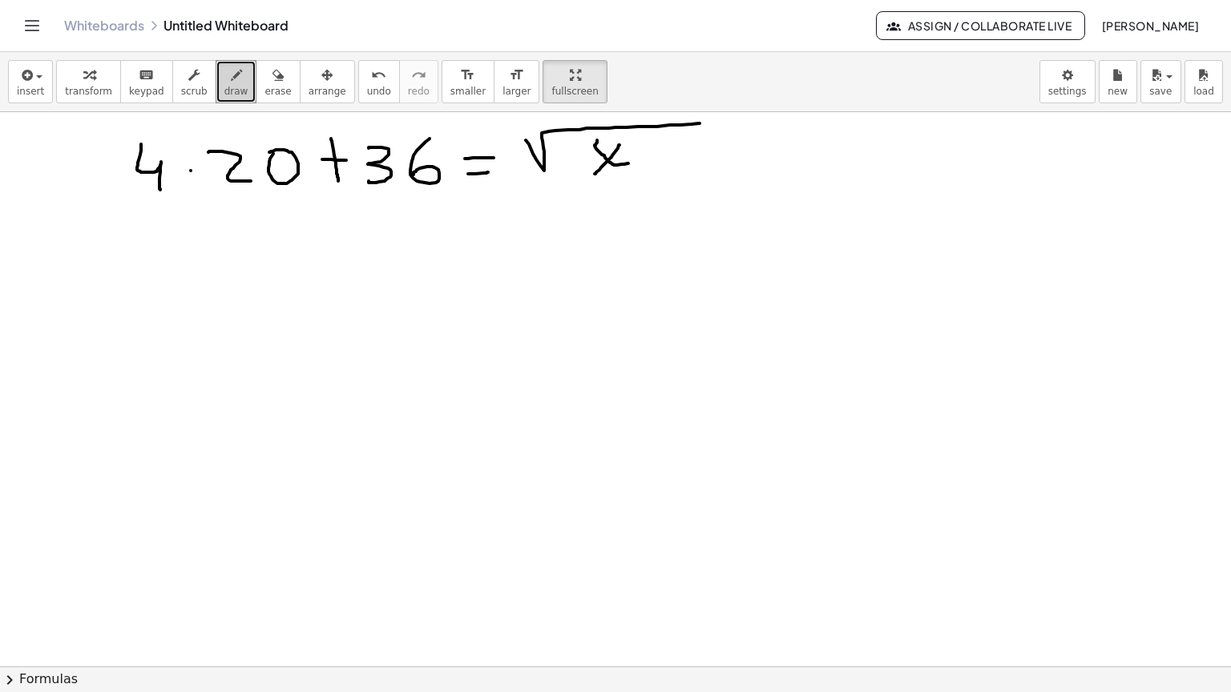
drag, startPoint x: 619, startPoint y: 92, endPoint x: 594, endPoint y: 121, distance: 38.1
drag, startPoint x: 698, startPoint y: 71, endPoint x: 695, endPoint y: 95, distance: 23.4
drag, startPoint x: 719, startPoint y: 87, endPoint x: 720, endPoint y: 132, distance: 44.9
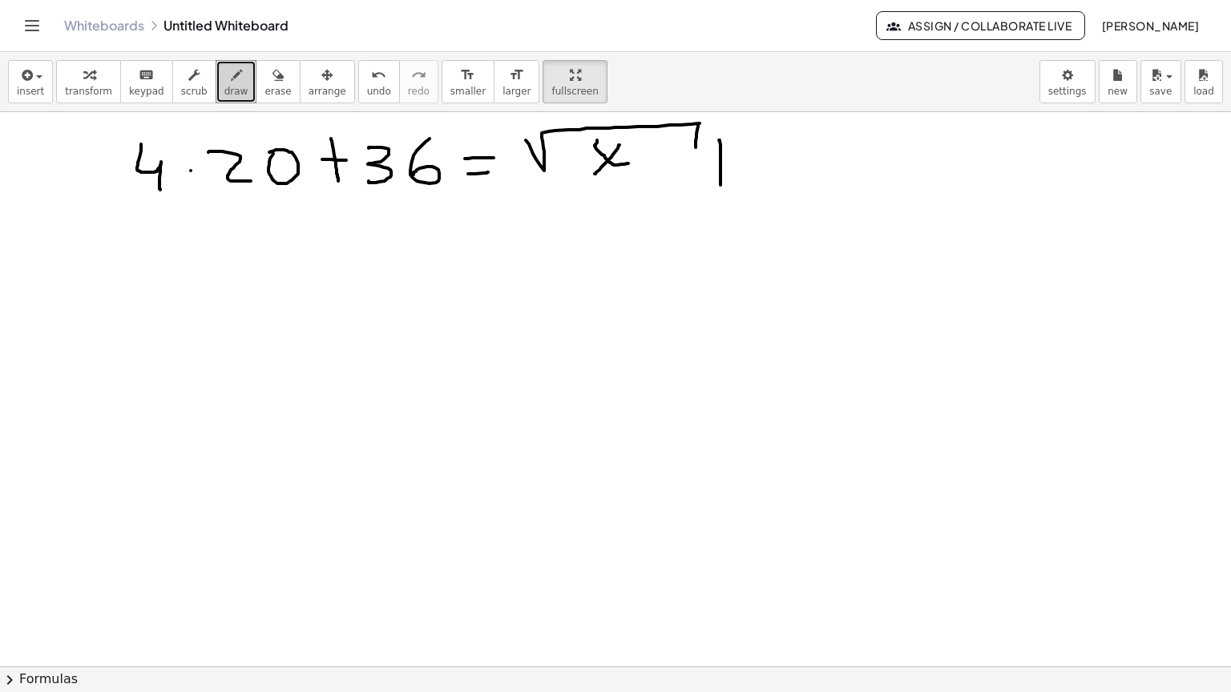
drag, startPoint x: 714, startPoint y: 117, endPoint x: 734, endPoint y: 114, distance: 20.3
drag, startPoint x: 761, startPoint y: 91, endPoint x: 774, endPoint y: 127, distance: 38.3
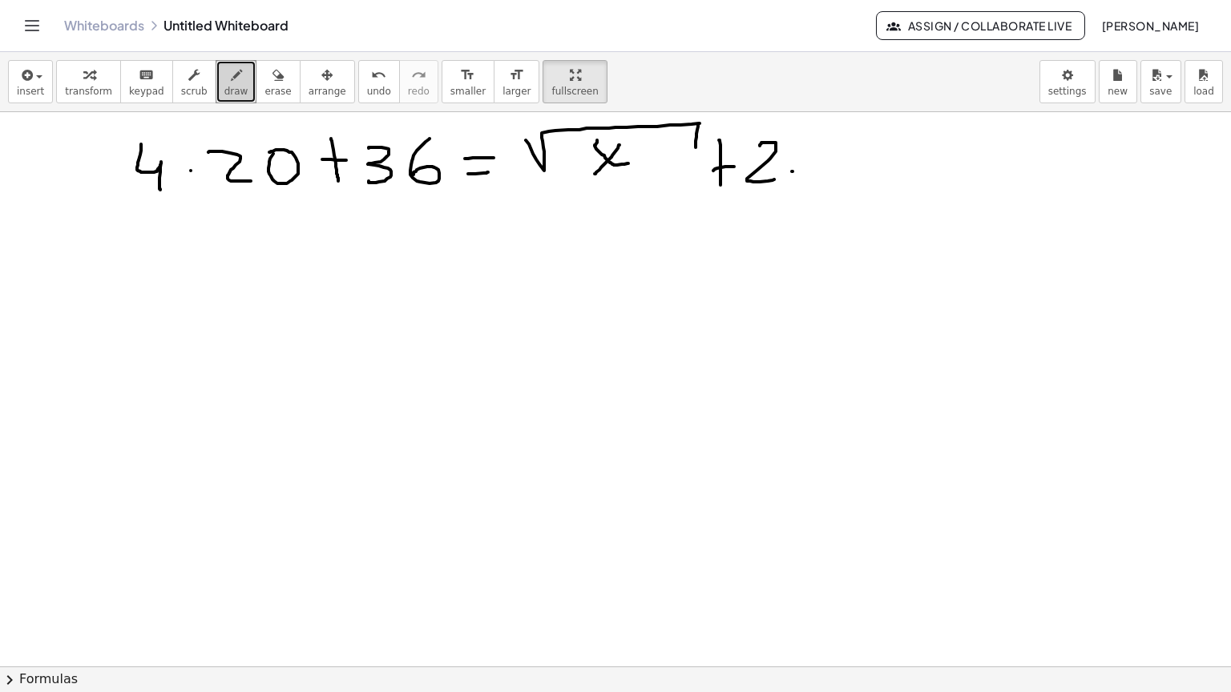
drag, startPoint x: 801, startPoint y: 114, endPoint x: 817, endPoint y: 124, distance: 19.1
drag, startPoint x: 866, startPoint y: 80, endPoint x: 848, endPoint y: 126, distance: 49.2
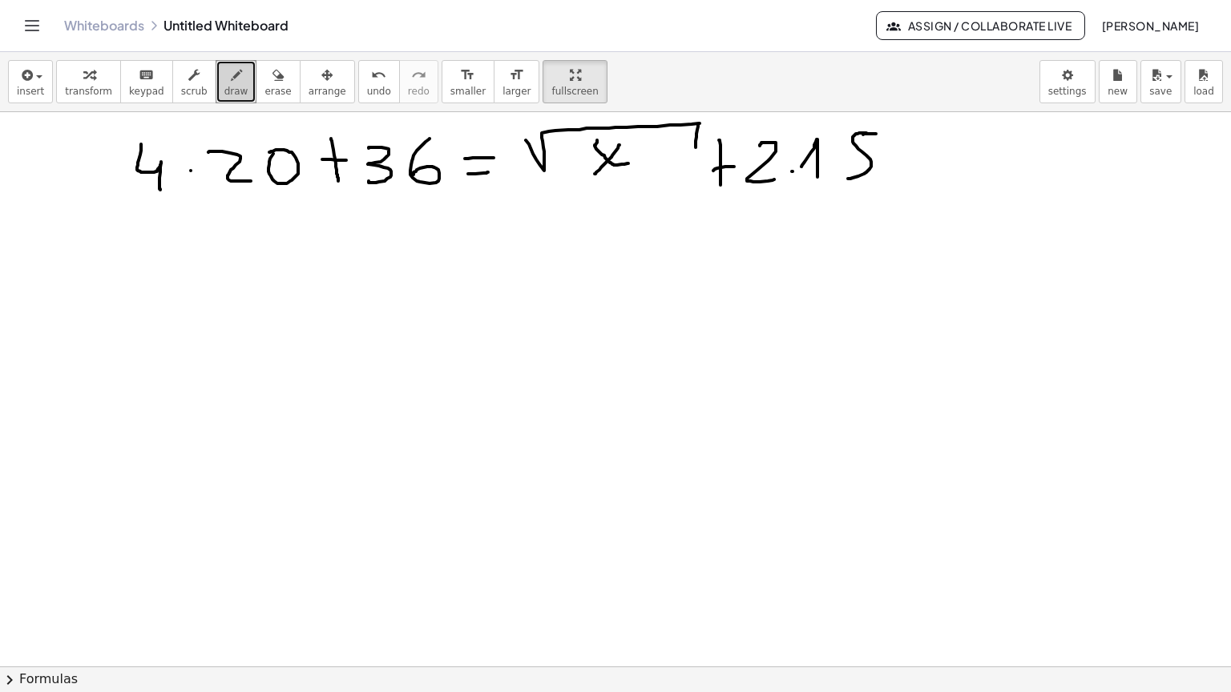
drag, startPoint x: 863, startPoint y: 82, endPoint x: 877, endPoint y: 81, distance: 14.4
drag, startPoint x: 115, startPoint y: 94, endPoint x: 301, endPoint y: 92, distance: 186.7
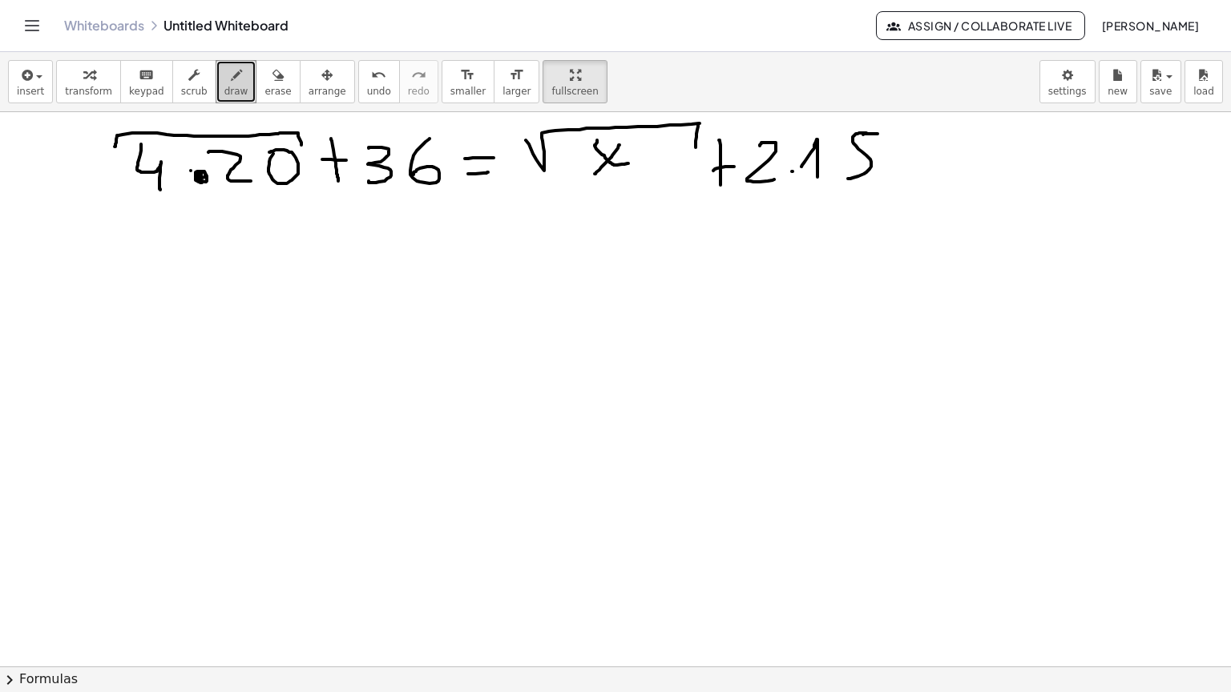
drag, startPoint x: 349, startPoint y: 87, endPoint x: 445, endPoint y: 83, distance: 96.2
drag, startPoint x: 204, startPoint y: 187, endPoint x: 199, endPoint y: 195, distance: 9.1
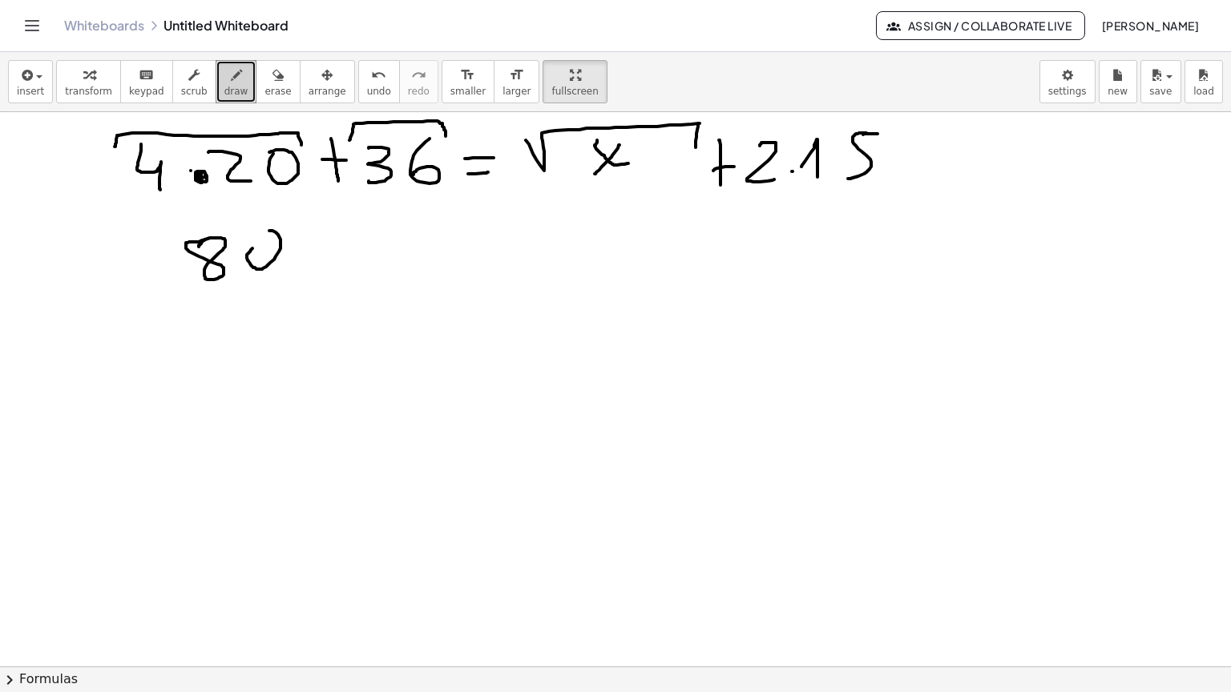
drag, startPoint x: 321, startPoint y: 175, endPoint x: 324, endPoint y: 213, distance: 38.5
drag, startPoint x: 308, startPoint y: 199, endPoint x: 342, endPoint y: 192, distance: 34.3
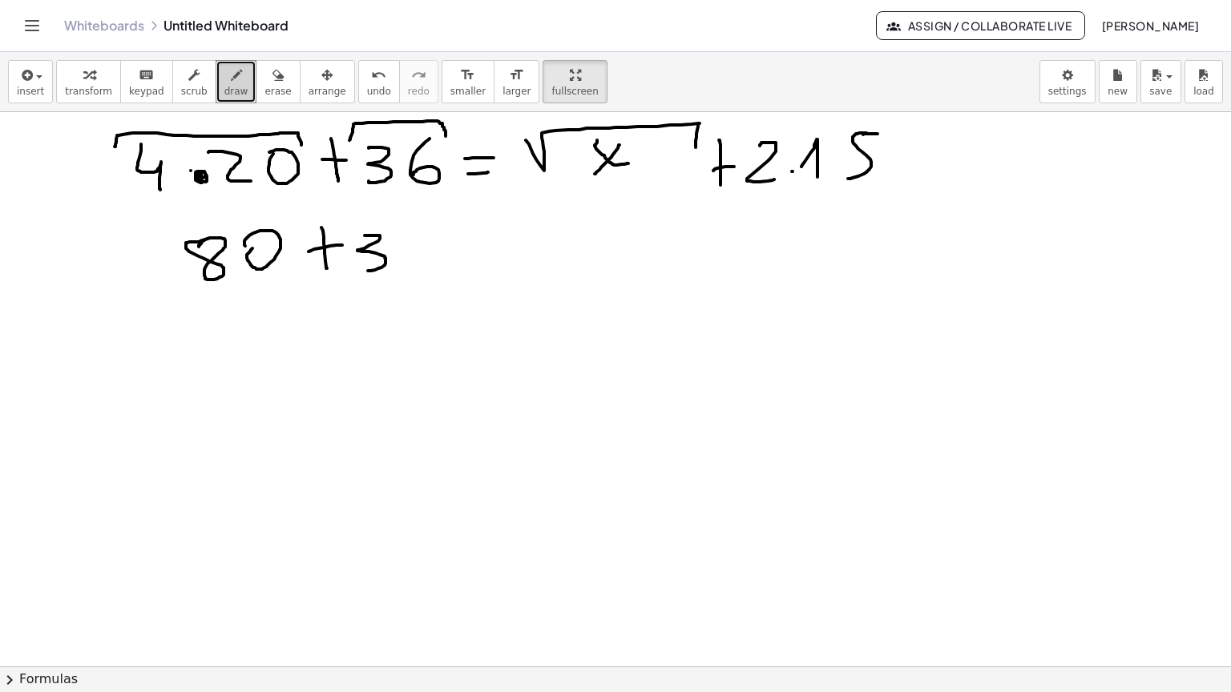
drag, startPoint x: 365, startPoint y: 183, endPoint x: 368, endPoint y: 215, distance: 32.2
drag, startPoint x: 422, startPoint y: 176, endPoint x: 413, endPoint y: 202, distance: 27.1
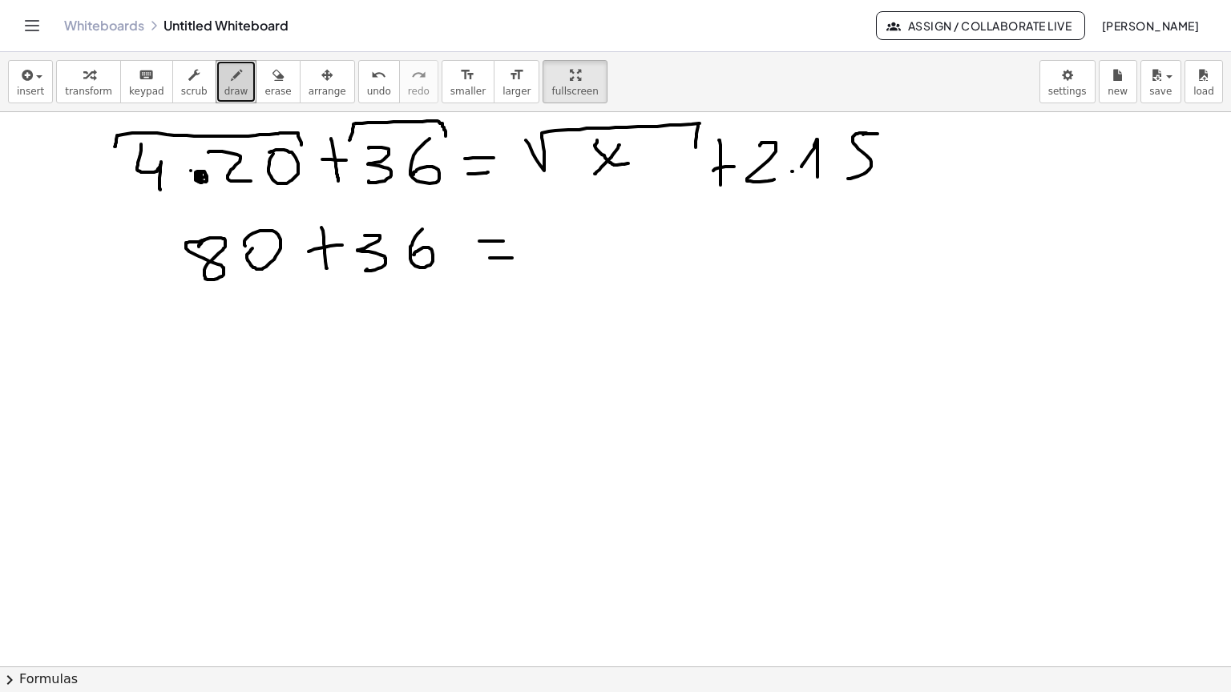
drag, startPoint x: 490, startPoint y: 205, endPoint x: 512, endPoint y: 205, distance: 22.4
drag, startPoint x: 542, startPoint y: 186, endPoint x: 635, endPoint y: 162, distance: 96.8
drag, startPoint x: 575, startPoint y: 176, endPoint x: 605, endPoint y: 199, distance: 37.2
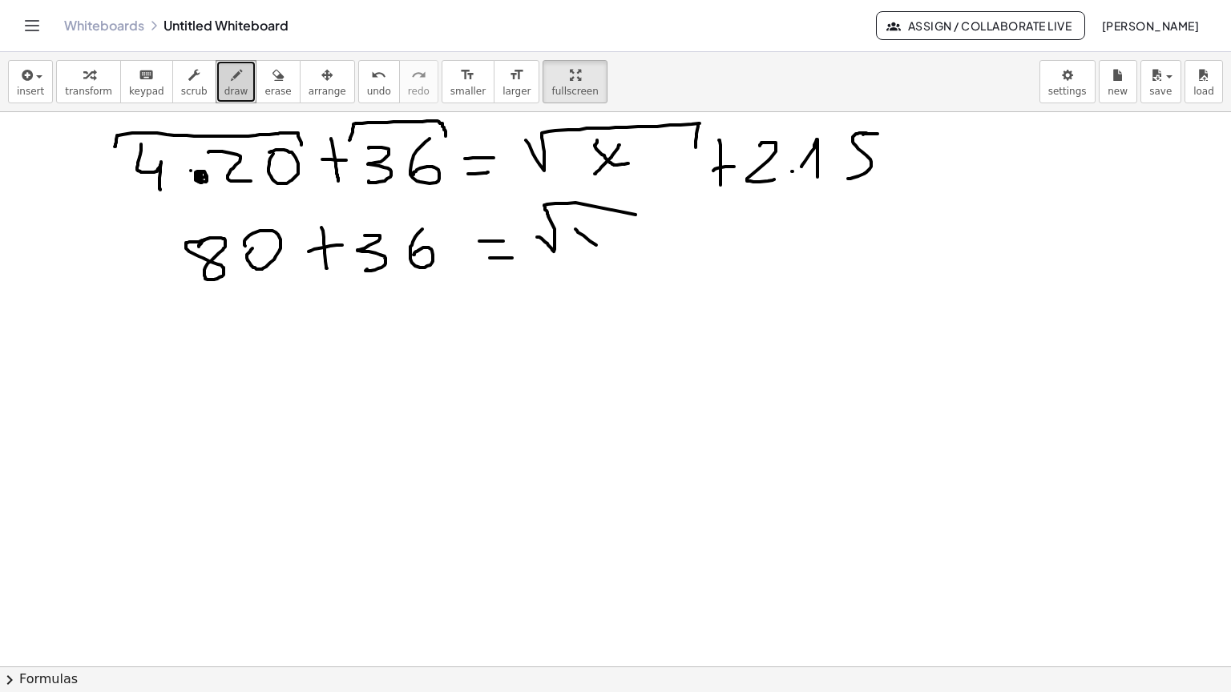
drag, startPoint x: 593, startPoint y: 179, endPoint x: 581, endPoint y: 199, distance: 23.4
drag, startPoint x: 679, startPoint y: 167, endPoint x: 686, endPoint y: 199, distance: 32.7
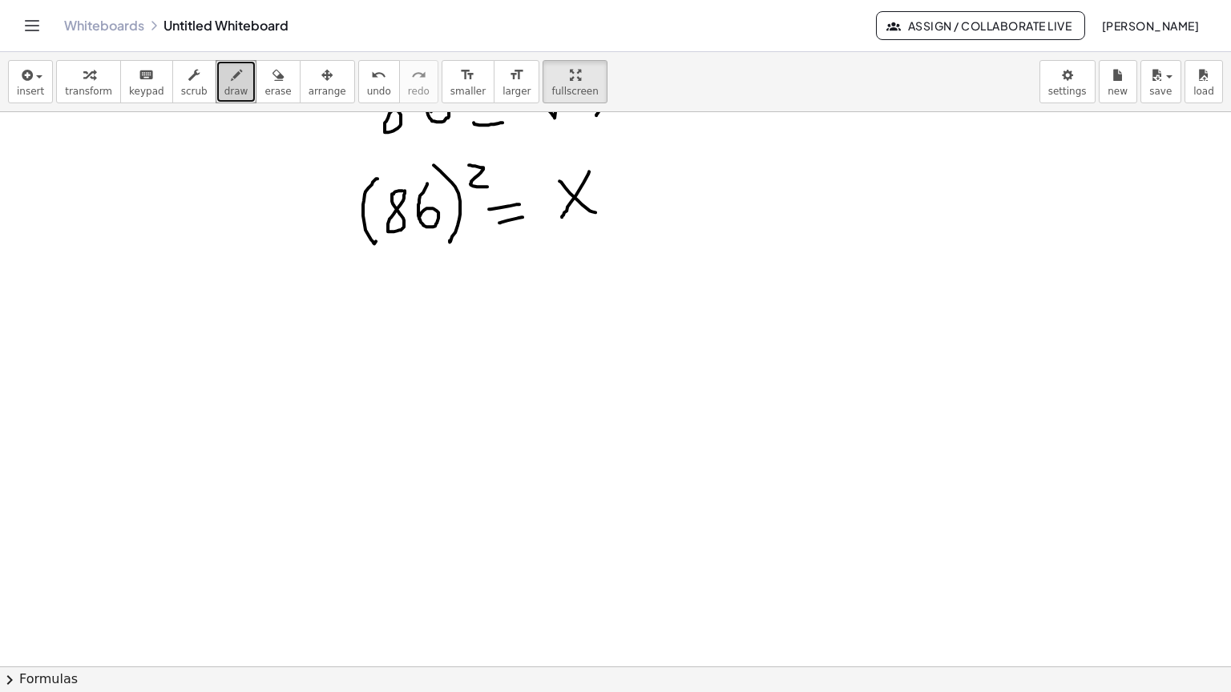
scroll to position [2061, 0]
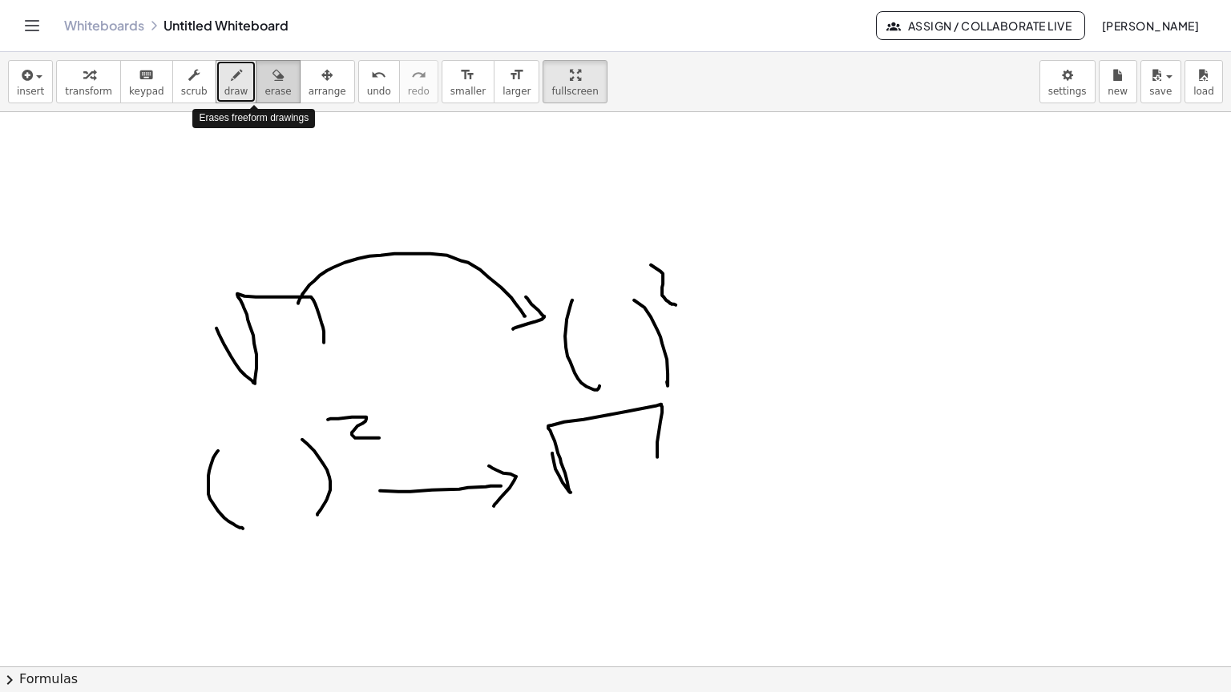
click at [264, 86] on span "erase" at bounding box center [277, 91] width 26 height 11
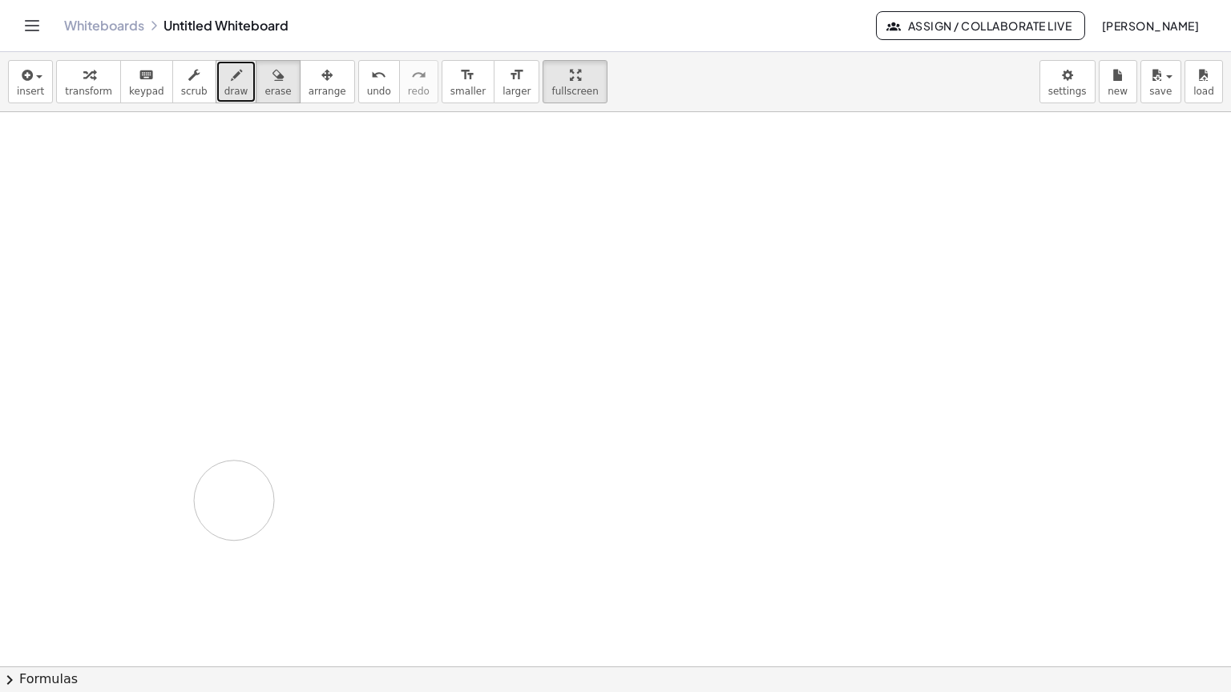
drag, startPoint x: 177, startPoint y: 245, endPoint x: 232, endPoint y: 36, distance: 216.3
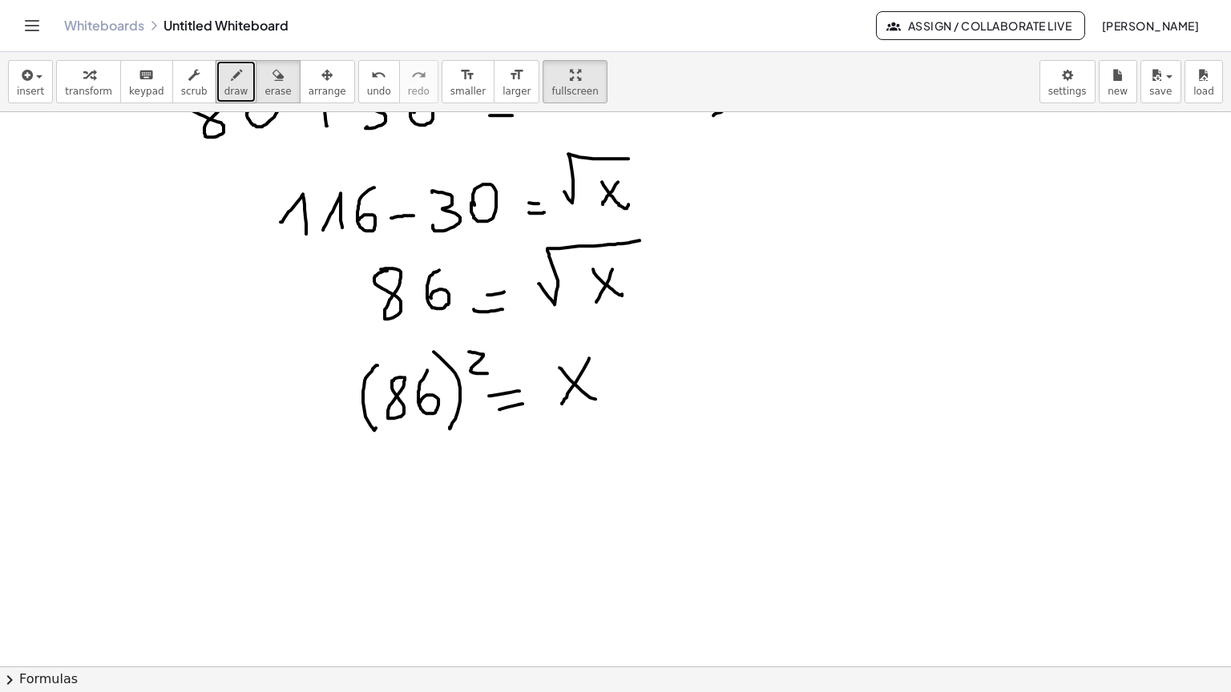
scroll to position [1660, 0]
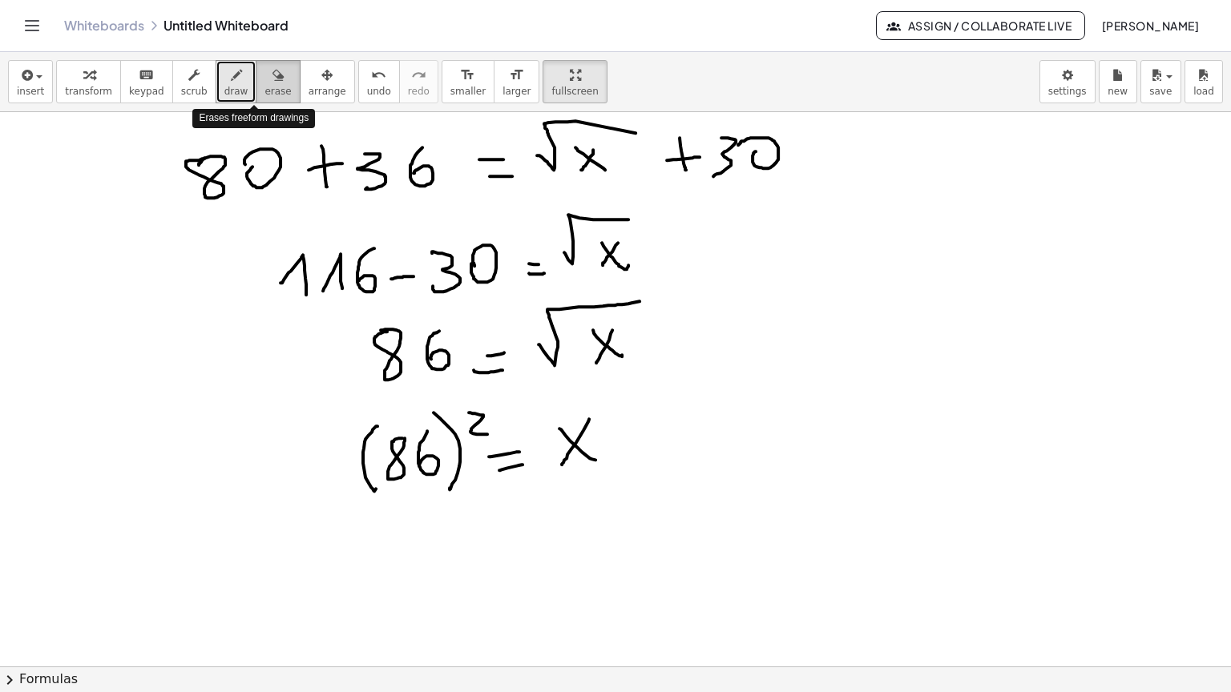
click at [264, 86] on span "erase" at bounding box center [277, 91] width 26 height 11
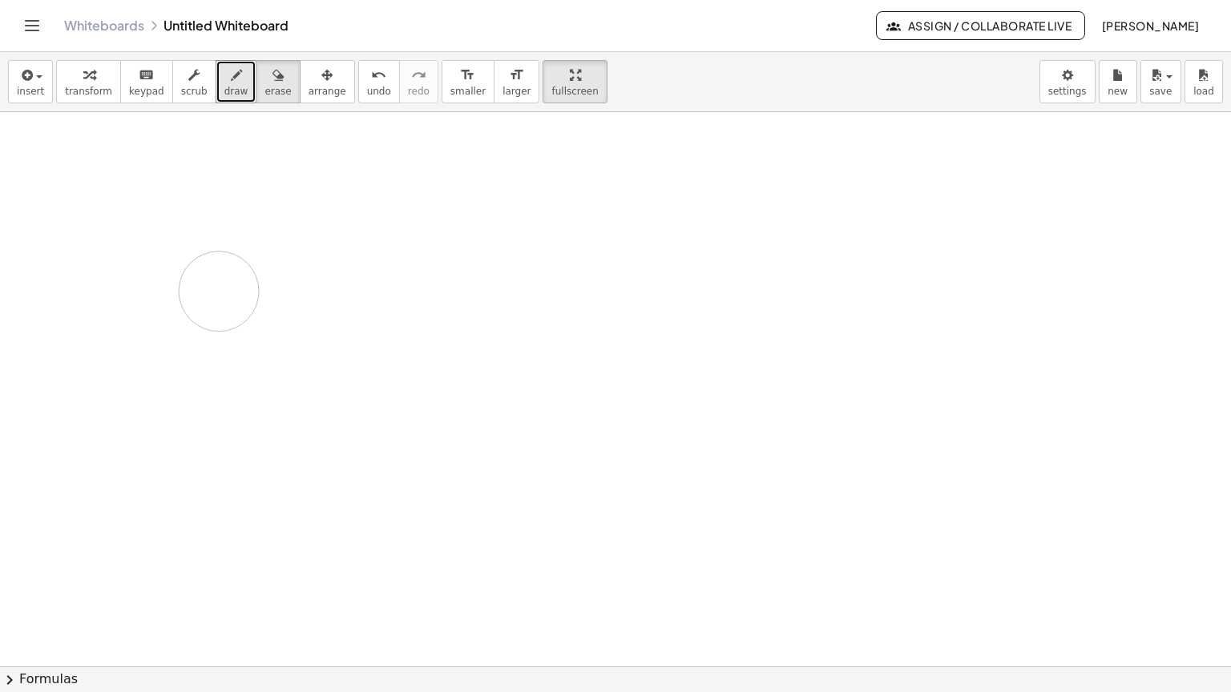
drag, startPoint x: 206, startPoint y: 133, endPoint x: 212, endPoint y: 231, distance: 97.9
click at [224, 86] on span "draw" at bounding box center [236, 91] width 24 height 11
drag, startPoint x: 112, startPoint y: 90, endPoint x: 97, endPoint y: 151, distance: 62.8
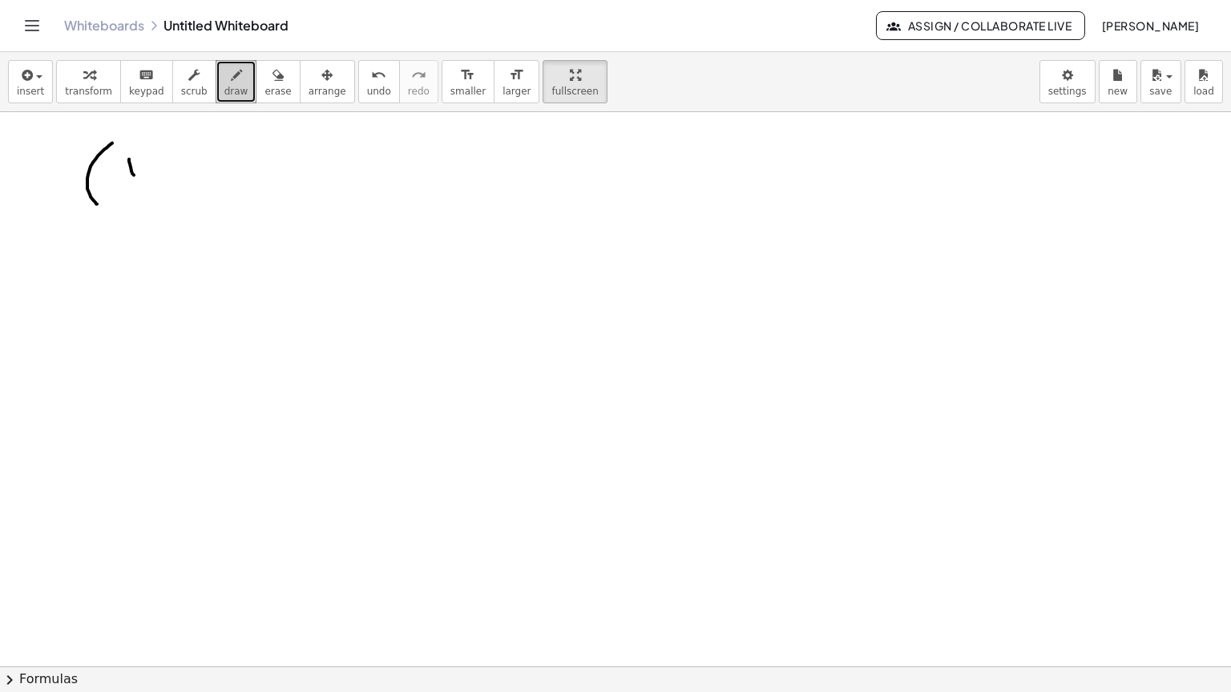
drag, startPoint x: 129, startPoint y: 106, endPoint x: 157, endPoint y: 135, distance: 40.2
drag, startPoint x: 150, startPoint y: 110, endPoint x: 117, endPoint y: 138, distance: 43.2
drag, startPoint x: 196, startPoint y: 115, endPoint x: 189, endPoint y: 140, distance: 26.6
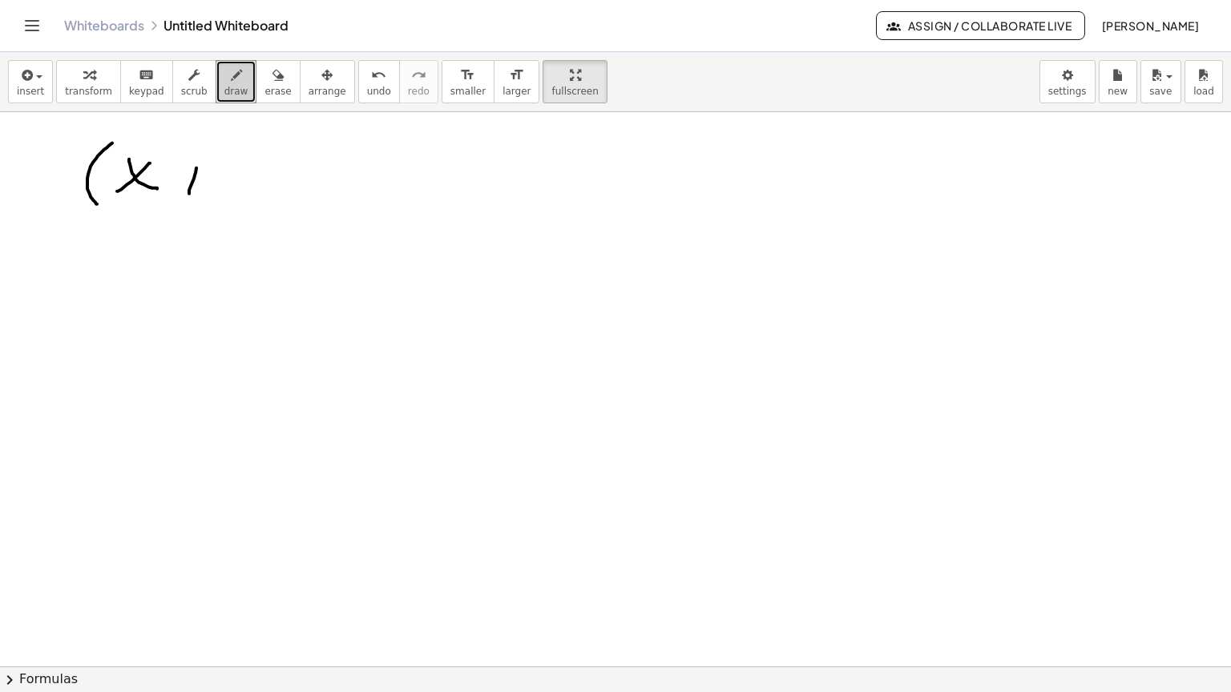
drag, startPoint x: 185, startPoint y: 125, endPoint x: 210, endPoint y: 125, distance: 24.8
drag, startPoint x: 250, startPoint y: 127, endPoint x: 253, endPoint y: 140, distance: 14.0
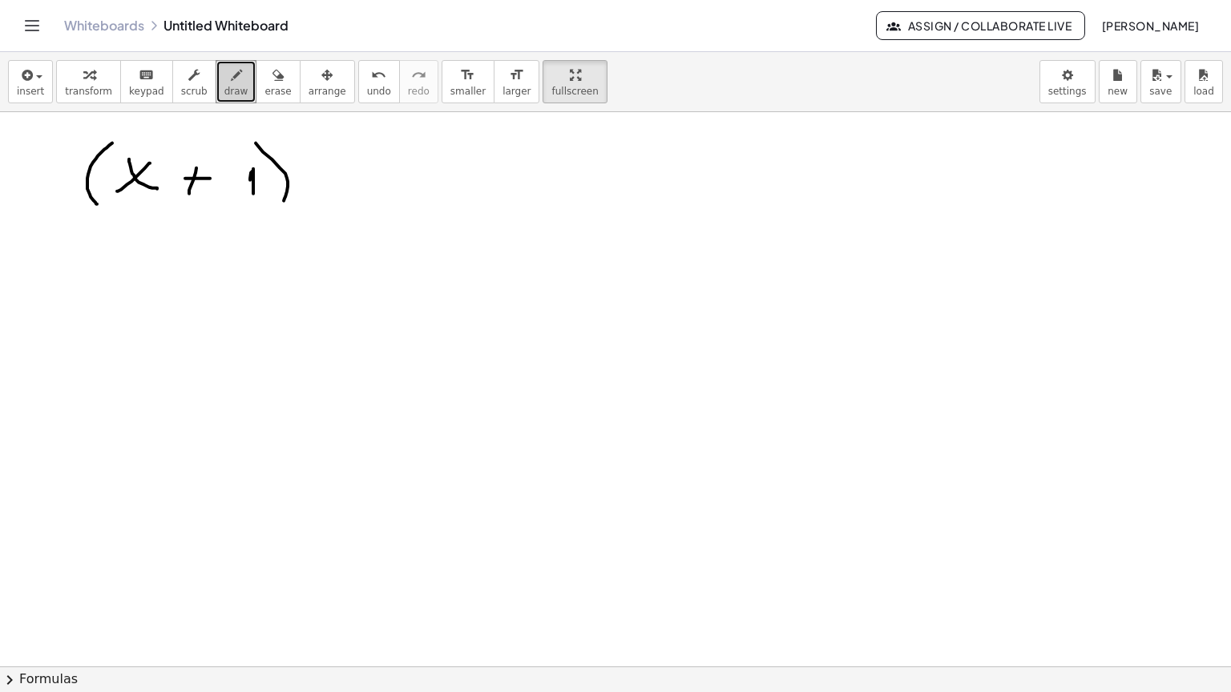
drag, startPoint x: 256, startPoint y: 90, endPoint x: 284, endPoint y: 147, distance: 64.1
drag, startPoint x: 287, startPoint y: 83, endPoint x: 317, endPoint y: 103, distance: 36.4
drag, startPoint x: 340, startPoint y: 125, endPoint x: 370, endPoint y: 126, distance: 30.5
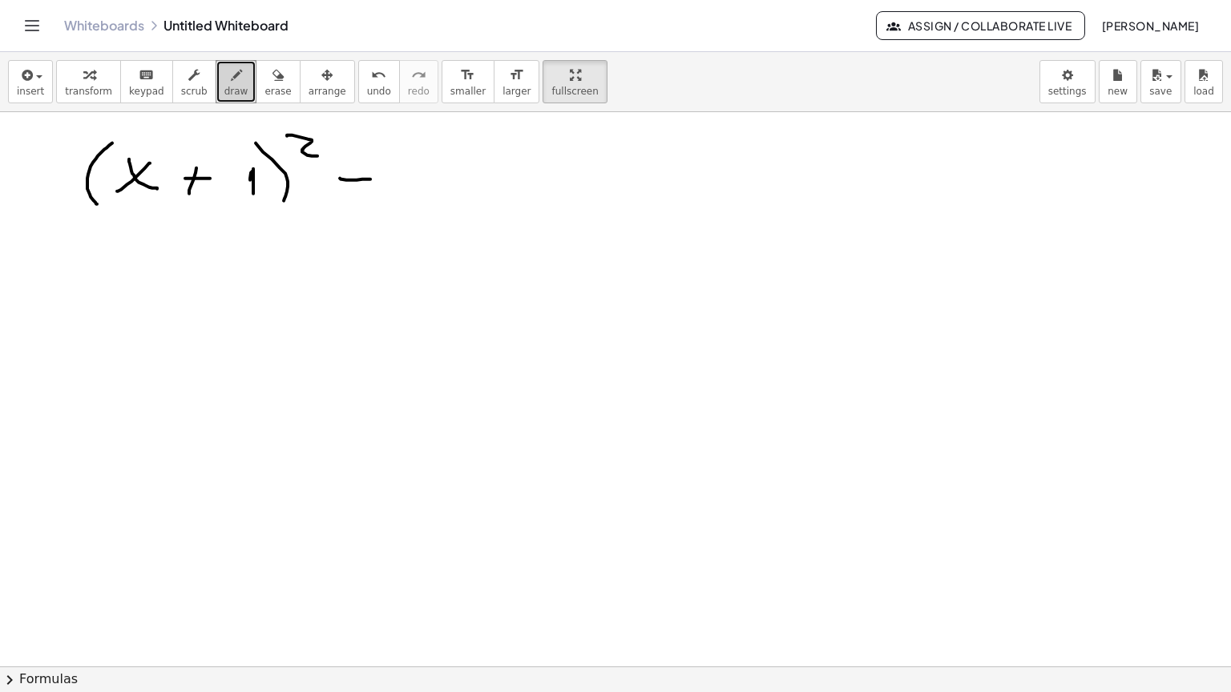
drag, startPoint x: 356, startPoint y: 108, endPoint x: 353, endPoint y: 143, distance: 34.6
drag, startPoint x: 395, startPoint y: 125, endPoint x: 401, endPoint y: 141, distance: 17.0
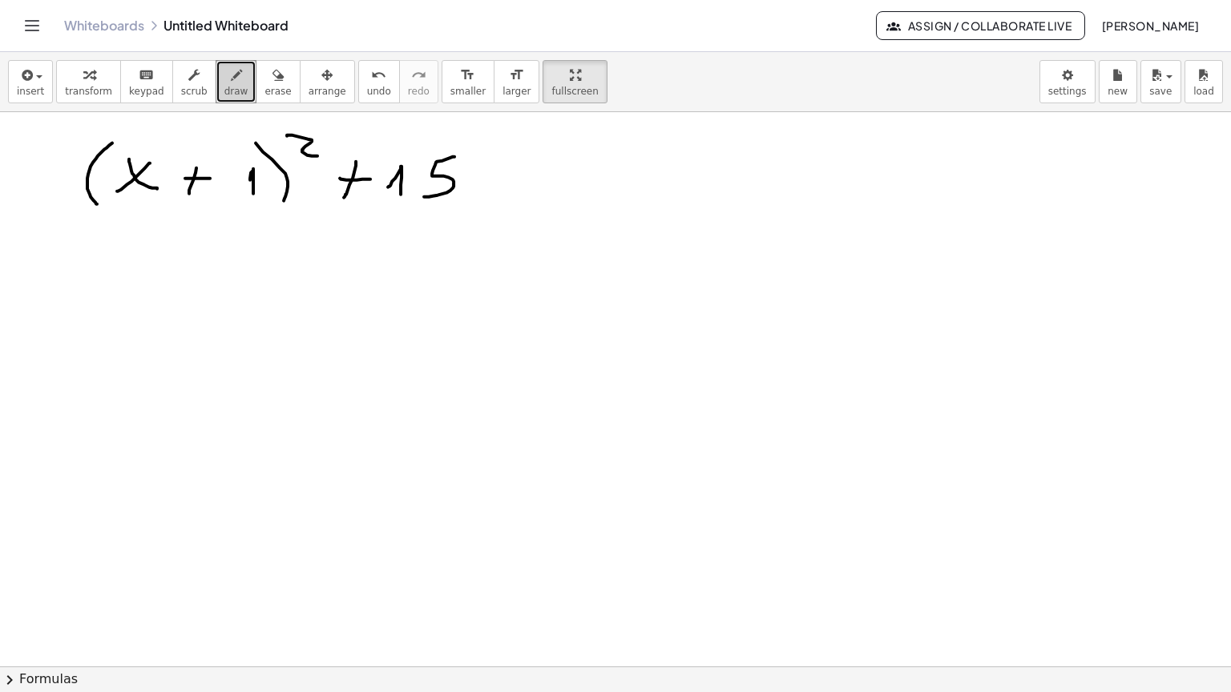
drag, startPoint x: 454, startPoint y: 103, endPoint x: 424, endPoint y: 143, distance: 50.3
drag, startPoint x: 506, startPoint y: 123, endPoint x: 461, endPoint y: 139, distance: 46.6
drag, startPoint x: 491, startPoint y: 141, endPoint x: 506, endPoint y: 141, distance: 15.2
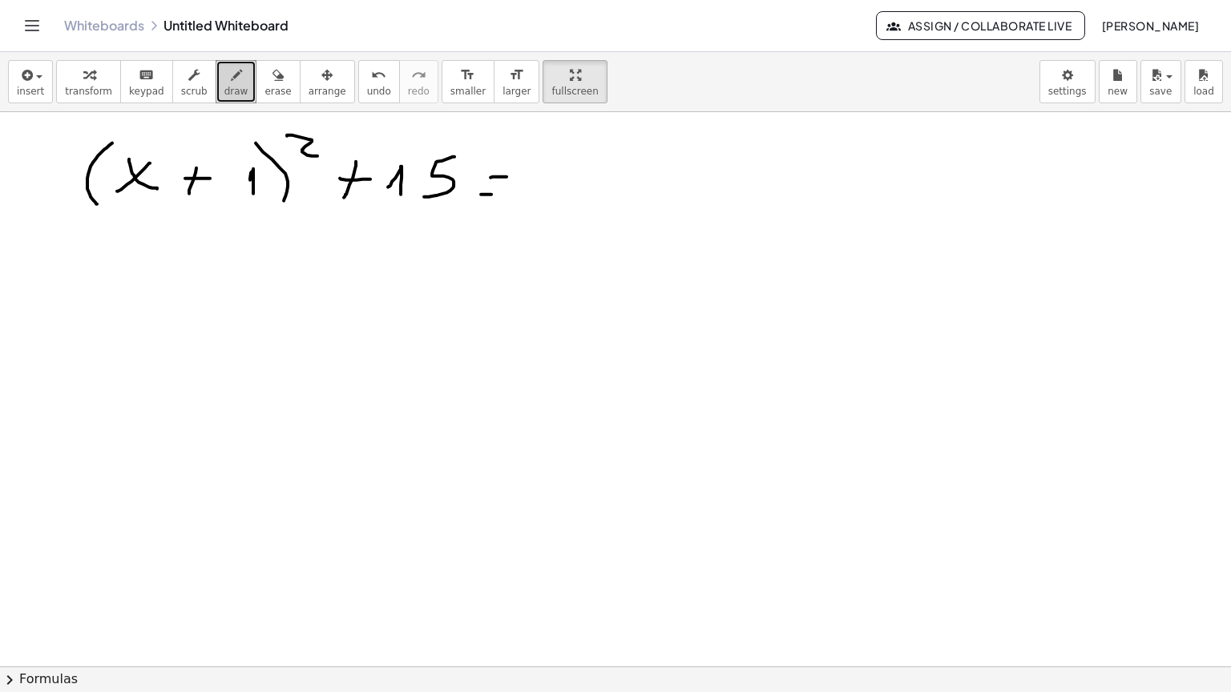
drag, startPoint x: 563, startPoint y: 110, endPoint x: 561, endPoint y: 145, distance: 35.3
drag, startPoint x: 587, startPoint y: 111, endPoint x: 614, endPoint y: 111, distance: 27.3
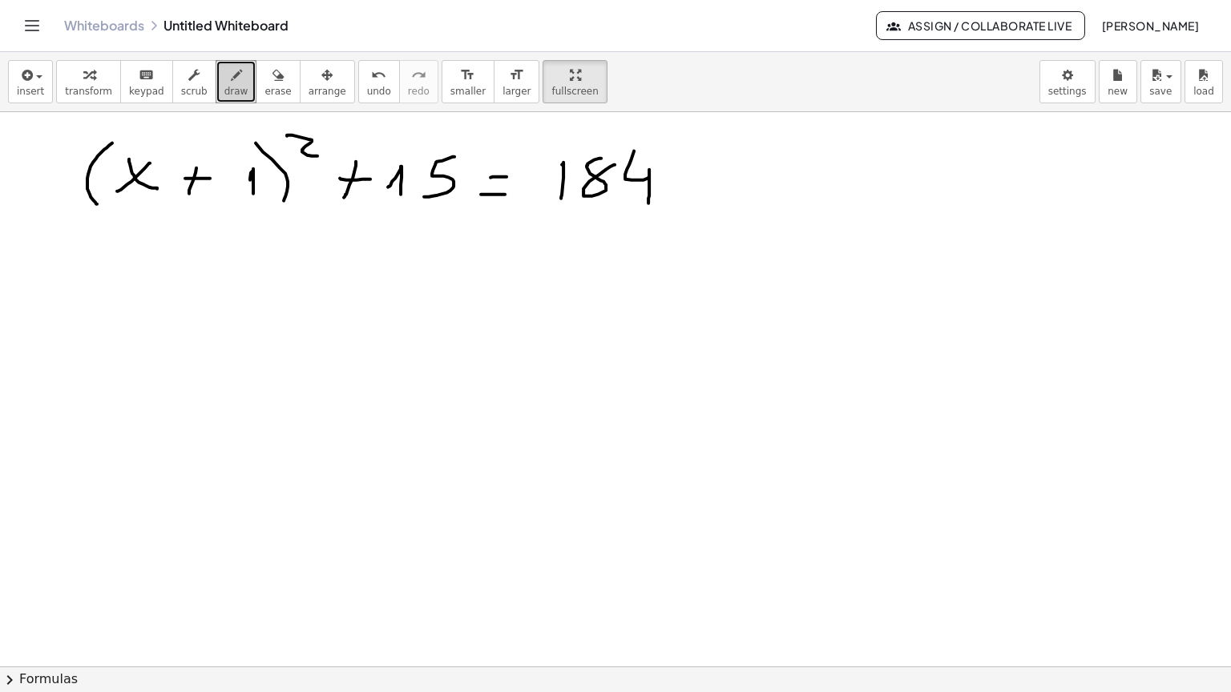
drag, startPoint x: 631, startPoint y: 105, endPoint x: 648, endPoint y: 150, distance: 47.9
drag, startPoint x: 186, startPoint y: 239, endPoint x: 227, endPoint y: 264, distance: 47.8
drag, startPoint x: 221, startPoint y: 240, endPoint x: 192, endPoint y: 272, distance: 43.7
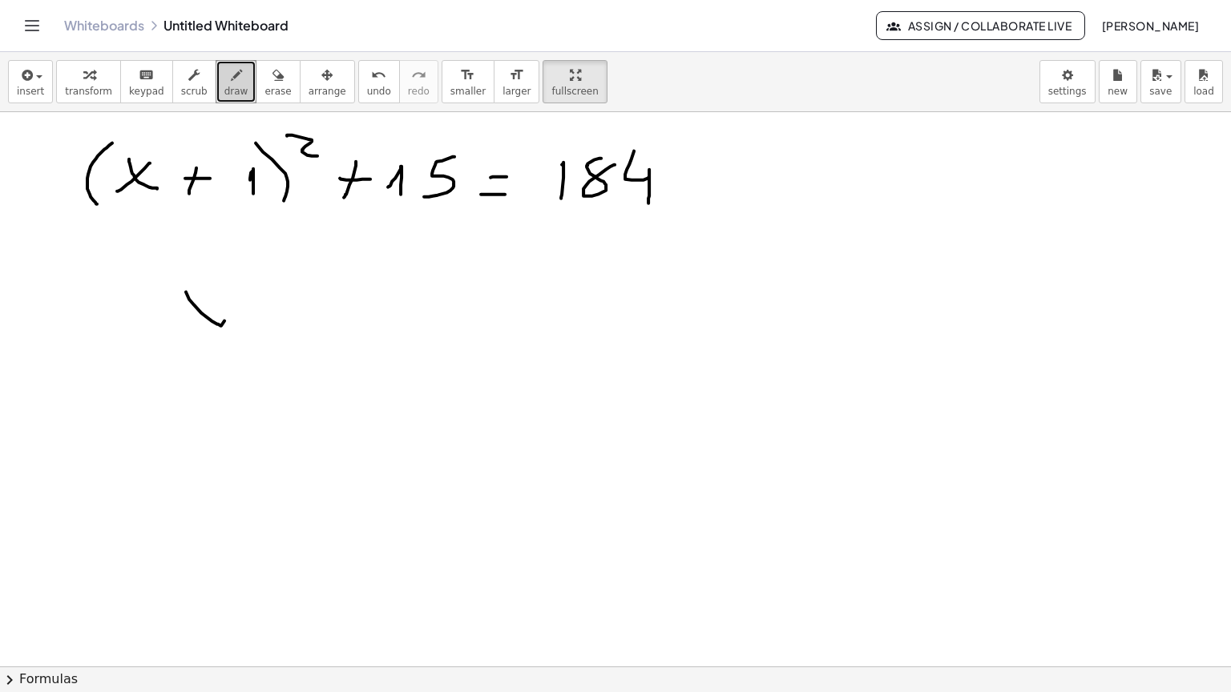
drag, startPoint x: 257, startPoint y: 240, endPoint x: 255, endPoint y: 269, distance: 29.7
drag, startPoint x: 260, startPoint y: 253, endPoint x: 280, endPoint y: 250, distance: 21.1
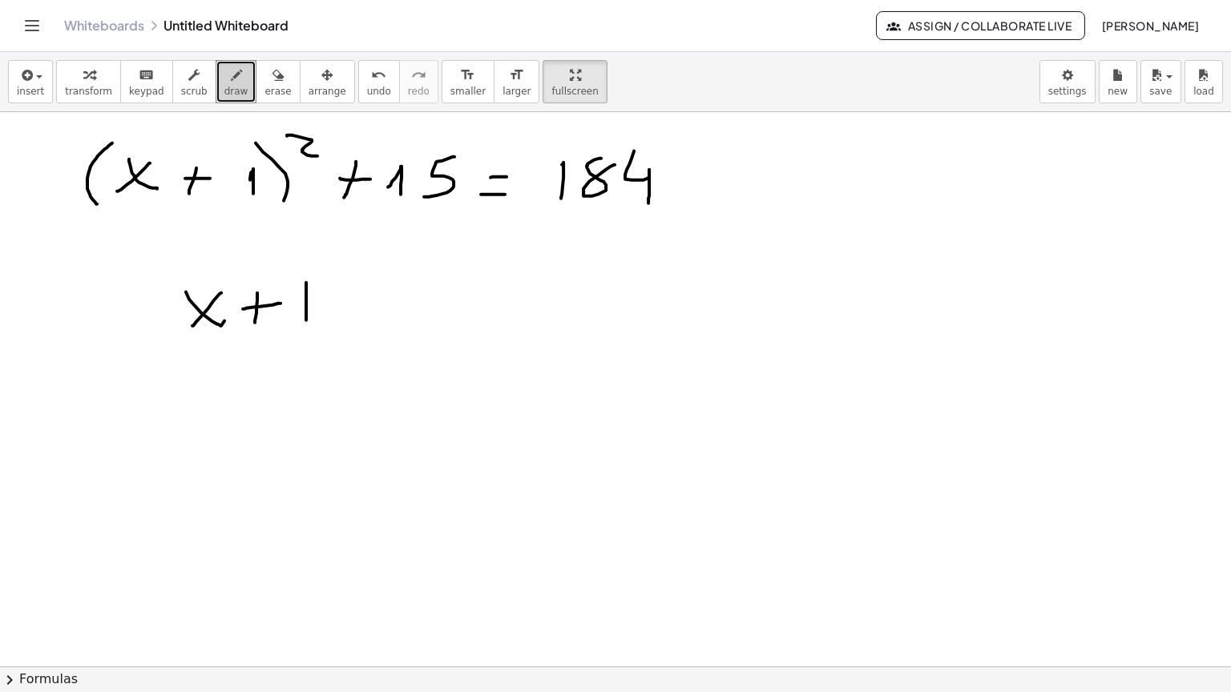
drag, startPoint x: 306, startPoint y: 229, endPoint x: 302, endPoint y: 263, distance: 33.9
drag, startPoint x: 170, startPoint y: 232, endPoint x: 169, endPoint y: 286, distance: 53.7
drag, startPoint x: 317, startPoint y: 211, endPoint x: 332, endPoint y: 276, distance: 66.7
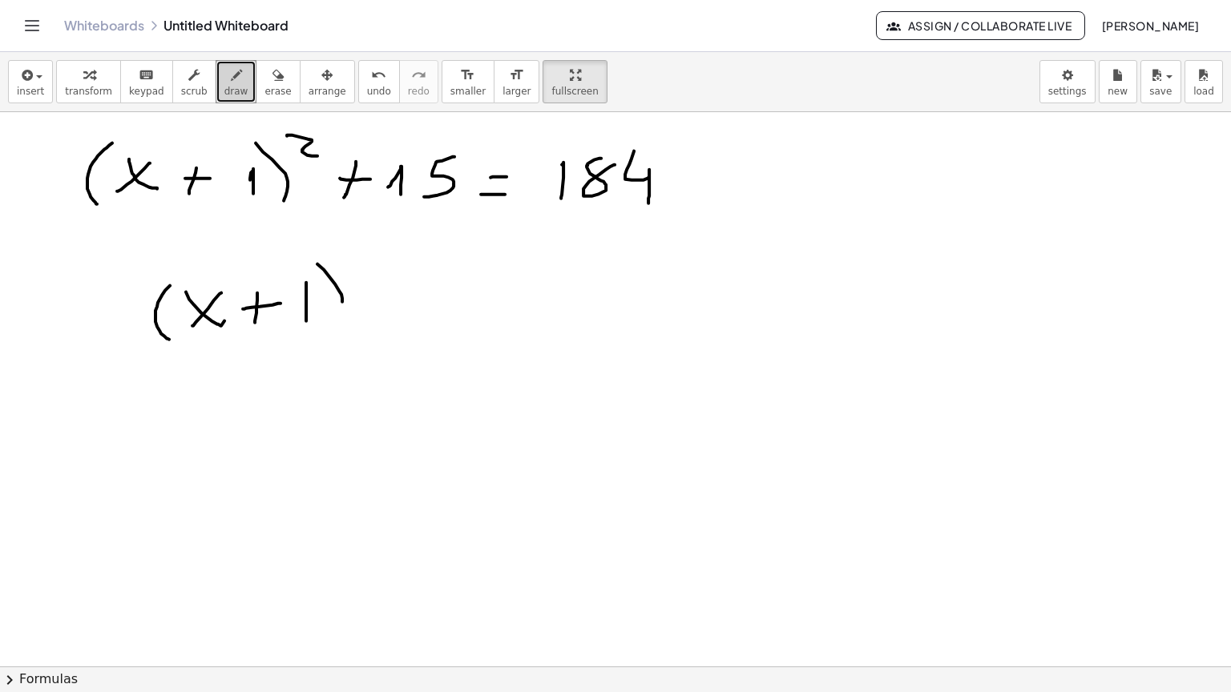
drag, startPoint x: 353, startPoint y: 193, endPoint x: 369, endPoint y: 215, distance: 26.5
drag, startPoint x: 381, startPoint y: 240, endPoint x: 401, endPoint y: 240, distance: 19.2
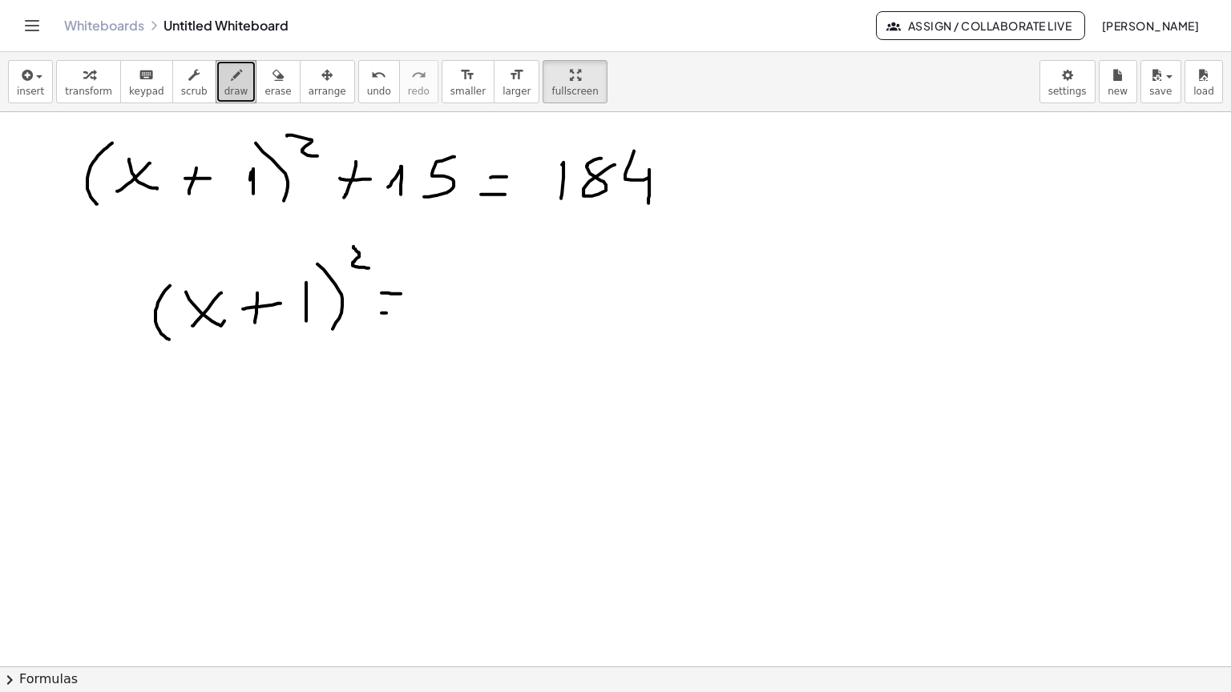
drag, startPoint x: 386, startPoint y: 260, endPoint x: 401, endPoint y: 256, distance: 15.6
drag, startPoint x: 446, startPoint y: 250, endPoint x: 461, endPoint y: 247, distance: 15.6
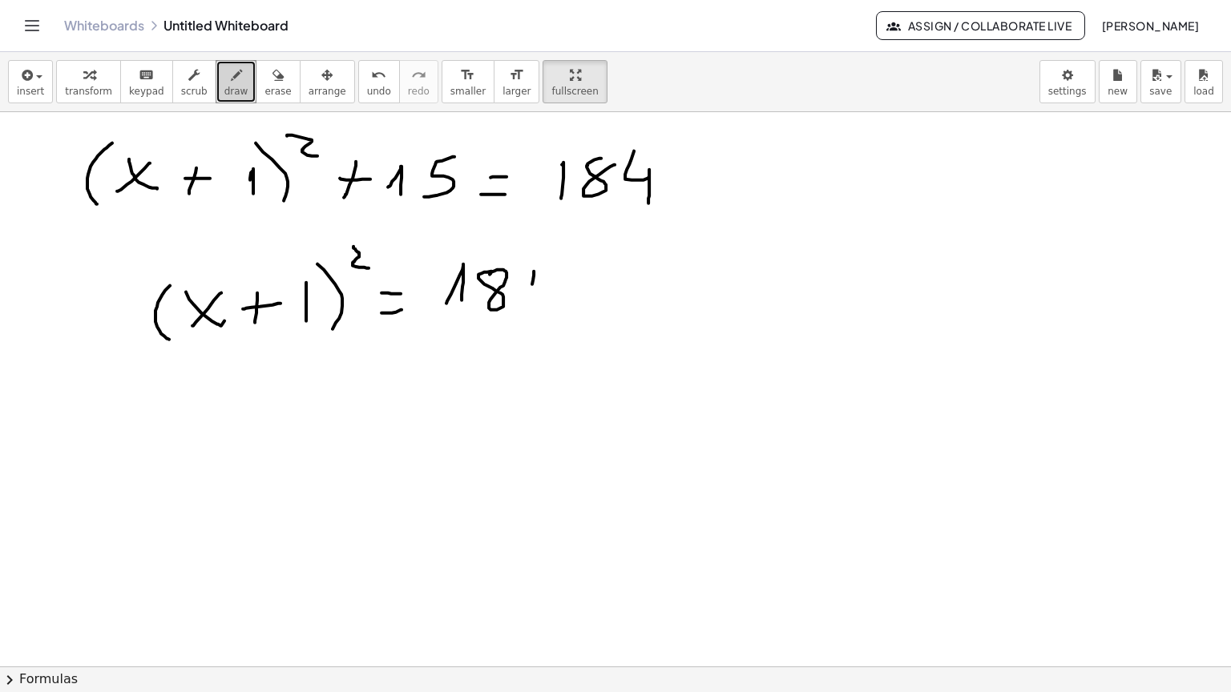
drag, startPoint x: 532, startPoint y: 231, endPoint x: 562, endPoint y: 227, distance: 30.7
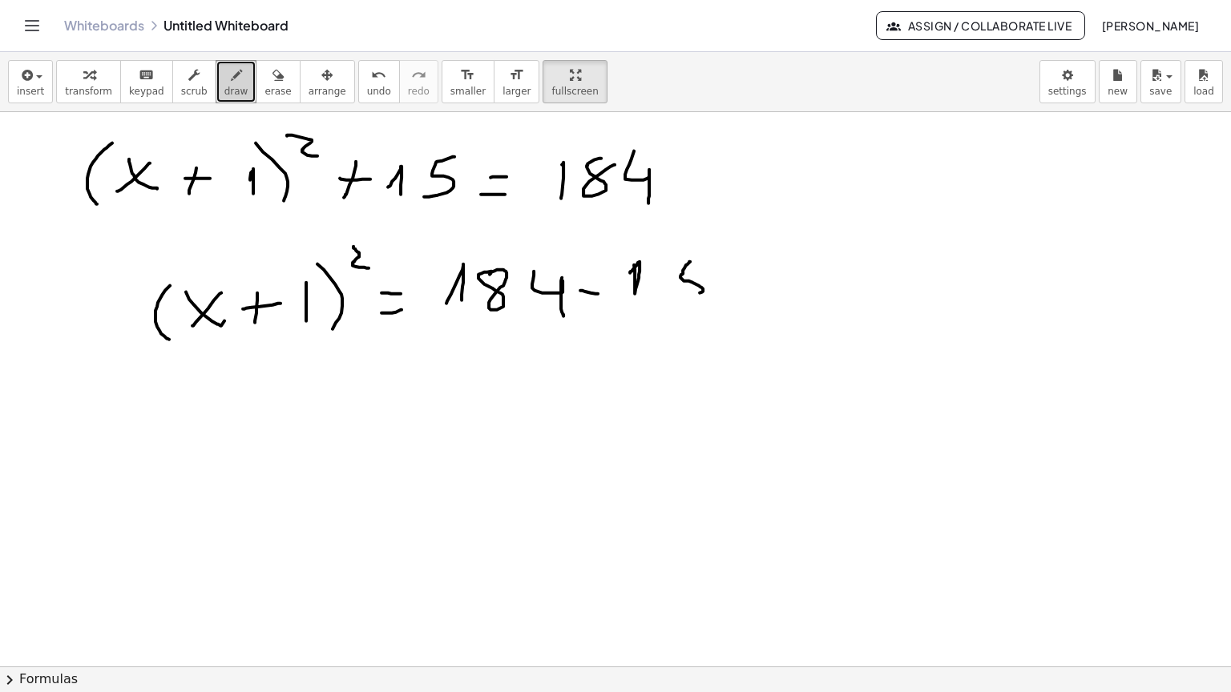
drag, startPoint x: 385, startPoint y: 336, endPoint x: 414, endPoint y: 335, distance: 28.9
drag, startPoint x: 391, startPoint y: 356, endPoint x: 421, endPoint y: 354, distance: 29.7
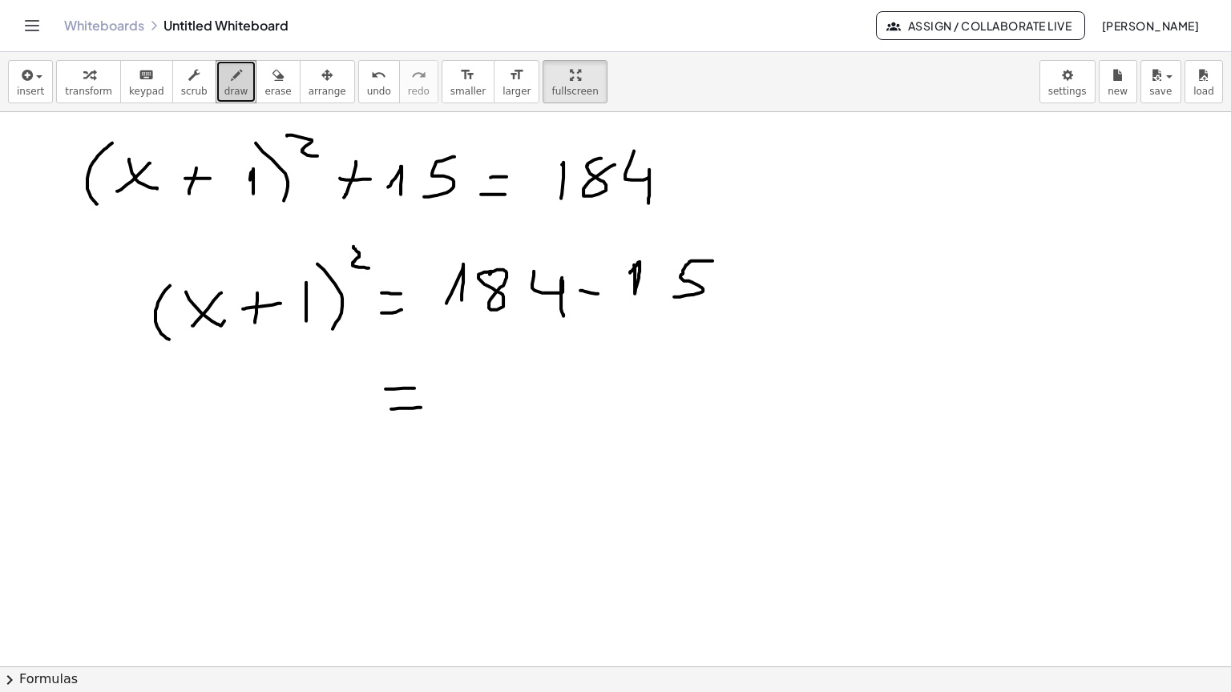
drag, startPoint x: 489, startPoint y: 336, endPoint x: 501, endPoint y: 361, distance: 26.9
drag, startPoint x: 551, startPoint y: 308, endPoint x: 545, endPoint y: 343, distance: 35.0
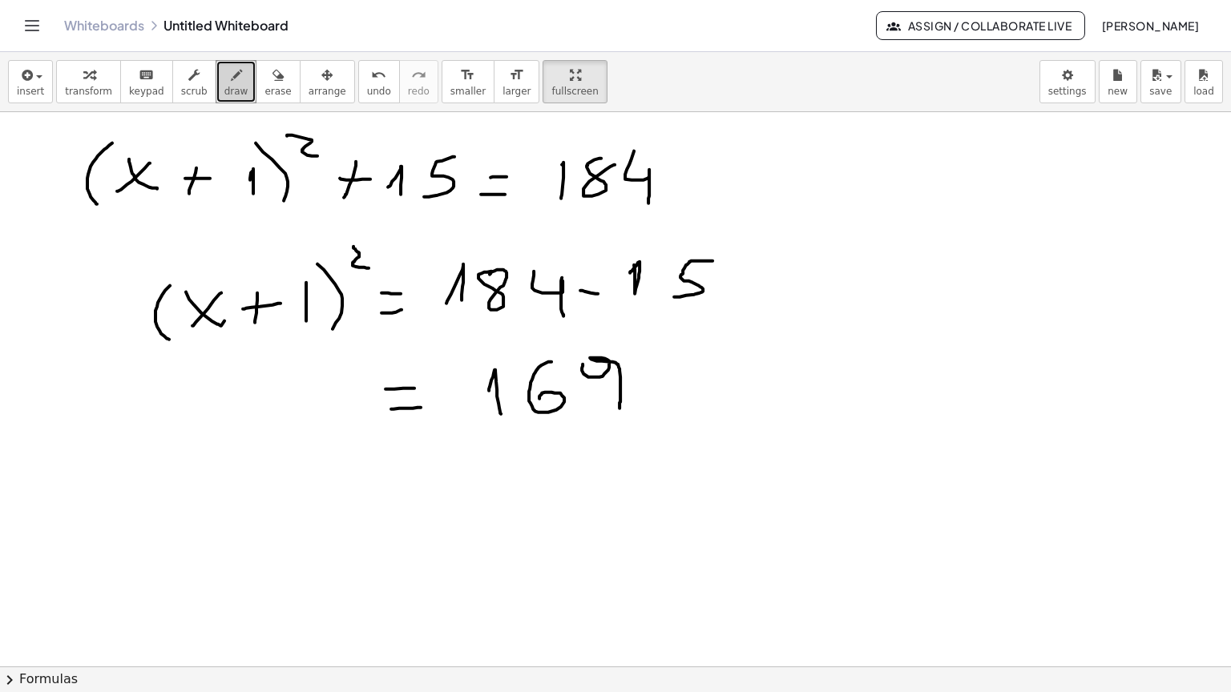
drag, startPoint x: 582, startPoint y: 312, endPoint x: 619, endPoint y: 355, distance: 56.2
drag, startPoint x: 202, startPoint y: 365, endPoint x: 218, endPoint y: 369, distance: 16.5
drag, startPoint x: 205, startPoint y: 349, endPoint x: 196, endPoint y: 374, distance: 26.4
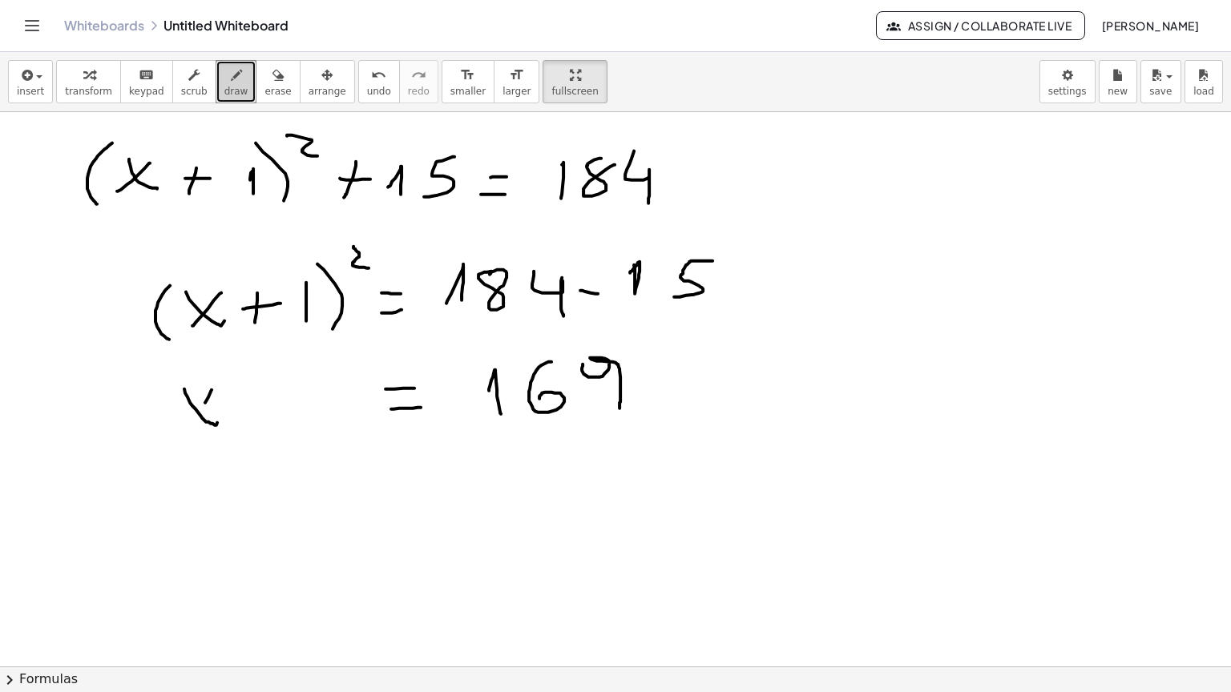
drag, startPoint x: 260, startPoint y: 338, endPoint x: 262, endPoint y: 375, distance: 36.9
drag, startPoint x: 260, startPoint y: 357, endPoint x: 276, endPoint y: 356, distance: 16.9
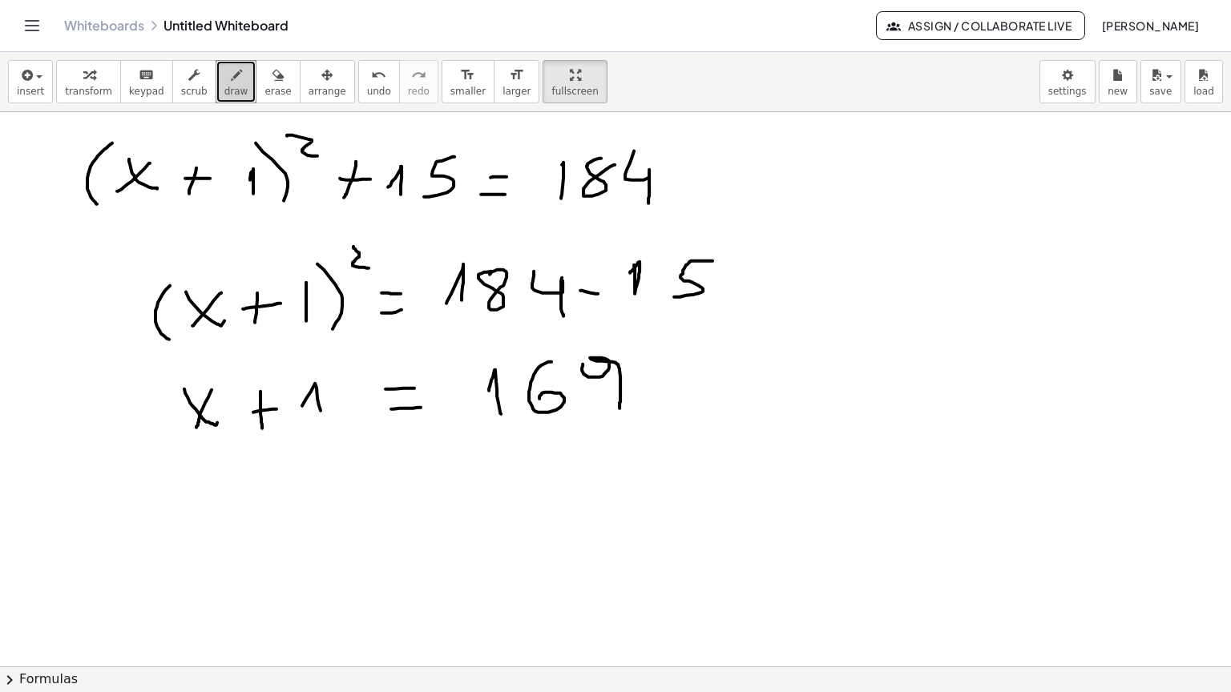
drag, startPoint x: 306, startPoint y: 345, endPoint x: 325, endPoint y: 373, distance: 34.0
drag, startPoint x: 172, startPoint y: 318, endPoint x: 177, endPoint y: 379, distance: 61.1
drag, startPoint x: 334, startPoint y: 303, endPoint x: 349, endPoint y: 378, distance: 76.7
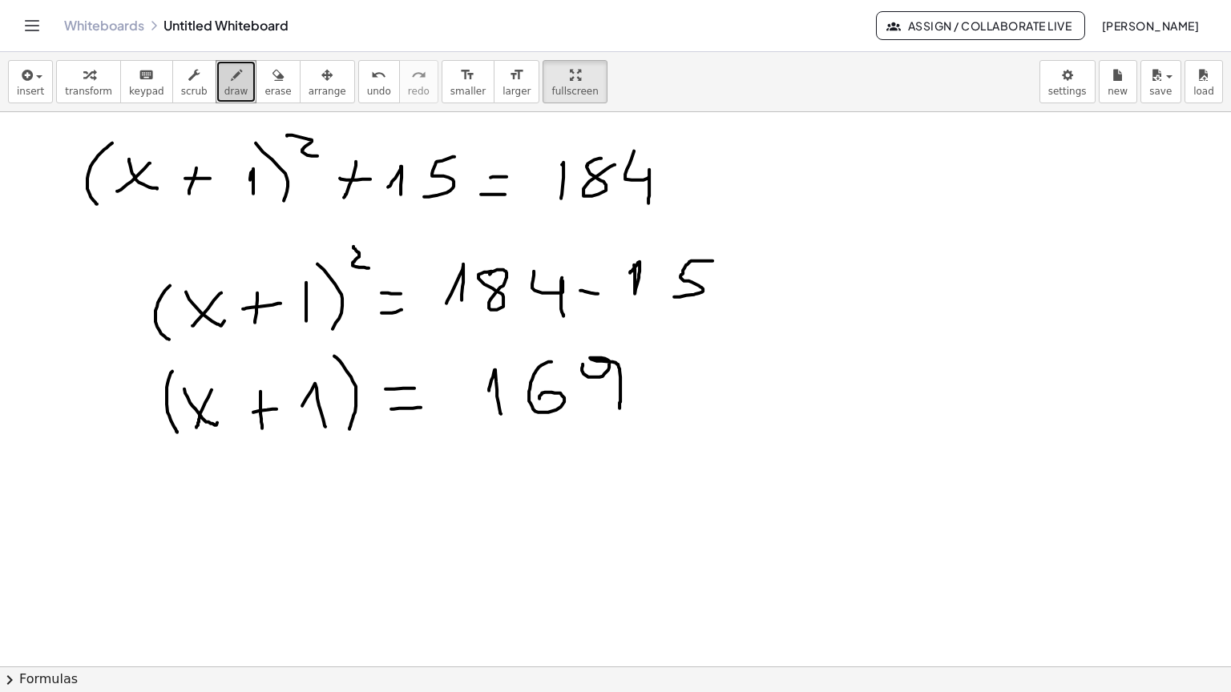
drag, startPoint x: 412, startPoint y: 269, endPoint x: 340, endPoint y: 312, distance: 83.7
drag, startPoint x: 453, startPoint y: 307, endPoint x: 646, endPoint y: 291, distance: 192.9
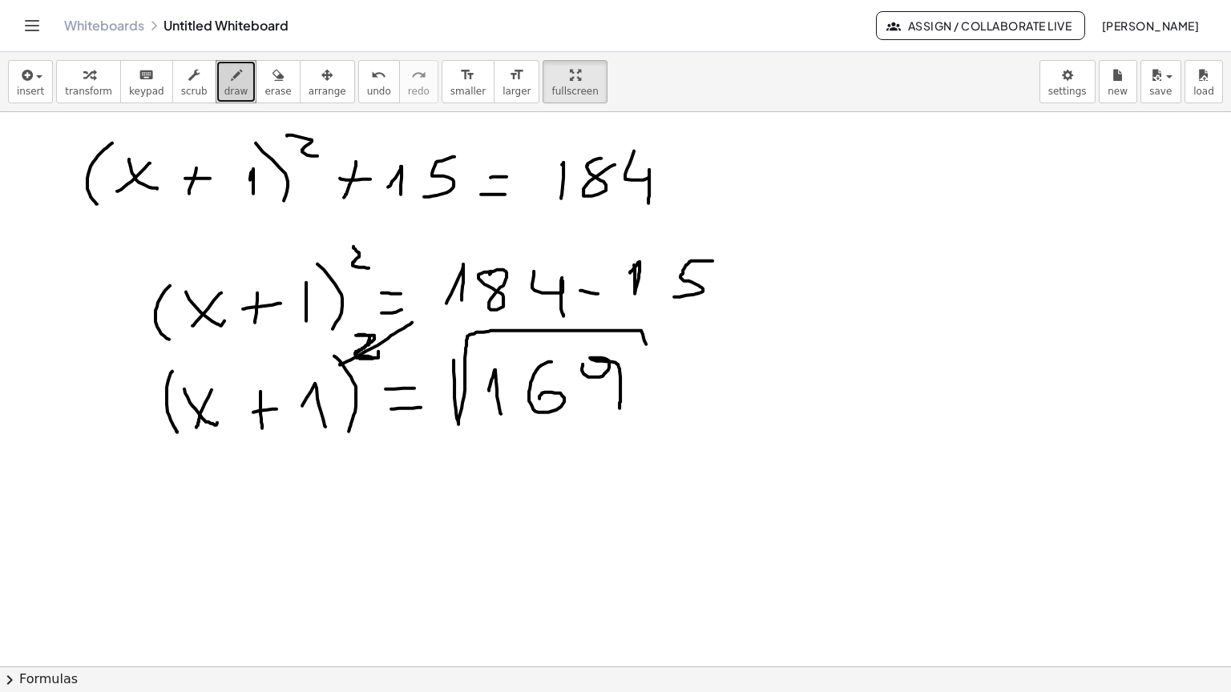
click at [272, 66] on icon "button" at bounding box center [277, 75] width 11 height 19
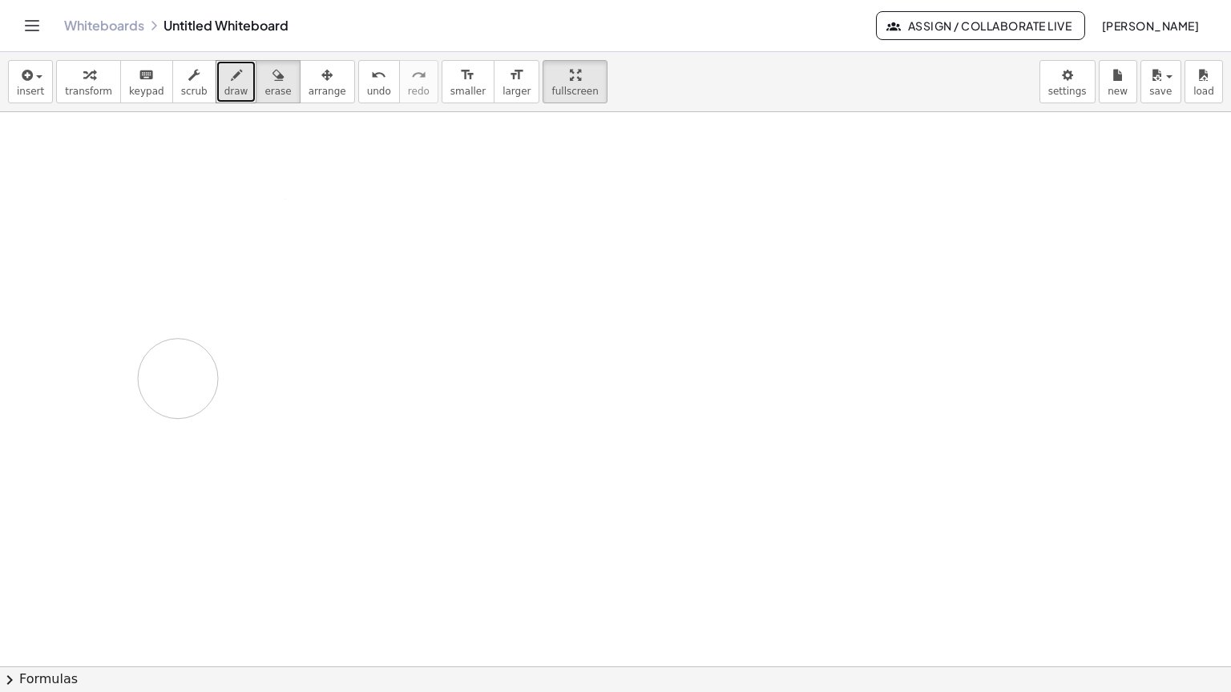
drag, startPoint x: 97, startPoint y: 102, endPoint x: 178, endPoint y: 325, distance: 237.7
click at [231, 66] on icon "button" at bounding box center [236, 75] width 11 height 19
drag, startPoint x: 100, startPoint y: 149, endPoint x: 346, endPoint y: 100, distance: 250.8
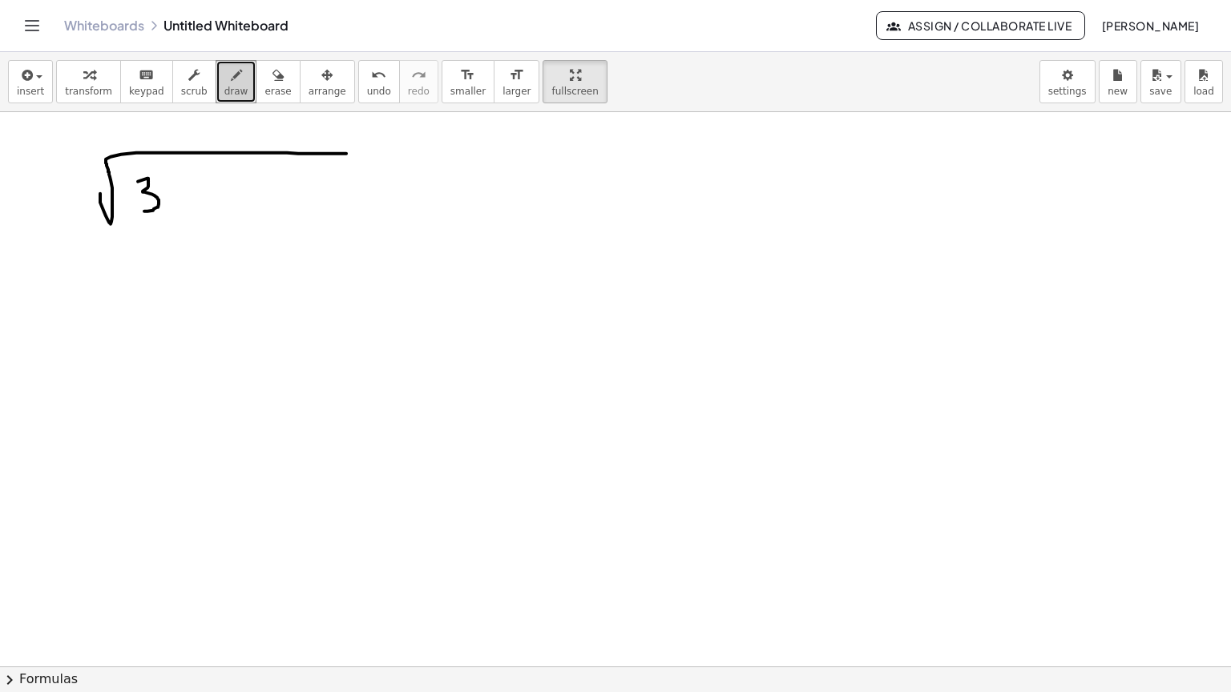
drag, startPoint x: 147, startPoint y: 125, endPoint x: 144, endPoint y: 157, distance: 32.2
drag, startPoint x: 186, startPoint y: 125, endPoint x: 189, endPoint y: 167, distance: 42.6
drag, startPoint x: 201, startPoint y: 132, endPoint x: 222, endPoint y: 152, distance: 28.9
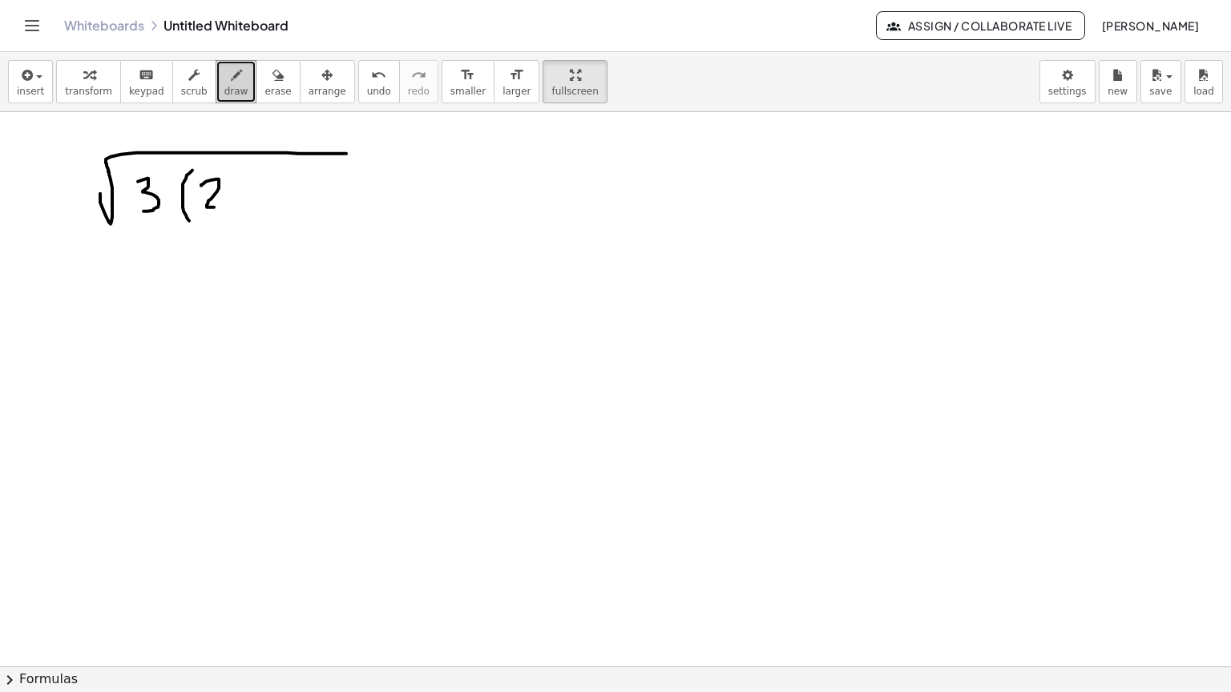
drag, startPoint x: 234, startPoint y: 131, endPoint x: 263, endPoint y: 157, distance: 38.6
drag, startPoint x: 290, startPoint y: 143, endPoint x: 290, endPoint y: 158, distance: 15.2
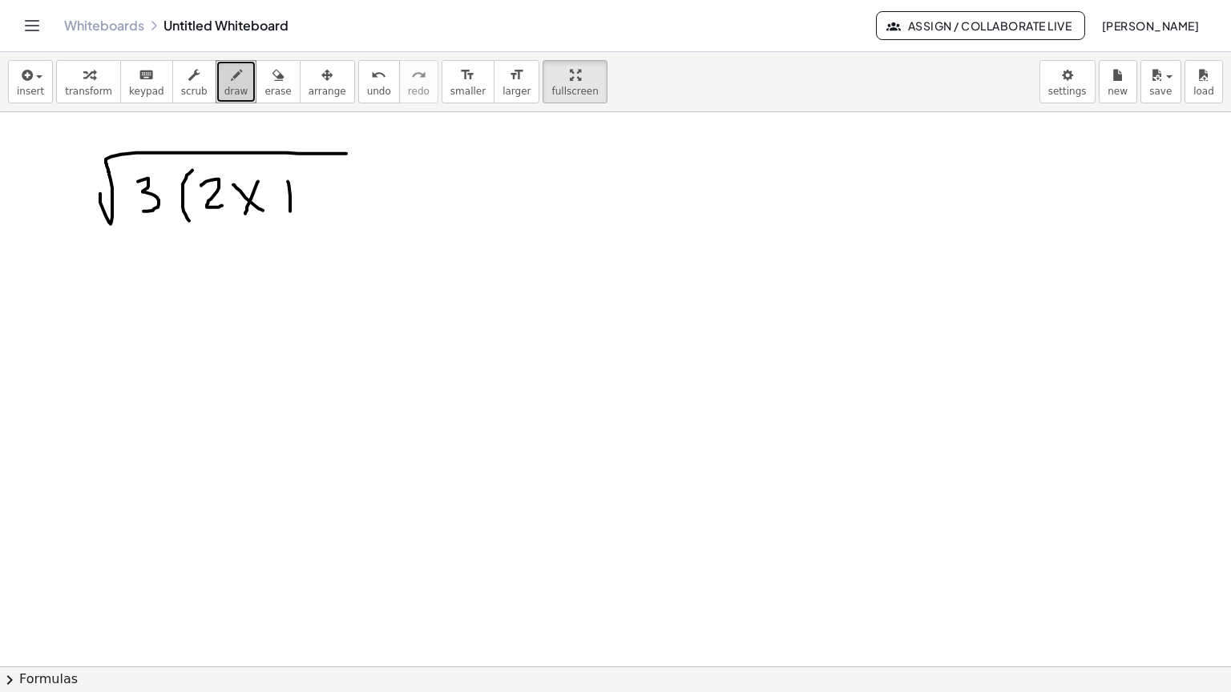
drag, startPoint x: 276, startPoint y: 139, endPoint x: 307, endPoint y: 139, distance: 31.2
drag, startPoint x: 313, startPoint y: 126, endPoint x: 328, endPoint y: 160, distance: 37.3
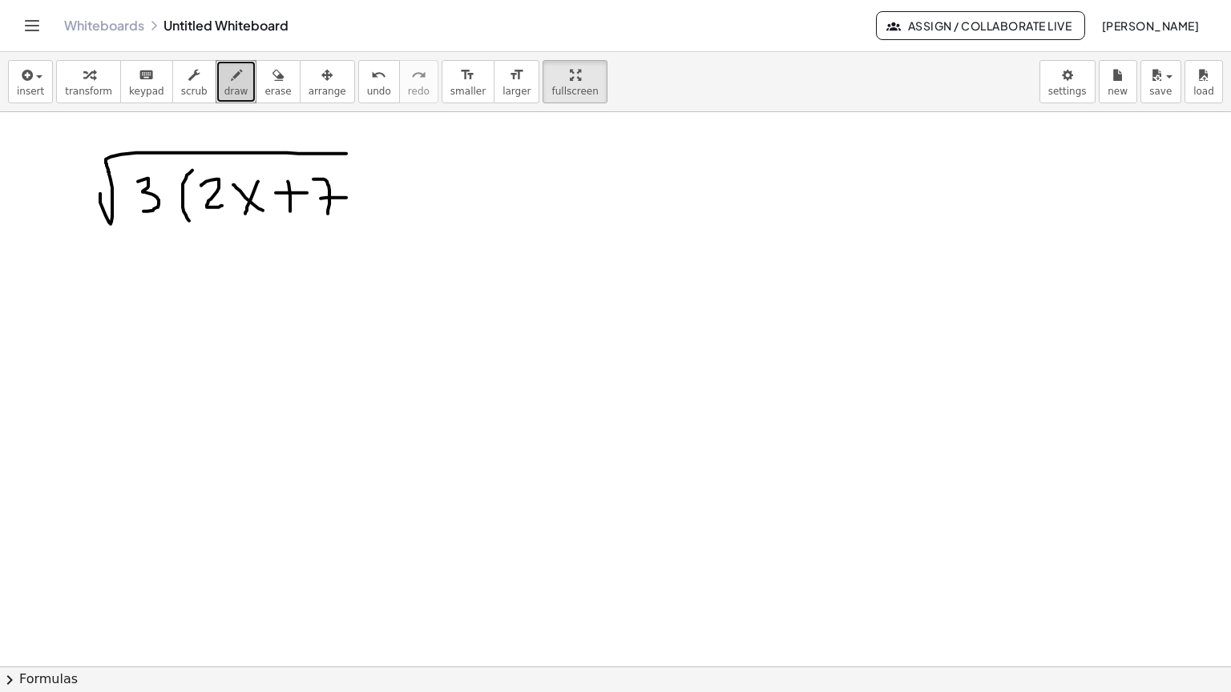
drag, startPoint x: 320, startPoint y: 145, endPoint x: 348, endPoint y: 144, distance: 27.3
drag, startPoint x: 347, startPoint y: 112, endPoint x: 349, endPoint y: 176, distance: 64.1
drag, startPoint x: 427, startPoint y: 144, endPoint x: 438, endPoint y: 144, distance: 11.2
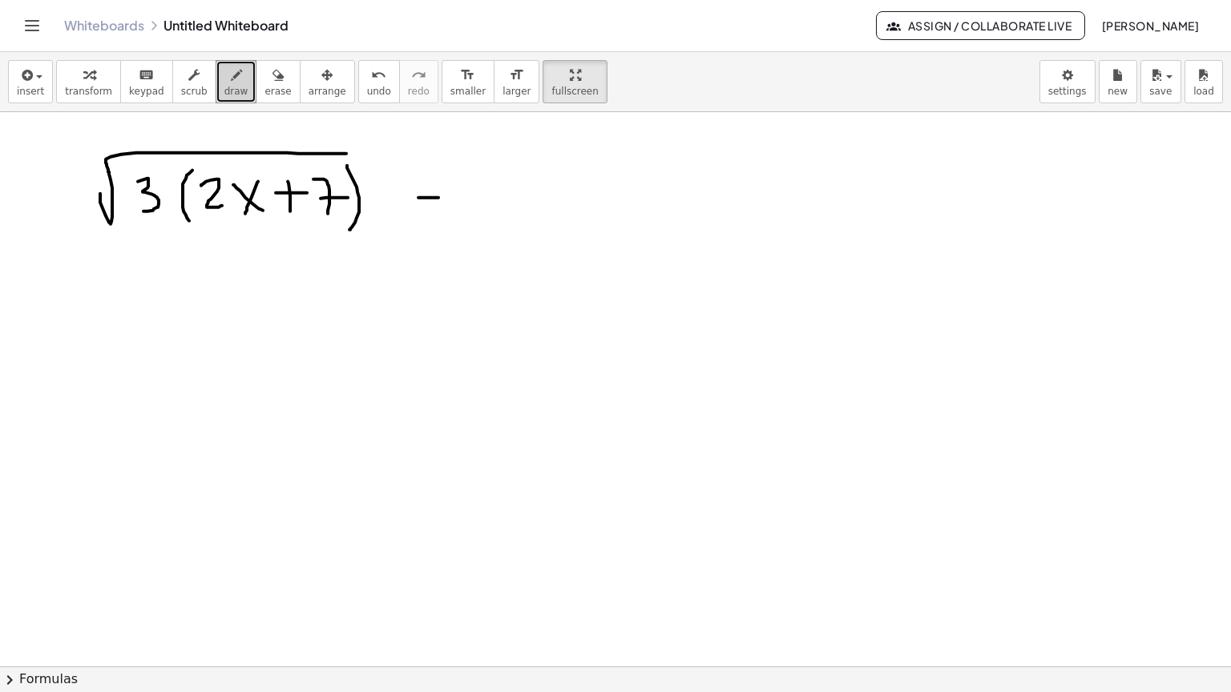
drag, startPoint x: 474, startPoint y: 122, endPoint x: 505, endPoint y: 138, distance: 34.4
drag, startPoint x: 519, startPoint y: 140, endPoint x: 535, endPoint y: 138, distance: 16.2
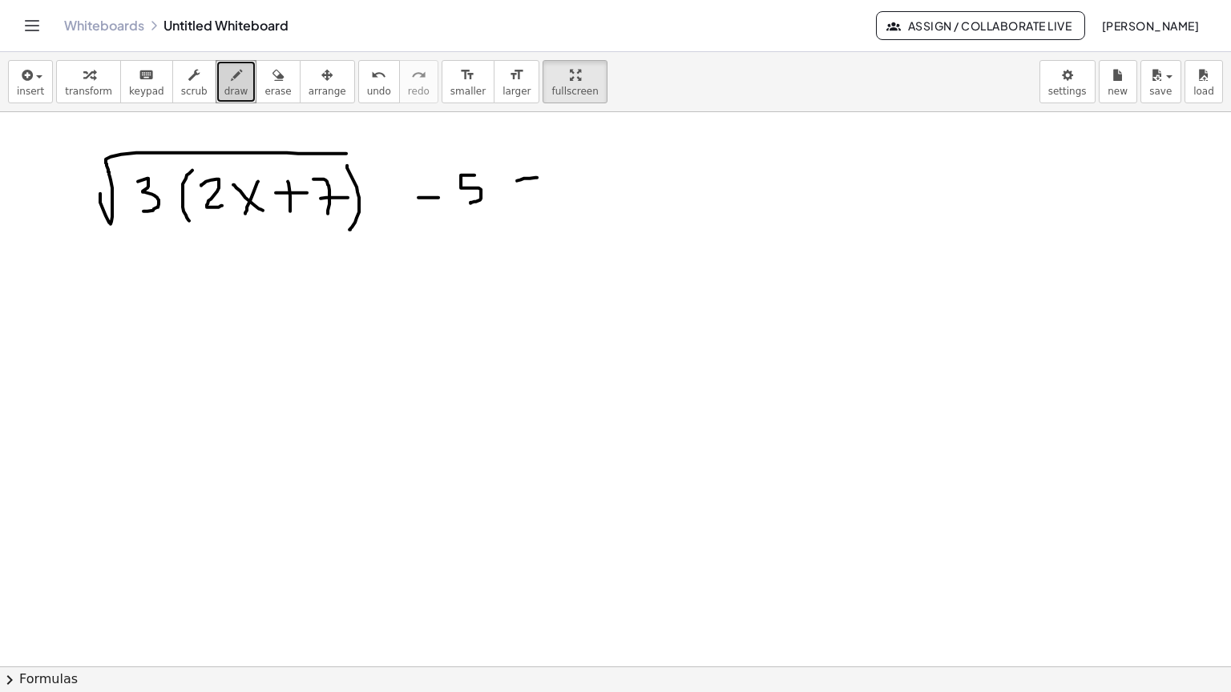
drag, startPoint x: 576, startPoint y: 107, endPoint x: 592, endPoint y: 162, distance: 57.6
drag, startPoint x: 419, startPoint y: 107, endPoint x: 656, endPoint y: 122, distance: 237.6
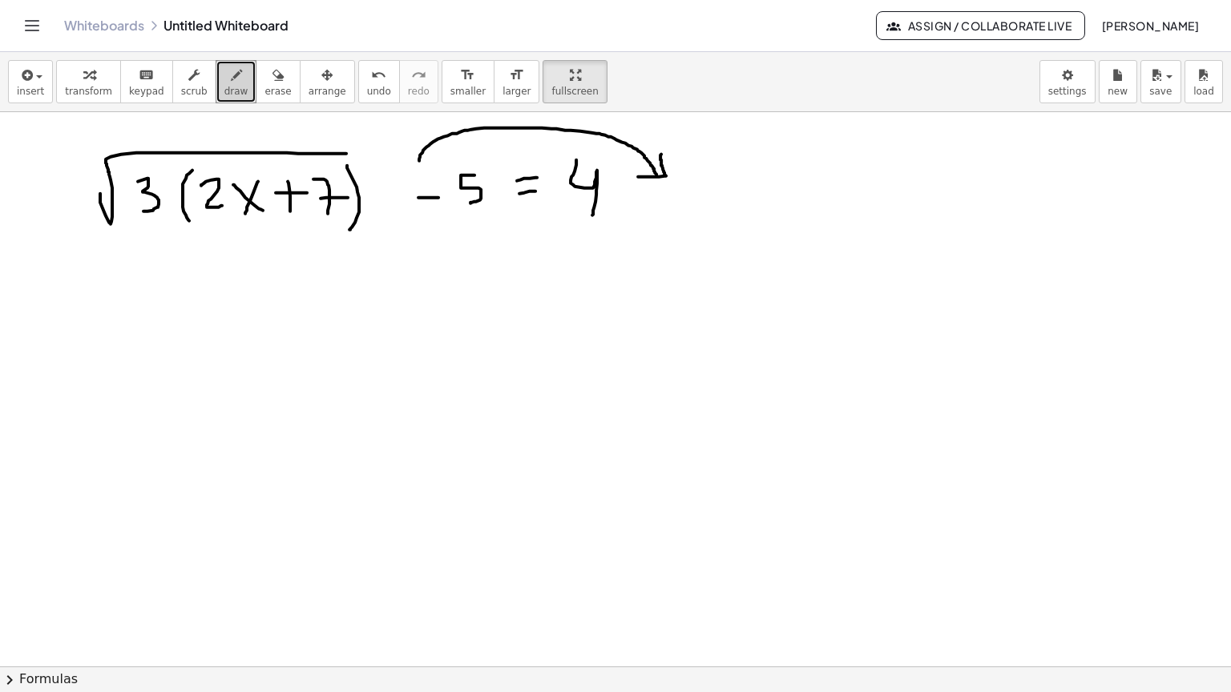
drag, startPoint x: 660, startPoint y: 106, endPoint x: 638, endPoint y: 123, distance: 28.5
drag, startPoint x: 103, startPoint y: 264, endPoint x: 340, endPoint y: 218, distance: 241.7
drag, startPoint x: 144, startPoint y: 265, endPoint x: 150, endPoint y: 295, distance: 30.2
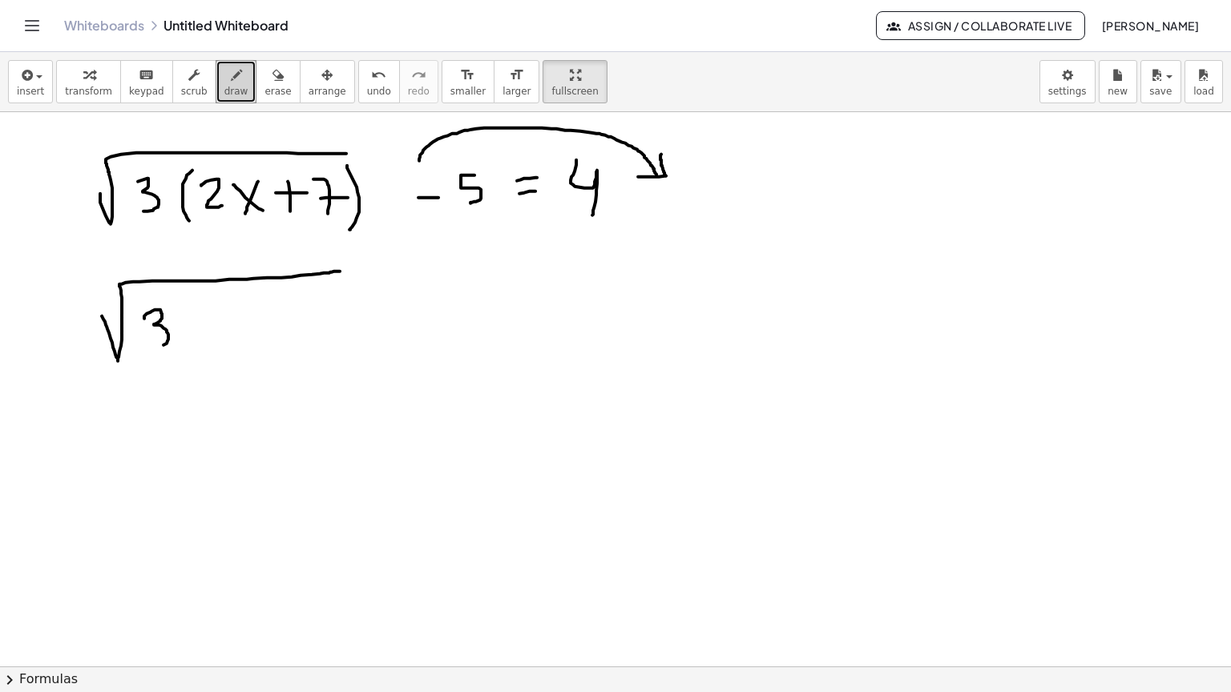
drag, startPoint x: 201, startPoint y: 252, endPoint x: 199, endPoint y: 289, distance: 36.9
drag, startPoint x: 218, startPoint y: 258, endPoint x: 228, endPoint y: 281, distance: 25.1
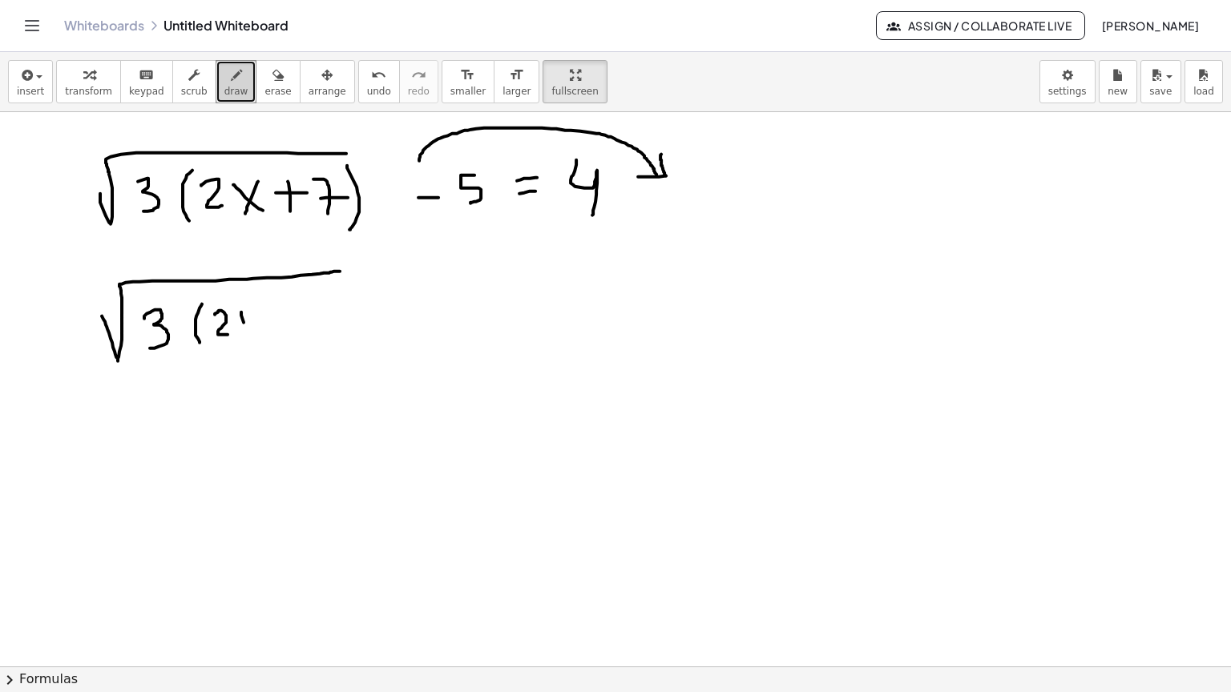
drag, startPoint x: 241, startPoint y: 259, endPoint x: 260, endPoint y: 282, distance: 30.2
drag, startPoint x: 252, startPoint y: 260, endPoint x: 244, endPoint y: 280, distance: 21.6
drag, startPoint x: 281, startPoint y: 253, endPoint x: 272, endPoint y: 273, distance: 21.9
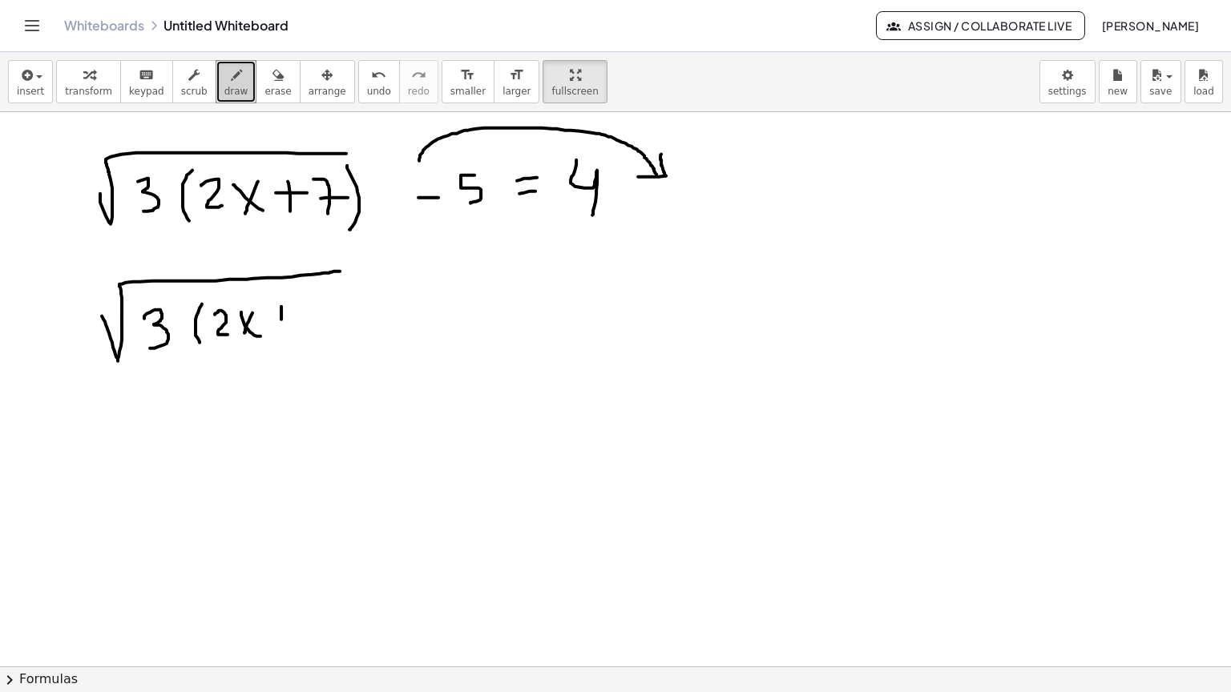
drag, startPoint x: 271, startPoint y: 266, endPoint x: 290, endPoint y: 264, distance: 19.3
drag, startPoint x: 301, startPoint y: 256, endPoint x: 316, endPoint y: 285, distance: 32.2
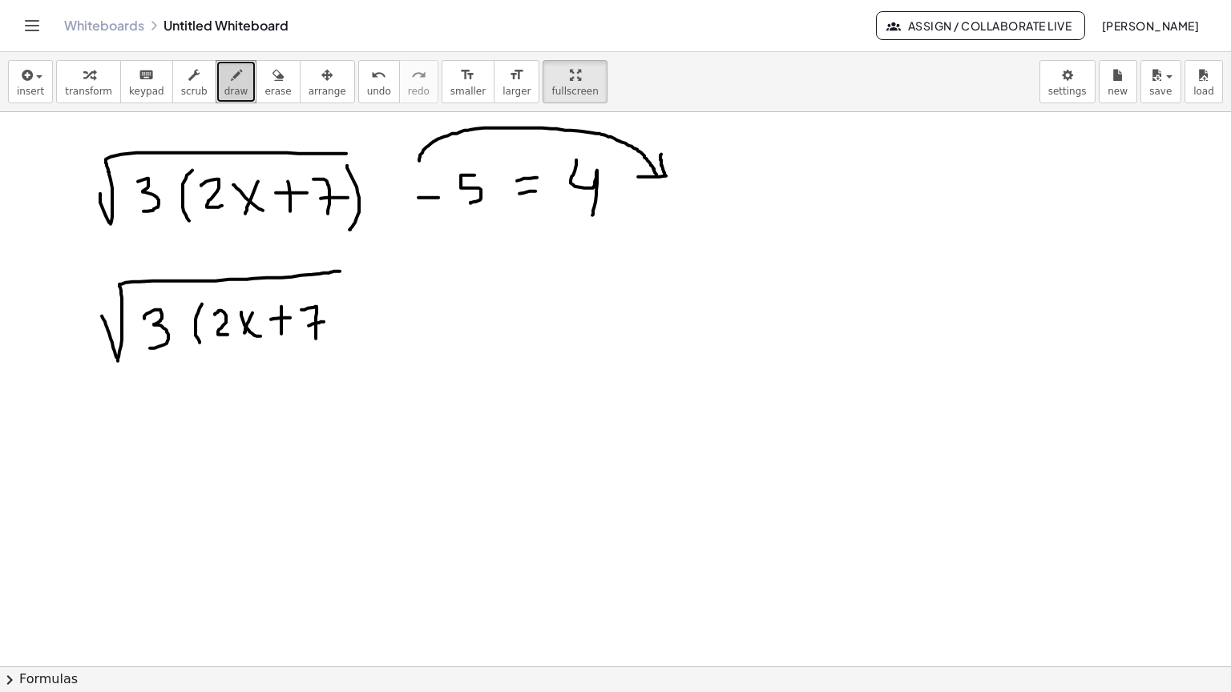
drag, startPoint x: 312, startPoint y: 271, endPoint x: 324, endPoint y: 268, distance: 12.3
drag, startPoint x: 330, startPoint y: 240, endPoint x: 389, endPoint y: 258, distance: 62.1
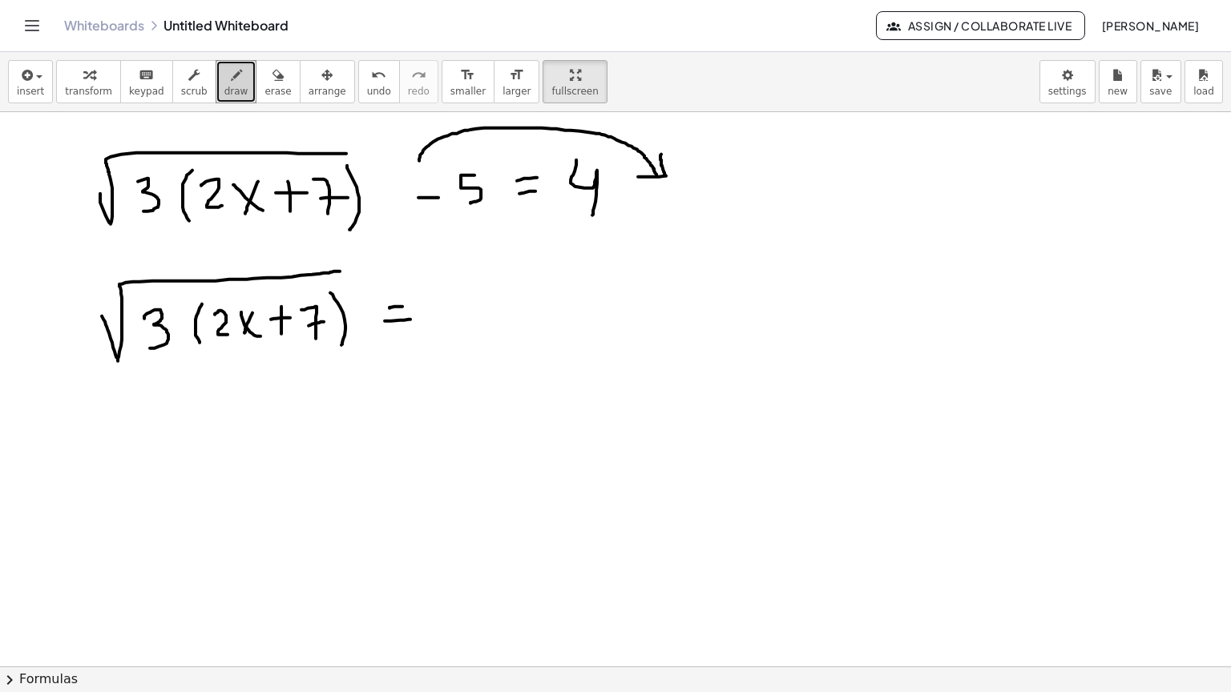
drag, startPoint x: 385, startPoint y: 268, endPoint x: 410, endPoint y: 266, distance: 25.7
drag, startPoint x: 447, startPoint y: 228, endPoint x: 474, endPoint y: 288, distance: 66.0
drag, startPoint x: 250, startPoint y: 202, endPoint x: 96, endPoint y: 260, distance: 164.3
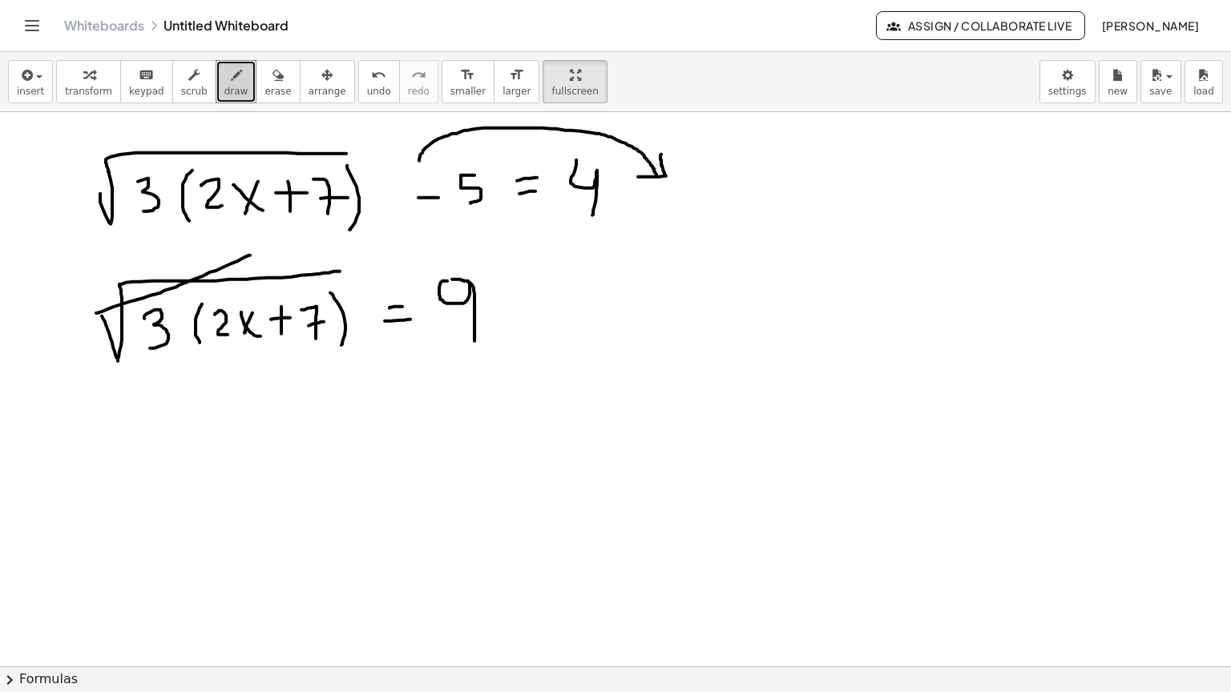
drag, startPoint x: 490, startPoint y: 209, endPoint x: 540, endPoint y: 232, distance: 54.8
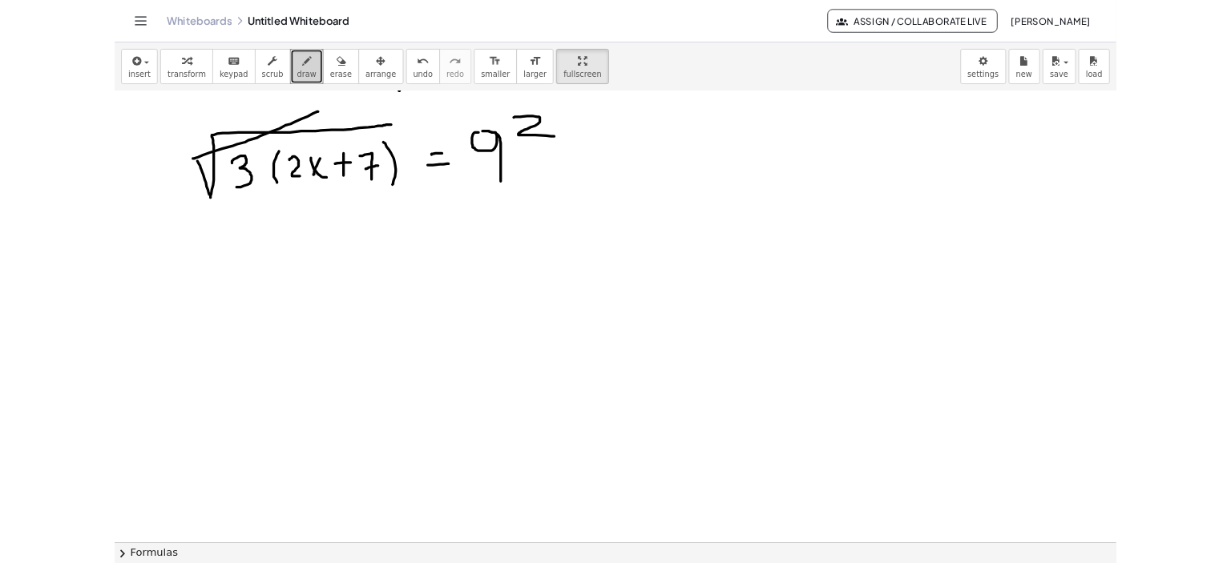
scroll to position [1740, 0]
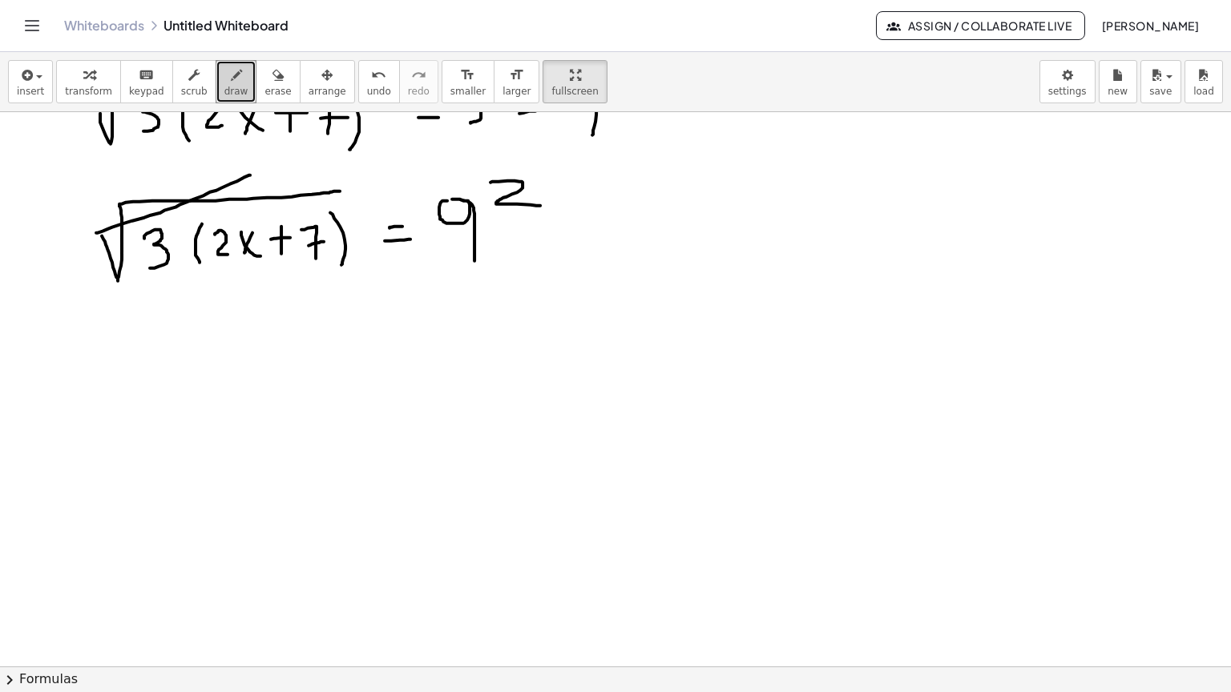
drag, startPoint x: 135, startPoint y: 281, endPoint x: 135, endPoint y: 314, distance: 32.9
drag, startPoint x: 202, startPoint y: 299, endPoint x: 218, endPoint y: 294, distance: 16.7
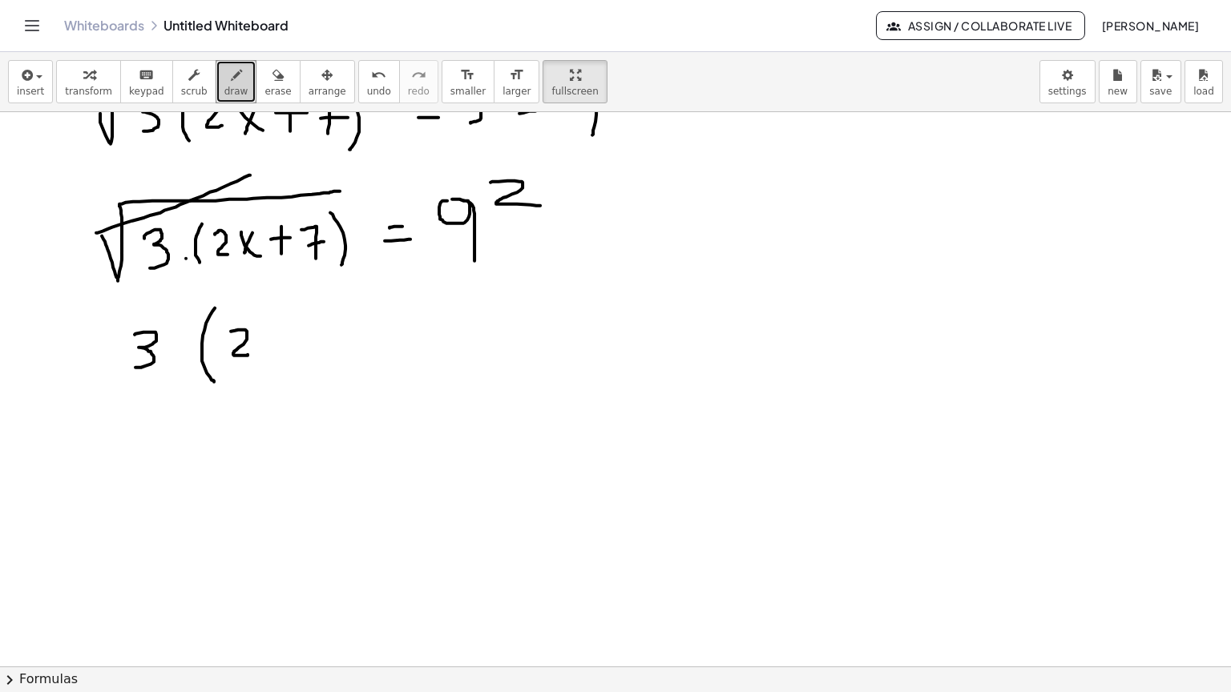
drag, startPoint x: 243, startPoint y: 276, endPoint x: 248, endPoint y: 301, distance: 25.3
drag, startPoint x: 266, startPoint y: 272, endPoint x: 295, endPoint y: 284, distance: 31.6
drag, startPoint x: 295, startPoint y: 275, endPoint x: 267, endPoint y: 313, distance: 47.6
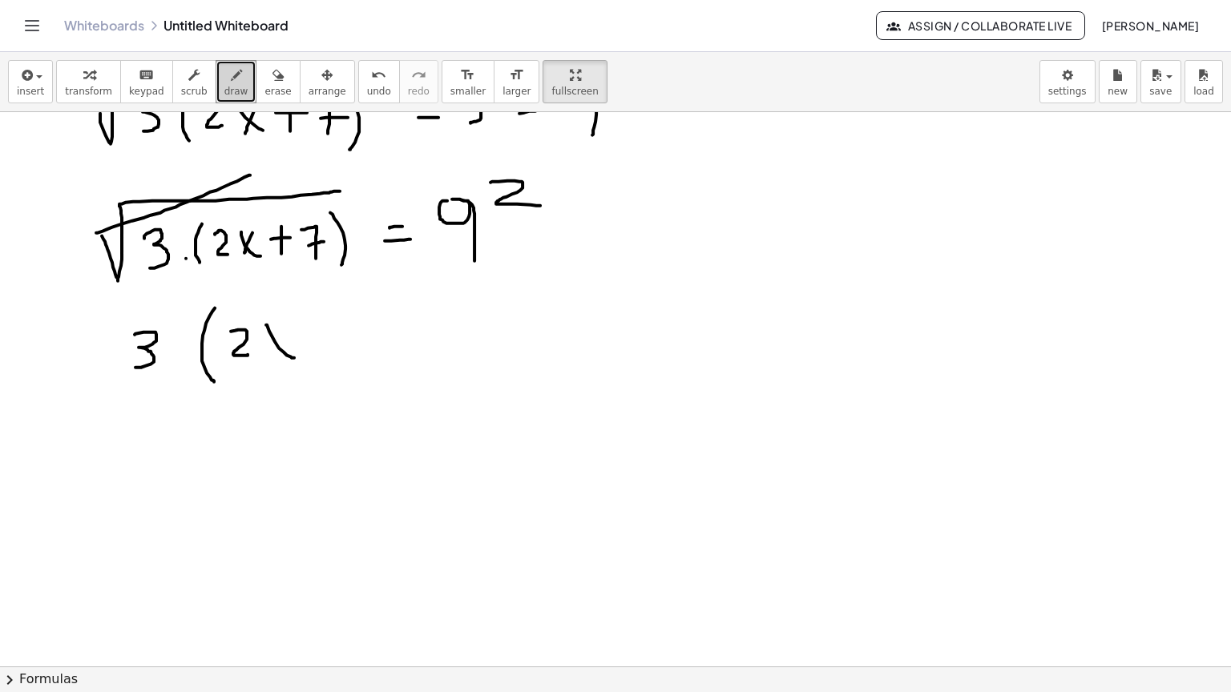
drag, startPoint x: 308, startPoint y: 273, endPoint x: 310, endPoint y: 301, distance: 28.1
drag, startPoint x: 307, startPoint y: 287, endPoint x: 340, endPoint y: 269, distance: 38.0
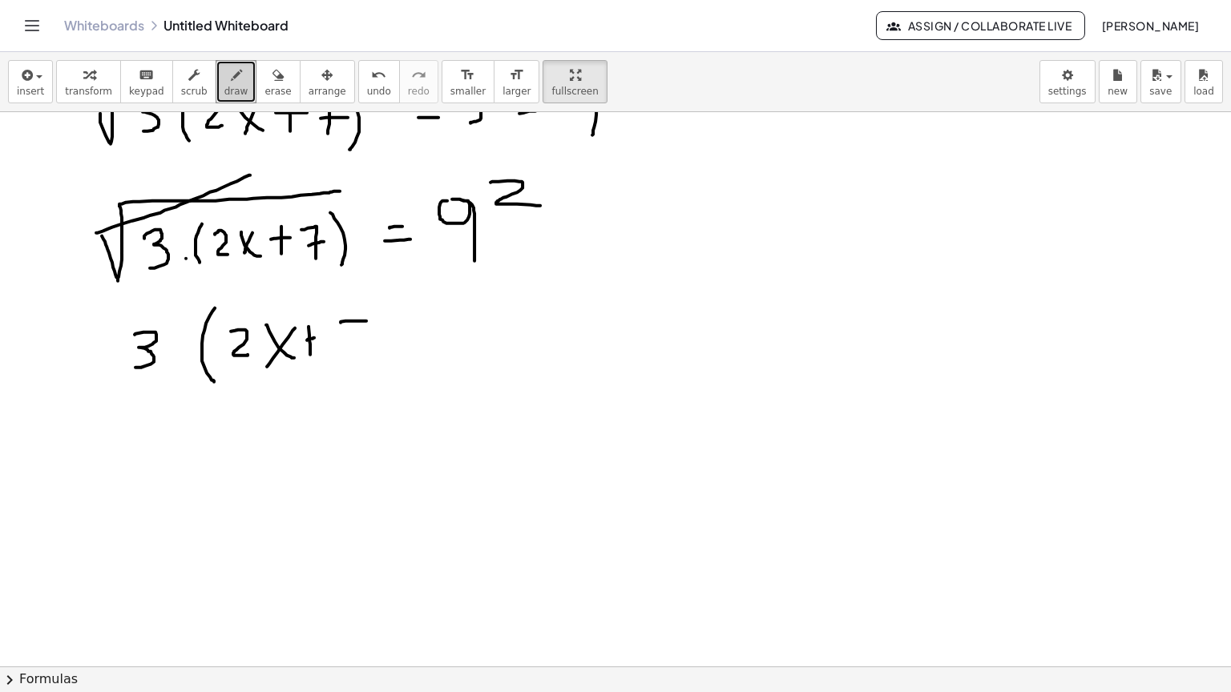
drag, startPoint x: 340, startPoint y: 269, endPoint x: 357, endPoint y: 305, distance: 39.5
drag, startPoint x: 357, startPoint y: 287, endPoint x: 373, endPoint y: 288, distance: 16.8
drag, startPoint x: 397, startPoint y: 276, endPoint x: 400, endPoint y: 320, distance: 44.9
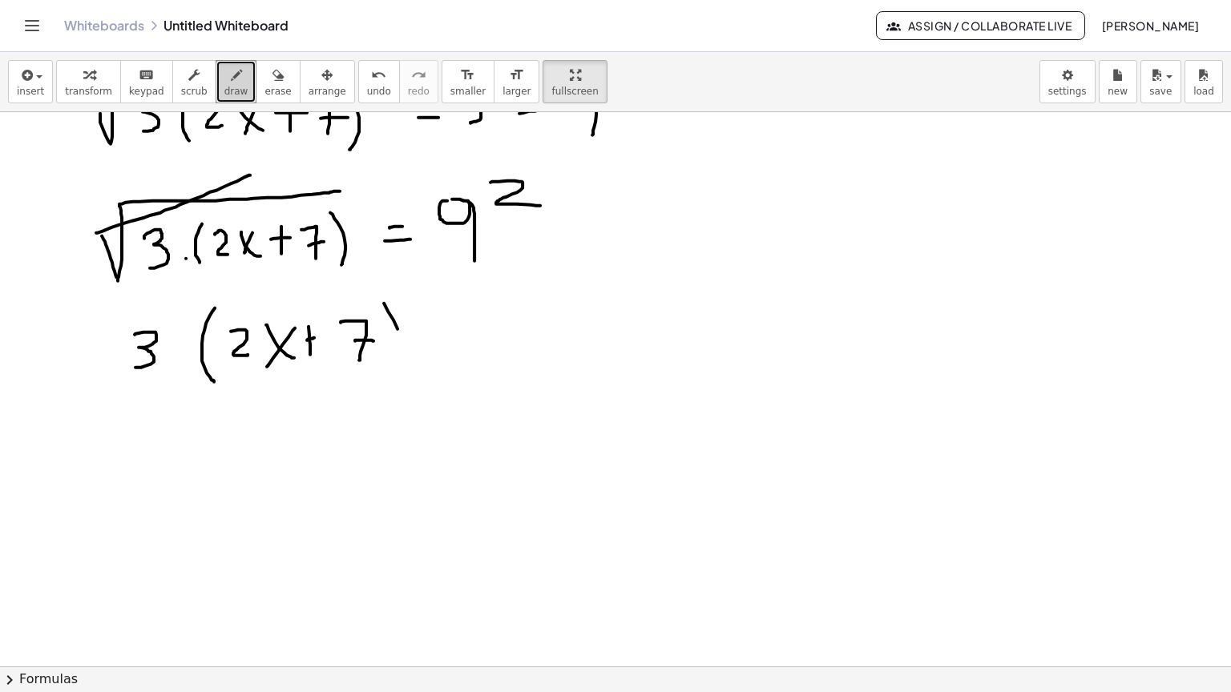
drag, startPoint x: 440, startPoint y: 295, endPoint x: 470, endPoint y: 292, distance: 30.6
drag, startPoint x: 520, startPoint y: 256, endPoint x: 512, endPoint y: 261, distance: 9.3
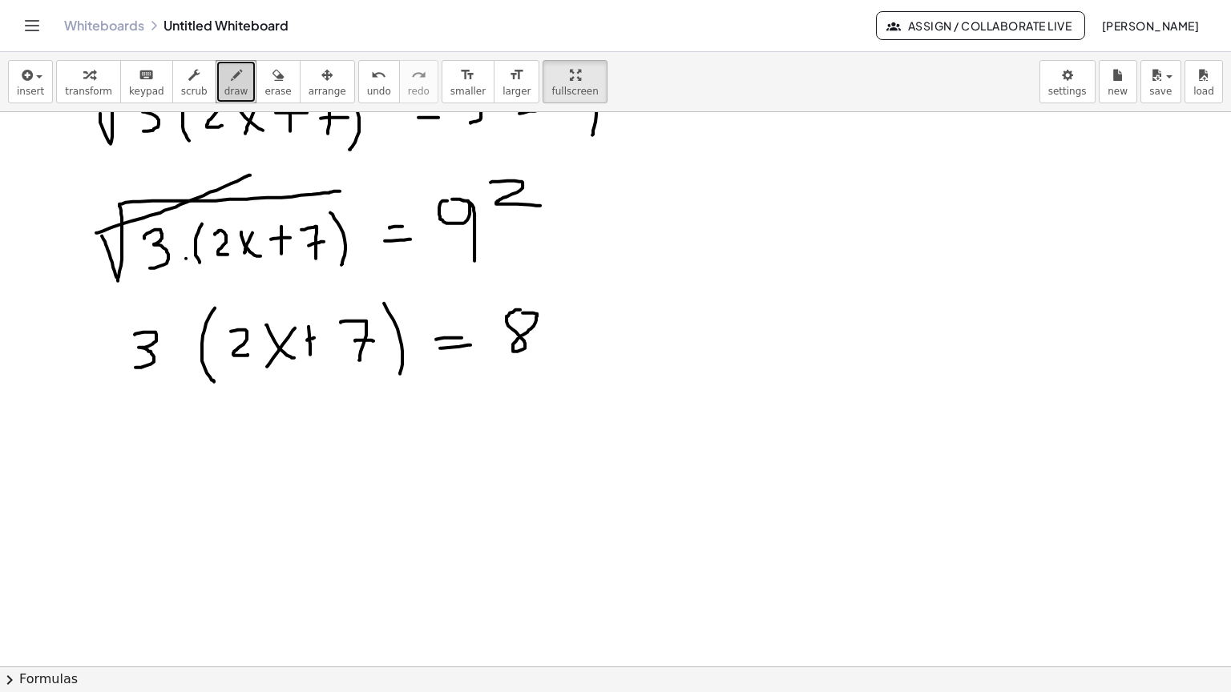
drag, startPoint x: 557, startPoint y: 279, endPoint x: 583, endPoint y: 295, distance: 30.9
drag, startPoint x: 177, startPoint y: 308, endPoint x: 190, endPoint y: 308, distance: 12.8
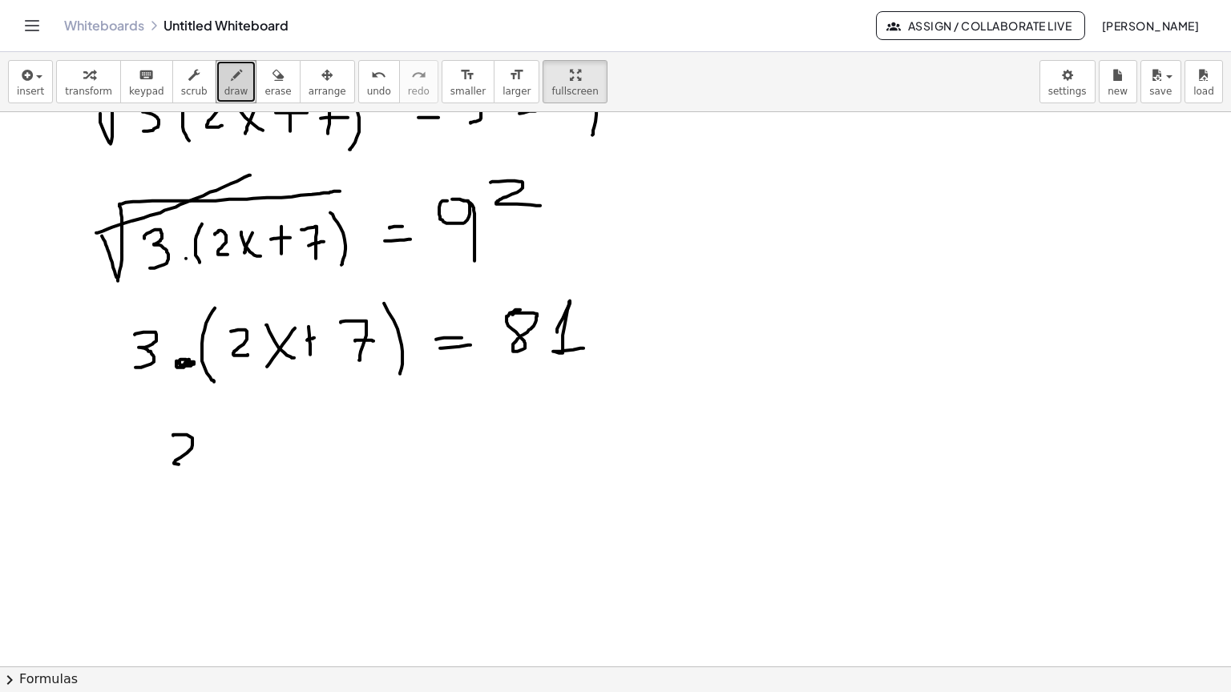
drag, startPoint x: 173, startPoint y: 382, endPoint x: 185, endPoint y: 411, distance: 31.2
drag, startPoint x: 204, startPoint y: 377, endPoint x: 232, endPoint y: 397, distance: 33.8
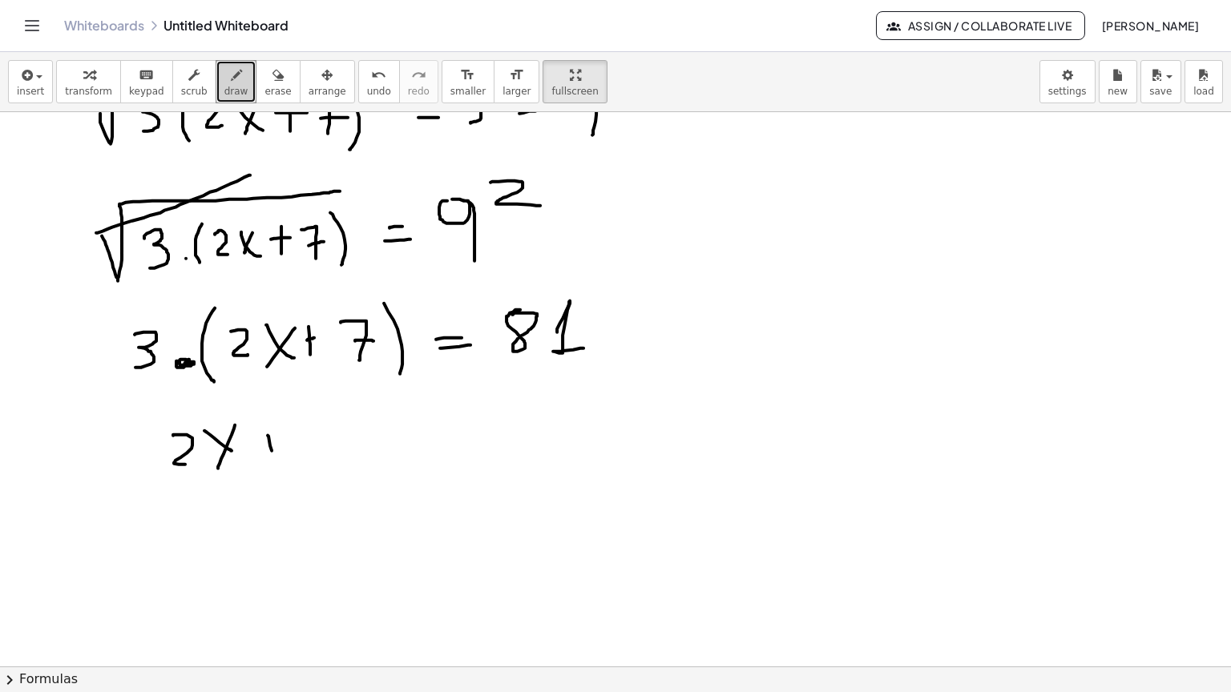
drag, startPoint x: 268, startPoint y: 382, endPoint x: 274, endPoint y: 406, distance: 24.9
drag, startPoint x: 268, startPoint y: 397, endPoint x: 292, endPoint y: 392, distance: 24.7
drag, startPoint x: 304, startPoint y: 375, endPoint x: 324, endPoint y: 408, distance: 38.5
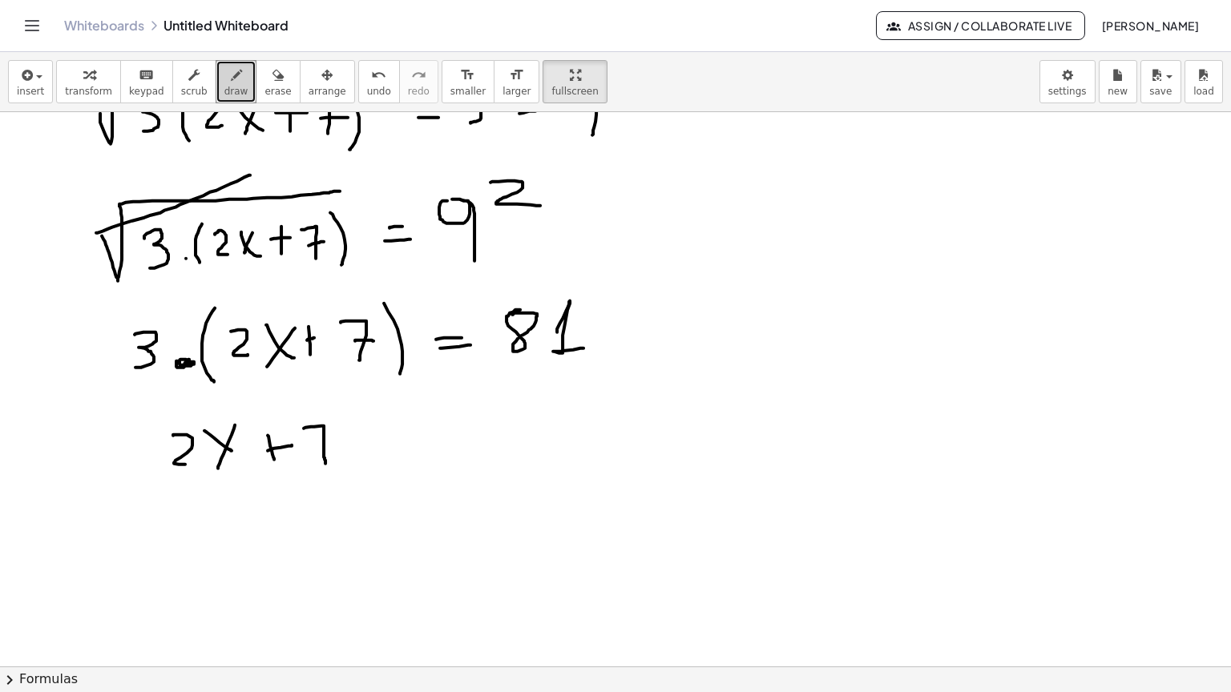
drag, startPoint x: 317, startPoint y: 394, endPoint x: 338, endPoint y: 391, distance: 21.1
drag, startPoint x: 385, startPoint y: 383, endPoint x: 395, endPoint y: 382, distance: 9.6
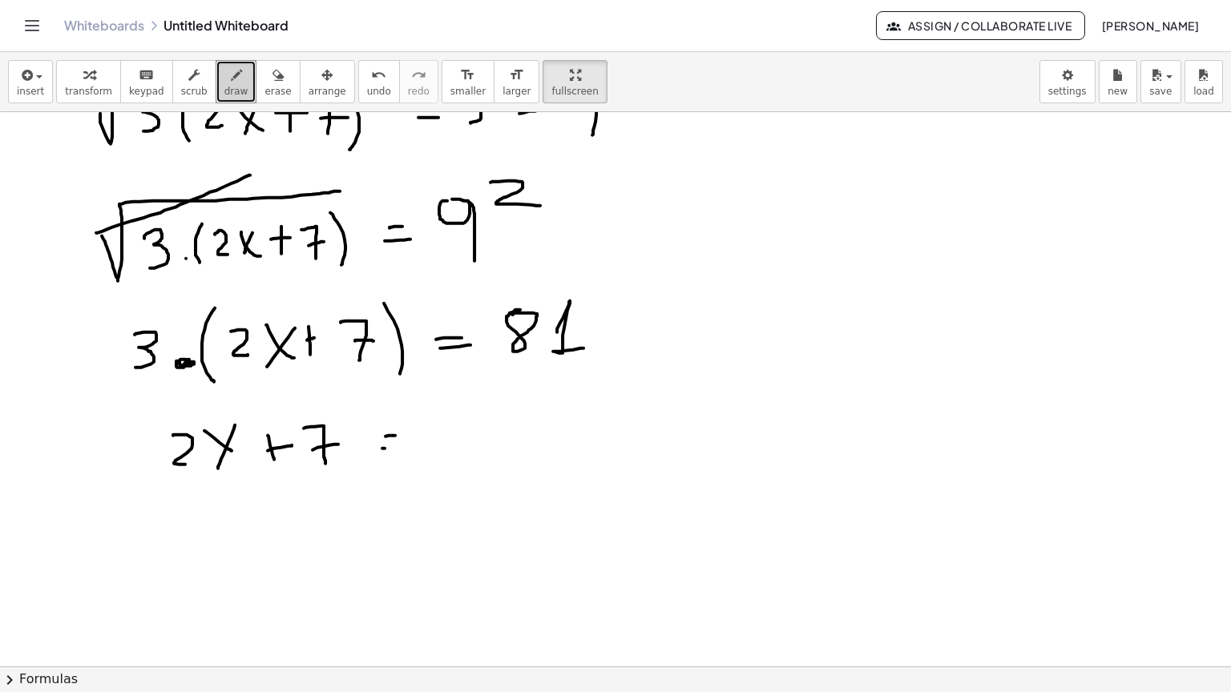
drag, startPoint x: 438, startPoint y: 362, endPoint x: 473, endPoint y: 388, distance: 43.6
drag, startPoint x: 488, startPoint y: 349, endPoint x: 517, endPoint y: 400, distance: 58.1
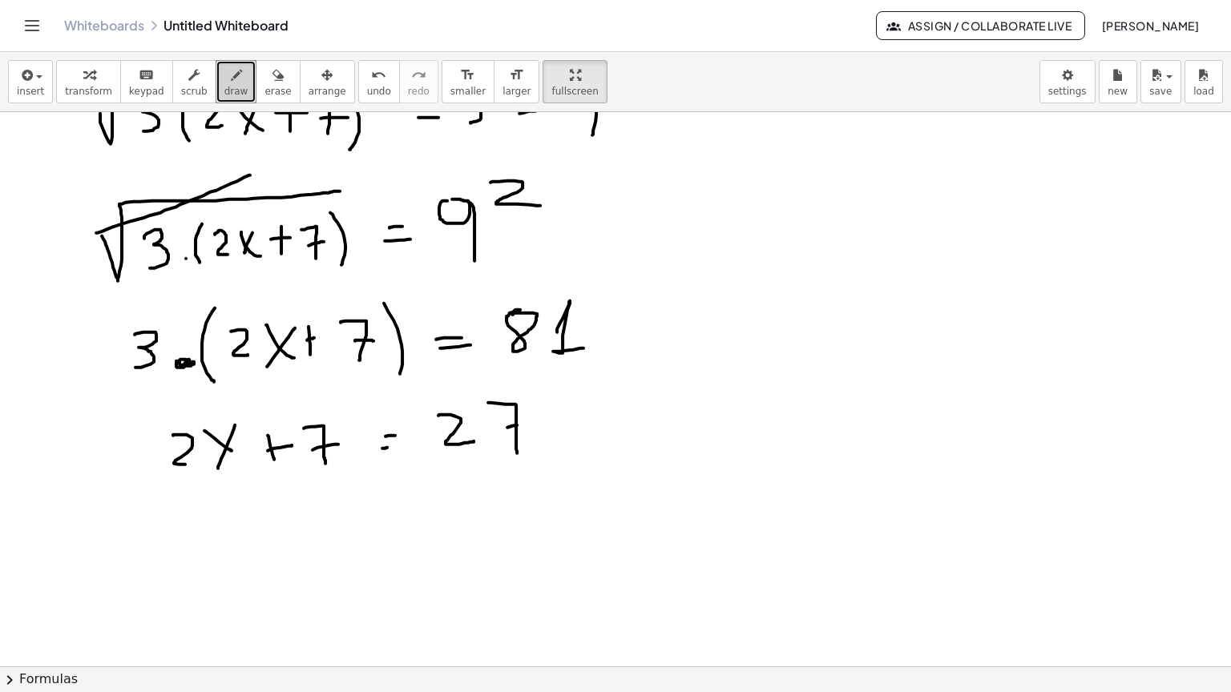
drag, startPoint x: 507, startPoint y: 374, endPoint x: 534, endPoint y: 372, distance: 26.5
drag, startPoint x: 299, startPoint y: 430, endPoint x: 583, endPoint y: 411, distance: 285.1
drag, startPoint x: 199, startPoint y: 499, endPoint x: 227, endPoint y: 523, distance: 36.9
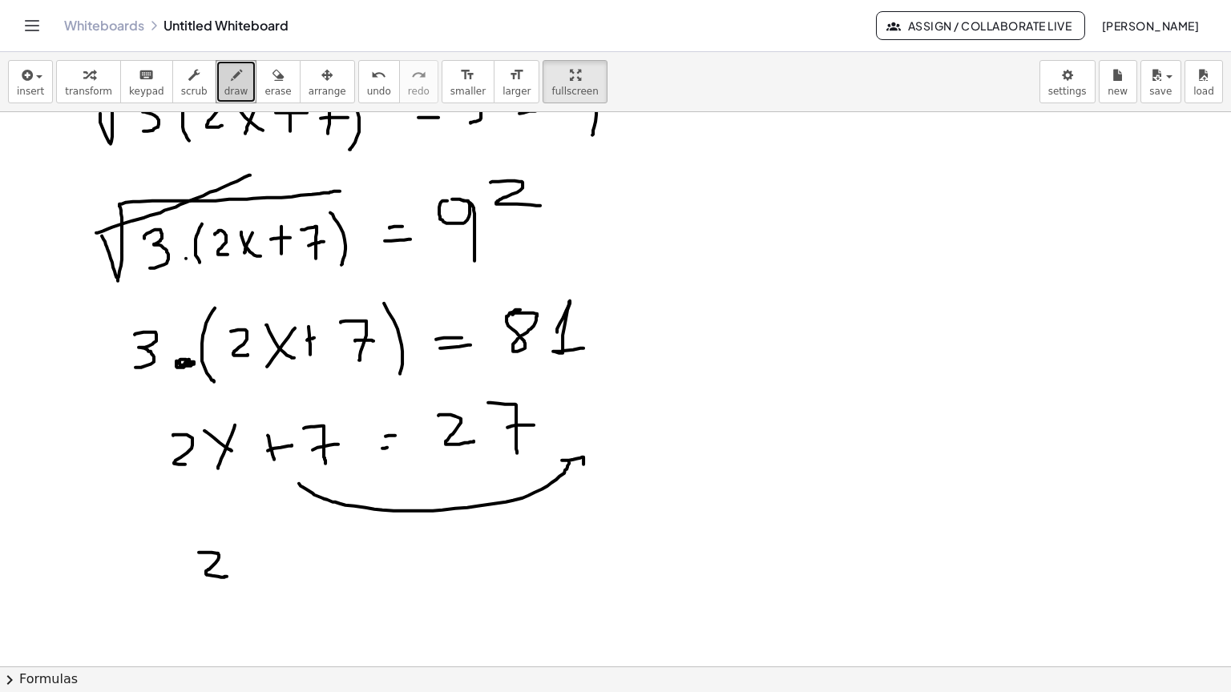
drag, startPoint x: 241, startPoint y: 494, endPoint x: 270, endPoint y: 519, distance: 38.6
drag, startPoint x: 265, startPoint y: 494, endPoint x: 250, endPoint y: 518, distance: 28.4
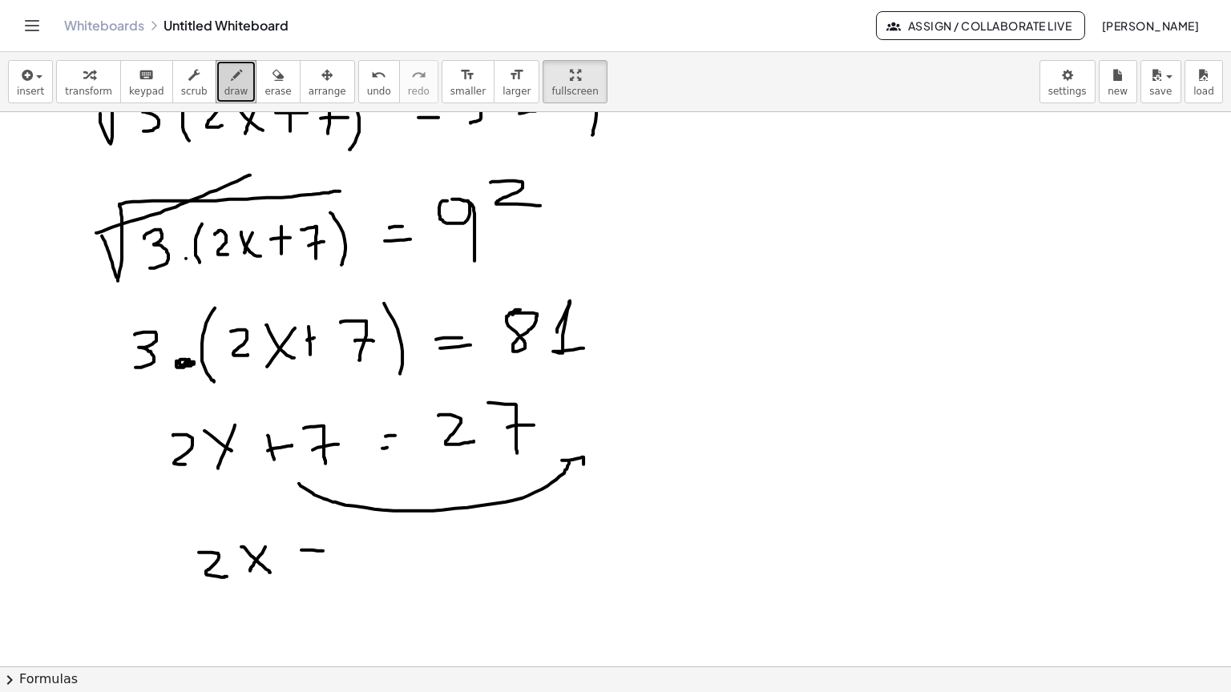
drag, startPoint x: 308, startPoint y: 510, endPoint x: 323, endPoint y: 509, distance: 15.2
drag, startPoint x: 369, startPoint y: 490, endPoint x: 409, endPoint y: 514, distance: 46.3
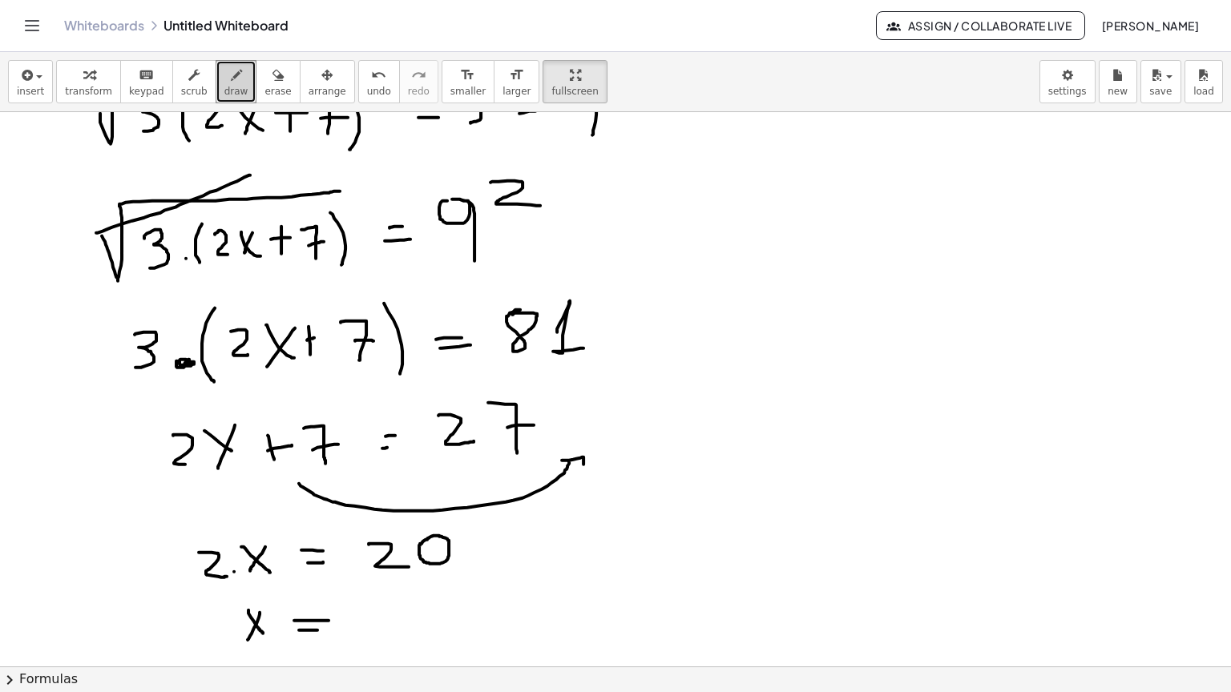
click at [264, 86] on span "erase" at bounding box center [277, 91] width 26 height 11
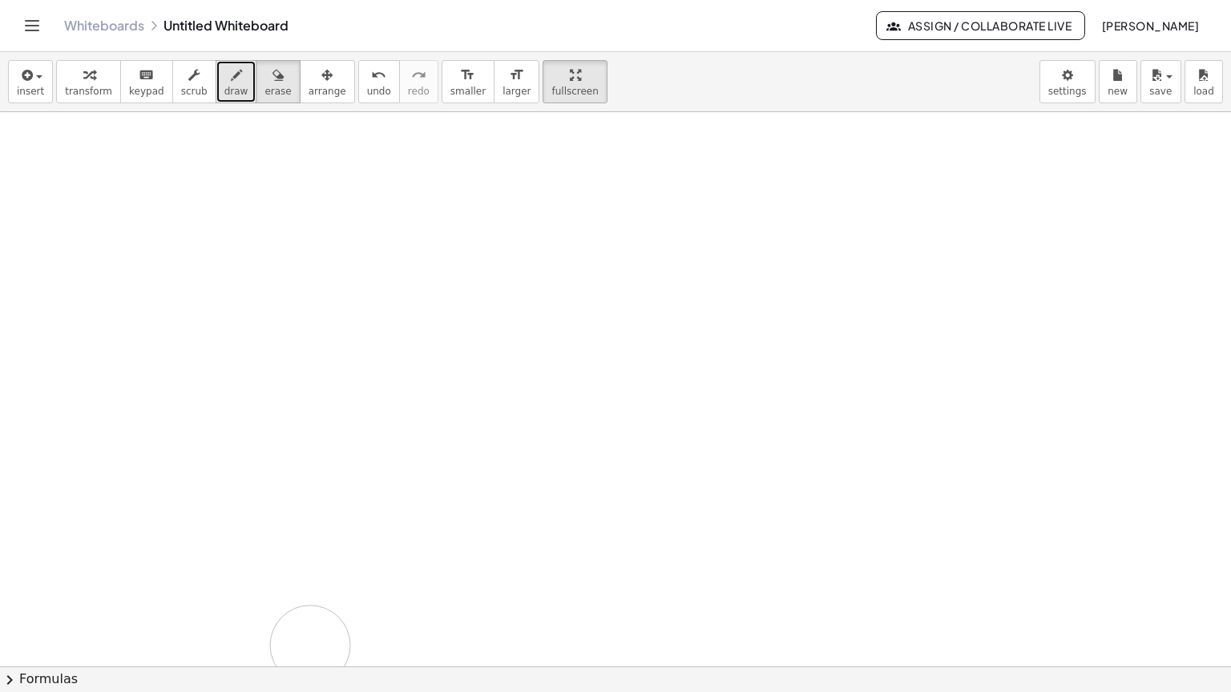
drag, startPoint x: 103, startPoint y: 114, endPoint x: 223, endPoint y: 35, distance: 143.5
click at [224, 86] on span "draw" at bounding box center [236, 91] width 24 height 11
